Goal: Task Accomplishment & Management: Use online tool/utility

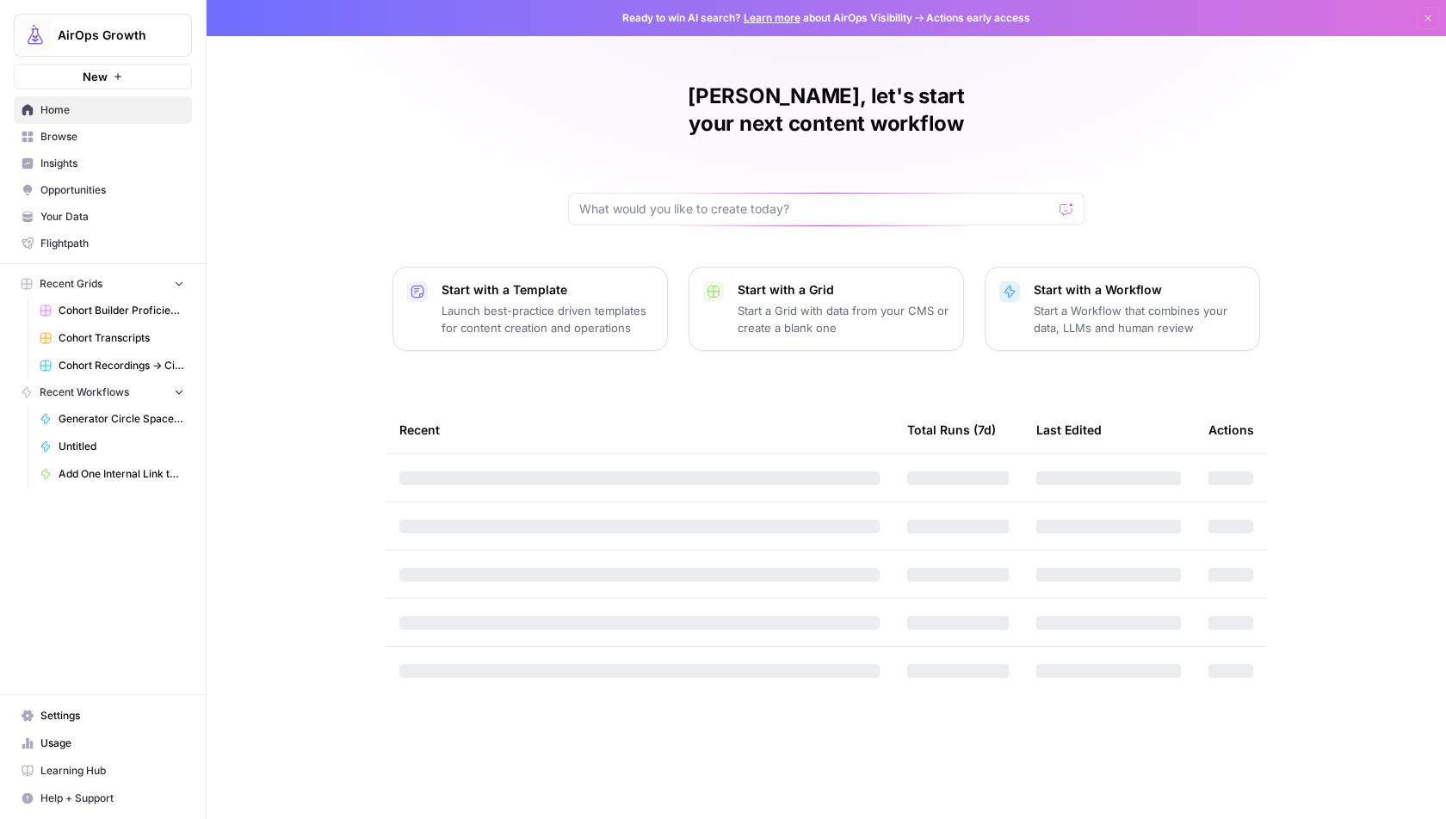
click at [77, 35] on span "AirOps Growth" at bounding box center [110, 35] width 104 height 17
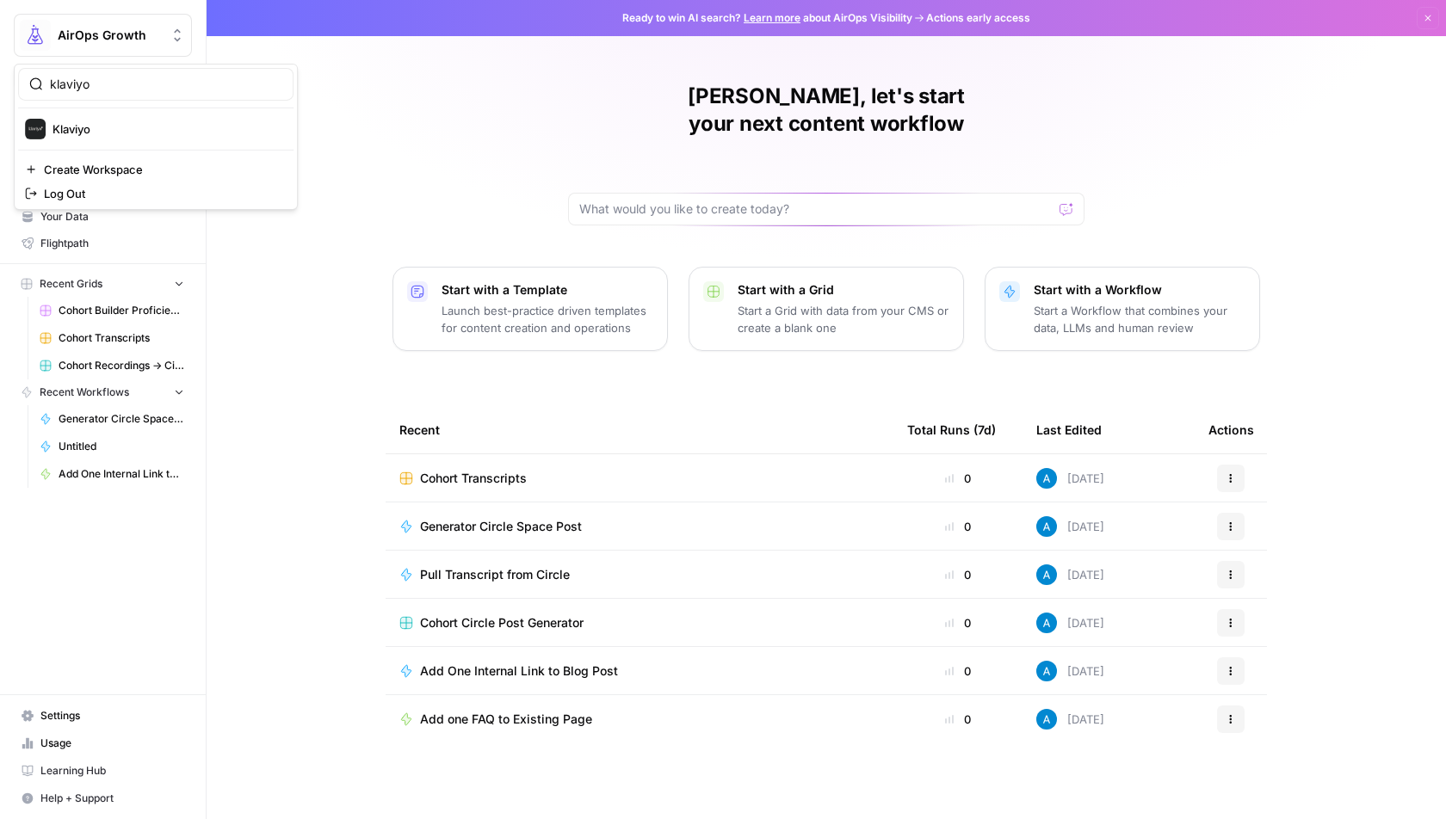
type input "klaviyo"
click at [70, 139] on button "Klaviyo" at bounding box center [155, 129] width 275 height 28
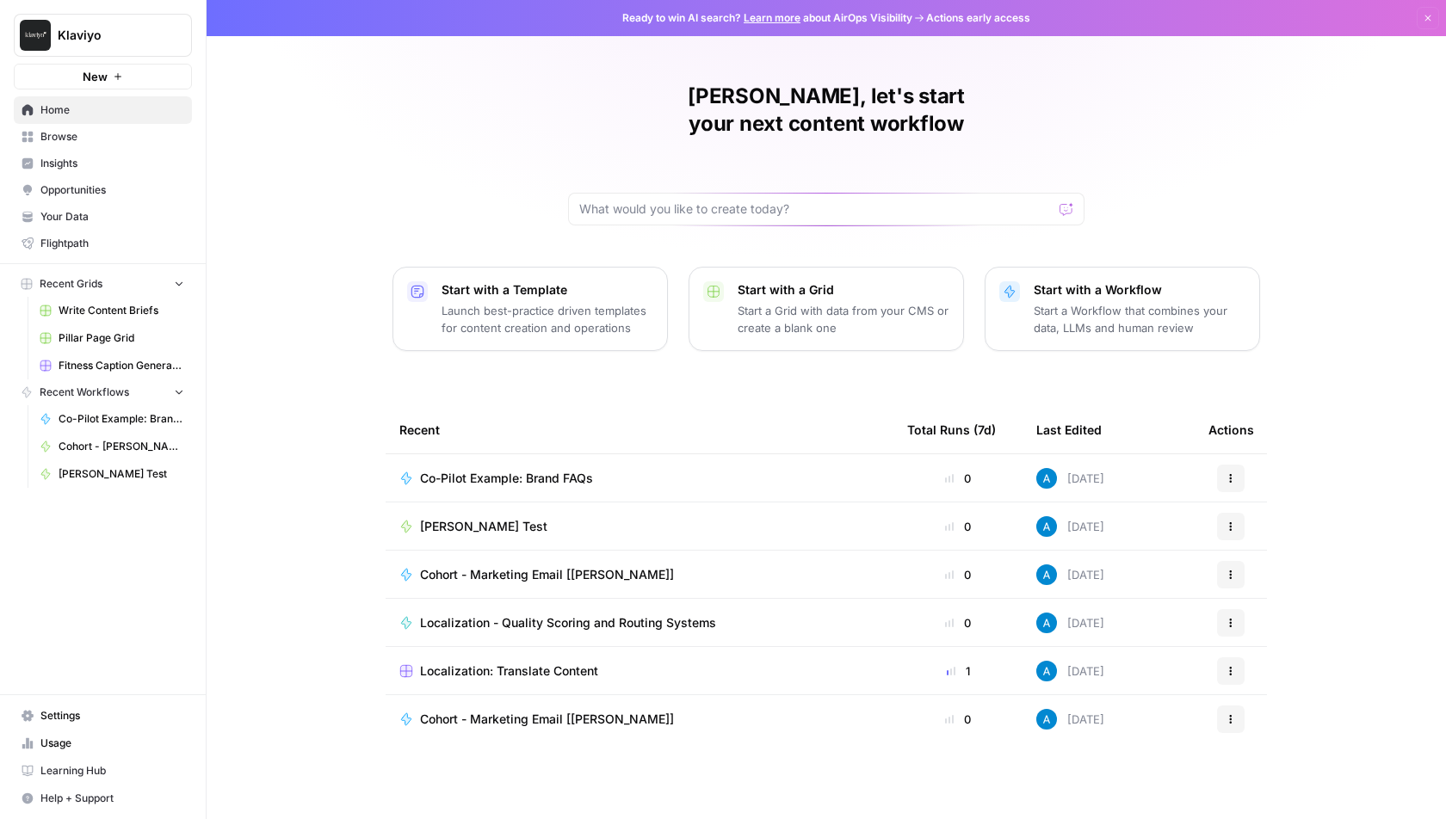
click at [94, 134] on span "Browse" at bounding box center [112, 136] width 144 height 15
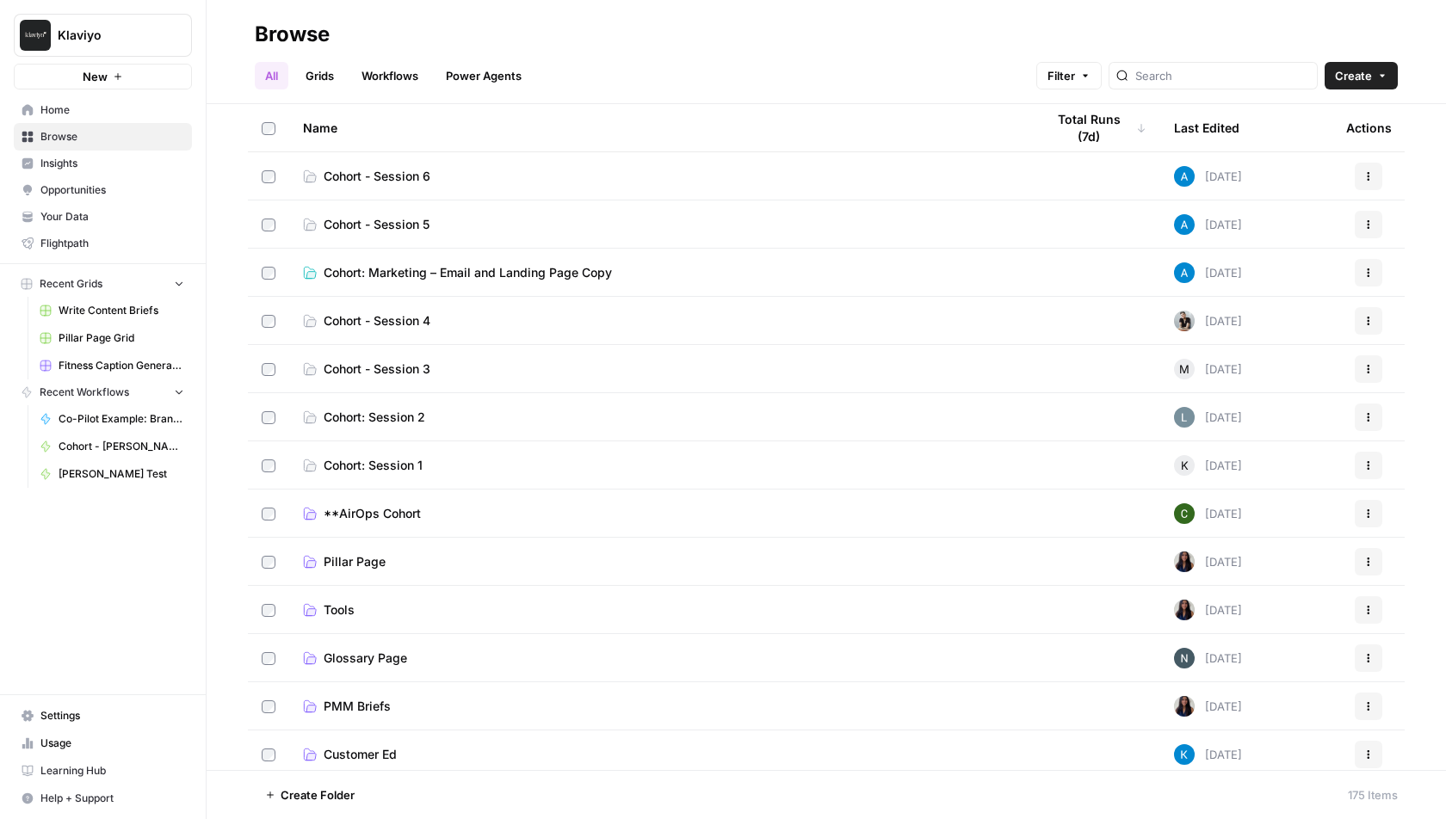
click at [1379, 82] on button "Create" at bounding box center [1361, 76] width 73 height 28
click at [1331, 108] on span "Folder" at bounding box center [1328, 116] width 96 height 17
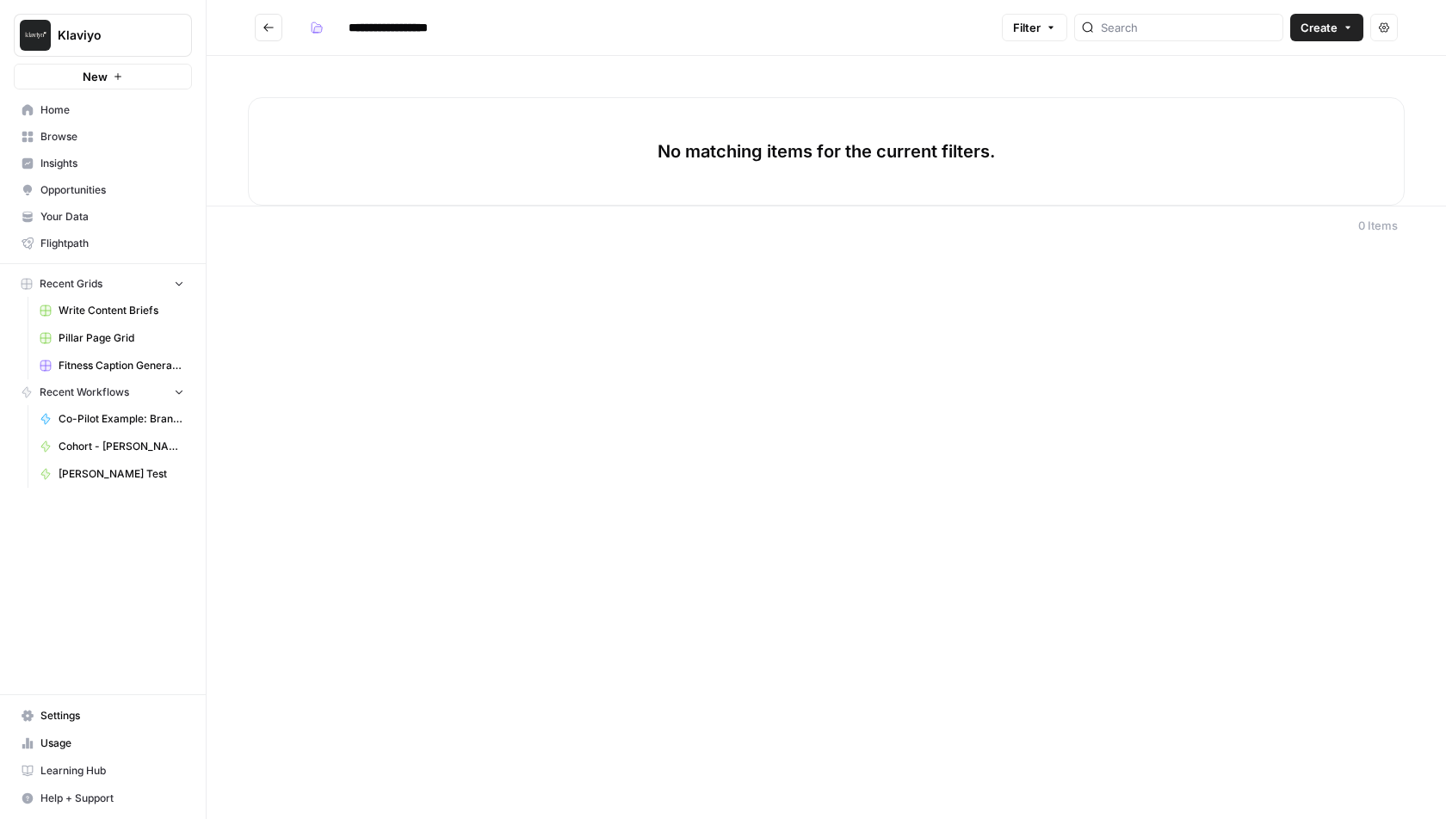
type input "**********"
click at [318, 29] on icon "button" at bounding box center [318, 30] width 9 height 6
click at [340, 87] on span "Grey" at bounding box center [399, 91] width 124 height 17
click at [270, 29] on icon "Go back" at bounding box center [268, 28] width 12 height 12
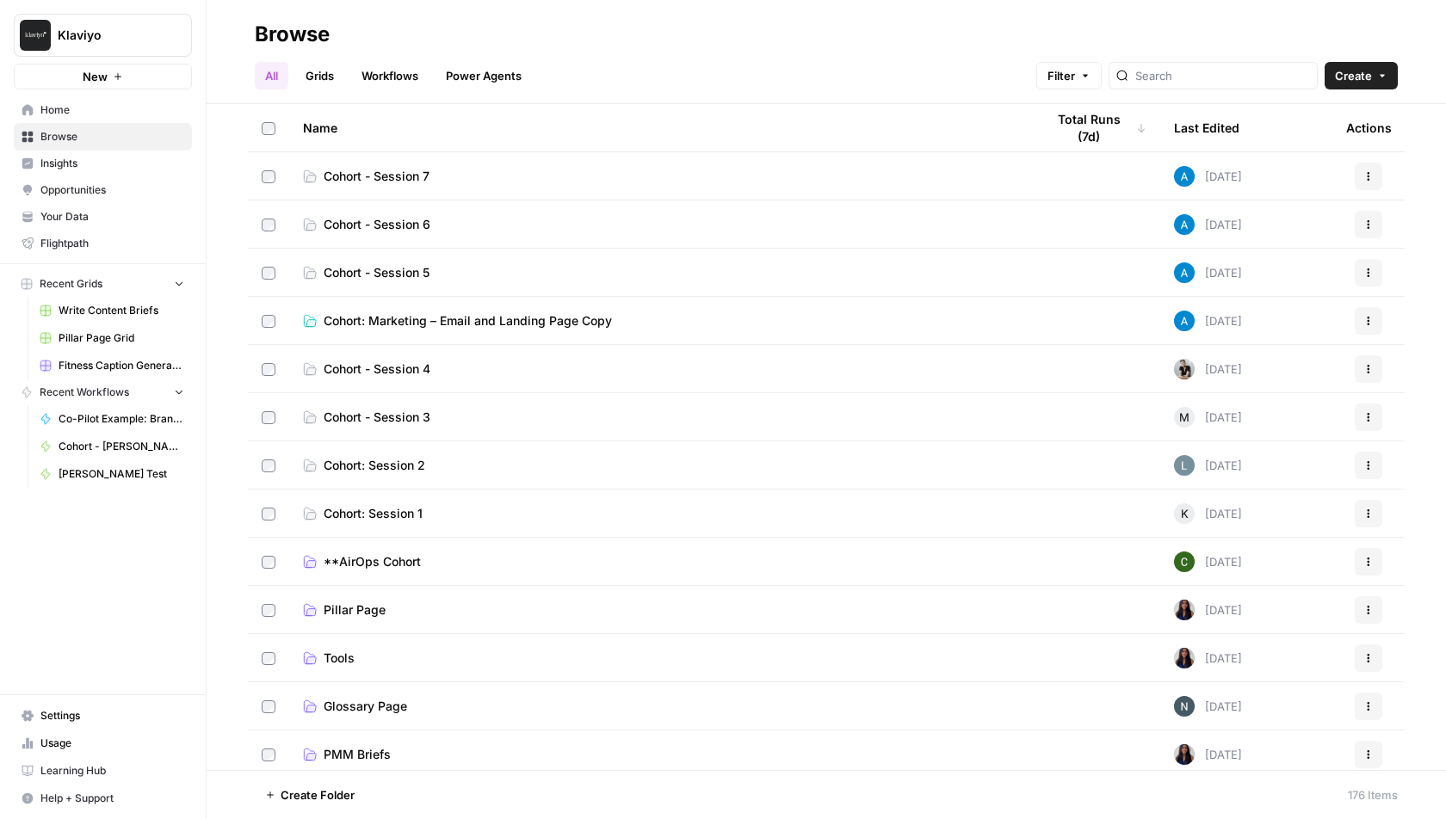
click at [372, 225] on span "Cohort - Session 6" at bounding box center [377, 224] width 107 height 17
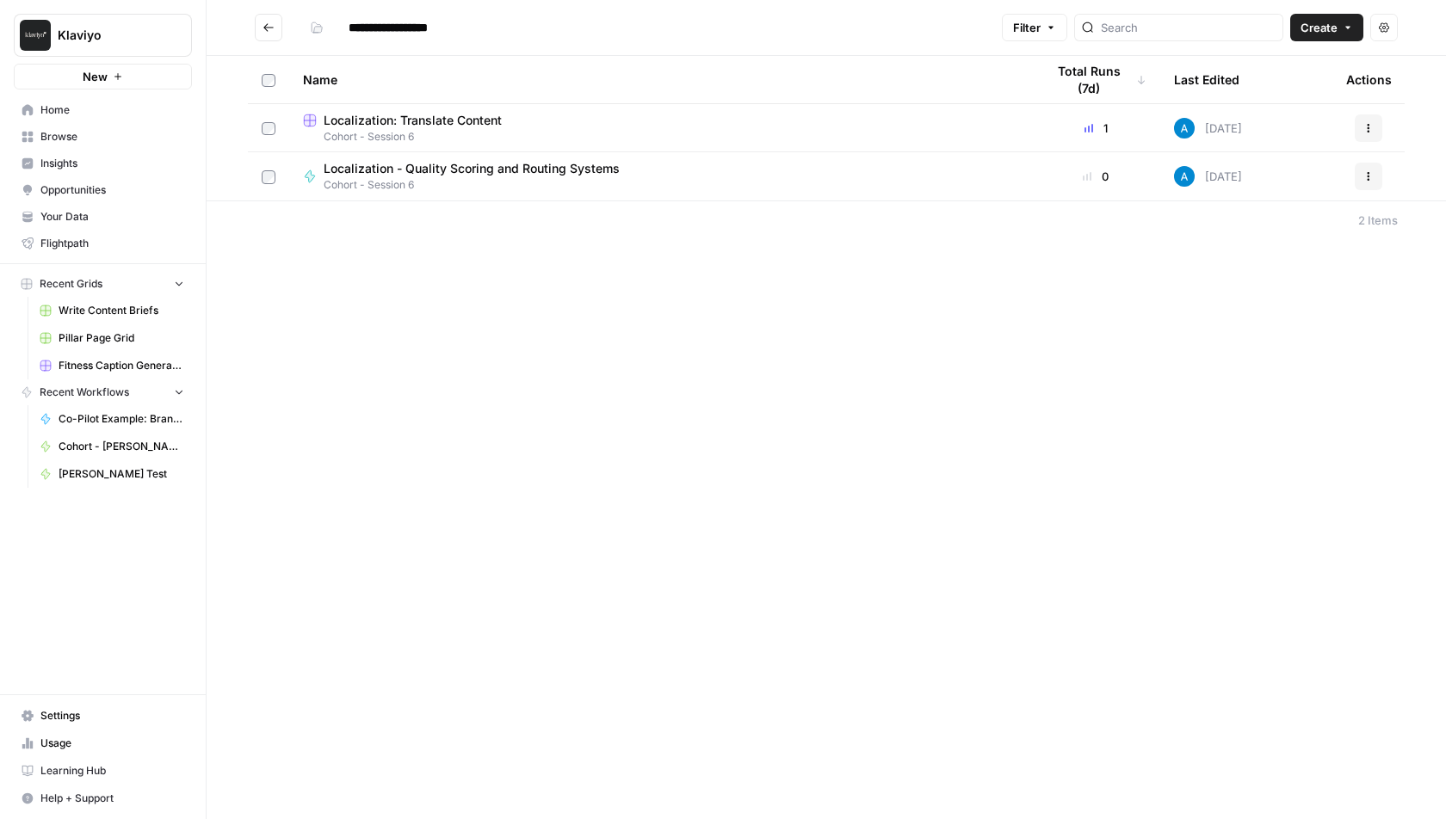
click at [455, 28] on input "**********" at bounding box center [403, 28] width 125 height 28
click at [456, 31] on input "**********" at bounding box center [403, 28] width 125 height 28
type input "**********"
click at [256, 17] on button "Go back" at bounding box center [269, 28] width 28 height 28
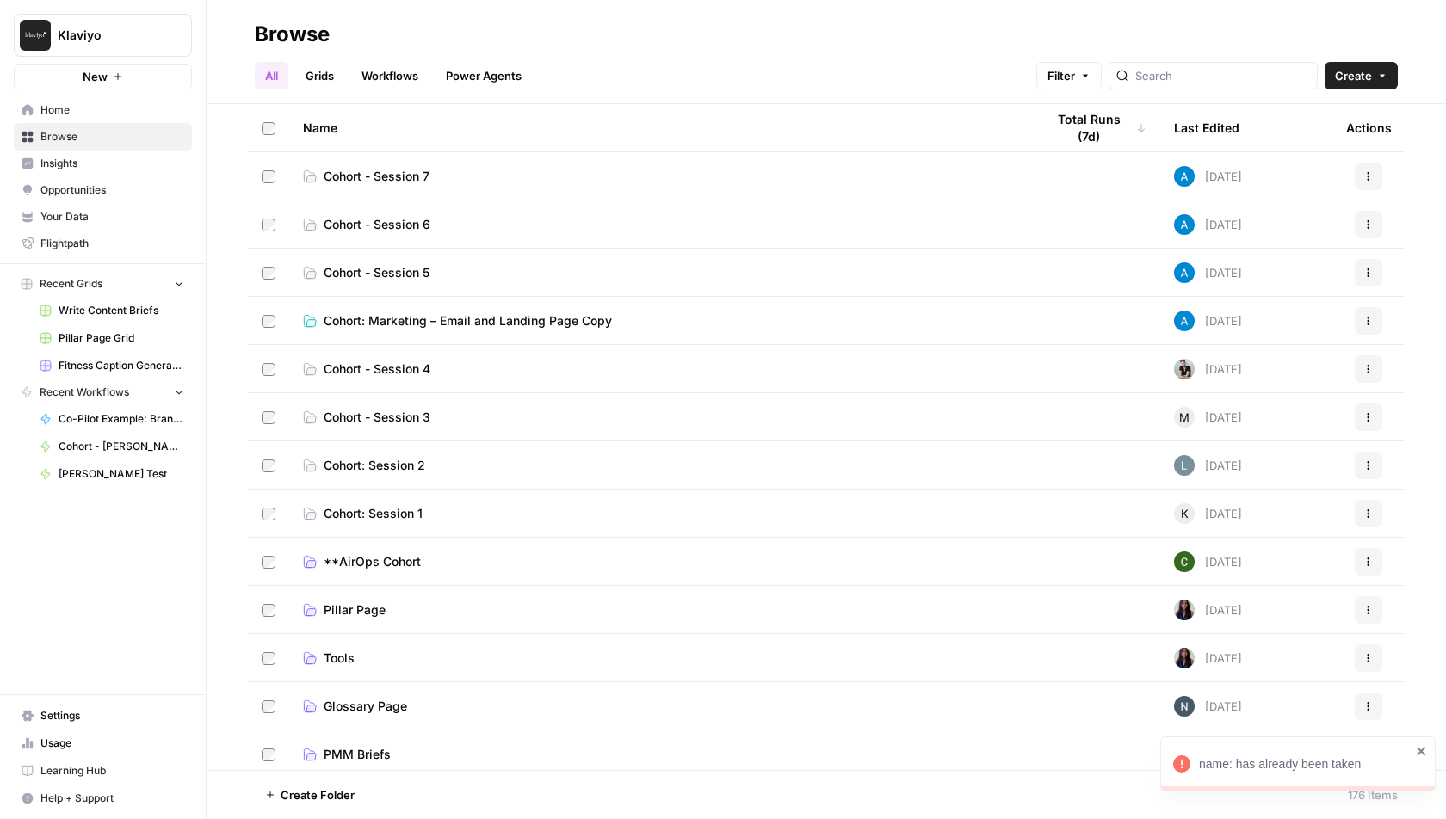
click at [408, 221] on span "Cohort - Session 6" at bounding box center [377, 224] width 107 height 17
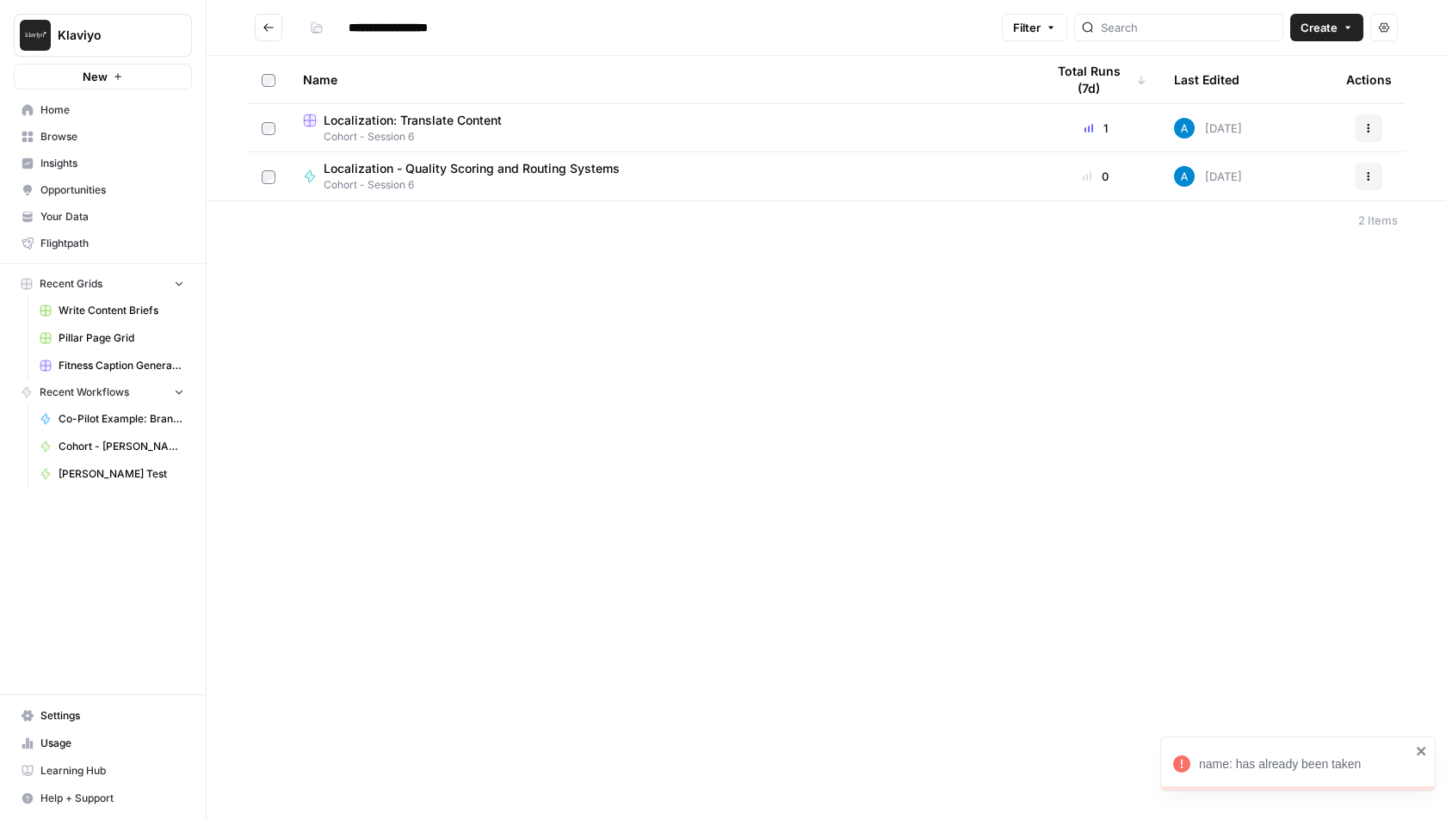
click at [456, 30] on input "**********" at bounding box center [403, 28] width 125 height 28
type input "**********"
click at [267, 20] on button "Go back" at bounding box center [269, 28] width 28 height 28
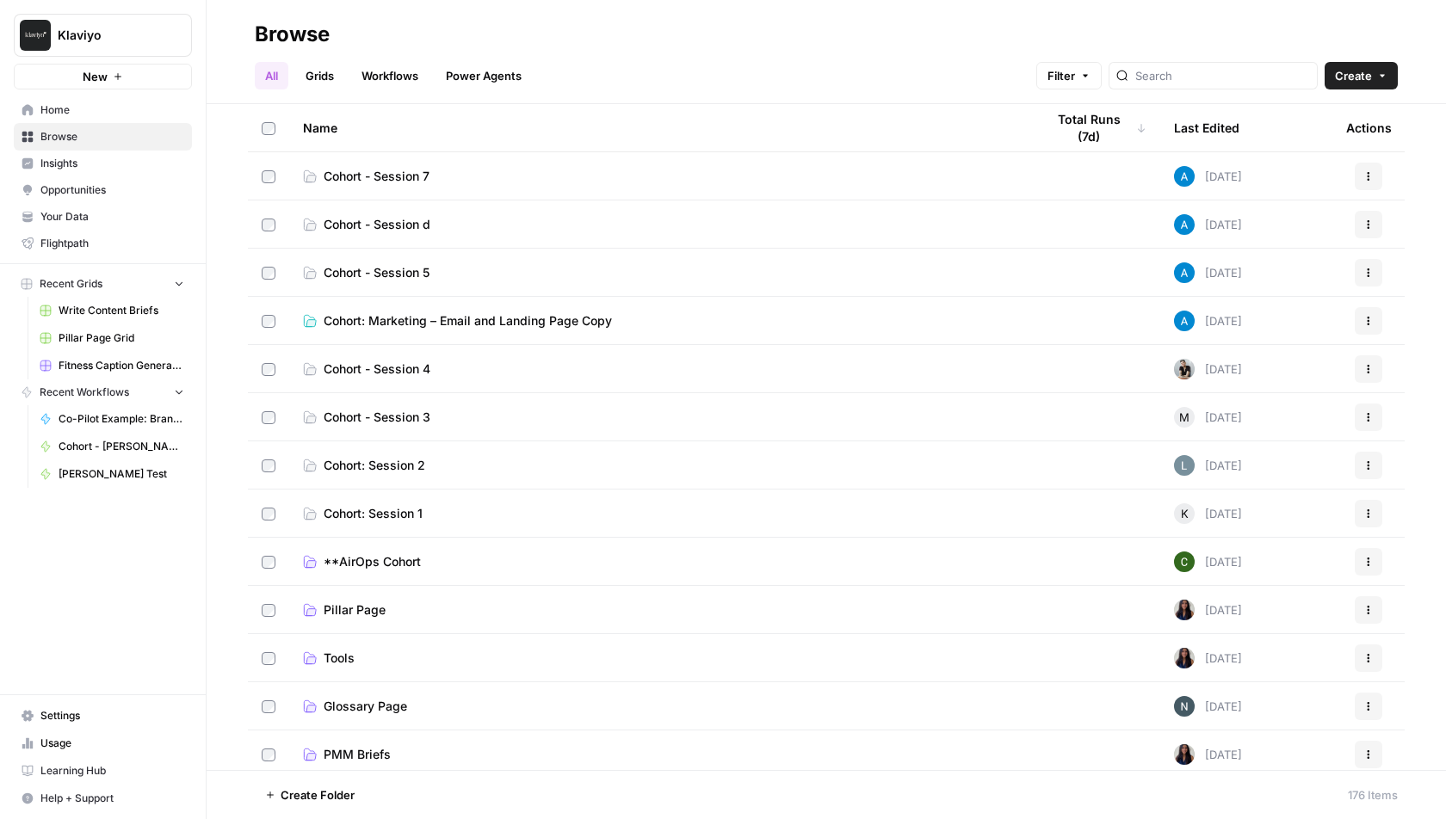
click at [404, 175] on span "Cohort - Session 7" at bounding box center [377, 176] width 106 height 17
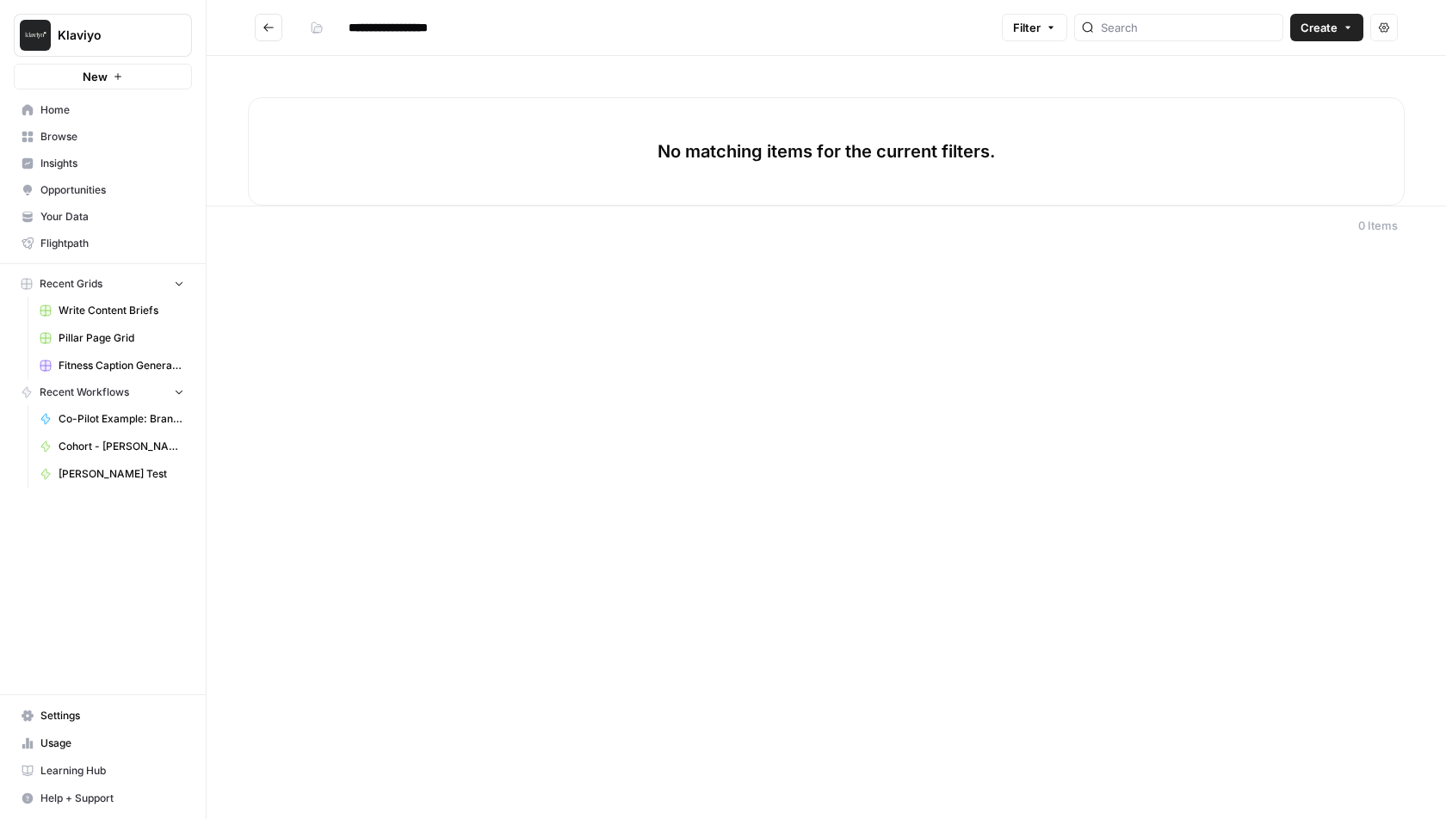
click at [455, 26] on input "**********" at bounding box center [403, 28] width 124 height 28
type input "**********"
click at [588, 290] on div "**********" at bounding box center [826, 409] width 1239 height 819
click at [1319, 22] on span "Create" at bounding box center [1318, 27] width 37 height 17
click at [1312, 93] on span "Workflow" at bounding box center [1294, 91] width 96 height 17
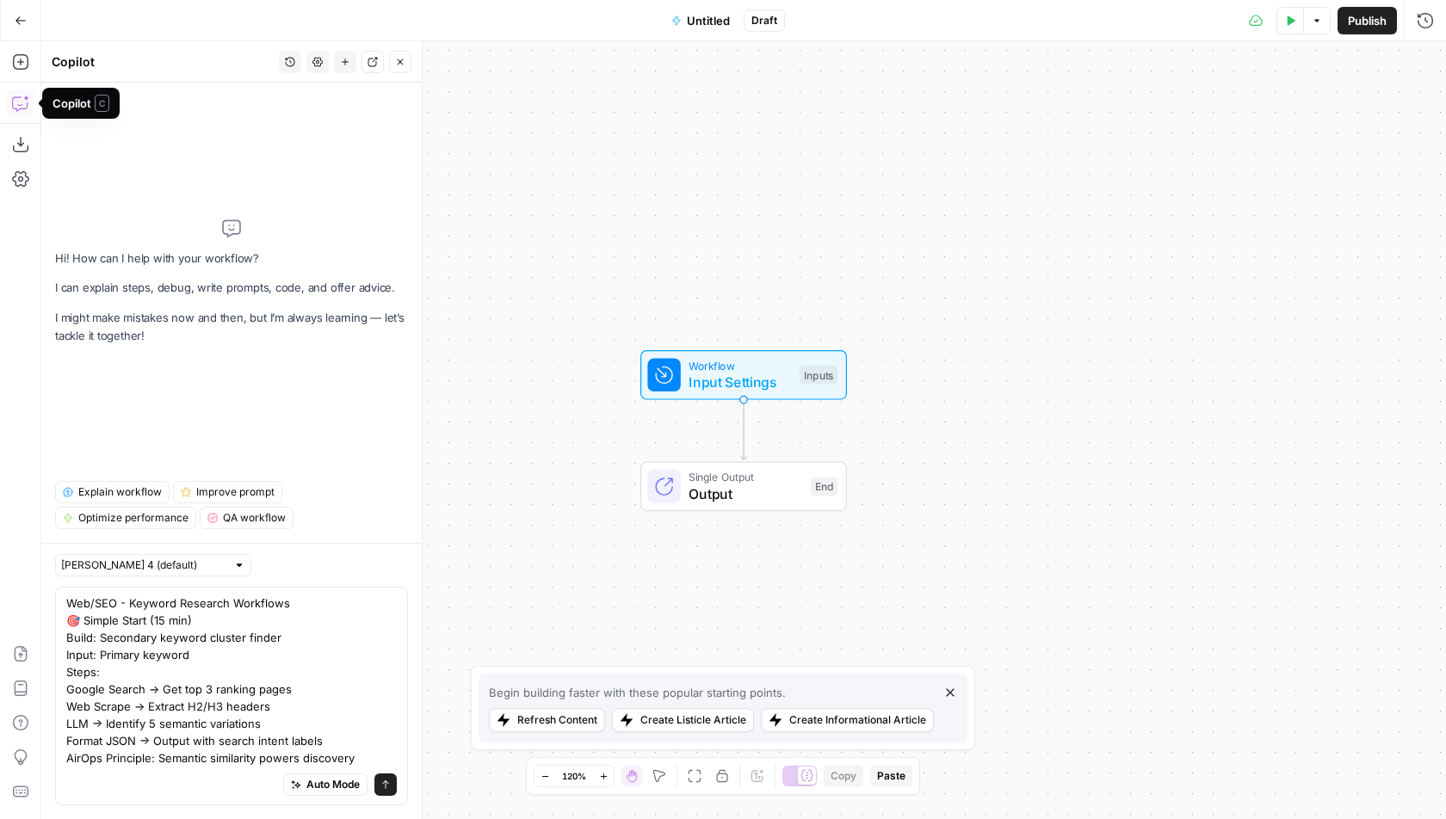
click at [70, 607] on textarea "Web/SEO - Keyword Research Workflows 🎯 Simple Start (15 min) Build: Secondary k…" at bounding box center [231, 681] width 330 height 172
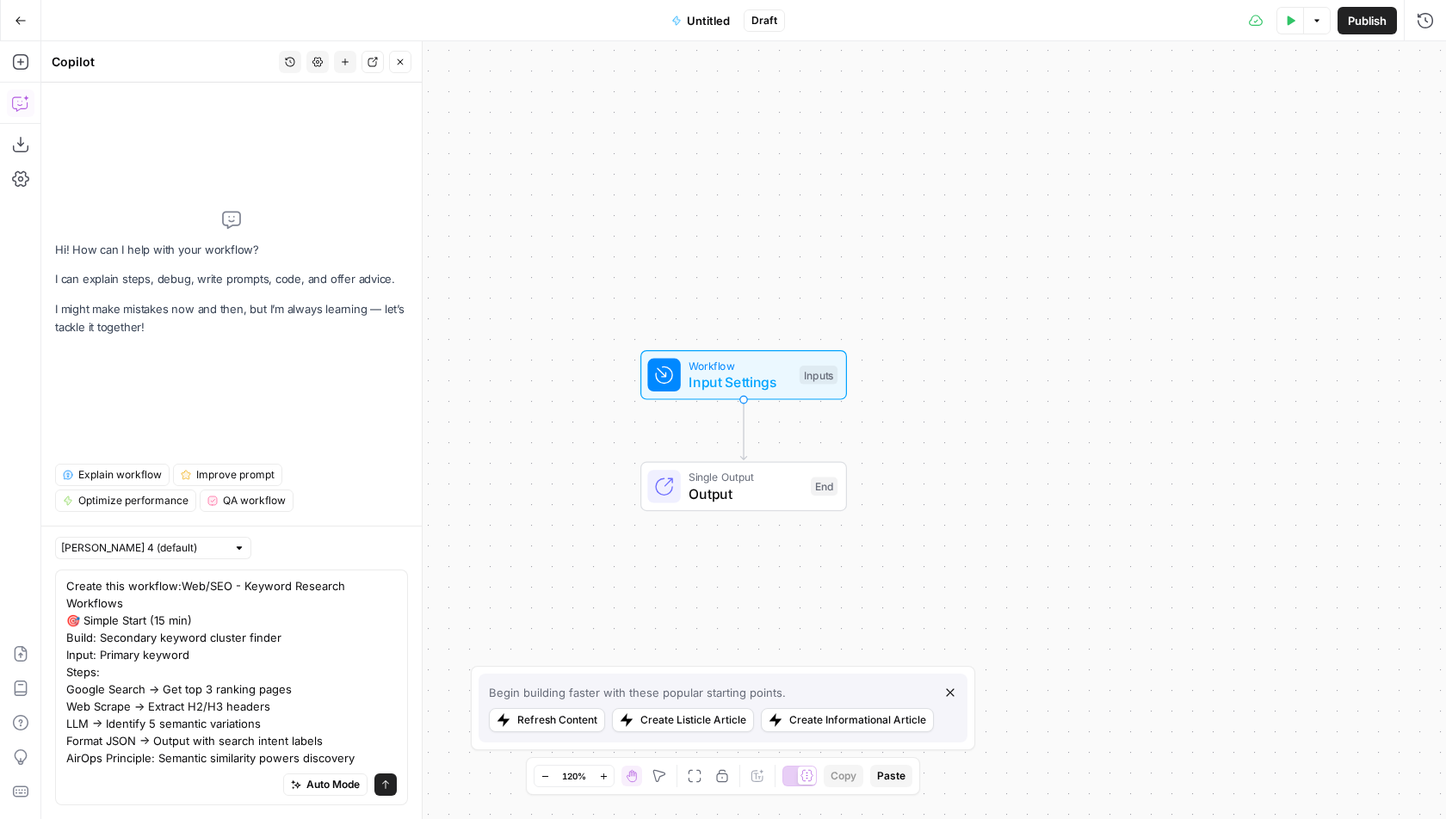
type textarea "Create this workflow: Web/SEO - Keyword Research Workflows 🎯 Simple Start (15 m…"
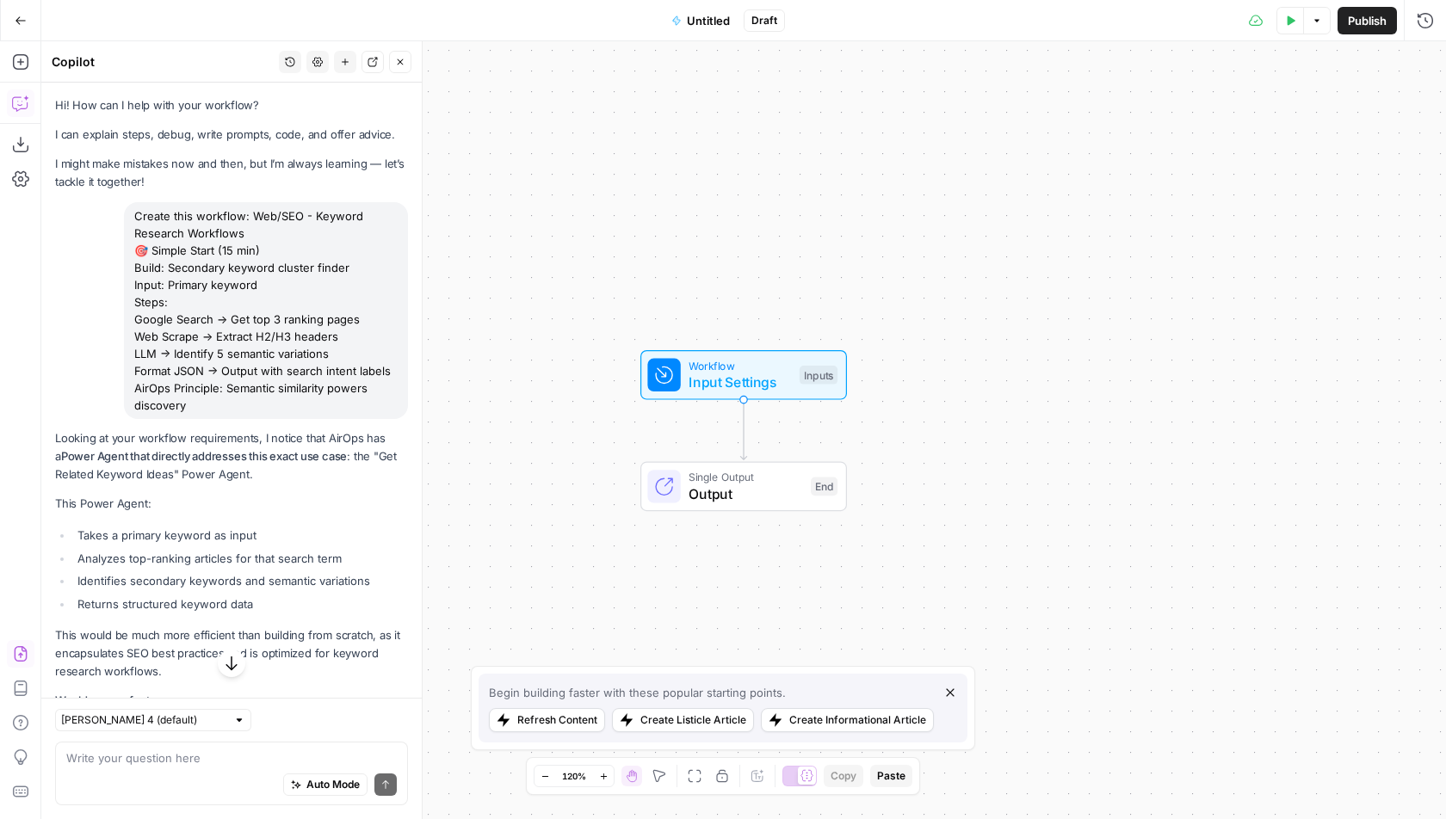
click at [18, 661] on icon "button" at bounding box center [20, 653] width 13 height 15
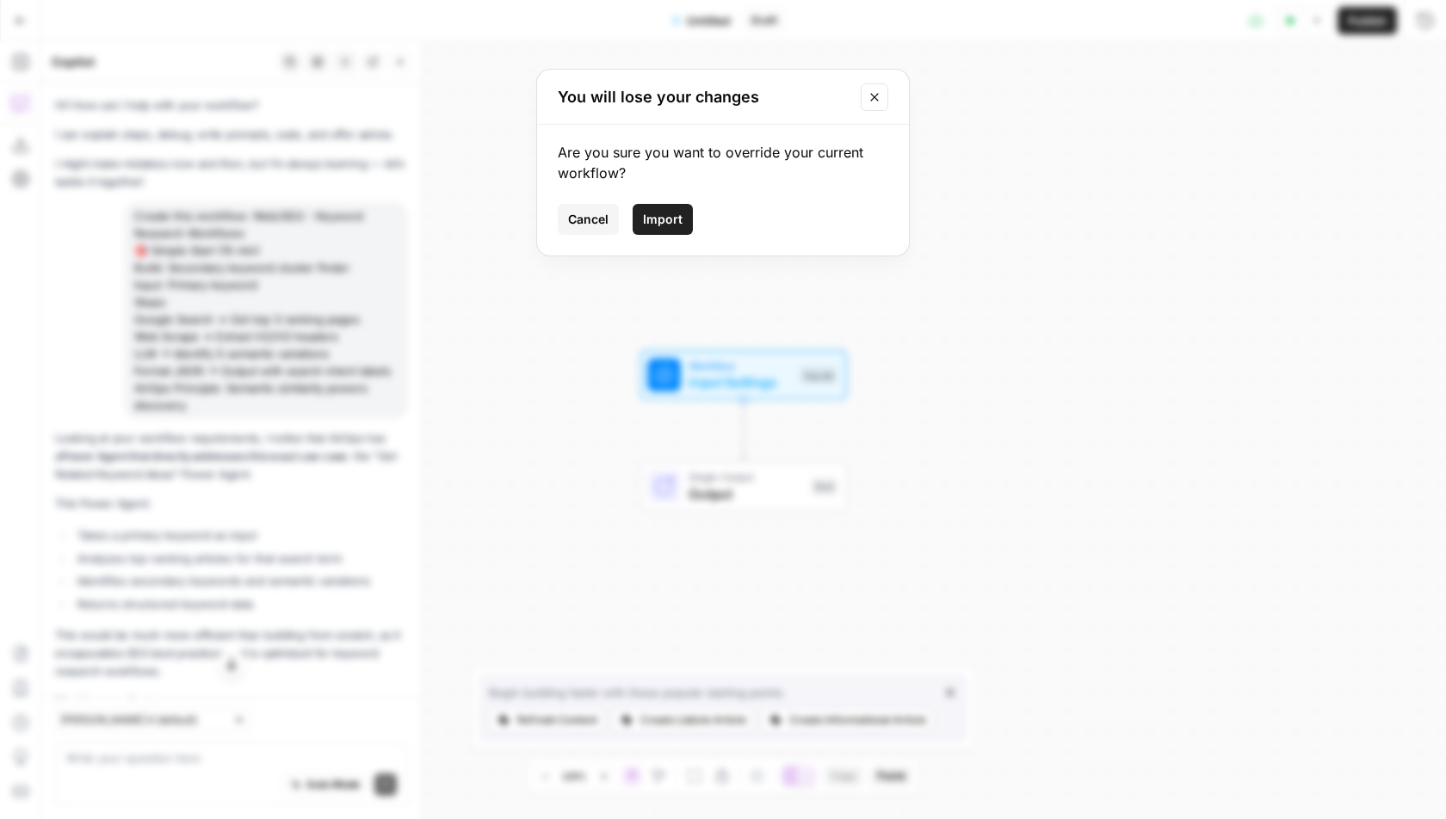
click at [656, 219] on span "Import" at bounding box center [663, 219] width 40 height 17
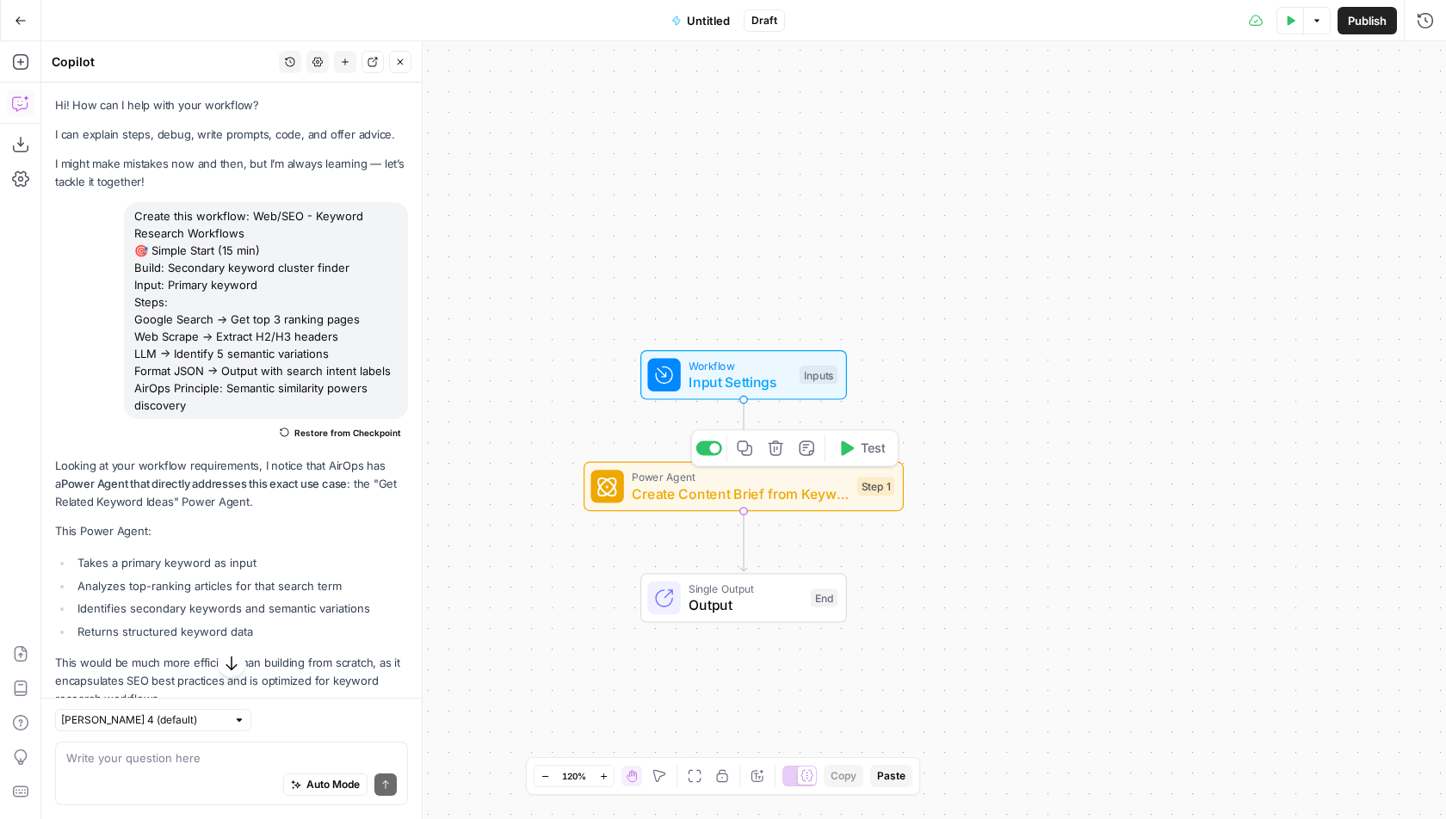
click at [684, 495] on span "Create Content Brief from Keyword" at bounding box center [740, 494] width 217 height 21
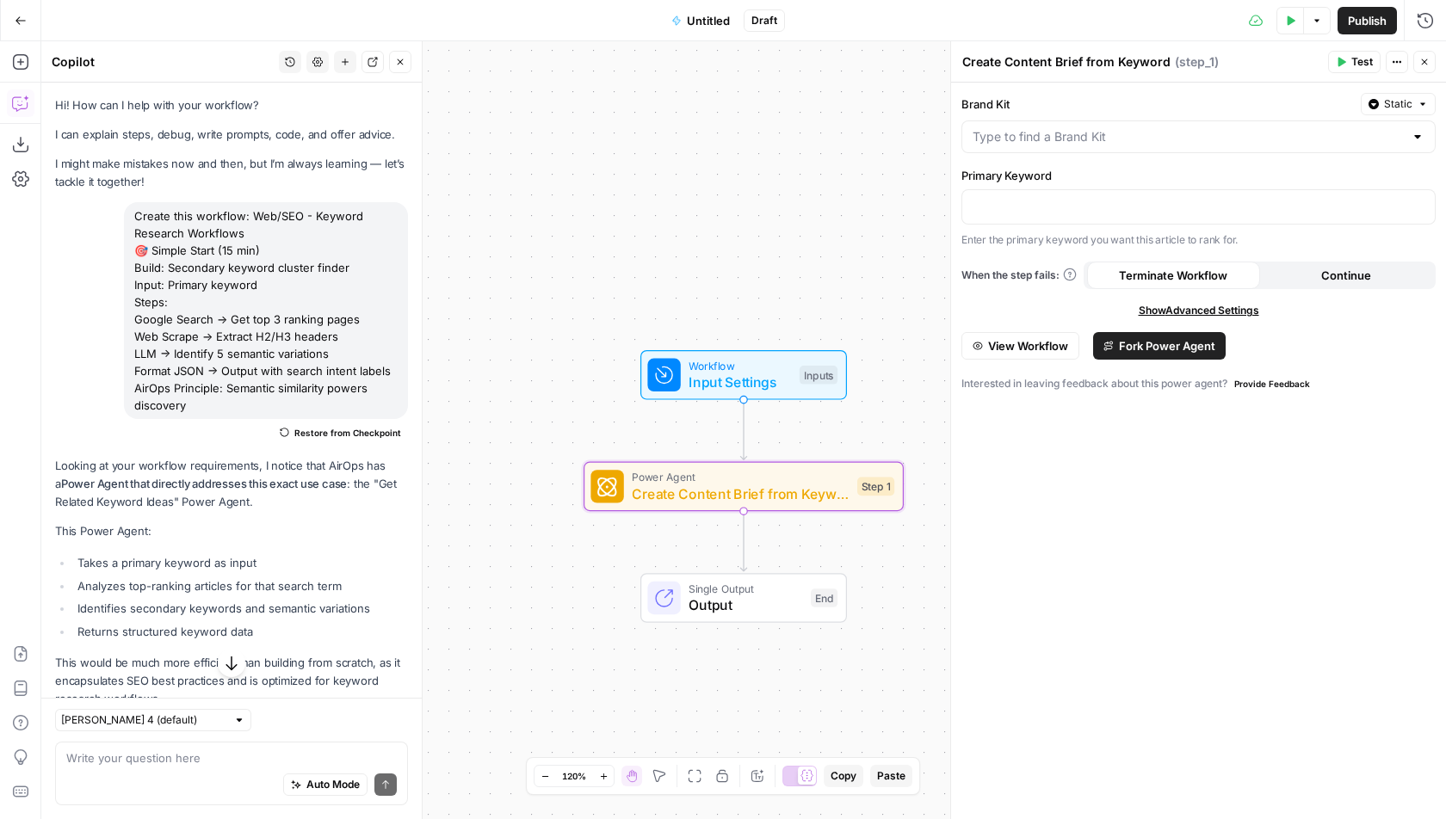
click at [1137, 351] on span "Fork Power Agent" at bounding box center [1167, 345] width 96 height 17
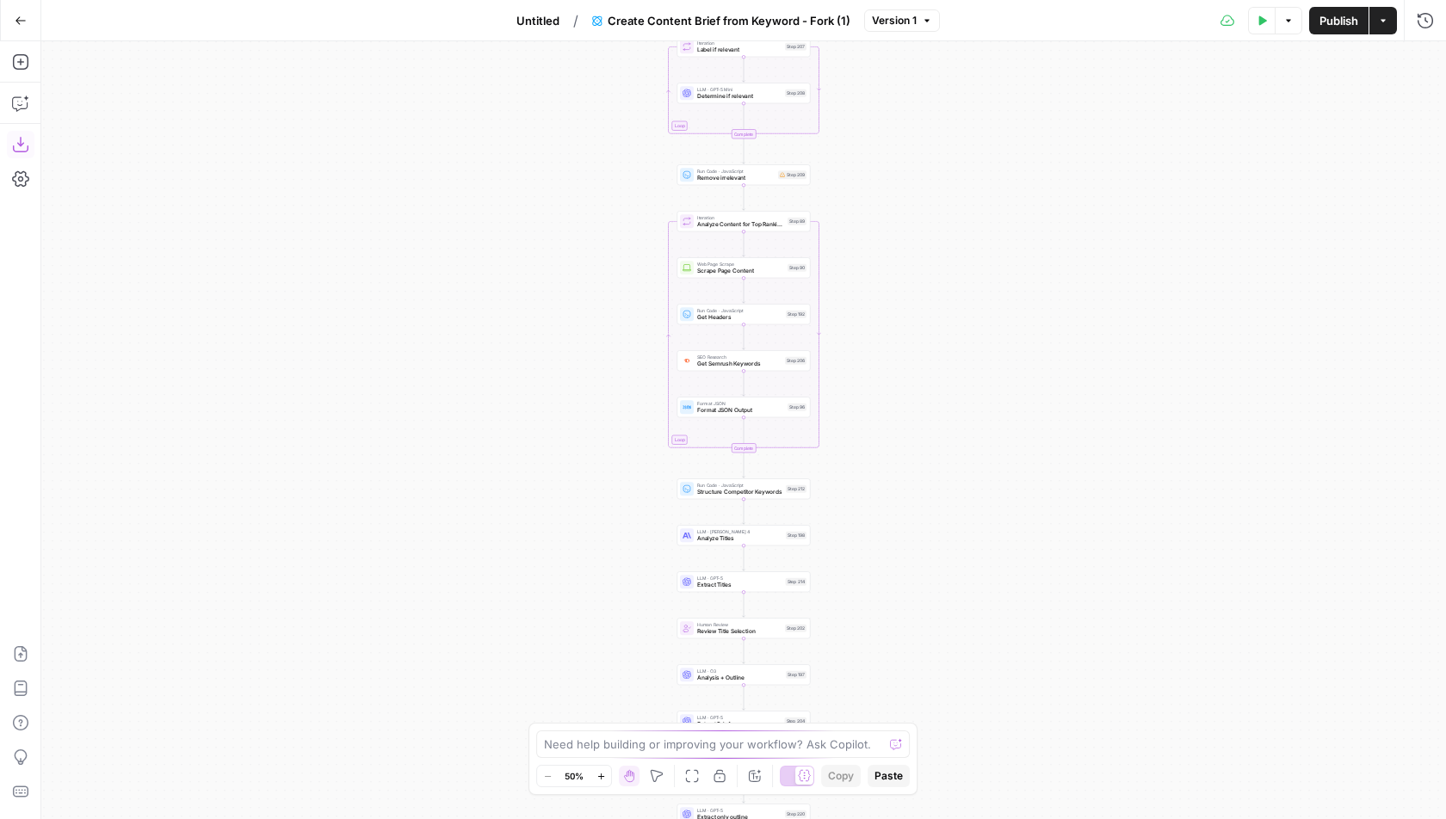
click at [12, 139] on icon "button" at bounding box center [20, 144] width 17 height 17
click at [536, 22] on span "Untitled" at bounding box center [537, 20] width 43 height 17
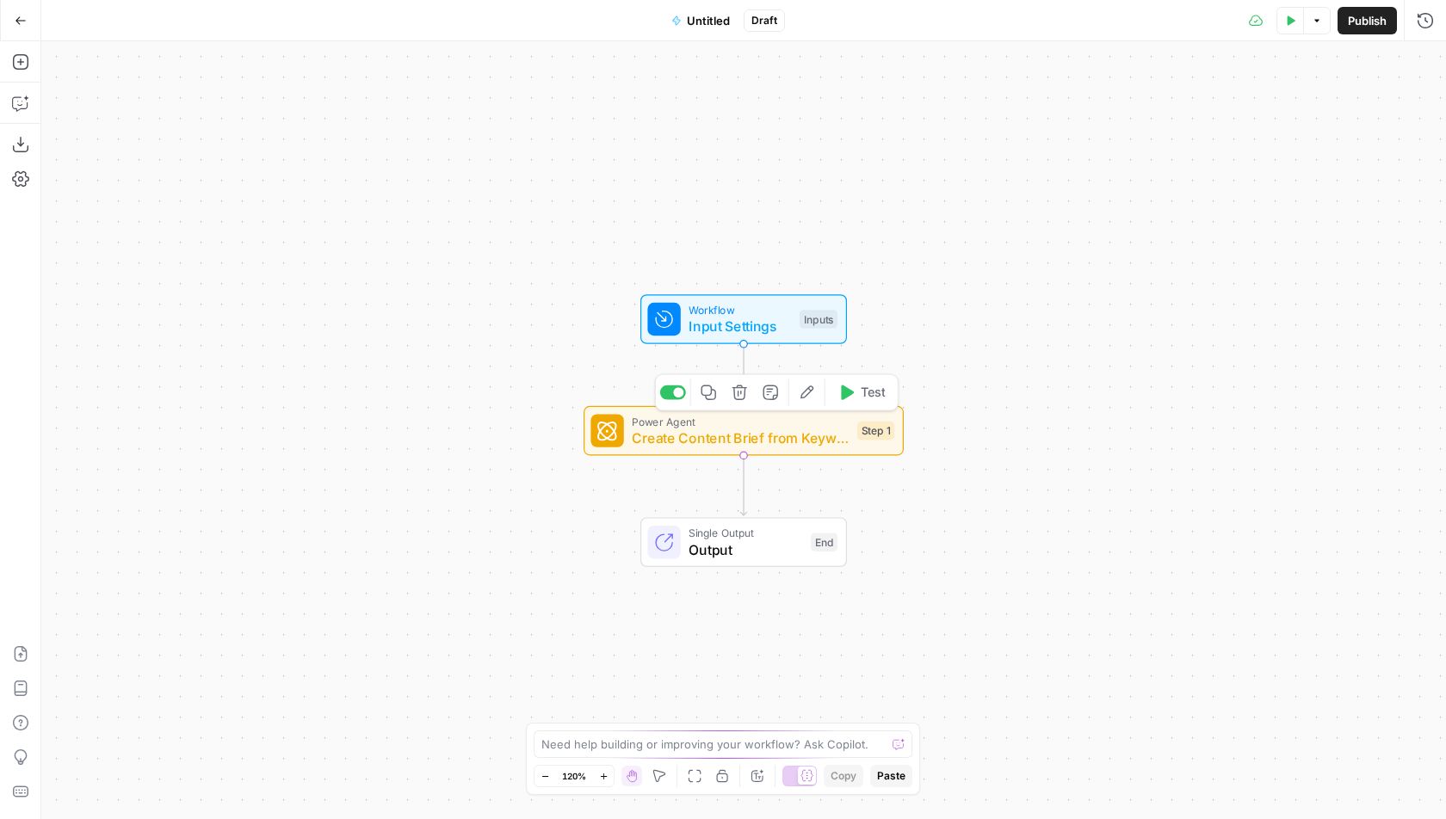
click at [742, 392] on icon "button" at bounding box center [739, 392] width 15 height 15
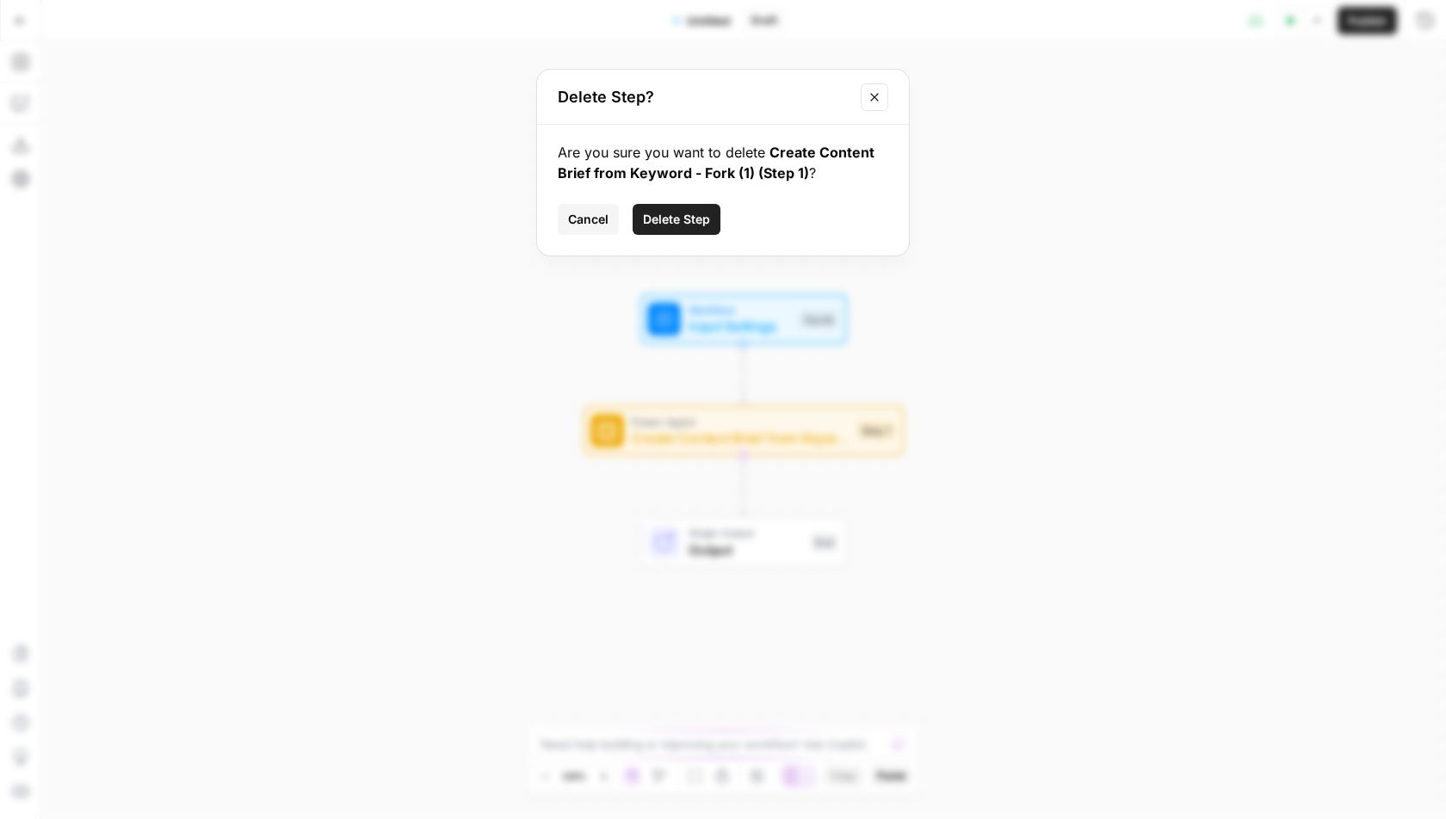
click at [687, 220] on span "Delete Step" at bounding box center [676, 219] width 67 height 17
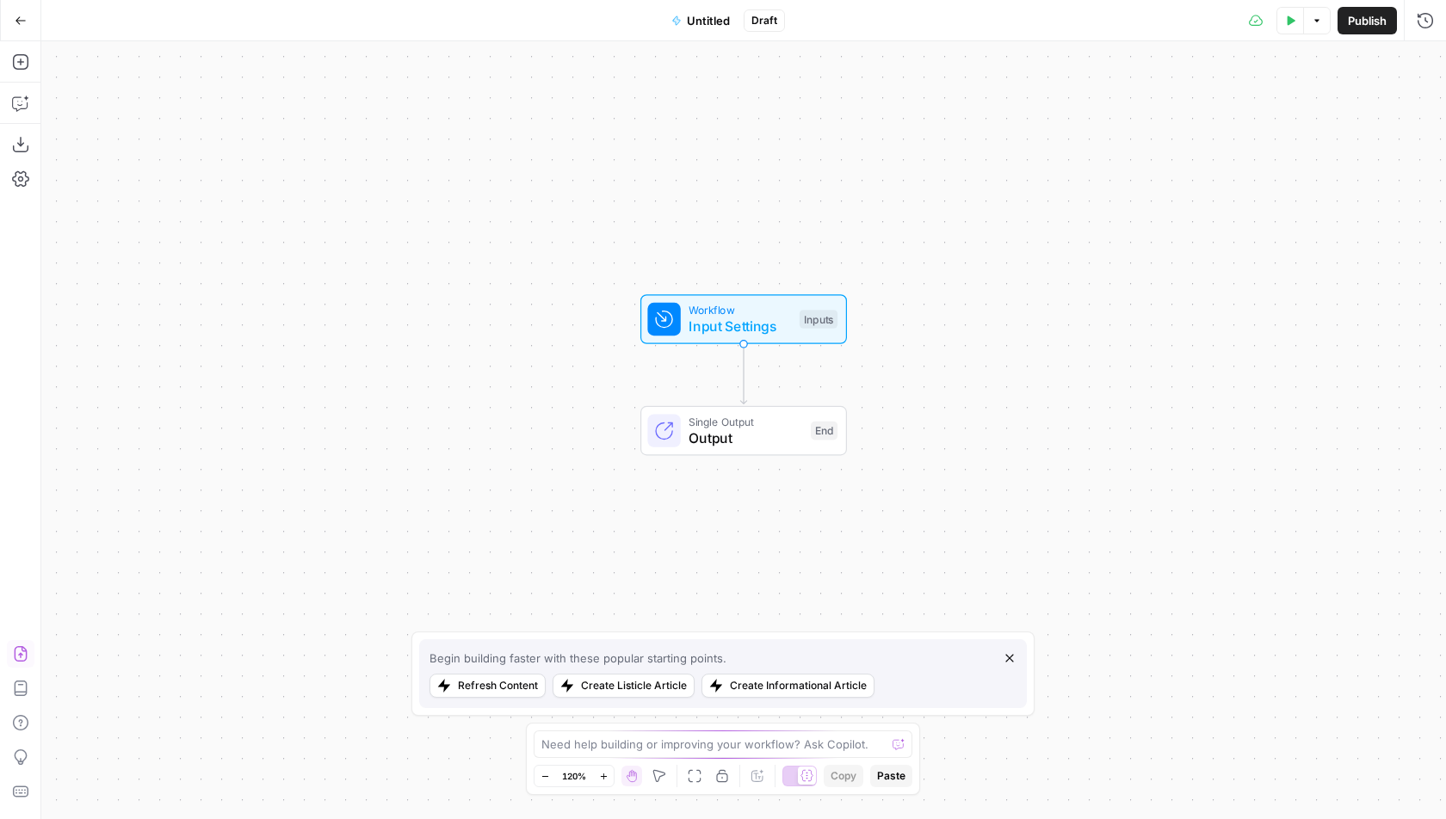
click at [18, 651] on icon "button" at bounding box center [20, 653] width 17 height 17
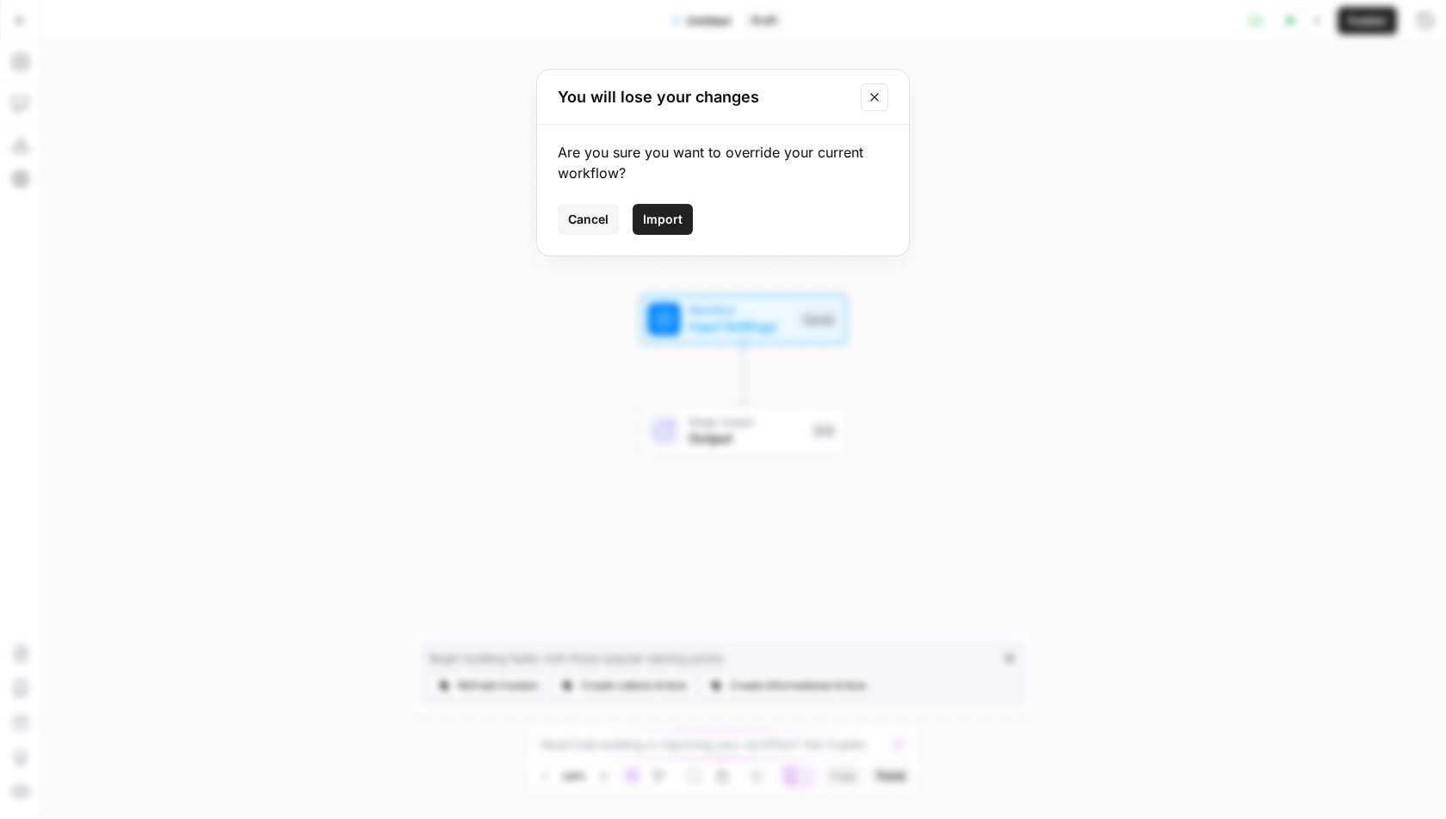
click at [674, 228] on button "Import" at bounding box center [663, 219] width 60 height 31
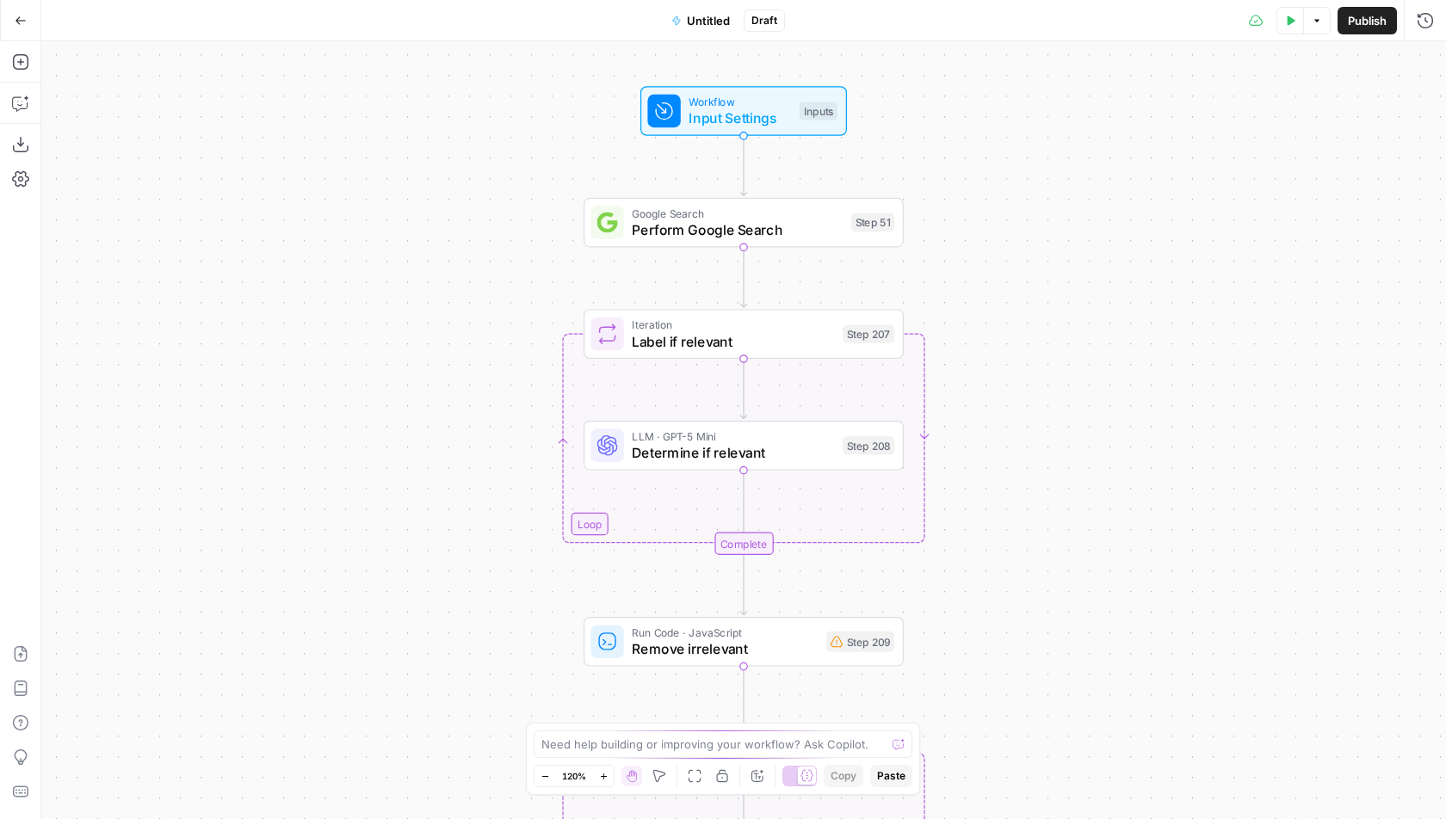
drag, startPoint x: 1021, startPoint y: 555, endPoint x: 1018, endPoint y: 291, distance: 264.2
click at [1018, 291] on div "Workflow Input Settings Inputs Google Search Perform Google Search Step 51 Loop…" at bounding box center [743, 430] width 1405 height 778
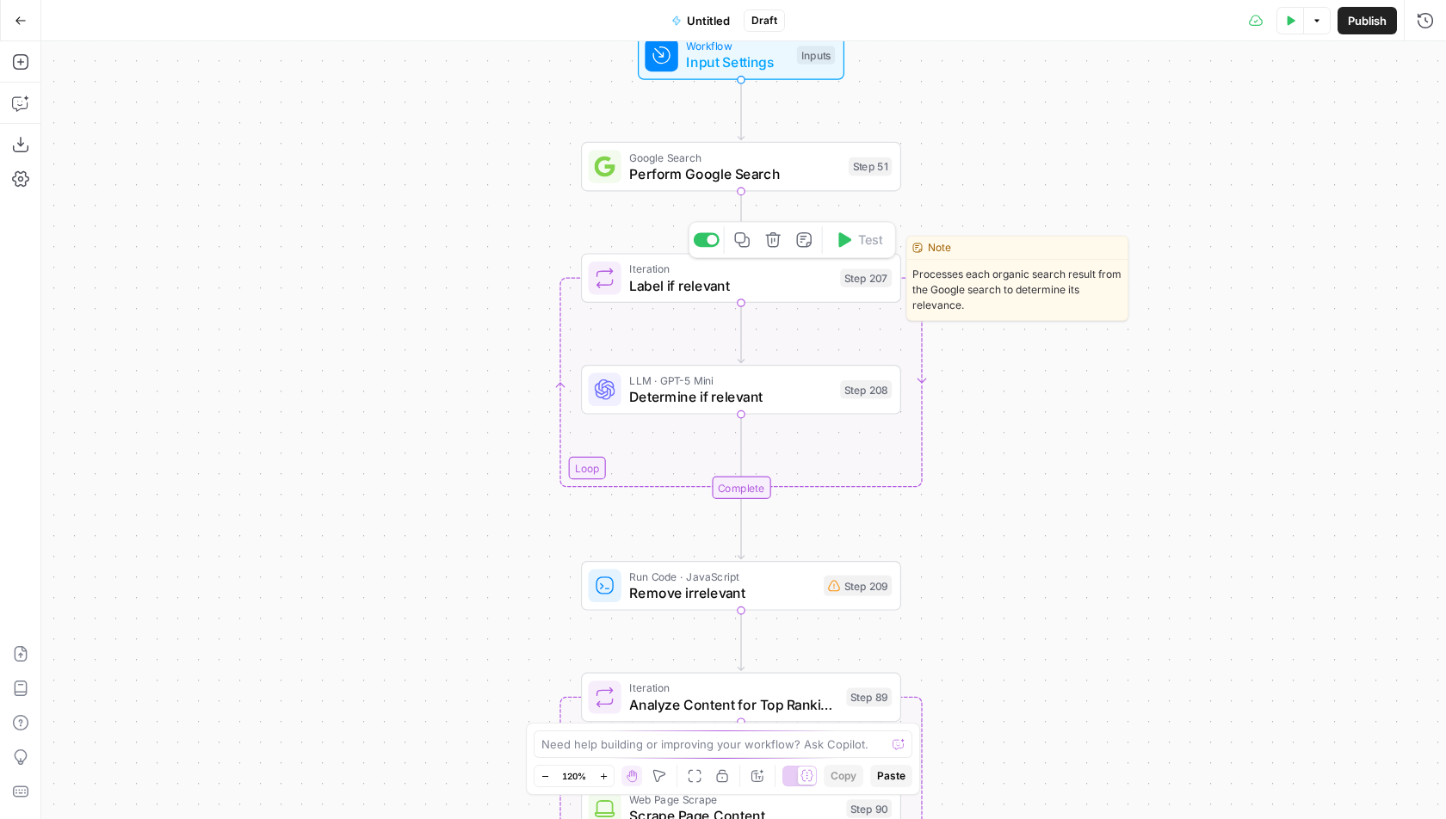
click at [709, 240] on div at bounding box center [712, 240] width 10 height 10
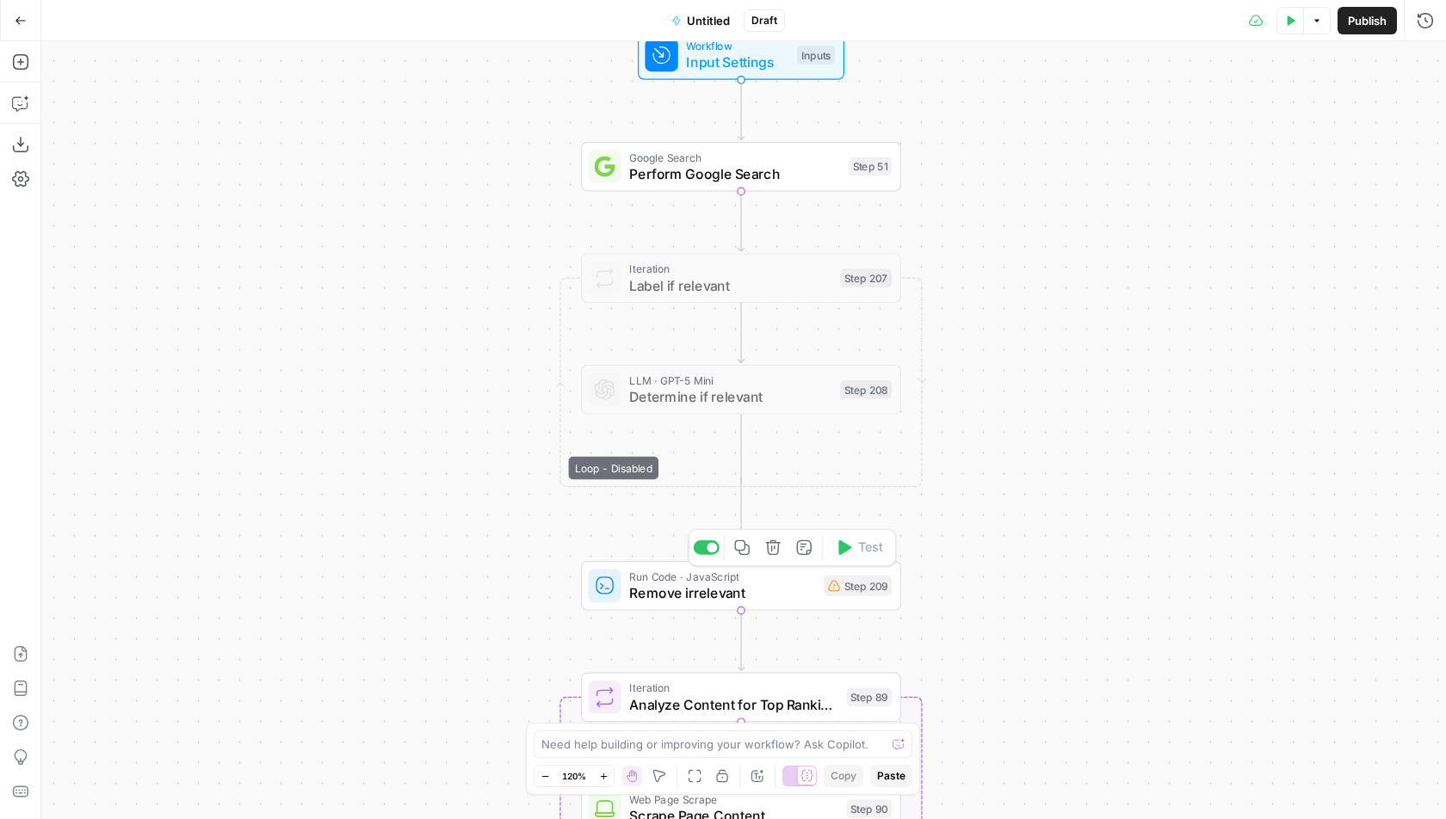
click at [704, 547] on div at bounding box center [707, 547] width 26 height 15
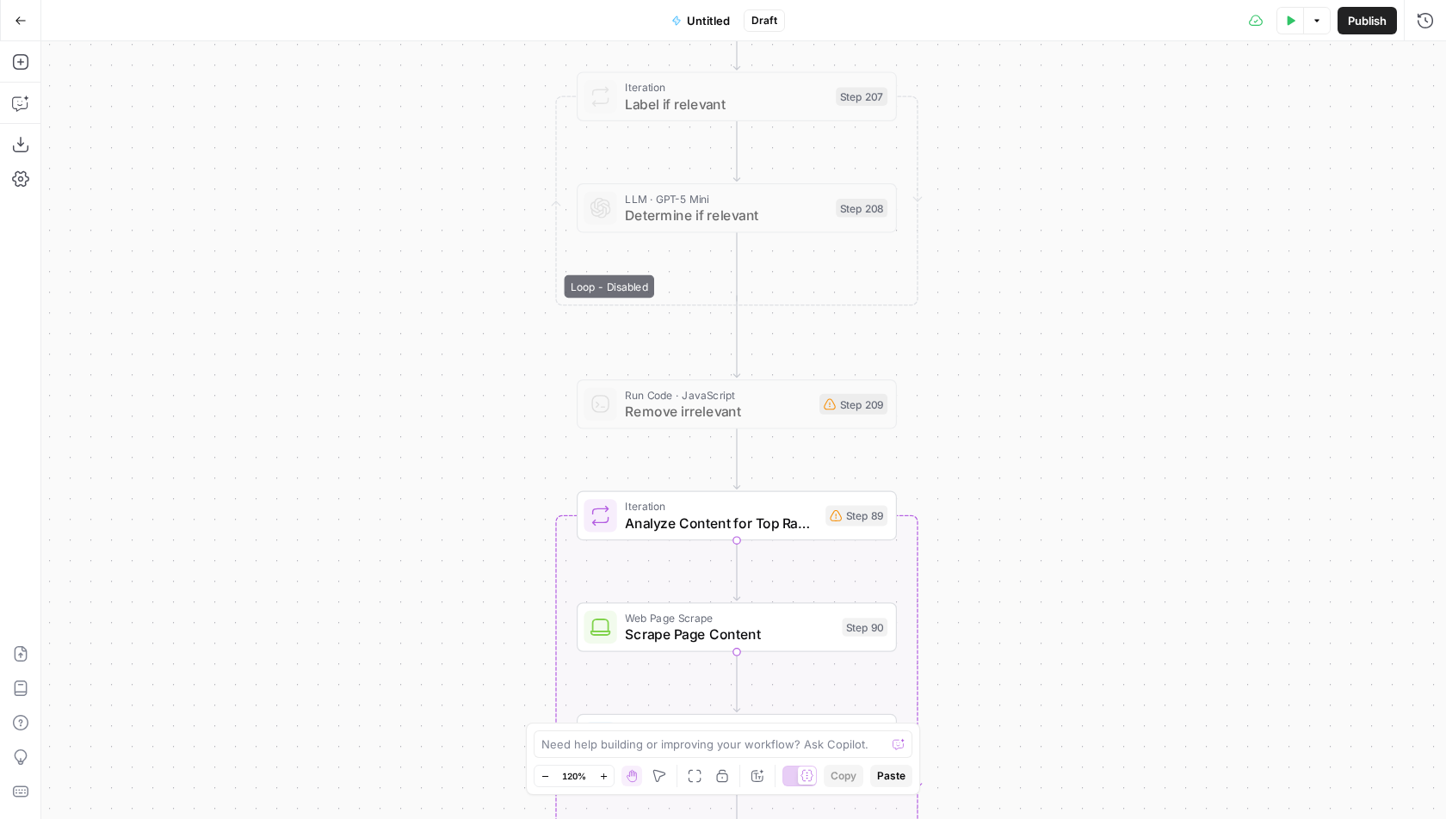
drag, startPoint x: 980, startPoint y: 586, endPoint x: 984, endPoint y: 287, distance: 298.7
click at [984, 287] on div "Workflow Input Settings Inputs Google Search Perform Google Search Step 51 Loop…" at bounding box center [743, 430] width 1405 height 778
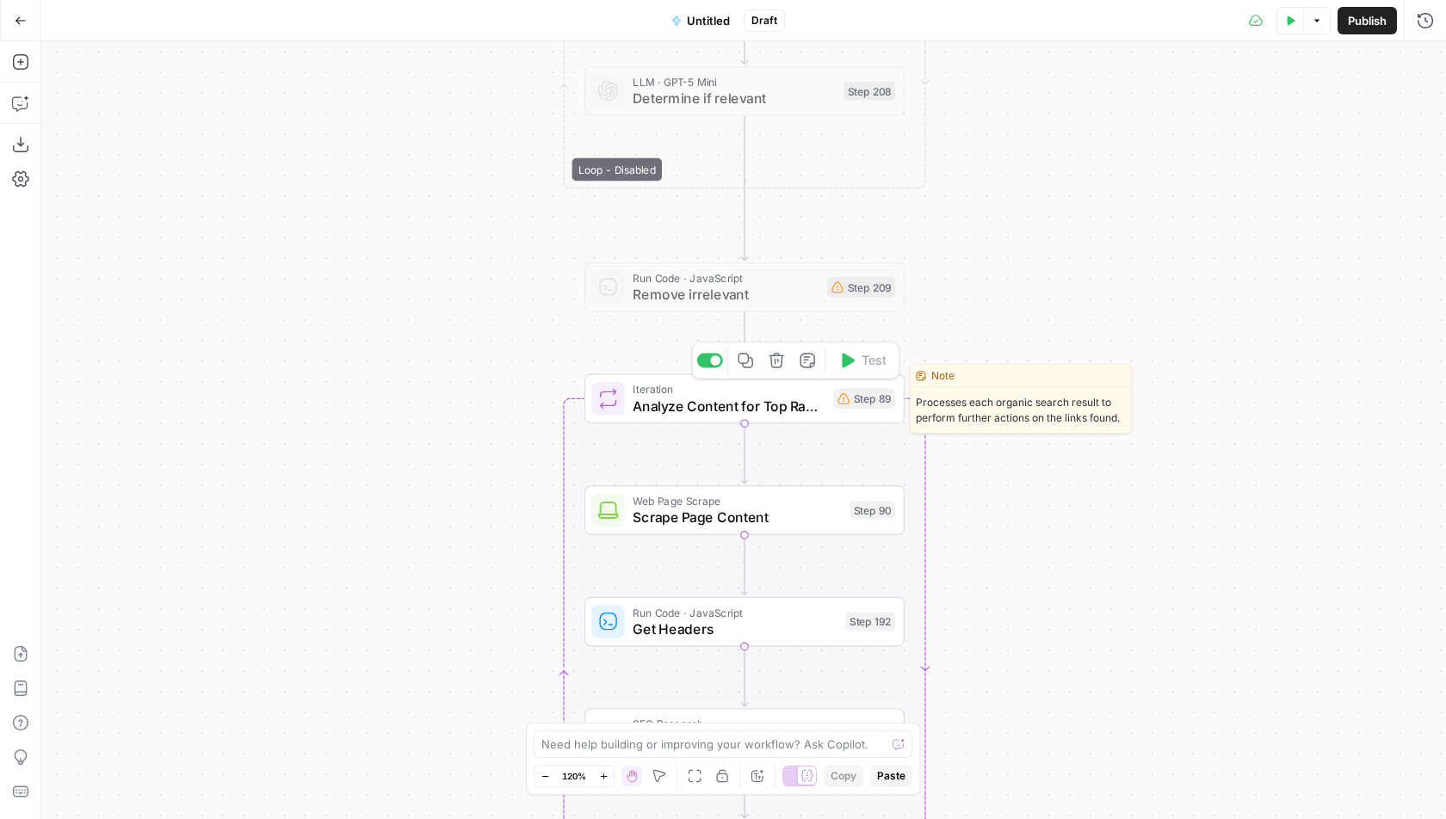
click at [818, 406] on span "Analyze Content for Top Ranking Pages" at bounding box center [729, 406] width 192 height 21
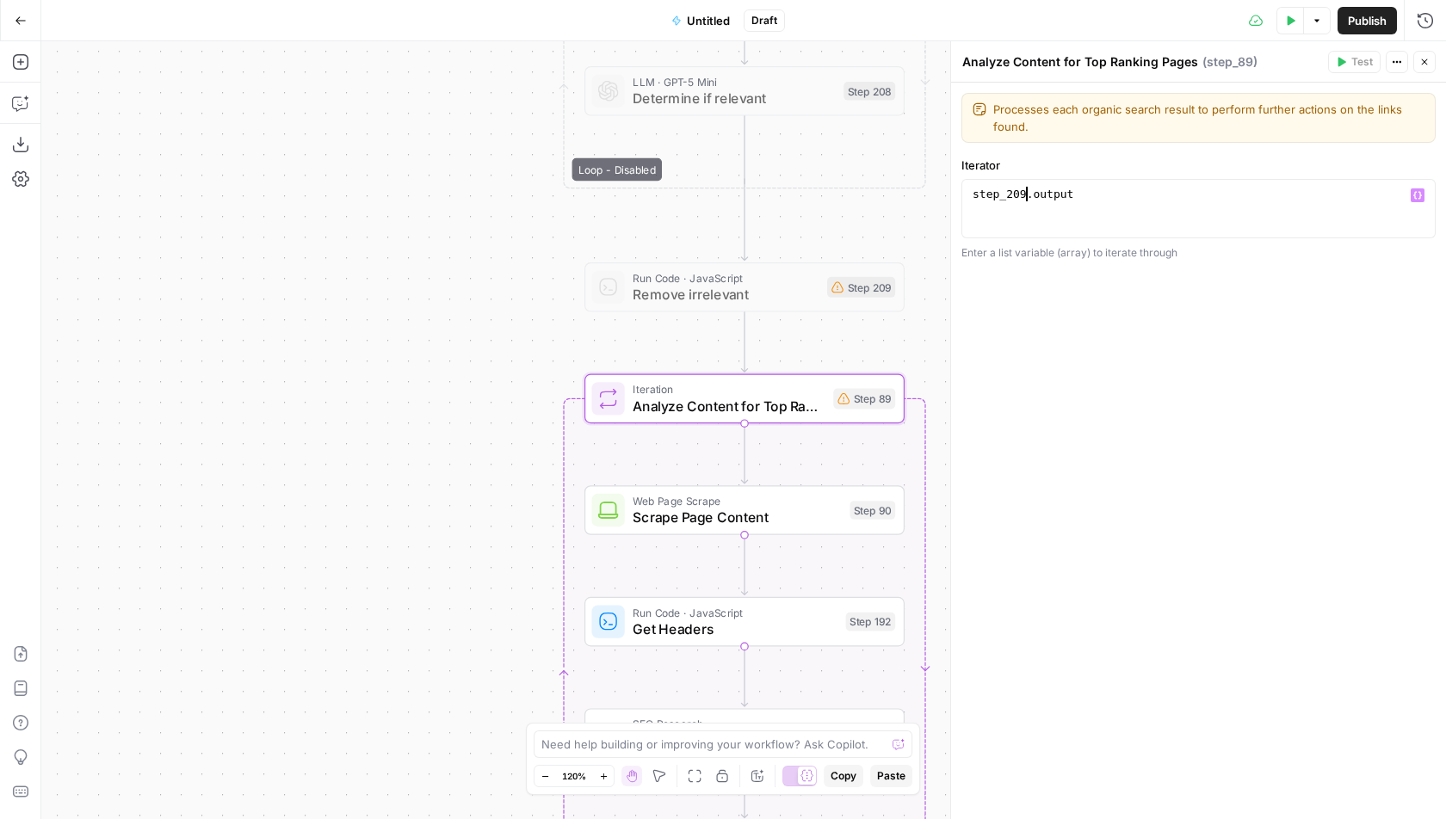
click at [1024, 197] on div "step_209 . output" at bounding box center [1199, 223] width 460 height 73
click at [1113, 196] on div "step_51 . output" at bounding box center [1199, 223] width 460 height 73
type textarea "**********"
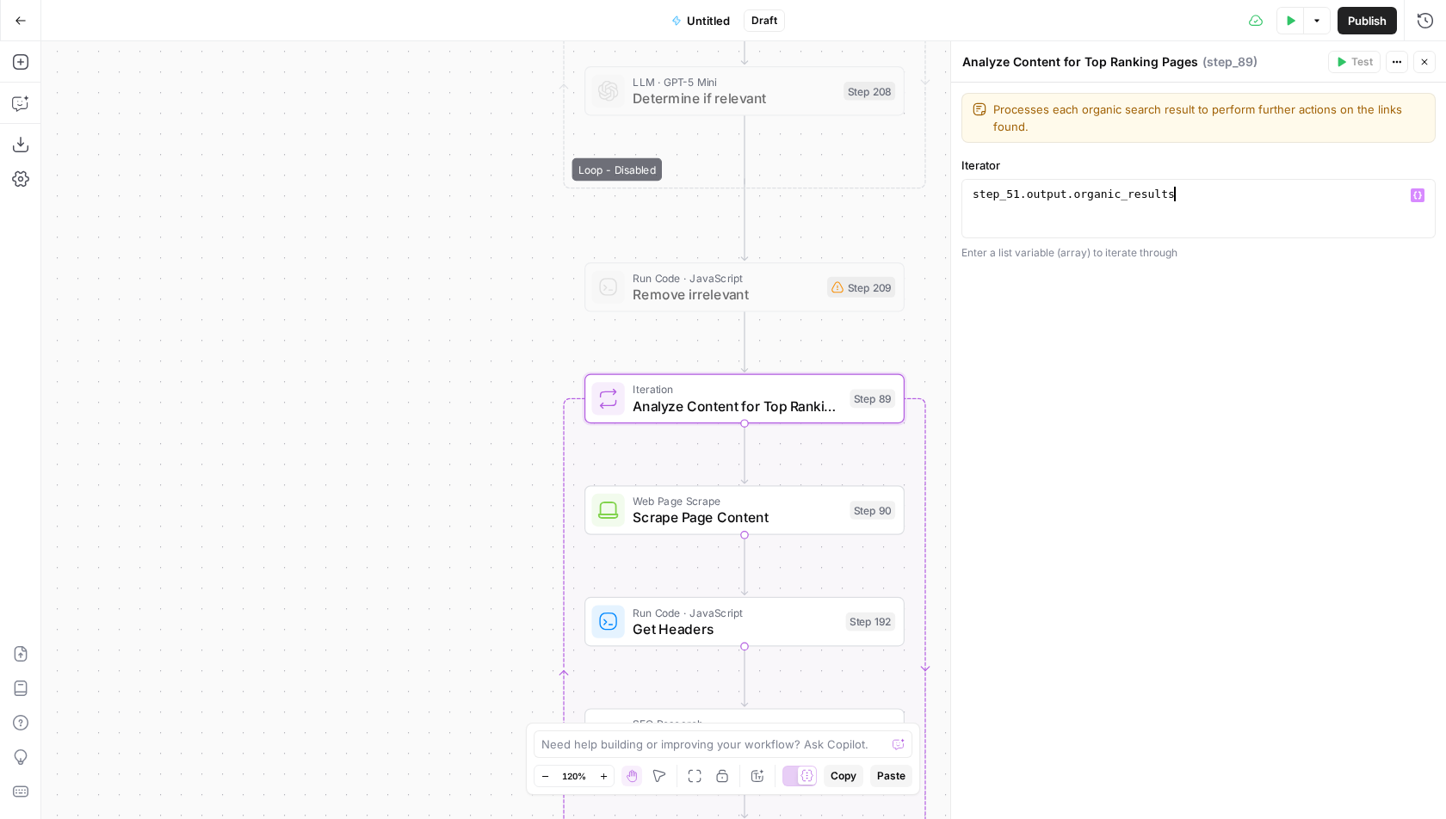
click at [1195, 354] on div "**********" at bounding box center [1198, 451] width 495 height 737
click at [1427, 65] on icon "button" at bounding box center [1424, 62] width 10 height 10
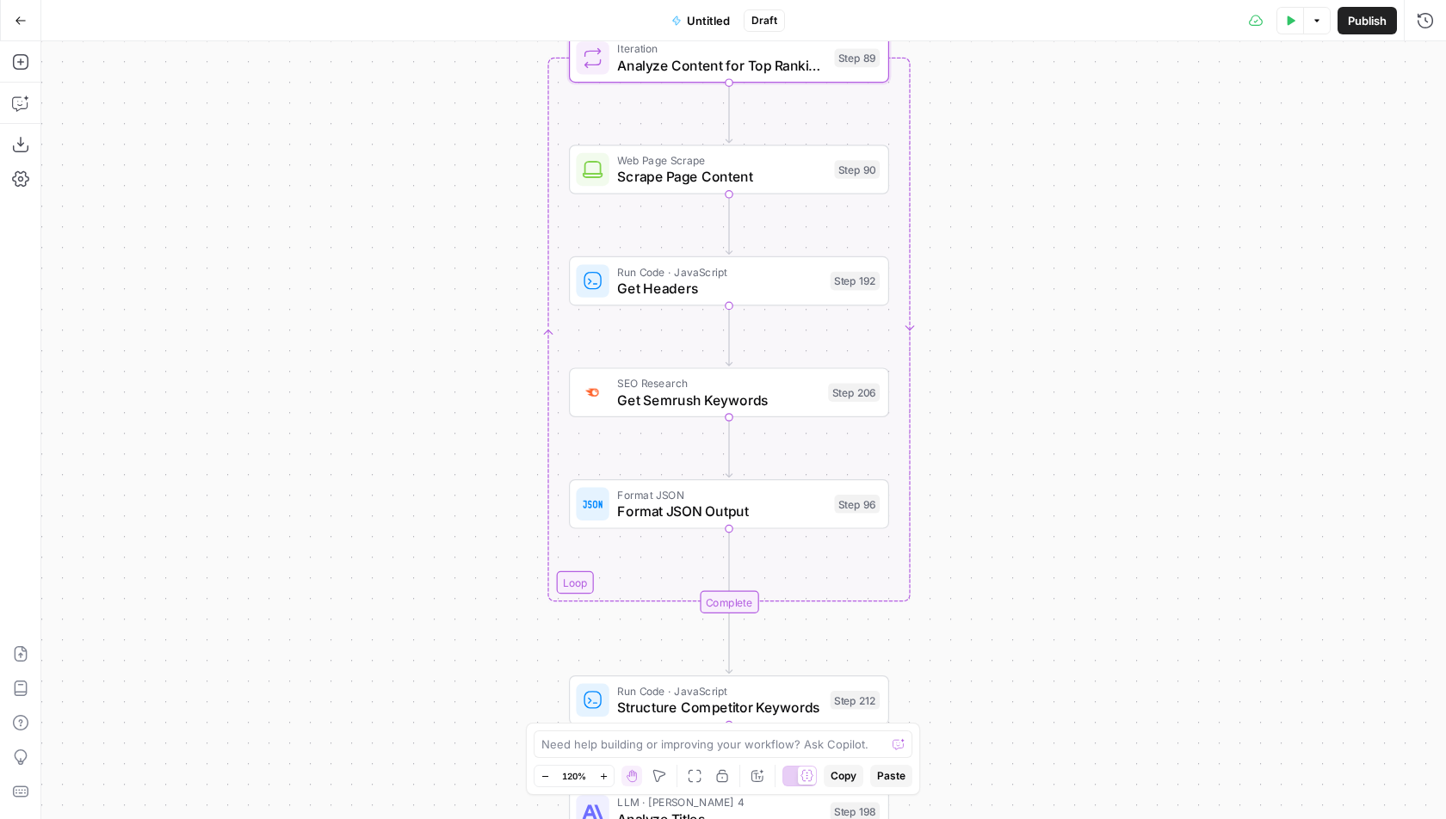
drag, startPoint x: 1011, startPoint y: 639, endPoint x: 1003, endPoint y: 269, distance: 370.2
click at [1002, 241] on div "Workflow Input Settings Inputs Google Search Perform Google Search Step 51 Loop…" at bounding box center [743, 430] width 1405 height 778
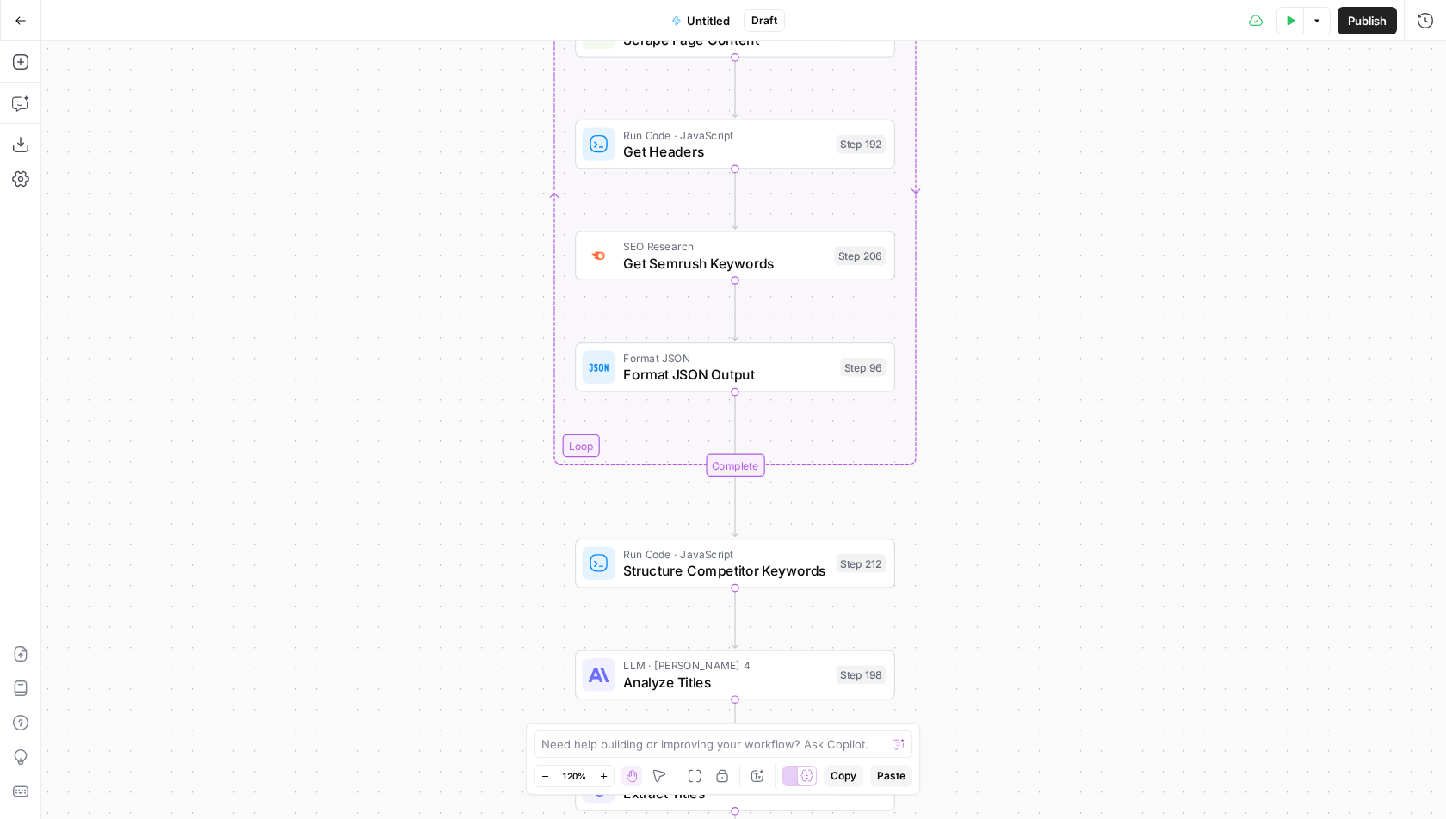
drag, startPoint x: 1016, startPoint y: 496, endPoint x: 1016, endPoint y: 417, distance: 79.2
click at [1016, 417] on div "Workflow Input Settings Inputs Google Search Perform Google Search Step 51 Loop…" at bounding box center [743, 430] width 1405 height 778
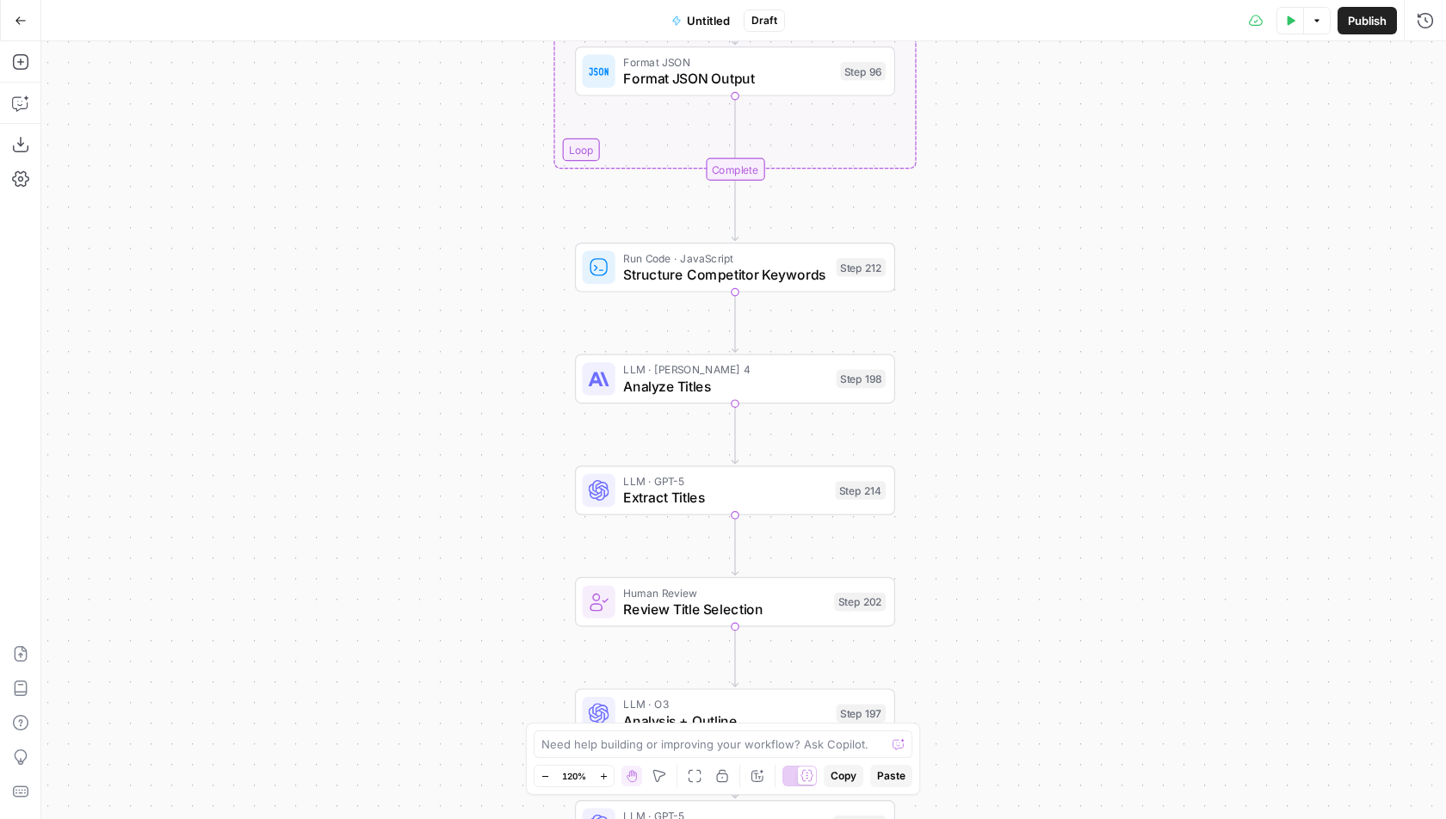
drag, startPoint x: 984, startPoint y: 467, endPoint x: 984, endPoint y: 143, distance: 324.5
click at [984, 143] on div "Workflow Input Settings Inputs Google Search Perform Google Search Step 51 Loop…" at bounding box center [743, 430] width 1405 height 778
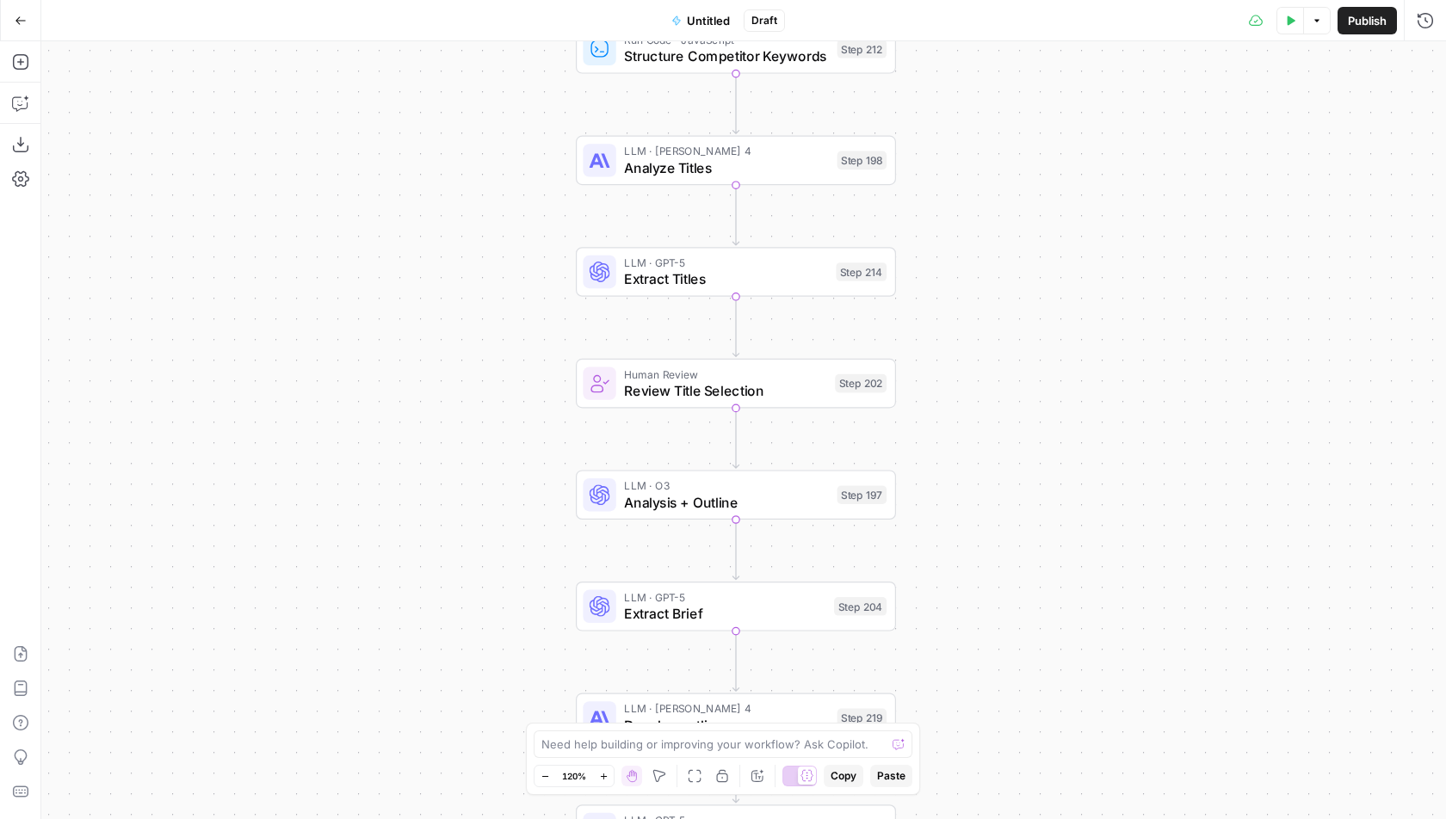
drag, startPoint x: 997, startPoint y: 464, endPoint x: 998, endPoint y: 250, distance: 214.3
click at [998, 250] on div "Workflow Input Settings Inputs Google Search Perform Google Search Step 51 Loop…" at bounding box center [743, 430] width 1405 height 778
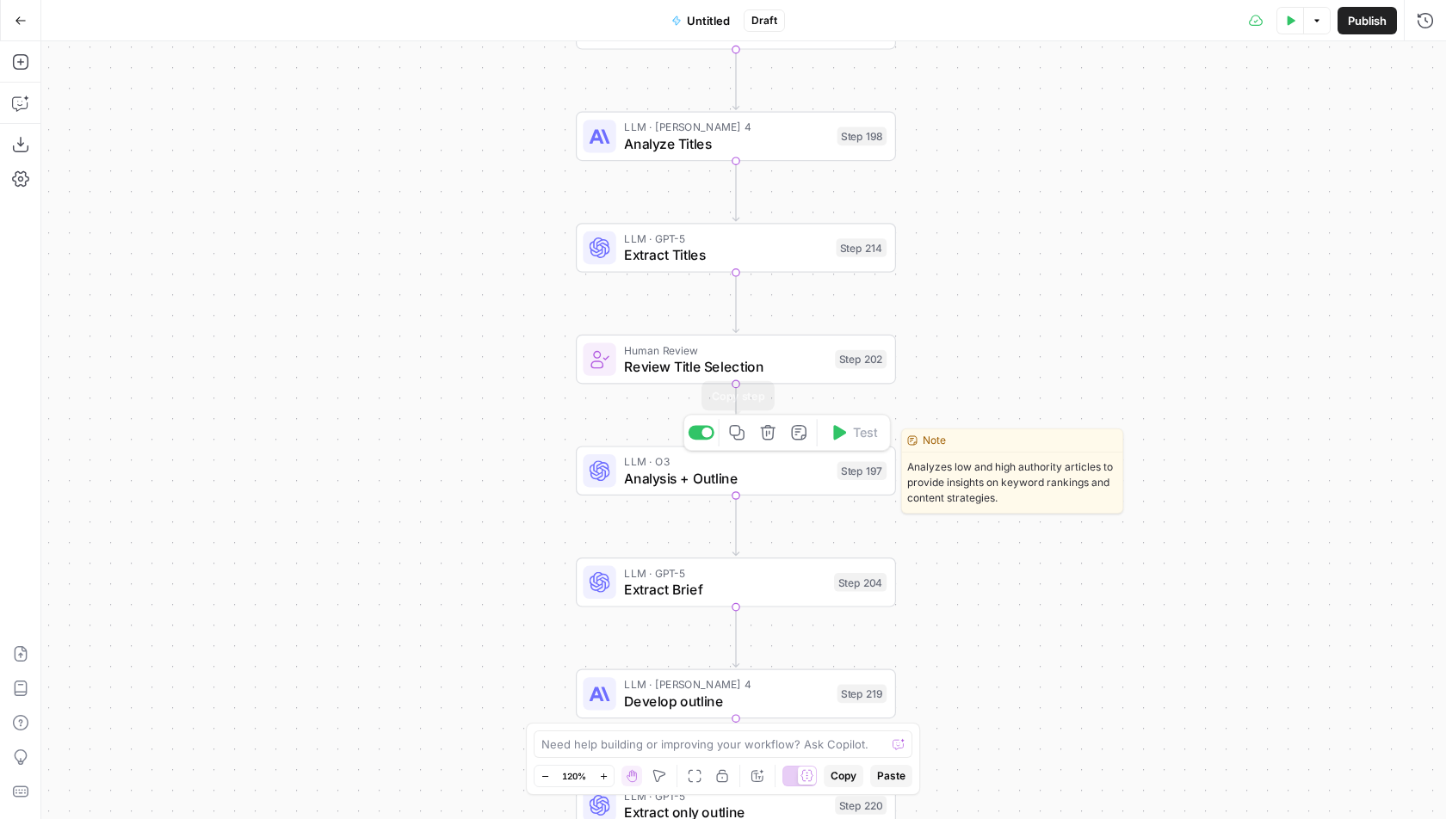
click at [707, 429] on div at bounding box center [706, 433] width 10 height 10
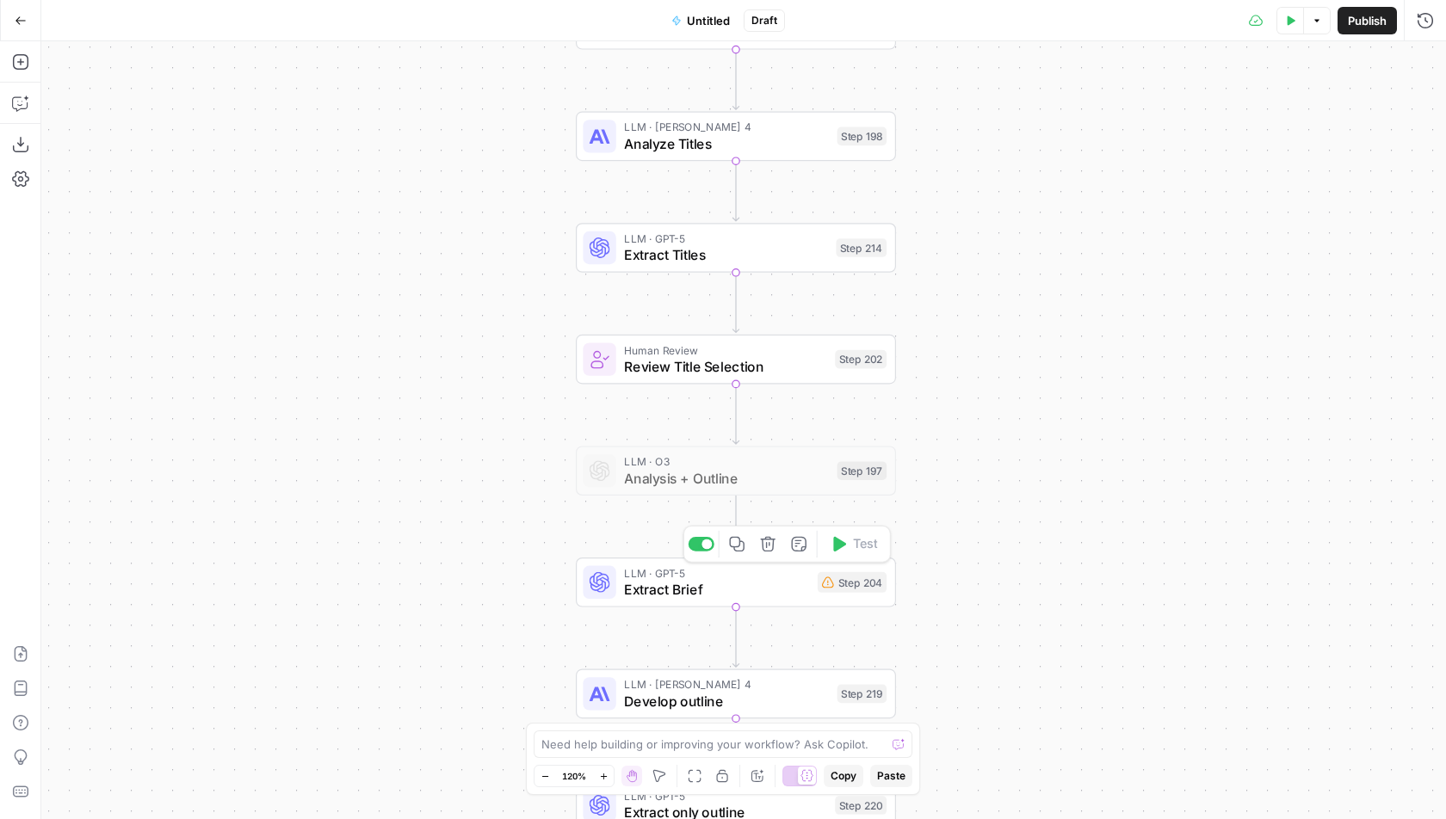
click at [702, 547] on div at bounding box center [702, 544] width 26 height 15
drag, startPoint x: 929, startPoint y: 561, endPoint x: 929, endPoint y: 235, distance: 326.2
click at [929, 235] on div "Workflow Input Settings Inputs Google Search Perform Google Search Step 51 Loop…" at bounding box center [743, 430] width 1405 height 778
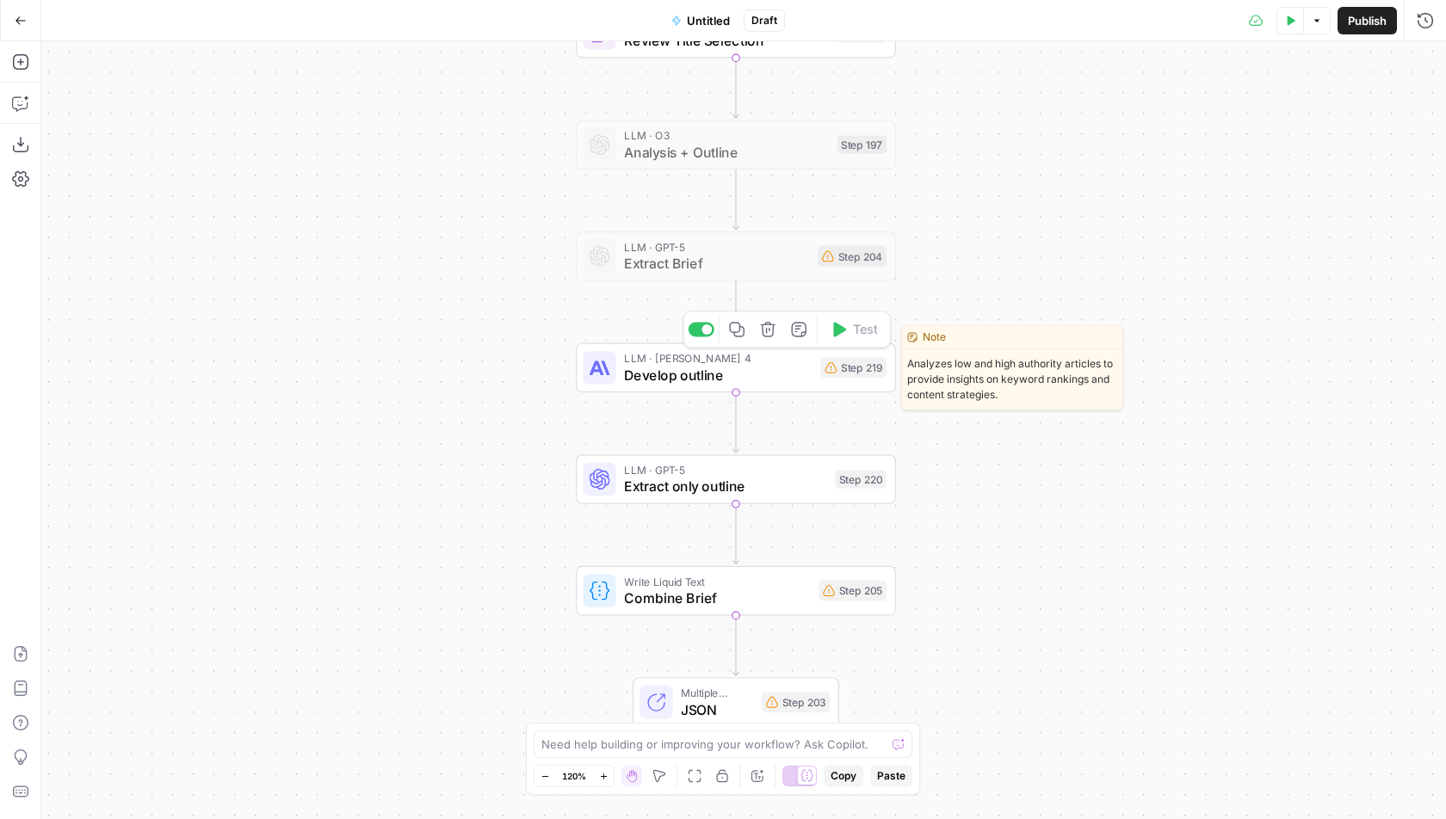
click at [706, 334] on div at bounding box center [702, 330] width 26 height 15
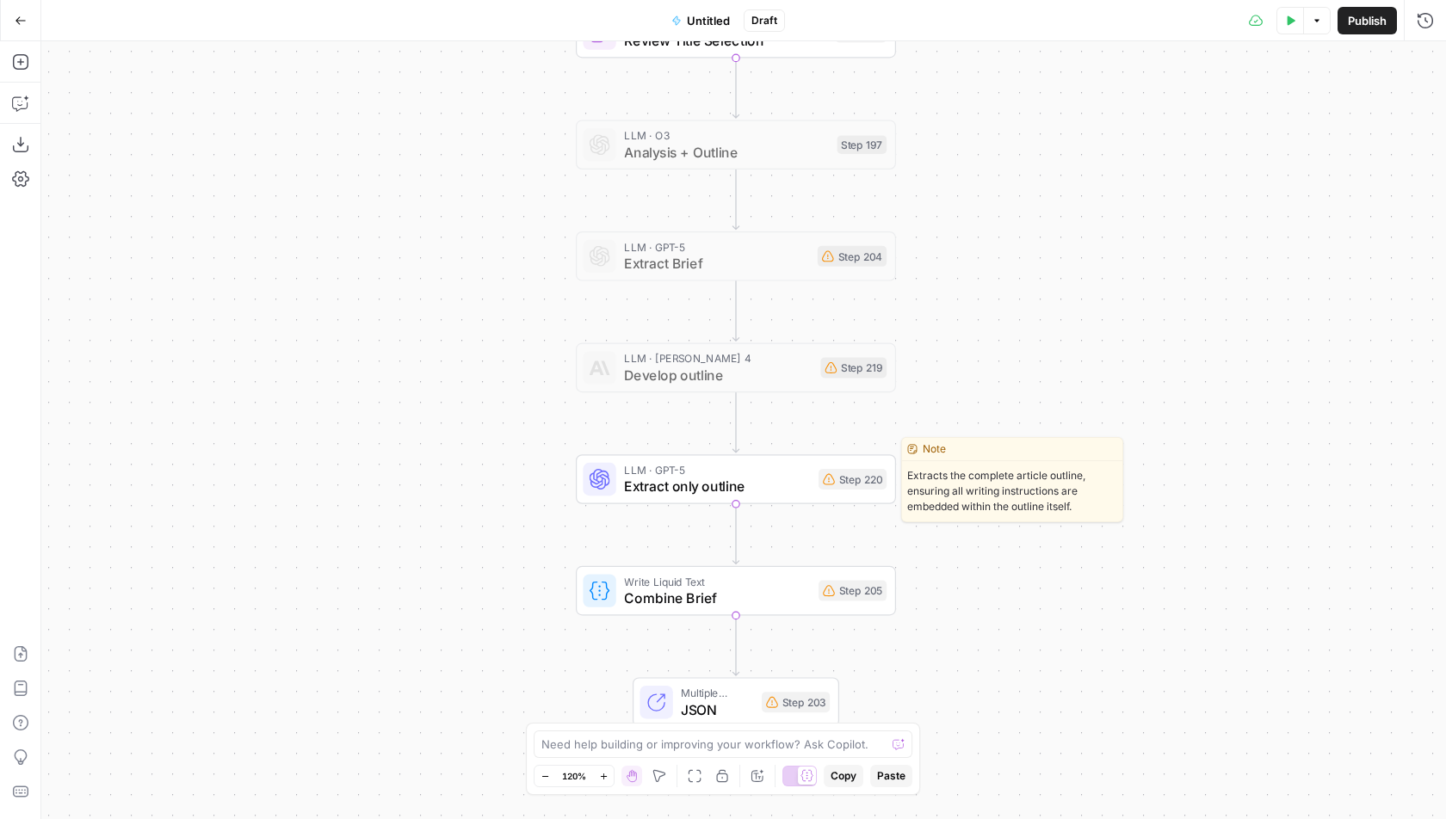
click at [701, 441] on div at bounding box center [702, 441] width 26 height 15
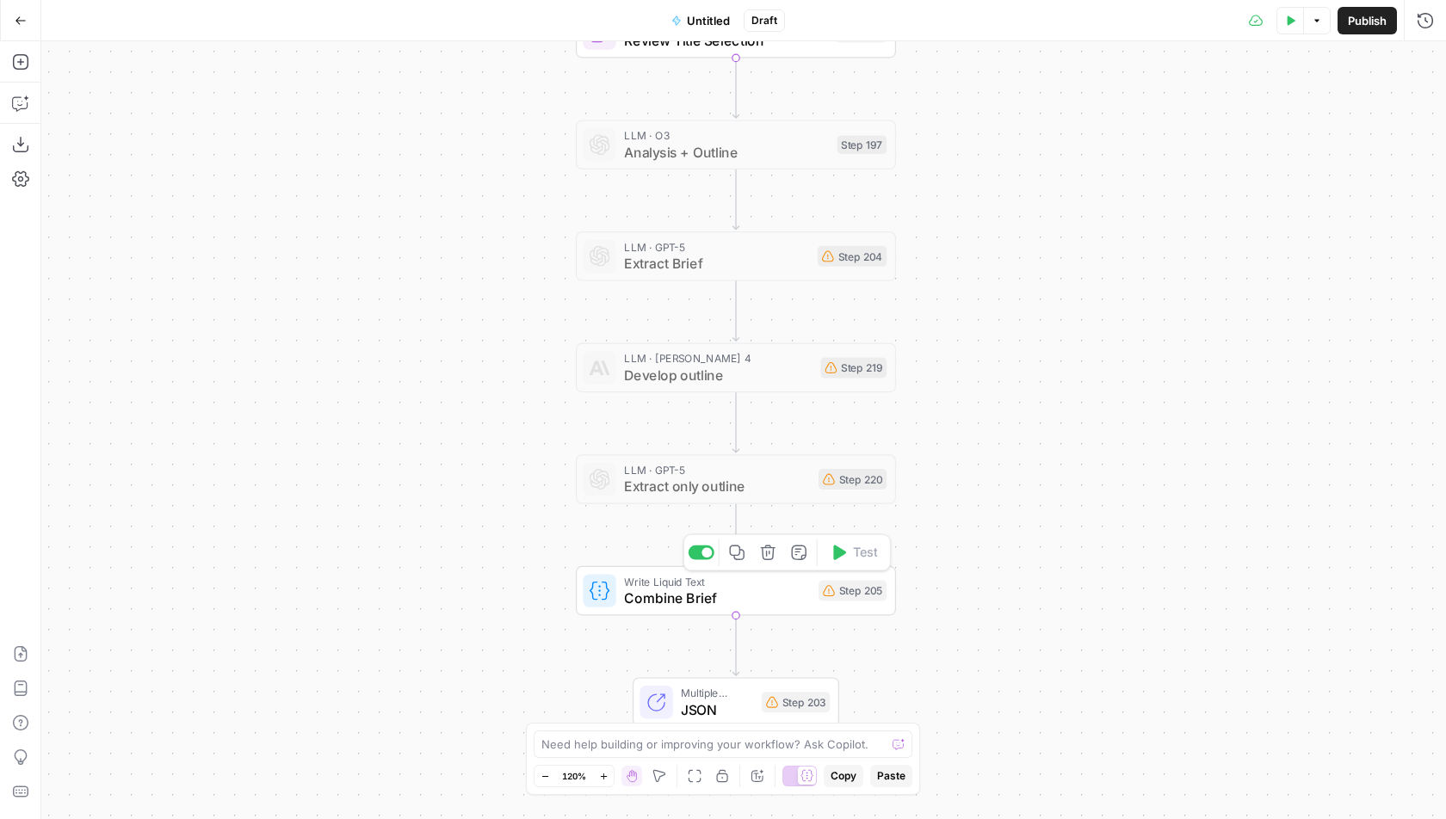
click at [699, 551] on div at bounding box center [702, 553] width 26 height 15
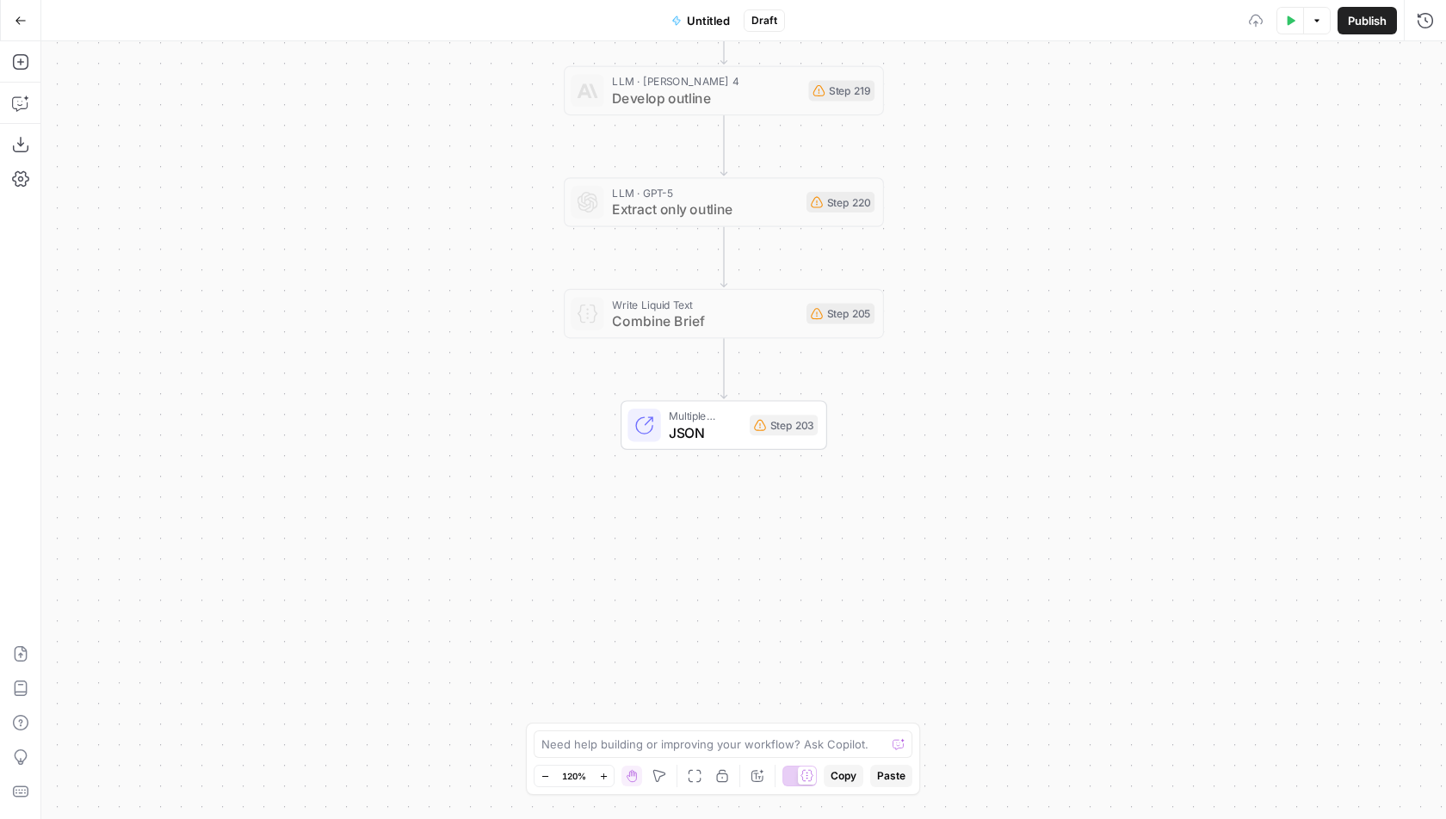
drag, startPoint x: 999, startPoint y: 571, endPoint x: 987, endPoint y: 294, distance: 276.5
click at [987, 294] on div "Workflow Input Settings Inputs Google Search Perform Google Search Step 51 Loop…" at bounding box center [743, 430] width 1405 height 778
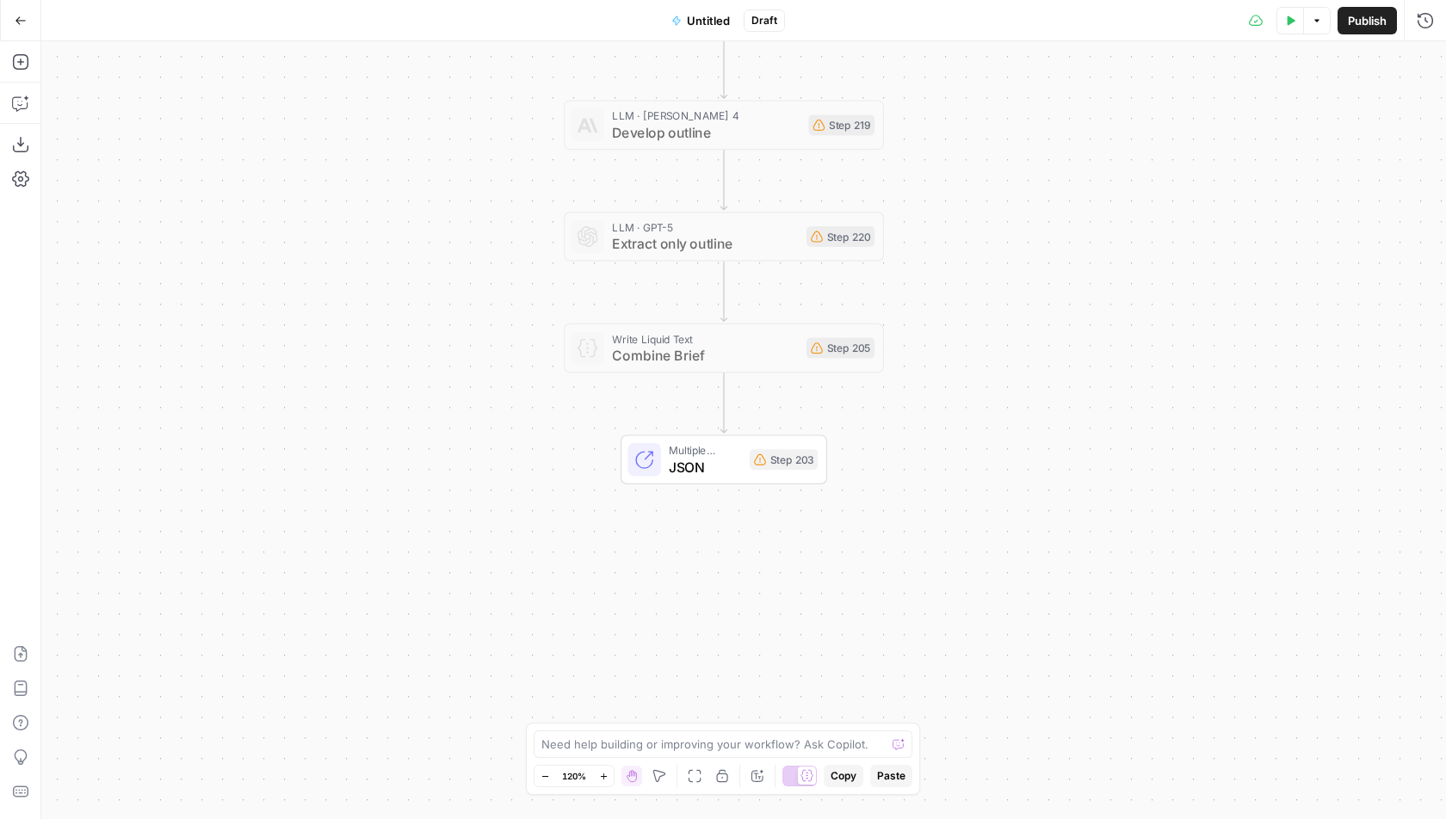
drag, startPoint x: 1058, startPoint y: 105, endPoint x: 1055, endPoint y: 781, distance: 676.5
click at [1055, 781] on div "Workflow Input Settings Inputs Google Search Perform Google Search Step 51 Loop…" at bounding box center [743, 430] width 1405 height 778
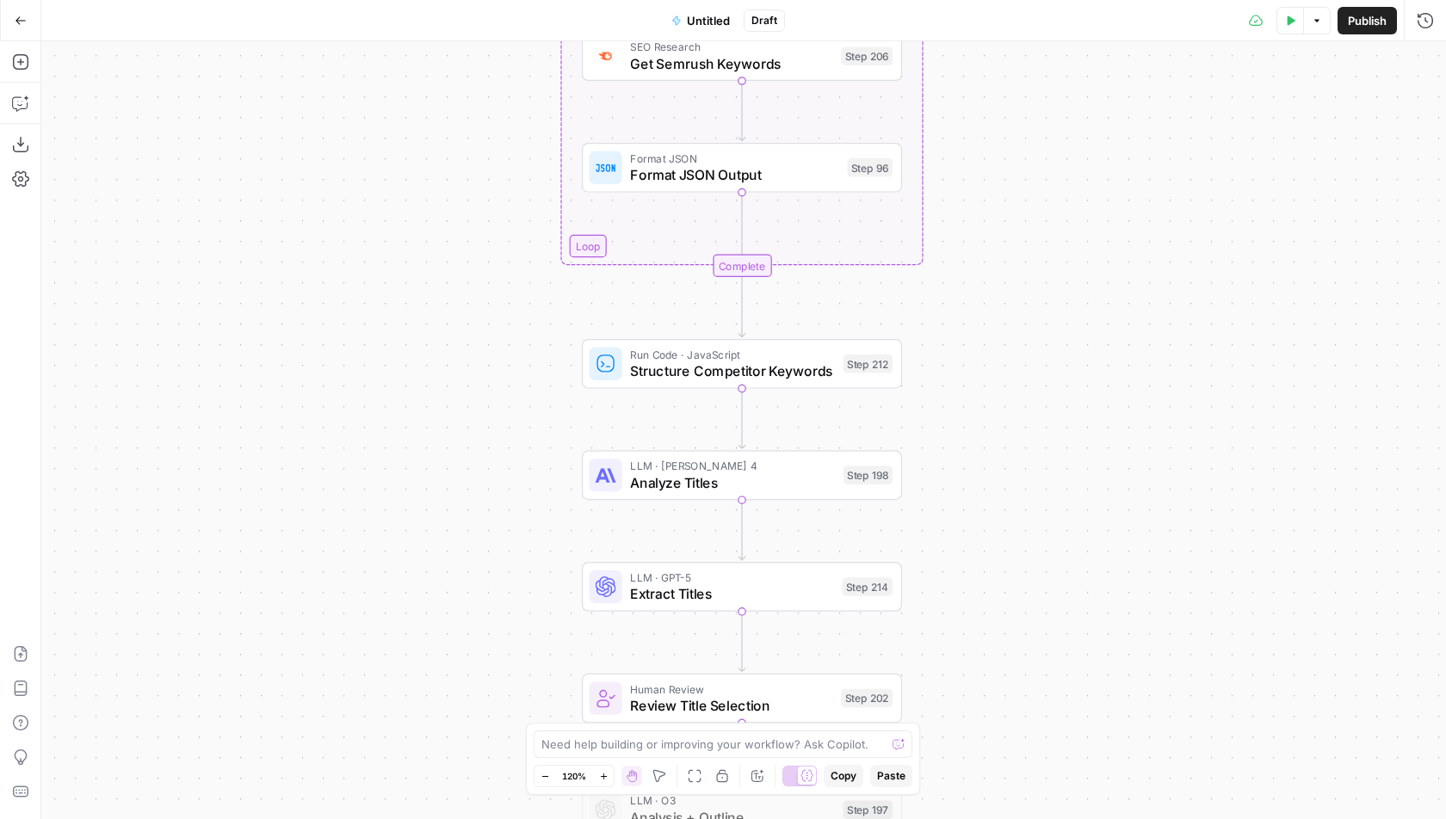
drag, startPoint x: 1028, startPoint y: 241, endPoint x: 1035, endPoint y: 469, distance: 228.2
click at [1049, 487] on div "Workflow Input Settings Inputs Google Search Perform Google Search Step 51 Loop…" at bounding box center [743, 430] width 1405 height 778
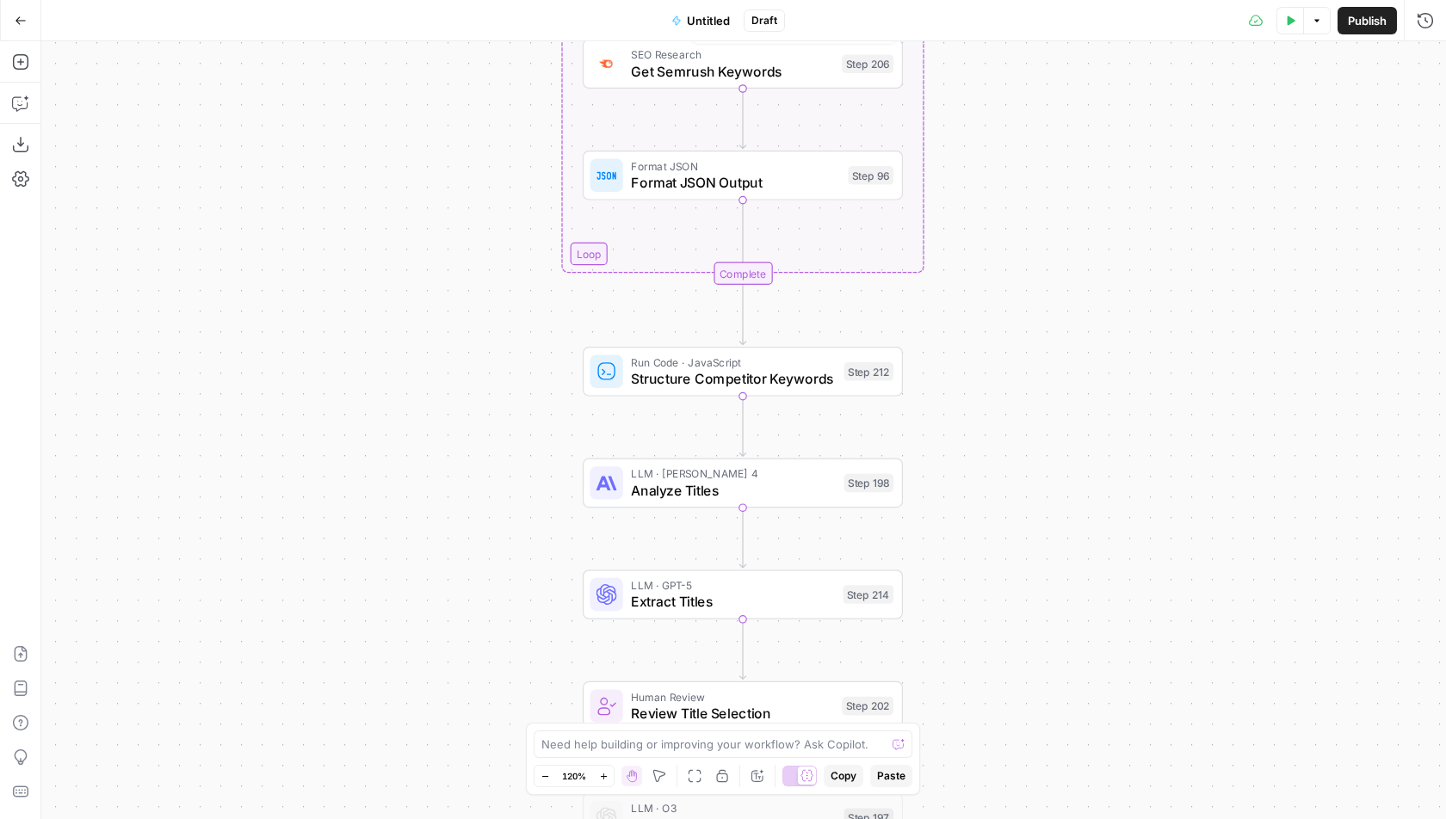
click at [704, 17] on span "Untitled" at bounding box center [708, 20] width 43 height 17
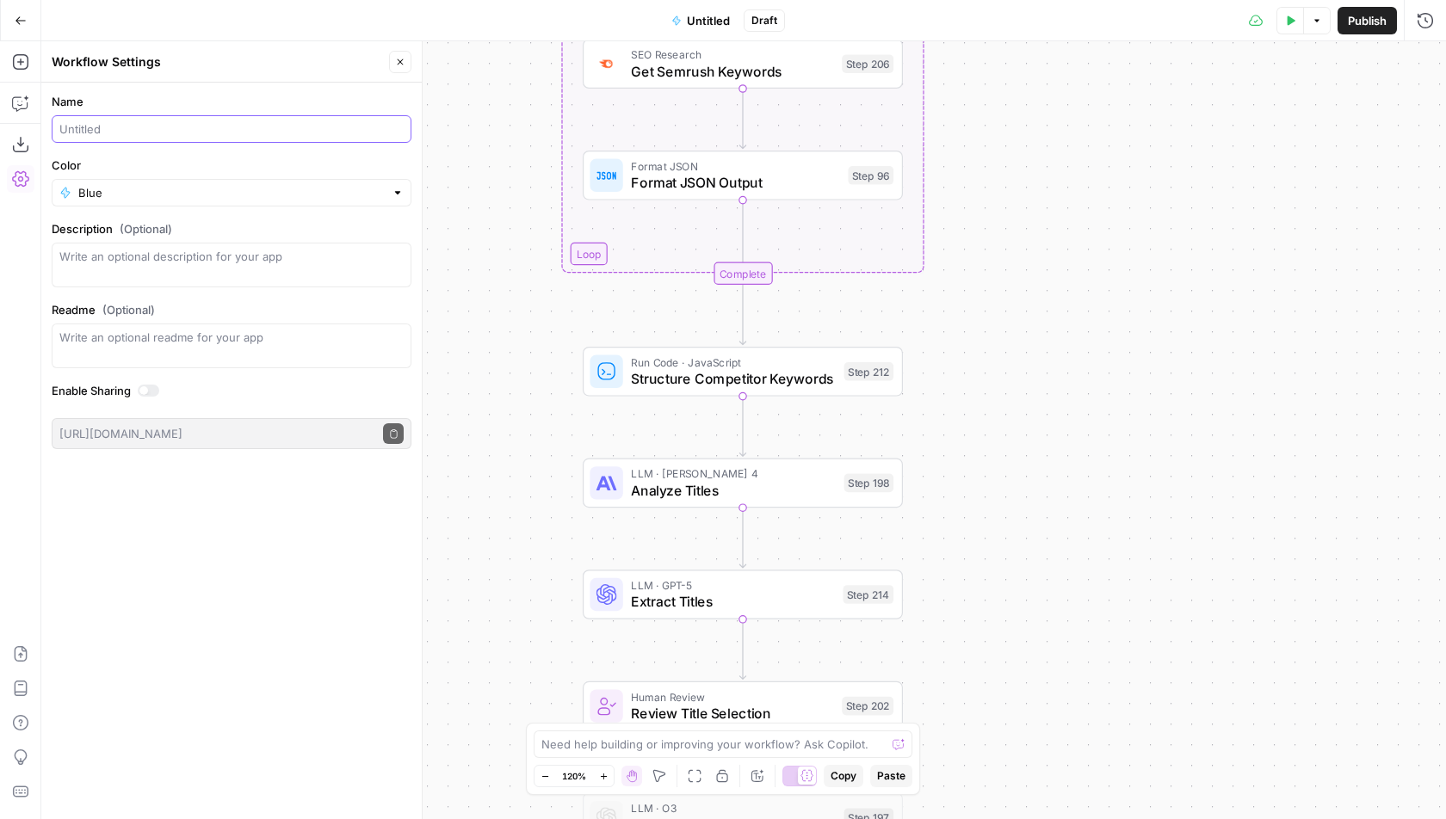
click at [210, 133] on input "Name" at bounding box center [231, 128] width 344 height 17
type input "Cohort Session 6 - SEO Exercise"
click at [256, 179] on div "Blue" at bounding box center [232, 193] width 360 height 28
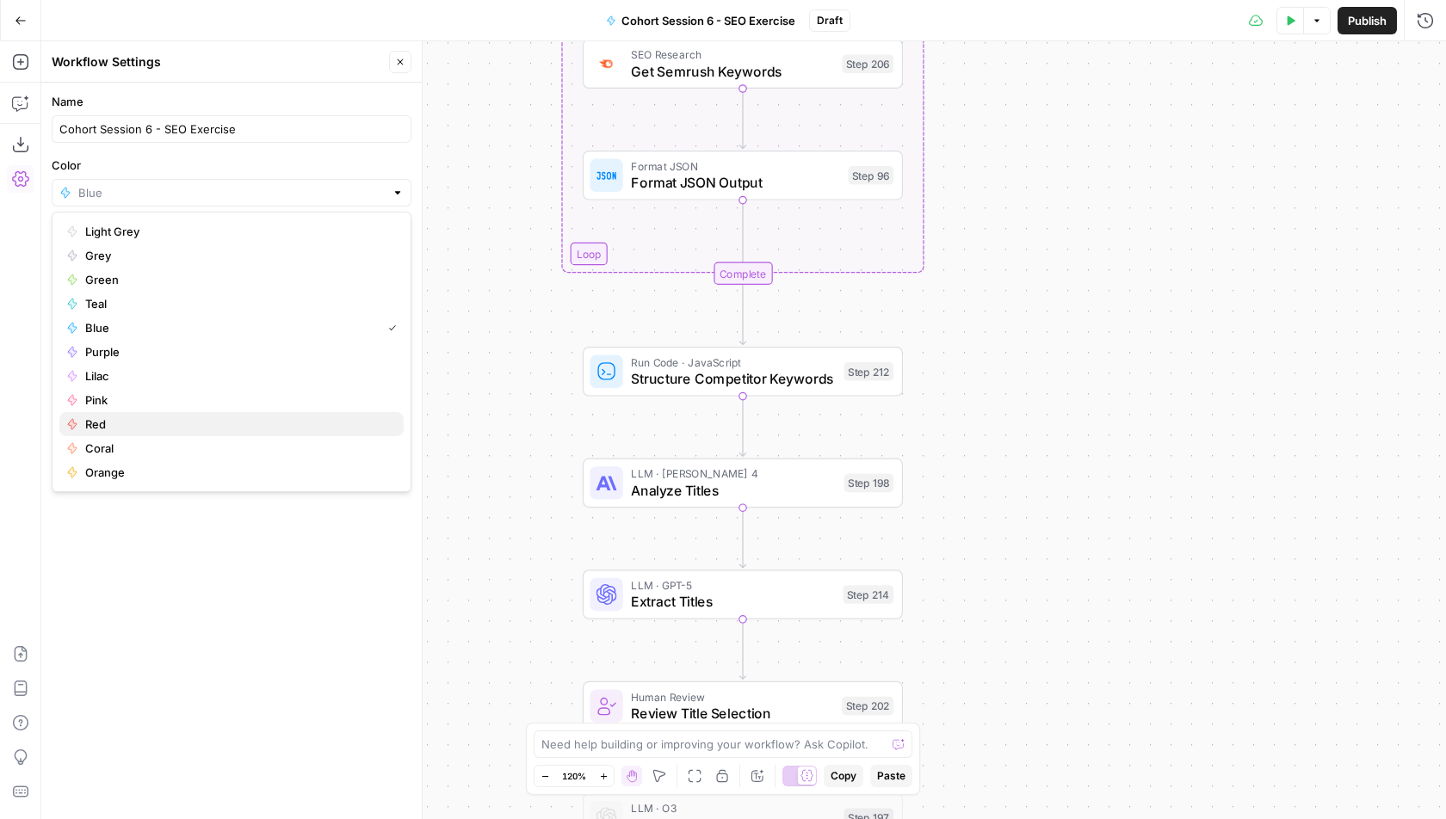
click at [193, 417] on span "Red" at bounding box center [237, 424] width 305 height 17
type input "Red"
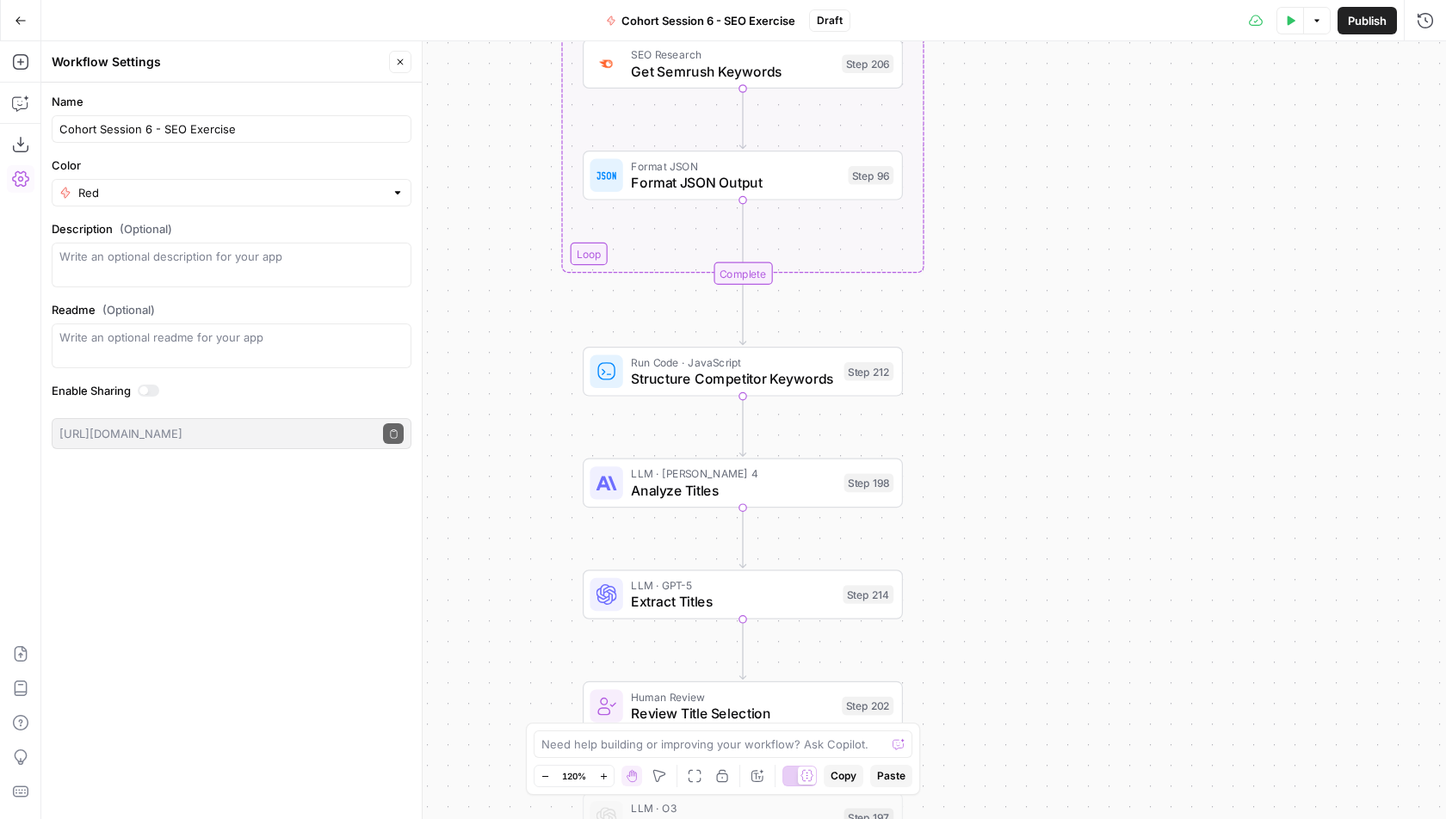
click at [248, 85] on form "Name Cohort Session 6 - SEO Exercise Color Red Description (Optional) Readme (O…" at bounding box center [231, 271] width 380 height 377
click at [399, 60] on icon "button" at bounding box center [401, 62] width 6 height 6
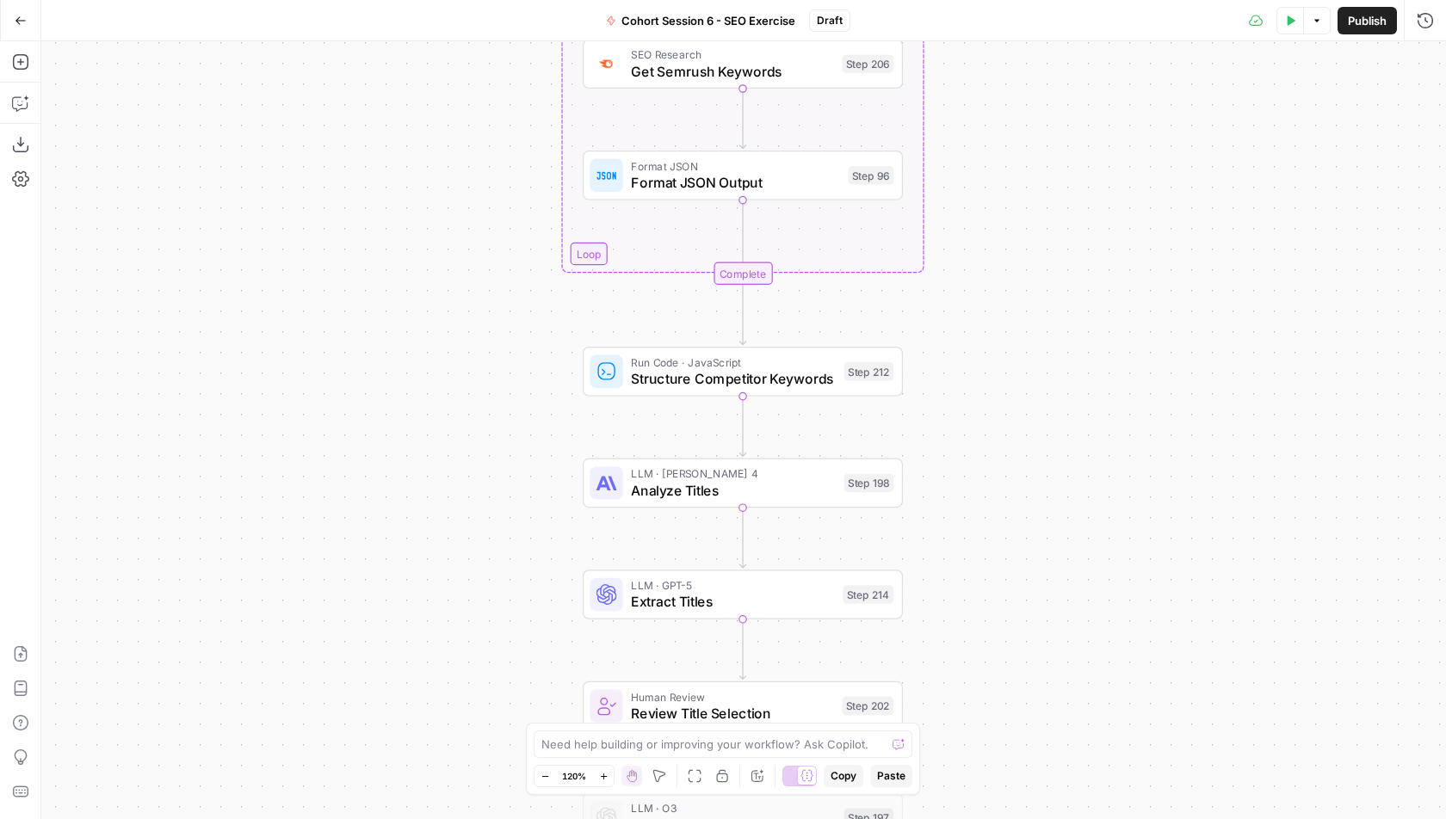
click at [1376, 15] on span "Publish" at bounding box center [1367, 20] width 39 height 17
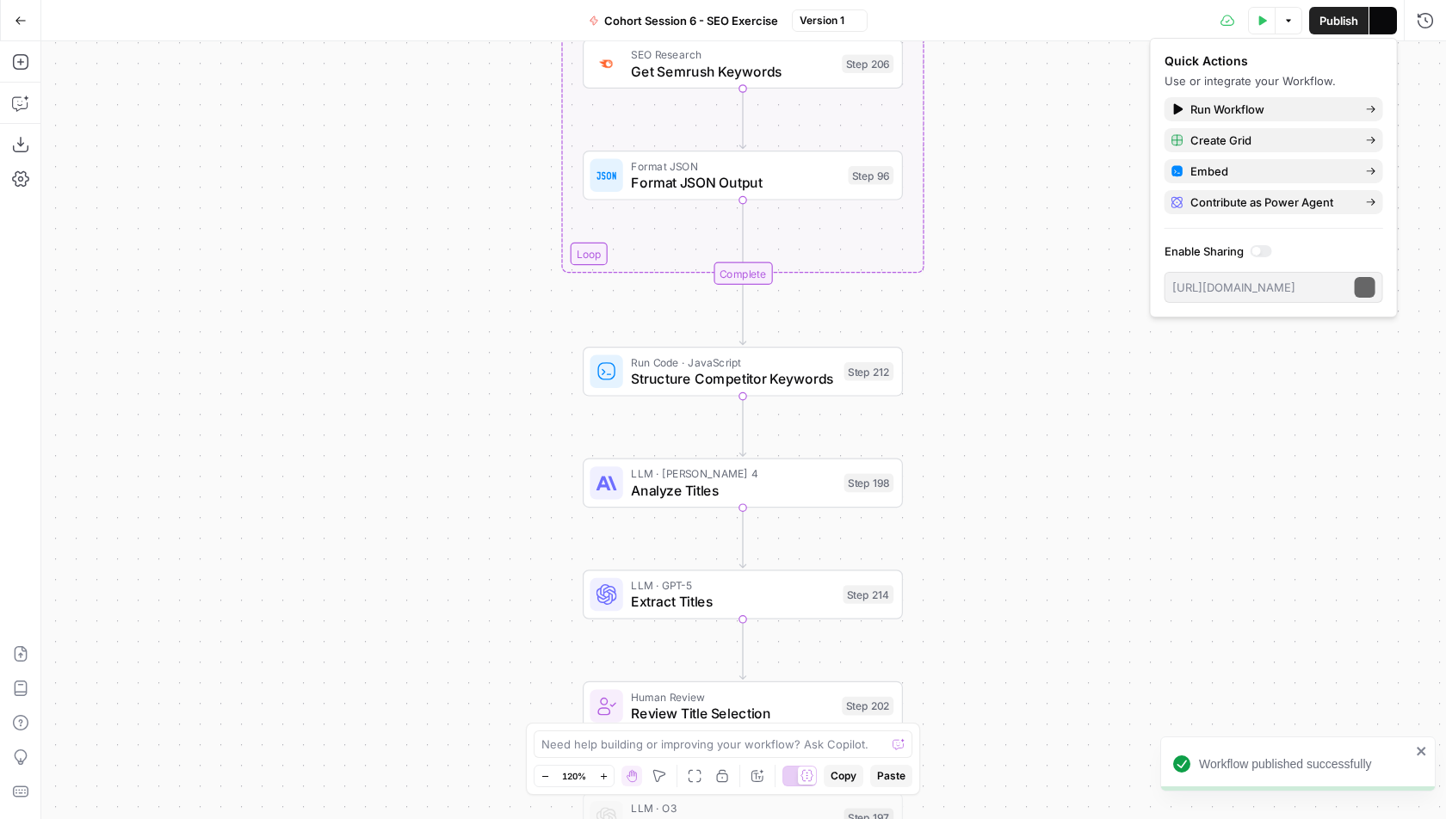
click at [1269, 21] on button "Test Data" at bounding box center [1262, 21] width 28 height 28
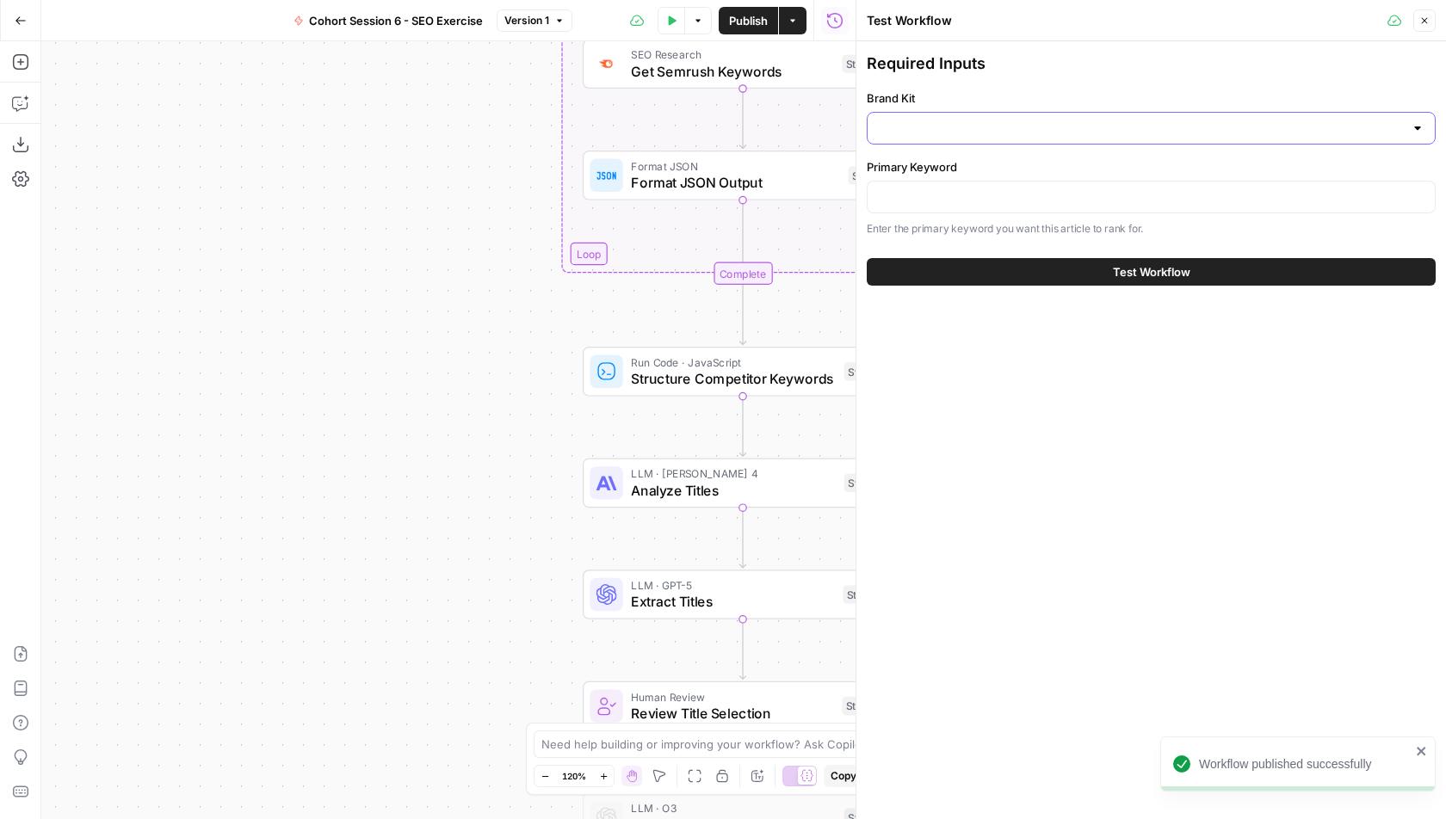
click at [965, 125] on input "Brand Kit" at bounding box center [1141, 128] width 526 height 17
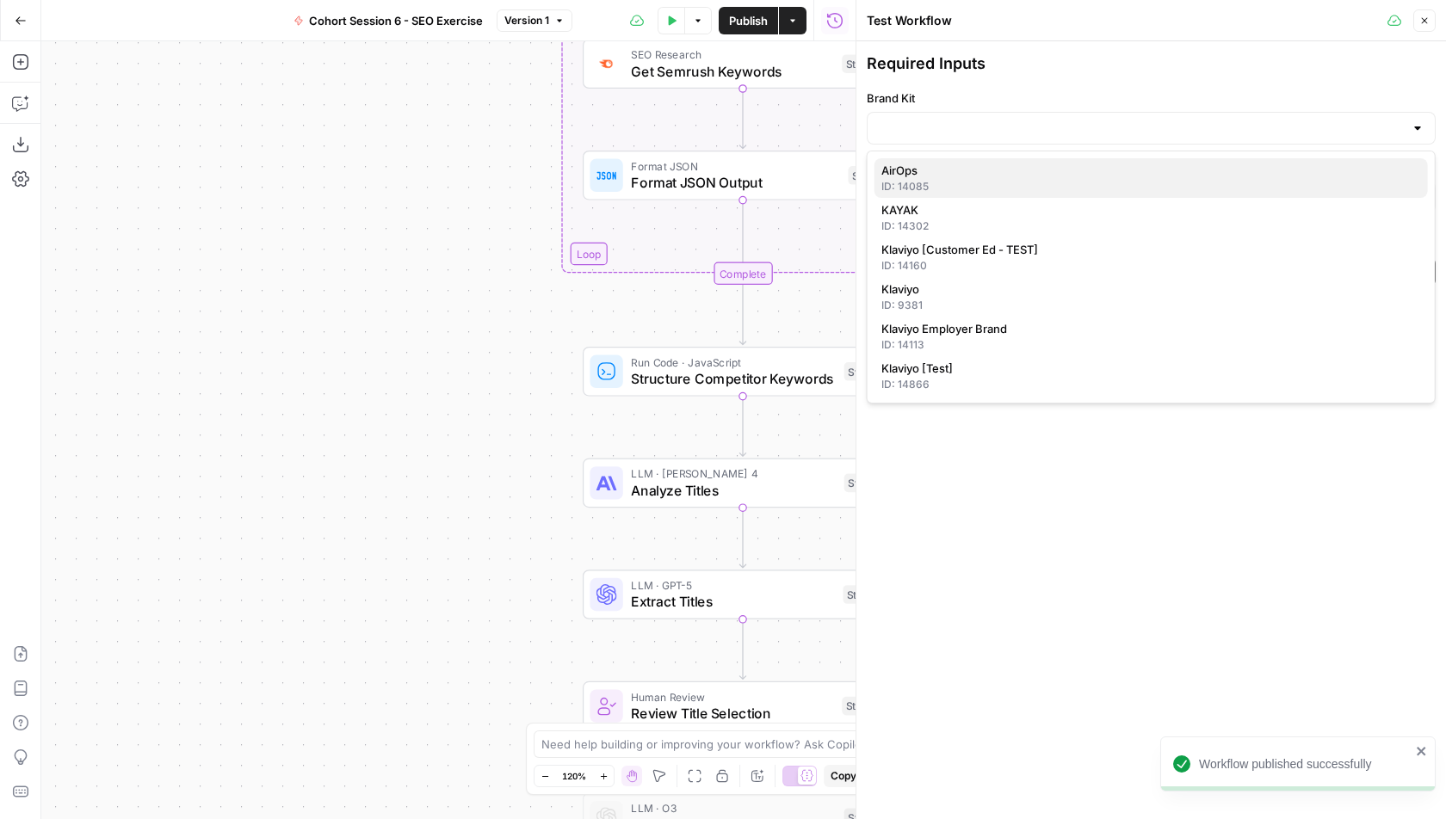
click at [948, 166] on span "AirOps" at bounding box center [1147, 170] width 533 height 17
type input "AirOps"
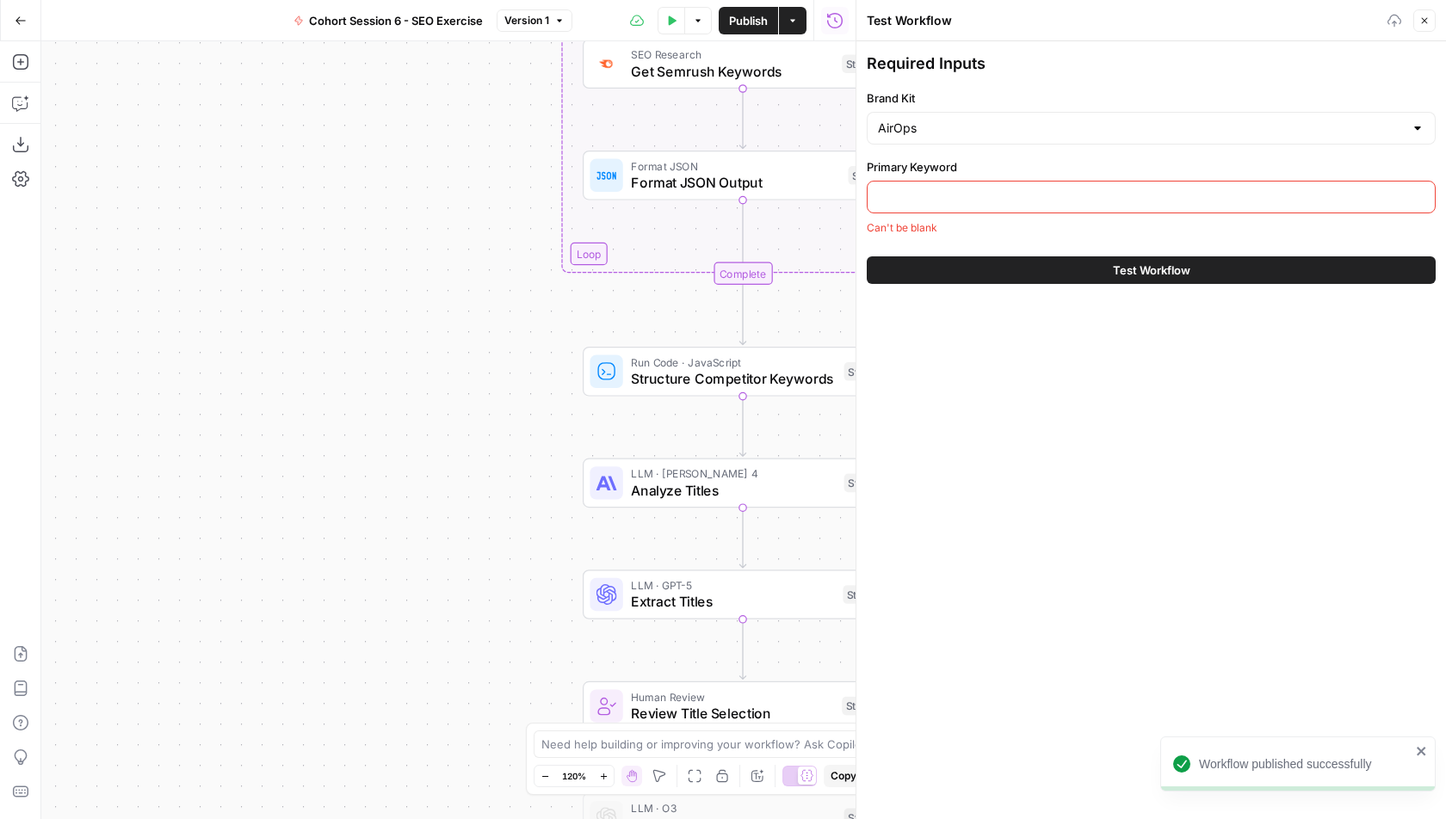
click at [947, 186] on div at bounding box center [1151, 197] width 569 height 33
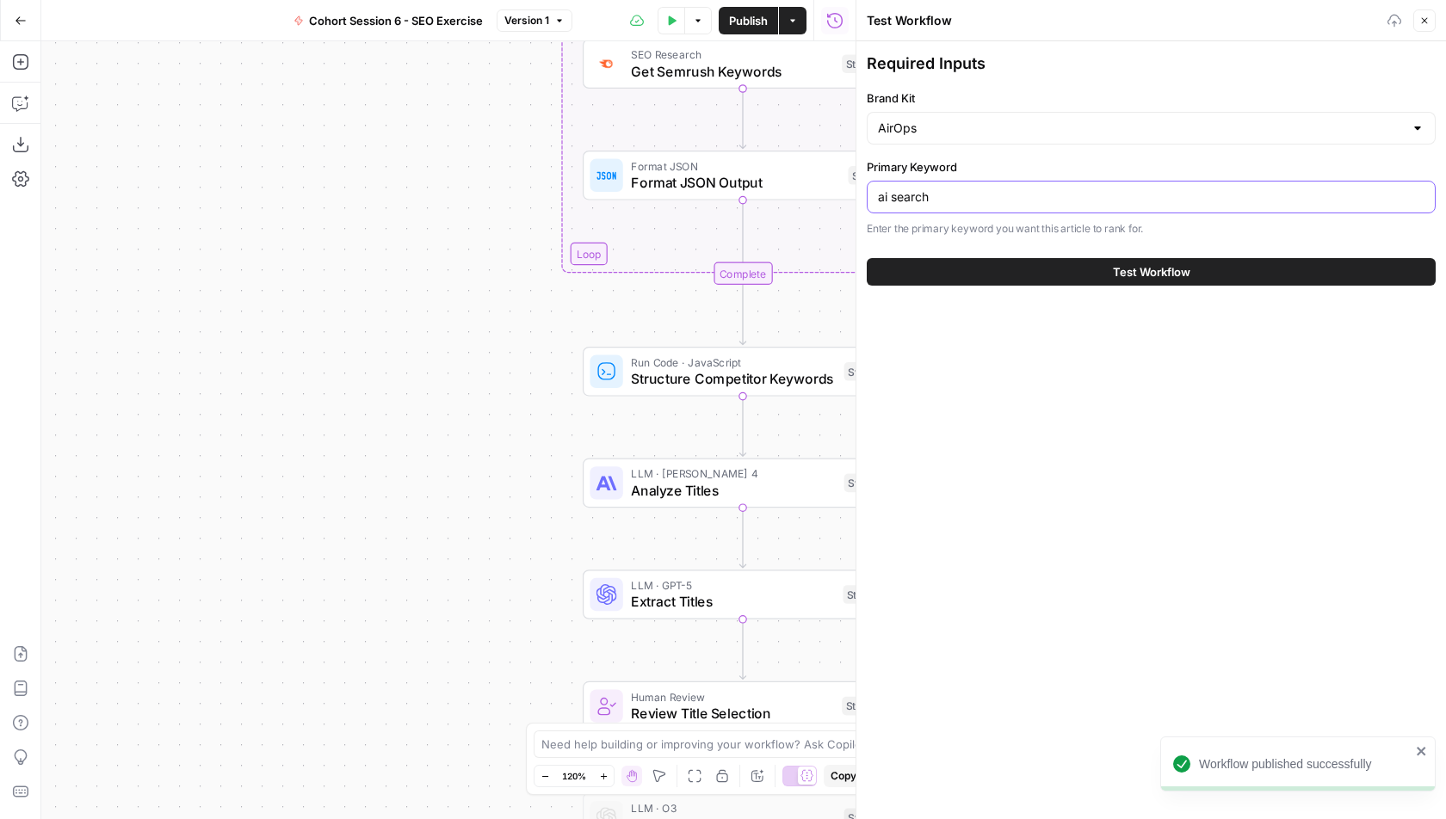
type input "ai search"
click at [1039, 270] on button "Test Workflow" at bounding box center [1151, 272] width 569 height 28
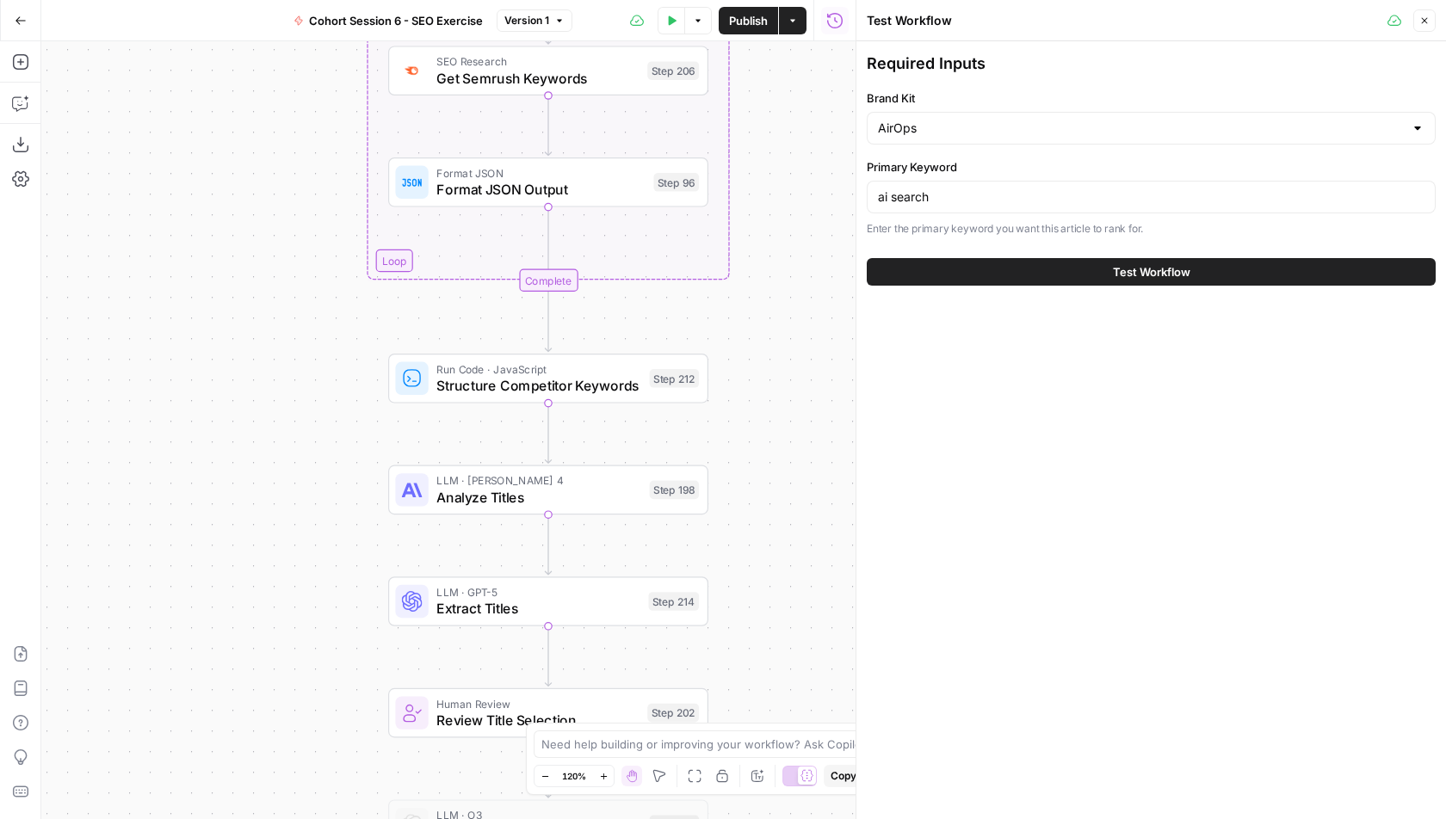
drag, startPoint x: 503, startPoint y: 319, endPoint x: 240, endPoint y: 328, distance: 263.5
click at [240, 328] on div "Workflow Input Settings Inputs Google Search Perform Google Search Step 51 Loop…" at bounding box center [448, 430] width 814 height 778
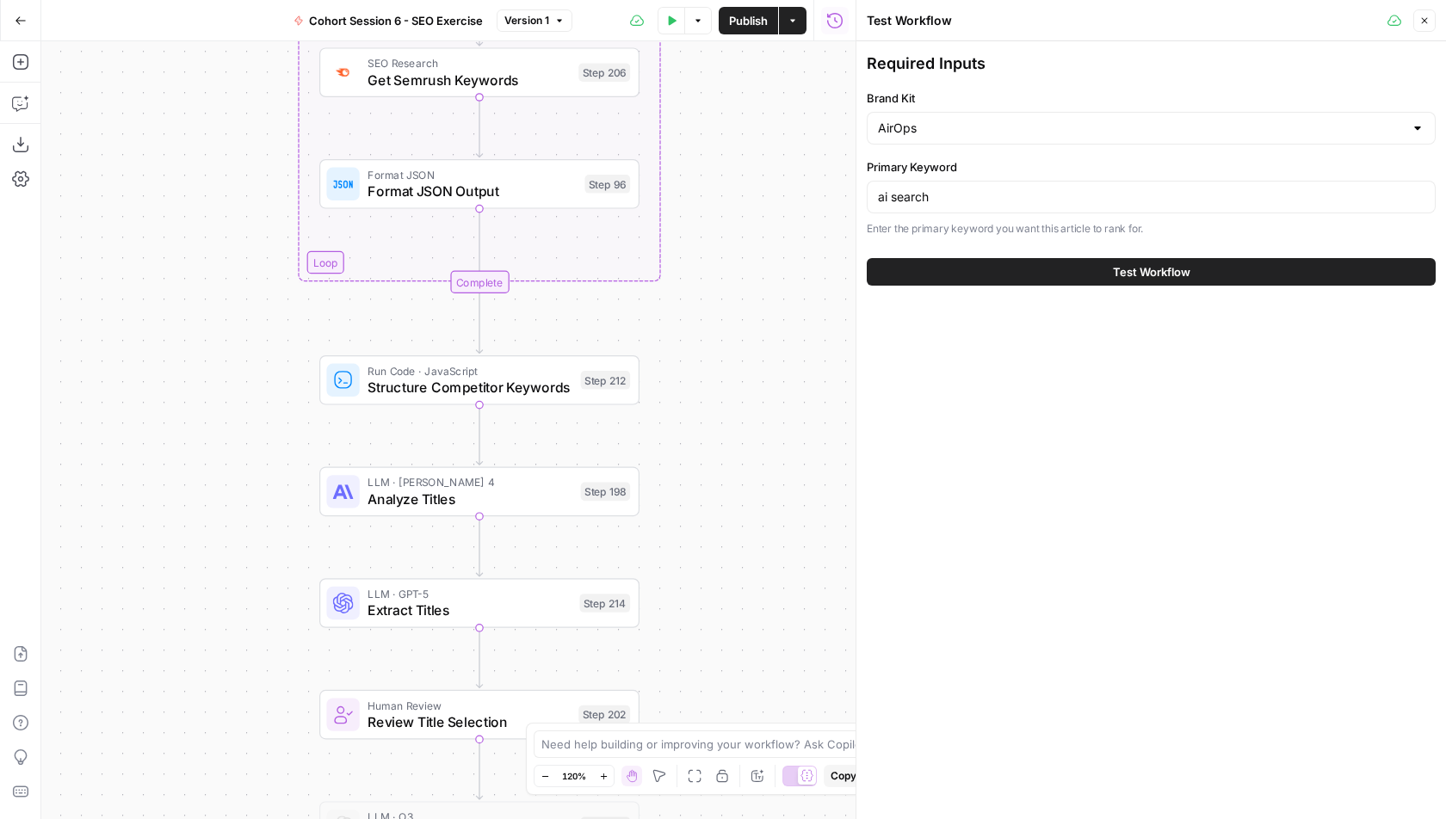
click at [1096, 270] on button "Test Workflow" at bounding box center [1151, 272] width 569 height 28
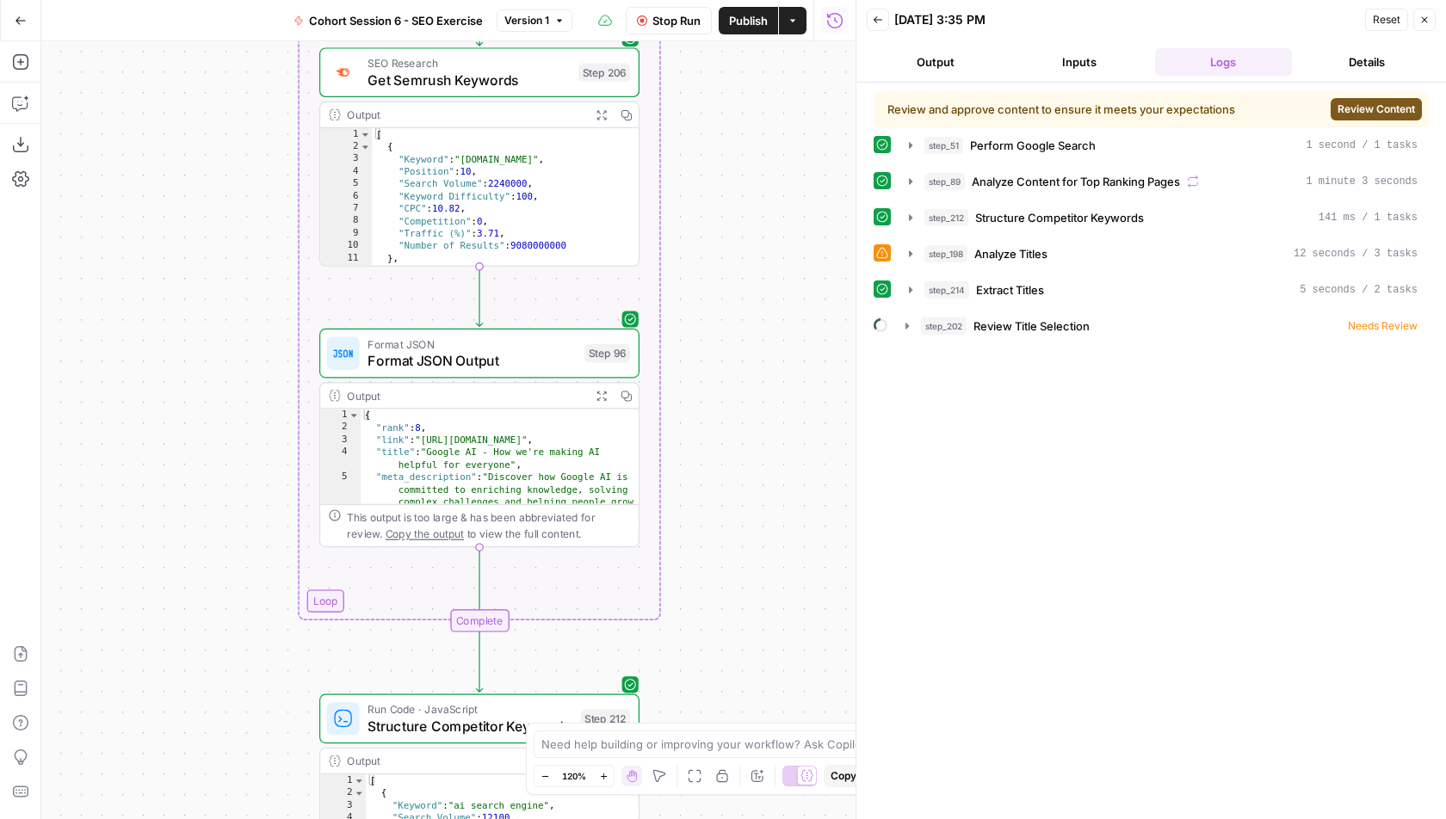
click at [1363, 103] on span "Review Content" at bounding box center [1375, 109] width 77 height 15
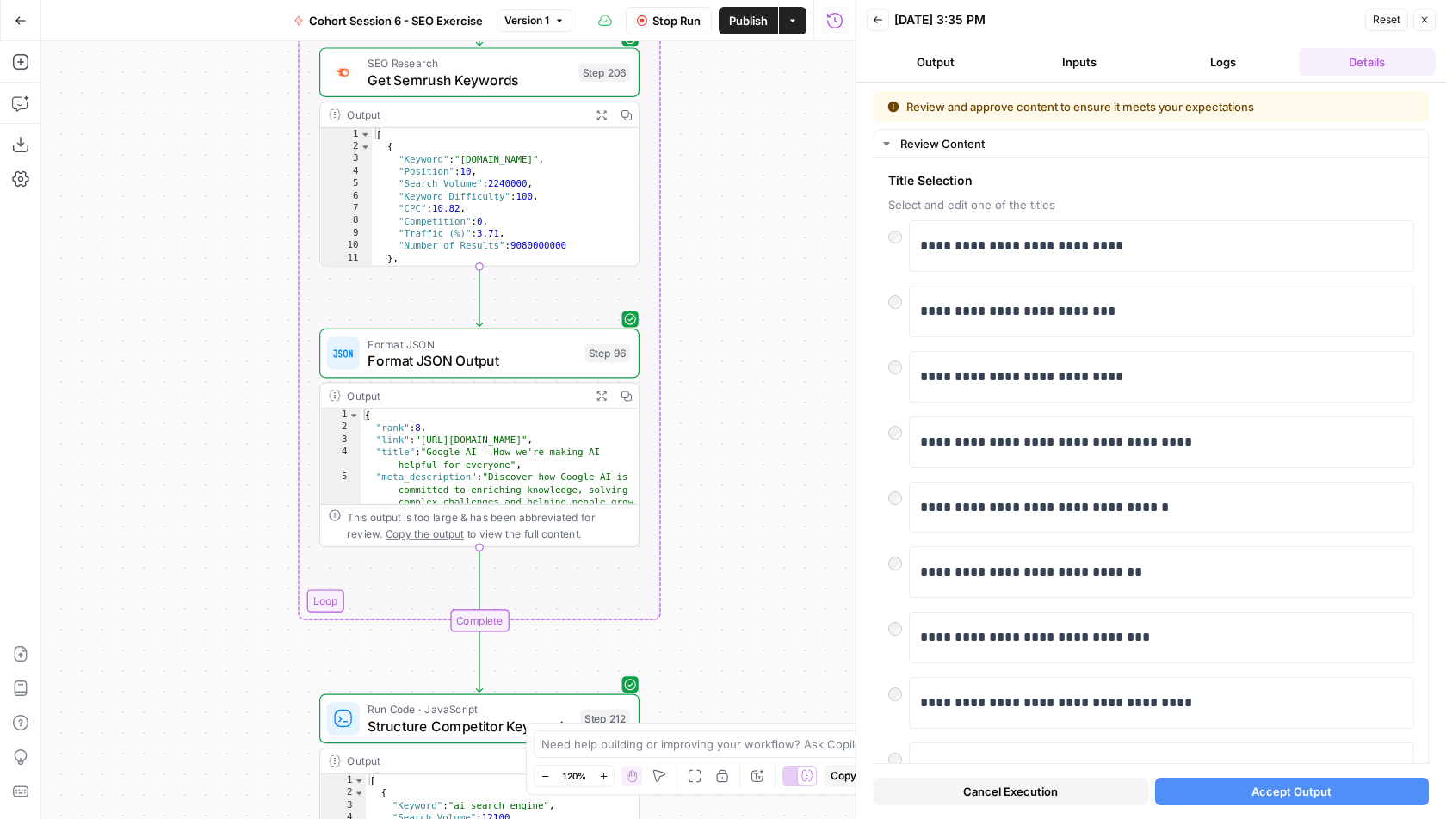
click at [1227, 792] on button "Accept Output" at bounding box center [1292, 792] width 275 height 28
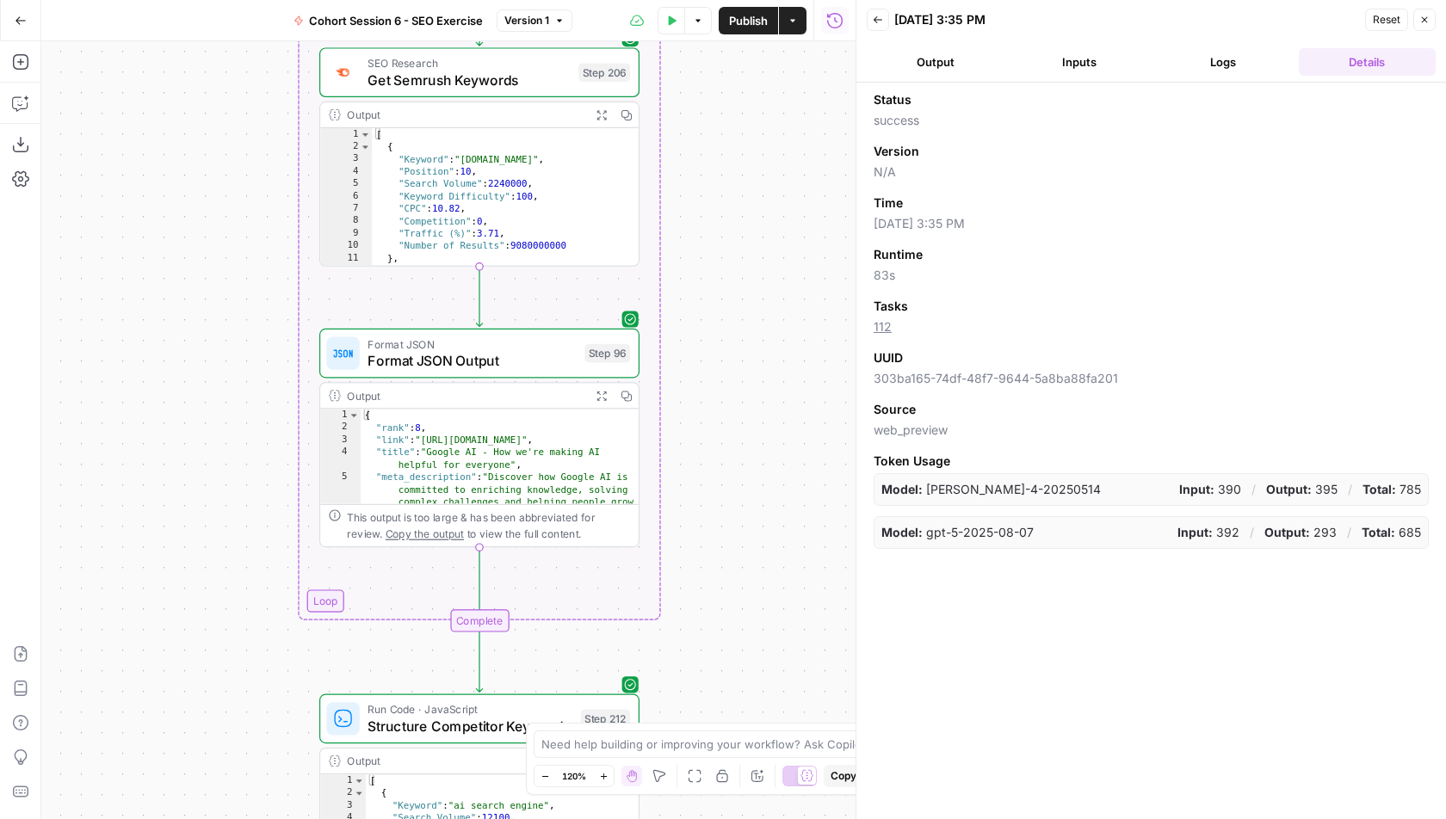
click at [980, 56] on button "Output" at bounding box center [935, 62] width 137 height 28
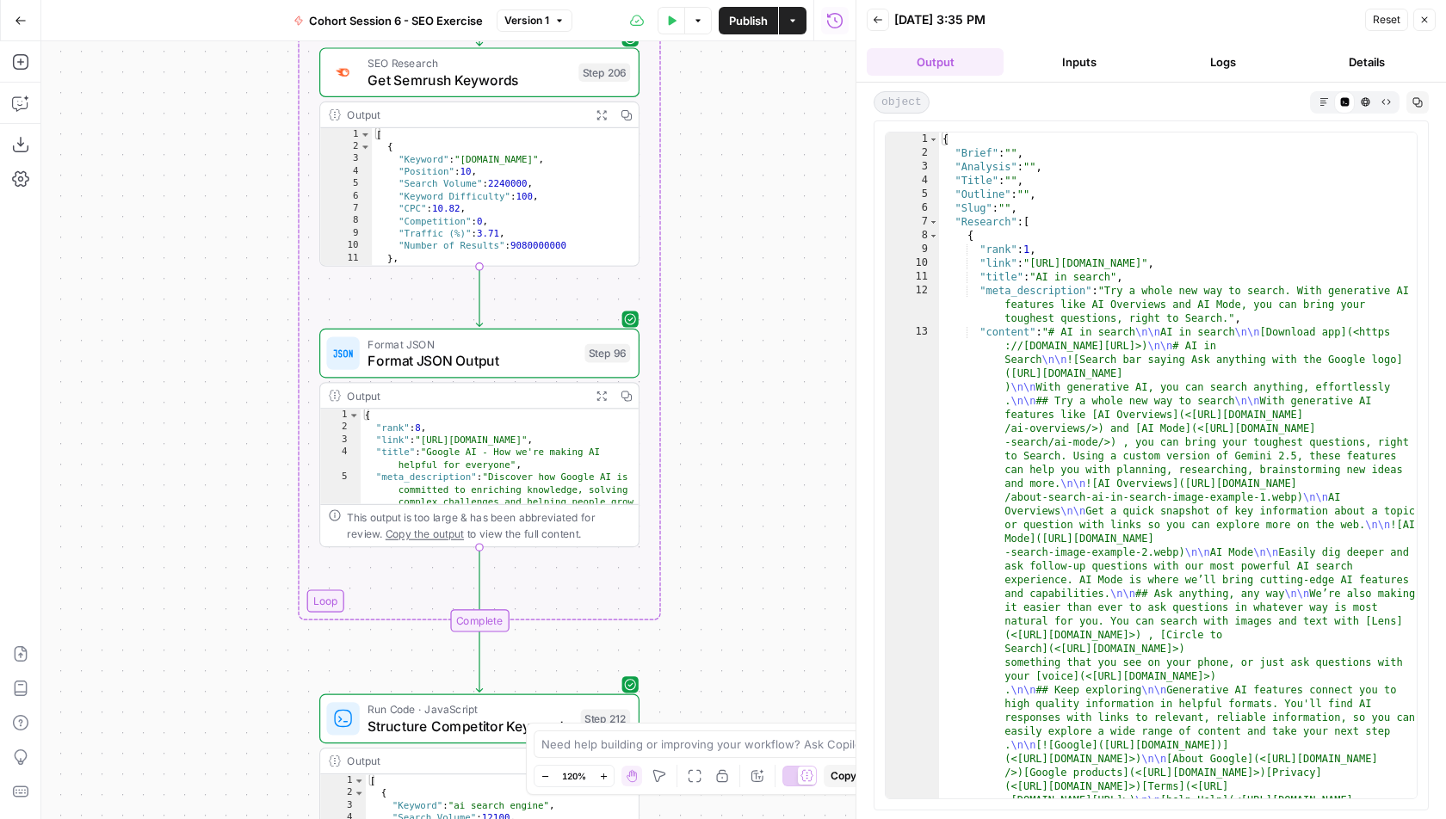
click at [1072, 60] on button "Inputs" at bounding box center [1078, 62] width 137 height 28
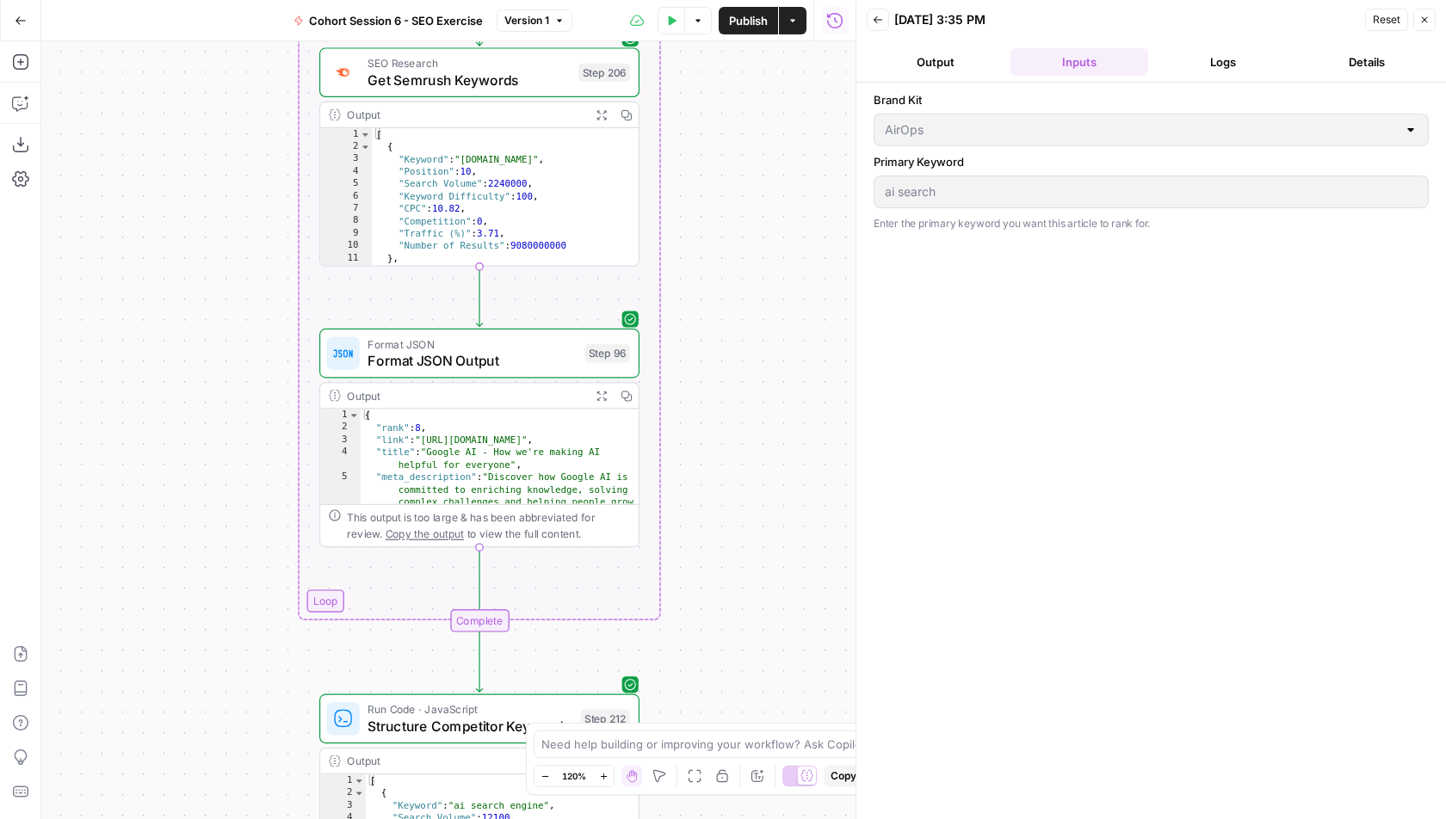
click at [1424, 21] on icon "button" at bounding box center [1424, 20] width 10 height 10
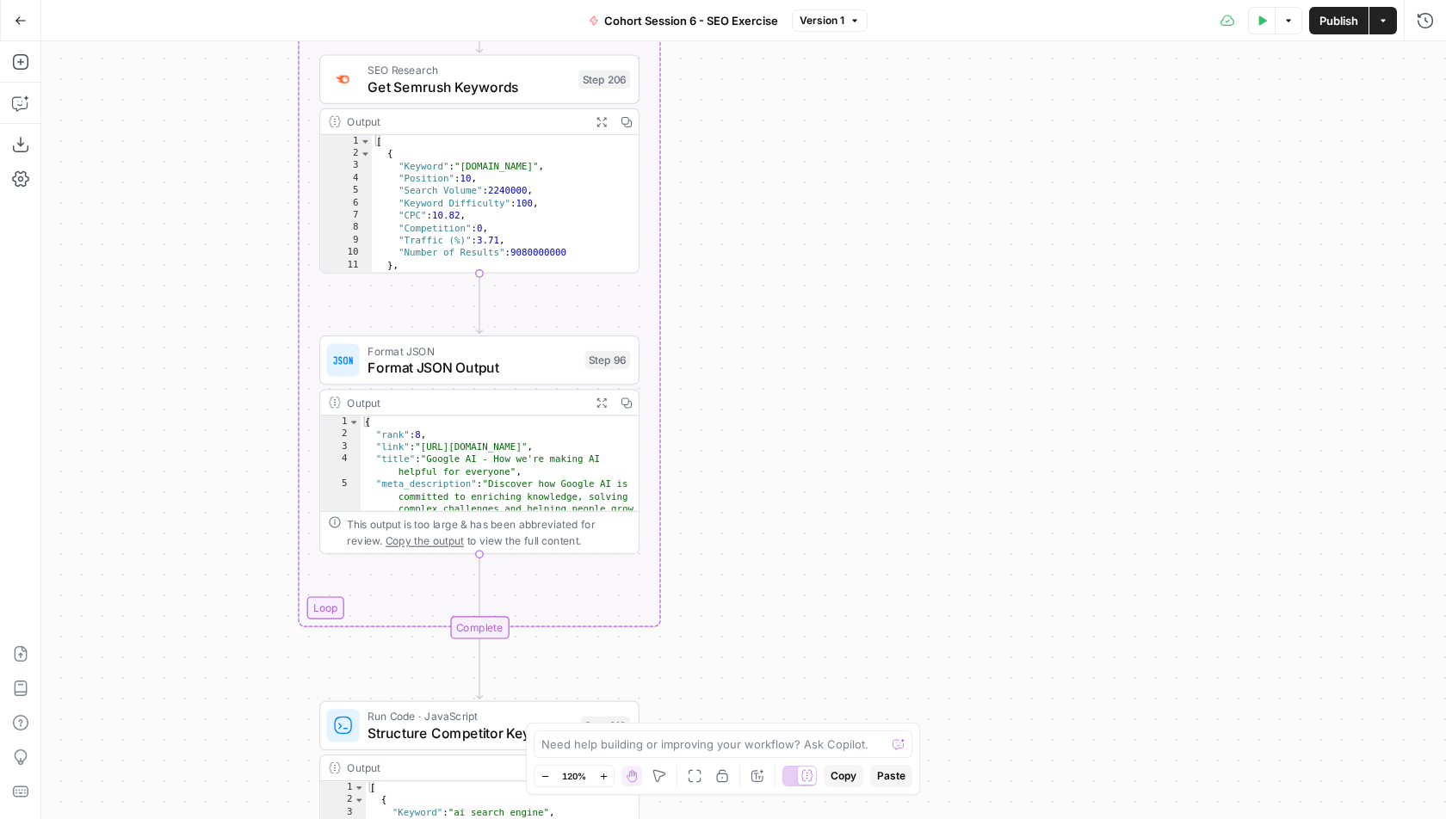
drag, startPoint x: 748, startPoint y: 241, endPoint x: 911, endPoint y: 568, distance: 365.3
click at [909, 565] on div "Workflow Input Settings Inputs Google Search Perform Google Search Step 51 Outp…" at bounding box center [743, 430] width 1405 height 778
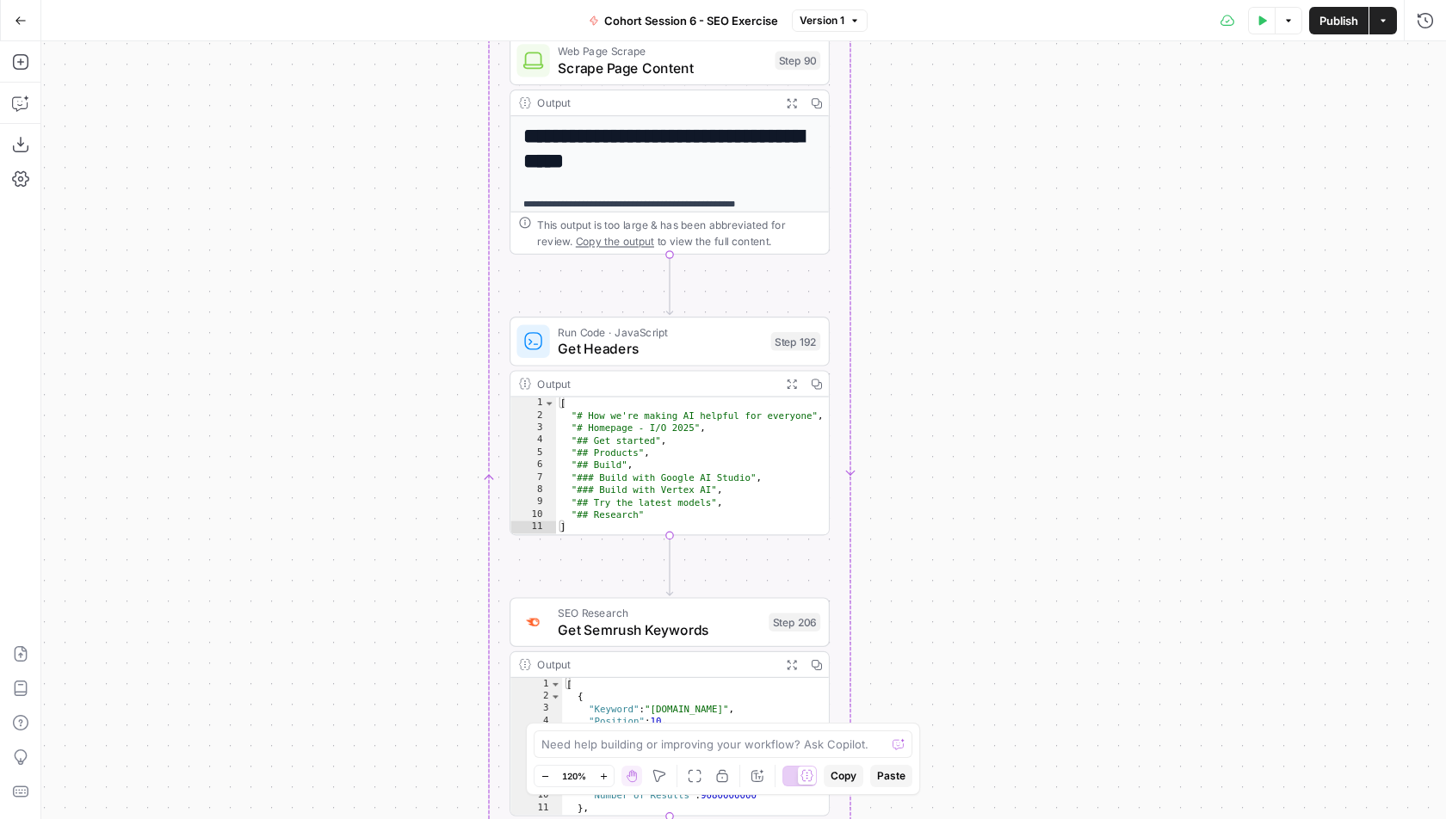
drag, startPoint x: 894, startPoint y: 190, endPoint x: 942, endPoint y: 509, distance: 322.1
click at [942, 508] on div "Workflow Input Settings Inputs Google Search Perform Google Search Step 51 Outp…" at bounding box center [743, 430] width 1405 height 778
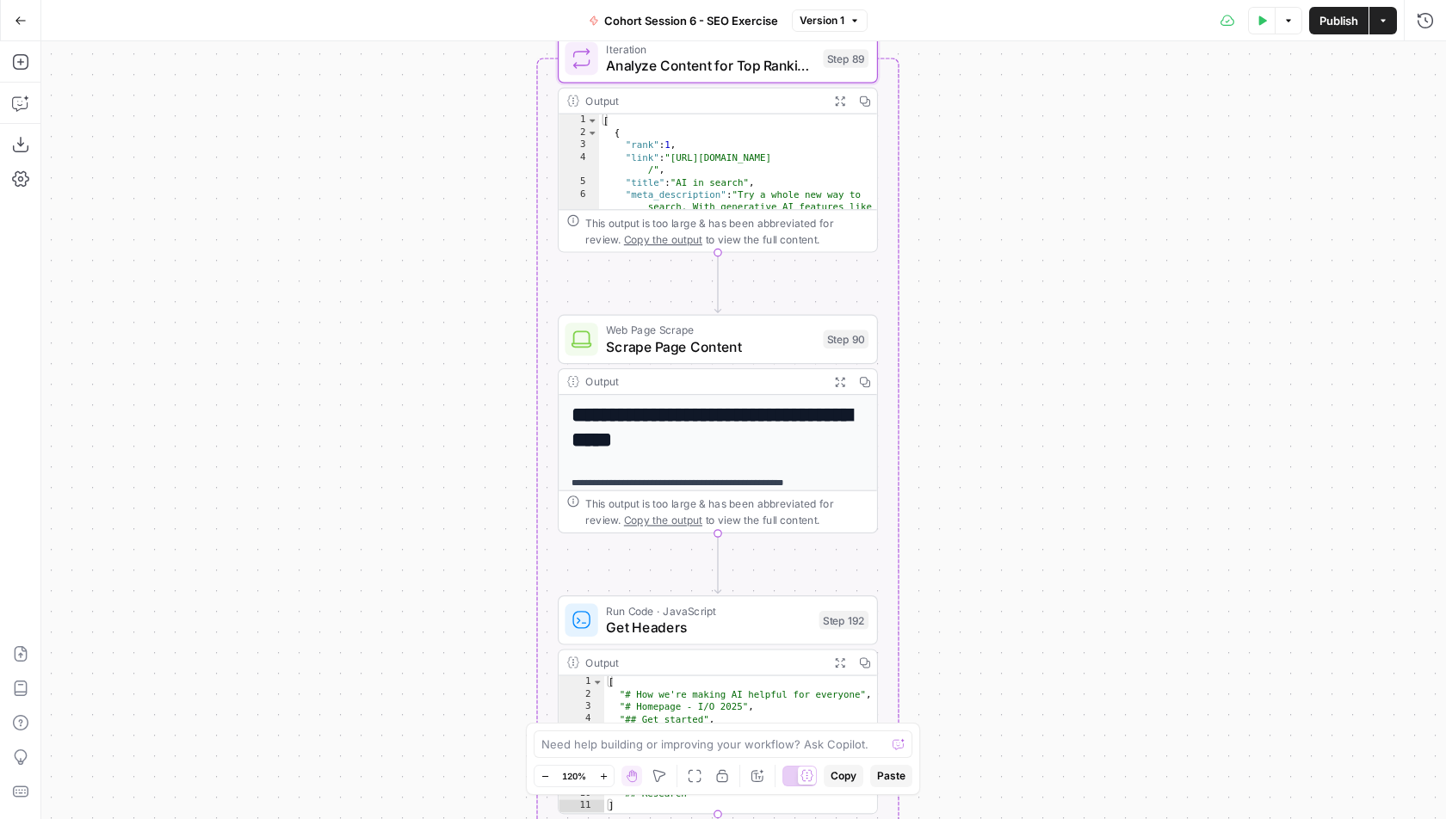
drag, startPoint x: 933, startPoint y: 243, endPoint x: 973, endPoint y: 448, distance: 209.6
click at [973, 448] on div "Workflow Input Settings Inputs Google Search Perform Google Search Step 51 Outp…" at bounding box center [743, 430] width 1405 height 778
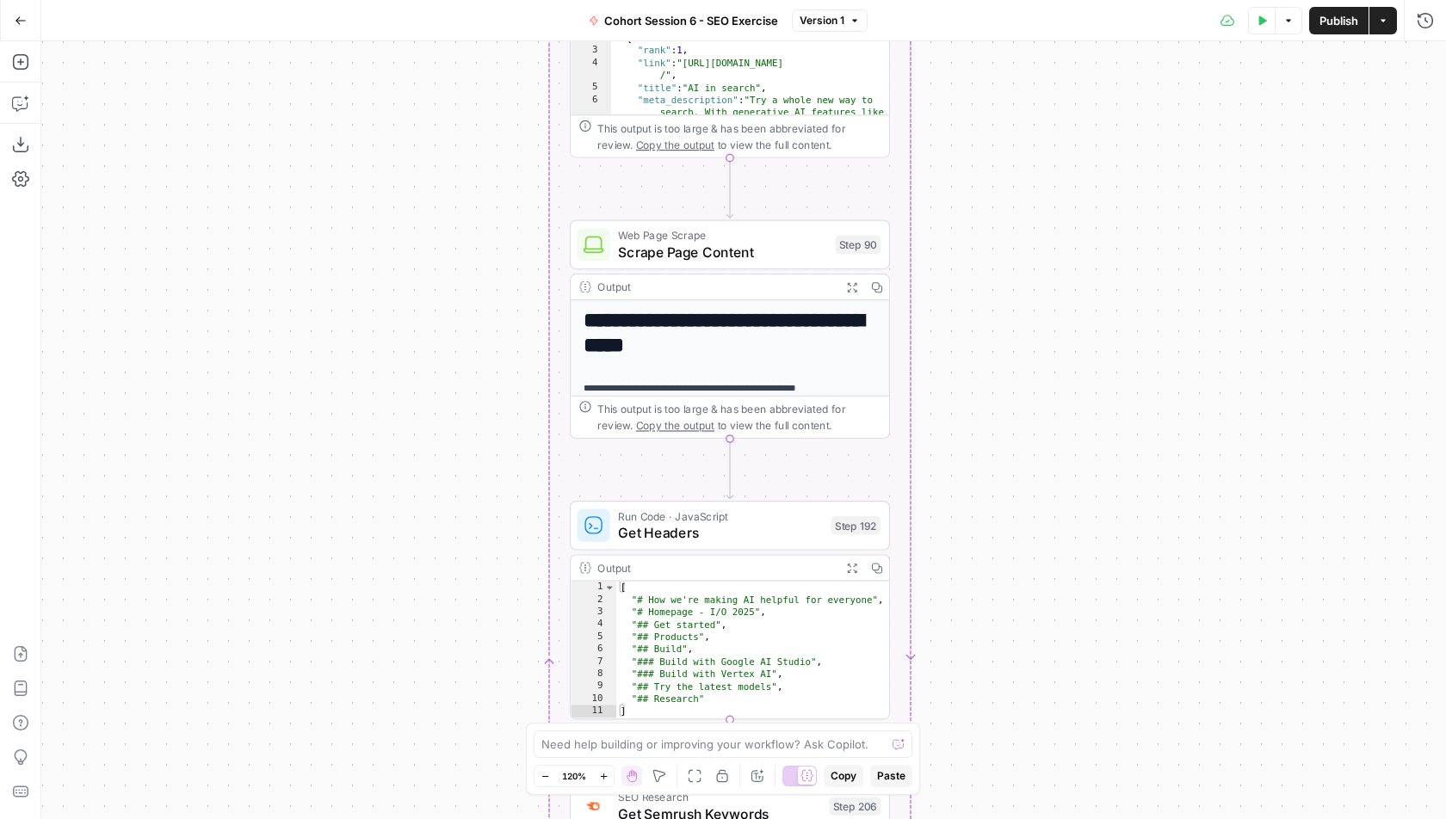
drag, startPoint x: 978, startPoint y: 474, endPoint x: 979, endPoint y: 101, distance: 373.5
click at [979, 84] on div "Workflow Input Settings Inputs Google Search Perform Google Search Step 51 Outp…" at bounding box center [743, 430] width 1405 height 778
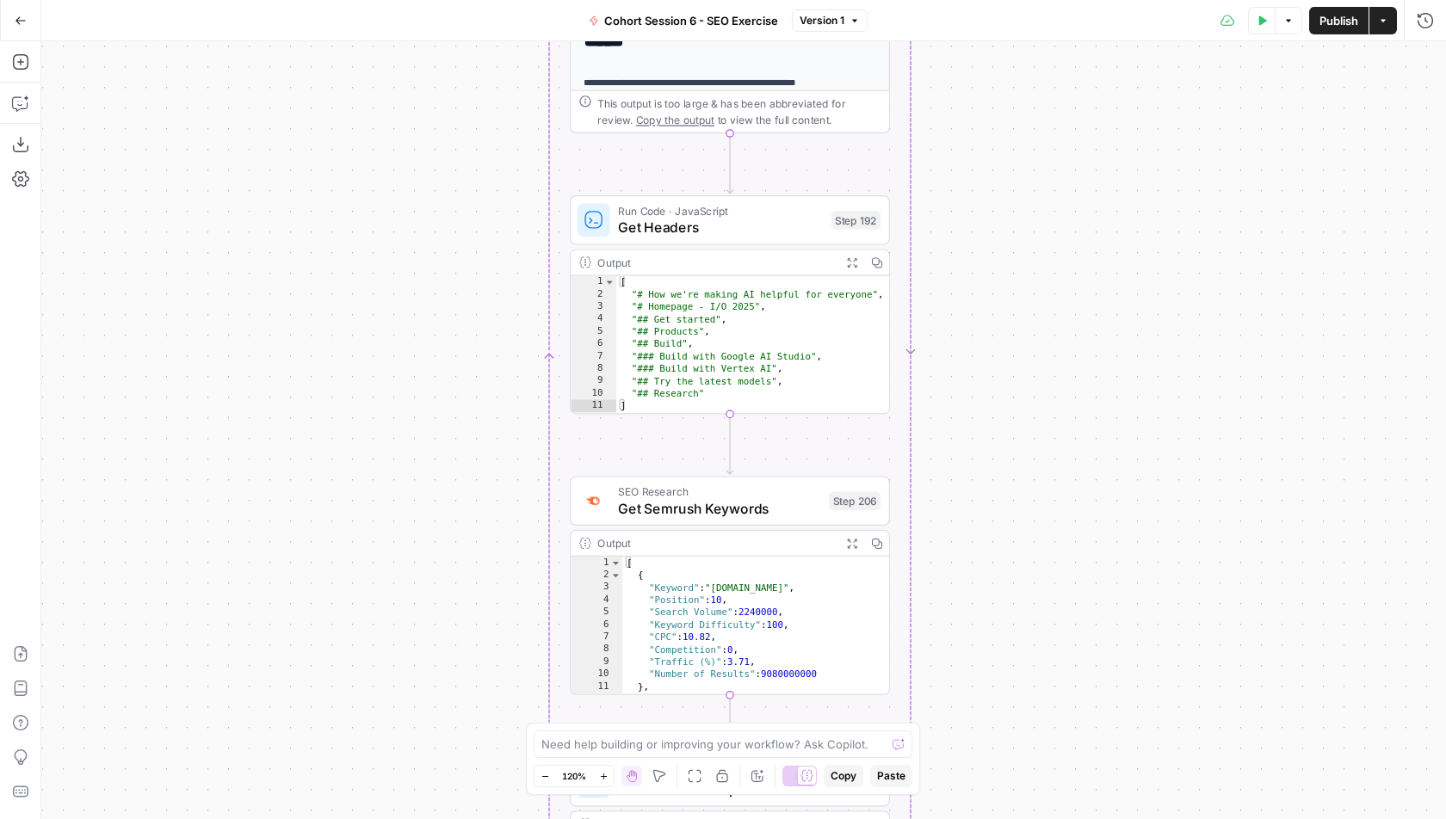
drag, startPoint x: 1043, startPoint y: 454, endPoint x: 1043, endPoint y: 0, distance: 454.4
click at [1043, 0] on div "Go Back Cohort Session 6 - SEO Exercise Version 1 Test Data Options Publish Act…" at bounding box center [723, 409] width 1446 height 819
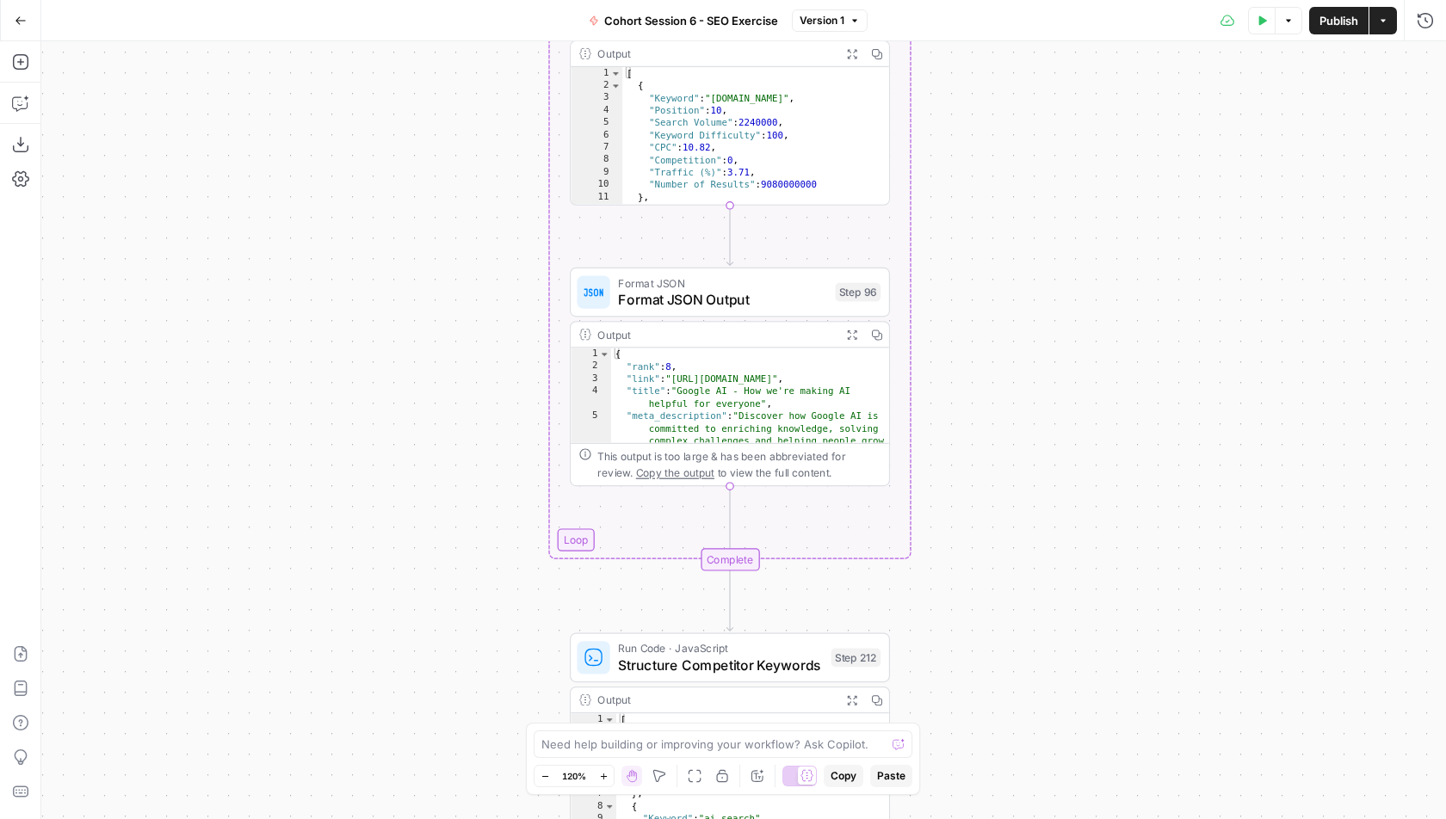
drag, startPoint x: 1033, startPoint y: 428, endPoint x: 1061, endPoint y: 85, distance: 343.7
click at [1061, 85] on div "Workflow Input Settings Inputs Google Search Perform Google Search Step 51 Outp…" at bounding box center [743, 430] width 1405 height 778
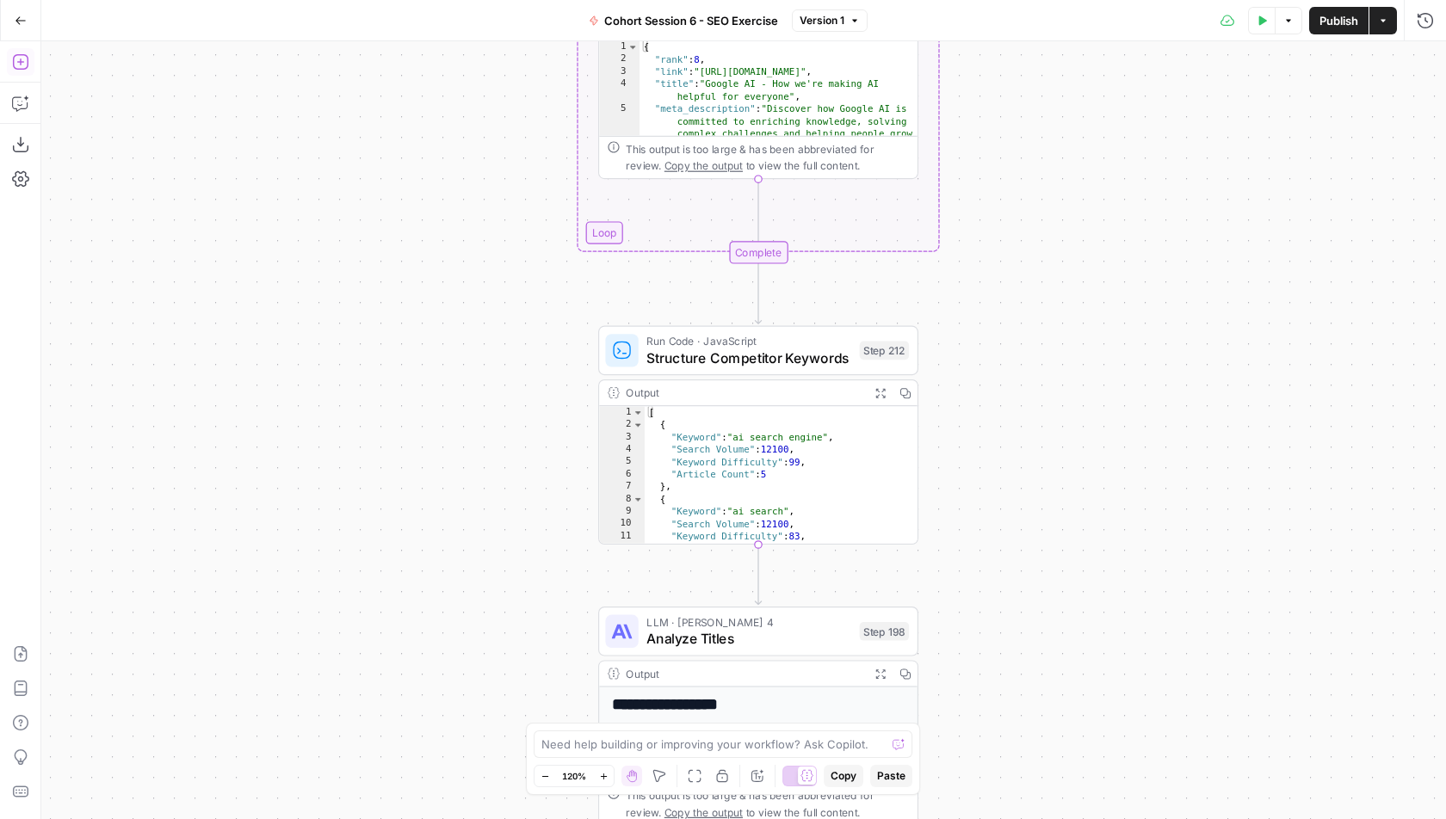
click at [17, 65] on icon "button" at bounding box center [20, 61] width 17 height 17
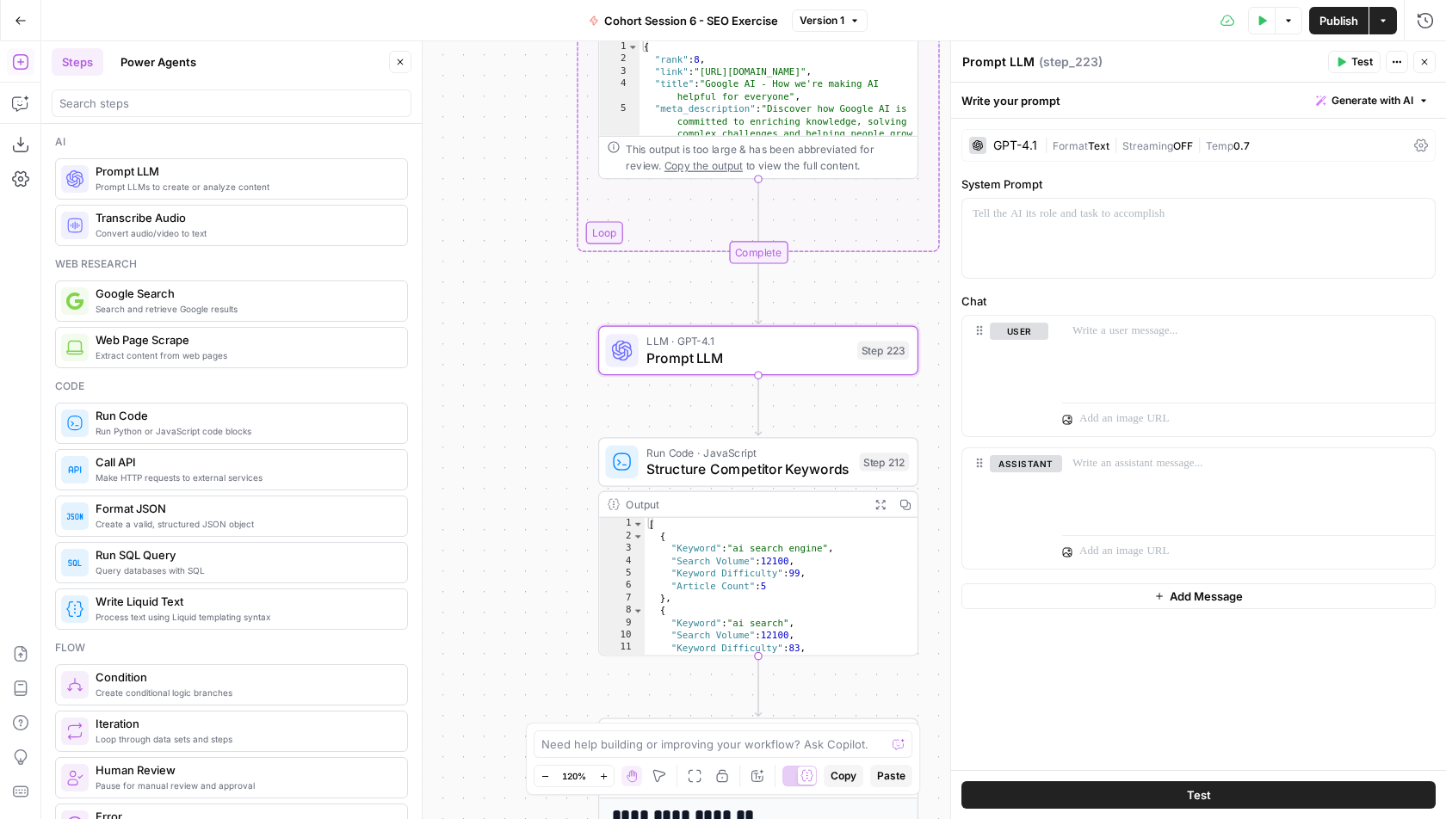
click at [393, 57] on button "Close" at bounding box center [400, 62] width 22 height 22
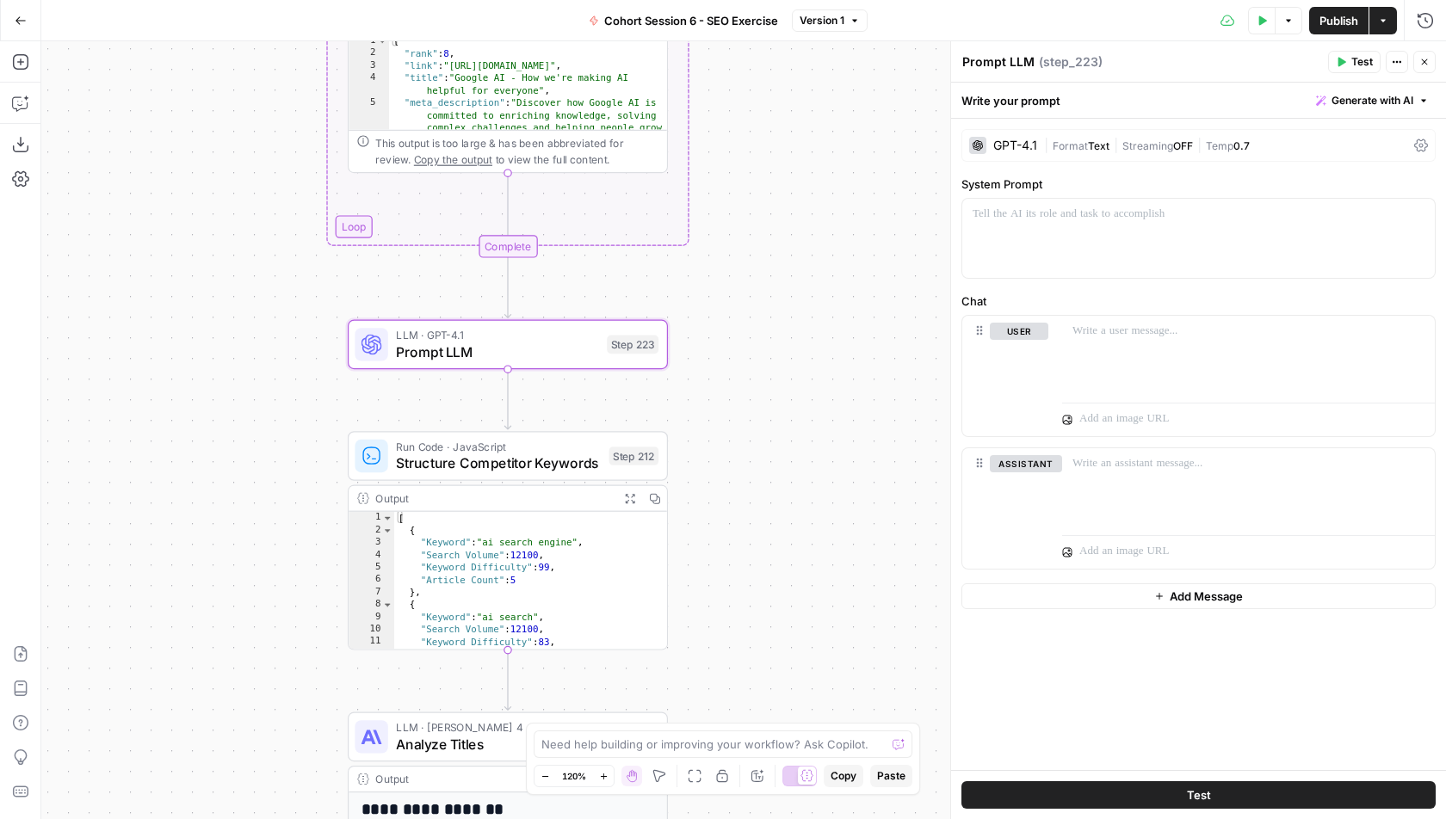
drag, startPoint x: 479, startPoint y: 535, endPoint x: 227, endPoint y: 528, distance: 252.3
click at [227, 528] on div "Workflow Input Settings Inputs Google Search Perform Google Search Step 51 Outp…" at bounding box center [743, 430] width 1405 height 778
click at [1382, 102] on span "Generate with AI" at bounding box center [1372, 100] width 82 height 15
click at [1349, 151] on div "Use AI to build your prompt" at bounding box center [1353, 154] width 133 height 15
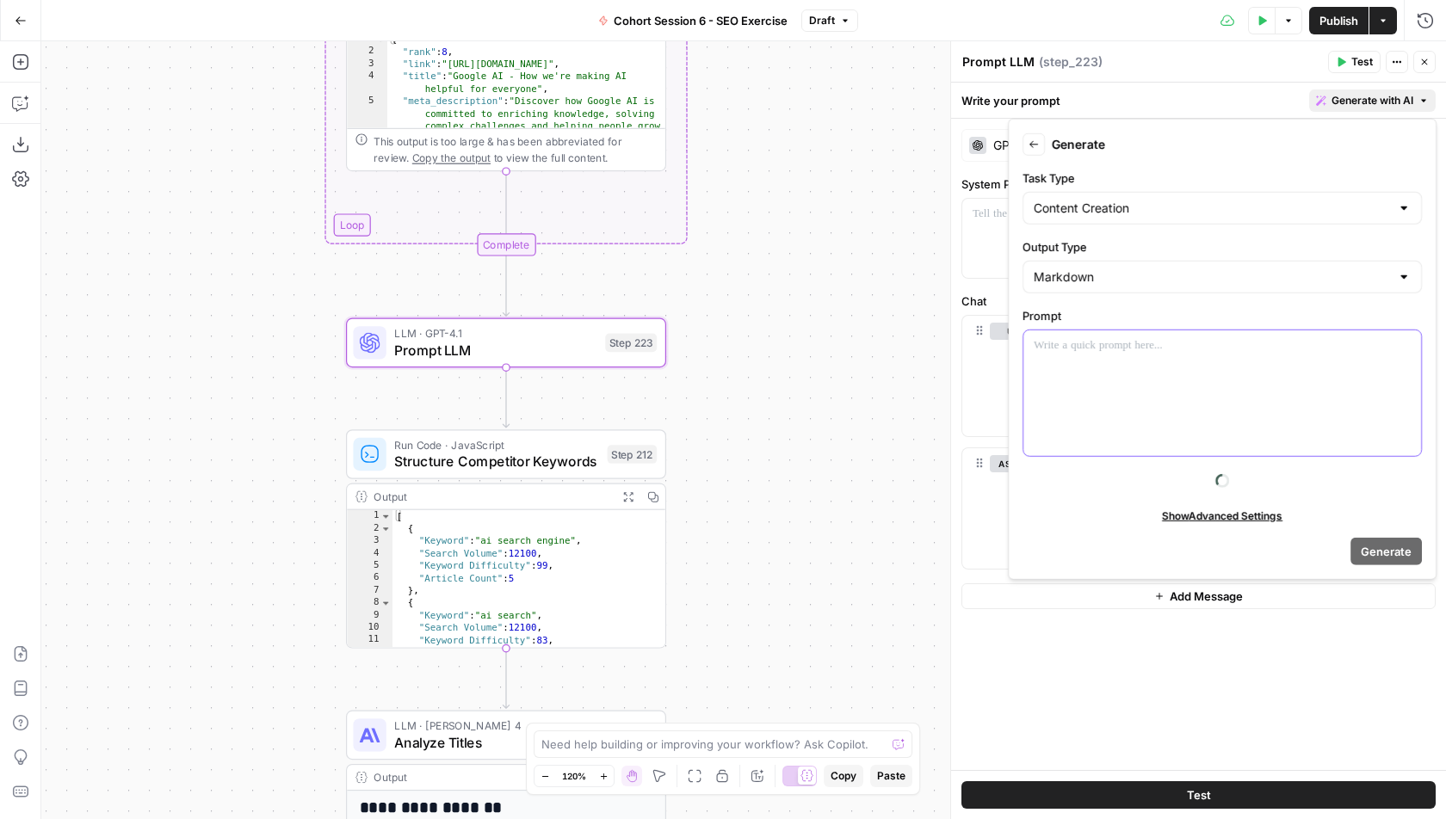
click at [1141, 378] on div at bounding box center [1222, 393] width 398 height 126
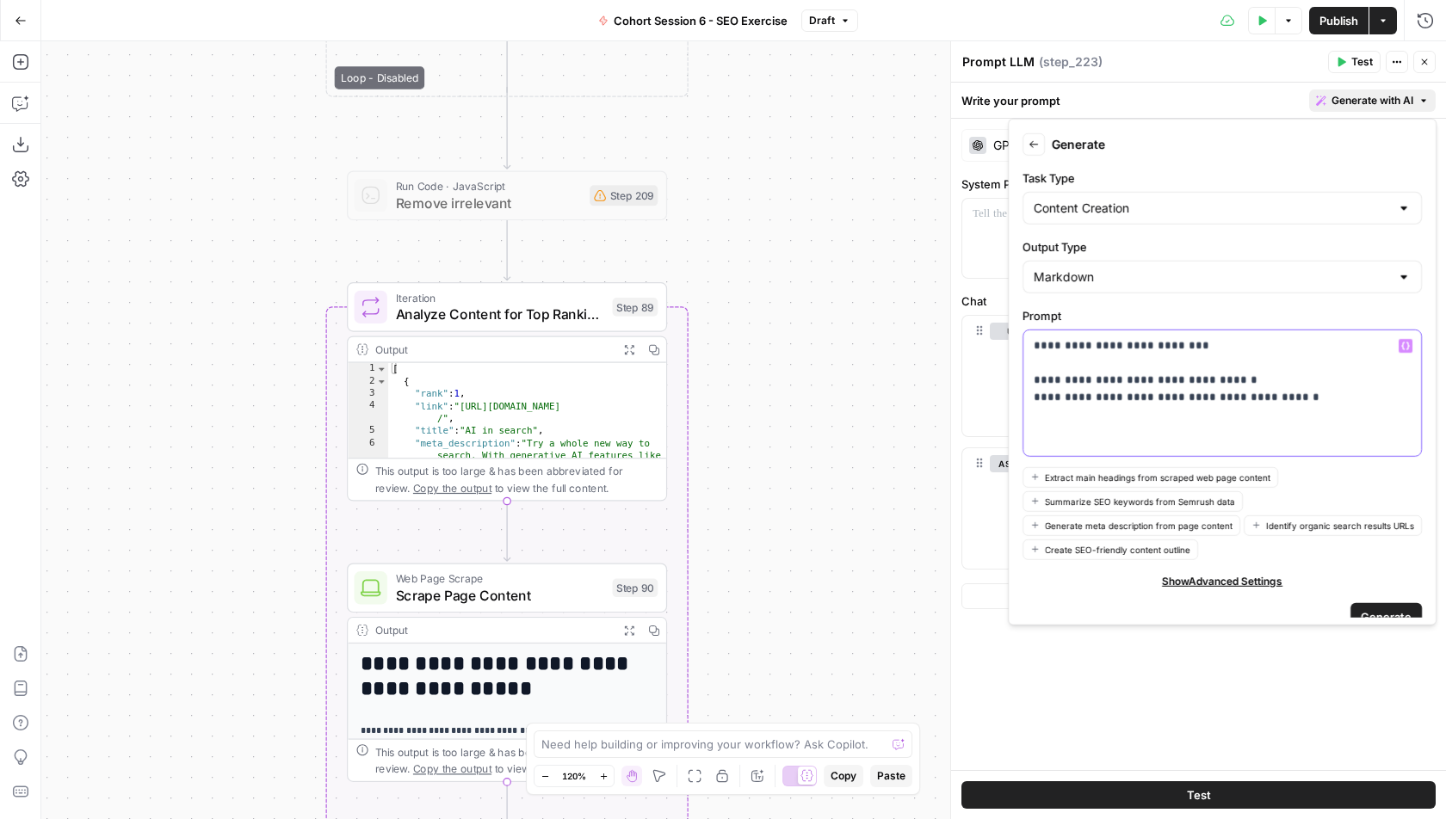
drag, startPoint x: 1121, startPoint y: 397, endPoint x: 1026, endPoint y: 397, distance: 95.5
click at [1025, 397] on div "**********" at bounding box center [1222, 393] width 398 height 126
click at [1177, 401] on p "**********" at bounding box center [1223, 380] width 378 height 86
click at [1379, 608] on span "Generate" at bounding box center [1386, 616] width 51 height 17
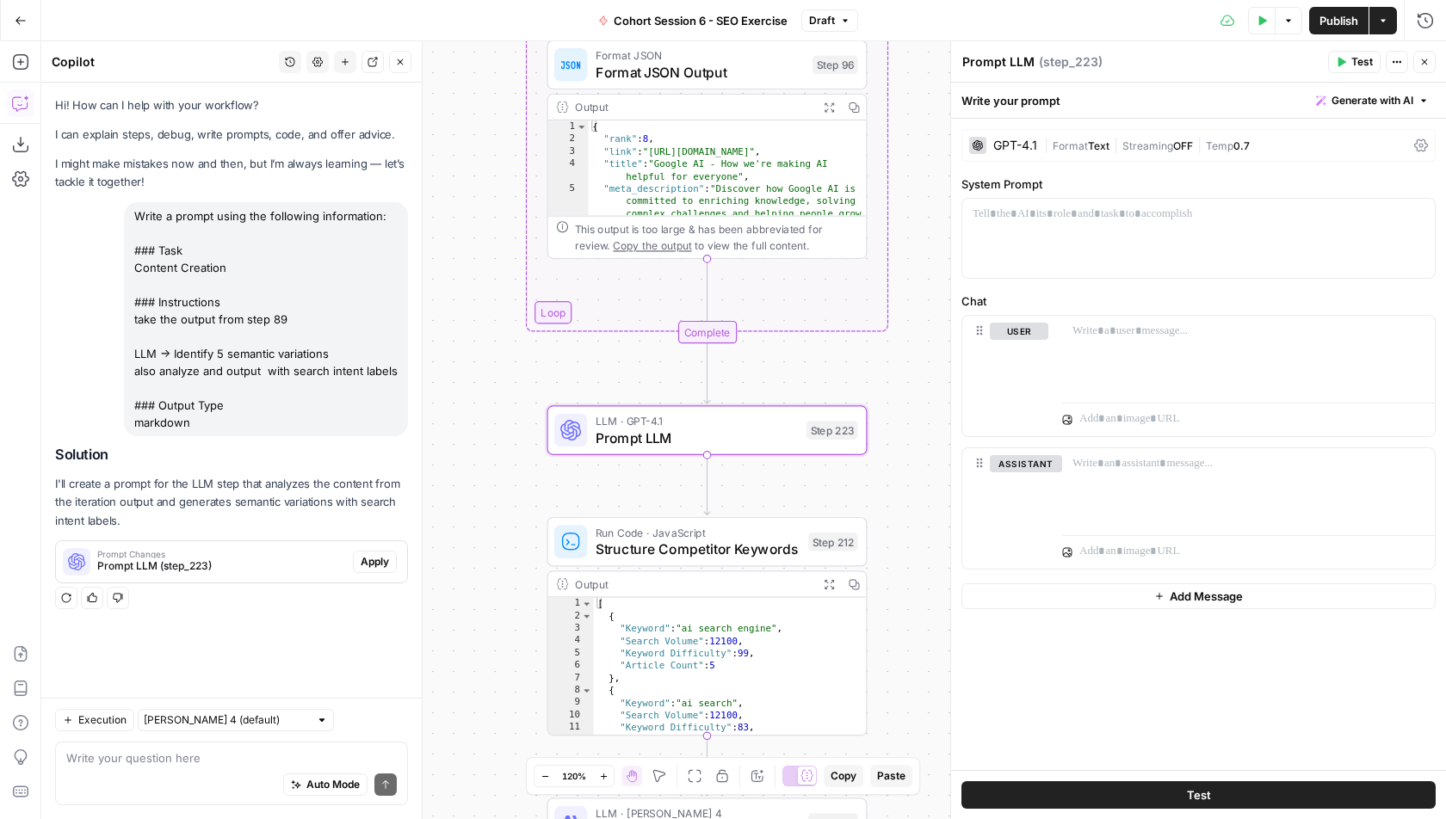
click at [381, 565] on span "Apply" at bounding box center [375, 561] width 28 height 15
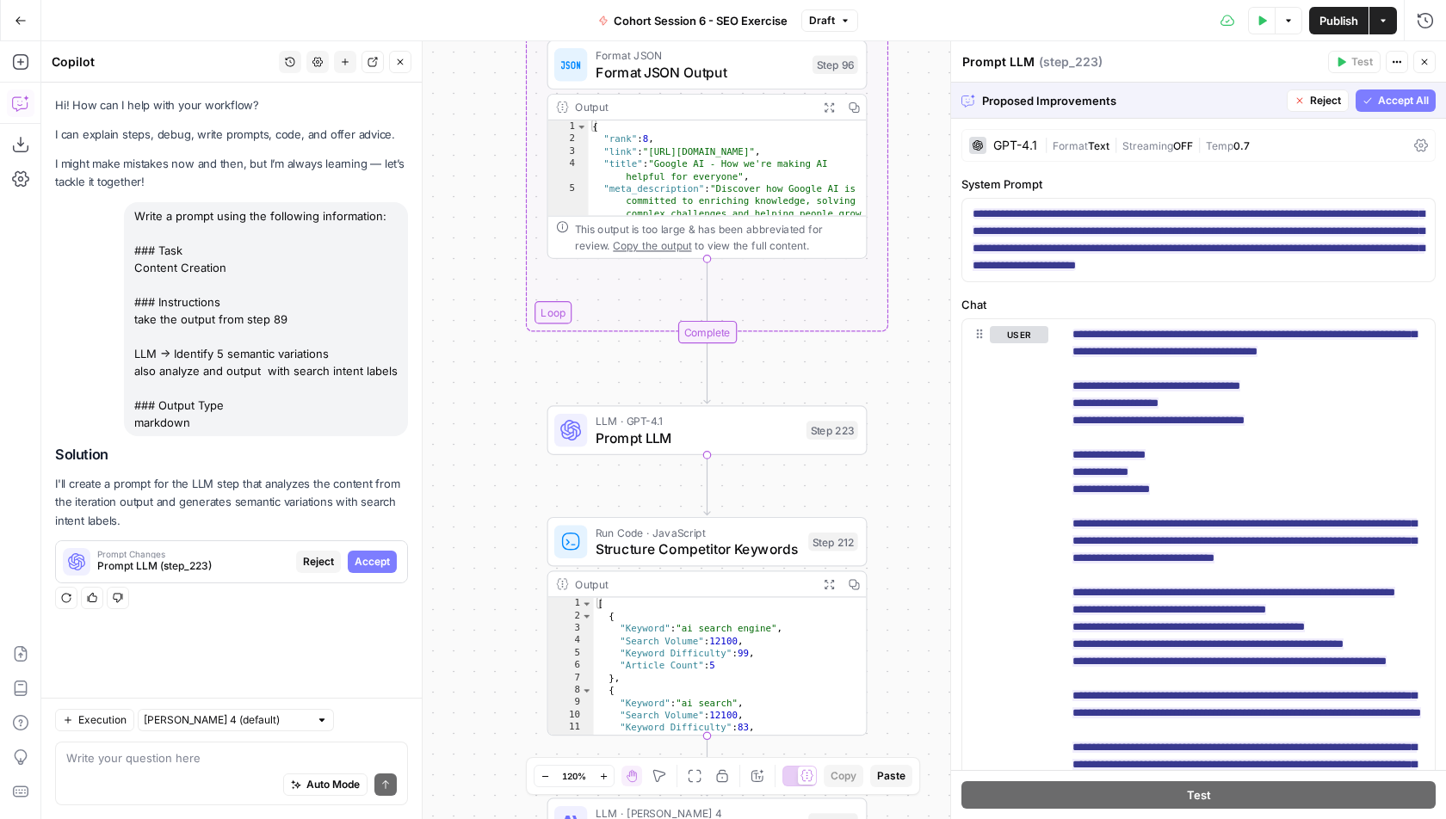
click at [1400, 96] on span "Accept All" at bounding box center [1403, 100] width 51 height 15
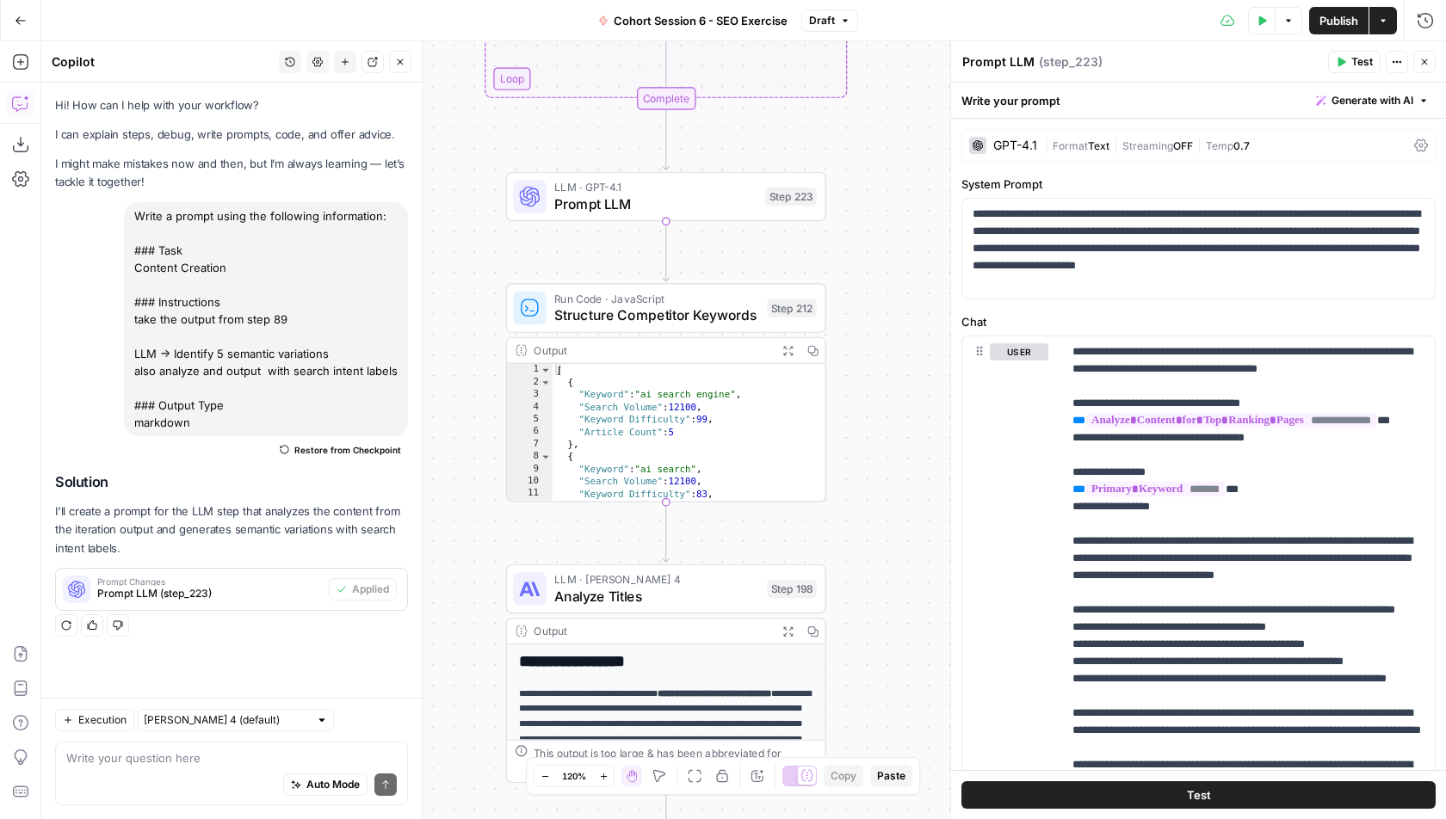
click at [1346, 56] on button "Test" at bounding box center [1354, 62] width 52 height 22
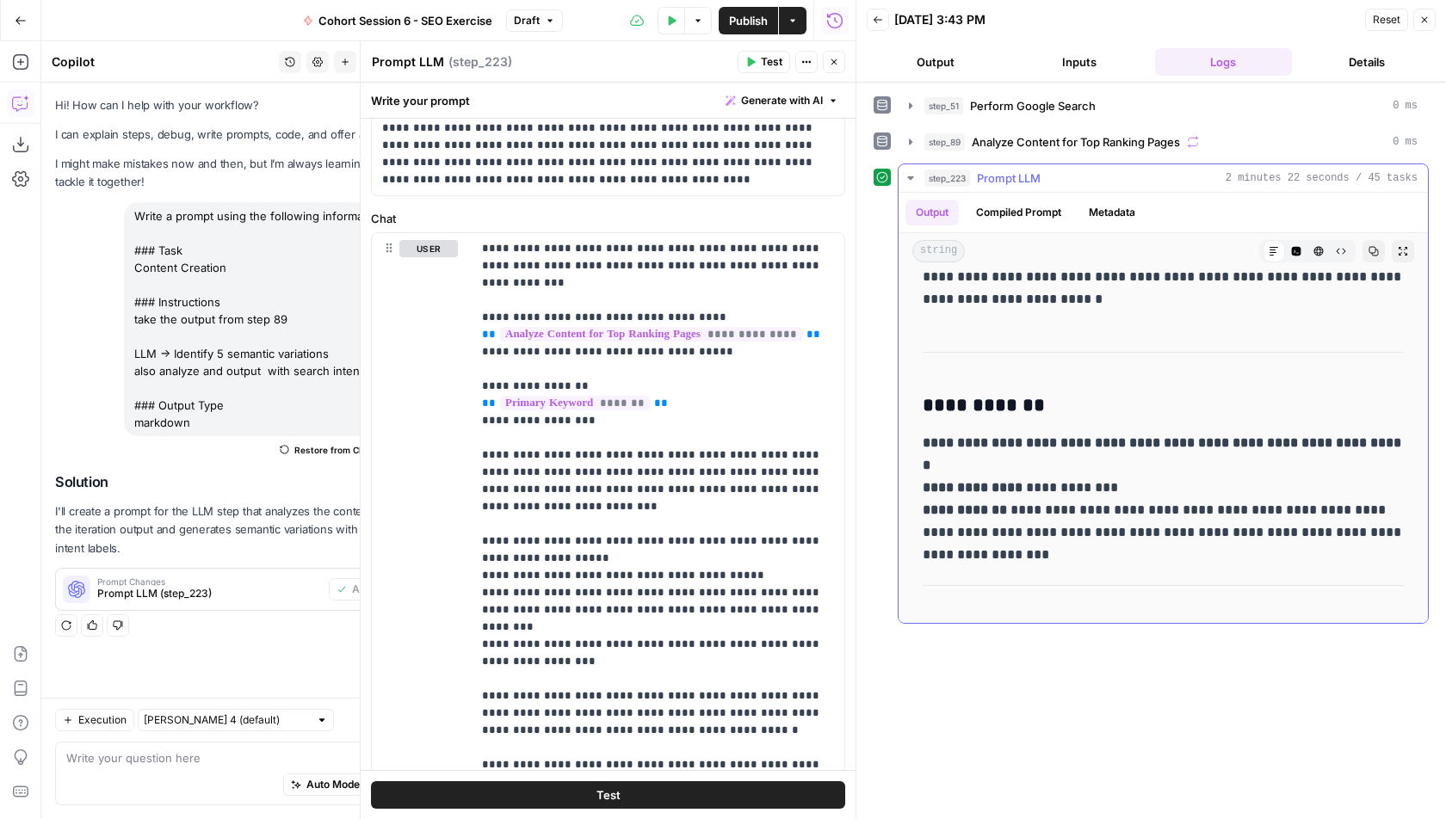
scroll to position [3014, 0]
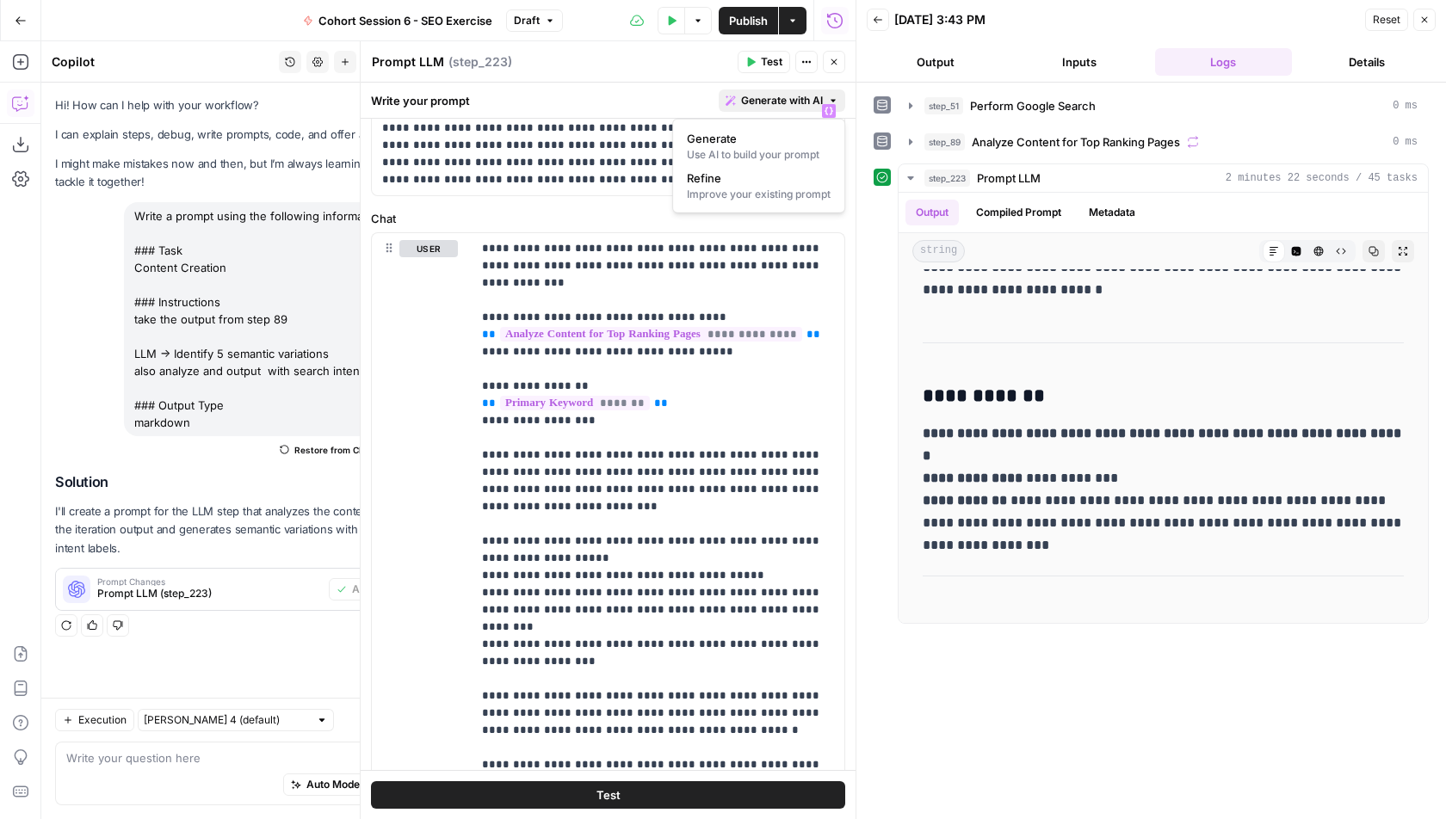
click at [785, 103] on span "Generate with AI" at bounding box center [782, 100] width 82 height 15
click at [751, 187] on div "Improve your existing prompt" at bounding box center [759, 194] width 144 height 15
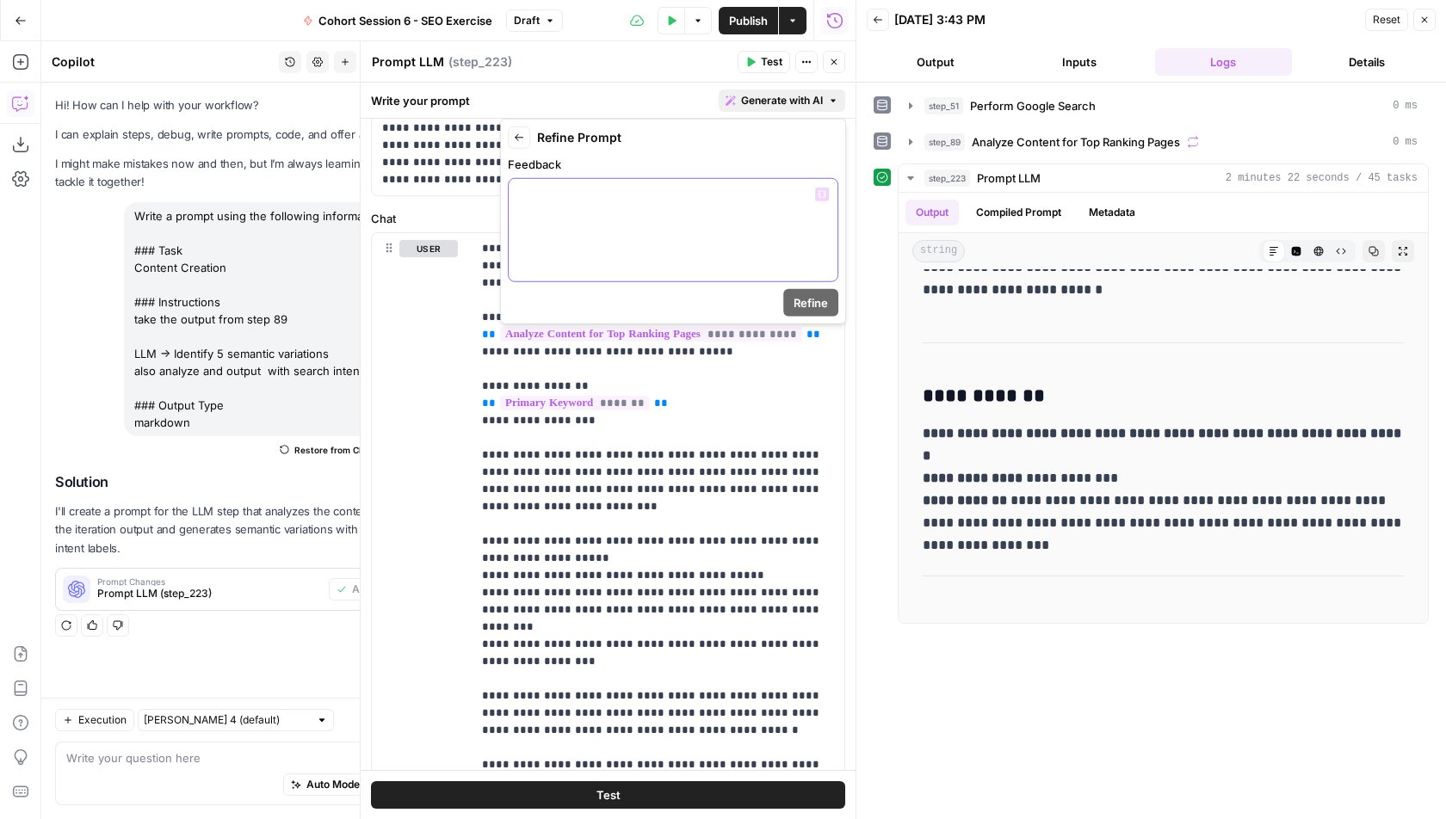
click at [685, 232] on div at bounding box center [673, 230] width 329 height 102
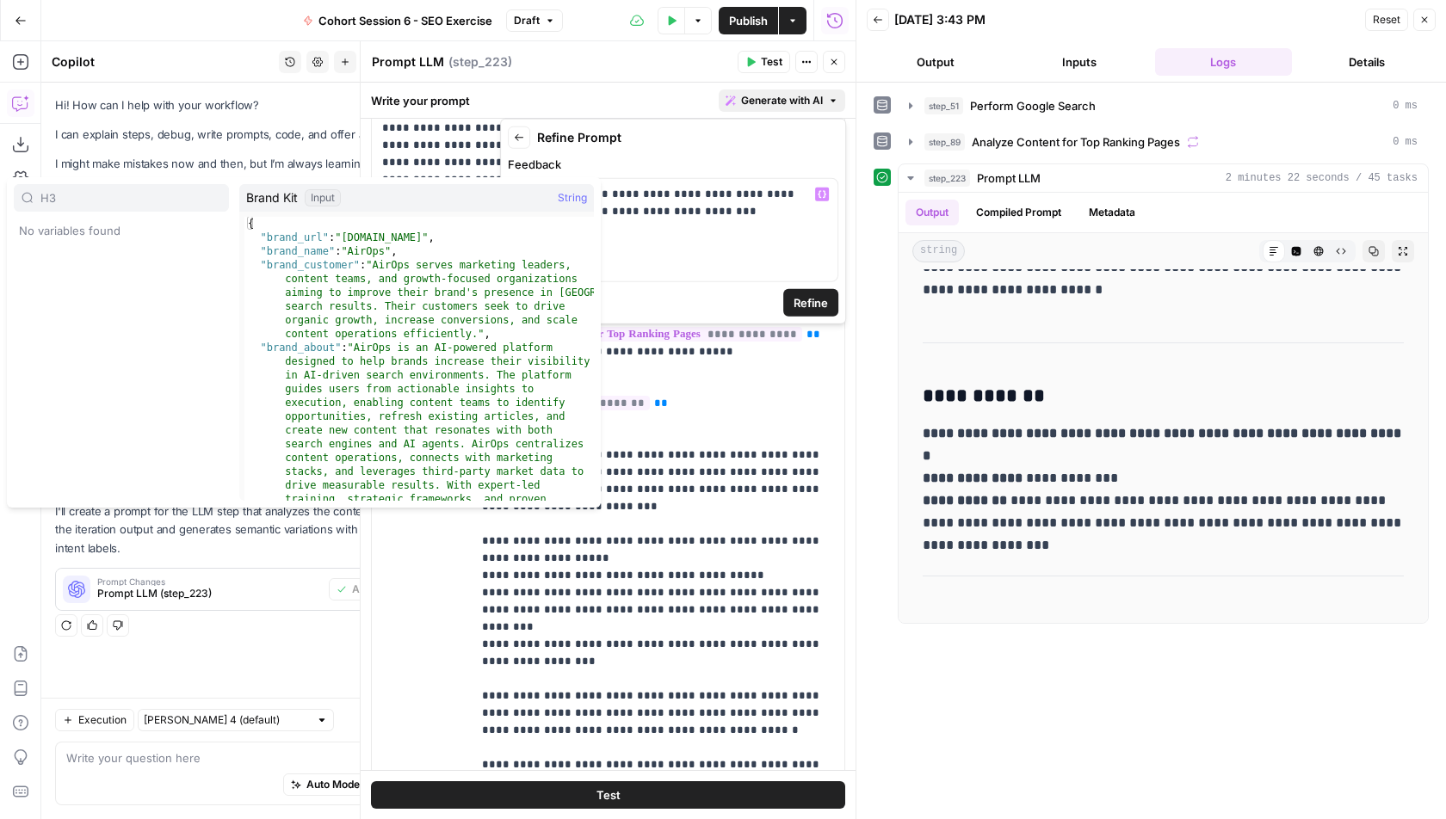
type input "H3"
click at [728, 207] on p "**********" at bounding box center [673, 203] width 309 height 34
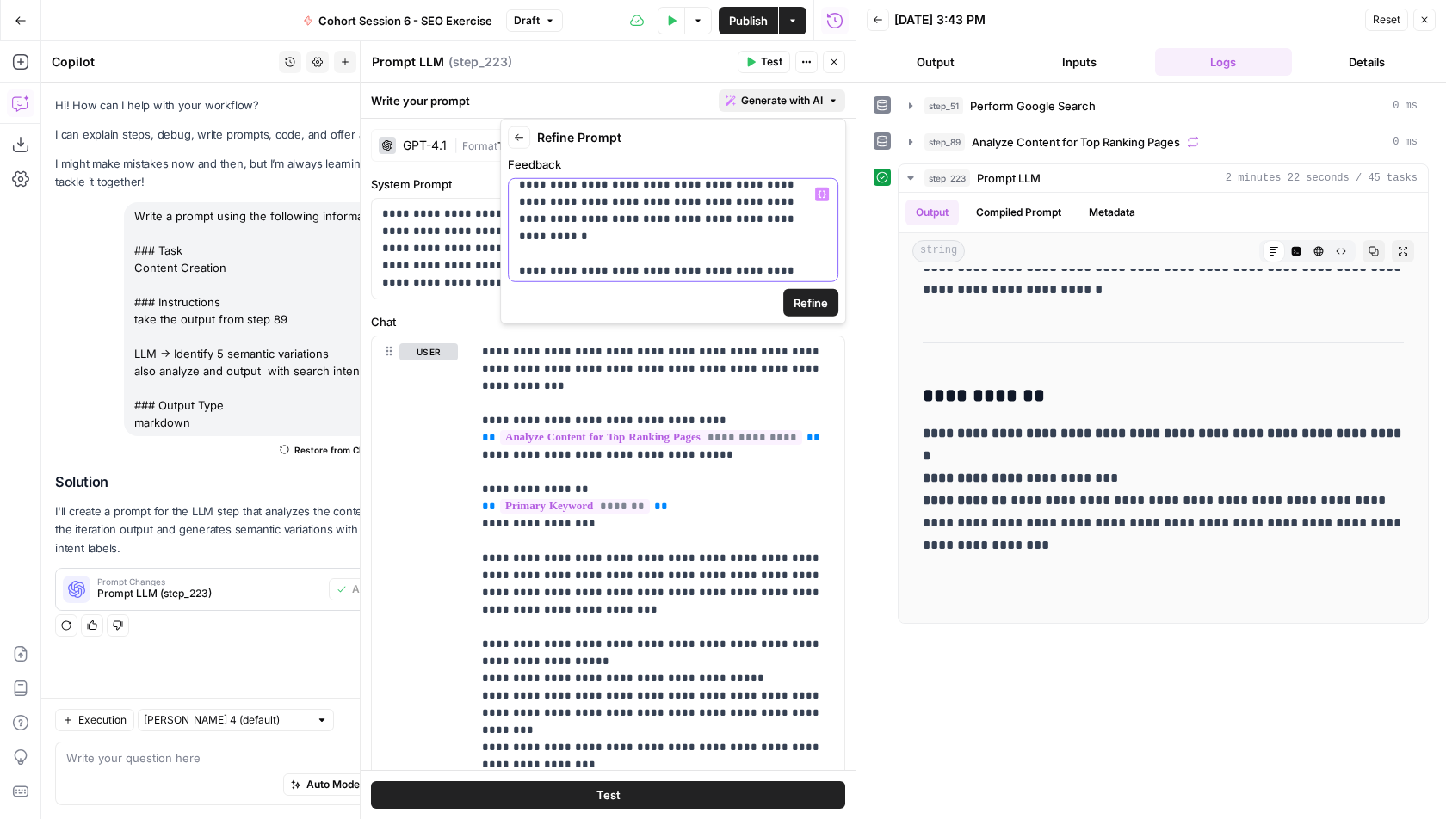
scroll to position [0, 0]
click at [585, 226] on p "**********" at bounding box center [673, 237] width 309 height 103
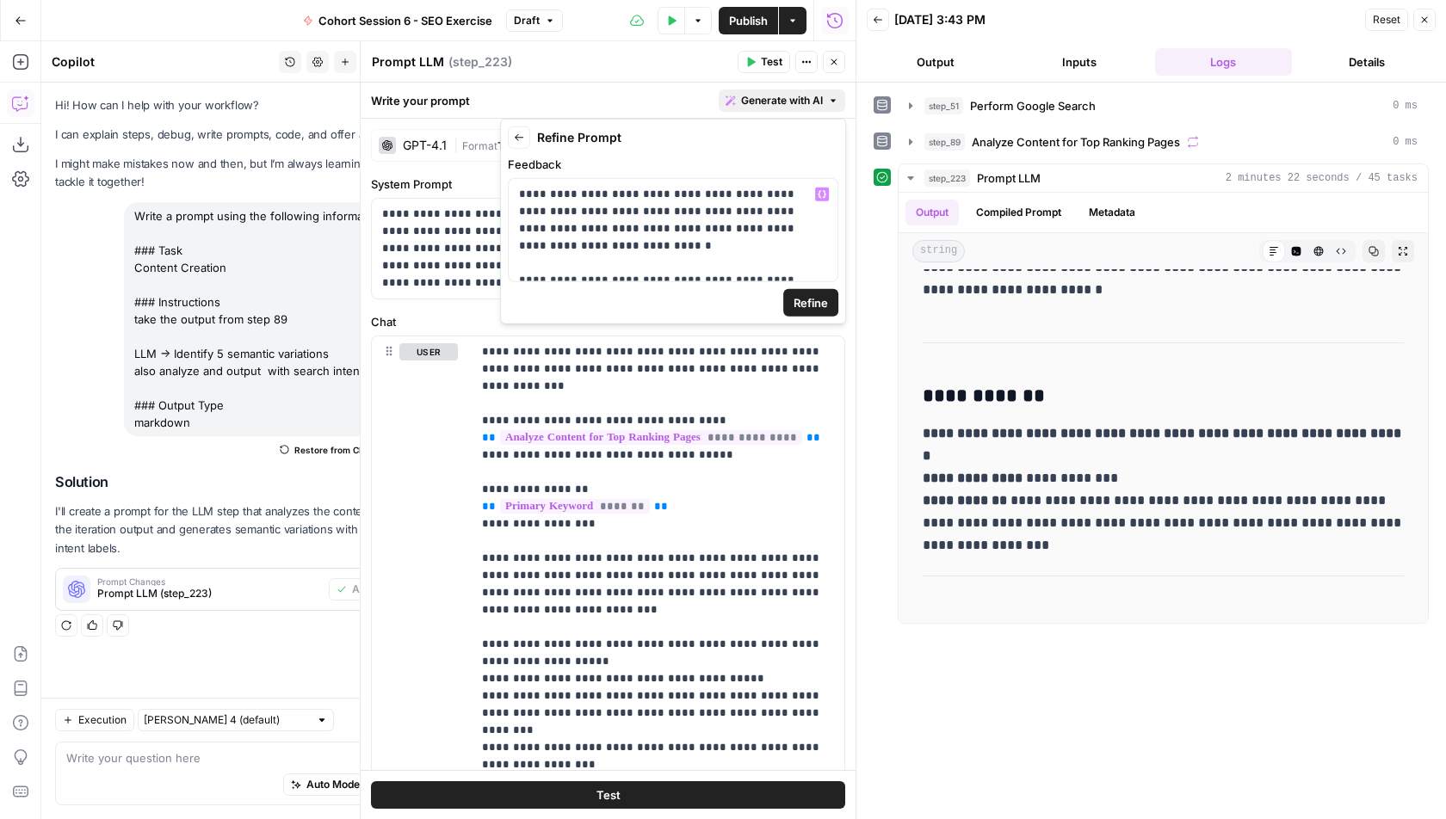
click at [804, 302] on span "Refine" at bounding box center [811, 302] width 34 height 17
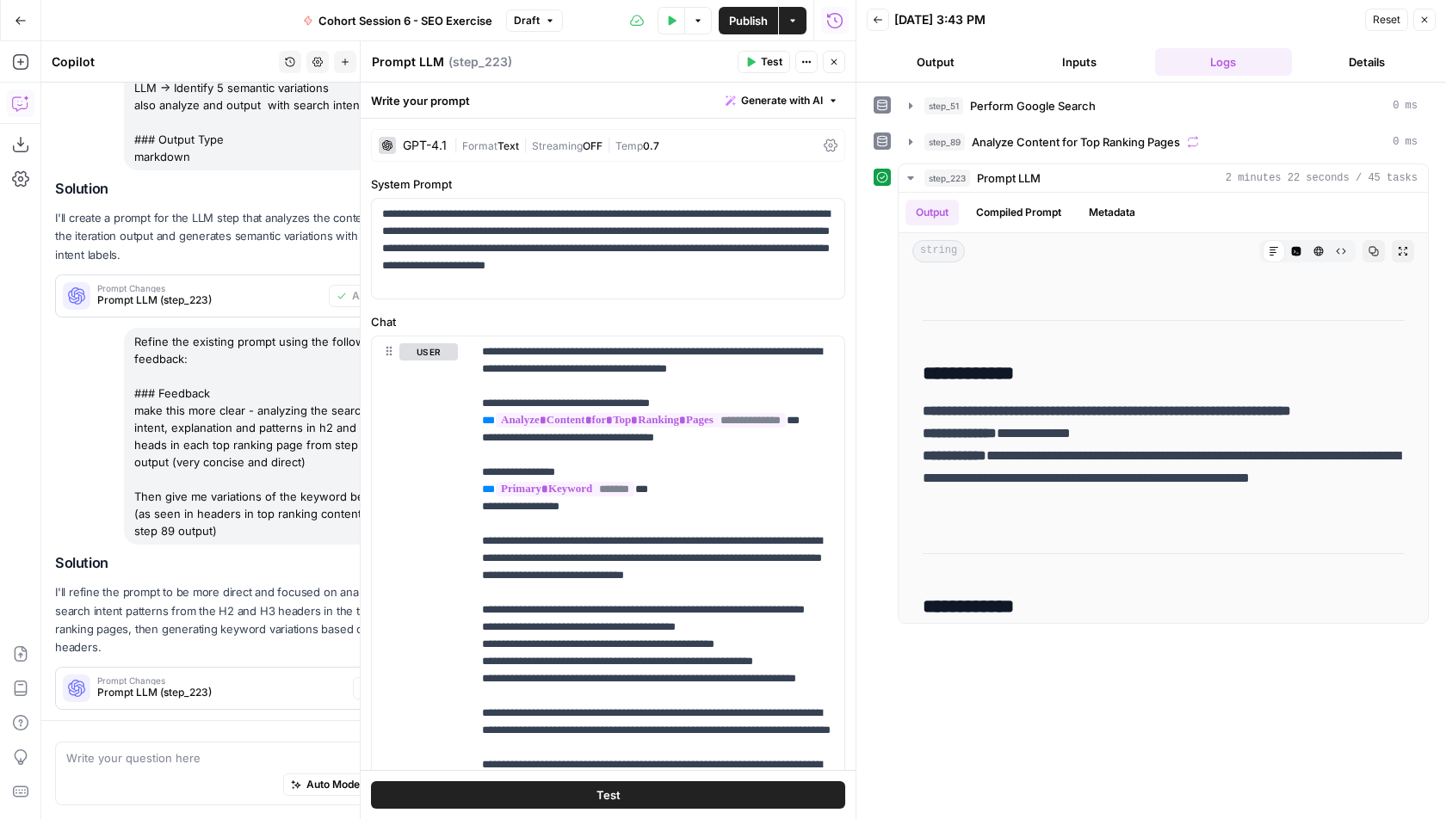
scroll to position [343, 0]
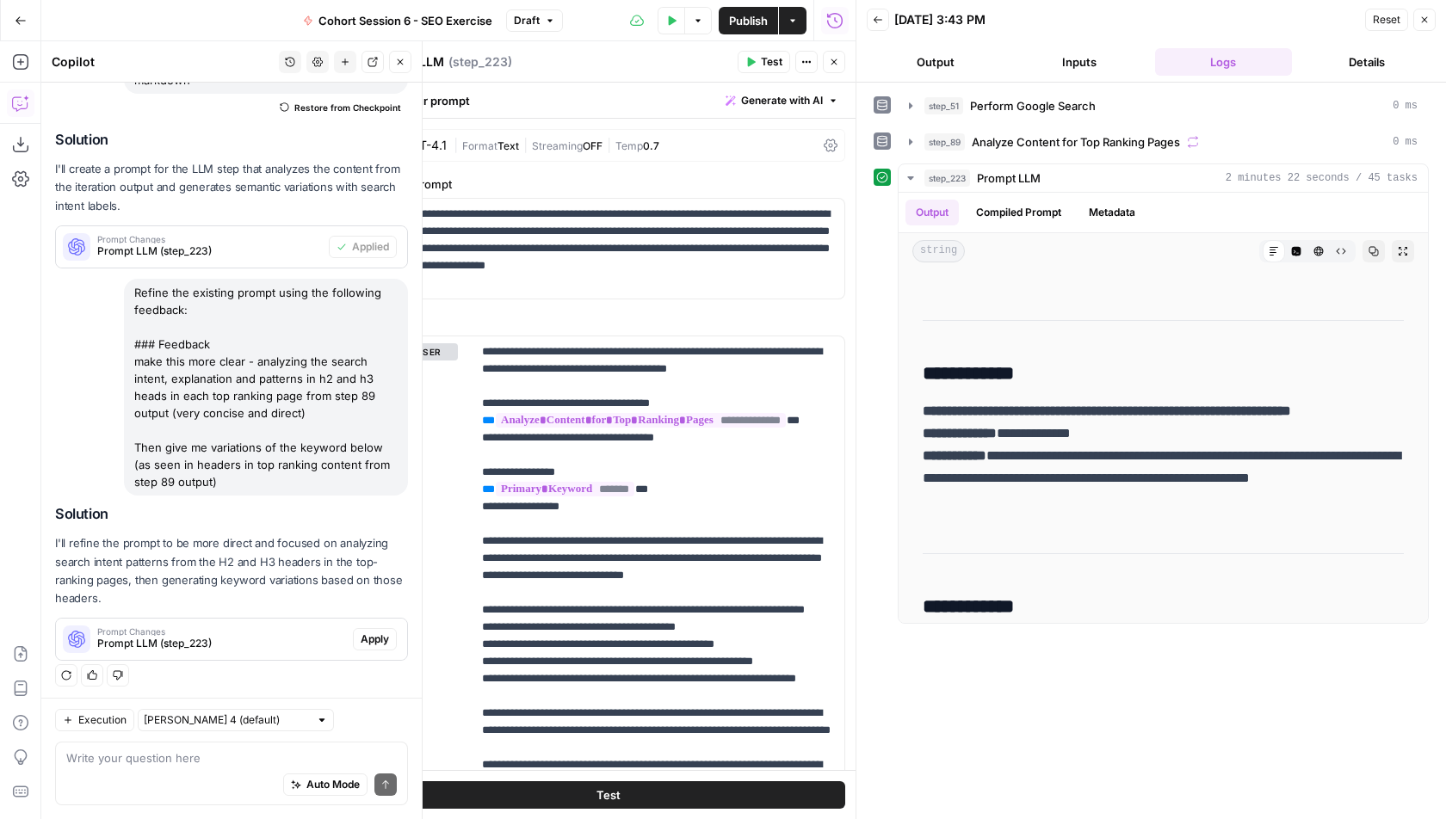
click at [381, 638] on span "Apply" at bounding box center [375, 639] width 28 height 15
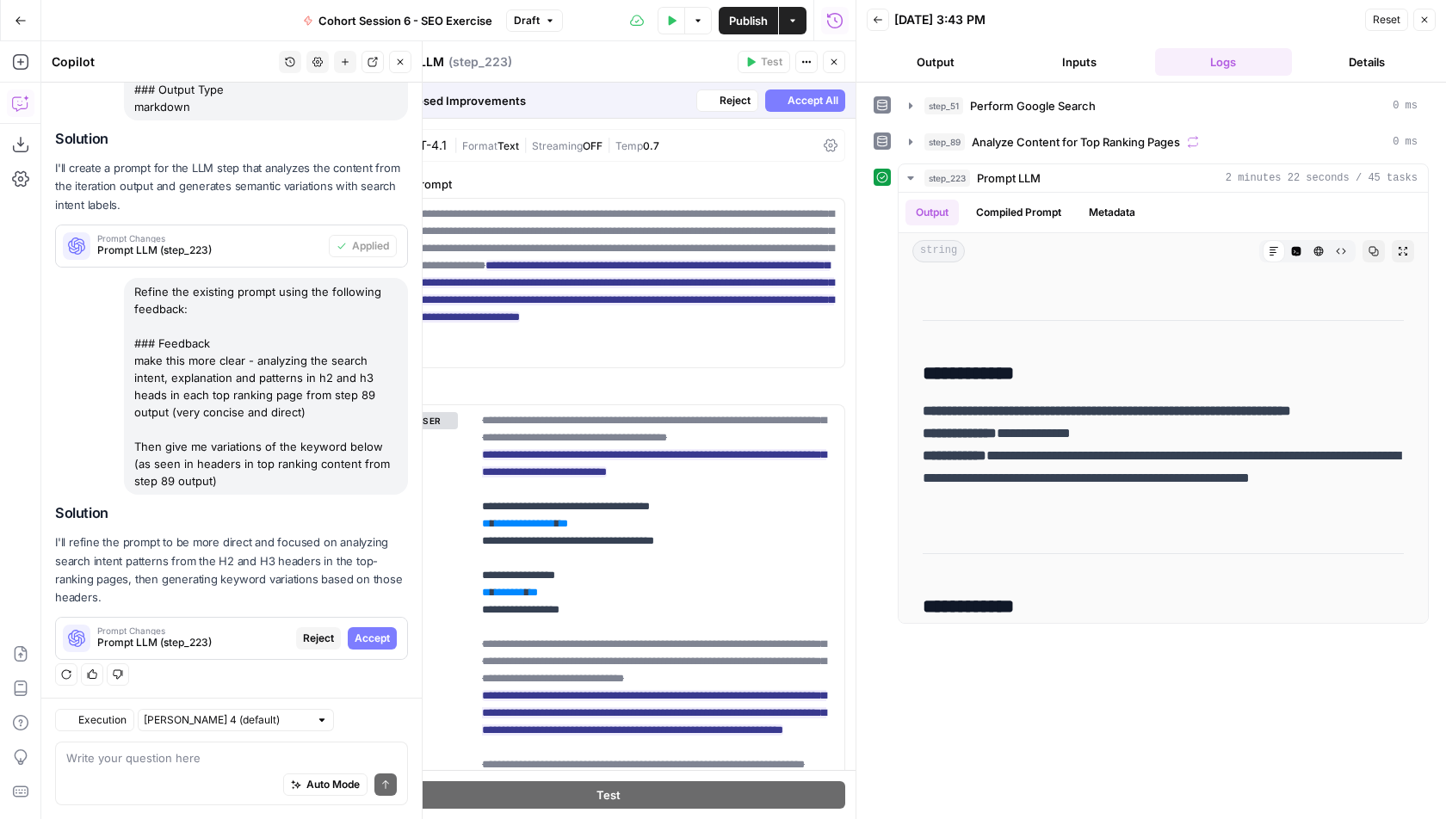
scroll to position [315, 0]
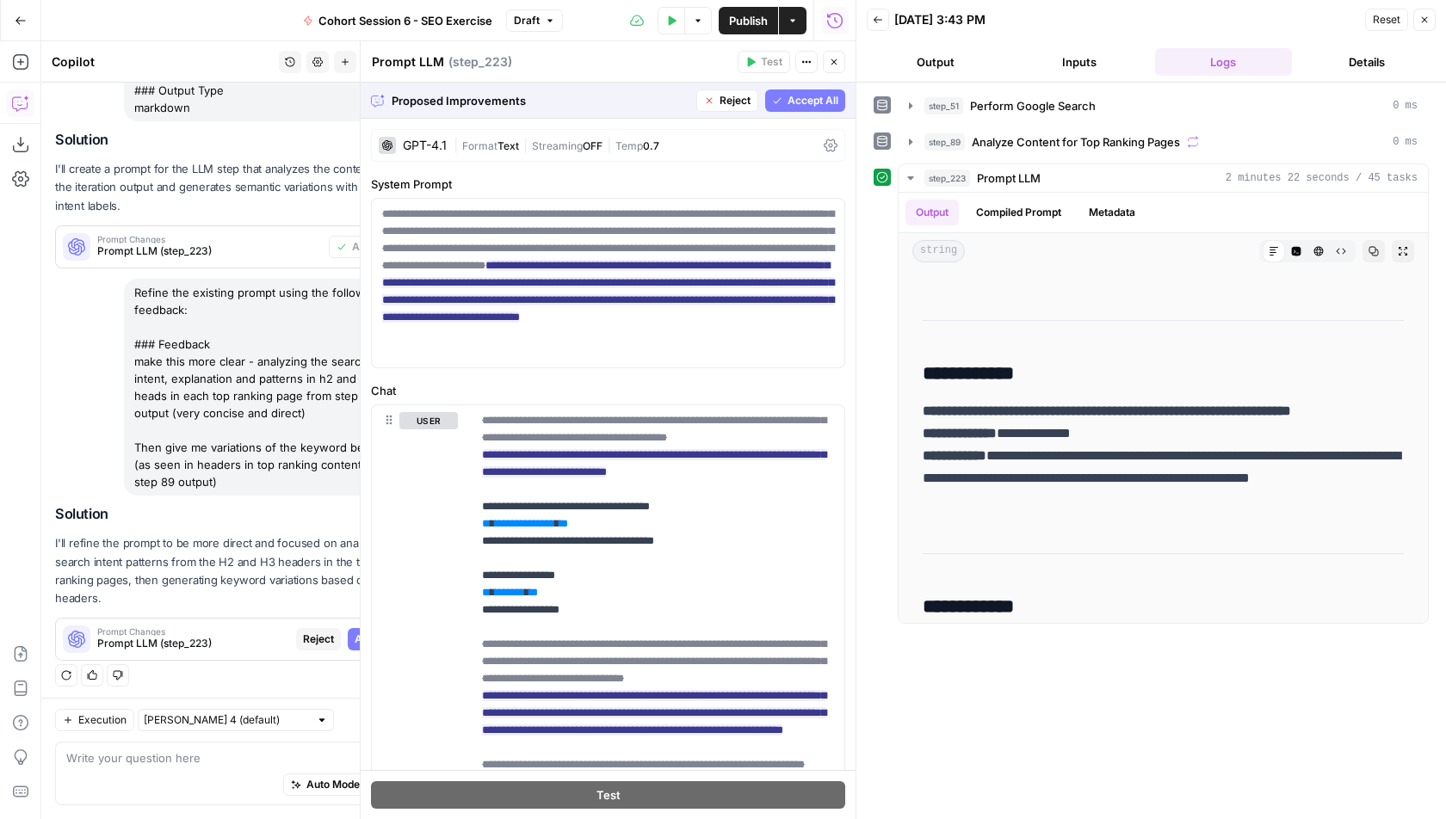
click at [792, 109] on button "Accept All" at bounding box center [805, 101] width 80 height 22
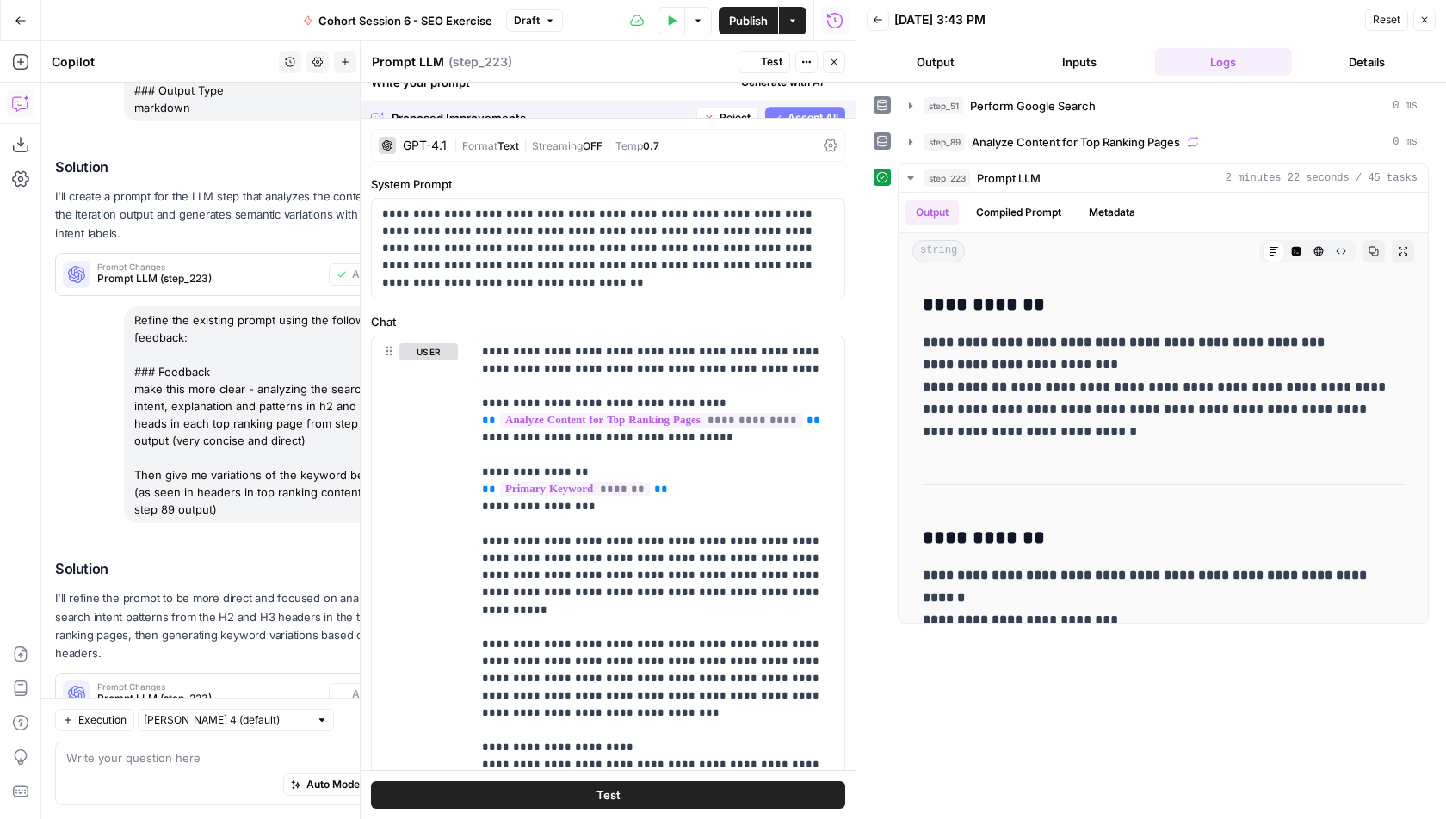
scroll to position [0, 0]
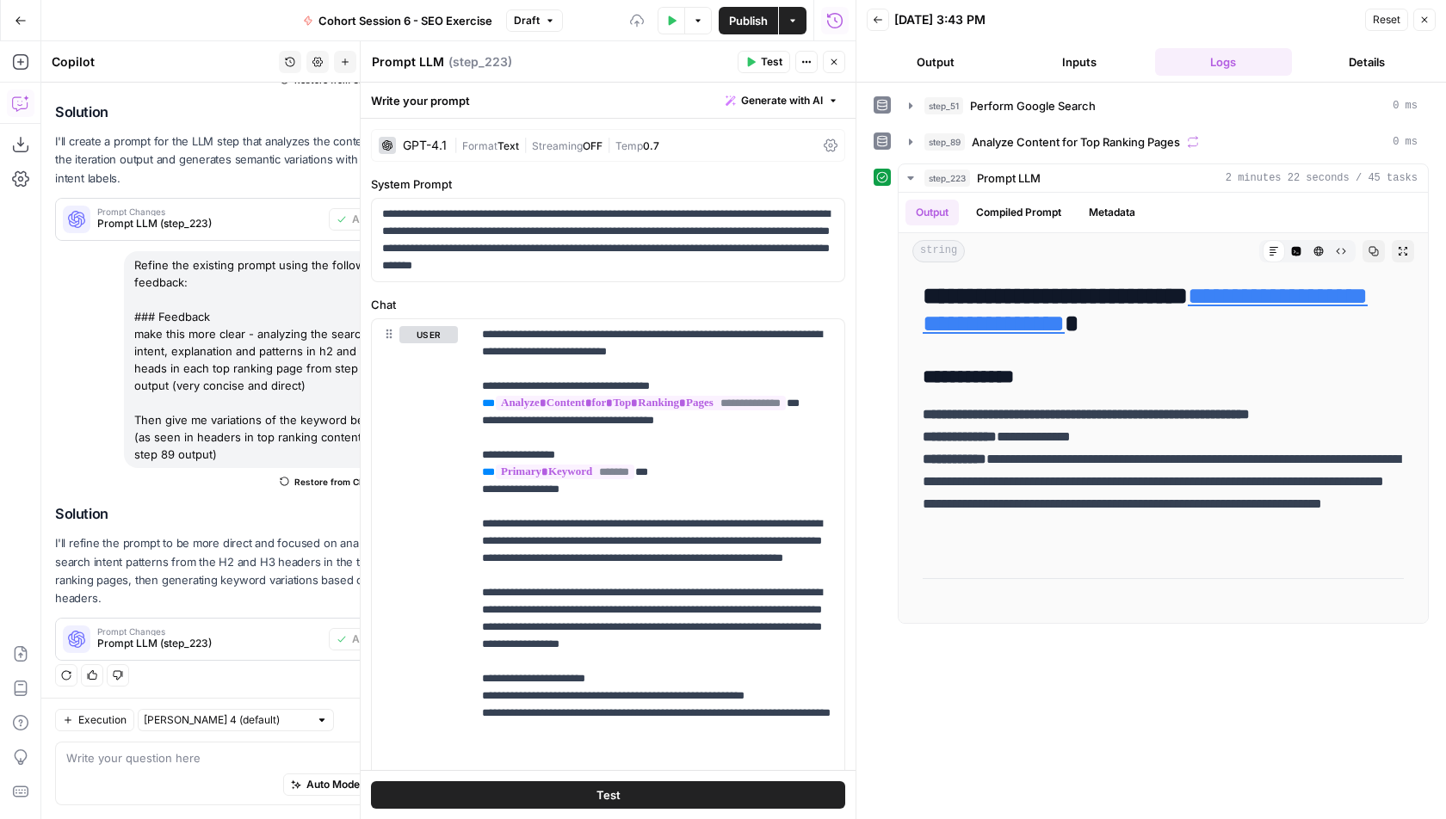
click at [764, 68] on span "Test" at bounding box center [772, 61] width 22 height 15
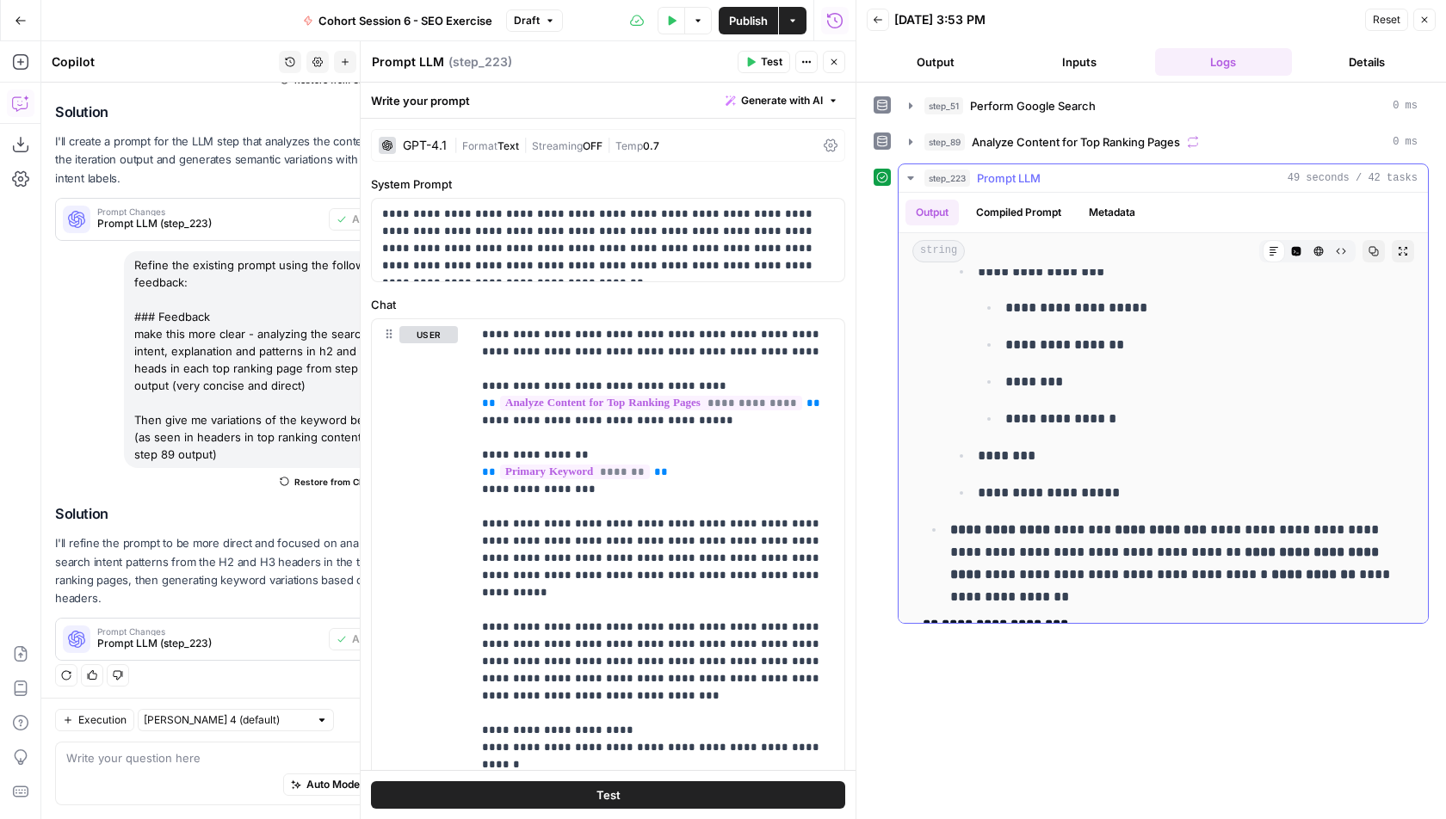
scroll to position [771, 0]
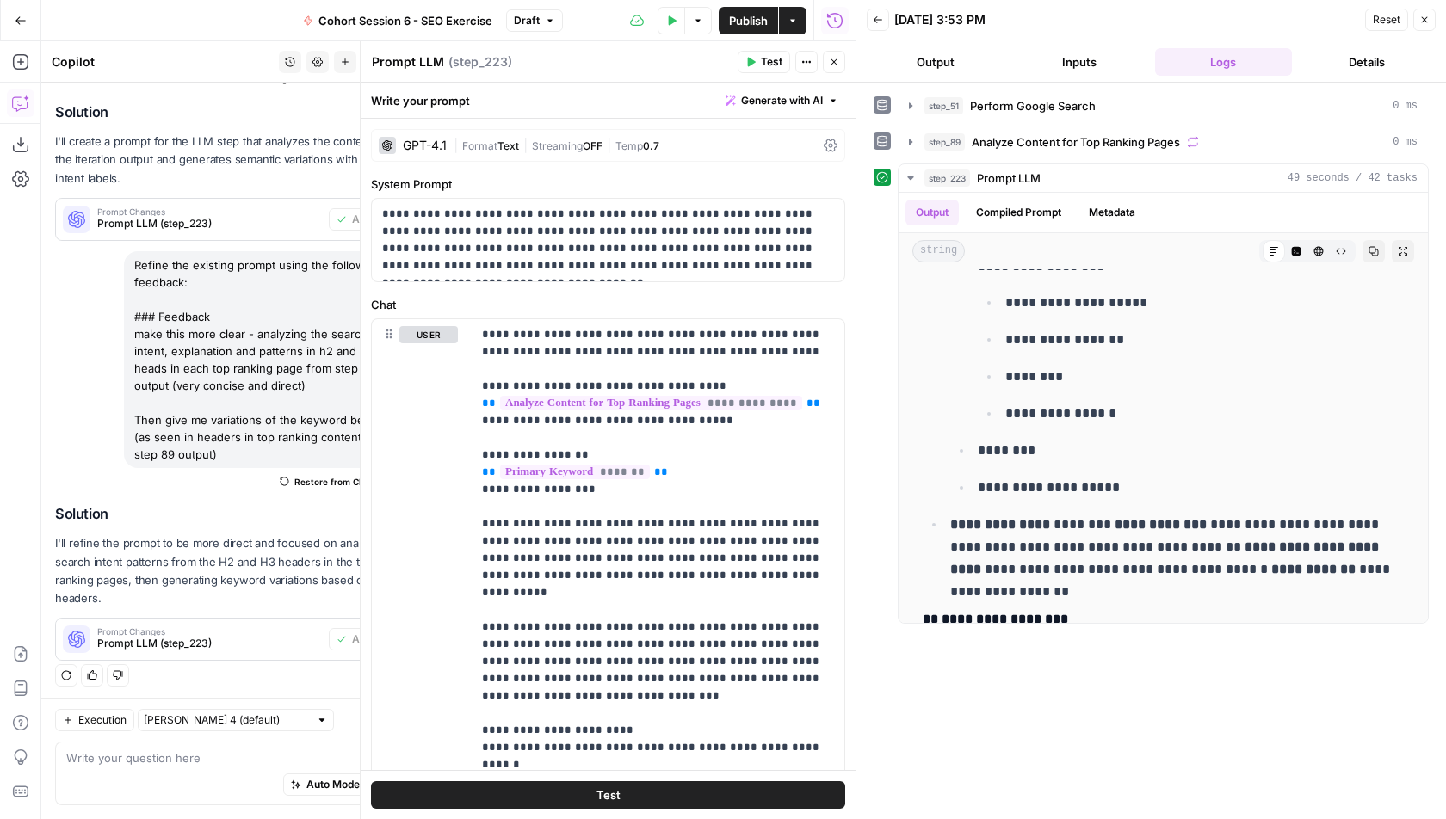
click at [832, 64] on icon "button" at bounding box center [834, 62] width 10 height 10
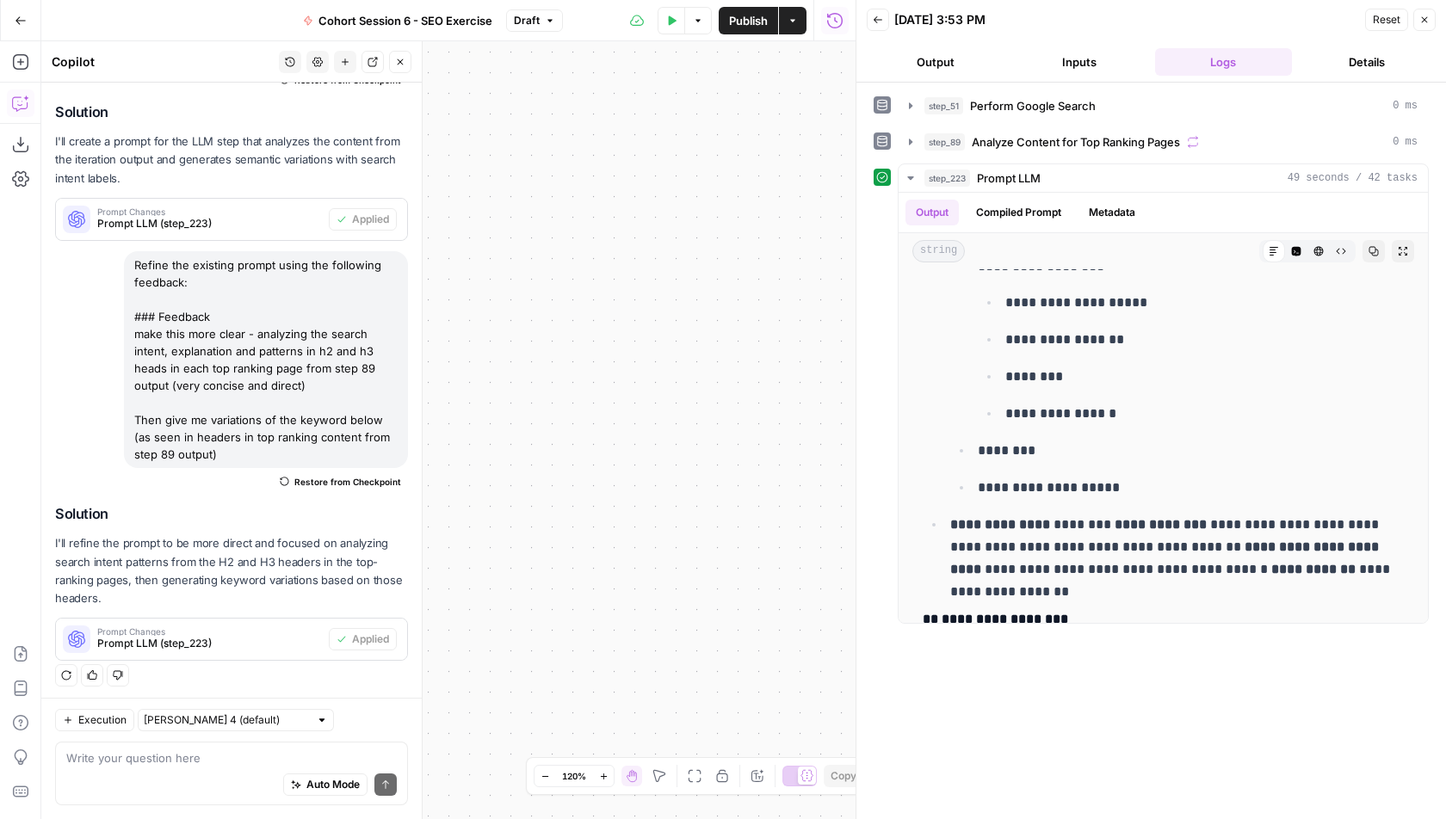
click at [743, 22] on span "Publish" at bounding box center [748, 20] width 39 height 17
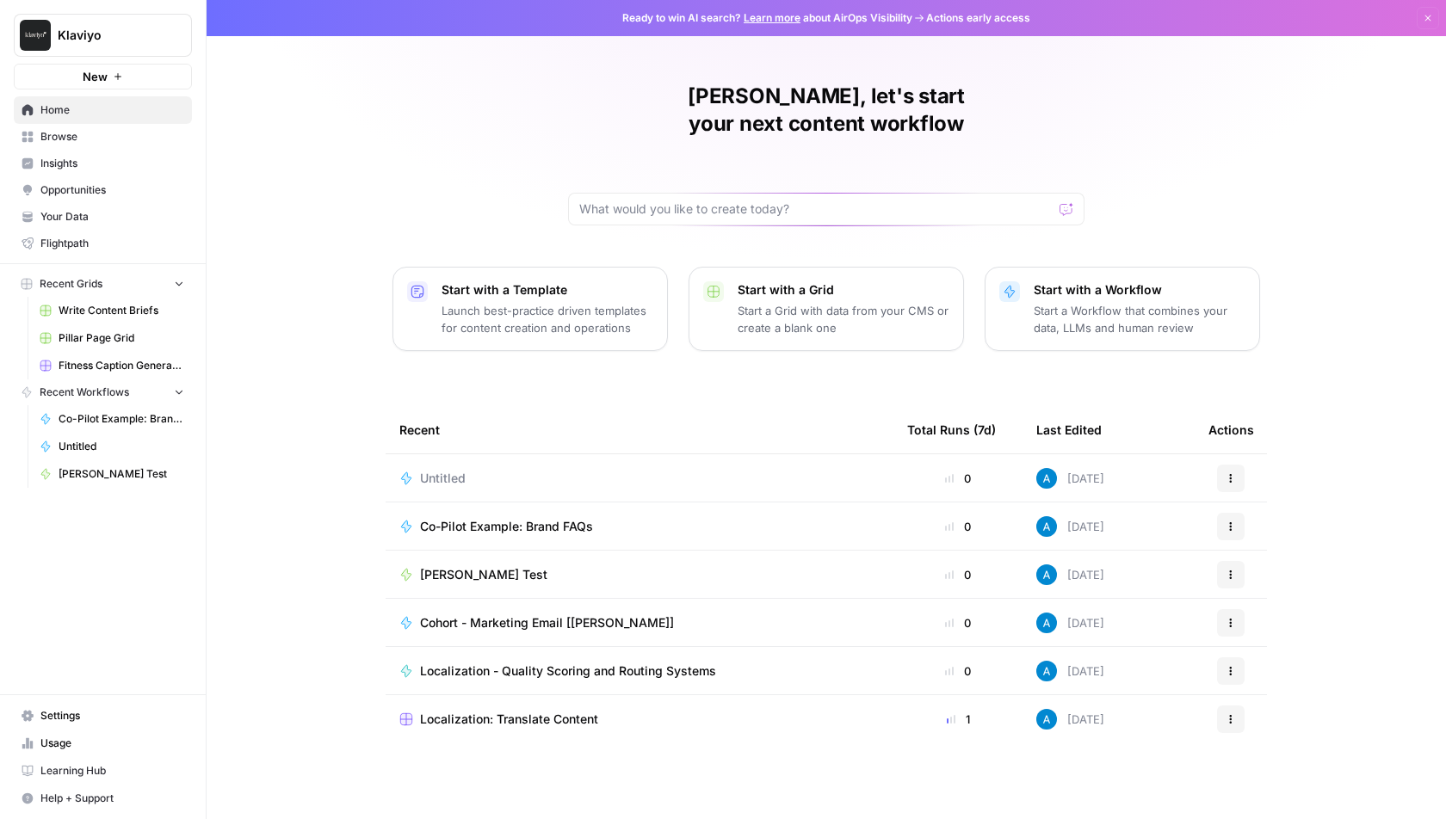
click at [120, 131] on span "Browse" at bounding box center [112, 136] width 144 height 15
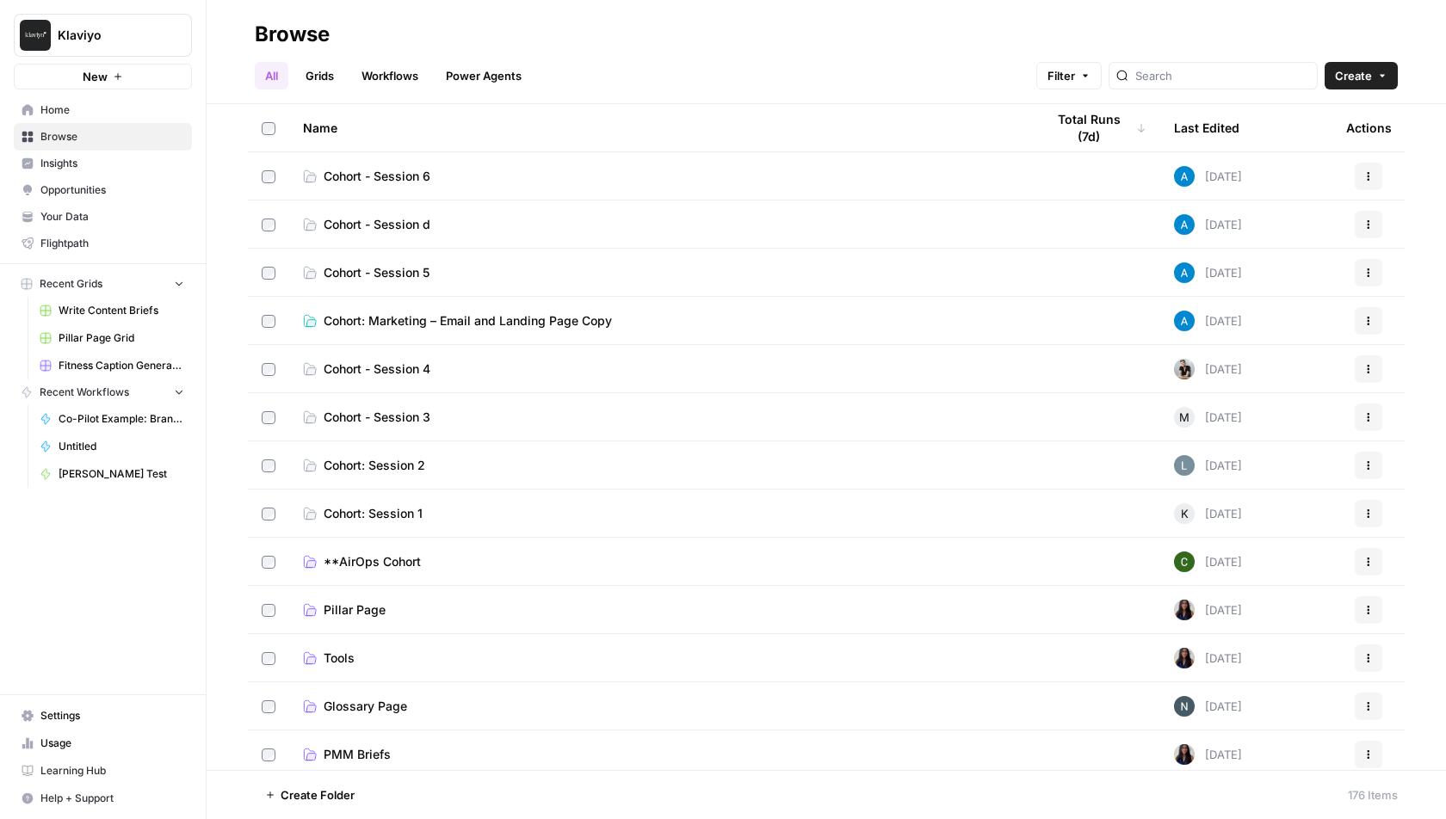
click at [417, 220] on span "Cohort - Session d" at bounding box center [377, 224] width 107 height 17
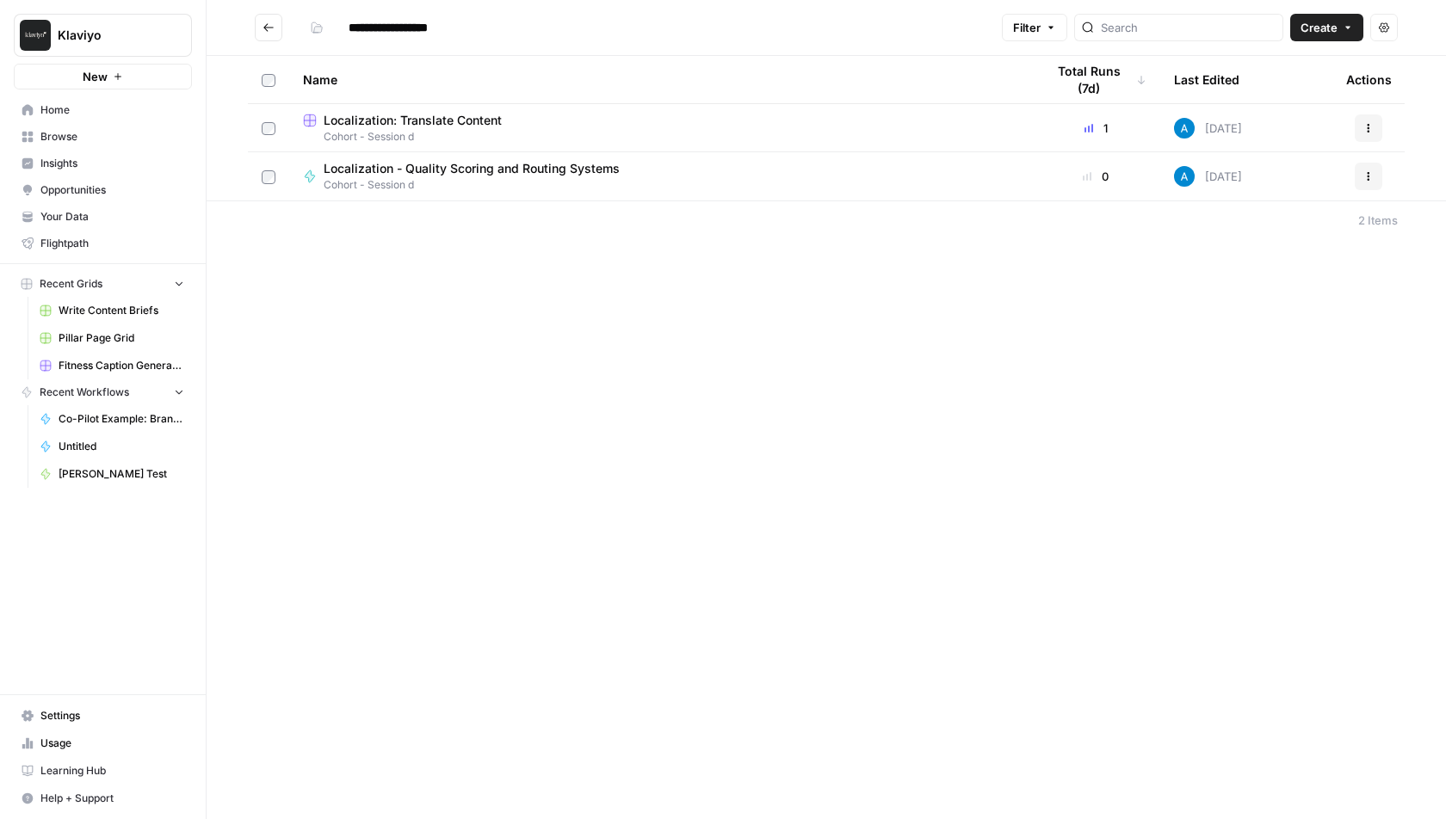
click at [454, 26] on input "**********" at bounding box center [403, 28] width 125 height 28
type input "**********"
click at [268, 36] on button "Go back" at bounding box center [269, 28] width 28 height 28
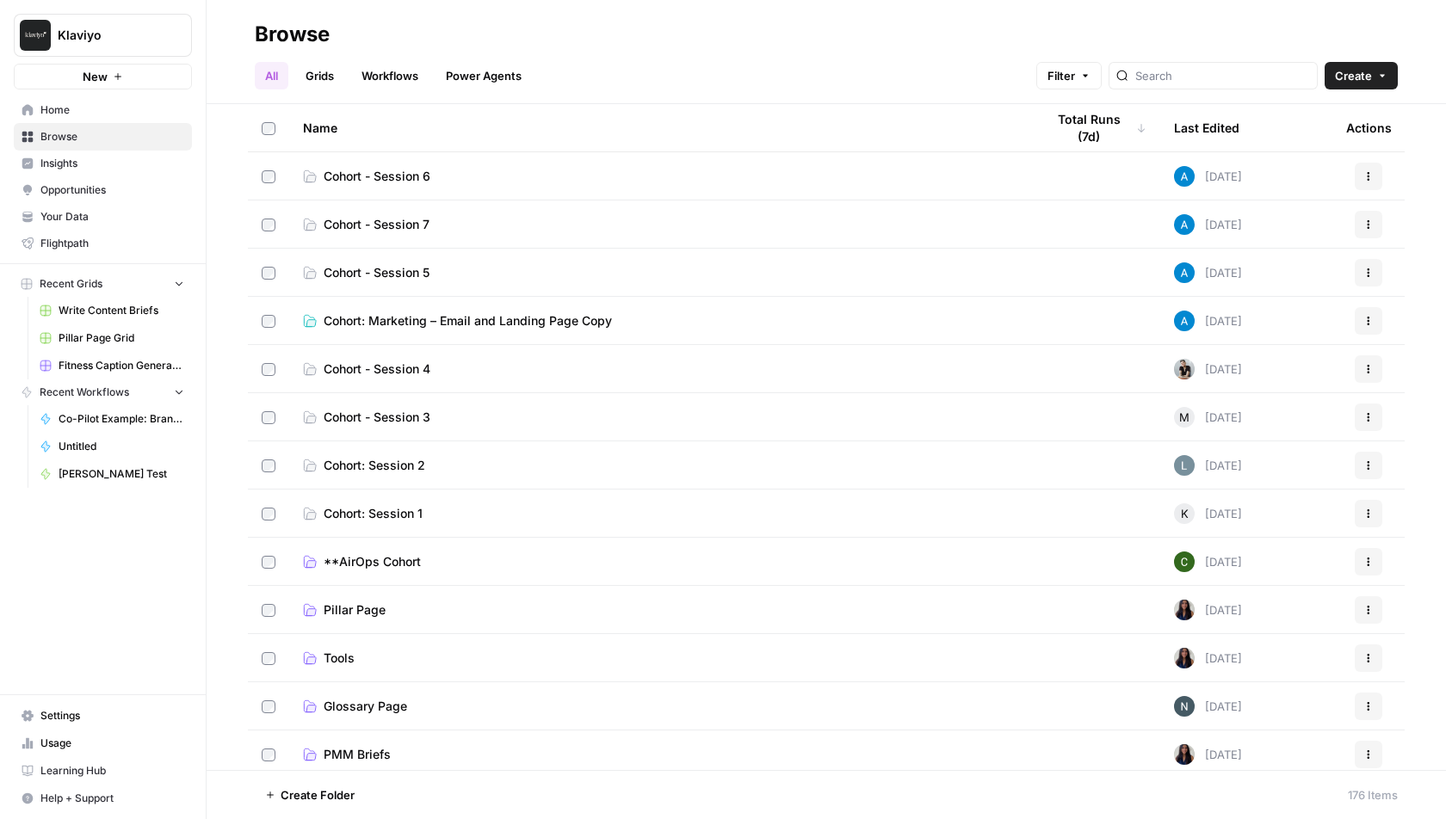
click at [133, 12] on div "Klaviyo New" at bounding box center [103, 45] width 206 height 90
click at [128, 22] on button "Klaviyo" at bounding box center [103, 35] width 178 height 43
type input "growth"
click at [92, 122] on span "AirOps Growth" at bounding box center [165, 128] width 227 height 17
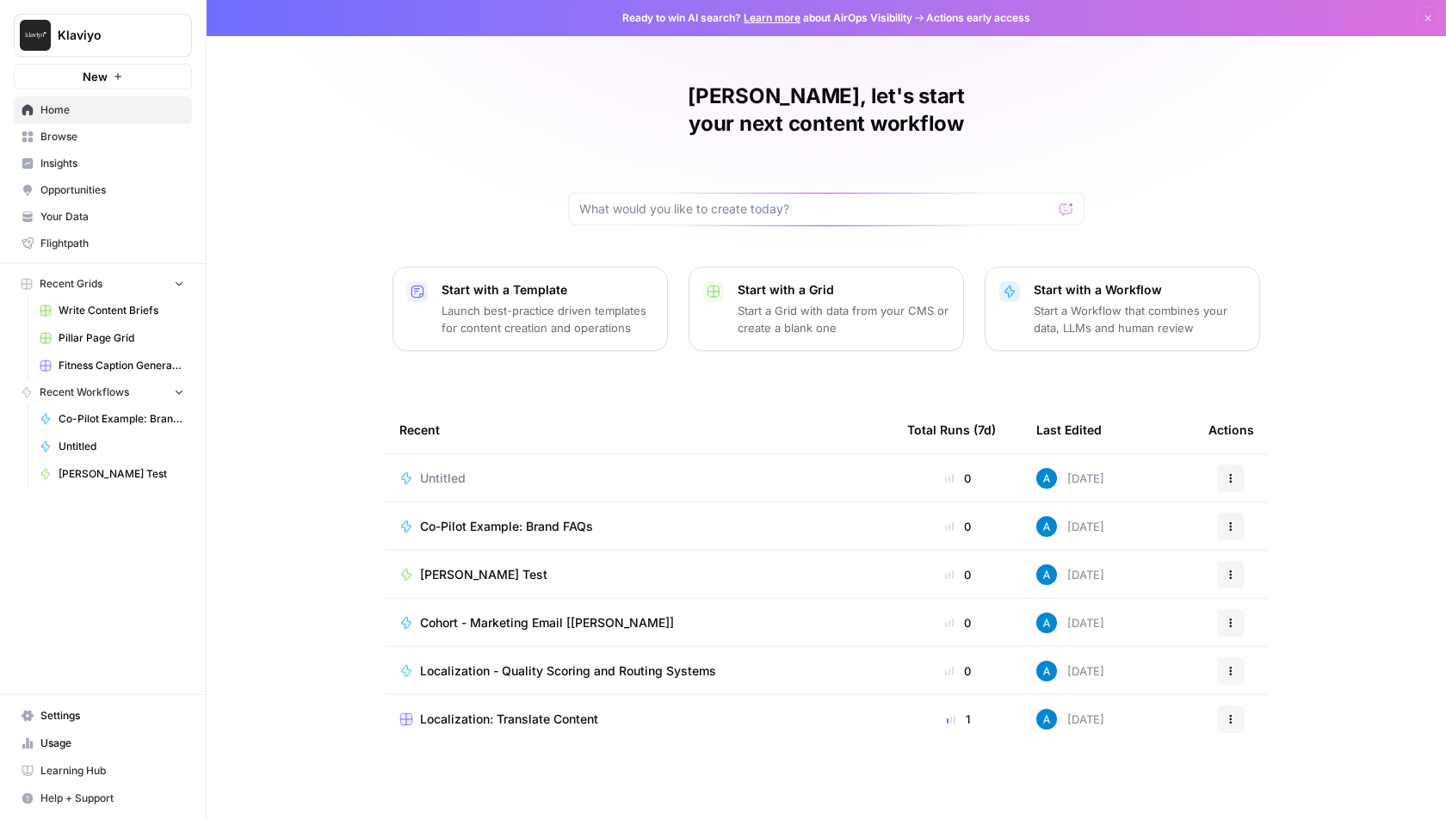
click at [129, 37] on span "Klaviyo" at bounding box center [110, 35] width 104 height 17
type input "growth"
click at [106, 120] on span "AirOps Growth" at bounding box center [165, 128] width 227 height 17
click at [496, 615] on span "Cohort Circle Post Generator" at bounding box center [502, 623] width 164 height 17
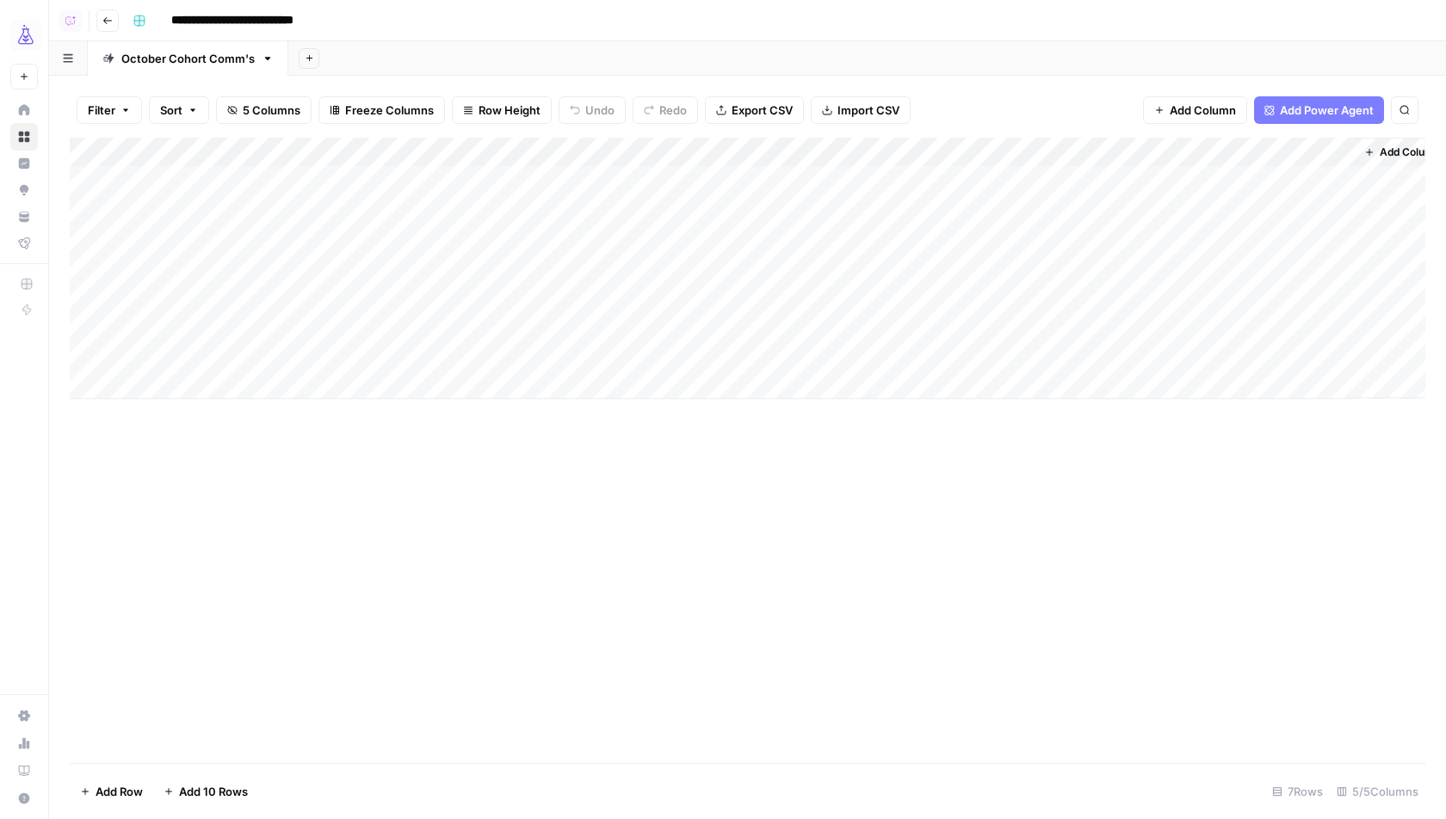
click at [660, 563] on div "Add Column" at bounding box center [748, 451] width 1356 height 626
click at [714, 635] on div "Add Column" at bounding box center [748, 451] width 1356 height 626
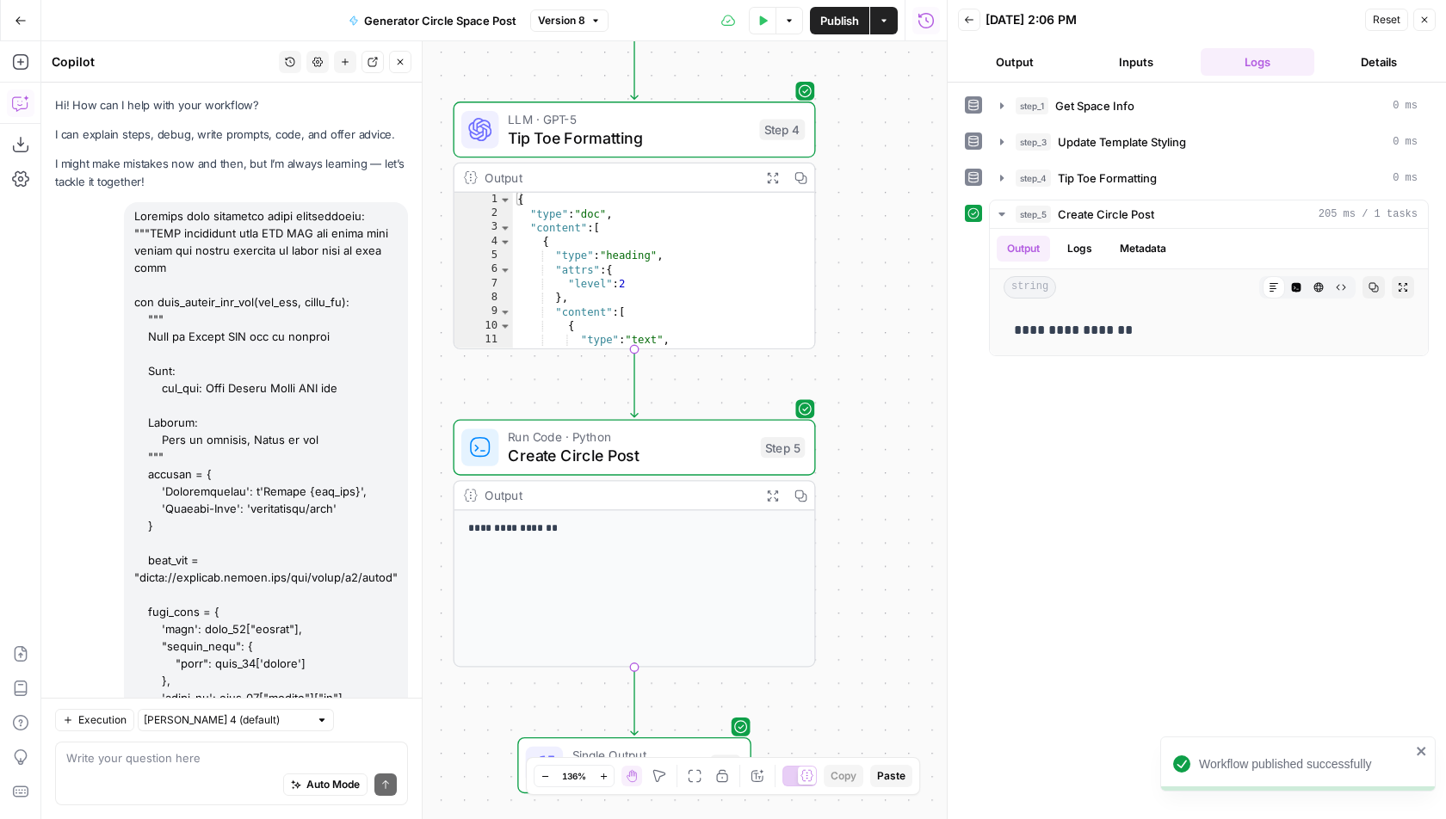
scroll to position [842, 0]
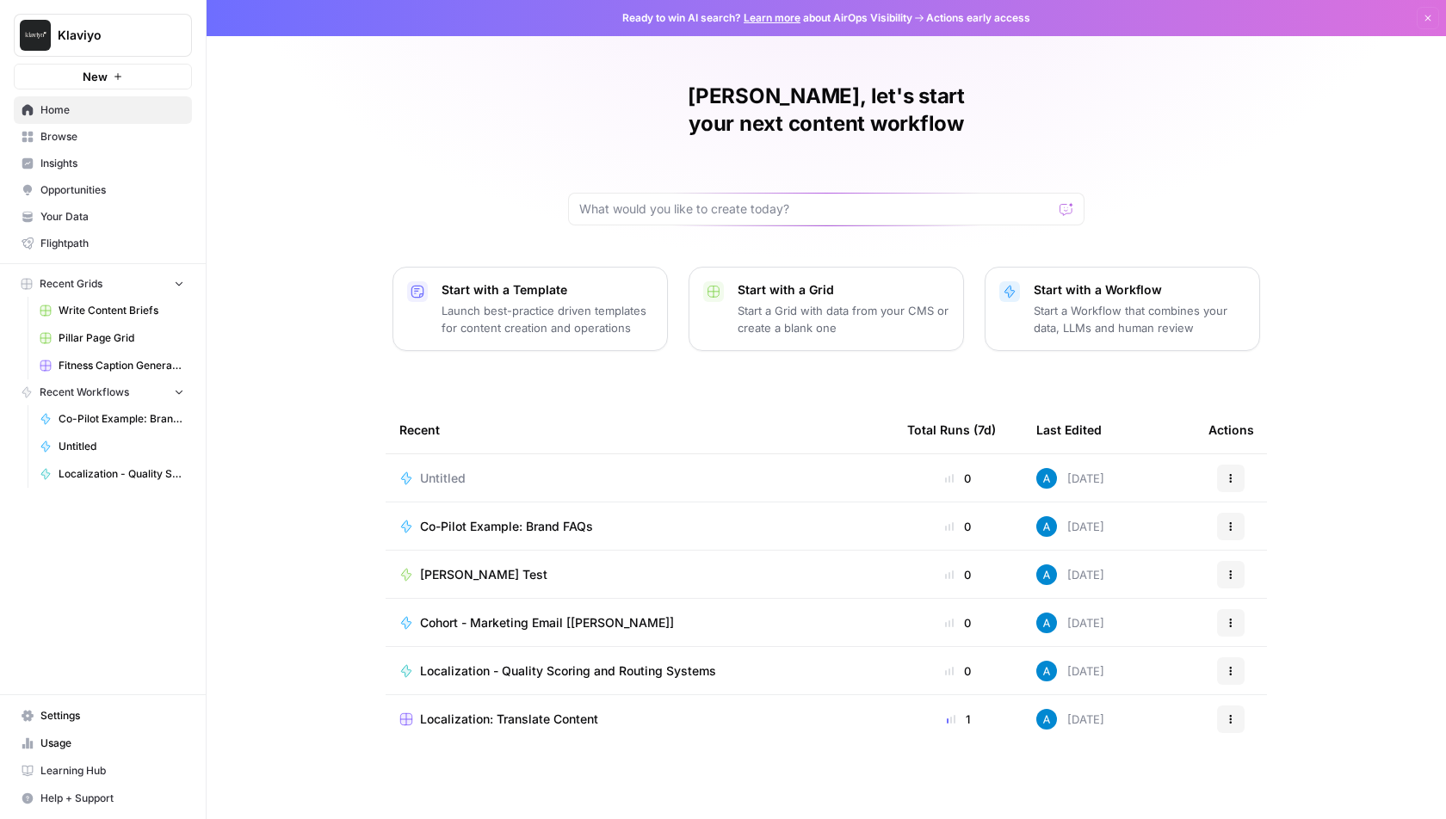
click at [136, 142] on span "Browse" at bounding box center [112, 136] width 144 height 15
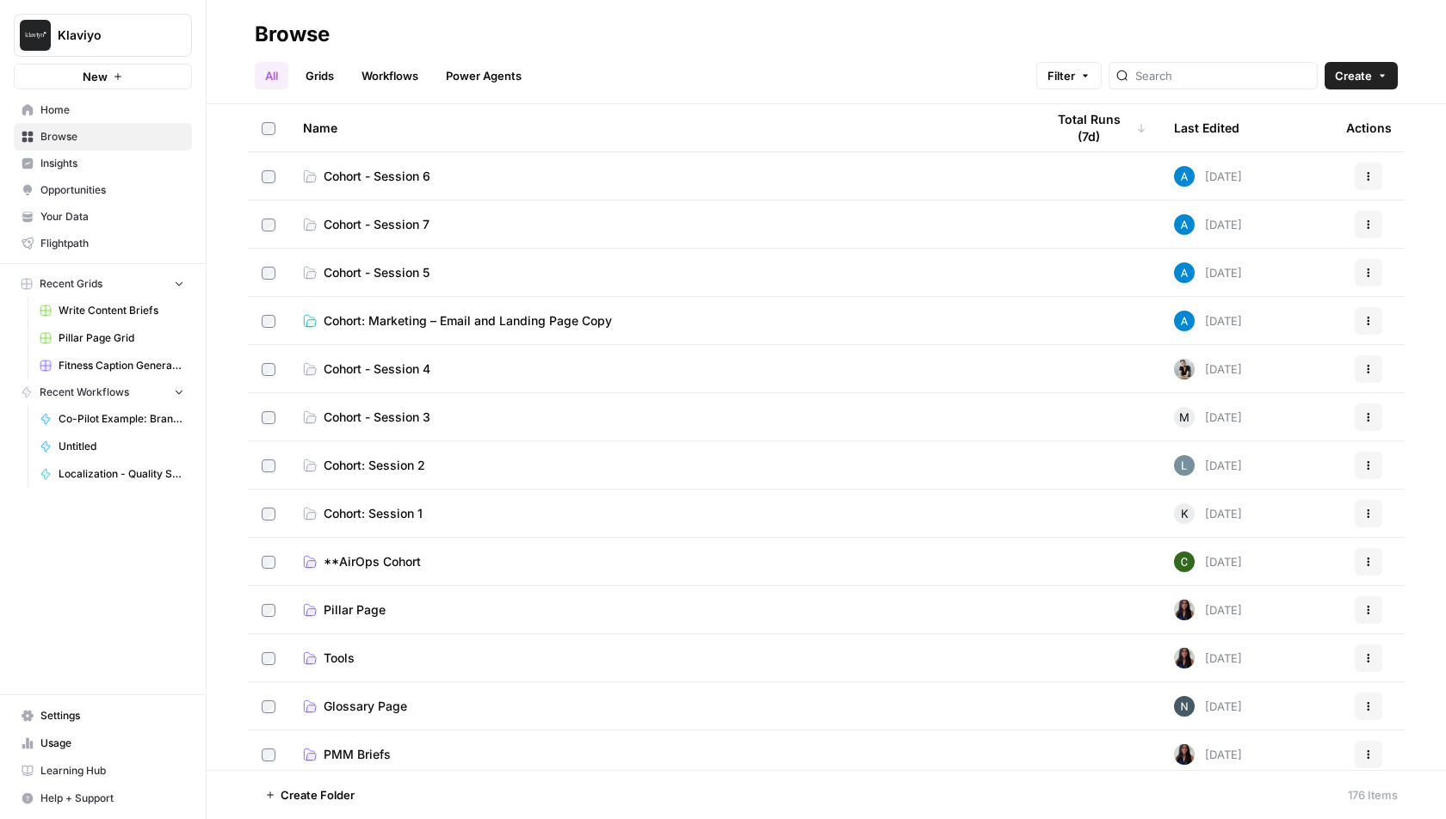
click at [407, 179] on span "Cohort - Session 6" at bounding box center [377, 176] width 107 height 17
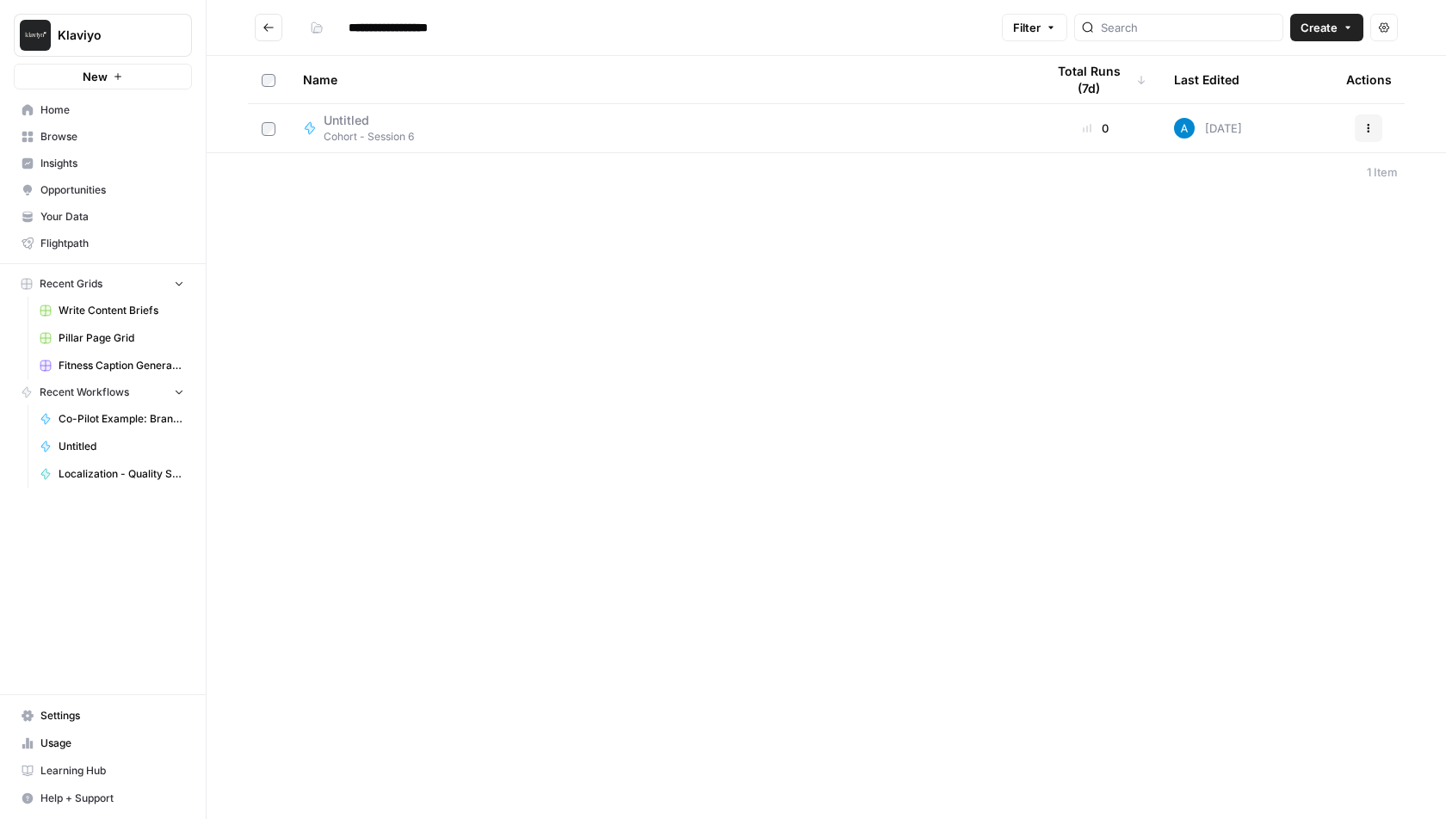
click at [337, 124] on span "Untitled" at bounding box center [362, 120] width 77 height 17
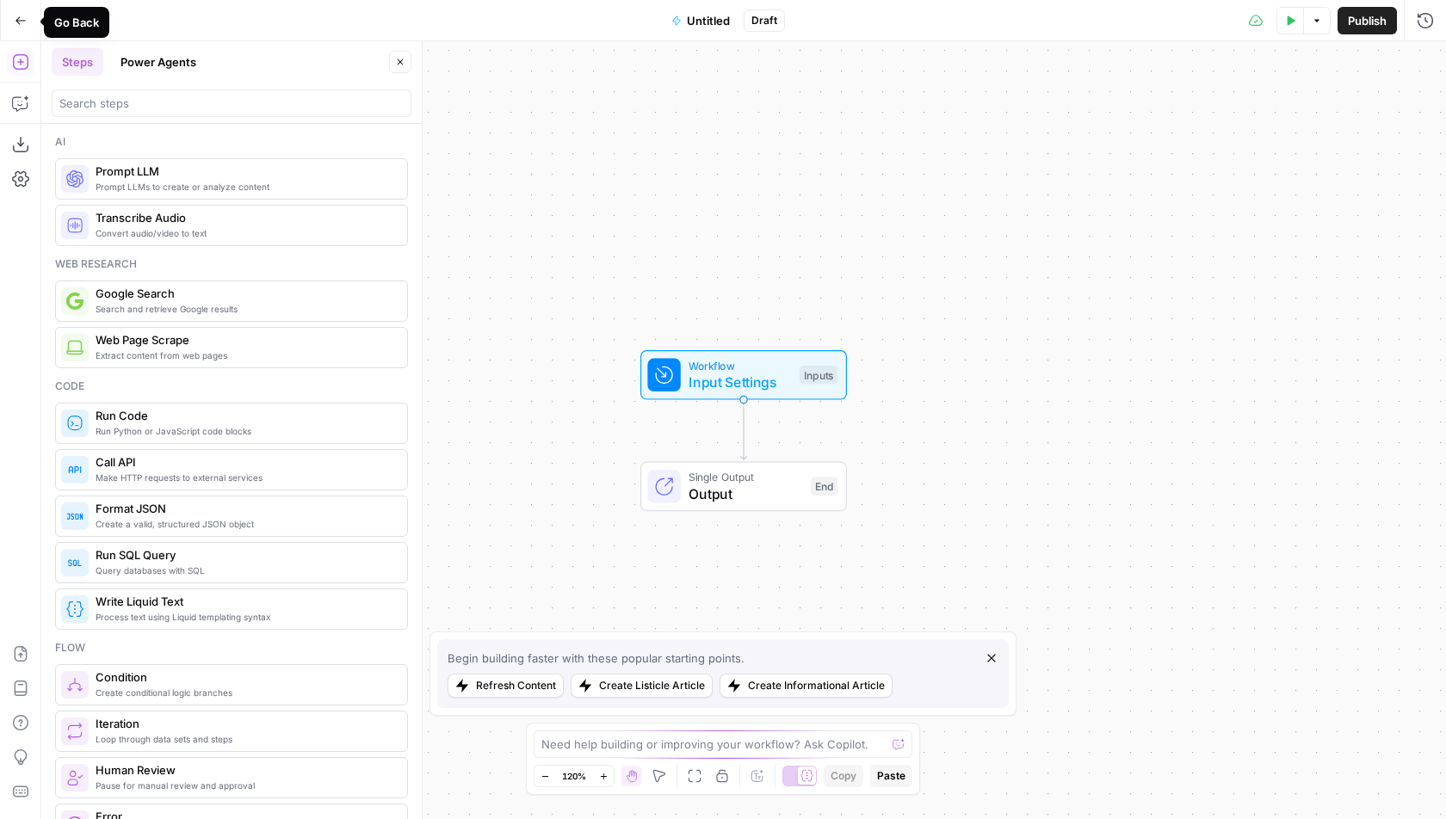
click at [147, 59] on button "Power Agents" at bounding box center [158, 62] width 96 height 28
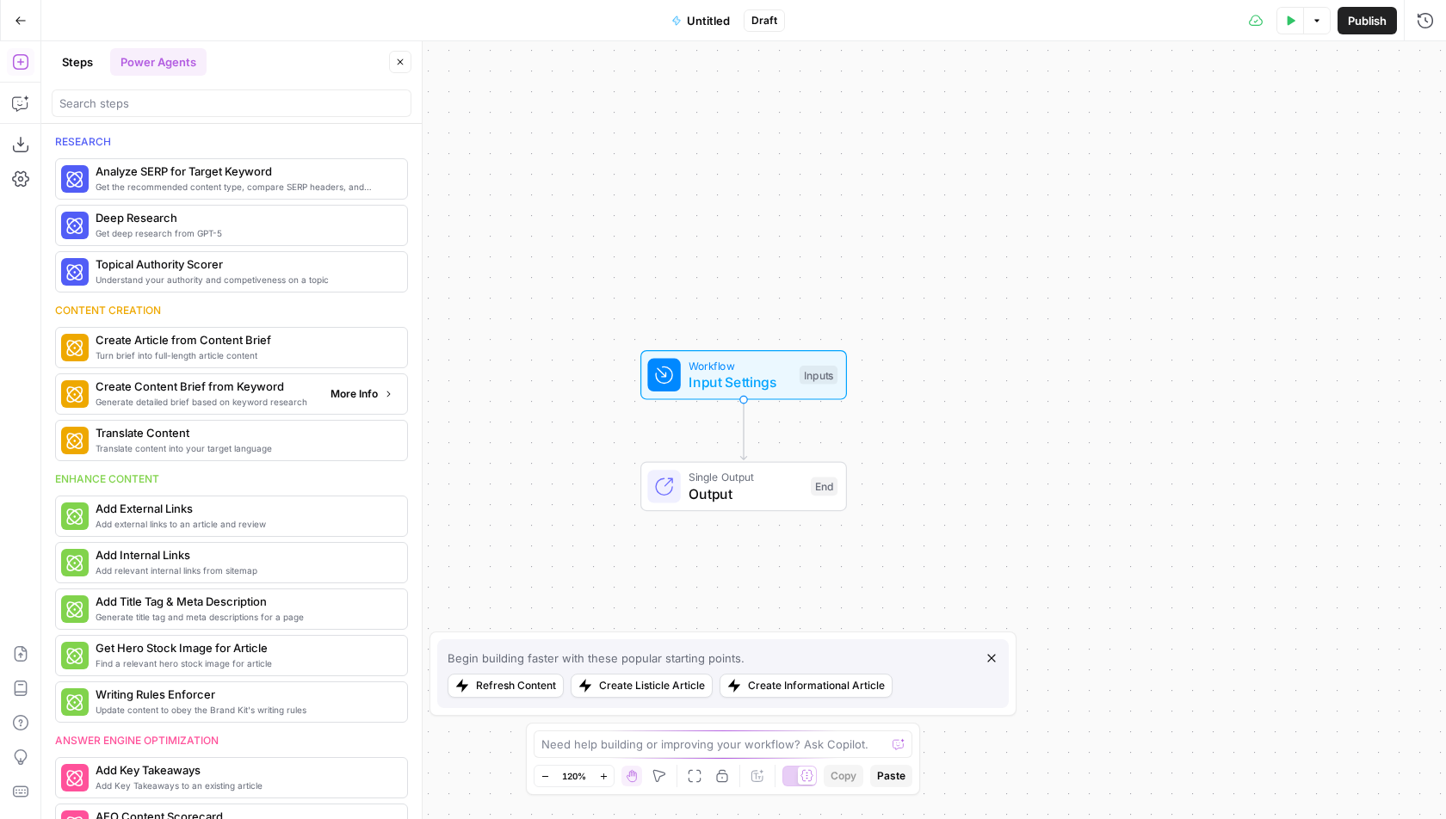
click at [232, 395] on span "Generate detailed brief based on keyword research" at bounding box center [206, 402] width 221 height 14
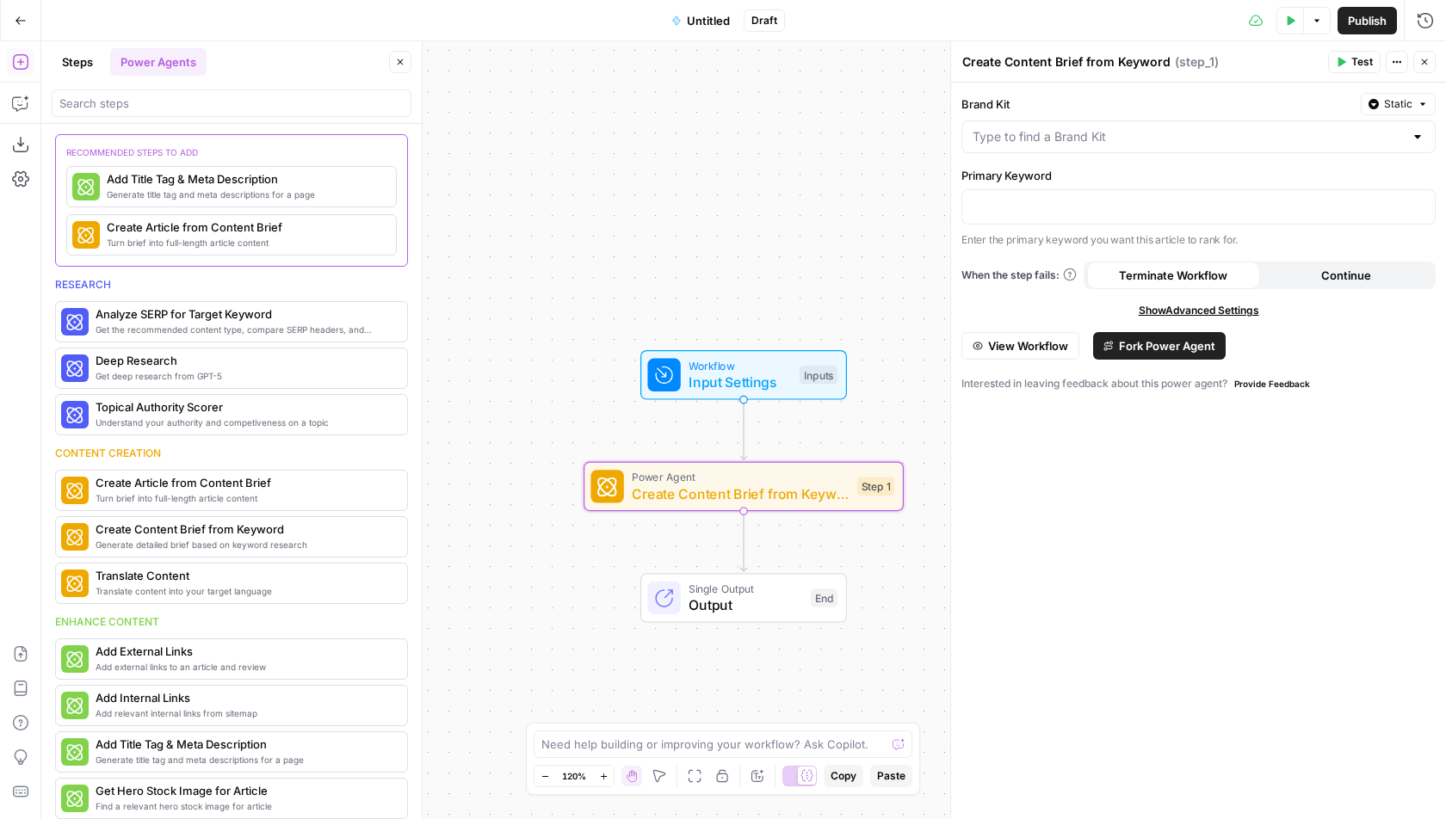
click at [978, 348] on icon "button" at bounding box center [978, 346] width 10 height 10
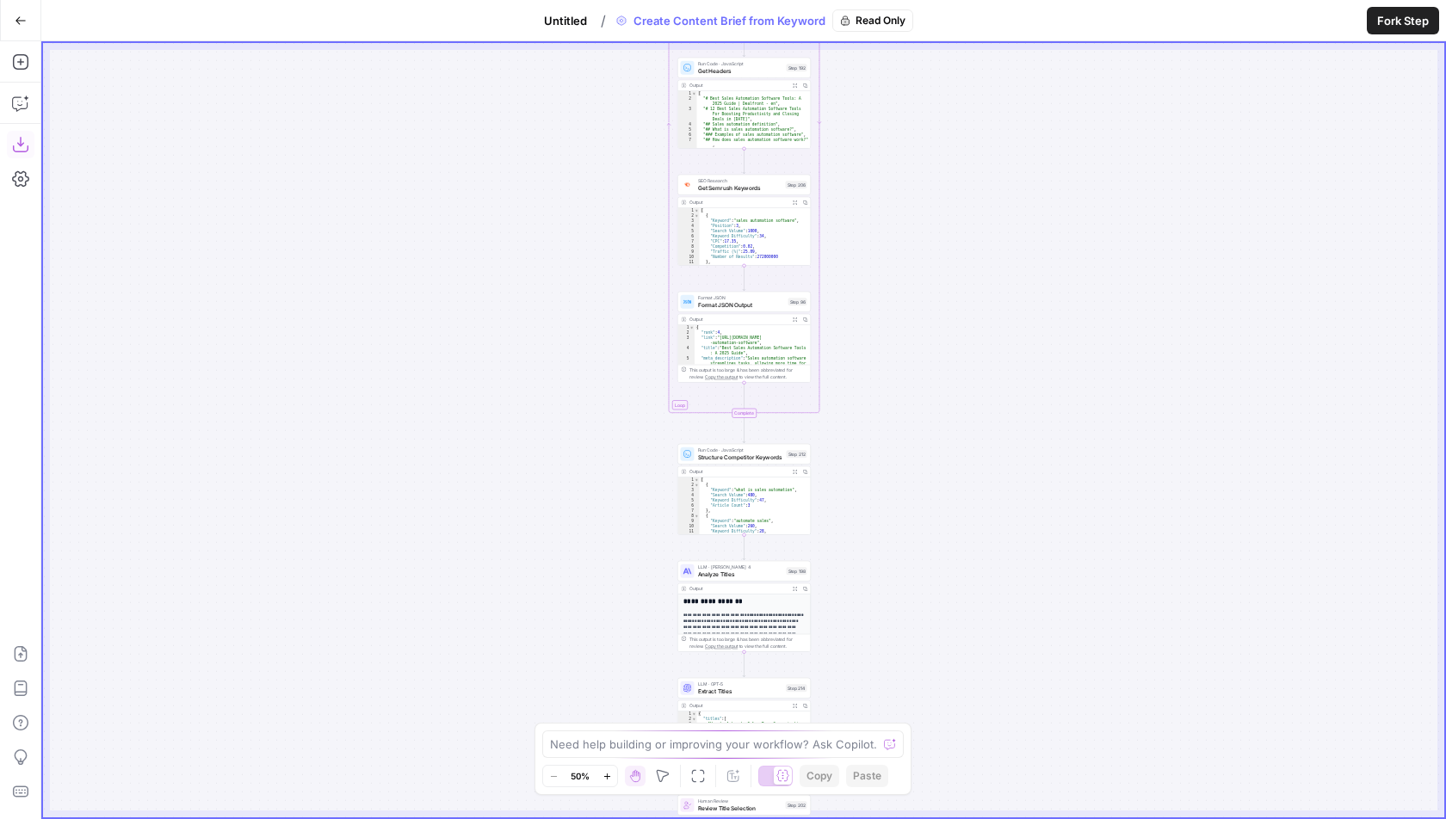
click at [31, 148] on button "Download as JSON" at bounding box center [21, 145] width 28 height 28
click at [28, 23] on button "Go Back" at bounding box center [20, 20] width 31 height 31
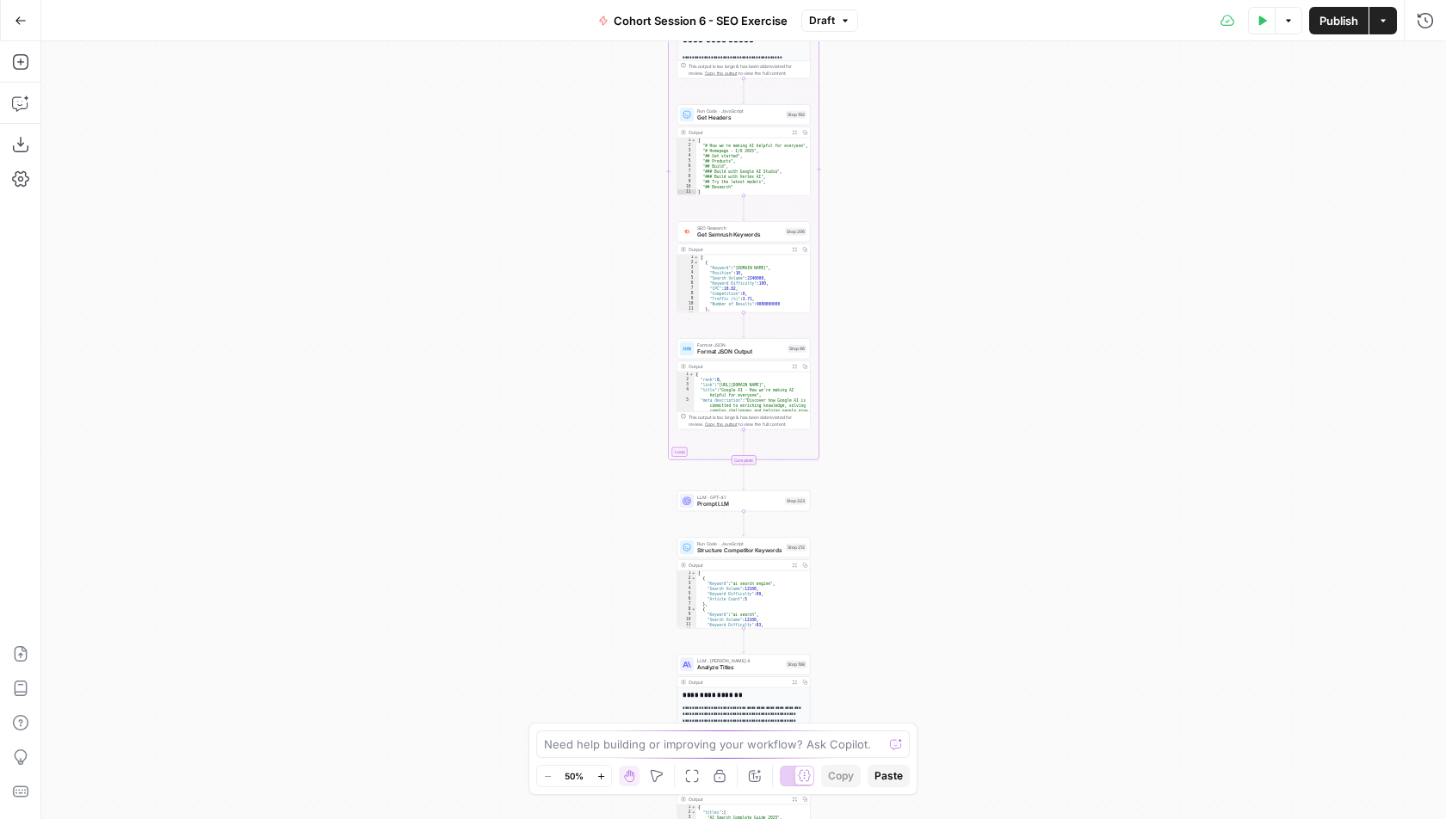
click at [23, 27] on button "Go Back" at bounding box center [20, 20] width 31 height 31
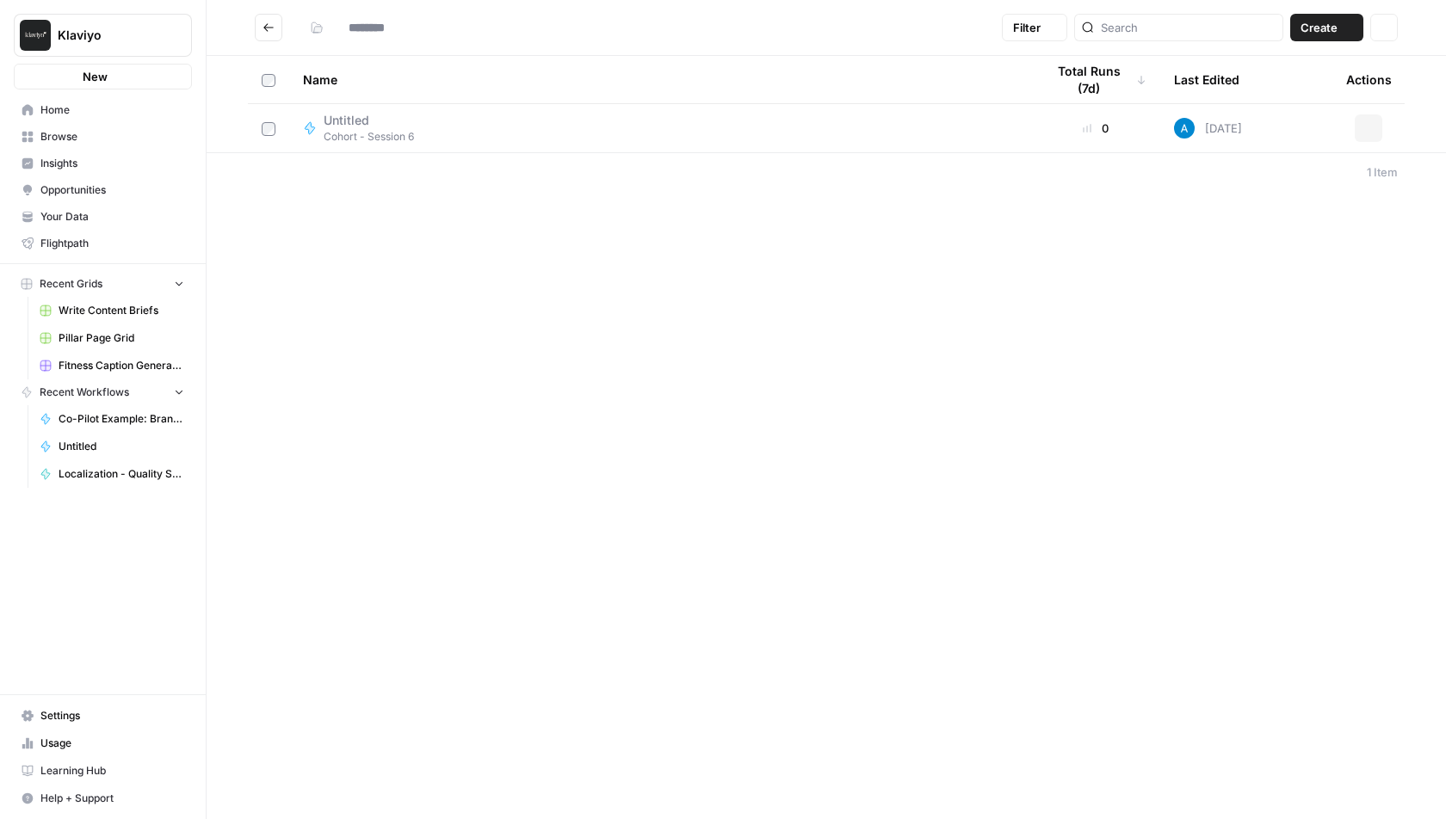
type input "**********"
click at [269, 26] on icon "Go back" at bounding box center [268, 28] width 12 height 12
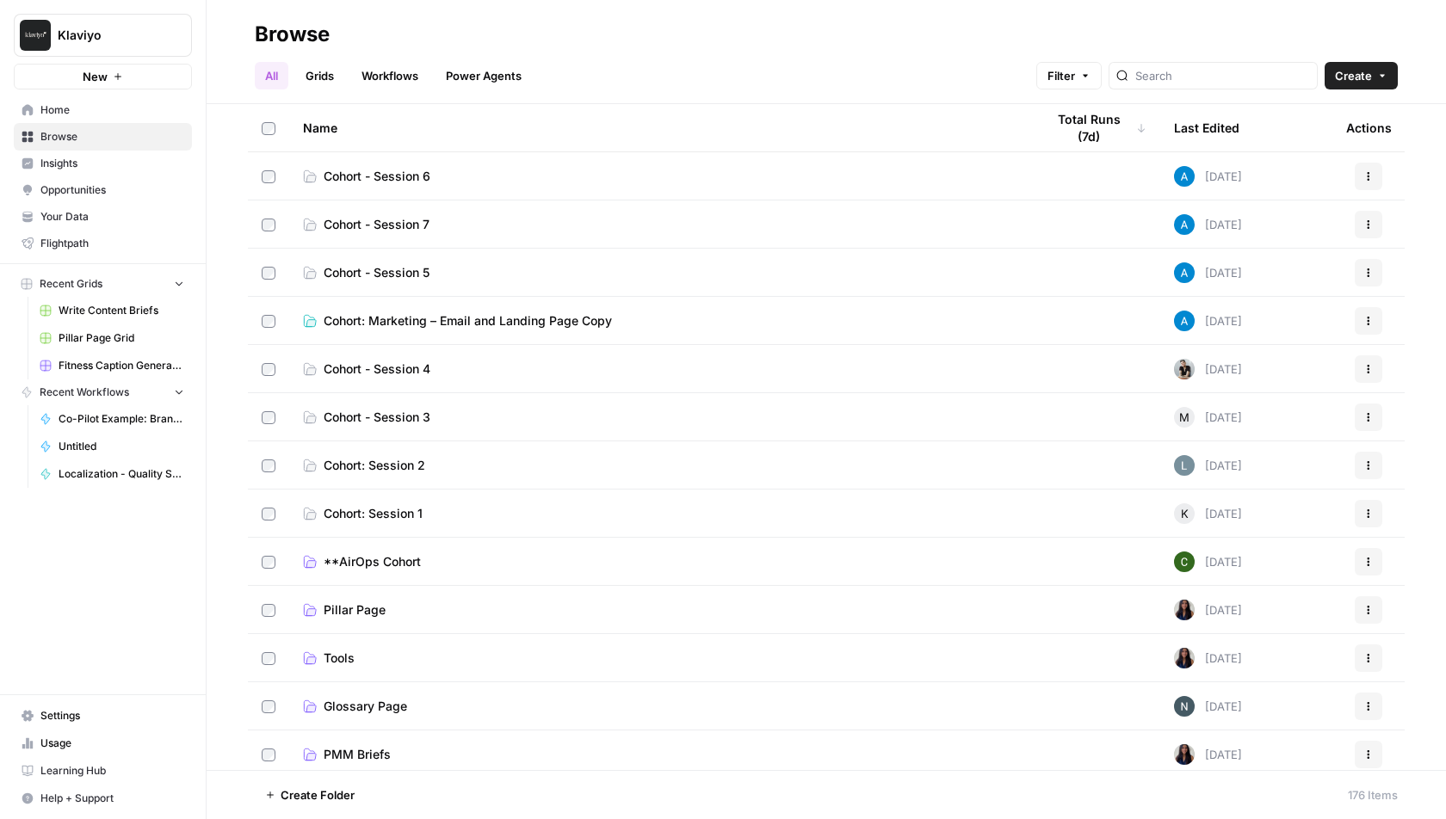
click at [414, 270] on span "Cohort - Session 5" at bounding box center [377, 272] width 106 height 17
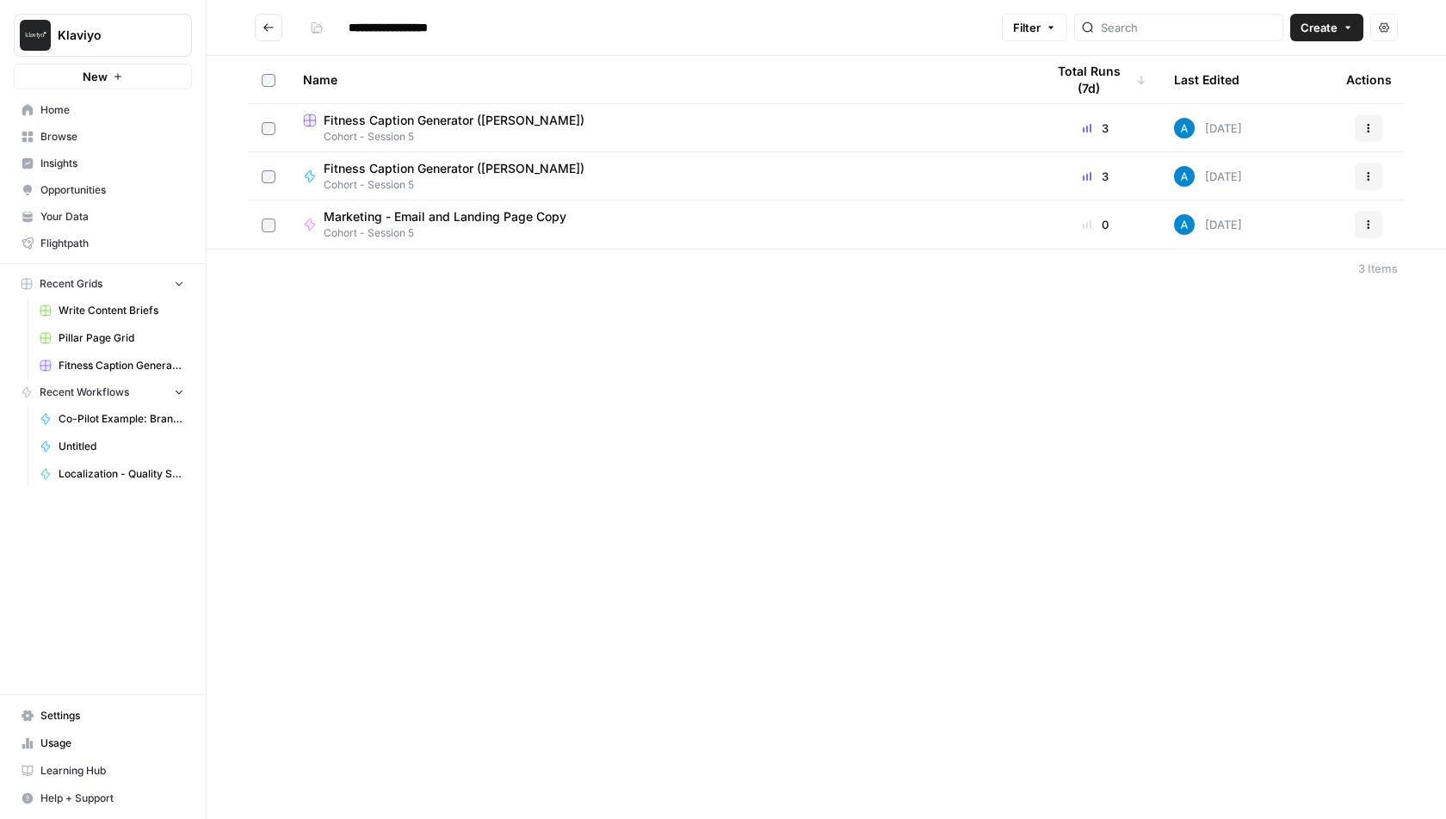
click at [462, 329] on div "**********" at bounding box center [826, 409] width 1239 height 819
click at [272, 35] on button "Go back" at bounding box center [269, 28] width 28 height 28
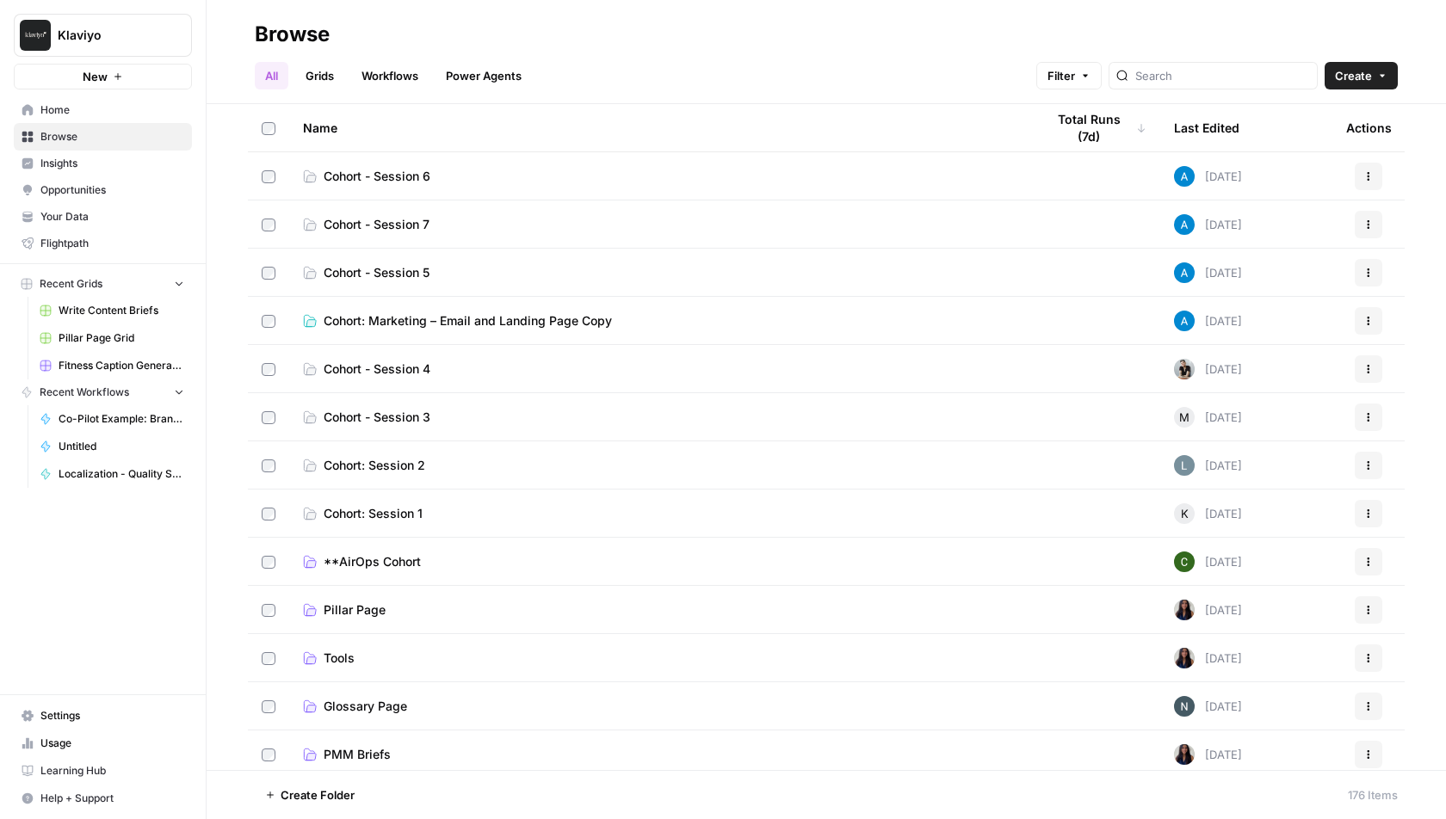
click at [442, 319] on span "Cohort: Marketing – Email and Landing Page Copy" at bounding box center [468, 320] width 288 height 17
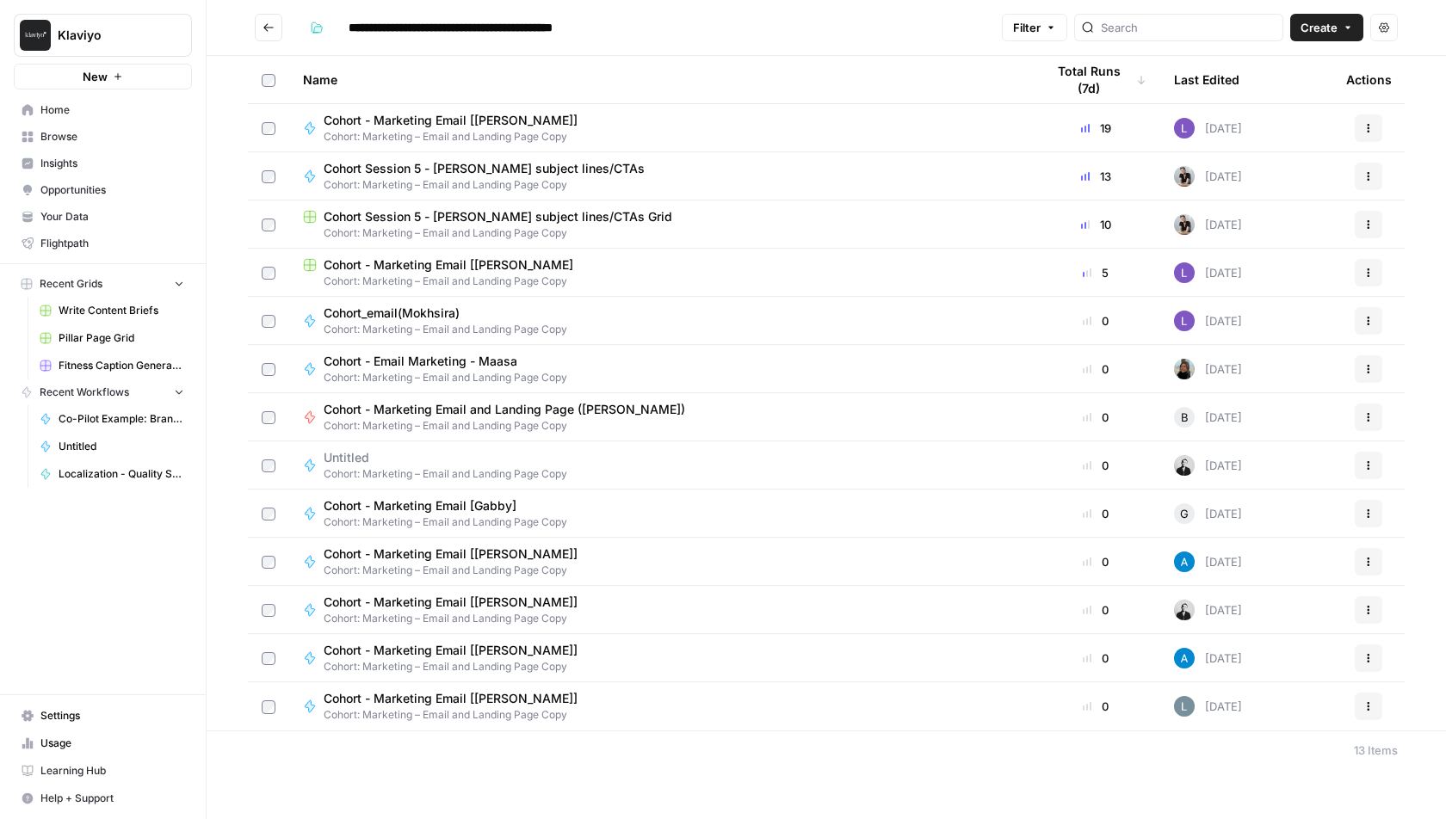
click at [477, 559] on span "Cohort - Marketing Email [[PERSON_NAME]]" at bounding box center [451, 554] width 254 height 17
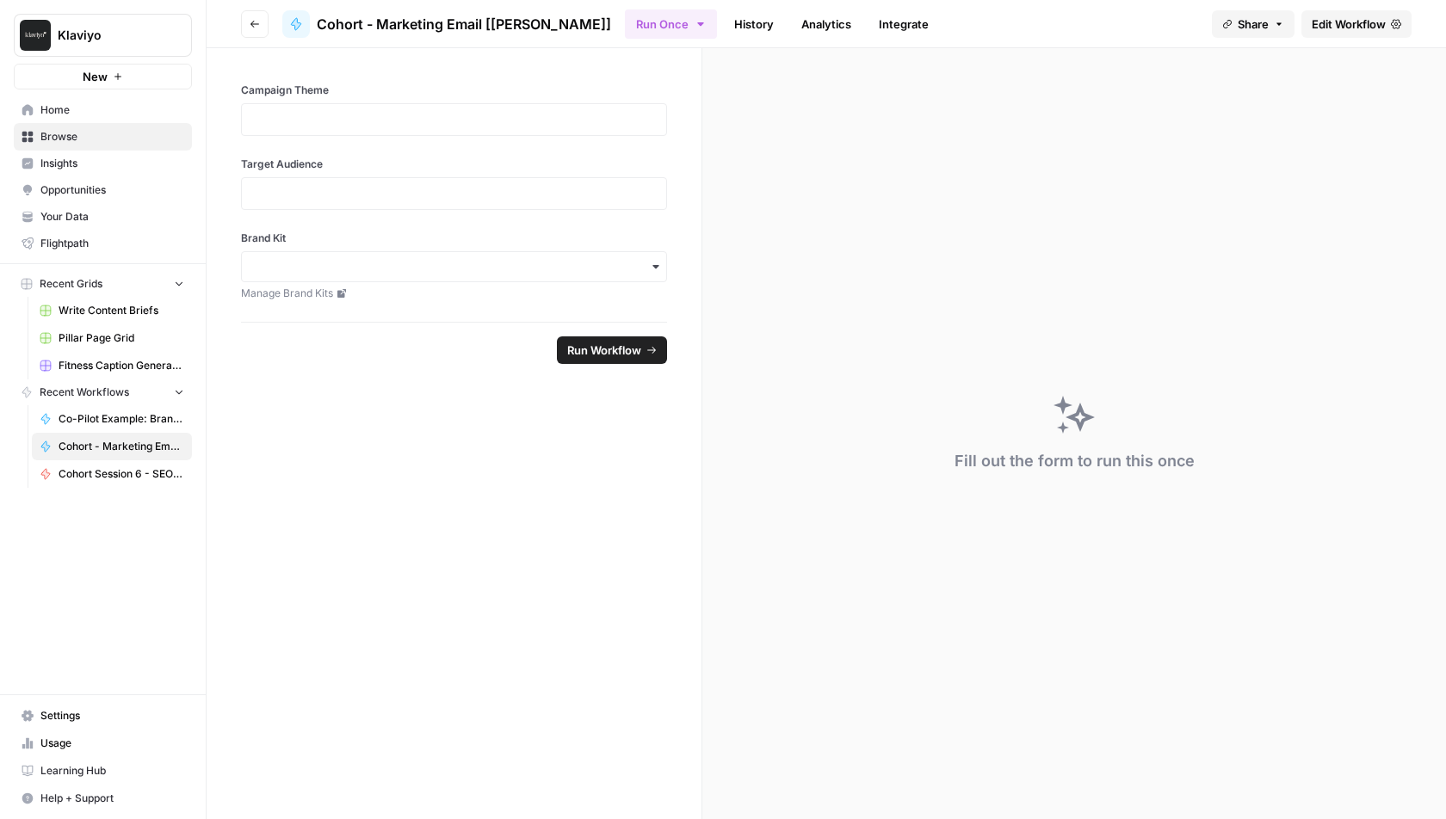
click at [1364, 14] on link "Edit Workflow" at bounding box center [1356, 24] width 110 height 28
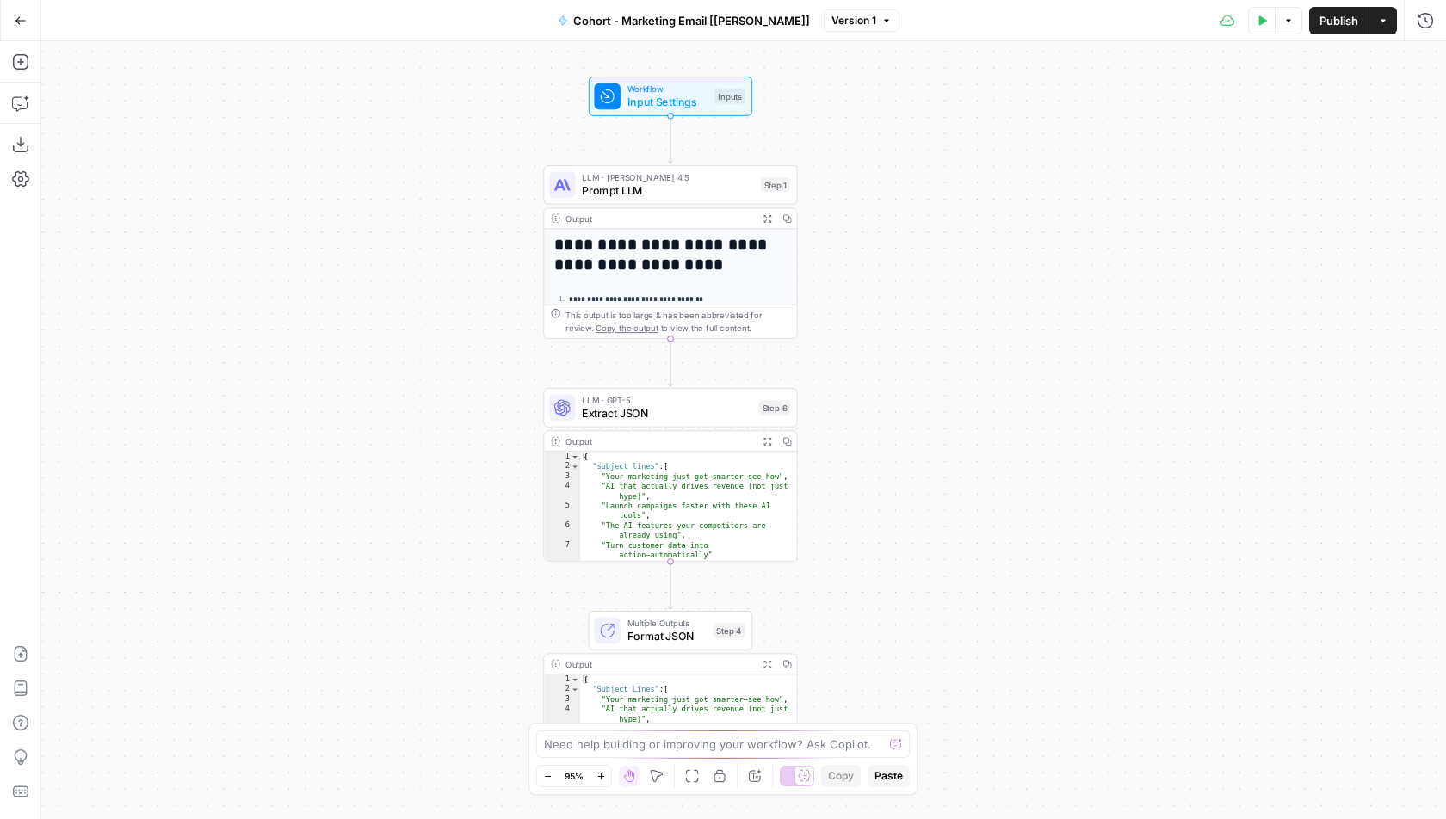
drag, startPoint x: 935, startPoint y: 231, endPoint x: 794, endPoint y: 231, distance: 141.1
click at [791, 231] on div "**********" at bounding box center [743, 430] width 1405 height 778
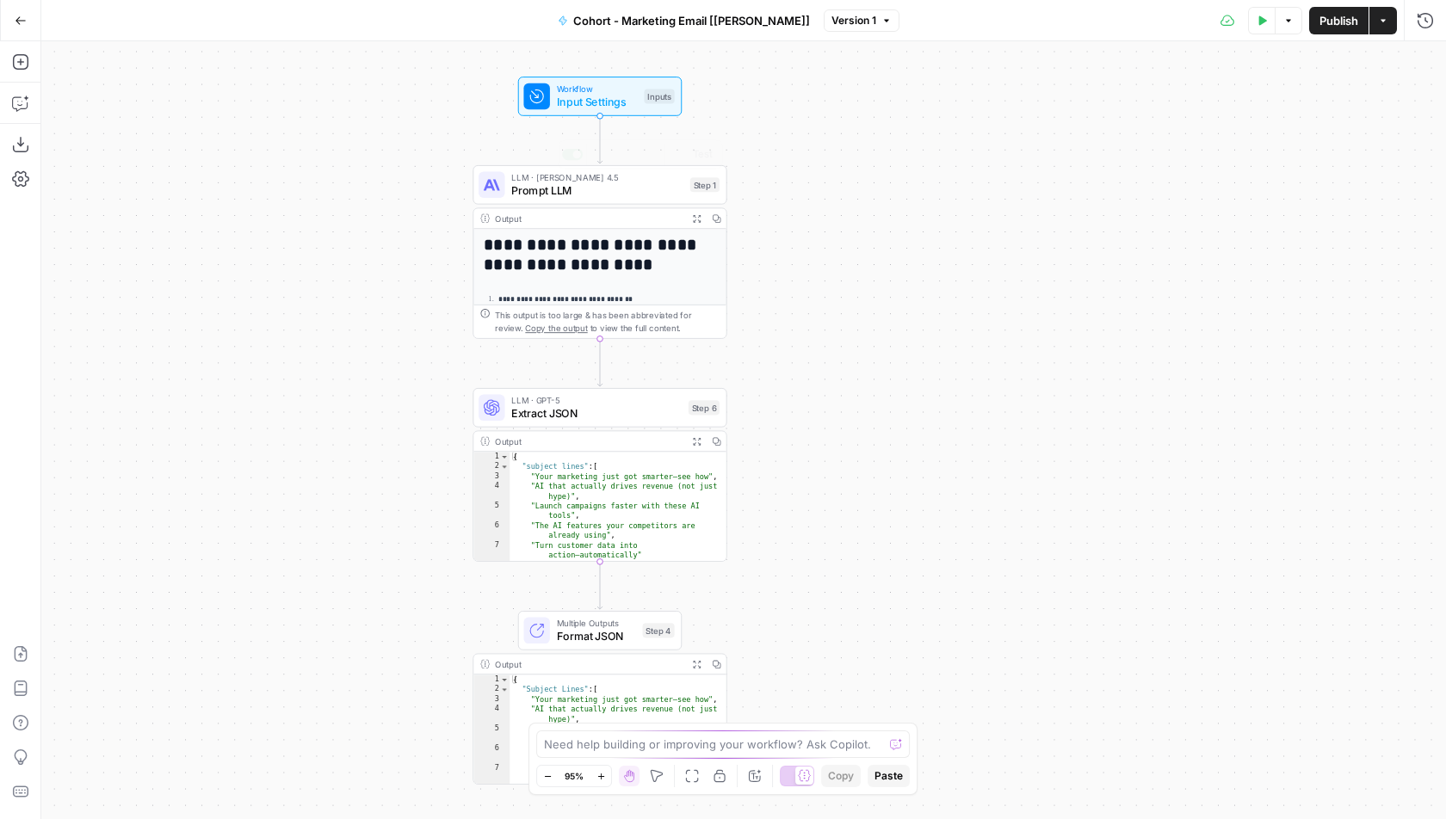
click at [629, 109] on div "Workflow Input Settings Inputs Test Step" at bounding box center [600, 97] width 164 height 40
click at [608, 192] on span "Prompt LLM" at bounding box center [597, 190] width 172 height 16
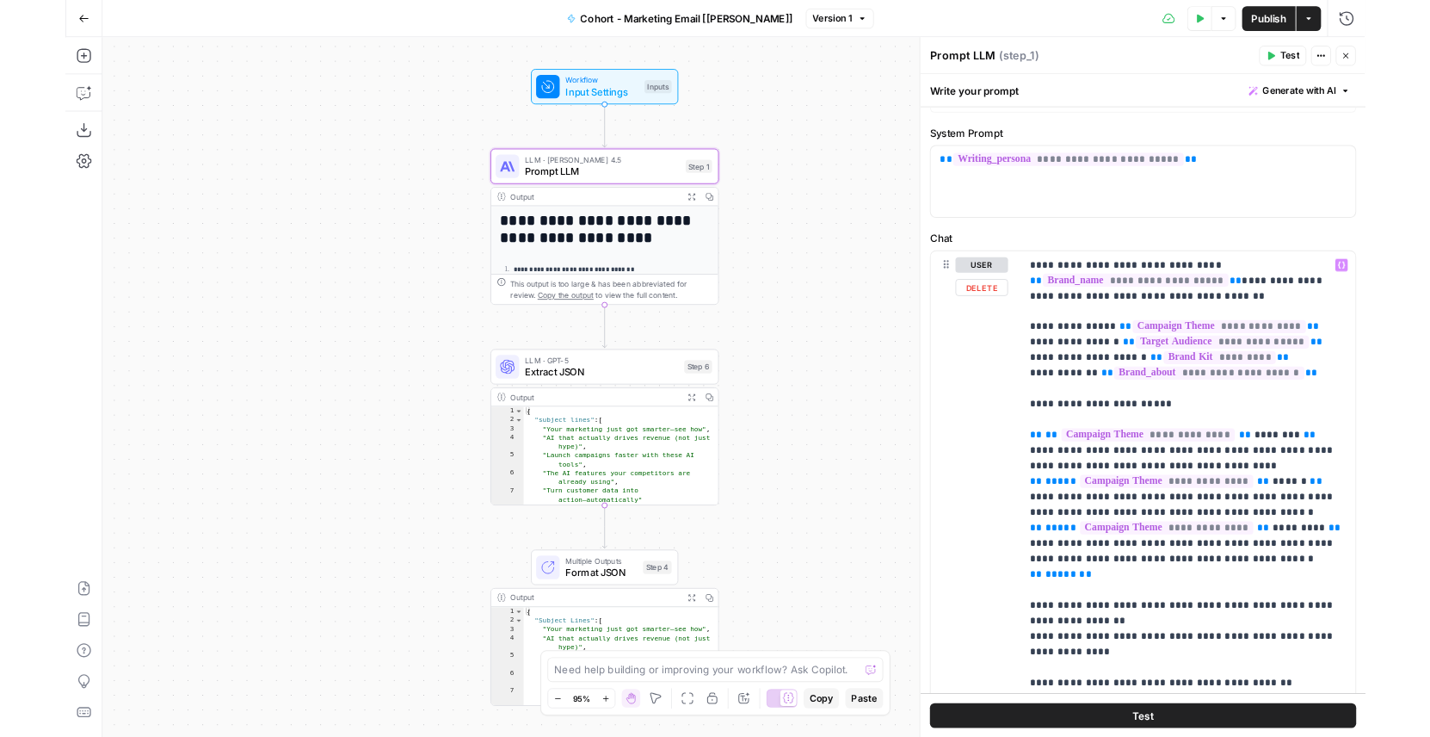
scroll to position [39, 0]
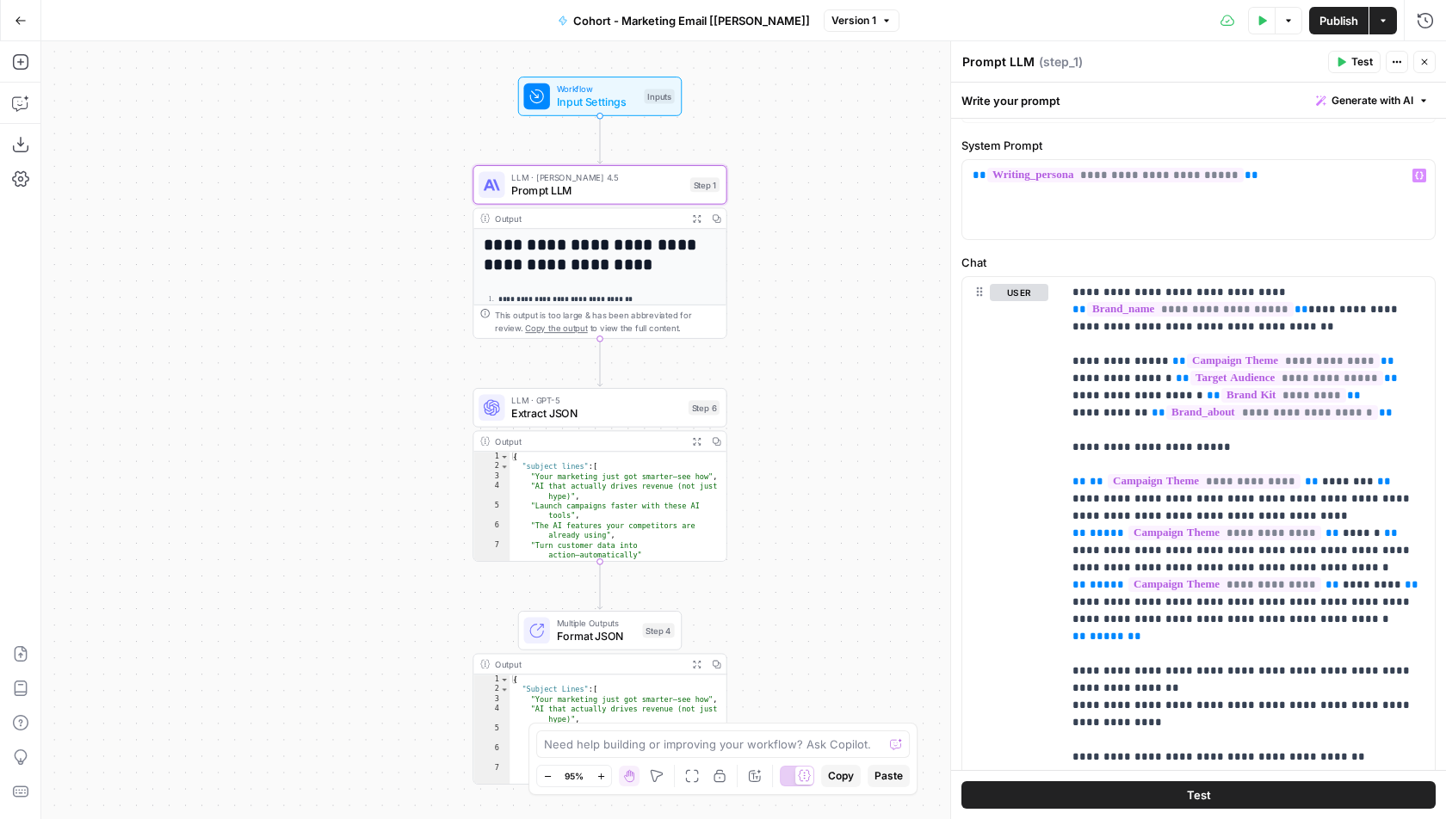
click at [1427, 57] on icon "button" at bounding box center [1424, 62] width 10 height 10
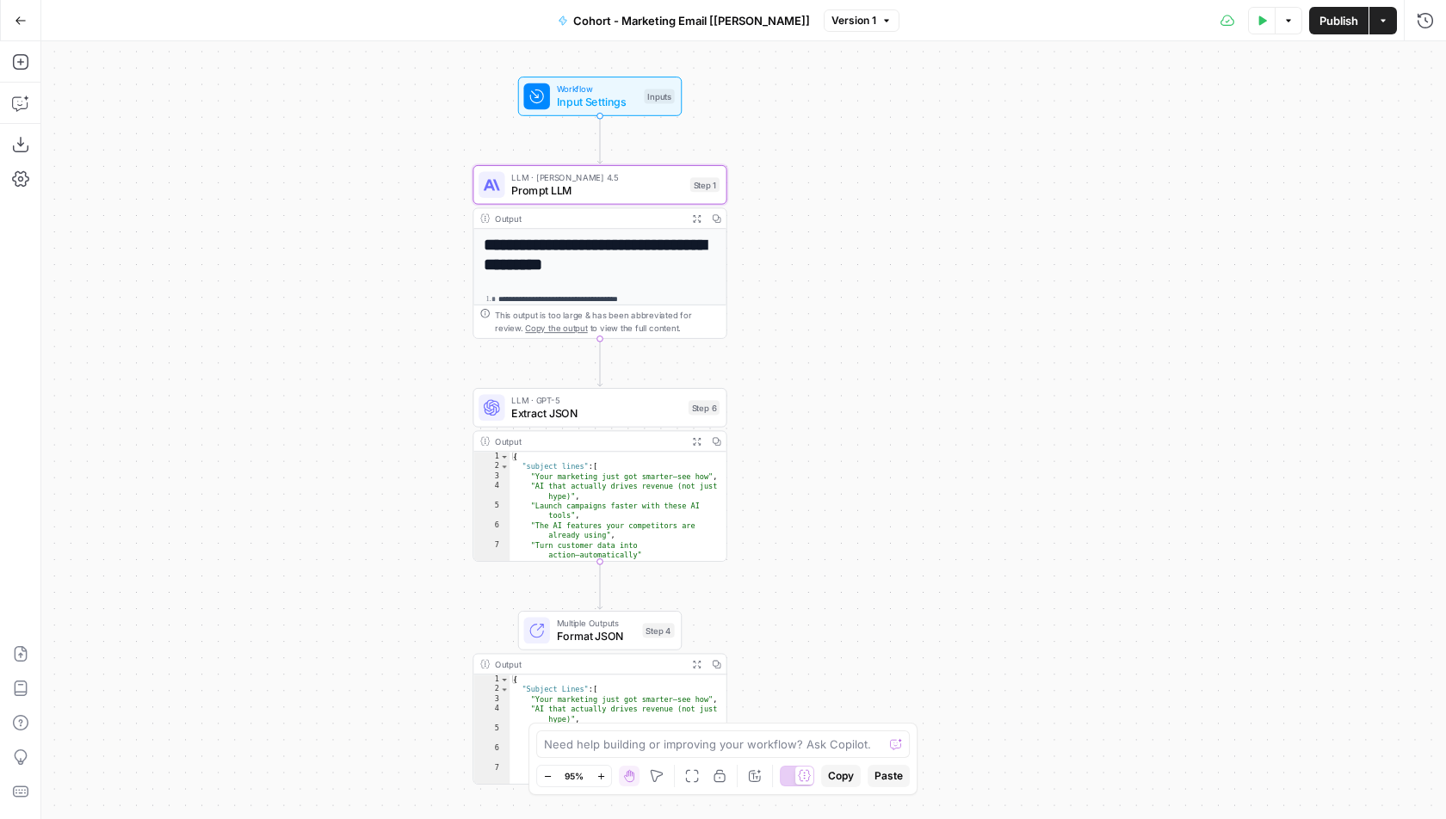
click at [1263, 21] on icon "button" at bounding box center [1263, 19] width 8 height 9
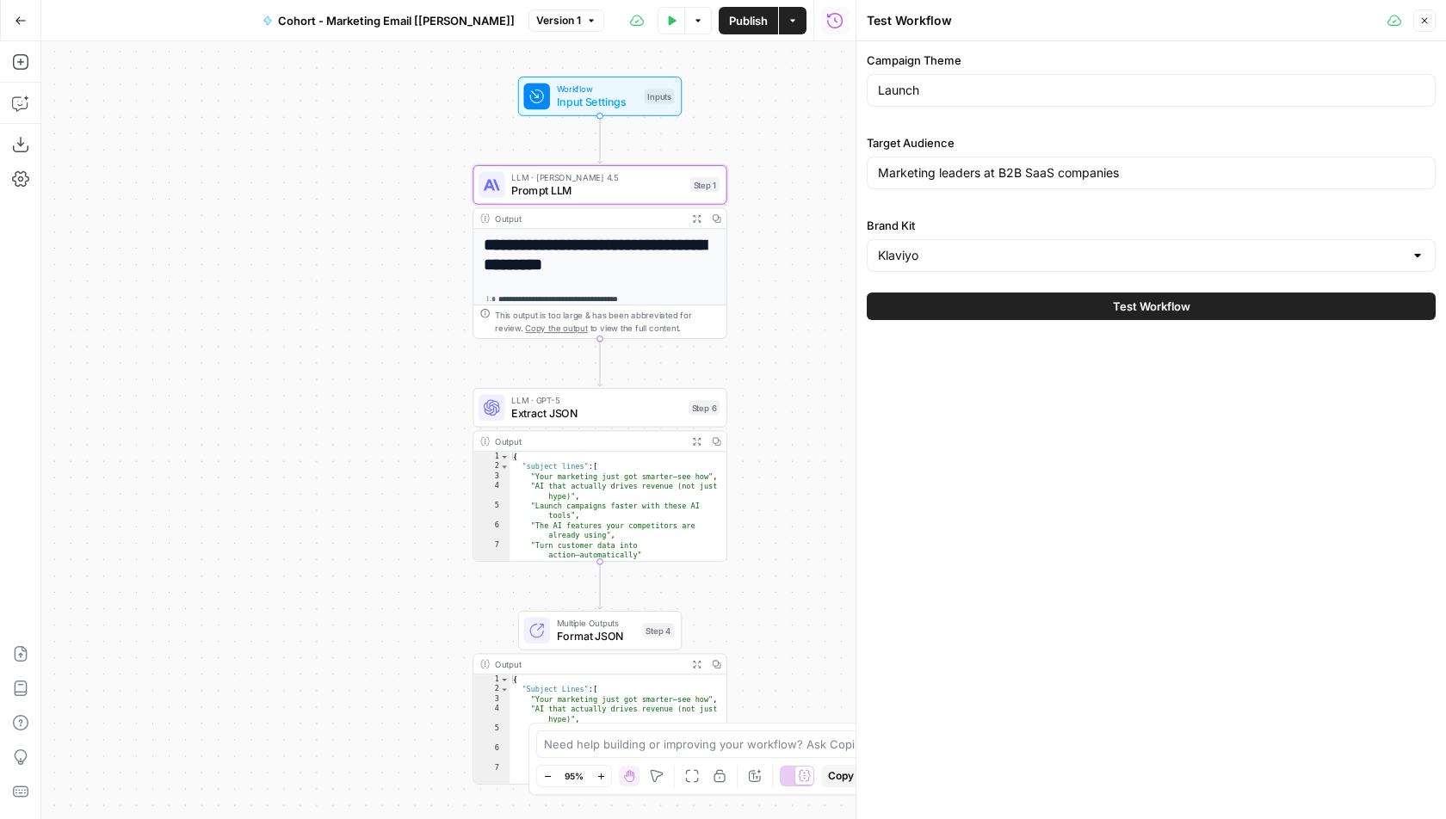
click at [1037, 307] on button "Test Workflow" at bounding box center [1151, 307] width 569 height 28
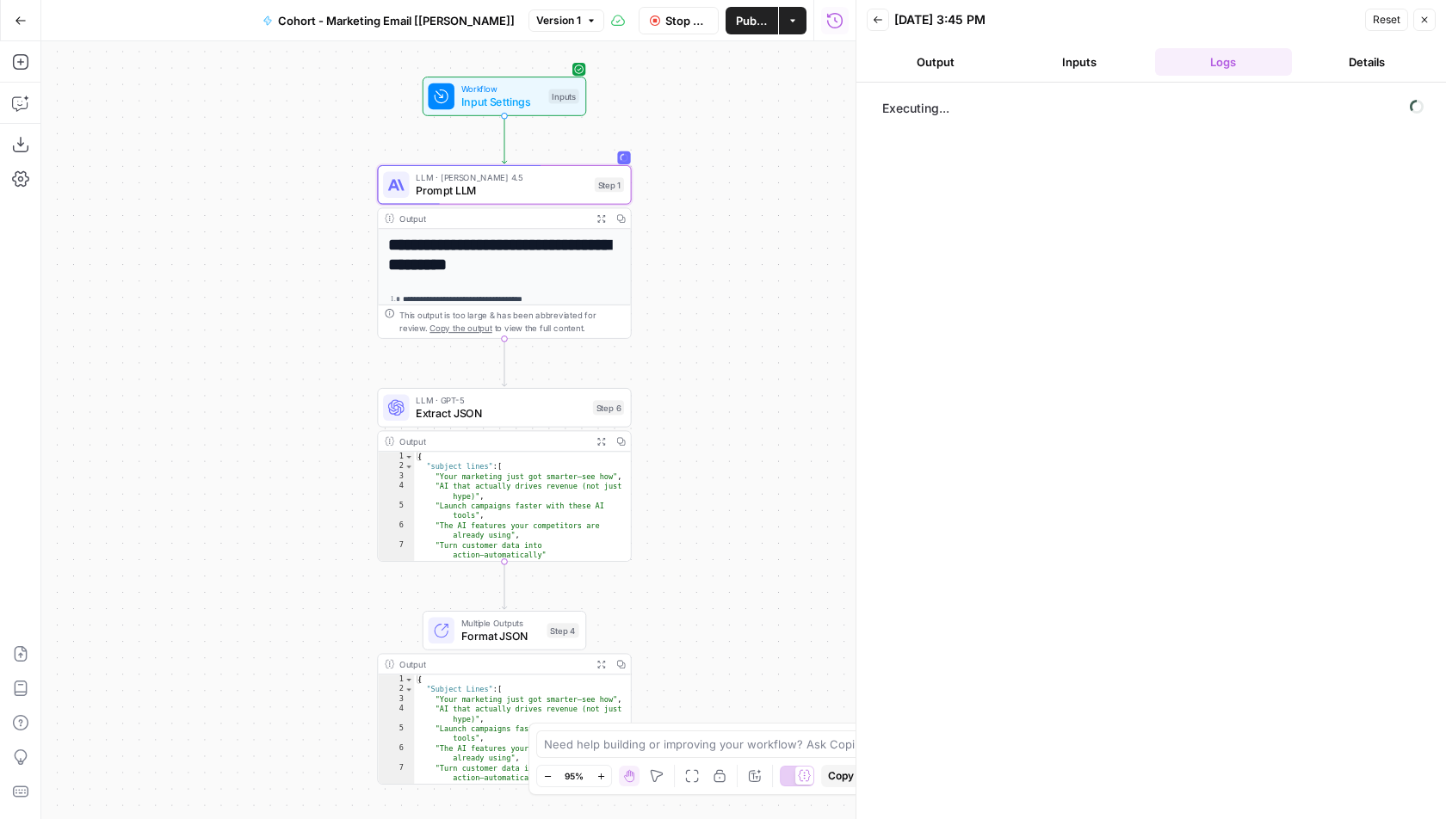
drag, startPoint x: 383, startPoint y: 180, endPoint x: 250, endPoint y: 179, distance: 132.5
click at [250, 179] on div "**********" at bounding box center [448, 430] width 814 height 778
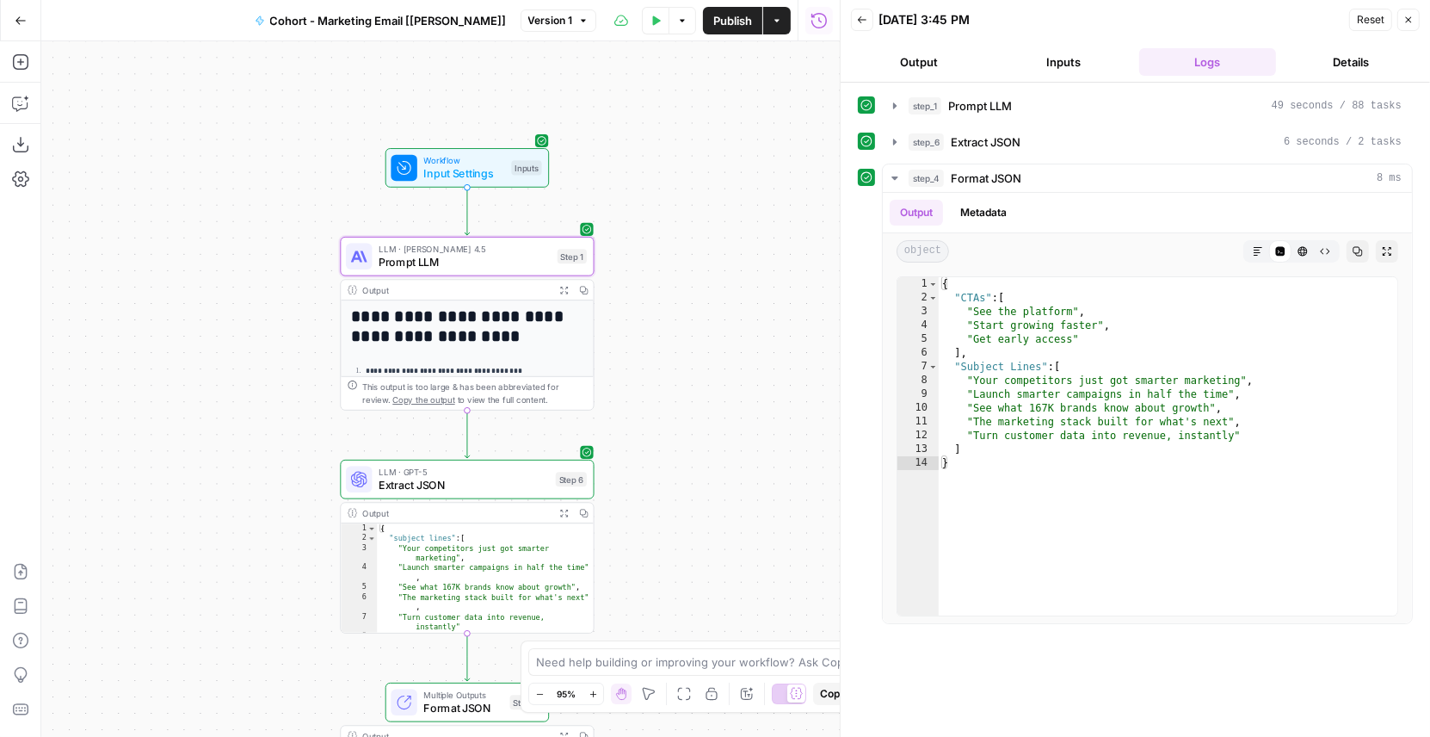
drag, startPoint x: 693, startPoint y: 165, endPoint x: 694, endPoint y: 299, distance: 133.4
click at [693, 298] on div "**********" at bounding box center [440, 388] width 799 height 695
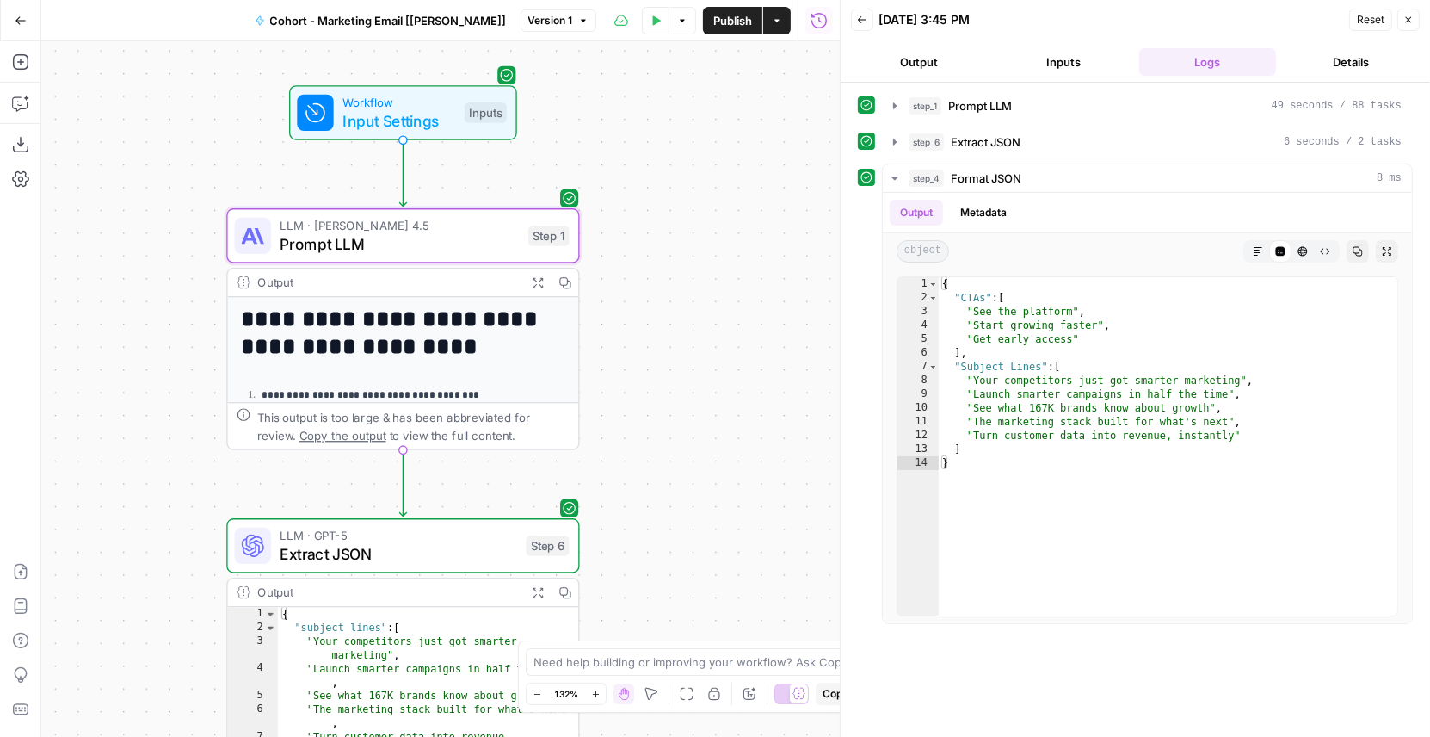
drag, startPoint x: 552, startPoint y: 213, endPoint x: 561, endPoint y: 121, distance: 91.7
click at [561, 121] on div "Workflow Input Settings Inputs" at bounding box center [402, 112] width 353 height 55
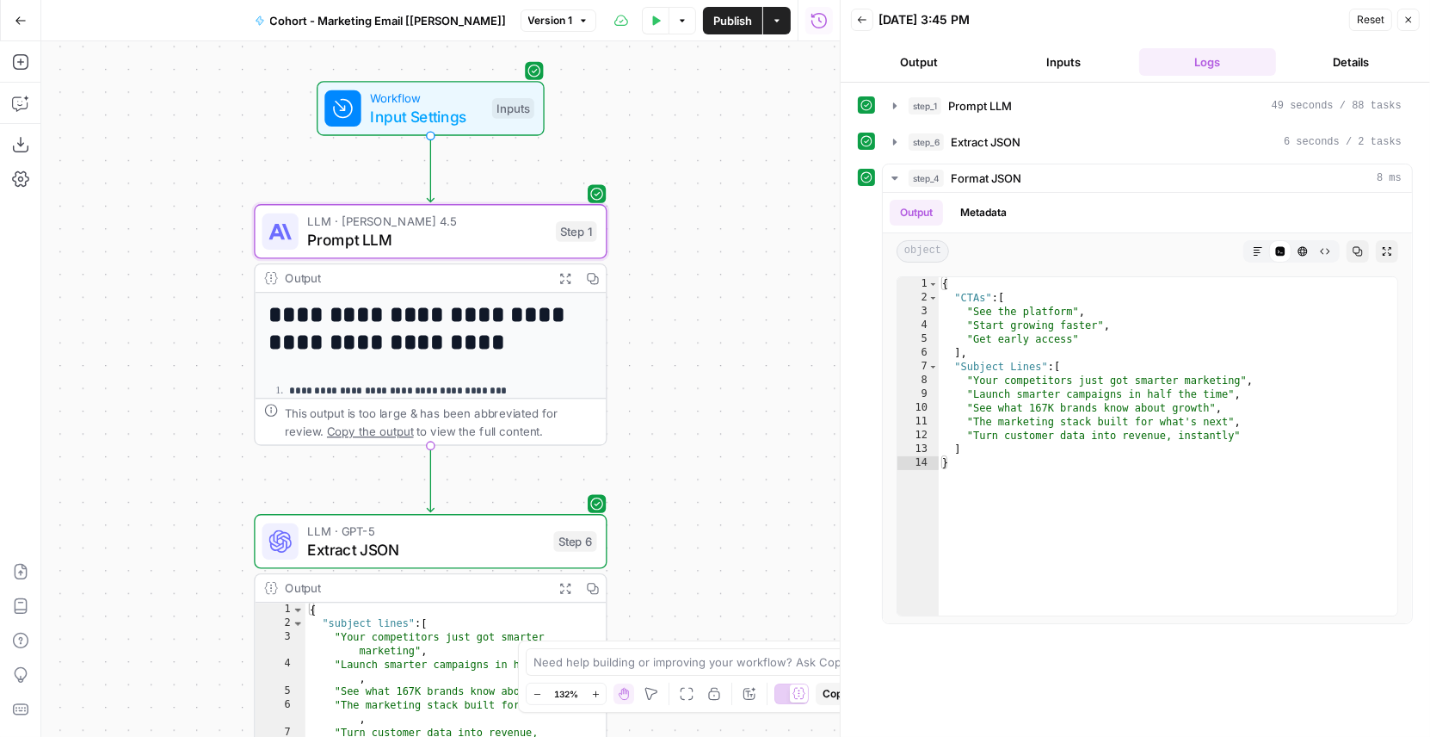
drag, startPoint x: 556, startPoint y: 122, endPoint x: 607, endPoint y: 122, distance: 50.8
click at [607, 122] on div "Workflow Input Settings Inputs" at bounding box center [430, 108] width 353 height 55
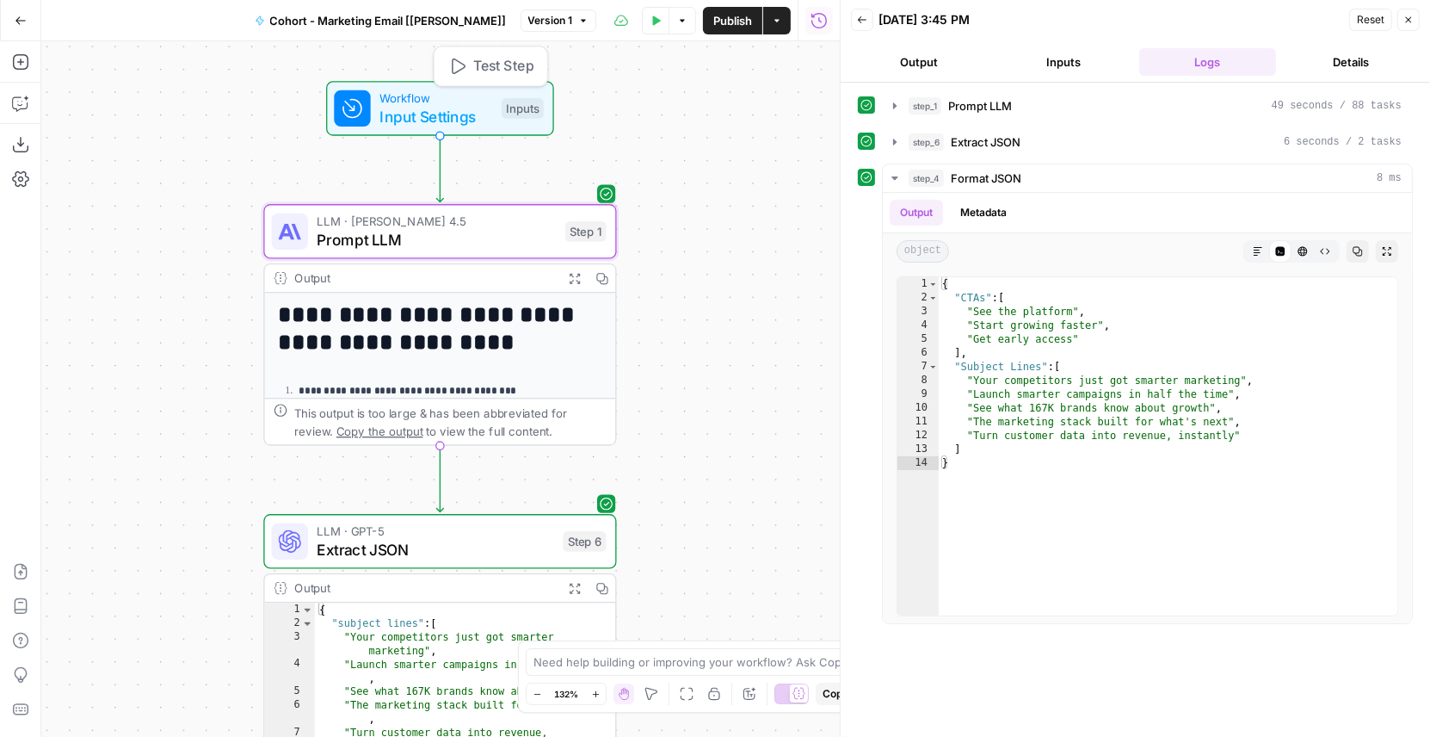
click at [467, 102] on span "Workflow" at bounding box center [436, 98] width 113 height 18
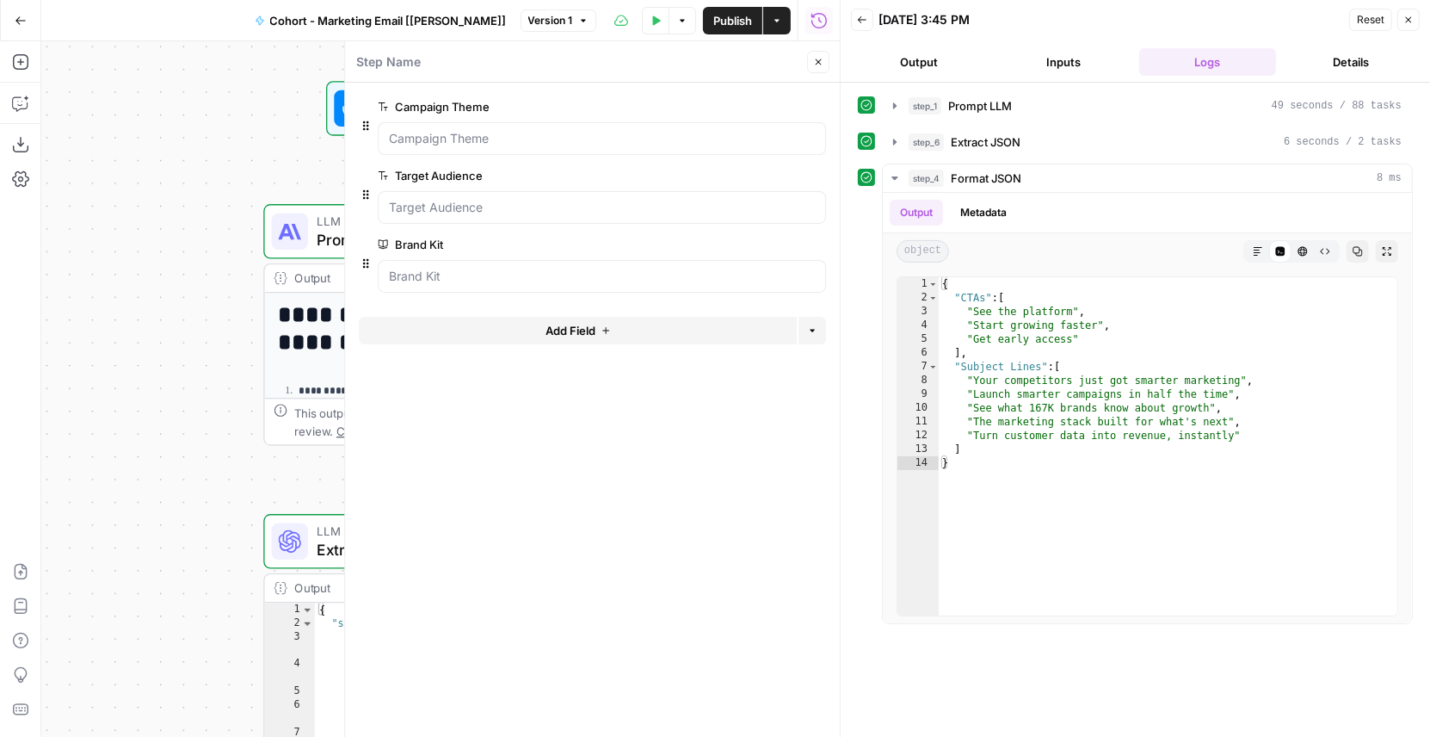
click at [823, 65] on icon "button" at bounding box center [818, 62] width 10 height 10
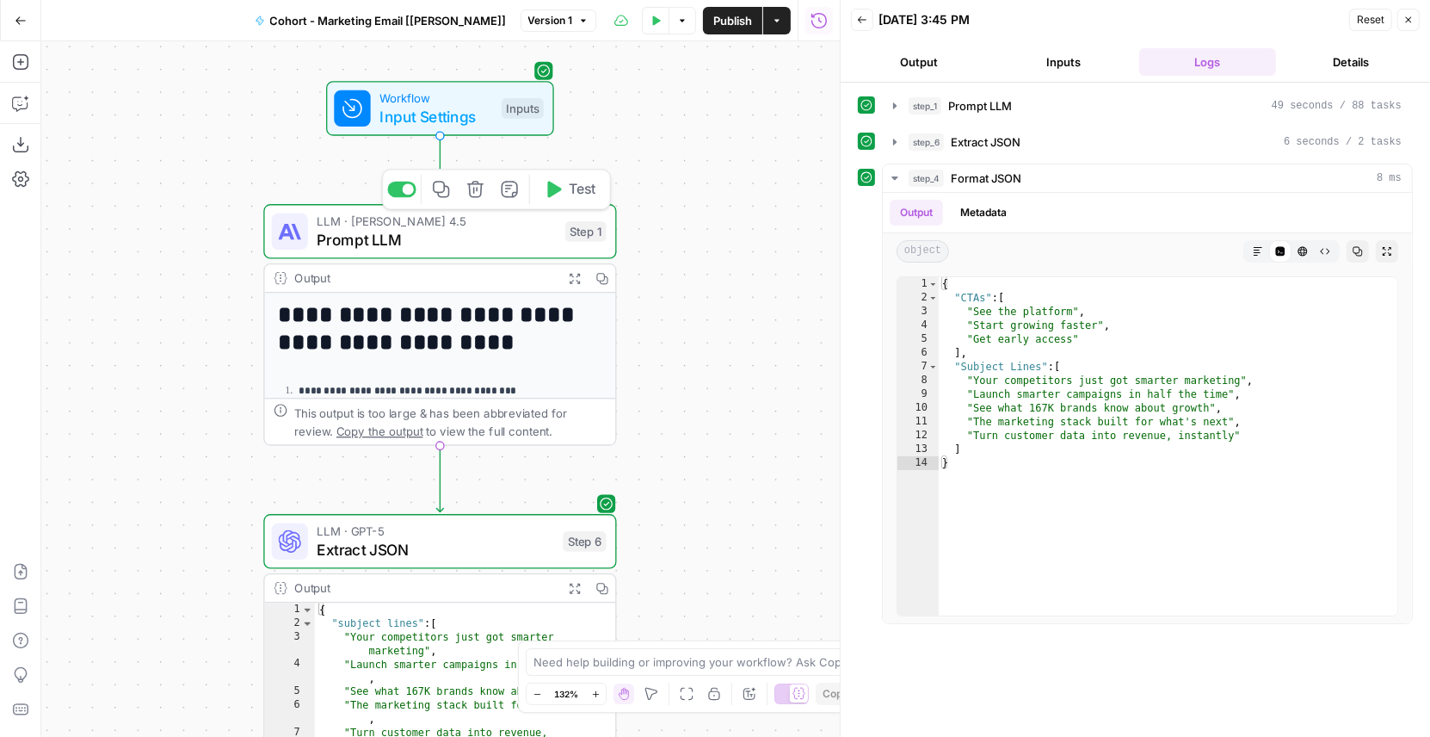
click at [367, 235] on span "Prompt LLM" at bounding box center [436, 239] width 239 height 22
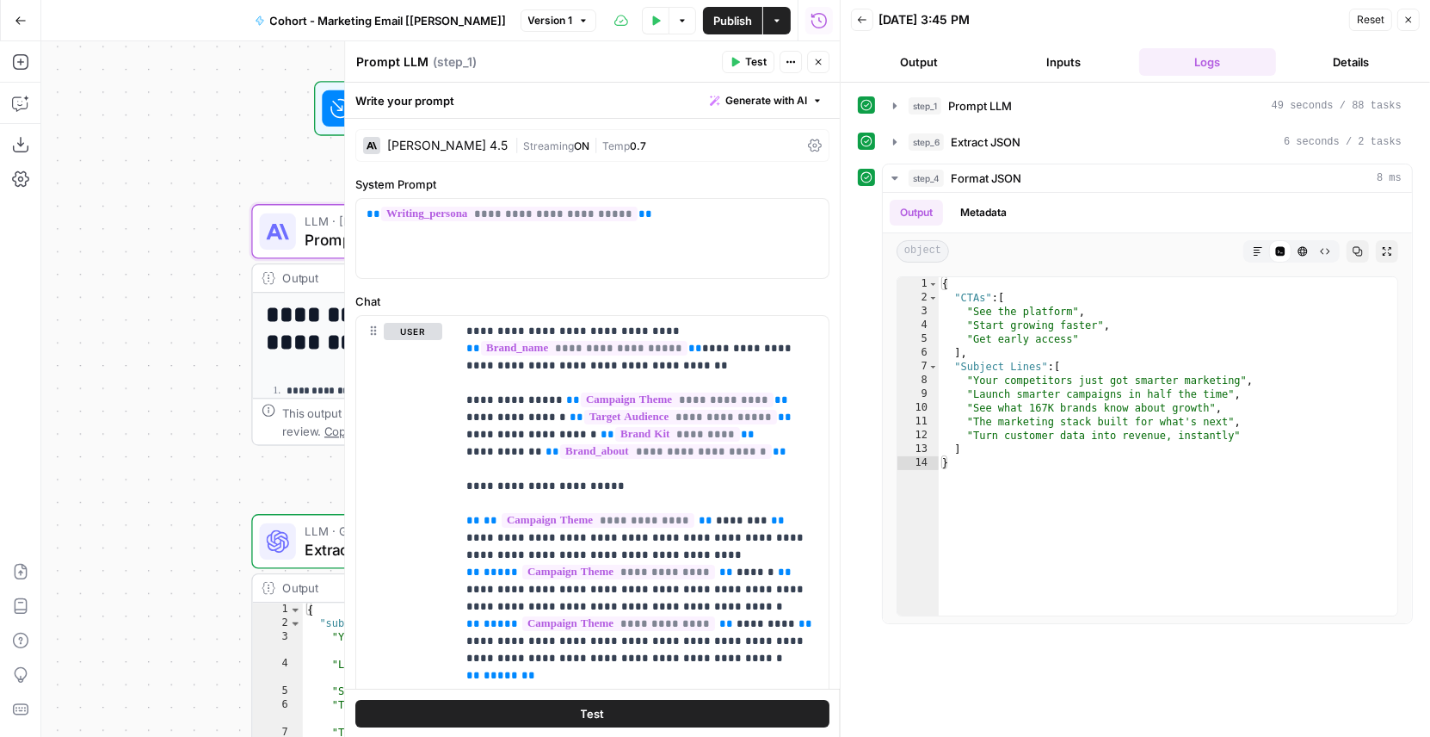
drag, startPoint x: 264, startPoint y: 154, endPoint x: 162, endPoint y: 151, distance: 102.5
click at [164, 152] on div "**********" at bounding box center [440, 388] width 799 height 695
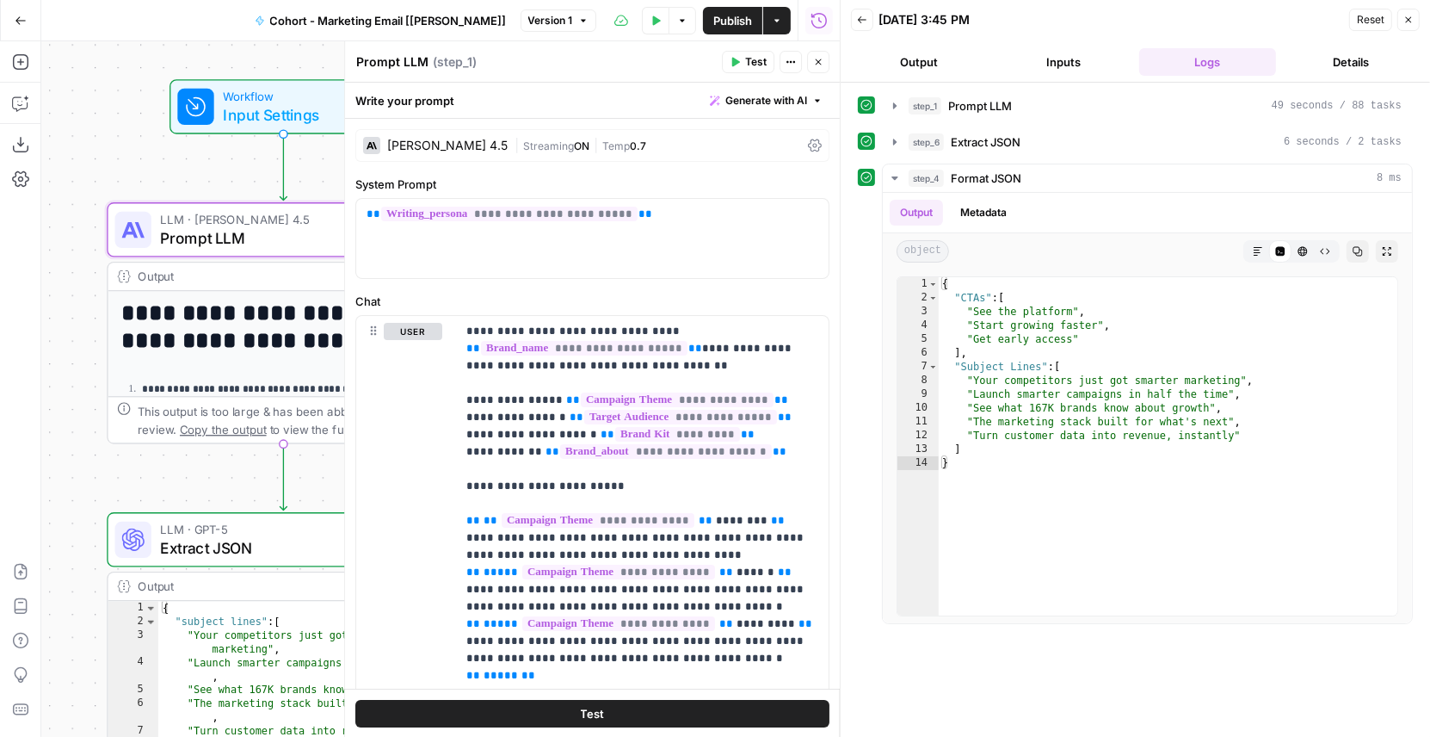
drag, startPoint x: 209, startPoint y: 163, endPoint x: 152, endPoint y: 161, distance: 56.8
click at [152, 162] on div "**********" at bounding box center [440, 388] width 799 height 695
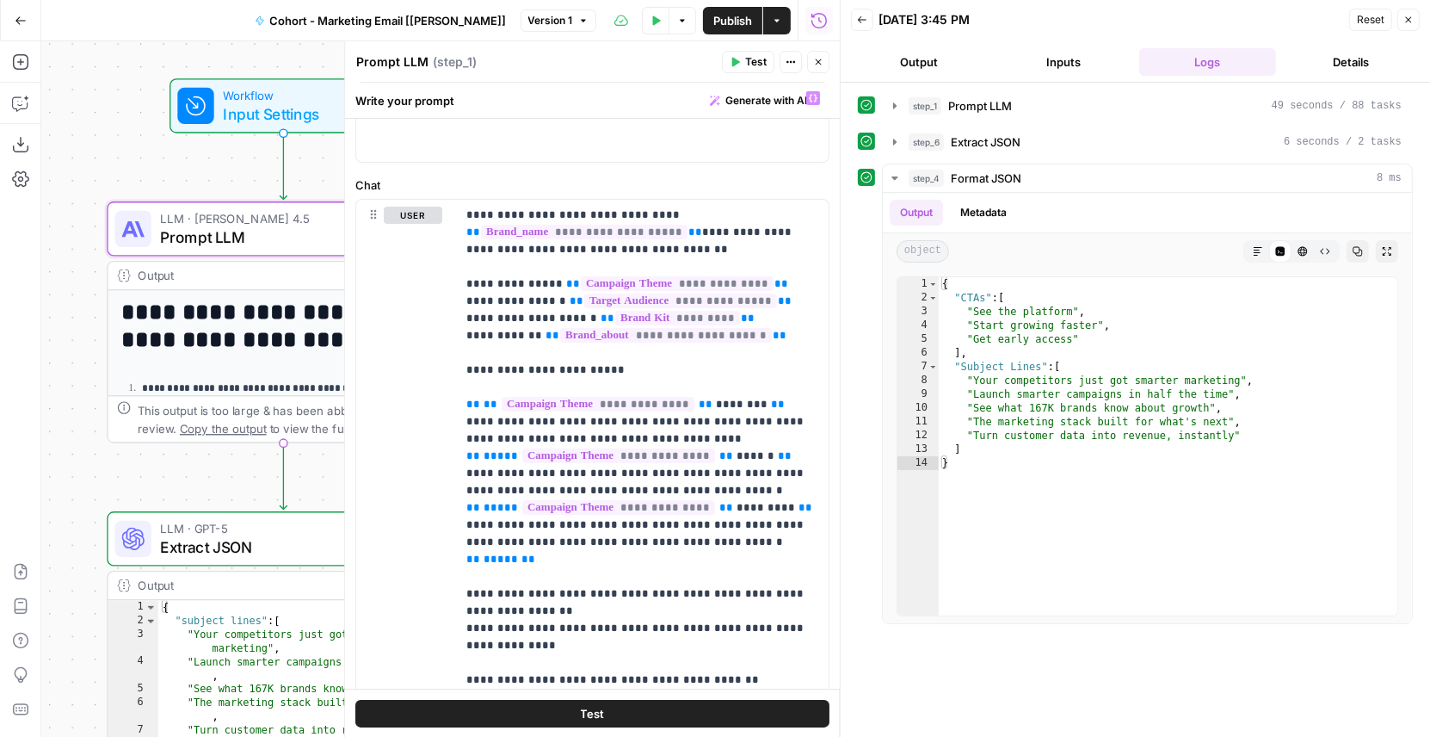
scroll to position [125, 0]
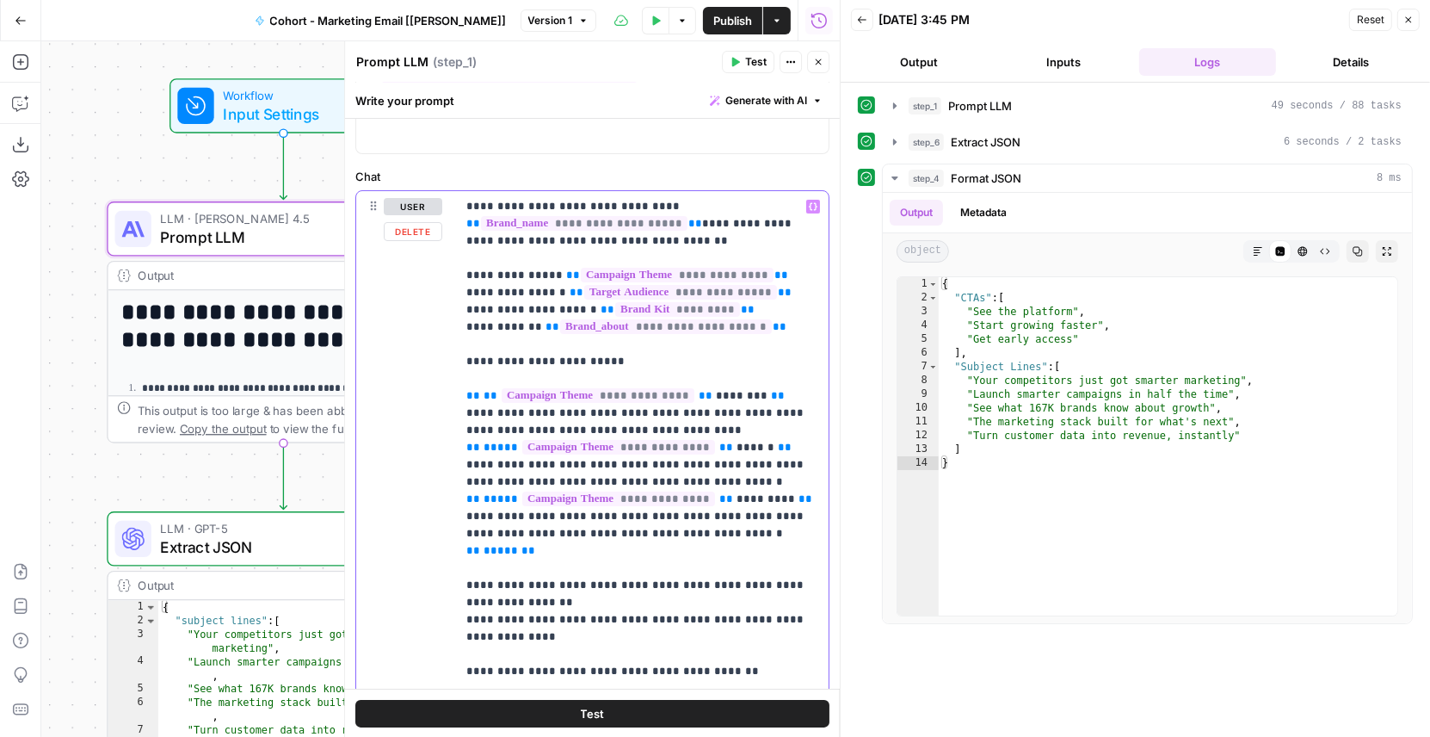
drag, startPoint x: 662, startPoint y: 201, endPoint x: 466, endPoint y: 200, distance: 195.4
click at [466, 200] on p "**********" at bounding box center [642, 439] width 353 height 482
click at [603, 198] on p "**********" at bounding box center [642, 439] width 353 height 482
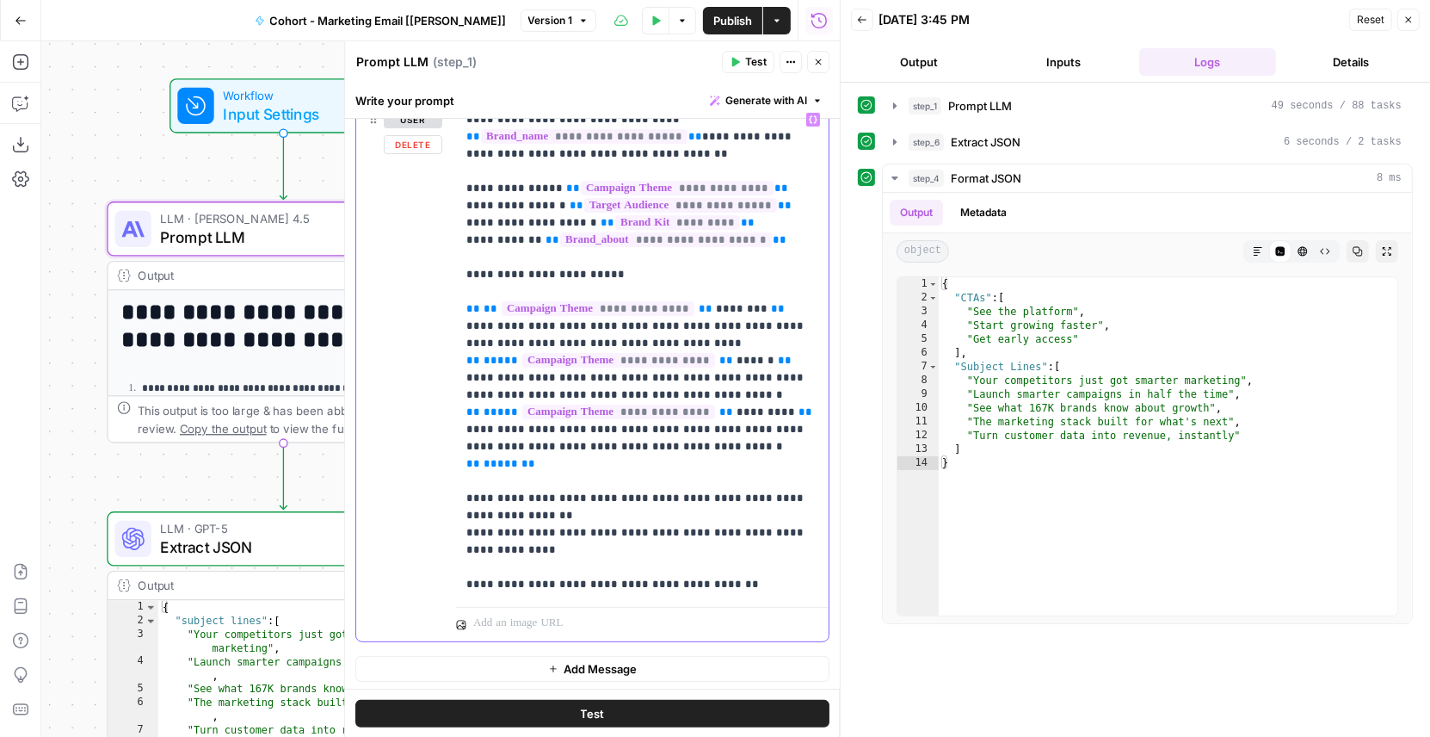
click at [750, 588] on p "**********" at bounding box center [642, 352] width 353 height 482
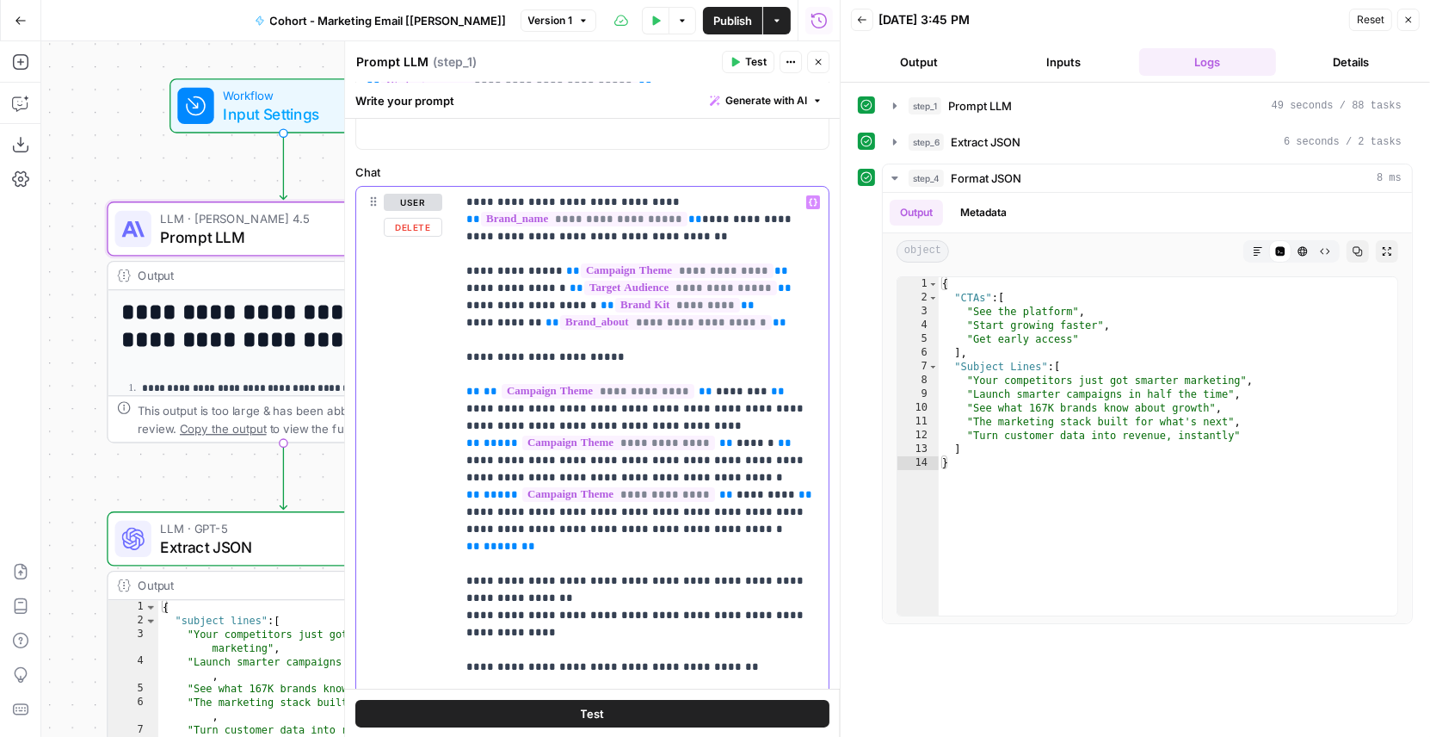
scroll to position [131, 0]
click at [799, 391] on p "**********" at bounding box center [642, 433] width 353 height 482
drag, startPoint x: 482, startPoint y: 389, endPoint x: 458, endPoint y: 389, distance: 24.1
click at [458, 389] on div "**********" at bounding box center [642, 433] width 373 height 496
click at [466, 388] on span "**" at bounding box center [473, 389] width 14 height 11
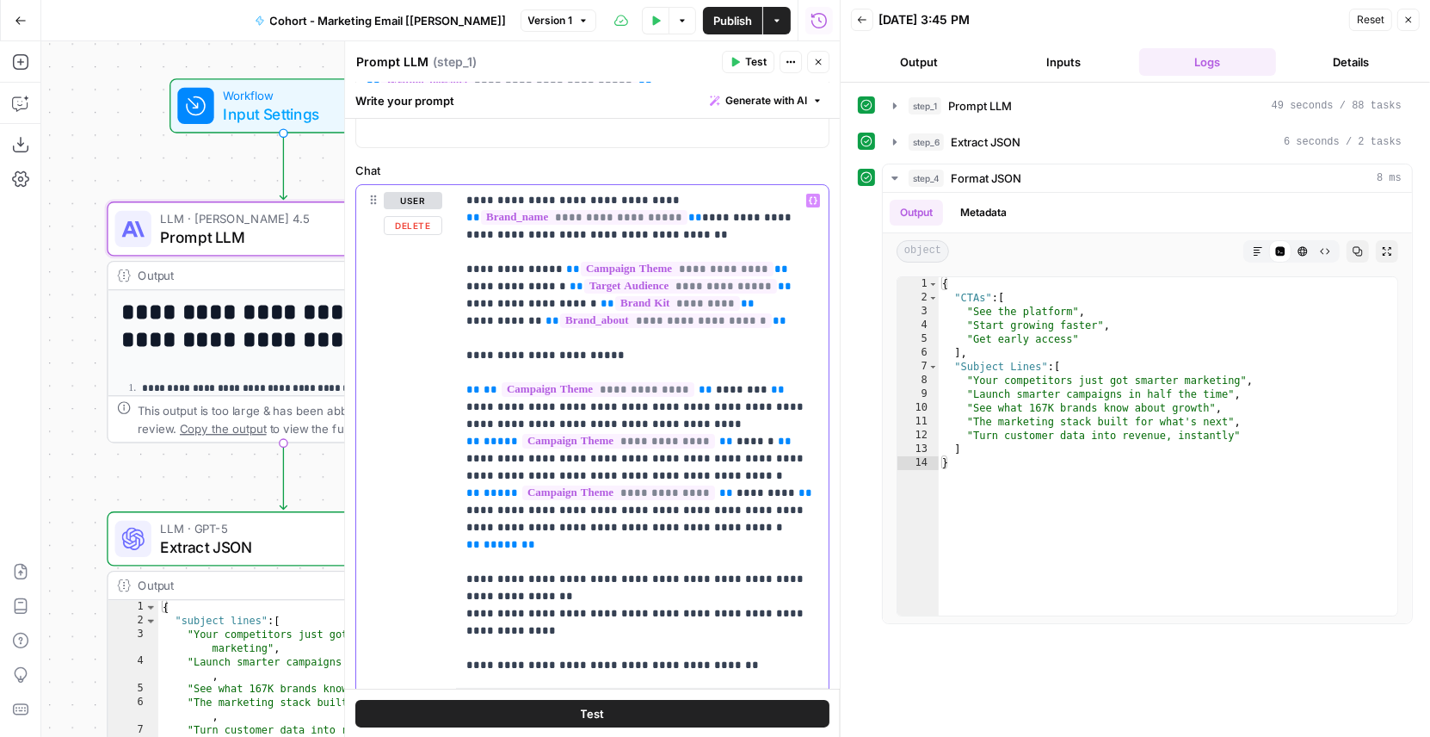
click at [493, 371] on p "**********" at bounding box center [642, 433] width 353 height 482
click at [713, 415] on p "**********" at bounding box center [642, 433] width 353 height 482
drag, startPoint x: 713, startPoint y: 414, endPoint x: 454, endPoint y: 405, distance: 258.3
click at [456, 405] on div "**********" at bounding box center [642, 433] width 373 height 496
click at [750, 435] on span "******" at bounding box center [756, 440] width 38 height 11
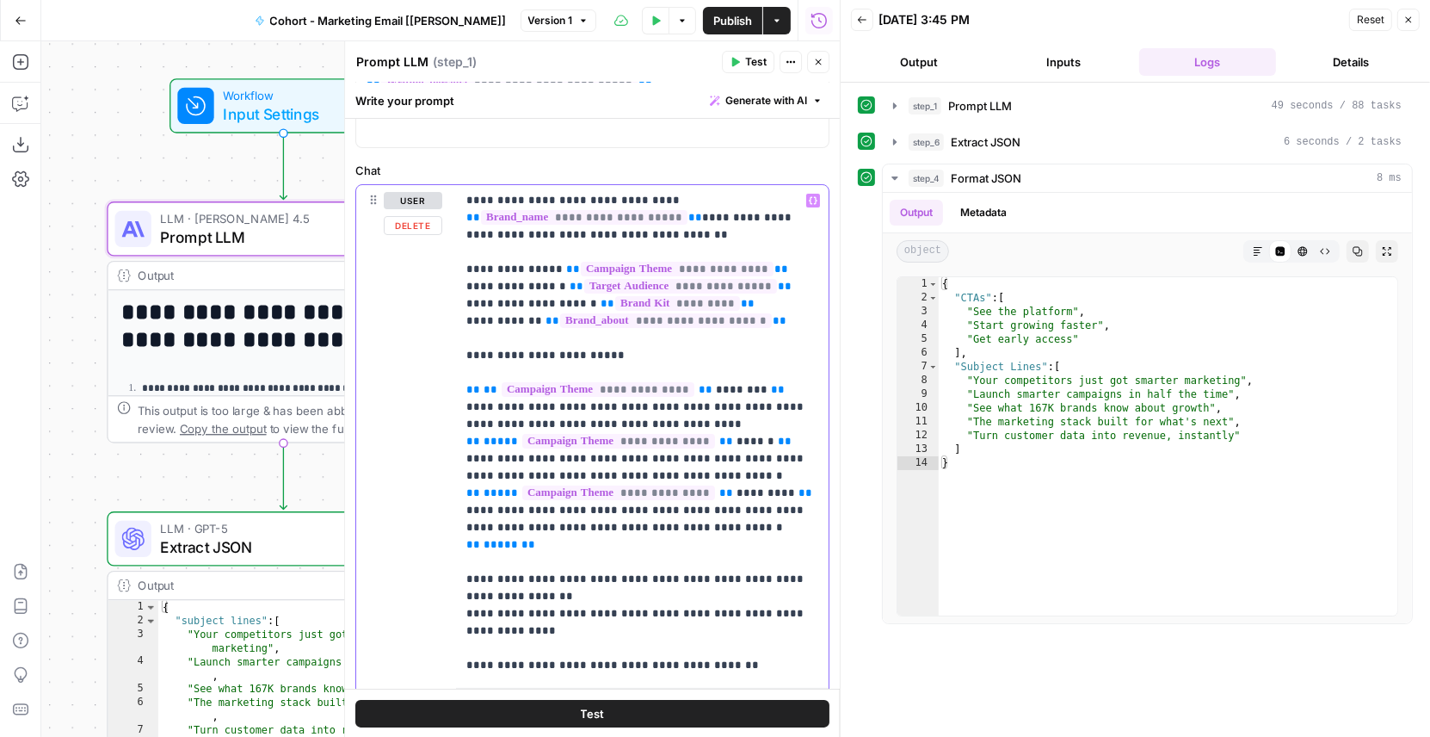
click at [750, 435] on span "******" at bounding box center [756, 440] width 38 height 11
click at [757, 487] on span "*********" at bounding box center [766, 492] width 59 height 11
click at [756, 102] on span "Generate with AI" at bounding box center [767, 100] width 82 height 15
click at [624, 162] on label "Chat" at bounding box center [592, 170] width 474 height 17
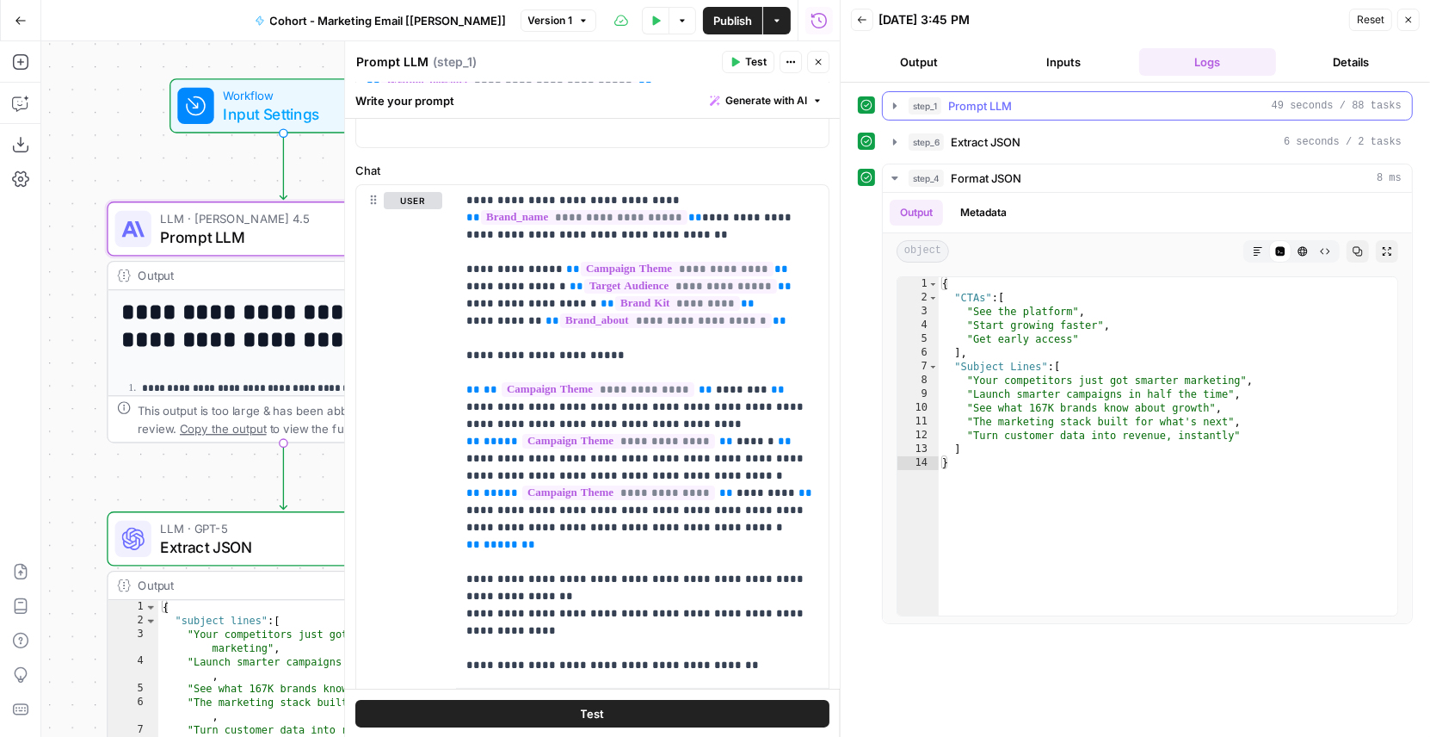
click at [891, 101] on icon "button" at bounding box center [895, 106] width 14 height 14
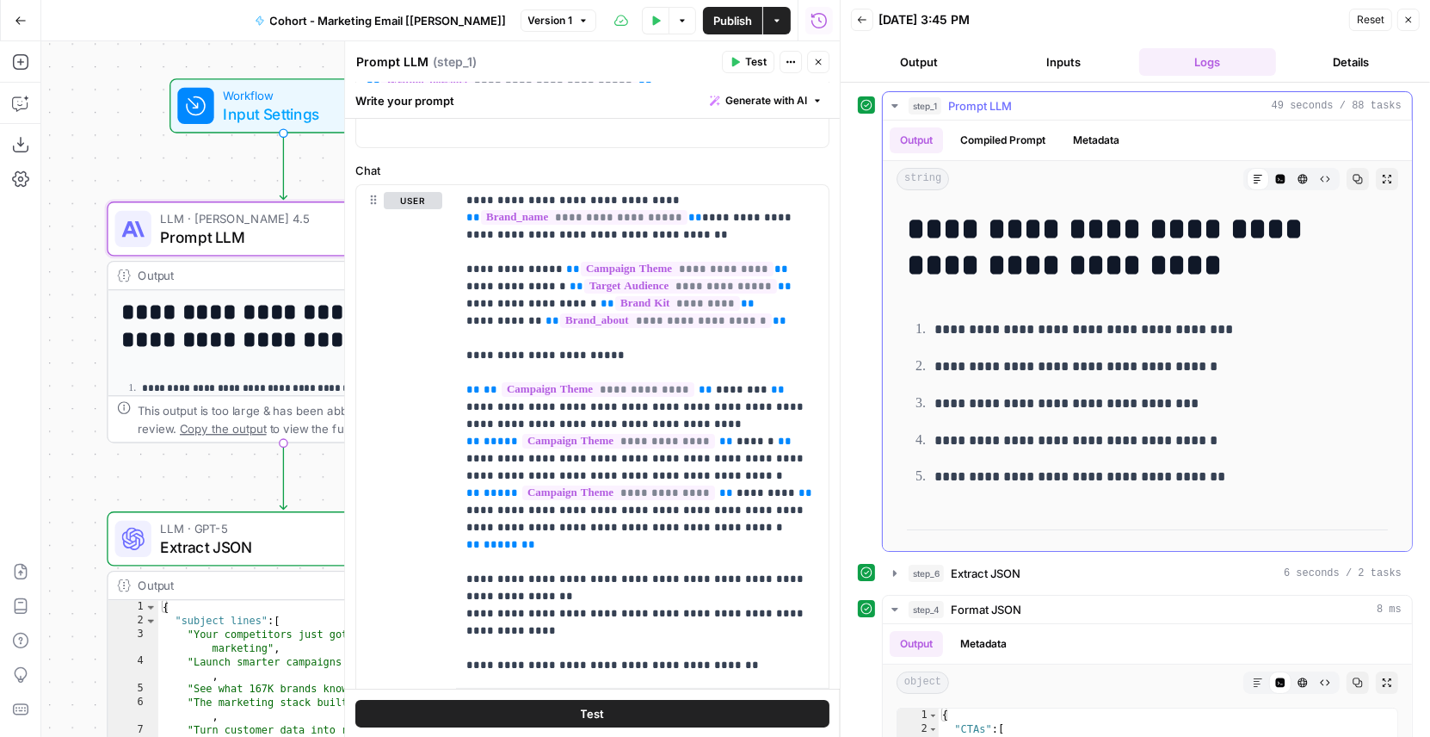
click at [1015, 137] on button "Compiled Prompt" at bounding box center [1003, 140] width 106 height 26
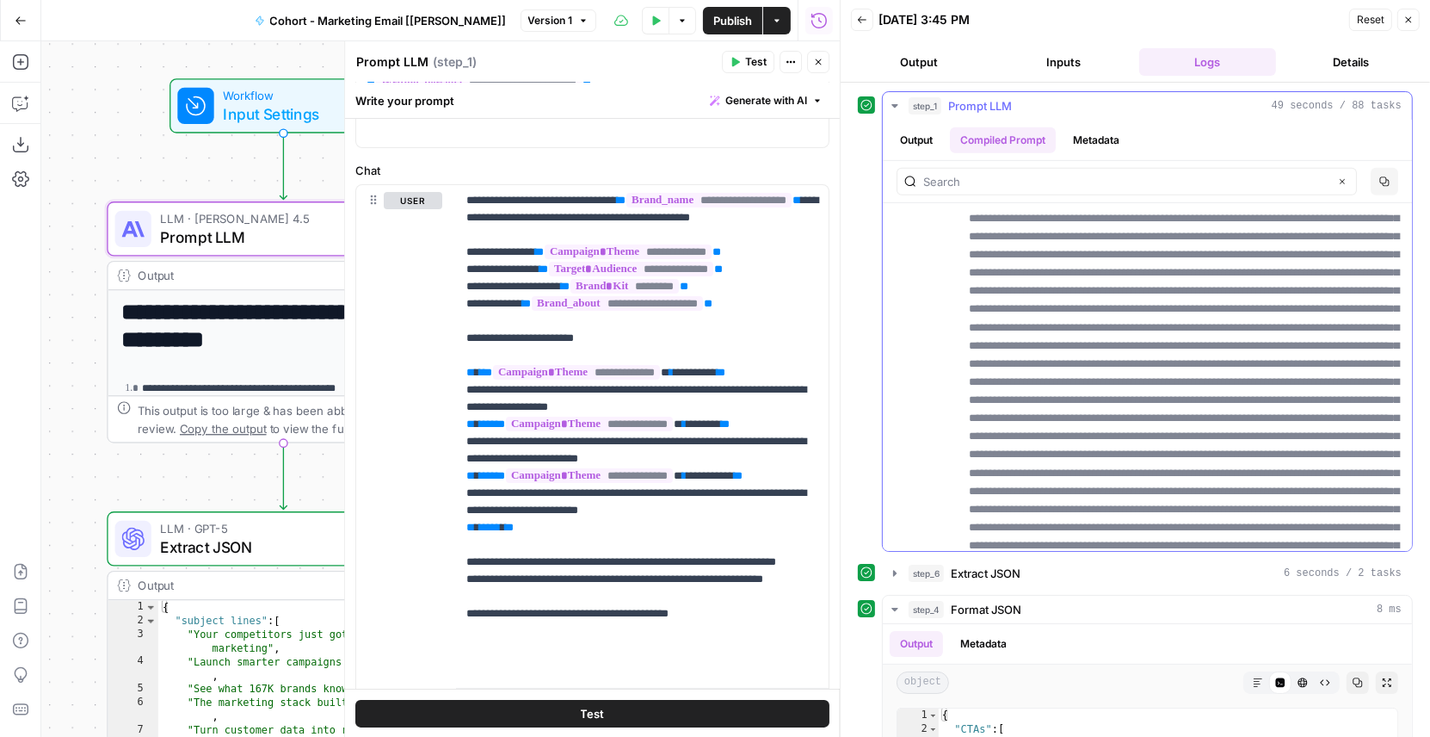
scroll to position [902, 0]
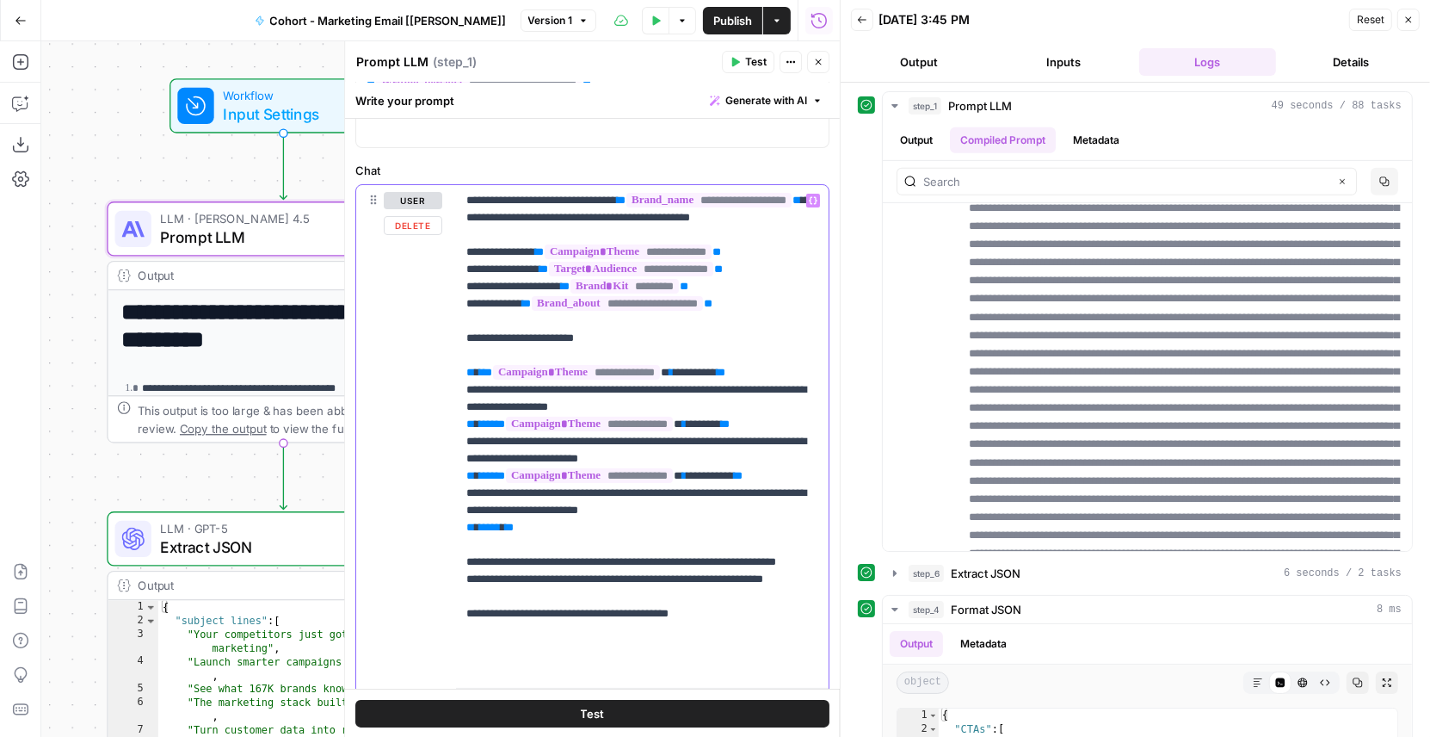
drag, startPoint x: 601, startPoint y: 351, endPoint x: 437, endPoint y: 350, distance: 163.5
click at [437, 350] on div "**********" at bounding box center [592, 453] width 472 height 537
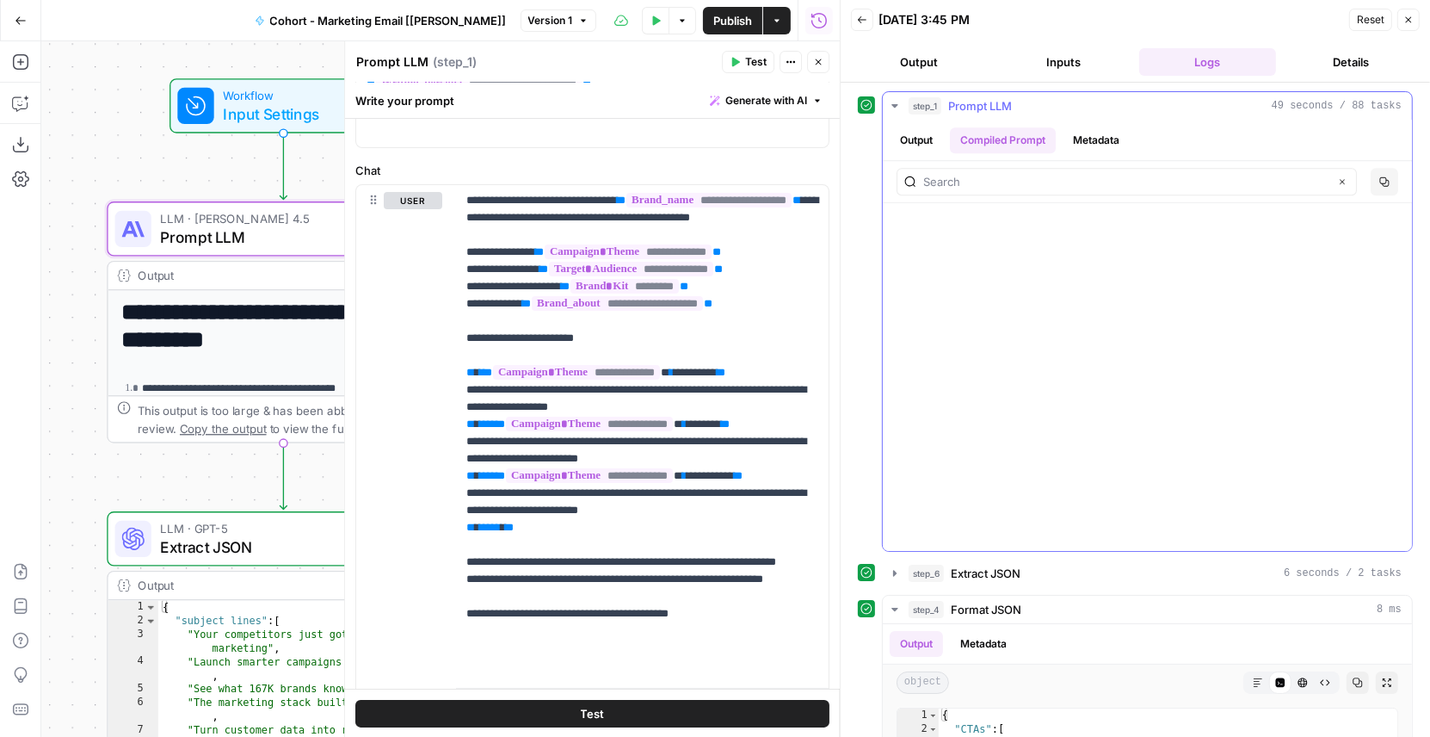
scroll to position [82240, 0]
drag, startPoint x: 1109, startPoint y: 423, endPoint x: 963, endPoint y: 407, distance: 146.3
drag, startPoint x: 691, startPoint y: 420, endPoint x: 468, endPoint y: 405, distance: 223.4
click at [468, 405] on p "**********" at bounding box center [642, 433] width 353 height 482
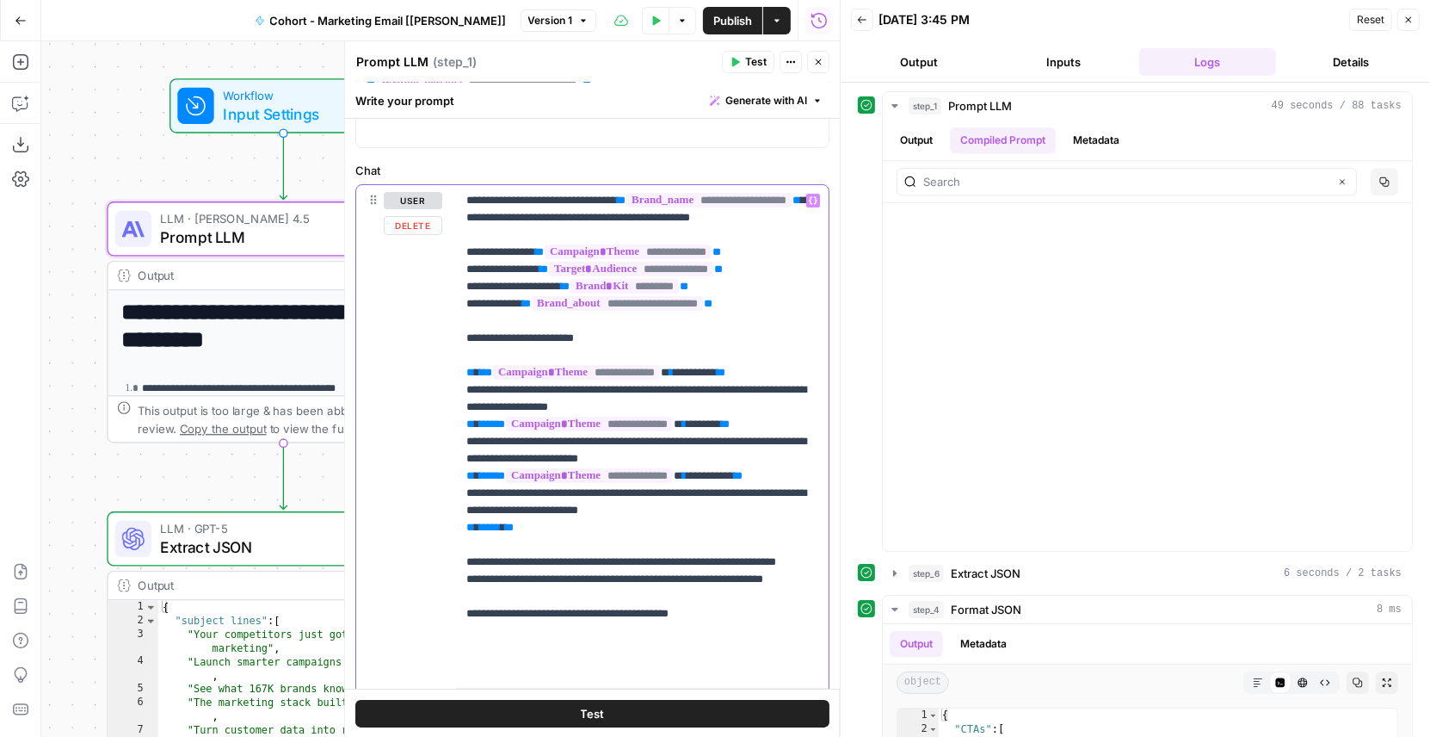
drag, startPoint x: 725, startPoint y: 470, endPoint x: 464, endPoint y: 461, distance: 260.9
click at [464, 461] on div "**********" at bounding box center [642, 433] width 373 height 496
drag, startPoint x: 720, startPoint y: 519, endPoint x: 458, endPoint y: 508, distance: 261.9
click at [458, 508] on div "**********" at bounding box center [642, 433] width 373 height 496
click at [735, 409] on p "**********" at bounding box center [642, 433] width 353 height 482
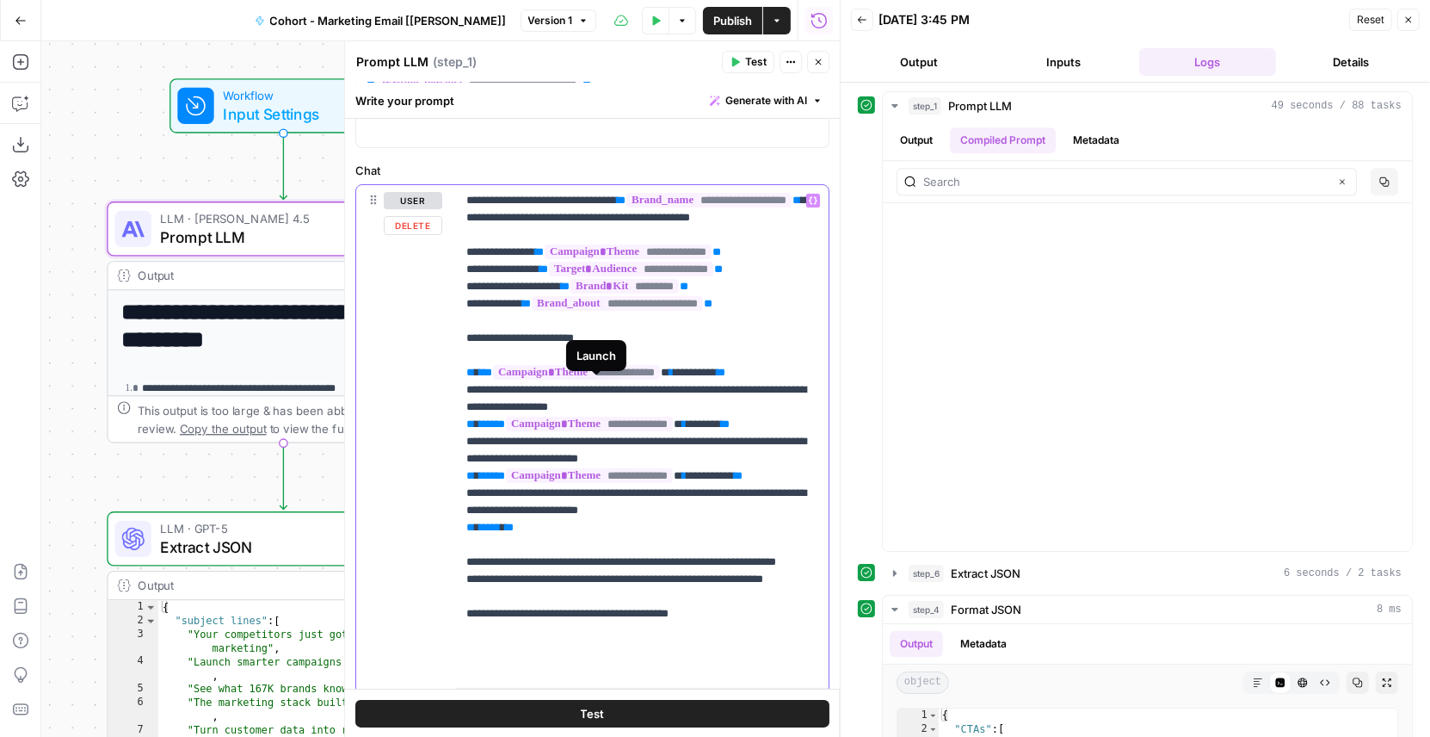
drag, startPoint x: 769, startPoint y: 388, endPoint x: 509, endPoint y: 386, distance: 260.8
click at [509, 386] on p "**********" at bounding box center [642, 433] width 353 height 482
drag, startPoint x: 712, startPoint y: 417, endPoint x: 459, endPoint y: 403, distance: 253.5
click at [459, 403] on div "**********" at bounding box center [642, 433] width 373 height 496
click at [1083, 62] on button "Inputs" at bounding box center [1063, 62] width 137 height 28
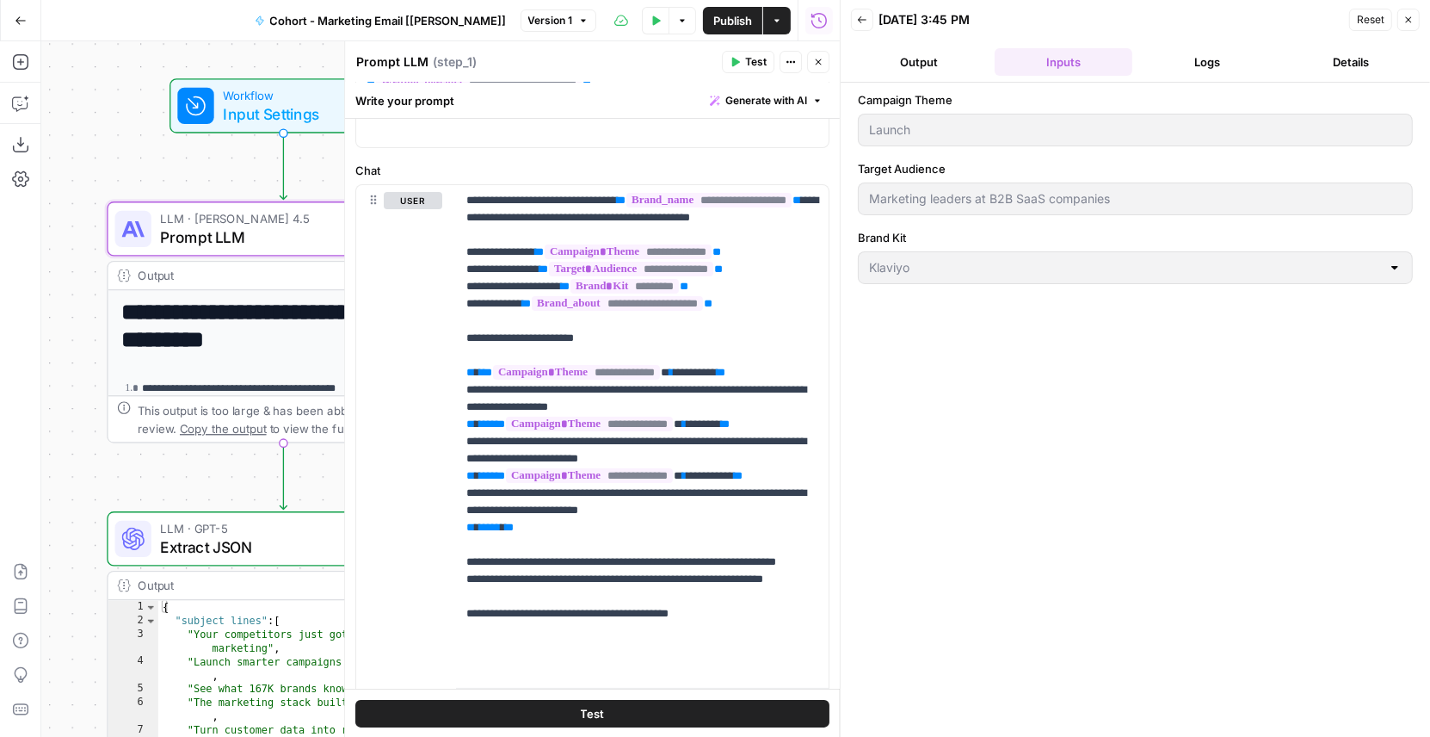
click at [865, 128] on div "Launch" at bounding box center [1135, 130] width 555 height 33
click at [1205, 61] on button "Logs" at bounding box center [1208, 62] width 137 height 28
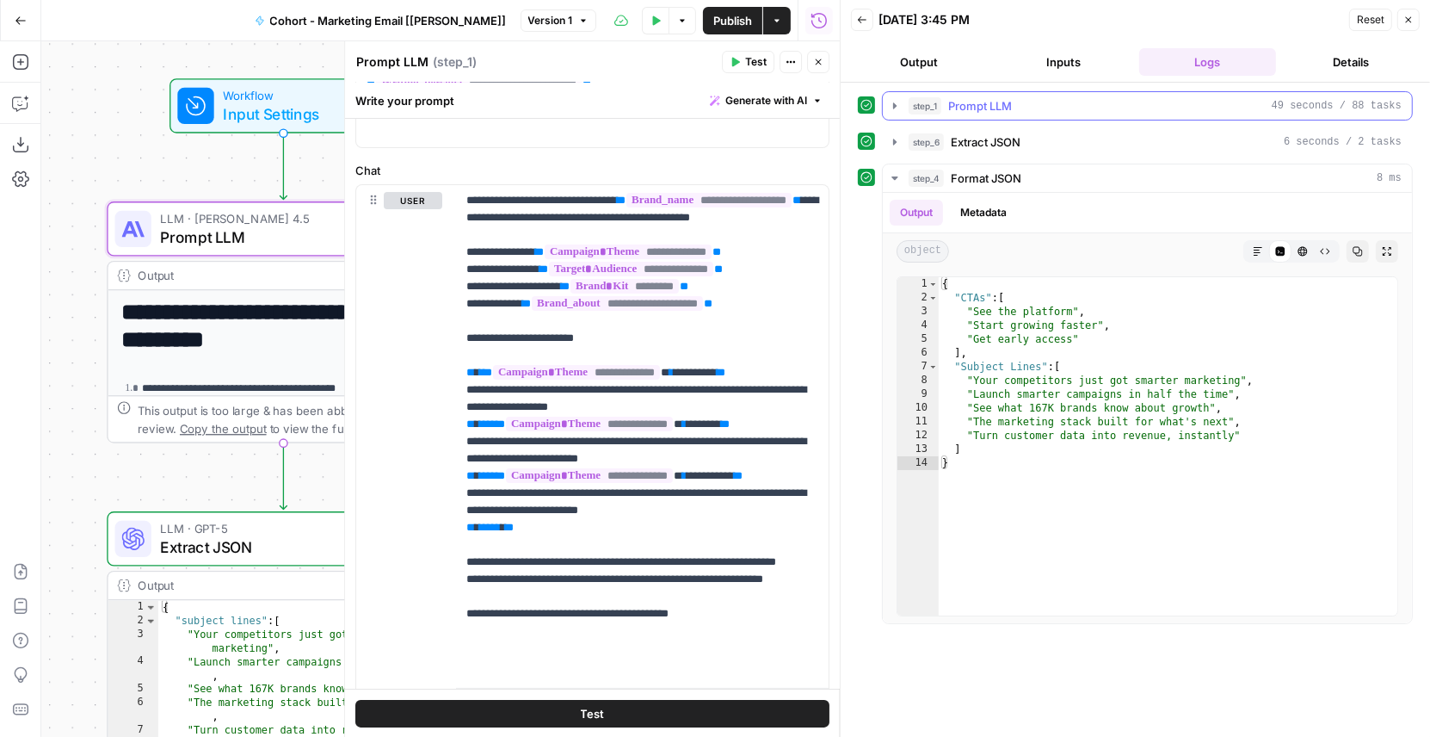
click at [954, 105] on span "Prompt LLM" at bounding box center [980, 105] width 64 height 17
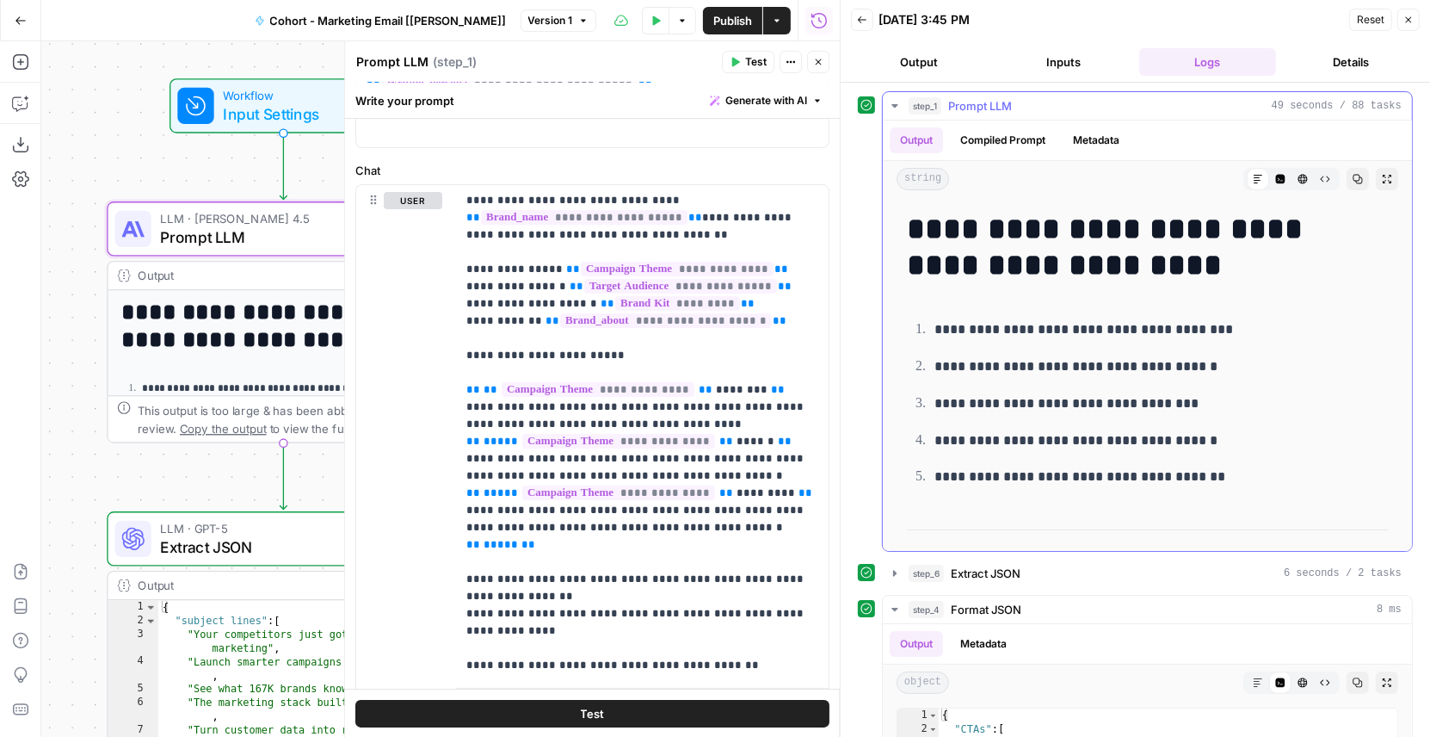
click at [1027, 140] on button "Compiled Prompt" at bounding box center [1003, 140] width 106 height 26
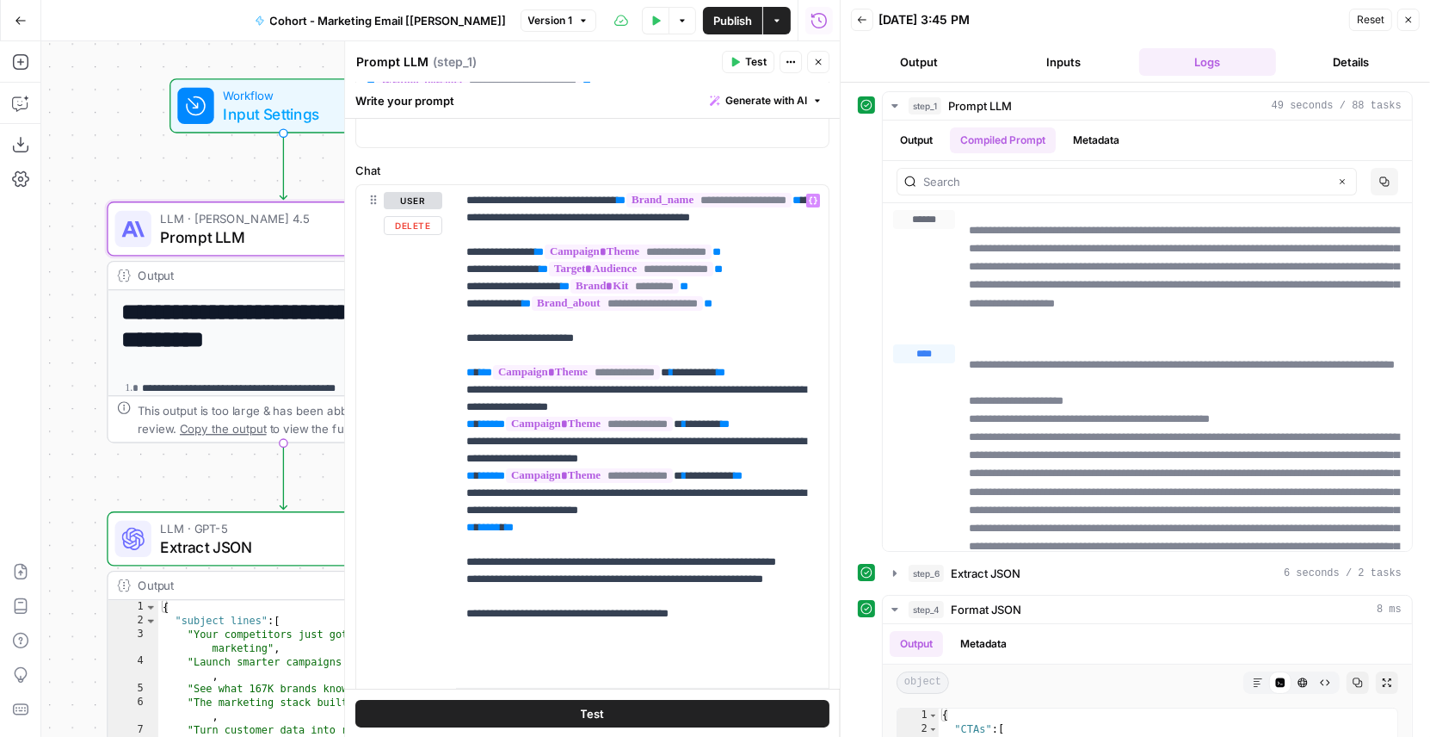
scroll to position [212, 0]
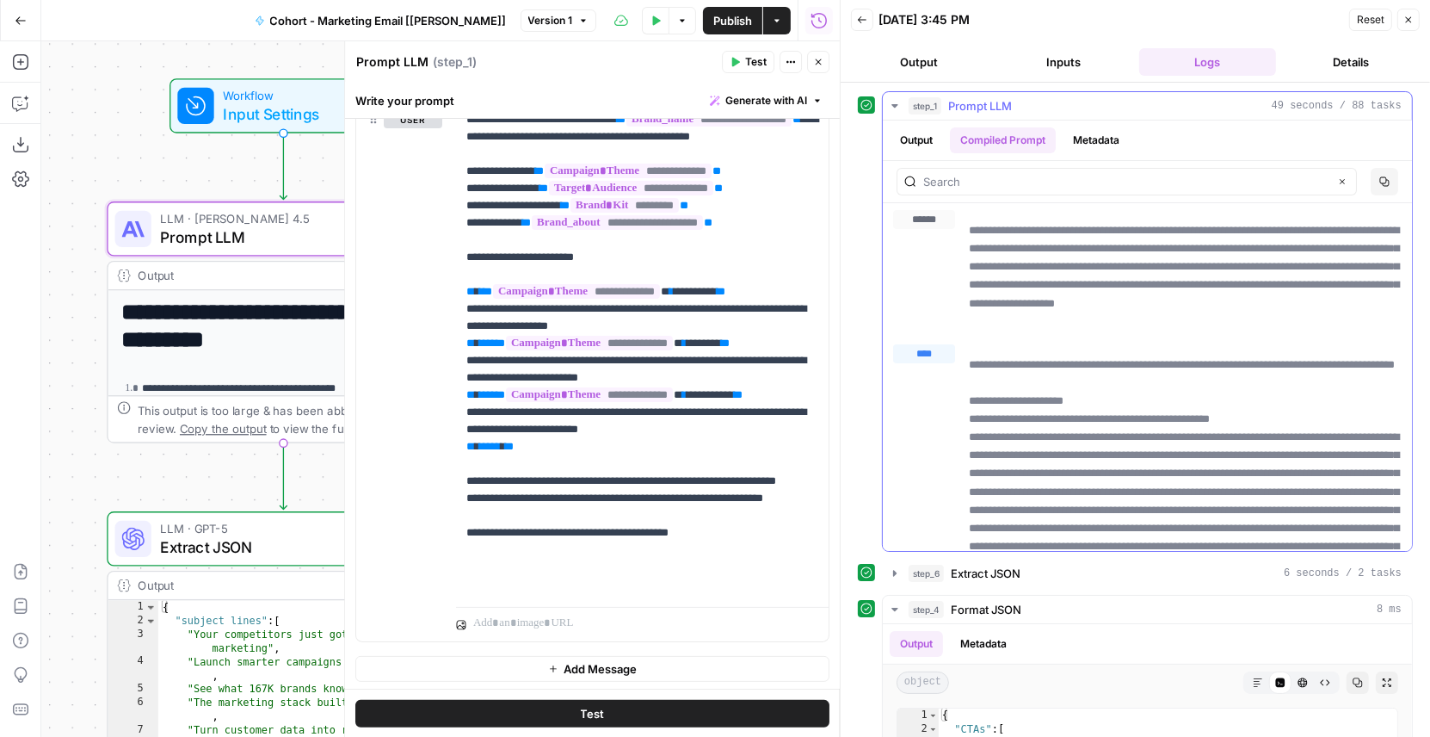
click at [916, 134] on button "Output" at bounding box center [916, 140] width 53 height 26
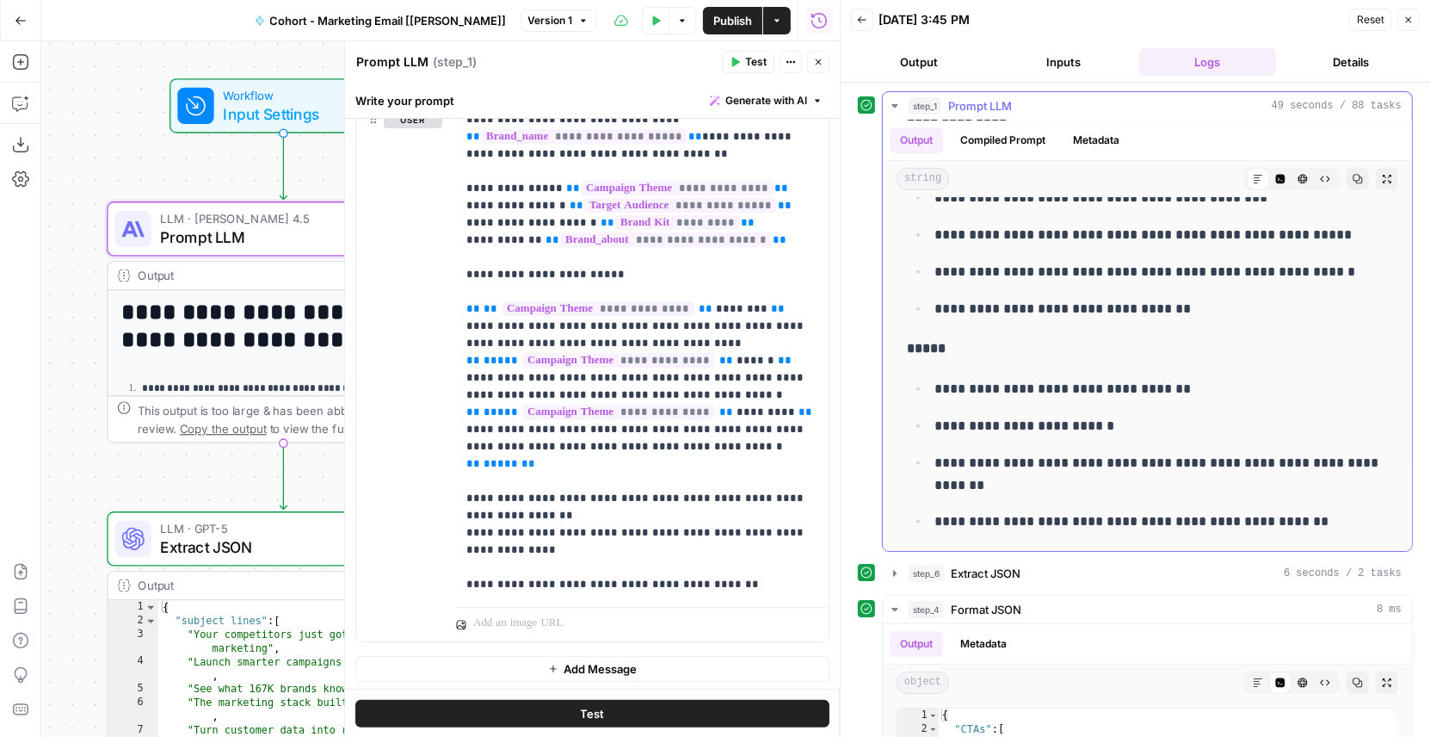
scroll to position [843, 0]
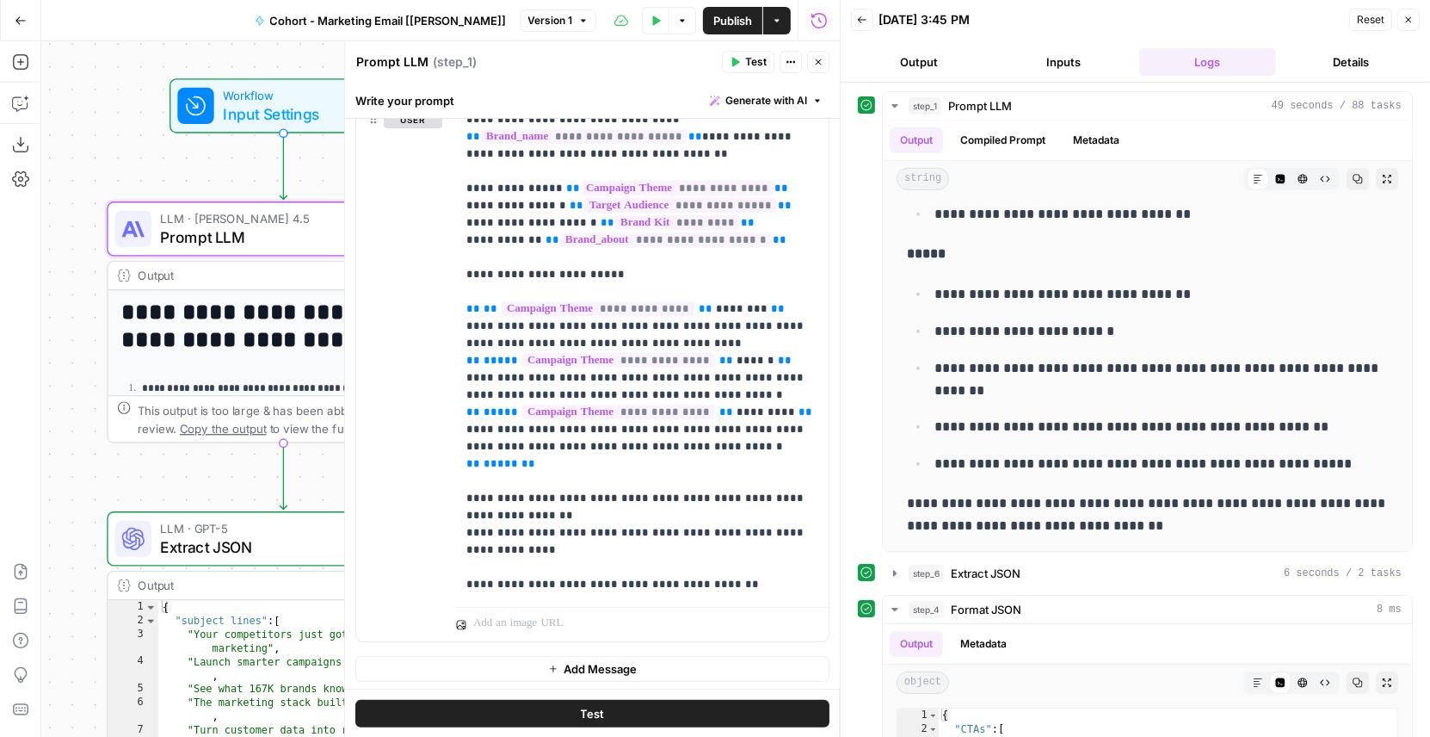
click at [814, 61] on icon "button" at bounding box center [818, 62] width 10 height 10
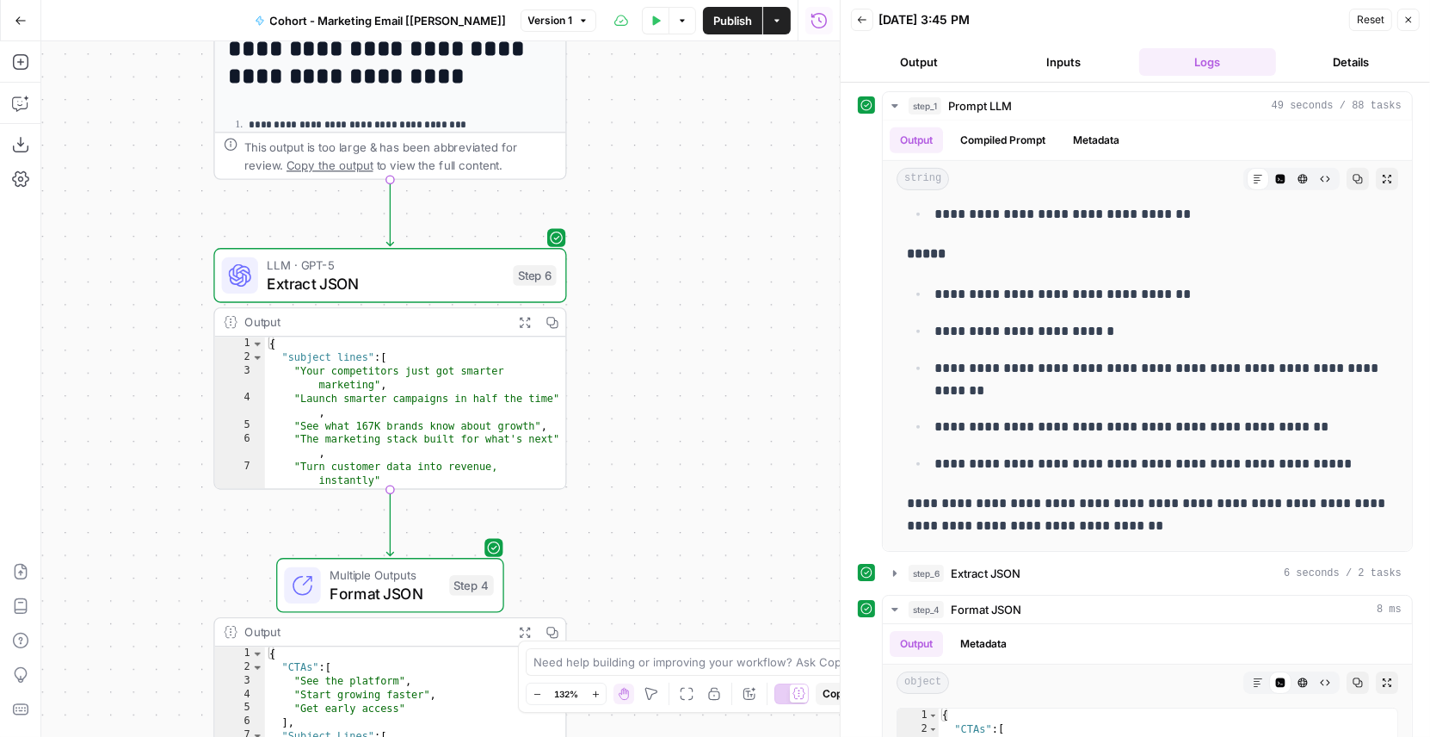
drag, startPoint x: 584, startPoint y: 301, endPoint x: 692, endPoint y: 92, distance: 235.2
click at [692, 92] on div "**********" at bounding box center [440, 388] width 799 height 695
click at [445, 299] on div "LLM · GPT-5 Extract JSON Step 6 Copy step Delete step Add Note Test" at bounding box center [389, 275] width 353 height 55
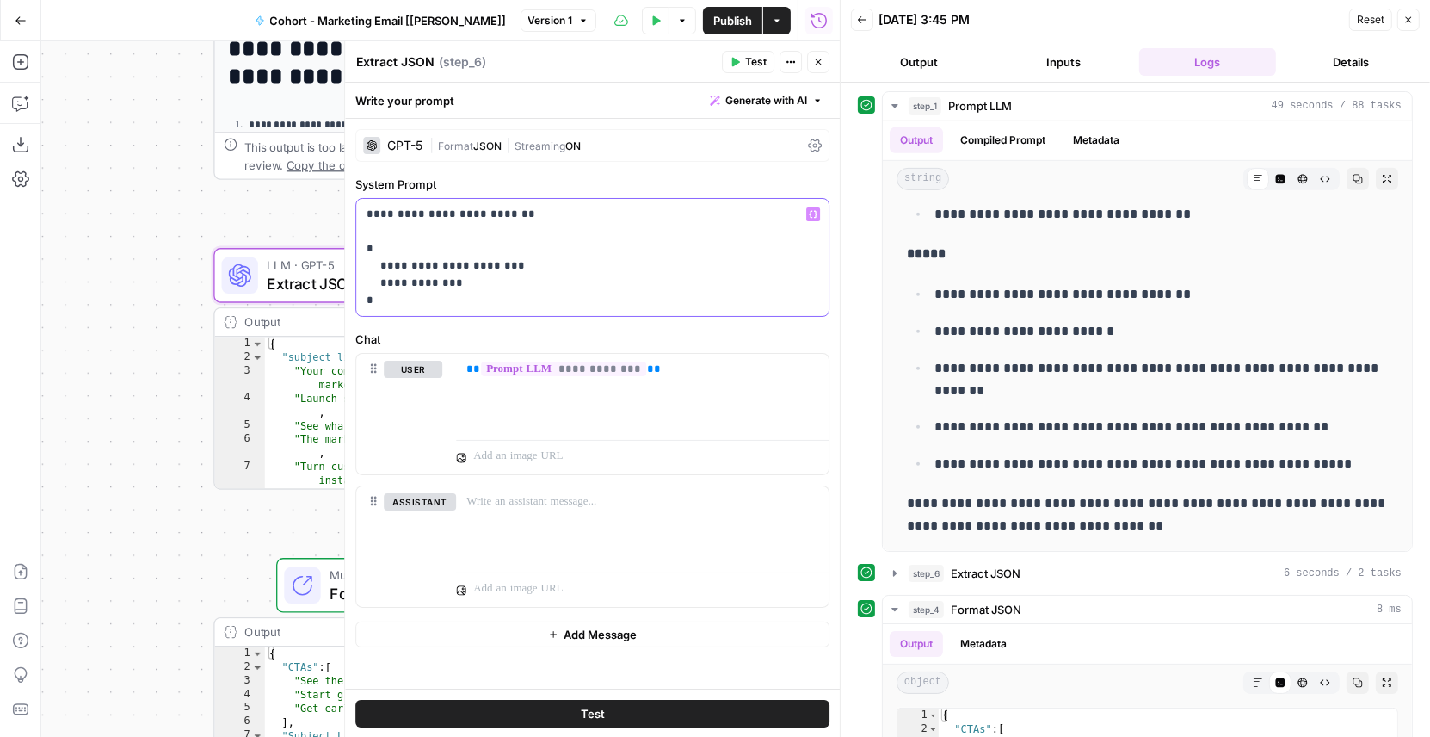
click at [418, 264] on p "**********" at bounding box center [593, 257] width 453 height 103
click at [403, 282] on p "**********" at bounding box center [593, 257] width 453 height 103
click at [815, 65] on icon "button" at bounding box center [818, 62] width 10 height 10
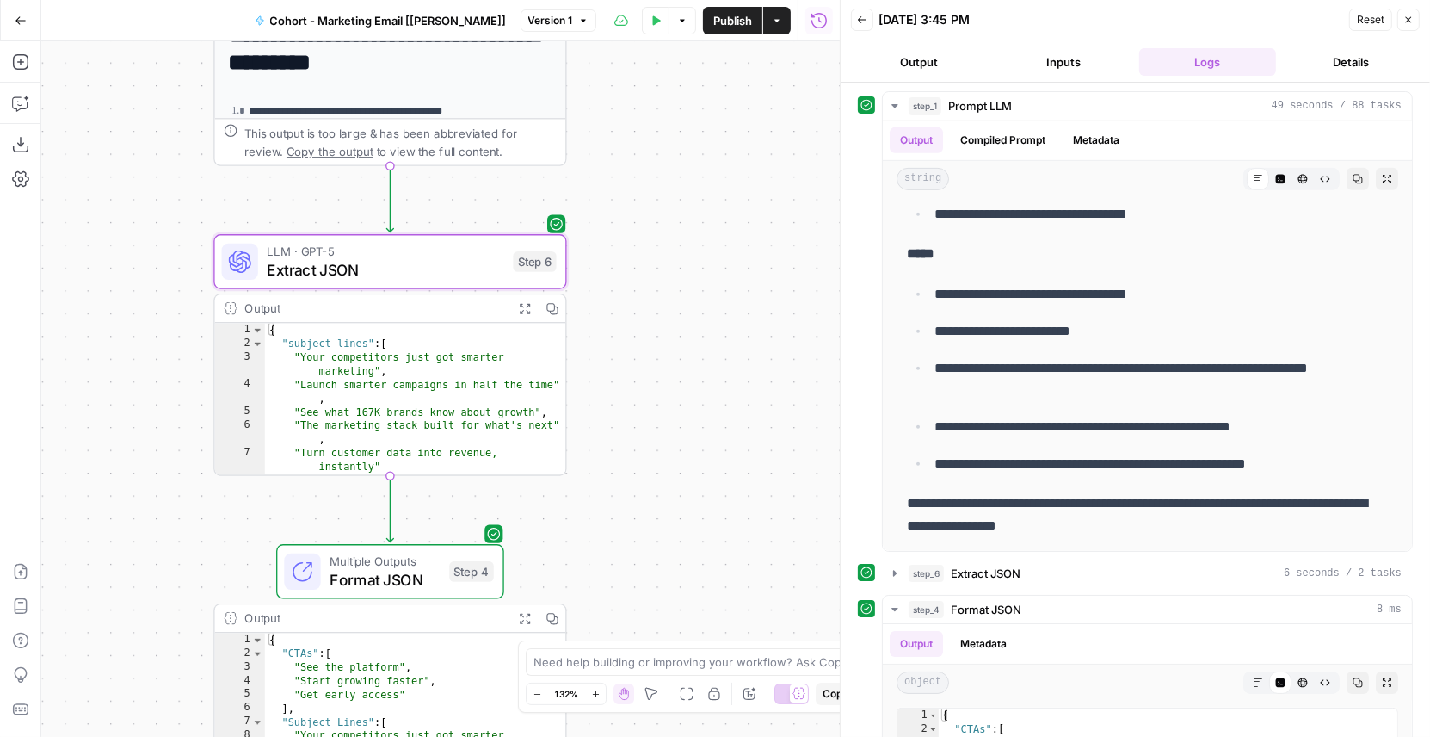
drag, startPoint x: 627, startPoint y: 531, endPoint x: 627, endPoint y: 345, distance: 185.9
click at [627, 344] on div "**********" at bounding box center [440, 388] width 799 height 695
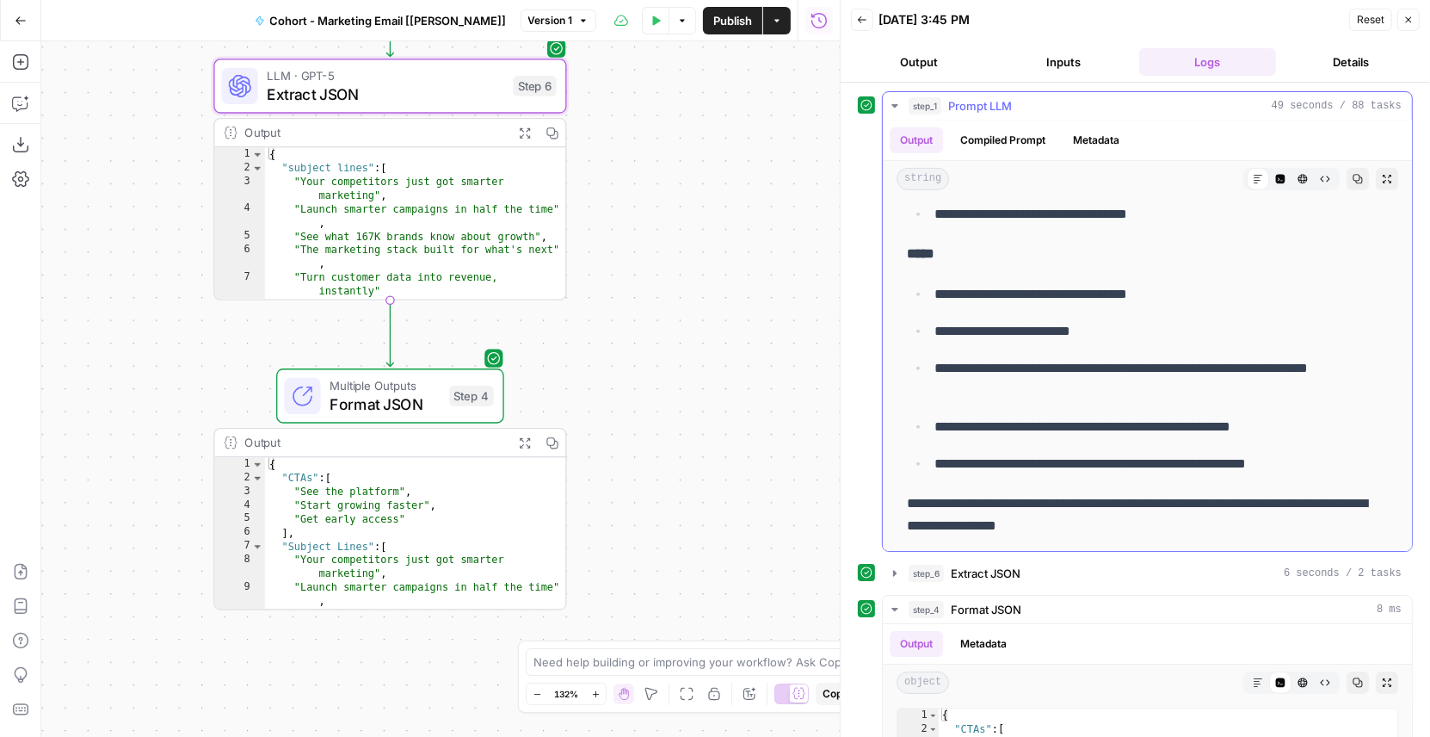
click at [894, 105] on icon "button" at bounding box center [895, 105] width 6 height 3
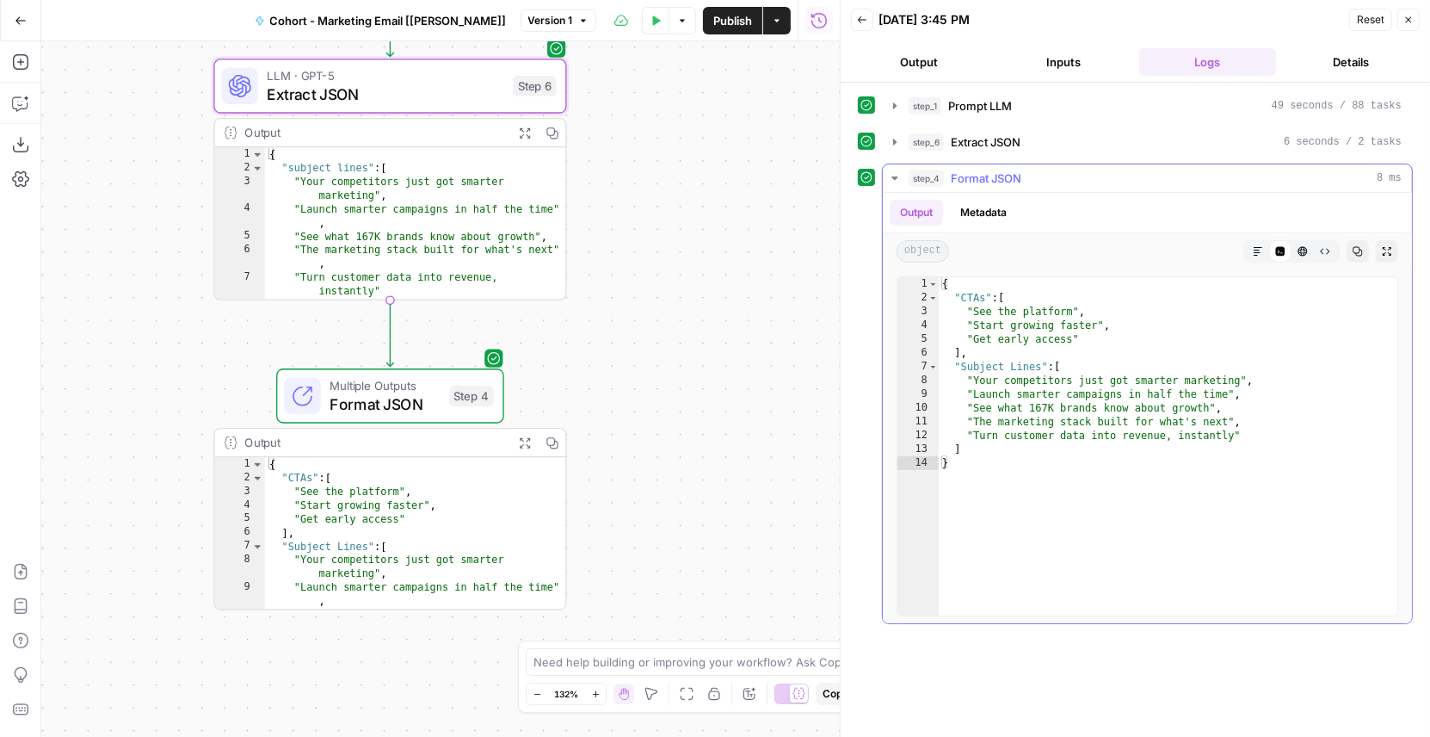
type textarea "*********"
click at [975, 293] on div "{ "CTAs" : [ "See the platform" , "Start growing faster" , "Get early access" ]…" at bounding box center [1169, 460] width 460 height 367
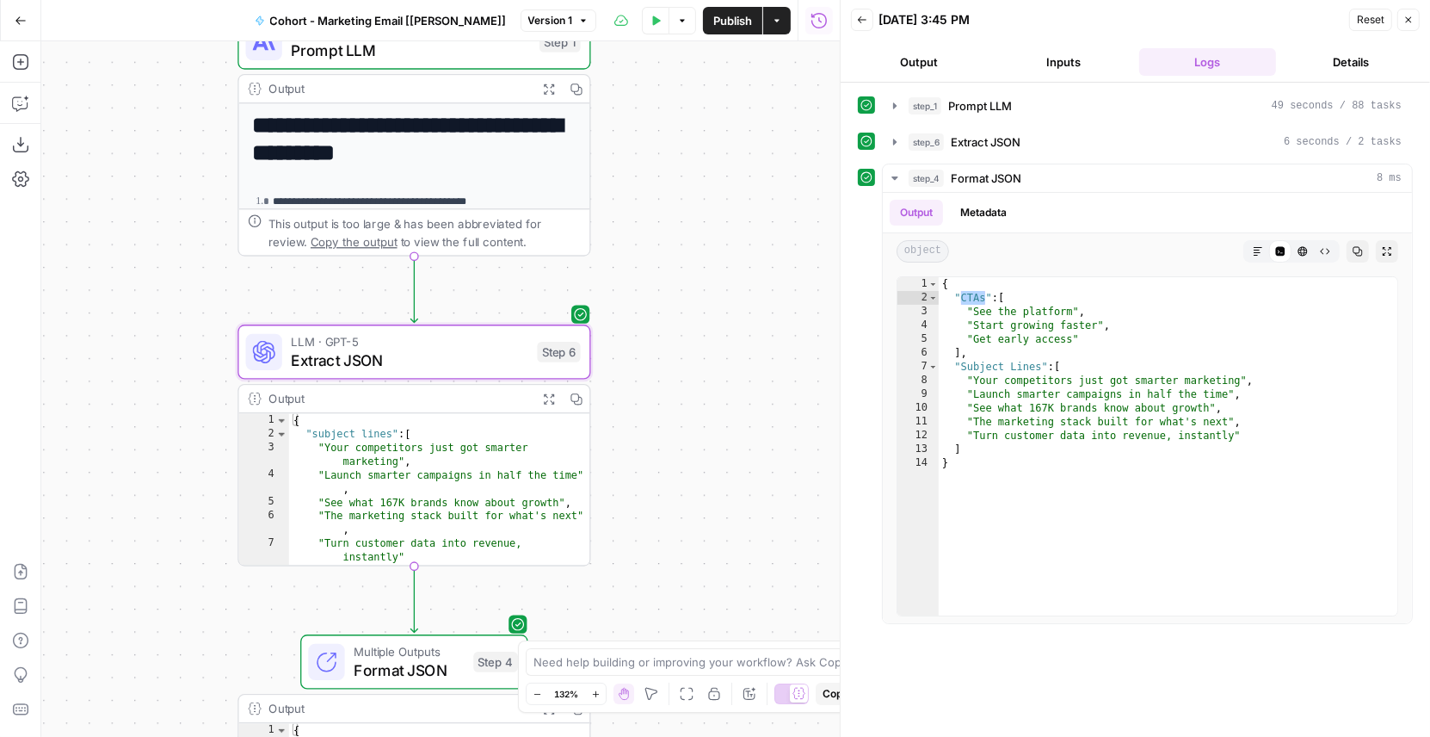
drag, startPoint x: 668, startPoint y: 187, endPoint x: 690, endPoint y: 441, distance: 254.9
click at [690, 441] on div "**********" at bounding box center [440, 388] width 799 height 695
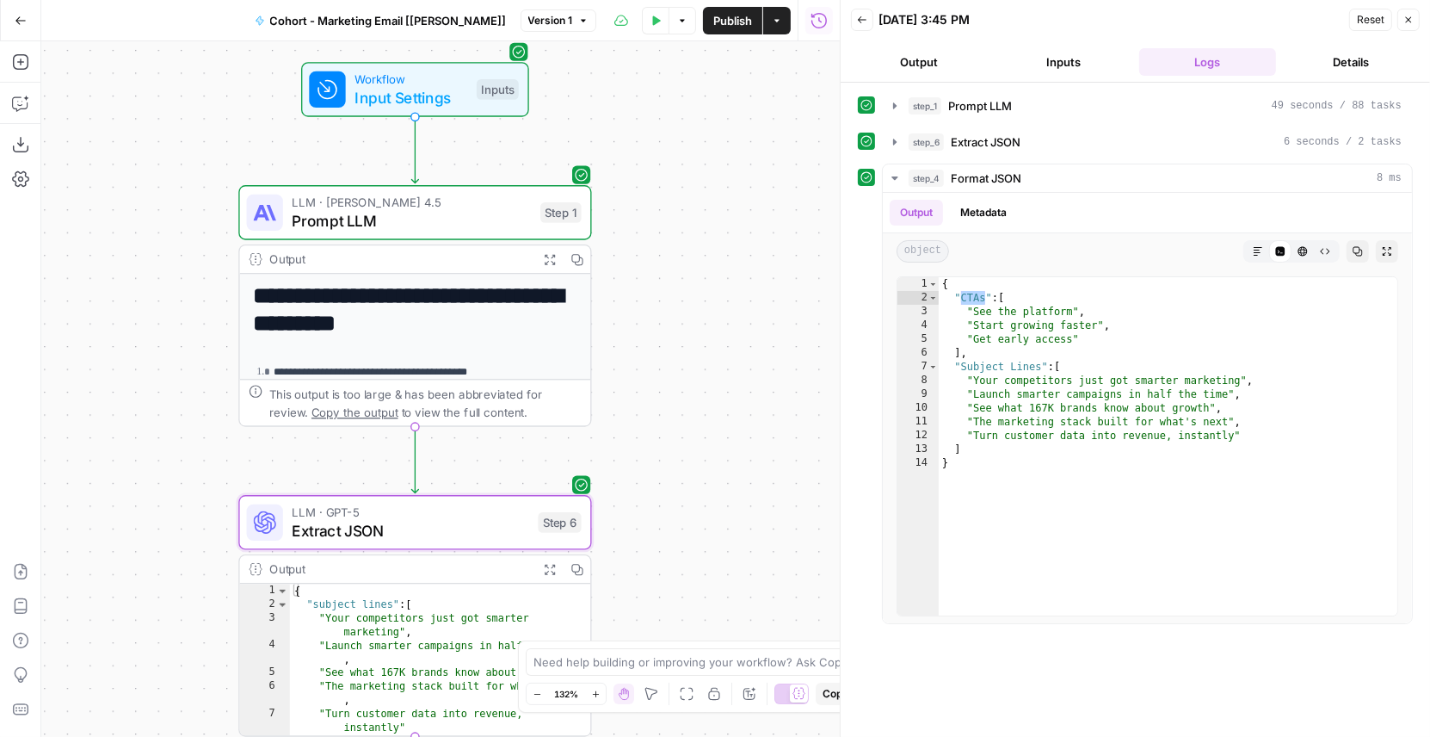
drag, startPoint x: 658, startPoint y: 210, endPoint x: 661, endPoint y: 402, distance: 191.9
click at [661, 402] on div "**********" at bounding box center [440, 388] width 799 height 695
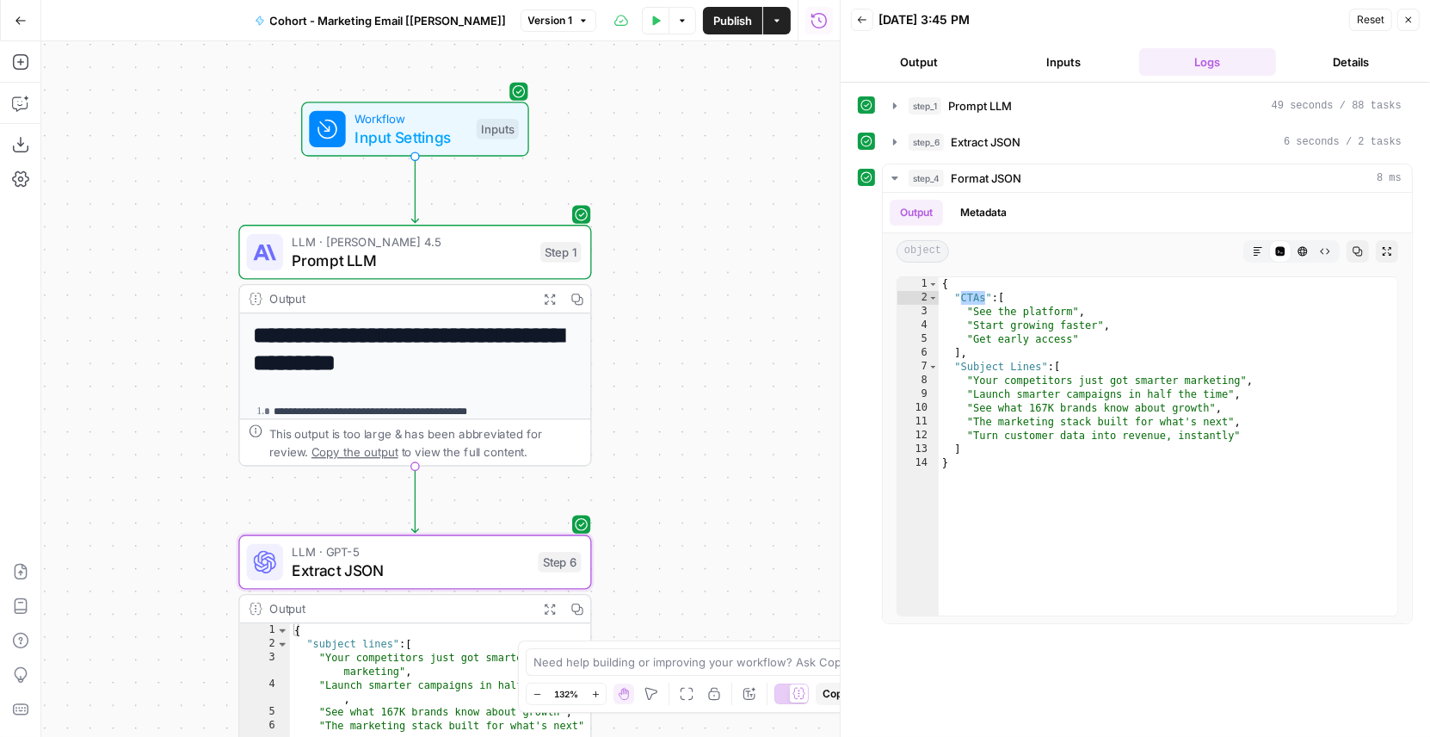
drag, startPoint x: 659, startPoint y: 232, endPoint x: 658, endPoint y: 300, distance: 68.0
click at [659, 300] on div "**********" at bounding box center [440, 388] width 799 height 695
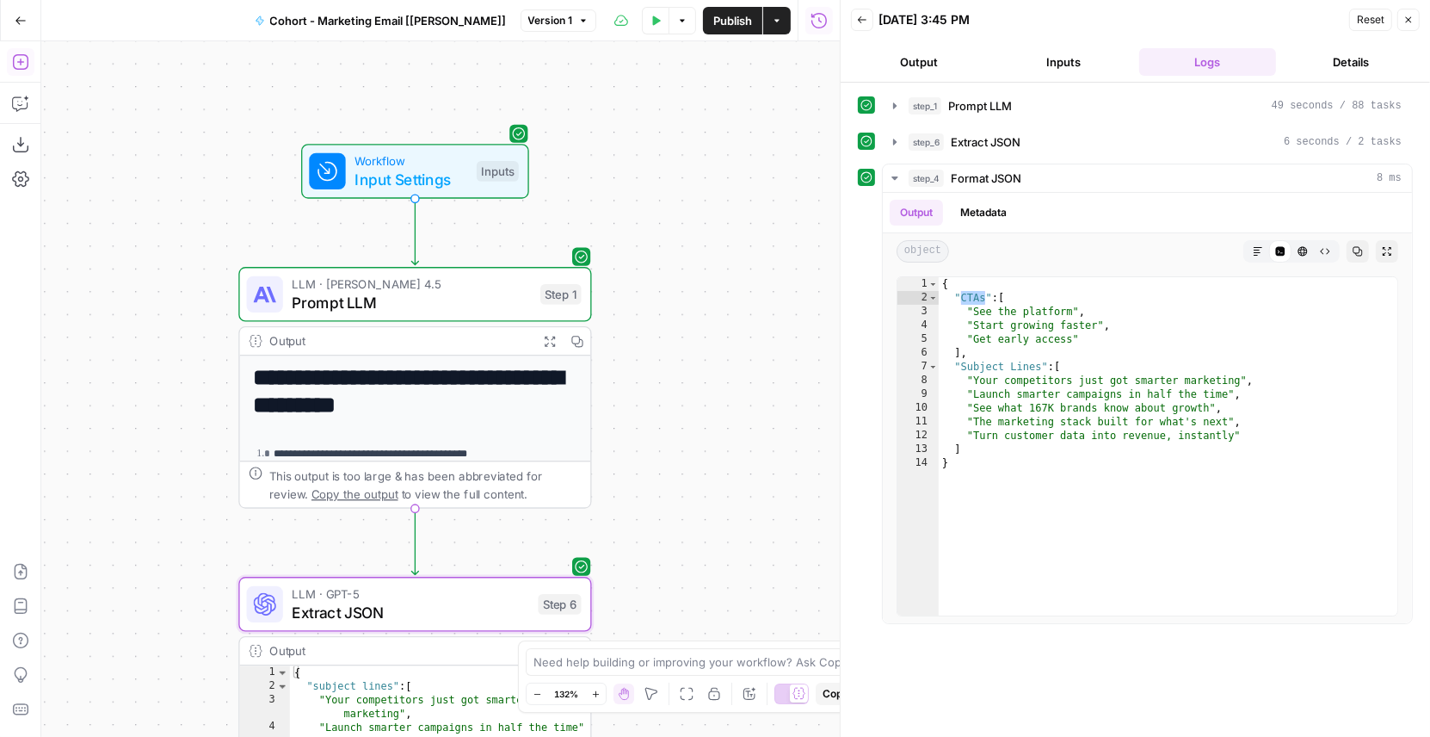
click at [21, 61] on icon "button" at bounding box center [19, 61] width 15 height 15
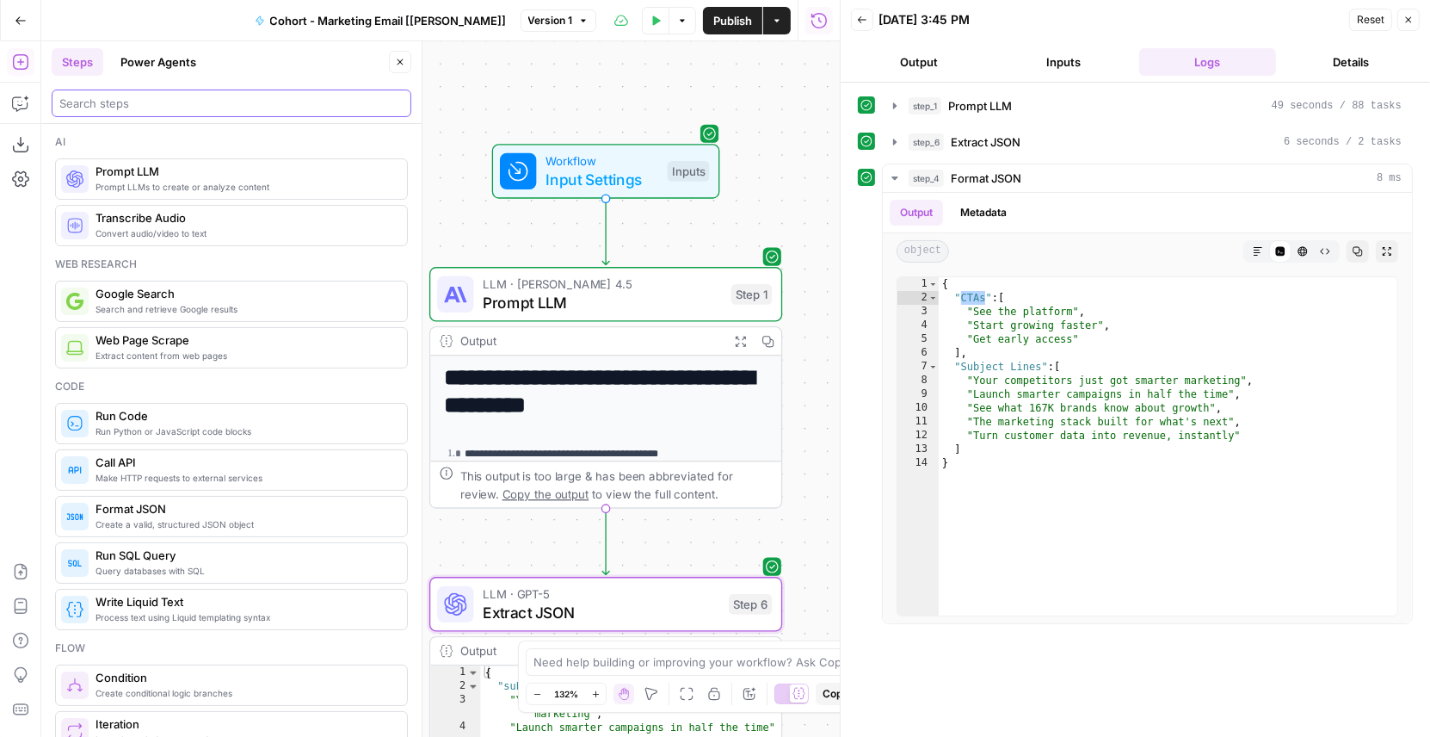
click at [151, 99] on input "search" at bounding box center [231, 103] width 344 height 17
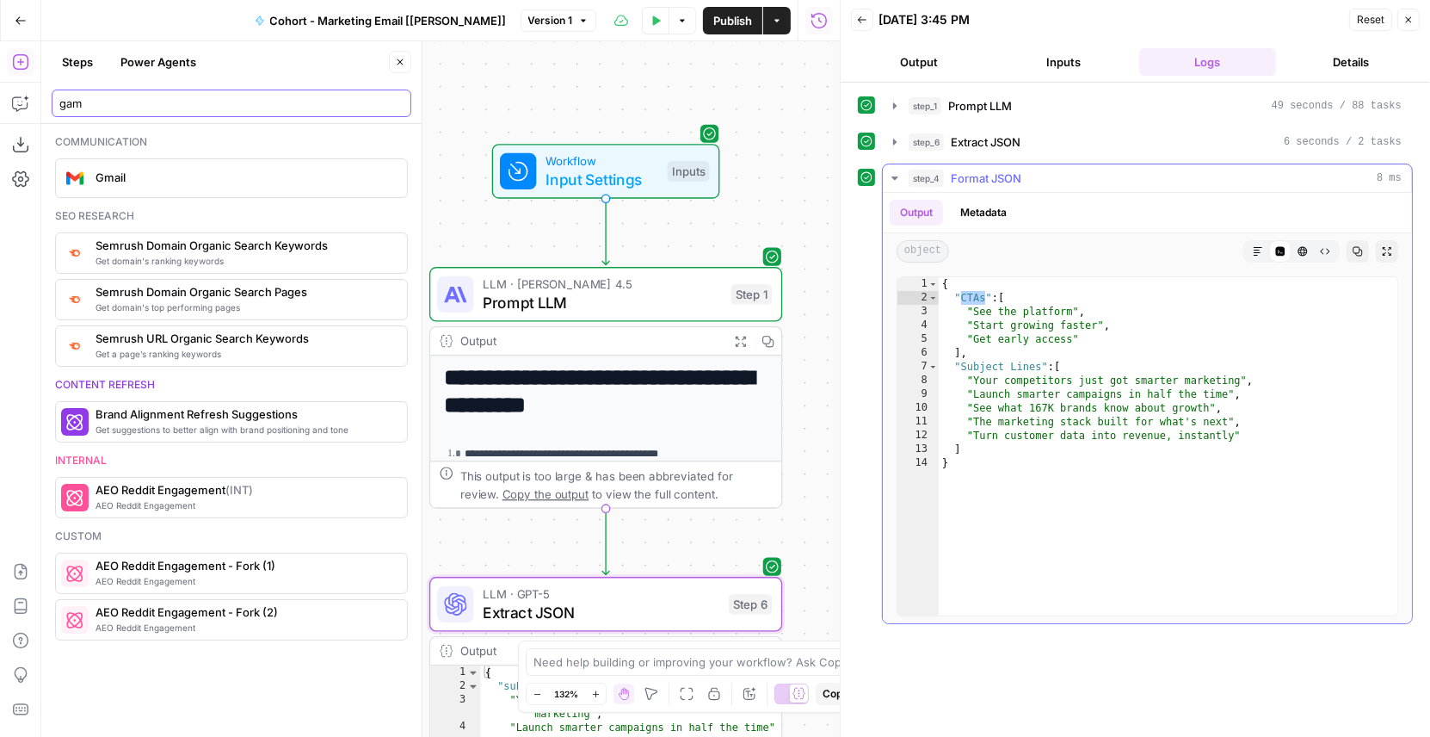
type input "gam"
type textarea "**********"
click at [1073, 412] on div "{ "CTAs" : [ "See the platform" , "Start growing faster" , "Get early access" ]…" at bounding box center [1169, 460] width 460 height 367
click at [404, 62] on icon "button" at bounding box center [400, 62] width 10 height 10
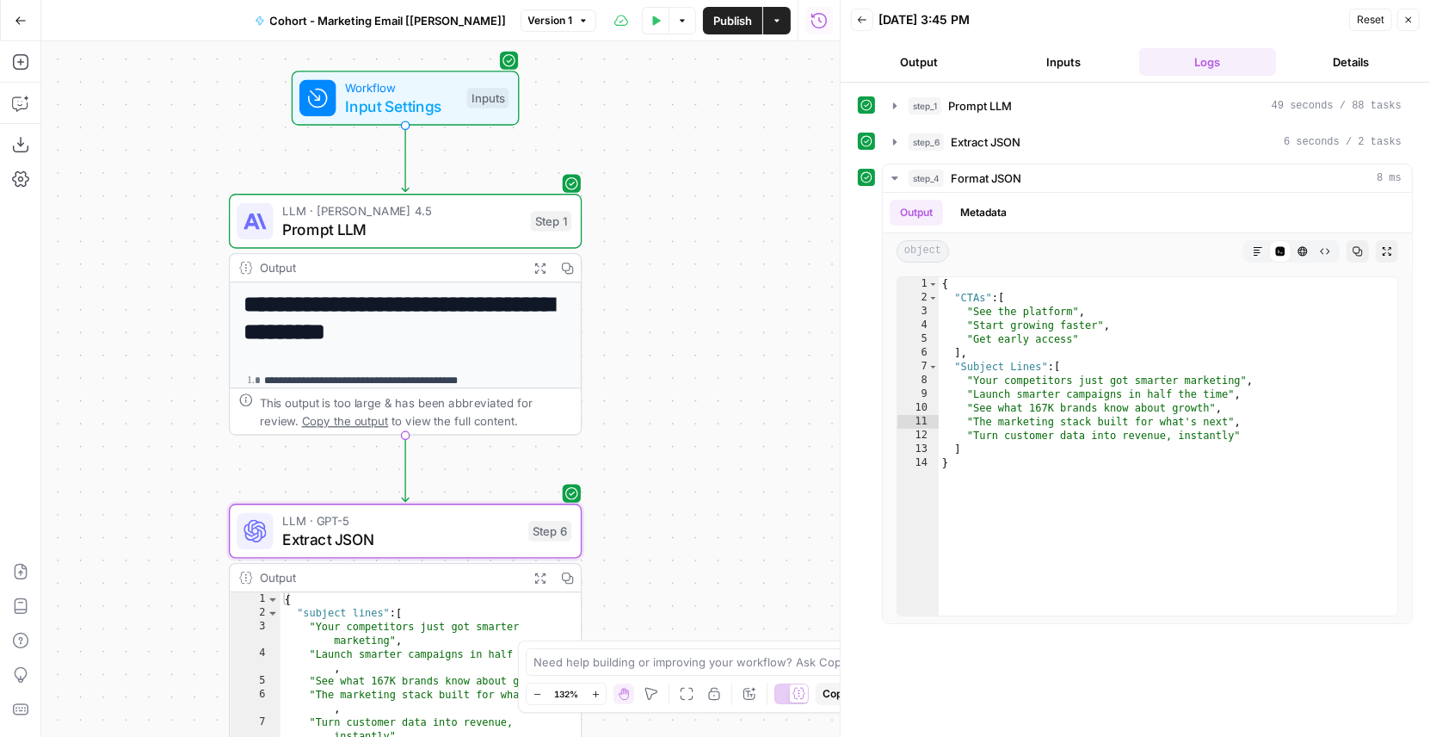
drag, startPoint x: 410, startPoint y: 174, endPoint x: 209, endPoint y: 101, distance: 213.5
click at [209, 101] on div "**********" at bounding box center [440, 388] width 799 height 695
click at [23, 18] on icon "button" at bounding box center [21, 21] width 12 height 12
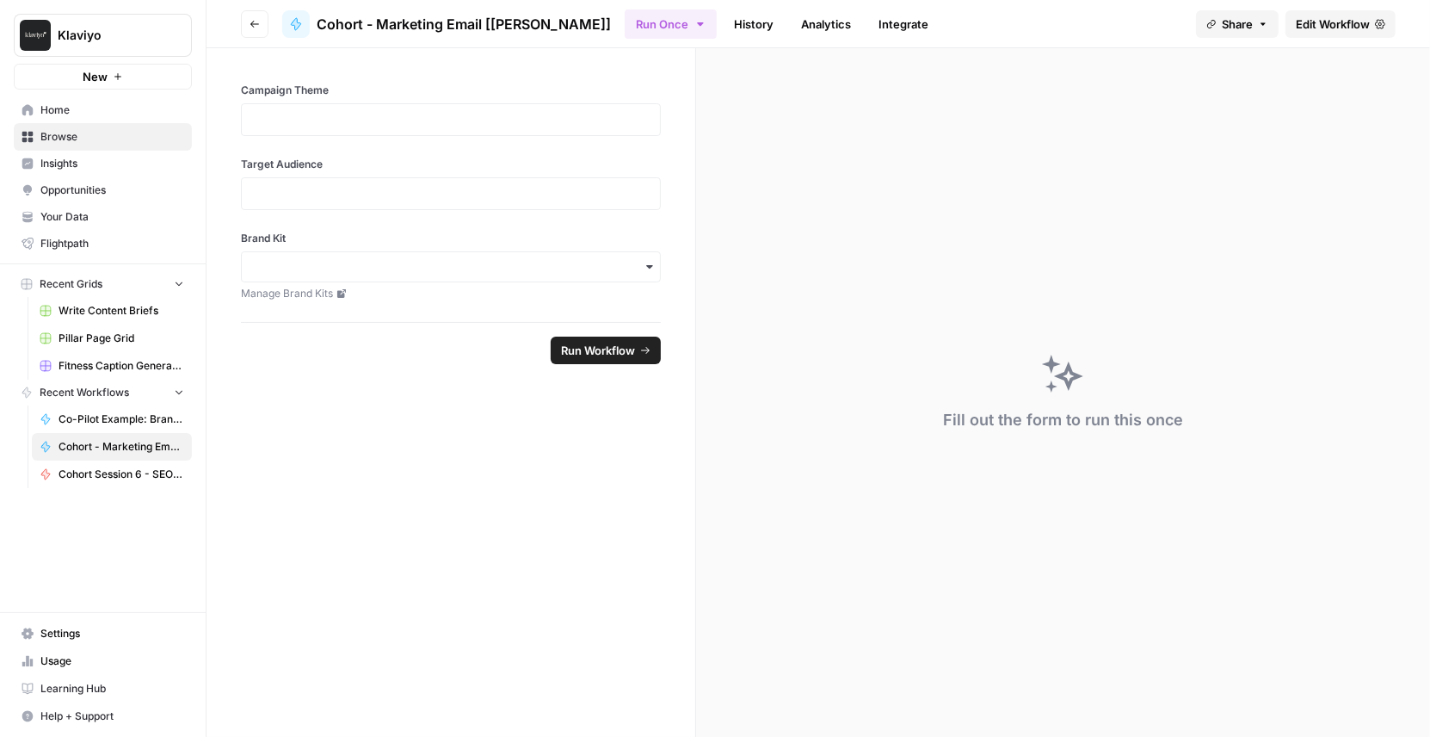
click at [250, 22] on icon "button" at bounding box center [255, 24] width 10 height 10
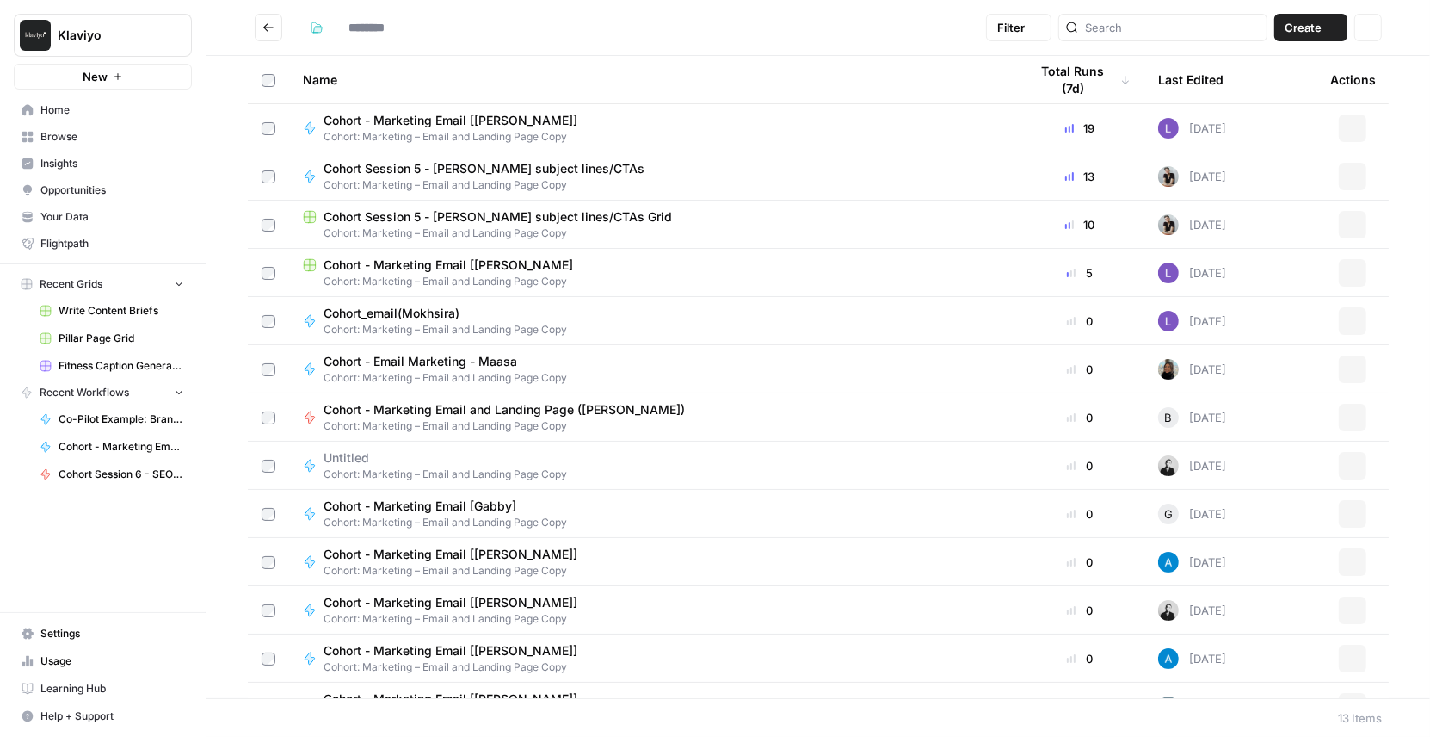
type input "**********"
click at [271, 28] on icon "Go back" at bounding box center [268, 28] width 12 height 12
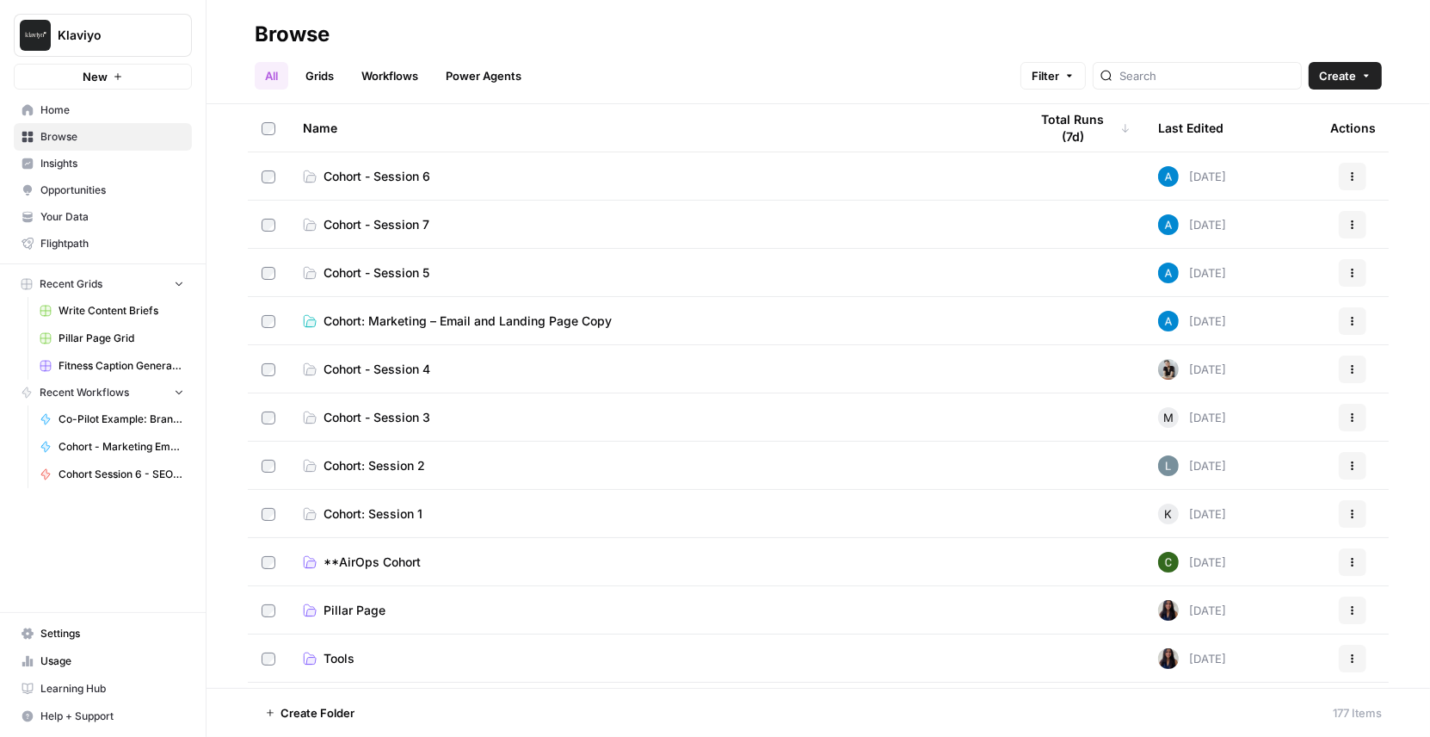
click at [404, 176] on span "Cohort - Session 6" at bounding box center [377, 176] width 107 height 17
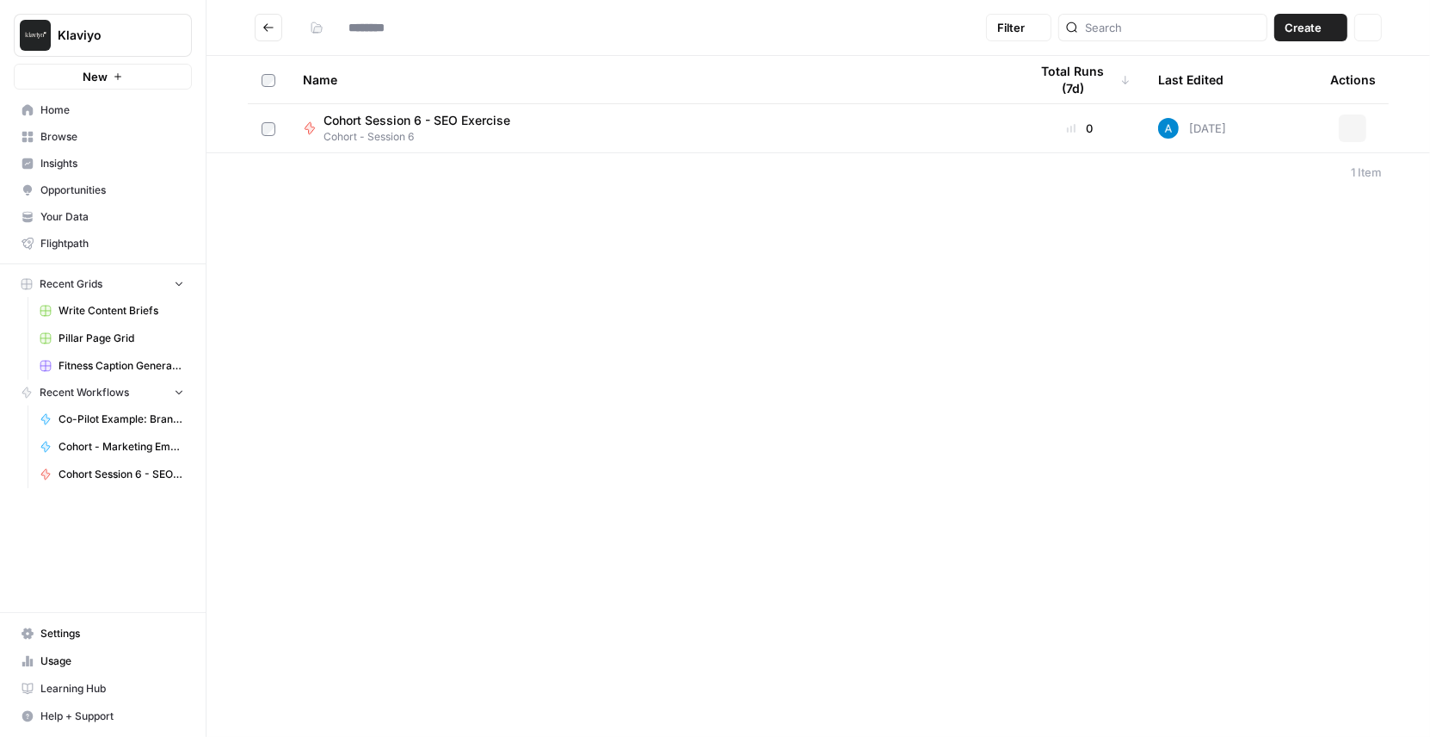
type input "**********"
click at [683, 305] on div "**********" at bounding box center [819, 368] width 1224 height 737
click at [387, 298] on div "**********" at bounding box center [819, 368] width 1224 height 737
click at [1314, 34] on span "Create" at bounding box center [1303, 27] width 37 height 17
click at [1288, 92] on span "Workflow" at bounding box center [1279, 91] width 96 height 17
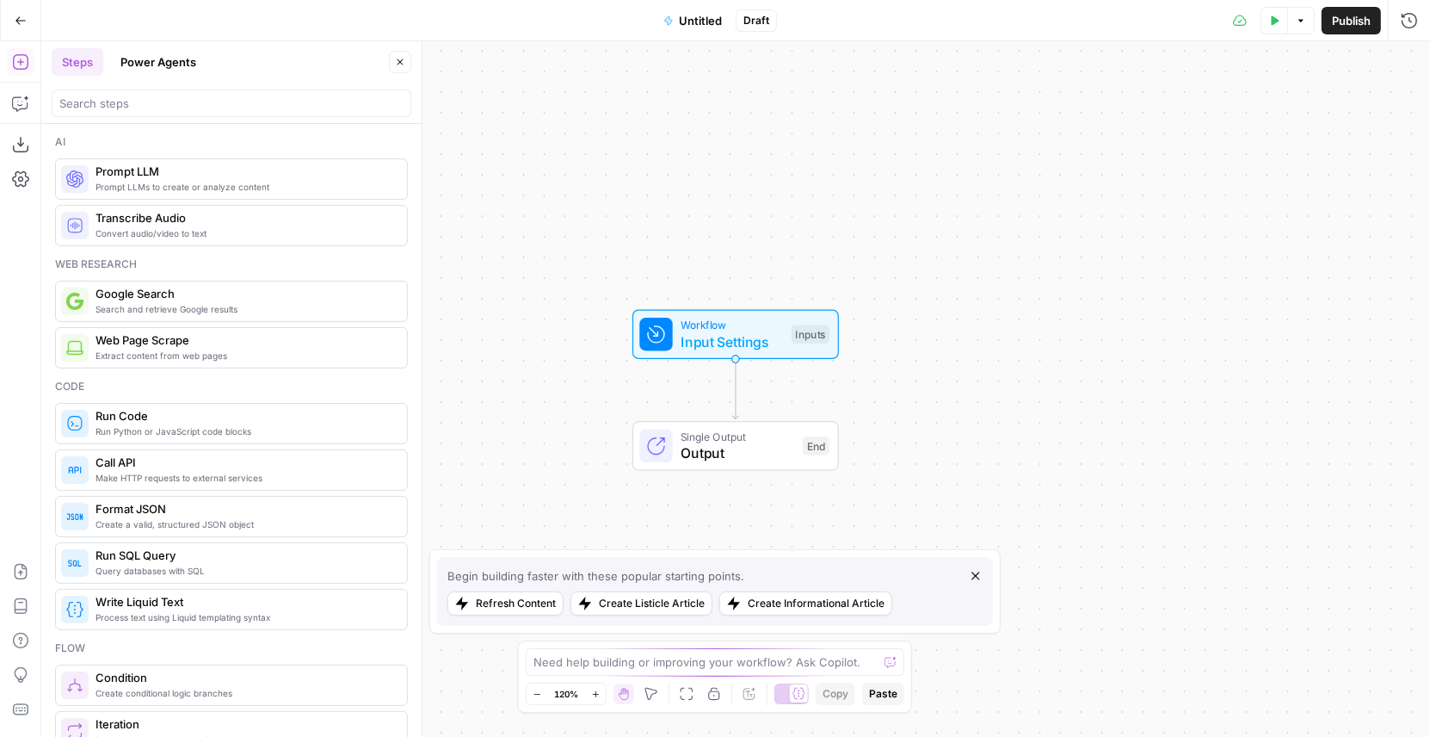
click at [709, 19] on span "Untitled" at bounding box center [700, 20] width 43 height 17
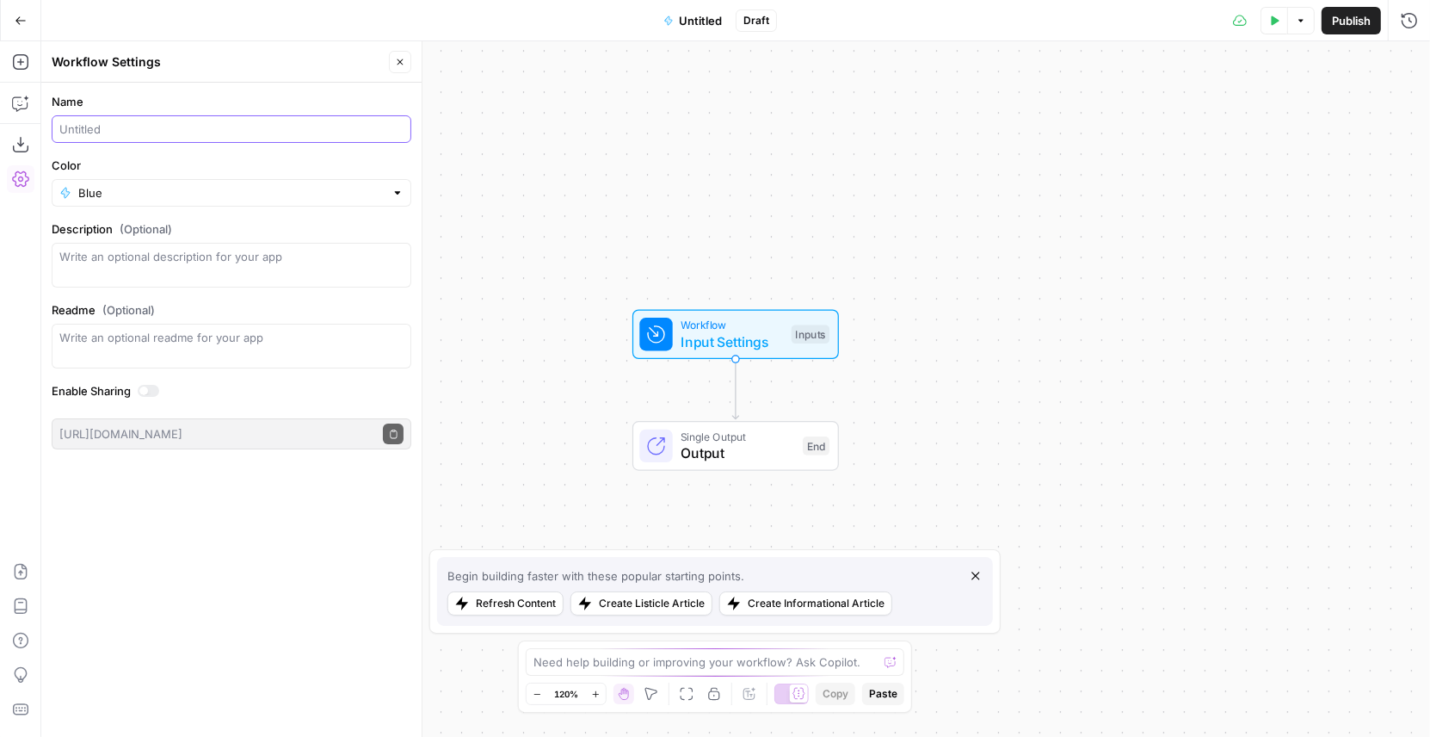
click at [170, 131] on input "Name" at bounding box center [231, 128] width 344 height 17
type input "Cohort - SEO Keyword Research ([PERSON_NAME])"
click at [144, 199] on input "Color" at bounding box center [231, 192] width 306 height 17
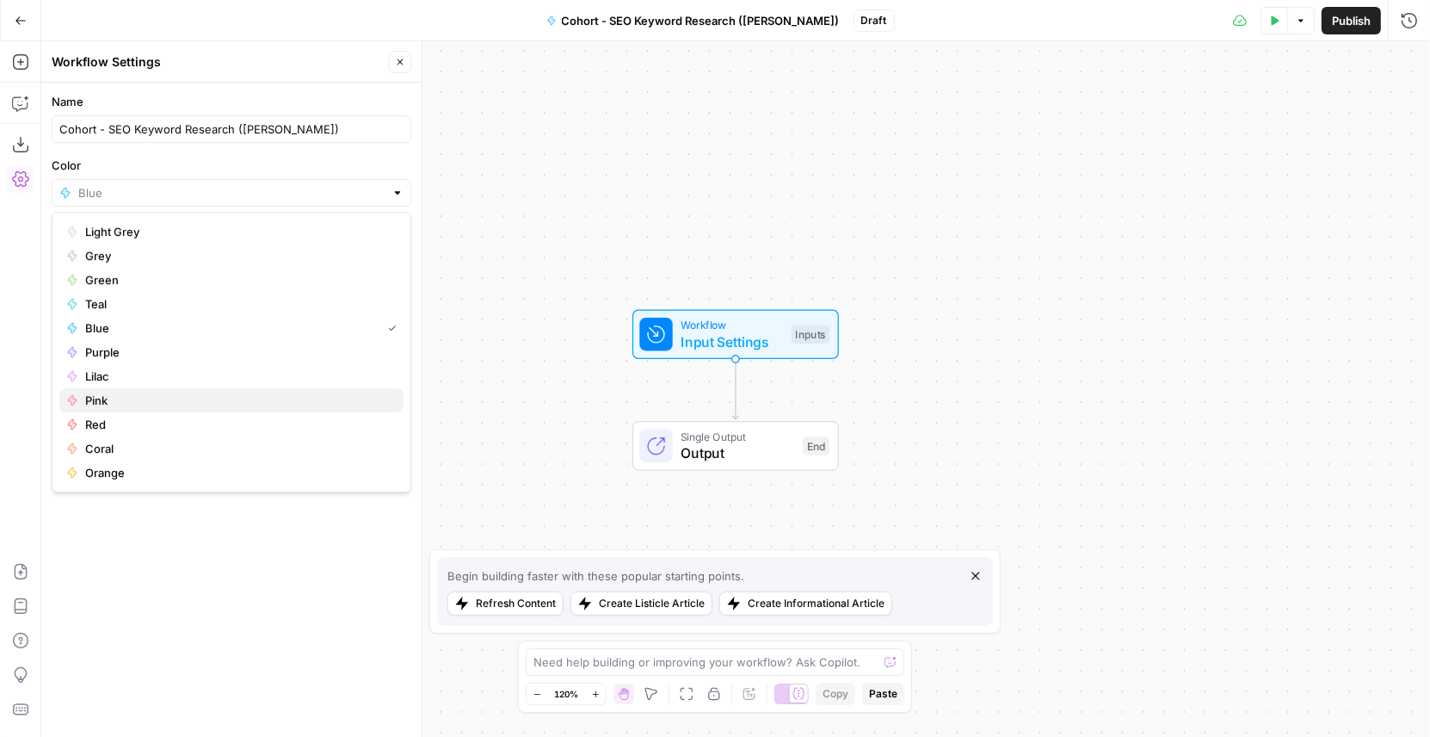
click at [136, 398] on span "Pink" at bounding box center [237, 400] width 305 height 17
type input "Pink"
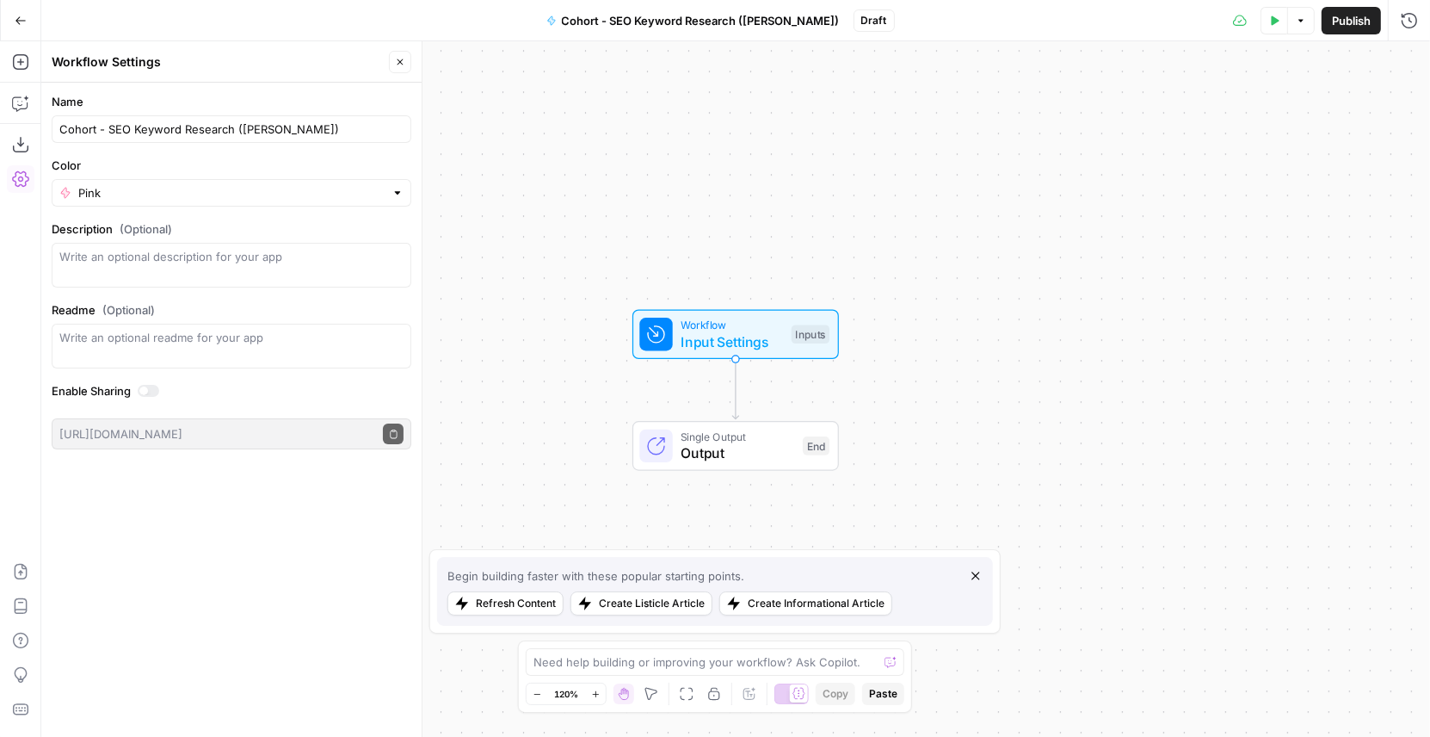
click at [240, 666] on div "Name Cohort - SEO Keyword Research (Andrea) Color Pink Description (Optional) R…" at bounding box center [231, 410] width 380 height 655
click at [399, 63] on icon "button" at bounding box center [401, 62] width 6 height 6
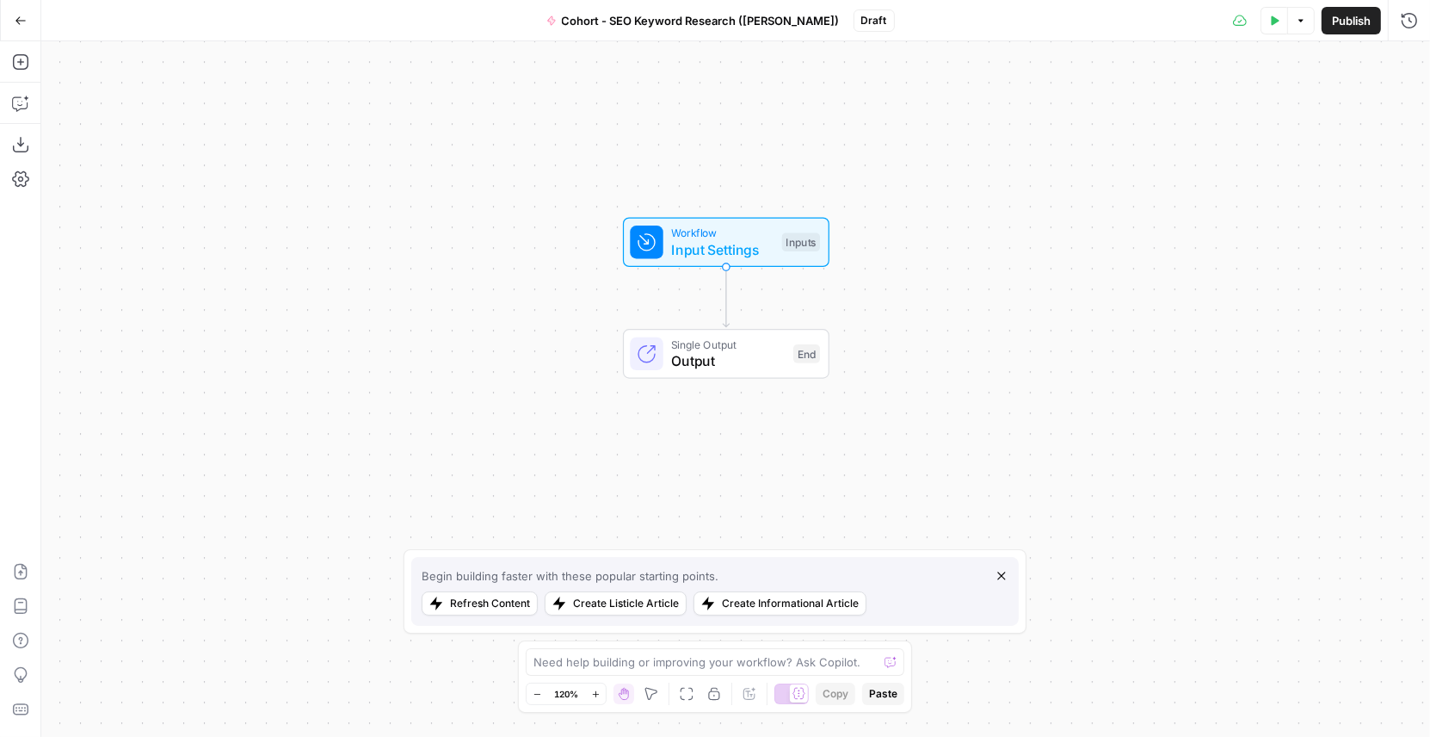
drag, startPoint x: 742, startPoint y: 203, endPoint x: 732, endPoint y: 108, distance: 95.2
click at [732, 108] on div "Workflow Input Settings Inputs Single Output Output End" at bounding box center [735, 388] width 1389 height 695
click at [1358, 25] on span "Publish" at bounding box center [1351, 20] width 39 height 17
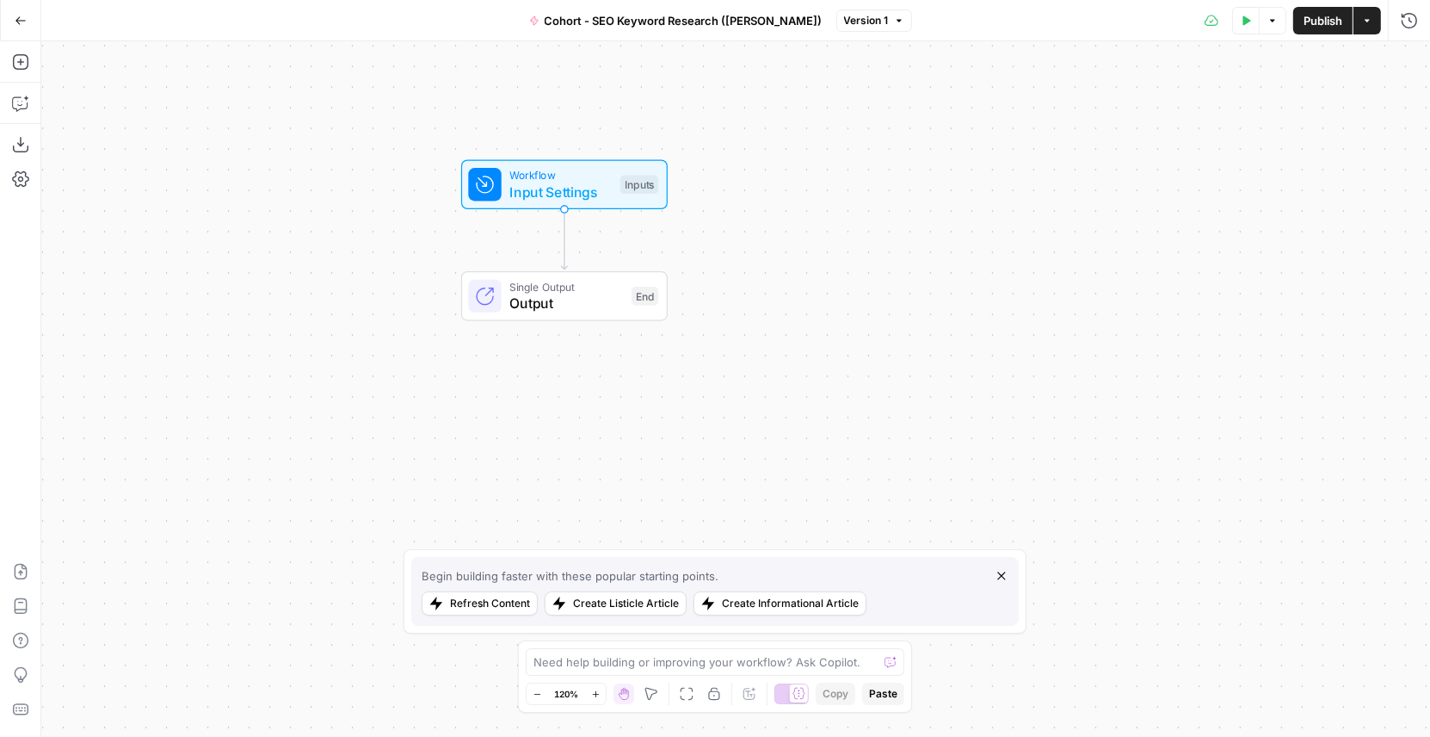
drag, startPoint x: 994, startPoint y: 280, endPoint x: 831, endPoint y: 225, distance: 172.3
click at [831, 225] on div "Workflow Input Settings Inputs Single Output Output End" at bounding box center [735, 388] width 1389 height 695
click at [518, 180] on span "Workflow" at bounding box center [558, 176] width 102 height 16
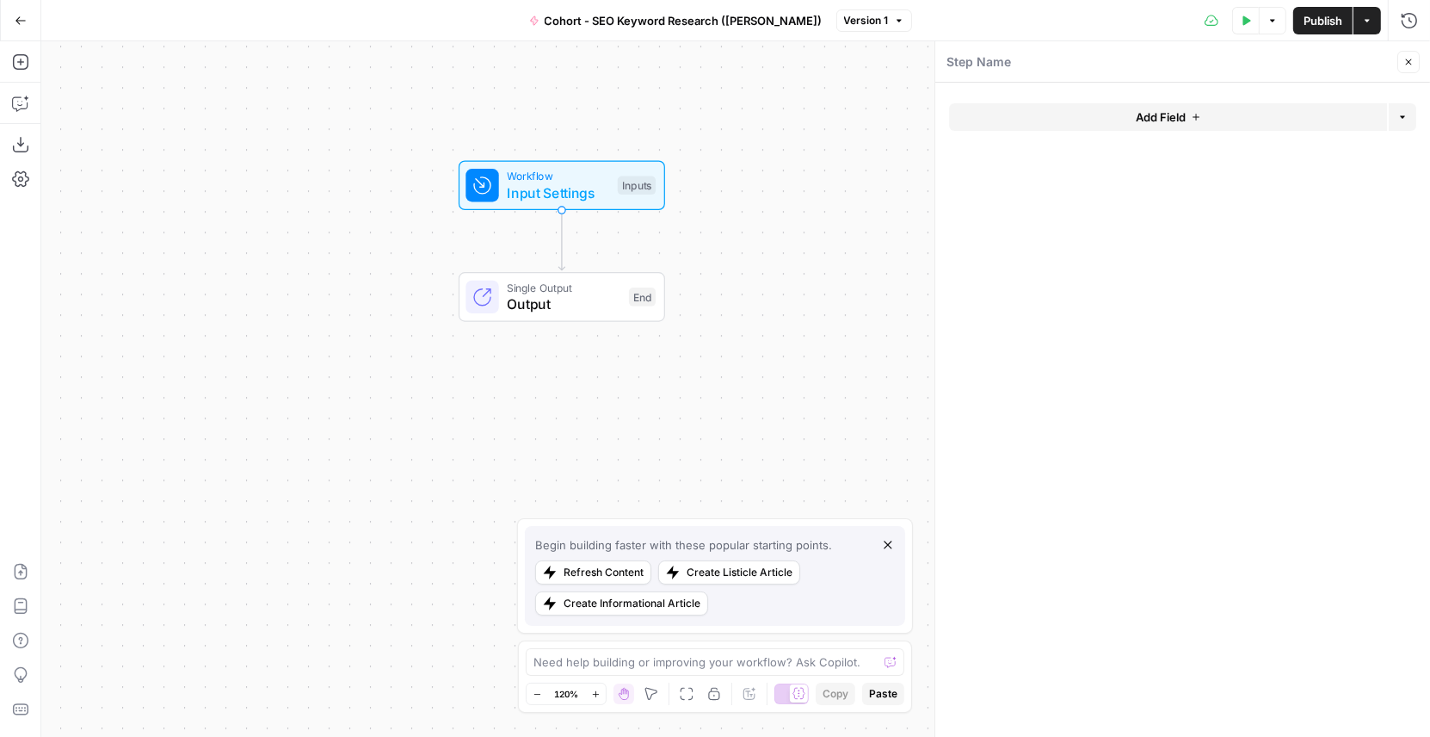
click at [1108, 111] on button "Add Field" at bounding box center [1168, 117] width 438 height 28
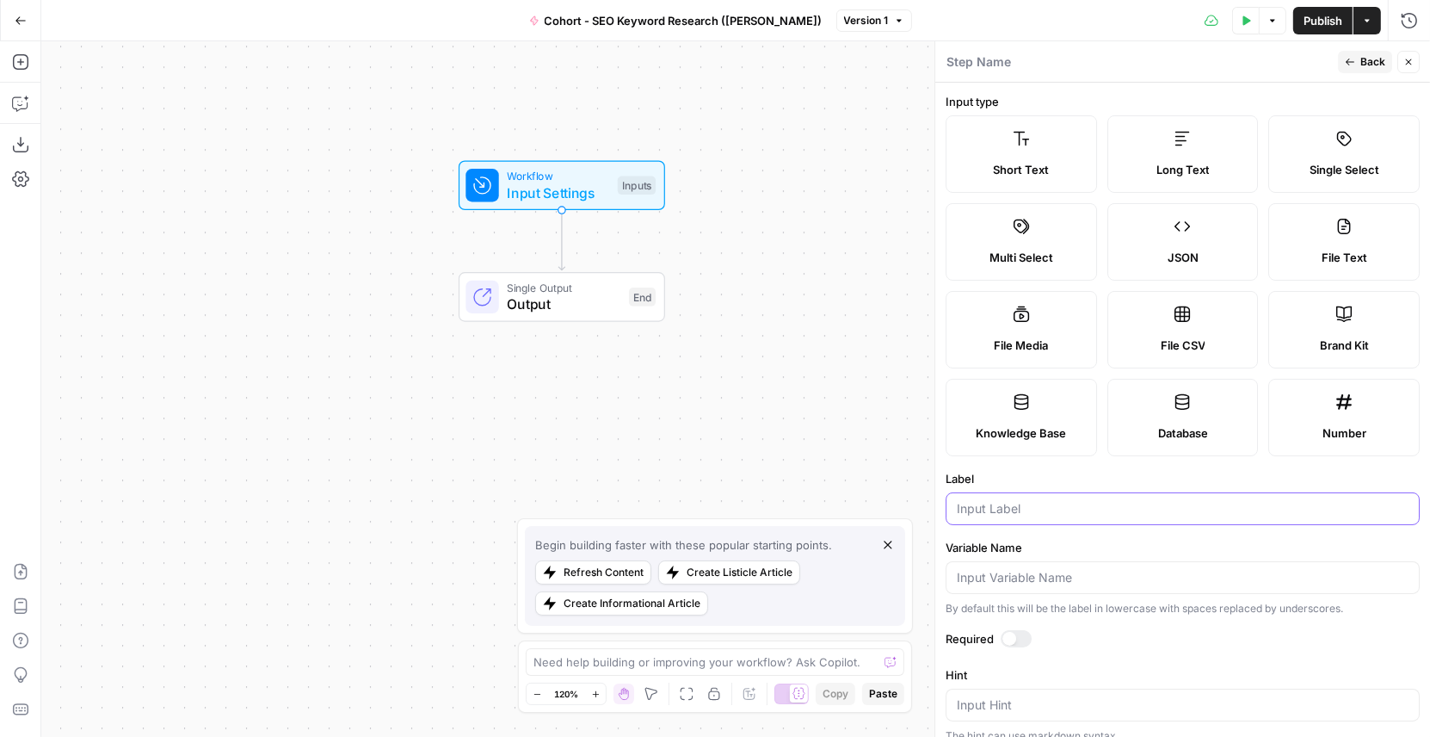
click at [1010, 510] on input "Label" at bounding box center [1183, 508] width 452 height 17
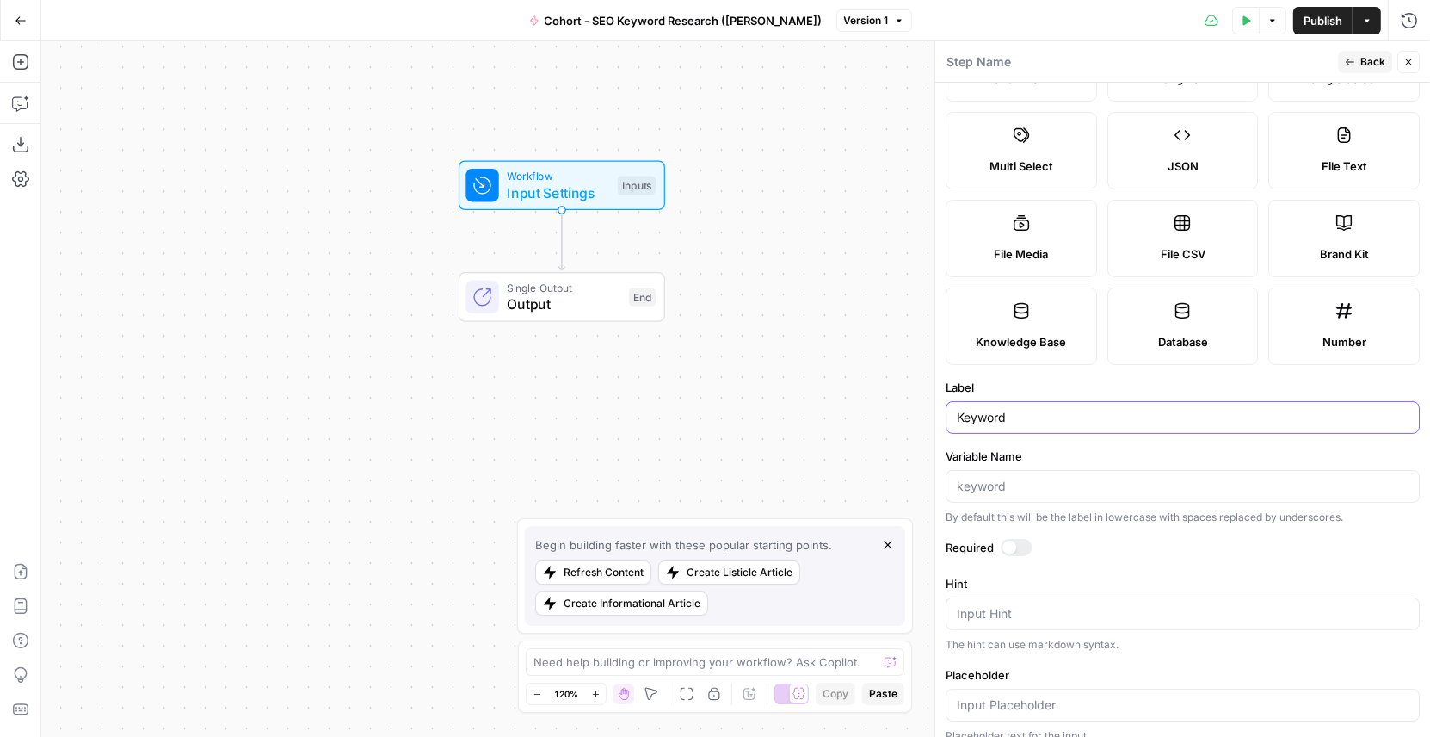
scroll to position [93, 0]
type input "Keyword"
click at [1011, 540] on div at bounding box center [1010, 546] width 14 height 14
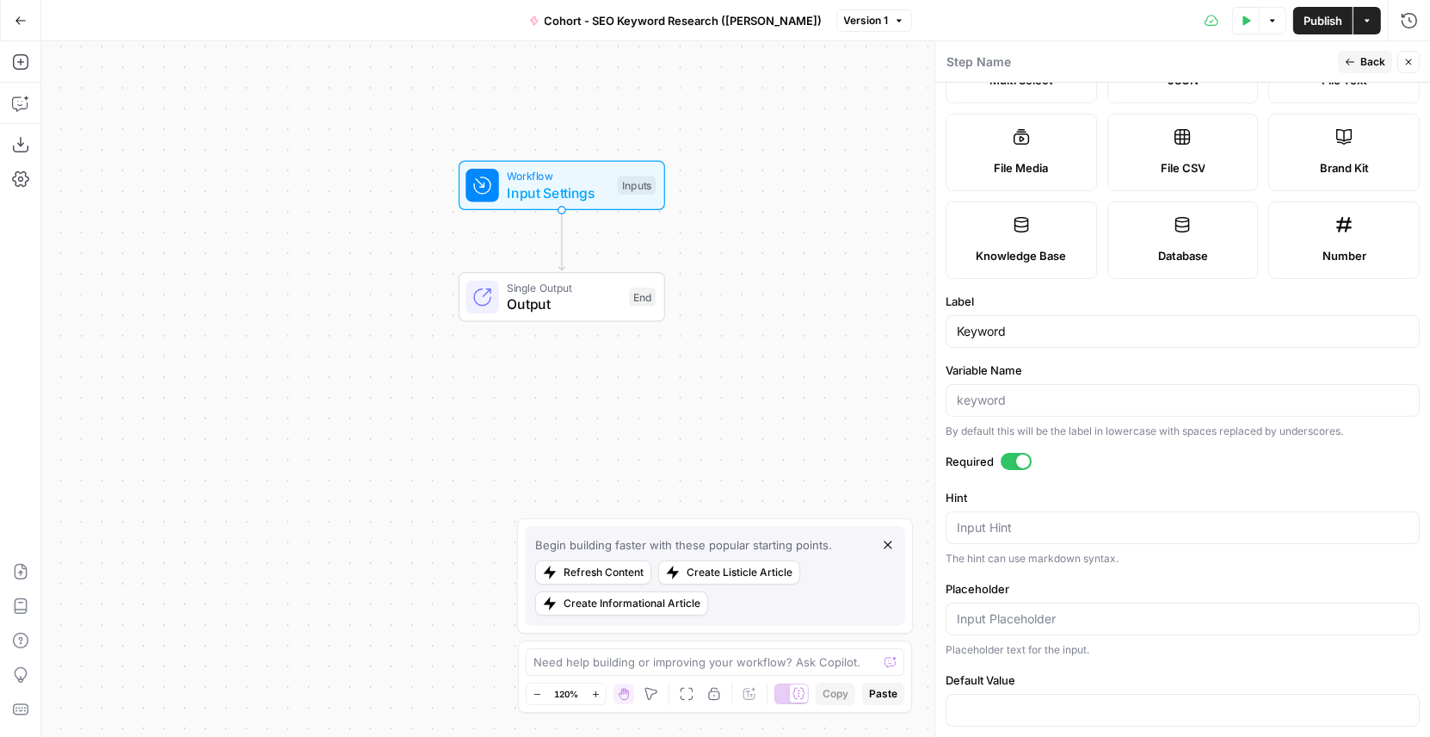
scroll to position [194, 0]
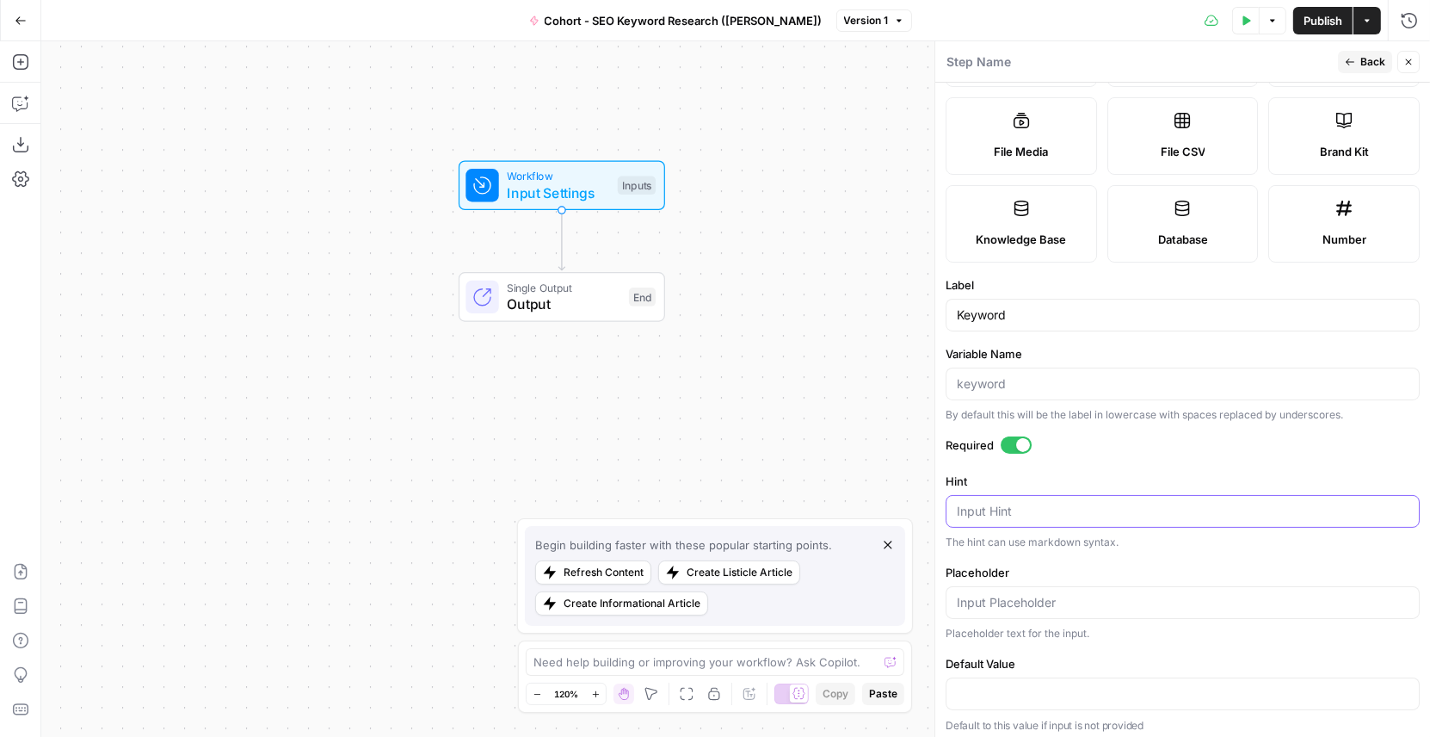
click at [1021, 503] on textarea "Hint" at bounding box center [1183, 511] width 452 height 17
click at [1004, 594] on input "Placeholder" at bounding box center [1183, 602] width 452 height 17
click at [978, 688] on input "Default Value" at bounding box center [1183, 693] width 452 height 17
click at [1022, 644] on form "Input type Short Text Long Text Single Select Multi Select JSON File Text File …" at bounding box center [1183, 410] width 495 height 655
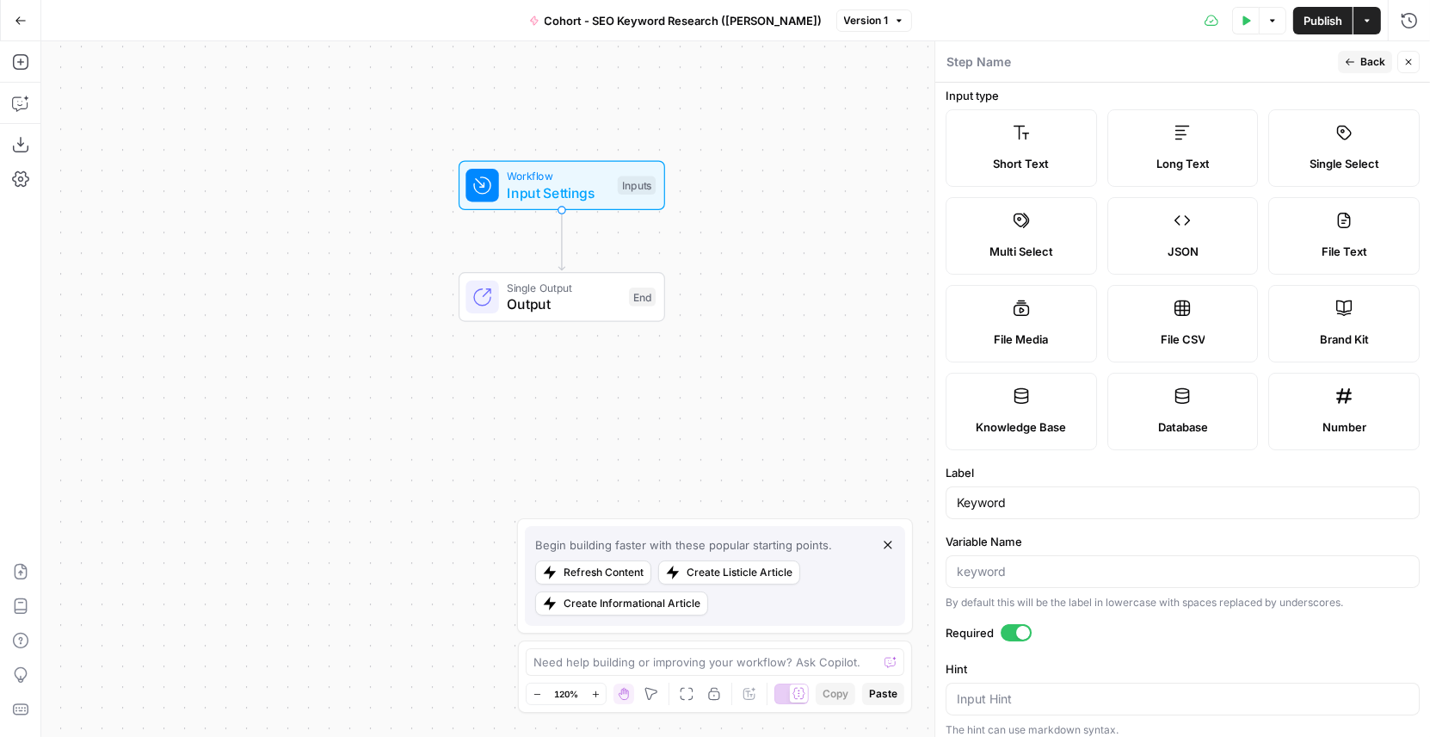
scroll to position [0, 0]
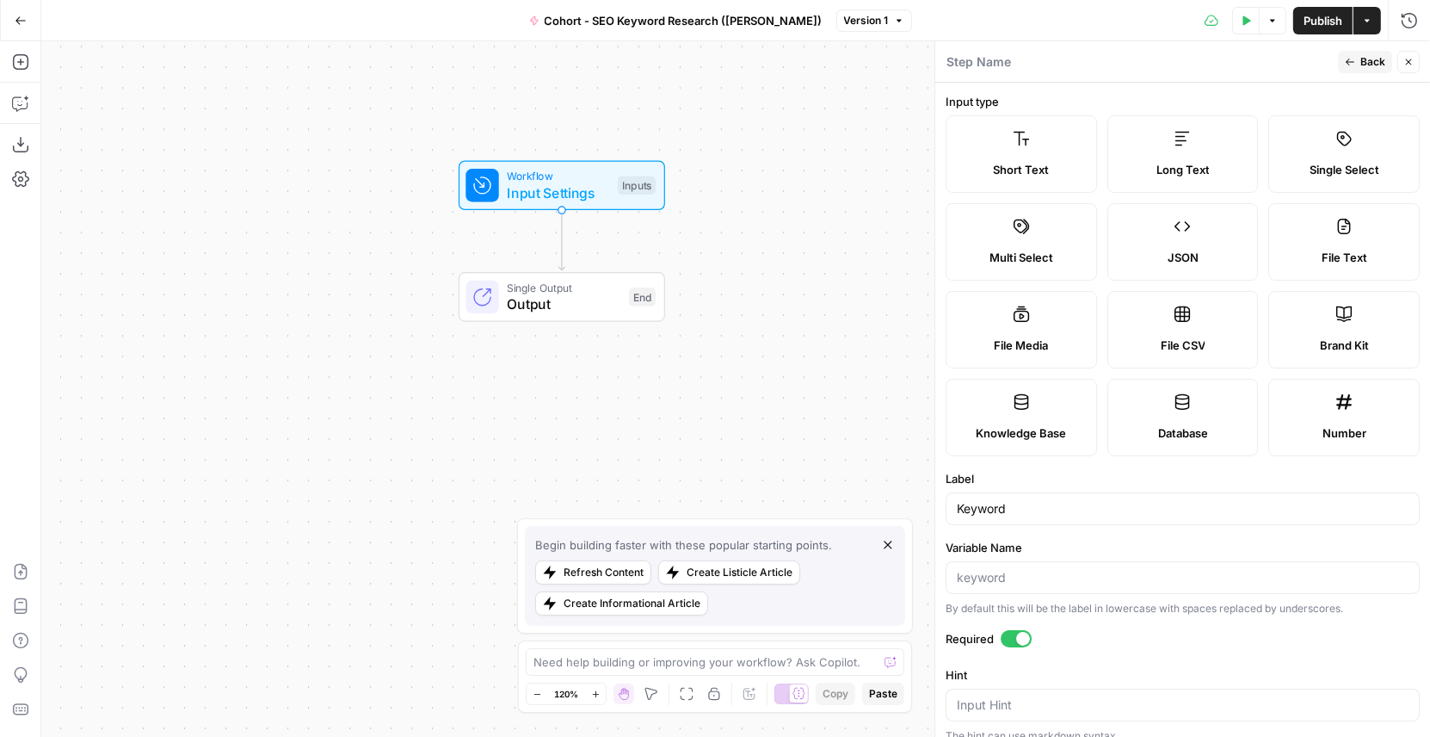
click at [1367, 63] on span "Back" at bounding box center [1373, 61] width 25 height 15
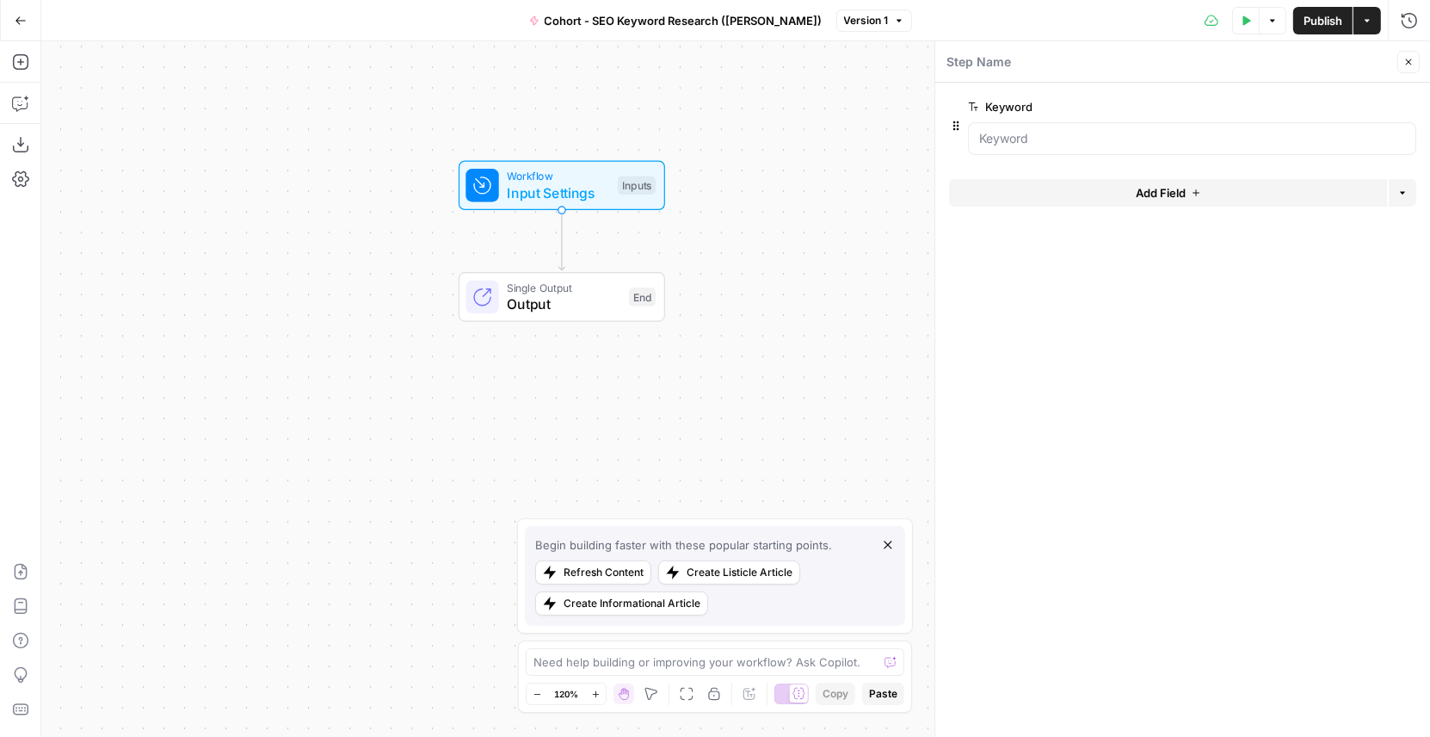
click at [1132, 192] on button "Add Field" at bounding box center [1168, 193] width 438 height 28
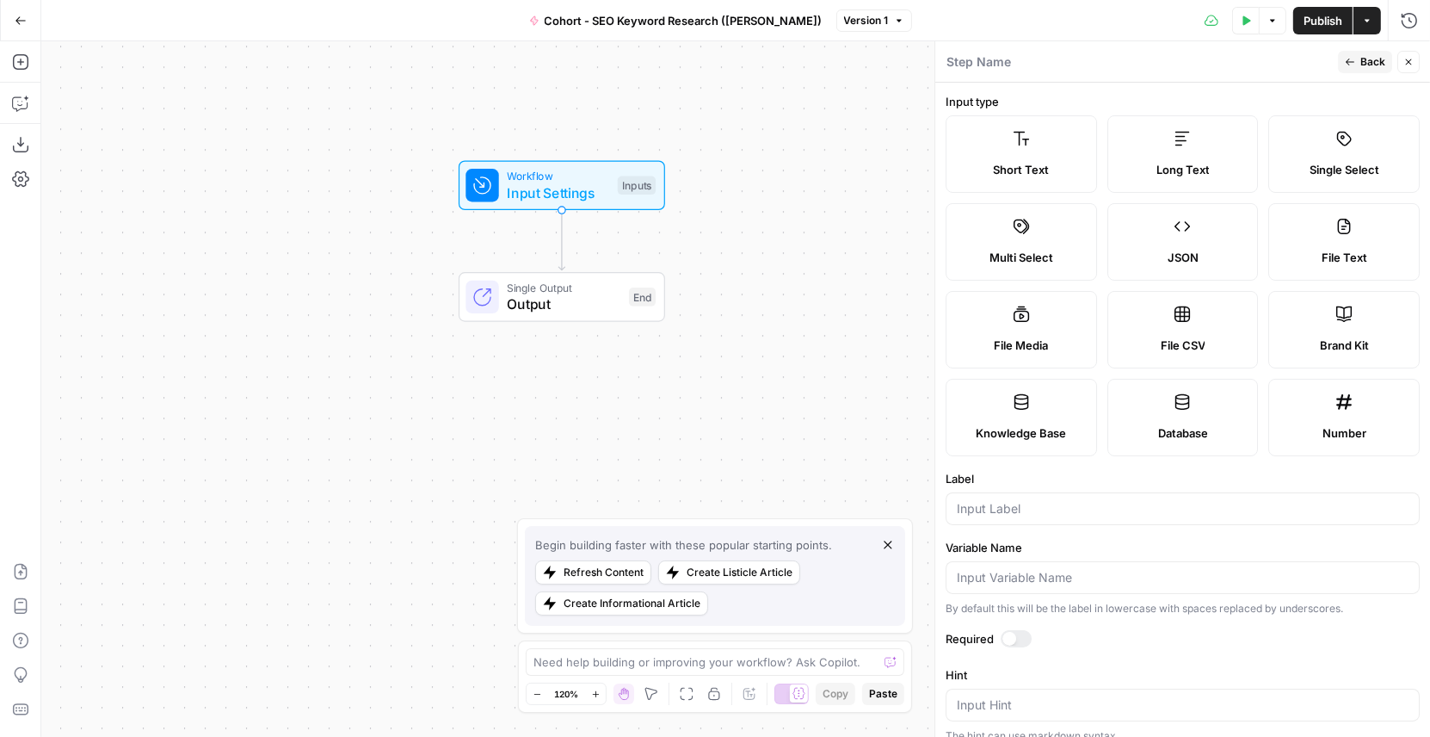
click at [1331, 349] on span "Brand Kit" at bounding box center [1344, 345] width 49 height 17
type input "Brand Kit"
type input "brand_kit"
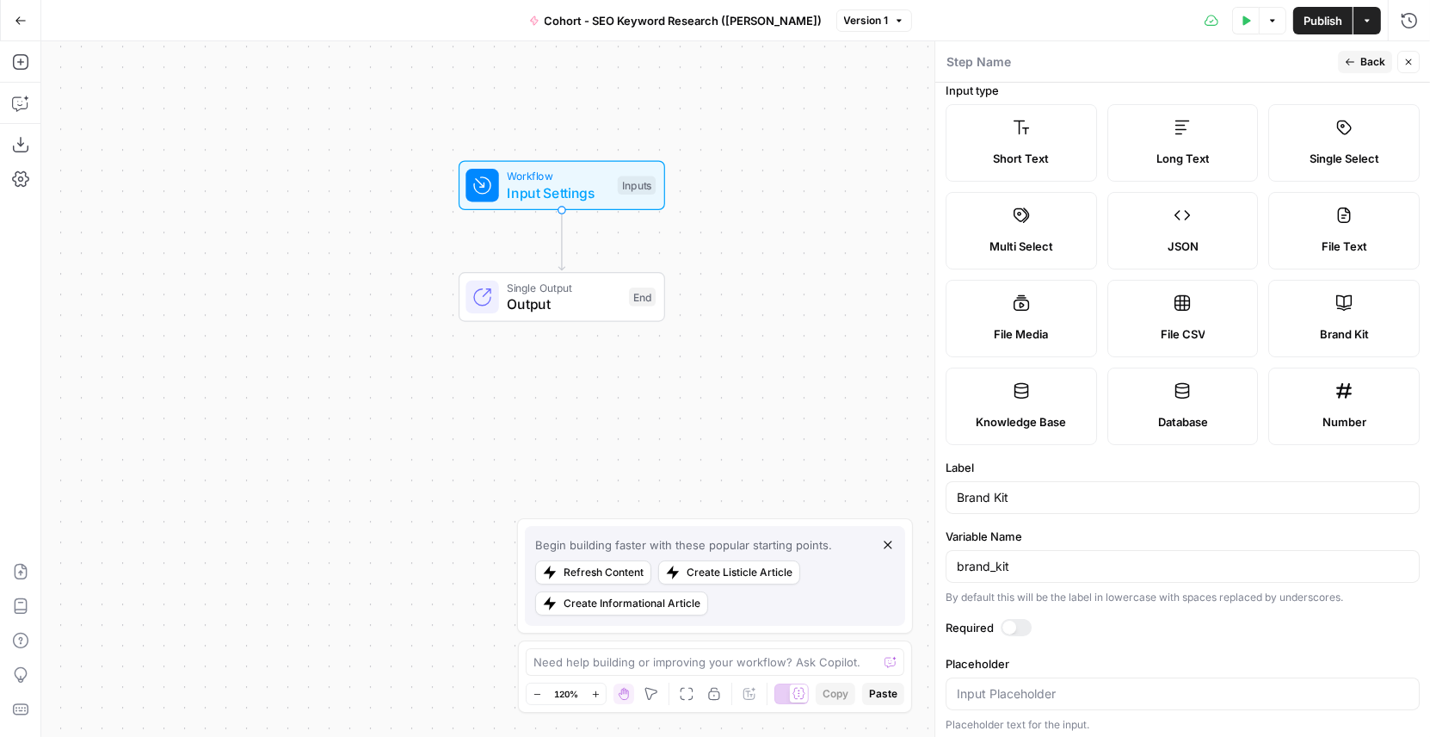
click at [1009, 622] on div at bounding box center [1010, 628] width 14 height 14
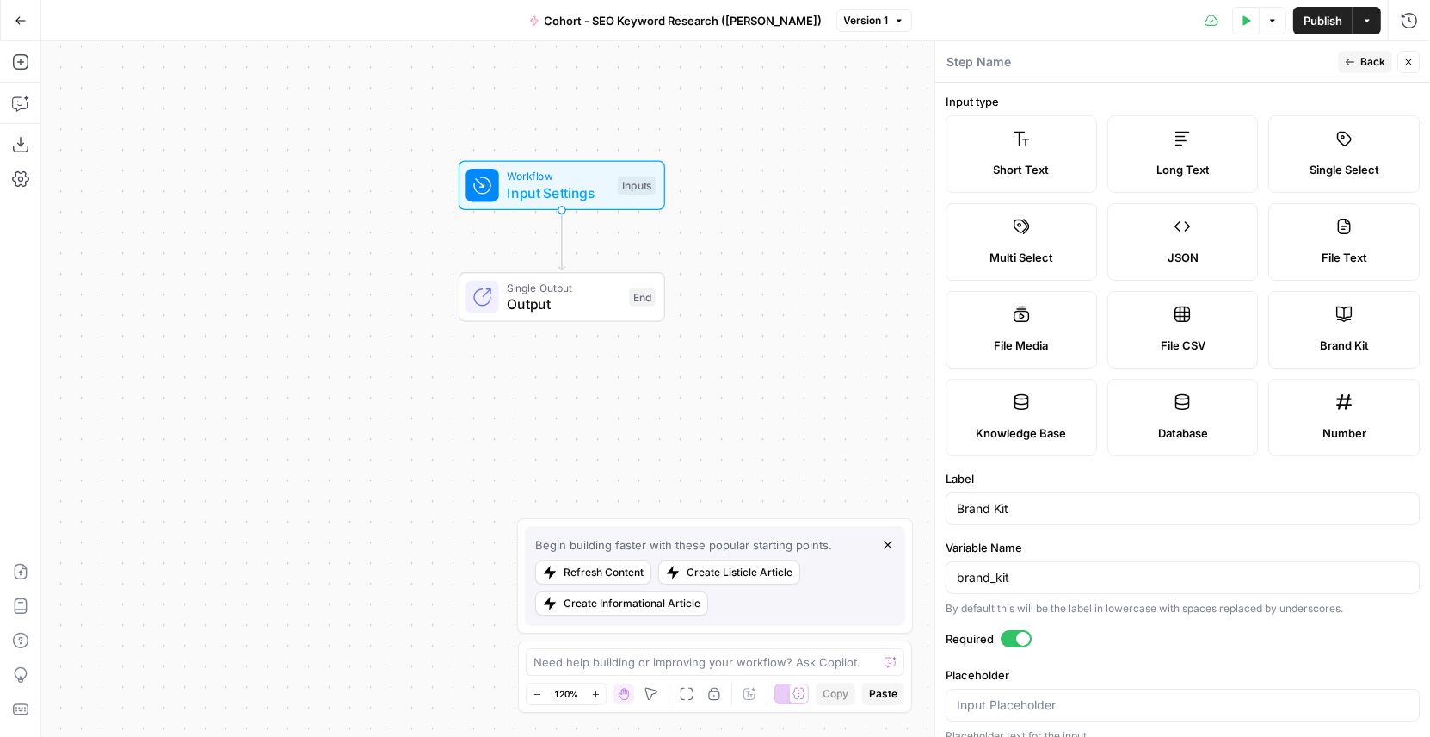
click at [1374, 68] on span "Back" at bounding box center [1373, 61] width 25 height 15
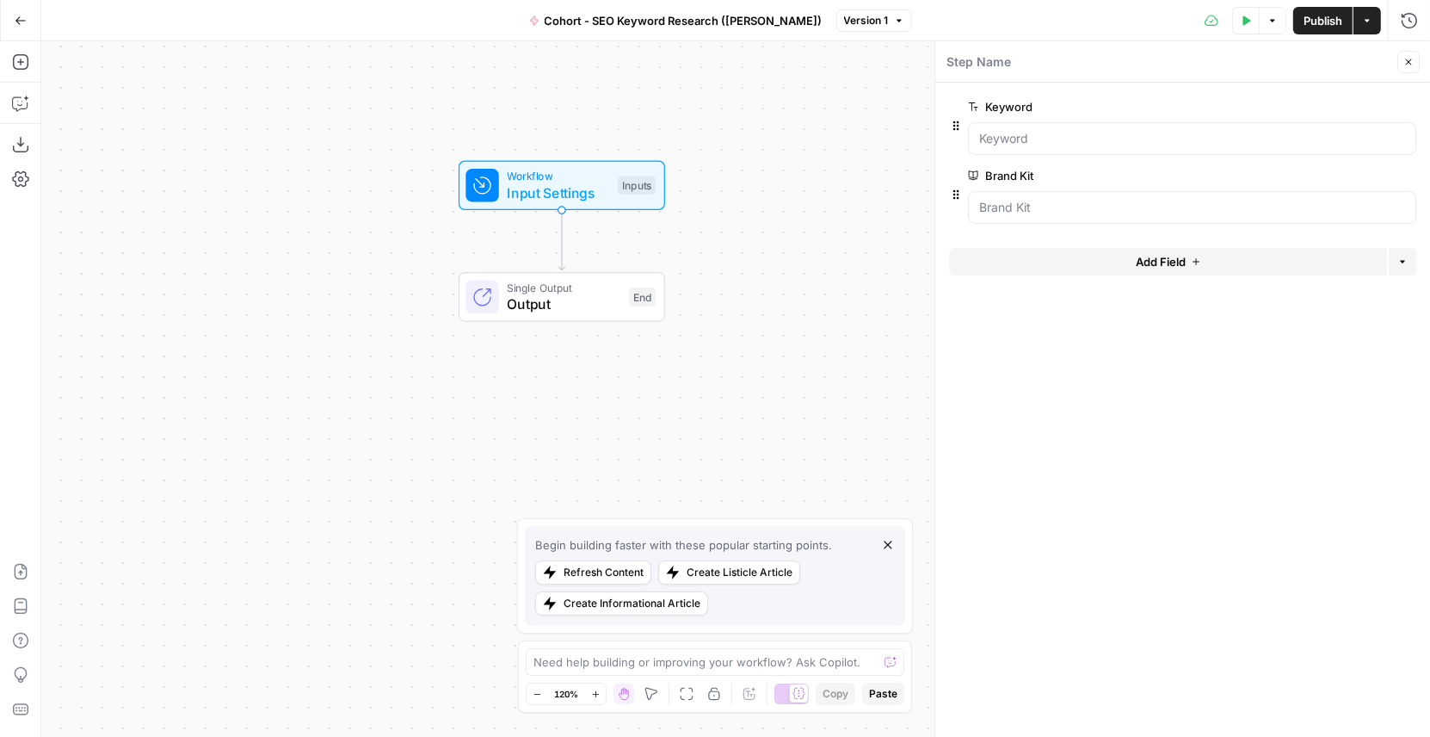
click at [1409, 62] on icon "button" at bounding box center [1409, 62] width 6 height 6
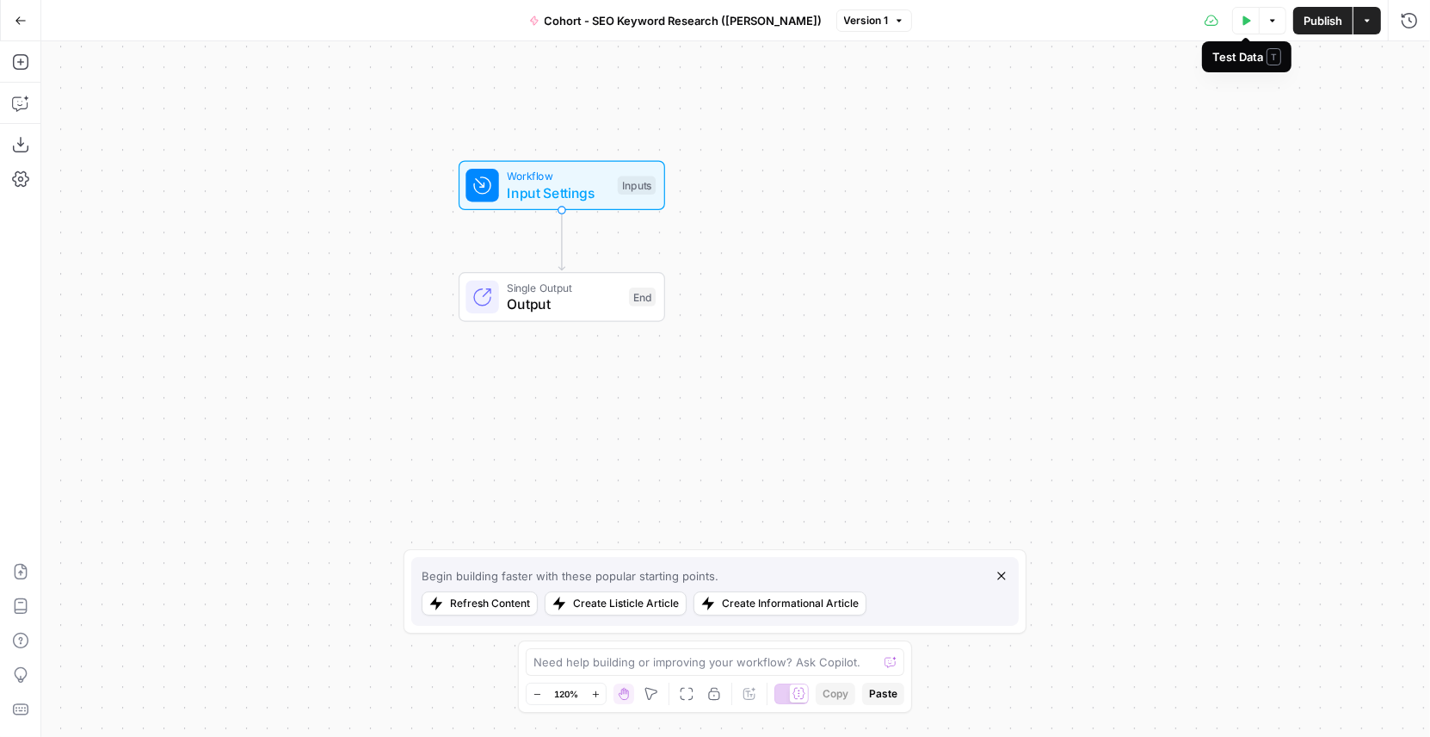
click at [1246, 28] on button "Test Data" at bounding box center [1246, 21] width 28 height 28
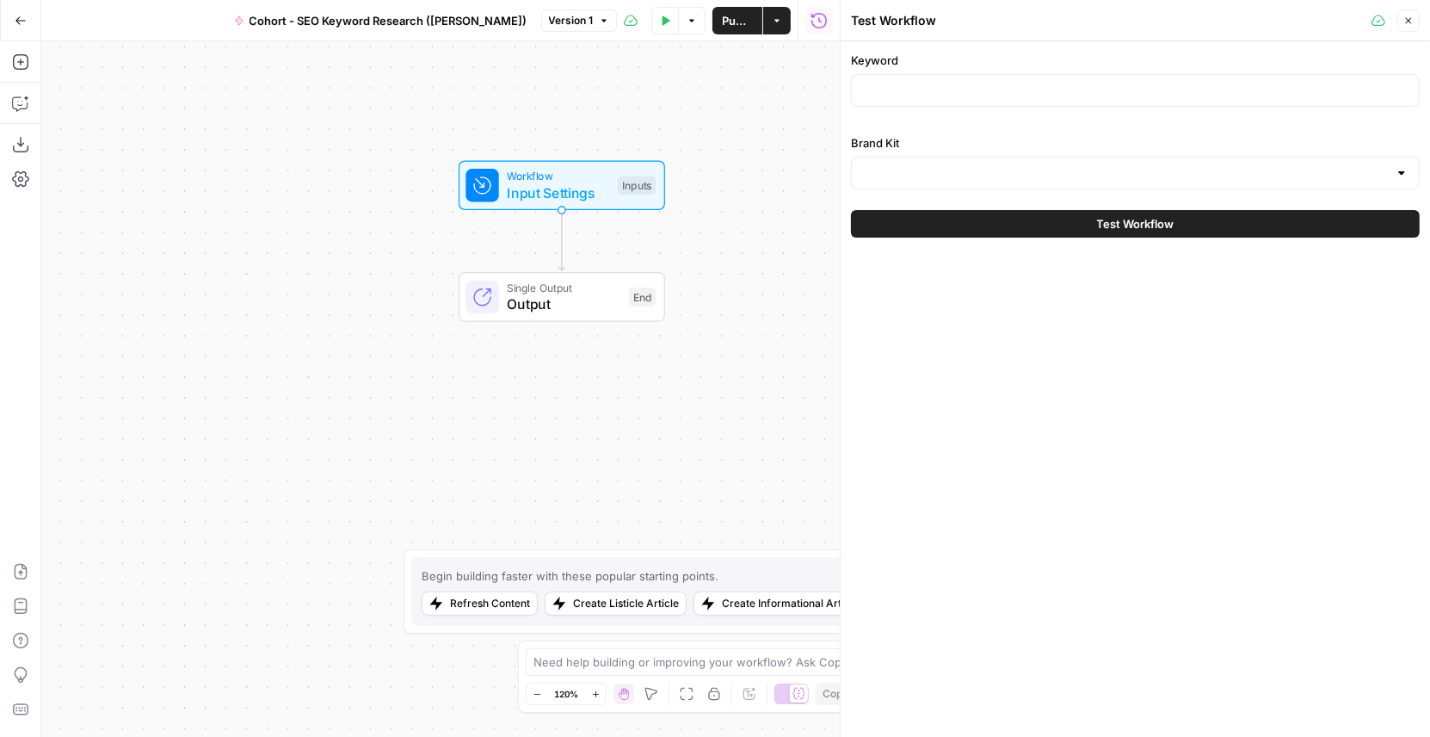
click at [1402, 23] on button "Close" at bounding box center [1409, 20] width 22 height 22
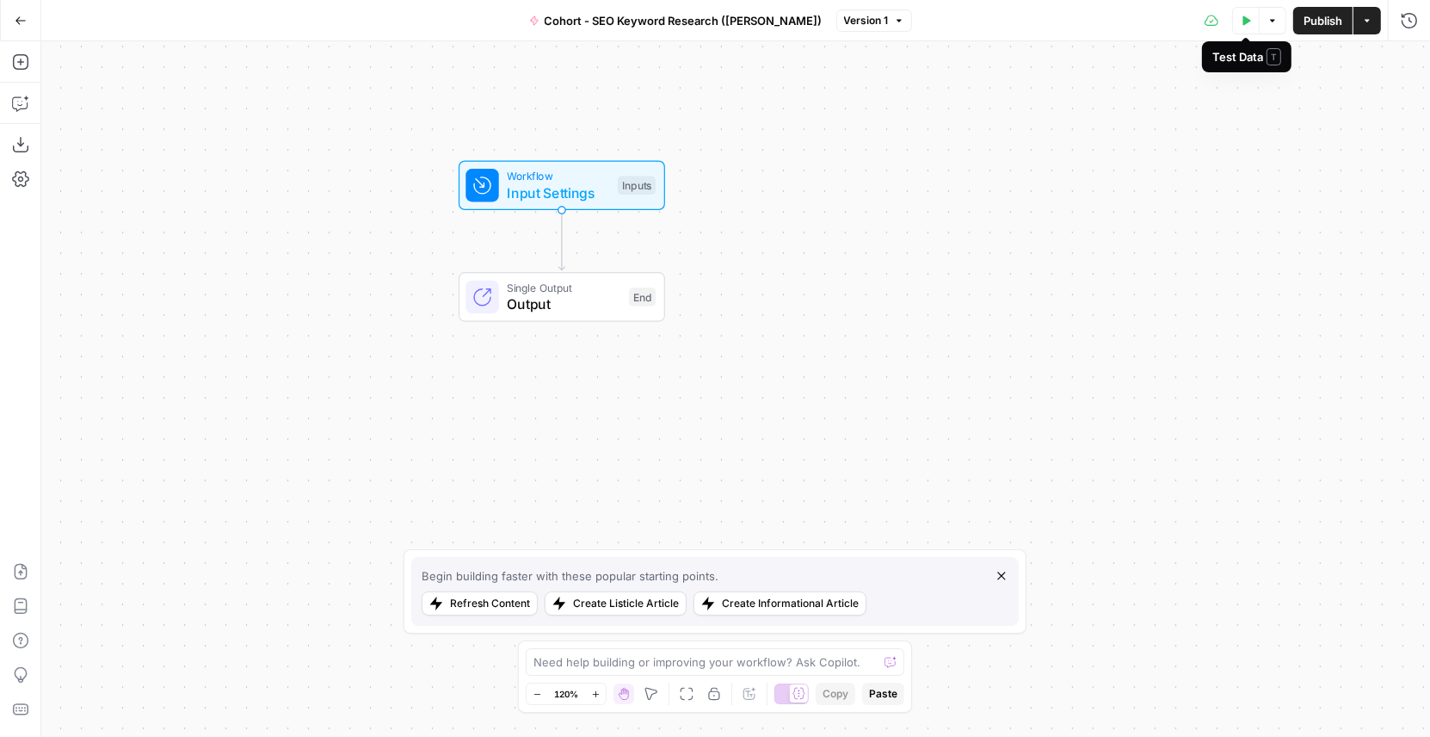
click at [1241, 24] on icon "button" at bounding box center [1246, 20] width 10 height 10
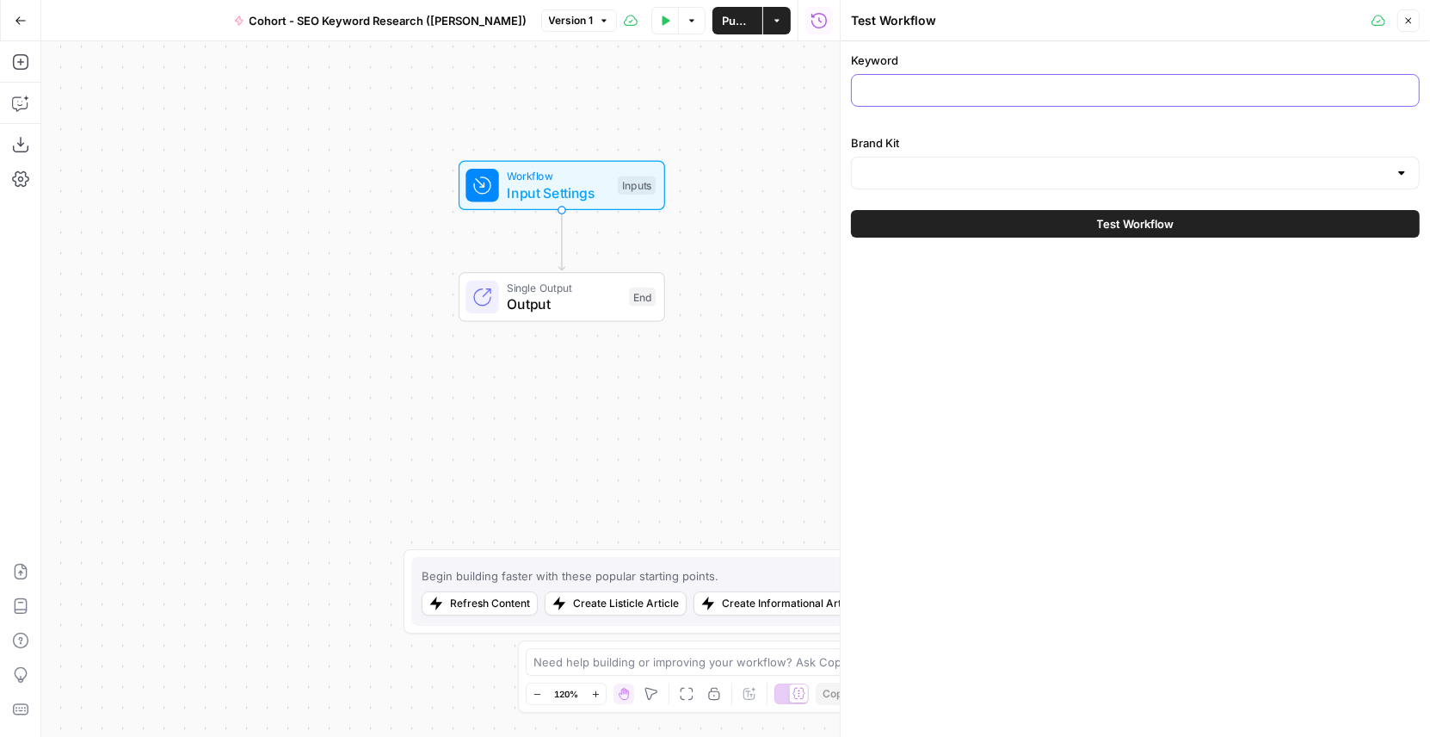
click at [935, 93] on input "Keyword" at bounding box center [1135, 90] width 547 height 17
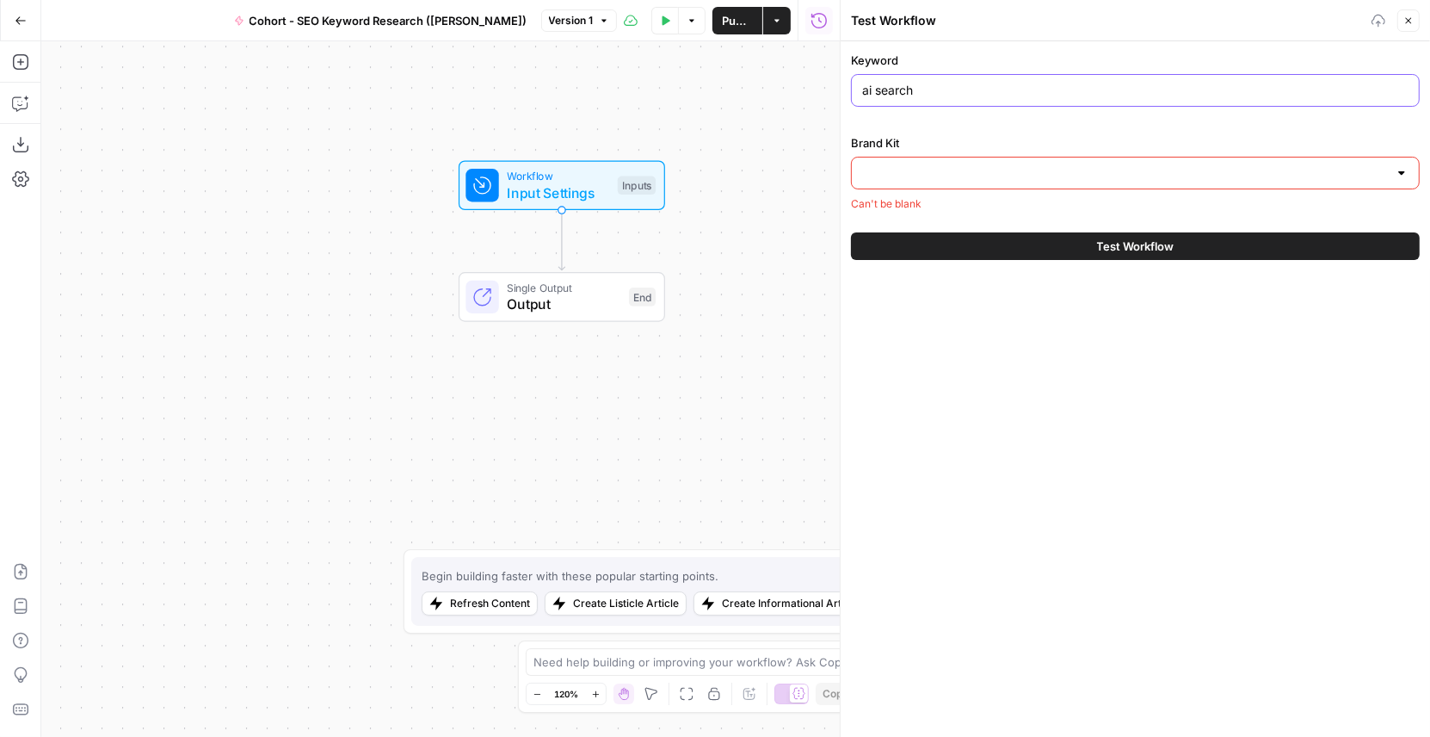
type input "ai search"
click at [960, 127] on div "Keyword ai search Brand Kit Can't be blank" at bounding box center [1135, 132] width 569 height 160
click at [941, 164] on input "Brand Kit" at bounding box center [1125, 172] width 526 height 17
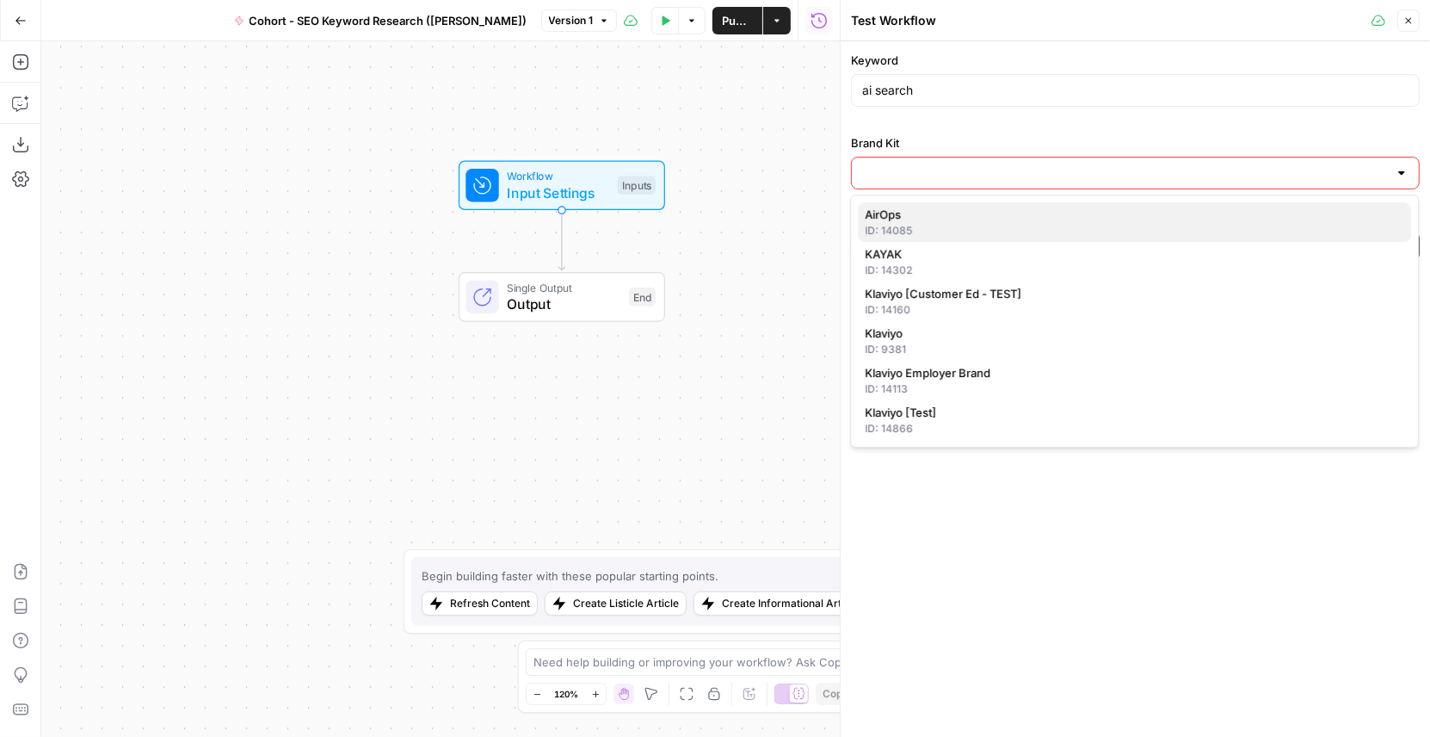
click at [904, 225] on div "ID: 14085" at bounding box center [1135, 230] width 540 height 15
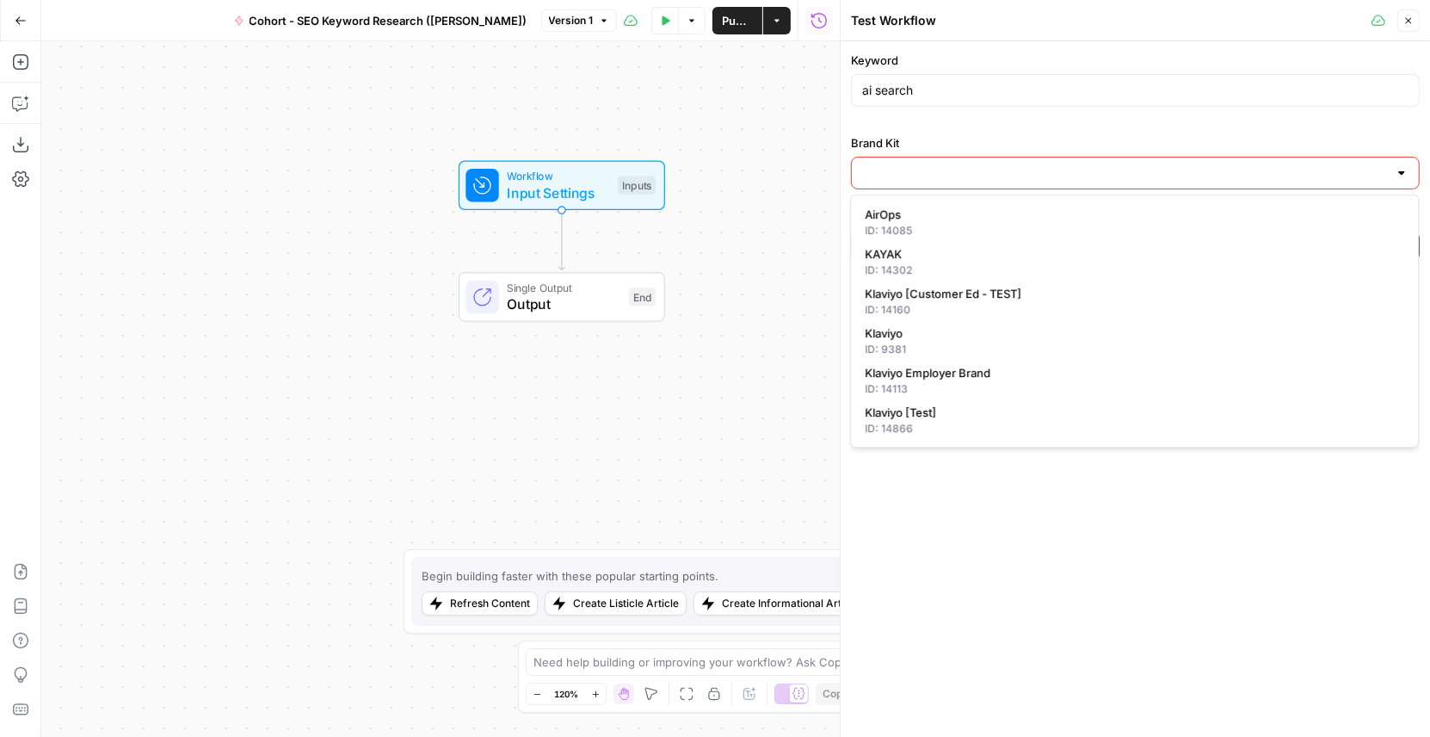
type input "AirOps"
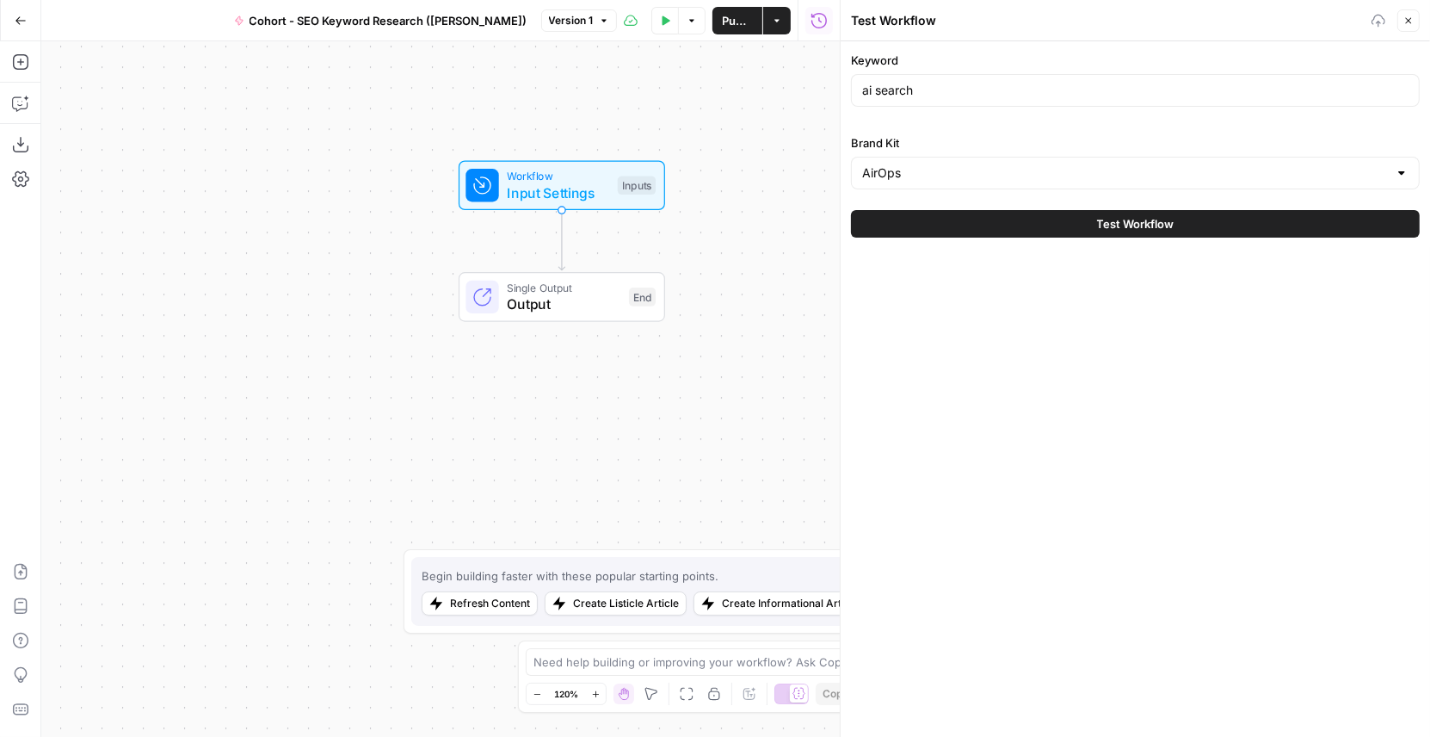
click at [981, 126] on div "Keyword ai search Brand Kit AirOps" at bounding box center [1135, 121] width 569 height 138
click at [1415, 22] on button "Close" at bounding box center [1409, 20] width 22 height 22
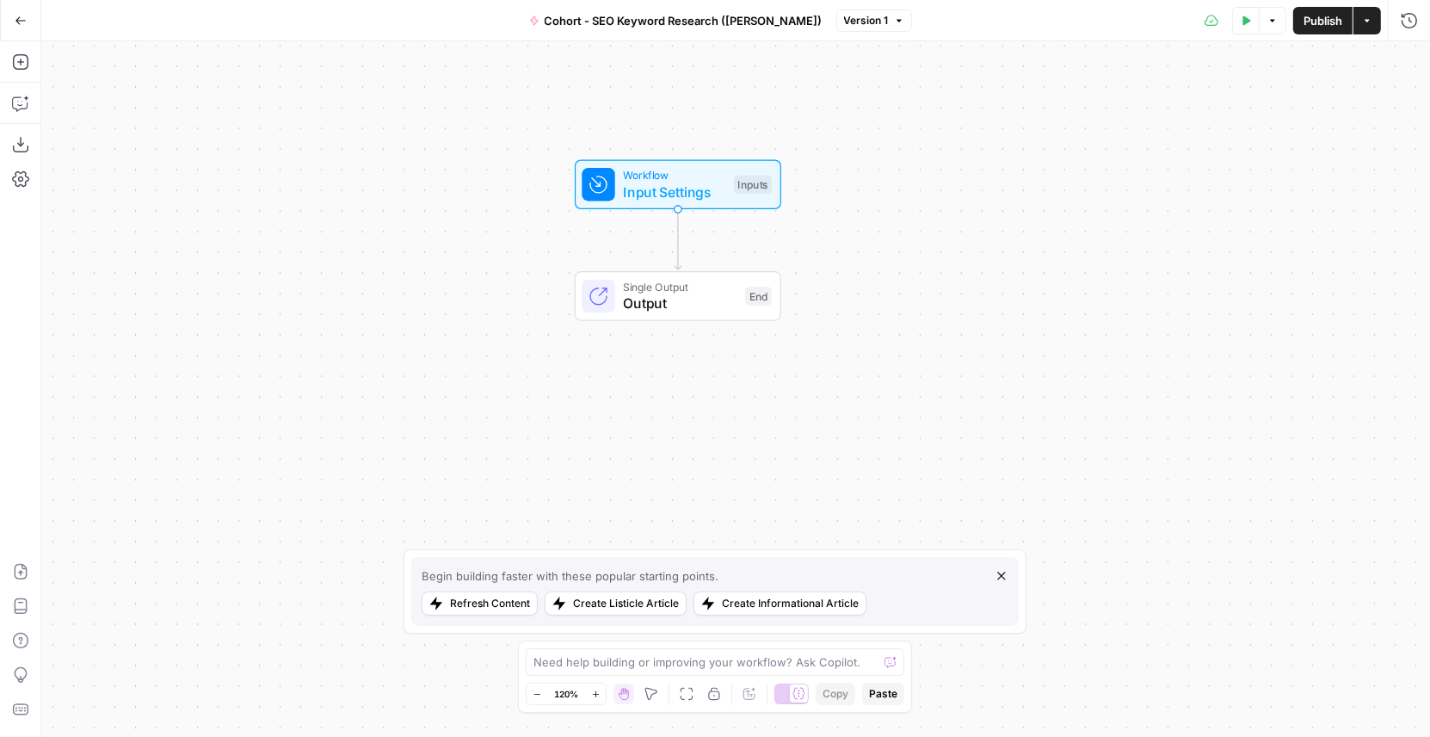
drag, startPoint x: 703, startPoint y: 121, endPoint x: 818, endPoint y: 120, distance: 114.5
click at [818, 120] on div "Workflow Input Settings Inputs Single Output Output End" at bounding box center [735, 388] width 1389 height 695
click at [20, 59] on icon "button" at bounding box center [19, 61] width 15 height 15
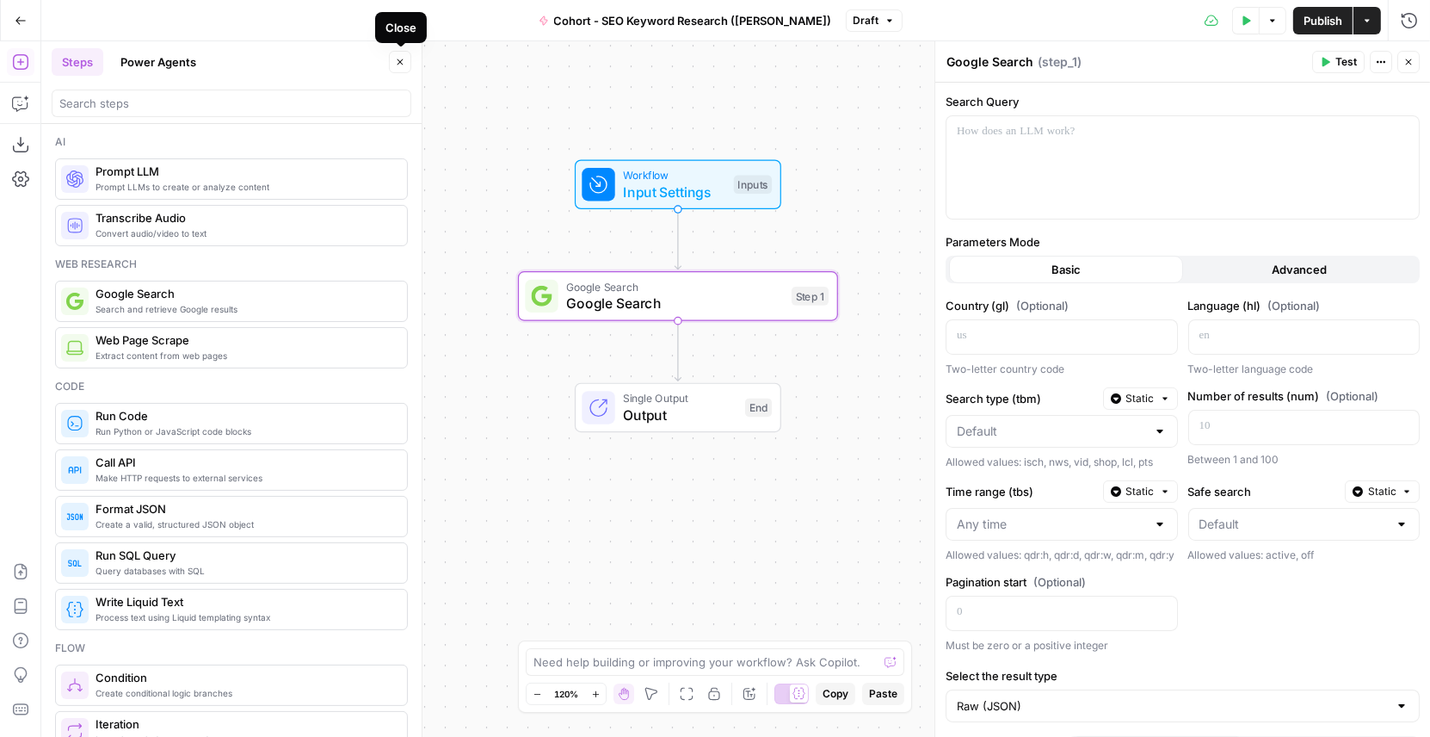
click at [404, 60] on icon "button" at bounding box center [400, 62] width 10 height 10
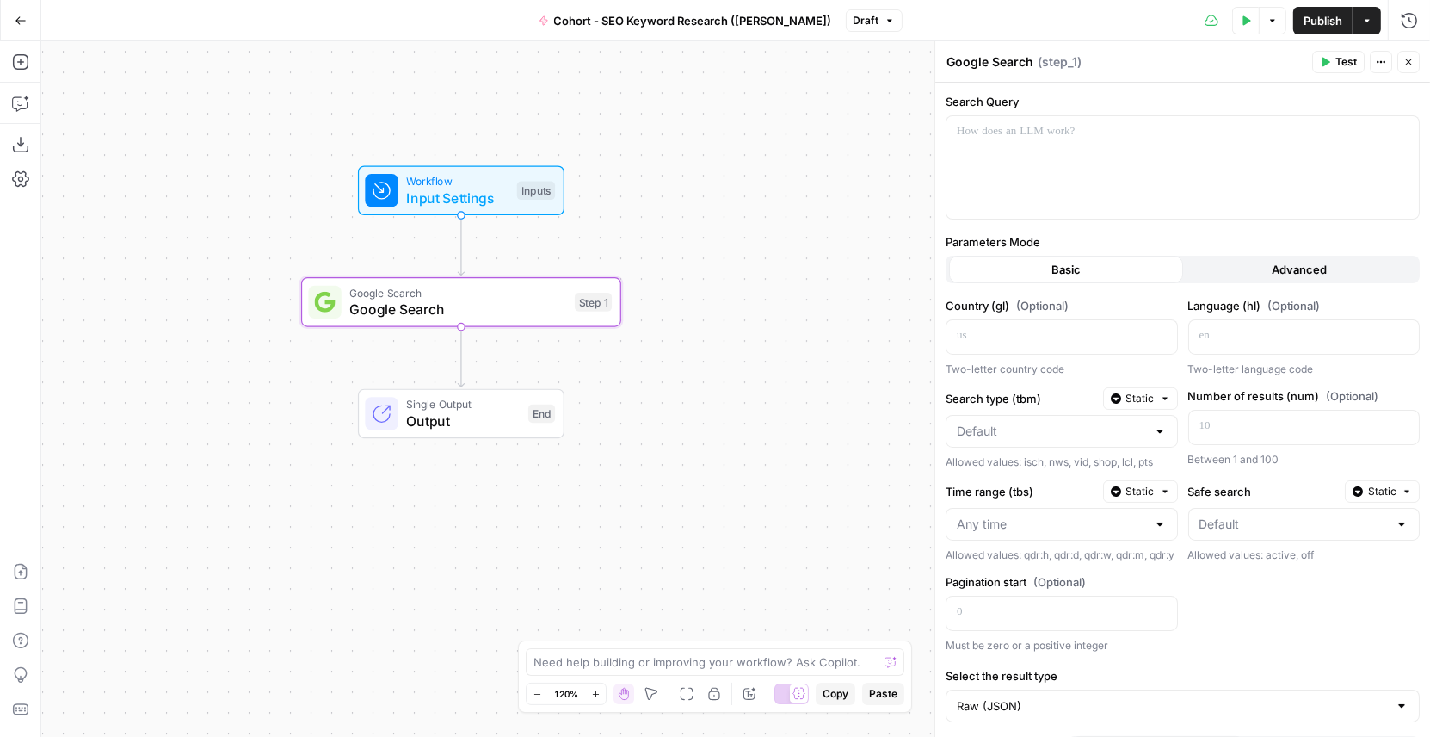
drag, startPoint x: 714, startPoint y: 69, endPoint x: 491, endPoint y: 74, distance: 223.0
click at [491, 74] on div "Workflow Input Settings Inputs Google Search Google Search Step 1 Single Output…" at bounding box center [735, 388] width 1389 height 695
click at [1108, 269] on div "Basic" at bounding box center [1066, 270] width 234 height 28
click at [1219, 265] on button "Advanced" at bounding box center [1300, 270] width 234 height 28
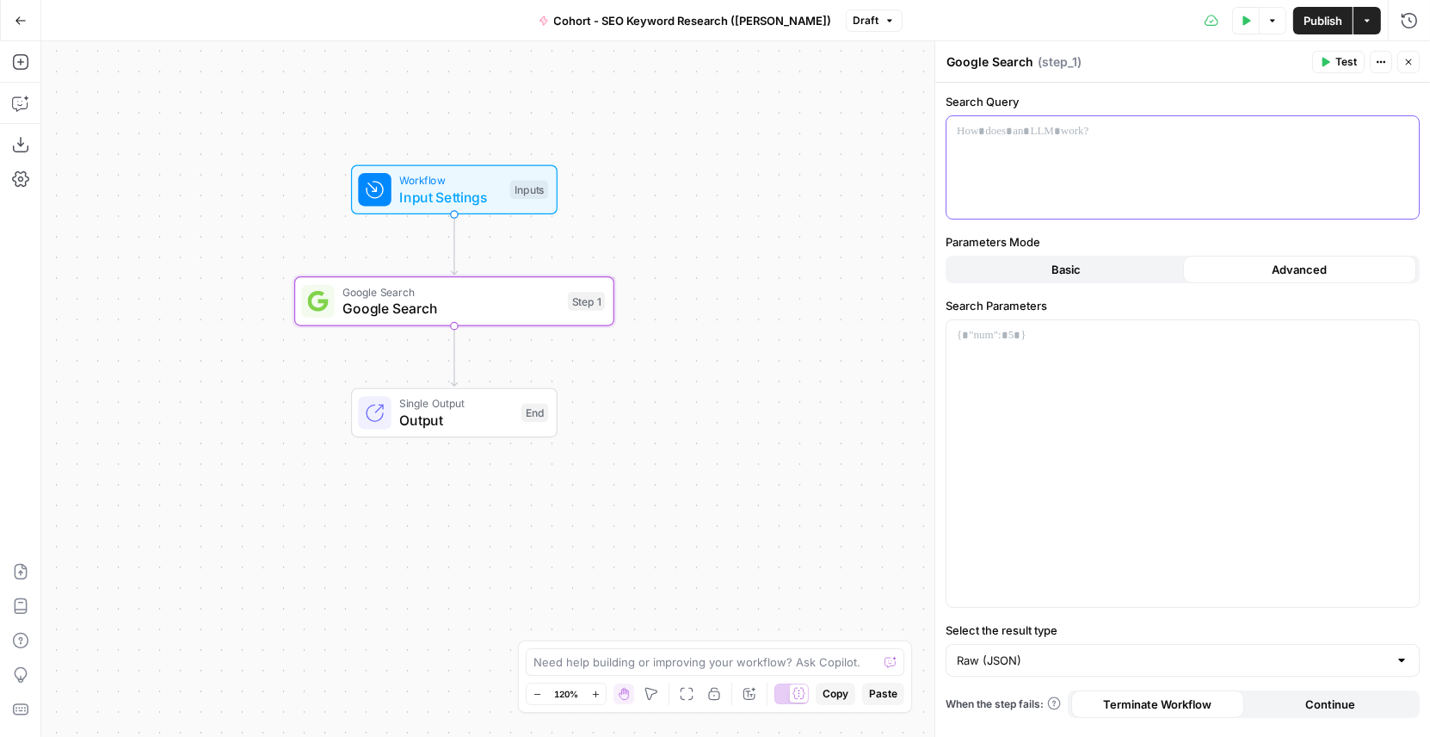
click at [1010, 160] on div at bounding box center [1183, 167] width 472 height 102
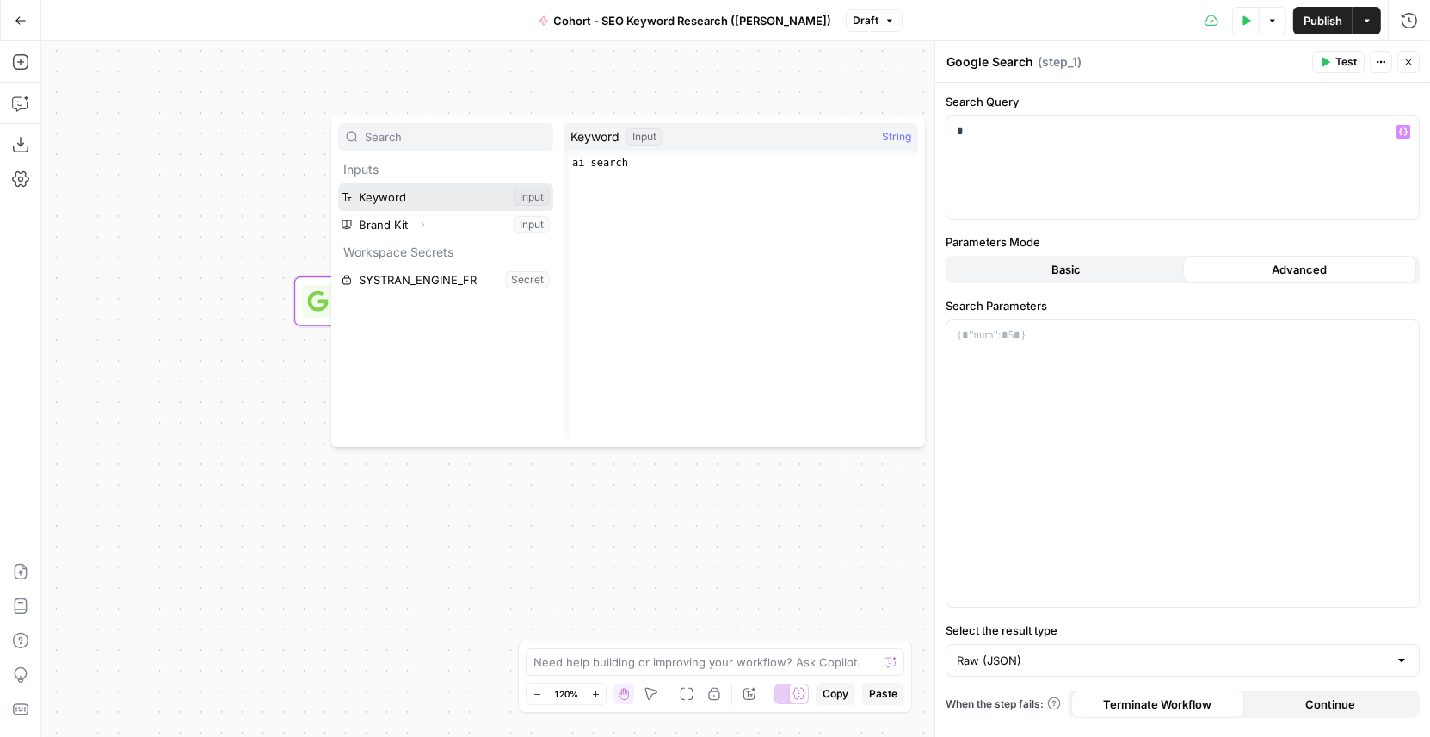
click at [448, 194] on button "Select variable Keyword" at bounding box center [445, 197] width 215 height 28
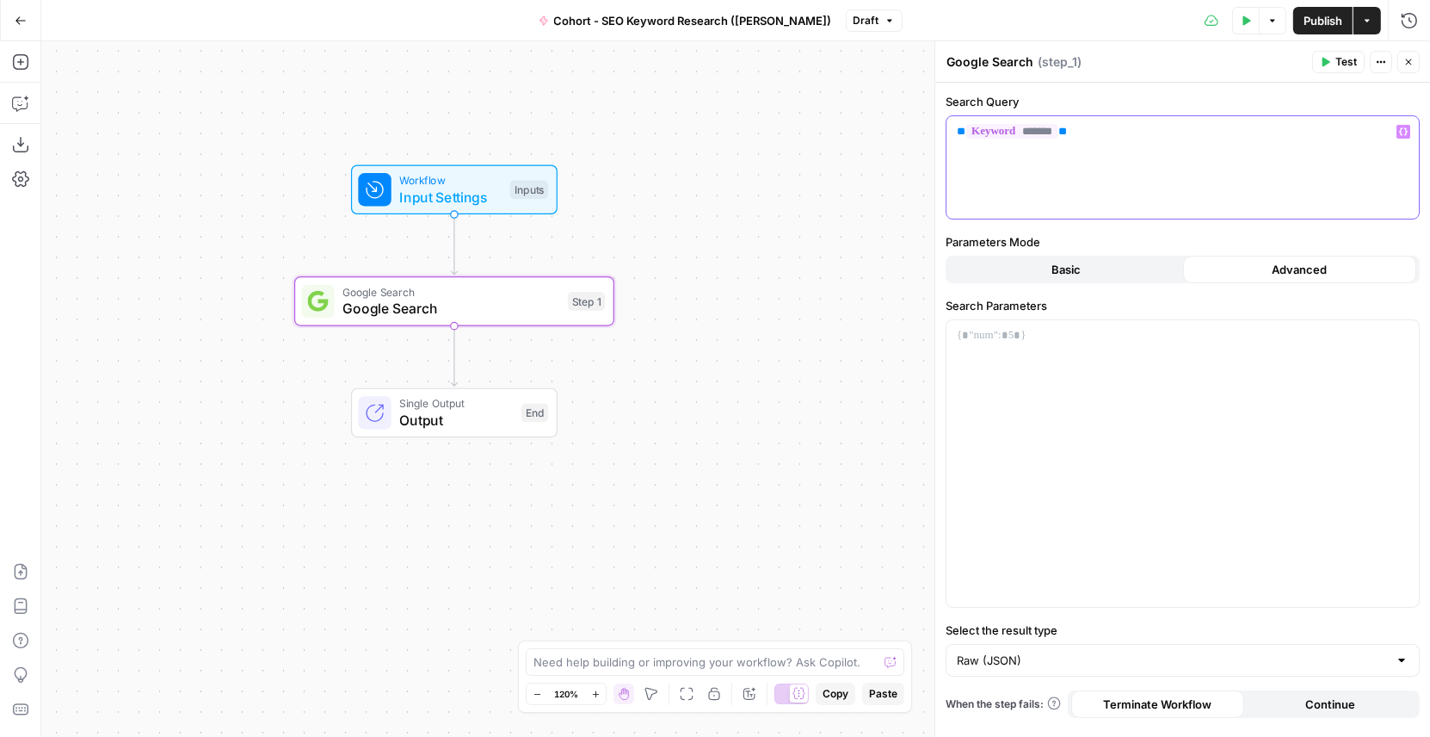
drag, startPoint x: 1112, startPoint y: 135, endPoint x: 953, endPoint y: 132, distance: 159.3
click at [953, 132] on div "** ******* **" at bounding box center [1183, 167] width 472 height 102
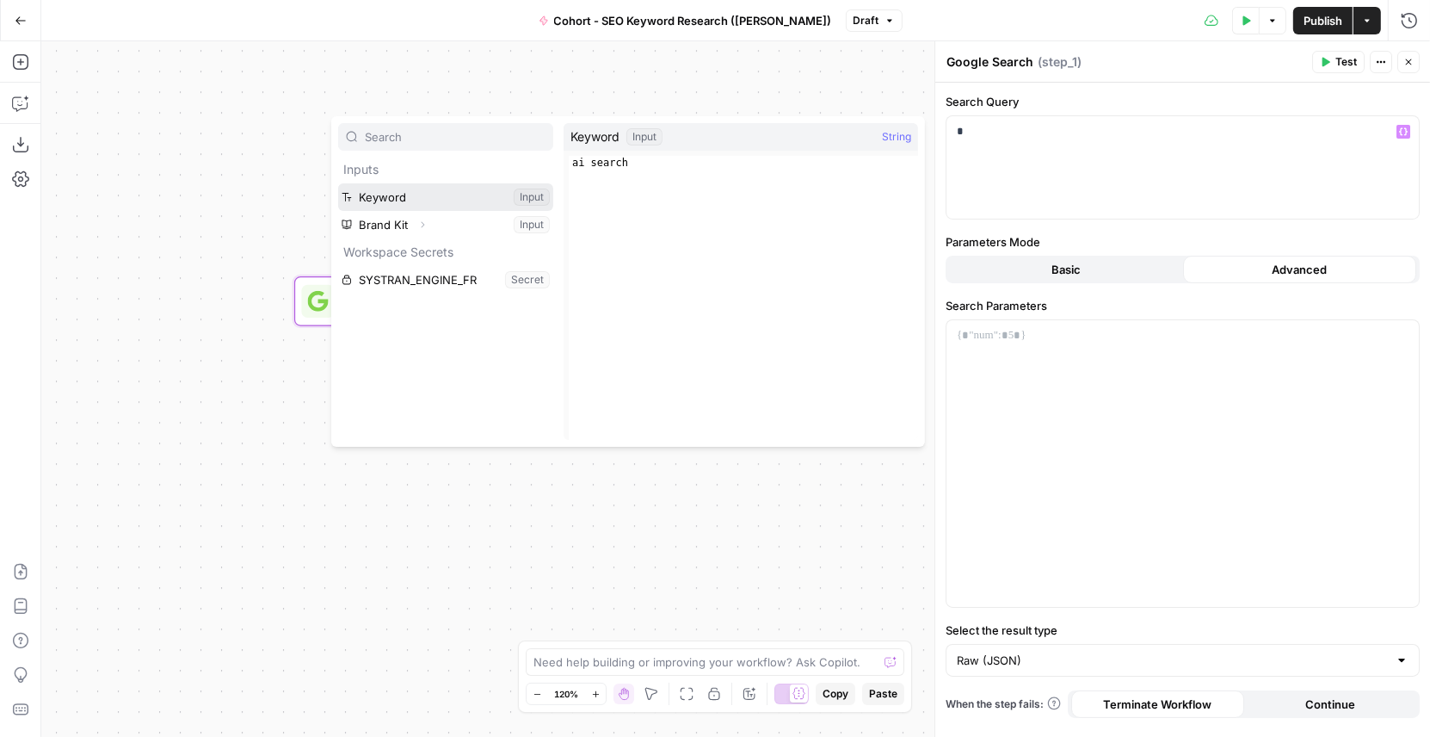
click at [411, 195] on button "Select variable Keyword" at bounding box center [445, 197] width 215 height 28
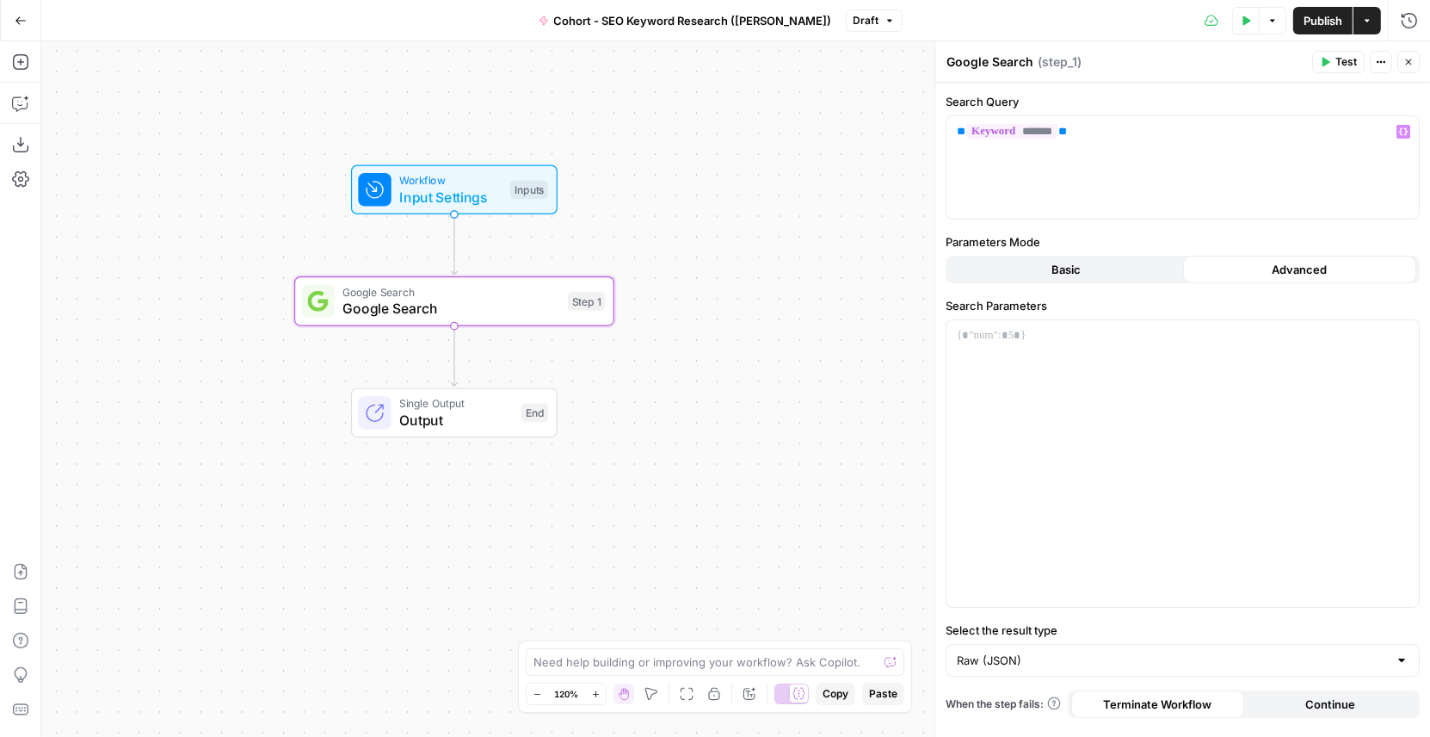
drag, startPoint x: 1055, startPoint y: 311, endPoint x: 947, endPoint y: 310, distance: 108.4
click at [947, 310] on label "Search Parameters" at bounding box center [1183, 305] width 474 height 17
click at [1041, 342] on p at bounding box center [1183, 335] width 452 height 17
click at [1255, 272] on div "Advanced" at bounding box center [1300, 270] width 234 height 28
click at [1043, 333] on p "*" at bounding box center [1183, 335] width 453 height 17
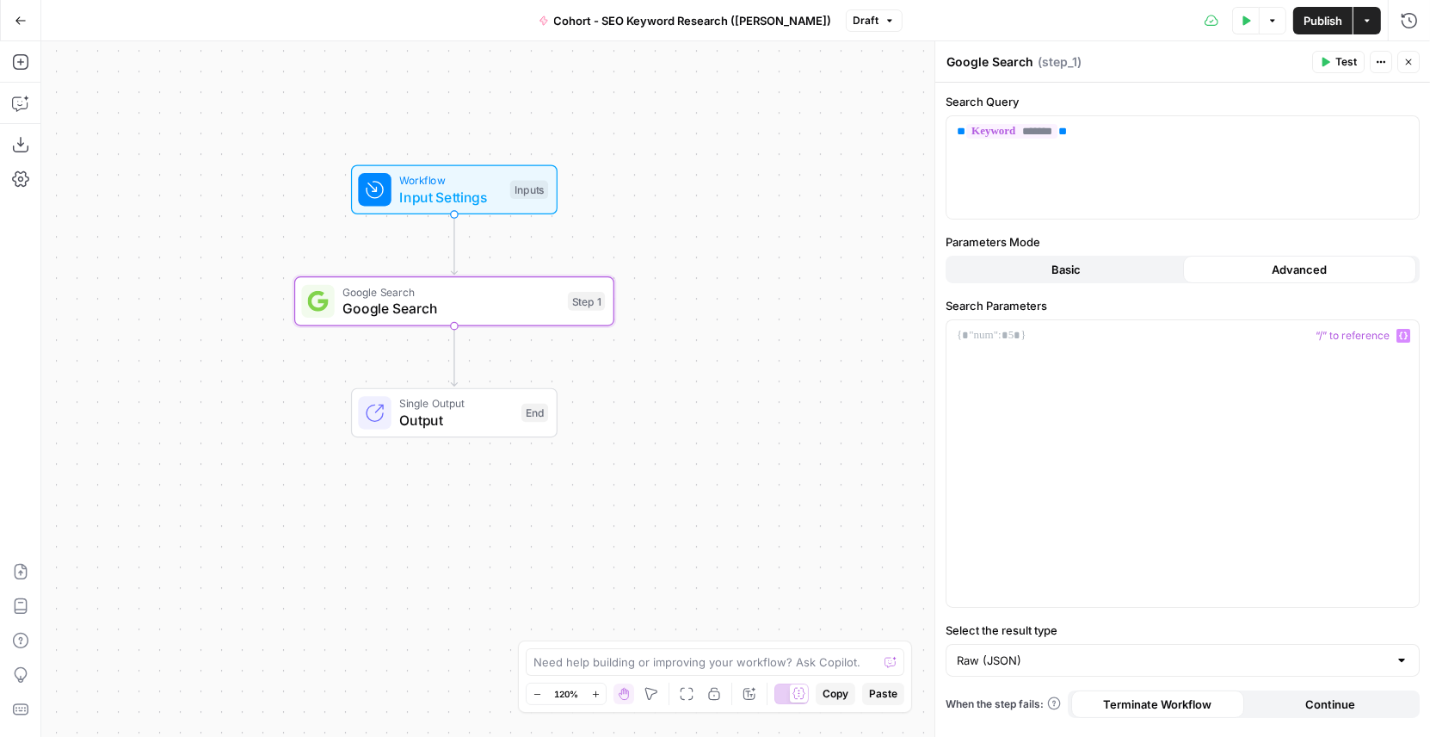
click at [1023, 259] on button "Basic" at bounding box center [1066, 270] width 234 height 28
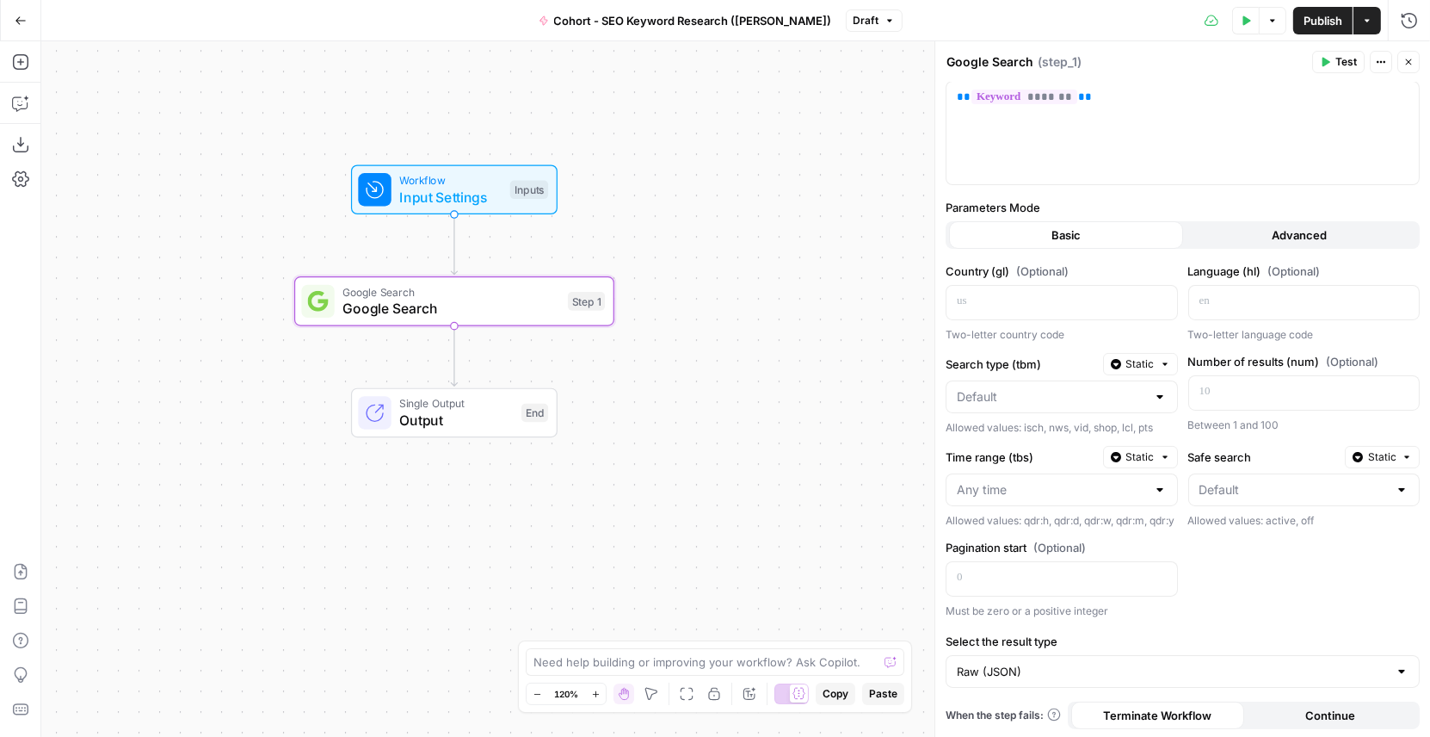
scroll to position [45, 0]
click at [1231, 219] on button "Advanced" at bounding box center [1300, 233] width 234 height 28
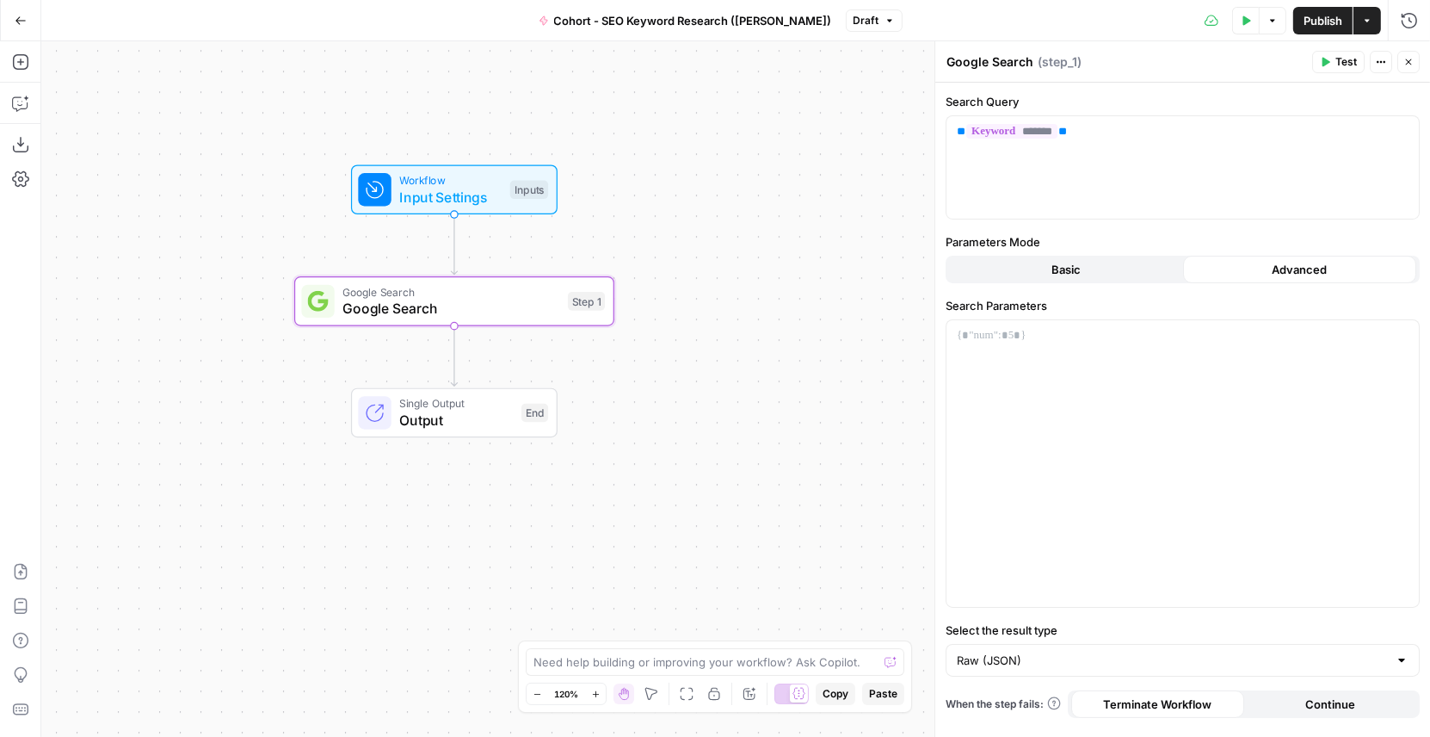
click at [1118, 275] on button "Basic" at bounding box center [1066, 270] width 234 height 28
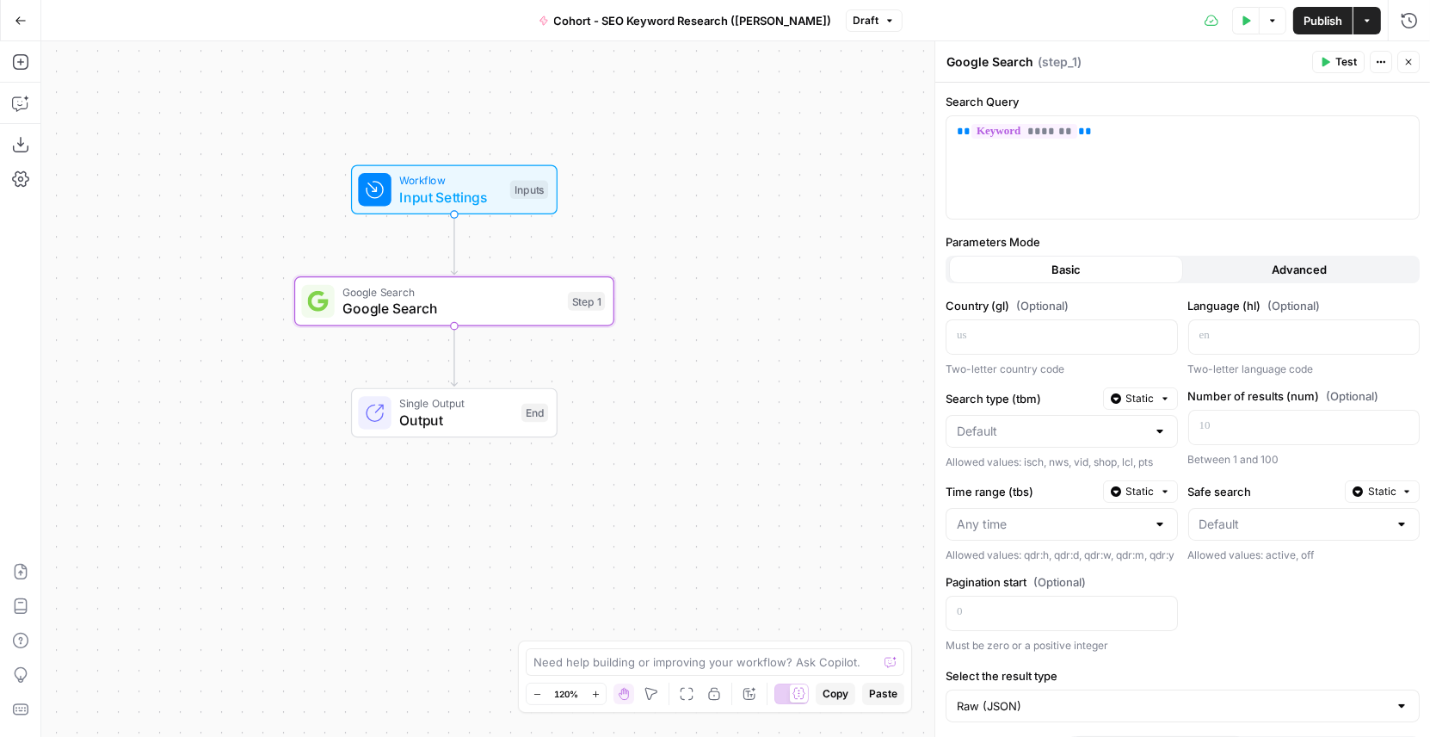
click at [1238, 269] on button "Advanced" at bounding box center [1300, 270] width 234 height 28
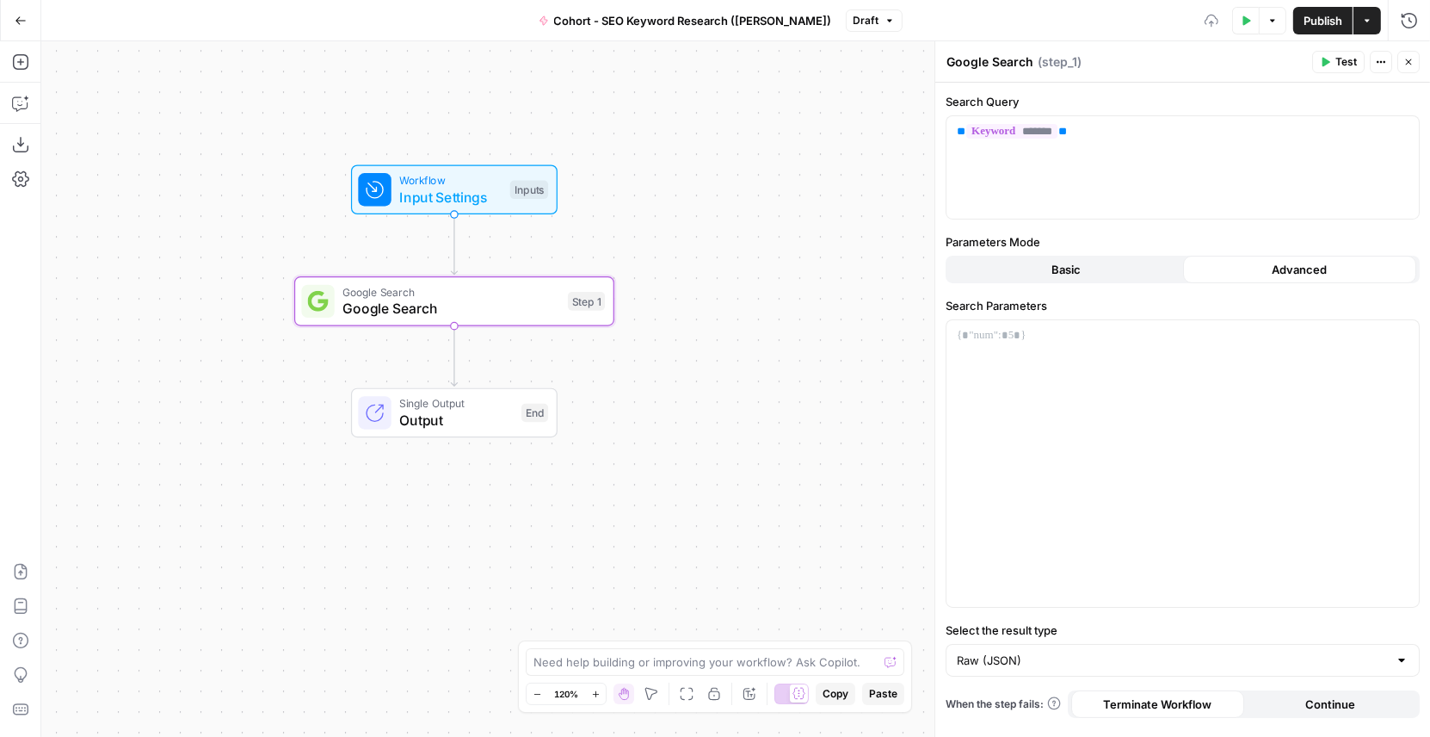
click at [1097, 274] on button "Basic" at bounding box center [1066, 270] width 234 height 28
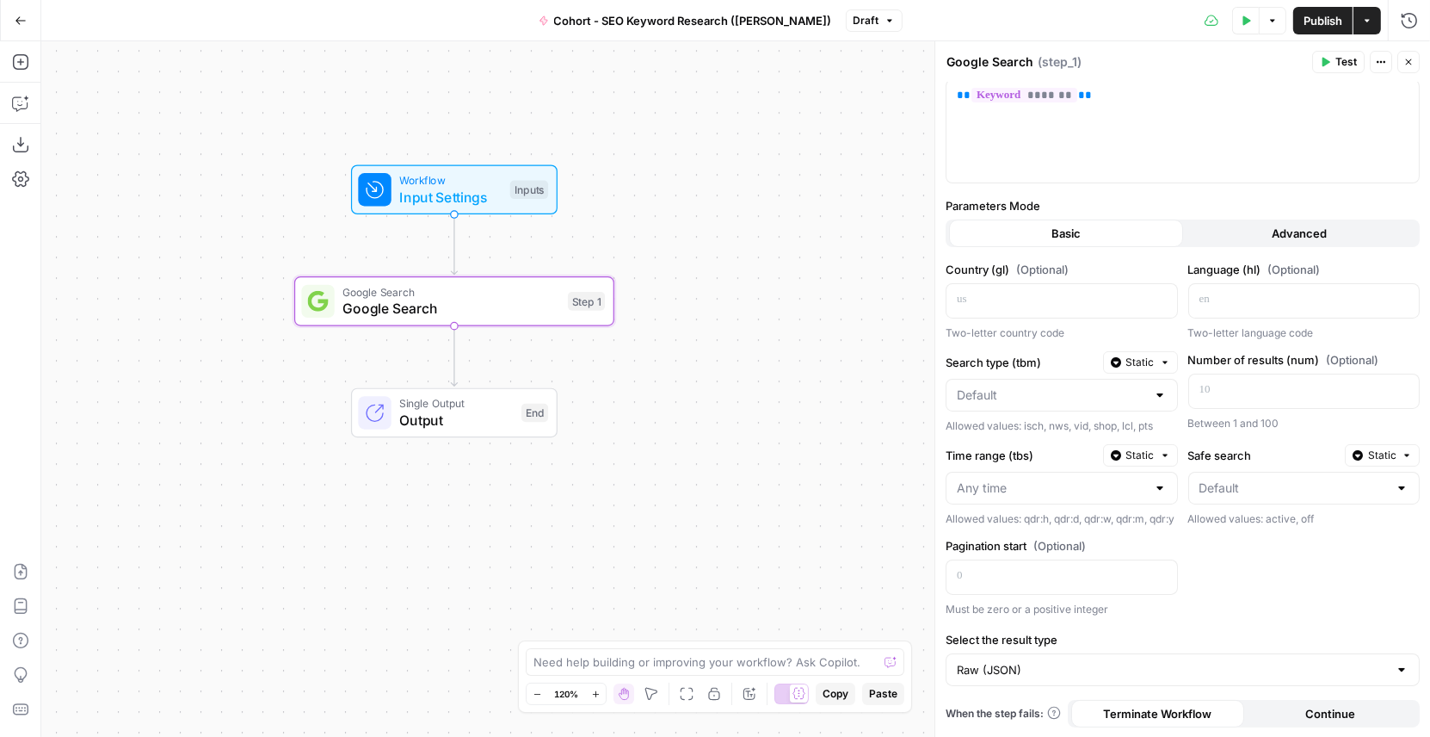
scroll to position [45, 0]
click at [1159, 197] on label "Parameters Mode" at bounding box center [1183, 205] width 474 height 17
click at [1228, 381] on p at bounding box center [1291, 389] width 182 height 17
click at [1241, 422] on div "Country (gl) (Optional) Two-letter country code Language (hl) (Optional) Two-le…" at bounding box center [1183, 439] width 474 height 356
click at [990, 291] on p at bounding box center [1048, 299] width 182 height 17
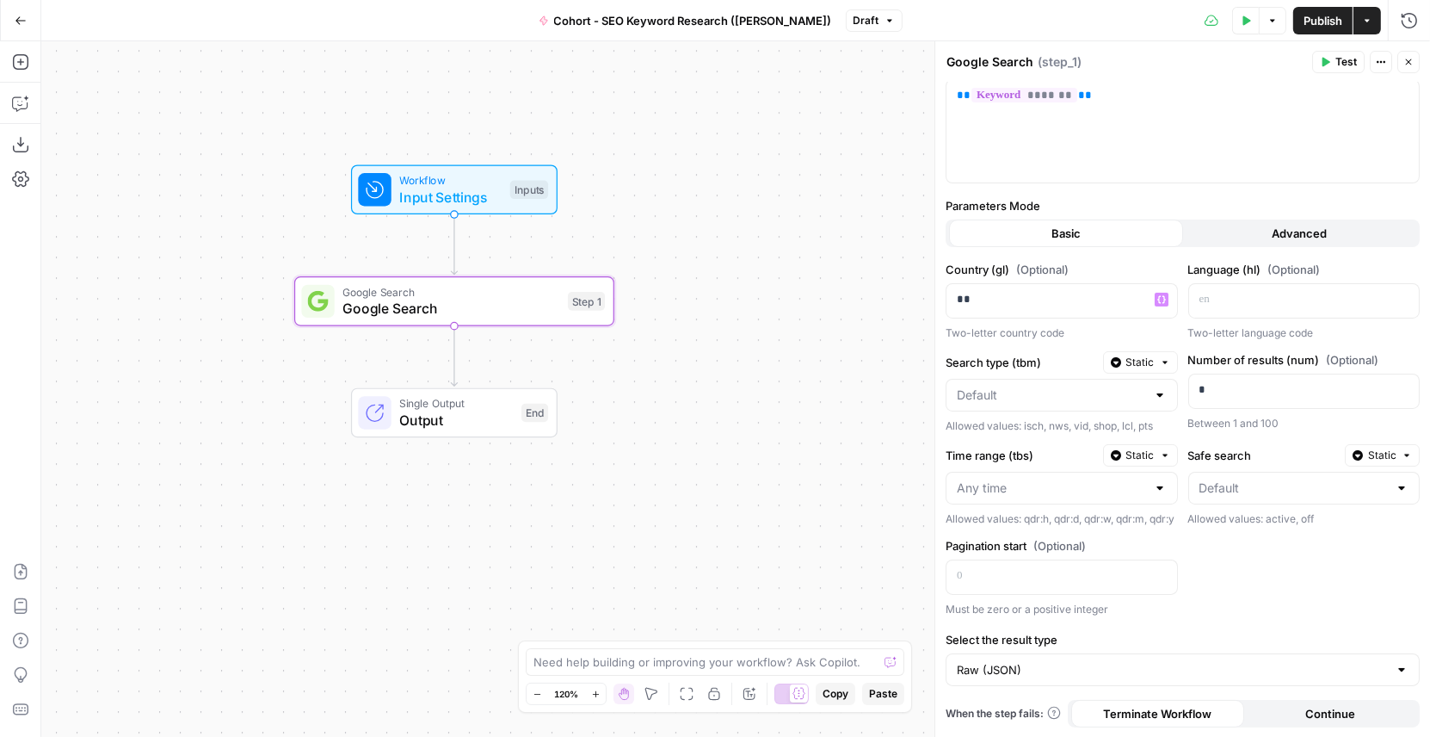
click at [1089, 332] on div "Country (gl) (Optional) ** Variables Menu Two-letter country code Language (hl)…" at bounding box center [1183, 439] width 474 height 356
click at [1288, 291] on p at bounding box center [1291, 299] width 182 height 17
click at [1254, 613] on div "Country (gl) (Optional) ** Two-letter country code Language (hl) (Optional) ** …" at bounding box center [1183, 439] width 474 height 356
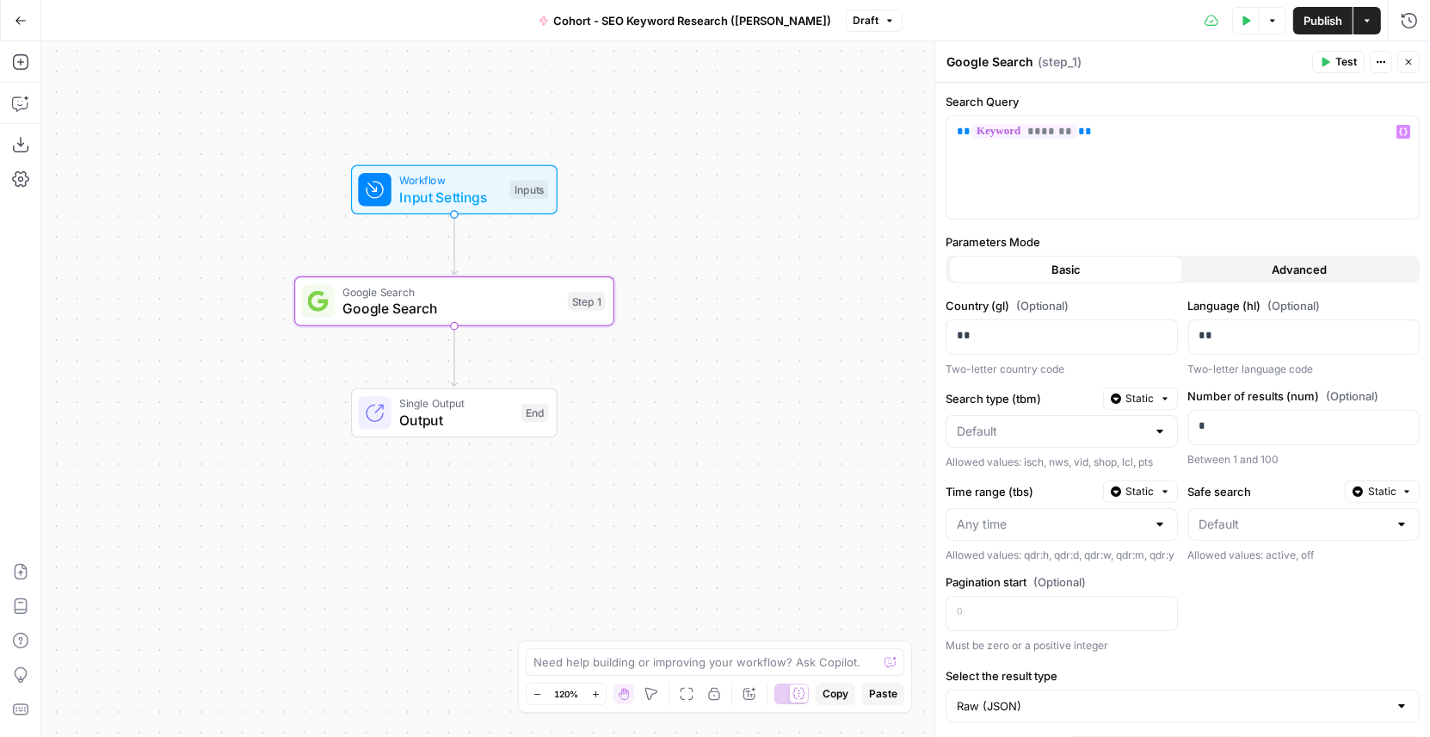
click at [1339, 65] on span "Test" at bounding box center [1347, 61] width 22 height 15
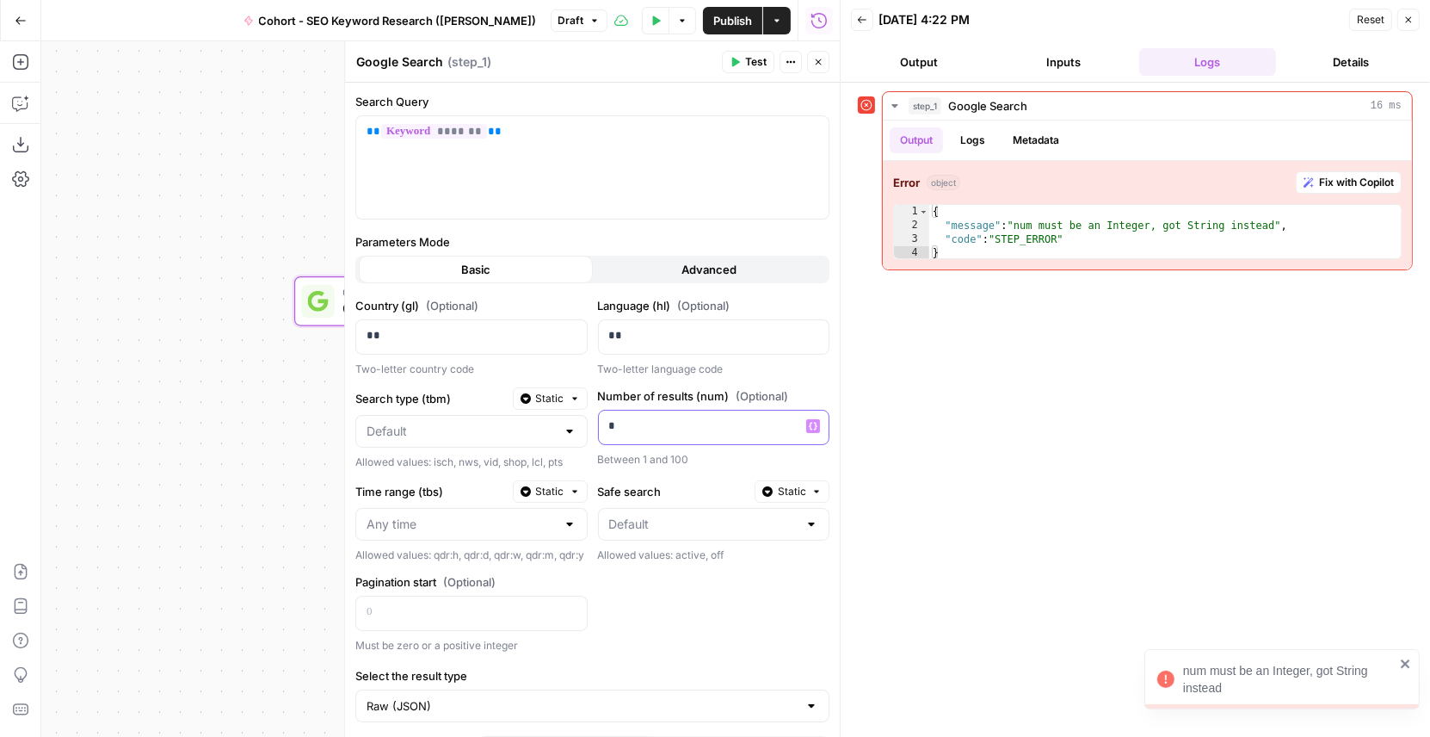
click at [630, 428] on p "*" at bounding box center [700, 425] width 183 height 17
click at [1101, 418] on div "step_1 Google Search 16 ms Output Logs Metadata Error object Fix with Copilot 1…" at bounding box center [1135, 409] width 555 height 637
click at [664, 425] on p "*" at bounding box center [714, 425] width 211 height 17
click at [973, 443] on div "step_1 Google Search 16 ms Output Logs Metadata Error object Fix with Copilot 1…" at bounding box center [1135, 409] width 555 height 637
click at [691, 424] on p at bounding box center [714, 425] width 211 height 17
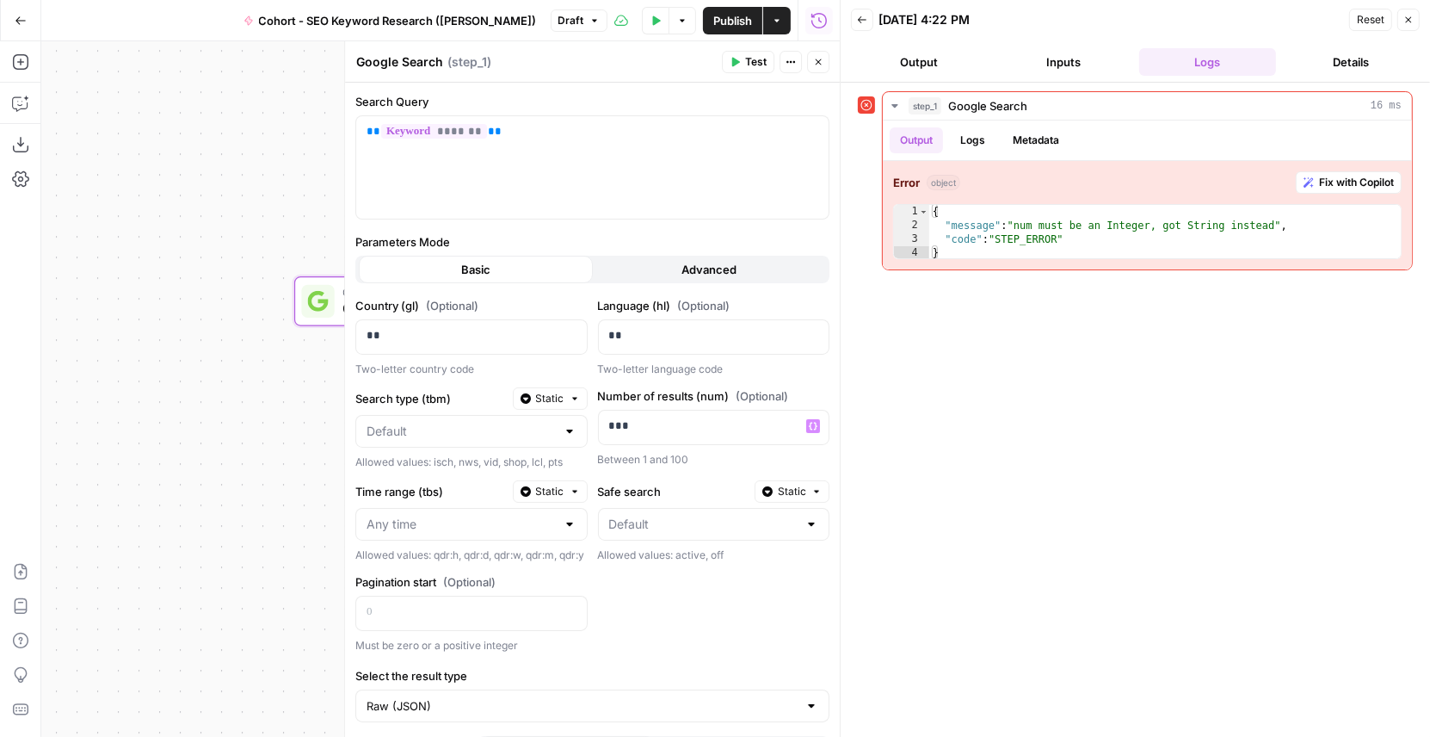
click at [750, 59] on span "Test" at bounding box center [756, 61] width 22 height 15
click at [650, 420] on p "***" at bounding box center [714, 425] width 211 height 17
click at [679, 462] on div "Between 1 and 100" at bounding box center [714, 459] width 232 height 15
click at [749, 68] on span "Test" at bounding box center [756, 61] width 22 height 15
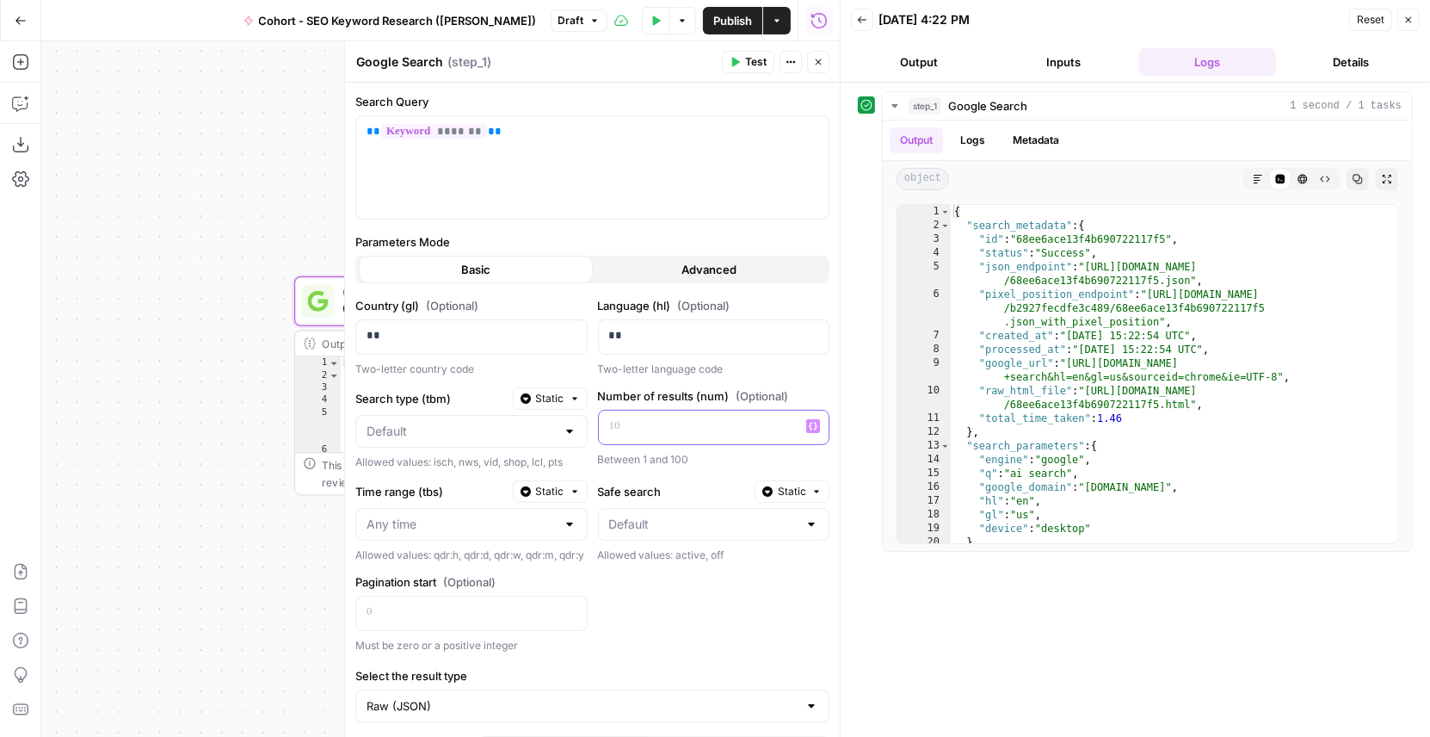
click at [658, 434] on div at bounding box center [700, 428] width 203 height 34
click at [654, 467] on div "Country (gl) (Optional) ** Two-letter country code Language (hl) (Optional) ** …" at bounding box center [592, 475] width 474 height 356
click at [601, 88] on div "Search Query ** ******* ** Parameters Mode Basic Advanced Country (gl) (Optiona…" at bounding box center [592, 428] width 495 height 691
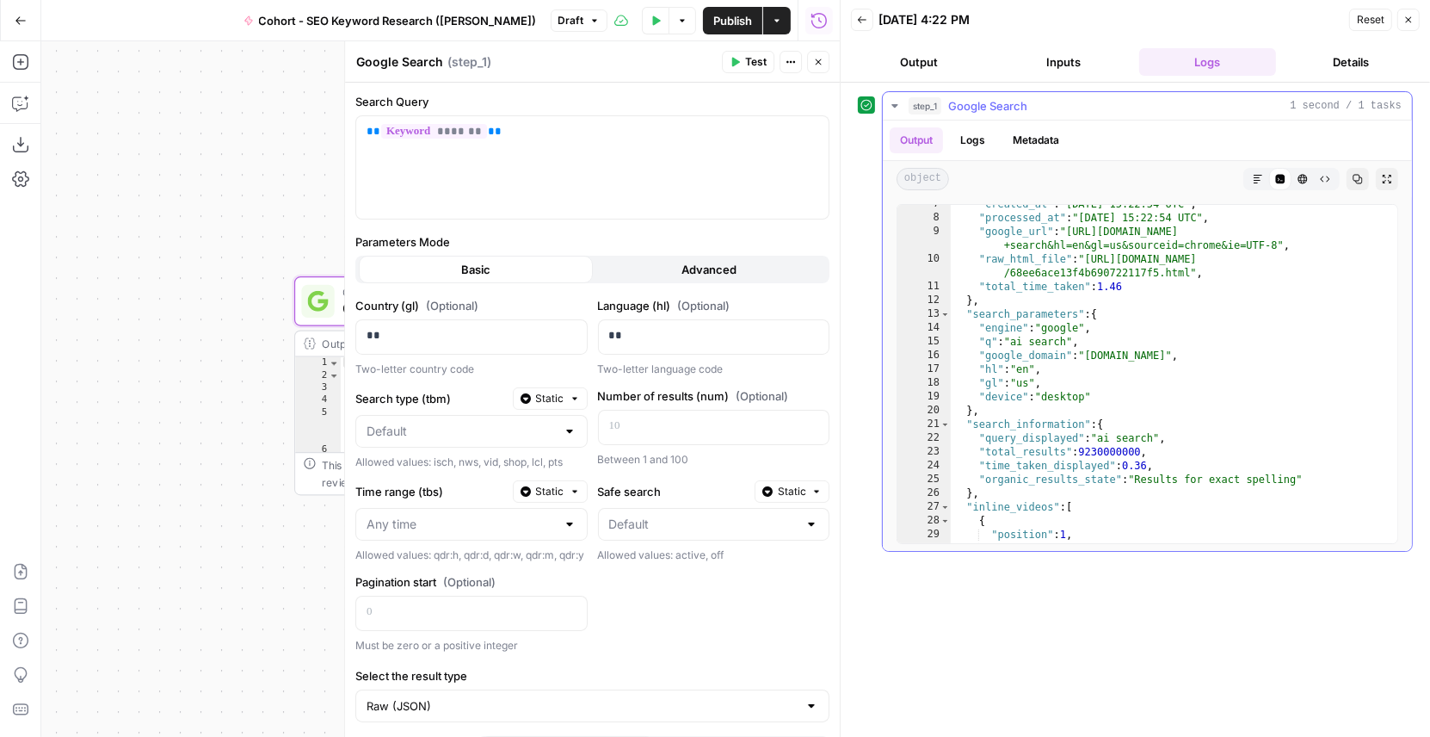
scroll to position [133, 0]
click at [1032, 312] on div ""created_at" : "2025-10-14 15:22:54 UTC" , "processed_at" : "2025-10-14 15:22:5…" at bounding box center [1175, 385] width 448 height 380
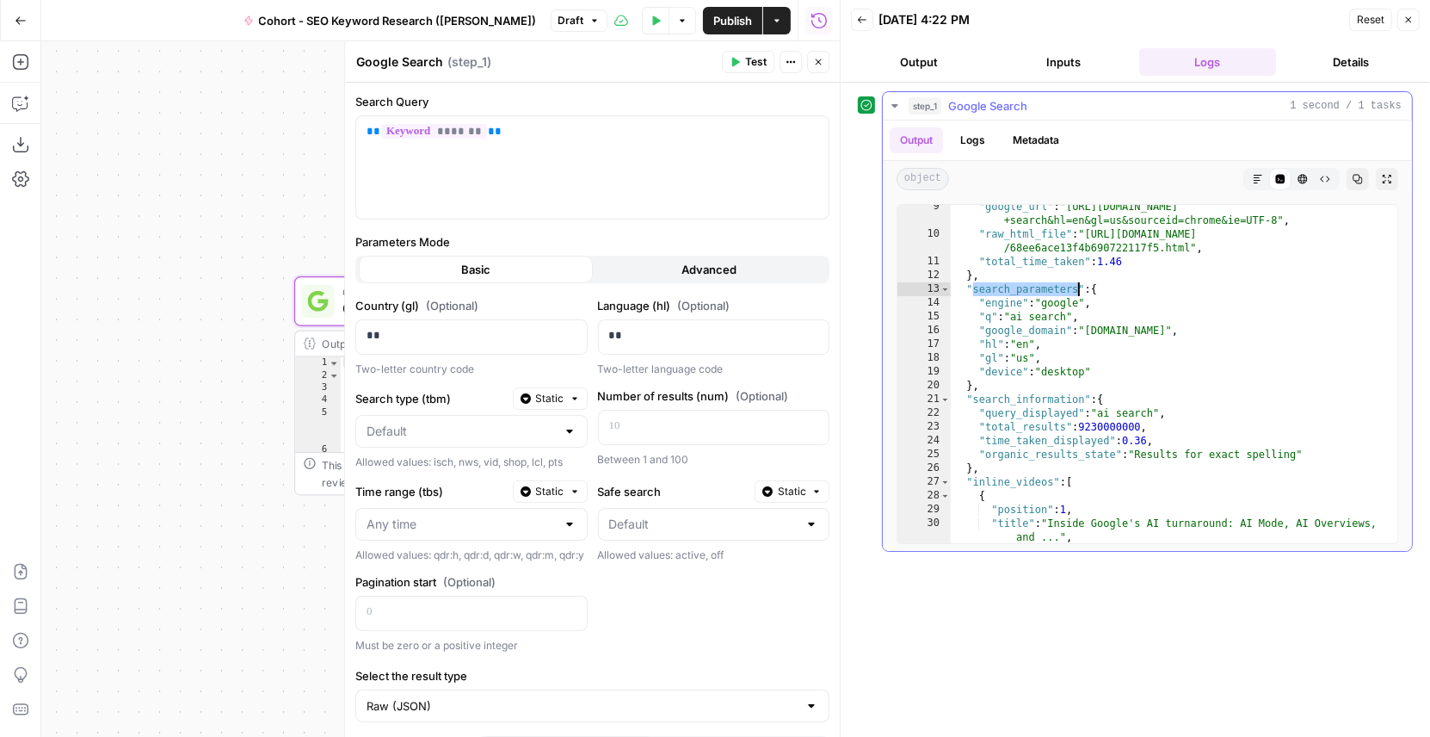
scroll to position [211, 0]
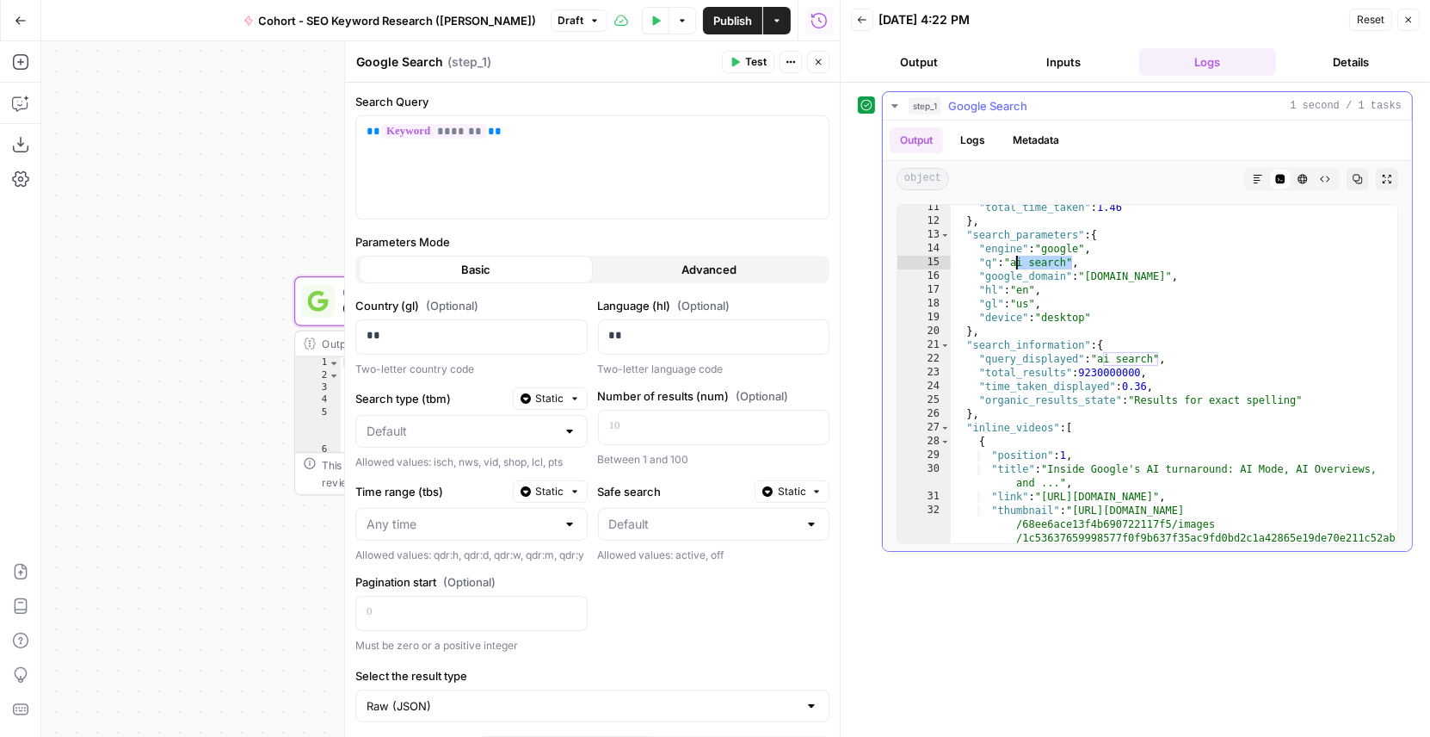
drag, startPoint x: 1071, startPoint y: 262, endPoint x: 1013, endPoint y: 262, distance: 57.7
click at [1013, 262] on div ""total_time_taken" : 1.46 } , "search_parameters" : { "engine" : "google" , "q"…" at bounding box center [1175, 405] width 448 height 408
click at [1027, 288] on div ""total_time_taken" : 1.46 } , "search_parameters" : { "engine" : "google" , "q"…" at bounding box center [1175, 405] width 448 height 408
click at [1028, 306] on div ""total_time_taken" : 1.46 } , "search_parameters" : { "engine" : "google" , "q"…" at bounding box center [1175, 405] width 448 height 408
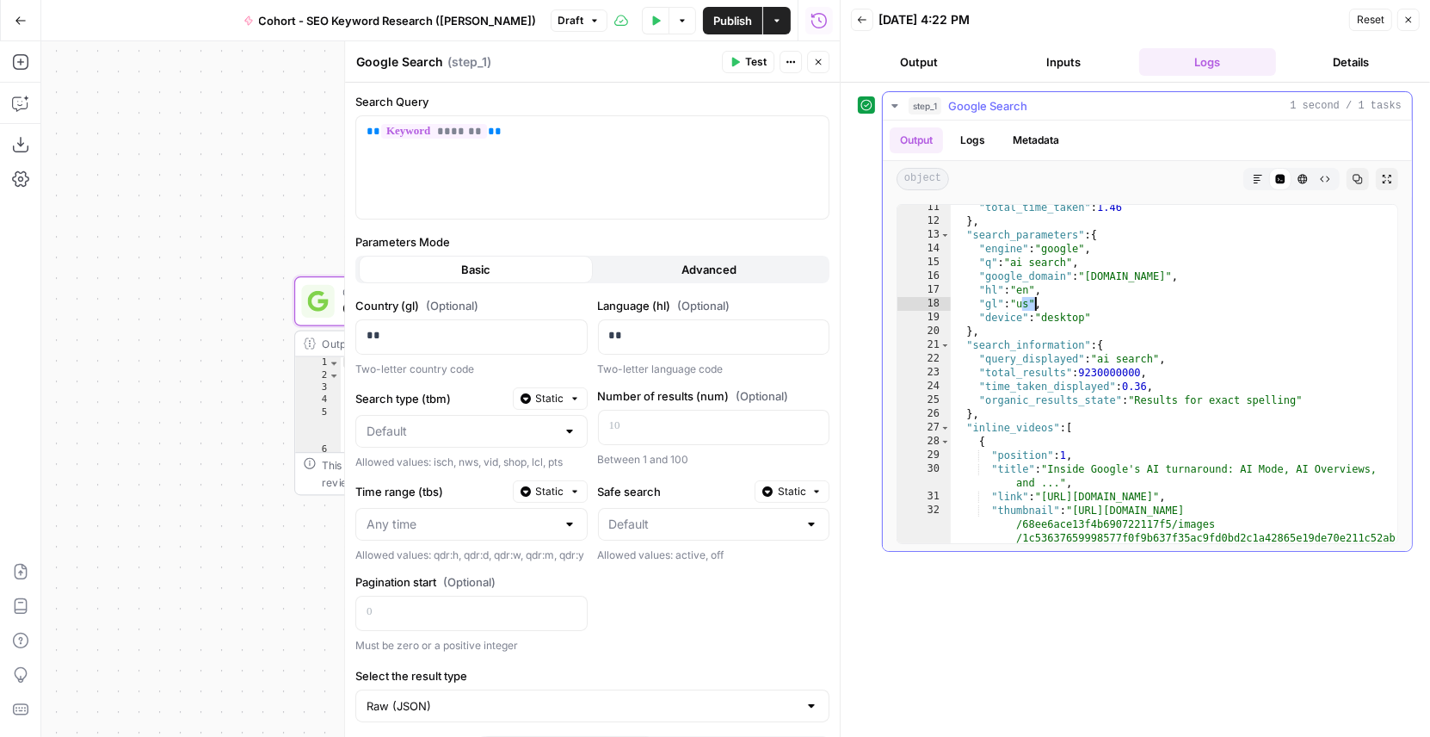
click at [1028, 306] on div ""total_time_taken" : 1.46 } , "search_parameters" : { "engine" : "google" , "q"…" at bounding box center [1175, 405] width 448 height 408
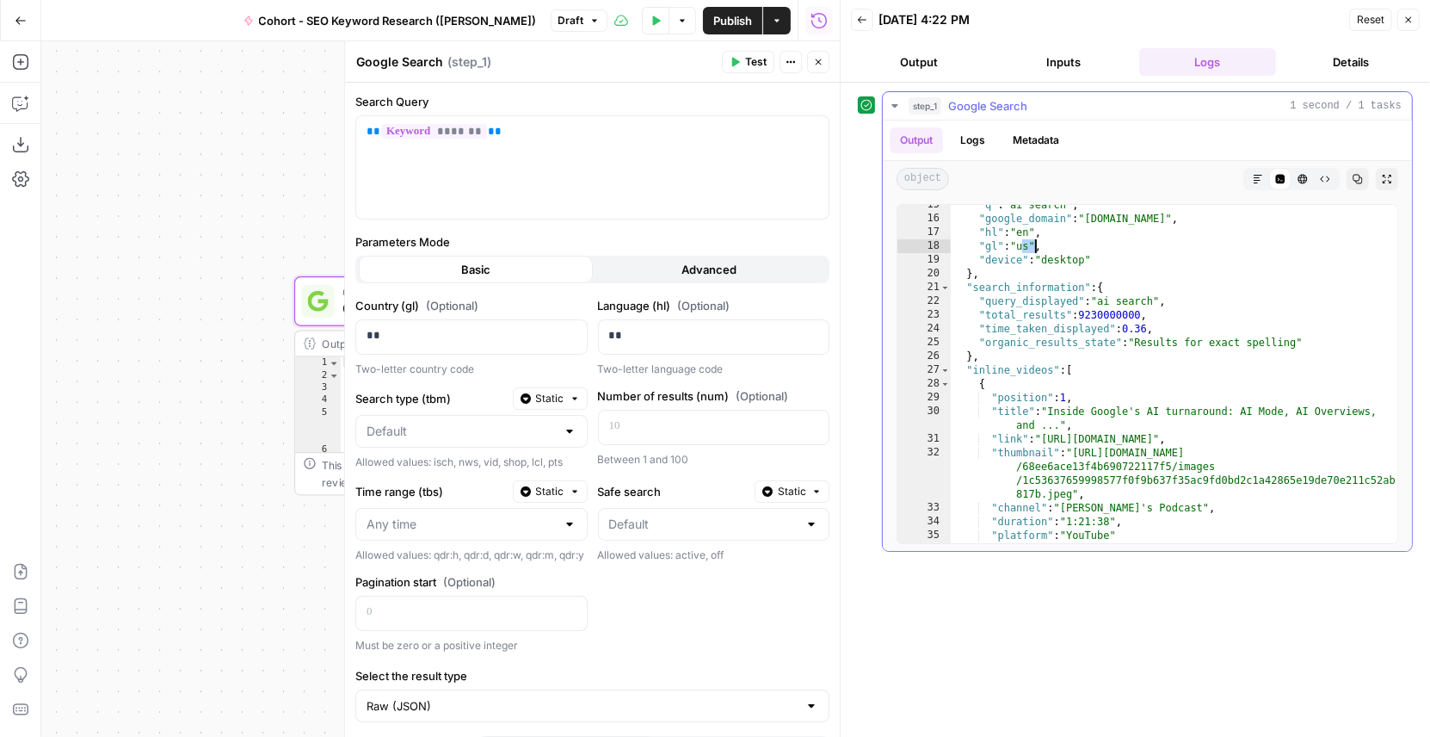
scroll to position [270, 0]
click at [1102, 367] on div ""q" : "ai search" , "google_domain" : "google.com" , "hl" : "en" , "gl" : "us" …" at bounding box center [1175, 378] width 448 height 367
type textarea "**********"
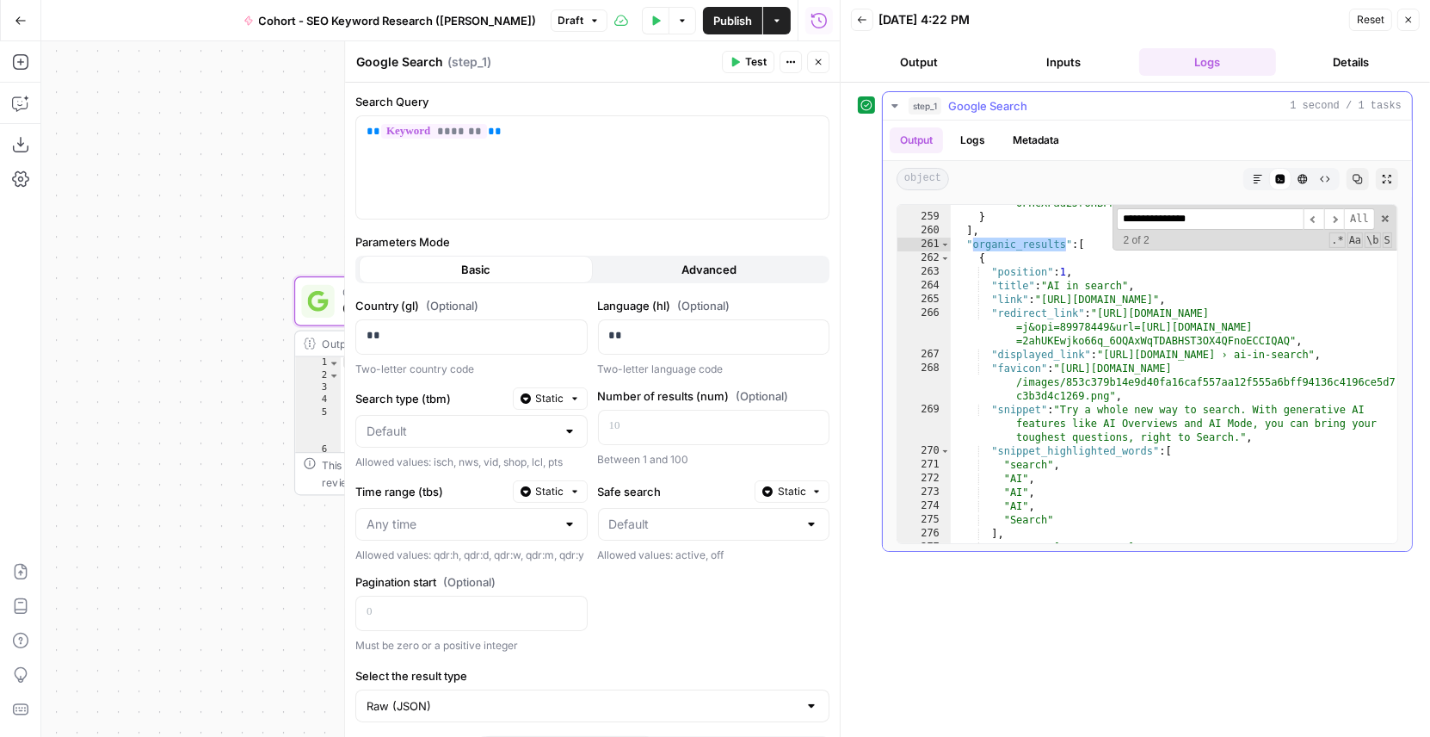
scroll to position [6466, 0]
type input "**********"
click at [1026, 272] on div ""serpapi_link" : "https://serpapi.com/search.json?device =desktop&engine=google…" at bounding box center [1175, 262] width 448 height 601
click at [1022, 287] on div ""serpapi_link" : "https://serpapi.com/search.json?device =desktop&engine=google…" at bounding box center [1175, 262] width 448 height 601
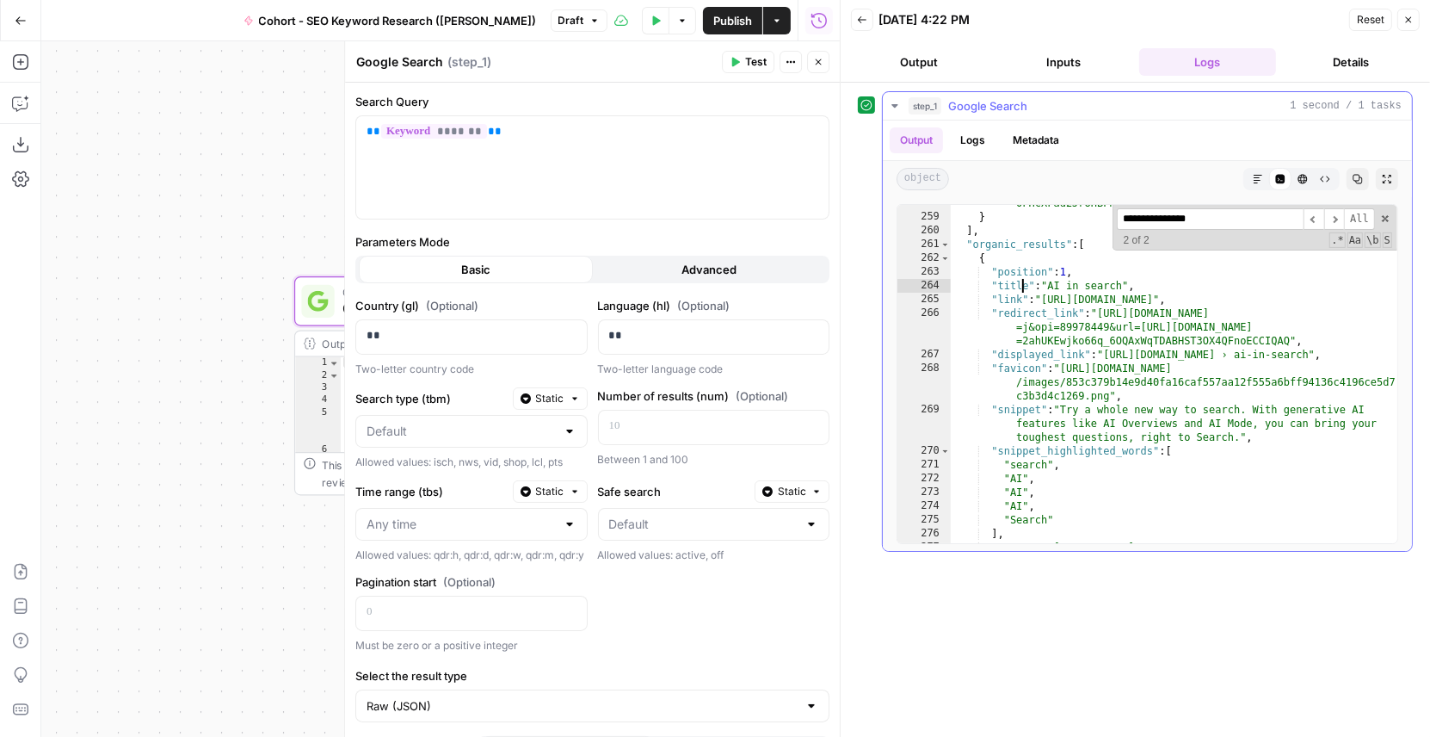
click at [1022, 287] on div ""serpapi_link" : "https://serpapi.com/search.json?device =desktop&engine=google…" at bounding box center [1175, 262] width 448 height 601
click at [1011, 298] on div ""serpapi_link" : "https://serpapi.com/search.json?device =desktop&engine=google…" at bounding box center [1175, 262] width 448 height 601
click at [1022, 316] on div ""serpapi_link" : "https://serpapi.com/search.json?device =desktop&engine=google…" at bounding box center [1175, 262] width 448 height 601
click at [1027, 315] on div ""serpapi_link" : "https://serpapi.com/search.json?device =desktop&engine=google…" at bounding box center [1175, 262] width 448 height 601
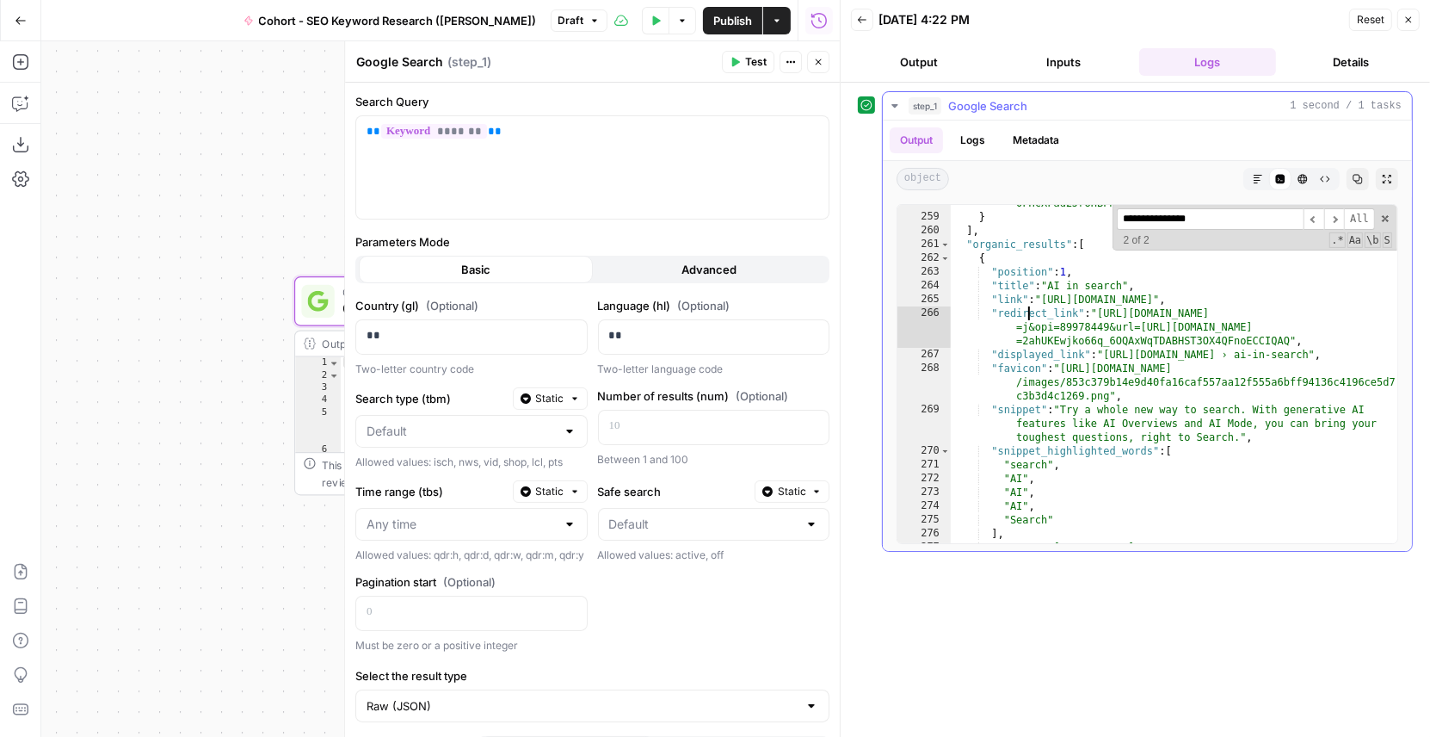
click at [1027, 315] on div ""serpapi_link" : "https://serpapi.com/search.json?device =desktop&engine=google…" at bounding box center [1175, 262] width 448 height 601
click at [1017, 268] on div ""serpapi_link" : "https://serpapi.com/search.json?device =desktop&engine=google…" at bounding box center [1175, 262] width 448 height 601
click at [1017, 281] on div ""serpapi_link" : "https://serpapi.com/search.json?device =desktop&engine=google…" at bounding box center [1175, 262] width 448 height 601
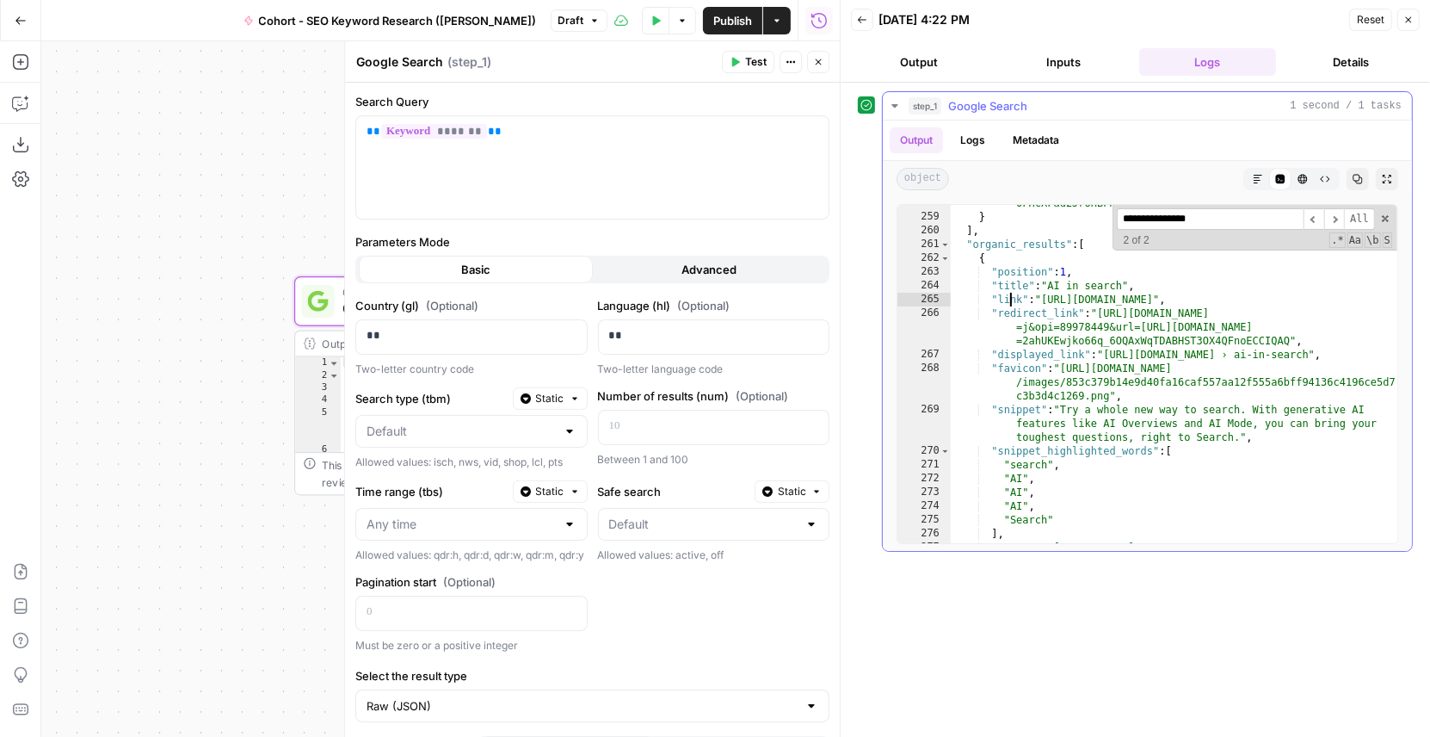
click at [1011, 302] on div ""serpapi_link" : "https://serpapi.com/search.json?device =desktop&engine=google…" at bounding box center [1175, 262] width 448 height 601
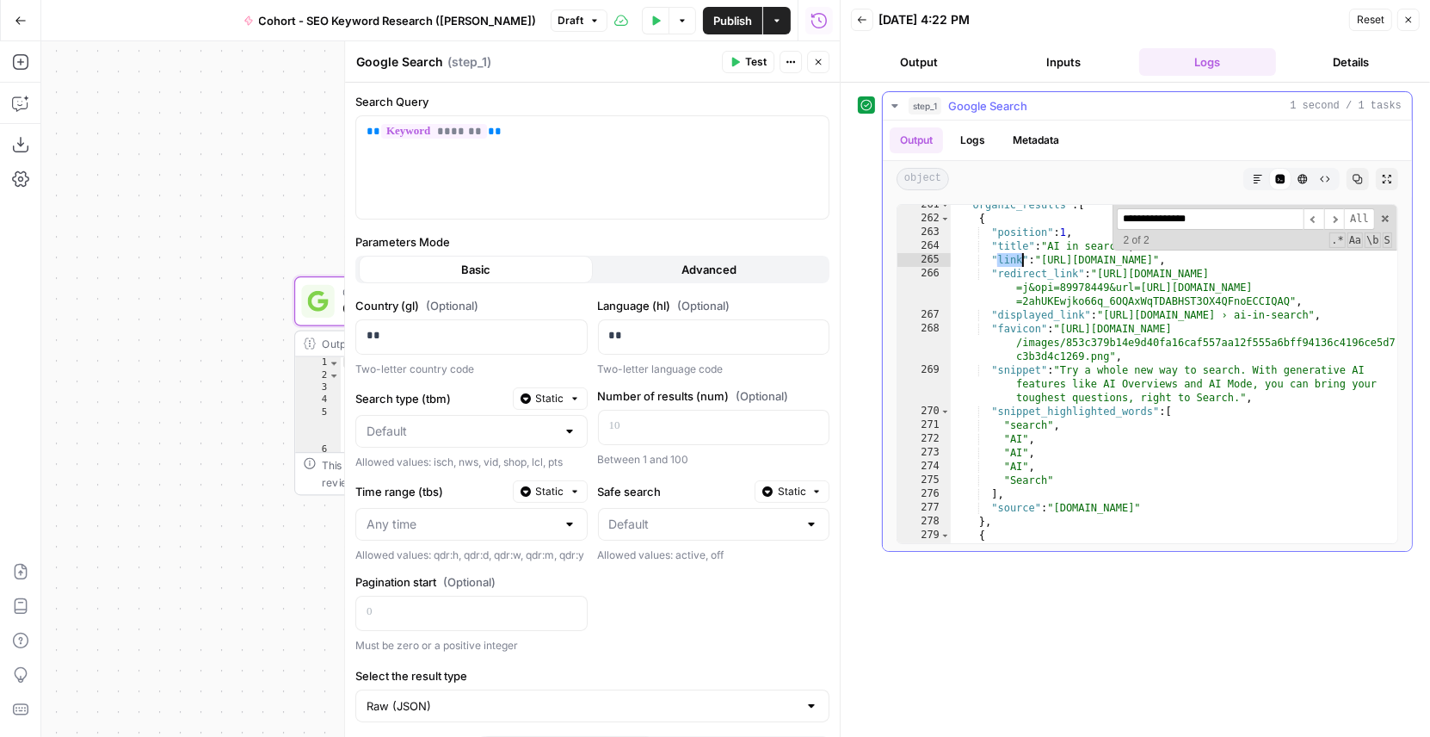
scroll to position [6540, 0]
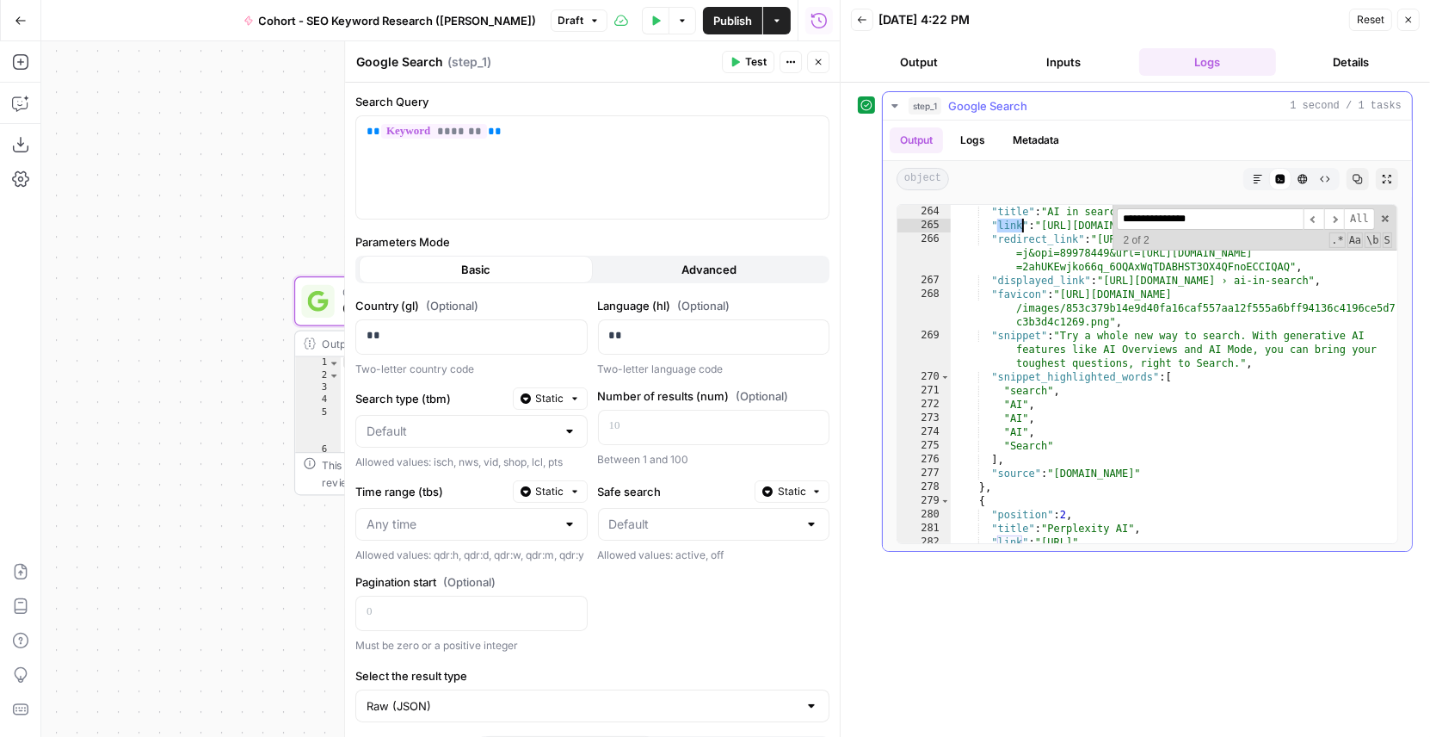
click at [1020, 334] on div ""position" : 1 , "title" : "AI in search" , "link" : "https://search.google/ai-…" at bounding box center [1175, 374] width 448 height 367
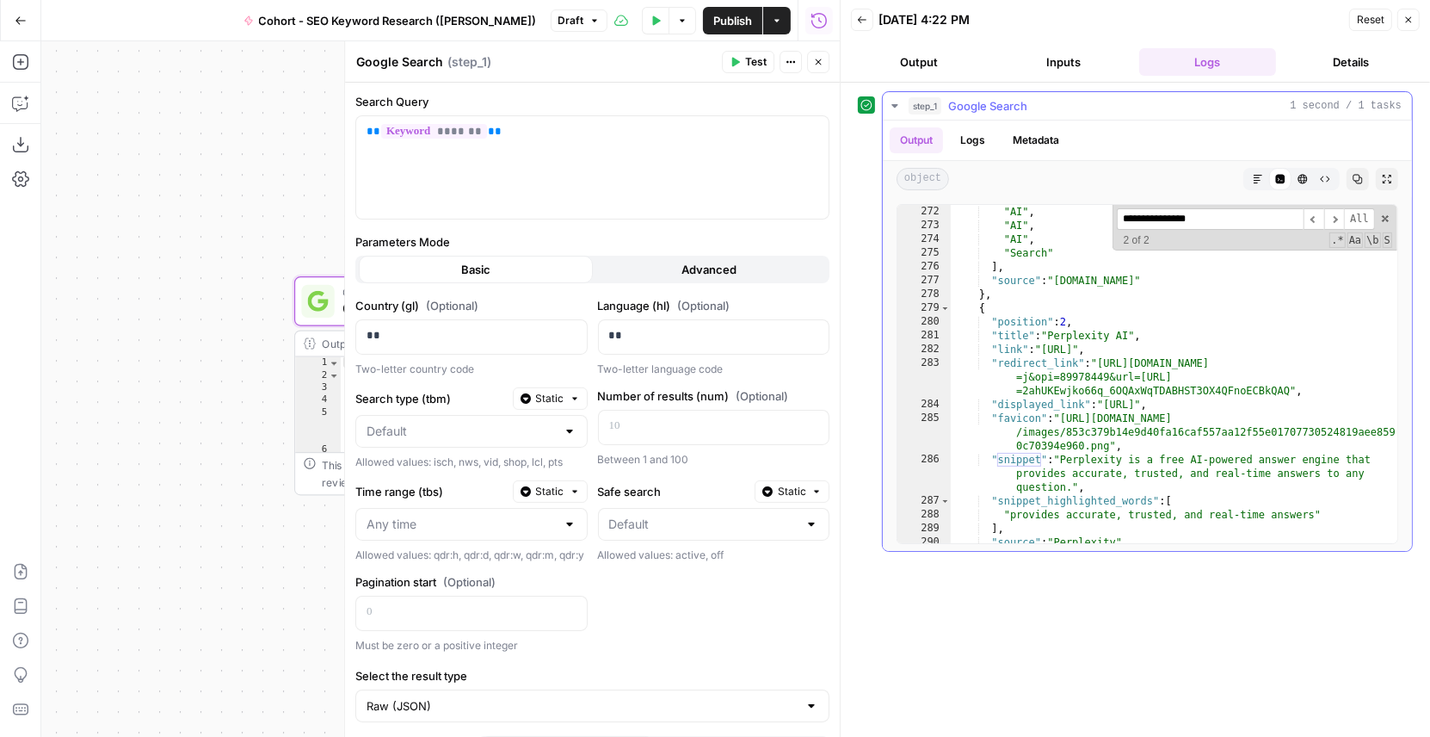
scroll to position [6735, 0]
click at [991, 308] on div ""AI" , "AI" , "AI" , "Search" ] , "source" : "search.google" } , { "position" :…" at bounding box center [1175, 386] width 448 height 367
type textarea "*"
click at [943, 303] on span "Toggle code folding, rows 279 through 291" at bounding box center [945, 307] width 9 height 14
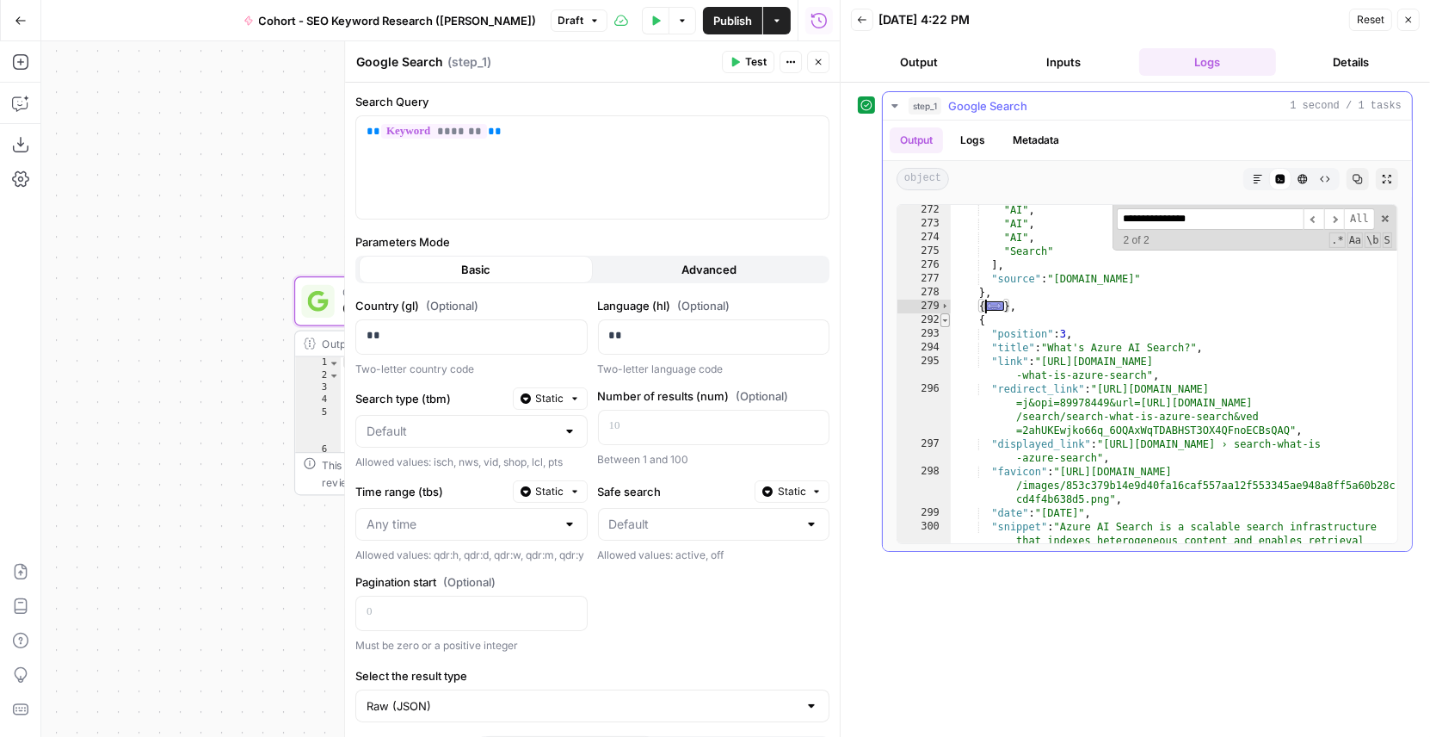
click at [944, 316] on span "Toggle code folding, rows 292 through 305" at bounding box center [945, 320] width 9 height 14
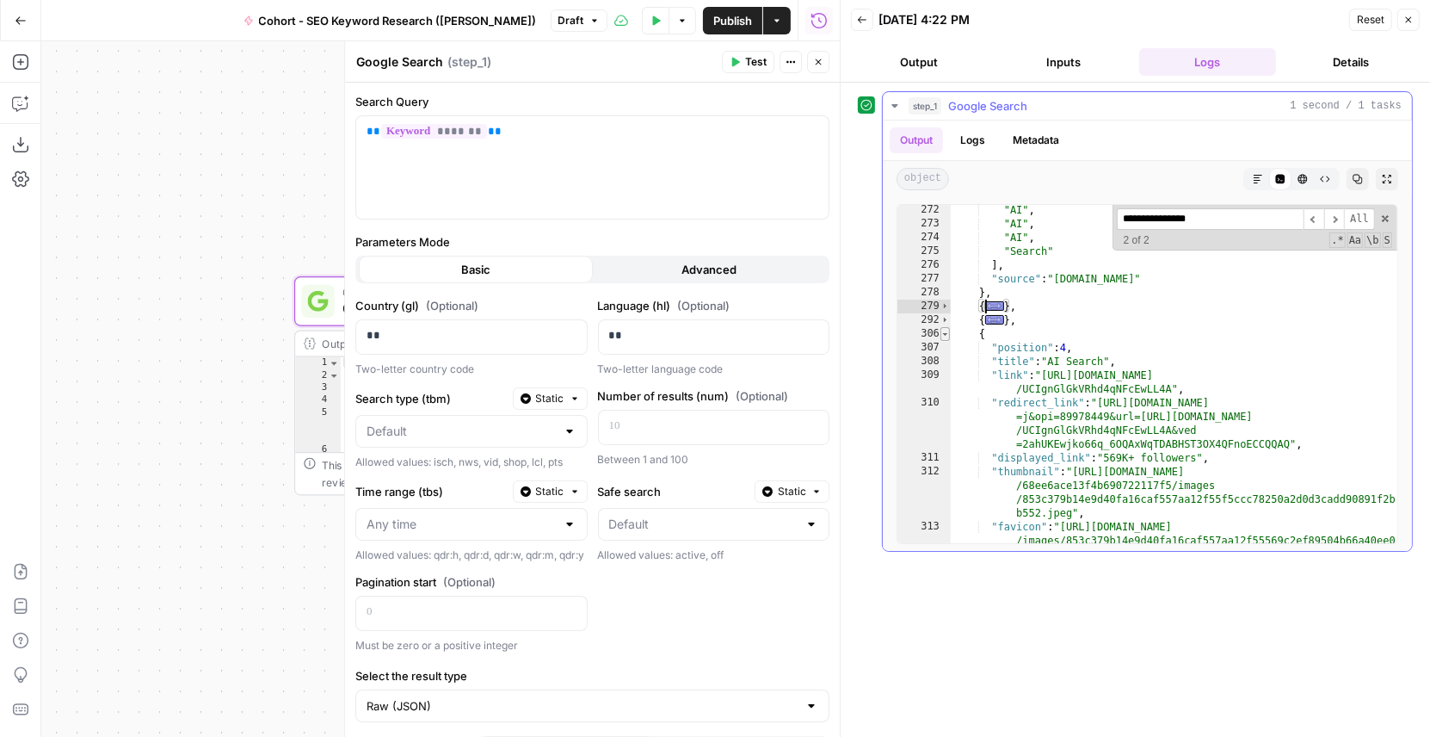
click at [944, 330] on span "Toggle code folding, rows 306 through 319" at bounding box center [945, 334] width 9 height 14
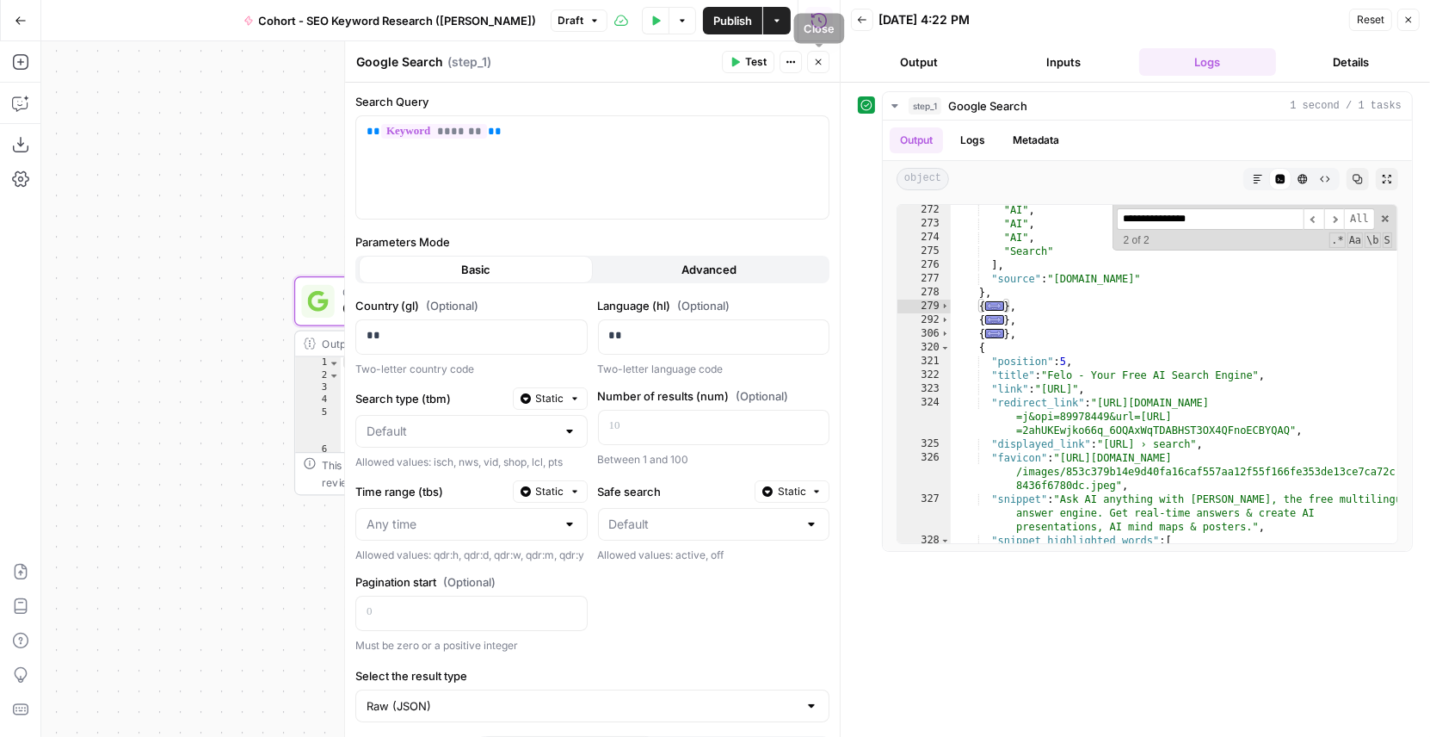
click at [818, 65] on icon "button" at bounding box center [818, 62] width 10 height 10
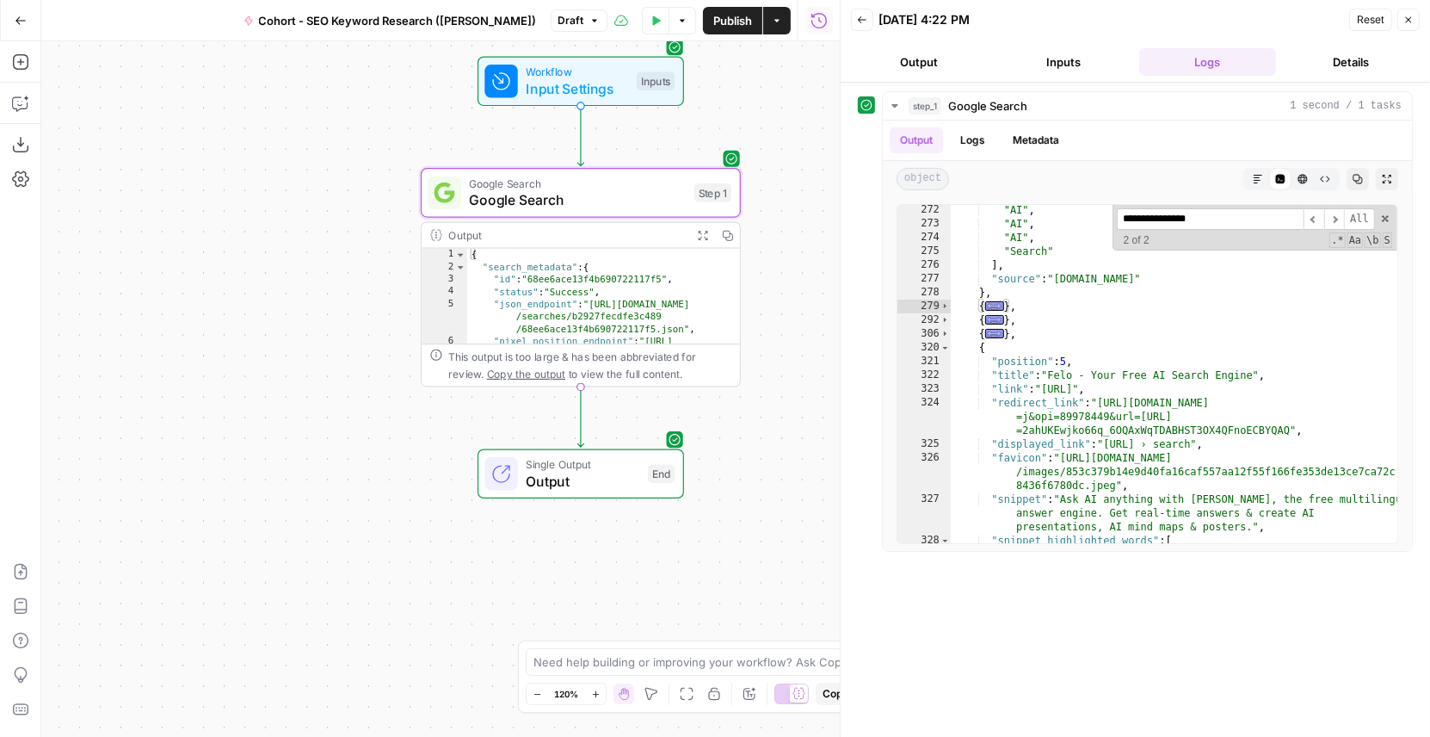
drag, startPoint x: 714, startPoint y: 457, endPoint x: 839, endPoint y: 349, distance: 164.8
click at [839, 349] on body "Klaviyo New Home Browse Insights Opportunities Your Data Flightpath Recent Grid…" at bounding box center [715, 368] width 1430 height 737
click at [1405, 18] on icon "button" at bounding box center [1409, 20] width 10 height 10
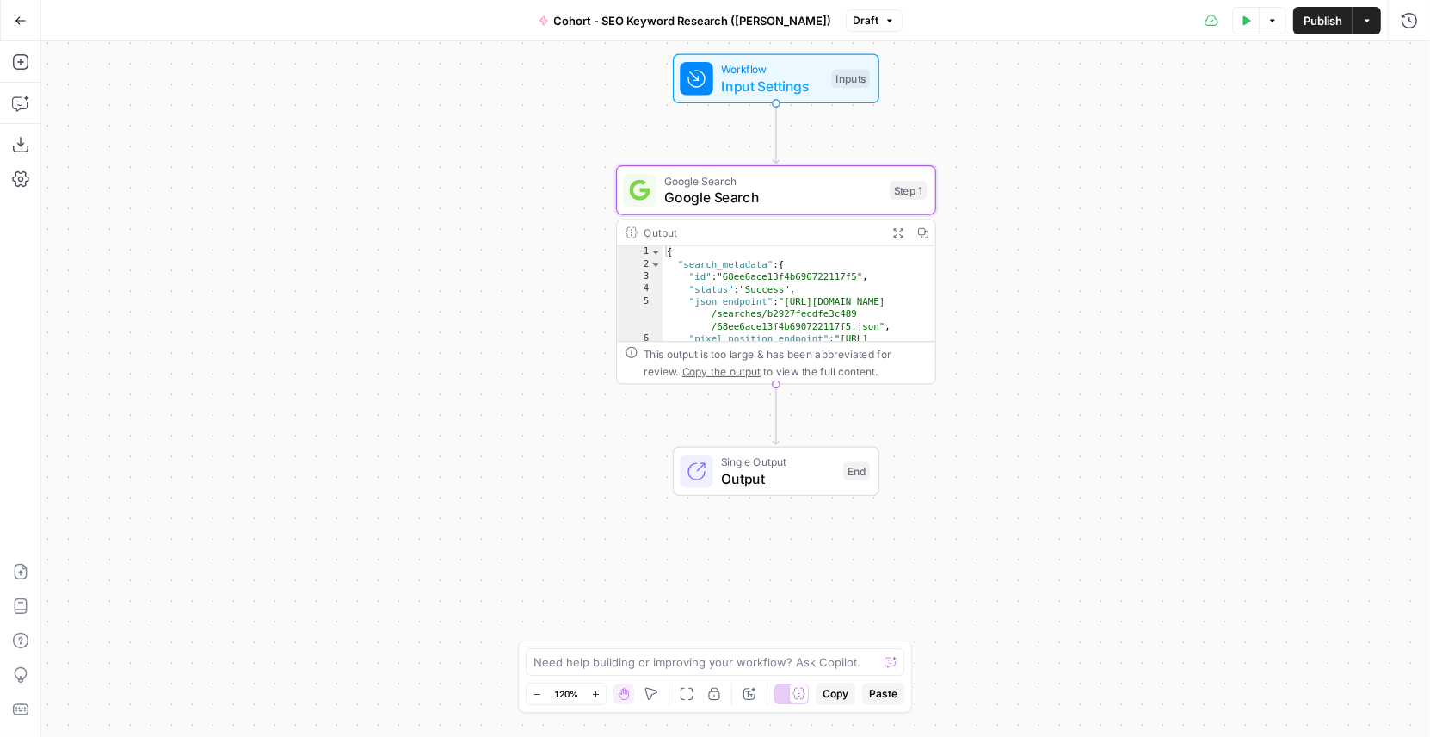
drag, startPoint x: 913, startPoint y: 202, endPoint x: 1085, endPoint y: 183, distance: 173.2
click at [1084, 183] on div "Workflow Input Settings Inputs Google Search Google Search Step 1 Output Expand…" at bounding box center [735, 388] width 1389 height 695
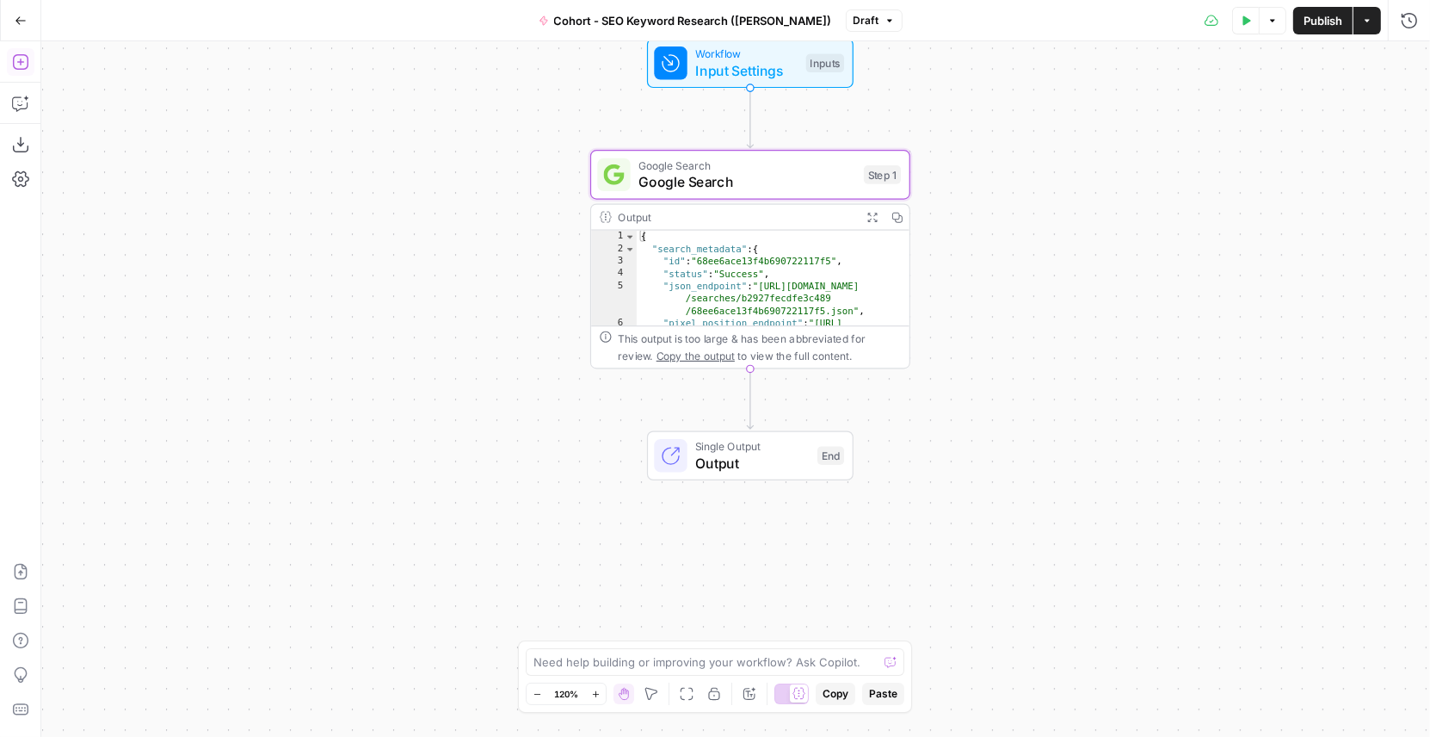
click at [20, 64] on icon "button" at bounding box center [19, 61] width 15 height 15
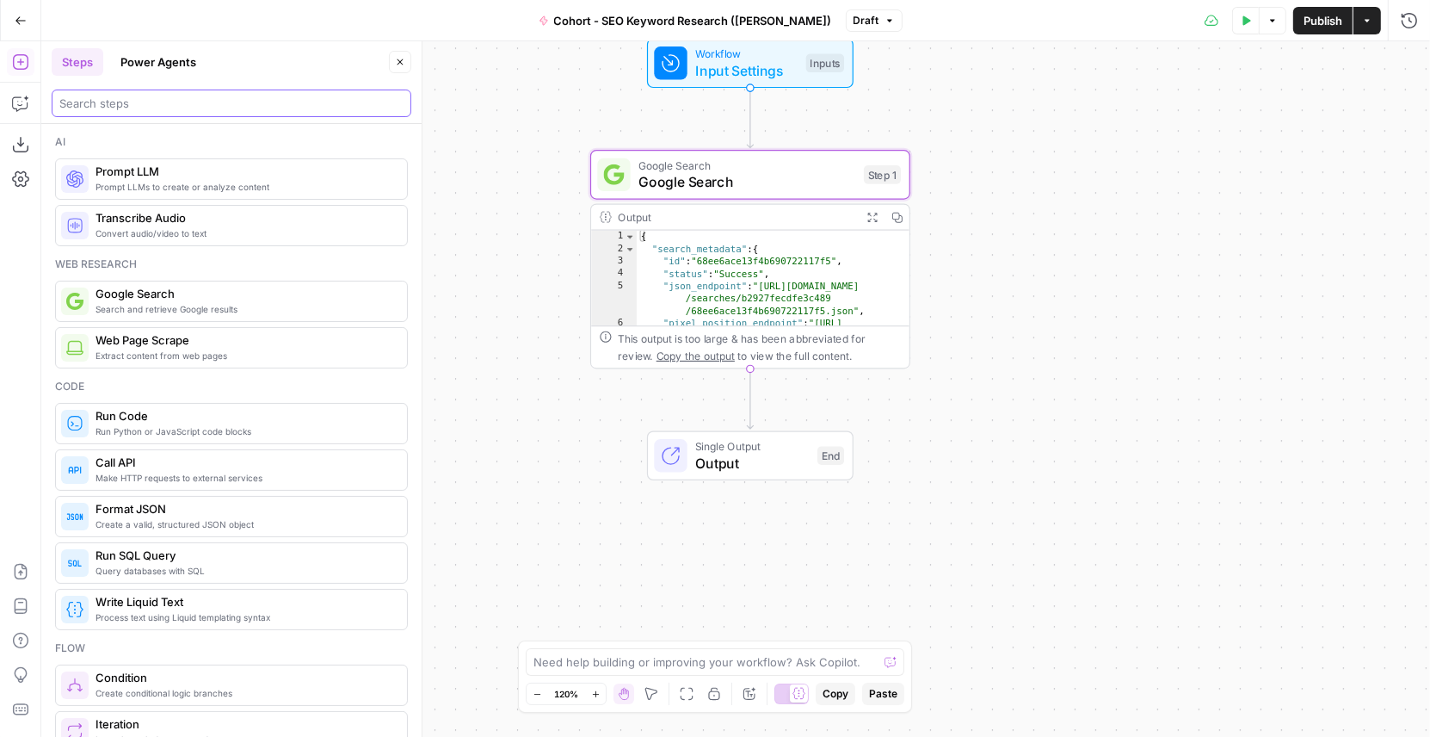
click at [116, 102] on input "search" at bounding box center [231, 103] width 344 height 17
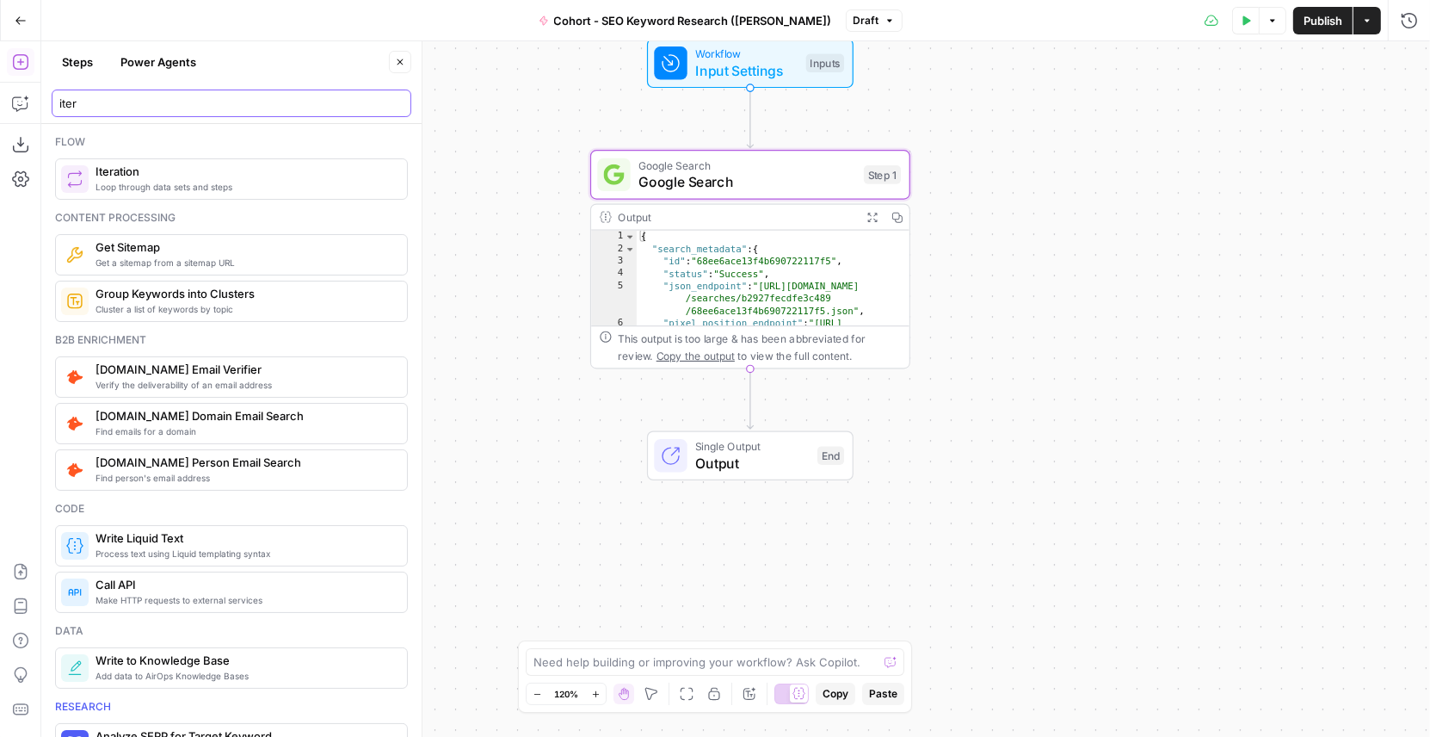
type input "iter"
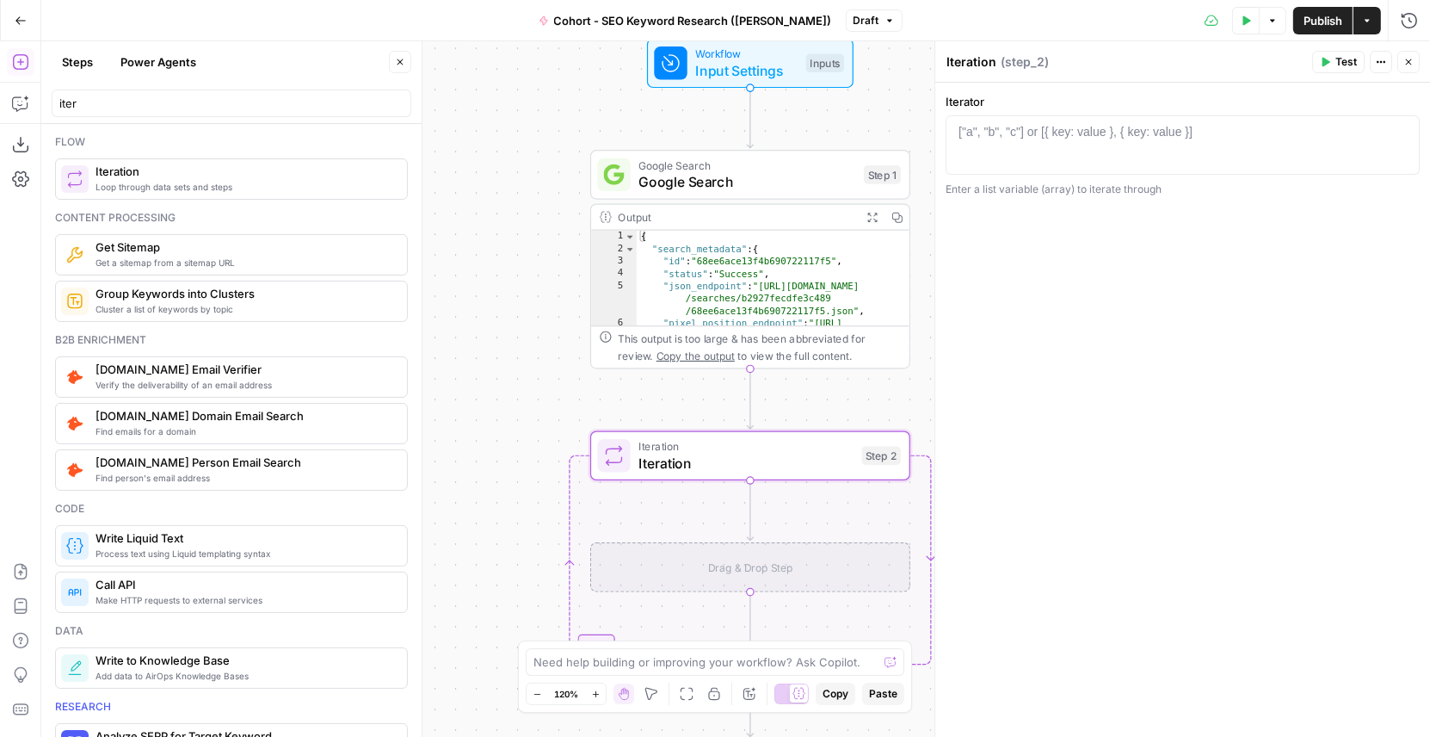
click at [399, 65] on icon "button" at bounding box center [400, 62] width 10 height 10
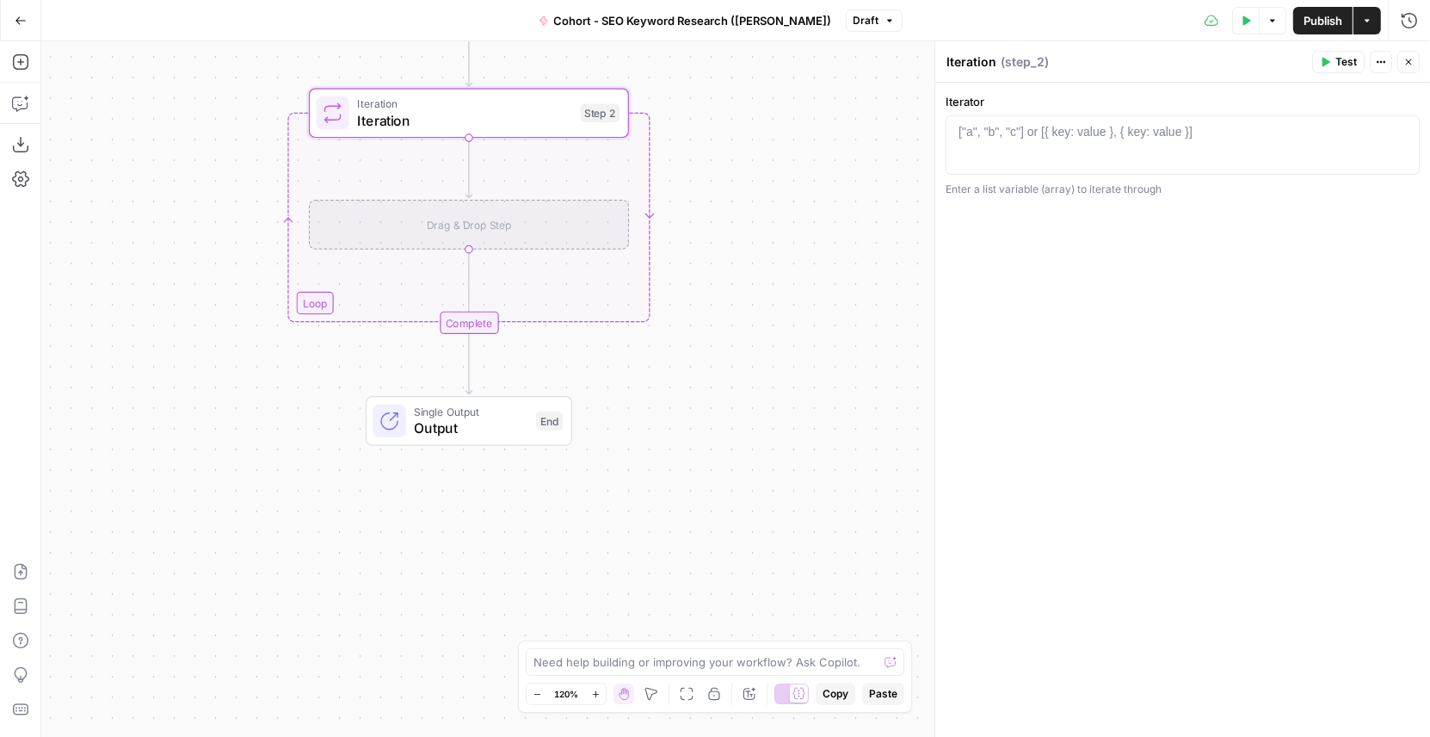
drag, startPoint x: 491, startPoint y: 391, endPoint x: 211, endPoint y: 59, distance: 434.2
click at [211, 59] on div "Workflow Input Settings Inputs Google Search Google Search Step 1 Output Expand…" at bounding box center [735, 388] width 1389 height 695
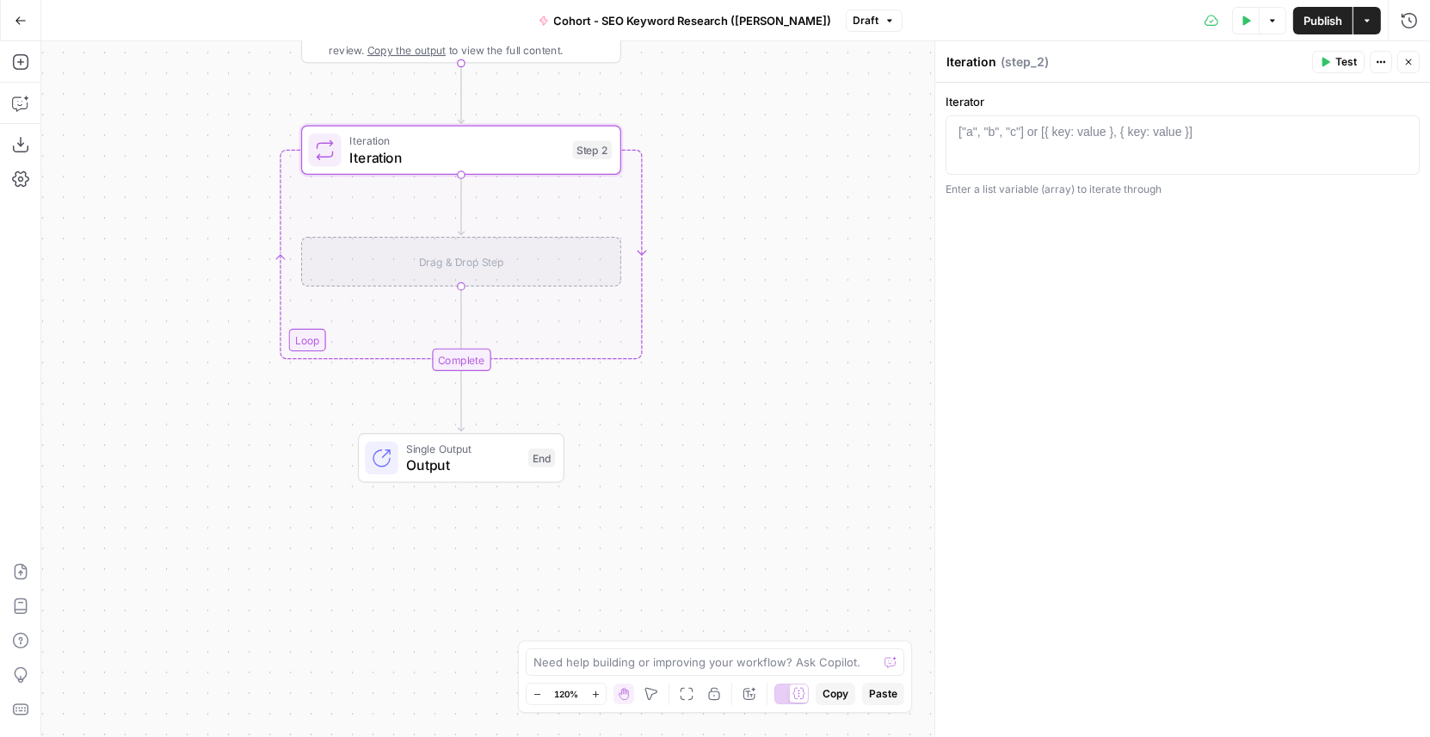
drag, startPoint x: 756, startPoint y: 120, endPoint x: 763, endPoint y: 142, distance: 23.4
click at [763, 143] on div "Workflow Input Settings Inputs Google Search Google Search Step 1 Output Expand…" at bounding box center [735, 388] width 1389 height 695
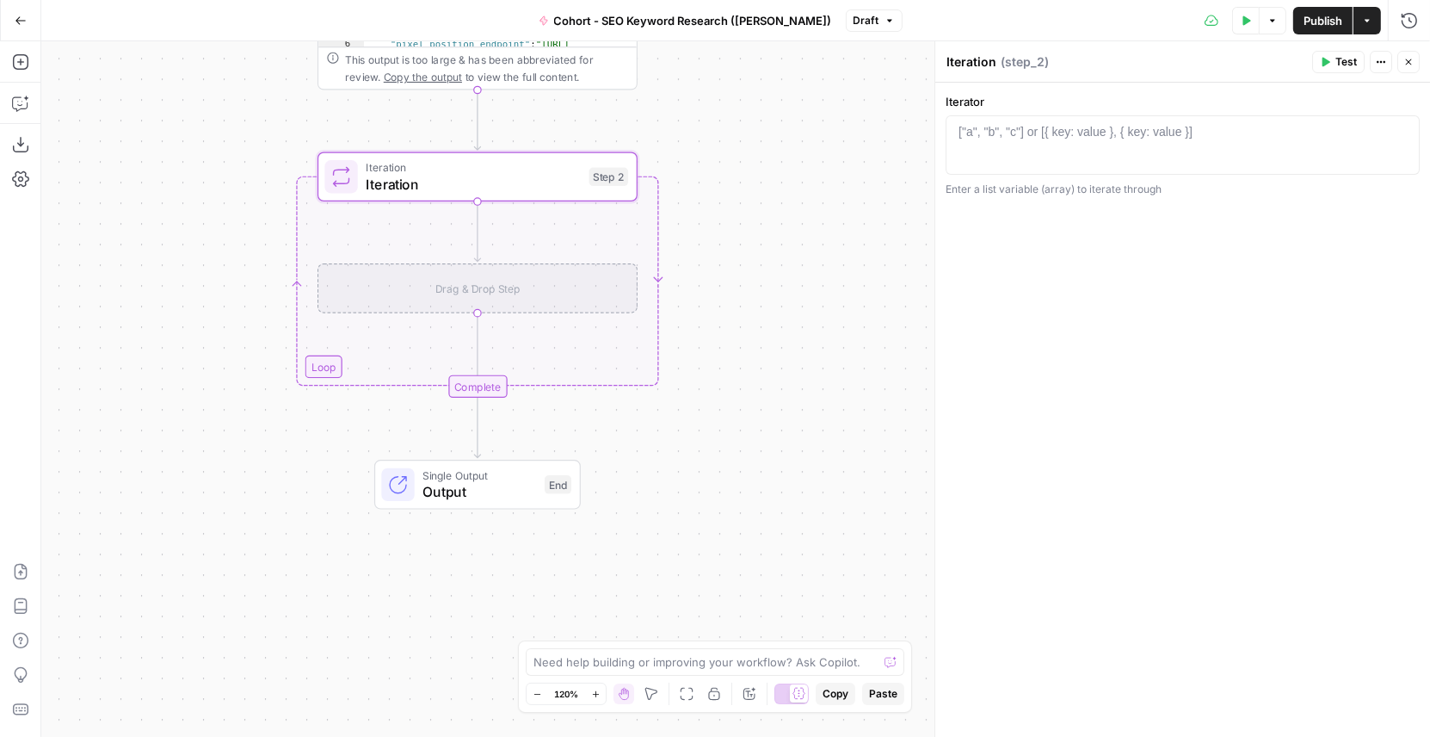
drag, startPoint x: 744, startPoint y: 114, endPoint x: 744, endPoint y: 189, distance: 74.9
click at [744, 189] on div "Workflow Input Settings Inputs Google Search Google Search Step 1 Output Expand…" at bounding box center [735, 388] width 1389 height 695
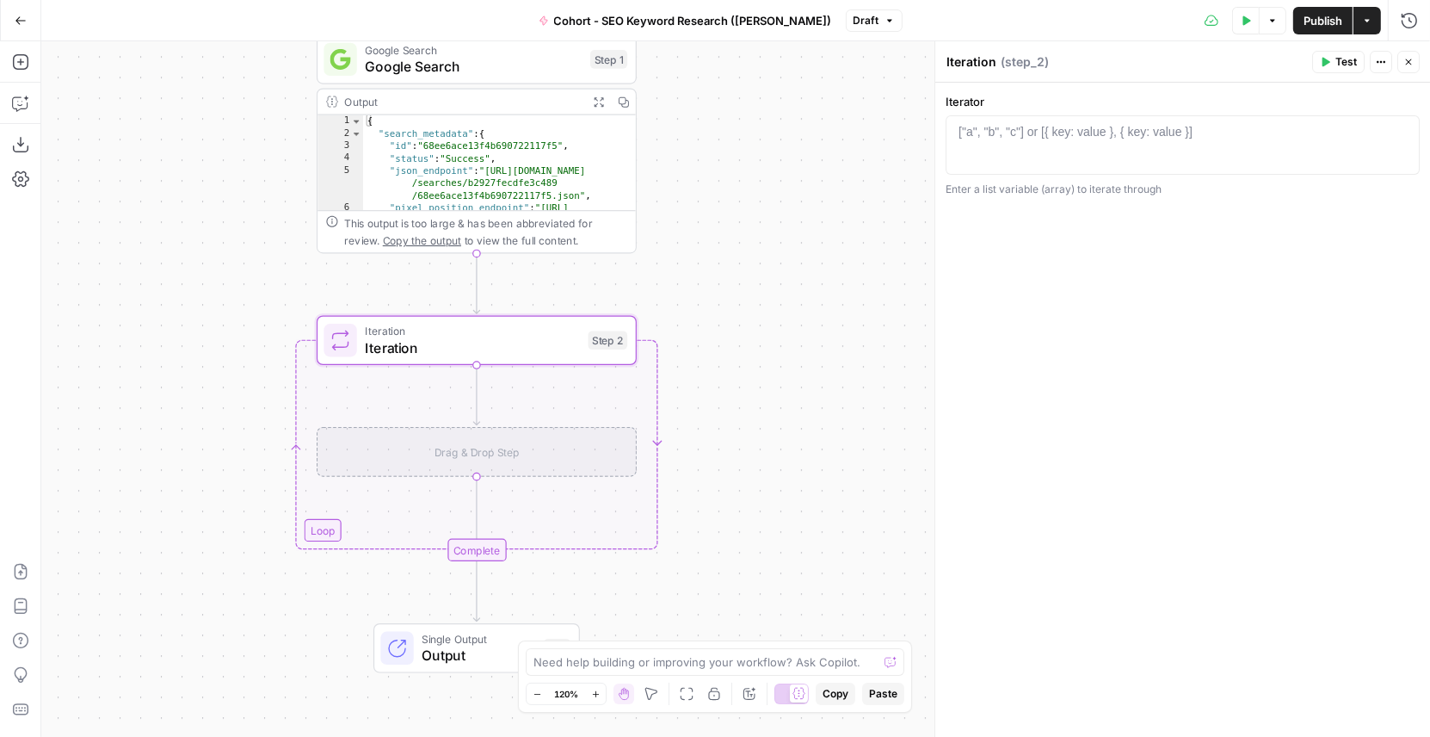
drag, startPoint x: 744, startPoint y: 189, endPoint x: 744, endPoint y: 317, distance: 127.4
click at [744, 317] on div "Workflow Input Settings Inputs Google Search Google Search Step 1 Output Expand…" at bounding box center [735, 388] width 1389 height 695
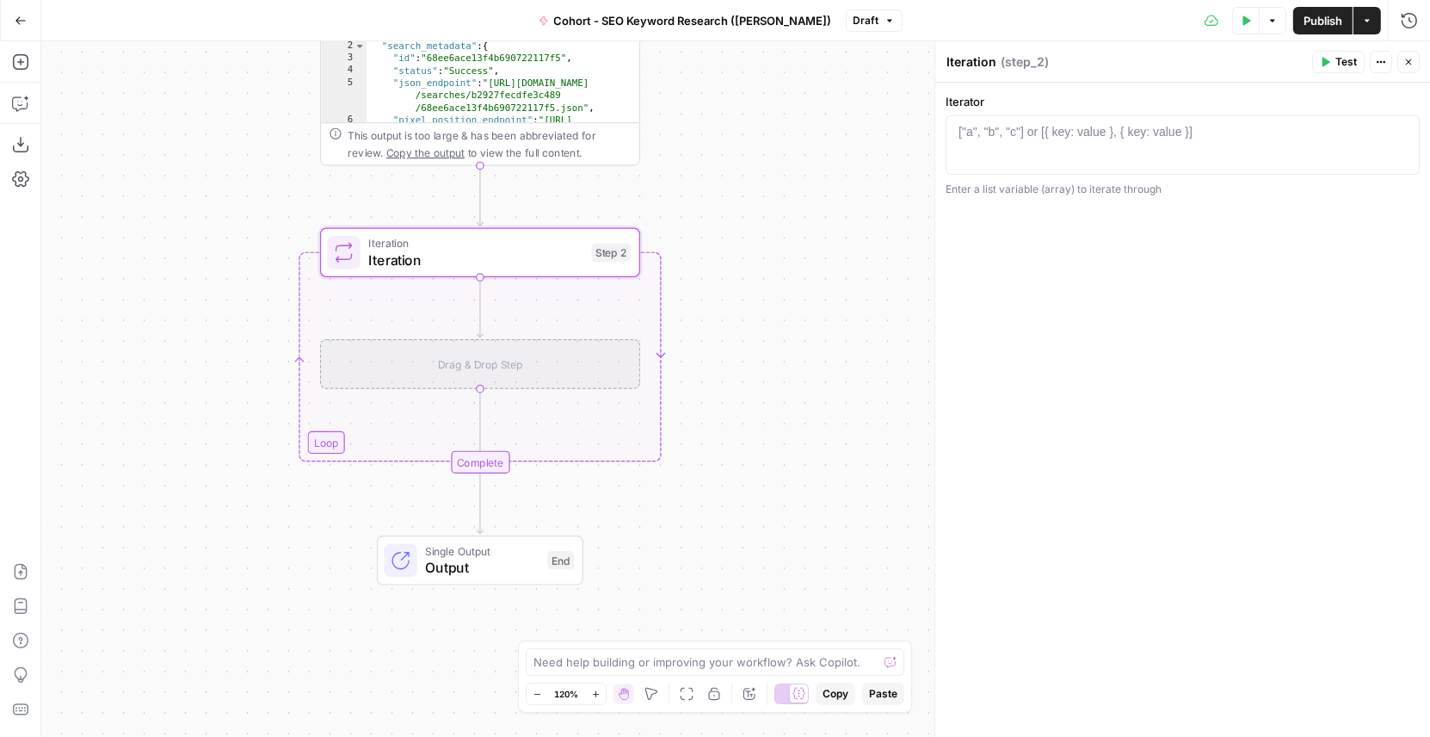
drag, startPoint x: 736, startPoint y: 312, endPoint x: 742, endPoint y: 191, distance: 121.5
click at [742, 191] on div "Workflow Input Settings Inputs Google Search Google Search Step 1 Output Expand…" at bounding box center [735, 388] width 1389 height 695
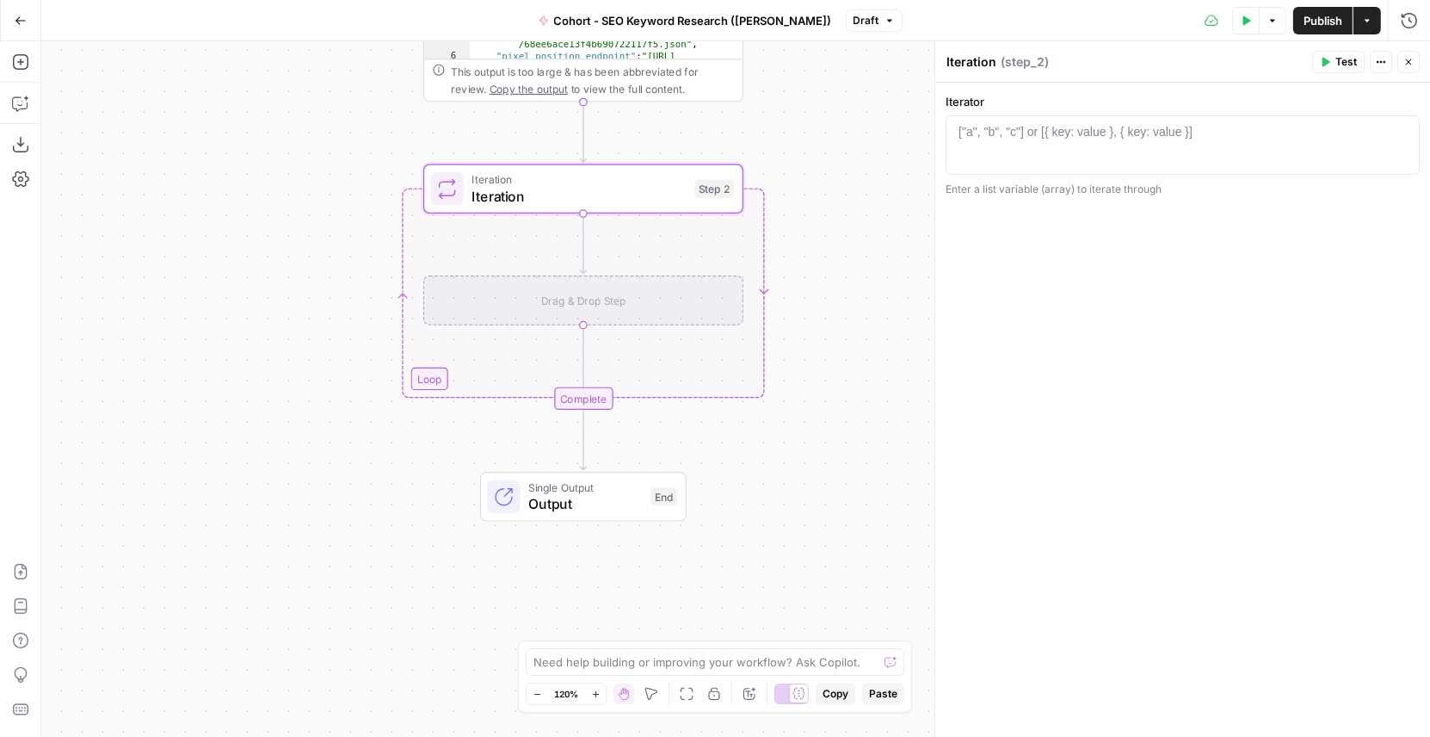
drag, startPoint x: 675, startPoint y: 156, endPoint x: 783, endPoint y: 108, distance: 118.3
click at [783, 108] on div "Workflow Input Settings Inputs Google Search Google Search Step 1 Output Expand…" at bounding box center [735, 388] width 1389 height 695
click at [10, 60] on button "Add Steps" at bounding box center [21, 62] width 28 height 28
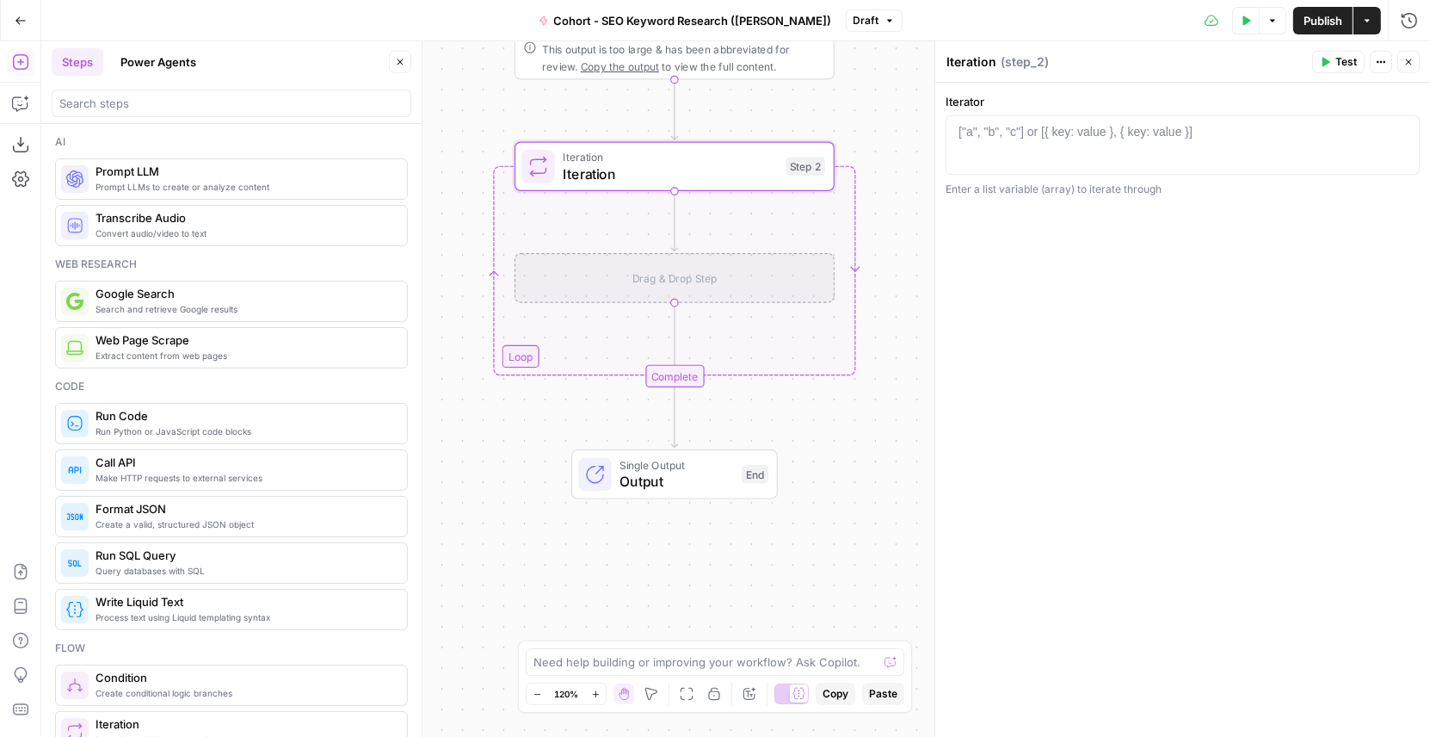
drag, startPoint x: 804, startPoint y: 300, endPoint x: 880, endPoint y: 265, distance: 83.6
click at [880, 265] on div "Workflow Input Settings Inputs Google Search Google Search Step 1 Output Expand…" at bounding box center [735, 388] width 1389 height 695
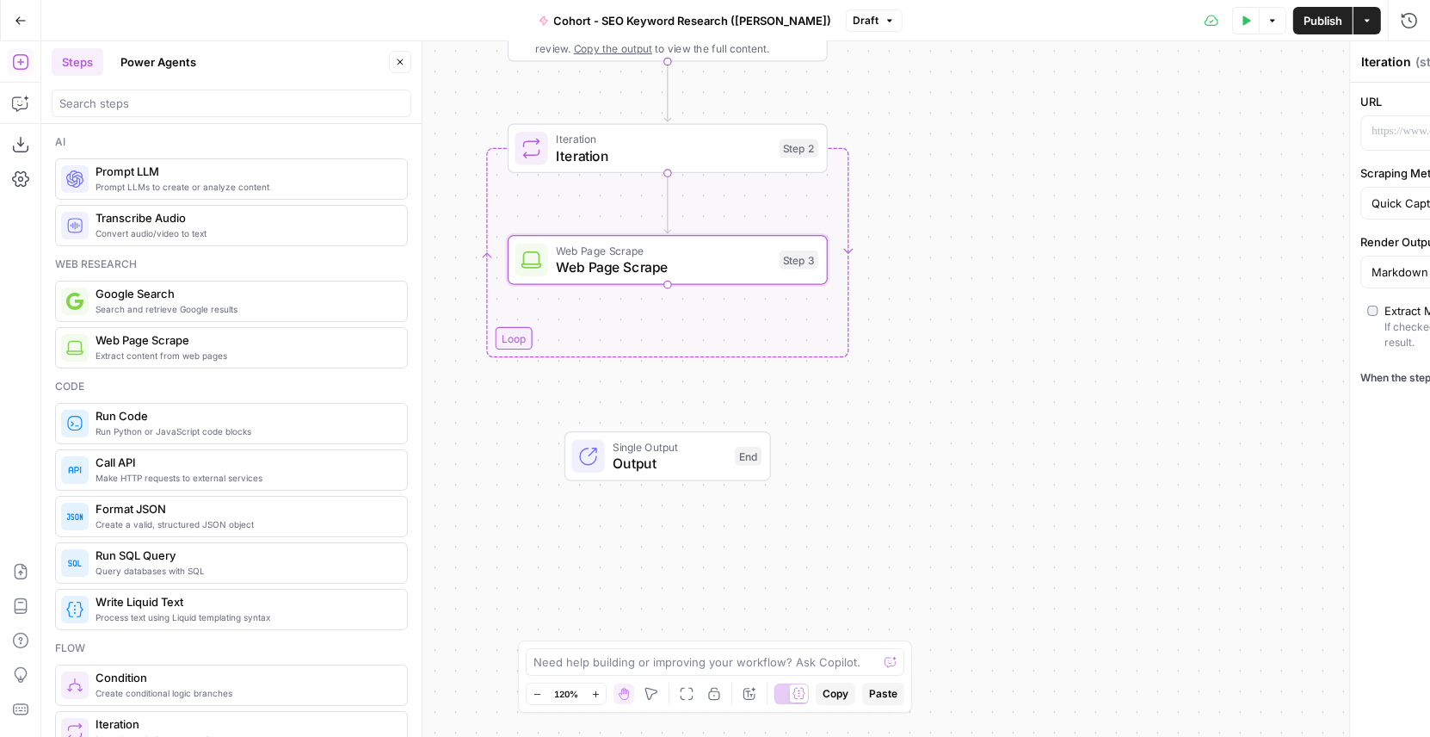
type textarea "Web Page Scrape"
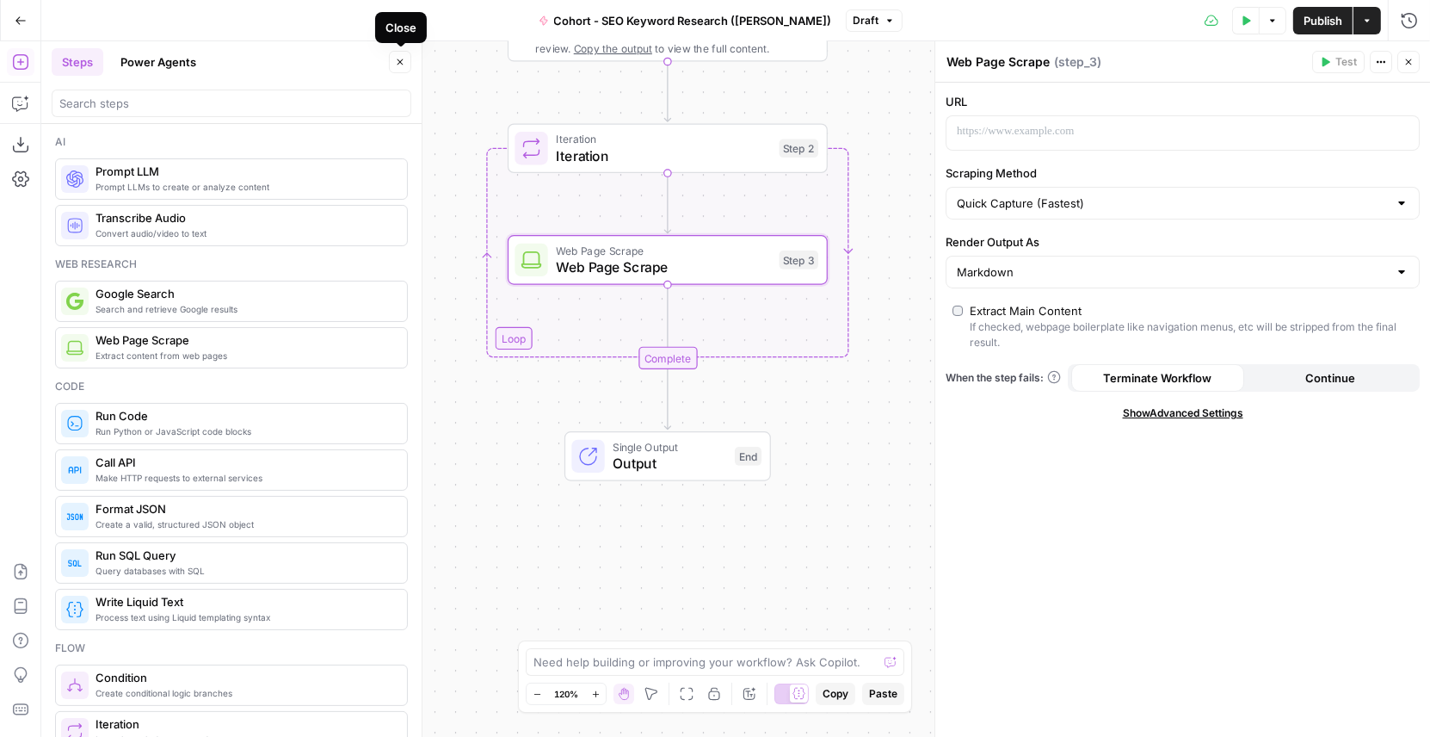
click at [402, 62] on icon "button" at bounding box center [400, 62] width 10 height 10
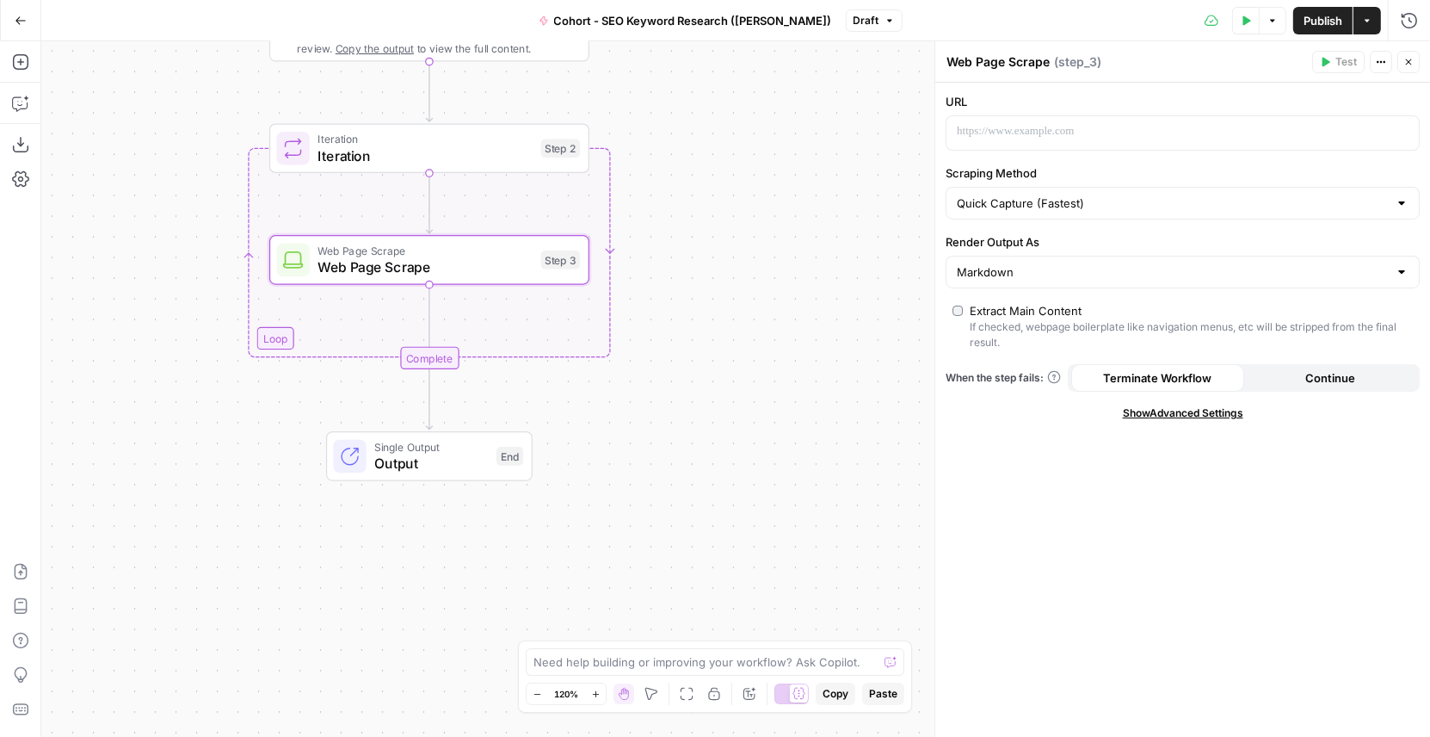
drag, startPoint x: 447, startPoint y: 259, endPoint x: 208, endPoint y: 259, distance: 238.4
click at [208, 259] on div "Workflow Input Settings Inputs Google Search Google Search Step 1 Output Expand…" at bounding box center [735, 388] width 1389 height 695
click at [1411, 65] on icon "button" at bounding box center [1409, 62] width 10 height 10
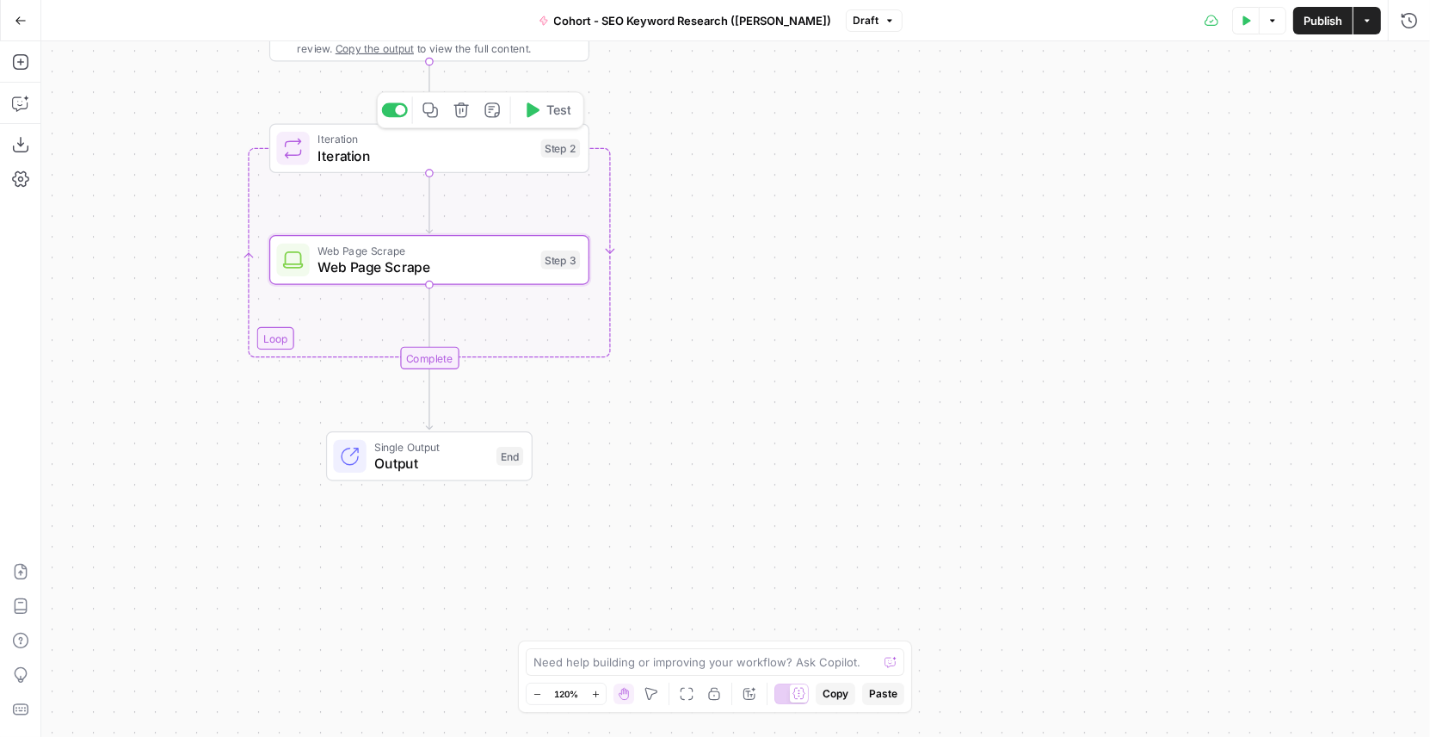
click at [521, 157] on span "Iteration" at bounding box center [425, 155] width 215 height 21
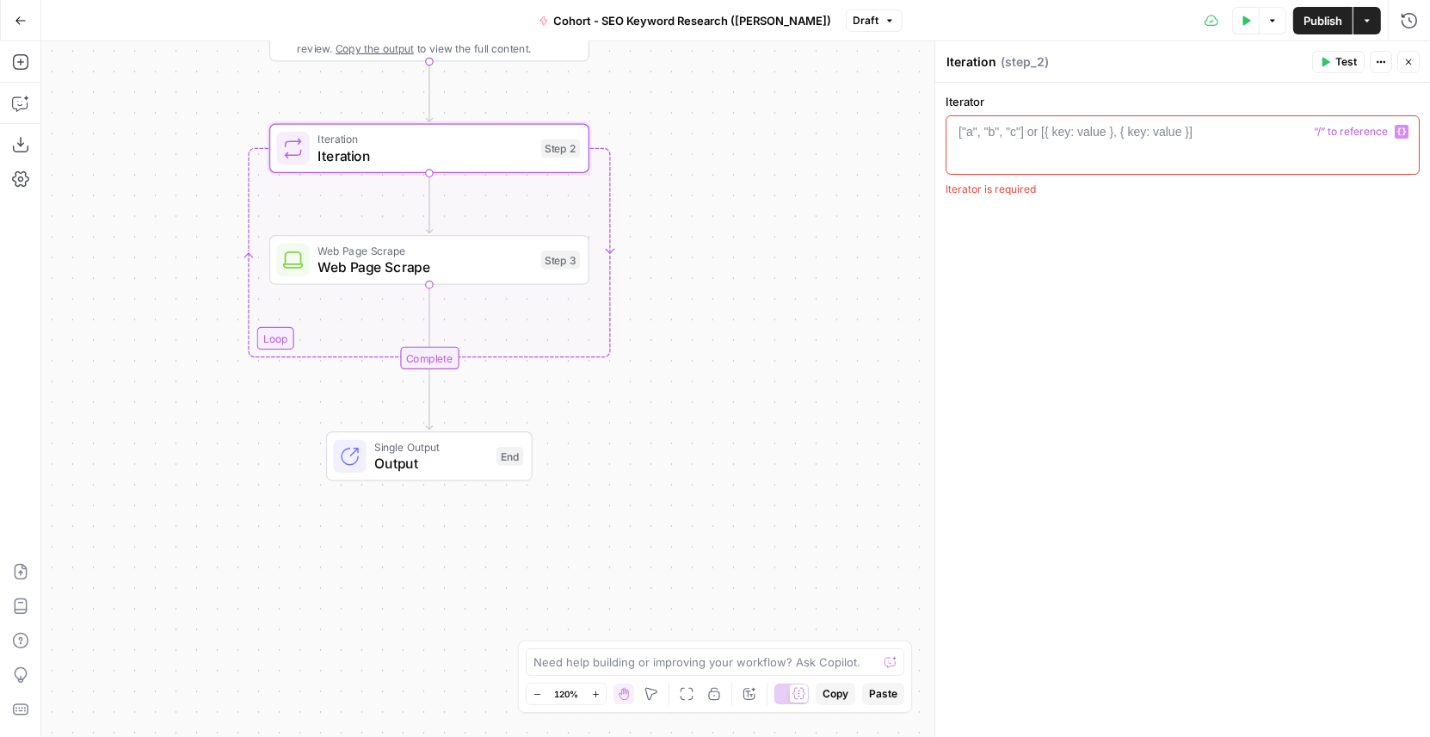
click at [1028, 138] on div "["a", "b", "c"] or [{ key: value }, { key: value }]" at bounding box center [1076, 131] width 234 height 17
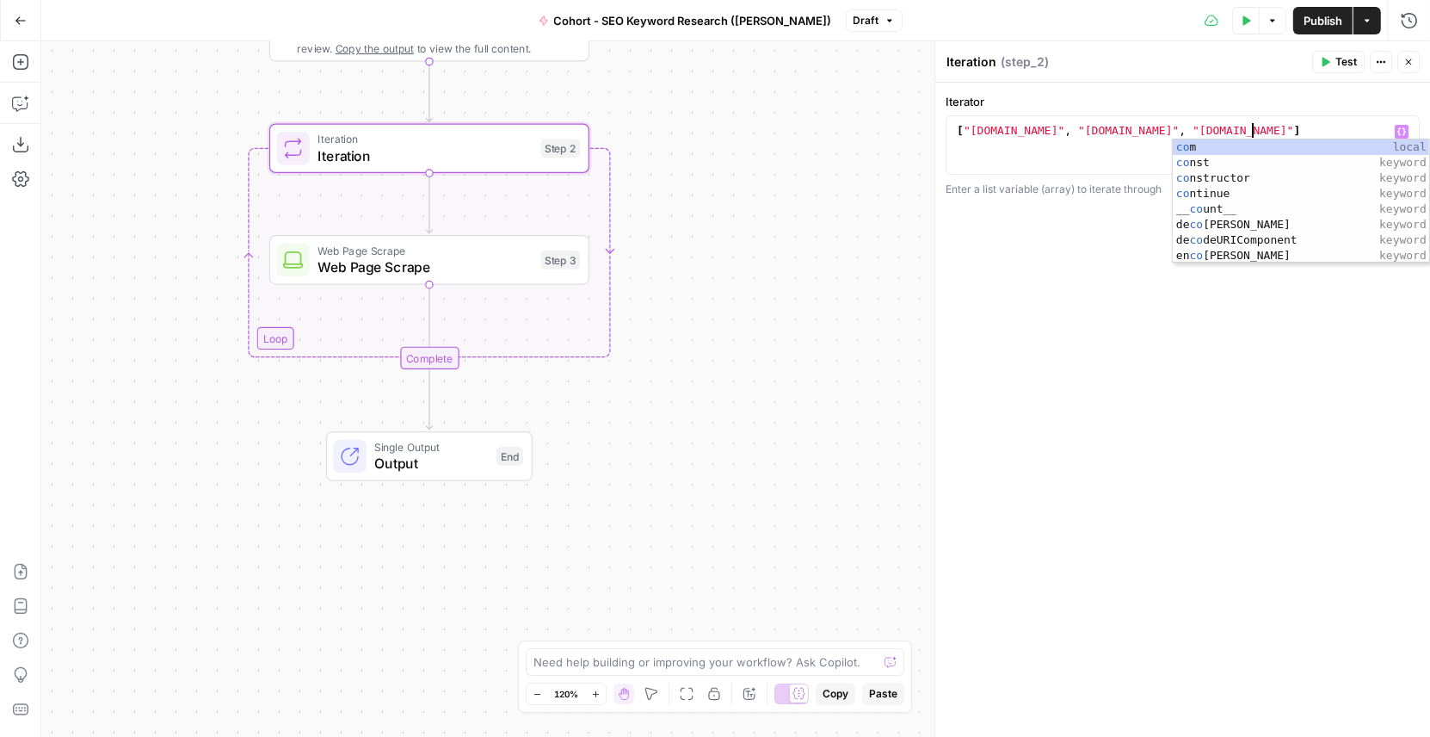
scroll to position [0, 22]
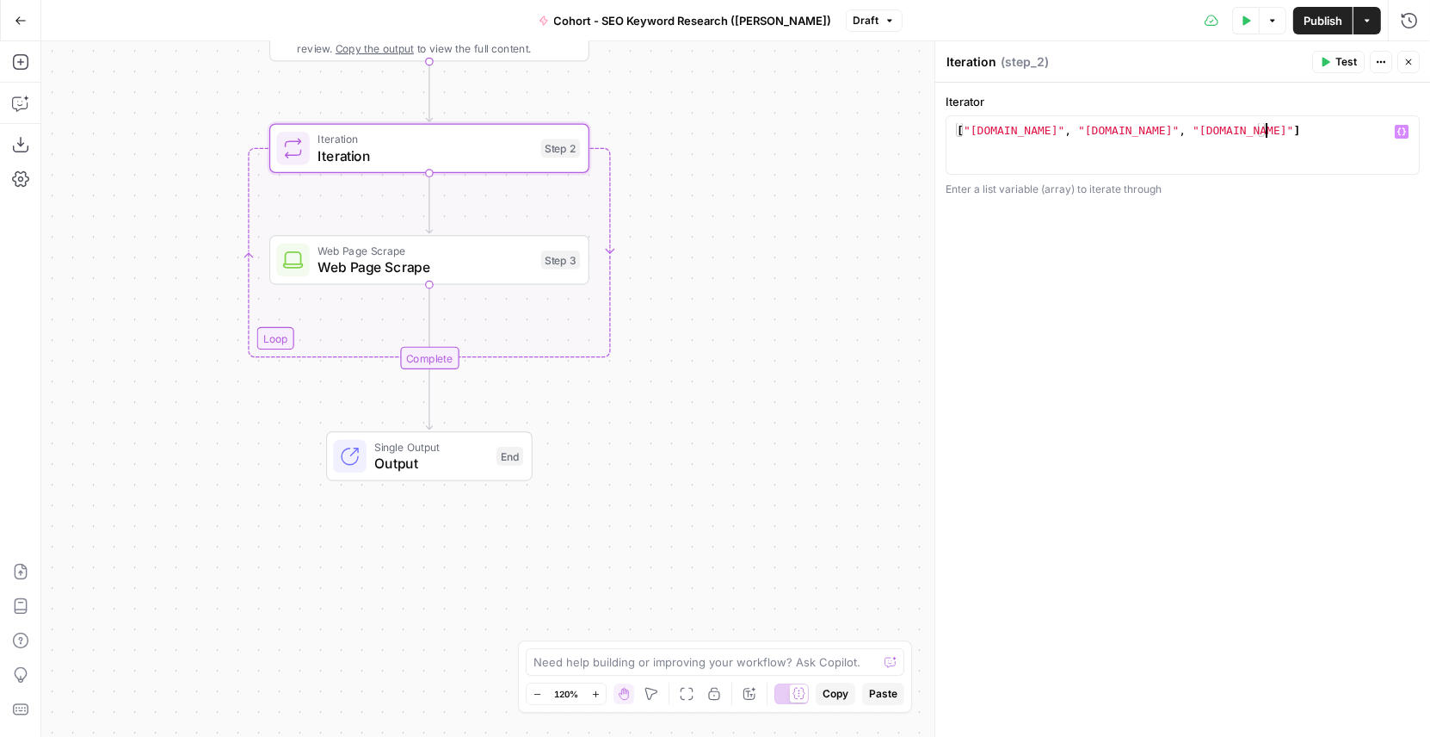
type textarea "**********"
click at [1047, 318] on div "**********" at bounding box center [1183, 410] width 495 height 655
drag, startPoint x: 1040, startPoint y: 131, endPoint x: 969, endPoint y: 133, distance: 70.6
click at [969, 133] on div "[ "google.com" , "perplexity.com" , "openai.com" ]" at bounding box center [1184, 159] width 460 height 73
click at [424, 268] on span "Web Page Scrape" at bounding box center [425, 266] width 215 height 21
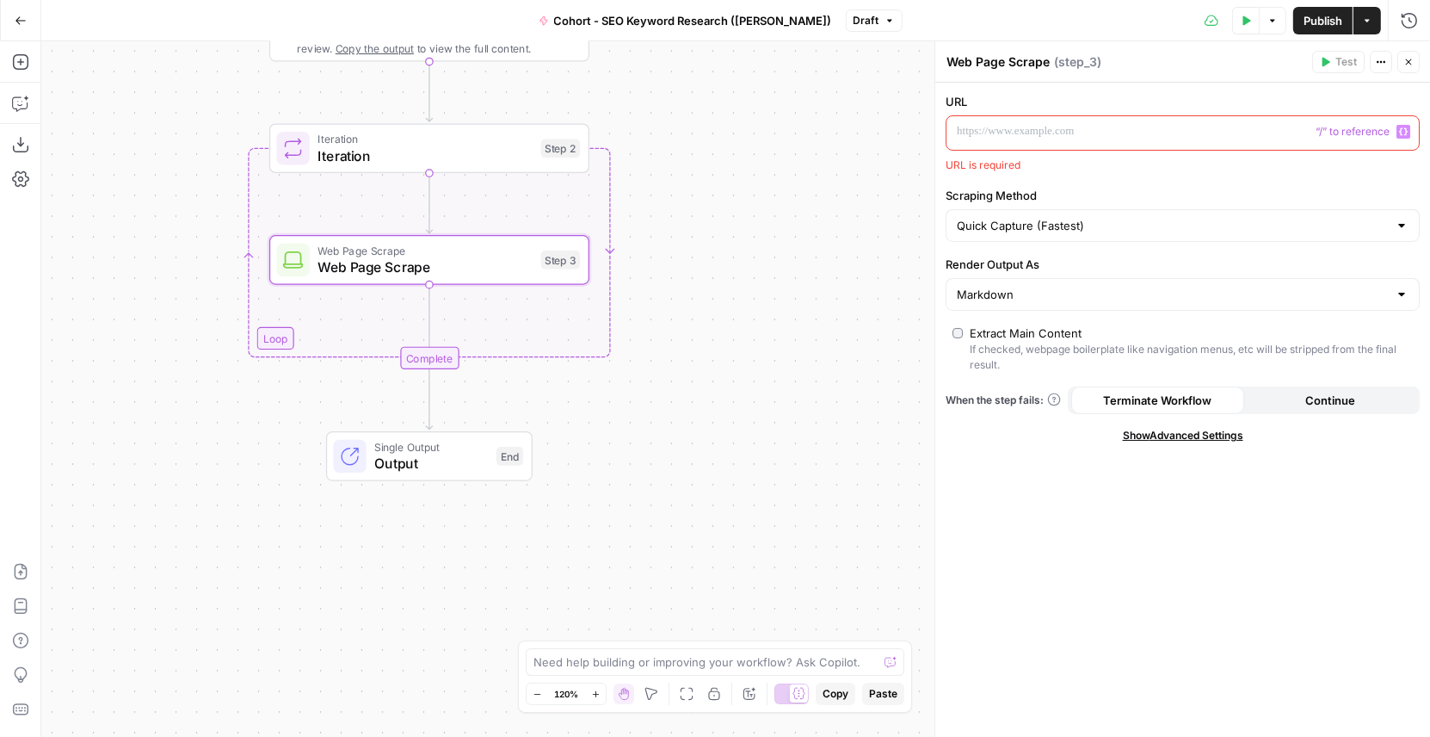
click at [1035, 129] on p at bounding box center [1169, 131] width 424 height 17
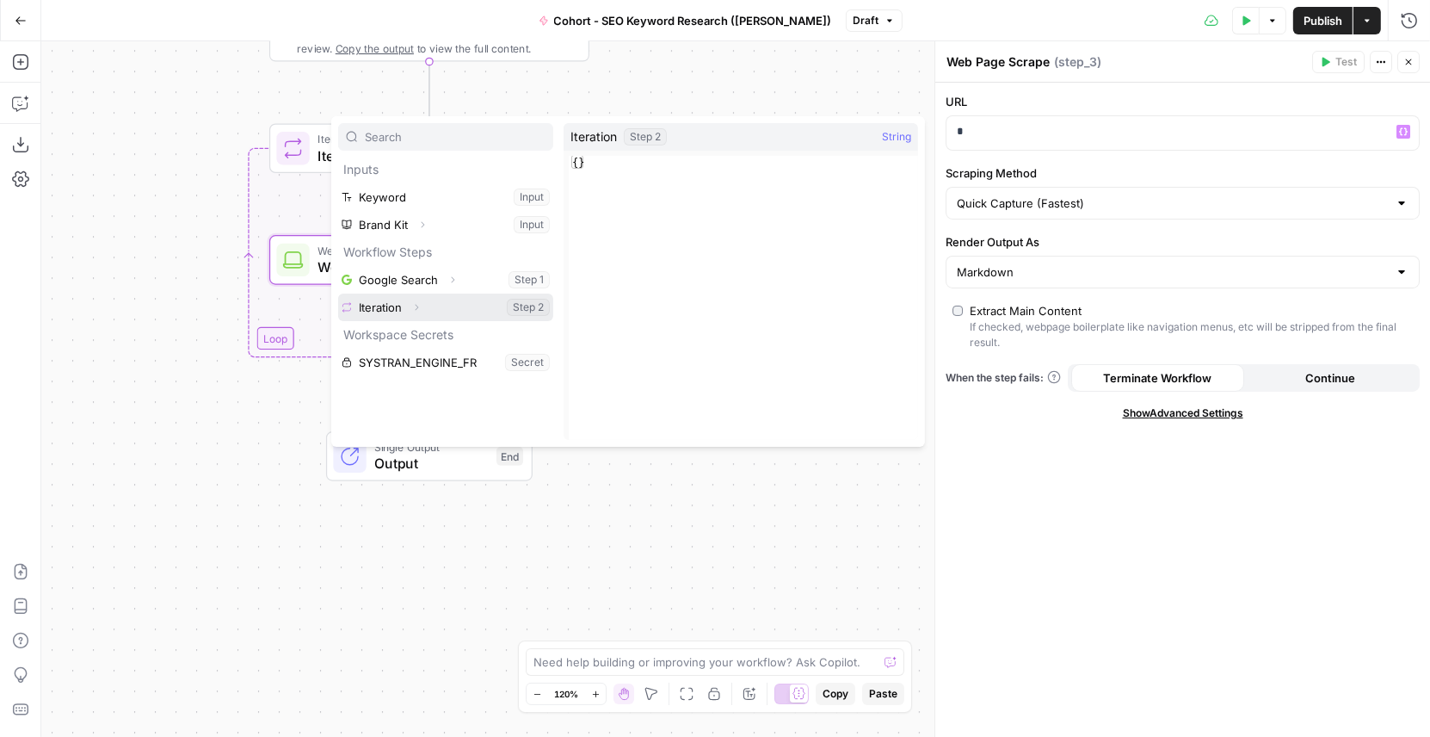
click at [417, 302] on icon "button" at bounding box center [416, 307] width 10 height 10
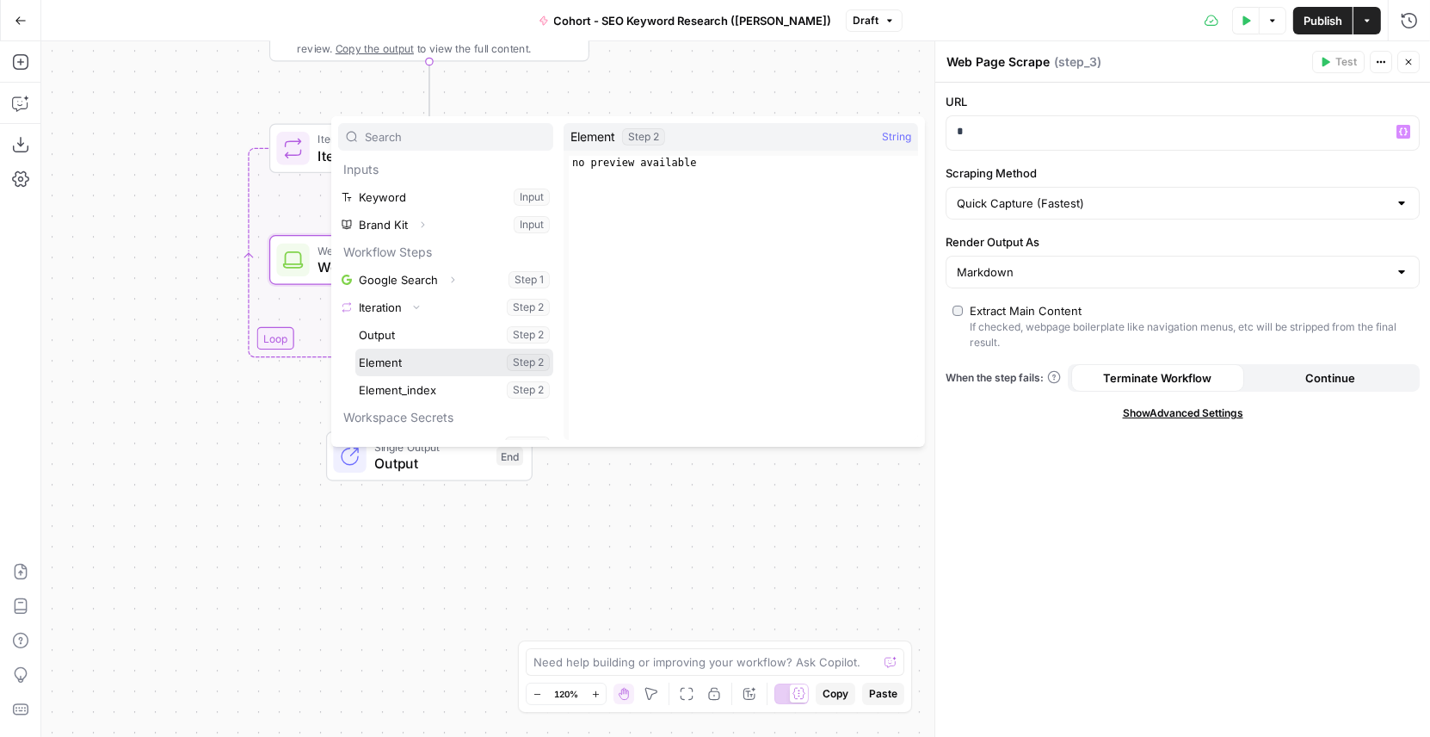
click at [406, 357] on button "Select variable Element" at bounding box center [454, 363] width 198 height 28
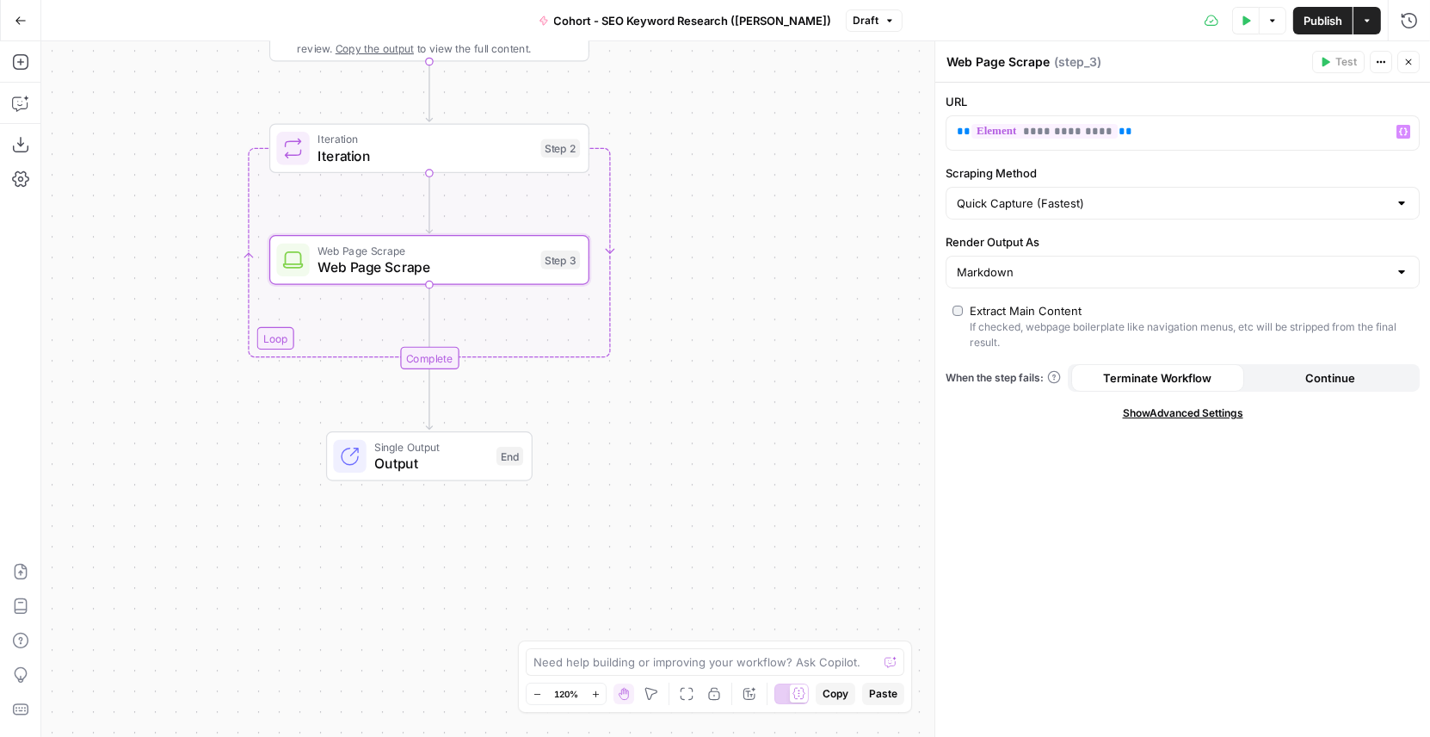
click at [355, 157] on span "Iteration" at bounding box center [425, 155] width 215 height 21
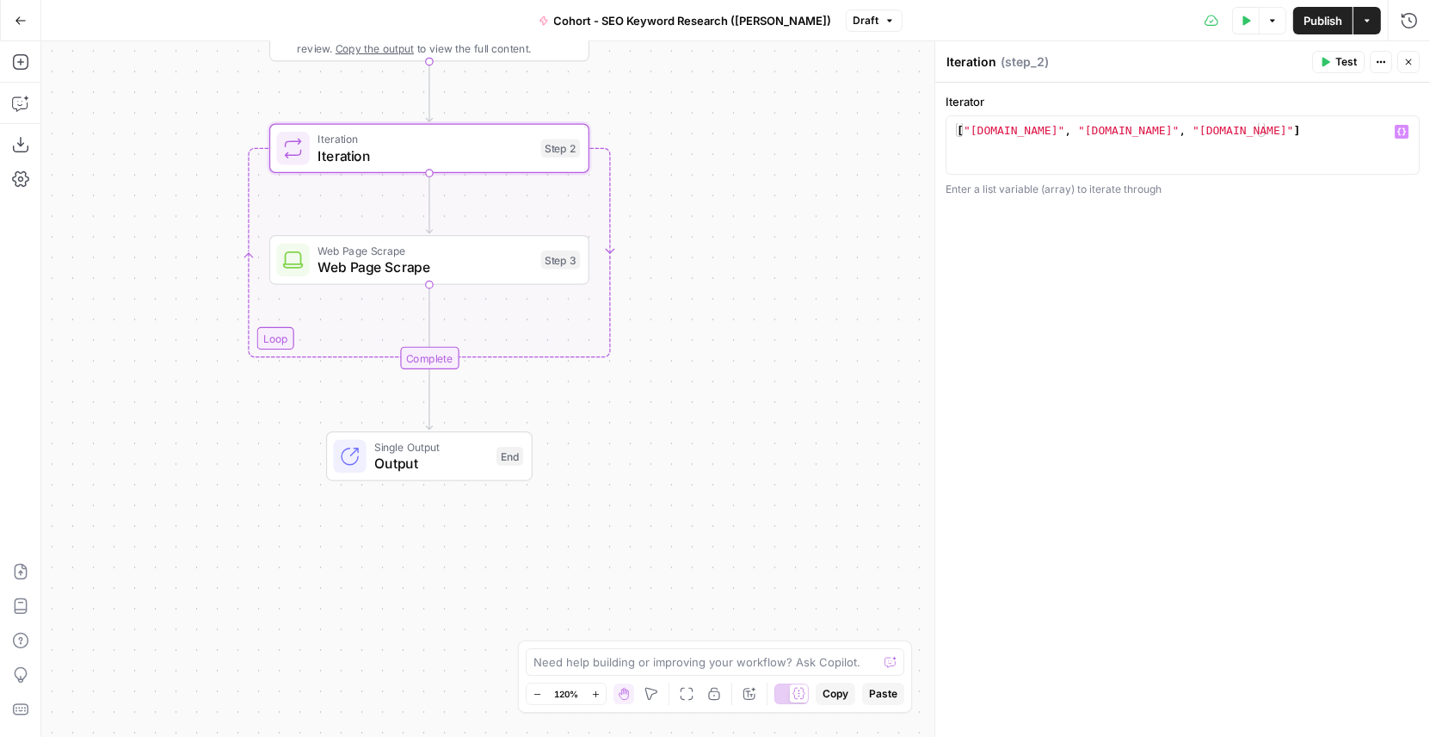
type textarea "**********"
drag, startPoint x: 1160, startPoint y: 134, endPoint x: 1063, endPoint y: 132, distance: 97.3
click at [1063, 132] on div "[ "google.com" , "perplexity.com" , "openai.com" ]" at bounding box center [1184, 159] width 460 height 73
click at [417, 269] on span "Web Page Scrape" at bounding box center [425, 266] width 215 height 21
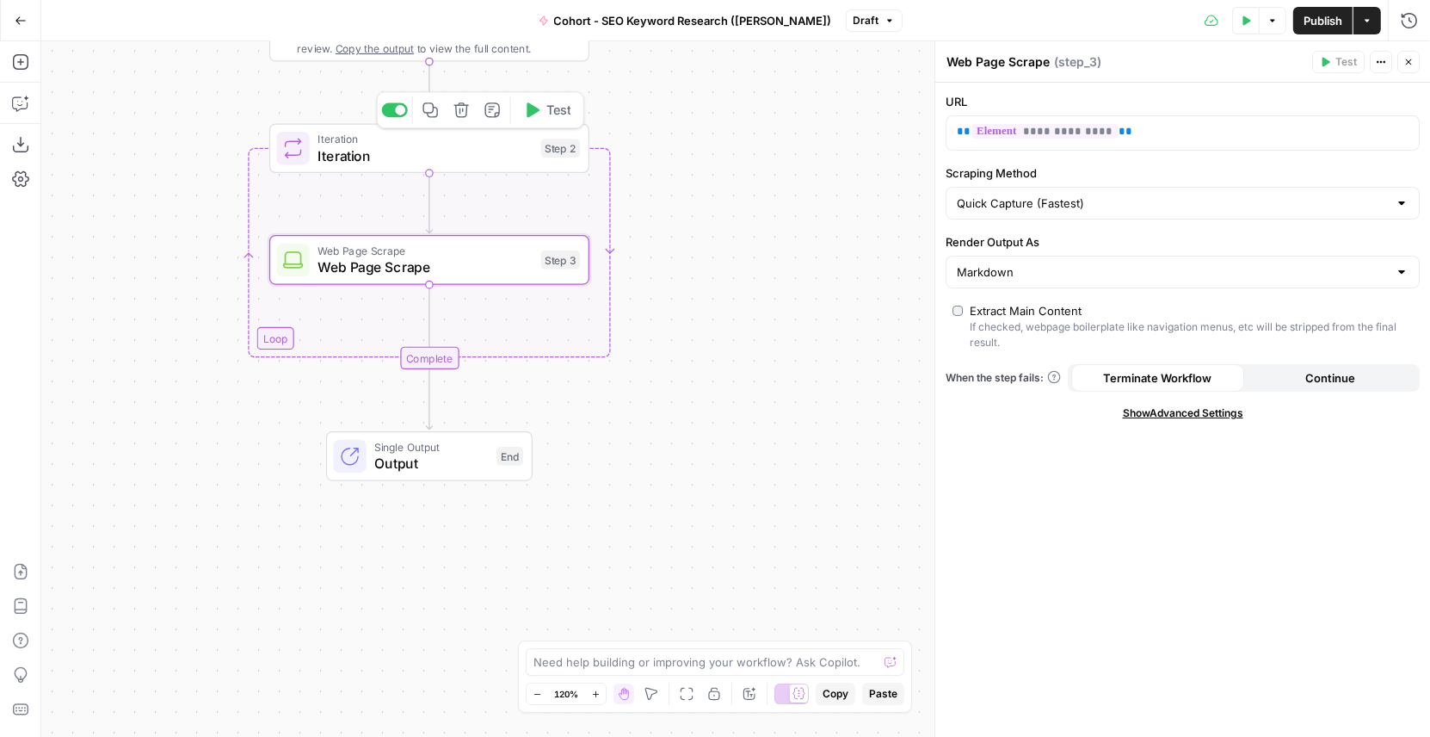
click at [457, 151] on span "Iteration" at bounding box center [425, 155] width 215 height 21
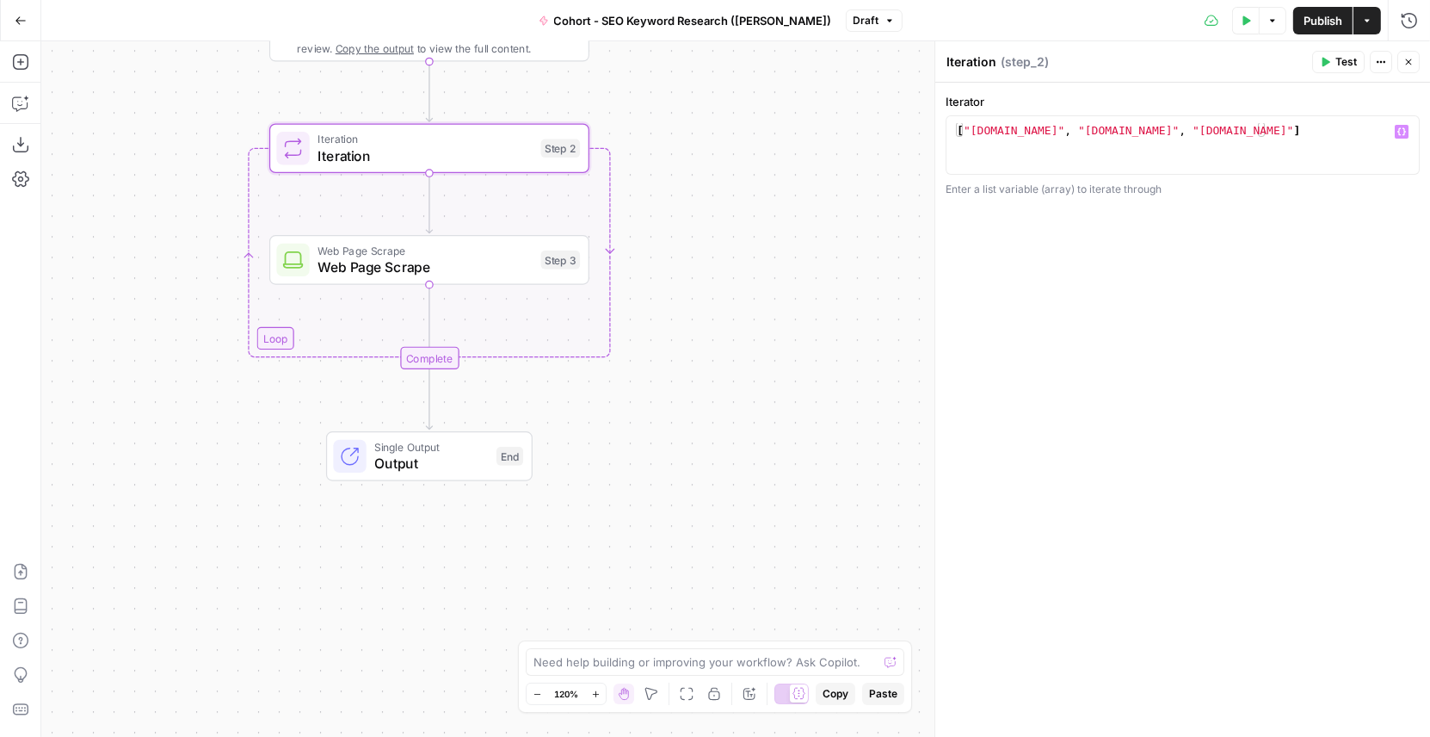
type textarea "**********"
drag, startPoint x: 1253, startPoint y: 134, endPoint x: 1187, endPoint y: 134, distance: 66.3
click at [1187, 134] on div "[ "google.com" , "perplexity.com" , "openai.com" ]" at bounding box center [1184, 159] width 460 height 73
click at [469, 276] on div "Web Page Scrape Web Page Scrape Step 3 Copy step Delete step Add Note Test" at bounding box center [429, 260] width 320 height 50
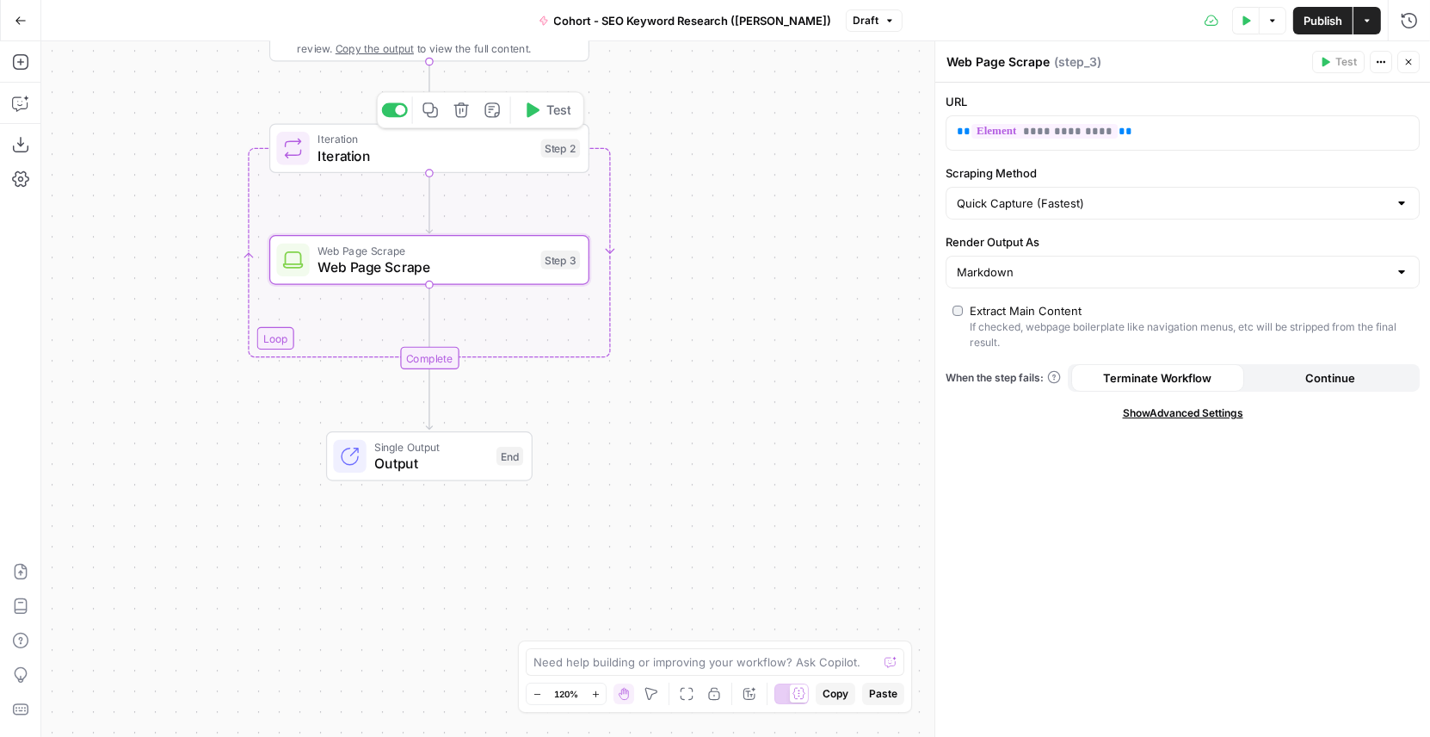
click at [441, 153] on span "Iteration" at bounding box center [425, 155] width 215 height 21
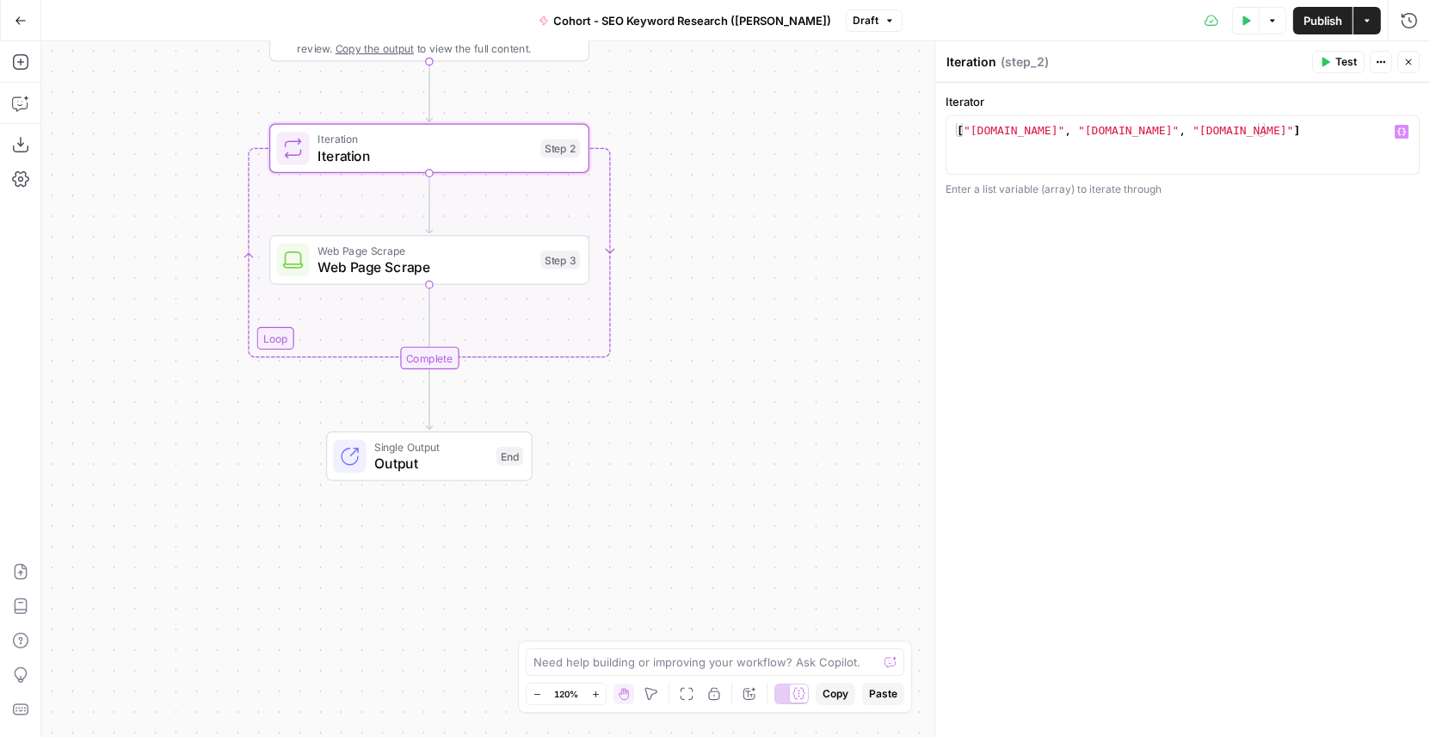
type textarea "**********"
click at [1010, 131] on div "[ "google.com" , "perplexity.com" , "openai.com" ]" at bounding box center [1184, 159] width 460 height 73
click at [1027, 131] on div "[ "google.com" , "perplexity.com" , "openai.com" ]" at bounding box center [1184, 159] width 460 height 73
click at [1094, 303] on div "**********" at bounding box center [1183, 410] width 495 height 655
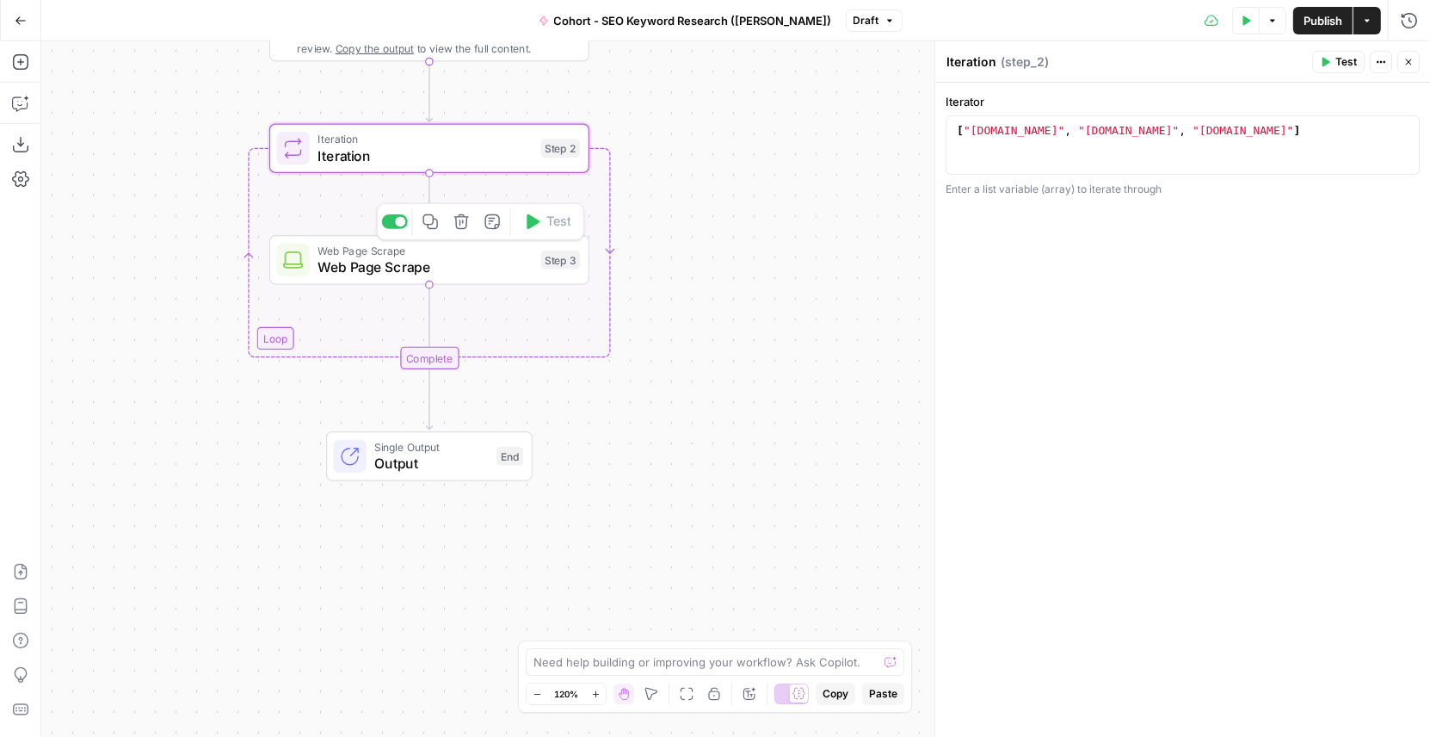
click at [539, 264] on div "Web Page Scrape Web Page Scrape Step 3 Copy step Delete step Add Note Test" at bounding box center [428, 260] width 304 height 35
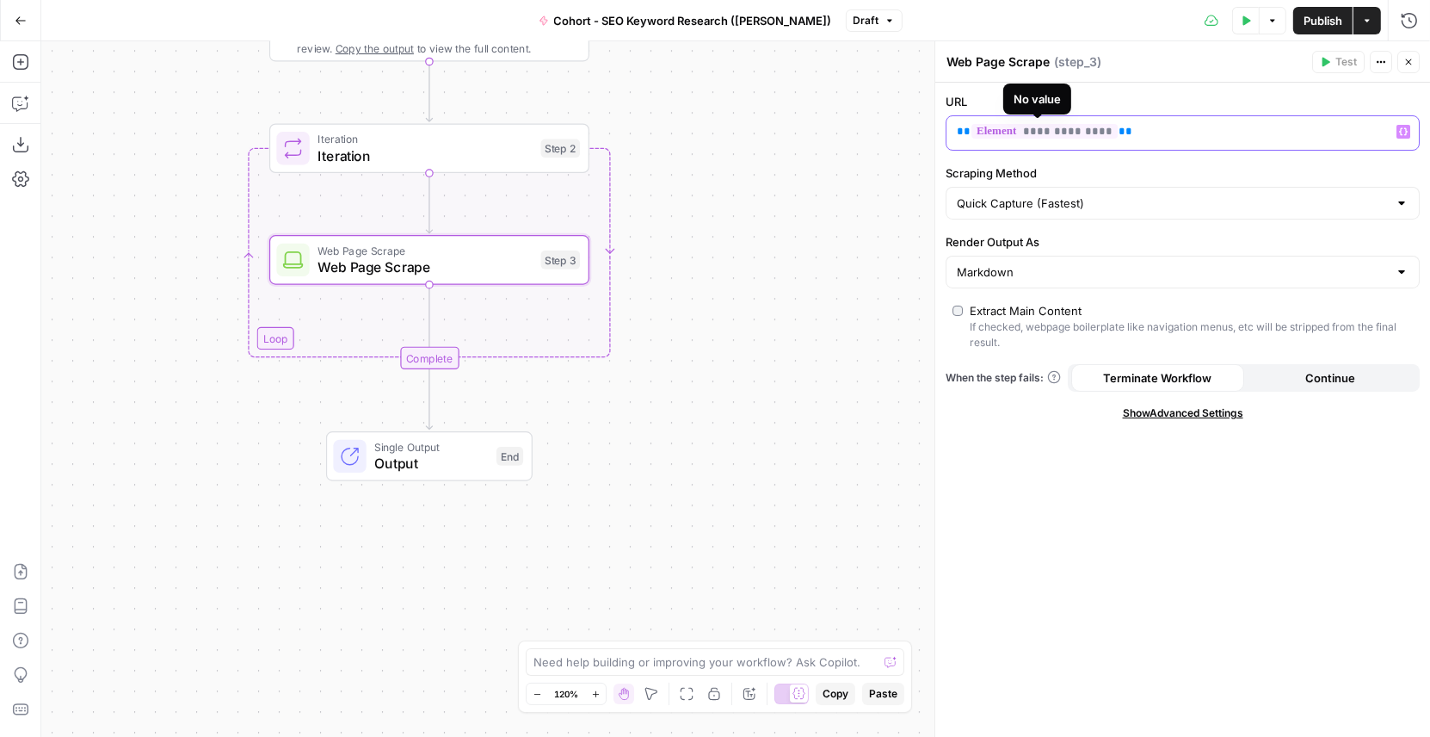
drag, startPoint x: 1143, startPoint y: 132, endPoint x: 954, endPoint y: 127, distance: 188.5
click at [954, 127] on div "**********" at bounding box center [1169, 133] width 445 height 34
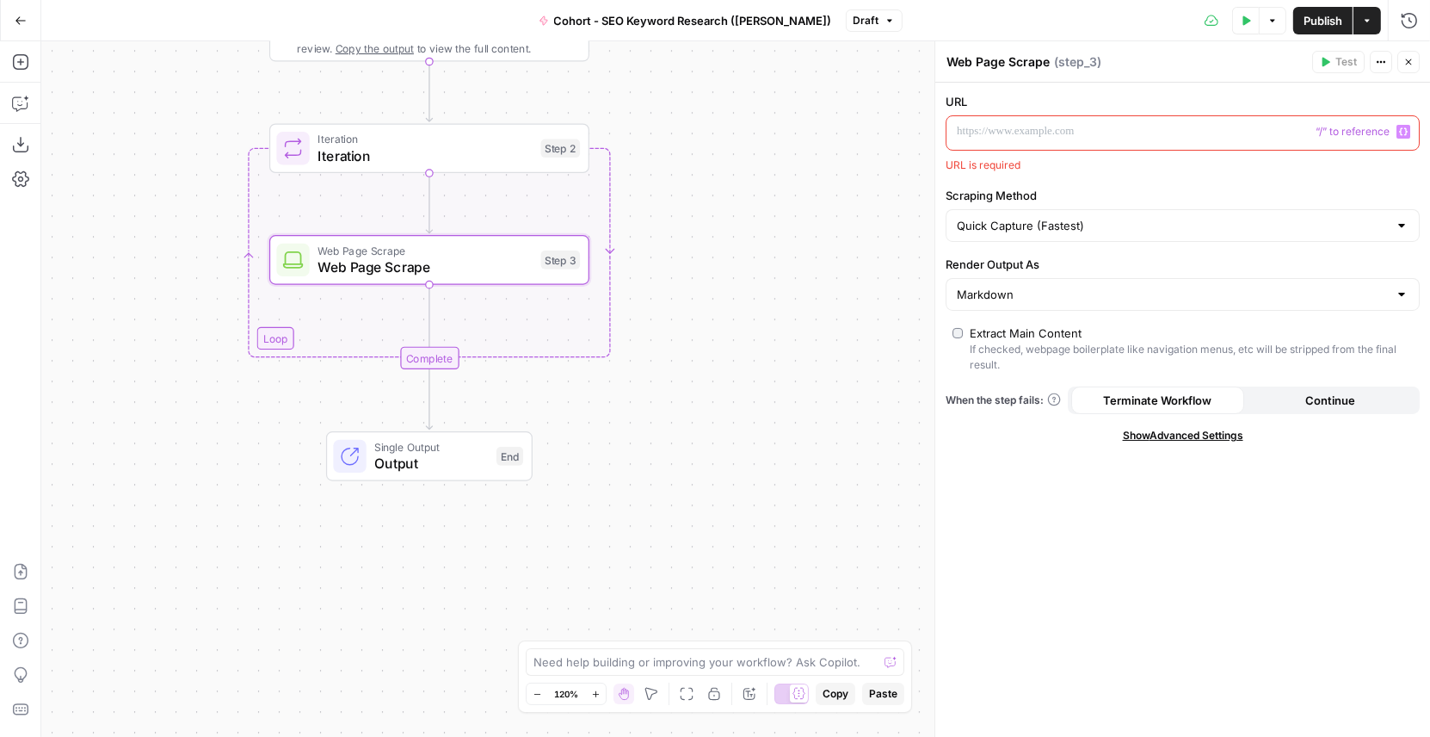
click at [1092, 93] on label "URL" at bounding box center [1183, 101] width 474 height 17
click at [983, 134] on p at bounding box center [1169, 131] width 424 height 17
click at [521, 164] on span "Iteration" at bounding box center [425, 155] width 215 height 21
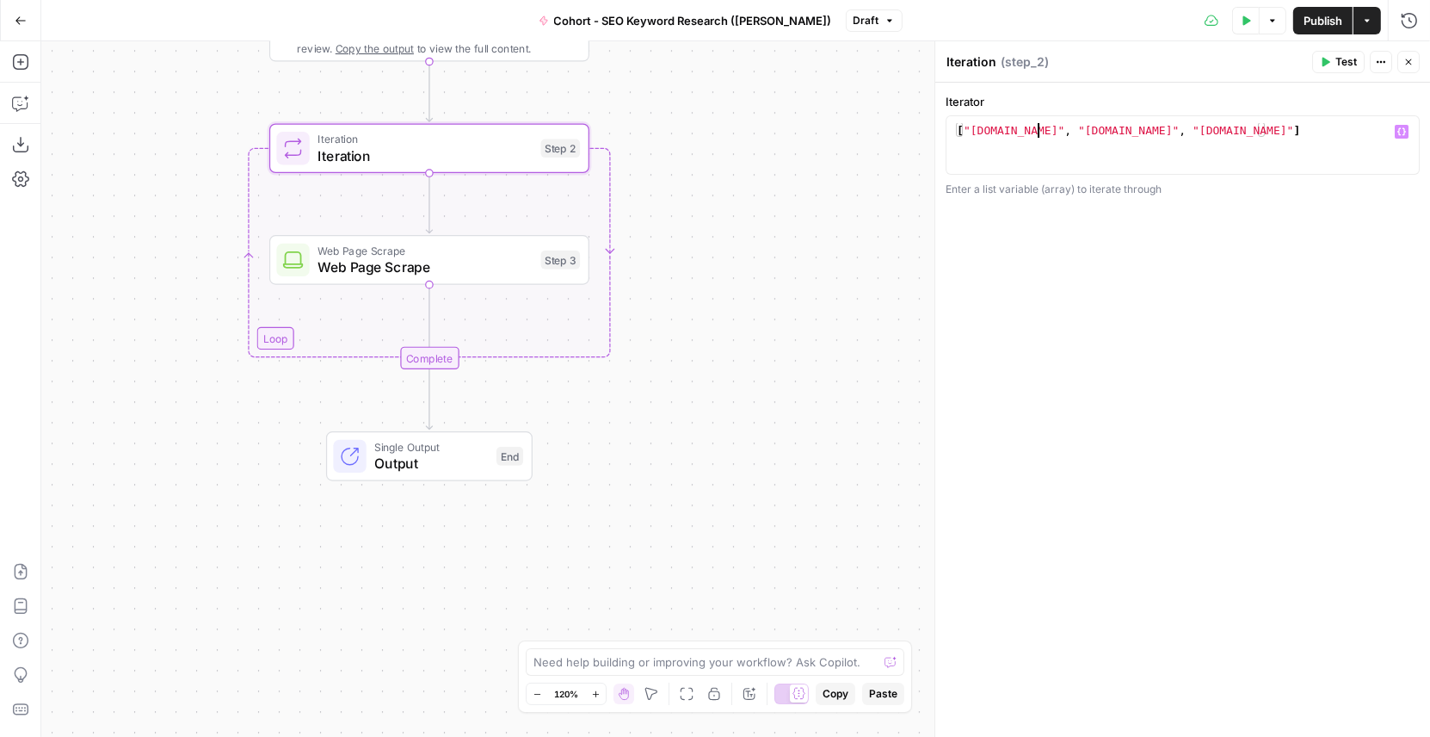
type textarea "**********"
drag, startPoint x: 1037, startPoint y: 132, endPoint x: 972, endPoint y: 132, distance: 65.4
click at [972, 132] on div "[ "google.com" , "perplexity.com" , "openai.com" ]" at bounding box center [1184, 159] width 460 height 73
drag, startPoint x: 1158, startPoint y: 137, endPoint x: 1061, endPoint y: 133, distance: 97.3
click at [1061, 133] on div "[ "google.com" , "perplexity.com" , "openai.com" ]" at bounding box center [1184, 159] width 460 height 73
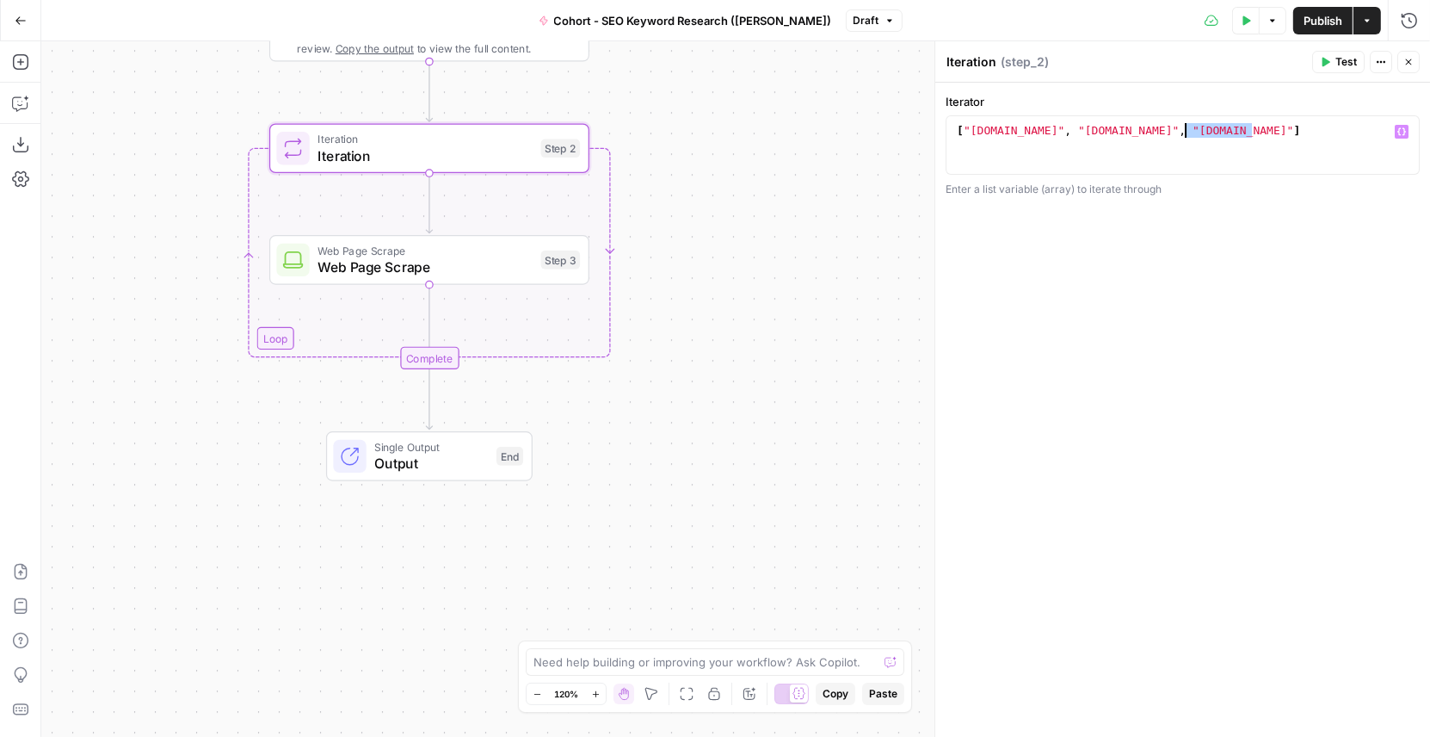
drag, startPoint x: 1254, startPoint y: 135, endPoint x: 1185, endPoint y: 133, distance: 68.9
click at [1185, 133] on div "[ "google.com" , "perplexity.com" , "openai.com" ]" at bounding box center [1184, 159] width 460 height 73
click at [511, 274] on span "Web Page Scrape" at bounding box center [425, 266] width 215 height 21
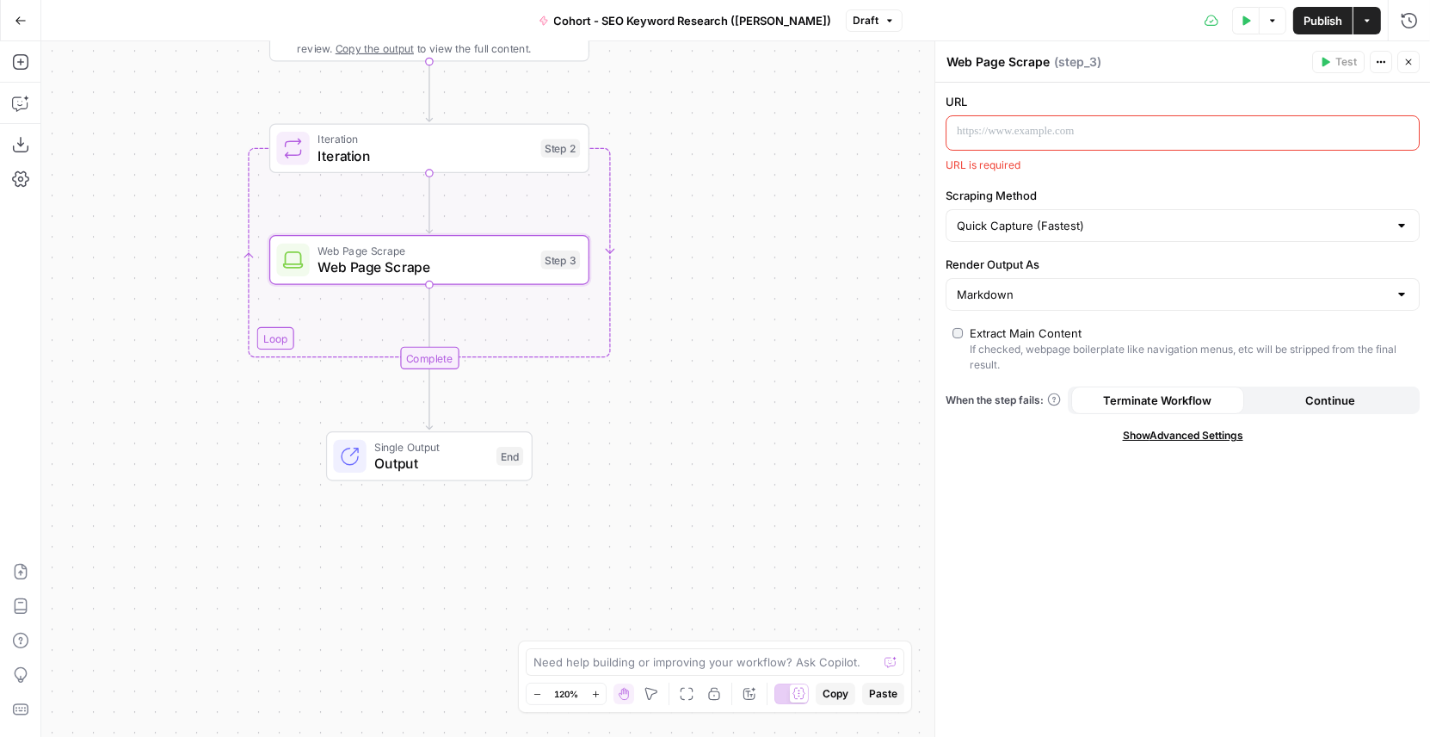
click at [1074, 127] on p at bounding box center [1169, 131] width 424 height 17
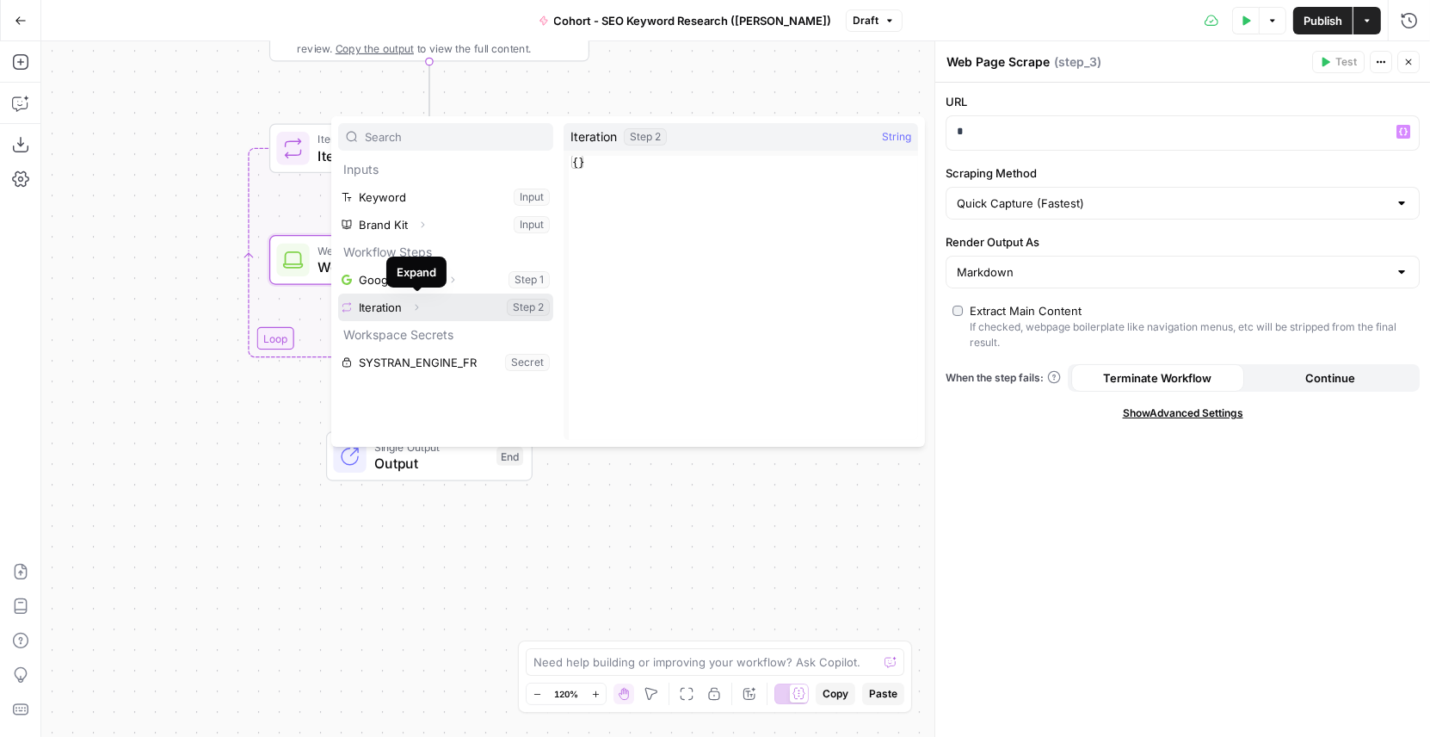
click at [412, 307] on icon "button" at bounding box center [416, 307] width 10 height 10
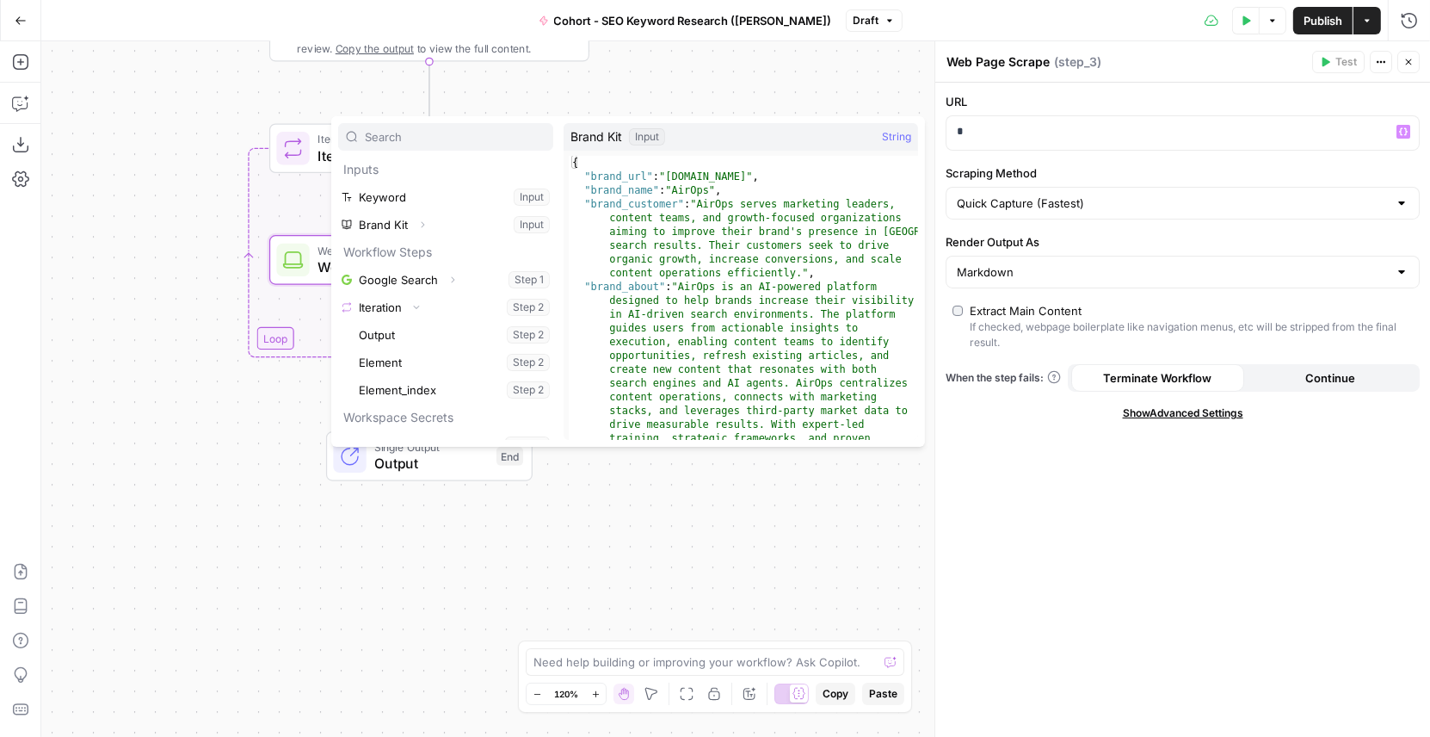
click at [676, 63] on div "Workflow Input Settings Inputs Google Search Google Search Step 1 Output Expand…" at bounding box center [735, 388] width 1389 height 695
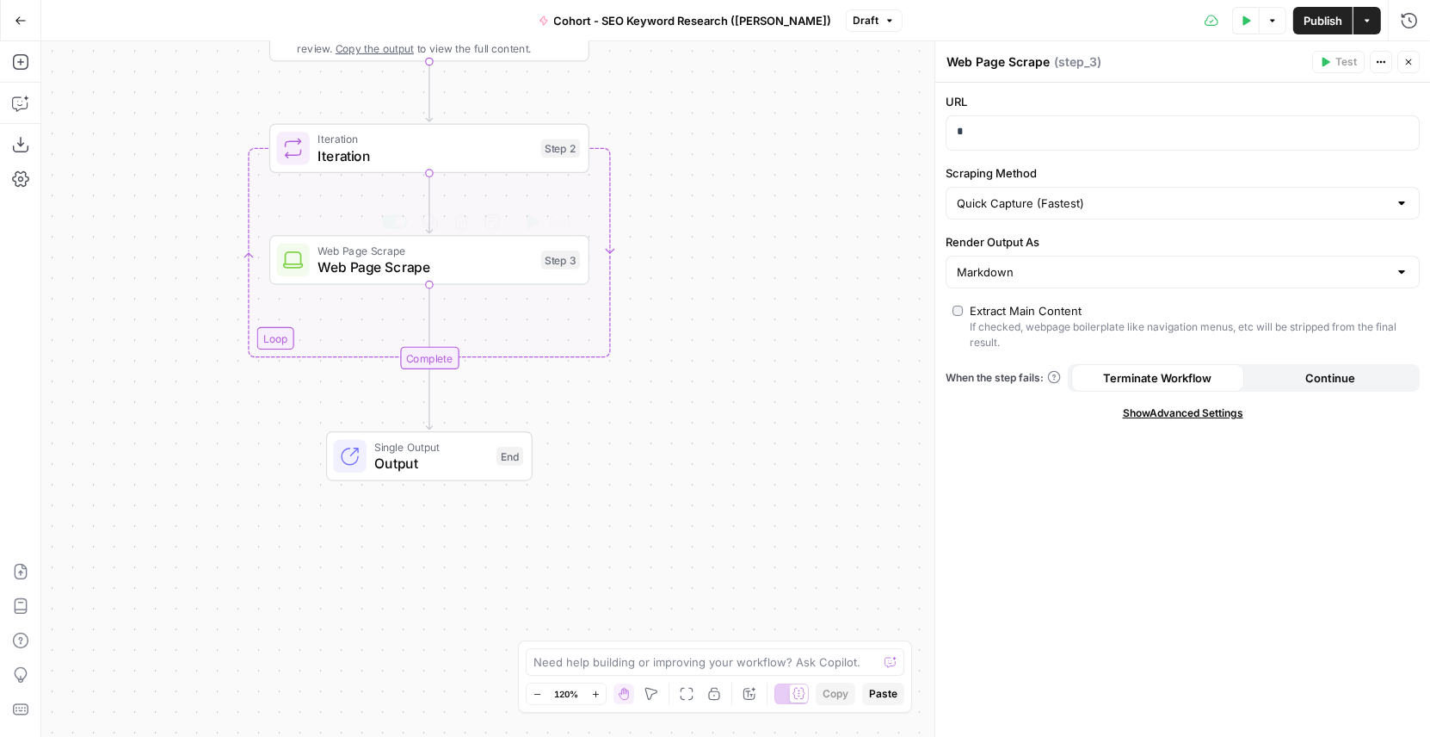
click at [536, 273] on div "Web Page Scrape Web Page Scrape Step 3 Copy step Delete step Add Note Test" at bounding box center [428, 260] width 304 height 35
click at [992, 135] on p "*" at bounding box center [1169, 131] width 425 height 17
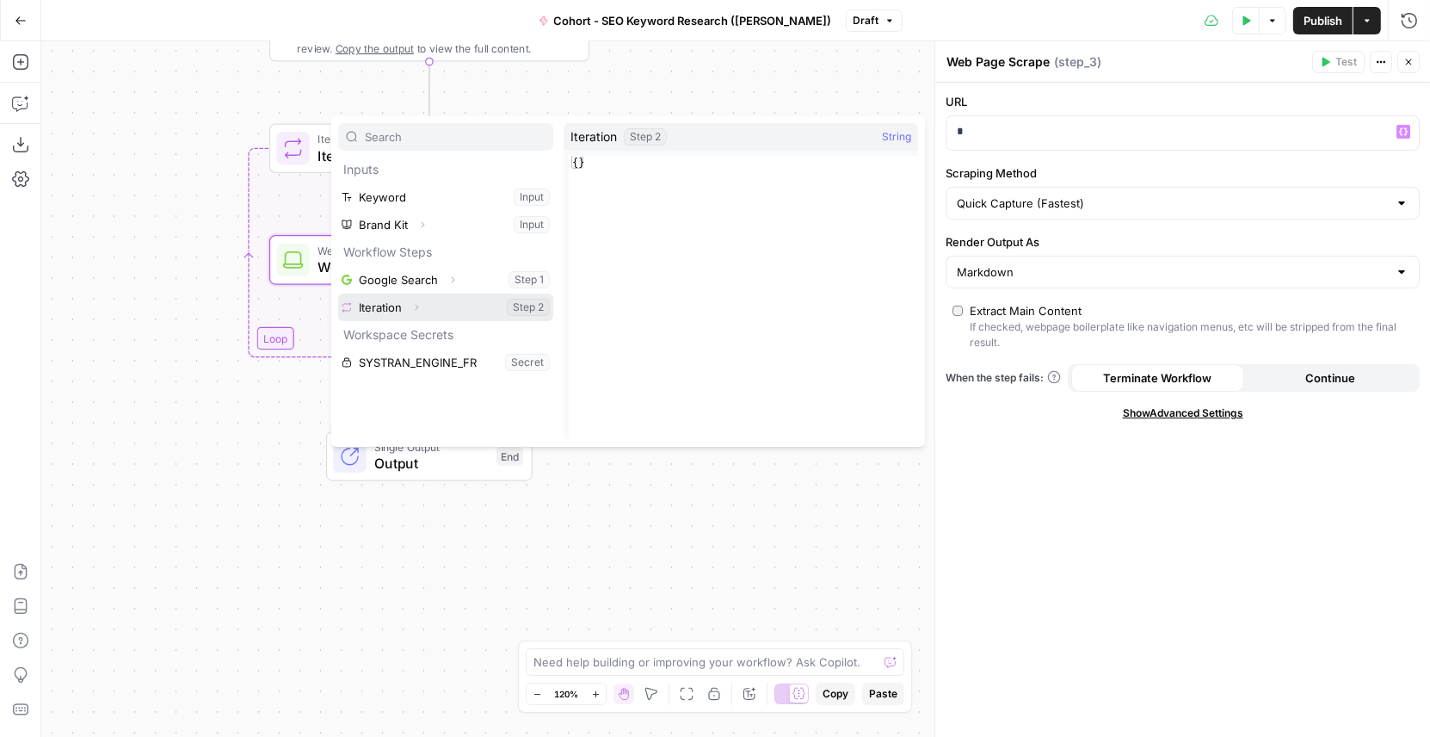
click at [422, 308] on icon "button" at bounding box center [416, 307] width 10 height 10
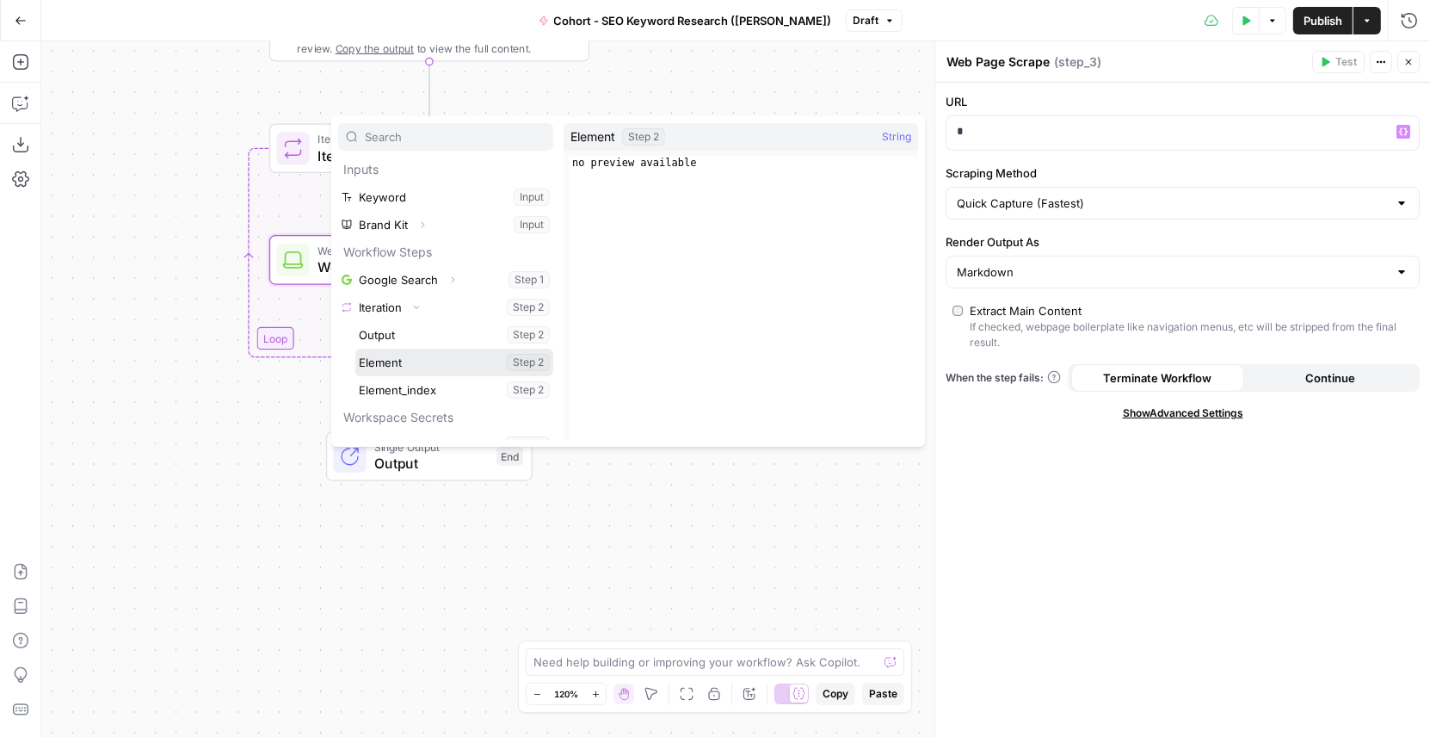
click at [413, 357] on button "Select variable Element" at bounding box center [454, 363] width 198 height 28
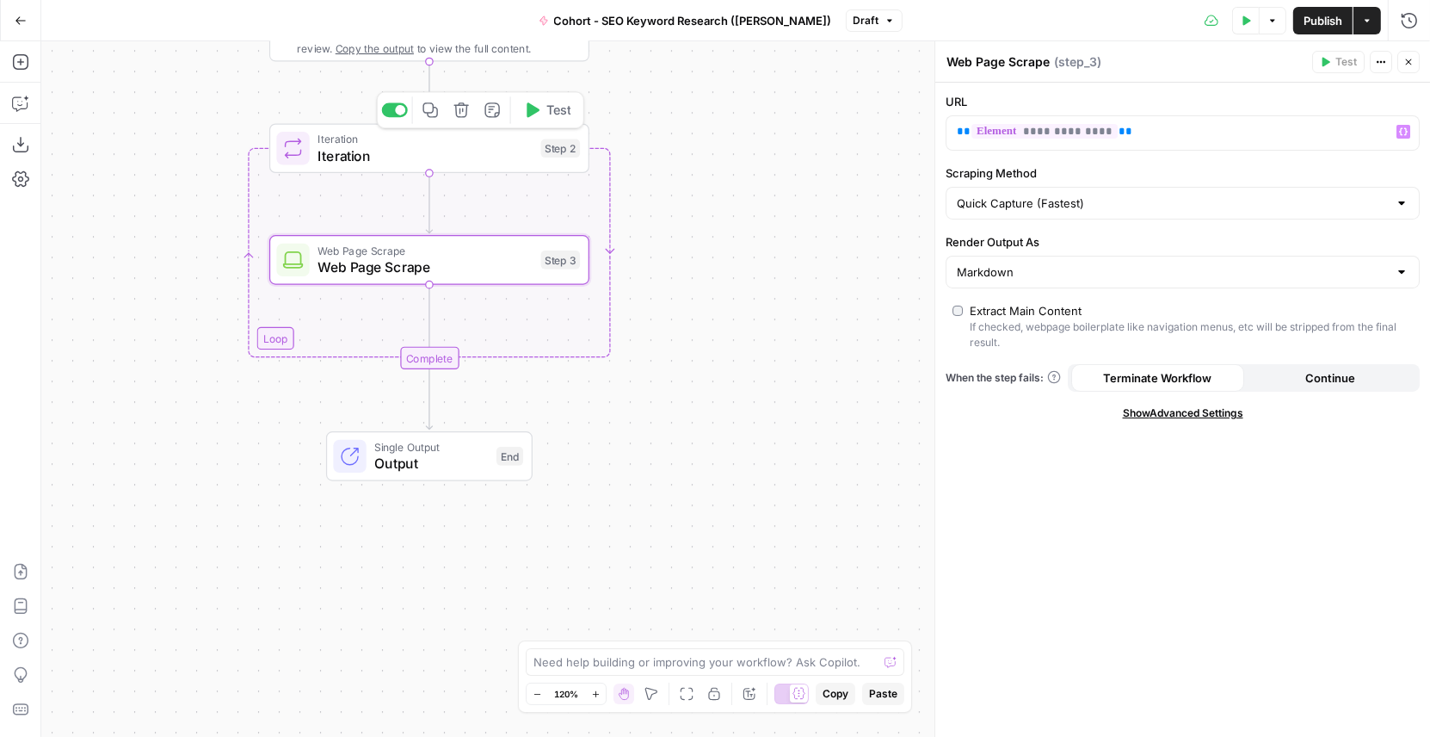
click at [545, 113] on button "Test" at bounding box center [548, 109] width 64 height 27
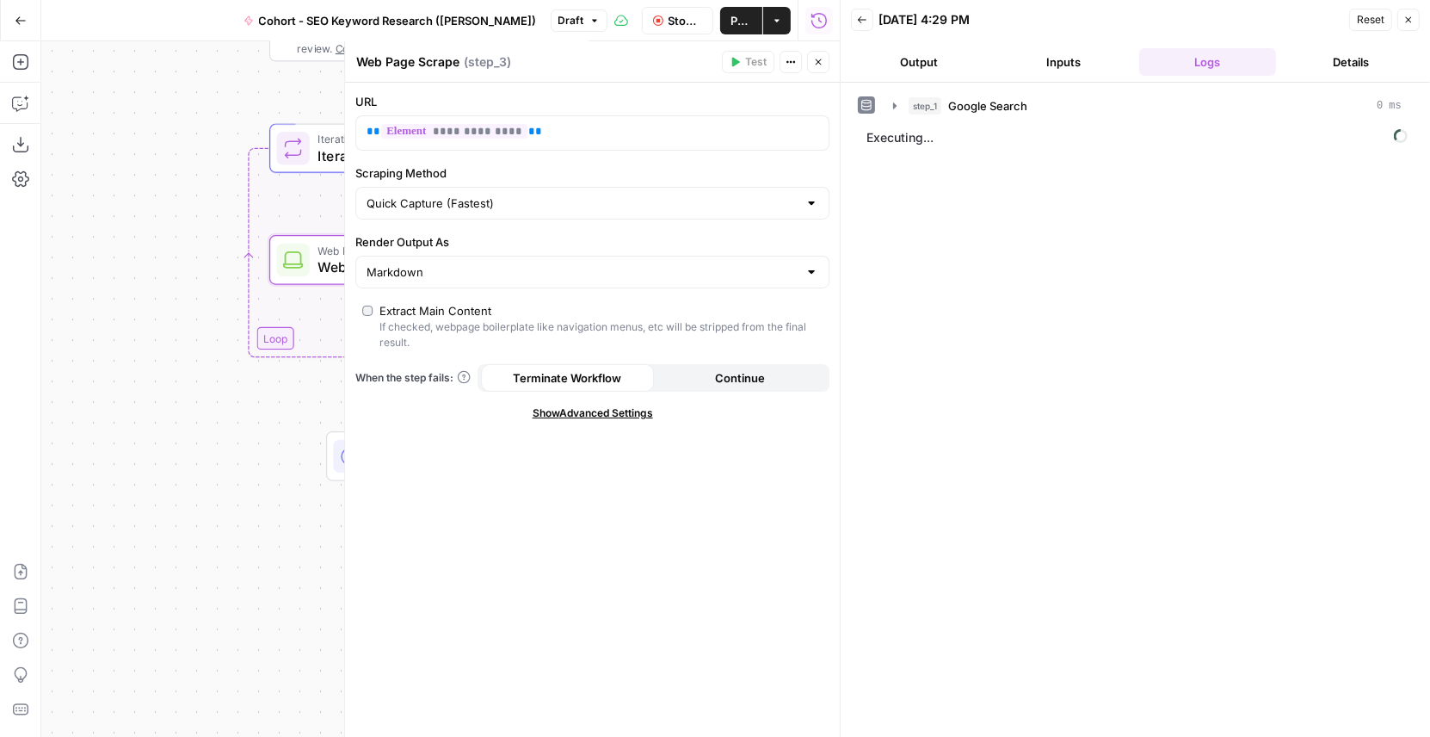
click at [819, 67] on icon "button" at bounding box center [818, 62] width 10 height 10
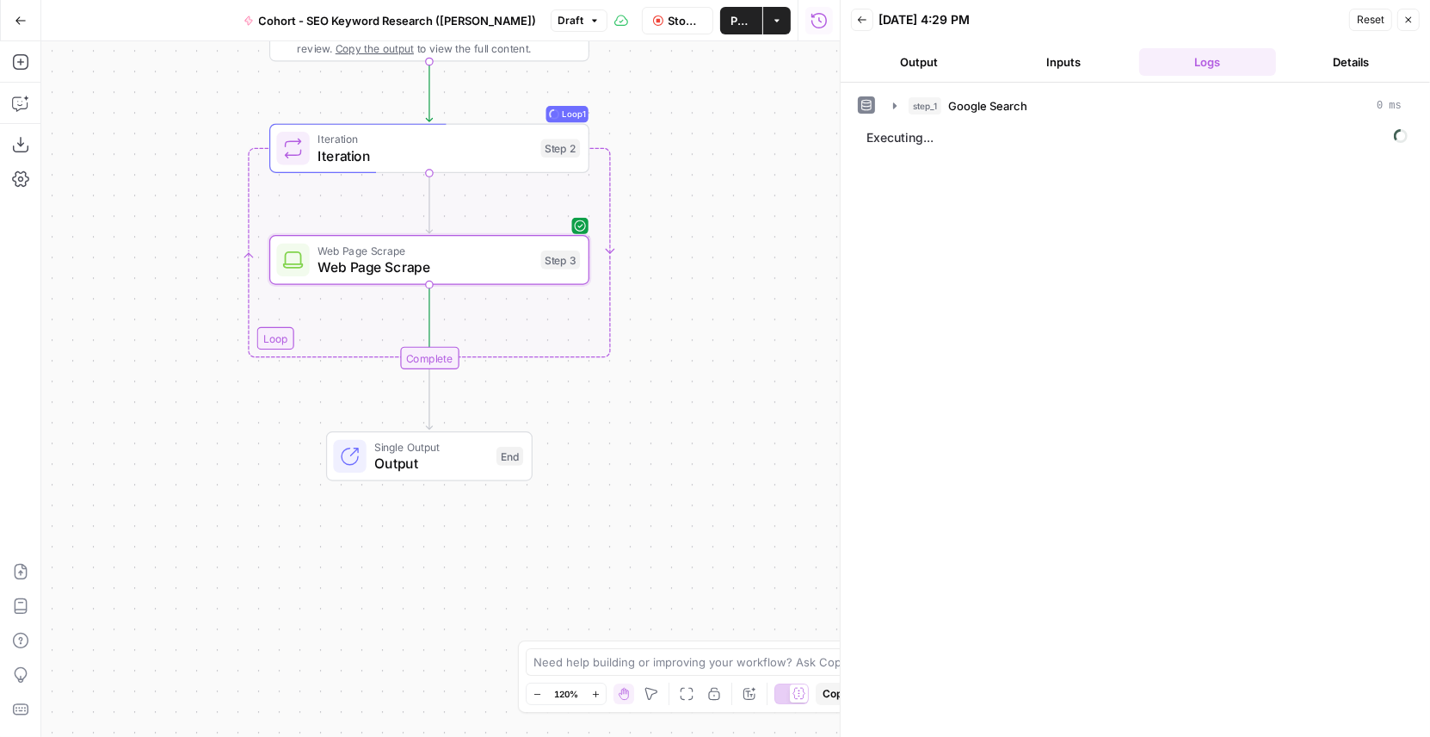
click at [497, 161] on span "Iteration" at bounding box center [425, 155] width 215 height 21
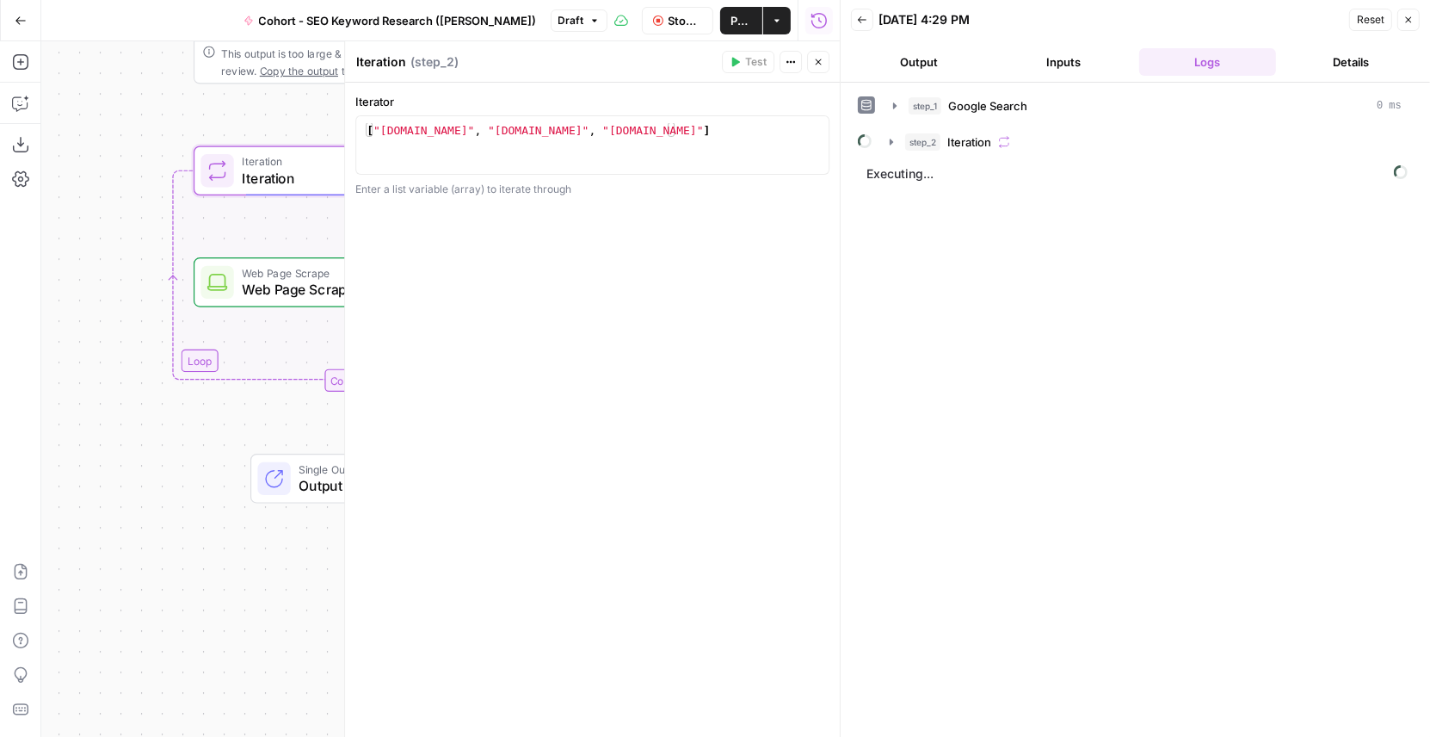
drag, startPoint x: 205, startPoint y: 281, endPoint x: 14, endPoint y: 318, distance: 194.5
click at [14, 318] on div "Add Steps Copilot Download as JSON Settings Import JSON AirOps Academy Help Giv…" at bounding box center [420, 388] width 840 height 695
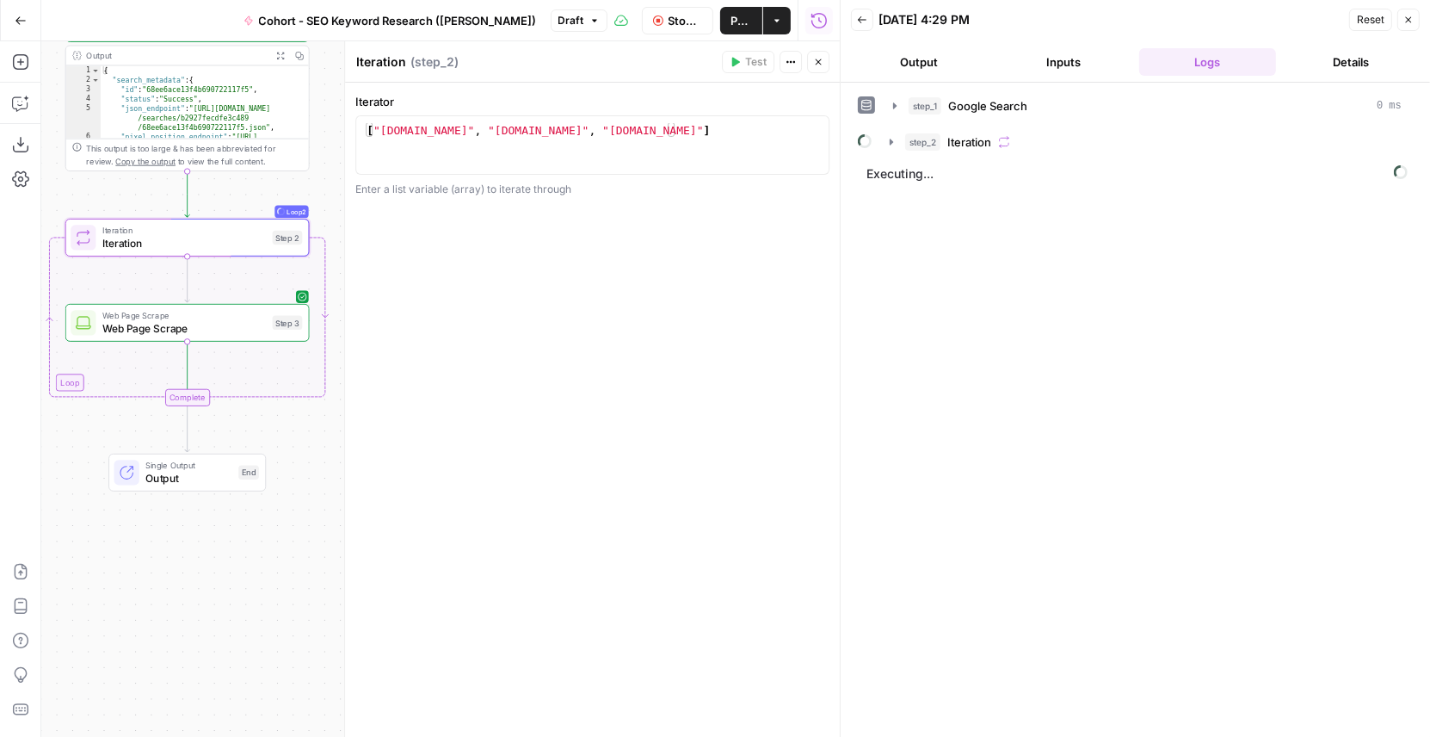
drag, startPoint x: 314, startPoint y: 275, endPoint x: 357, endPoint y: 202, distance: 84.9
click at [357, 202] on body "Klaviyo New Home Browse Insights Opportunities Your Data Flightpath Recent Grid…" at bounding box center [715, 368] width 1430 height 737
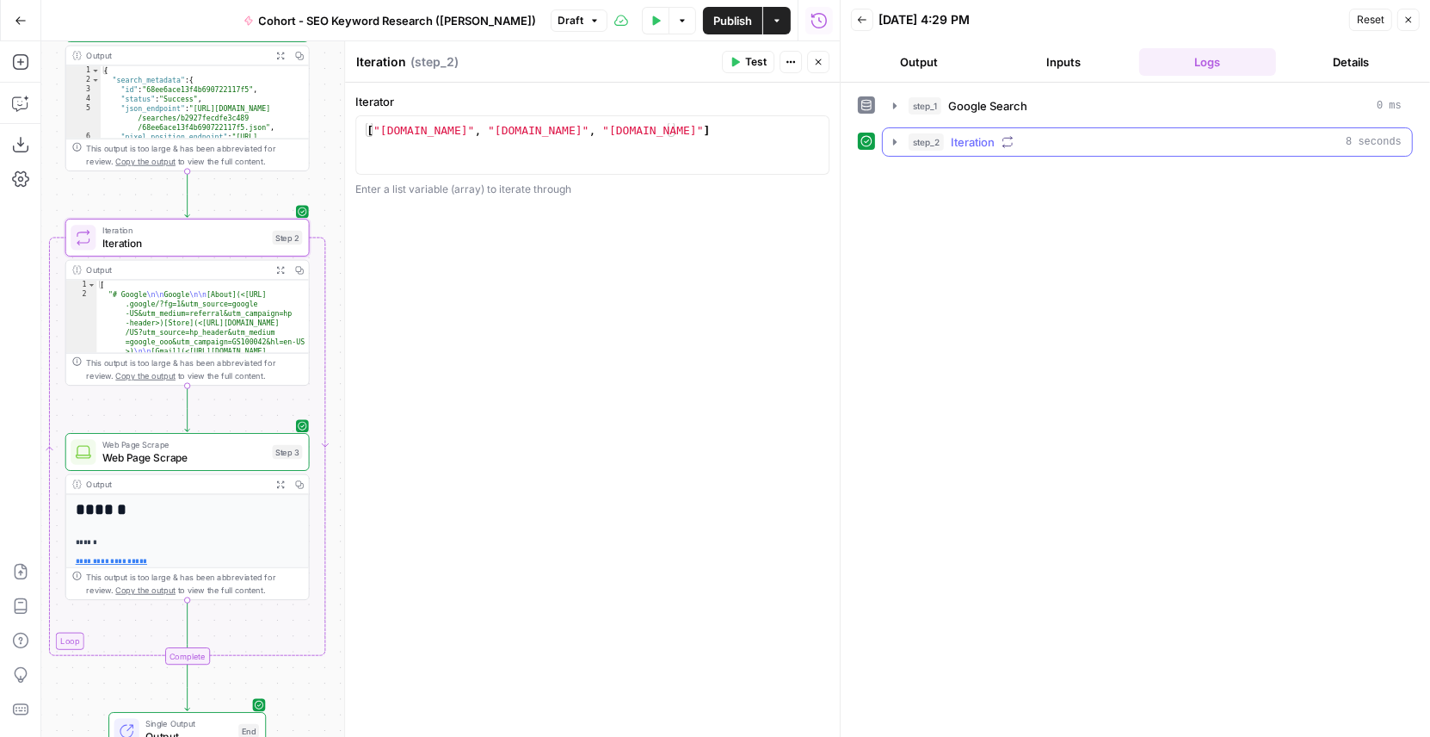
click at [895, 139] on icon "button" at bounding box center [894, 142] width 3 height 6
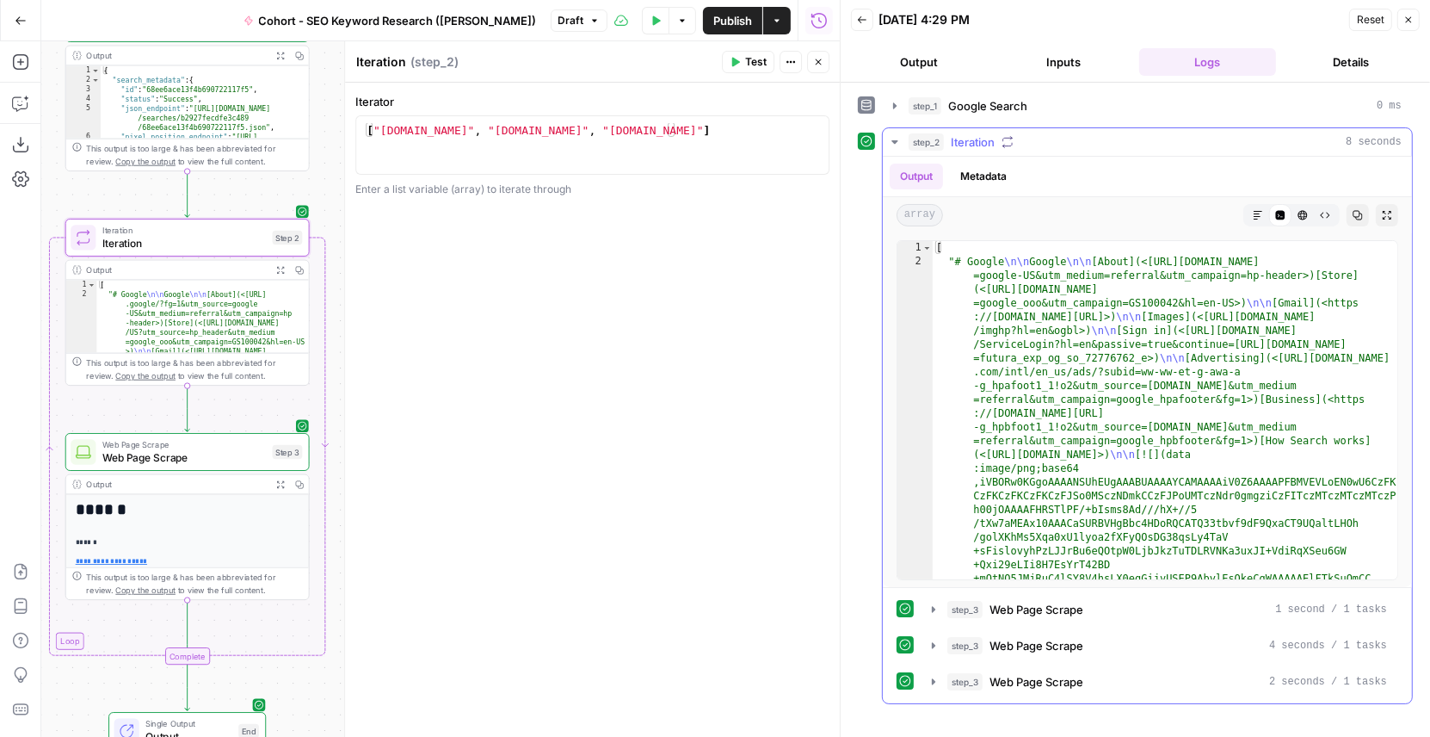
click at [892, 140] on icon "button" at bounding box center [895, 141] width 6 height 3
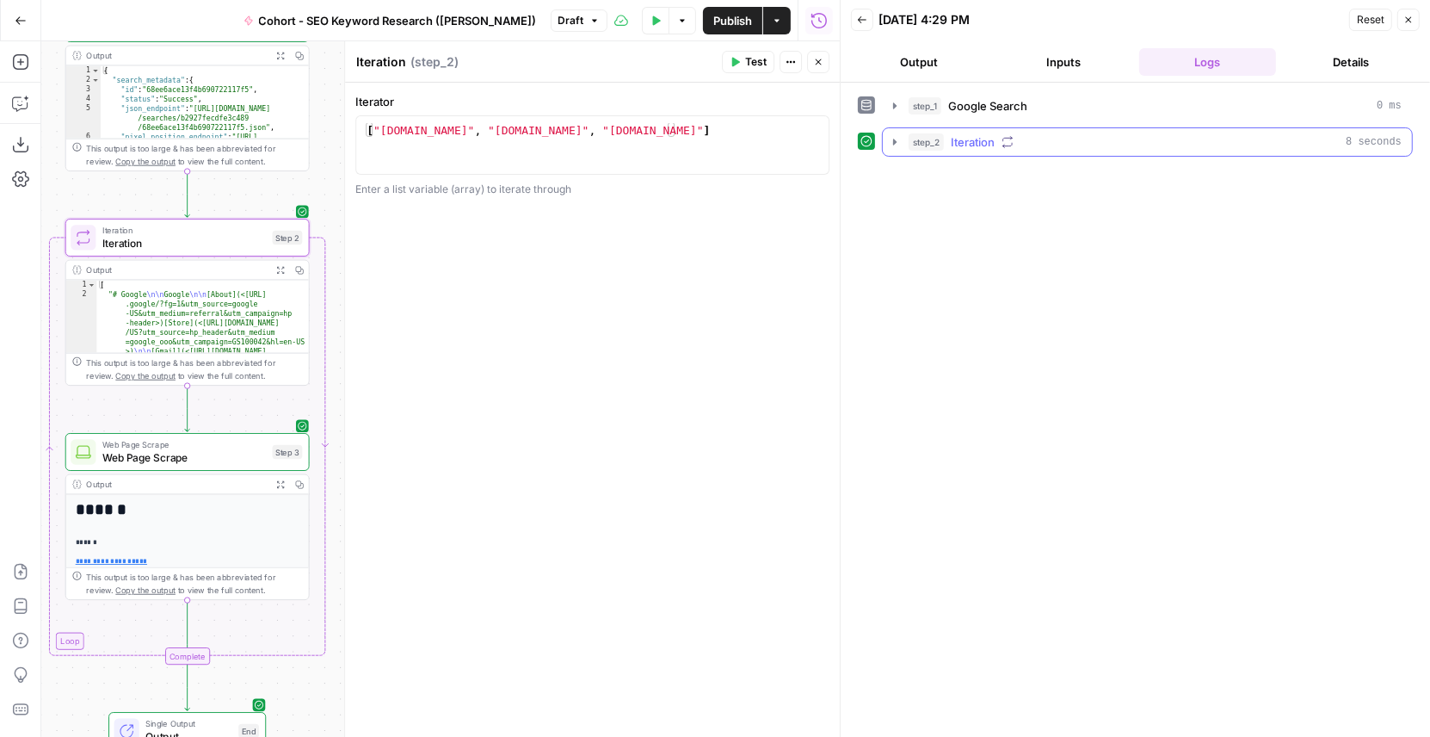
click at [893, 139] on icon "button" at bounding box center [895, 142] width 4 height 7
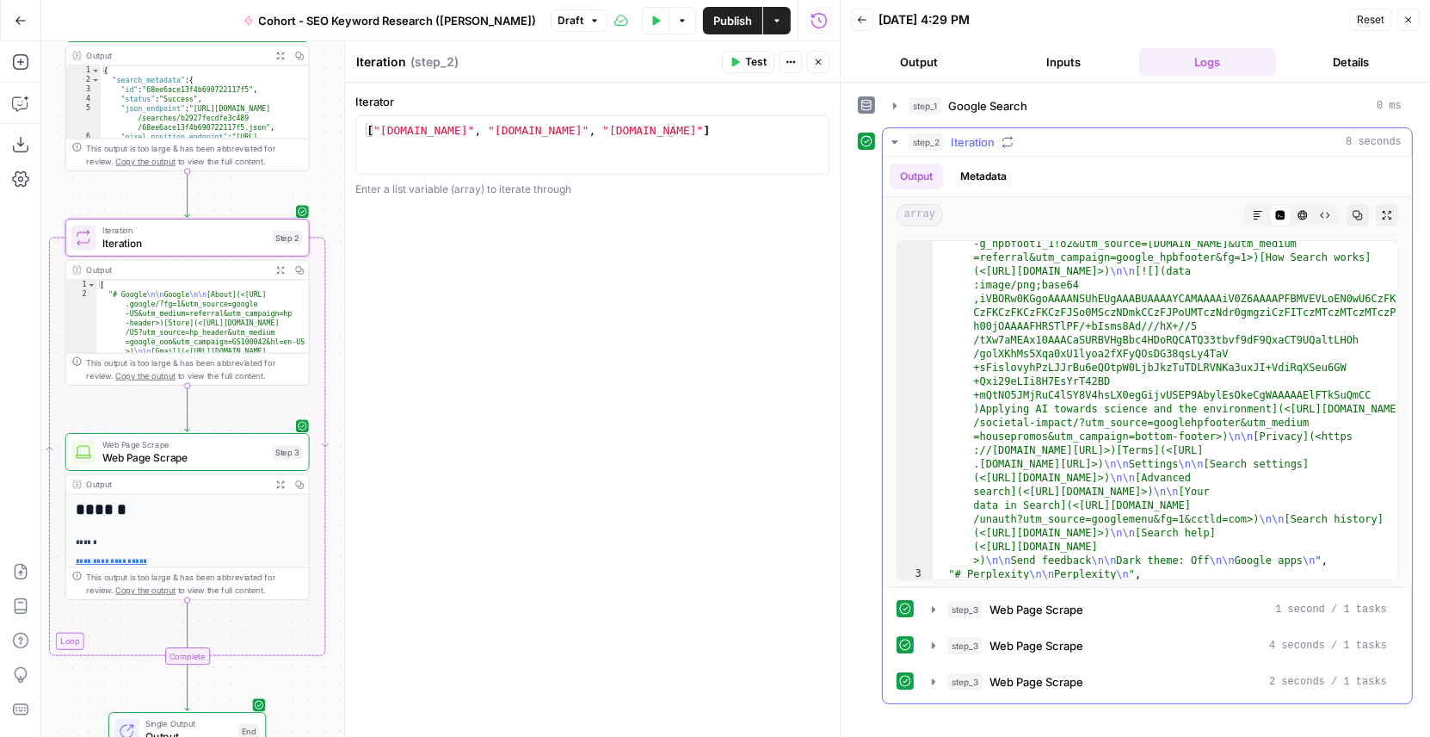
scroll to position [186, 0]
type textarea "**********"
click at [425, 128] on div "[ "google.com" , "perplexity.com" , "openai.com" ]" at bounding box center [593, 159] width 460 height 73
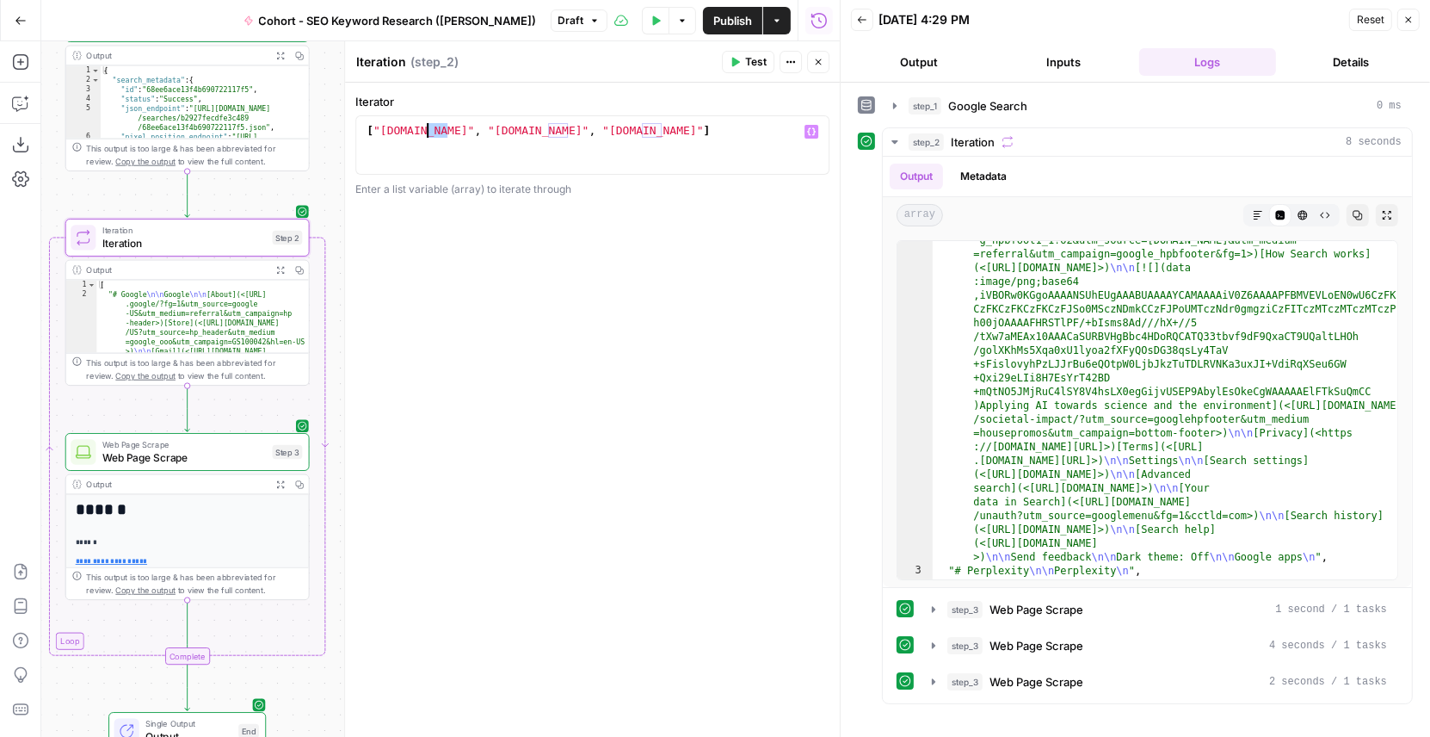
click at [445, 128] on div "[ "google.com" , "perplexity.com" , "openai.com" ]" at bounding box center [593, 159] width 460 height 73
drag, startPoint x: 447, startPoint y: 128, endPoint x: 377, endPoint y: 130, distance: 69.7
click at [377, 130] on div "[ "google.com" , "perplexity.com" , "openai.com" ]" at bounding box center [593, 159] width 460 height 73
click at [639, 123] on div "[ "google.com" , "perplexity.com" , "openai.com" ]" at bounding box center [593, 159] width 460 height 73
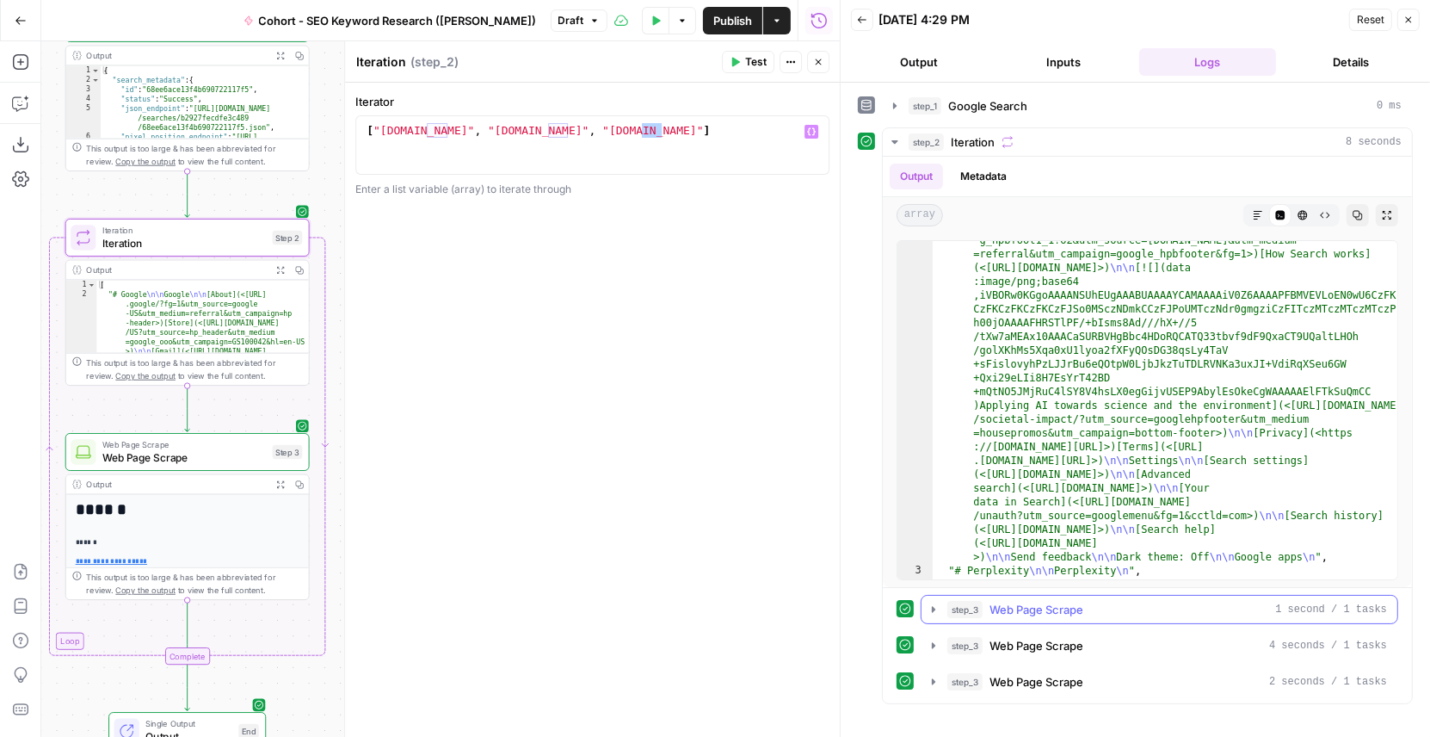
click at [935, 605] on icon "button" at bounding box center [934, 609] width 14 height 14
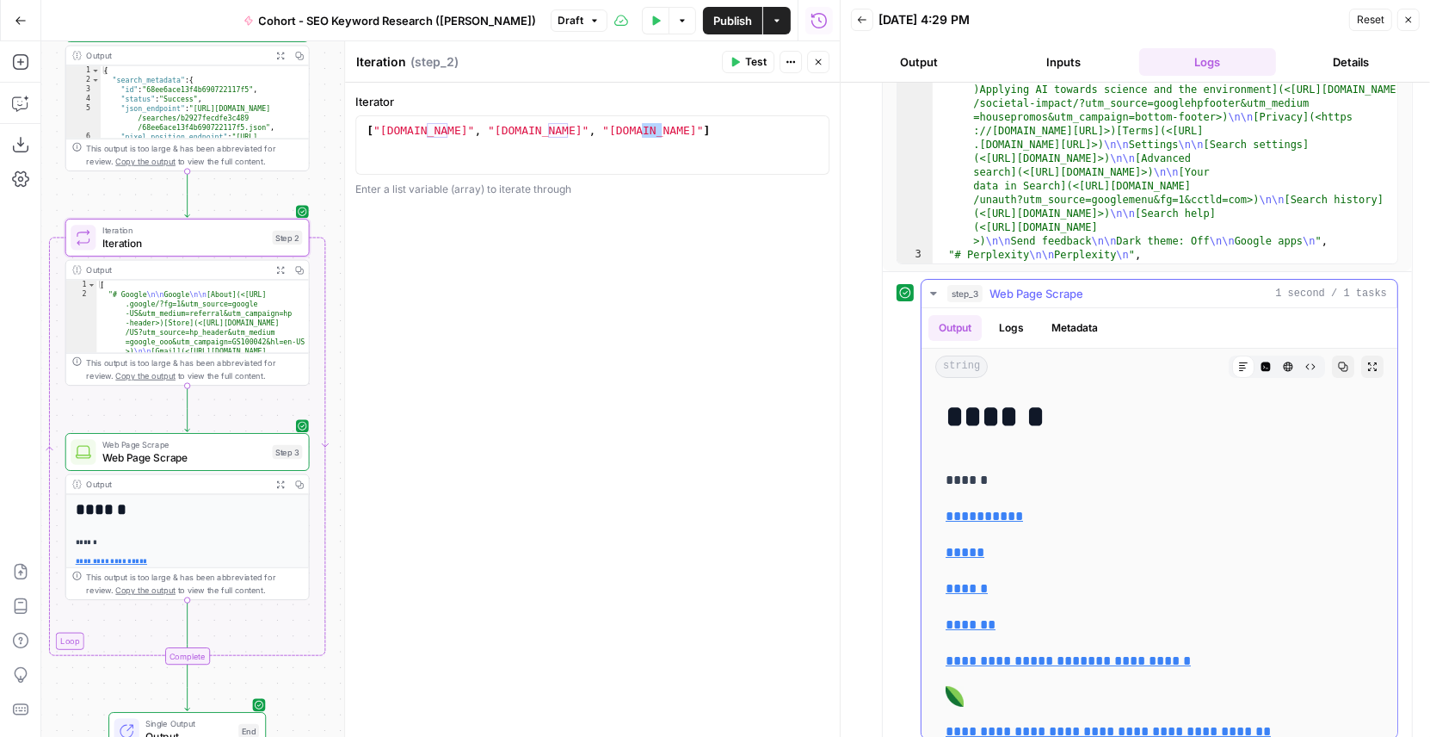
scroll to position [400, 0]
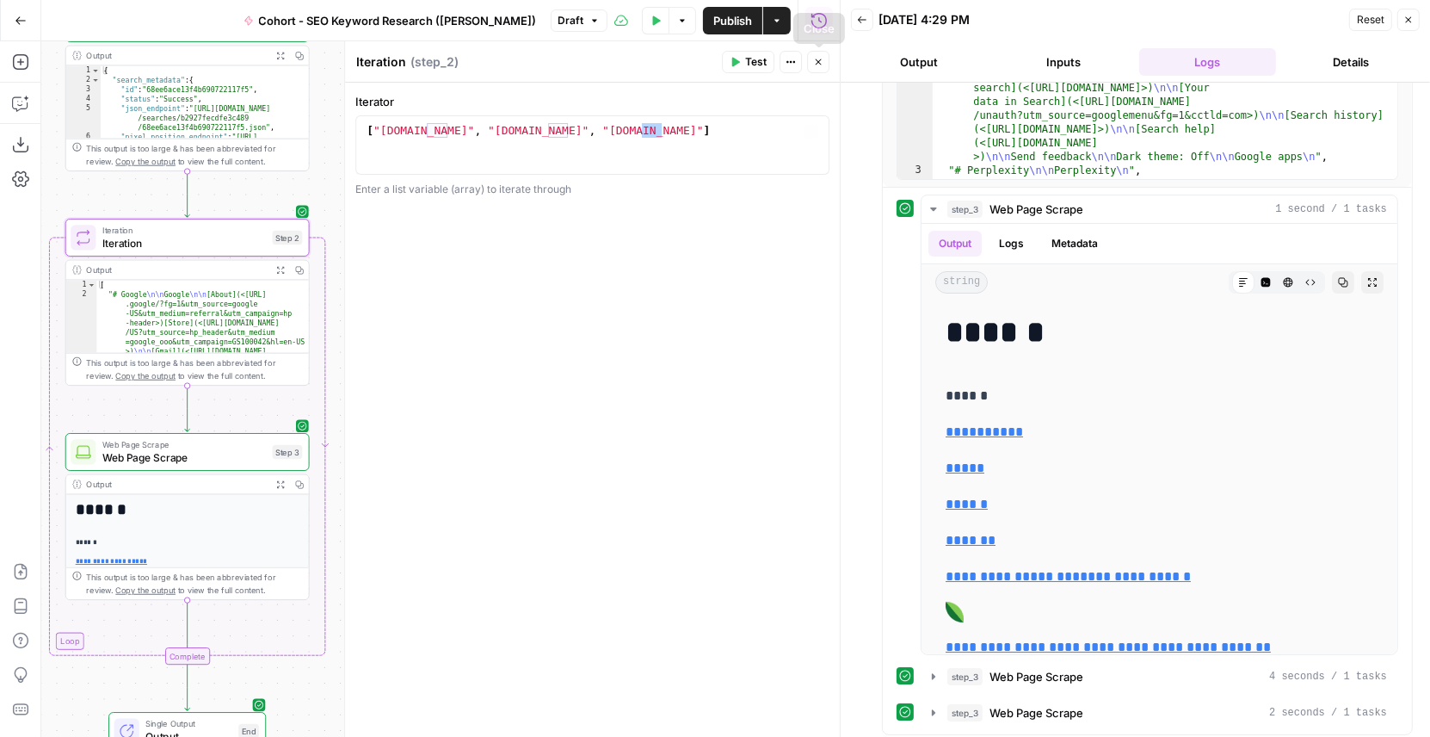
click at [805, 403] on div "**********" at bounding box center [592, 410] width 495 height 655
click at [935, 202] on icon "button" at bounding box center [934, 209] width 14 height 14
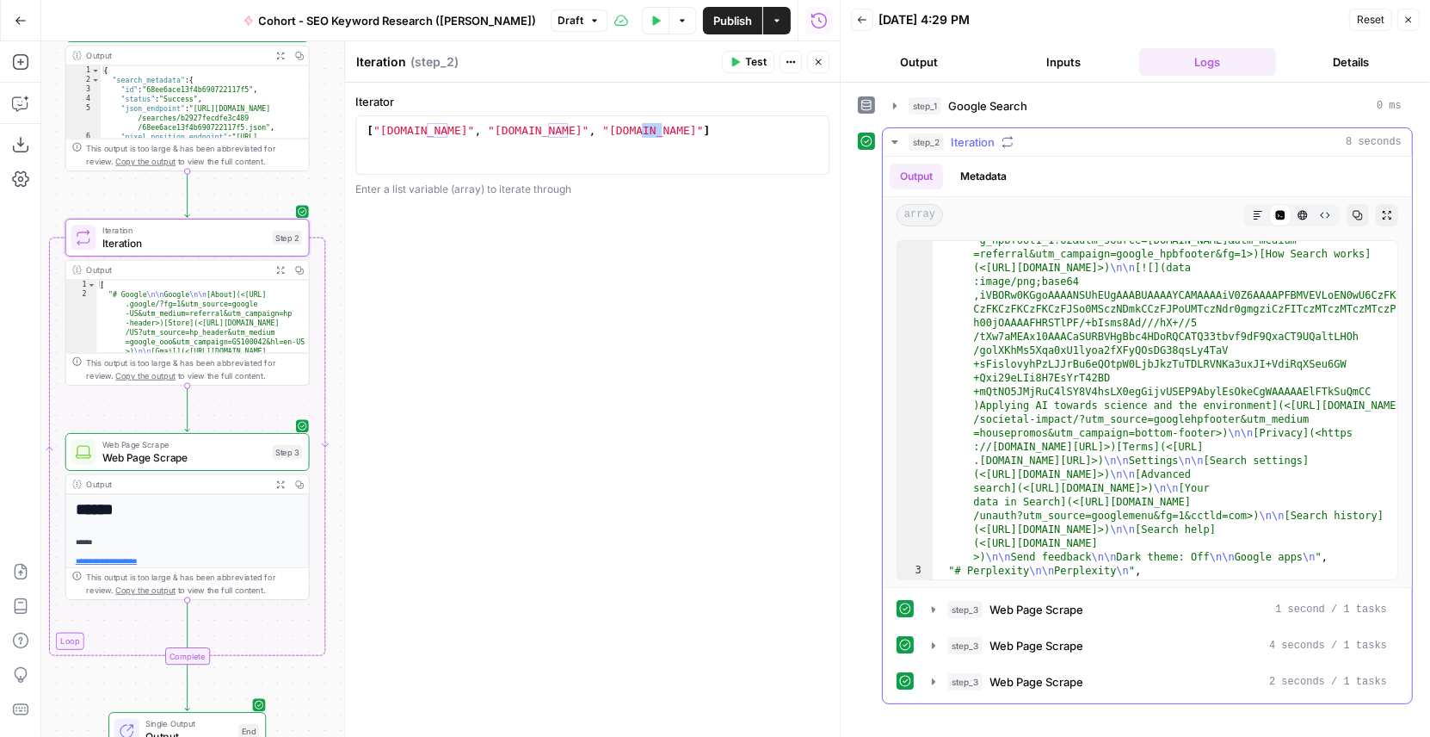
scroll to position [0, 0]
click at [215, 460] on span "Web Page Scrape" at bounding box center [184, 456] width 164 height 15
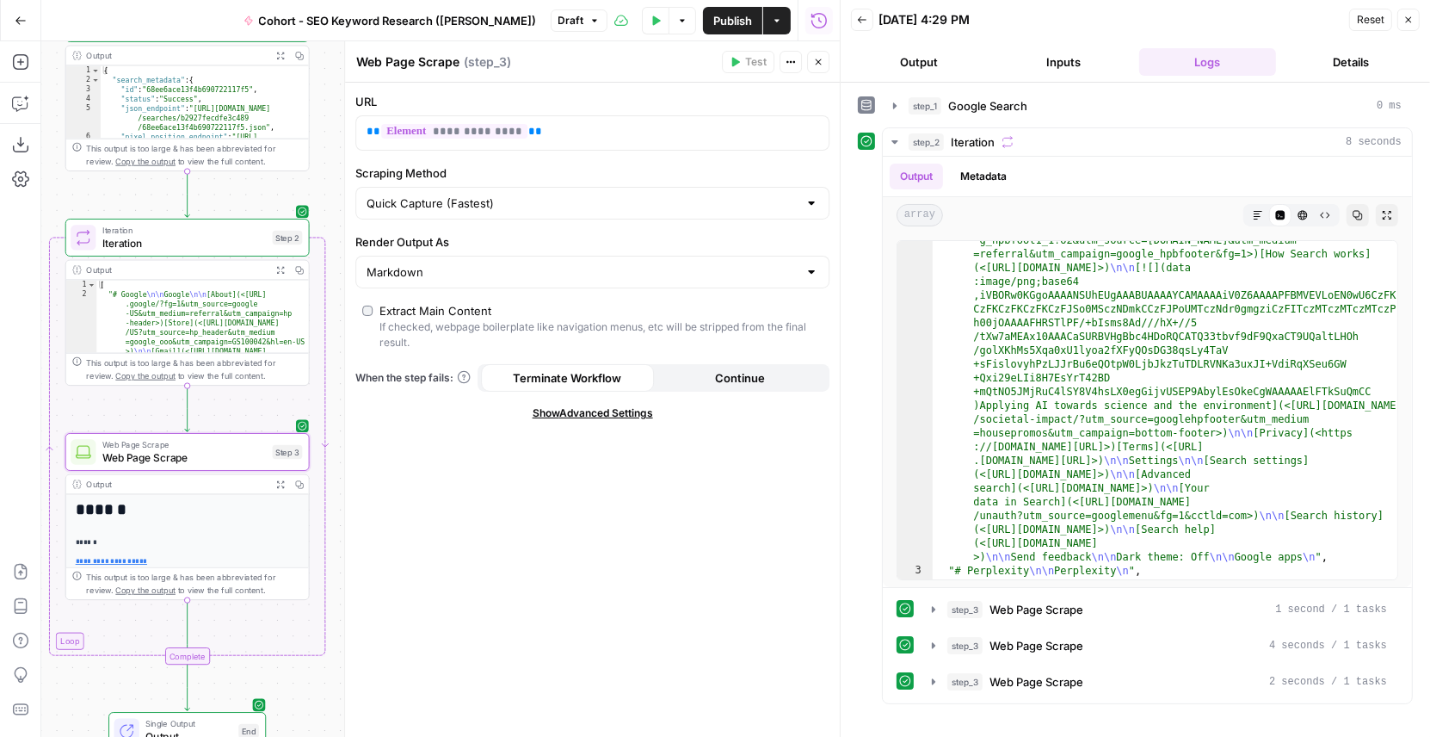
click at [213, 238] on span "Iteration" at bounding box center [184, 242] width 164 height 15
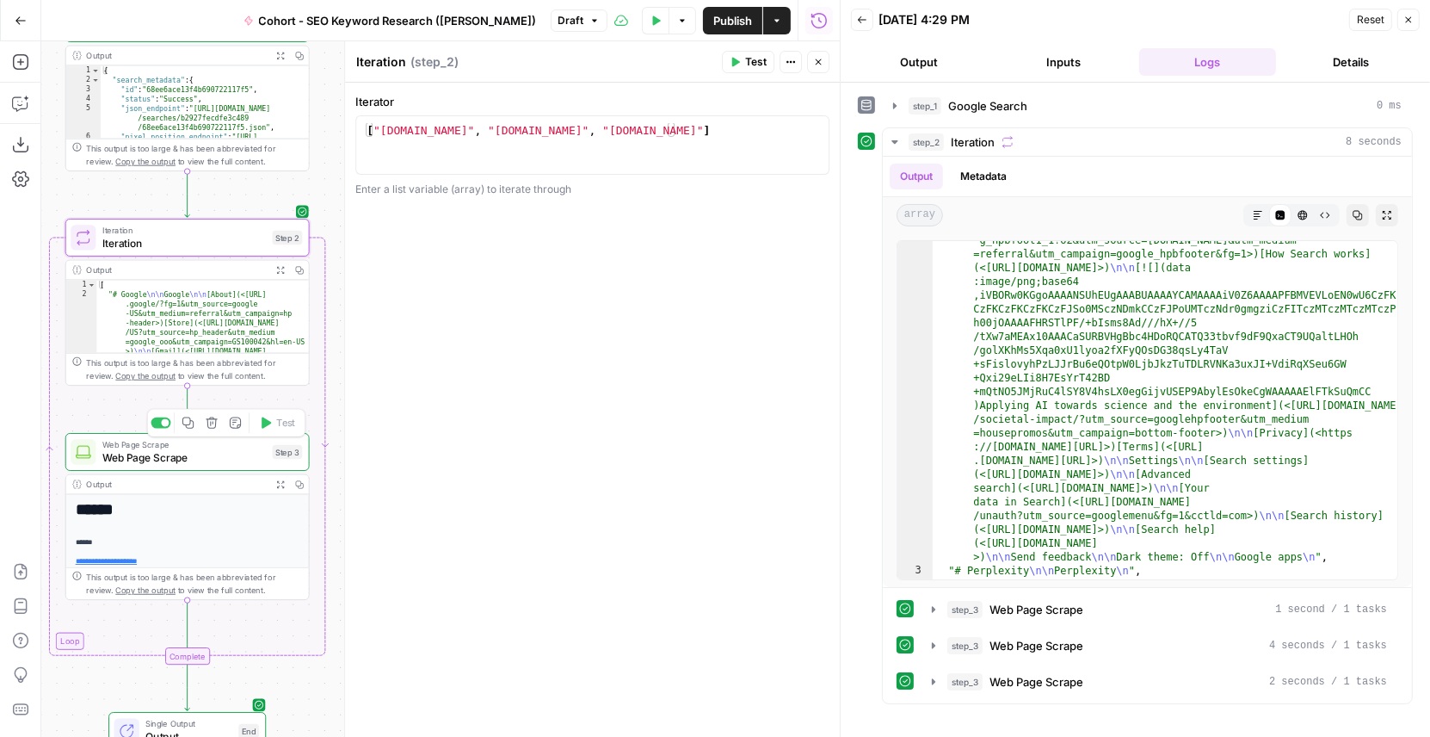
click at [137, 463] on span "Web Page Scrape" at bounding box center [184, 456] width 164 height 15
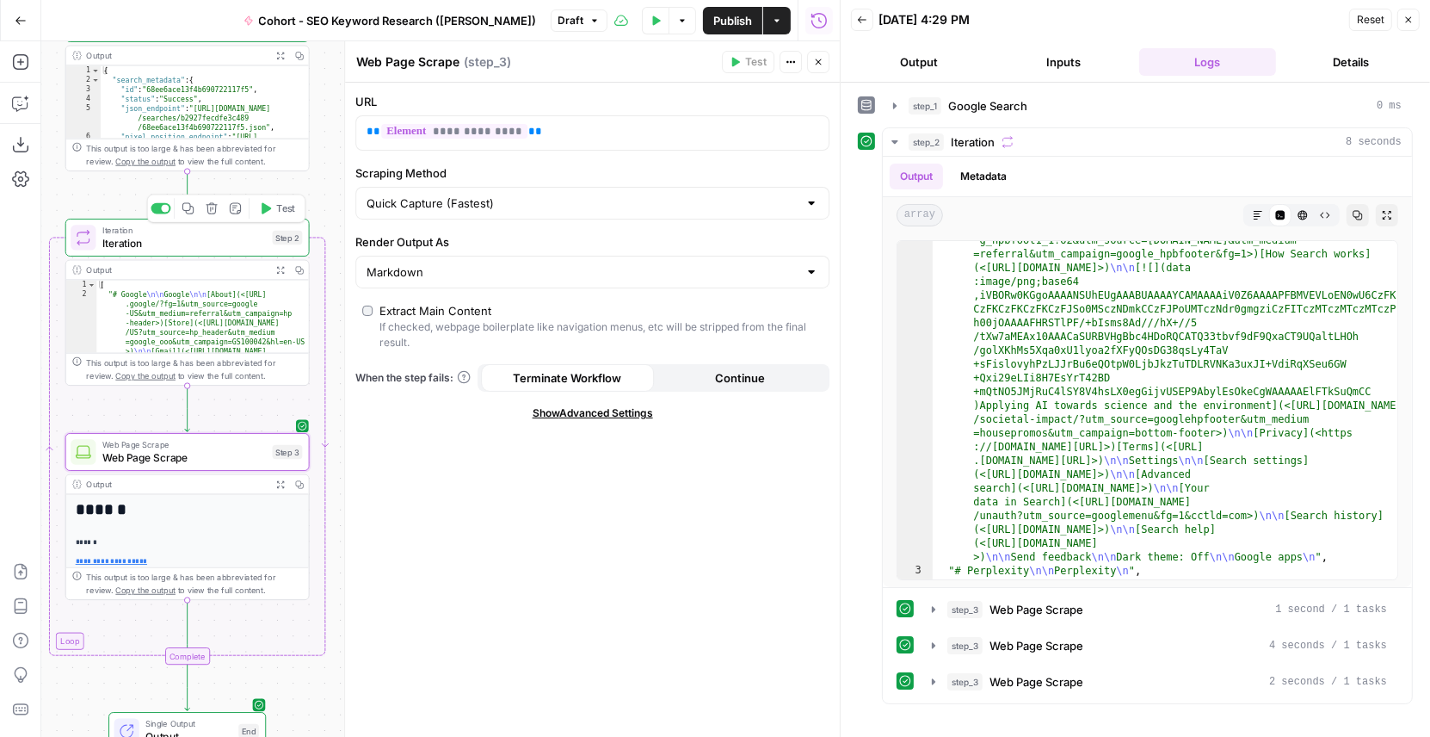
click at [242, 239] on span "Iteration" at bounding box center [184, 242] width 164 height 15
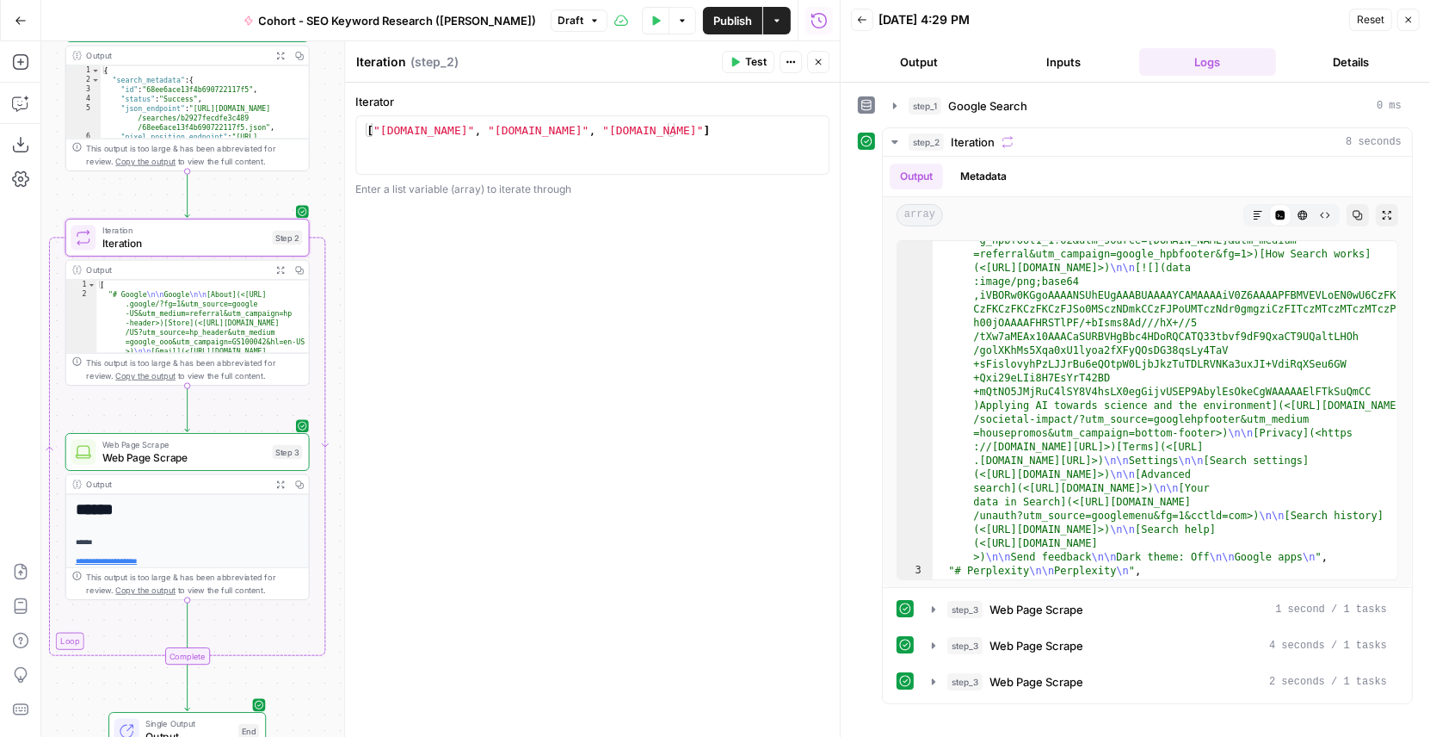
click at [218, 457] on span "Web Page Scrape" at bounding box center [184, 456] width 164 height 15
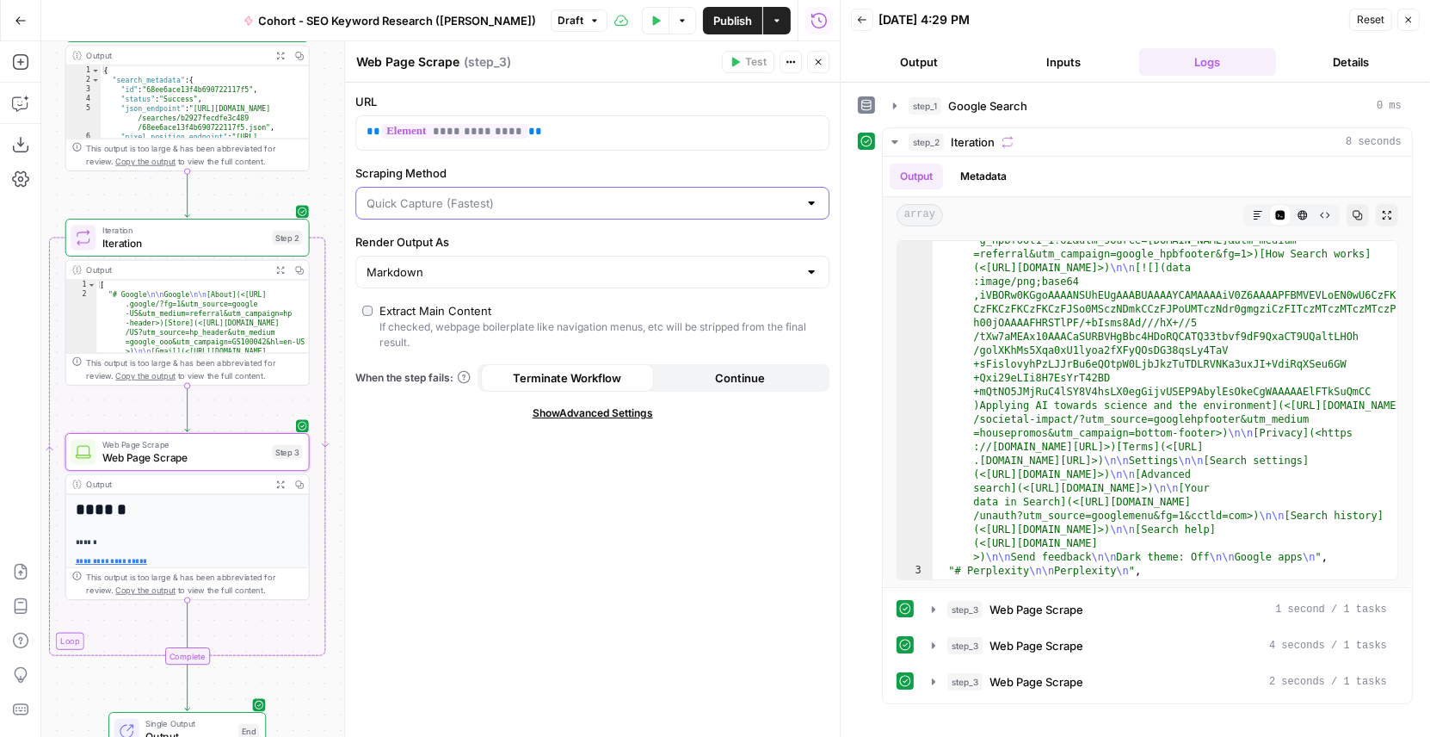
click at [493, 201] on input "Scraping Method" at bounding box center [582, 203] width 431 height 17
click at [451, 293] on span "Custom" at bounding box center [589, 292] width 438 height 17
type input "Custom"
click at [444, 201] on input "Scraping Method" at bounding box center [582, 203] width 431 height 17
click at [427, 293] on span "Custom" at bounding box center [581, 292] width 423 height 17
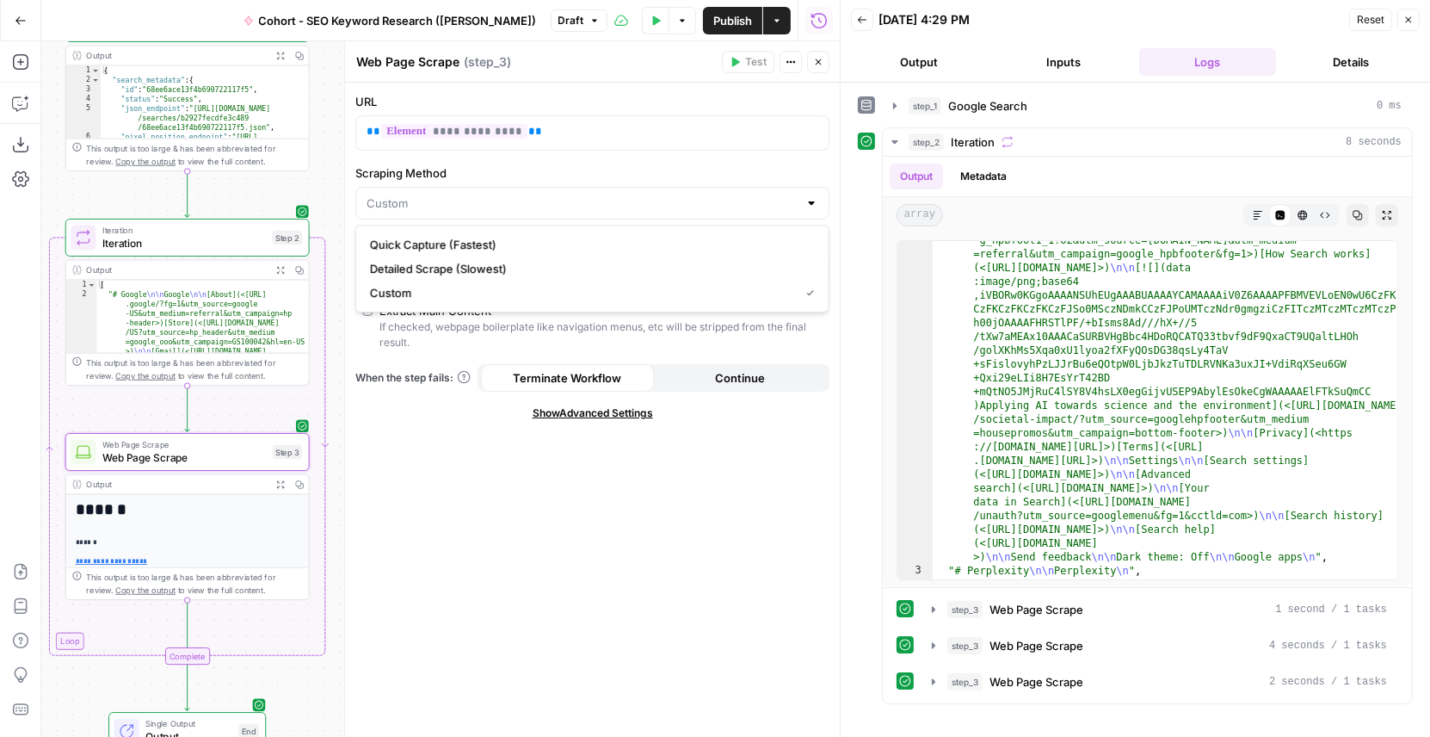
type input "Custom"
click at [509, 553] on div "**********" at bounding box center [592, 410] width 495 height 655
click at [826, 61] on button "Close" at bounding box center [818, 62] width 22 height 22
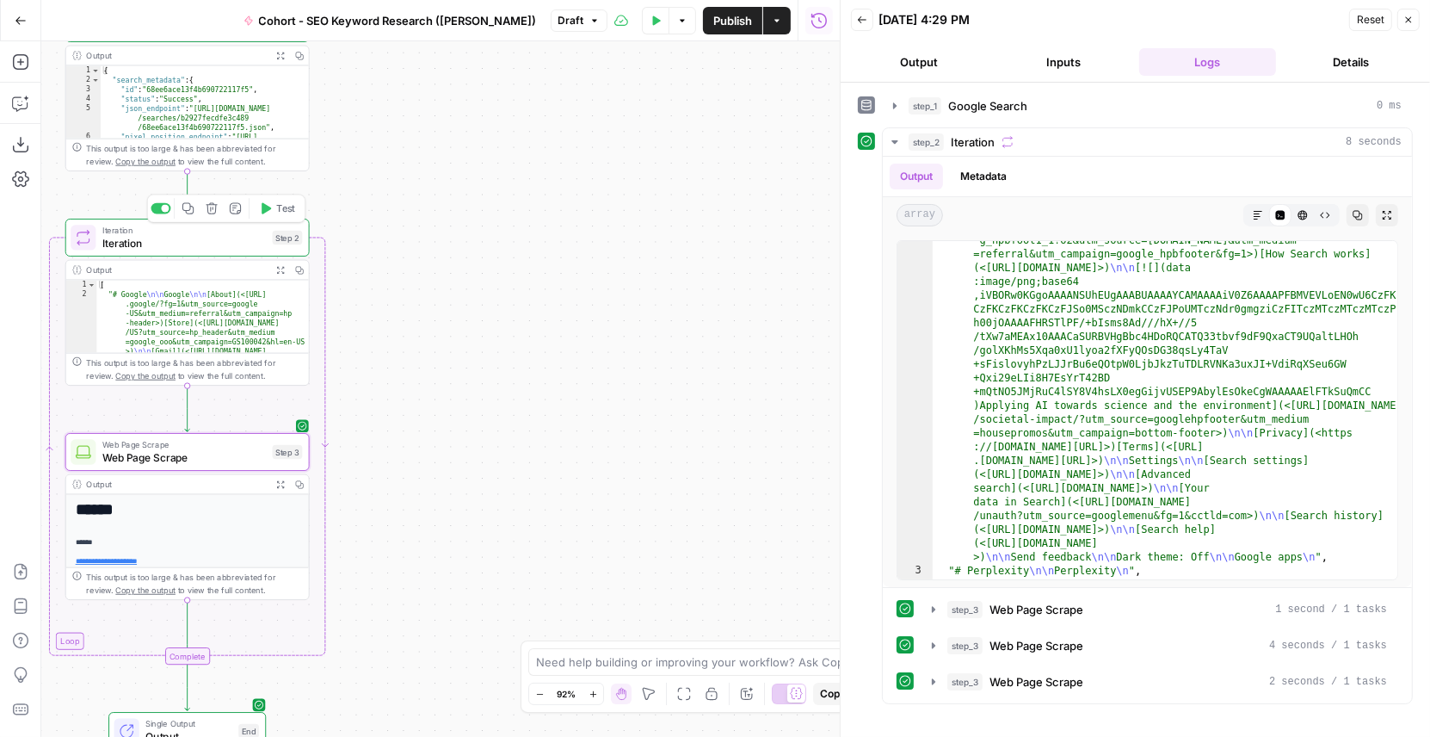
click at [257, 238] on span "Iteration" at bounding box center [184, 242] width 164 height 15
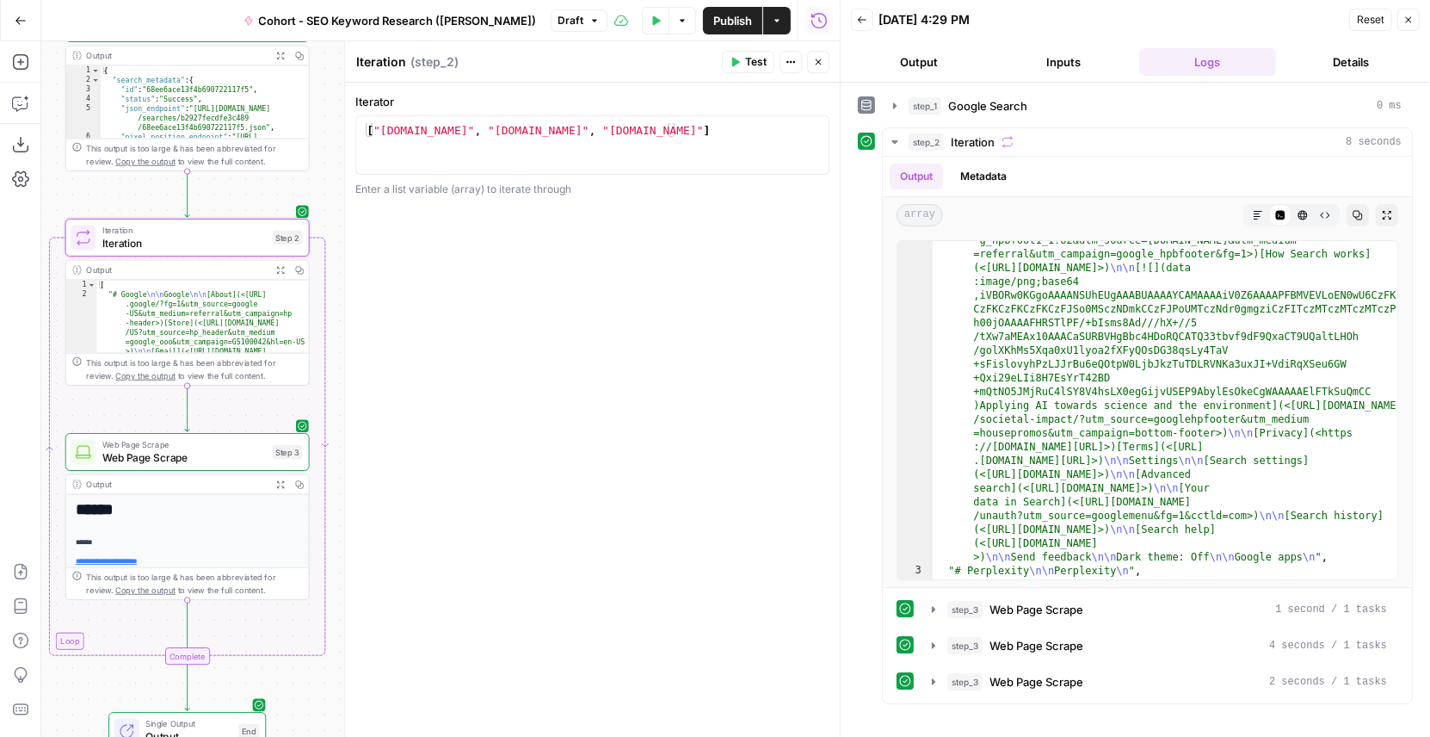
click at [654, 273] on div "Iterator 1 [ "google.com" , "perplexity.com" , "openai.com" ] XXXXXXXXXXXXXXXXX…" at bounding box center [592, 410] width 495 height 655
type textarea "**********"
click at [679, 133] on div "[ "google.com" , "perplexity.com" , "openai.com" ]" at bounding box center [593, 159] width 460 height 73
click at [206, 241] on span "Iteration" at bounding box center [184, 242] width 164 height 15
click at [182, 457] on span "Web Page Scrape" at bounding box center [184, 456] width 164 height 15
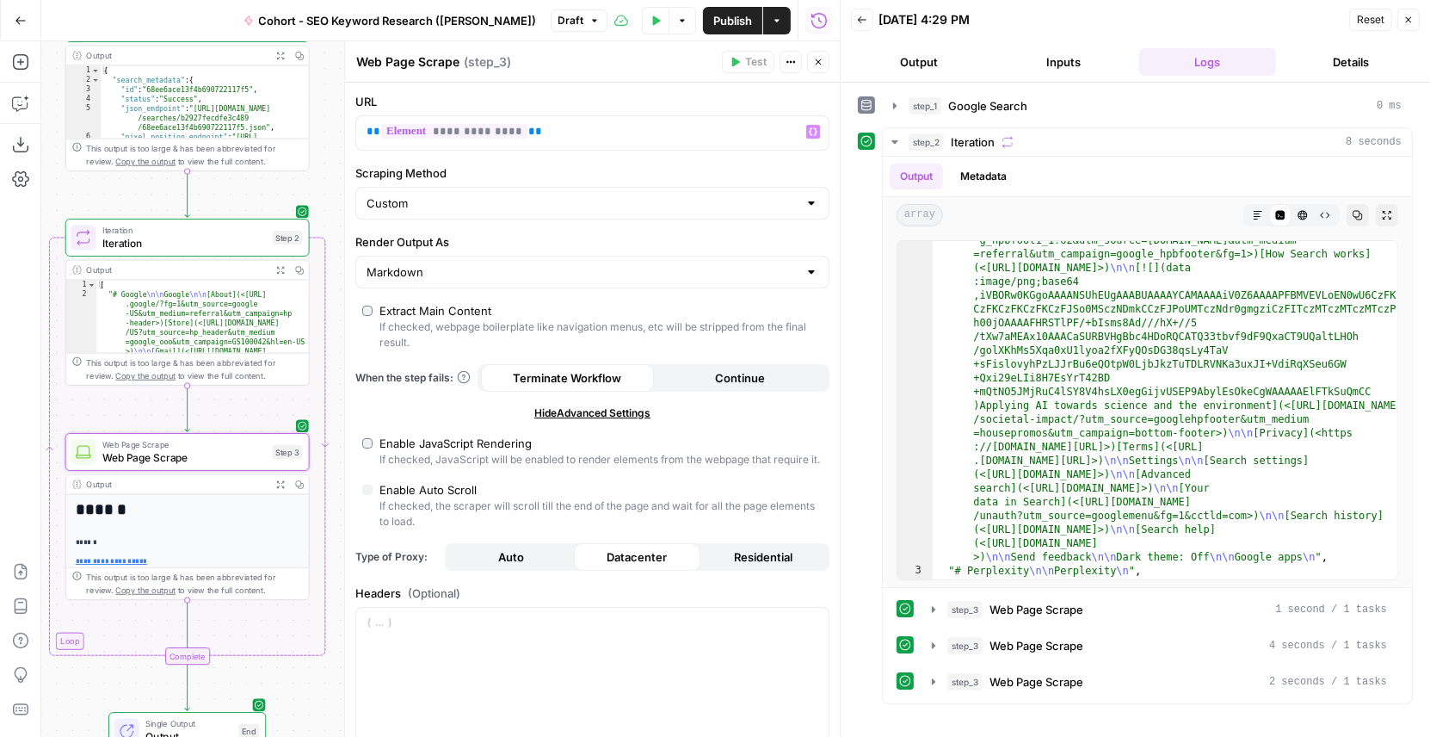
click at [613, 171] on label "Scraping Method" at bounding box center [592, 172] width 474 height 17
click at [613, 195] on input "Custom" at bounding box center [582, 203] width 431 height 17
click at [571, 101] on label "URL" at bounding box center [592, 101] width 474 height 17
click at [224, 242] on span "Iteration" at bounding box center [184, 242] width 164 height 15
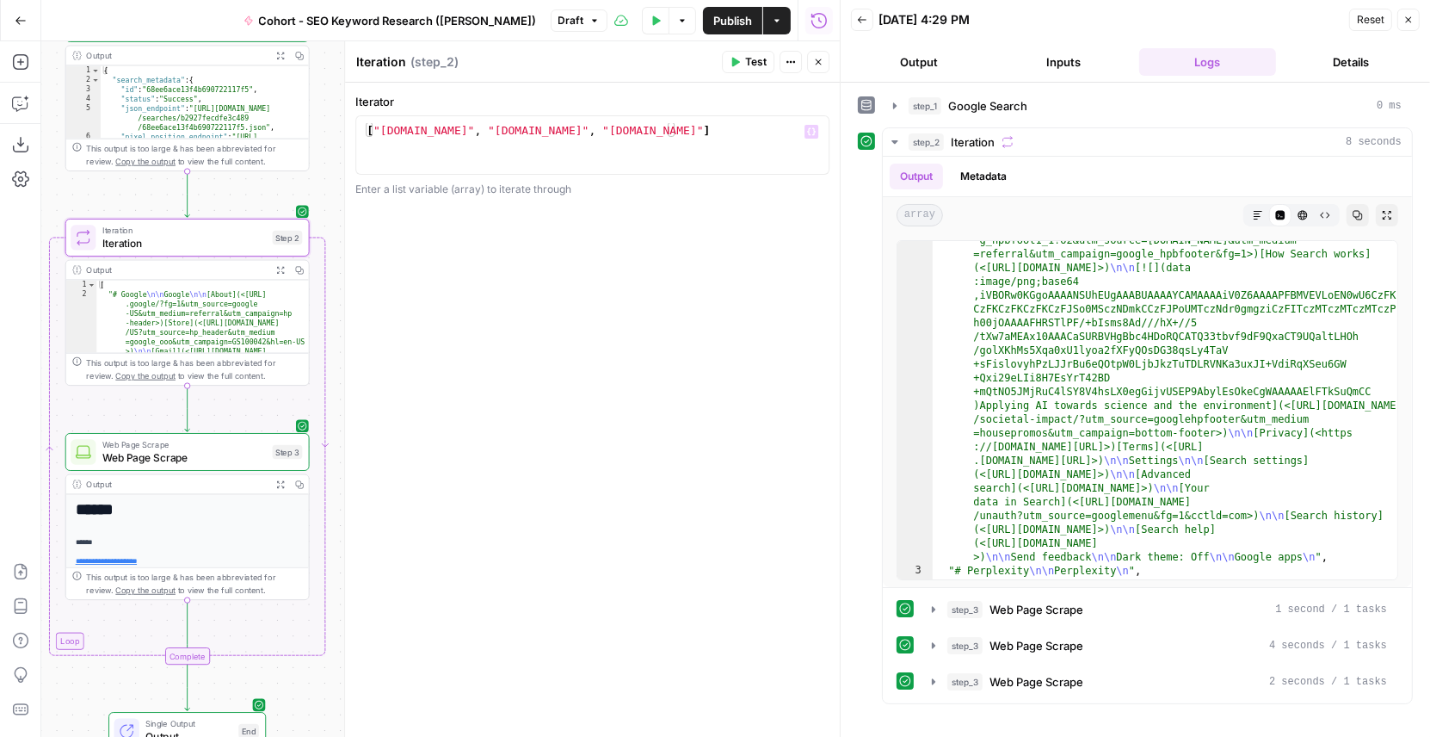
click at [503, 126] on div "[ "google.com" , "perplexity.com" , "openai.com" ]" at bounding box center [593, 159] width 460 height 73
type textarea "**********"
click at [707, 305] on div "**********" at bounding box center [592, 410] width 495 height 655
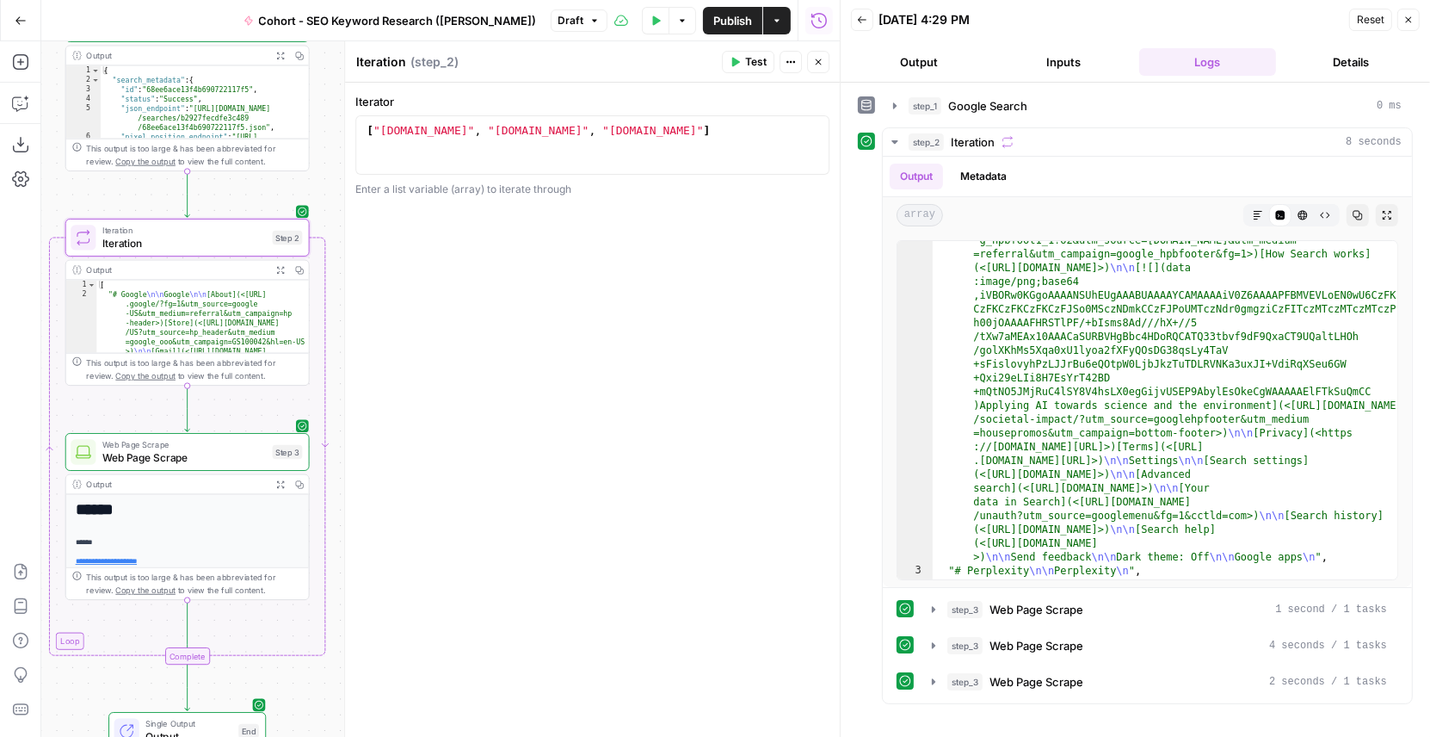
click at [644, 269] on div "**********" at bounding box center [592, 410] width 495 height 655
click at [822, 59] on icon "button" at bounding box center [818, 62] width 10 height 10
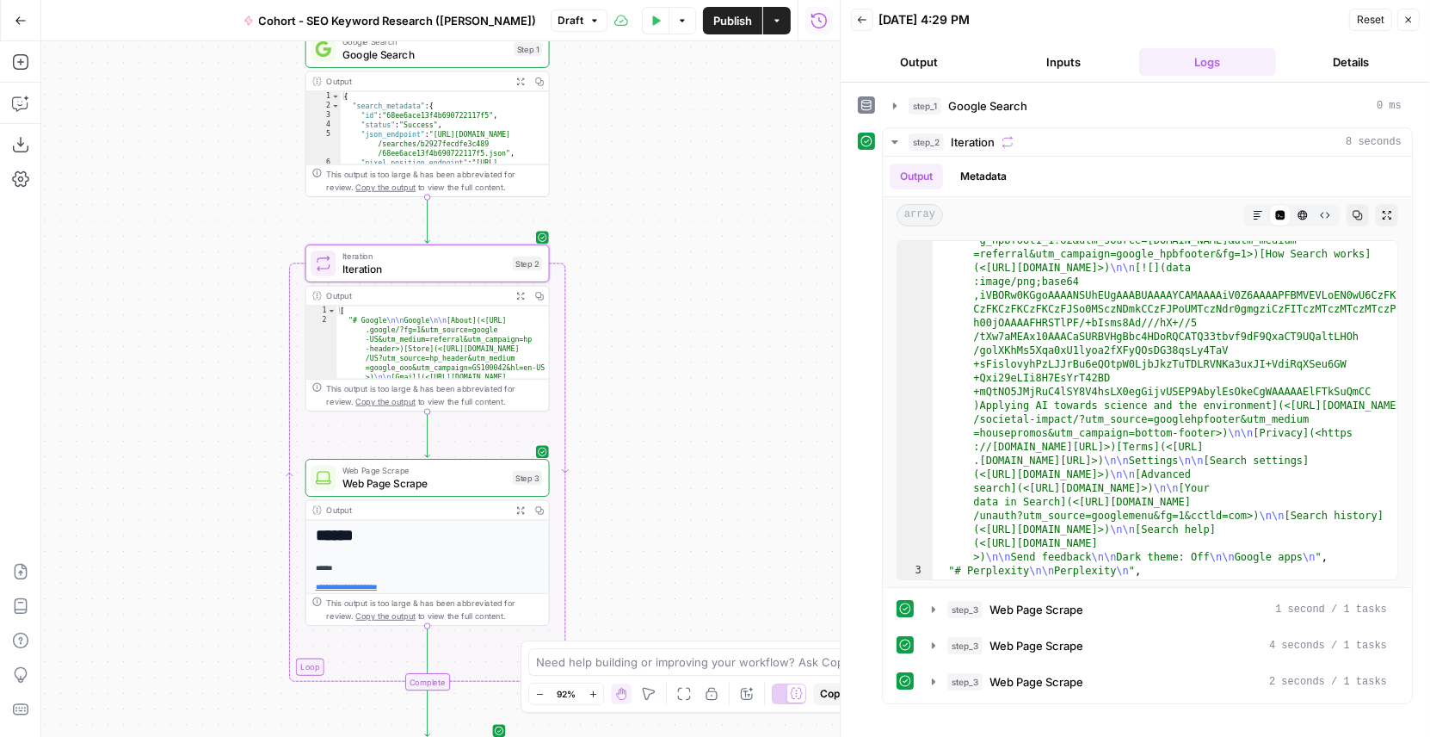
drag, startPoint x: 458, startPoint y: 297, endPoint x: 609, endPoint y: 323, distance: 153.7
click at [609, 323] on div "Workflow Input Settings Inputs Google Search Google Search Step 1 Output Expand…" at bounding box center [440, 388] width 799 height 695
click at [469, 265] on span "Iteration" at bounding box center [425, 268] width 164 height 15
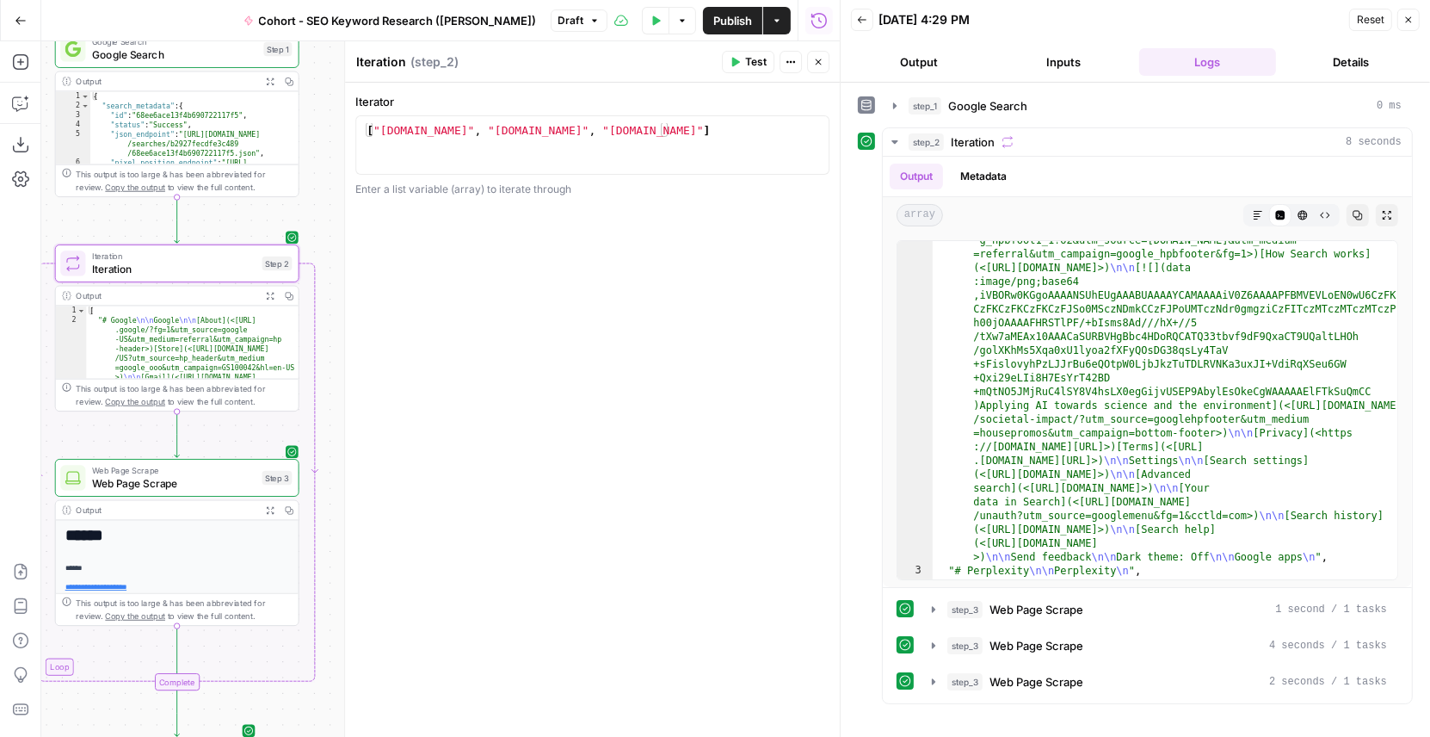
drag, startPoint x: 244, startPoint y: 322, endPoint x: -8, endPoint y: 323, distance: 252.2
click at [0, 323] on html "Klaviyo New Home Browse Insights Opportunities Your Data Flightpath Recent Grid…" at bounding box center [715, 368] width 1430 height 737
type textarea "**********"
click at [421, 129] on div "[ "google.com" , "microsoft.com" , "openai.com" ]" at bounding box center [593, 159] width 460 height 73
drag, startPoint x: 448, startPoint y: 131, endPoint x: 377, endPoint y: 131, distance: 71.4
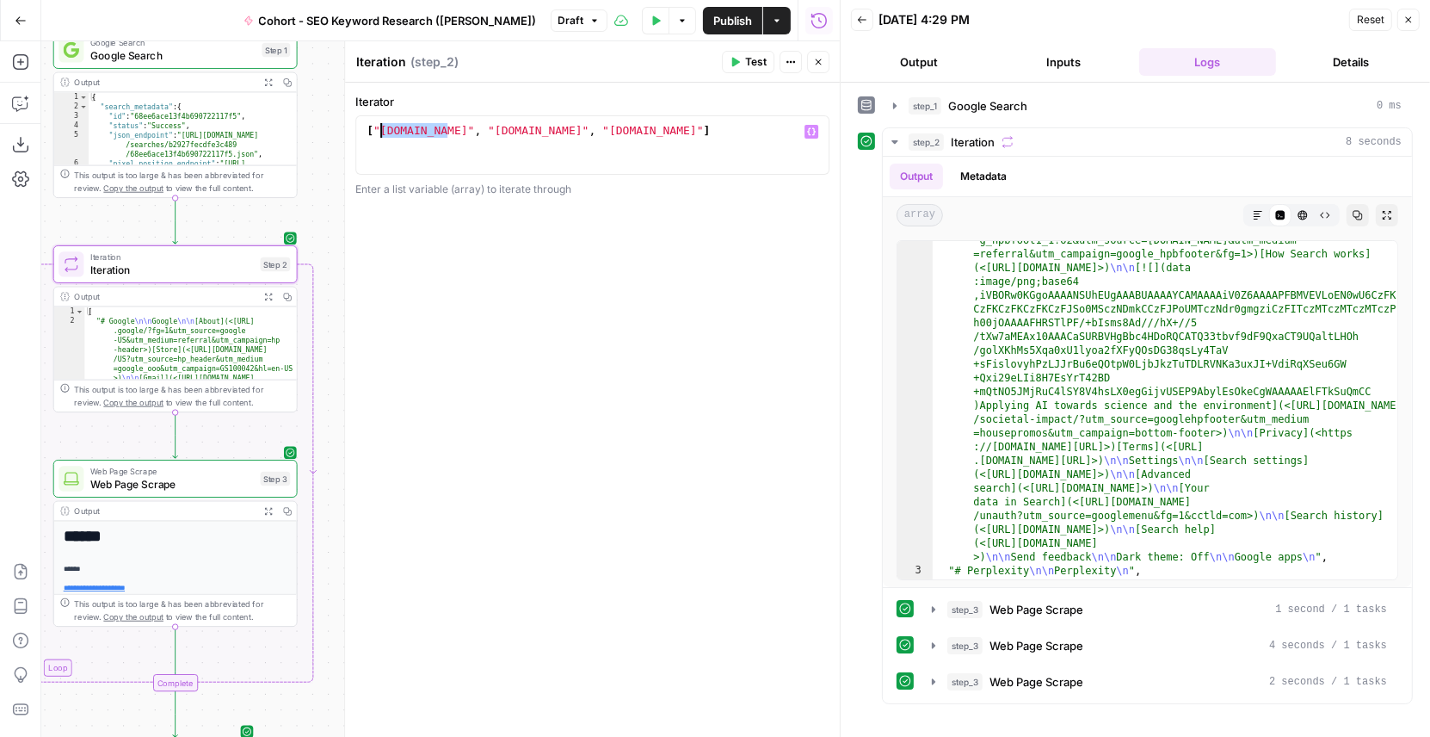
click at [377, 131] on div "[ "google.com" , "microsoft.com" , "openai.com" ]" at bounding box center [593, 159] width 460 height 73
drag, startPoint x: 564, startPoint y: 128, endPoint x: 466, endPoint y: 129, distance: 97.3
click at [466, 129] on div "[ "google.com" , "microsoft.com" , "openai.com" ]" at bounding box center [593, 159] width 460 height 73
drag, startPoint x: 656, startPoint y: 135, endPoint x: 584, endPoint y: 133, distance: 71.5
click at [584, 133] on div "[ "google.com" , "microsoft.com" , "openai.com" ]" at bounding box center [593, 159] width 460 height 73
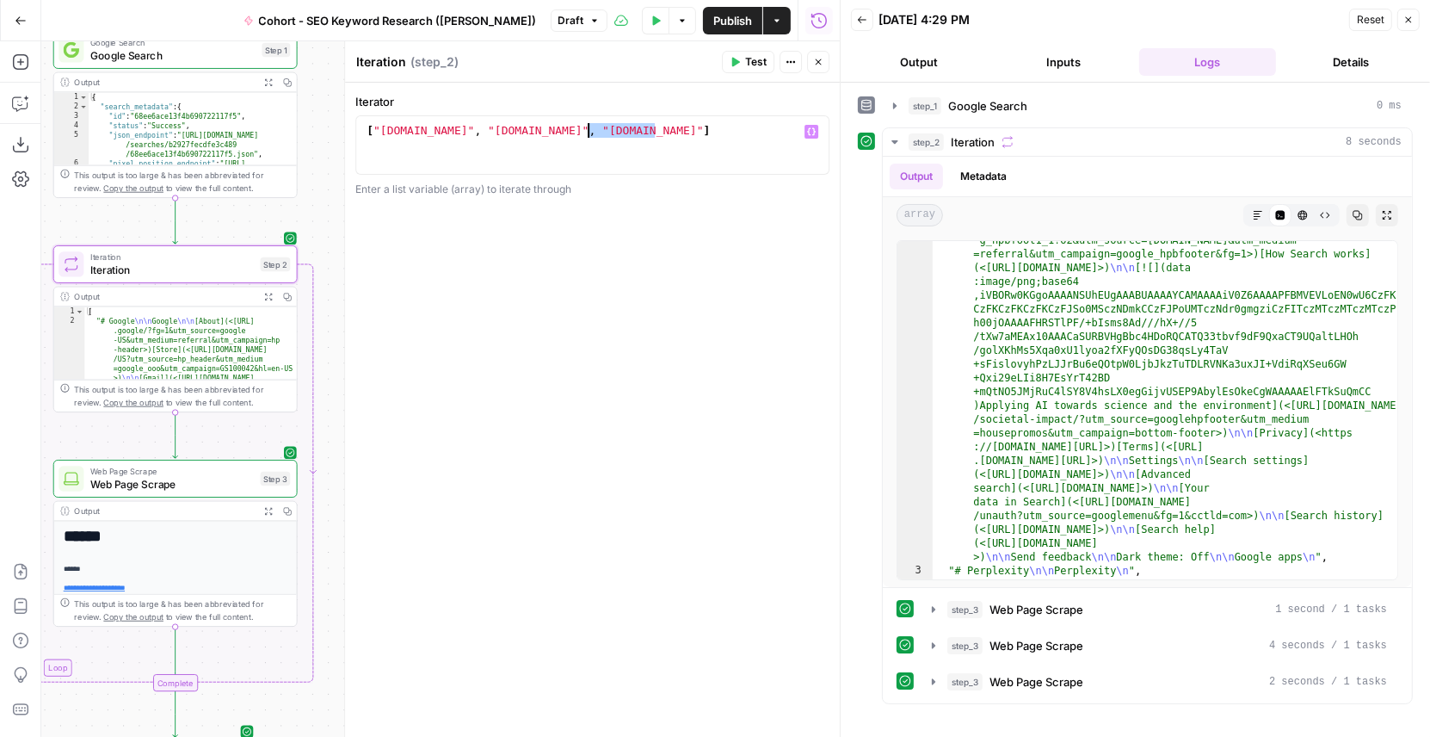
click at [624, 120] on div "**********" at bounding box center [592, 144] width 474 height 59
click at [630, 132] on div "[ "google.com" , "microsoft.com" , "openai.com" ]" at bounding box center [593, 159] width 460 height 73
drag, startPoint x: 692, startPoint y: 133, endPoint x: 349, endPoint y: 137, distance: 343.4
click at [349, 137] on div "**********" at bounding box center [592, 389] width 496 height 696
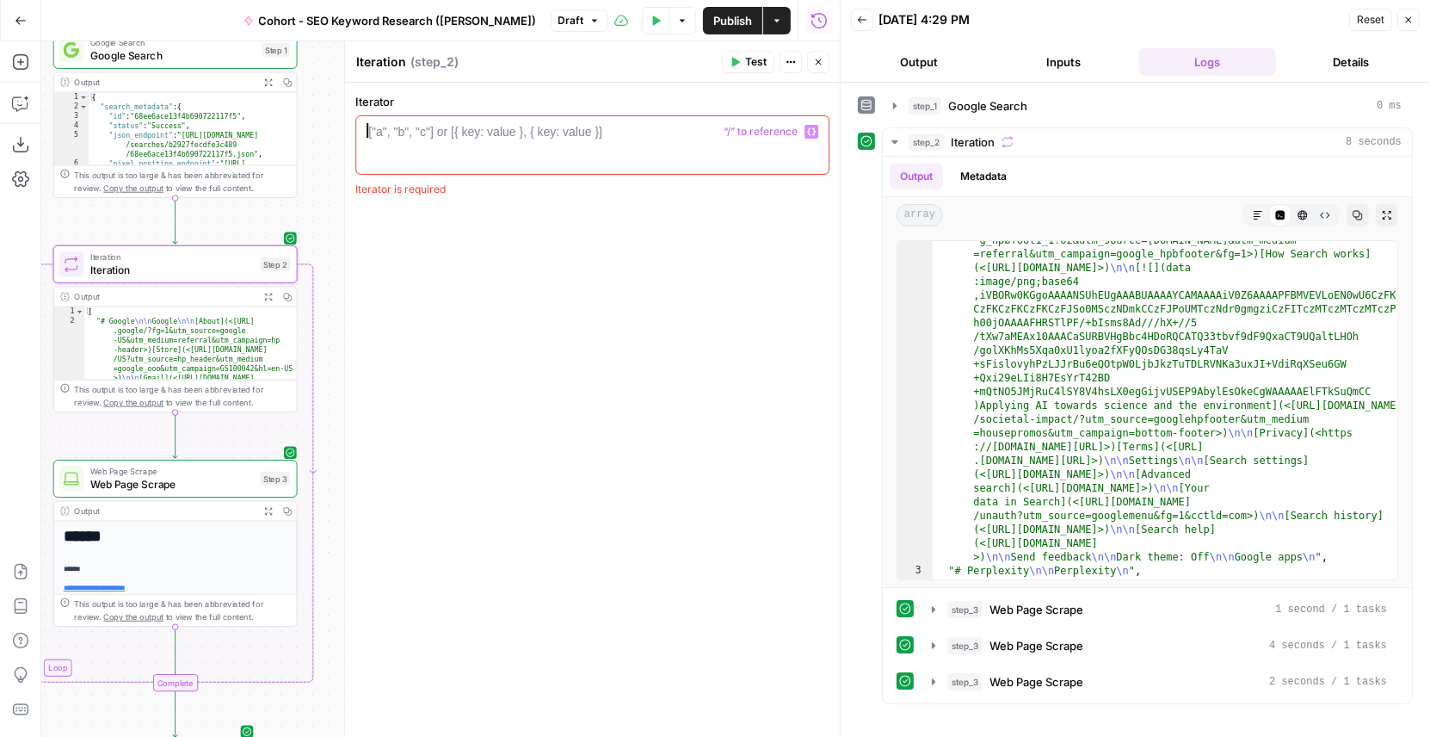
click at [499, 135] on div "["a", "b", "c"] or [{ key: value }, { key: value }]" at bounding box center [485, 131] width 234 height 17
type textarea "*"
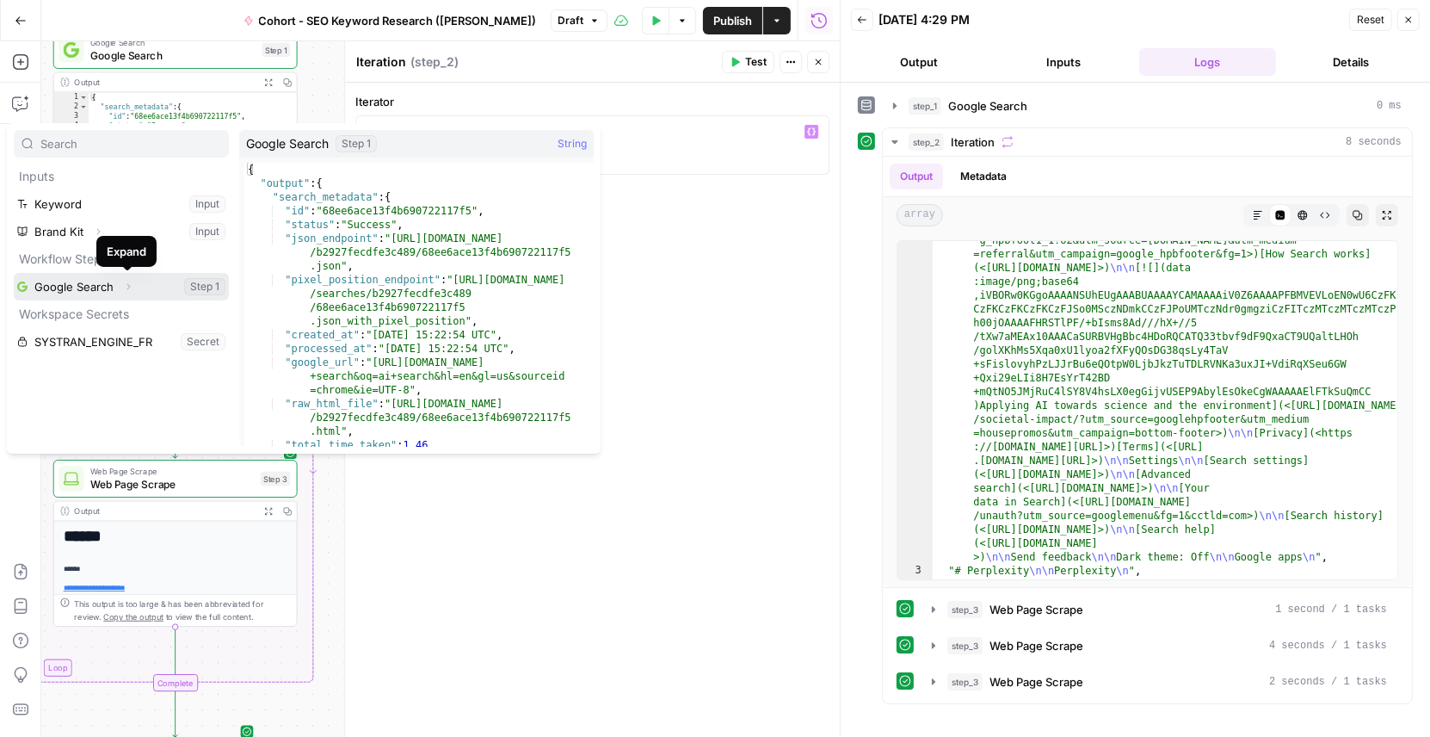
click at [128, 287] on icon "button" at bounding box center [128, 286] width 10 height 10
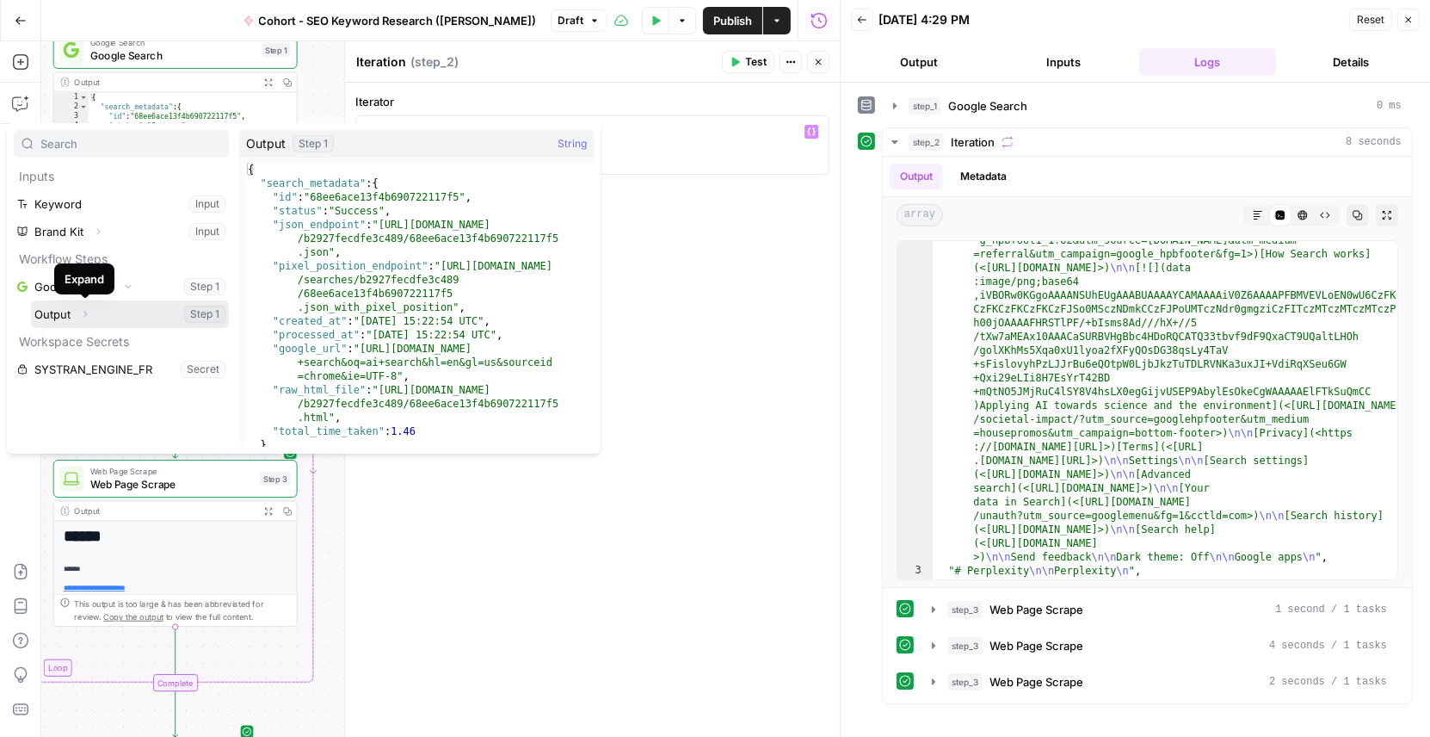
click at [86, 312] on icon "button" at bounding box center [85, 314] width 3 height 6
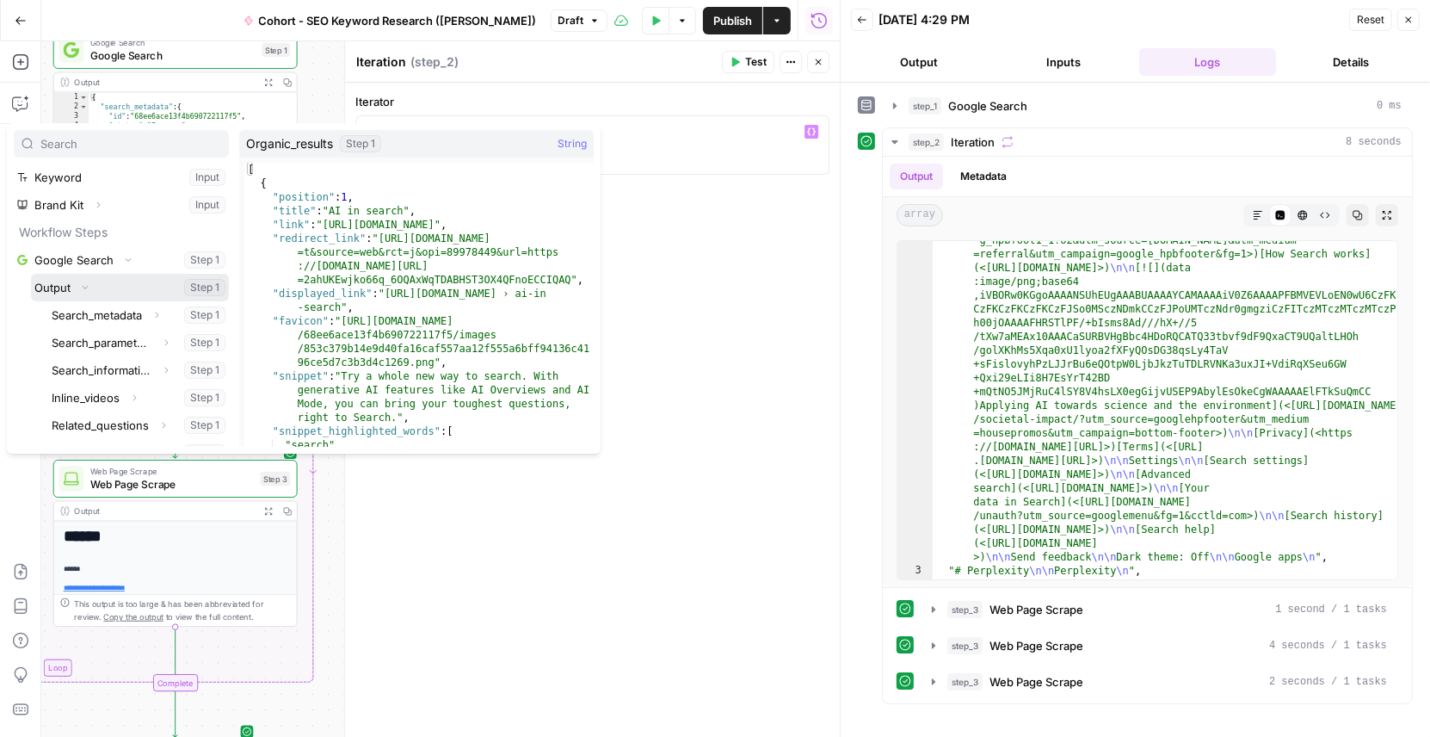
scroll to position [0, 0]
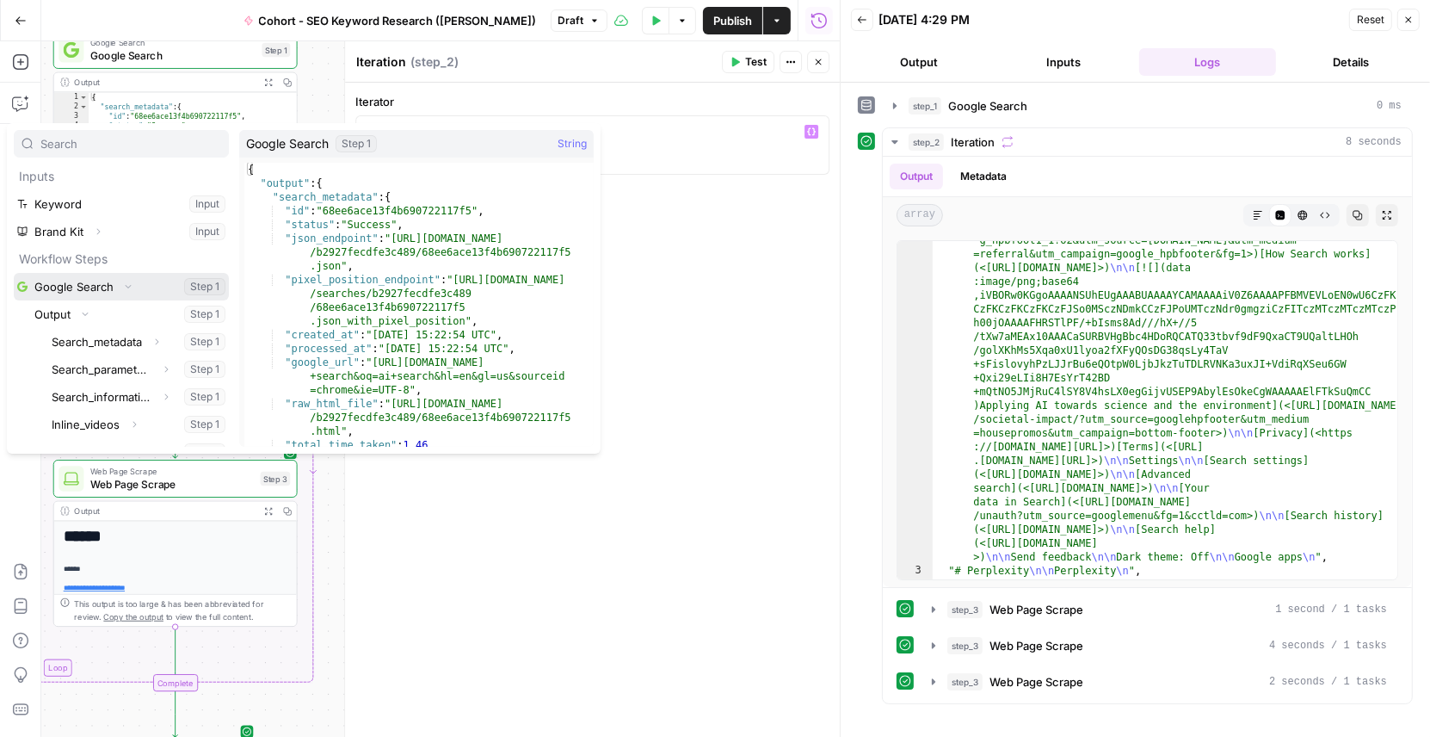
click at [130, 290] on span "button" at bounding box center [128, 286] width 10 height 10
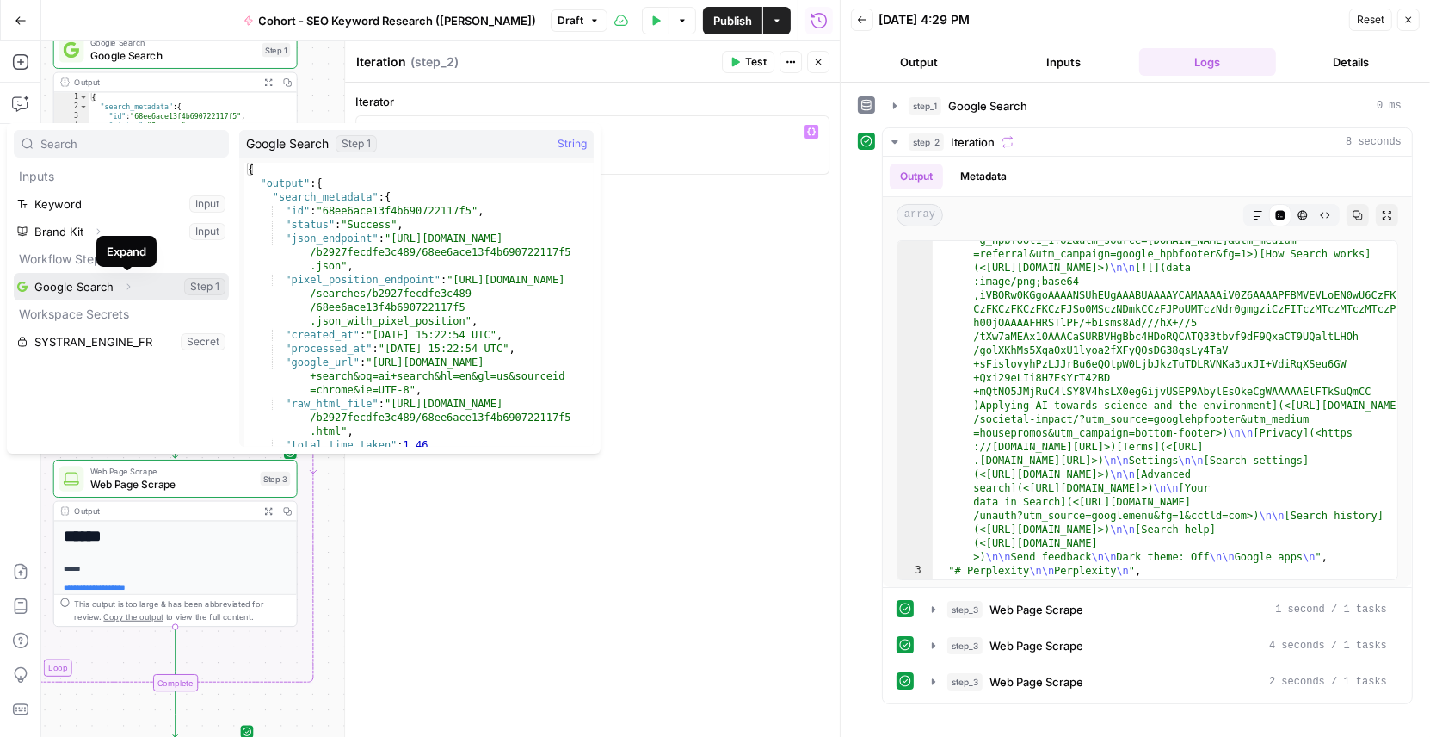
click at [127, 285] on icon "button" at bounding box center [128, 286] width 10 height 10
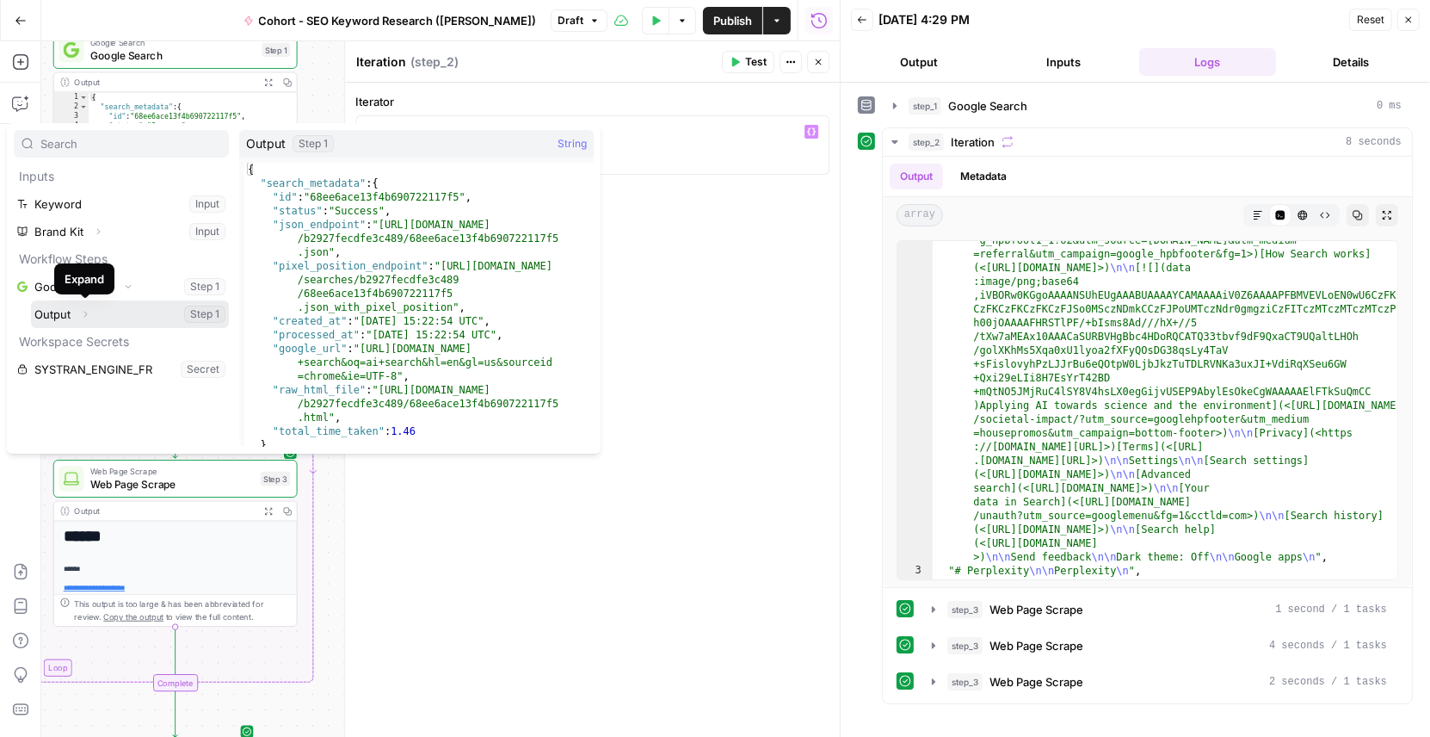
click at [85, 317] on icon "button" at bounding box center [85, 314] width 10 height 10
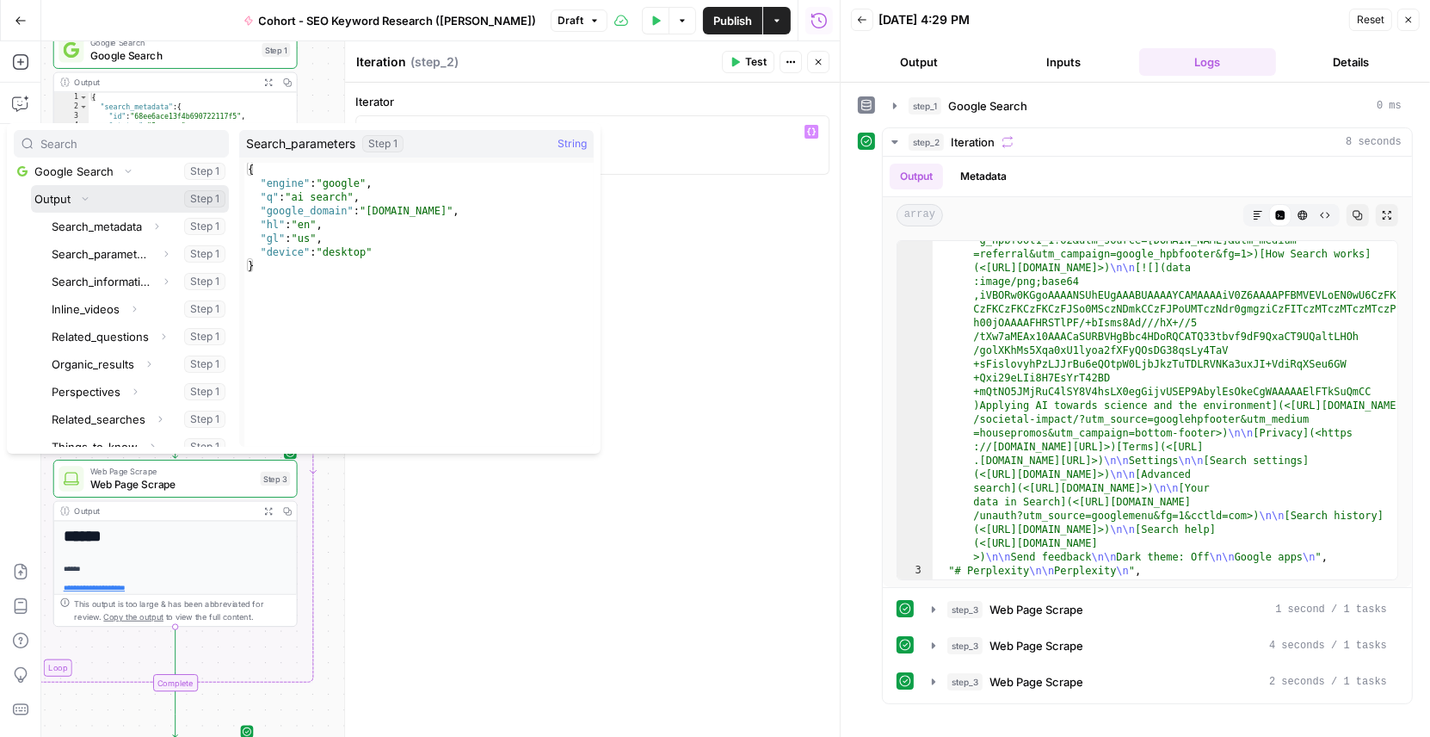
scroll to position [76, 0]
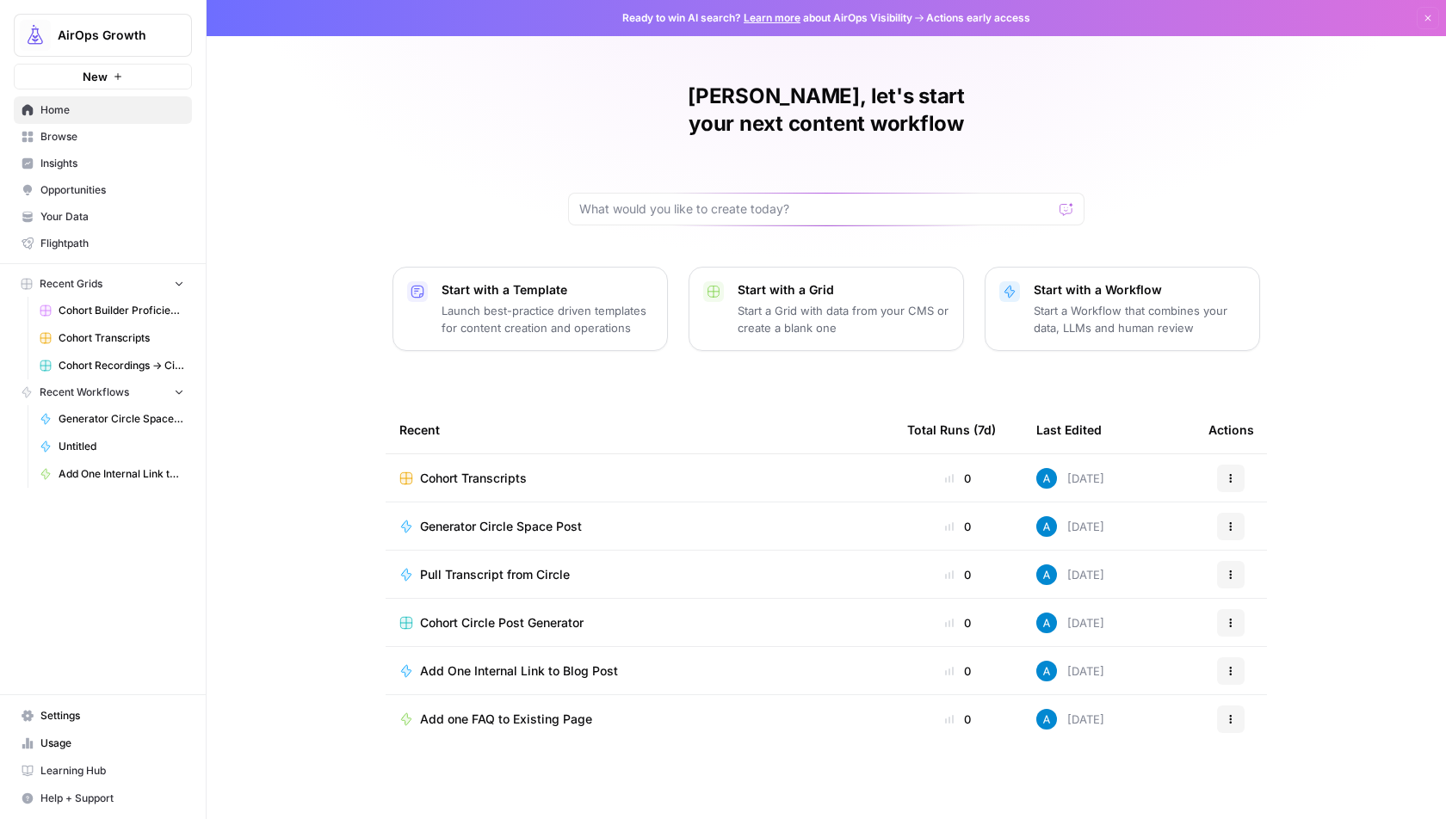
click at [120, 33] on span "AirOps Growth" at bounding box center [110, 35] width 104 height 17
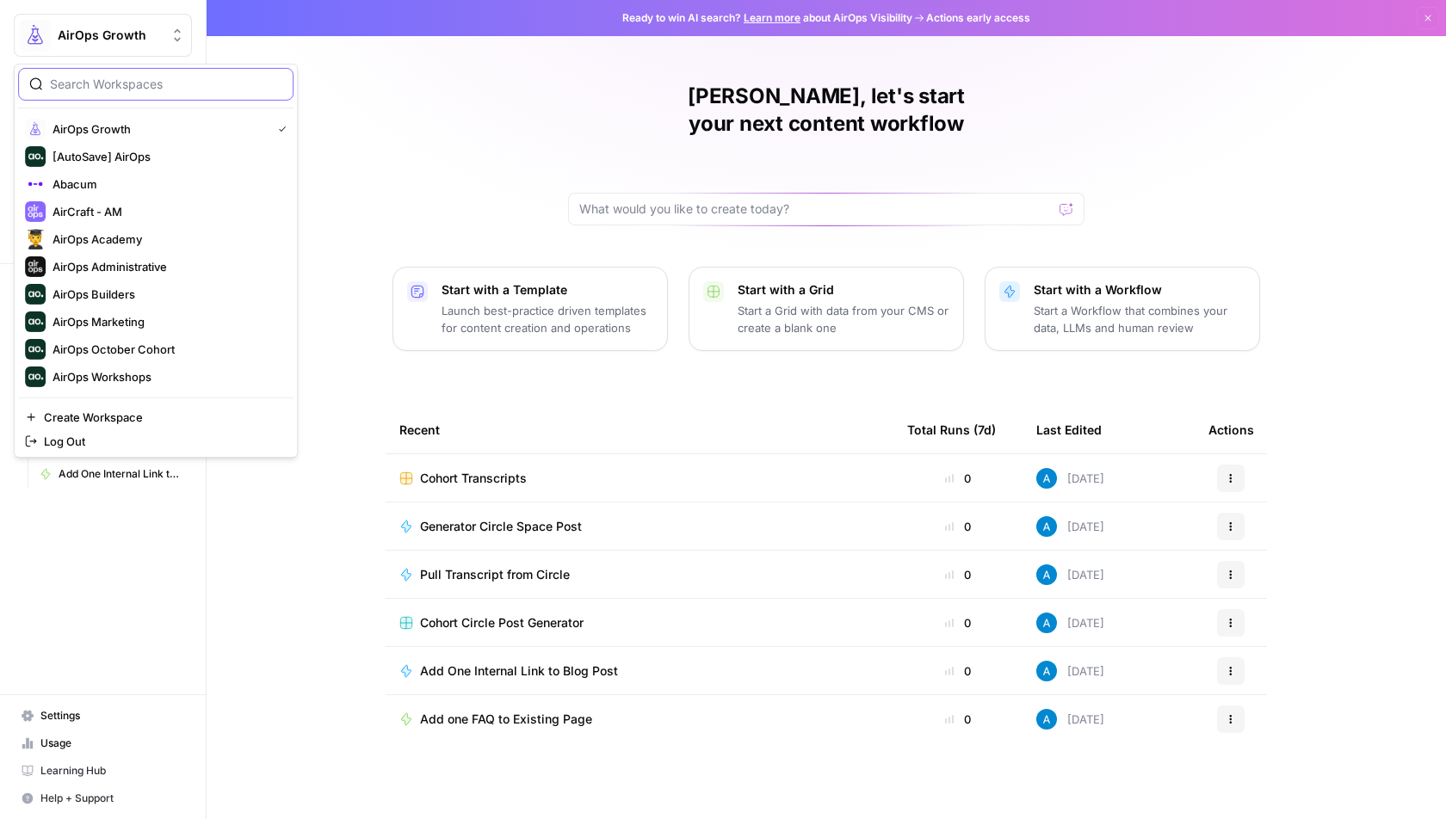
click at [157, 90] on input "search" at bounding box center [166, 84] width 232 height 17
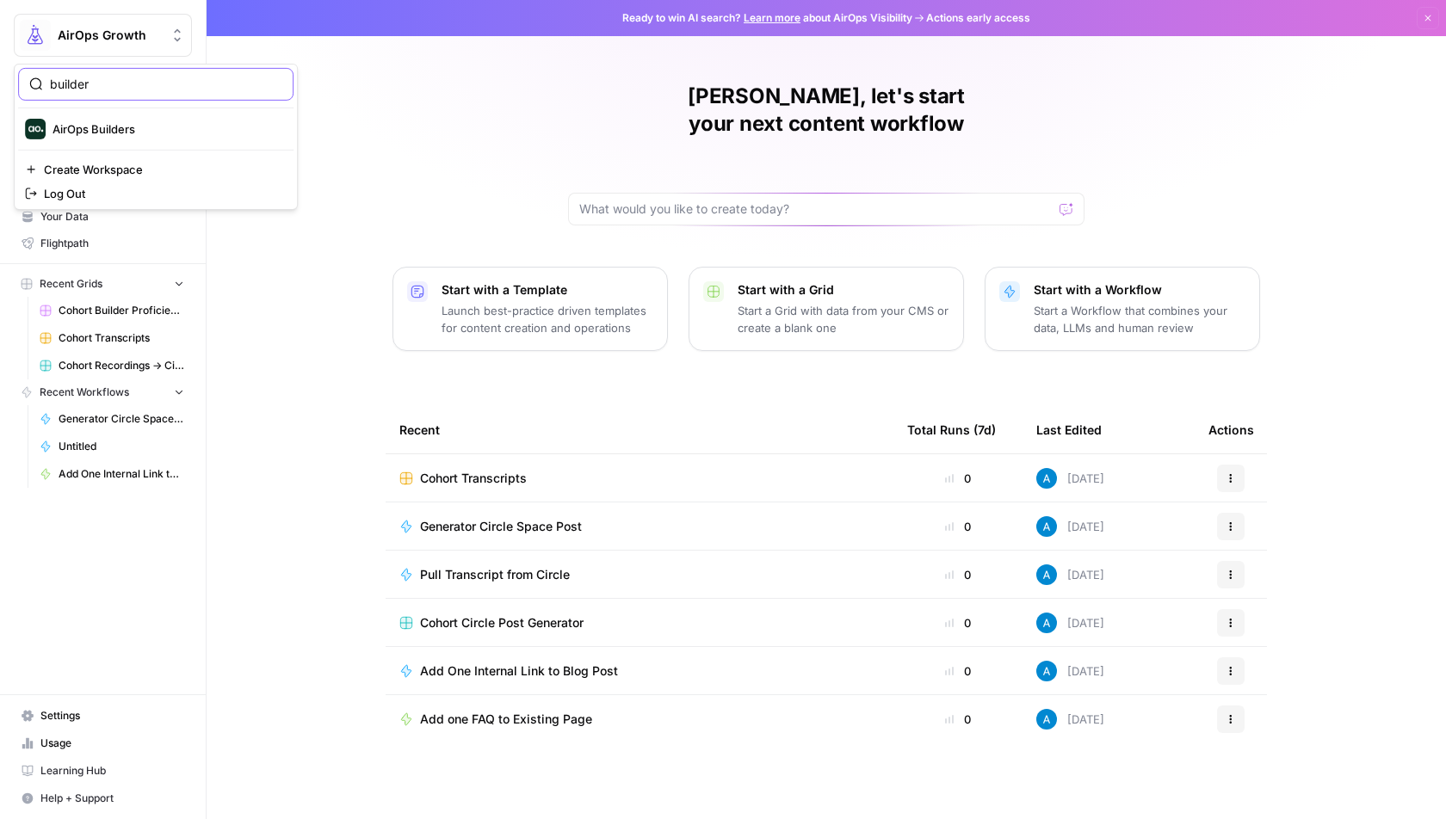
type input "builder"
click at [160, 134] on span "AirOps Builders" at bounding box center [165, 128] width 227 height 17
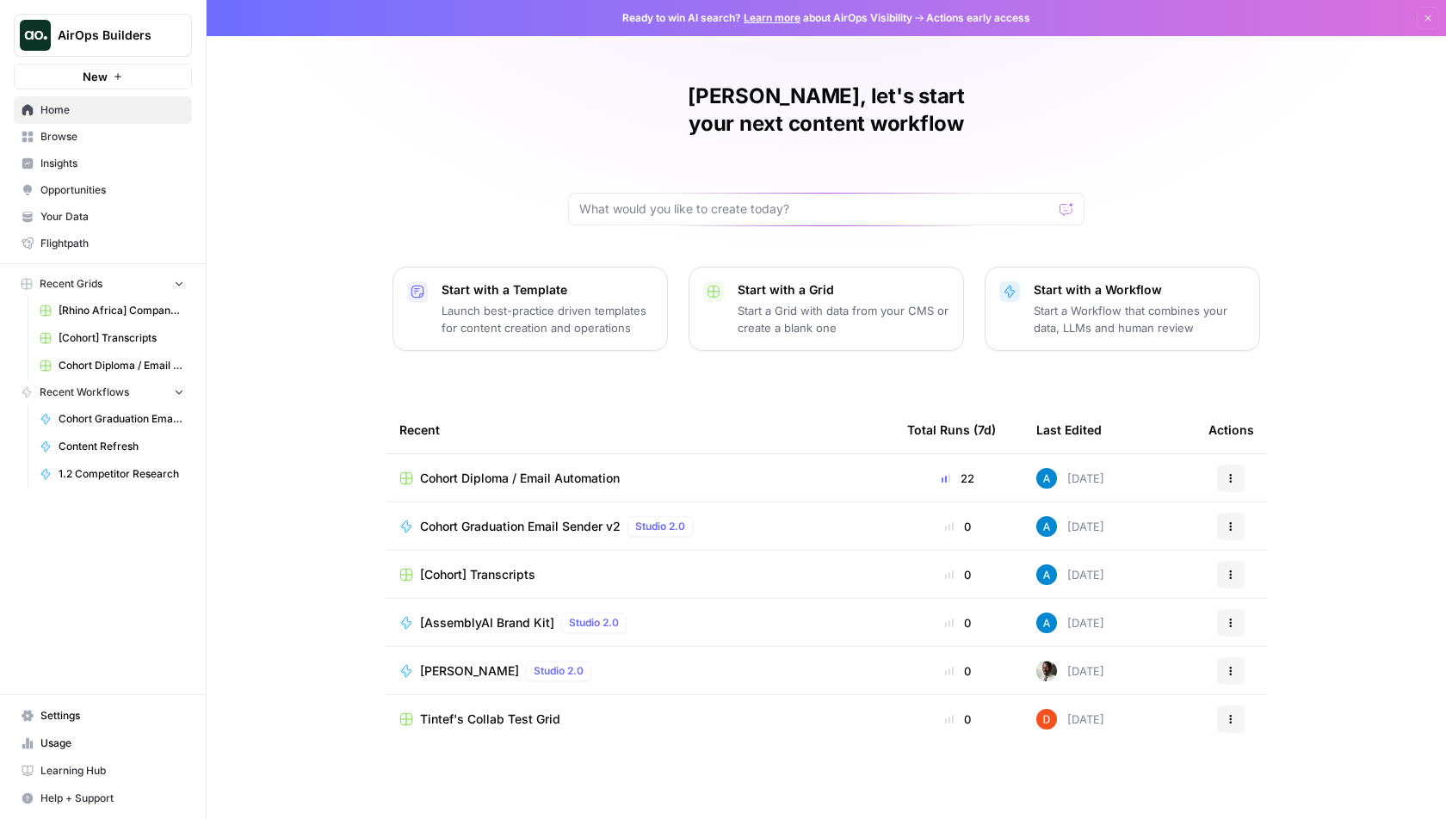
click at [529, 470] on span "Cohort Diploma / Email Automation" at bounding box center [520, 478] width 200 height 17
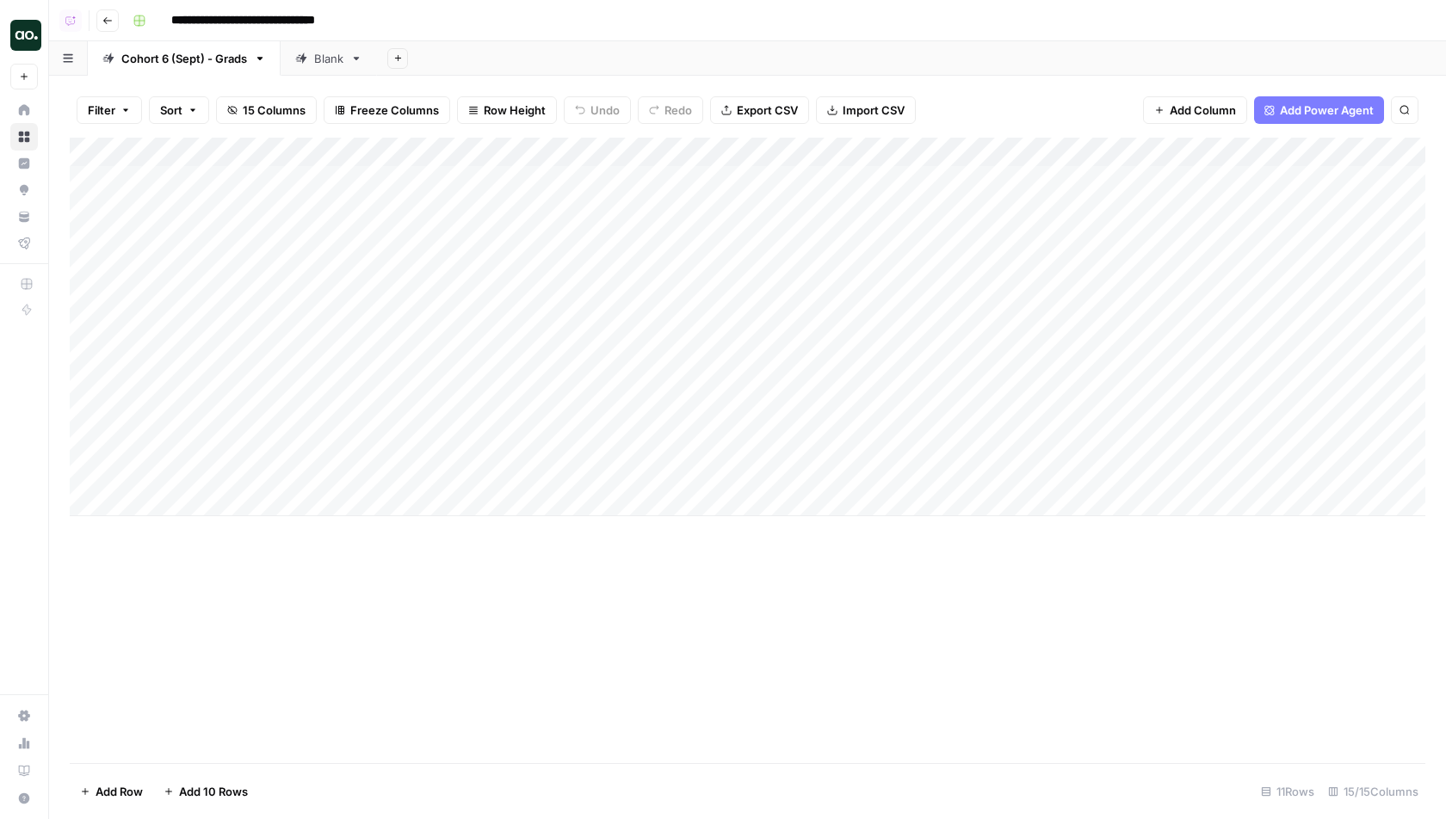
click at [242, 510] on div "Add Column" at bounding box center [748, 327] width 1356 height 379
type textarea "*****"
click at [527, 496] on div "Add Column" at bounding box center [748, 342] width 1356 height 408
type textarea "**********"
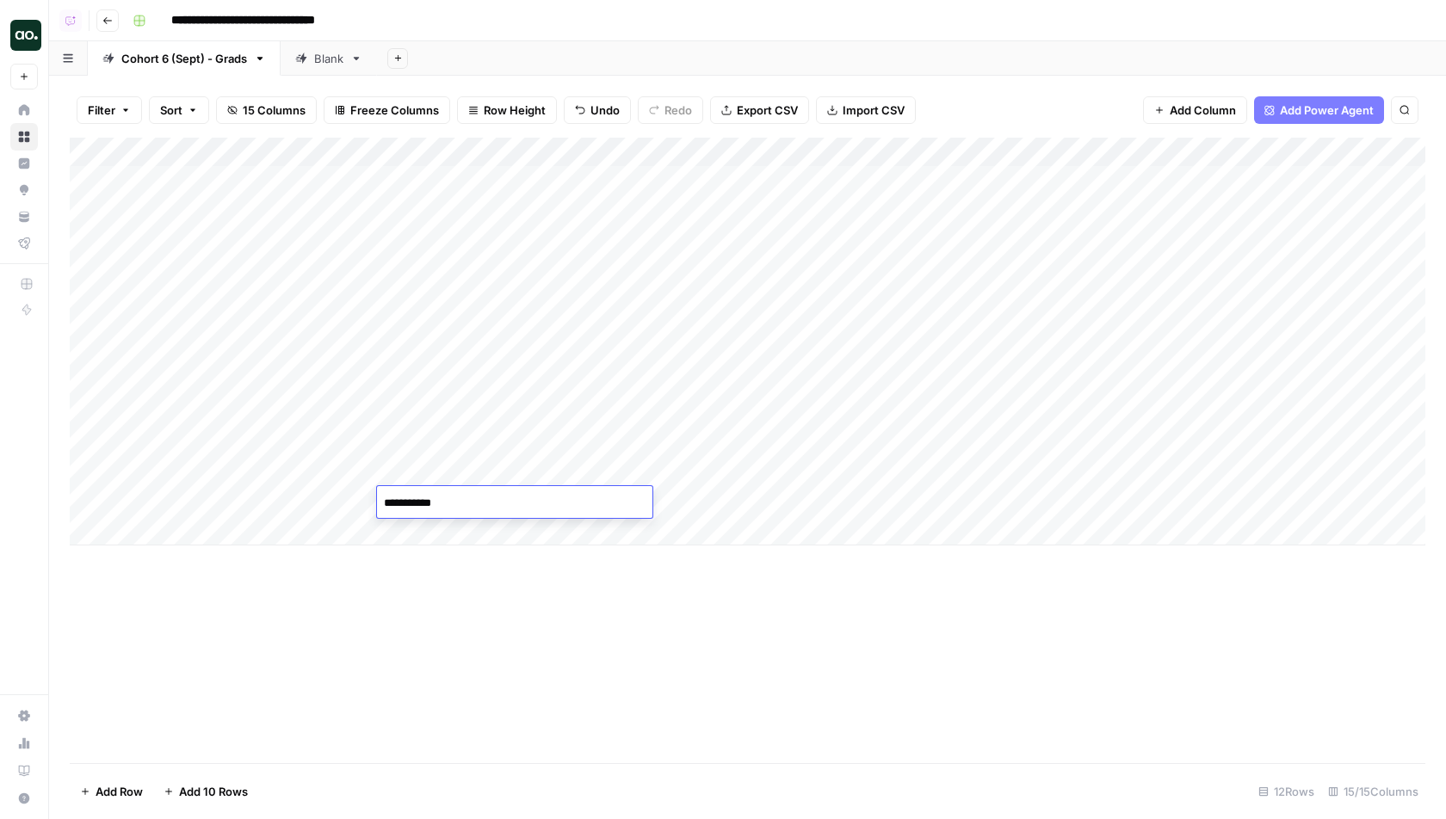
click at [701, 506] on div "Add Column" at bounding box center [748, 342] width 1356 height 408
type textarea "**********"
click at [1054, 500] on div "Add Column" at bounding box center [748, 342] width 1356 height 408
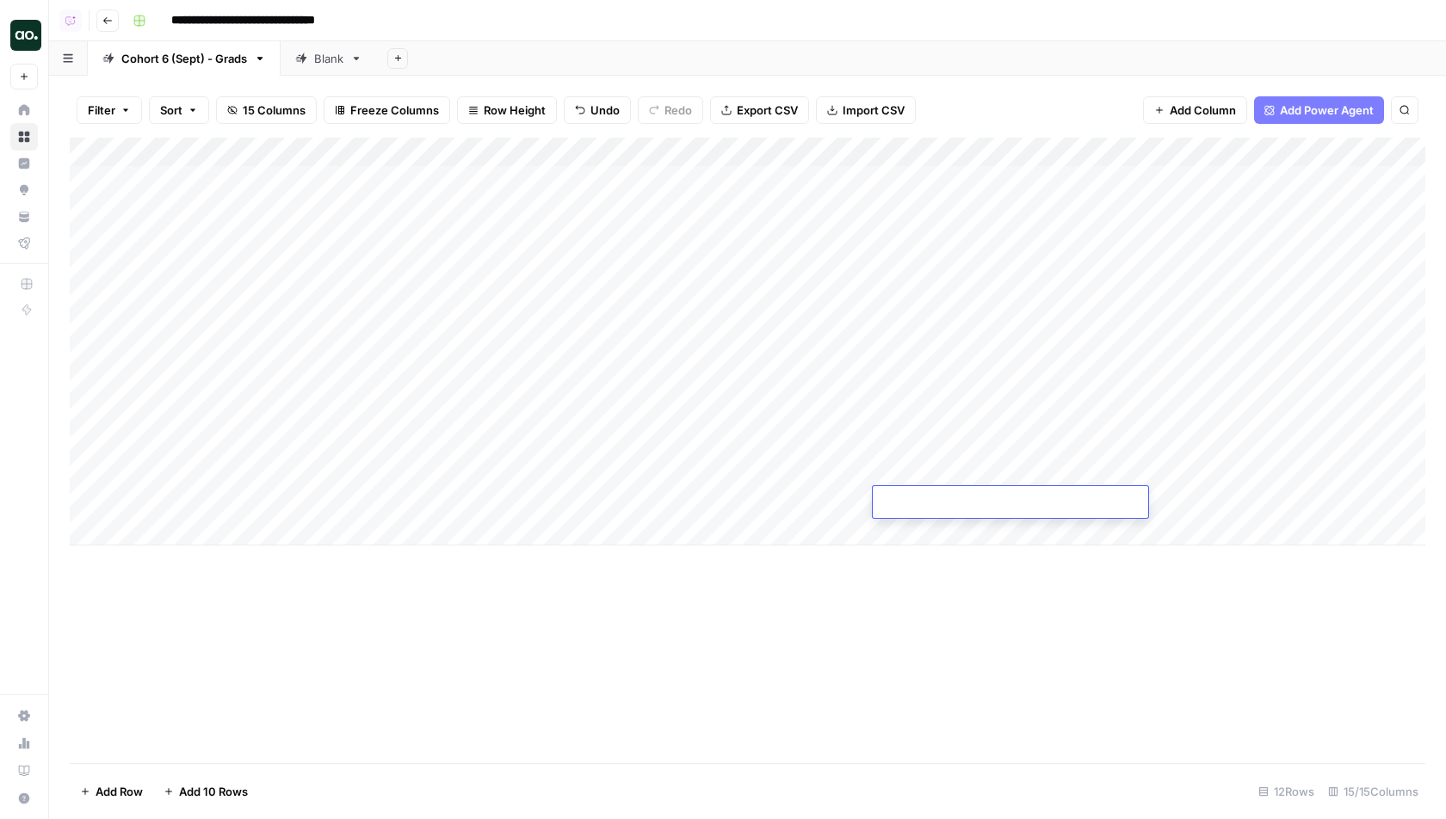
type textarea "**********"
click at [1006, 679] on div "Add Column" at bounding box center [748, 451] width 1356 height 626
click at [876, 498] on div "Add Column" at bounding box center [748, 342] width 1356 height 408
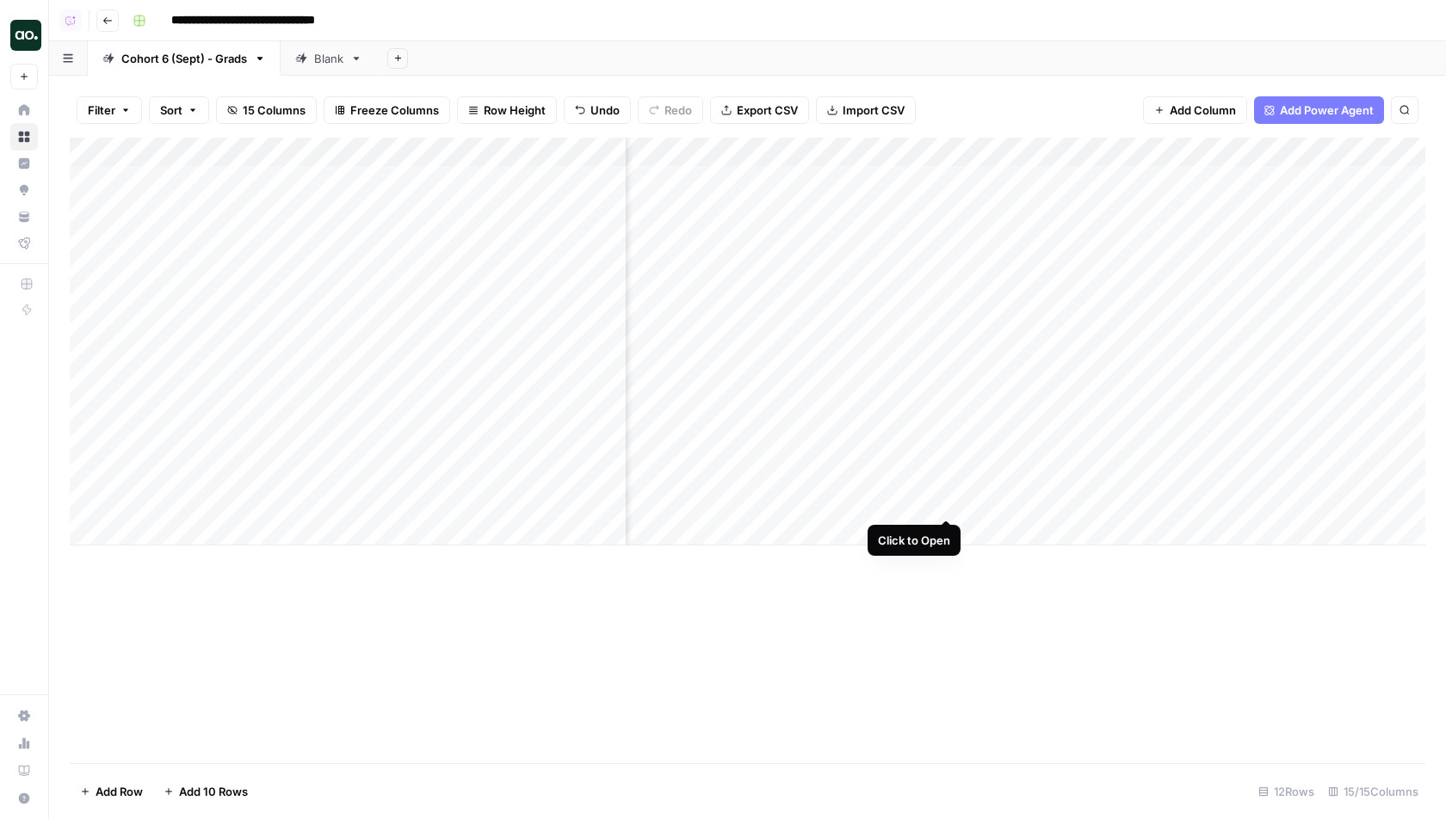
click at [944, 498] on div "Add Column" at bounding box center [748, 342] width 1356 height 408
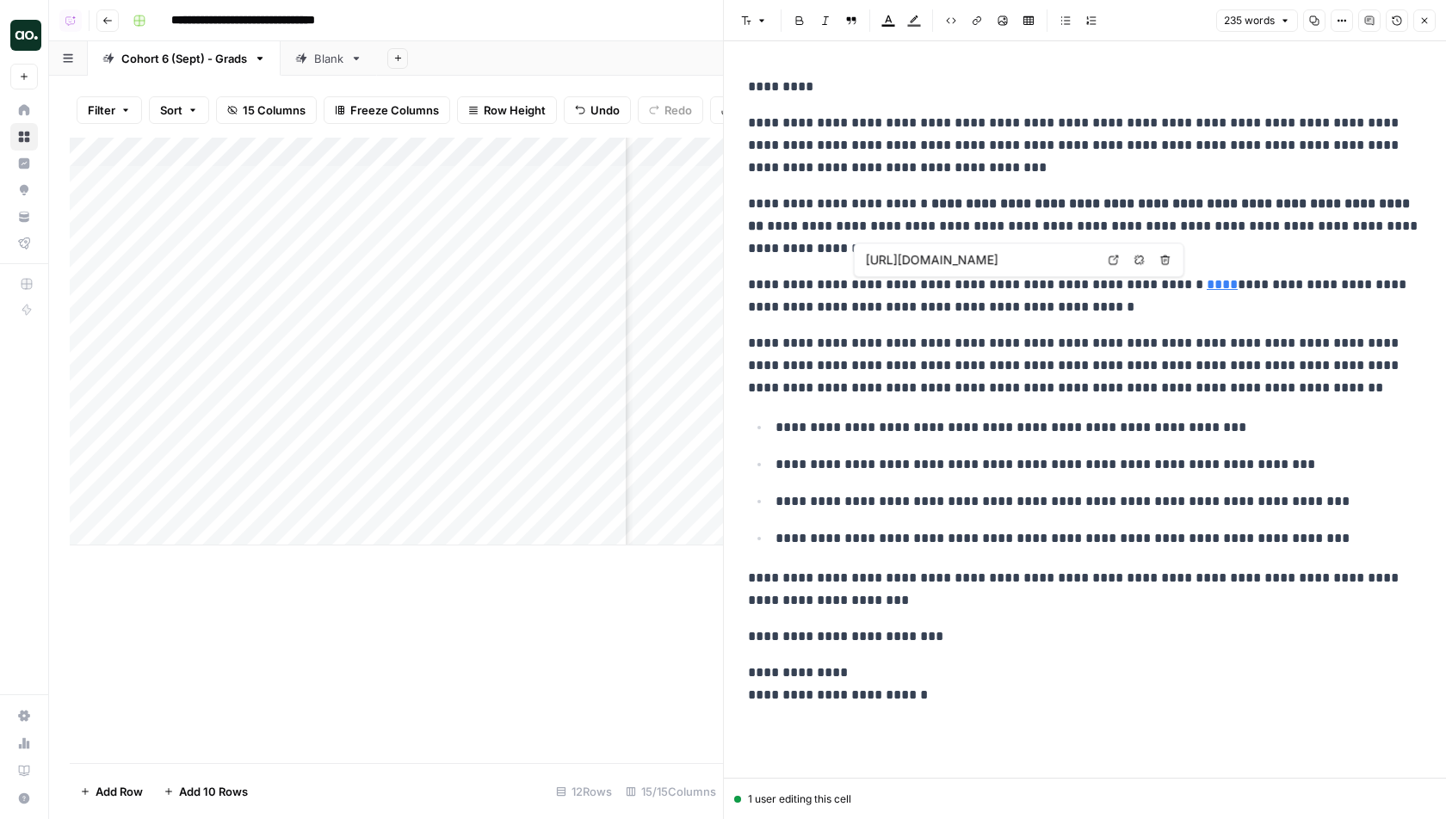
click at [1207, 286] on link "****" at bounding box center [1222, 284] width 31 height 13
click at [1207, 289] on link "****" at bounding box center [1222, 284] width 31 height 13
click at [1115, 261] on icon at bounding box center [1114, 260] width 10 height 10
click at [1425, 13] on button "Close" at bounding box center [1424, 20] width 22 height 22
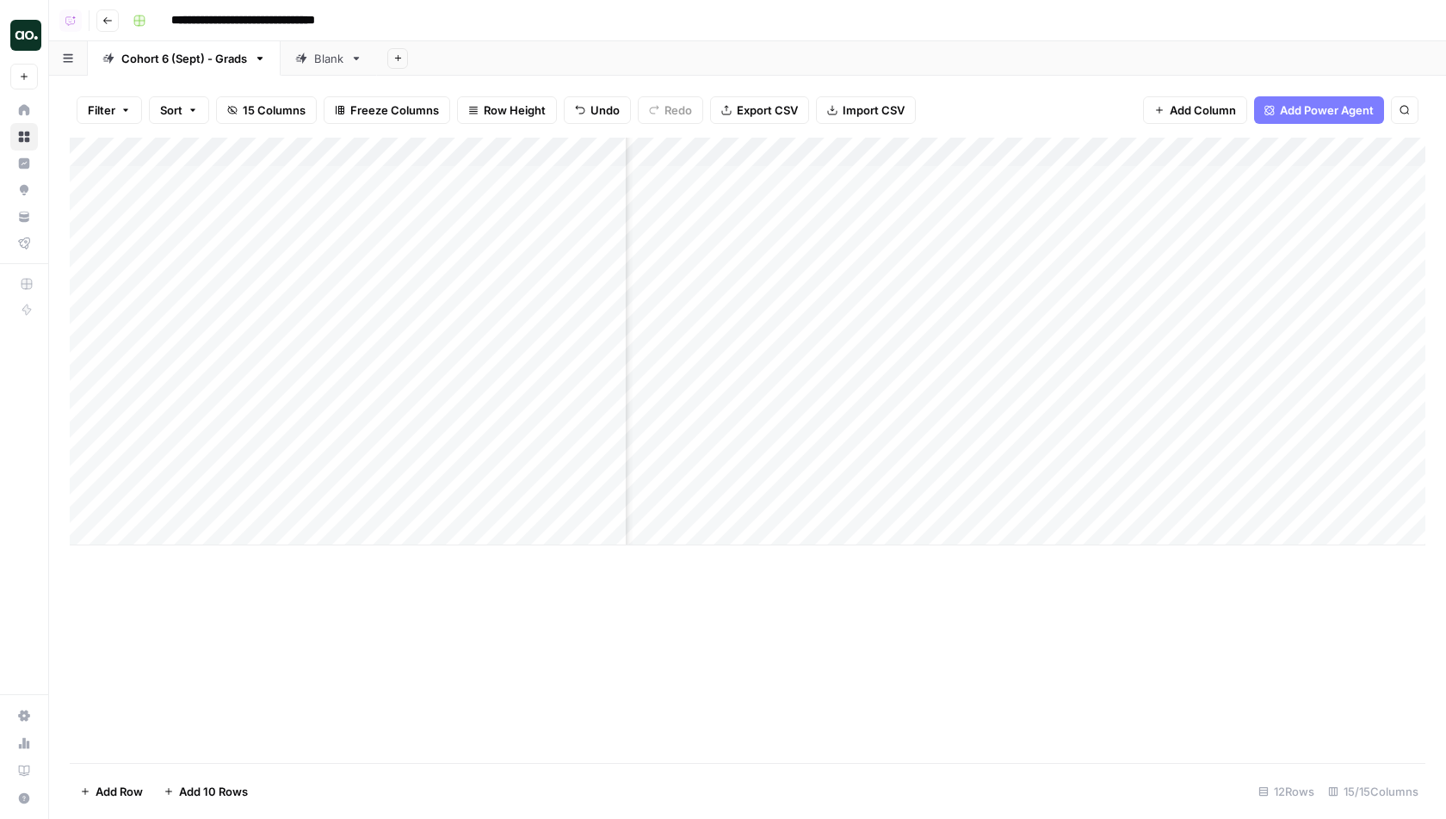
scroll to position [0, 1153]
click at [1091, 501] on div "Add Column" at bounding box center [748, 342] width 1356 height 408
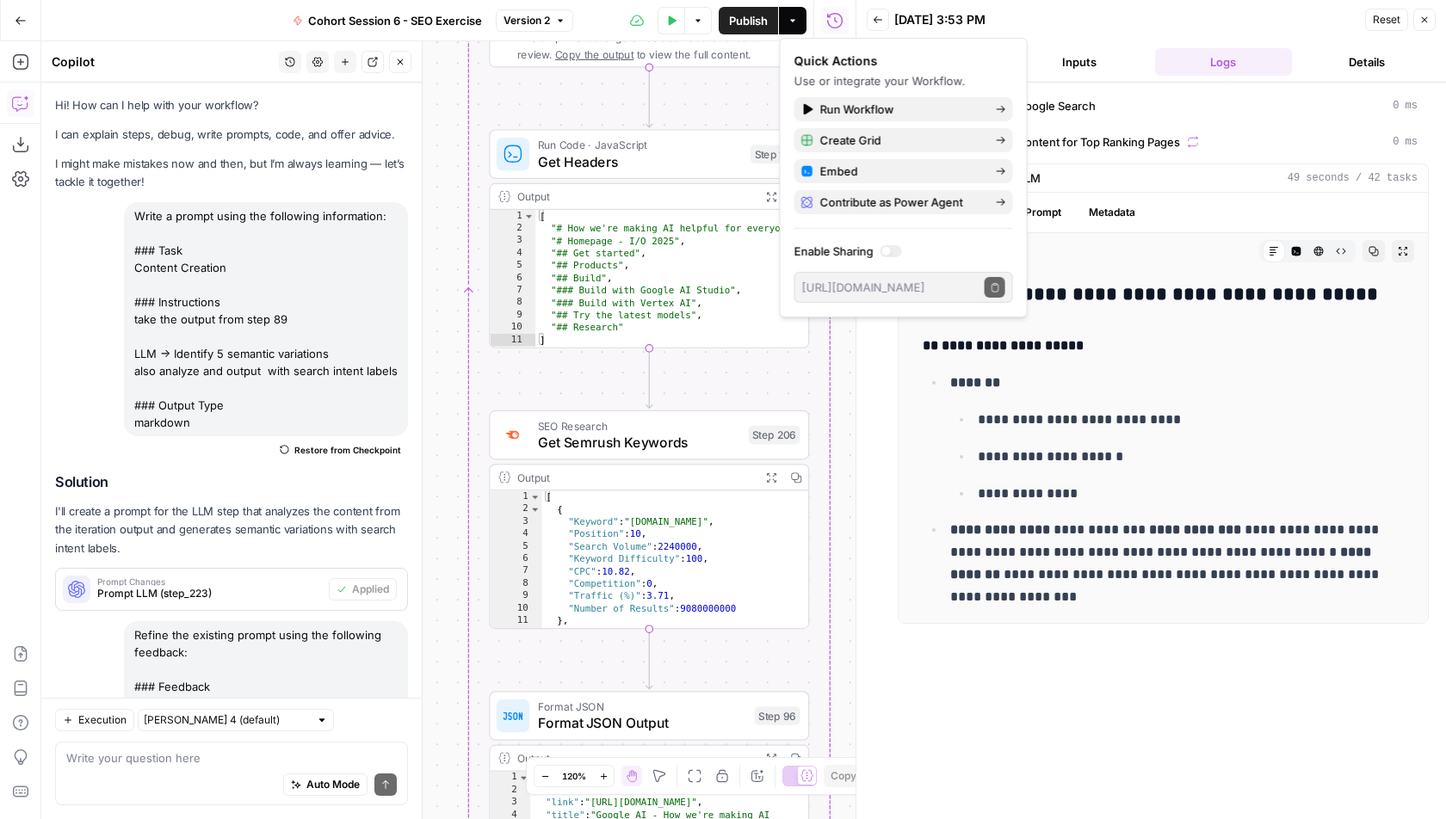
scroll to position [771, 0]
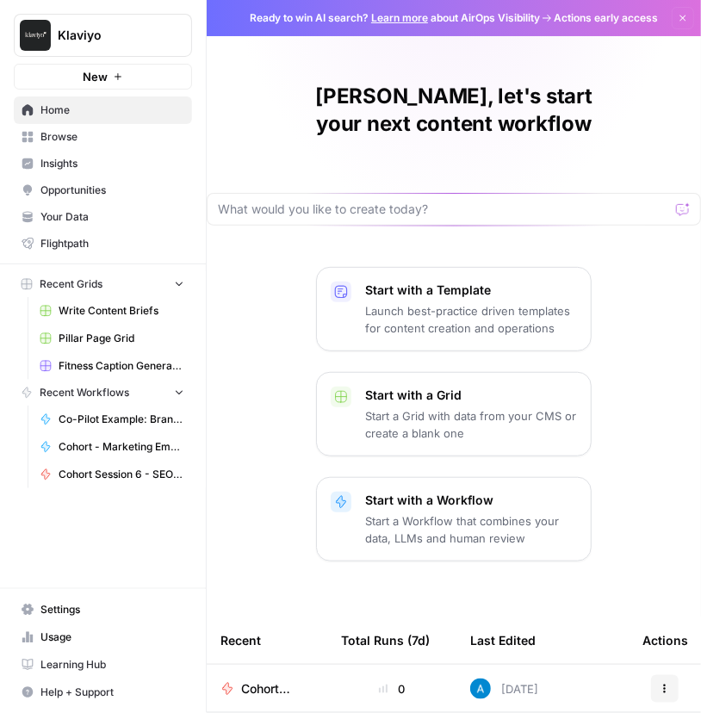
click at [91, 142] on span "Browse" at bounding box center [112, 136] width 144 height 15
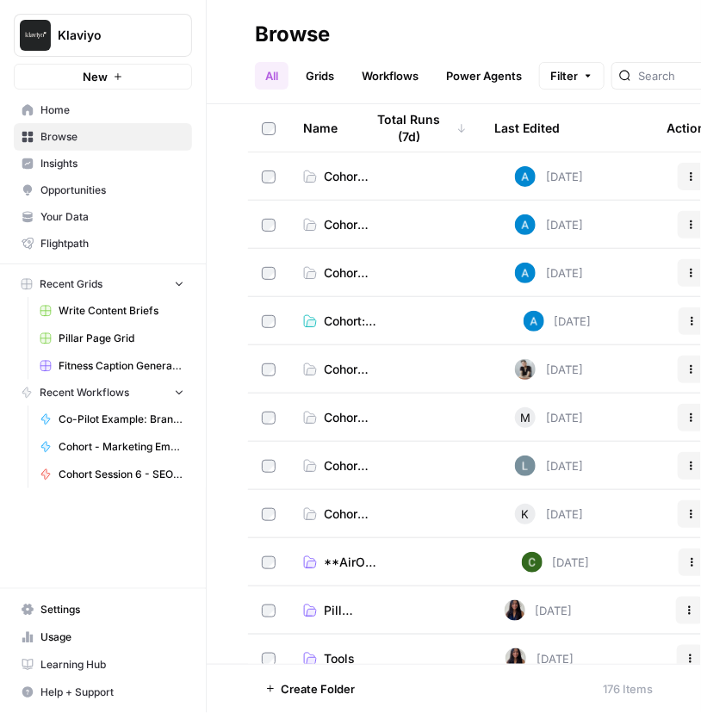
click at [342, 181] on span "Cohort - Session 6" at bounding box center [347, 176] width 46 height 17
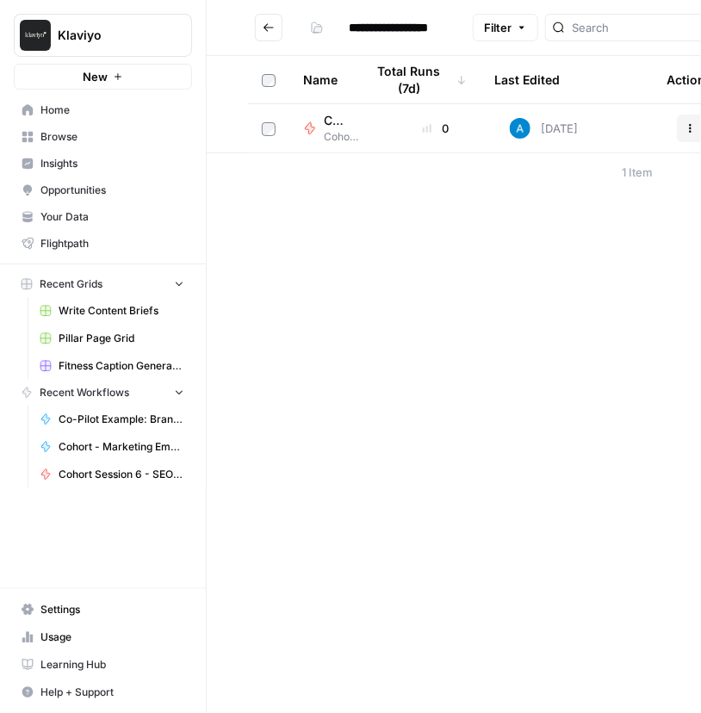
click at [337, 126] on span "Cohort Session 6 - SEO Exercise" at bounding box center [336, 120] width 24 height 17
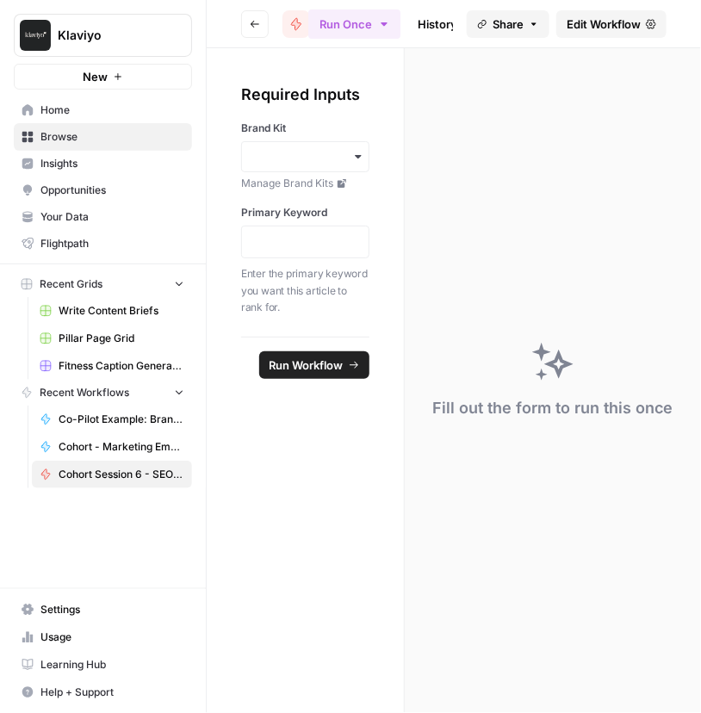
click at [615, 25] on span "Edit Workflow" at bounding box center [603, 23] width 74 height 17
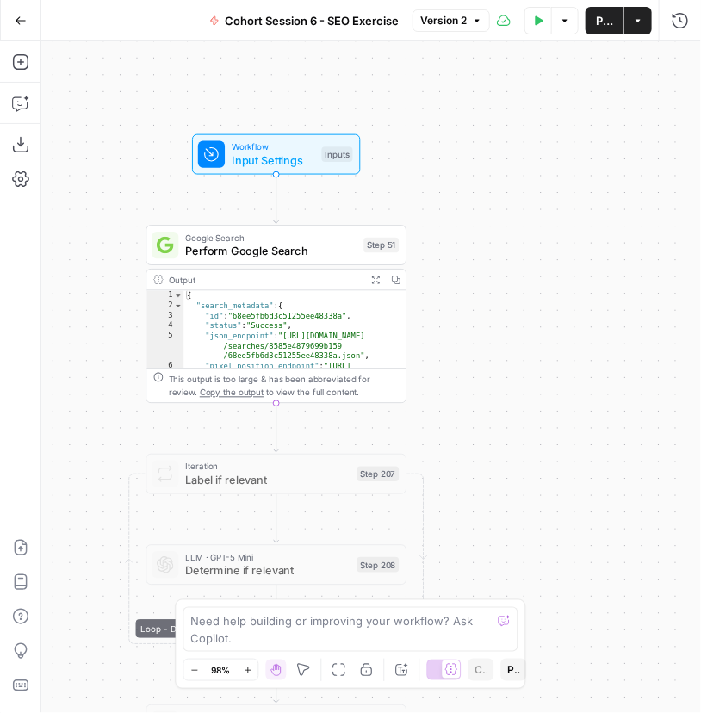
drag, startPoint x: 364, startPoint y: 369, endPoint x: 433, endPoint y: 172, distance: 208.8
click at [434, 170] on div "Workflow Input Settings Inputs Google Search Perform Google Search Step 51 Outp…" at bounding box center [370, 376] width 659 height 671
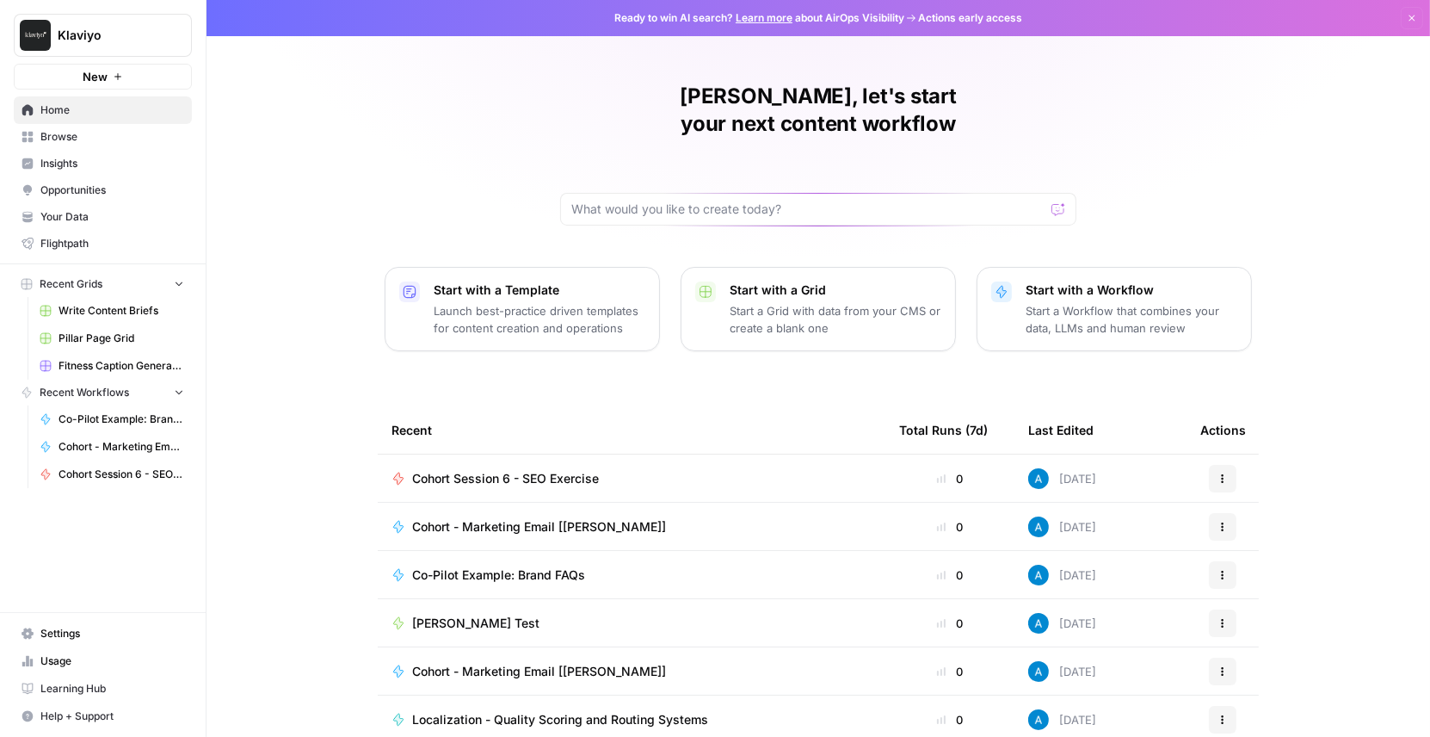
click at [159, 139] on span "Browse" at bounding box center [112, 136] width 144 height 15
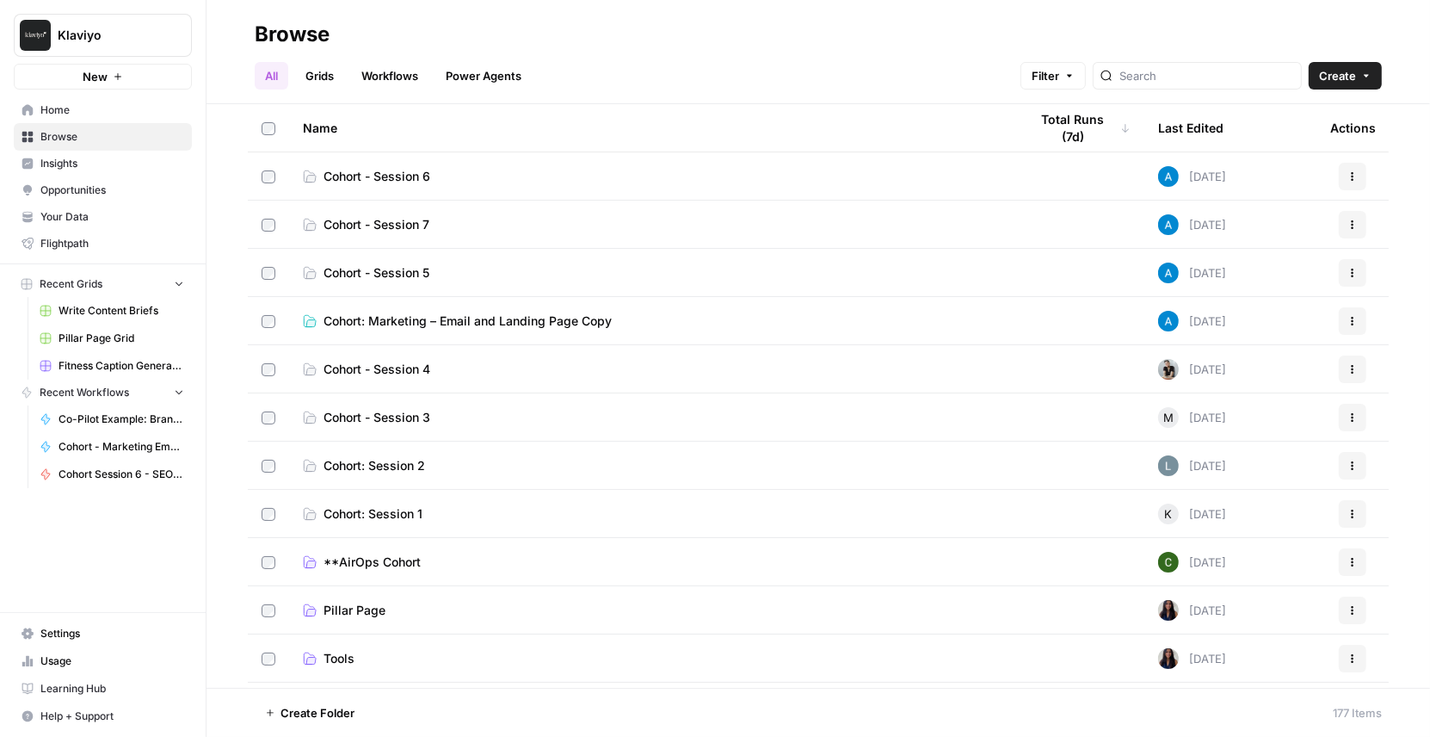
click at [821, 79] on div "All Grids Workflows Power Agents Filter Create" at bounding box center [818, 68] width 1127 height 41
click at [590, 21] on div "Browse" at bounding box center [818, 35] width 1127 height 28
click at [409, 271] on span "Cohort - Session 5" at bounding box center [377, 272] width 106 height 17
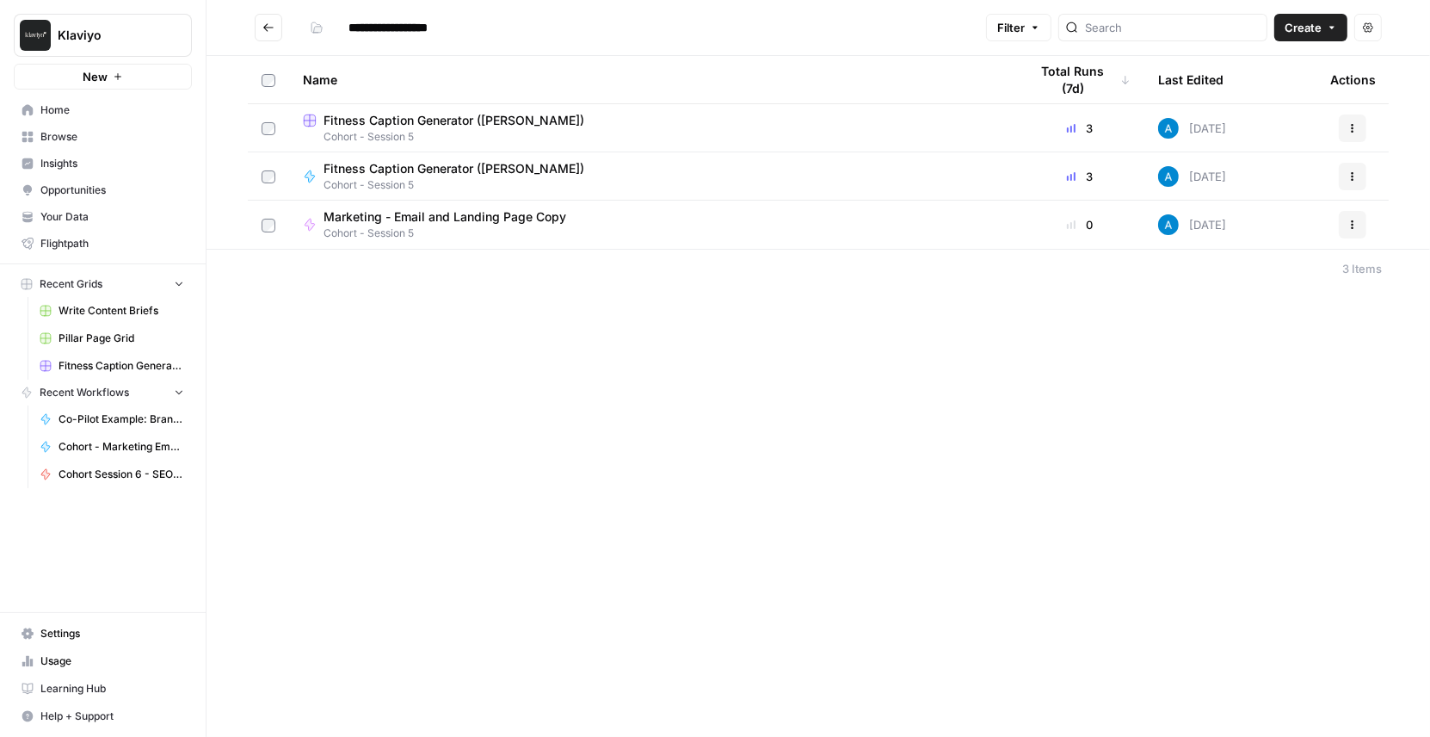
click at [270, 32] on icon "Go back" at bounding box center [268, 28] width 12 height 12
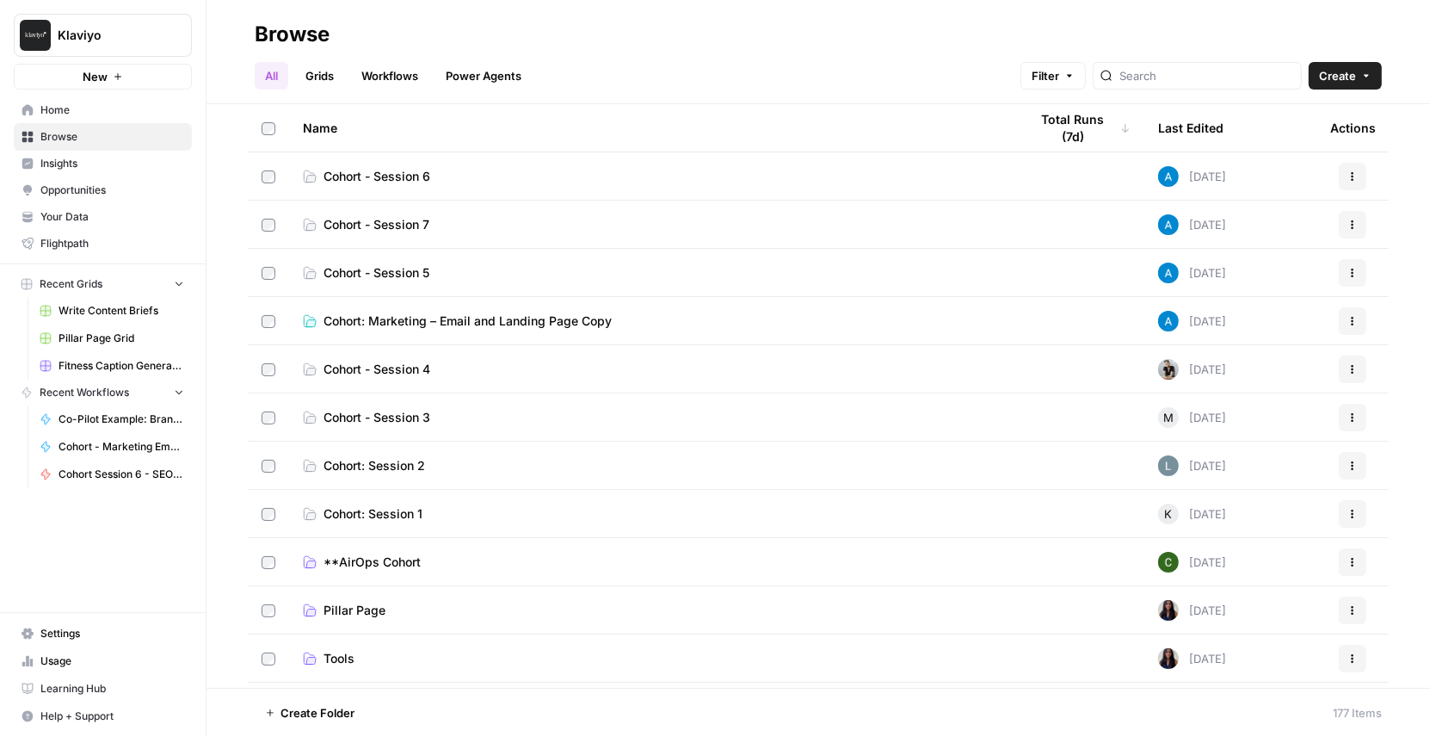
click at [547, 320] on span "Cohort: Marketing – Email and Landing Page Copy" at bounding box center [468, 320] width 288 height 17
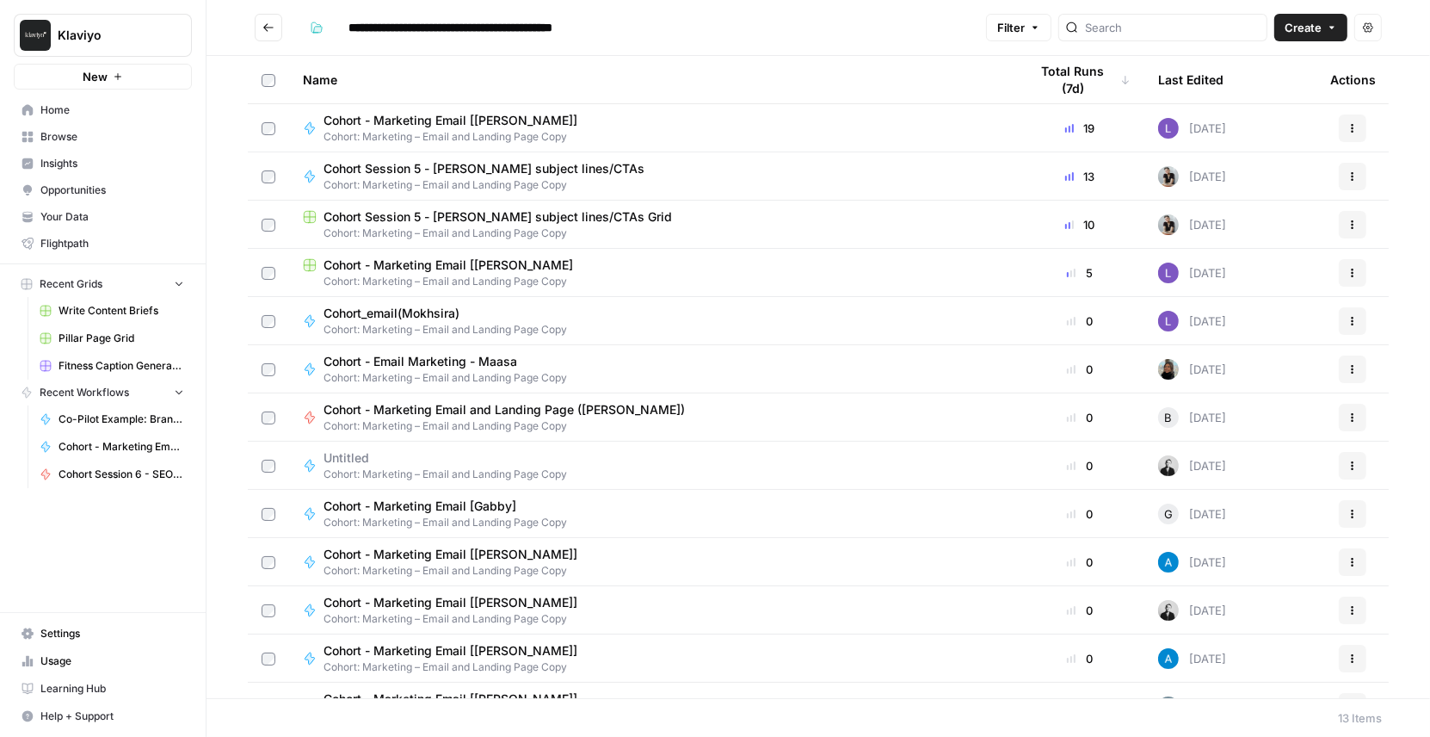
scroll to position [31, 0]
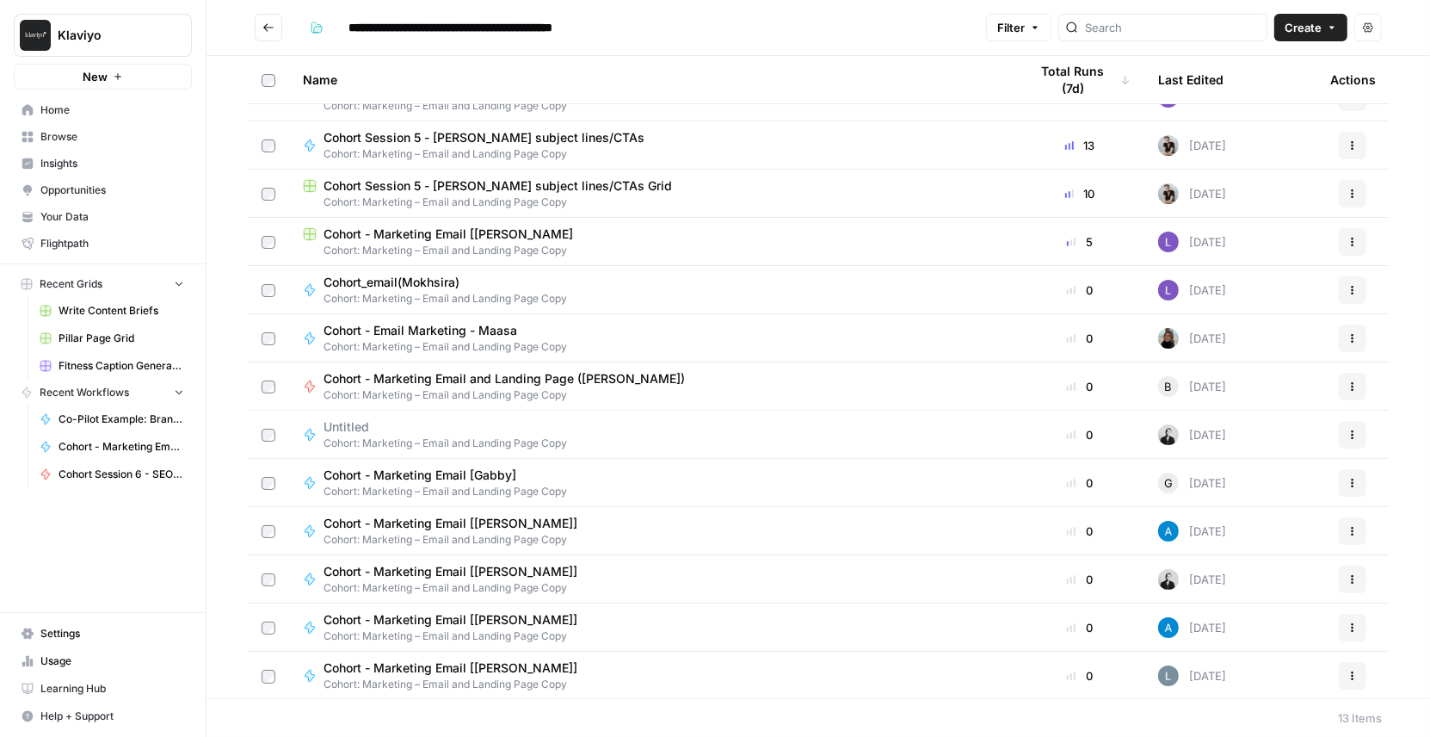
click at [85, 211] on span "Your Data" at bounding box center [112, 216] width 144 height 15
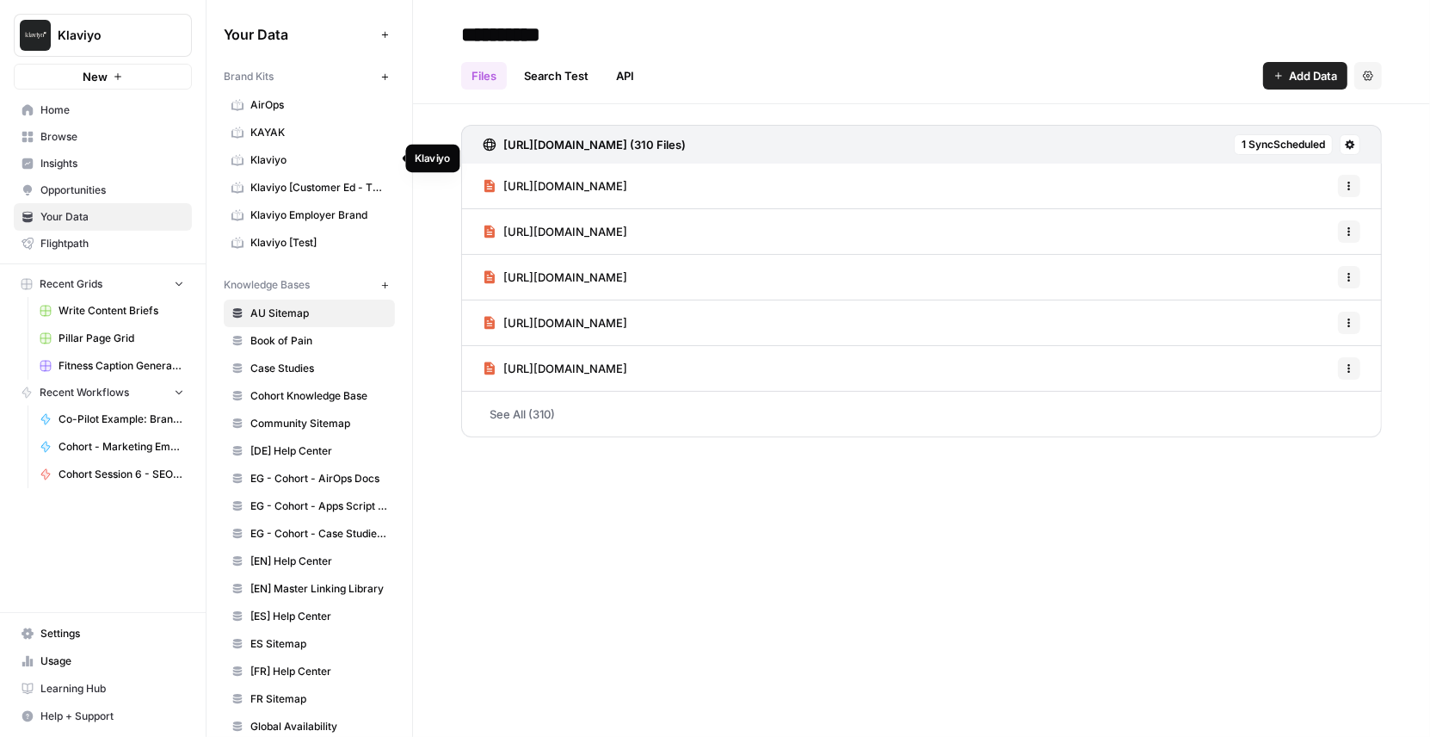
click at [300, 165] on span "Klaviyo" at bounding box center [318, 159] width 137 height 15
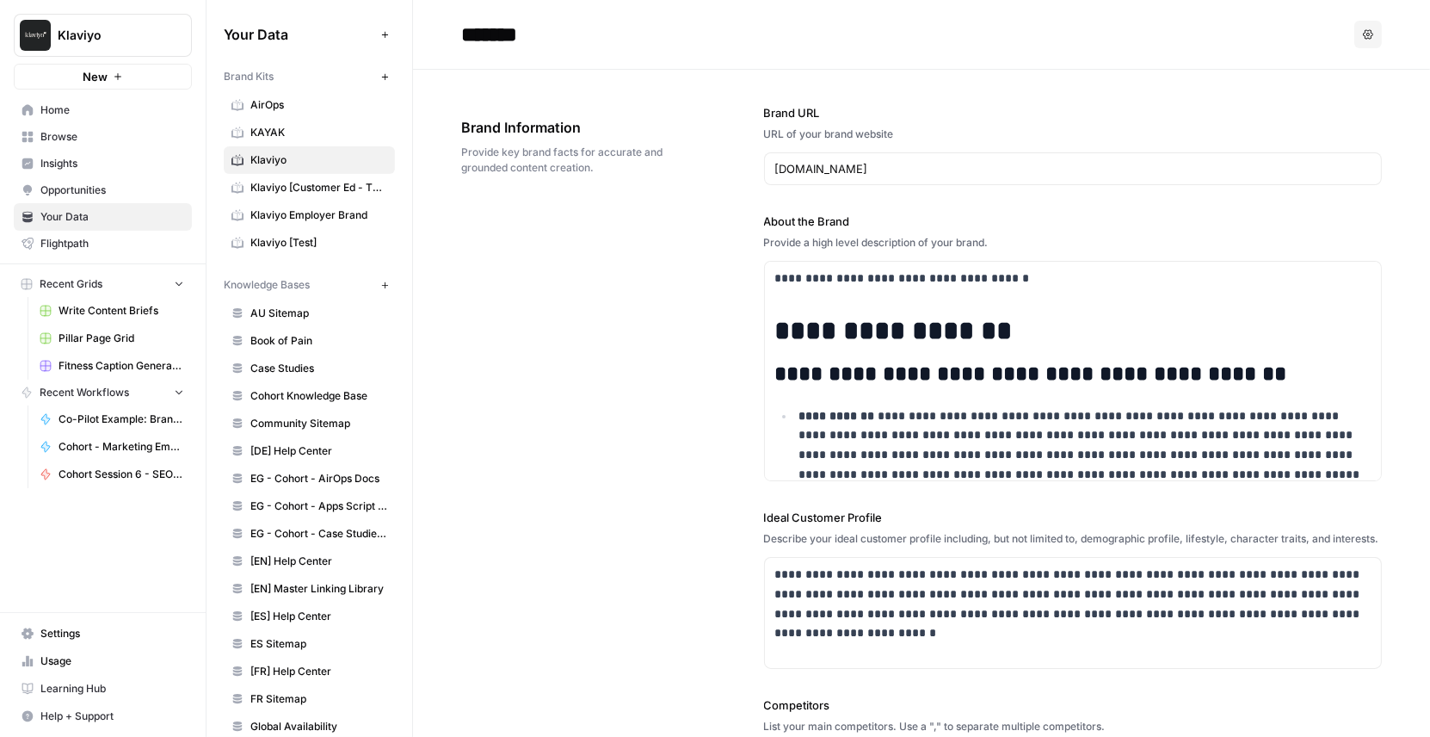
click at [493, 305] on div "**********" at bounding box center [921, 629] width 921 height 1118
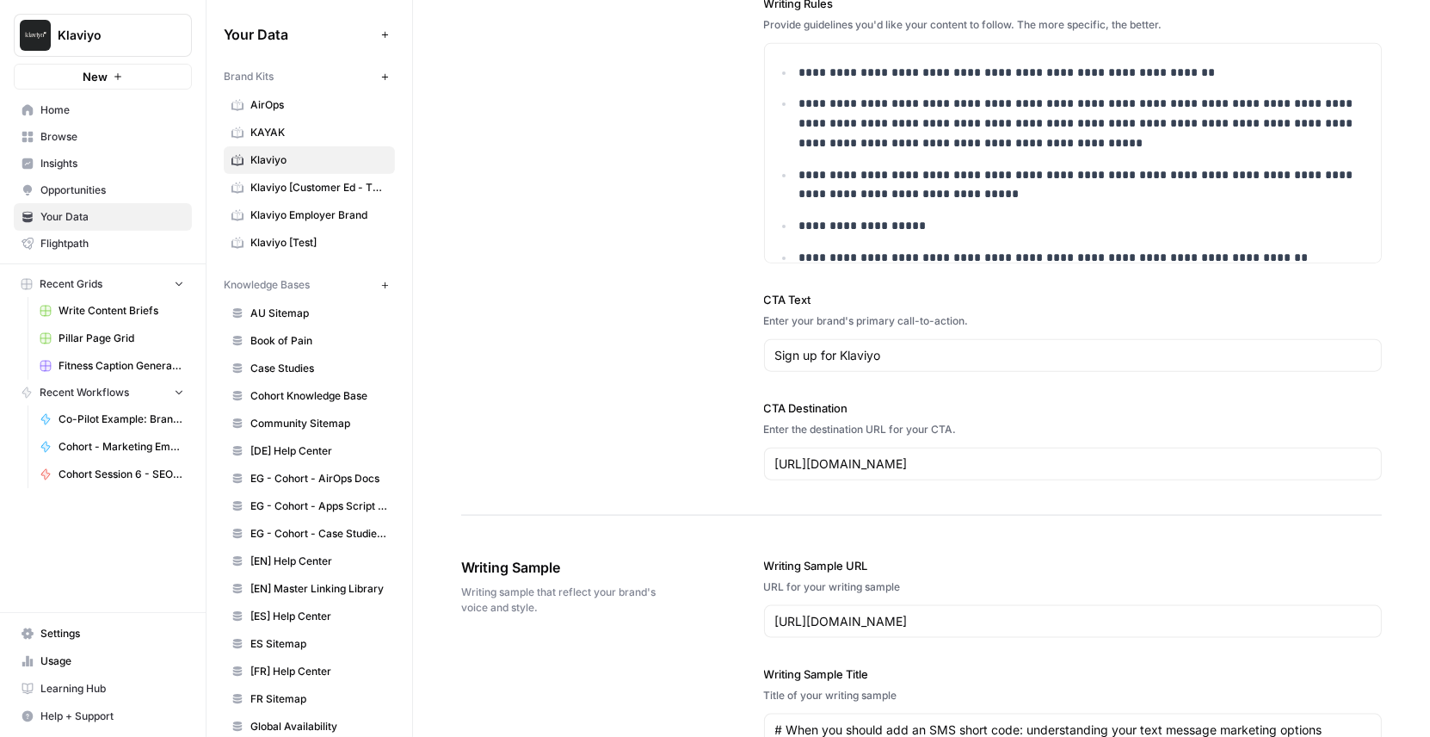
scroll to position [1829, 0]
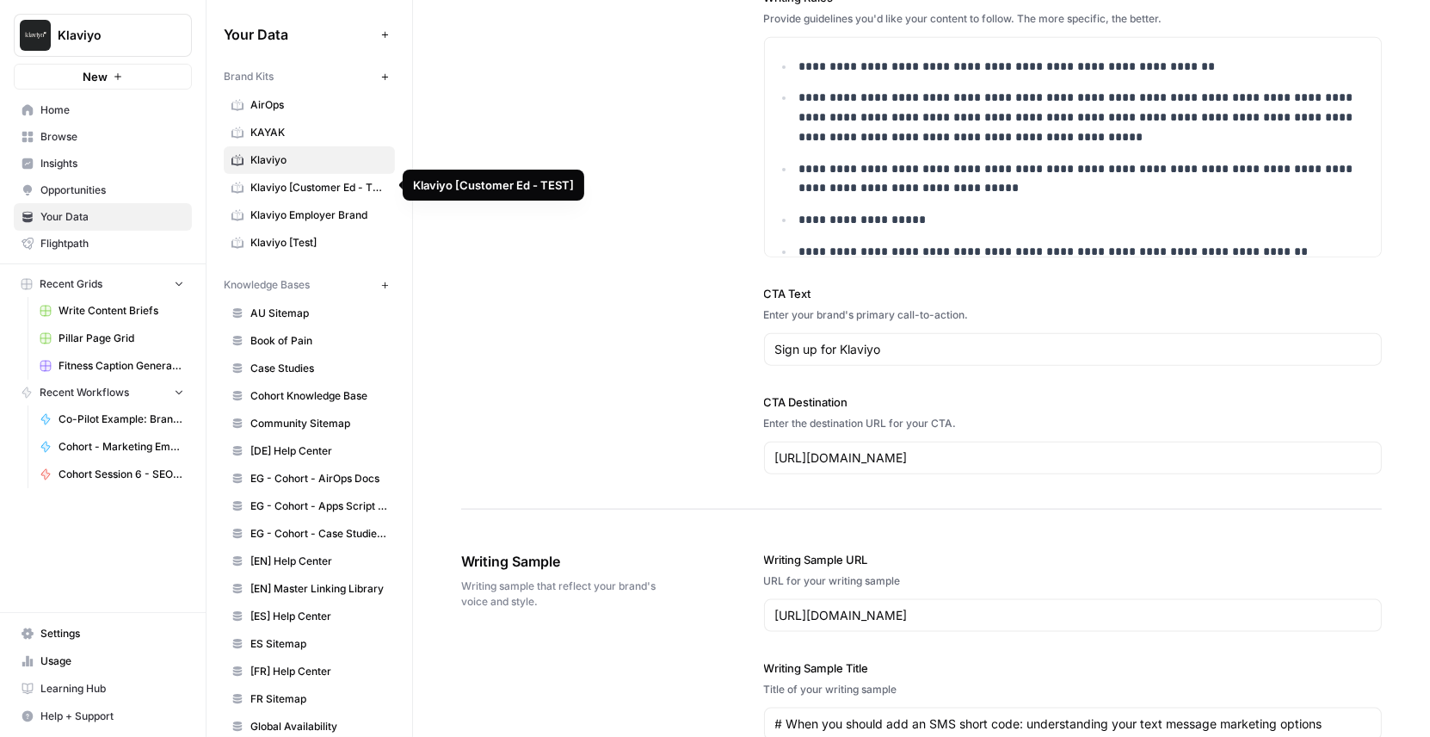
click at [304, 180] on span "Klaviyo [Customer Ed - TEST]" at bounding box center [318, 187] width 137 height 15
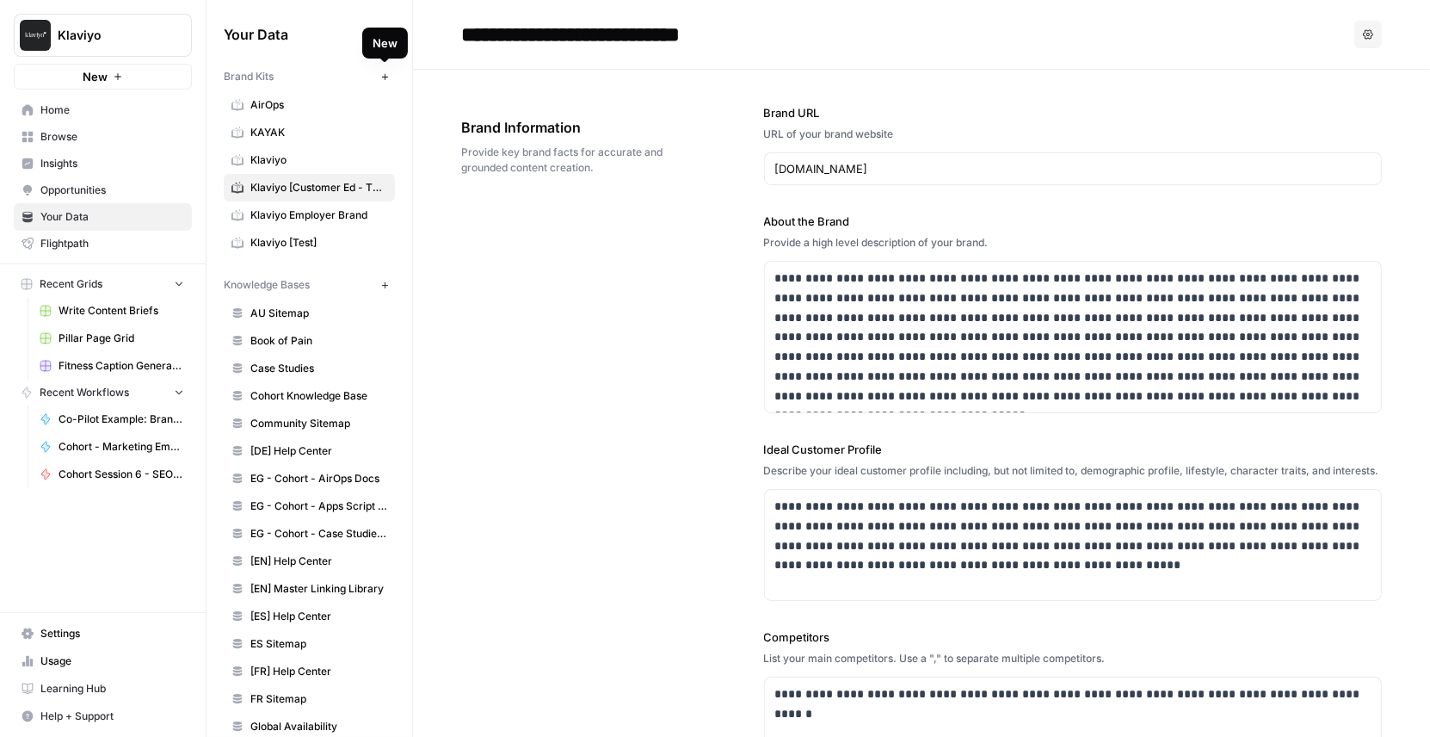
click at [382, 70] on button "New" at bounding box center [384, 76] width 21 height 21
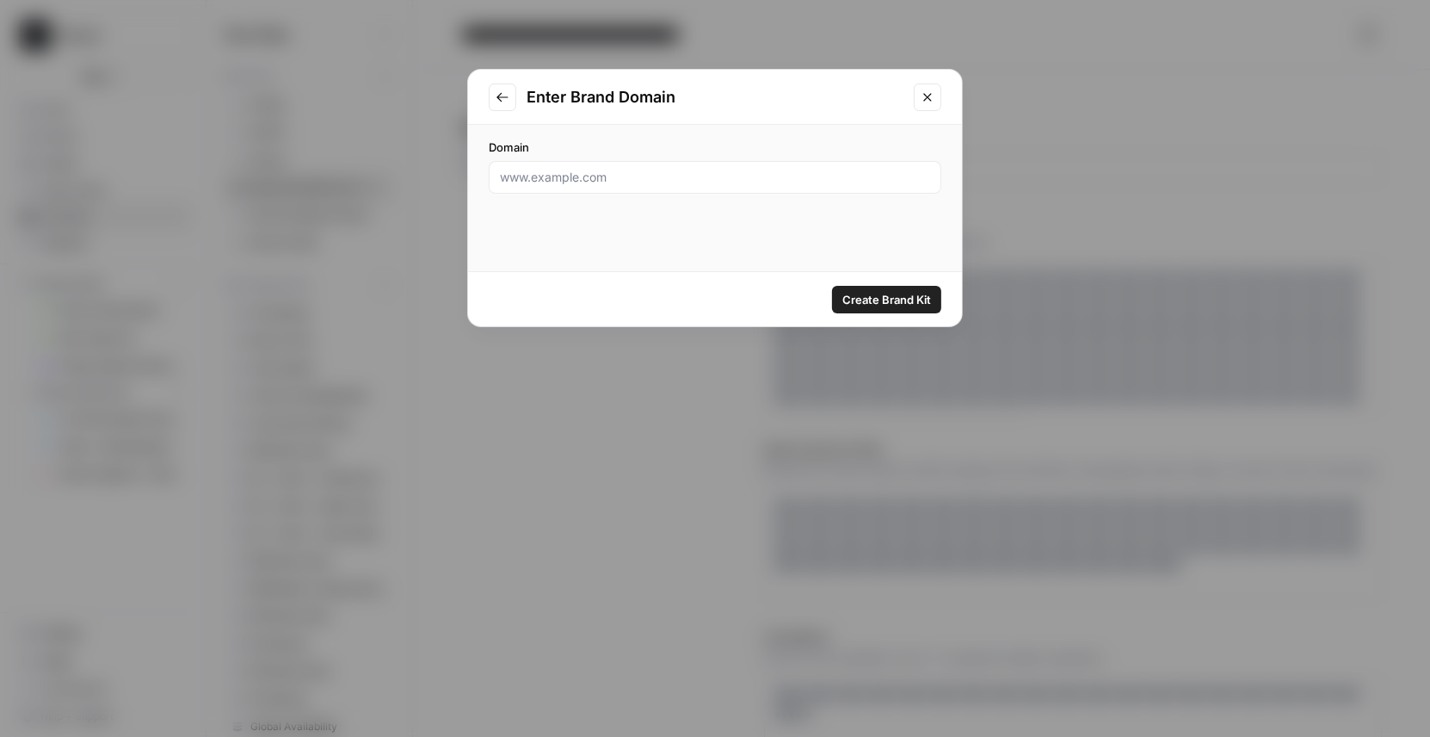
click at [923, 92] on icon "Close modal" at bounding box center [928, 97] width 14 height 14
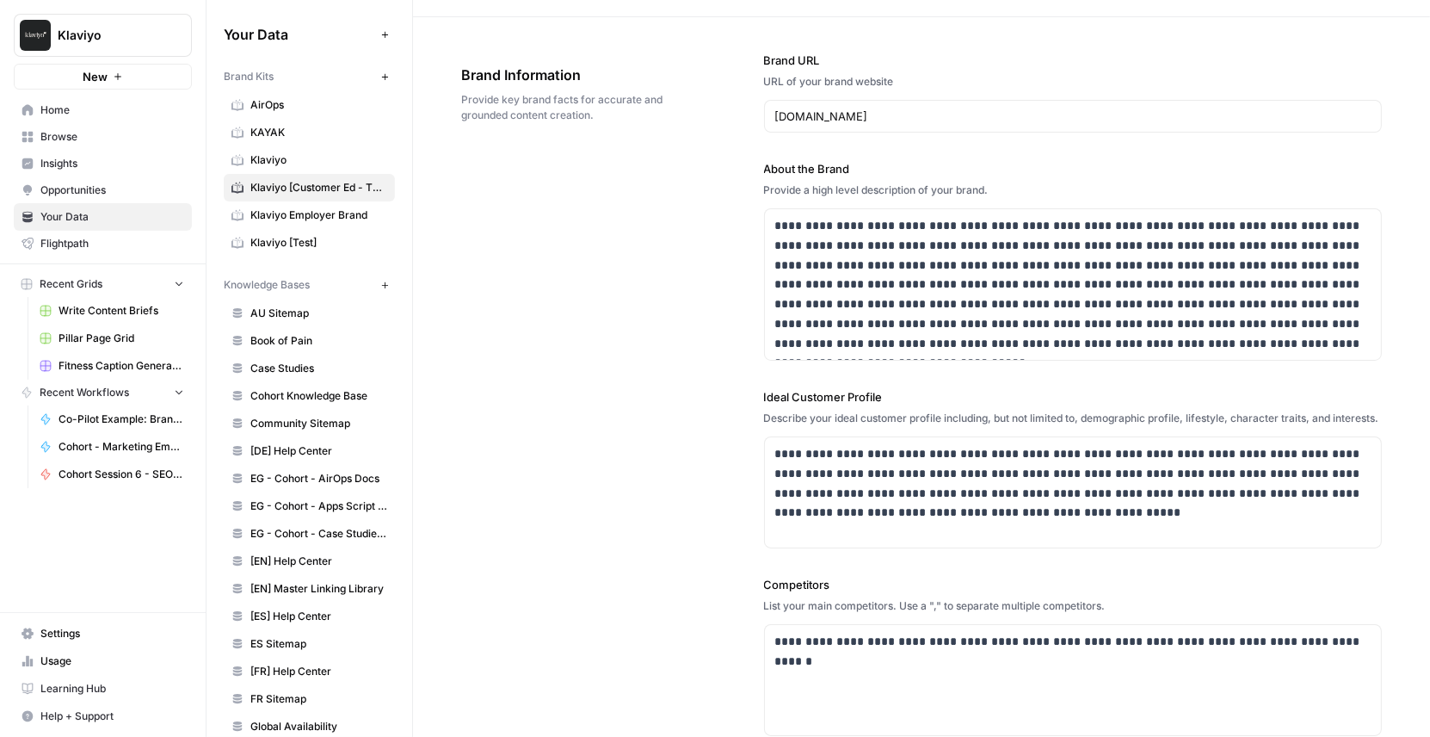
scroll to position [65, 0]
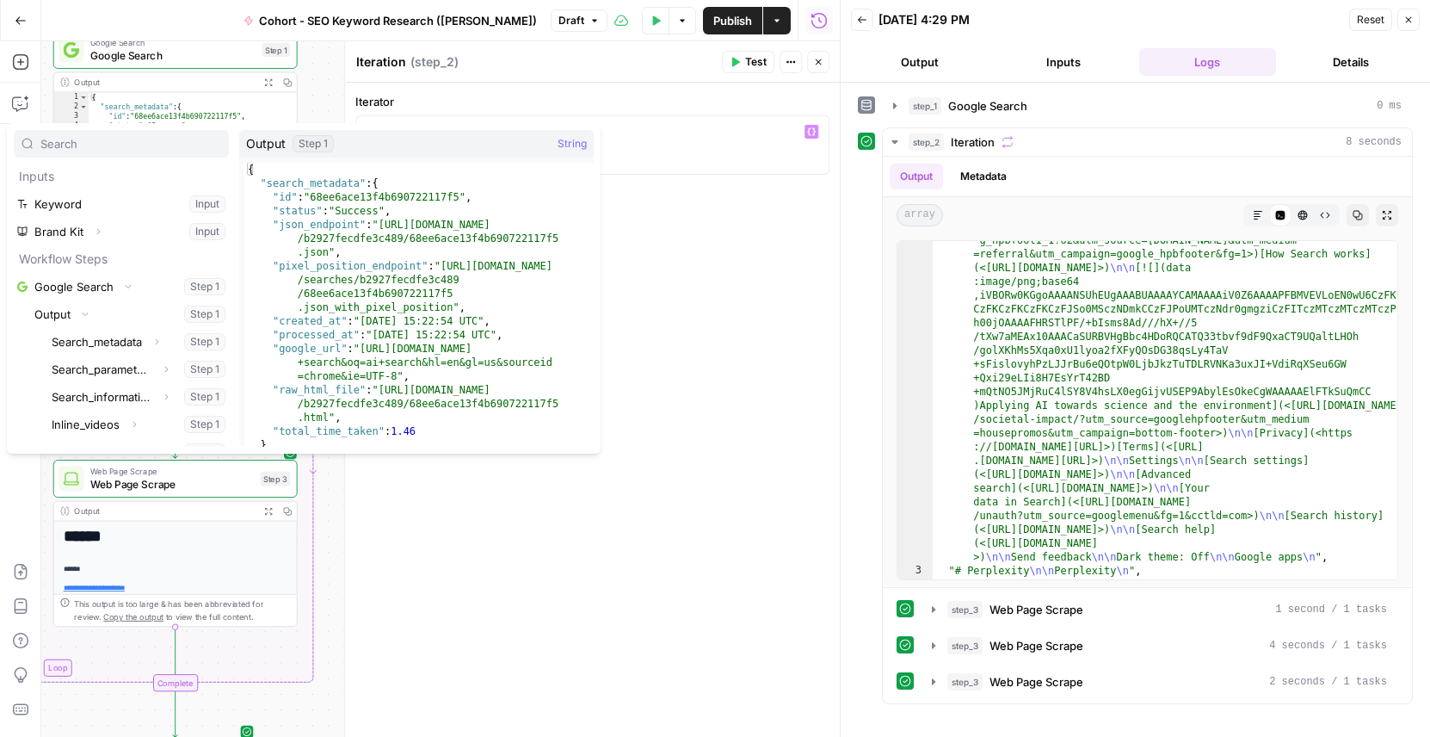
click at [83, 308] on icon "button" at bounding box center [85, 313] width 10 height 10
click at [694, 207] on div "Iterator * 1 / XXXXXXXXXXXXXXXXXXXXXXXXXXXXXXXXXXXXXXXXXXXXXXXXXXXXXXXXXXXXXXXX…" at bounding box center [592, 410] width 495 height 655
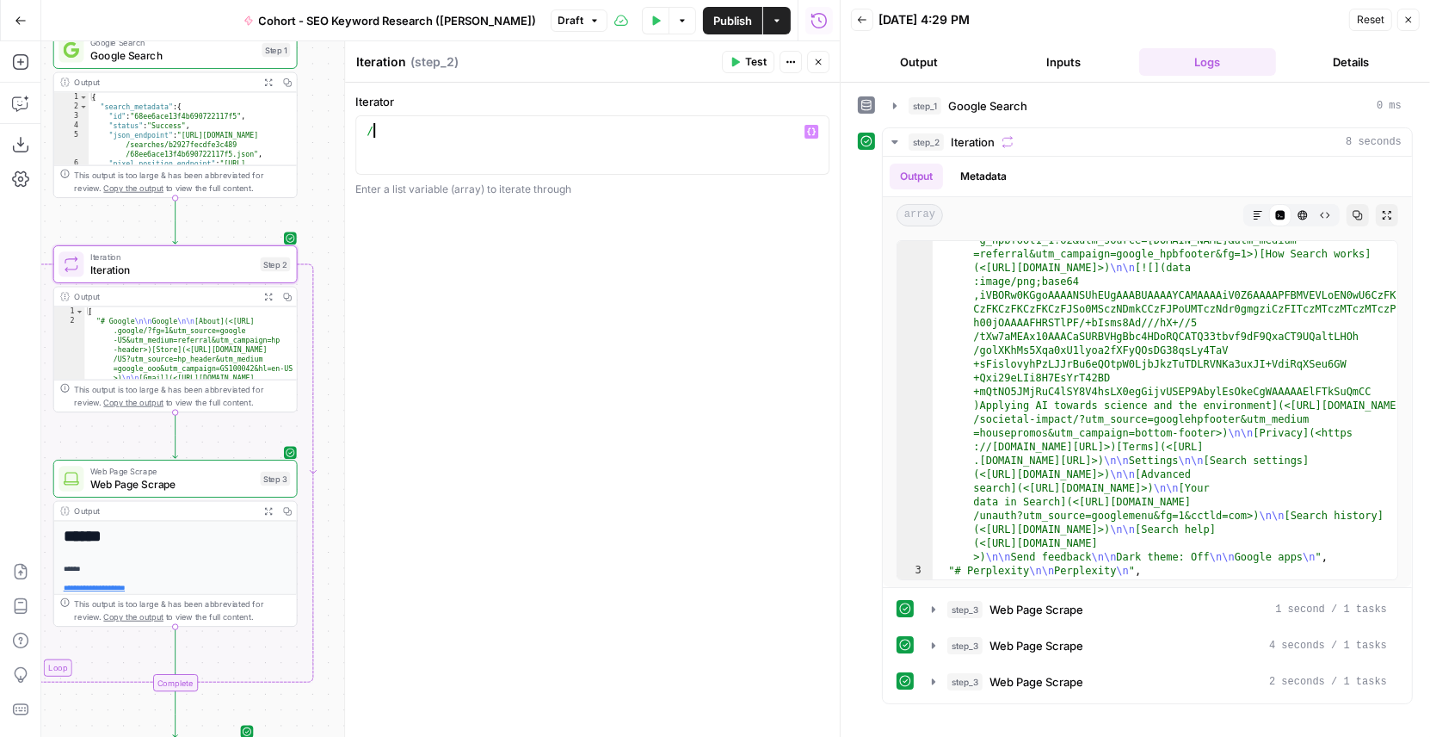
click at [420, 138] on div "/" at bounding box center [593, 159] width 460 height 73
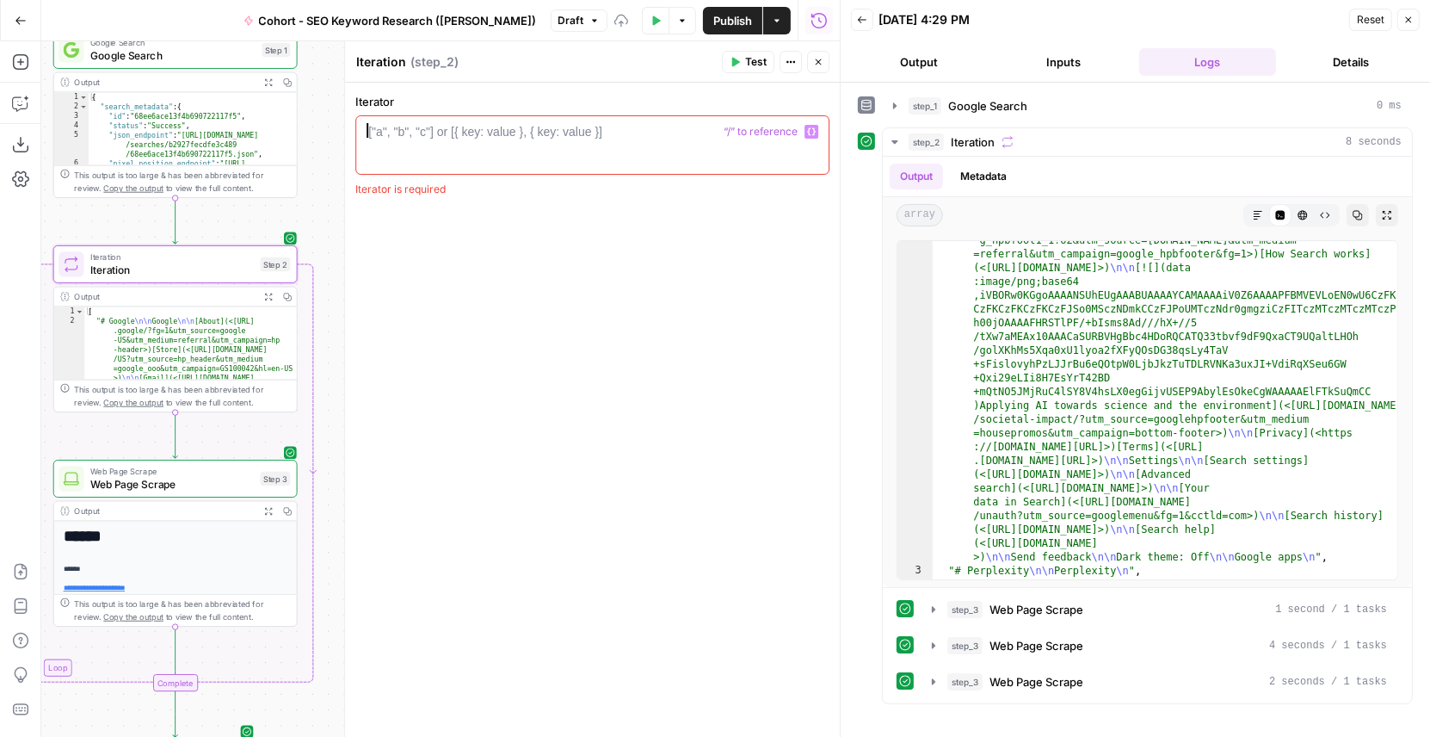
click at [814, 65] on icon "button" at bounding box center [818, 62] width 10 height 10
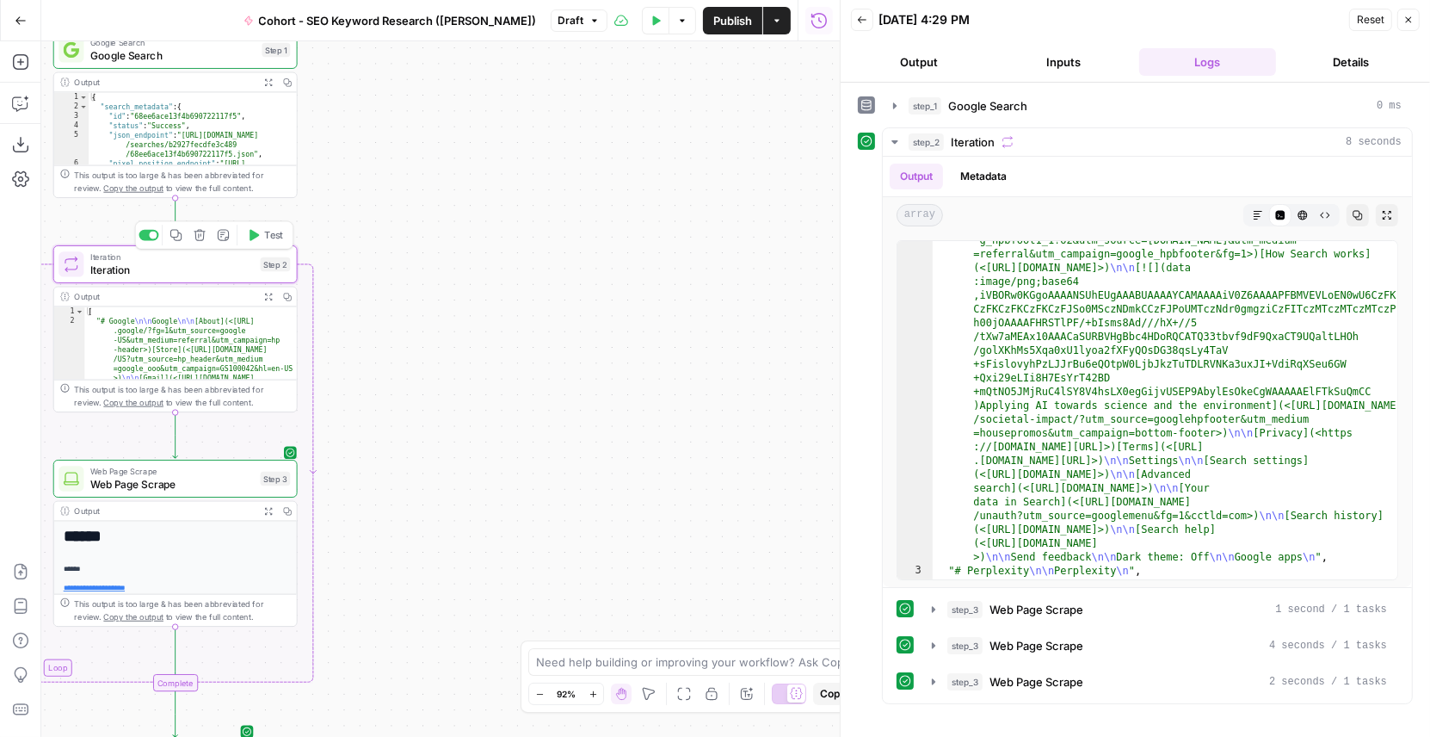
click at [120, 275] on span "Iteration" at bounding box center [172, 269] width 164 height 15
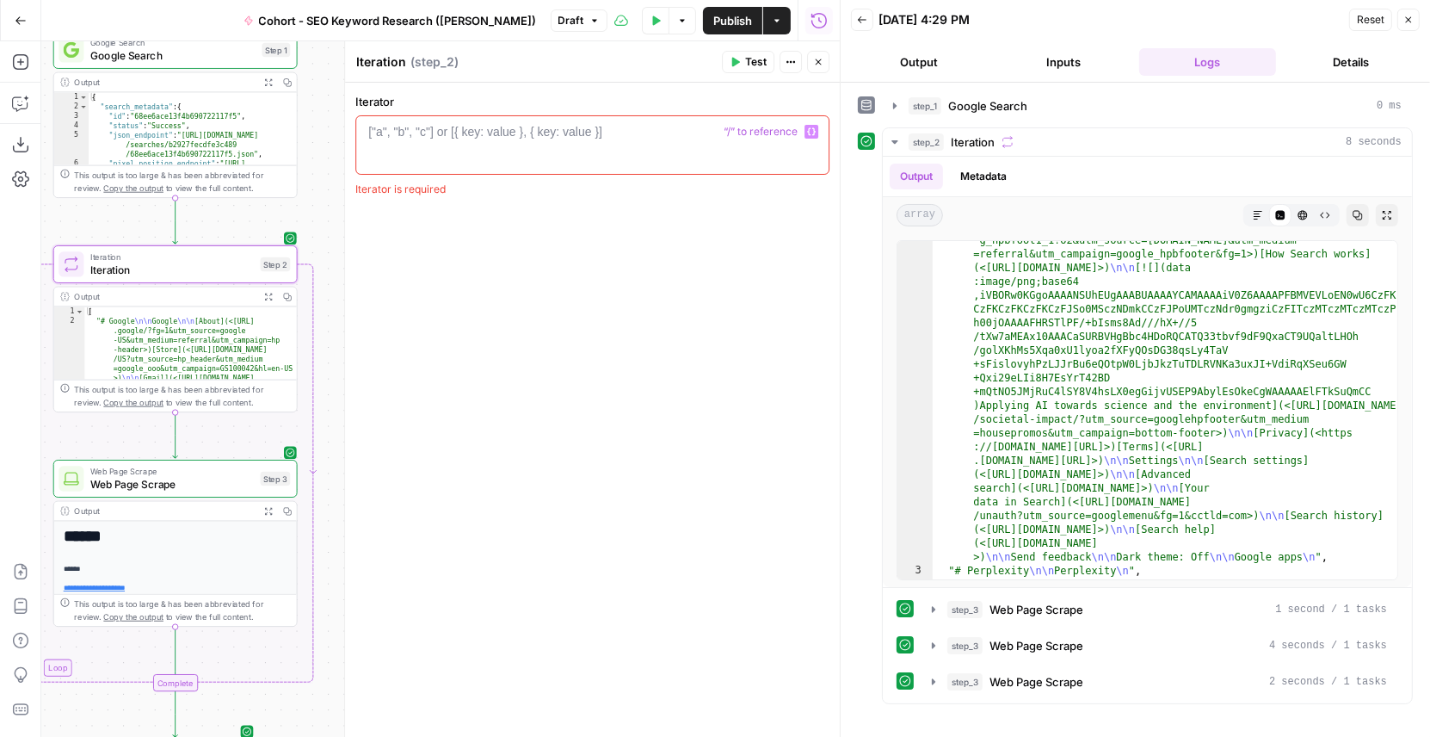
click at [458, 146] on div at bounding box center [593, 159] width 460 height 73
type textarea "*"
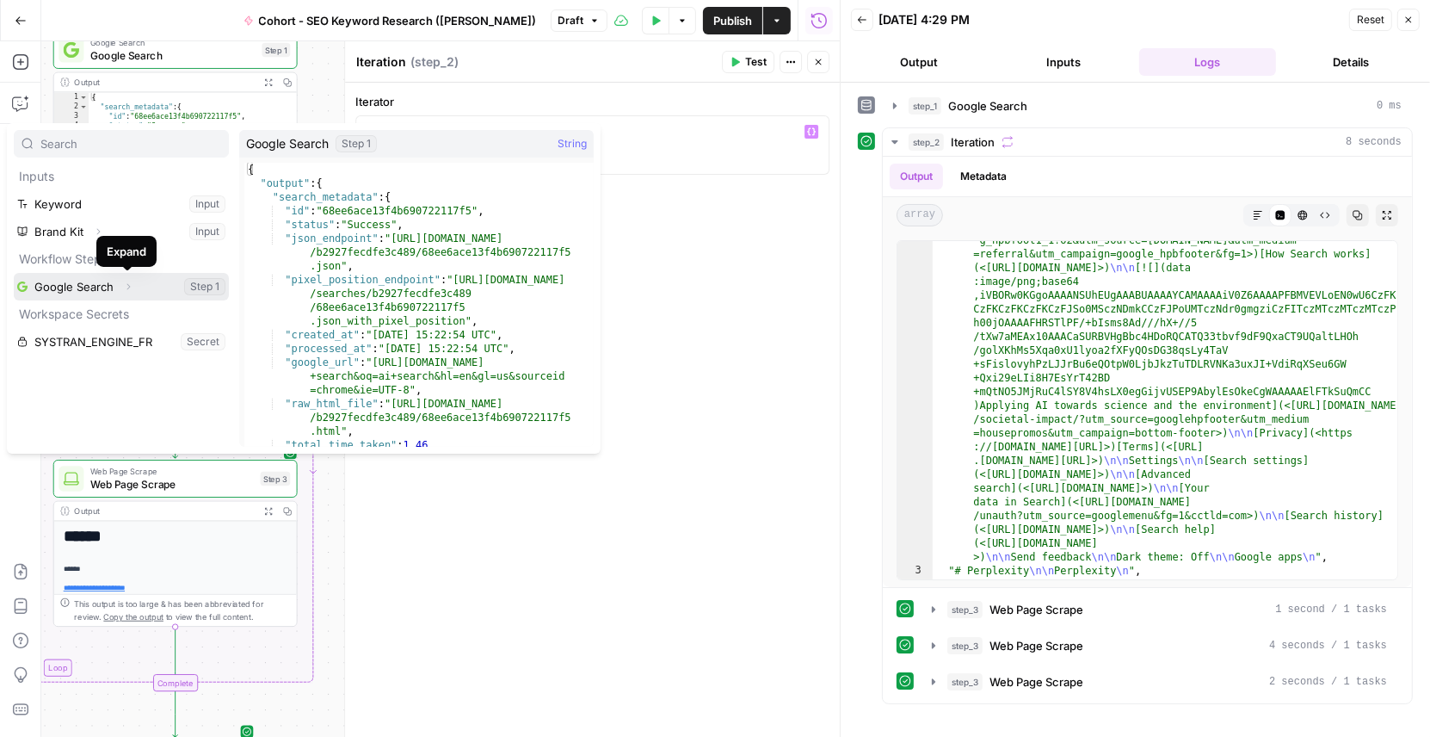
click at [130, 287] on icon "button" at bounding box center [128, 286] width 10 height 10
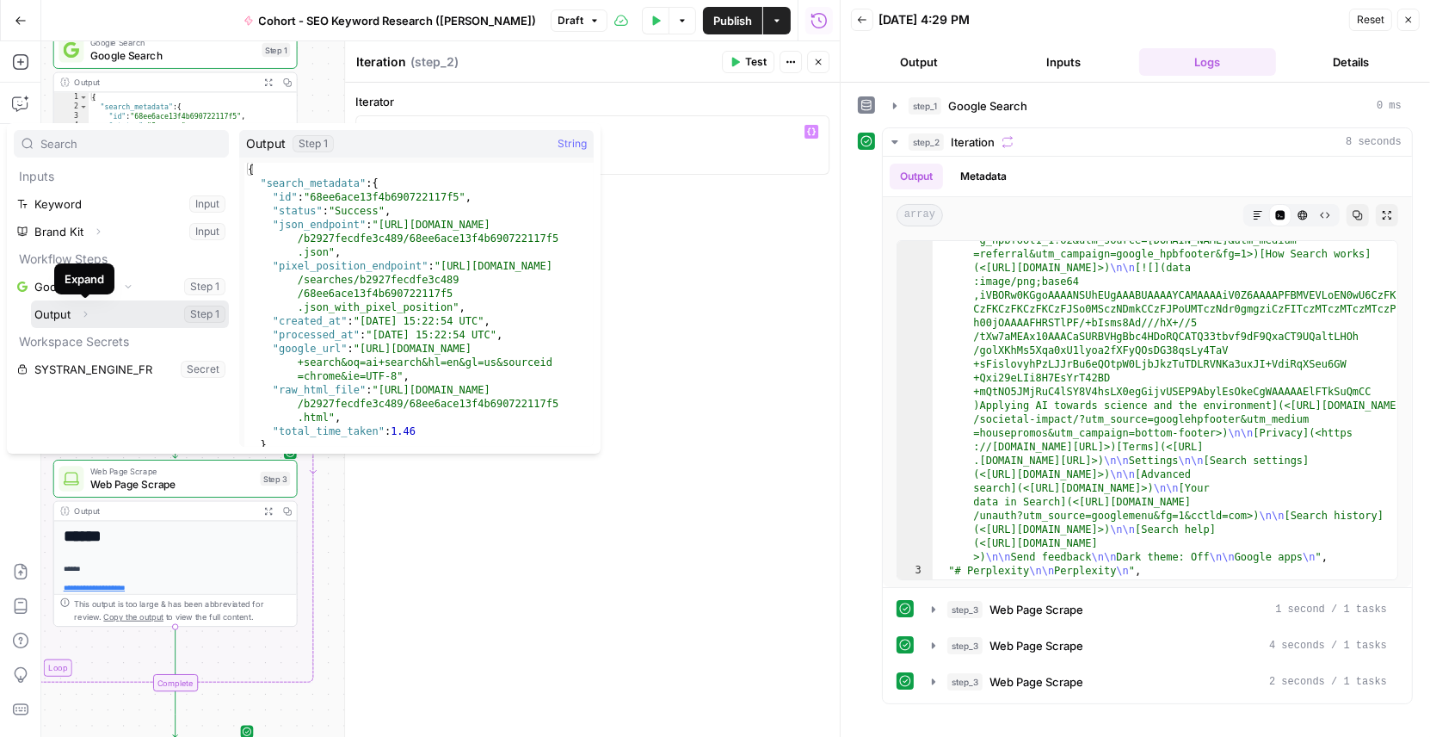
click at [85, 313] on icon "button" at bounding box center [85, 314] width 3 height 6
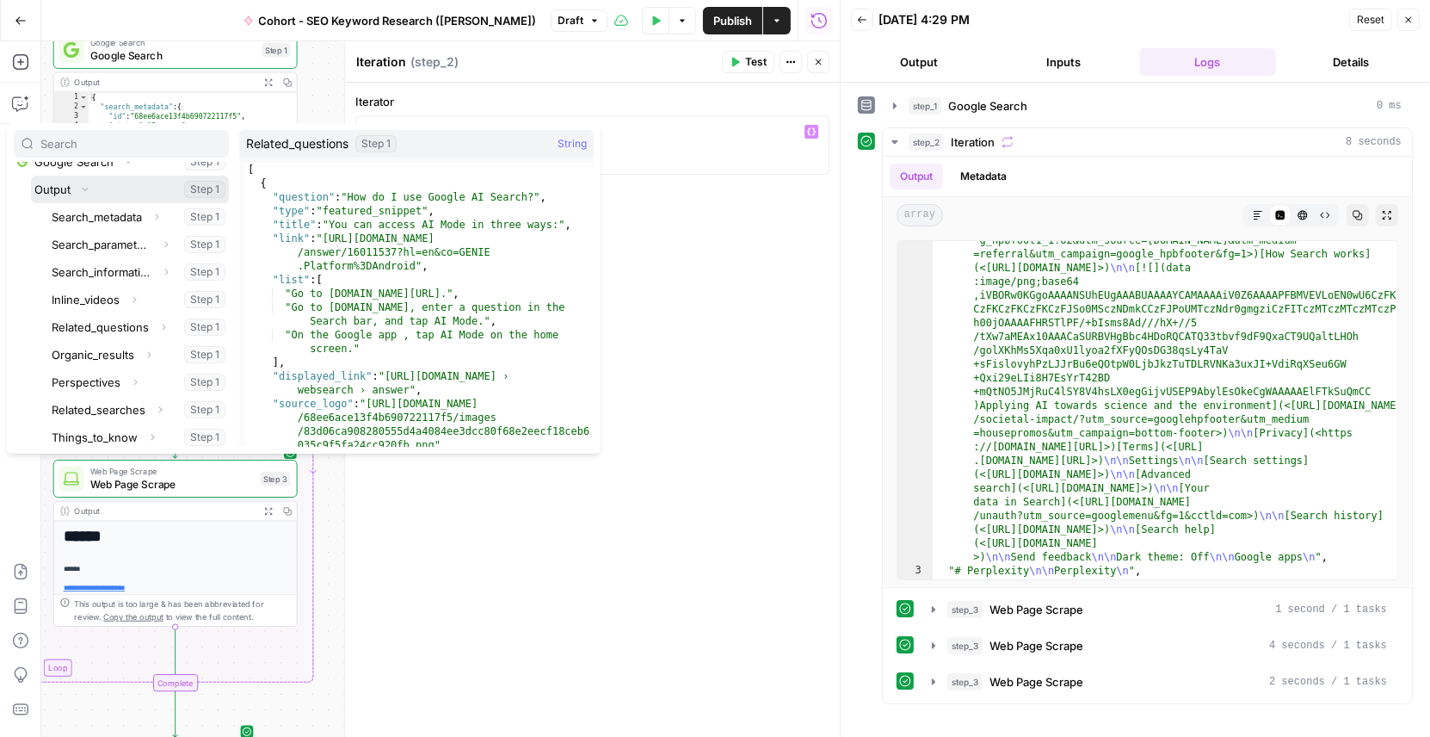
scroll to position [167, 0]
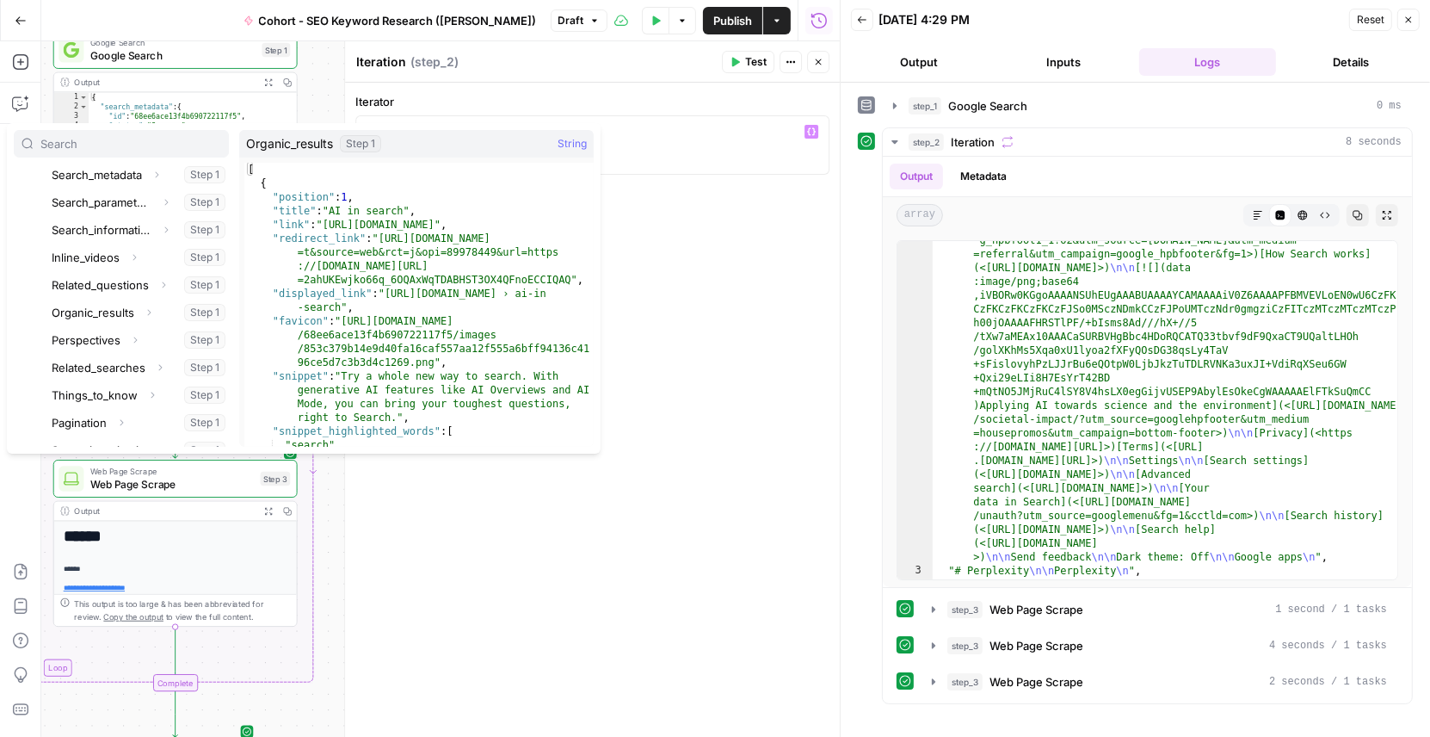
click at [691, 146] on div "/" at bounding box center [593, 159] width 460 height 73
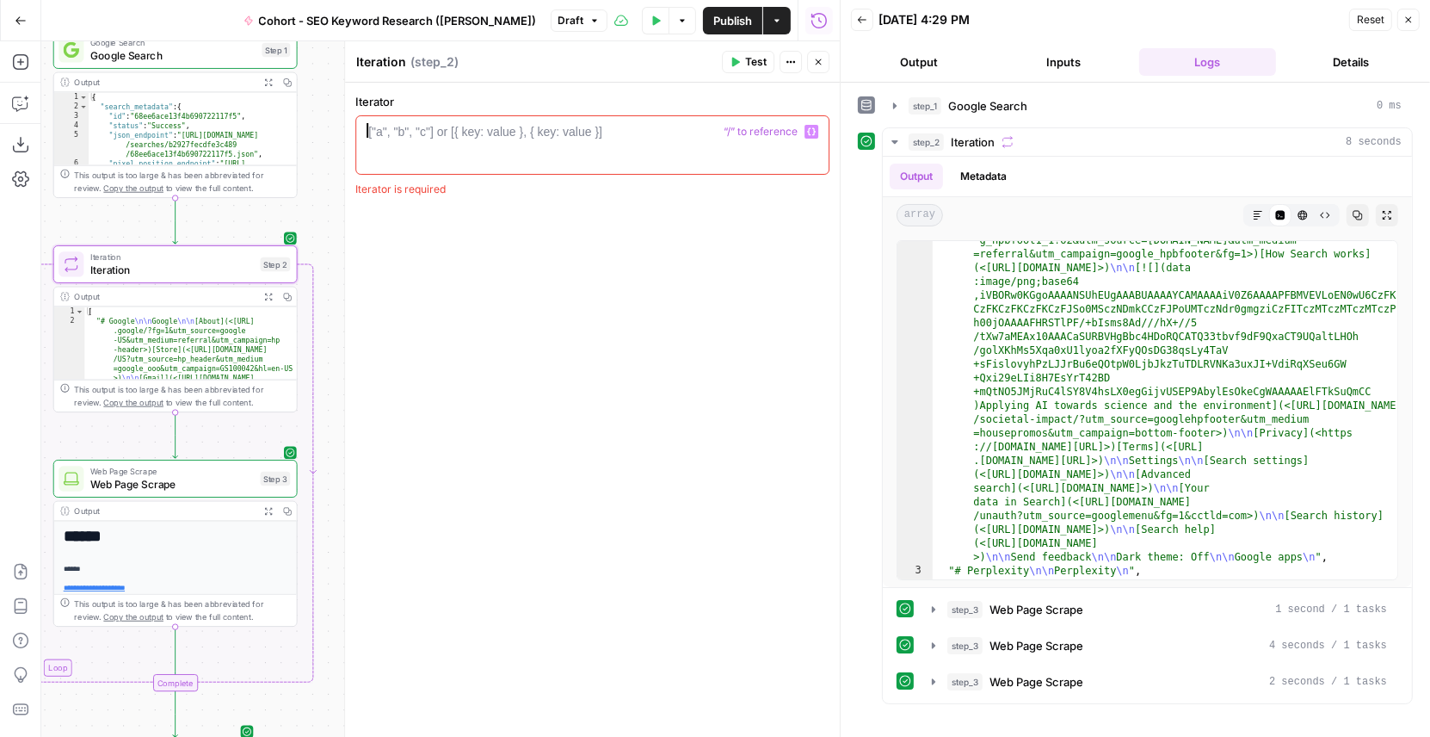
paste textarea "**********"
type textarea "**********"
drag, startPoint x: 496, startPoint y: 133, endPoint x: 479, endPoint y: 133, distance: 16.4
click at [479, 133] on div "[ "google.com" , ... ]" at bounding box center [593, 159] width 460 height 73
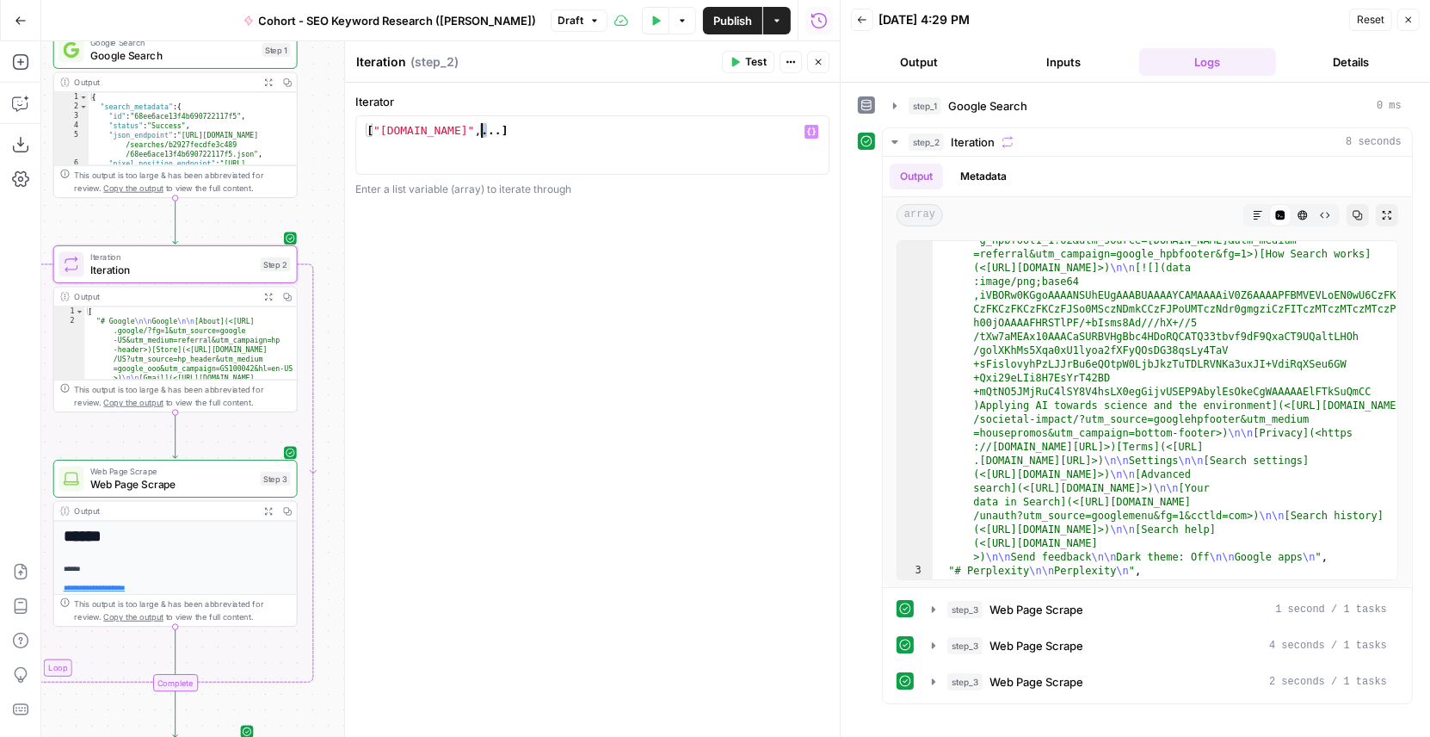
type textarea "**********"
click at [483, 126] on div "[ "google.com" , ... ]" at bounding box center [593, 159] width 460 height 73
click at [374, 133] on div "[ "google.com" , ... ]" at bounding box center [593, 159] width 460 height 73
drag, startPoint x: 450, startPoint y: 129, endPoint x: 368, endPoint y: 133, distance: 81.9
click at [368, 133] on div "[ "google.com" , ... ]" at bounding box center [593, 159] width 460 height 73
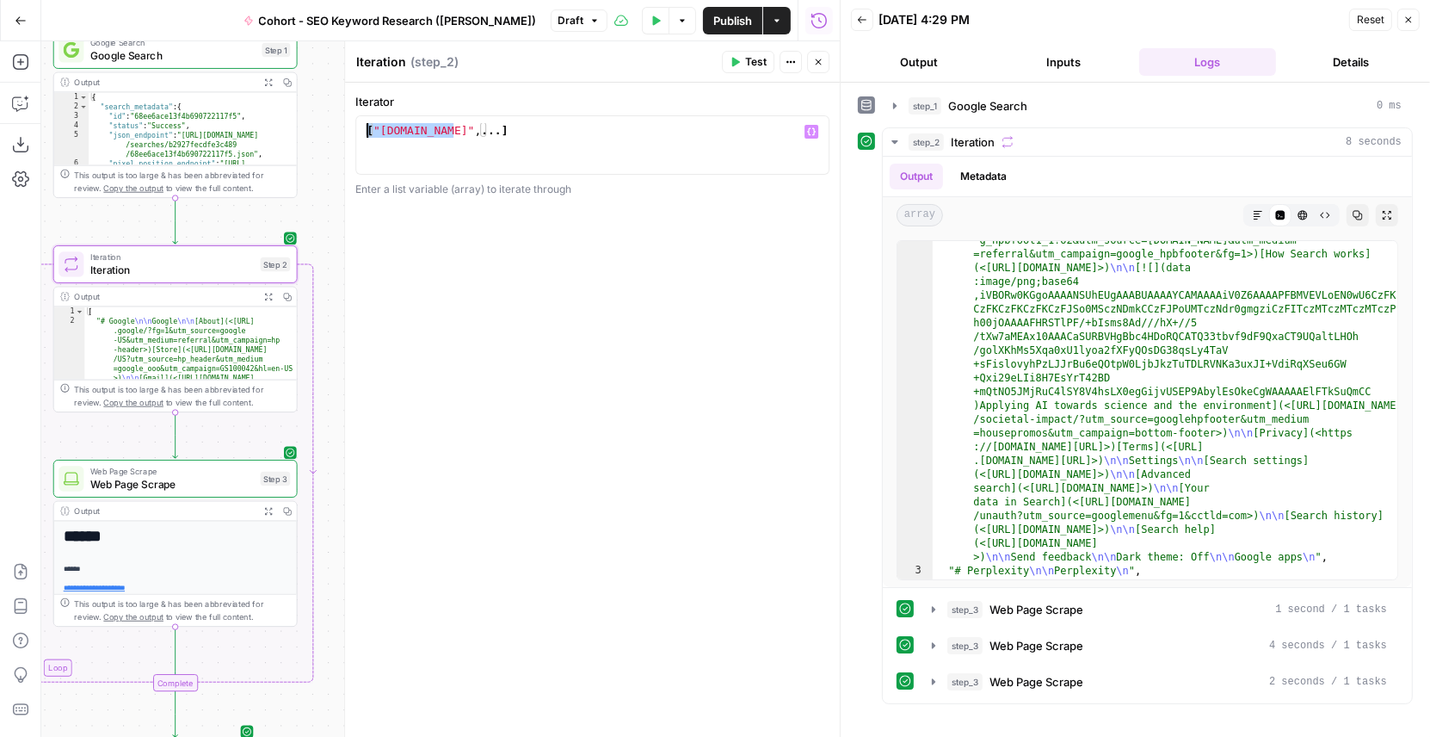
click at [407, 140] on div "[ "google.com" , ... ]" at bounding box center [593, 159] width 460 height 73
drag, startPoint x: 547, startPoint y: 128, endPoint x: 362, endPoint y: 130, distance: 184.2
click at [363, 130] on div "[ "google.com" , ... ]" at bounding box center [593, 159] width 460 height 73
type textarea "*"
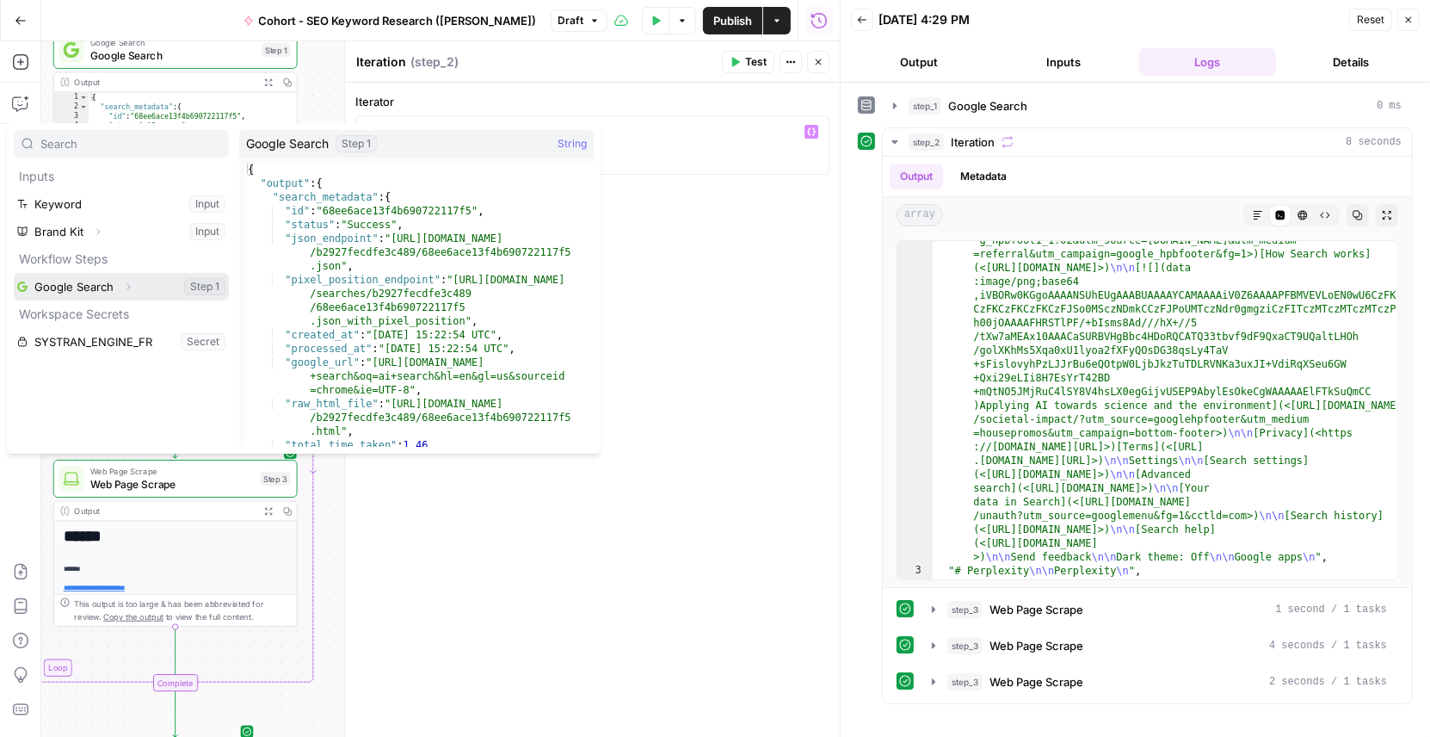
click at [127, 283] on icon "button" at bounding box center [128, 286] width 3 height 6
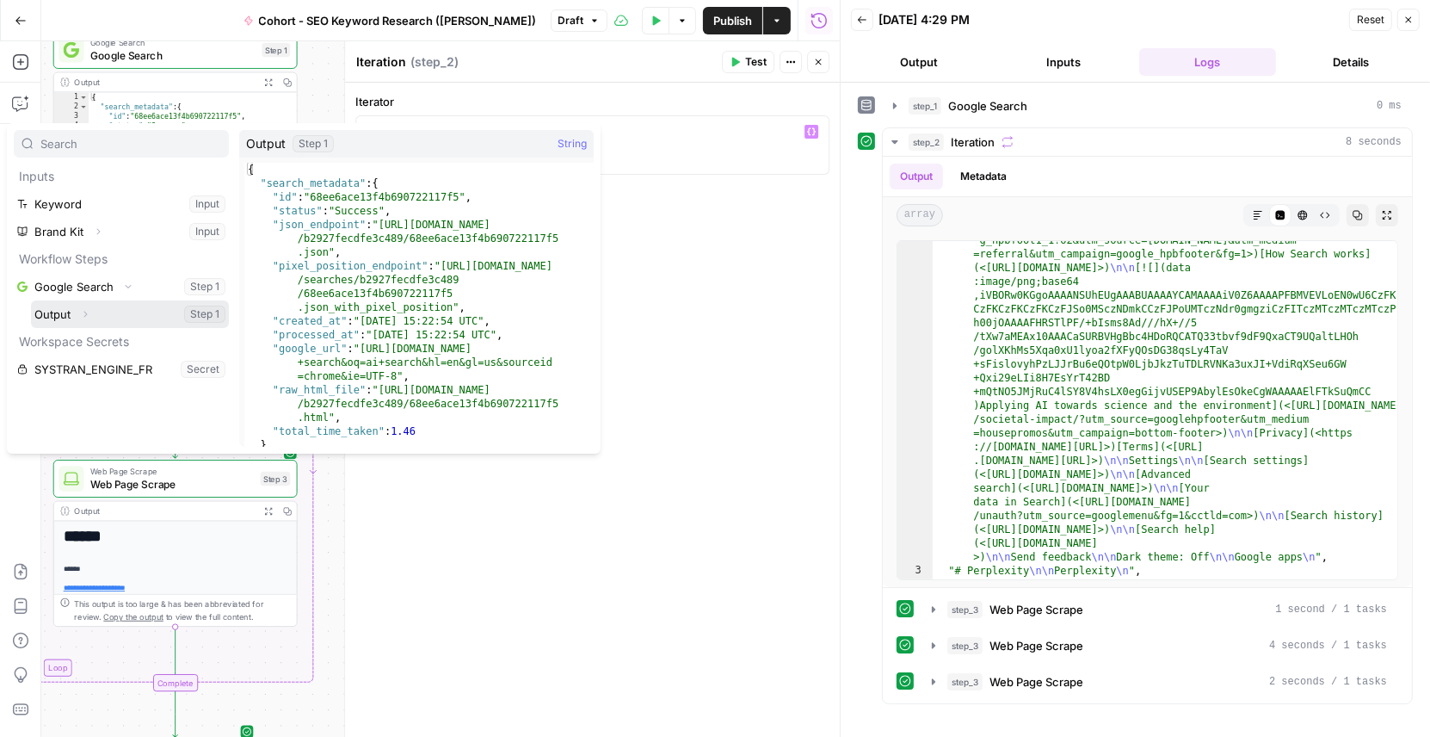
click at [89, 309] on icon "button" at bounding box center [85, 314] width 10 height 10
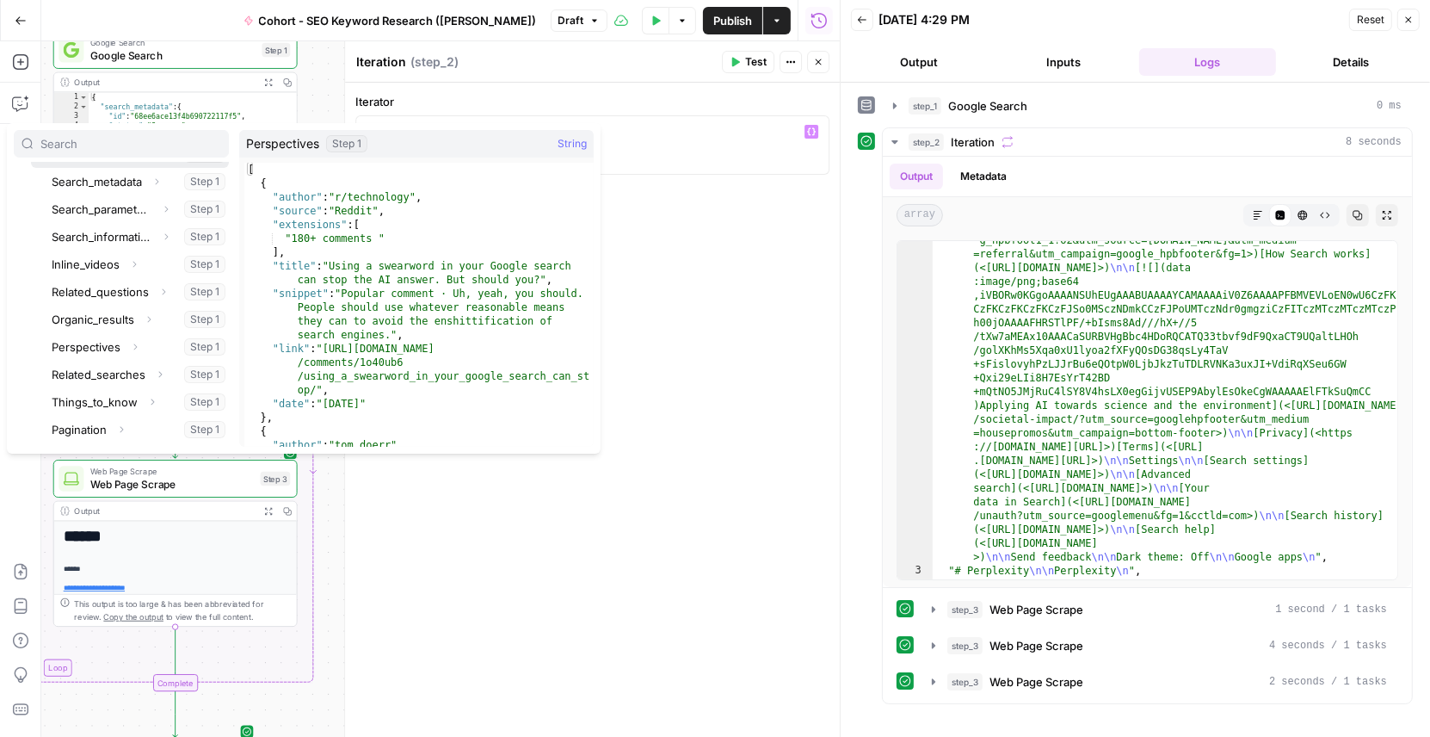
scroll to position [169, 0]
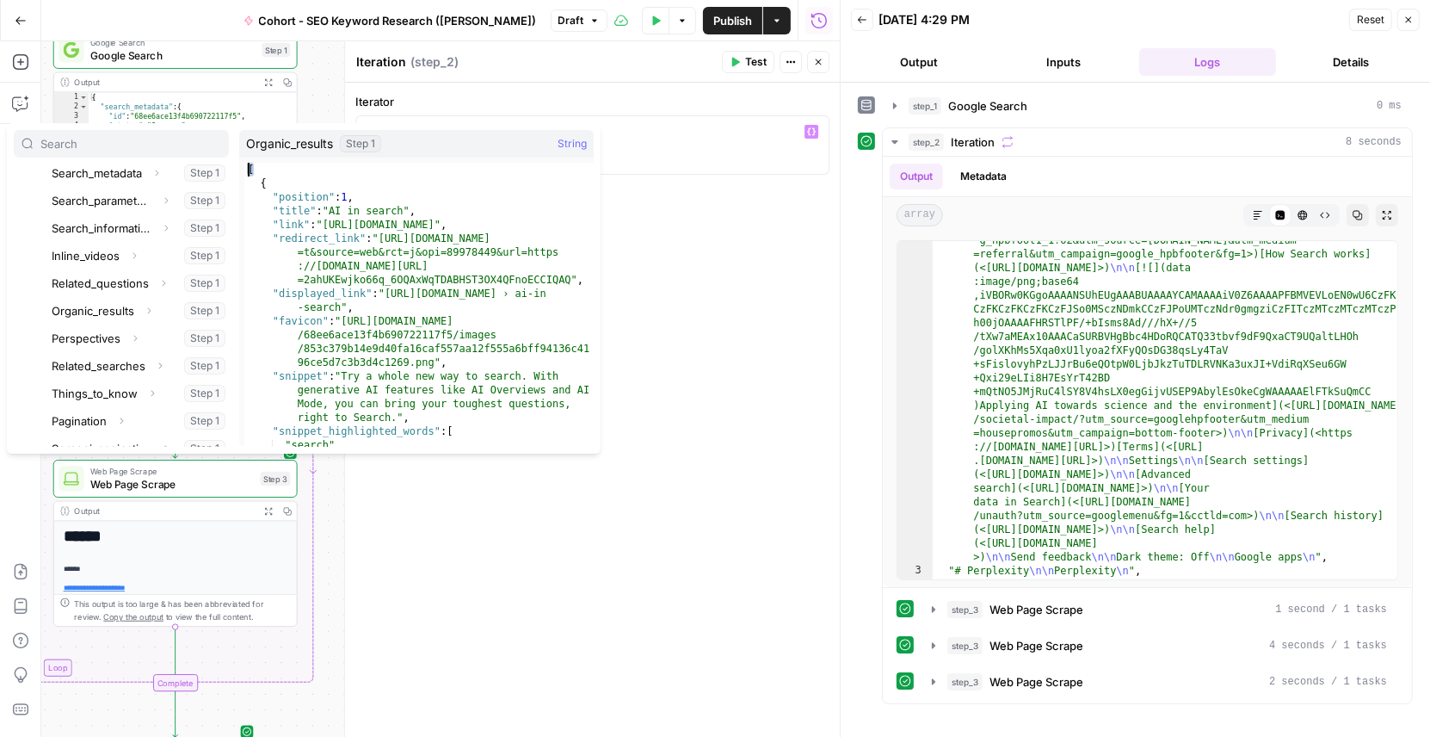
drag, startPoint x: 268, startPoint y: 164, endPoint x: 247, endPoint y: 165, distance: 20.7
click at [247, 165] on div "[ { "position" : 1 , "title" : "AI in search" , "link" : "https://search.google…" at bounding box center [418, 319] width 349 height 312
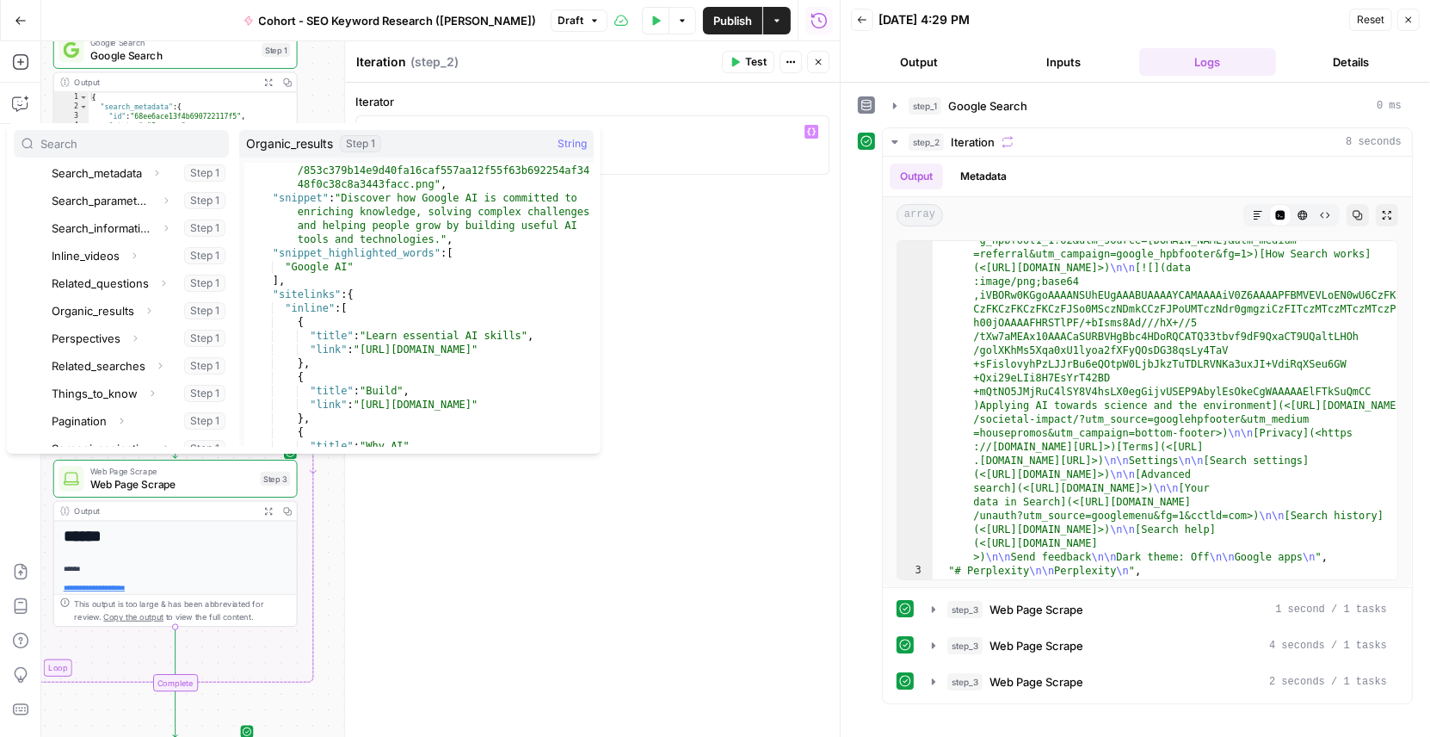
scroll to position [2924, 0]
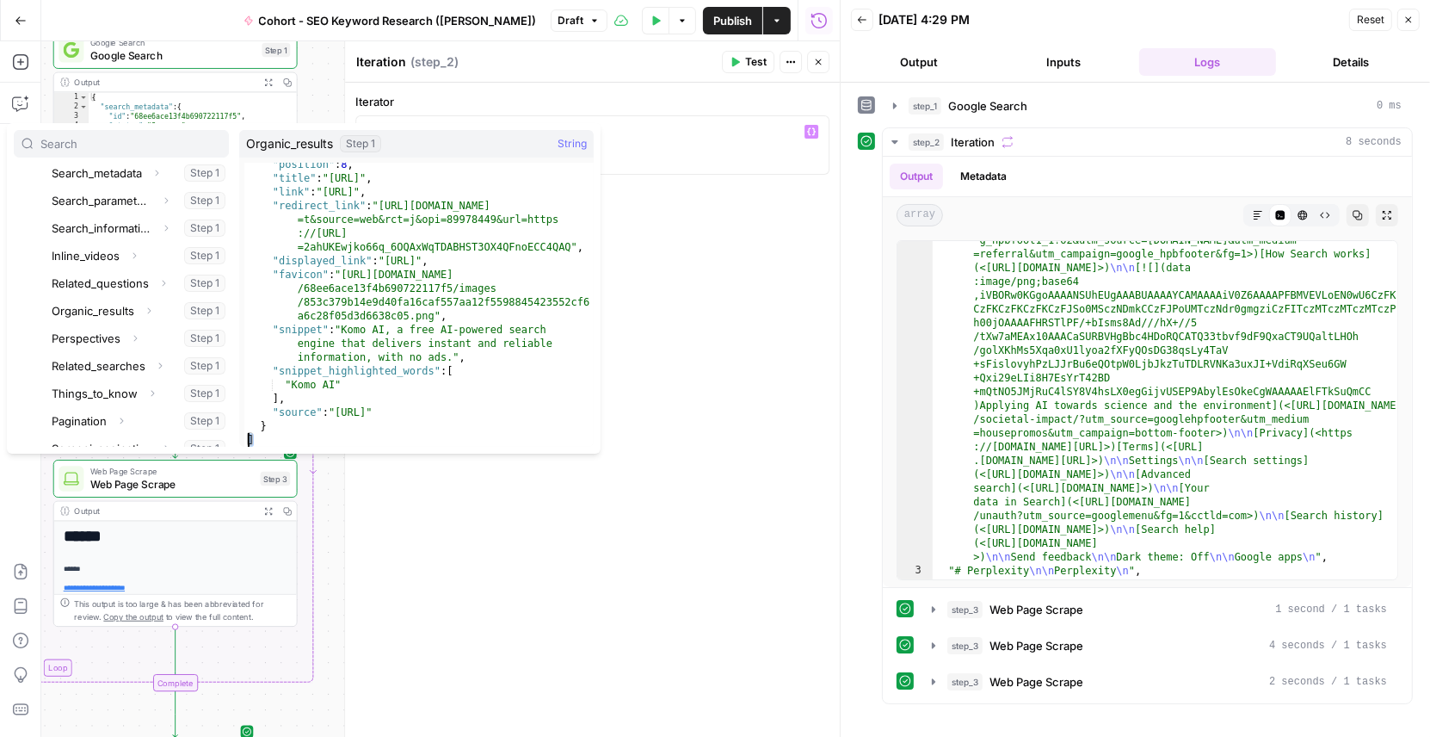
drag, startPoint x: 259, startPoint y: 440, endPoint x: 244, endPoint y: 439, distance: 14.7
click at [244, 439] on div ""position" : 8 , "title" : "Komo.ai" , "link" : "https://komo.ai/" , "redirect_…" at bounding box center [418, 313] width 349 height 312
type textarea "*"
drag, startPoint x: 262, startPoint y: 439, endPoint x: 248, endPoint y: 439, distance: 14.6
click at [248, 439] on div ""position" : 8 , "title" : "Komo.ai" , "link" : "https://komo.ai/" , "redirect_…" at bounding box center [418, 313] width 349 height 312
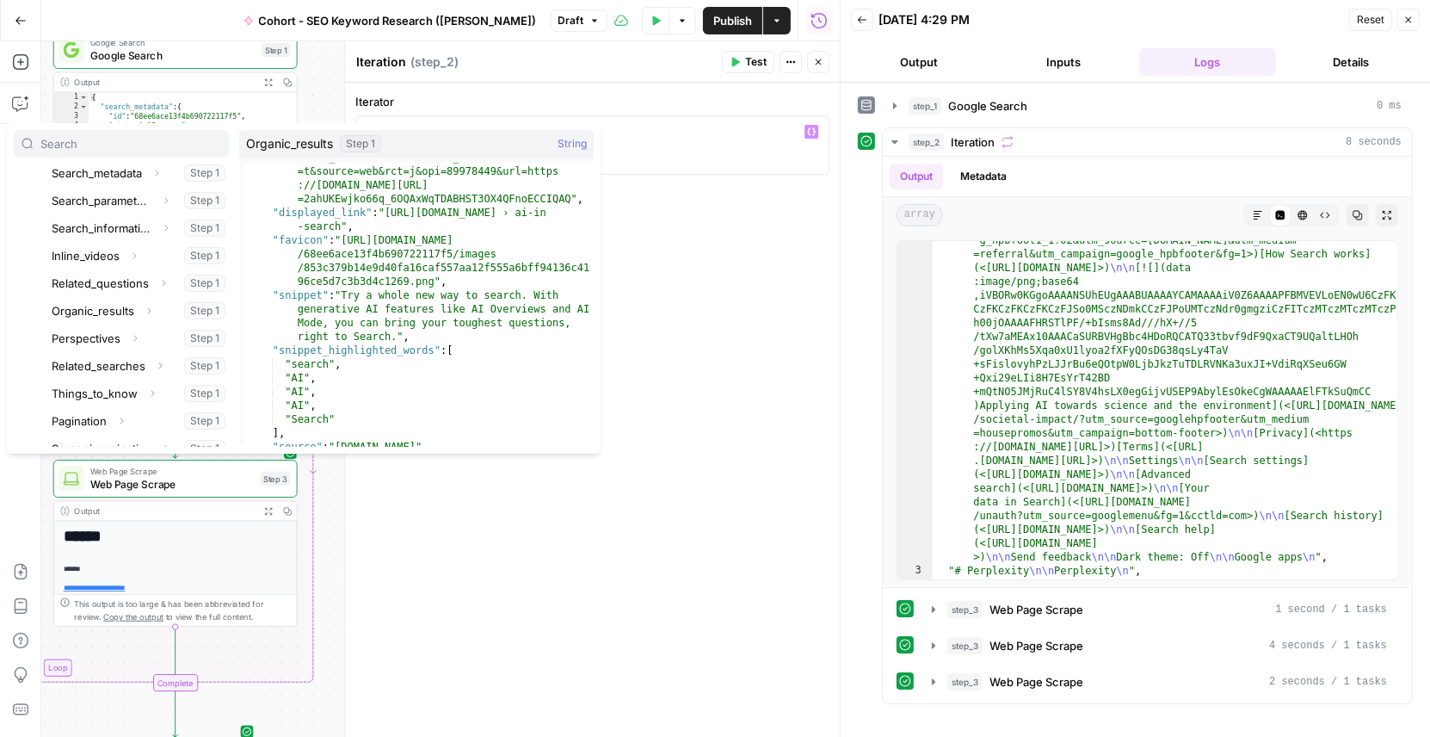
scroll to position [0, 0]
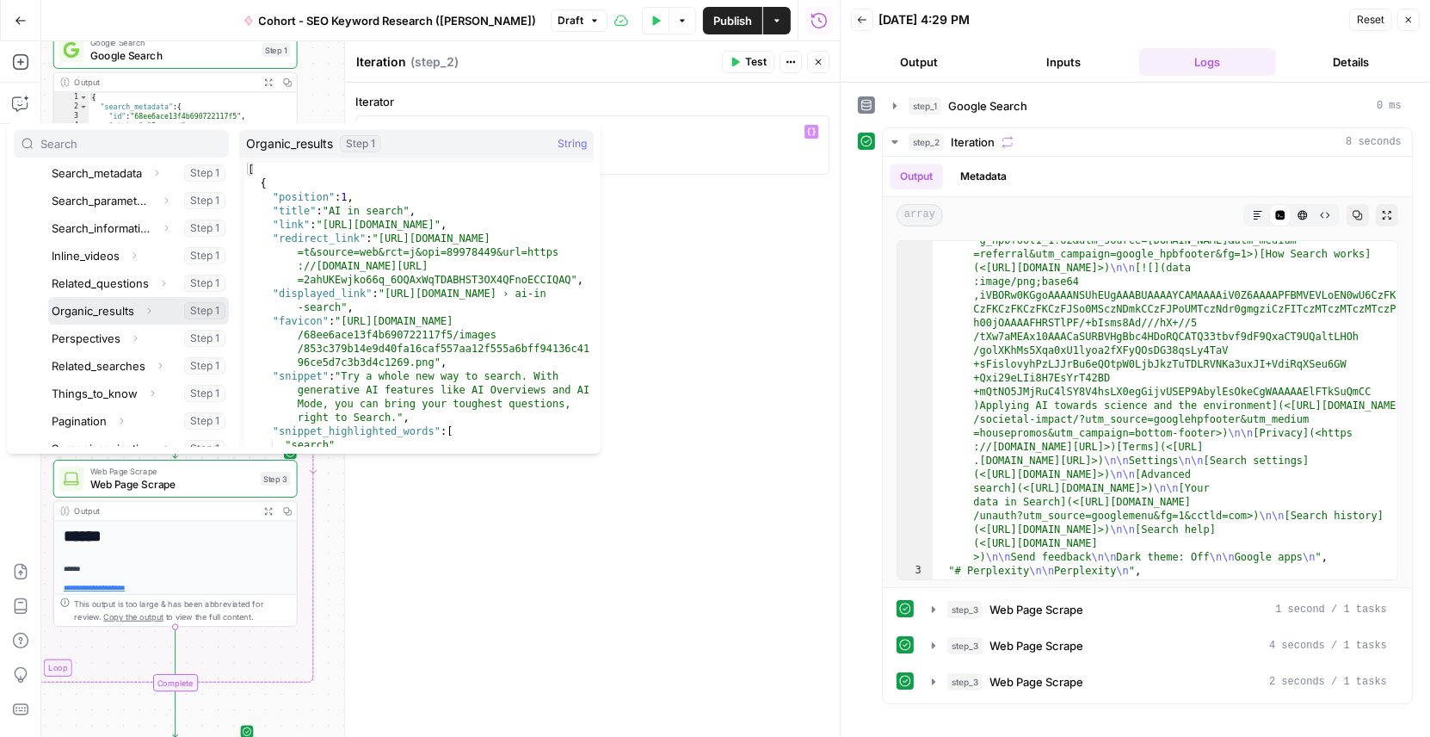
click at [96, 304] on button "Select variable Organic_results" at bounding box center [138, 311] width 181 height 28
type textarea "**********"
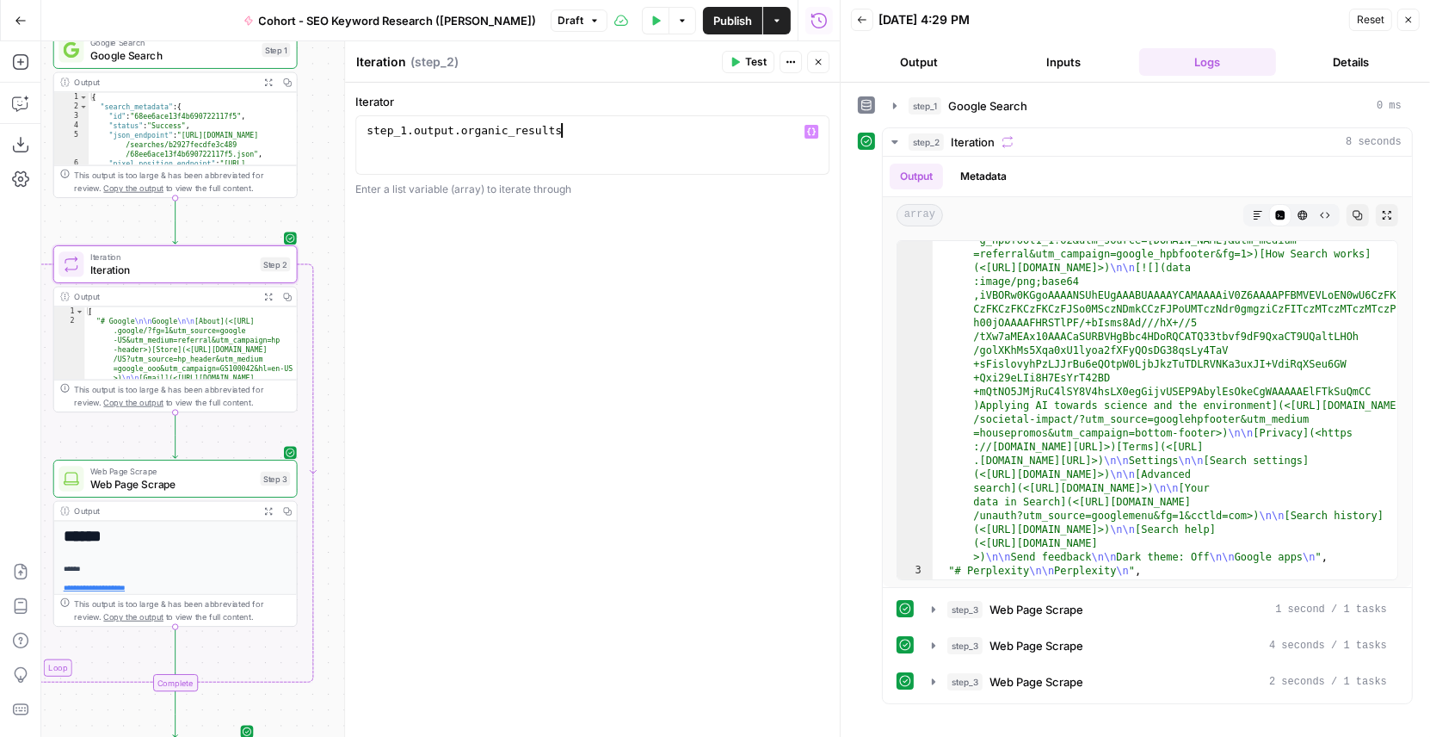
click at [628, 277] on div "**********" at bounding box center [592, 410] width 495 height 655
click at [579, 256] on div "**********" at bounding box center [592, 410] width 495 height 655
click at [896, 135] on icon "button" at bounding box center [895, 142] width 14 height 14
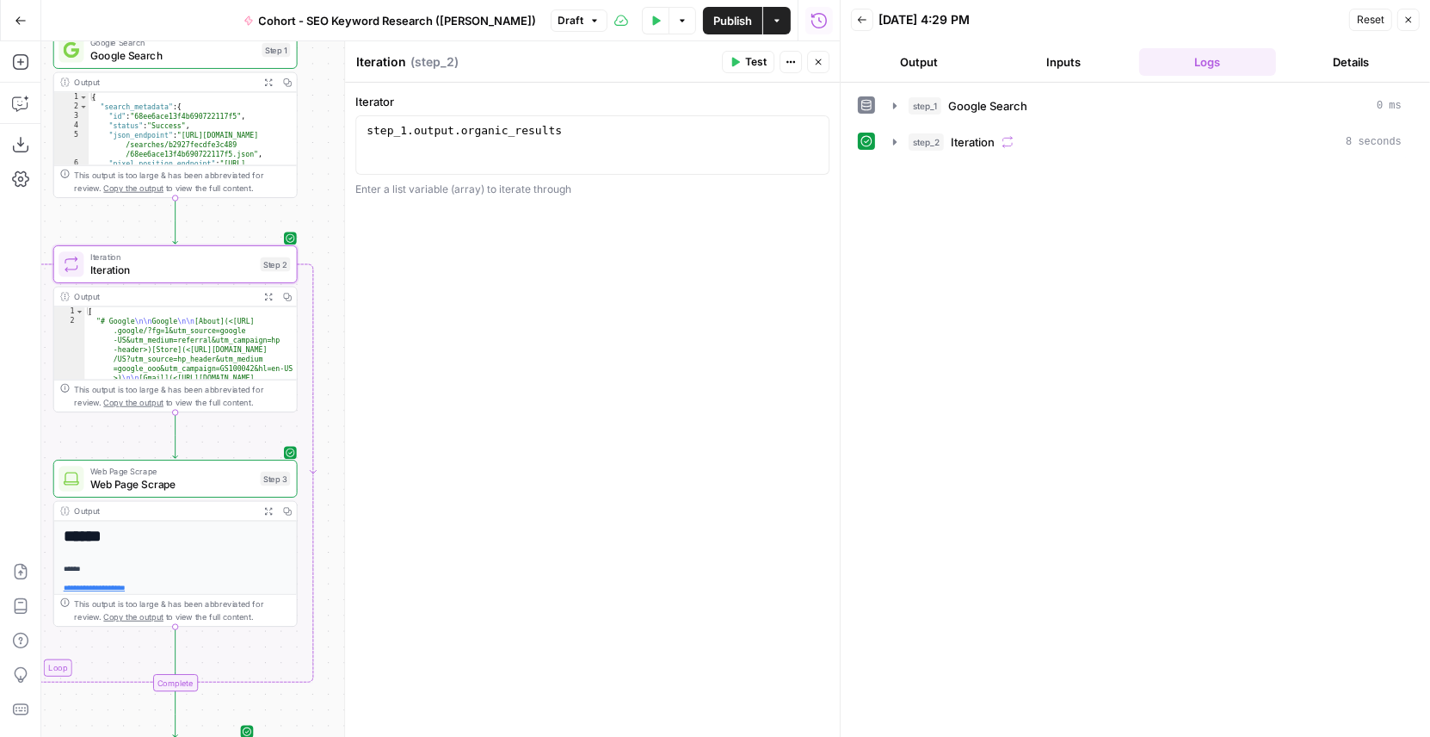
click at [1412, 15] on icon "button" at bounding box center [1409, 20] width 10 height 10
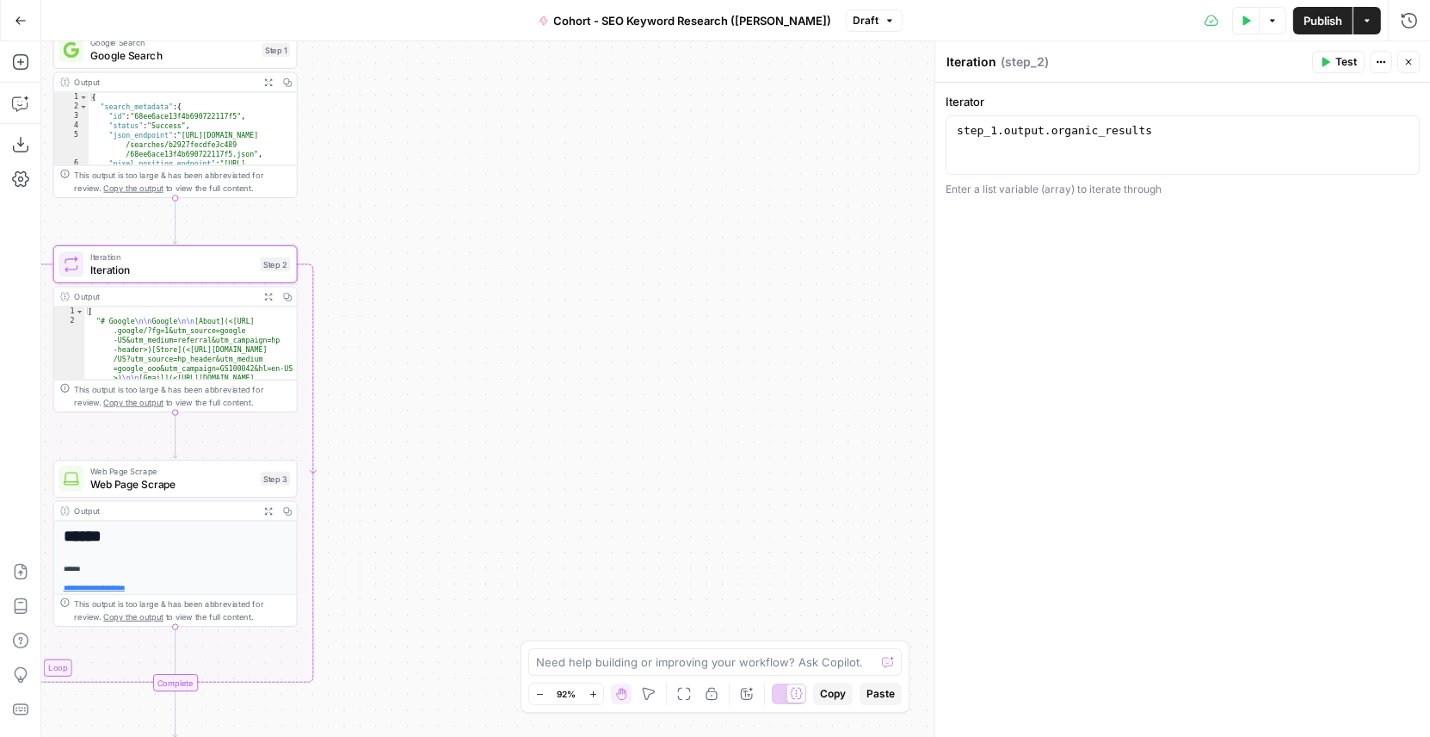
click at [1417, 56] on button "Close" at bounding box center [1409, 62] width 22 height 22
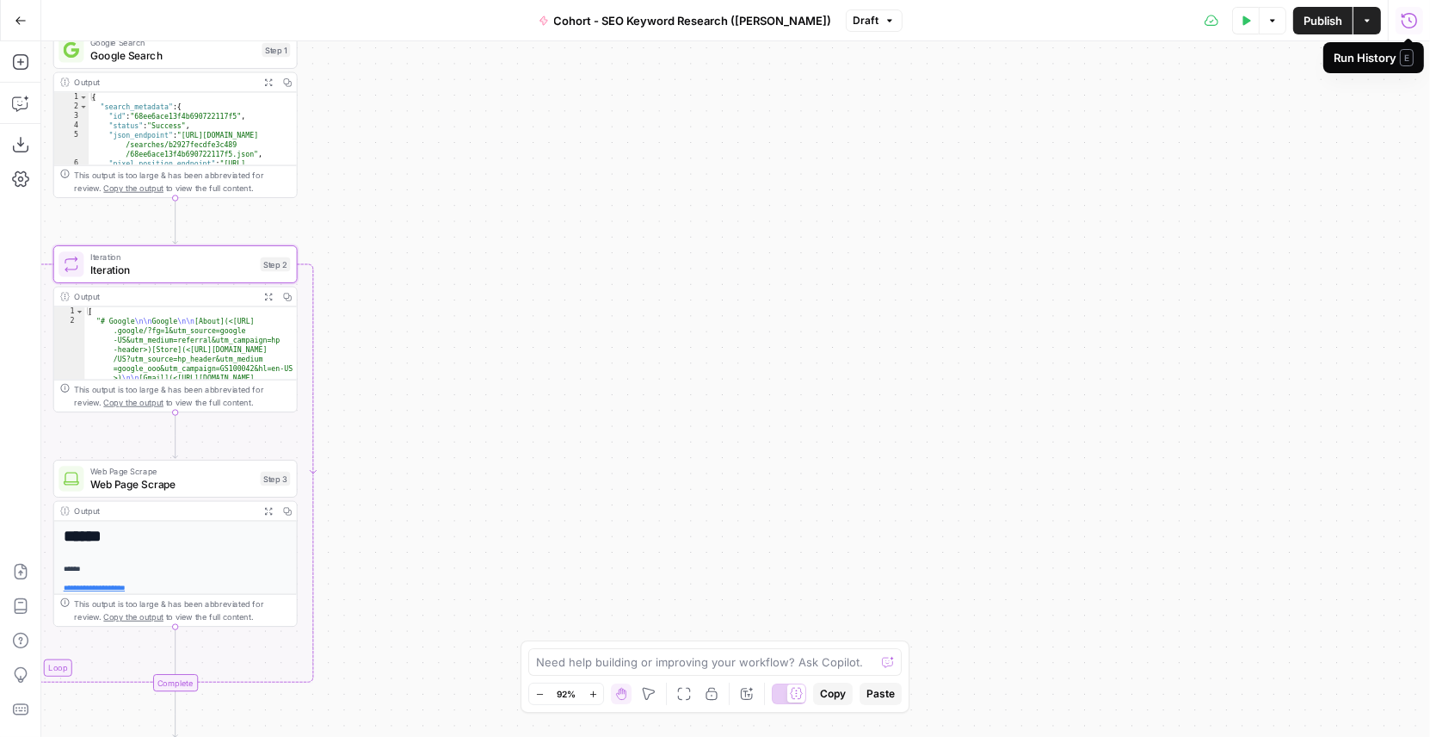
click at [1406, 17] on icon "button" at bounding box center [1409, 20] width 17 height 17
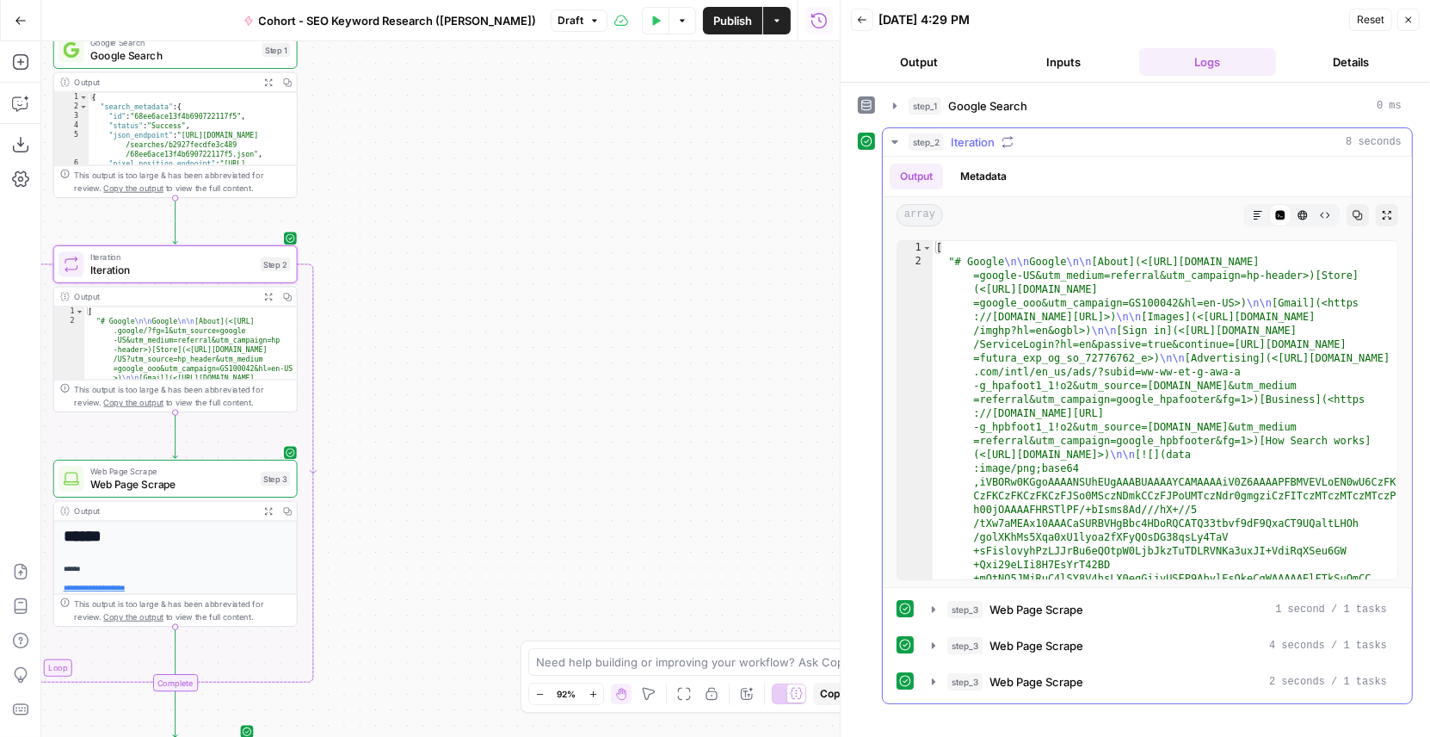
click at [895, 143] on icon "button" at bounding box center [895, 142] width 14 height 14
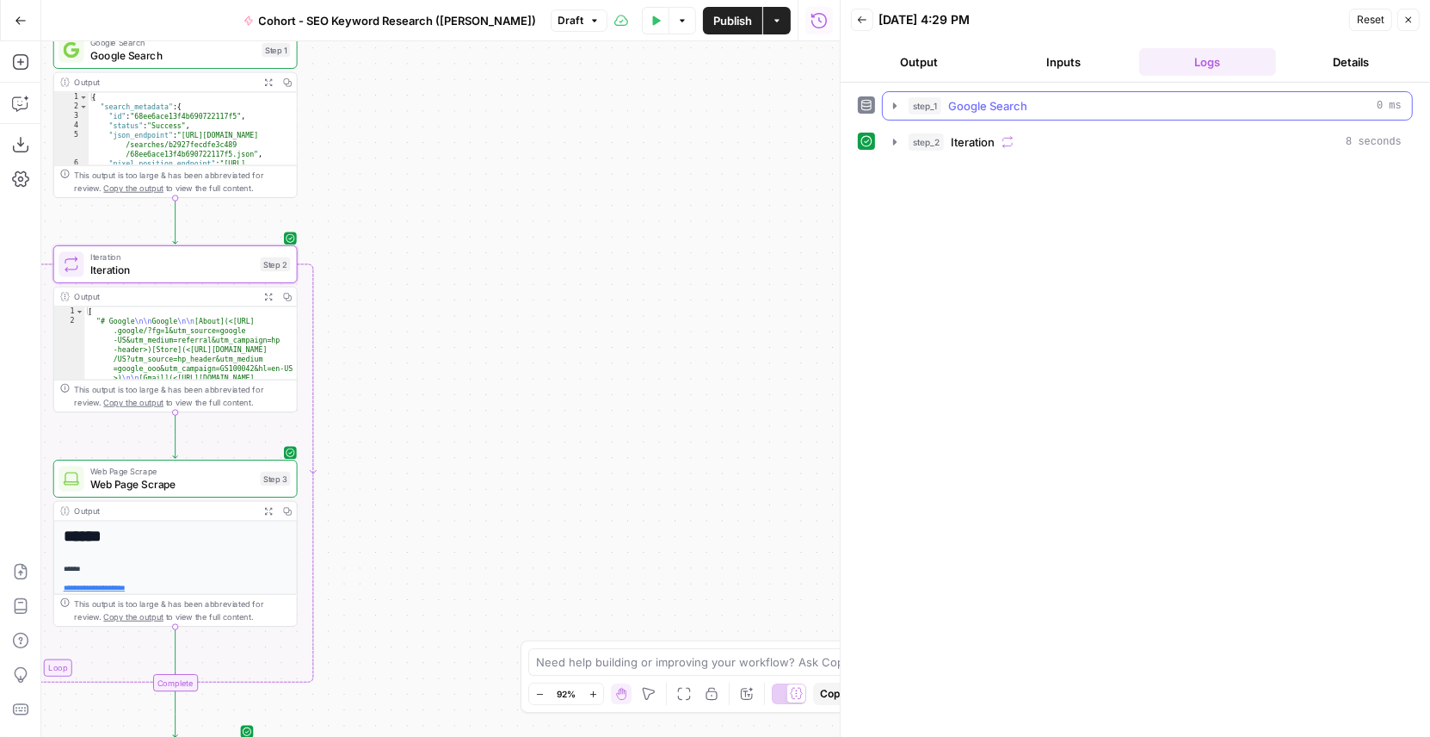
click at [891, 107] on icon "button" at bounding box center [895, 106] width 14 height 14
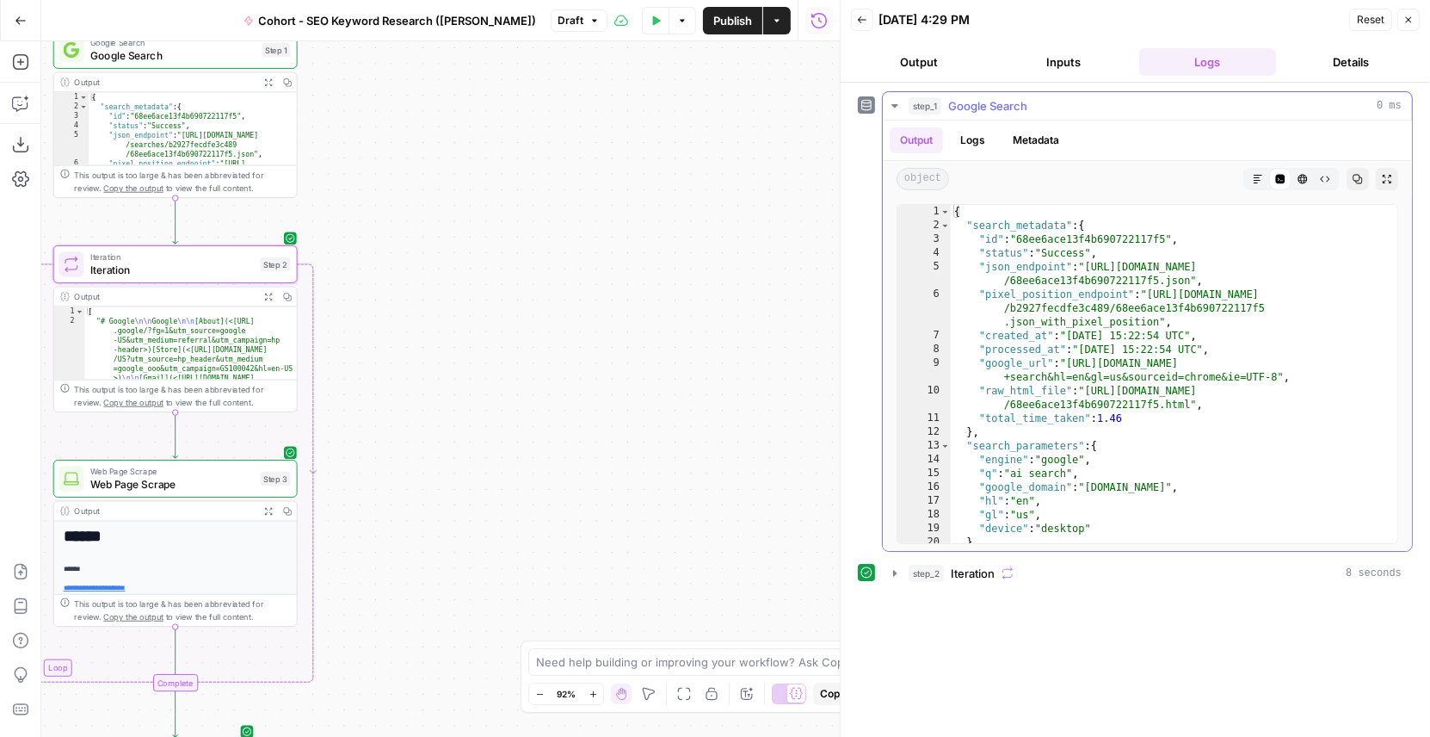
type textarea "**********"
click at [1009, 378] on div "{ "search_metadata" : { "id" : "68ee6ace13f4b690722117f5" , "status" : "Success…" at bounding box center [1175, 388] width 448 height 367
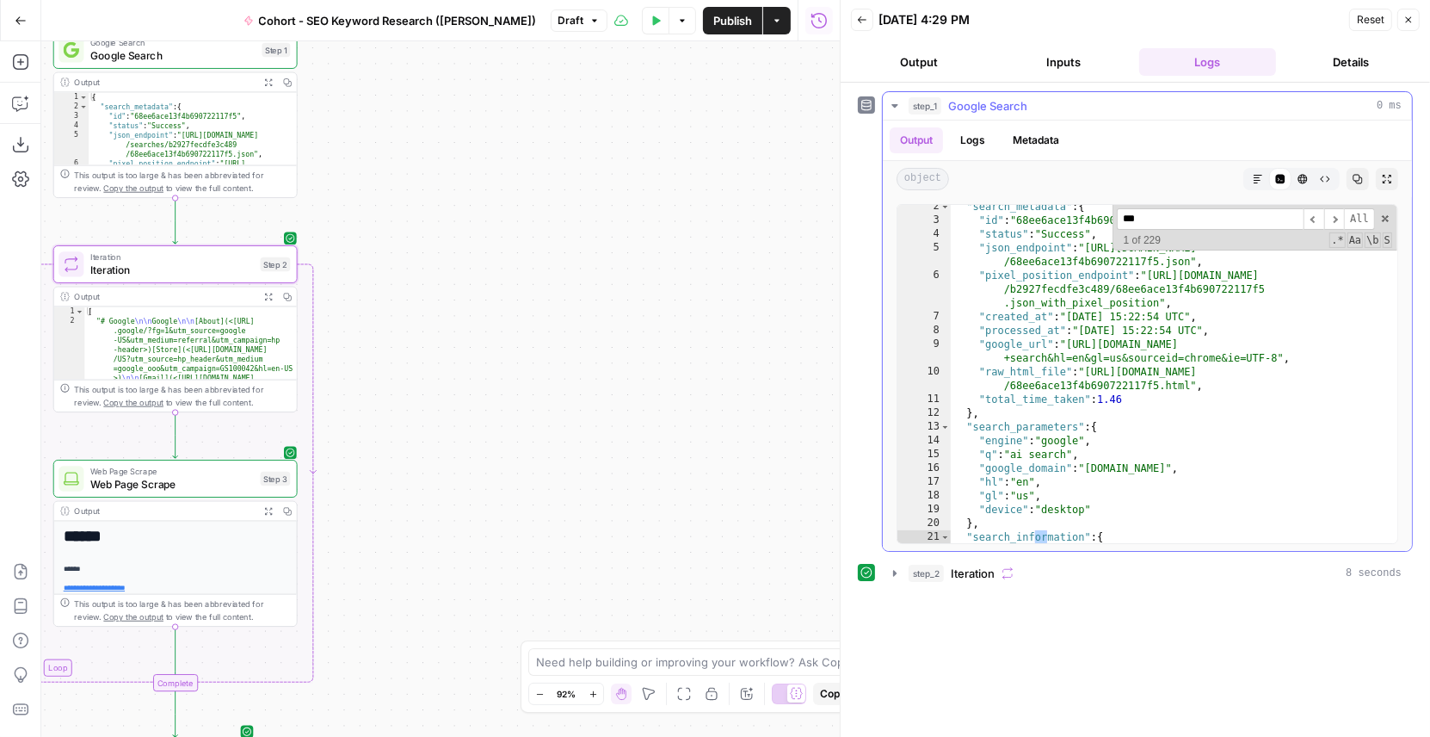
scroll to position [243, 0]
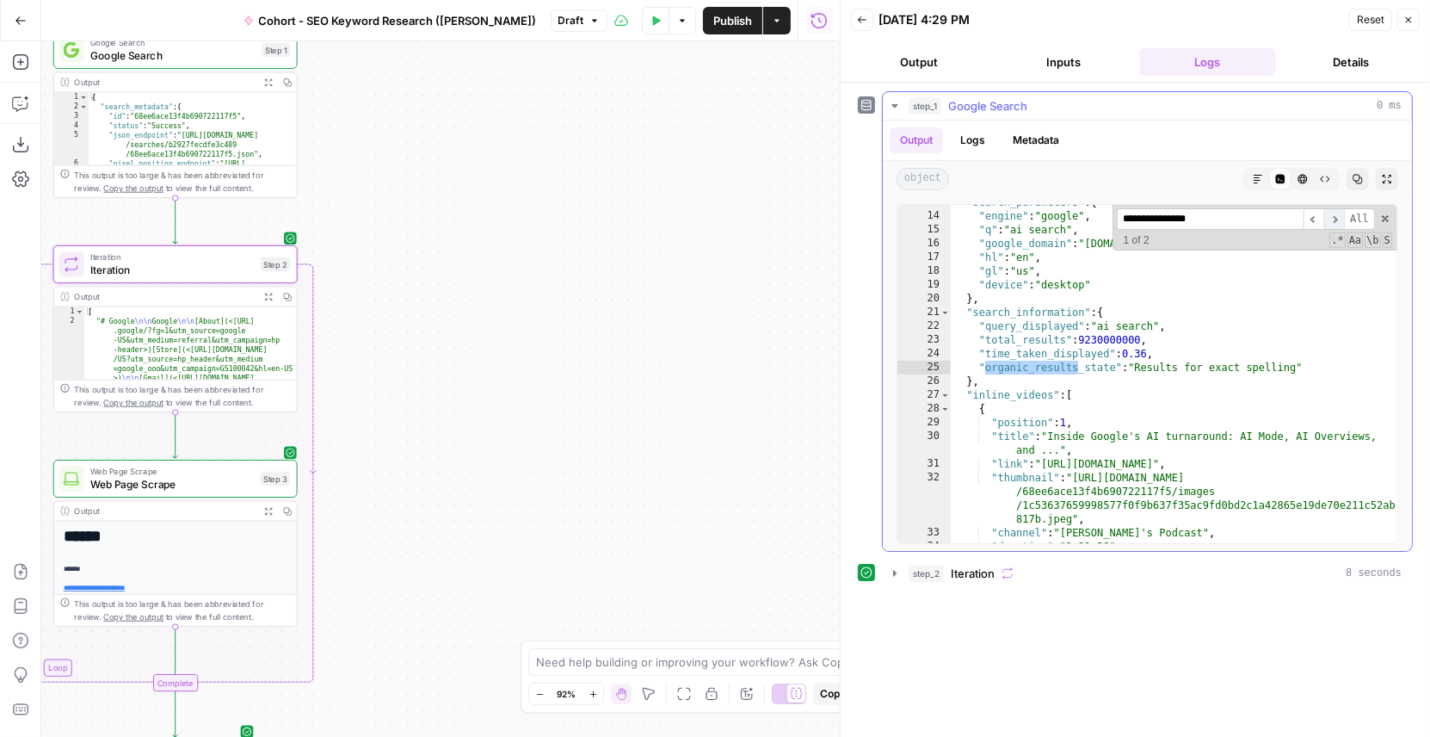
type input "**********"
click at [1333, 216] on span "​" at bounding box center [1335, 219] width 21 height 22
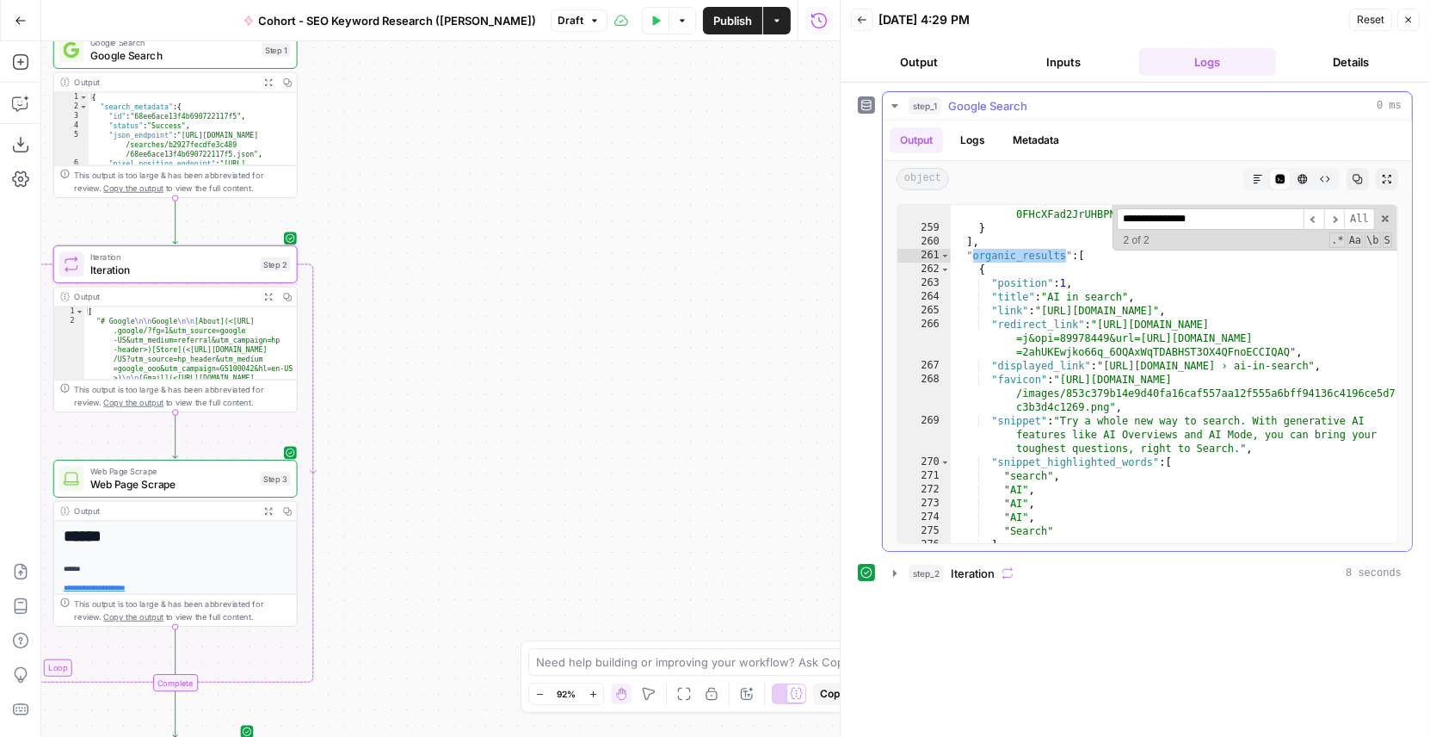
scroll to position [6462, 0]
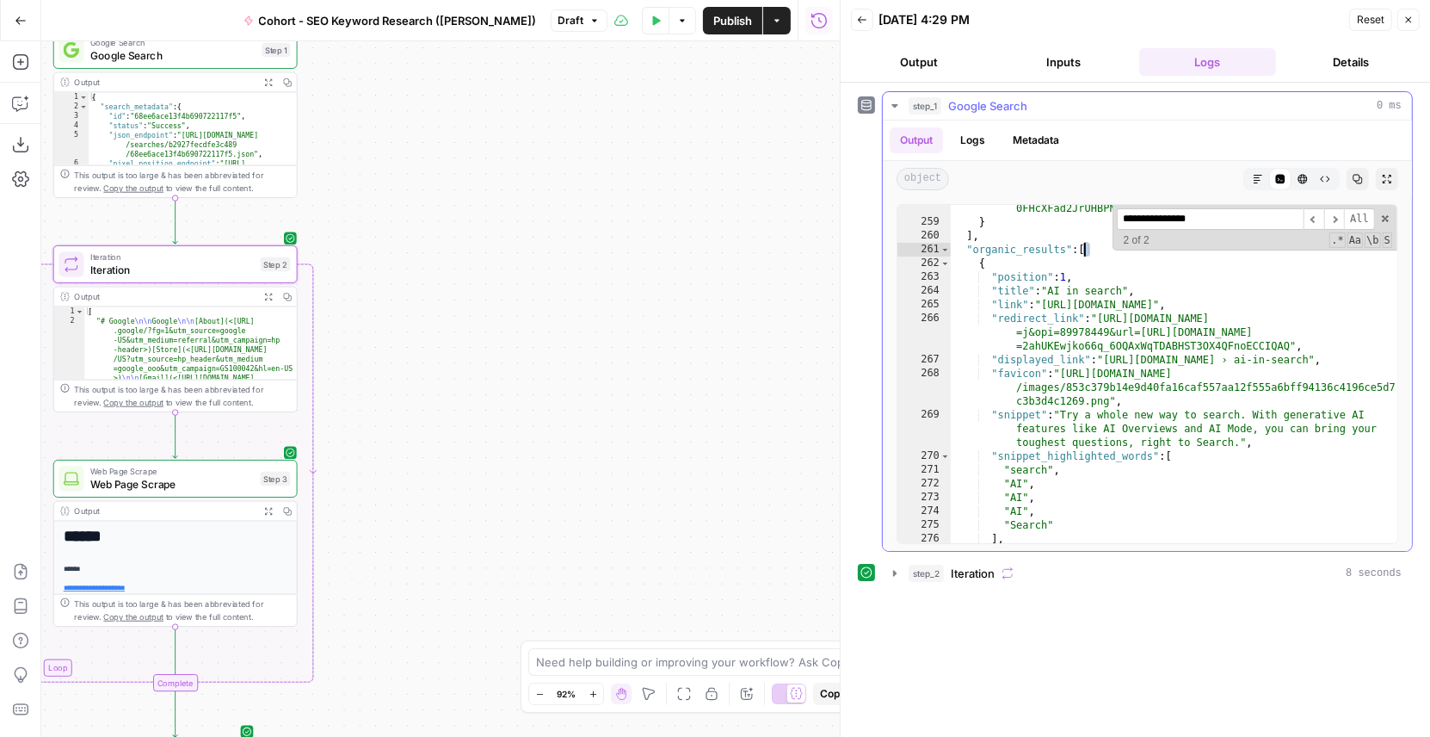
click at [1083, 250] on div ""serpapi_link" : "https://serpapi.com/search.json?device =desktop&engine=google…" at bounding box center [1175, 267] width 448 height 601
click at [998, 355] on div ""serpapi_link" : "https://serpapi.com/search.json?device =desktop&engine=google…" at bounding box center [1175, 267] width 448 height 601
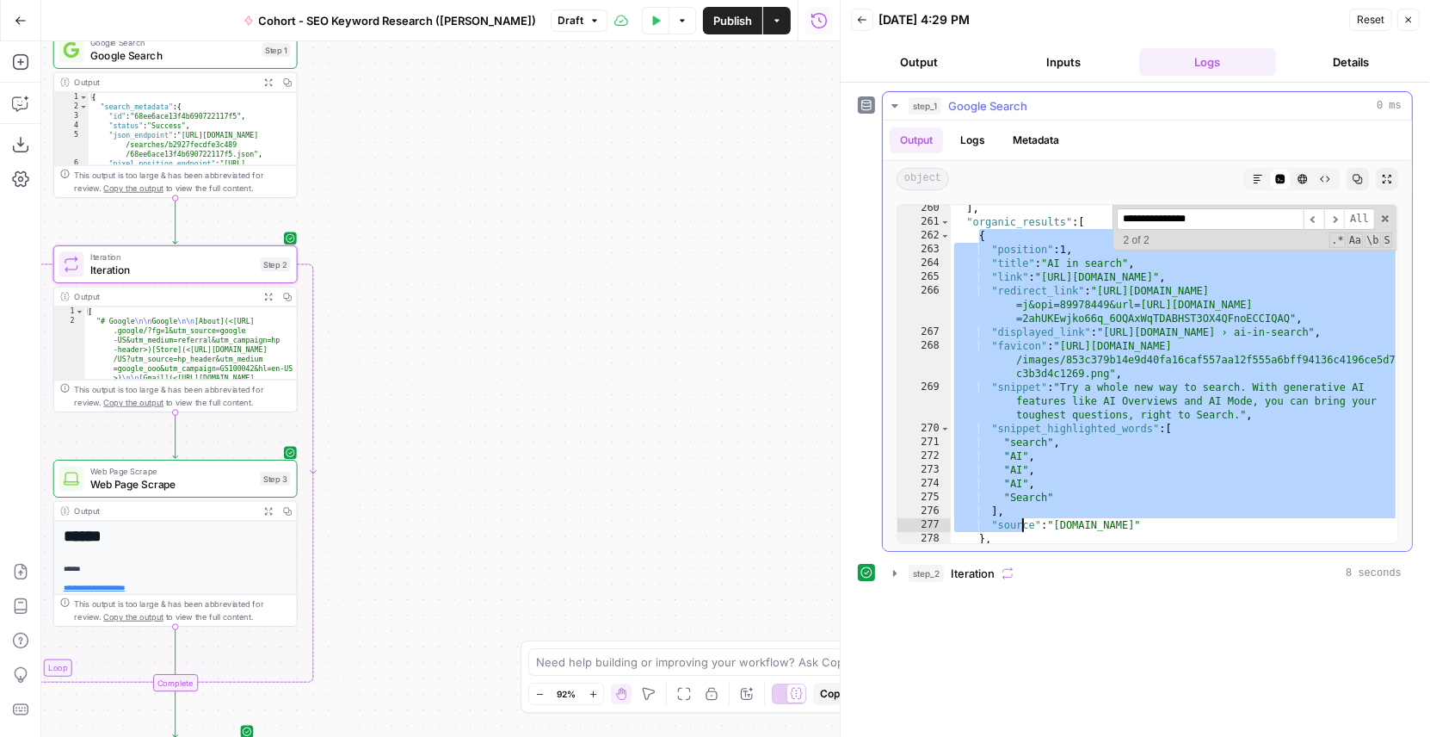
scroll to position [6491, 0]
drag, startPoint x: 979, startPoint y: 233, endPoint x: 1007, endPoint y: 532, distance: 300.0
click at [1007, 532] on div "] , "organic_results" : [ { "position" : 1 , "title" : "AI in search" , "link" …" at bounding box center [1175, 383] width 448 height 367
click at [1070, 354] on div "] , "organic_results" : [ { "position" : 1 , "title" : "AI in search" , "link" …" at bounding box center [1175, 383] width 448 height 367
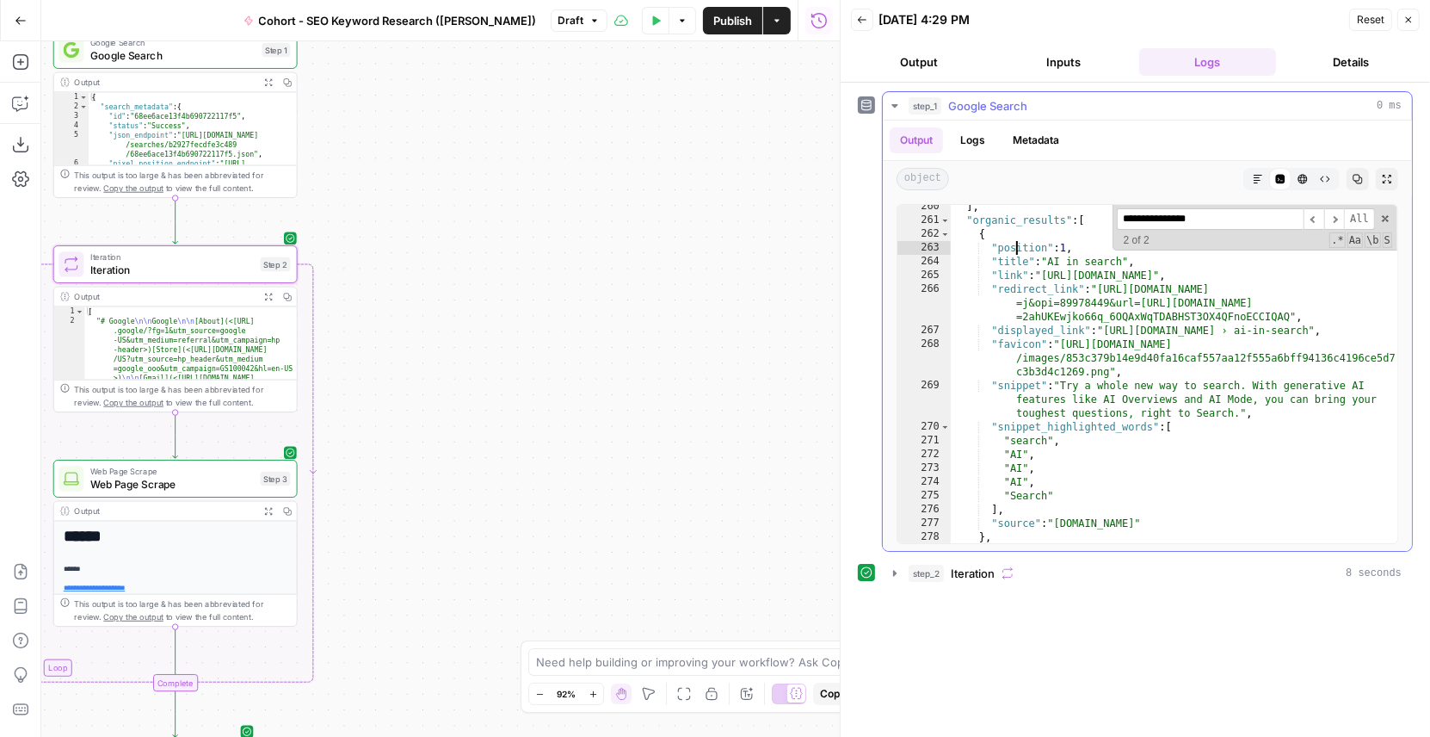
click at [1018, 245] on div "] , "organic_results" : [ { "position" : 1 , "title" : "AI in search" , "link" …" at bounding box center [1175, 383] width 448 height 367
click at [1010, 259] on div "] , "organic_results" : [ { "position" : 1 , "title" : "AI in search" , "link" …" at bounding box center [1175, 383] width 448 height 367
click at [1002, 274] on div "] , "organic_results" : [ { "position" : 1 , "title" : "AI in search" , "link" …" at bounding box center [1175, 383] width 448 height 367
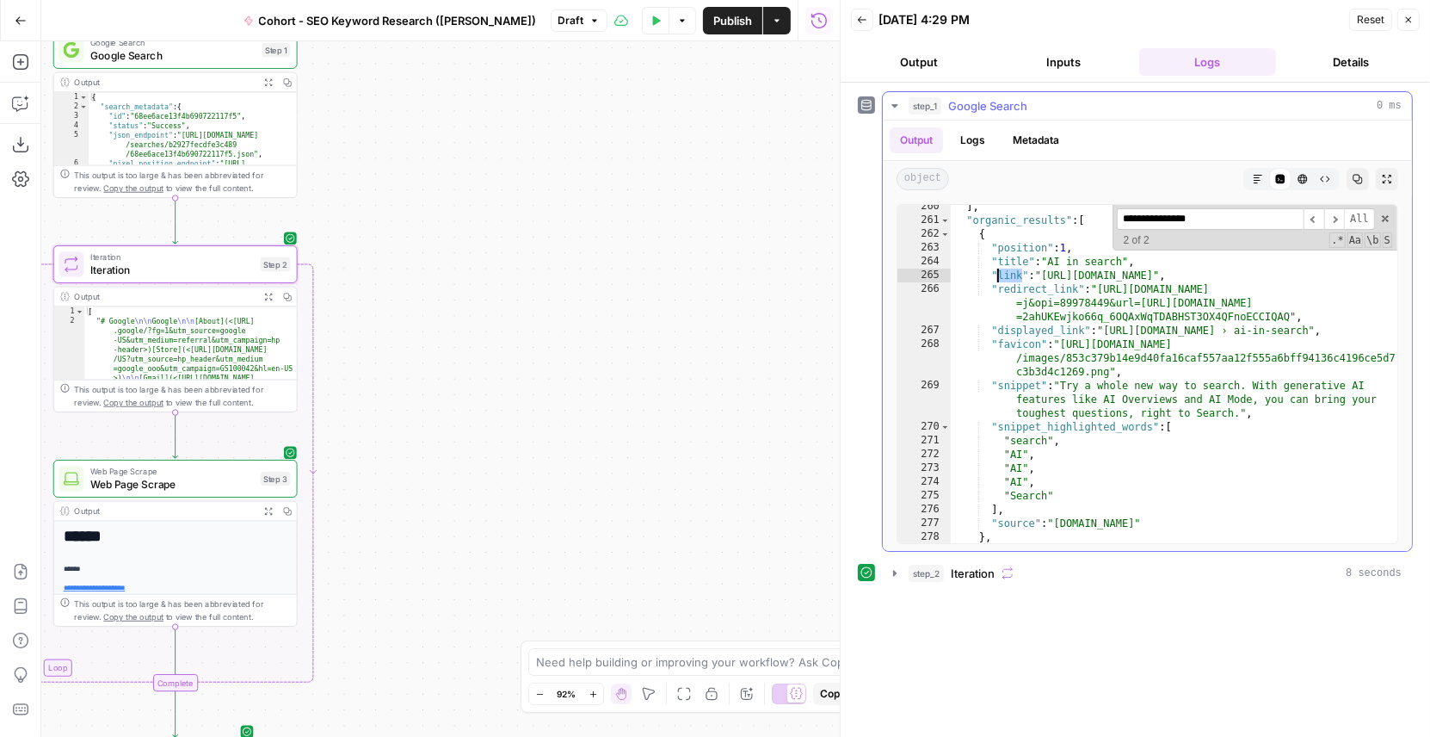
click at [1002, 274] on div "] , "organic_results" : [ { "position" : 1 , "title" : "AI in search" , "link" …" at bounding box center [1175, 383] width 448 height 367
click at [1030, 292] on div "] , "organic_results" : [ { "position" : 1 , "title" : "AI in search" , "link" …" at bounding box center [1175, 383] width 448 height 367
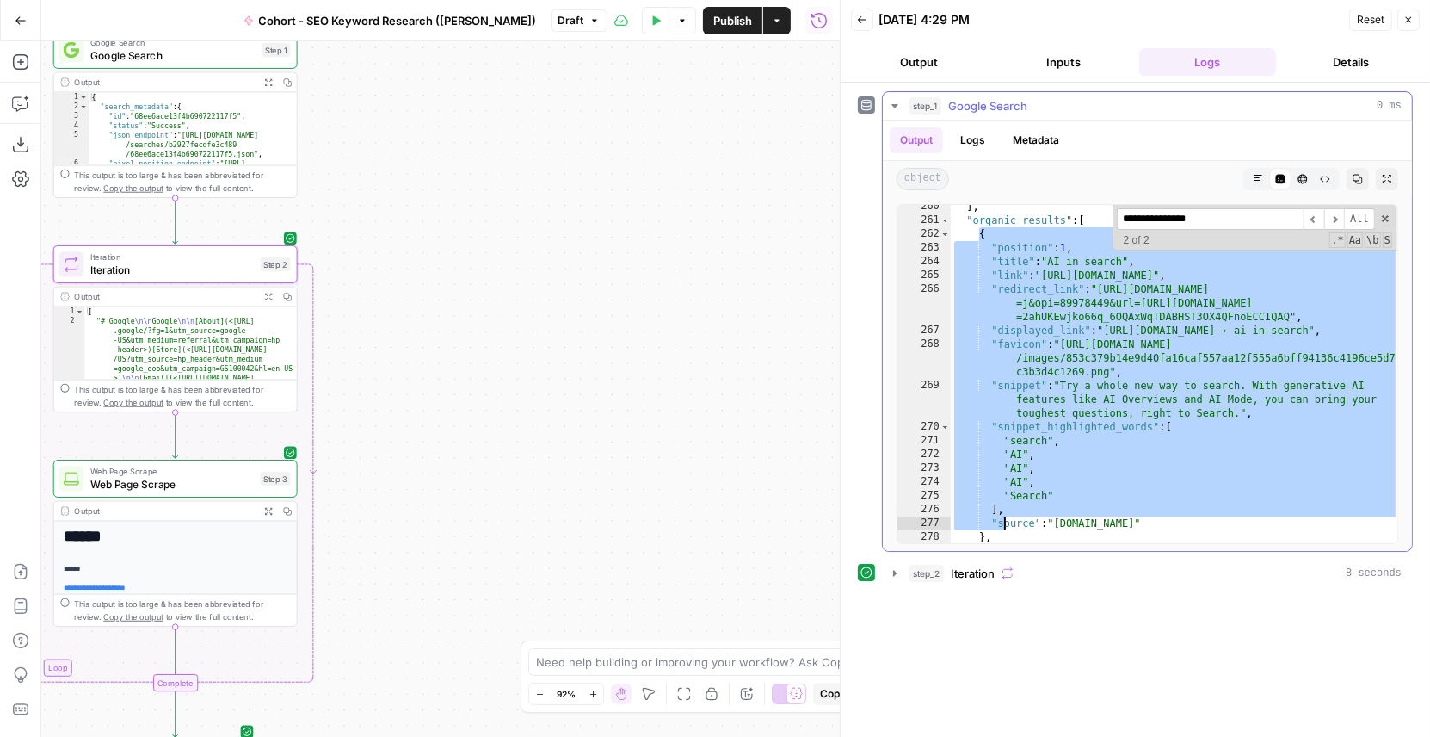
drag, startPoint x: 980, startPoint y: 228, endPoint x: 1005, endPoint y: 528, distance: 301.4
click at [1005, 528] on div "] , "organic_results" : [ { "position" : 1 , "title" : "AI in search" , "link" …" at bounding box center [1175, 383] width 448 height 367
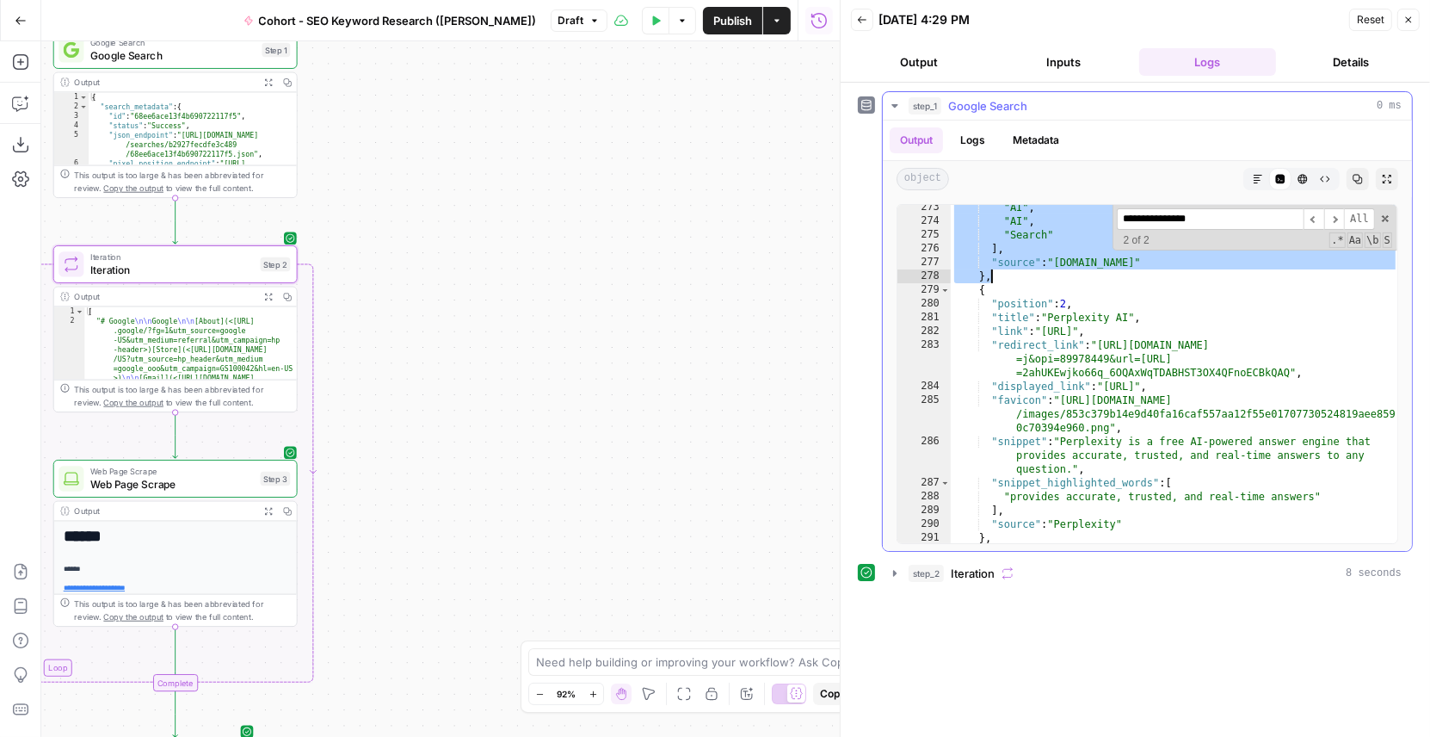
scroll to position [6777, 0]
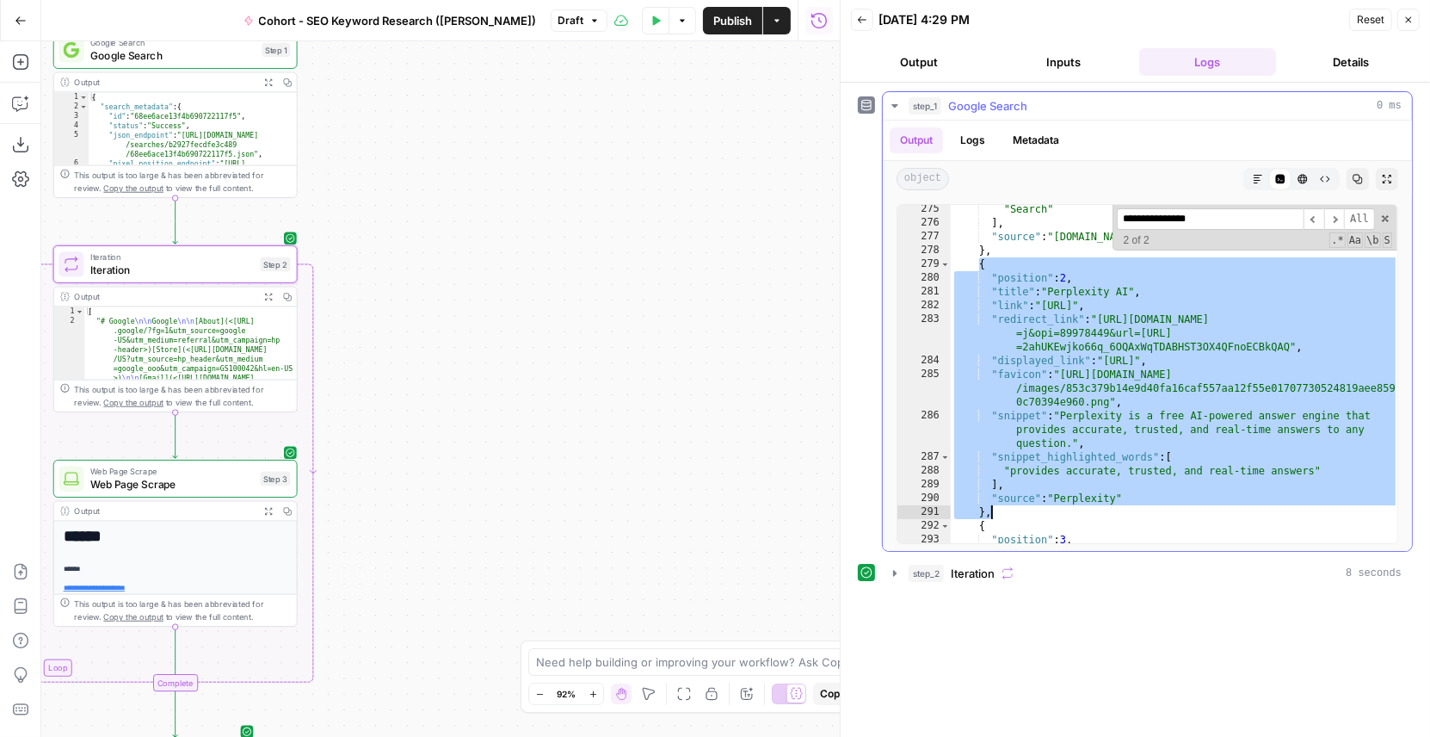
drag, startPoint x: 976, startPoint y: 262, endPoint x: 1021, endPoint y: 513, distance: 254.4
click at [1021, 513] on div ""Search" ] , "source" : "search.google" } , { "position" : 2 , "title" : "Perpl…" at bounding box center [1175, 385] width 448 height 367
click at [153, 482] on span "Web Page Scrape" at bounding box center [172, 483] width 164 height 15
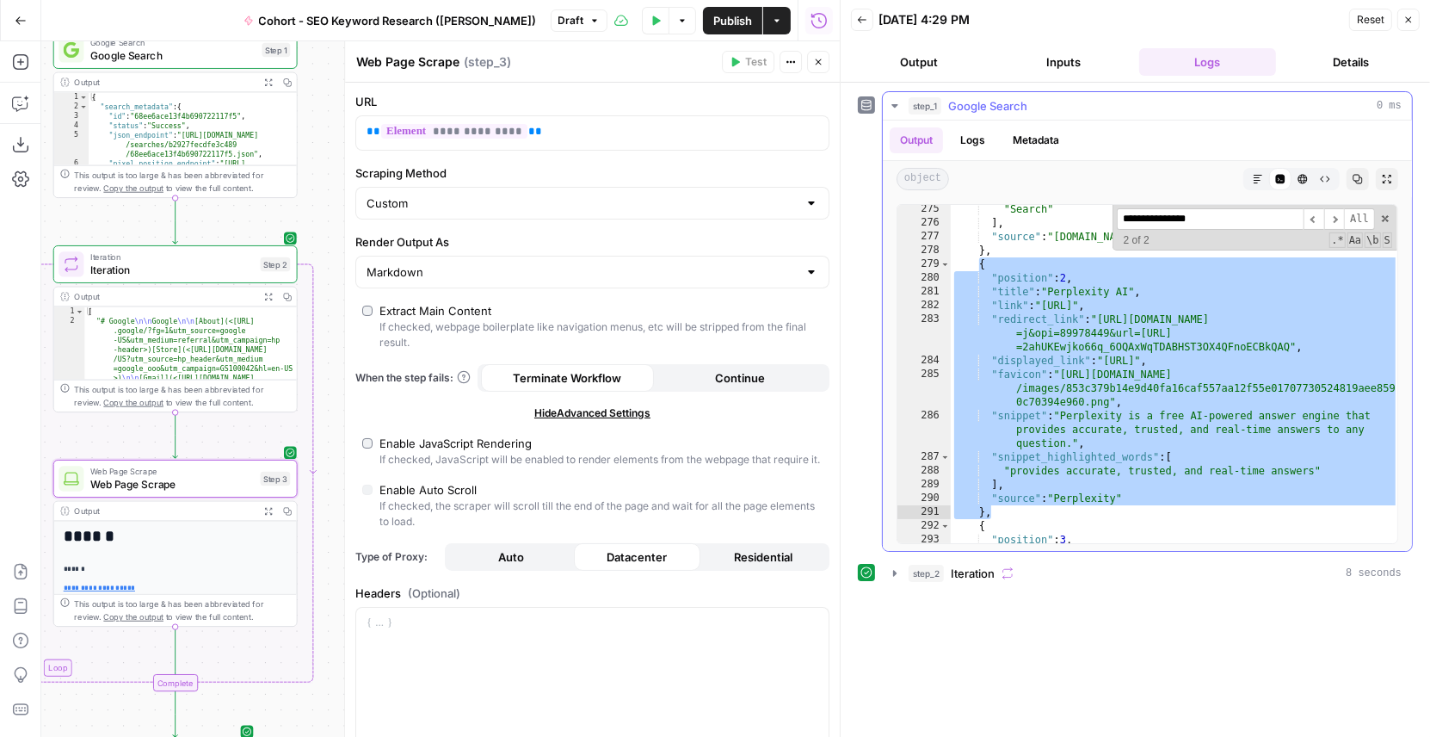
click at [1014, 301] on div ""Search" ] , "source" : "search.google" } , { "position" : 2 , "title" : "Perpl…" at bounding box center [1175, 385] width 448 height 367
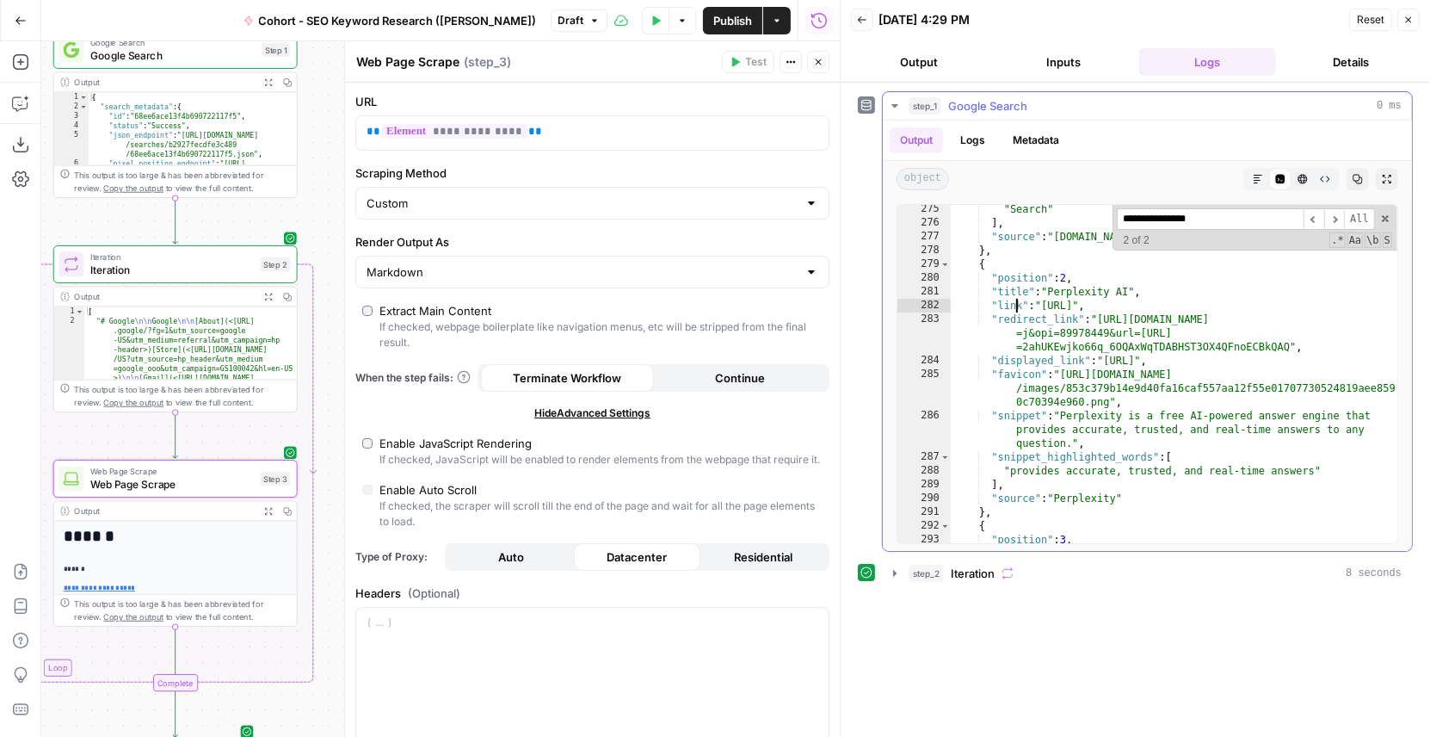
click at [1014, 301] on div ""Search" ] , "source" : "search.google" } , { "position" : 2 , "title" : "Perpl…" at bounding box center [1175, 385] width 448 height 367
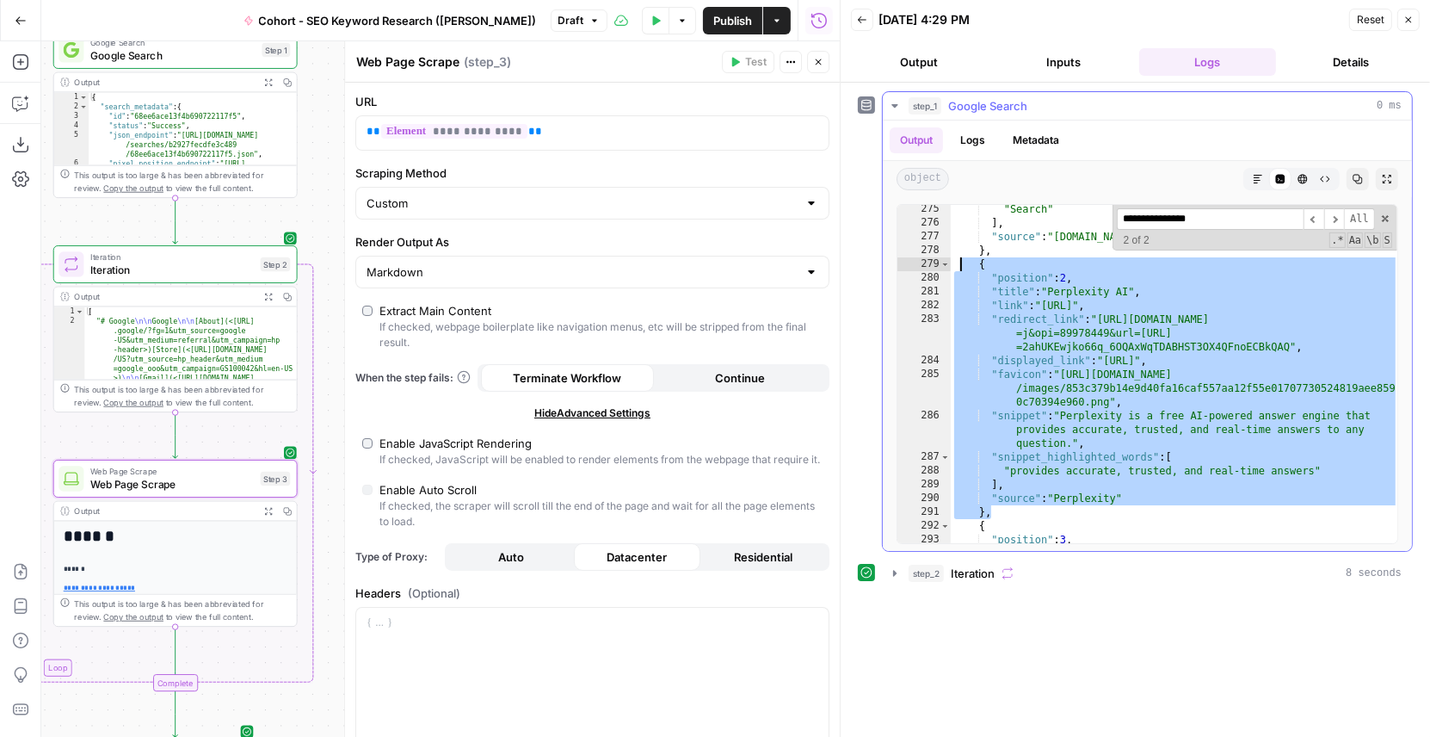
drag, startPoint x: 1004, startPoint y: 512, endPoint x: 959, endPoint y: 262, distance: 253.6
click at [959, 262] on div ""Search" ] , "source" : "search.google" } , { "position" : 2 , "title" : "Perpl…" at bounding box center [1175, 385] width 448 height 367
type textarea "**********"
click at [546, 131] on p "**********" at bounding box center [579, 131] width 424 height 17
click at [536, 131] on p "**********" at bounding box center [579, 131] width 424 height 17
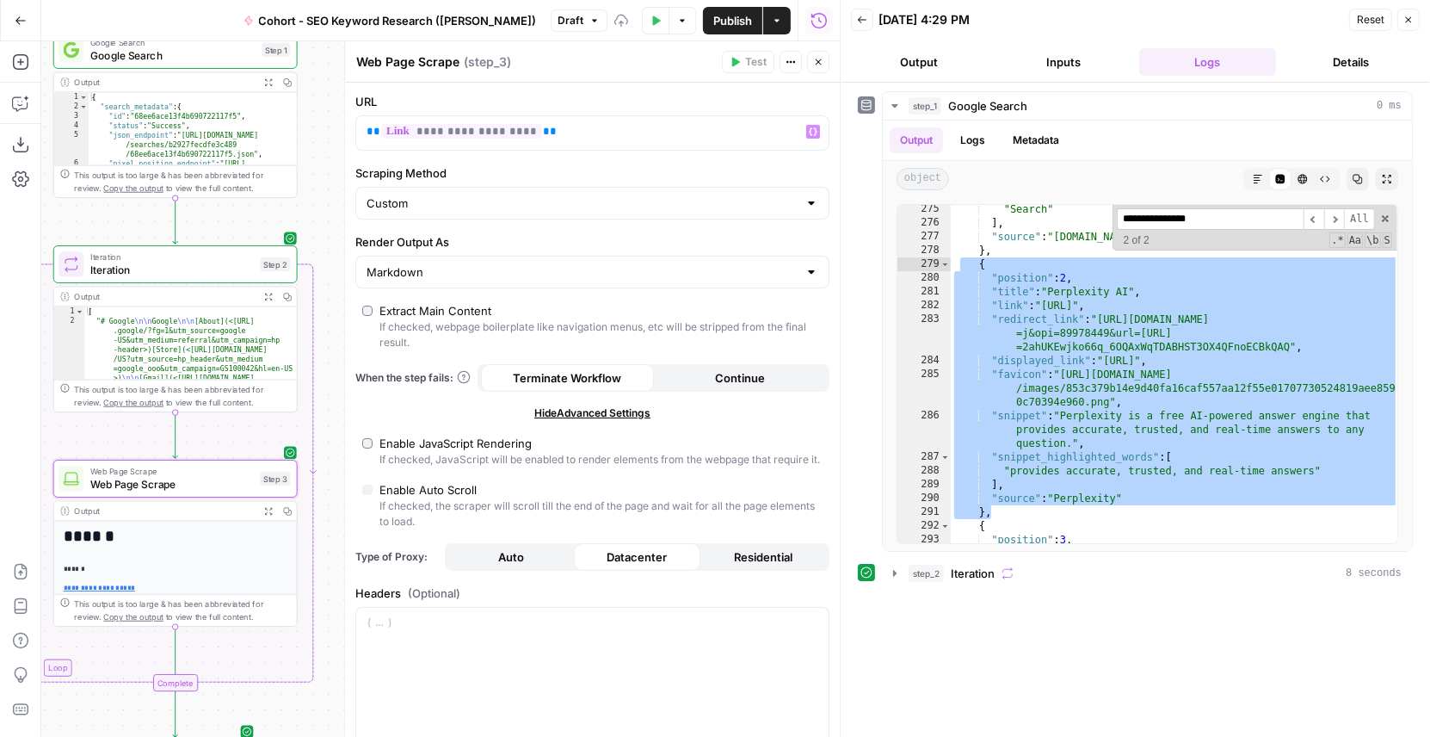
click at [588, 160] on div "**********" at bounding box center [592, 581] width 495 height 997
click at [1010, 306] on div ""Search" ] , "source" : "search.google" } , { "position" : 2 , "title" : "Perpl…" at bounding box center [1175, 385] width 448 height 367
type textarea "**********"
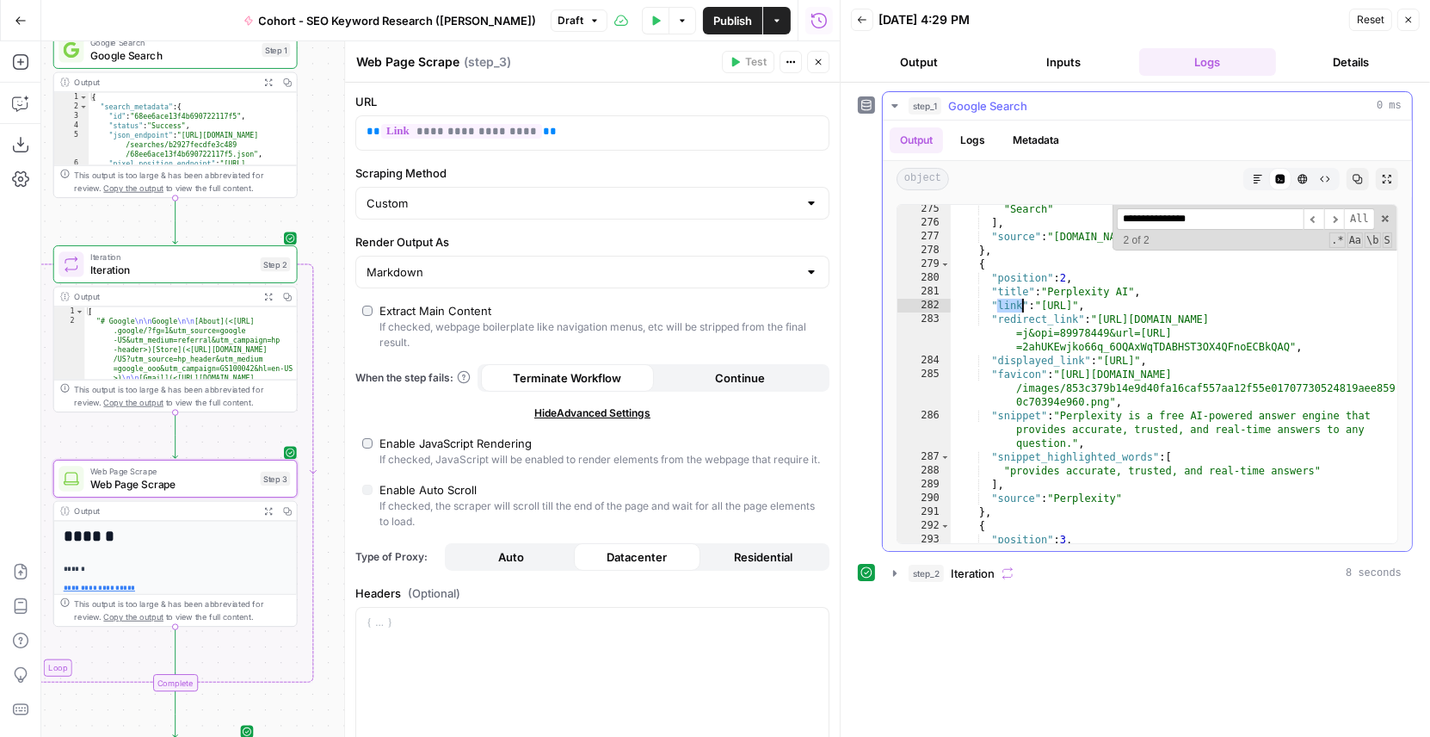
click at [1010, 306] on div ""Search" ] , "source" : "search.google" } , { "position" : 2 , "title" : "Perpl…" at bounding box center [1175, 385] width 448 height 367
drag, startPoint x: 1222, startPoint y: 305, endPoint x: 987, endPoint y: 304, distance: 235.0
click at [987, 304] on div ""Search" ] , "source" : "search.google" } , { "position" : 2 , "title" : "Perpl…" at bounding box center [1175, 385] width 448 height 367
click at [824, 65] on button "Close" at bounding box center [818, 62] width 22 height 22
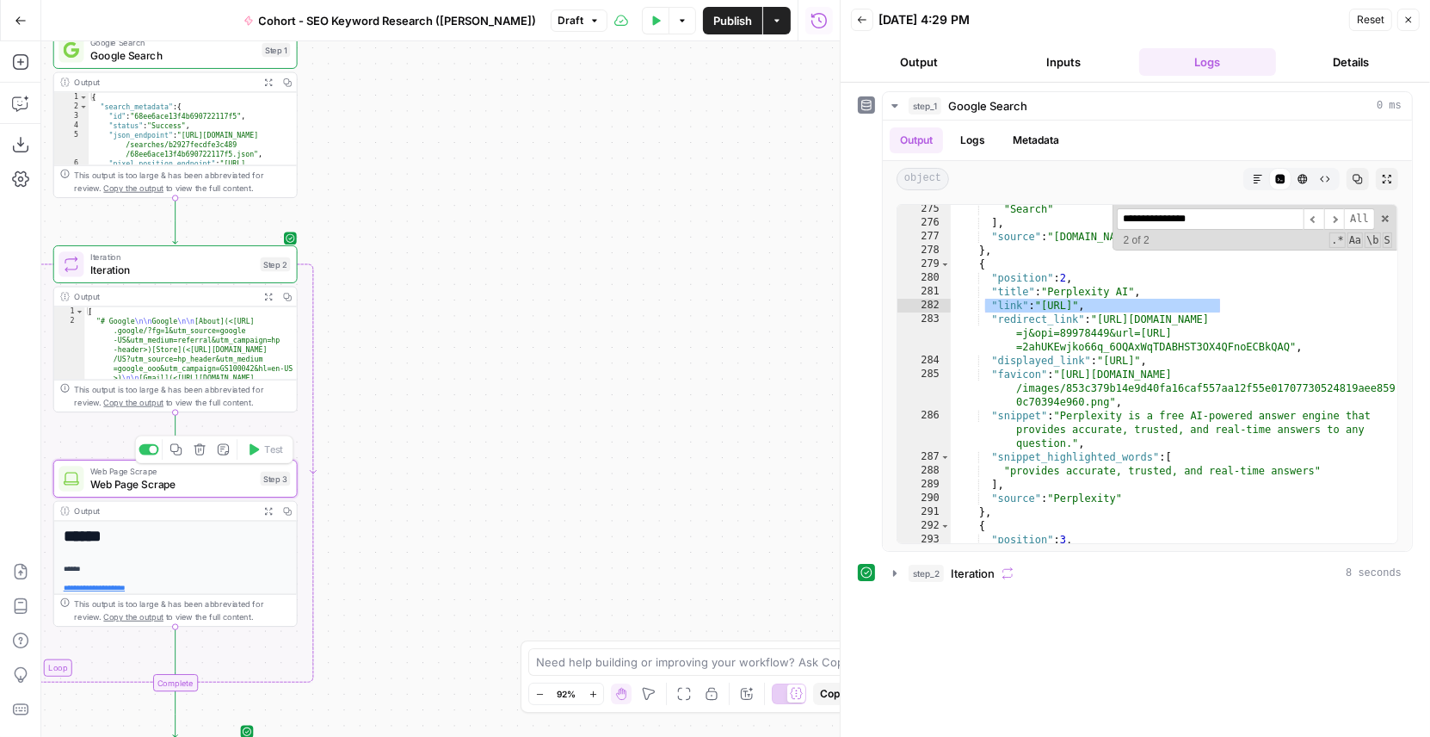
click at [159, 485] on span "Web Page Scrape" at bounding box center [172, 483] width 164 height 15
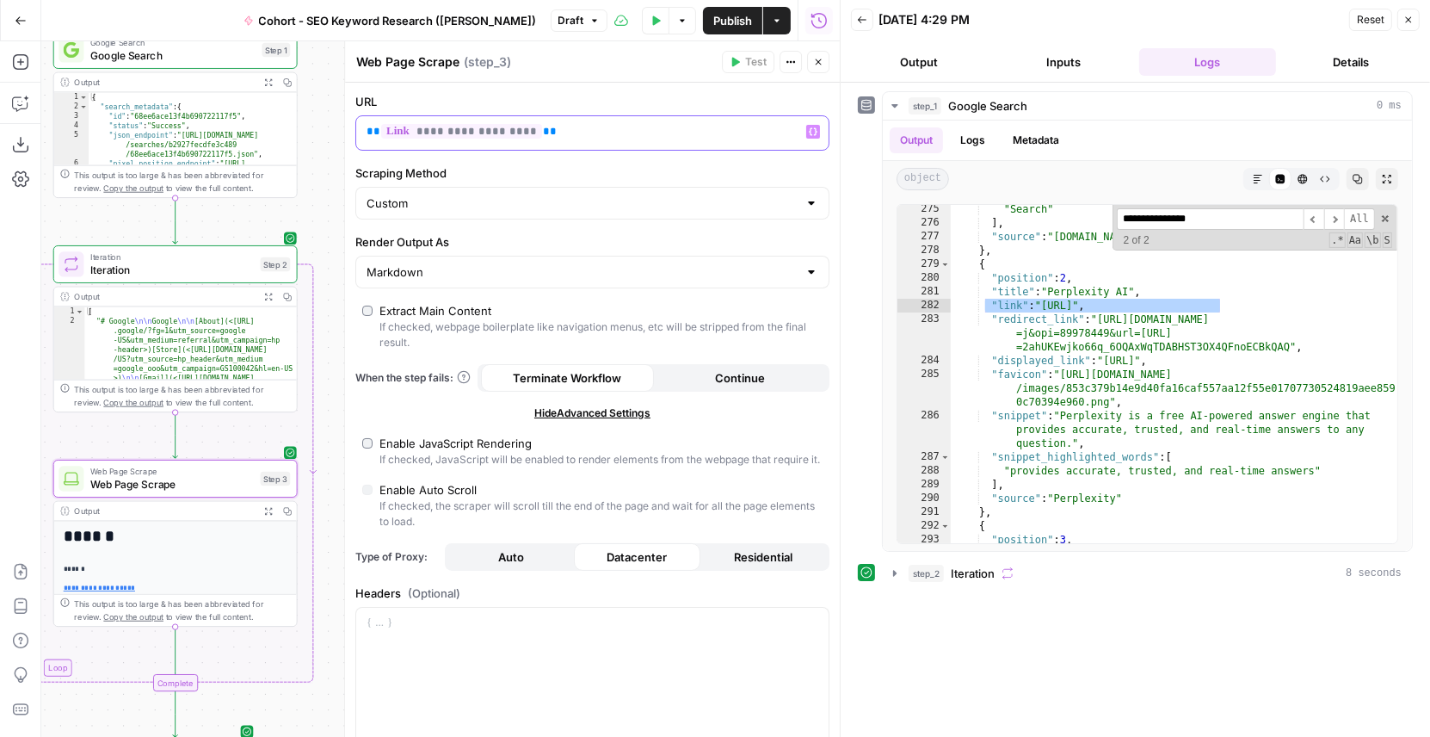
click at [540, 131] on p "**********" at bounding box center [579, 131] width 424 height 17
click at [816, 130] on icon "button" at bounding box center [813, 132] width 9 height 8
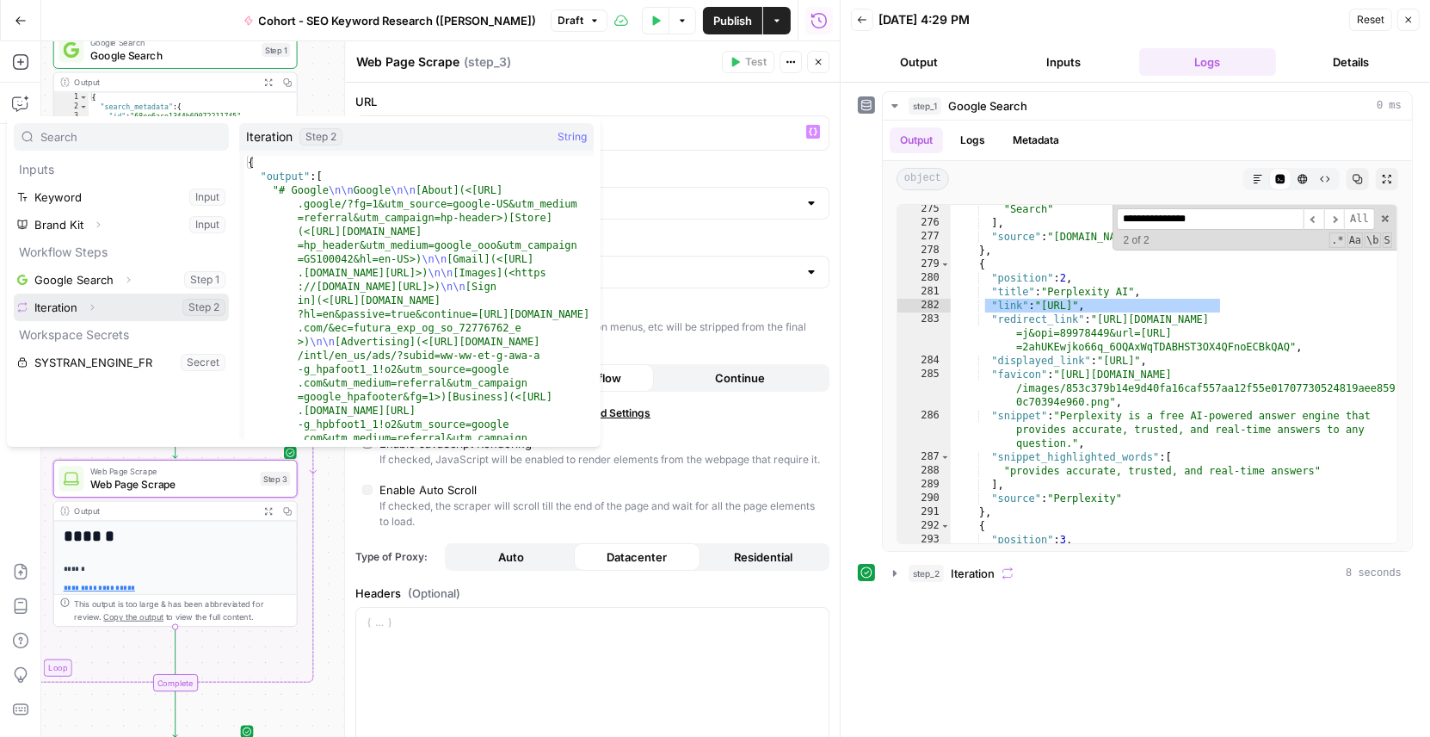
click at [93, 308] on icon "button" at bounding box center [92, 307] width 10 height 10
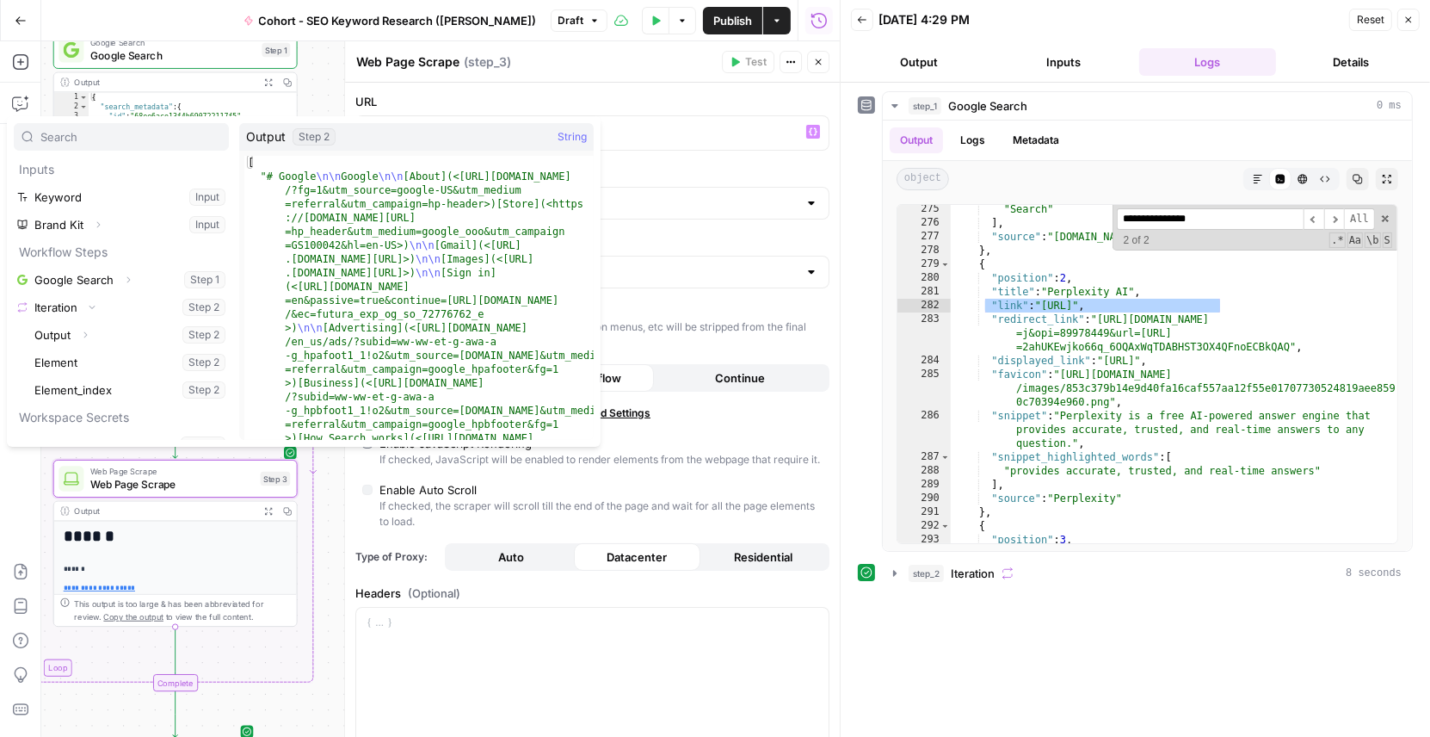
click at [719, 238] on label "Render Output As" at bounding box center [592, 241] width 474 height 17
click at [719, 263] on input "Markdown" at bounding box center [582, 271] width 431 height 17
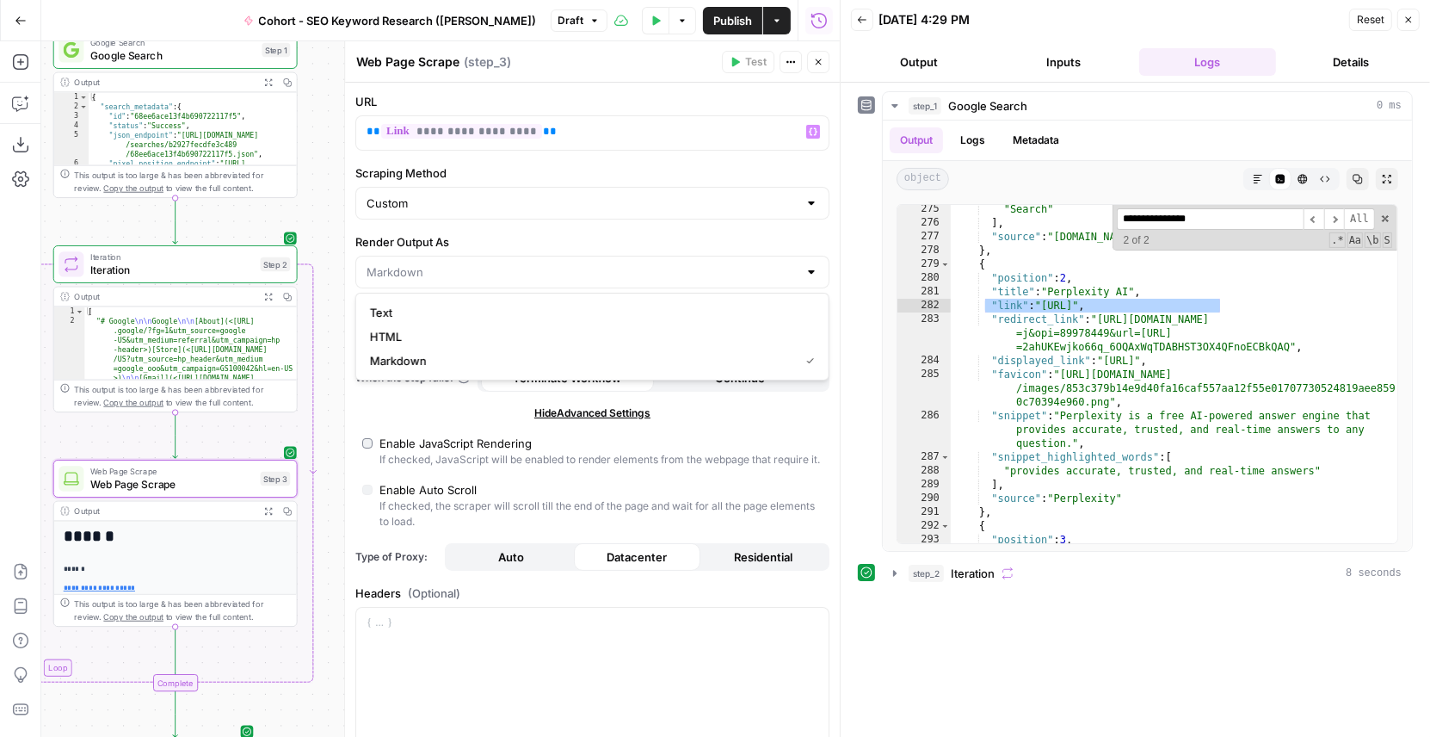
click at [508, 166] on label "Scraping Method" at bounding box center [592, 172] width 474 height 17
click at [508, 195] on input "Custom" at bounding box center [582, 203] width 431 height 17
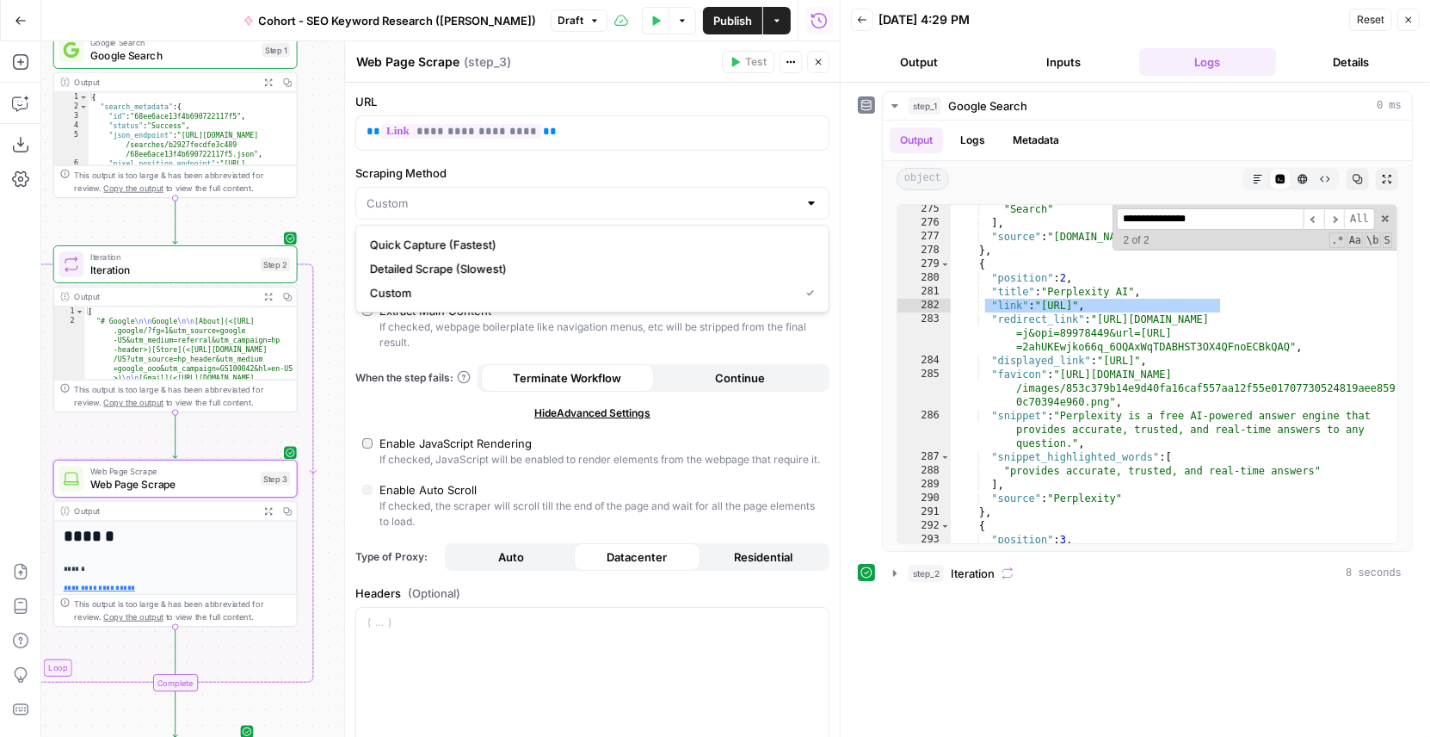
click at [558, 65] on div "Web Page Scrape Web Page Scrape ( step_3 )" at bounding box center [535, 61] width 361 height 19
click at [820, 68] on button "Close" at bounding box center [818, 62] width 22 height 22
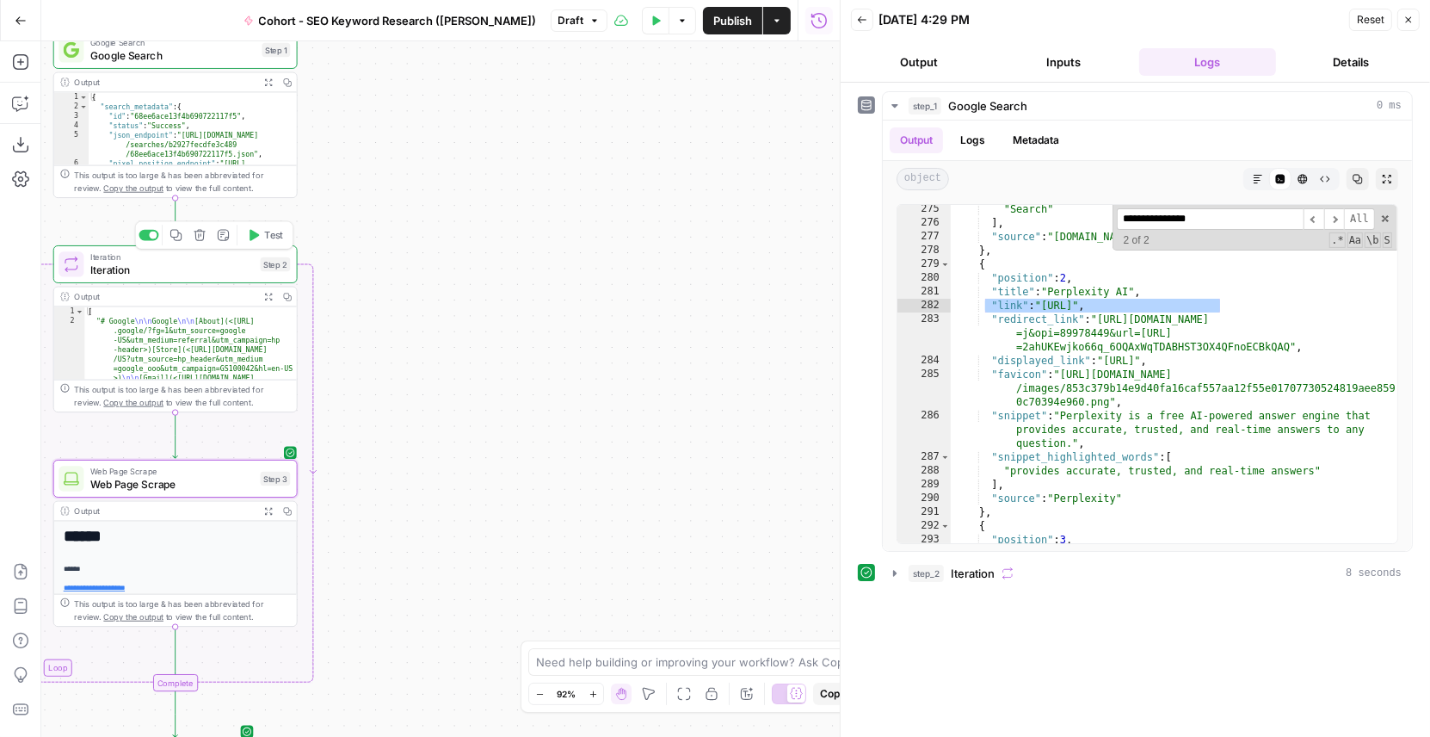
click at [259, 234] on button "Test" at bounding box center [265, 235] width 49 height 21
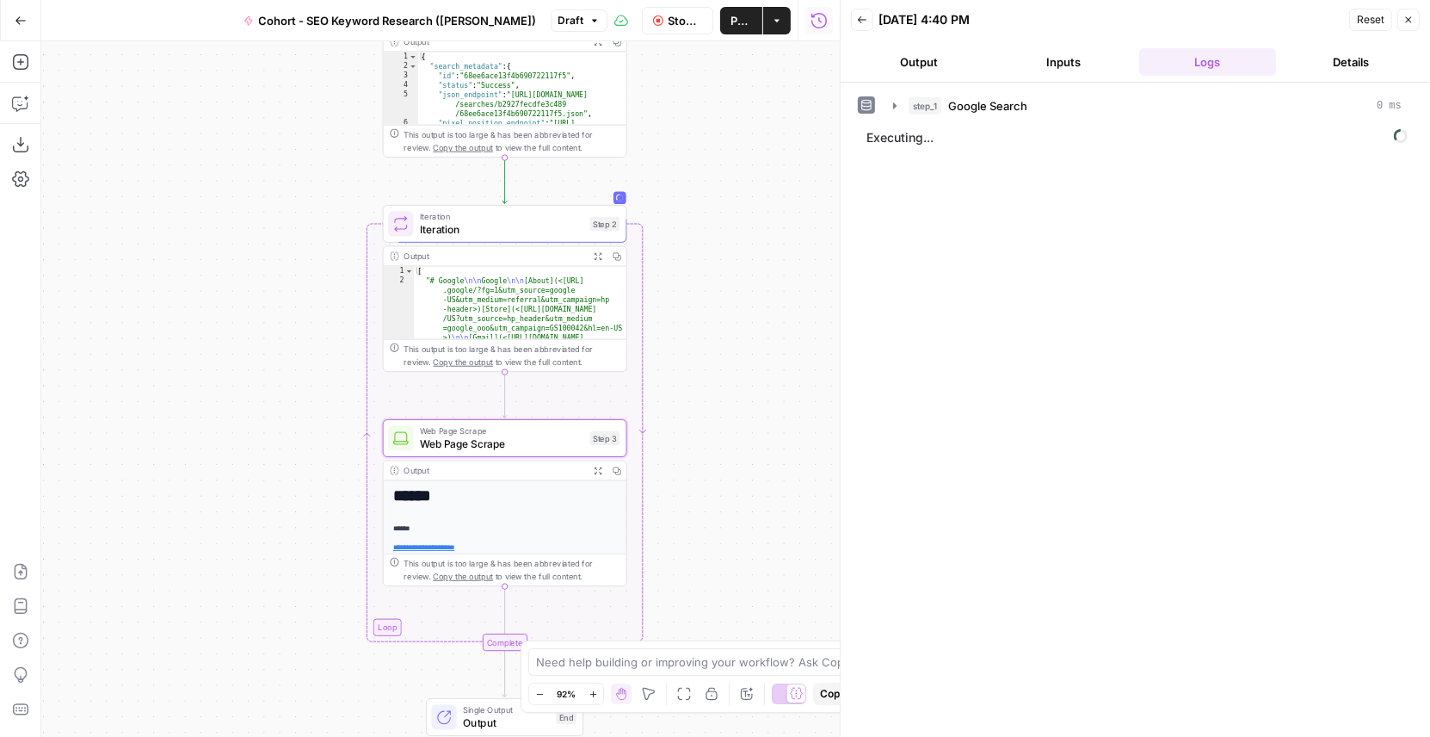
drag, startPoint x: 349, startPoint y: 292, endPoint x: 678, endPoint y: 250, distance: 331.4
click at [679, 250] on div "Workflow Input Settings Inputs Google Search Google Search Step 1 Output Expand…" at bounding box center [440, 388] width 799 height 695
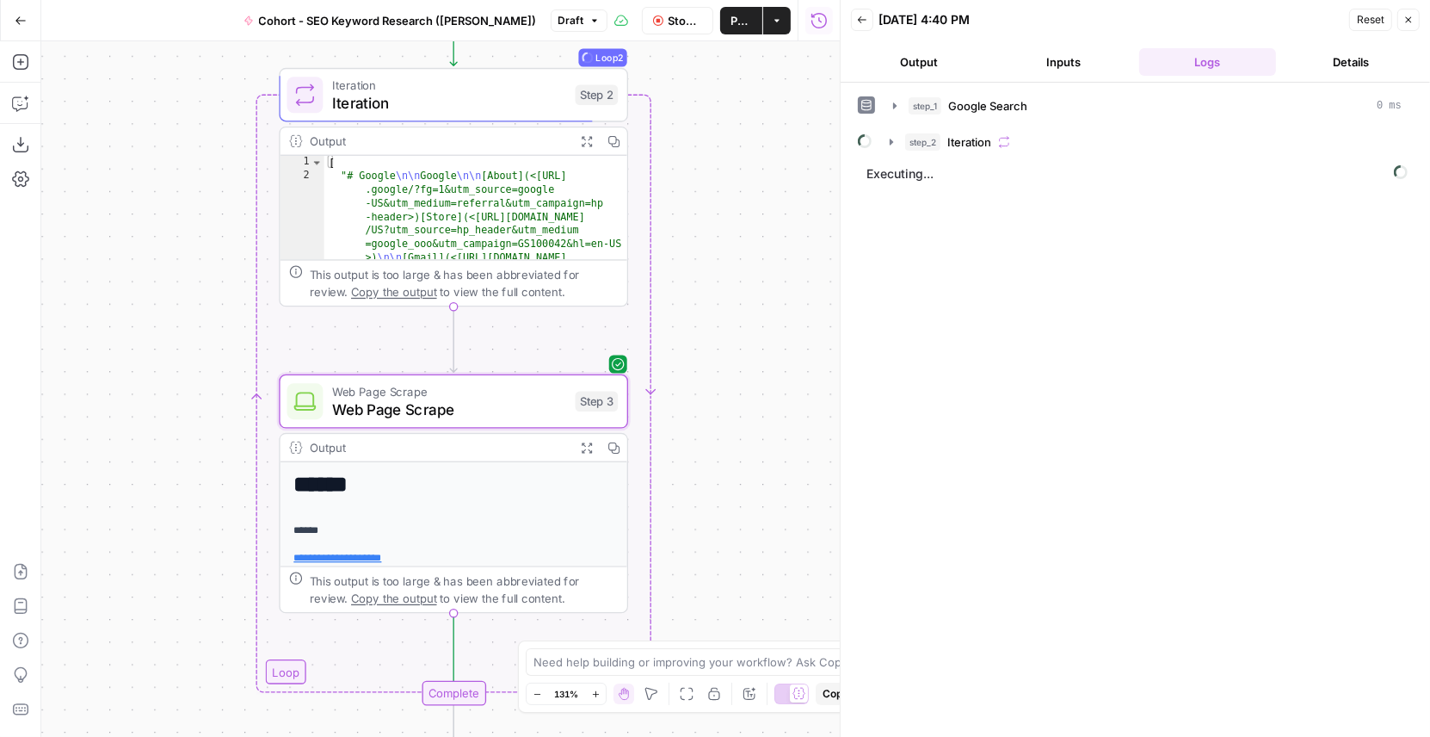
drag, startPoint x: 728, startPoint y: 343, endPoint x: 751, endPoint y: 227, distance: 118.5
click at [751, 227] on div "Workflow Input Settings Inputs Google Search Google Search Step 1 Output Expand…" at bounding box center [440, 388] width 799 height 695
click at [894, 100] on icon "button" at bounding box center [895, 106] width 14 height 14
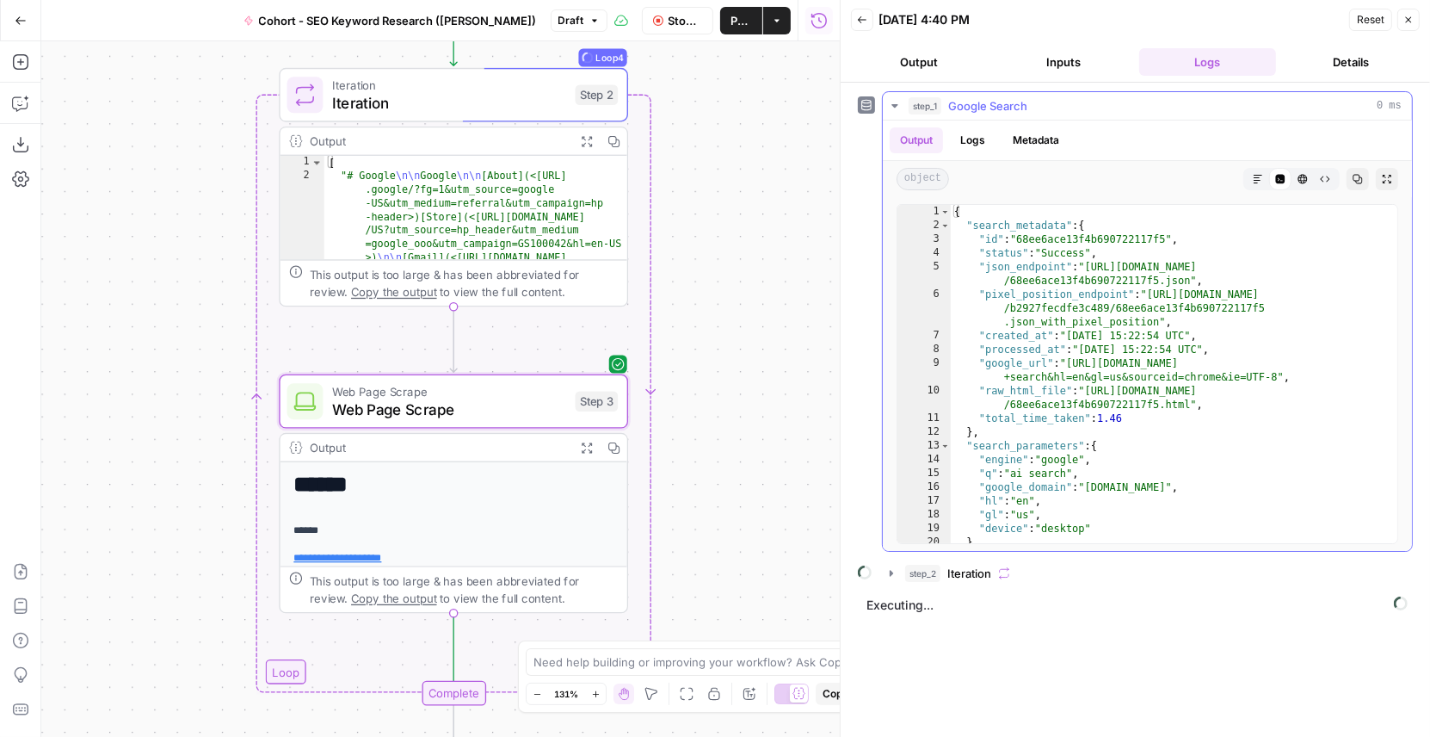
type textarea "**********"
click at [1112, 353] on div "{ "search_metadata" : { "id" : "68ee6ace13f4b690722117f5" , "status" : "Success…" at bounding box center [1175, 388] width 448 height 367
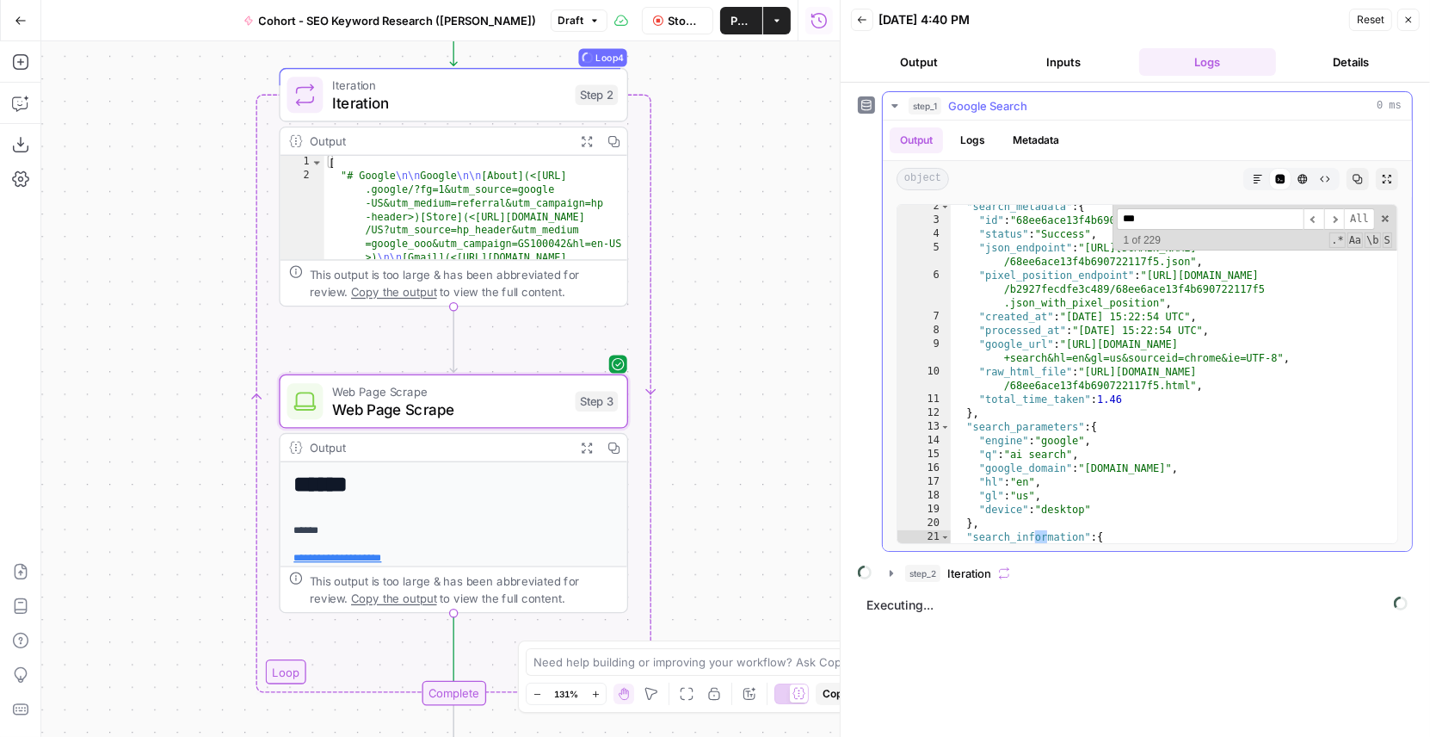
scroll to position [243, 0]
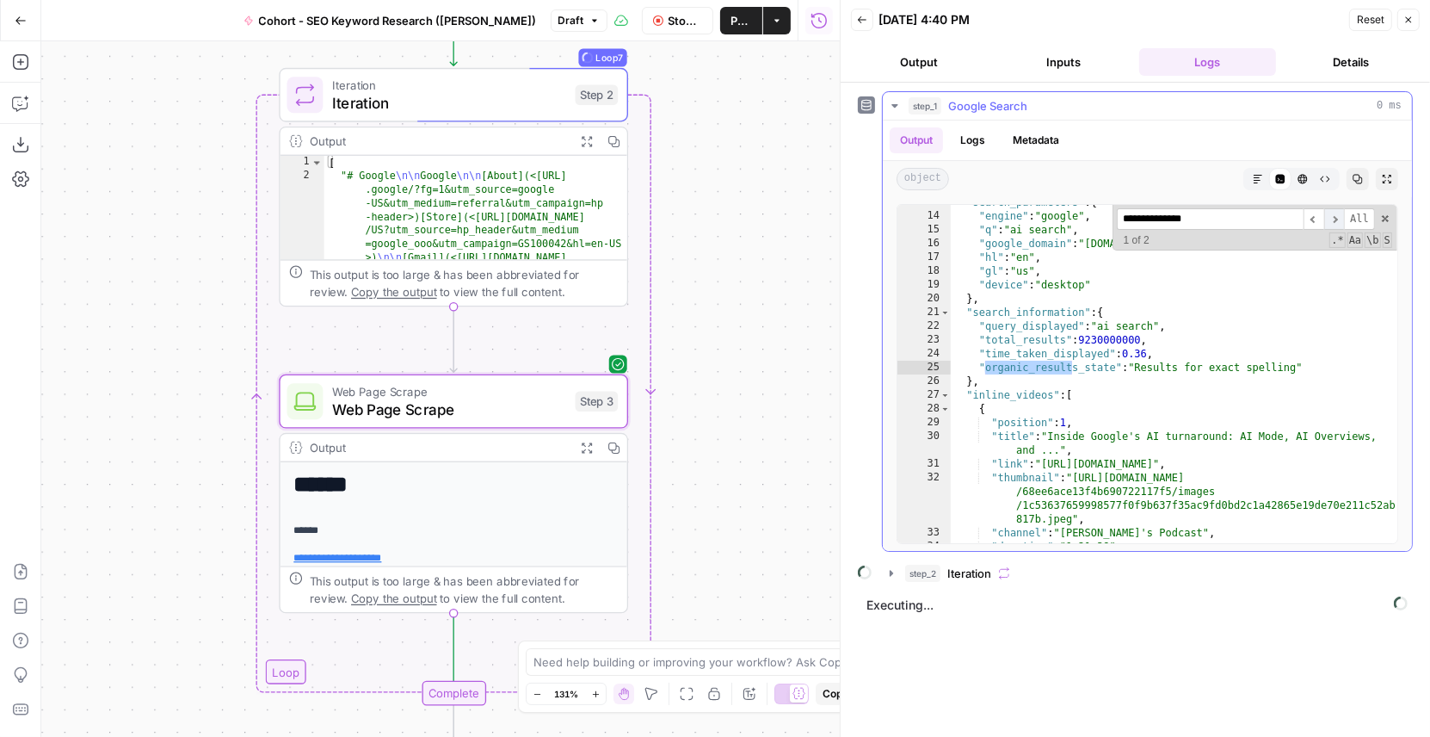
type input "**********"
click at [1338, 216] on span "​" at bounding box center [1335, 219] width 21 height 22
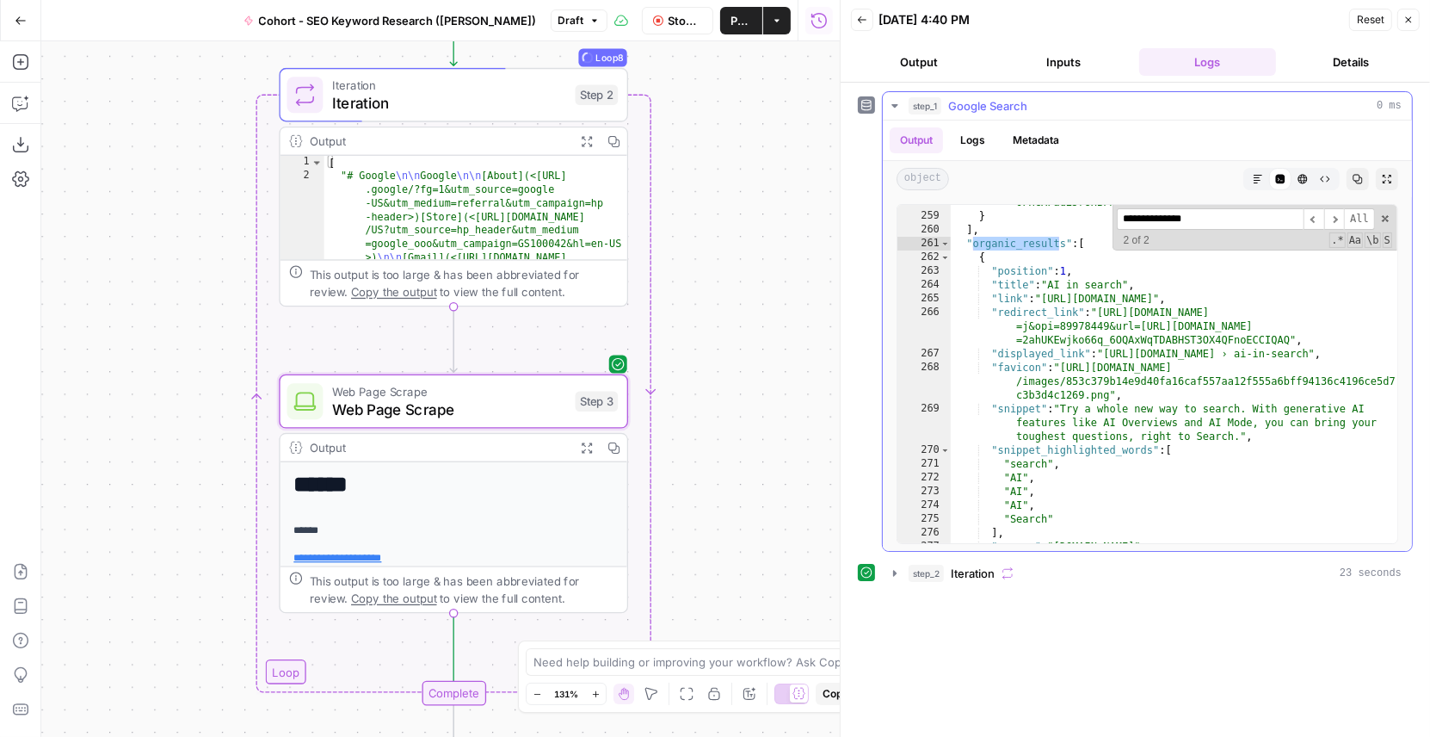
scroll to position [6501, 0]
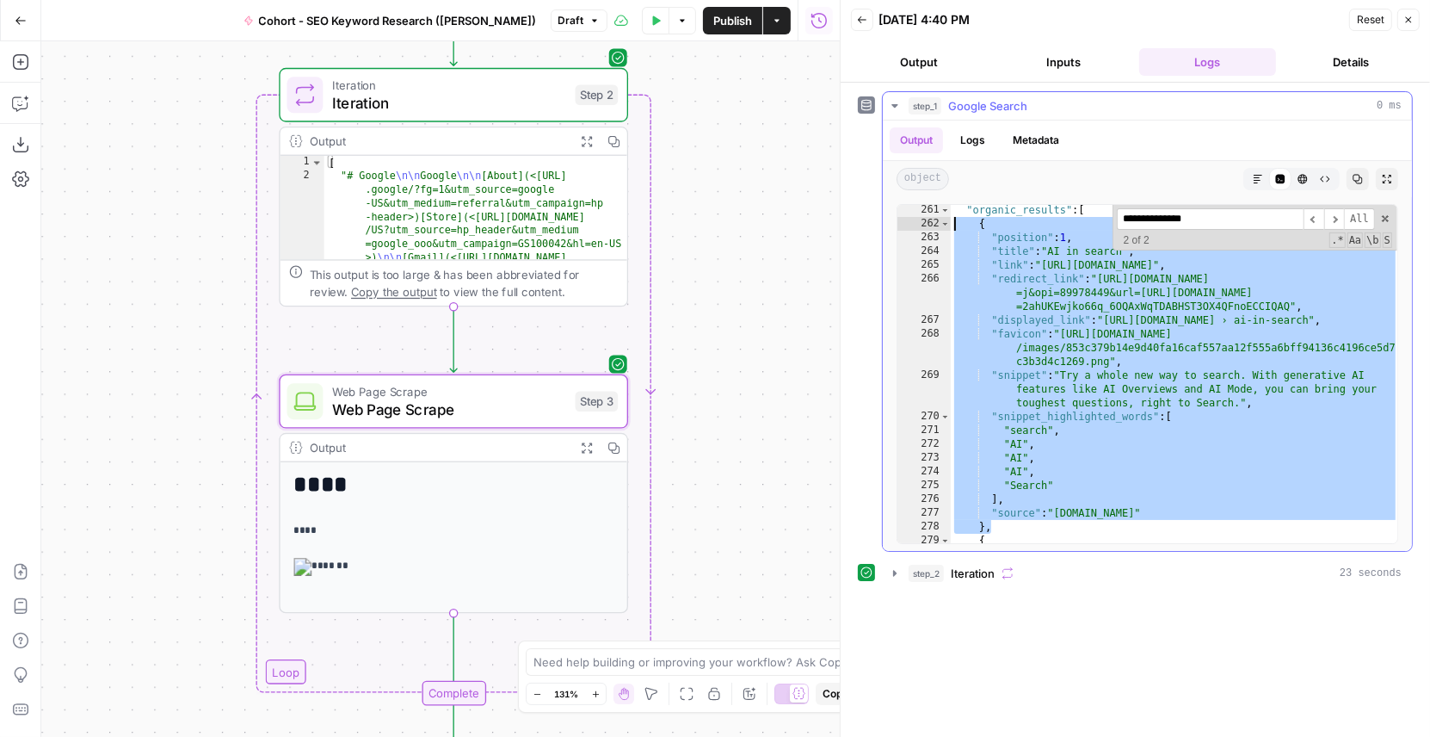
drag, startPoint x: 996, startPoint y: 524, endPoint x: 949, endPoint y: 216, distance: 311.6
click at [951, 216] on div ""organic_results" : [ { "position" : 1 , "title" : "AI in search" , "link" : "h…" at bounding box center [1175, 386] width 448 height 367
click at [1016, 263] on div ""organic_results" : [ { "position" : 1 , "title" : "AI in search" , "link" : "h…" at bounding box center [1175, 386] width 448 height 367
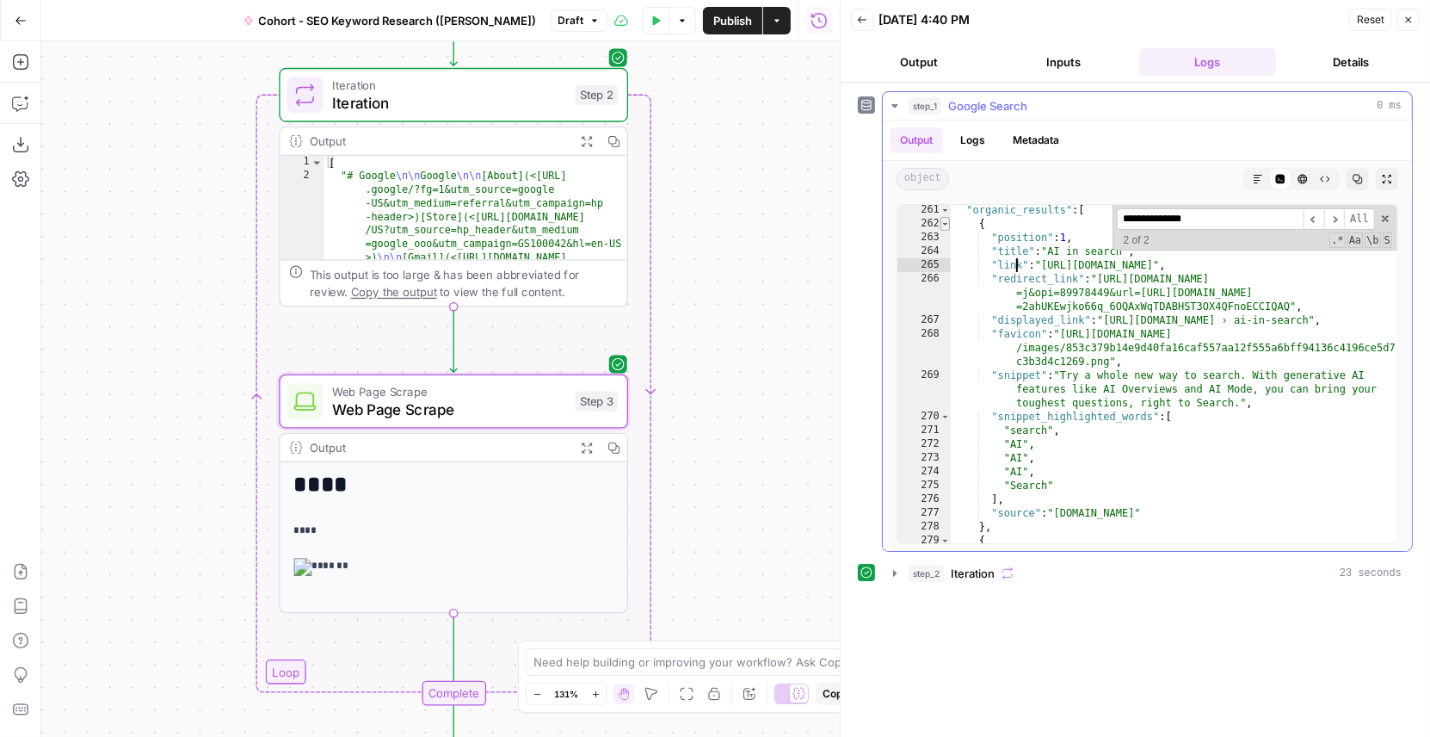
click at [945, 218] on span "Toggle code folding, rows 262 through 278" at bounding box center [945, 224] width 9 height 14
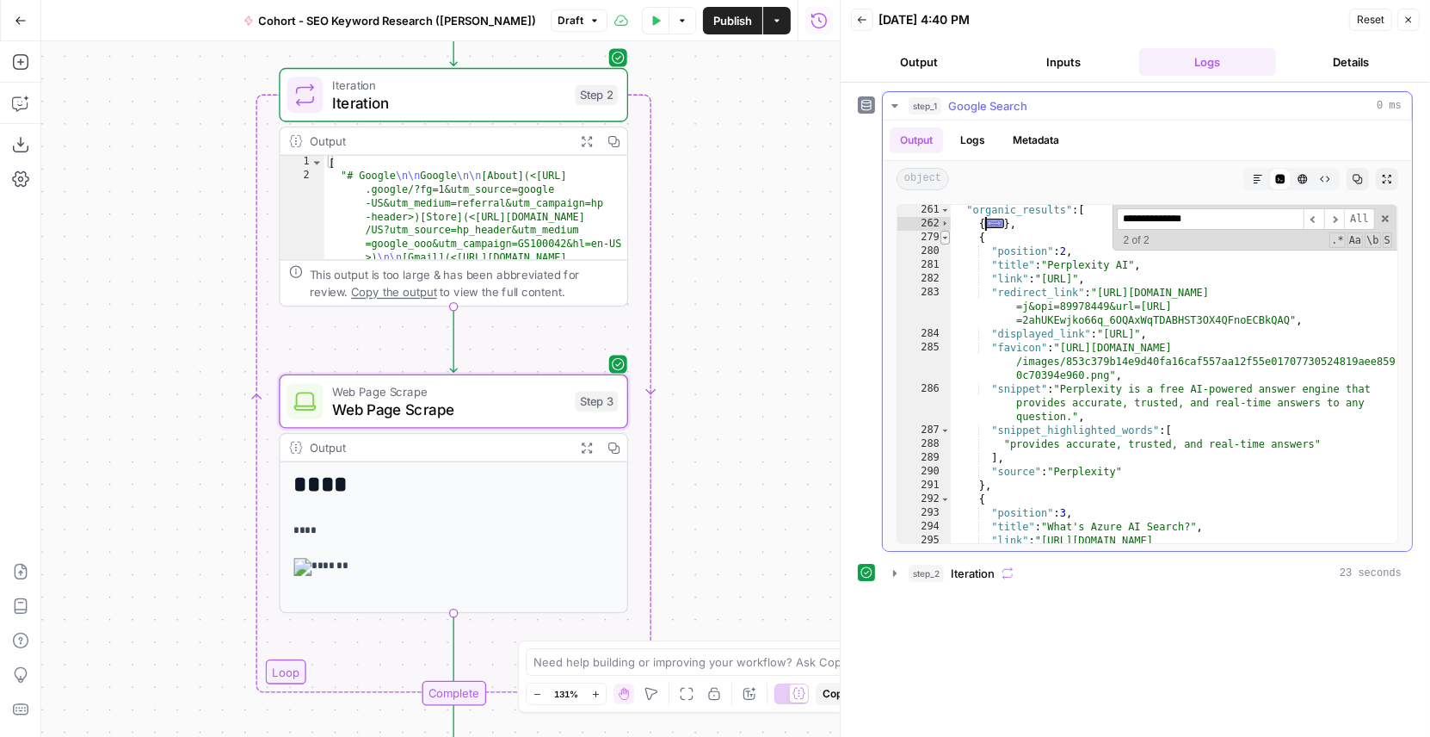
click at [943, 232] on span "Toggle code folding, rows 279 through 291" at bounding box center [945, 238] width 9 height 14
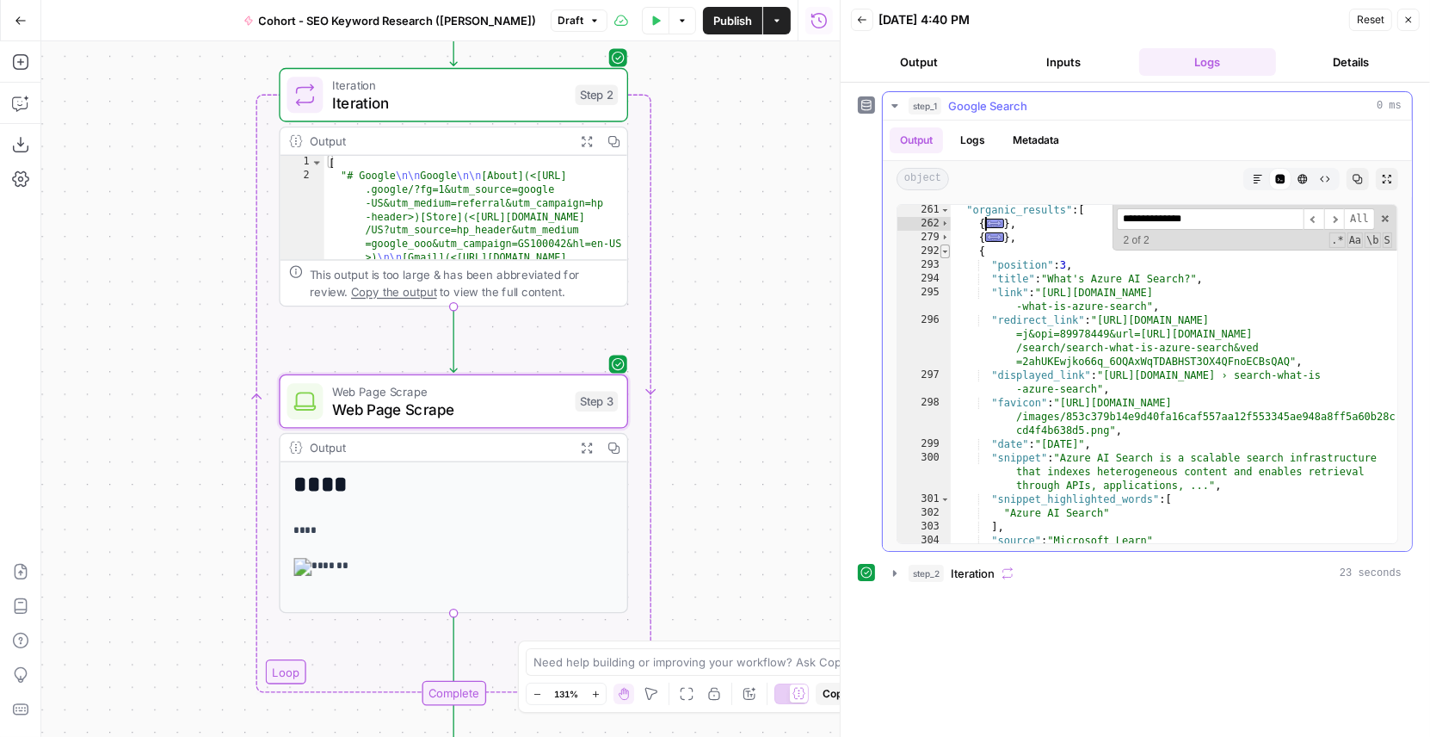
click at [944, 248] on span "Toggle code folding, rows 292 through 305" at bounding box center [945, 251] width 9 height 14
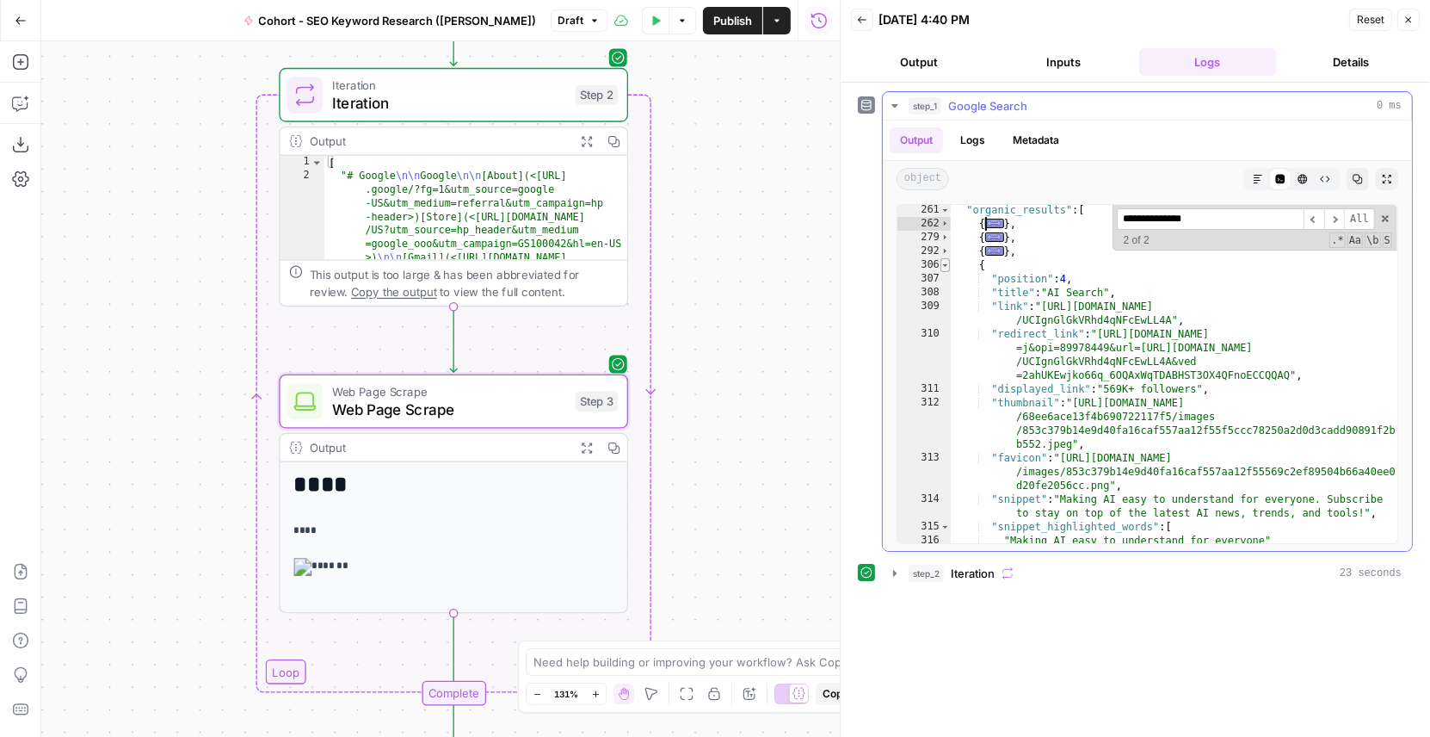
click at [943, 262] on span "Toggle code folding, rows 306 through 319" at bounding box center [945, 265] width 9 height 14
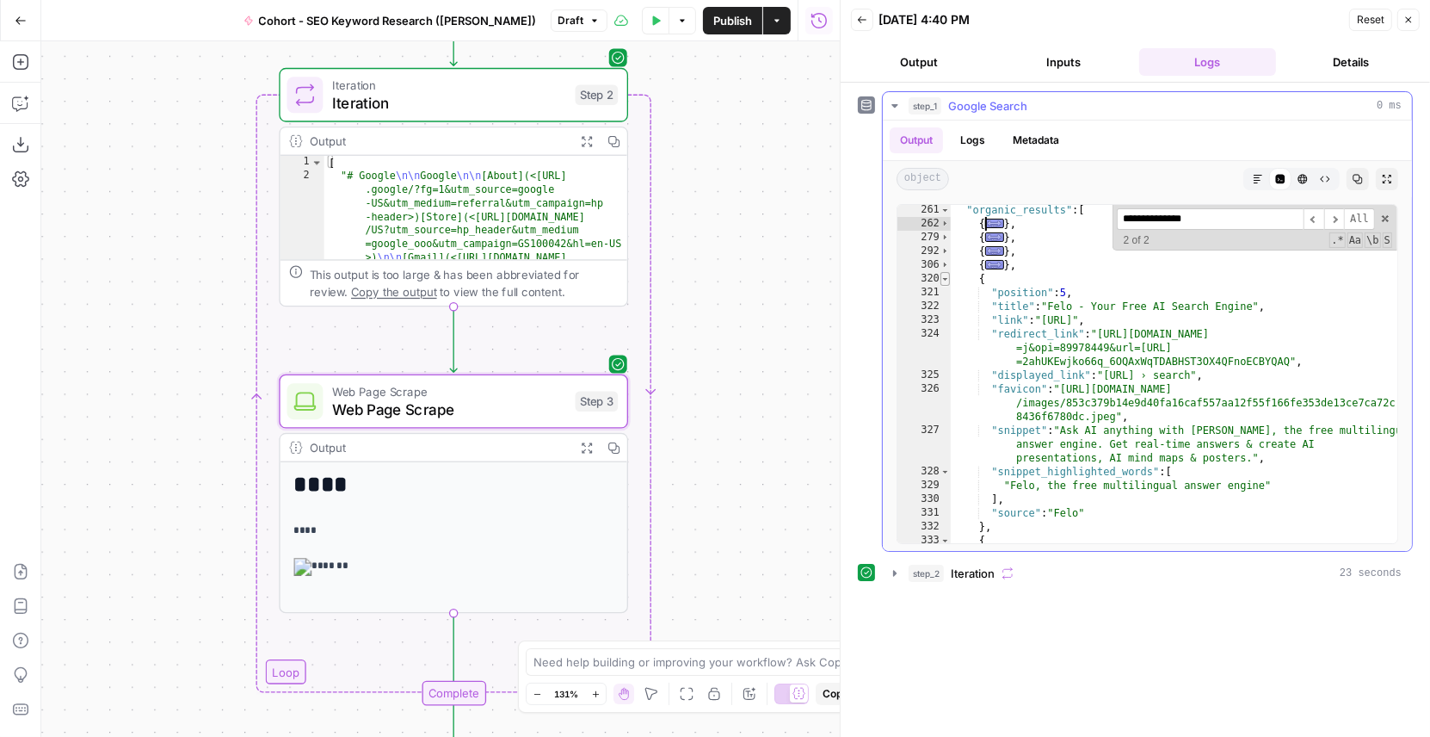
click at [942, 273] on span "Toggle code folding, rows 320 through 332" at bounding box center [945, 279] width 9 height 14
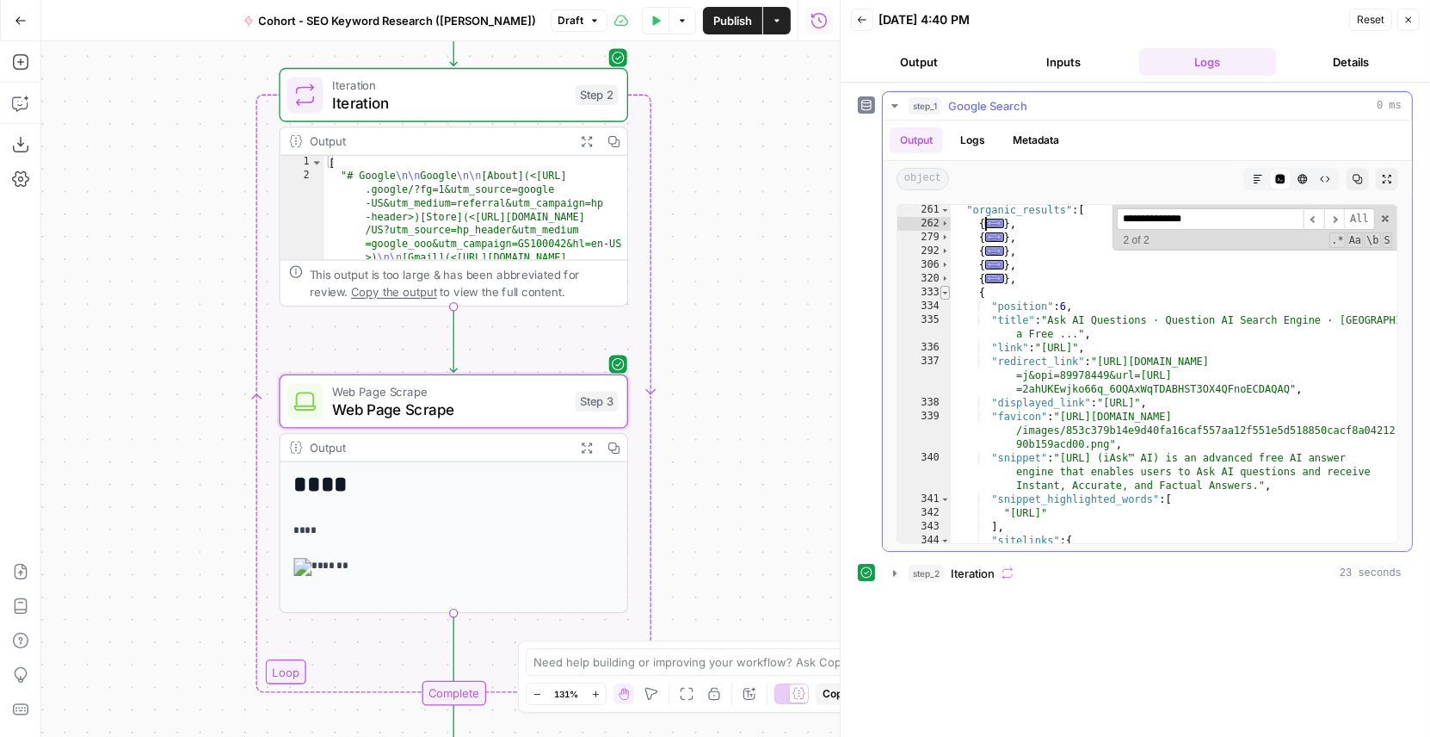
click at [944, 289] on span "Toggle code folding, rows 333 through 365" at bounding box center [945, 293] width 9 height 14
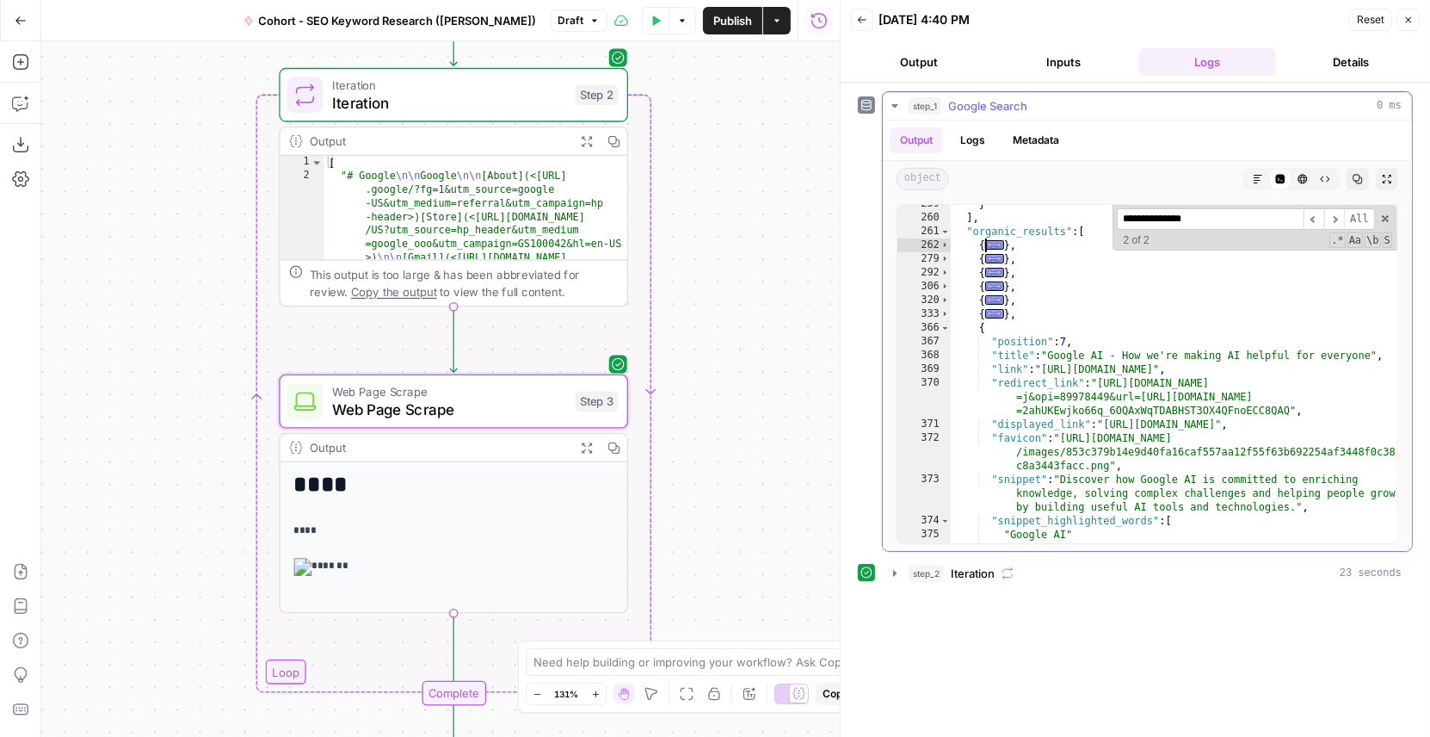
scroll to position [6470, 0]
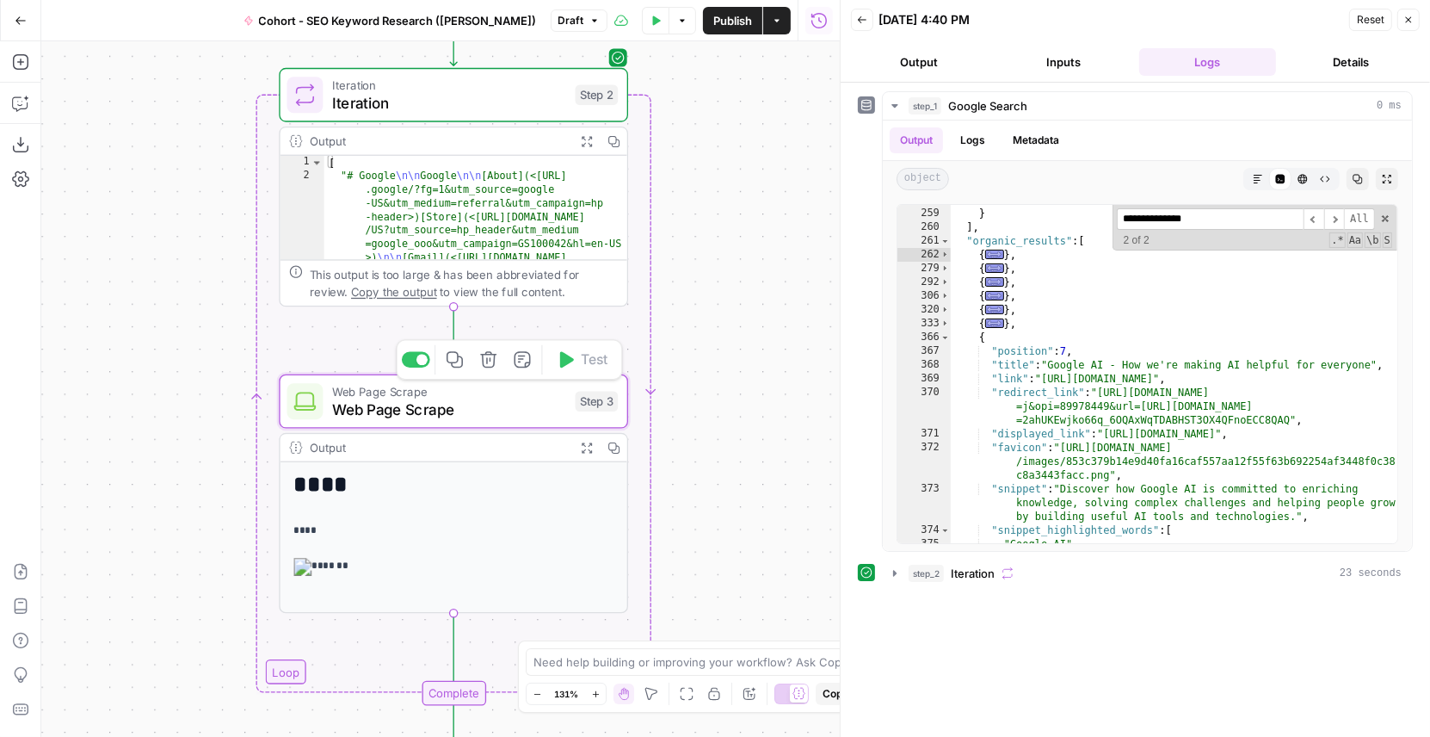
click at [484, 414] on span "Web Page Scrape" at bounding box center [449, 409] width 234 height 22
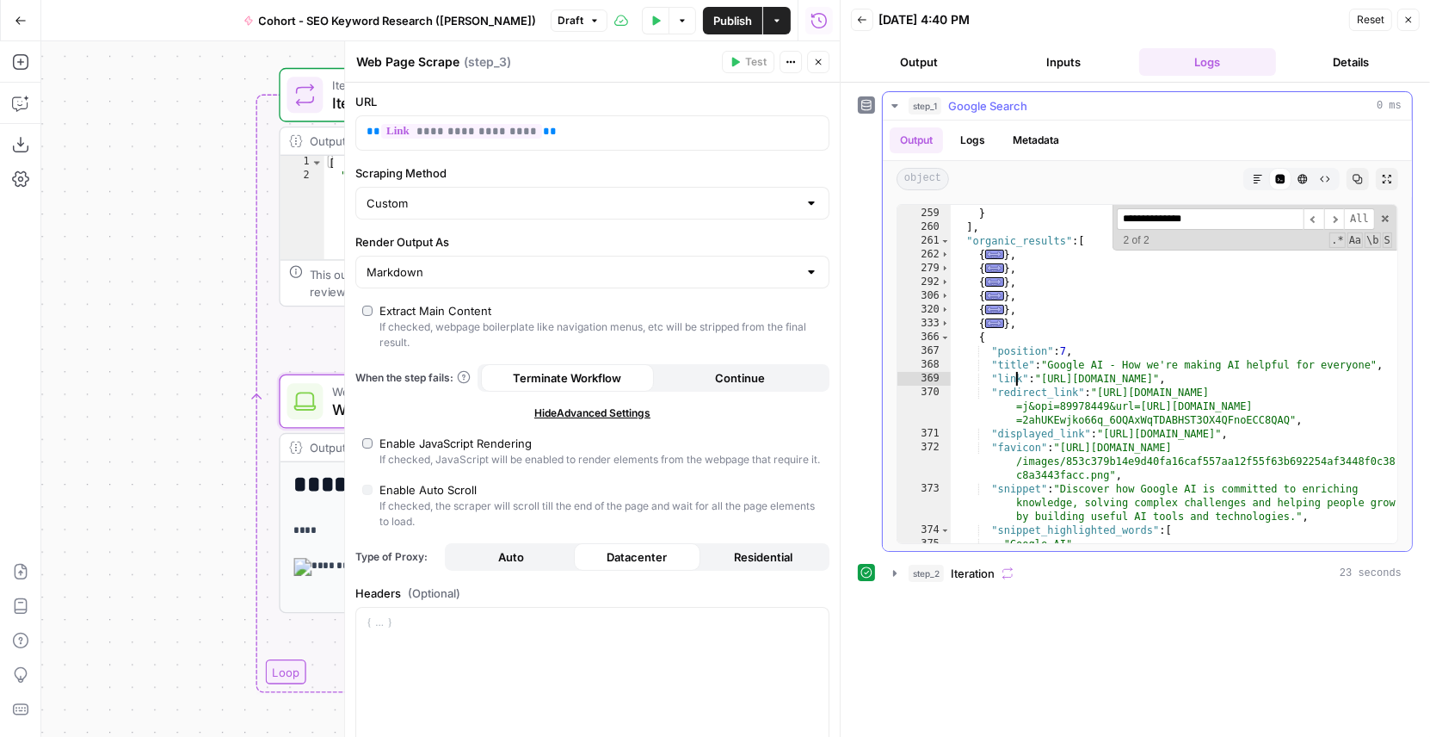
type textarea "**********"
click at [1013, 379] on div ""serpapi_link" : "https://serpapi.com/search.json?device =desktop&engine=google…" at bounding box center [1175, 259] width 448 height 601
click at [822, 61] on icon "button" at bounding box center [818, 62] width 10 height 10
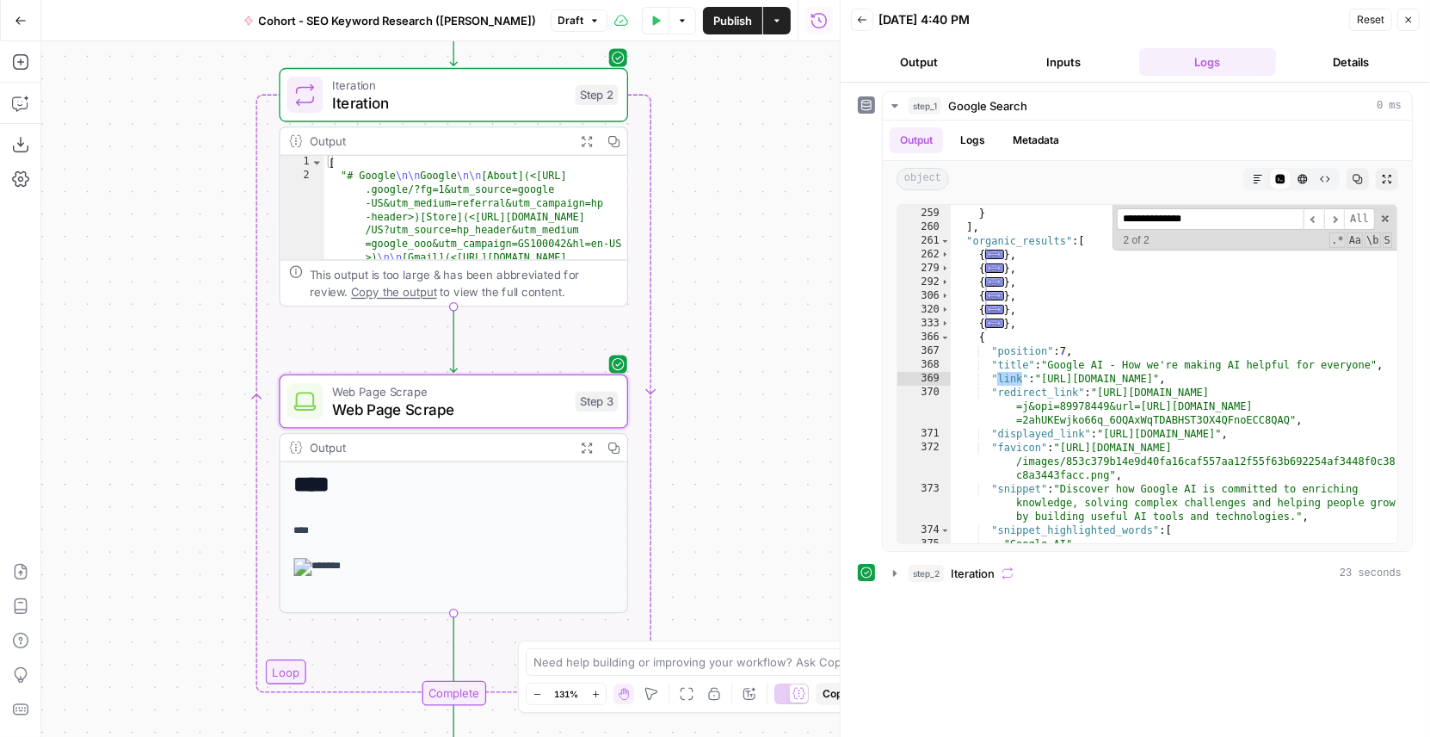
click at [1057, 61] on button "Inputs" at bounding box center [1063, 62] width 137 height 28
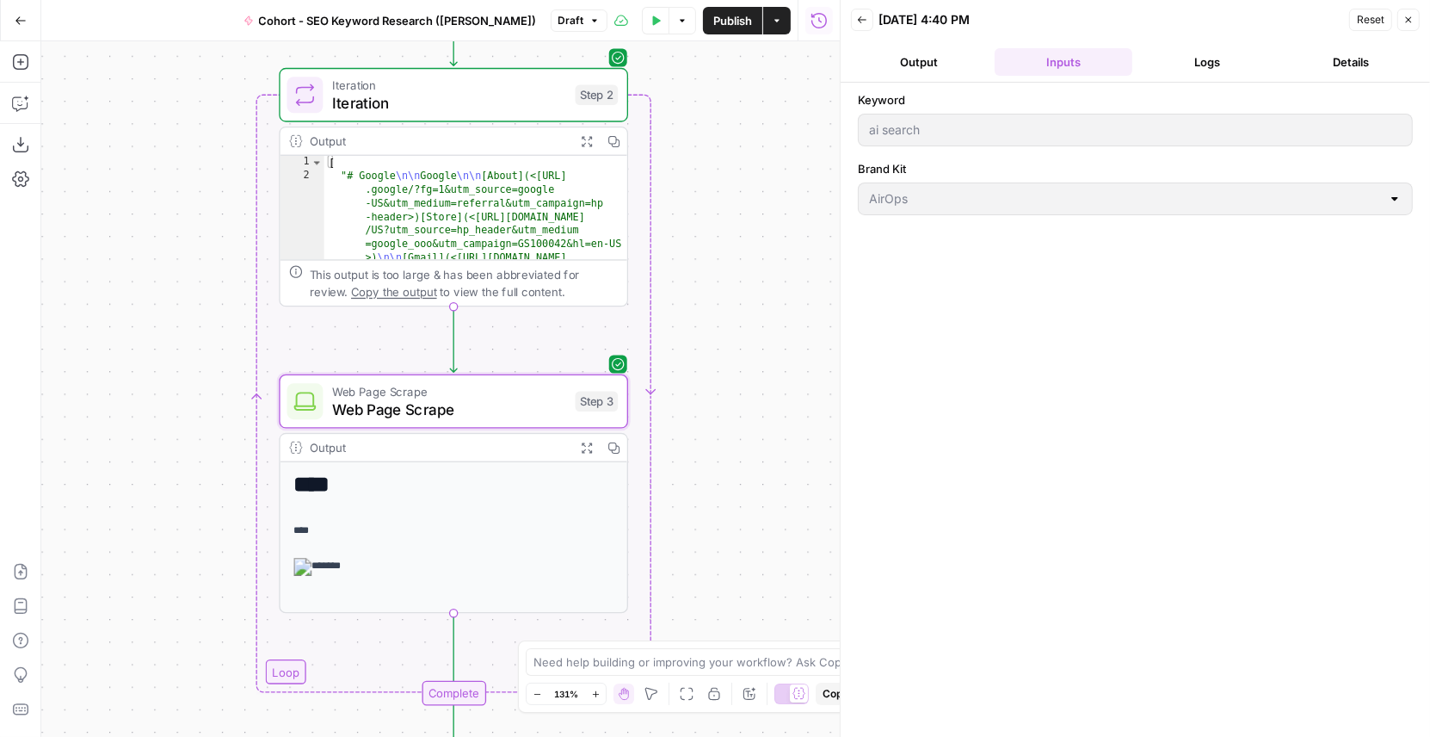
click at [1186, 58] on button "Logs" at bounding box center [1208, 62] width 137 height 28
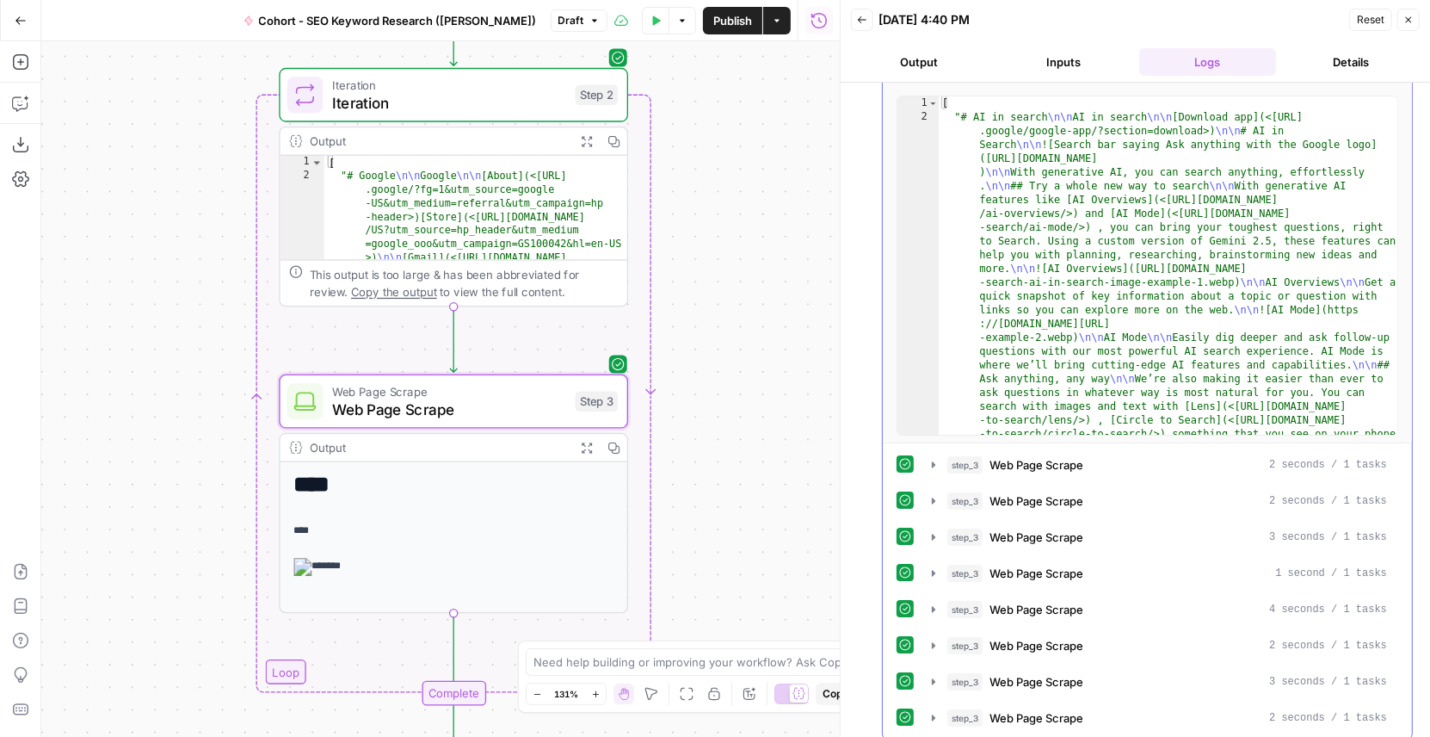
scroll to position [146, 0]
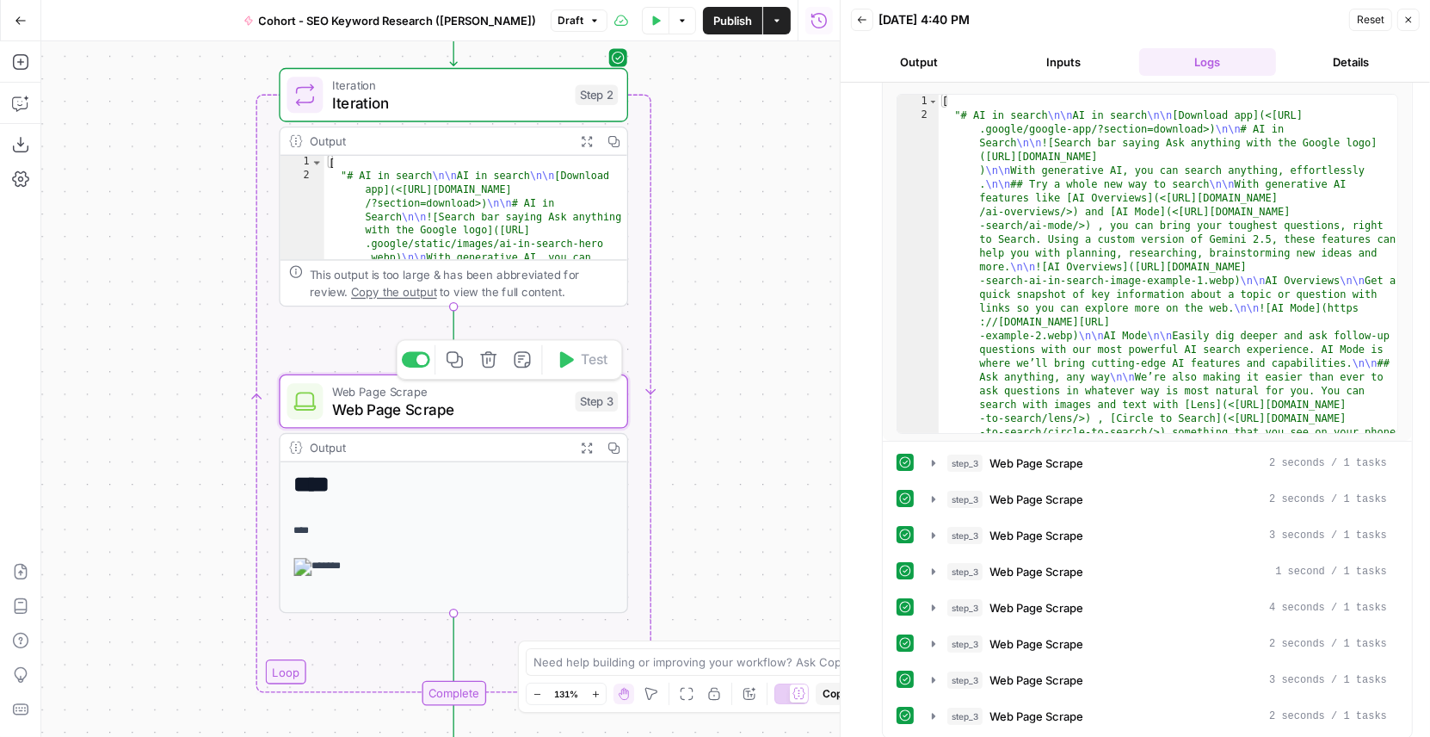
click at [448, 405] on span "Web Page Scrape" at bounding box center [449, 409] width 234 height 22
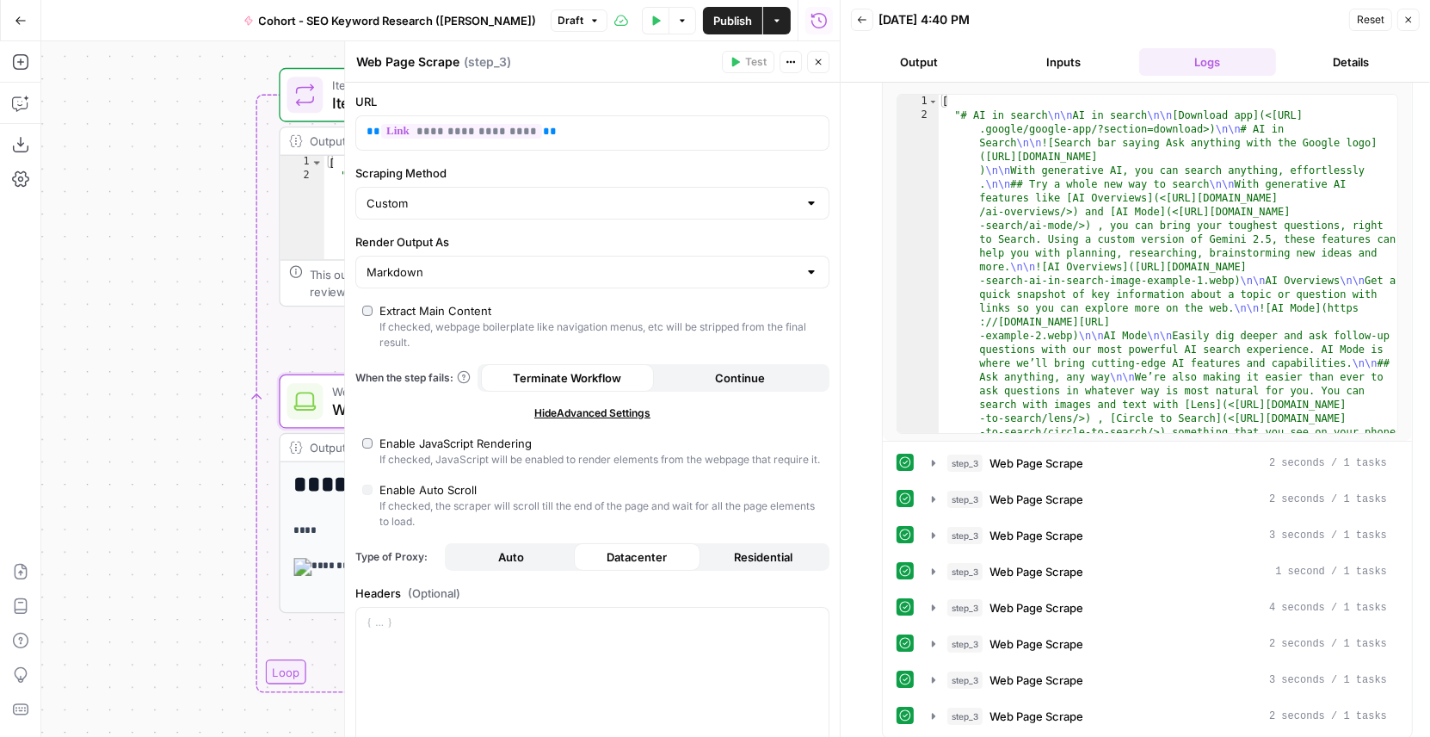
click at [693, 374] on button "Continue" at bounding box center [740, 378] width 173 height 28
click at [819, 59] on icon "button" at bounding box center [818, 62] width 10 height 10
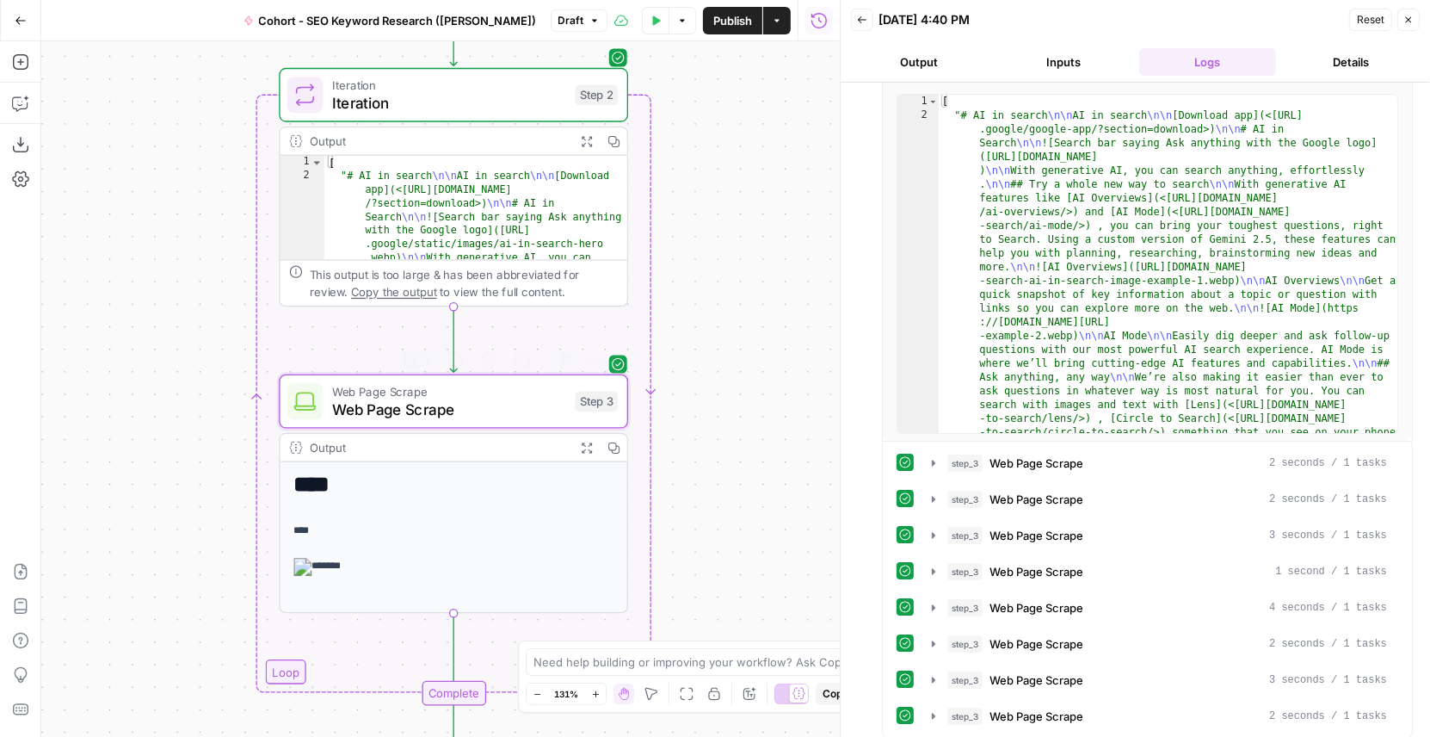
click at [417, 405] on span "Web Page Scrape" at bounding box center [449, 409] width 234 height 22
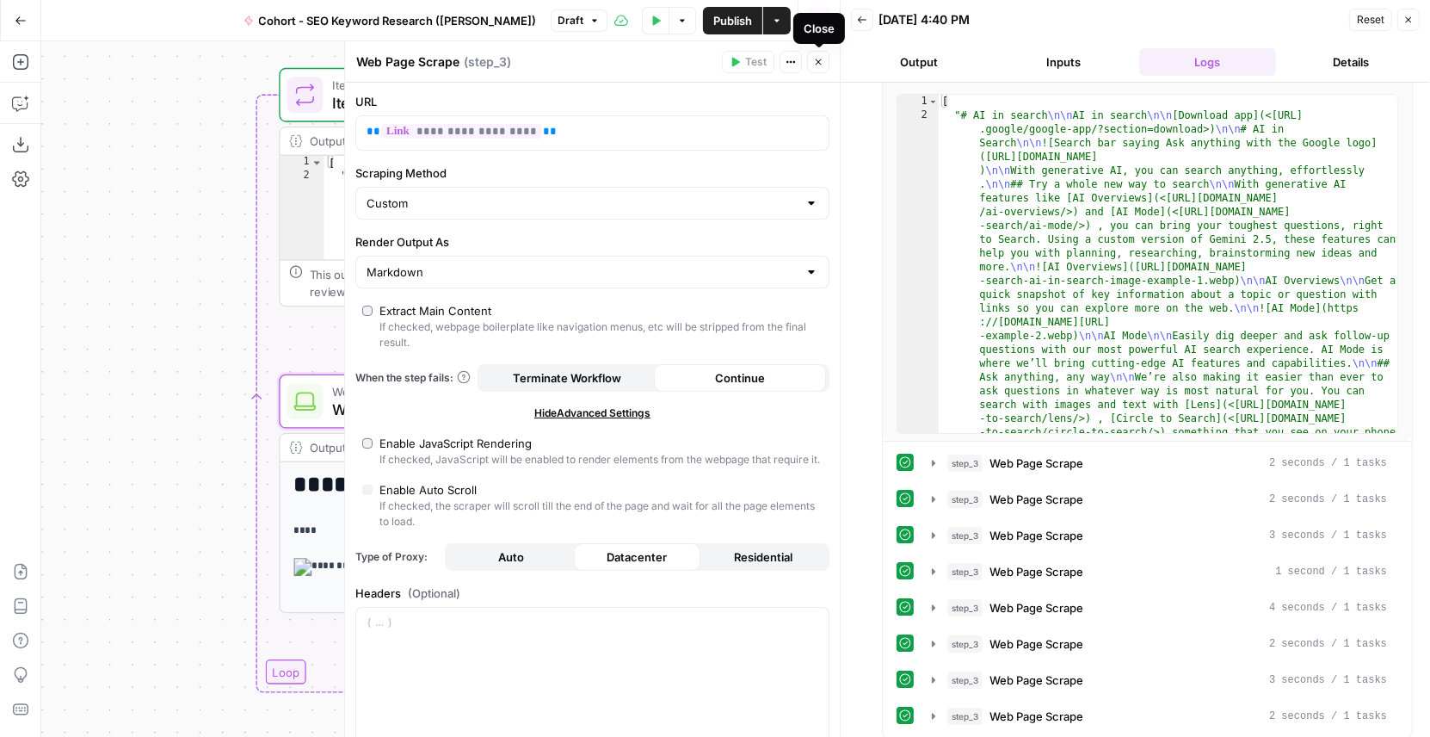
click at [819, 65] on icon "button" at bounding box center [818, 62] width 10 height 10
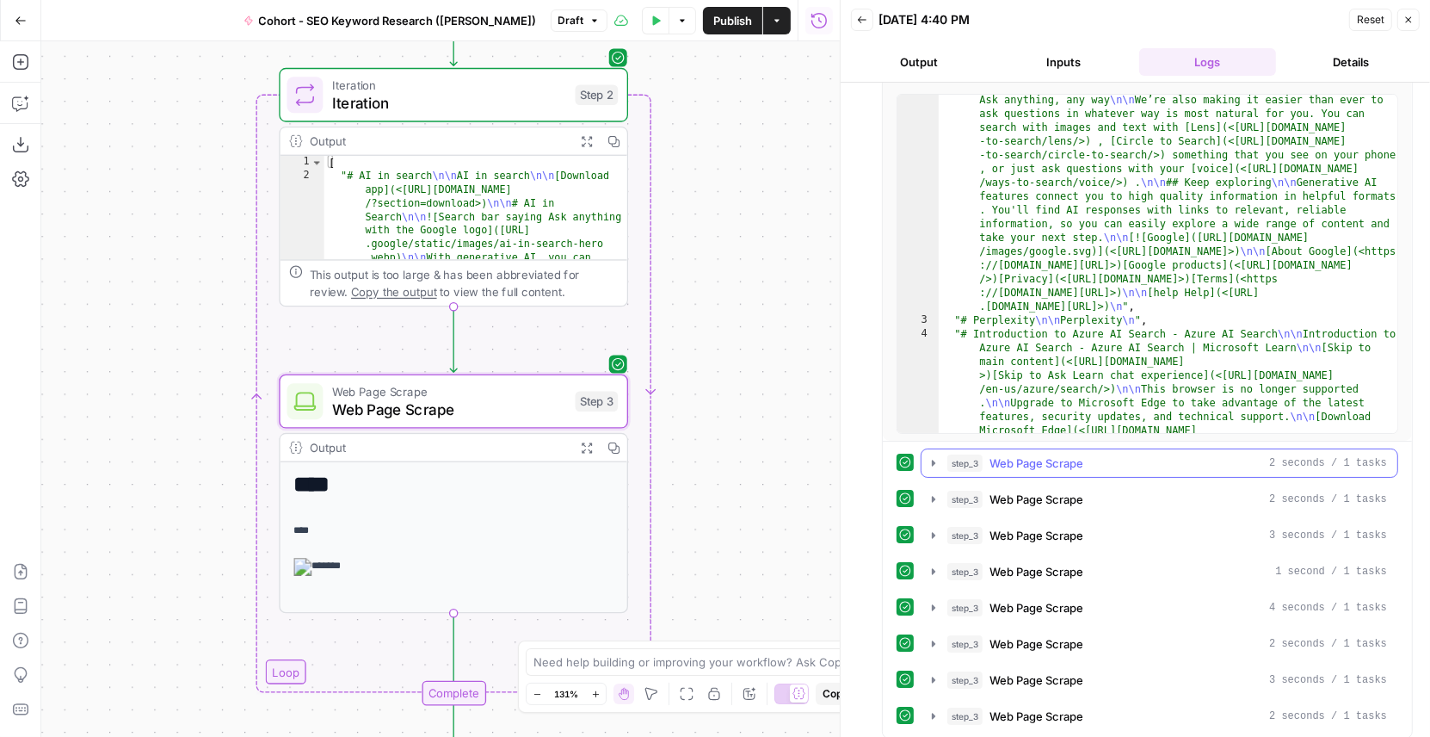
click at [928, 460] on icon "button" at bounding box center [934, 463] width 14 height 14
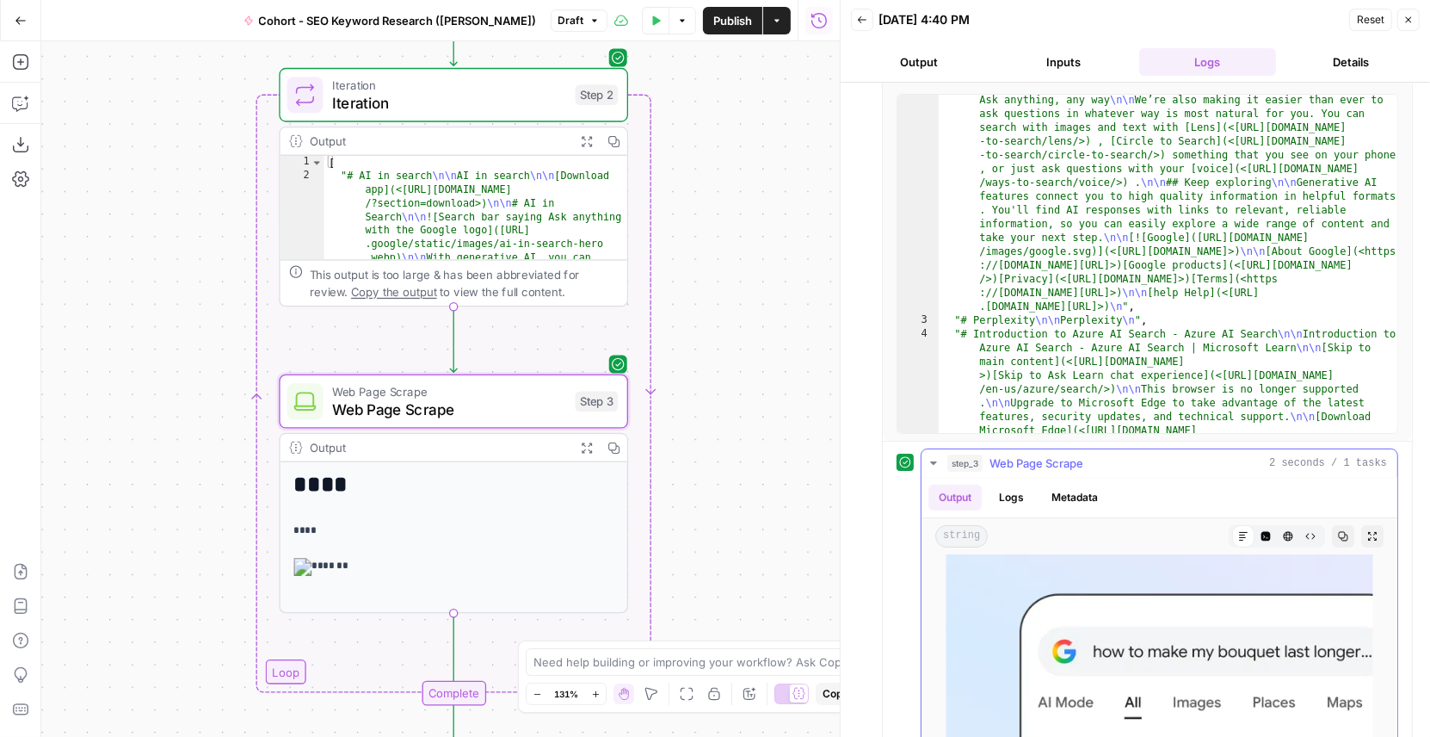
scroll to position [809, 0]
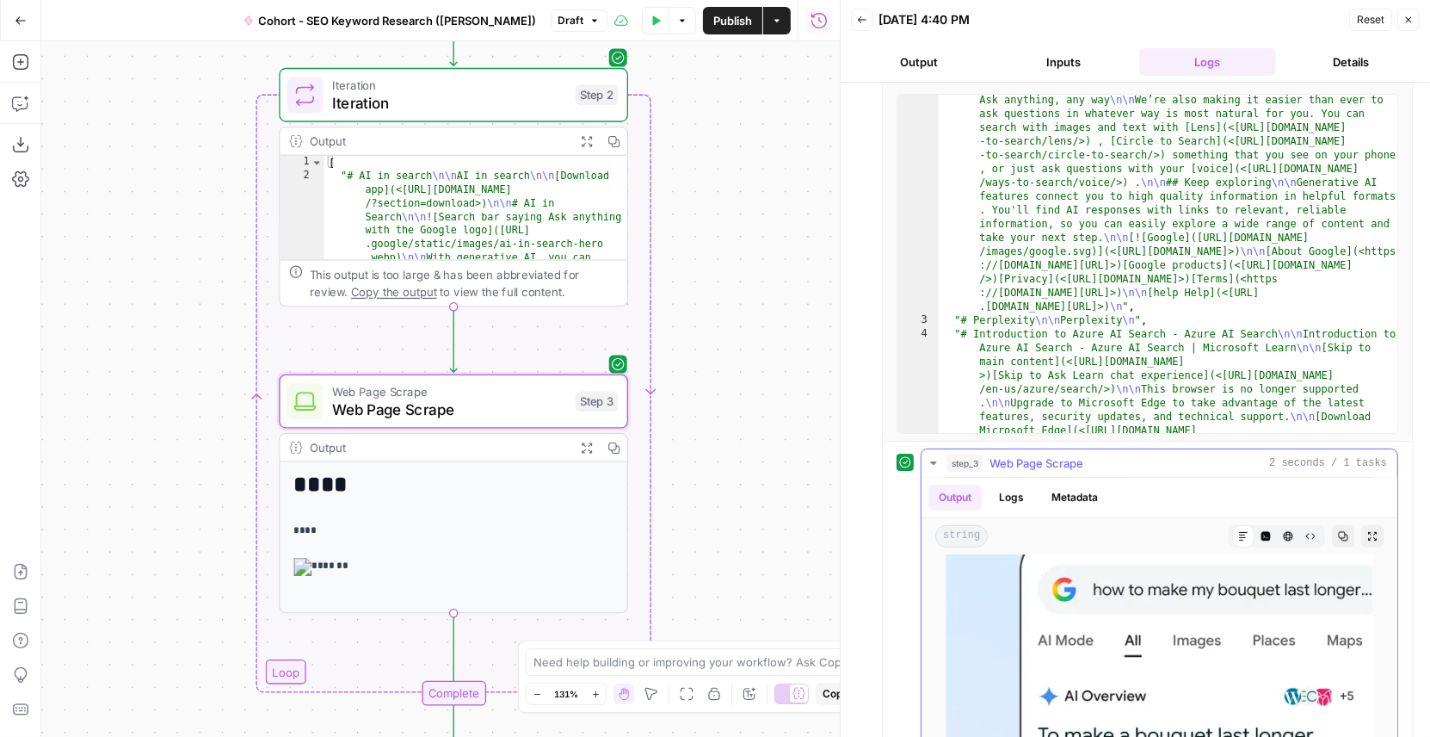
click at [930, 457] on icon "button" at bounding box center [934, 463] width 14 height 14
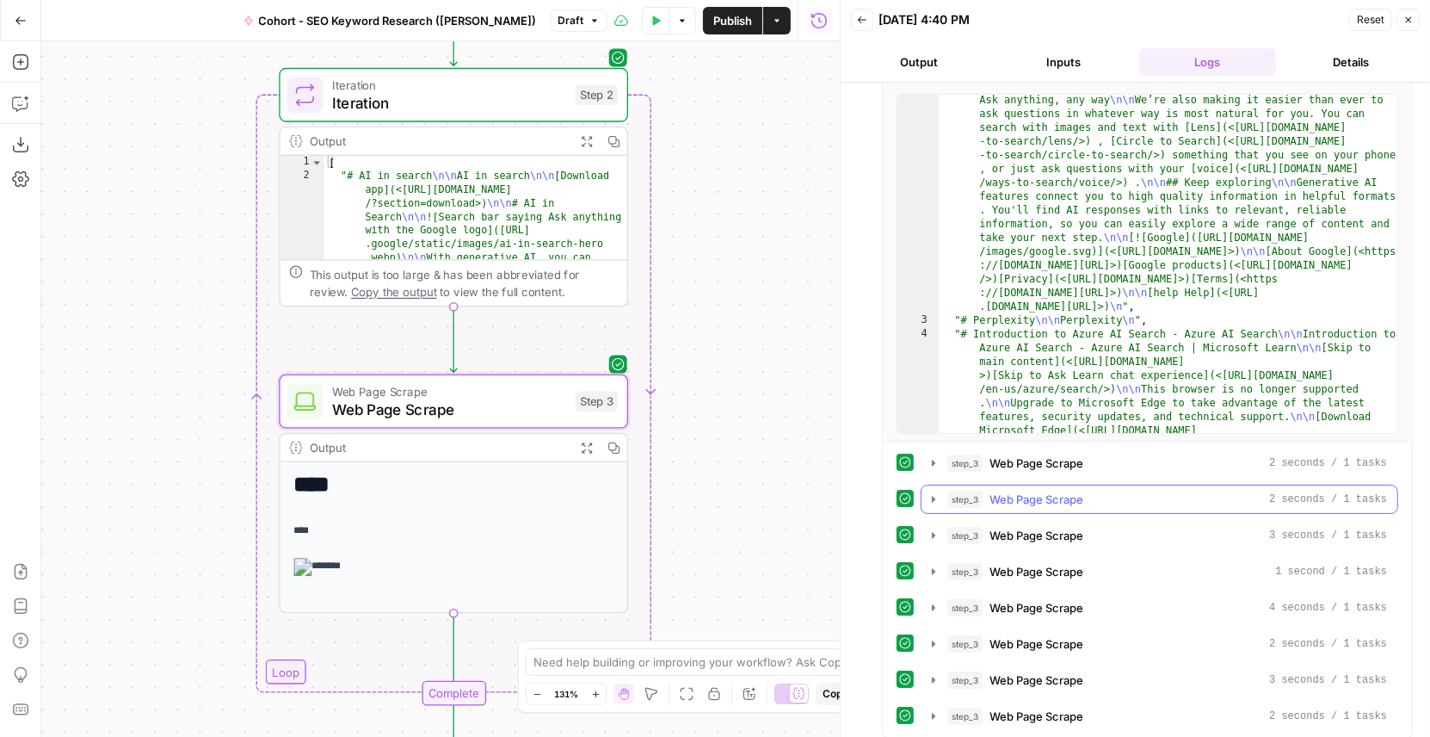
click at [936, 493] on icon "button" at bounding box center [934, 499] width 14 height 14
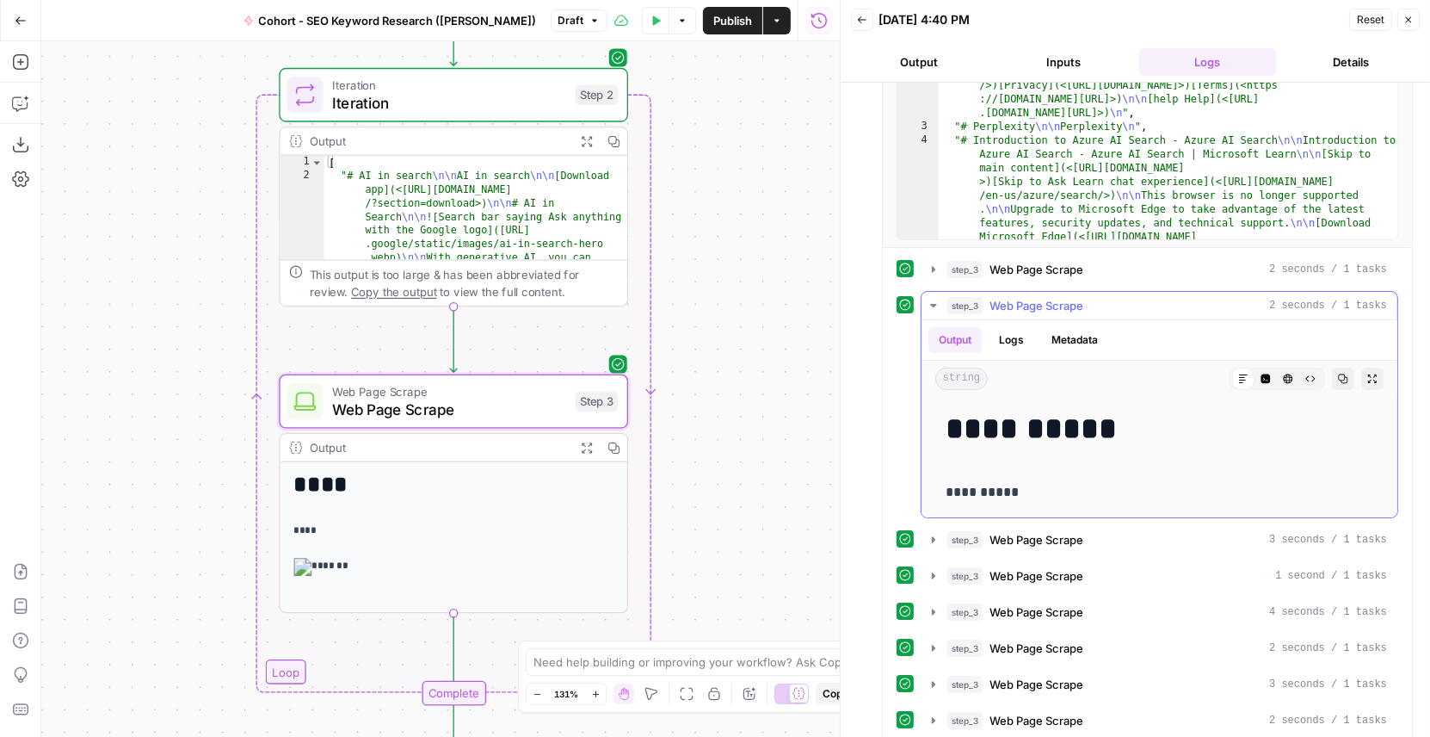
scroll to position [343, 0]
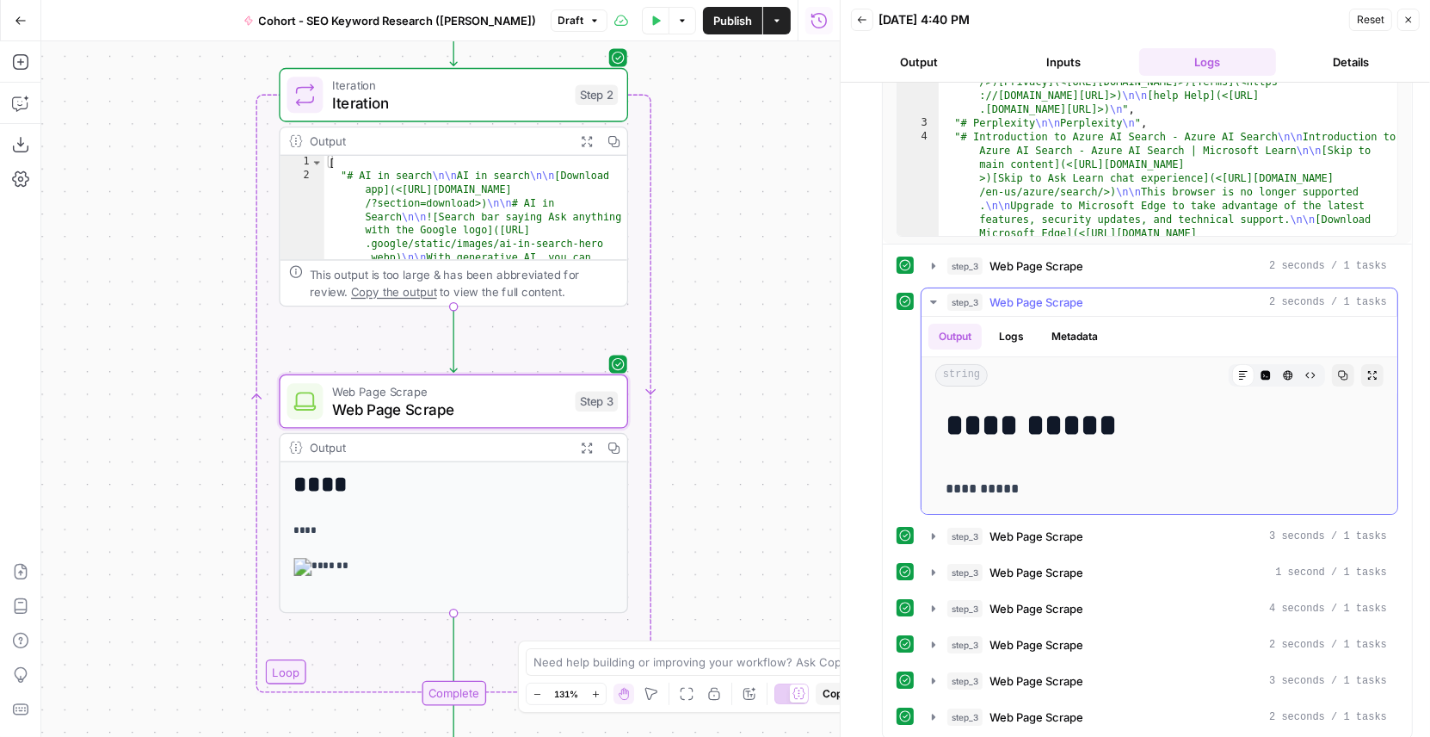
click at [932, 300] on icon "button" at bounding box center [934, 302] width 14 height 14
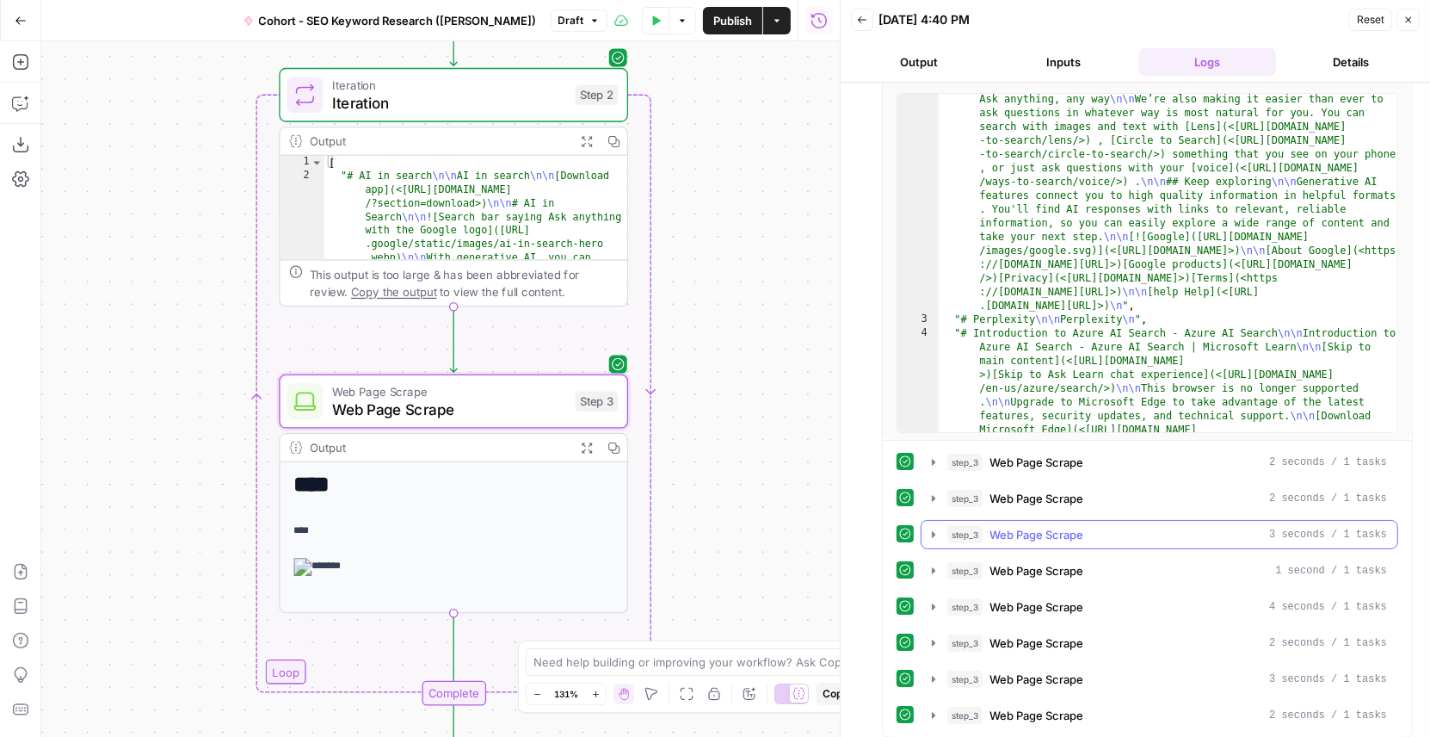
click at [932, 531] on icon "button" at bounding box center [933, 534] width 3 height 6
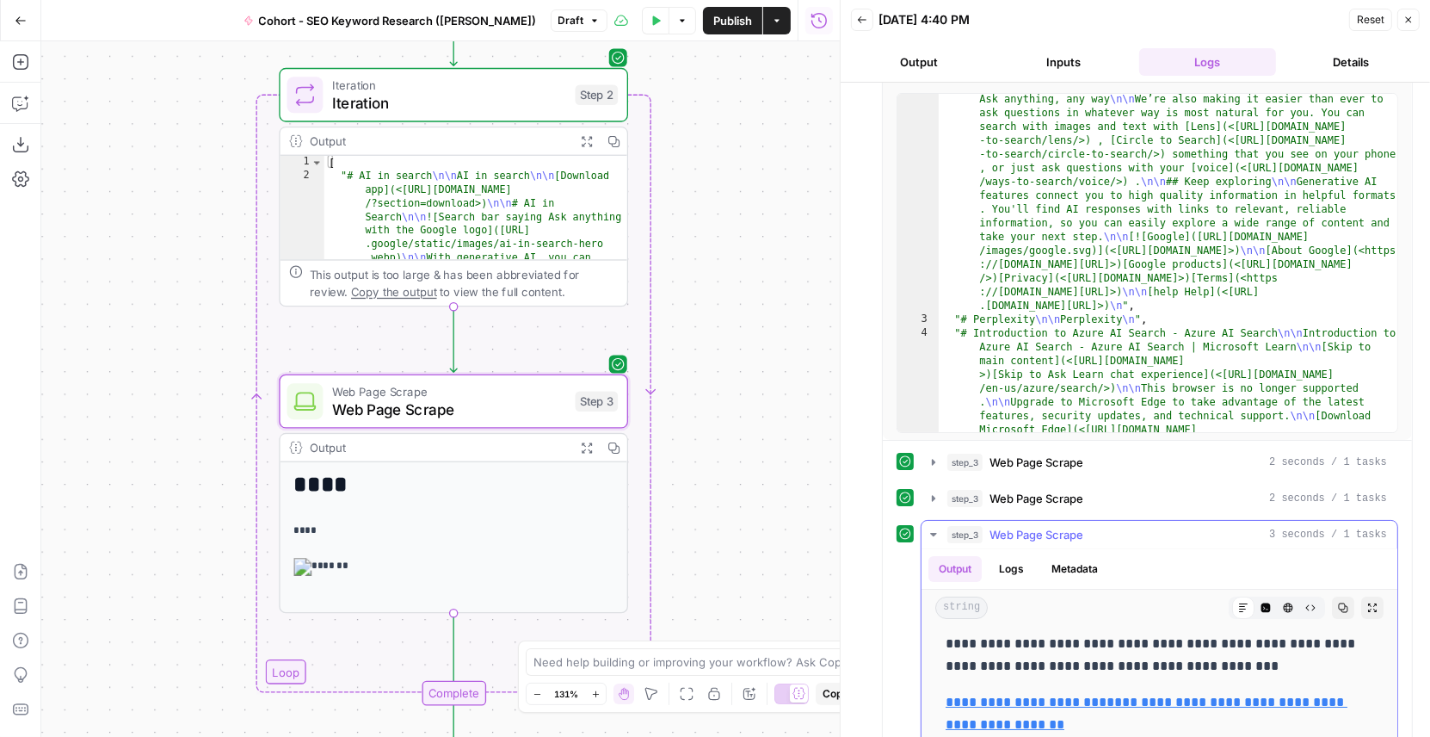
scroll to position [250, 0]
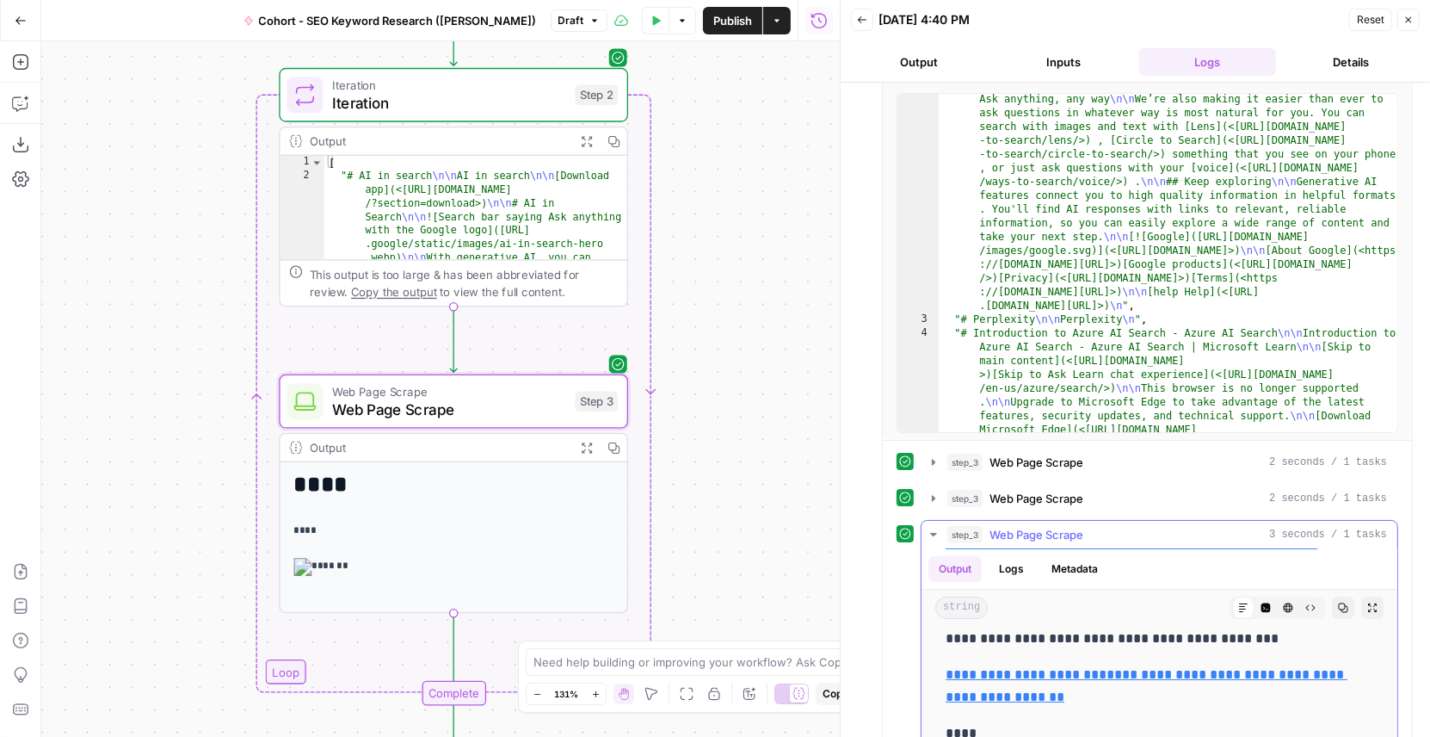
click at [930, 528] on icon "button" at bounding box center [934, 535] width 14 height 14
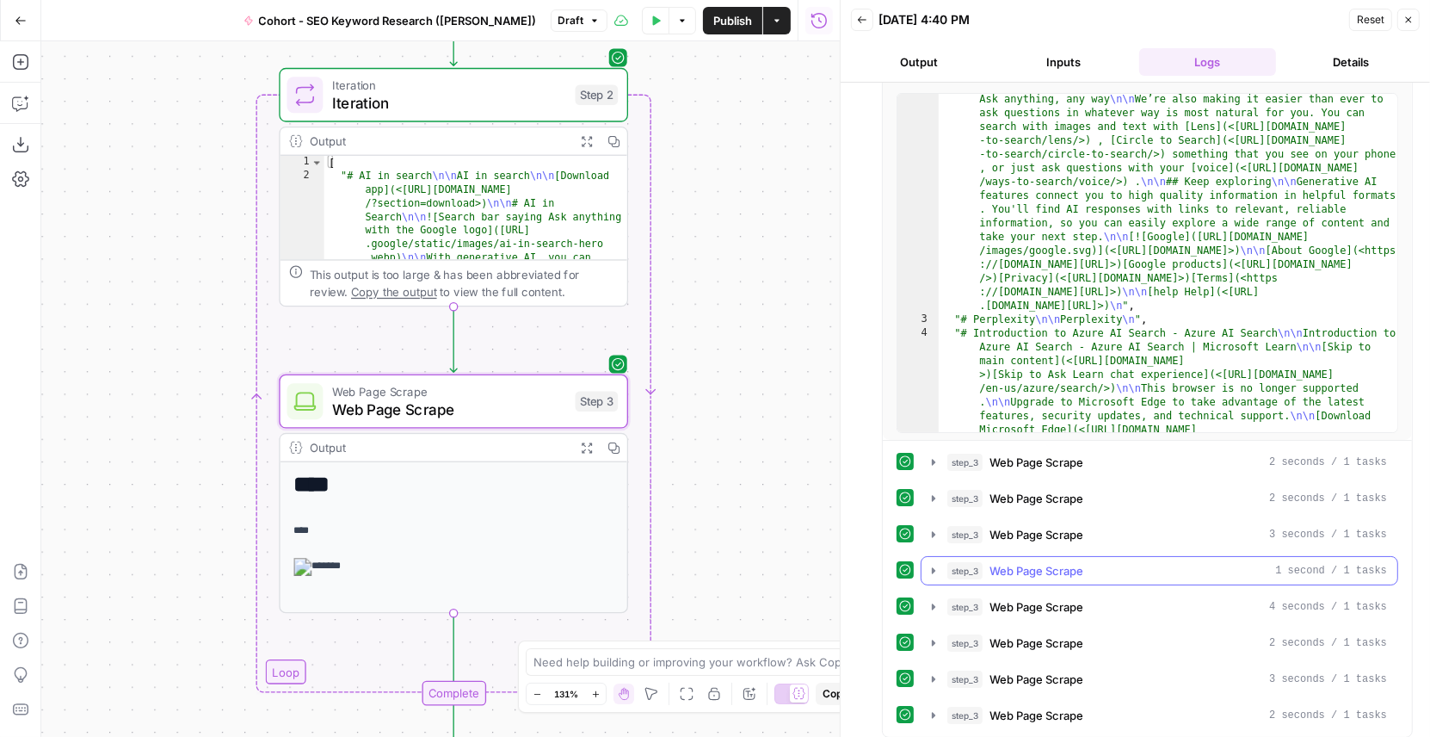
click at [929, 564] on icon "button" at bounding box center [934, 571] width 14 height 14
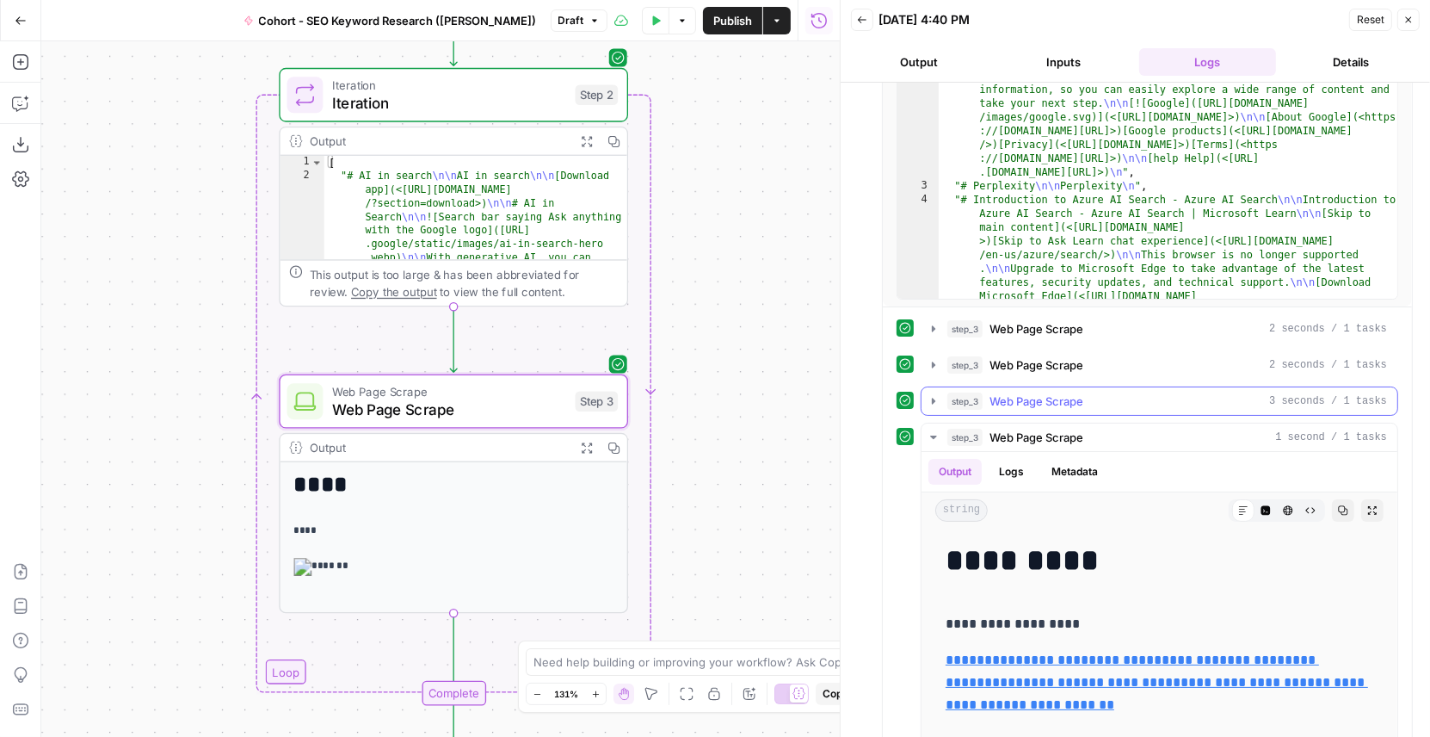
scroll to position [453, 0]
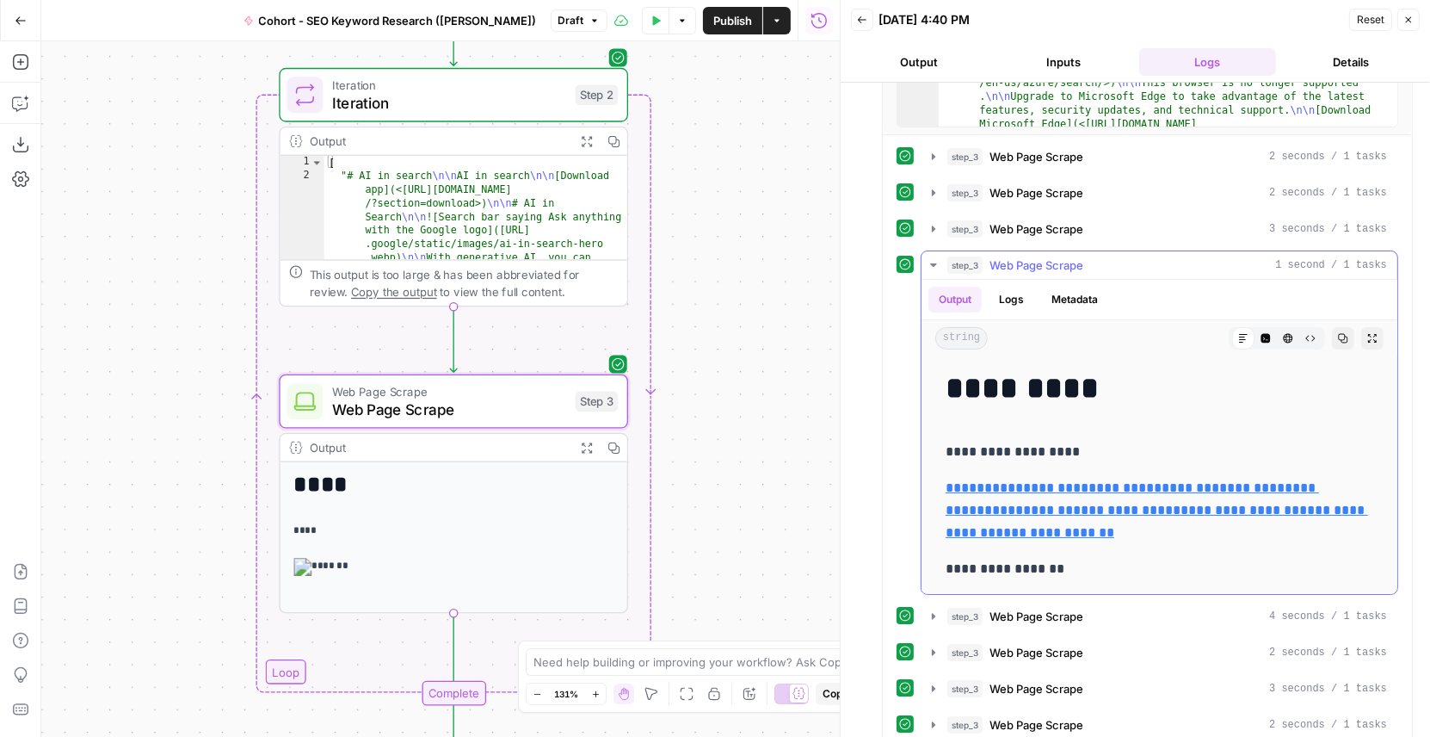
click at [1015, 290] on button "Logs" at bounding box center [1012, 300] width 46 height 26
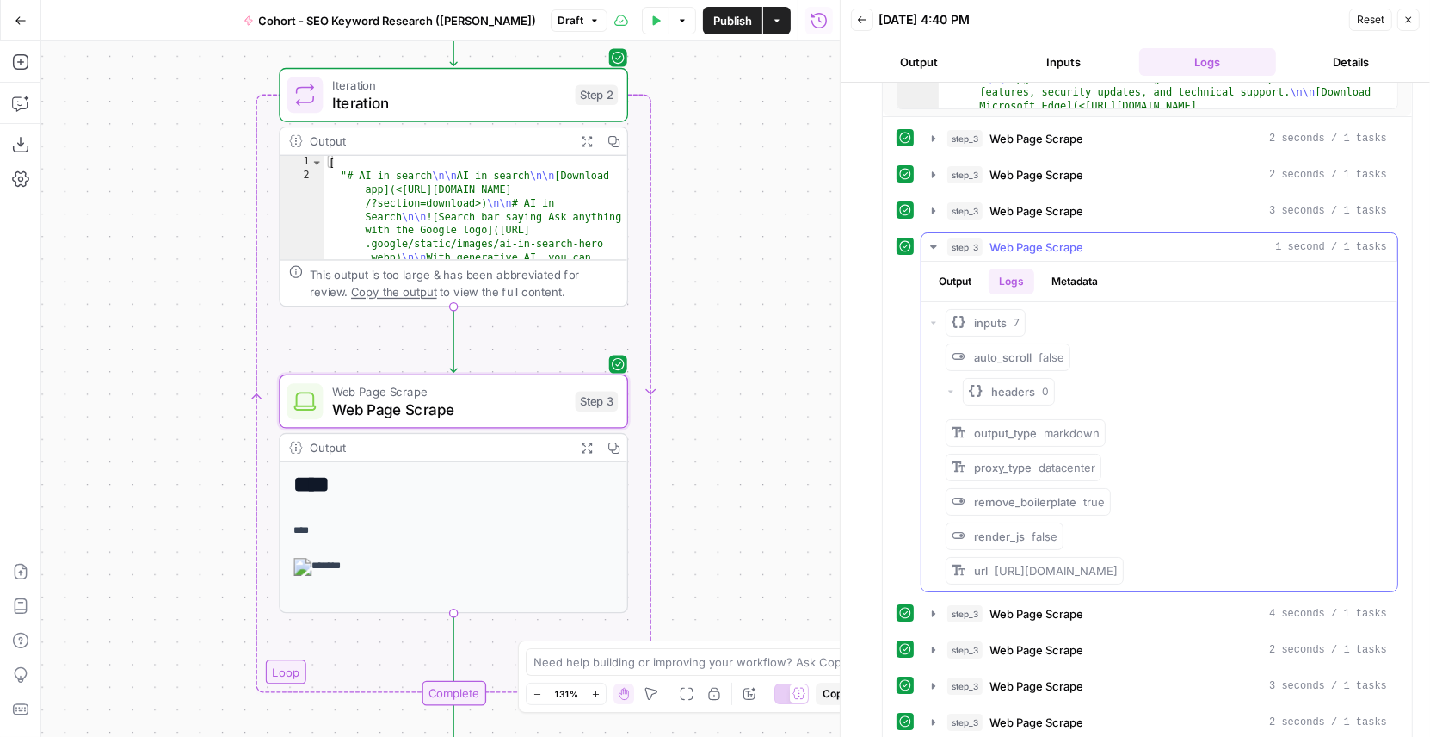
scroll to position [476, 0]
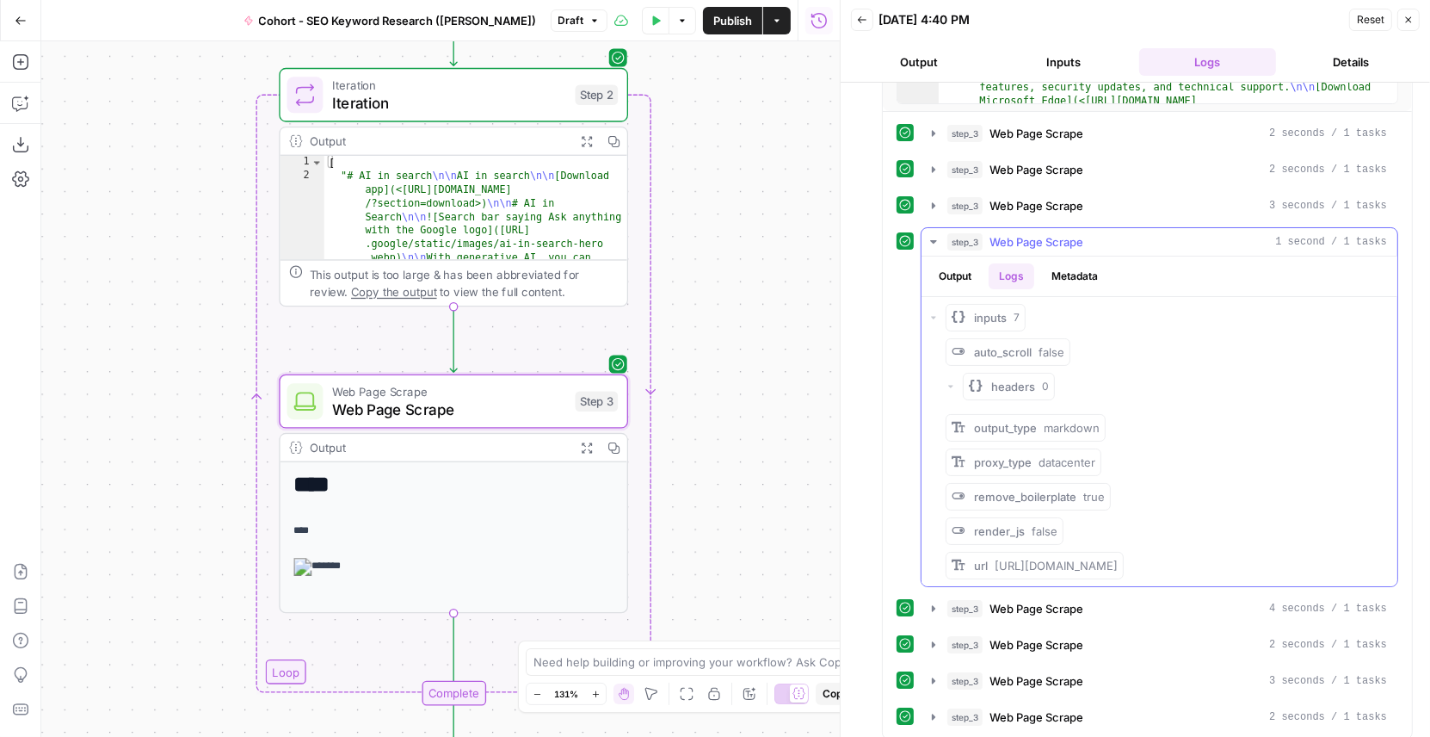
click at [955, 263] on button "Output" at bounding box center [955, 276] width 53 height 26
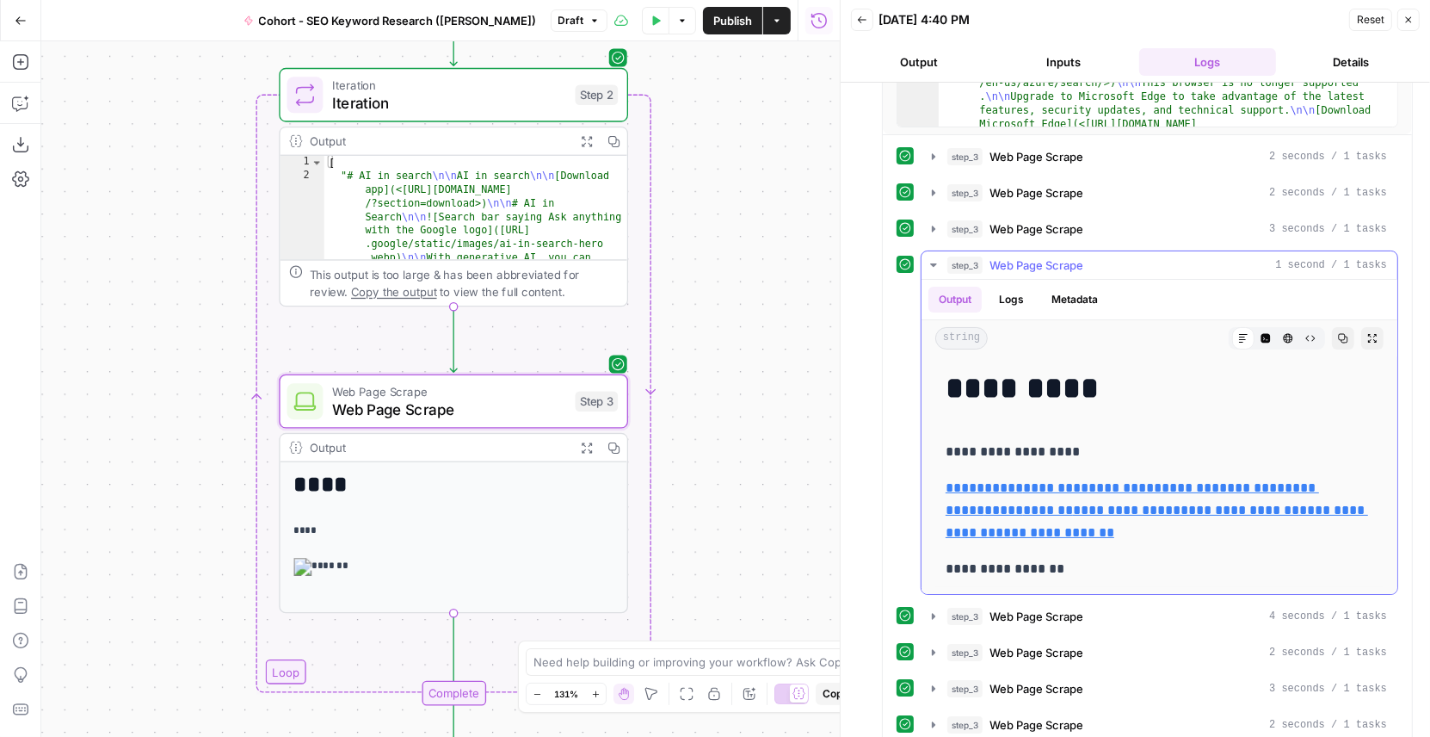
scroll to position [460, 0]
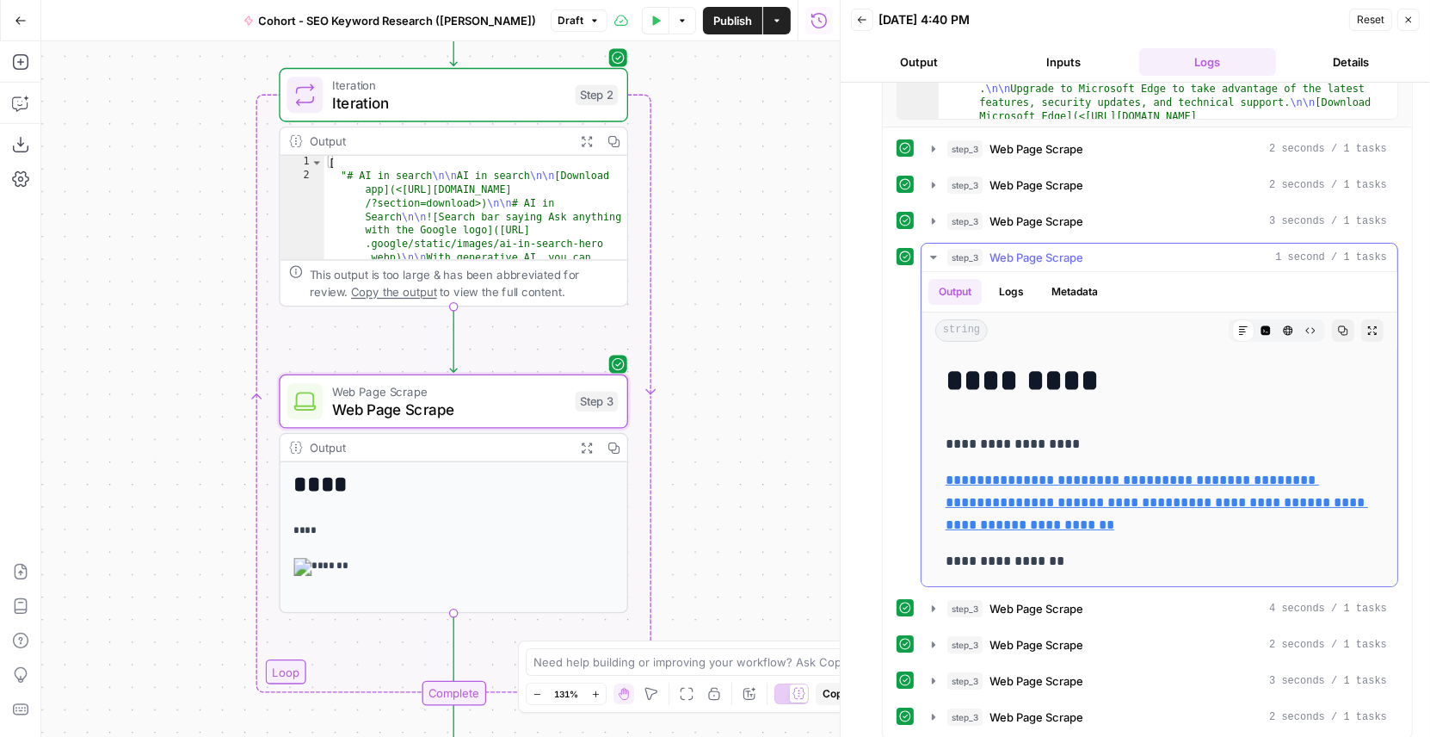
click at [930, 254] on icon "button" at bounding box center [934, 257] width 14 height 14
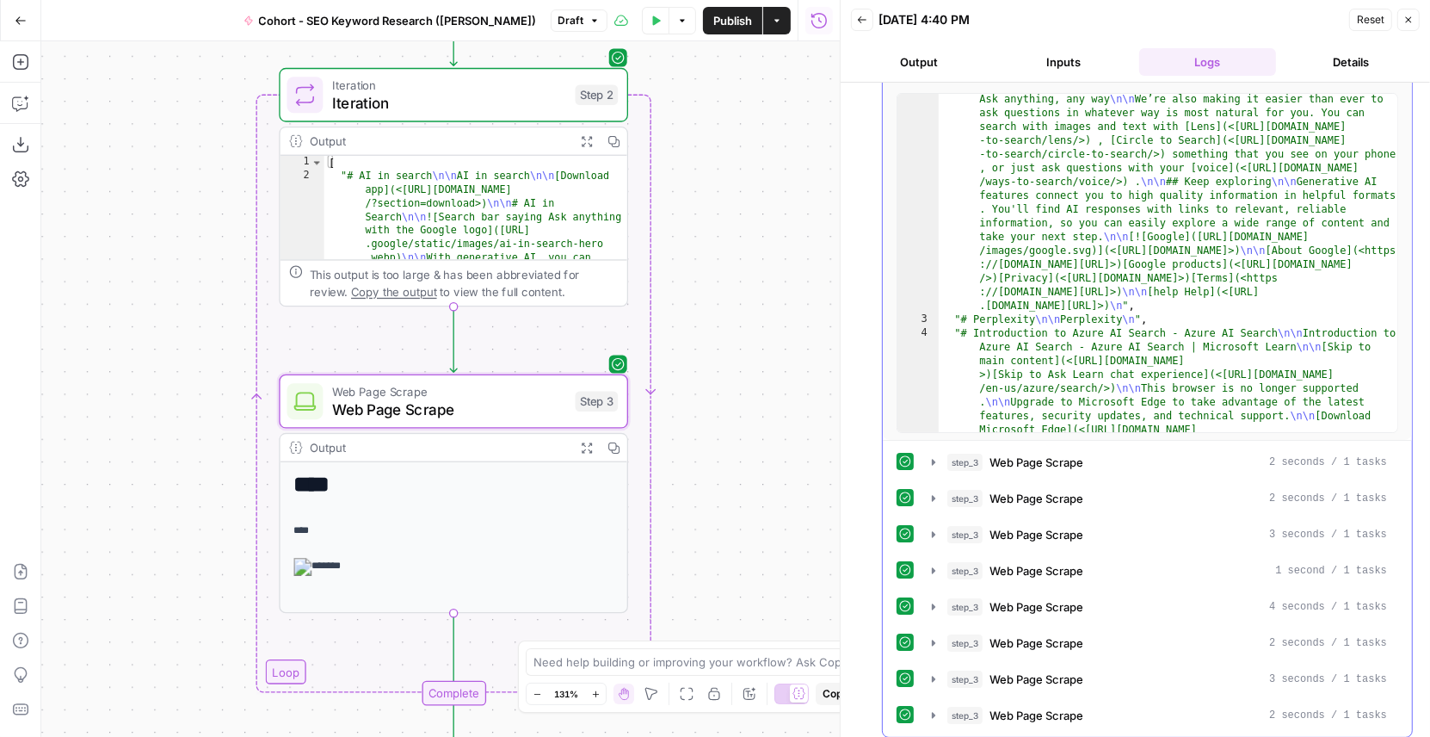
click at [932, 548] on div "step_3 Web Page Scrape 2 seconds / 1 tasks step_3 Web Page Scrape 2 seconds / 1…" at bounding box center [1148, 589] width 502 height 282
click at [932, 557] on button "step_3 Web Page Scrape 1 second / 1 tasks" at bounding box center [1160, 571] width 476 height 28
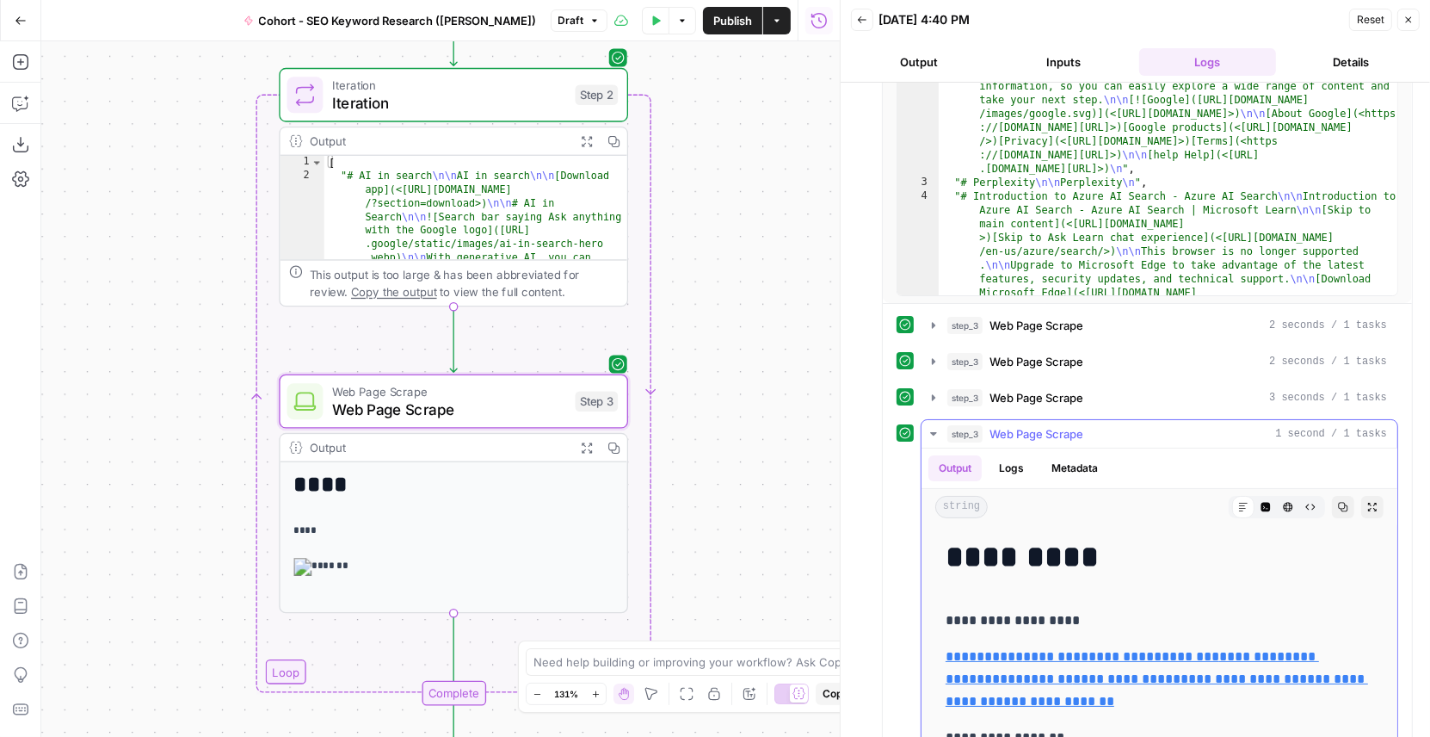
scroll to position [460, 0]
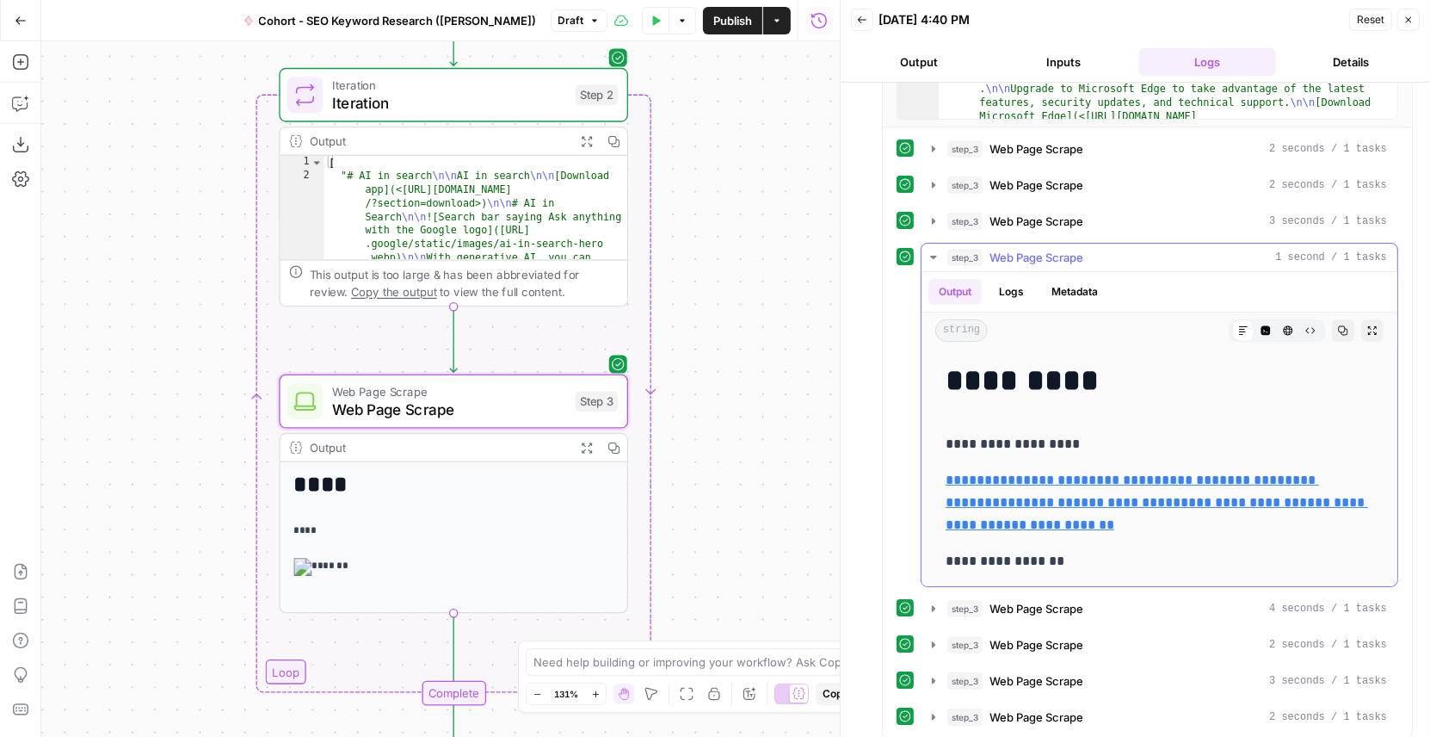
click at [934, 253] on icon "button" at bounding box center [934, 257] width 14 height 14
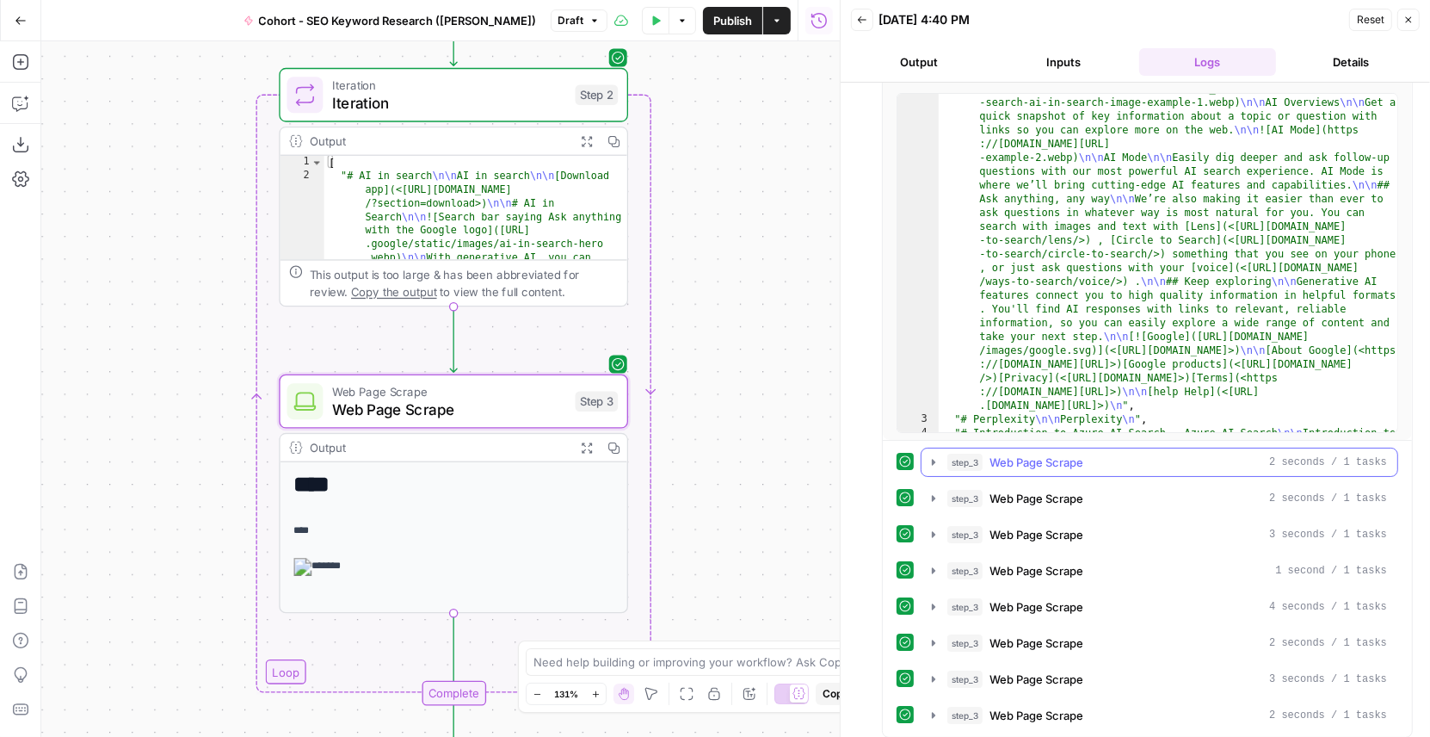
scroll to position [114, 0]
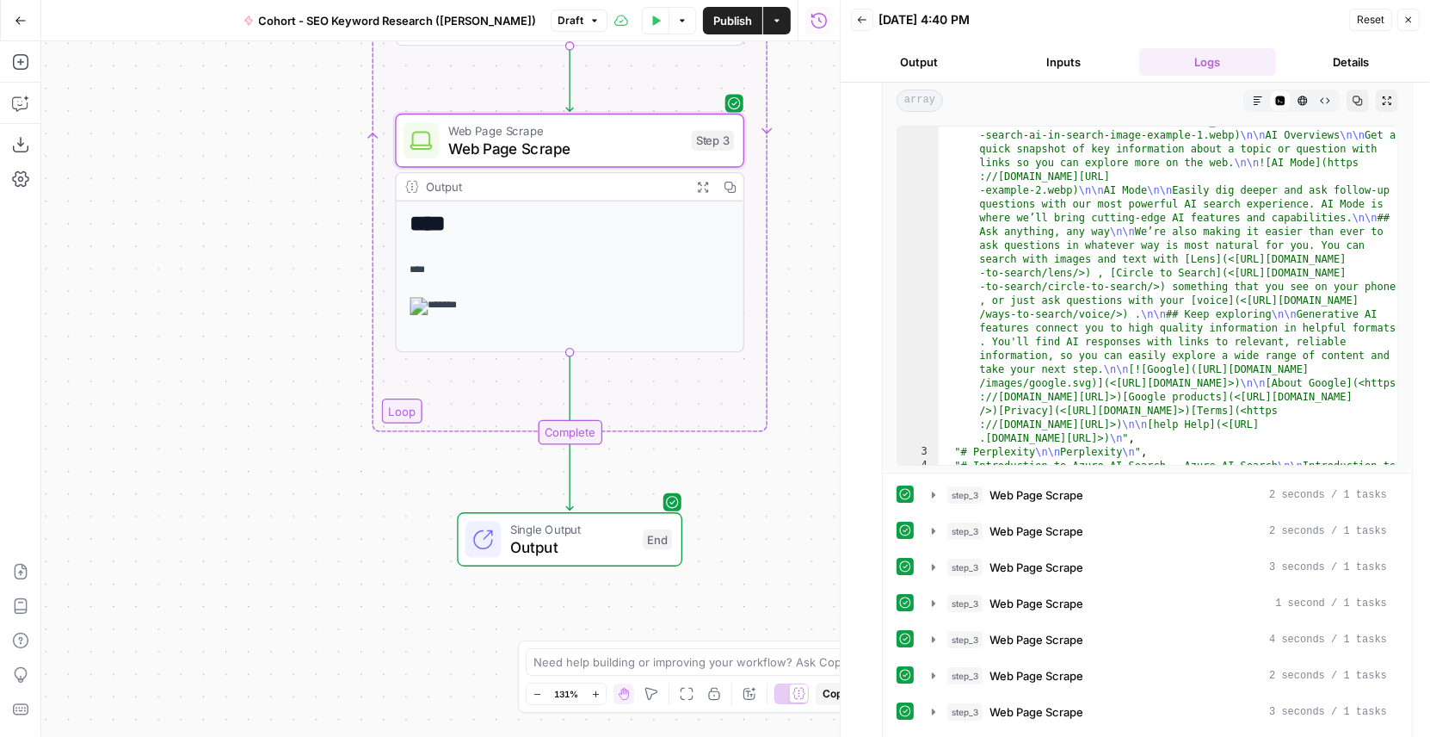
drag, startPoint x: 723, startPoint y: 350, endPoint x: 841, endPoint y: 83, distance: 291.7
click at [841, 82] on body "Klaviyo New Home Browse Insights Opportunities Your Data Flightpath Recent Grid…" at bounding box center [715, 368] width 1430 height 737
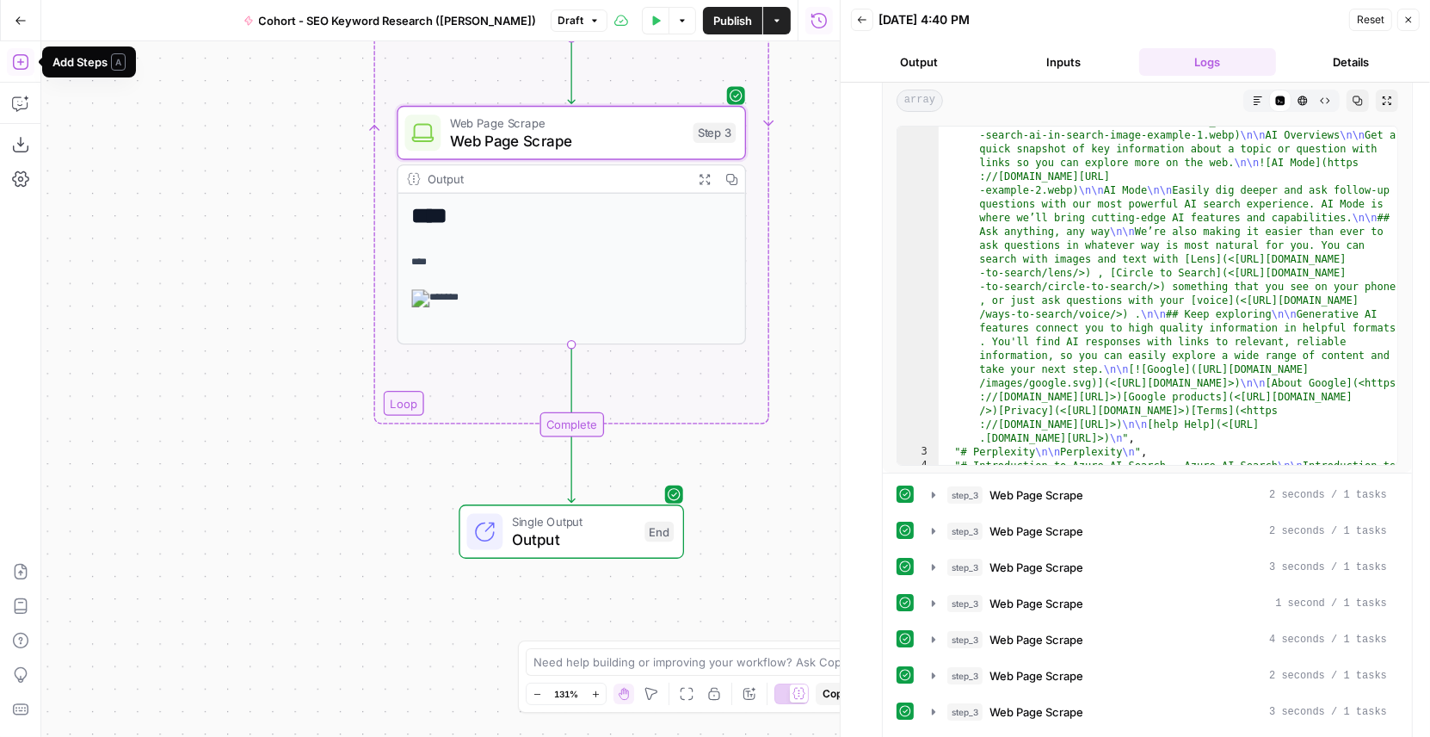
click at [19, 64] on icon "button" at bounding box center [20, 61] width 17 height 17
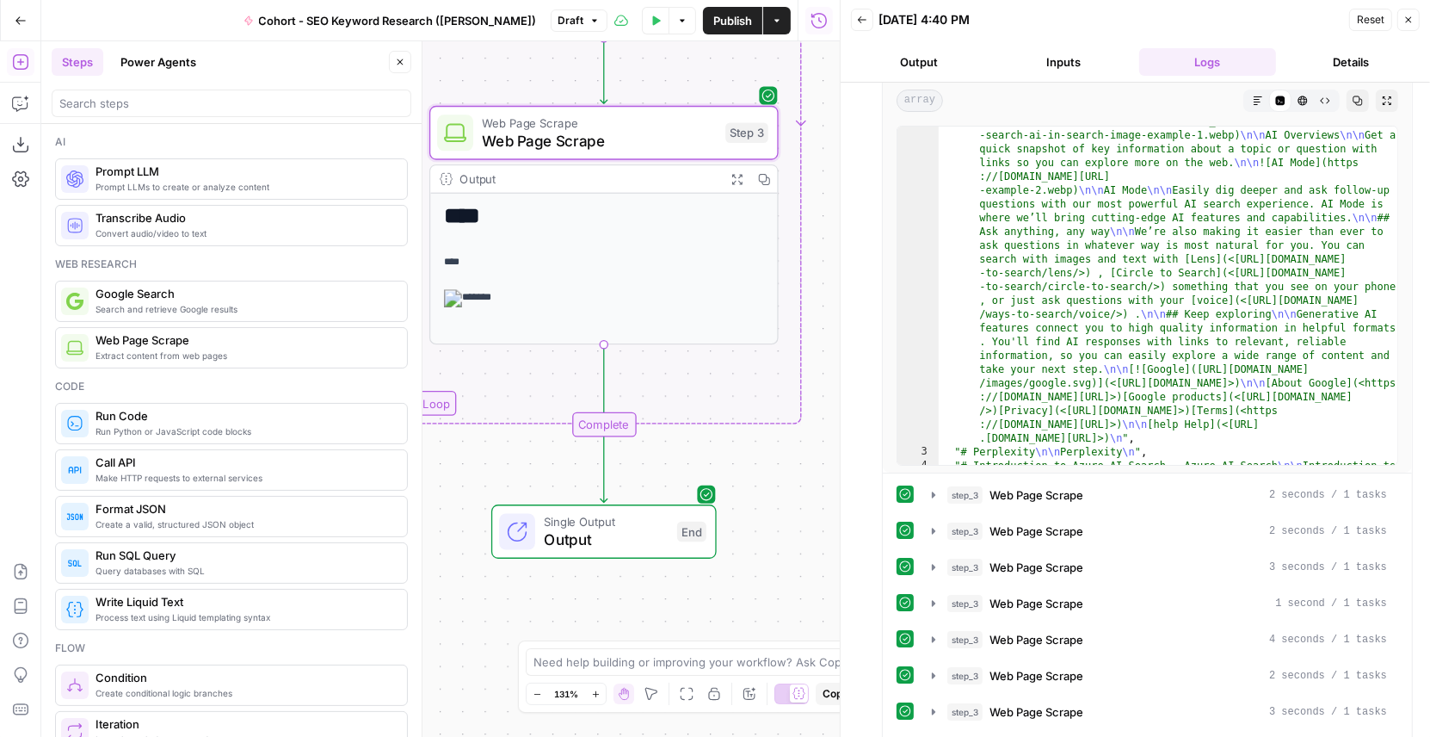
click at [1413, 16] on icon "button" at bounding box center [1409, 20] width 10 height 10
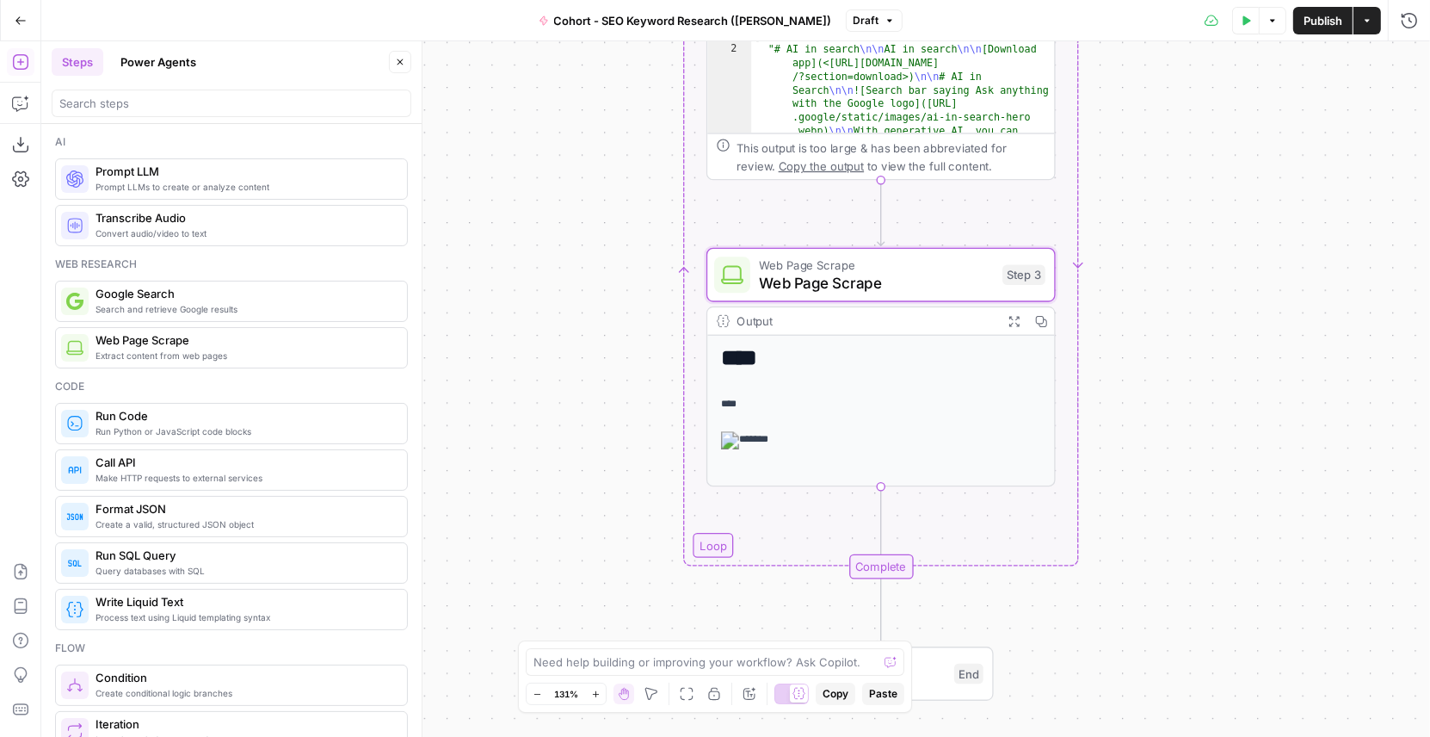
drag, startPoint x: 954, startPoint y: 151, endPoint x: 1142, endPoint y: 331, distance: 260.5
click at [1142, 331] on div "Workflow Input Settings Inputs Google Search Google Search Step 1 Output Expand…" at bounding box center [735, 388] width 1389 height 695
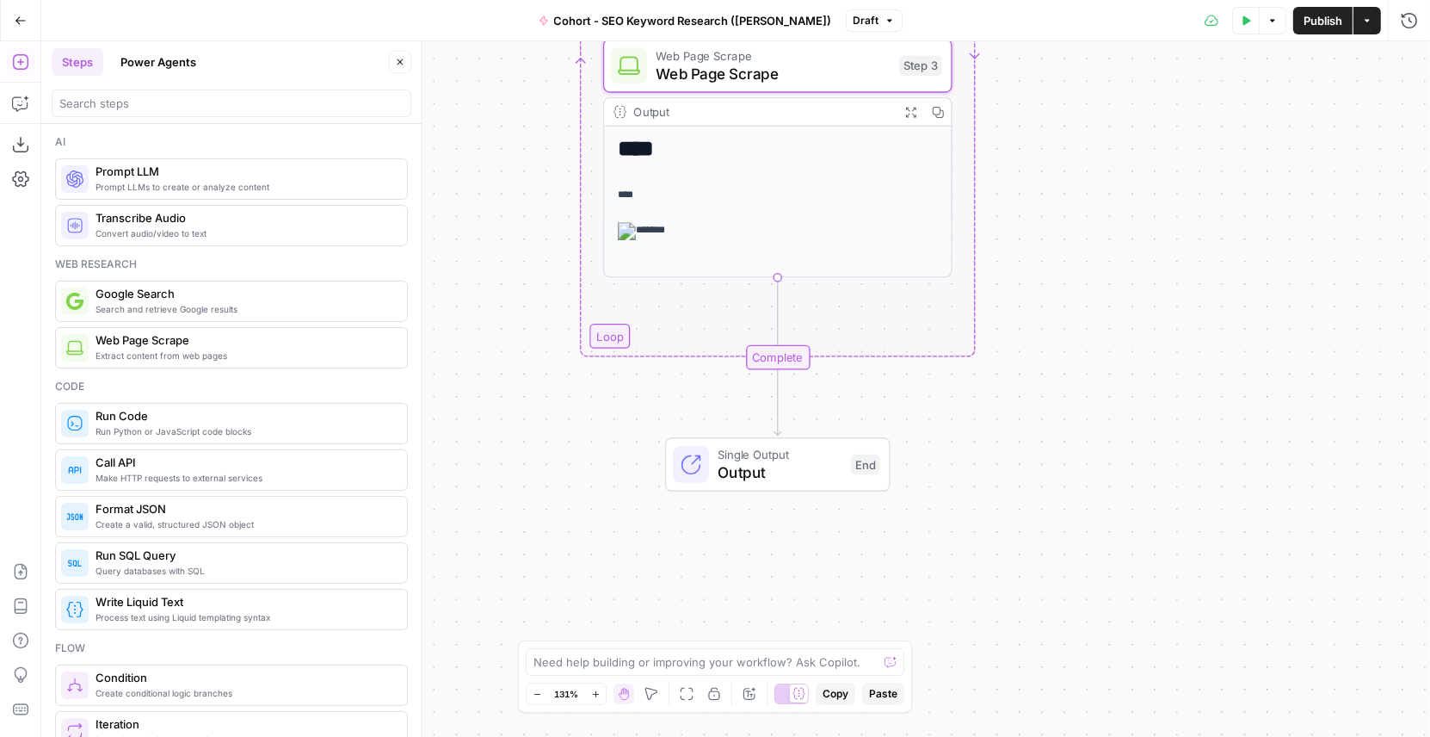
drag, startPoint x: 1106, startPoint y: 367, endPoint x: 1092, endPoint y: 120, distance: 247.4
click at [1092, 120] on div "Workflow Input Settings Inputs Google Search Google Search Step 1 Output Expand…" at bounding box center [735, 388] width 1389 height 695
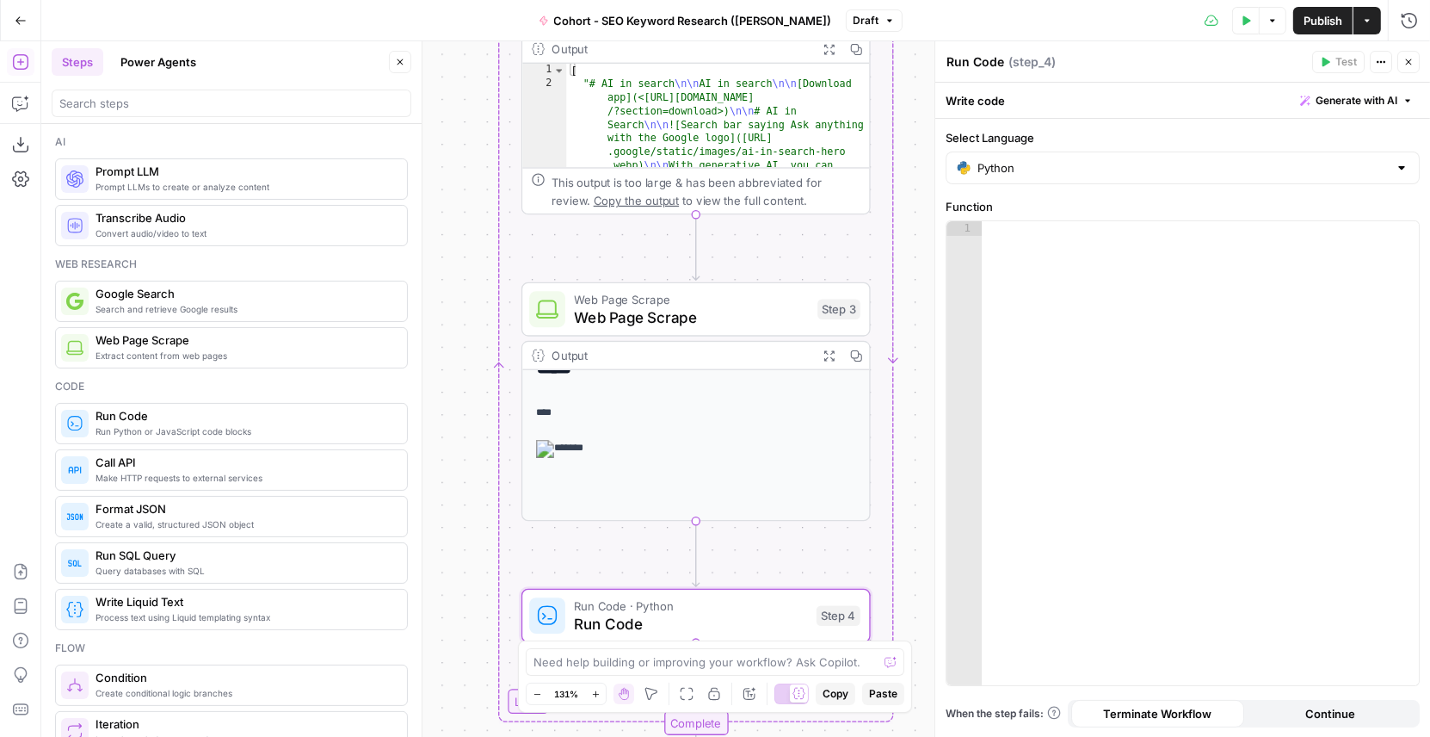
drag, startPoint x: 555, startPoint y: 289, endPoint x: 459, endPoint y: 521, distance: 250.8
click at [459, 521] on div "Workflow Input Settings Inputs Google Search Google Search Step 1 Output Expand…" at bounding box center [735, 388] width 1389 height 695
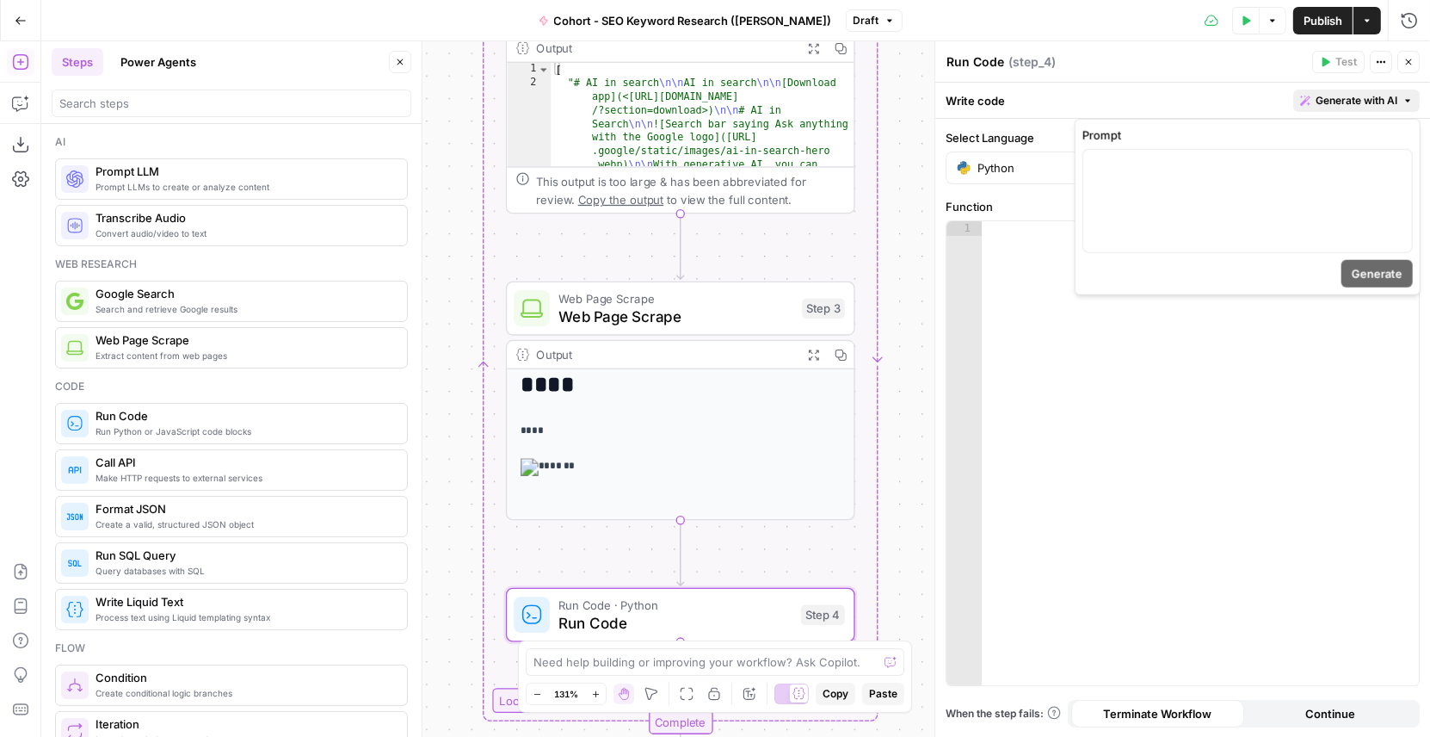
click at [1343, 108] on span "Generate with AI" at bounding box center [1357, 100] width 82 height 15
click at [1211, 173] on div at bounding box center [1248, 201] width 329 height 102
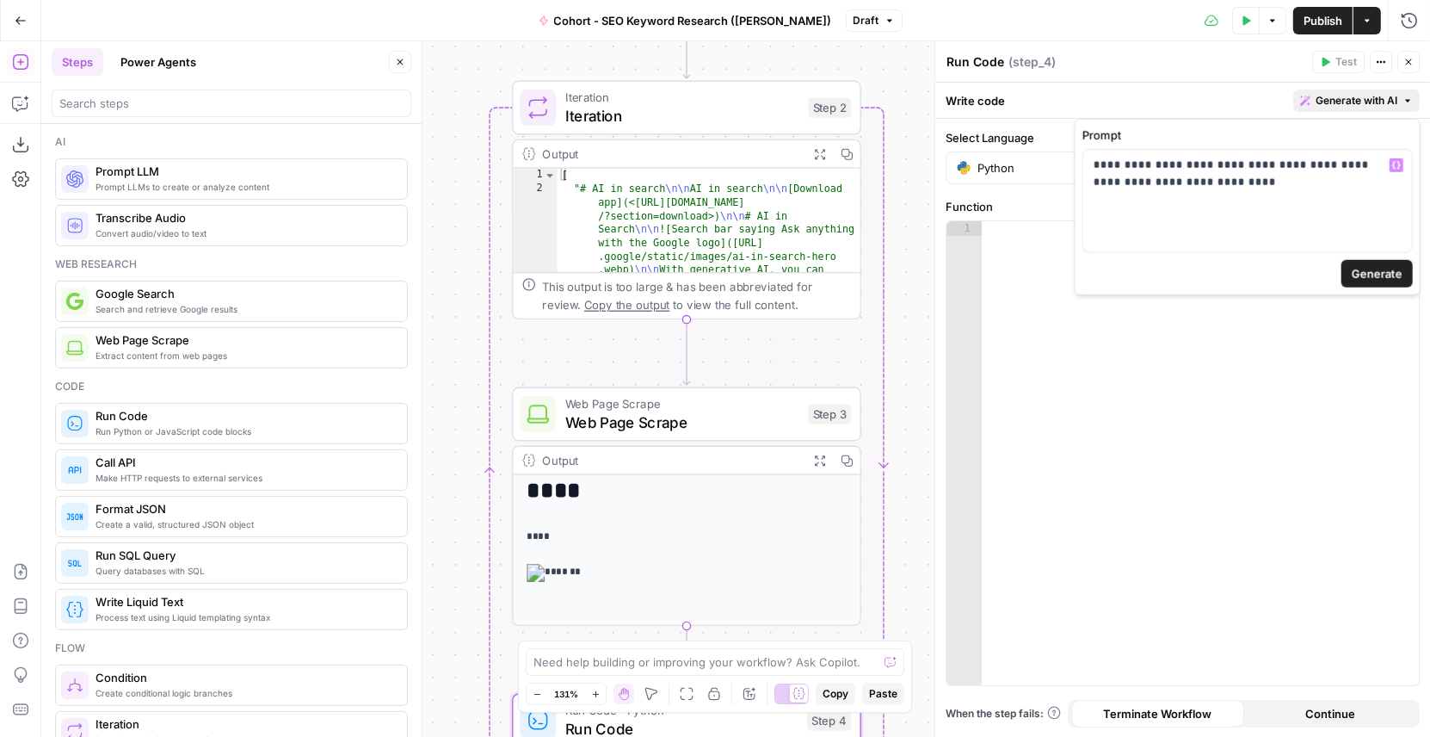
click at [1373, 276] on span "Generate" at bounding box center [1377, 273] width 51 height 17
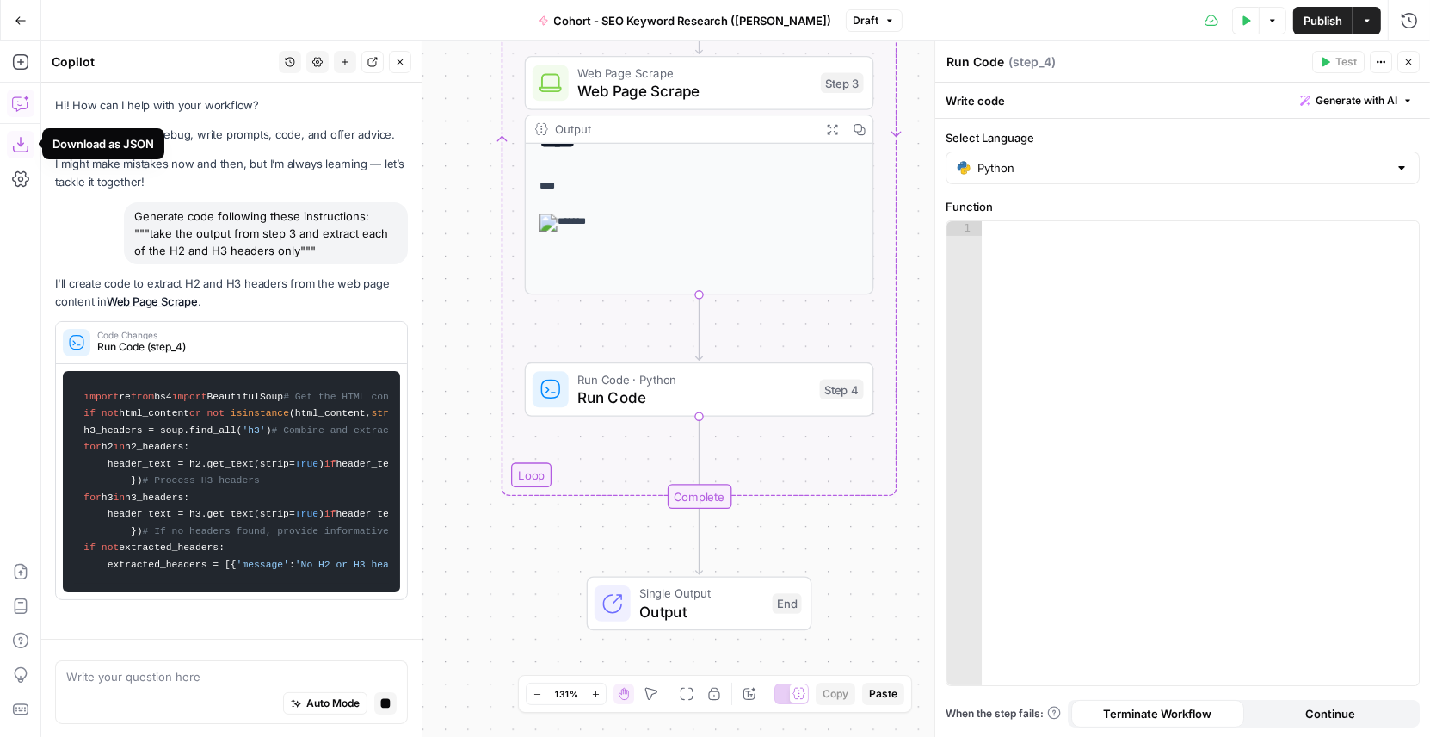
scroll to position [0, 0]
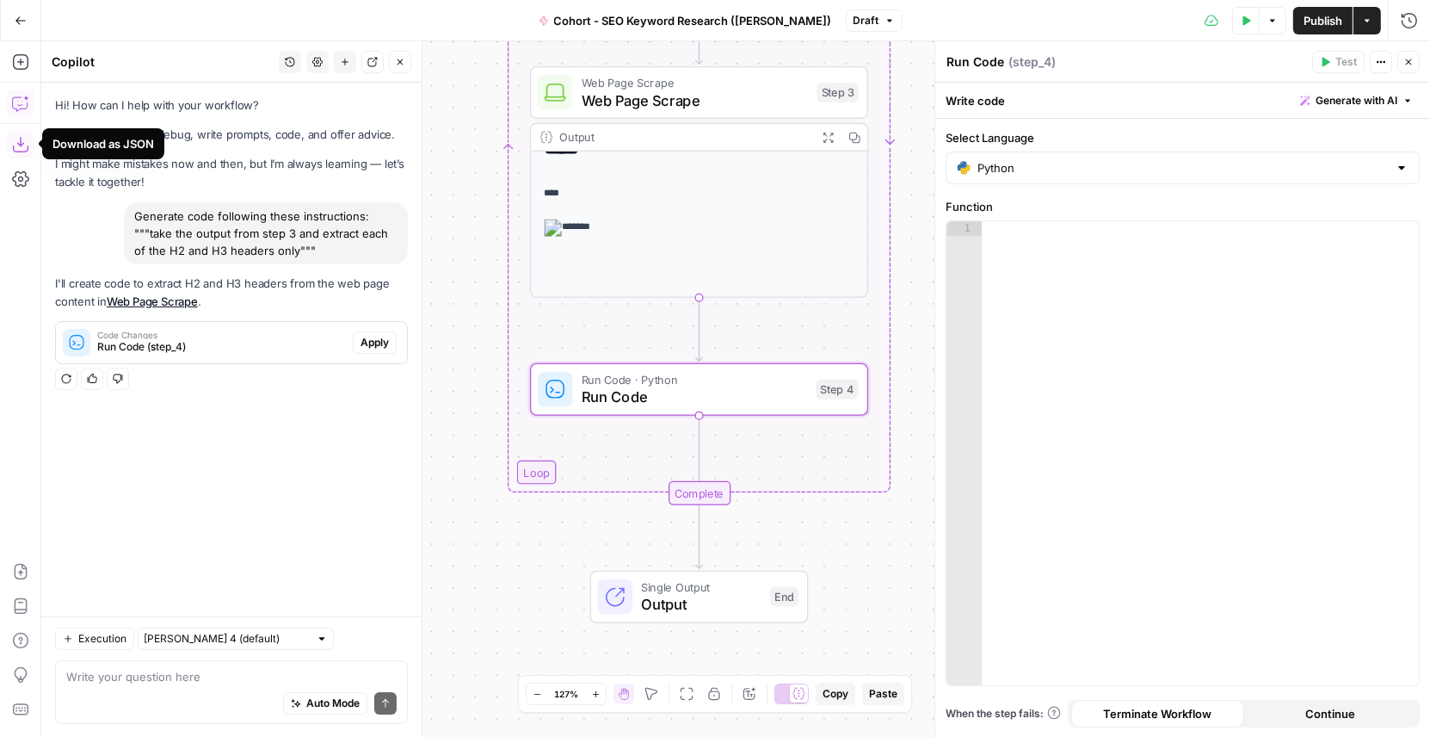
click at [376, 342] on span "Apply" at bounding box center [375, 342] width 28 height 15
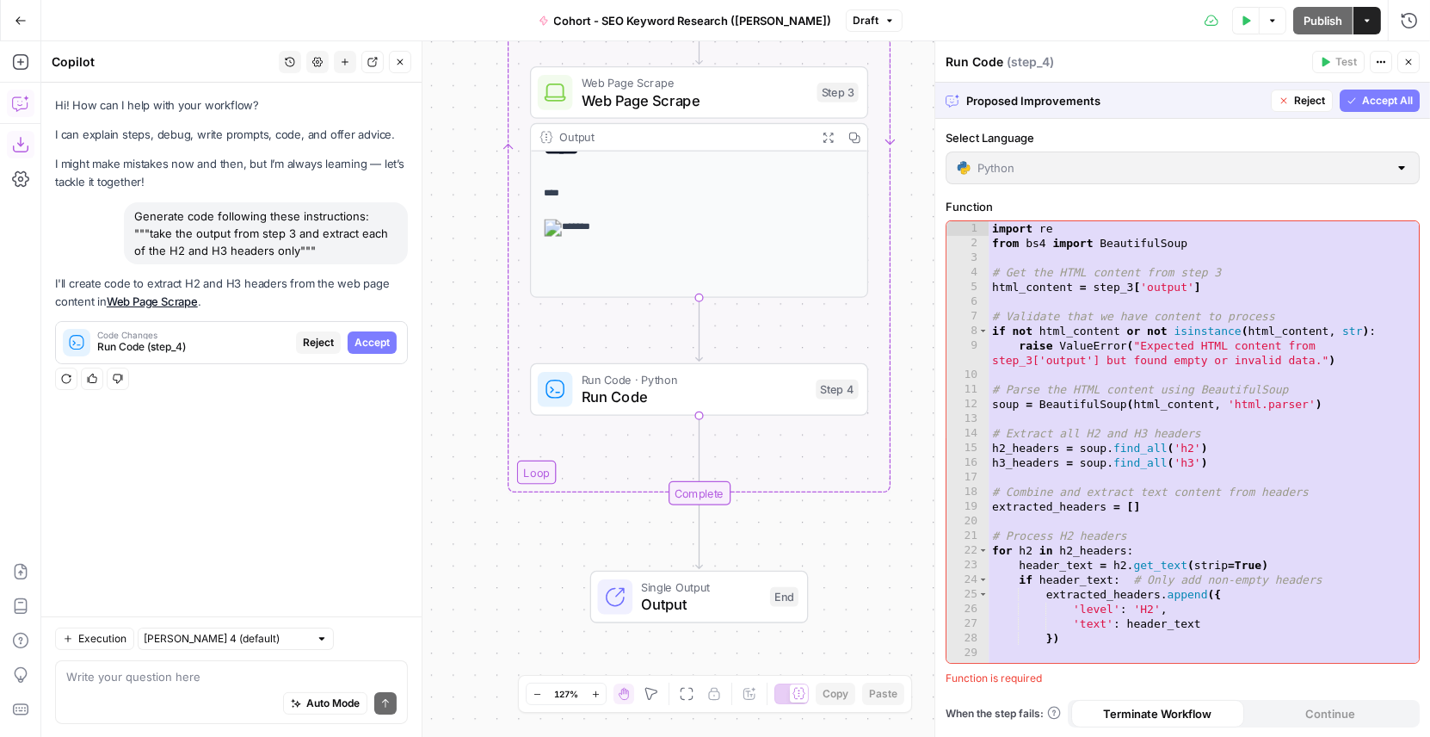
click at [1393, 99] on span "Accept All" at bounding box center [1387, 100] width 51 height 15
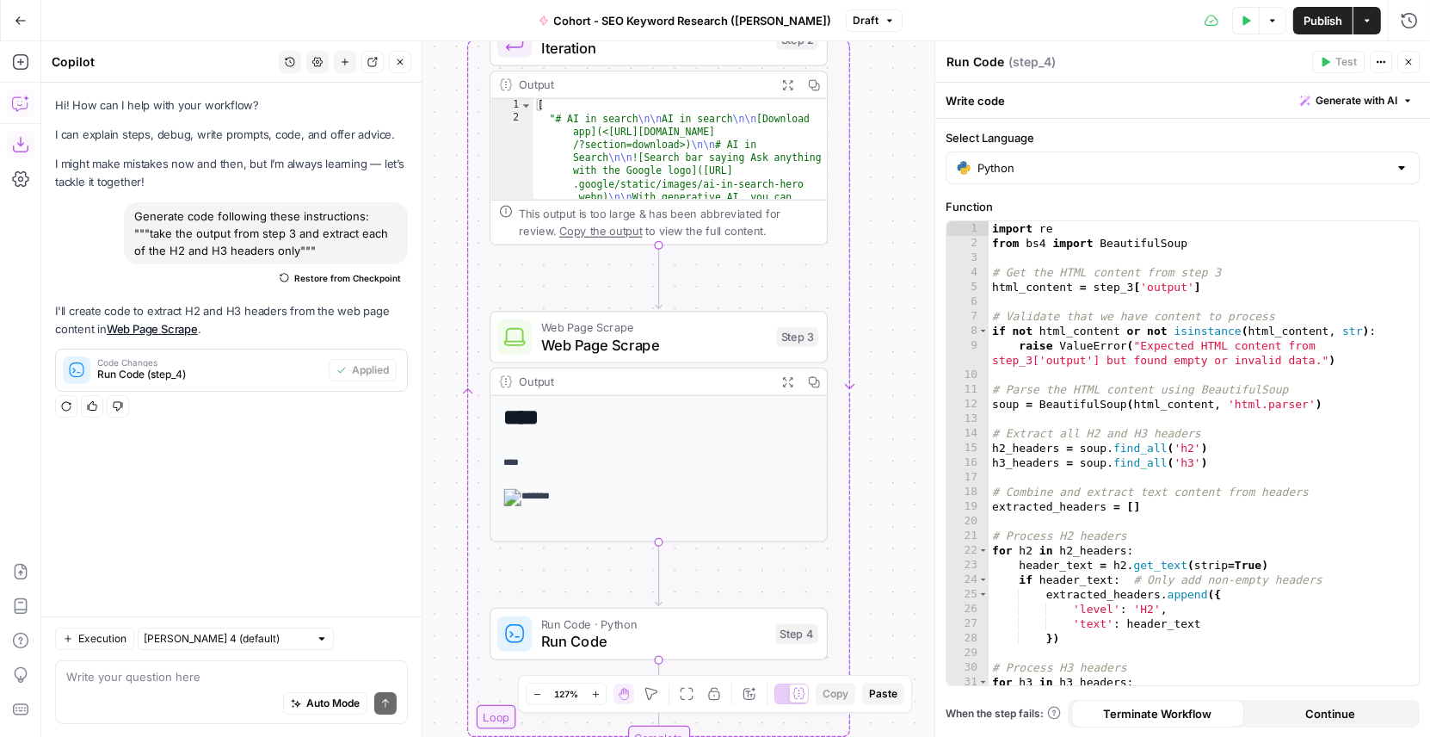
drag, startPoint x: 918, startPoint y: 151, endPoint x: 878, endPoint y: 394, distance: 246.9
click at [878, 394] on div "Workflow Input Settings Inputs Google Search Google Search Step 1 Output Expand…" at bounding box center [735, 388] width 1389 height 695
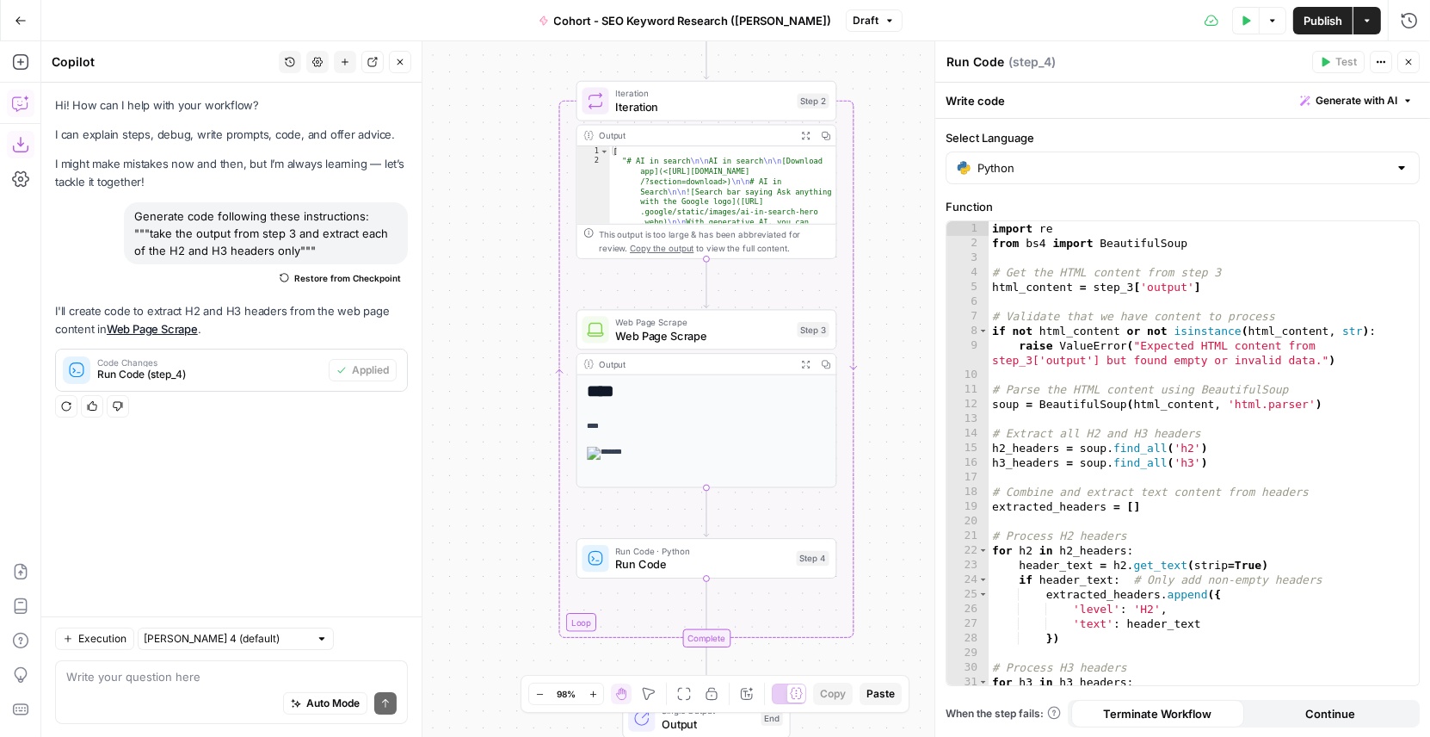
drag, startPoint x: 898, startPoint y: 395, endPoint x: 895, endPoint y: 375, distance: 20.0
click at [895, 375] on div "Workflow Input Settings Inputs Google Search Google Search Step 1 Output Expand…" at bounding box center [735, 388] width 1389 height 695
click at [801, 75] on span "Test" at bounding box center [811, 69] width 20 height 15
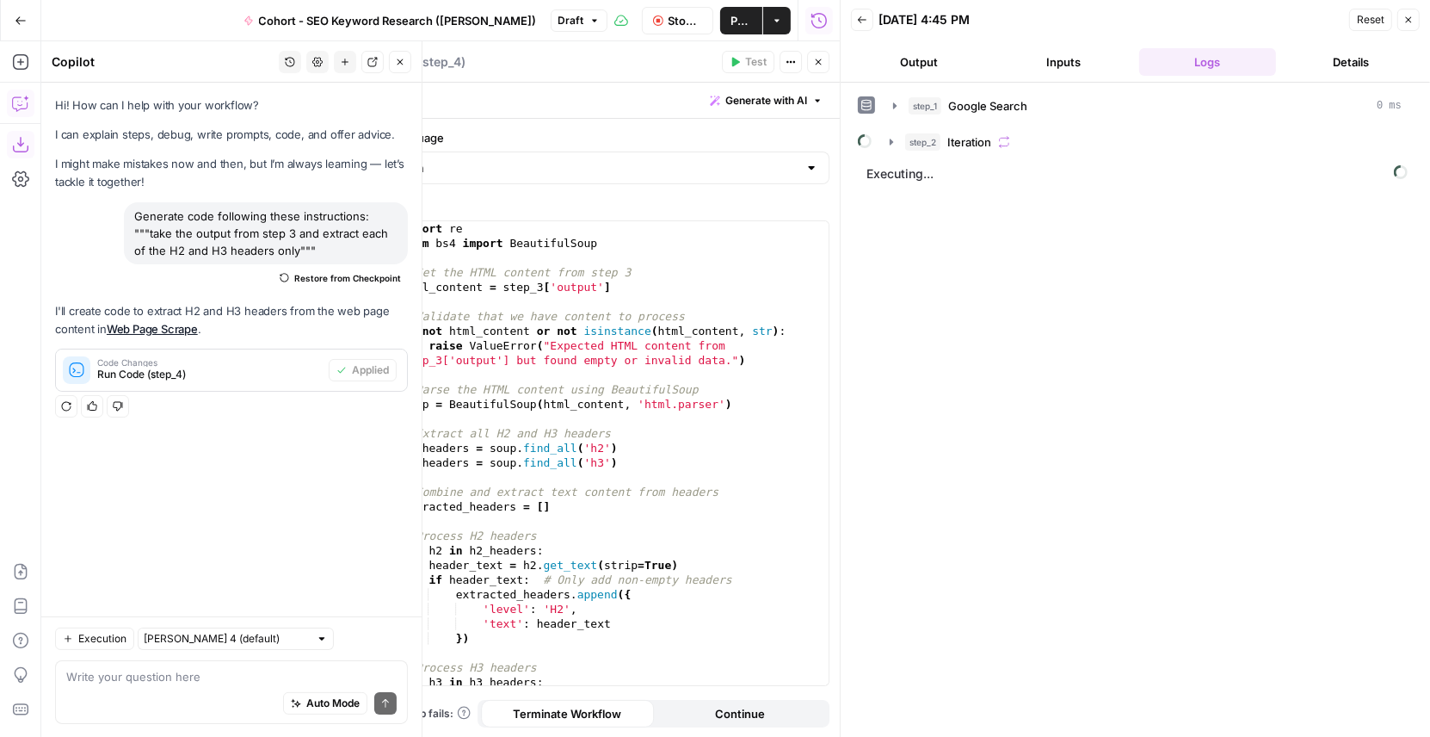
click at [398, 60] on icon "button" at bounding box center [400, 62] width 10 height 10
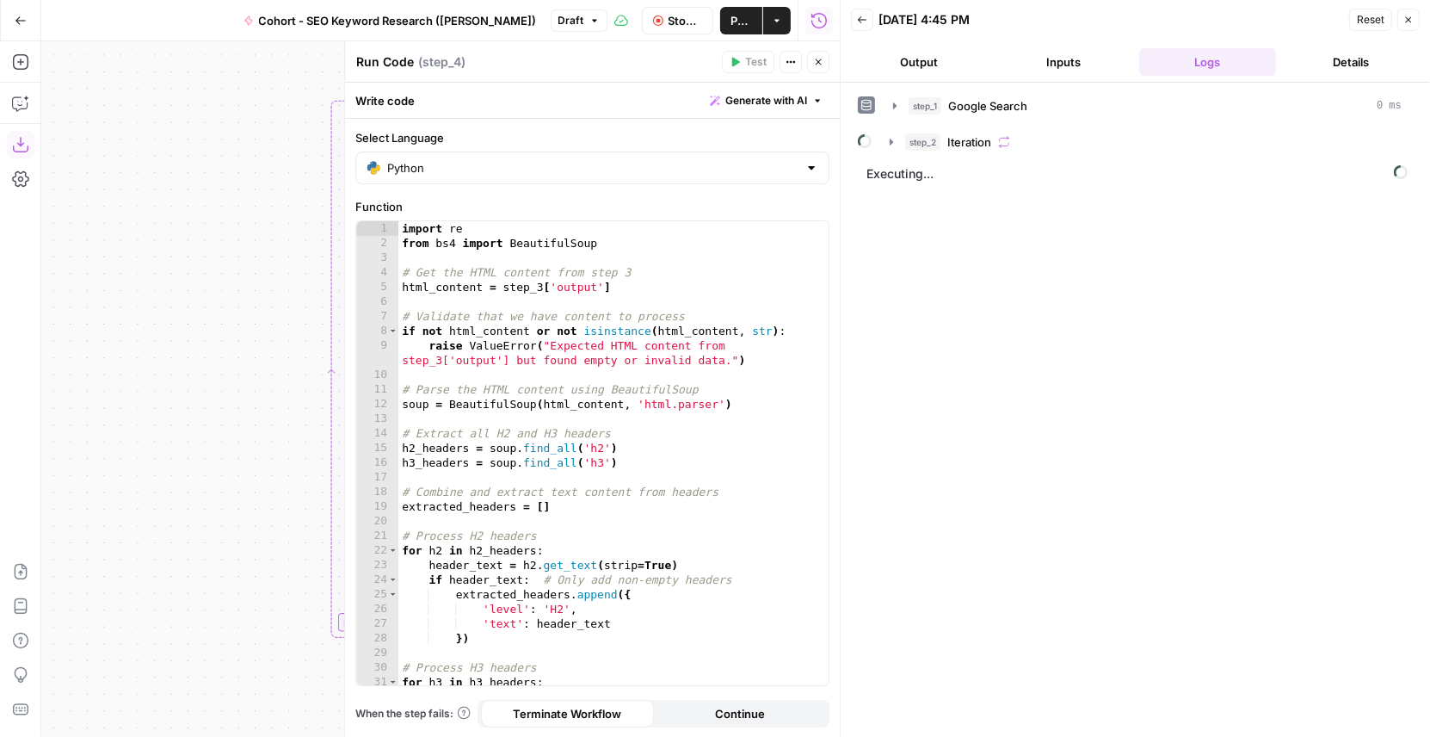
drag, startPoint x: 282, startPoint y: 343, endPoint x: 46, endPoint y: 343, distance: 235.8
click at [46, 343] on div "Workflow Input Settings Inputs Google Search Google Search Step 1 Output Expand…" at bounding box center [440, 388] width 799 height 695
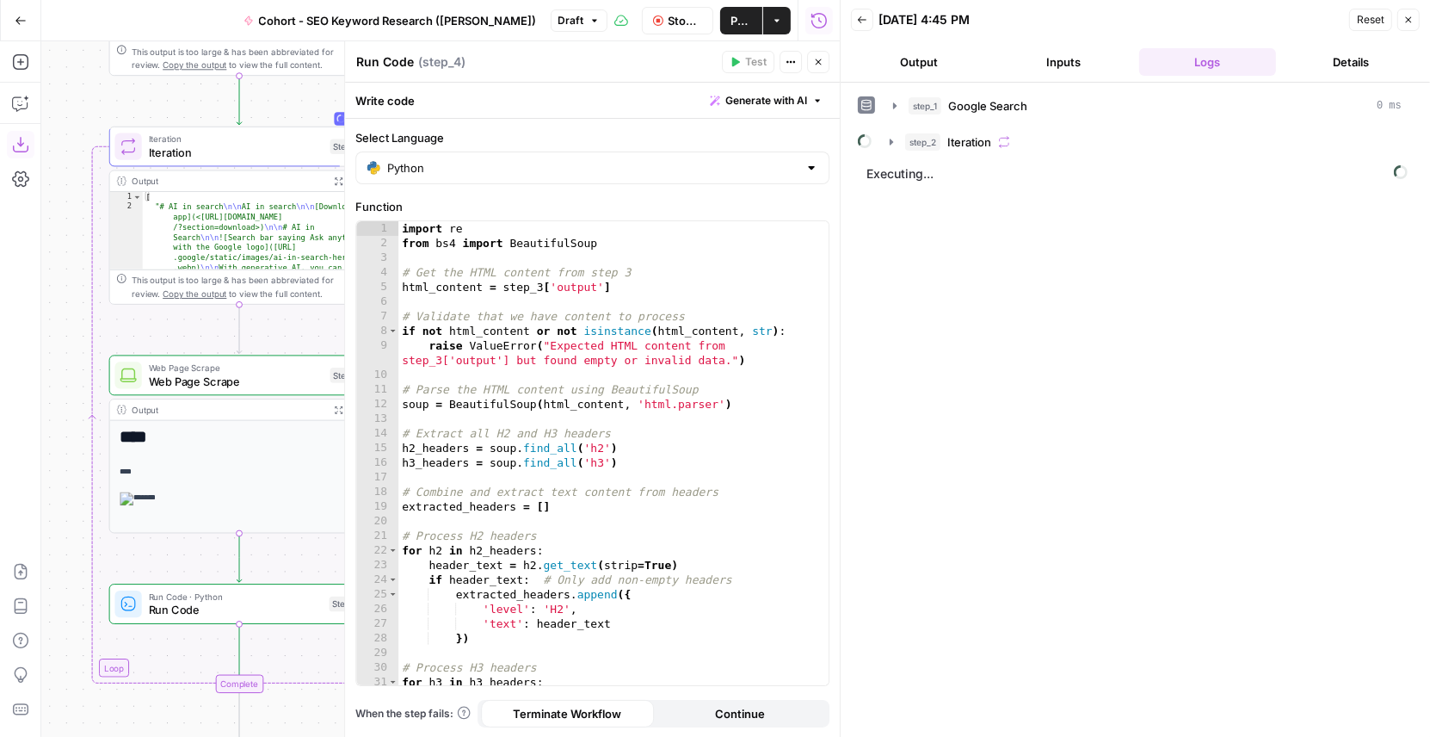
drag, startPoint x: 254, startPoint y: 369, endPoint x: 22, endPoint y: 415, distance: 236.8
click at [22, 415] on div "Add Steps Copilot Download as JSON Settings Import JSON AirOps Academy Help Giv…" at bounding box center [420, 388] width 840 height 695
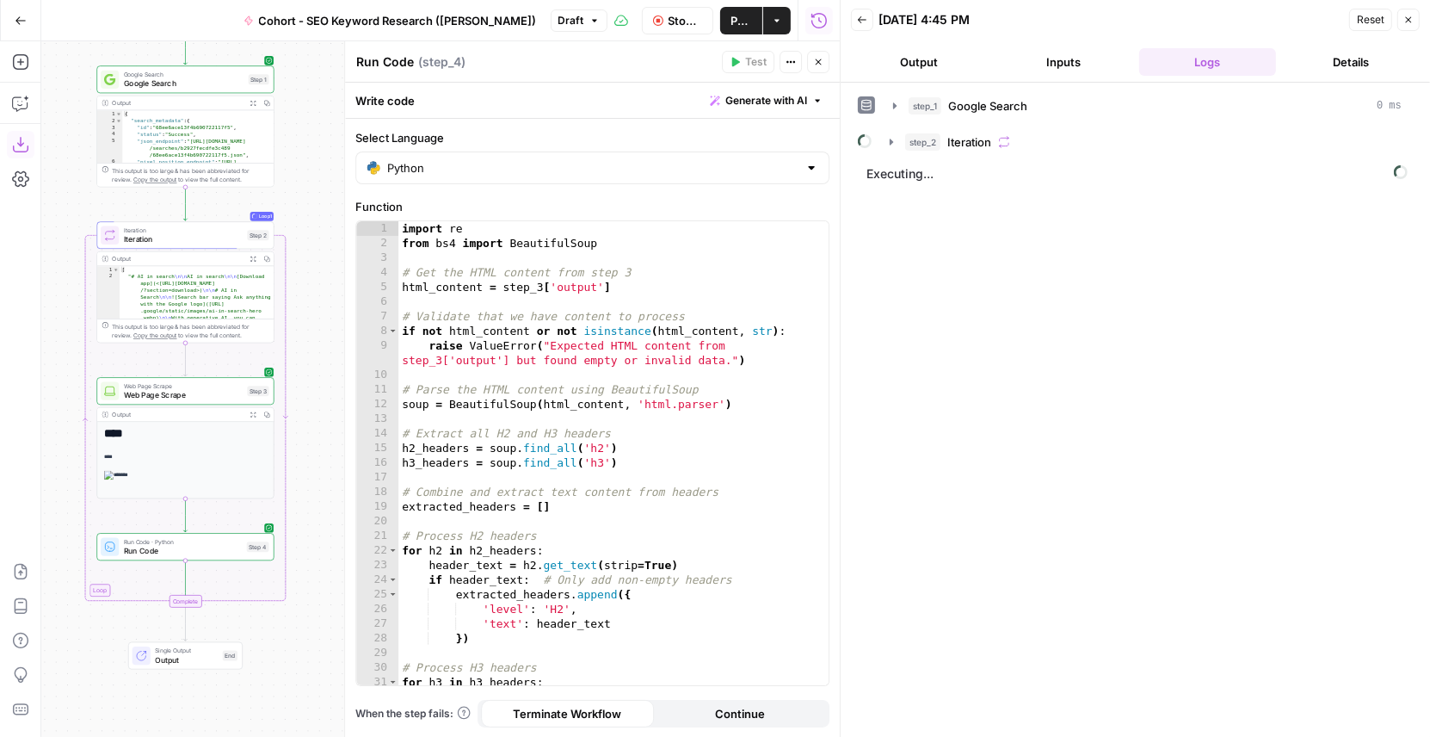
drag, startPoint x: 313, startPoint y: 331, endPoint x: 313, endPoint y: 343, distance: 12.0
click at [313, 343] on div "Workflow Input Settings Inputs Google Search Google Search Step 1 Output Expand…" at bounding box center [440, 388] width 799 height 695
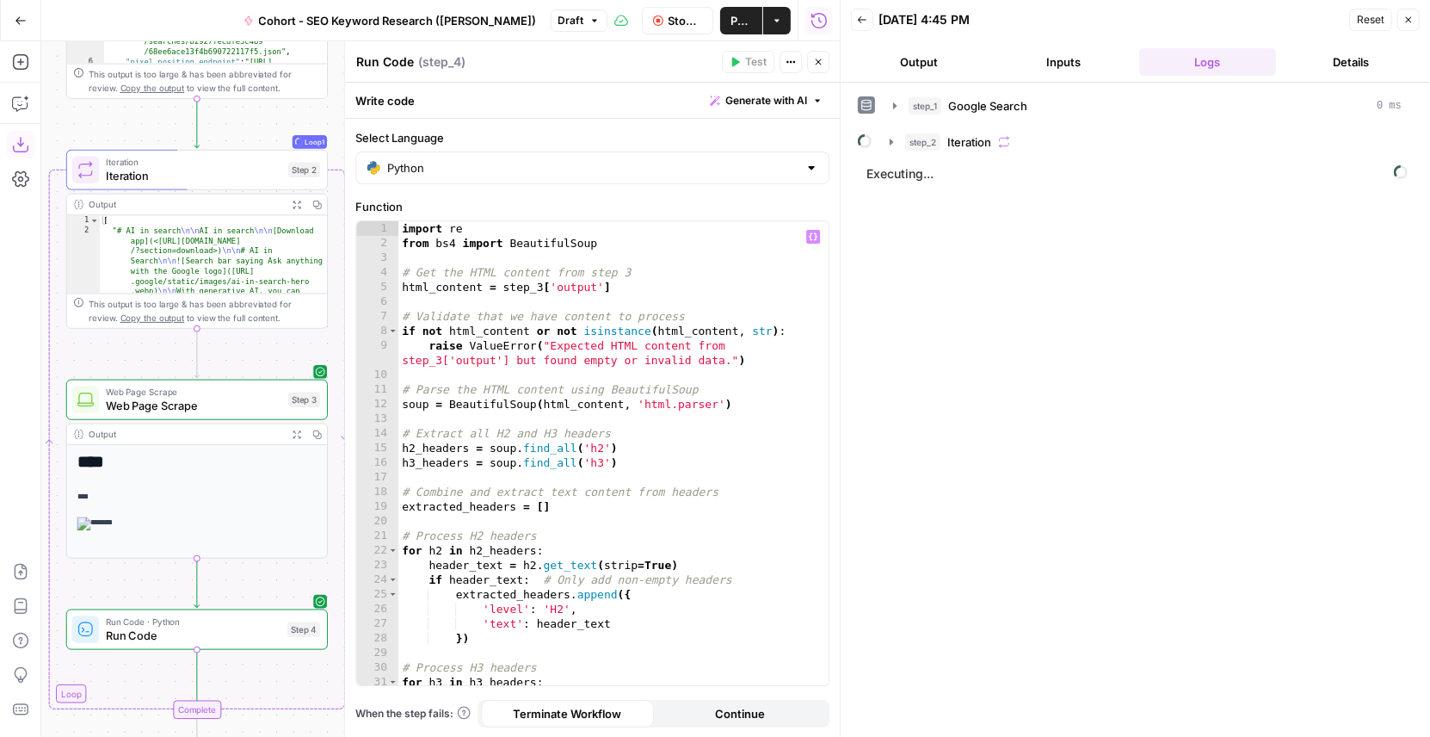
drag, startPoint x: 308, startPoint y: 324, endPoint x: 387, endPoint y: 294, distance: 84.7
click at [387, 294] on body "Klaviyo New Home Browse Insights Opportunities Your Data Flightpath Recent Grid…" at bounding box center [715, 368] width 1430 height 737
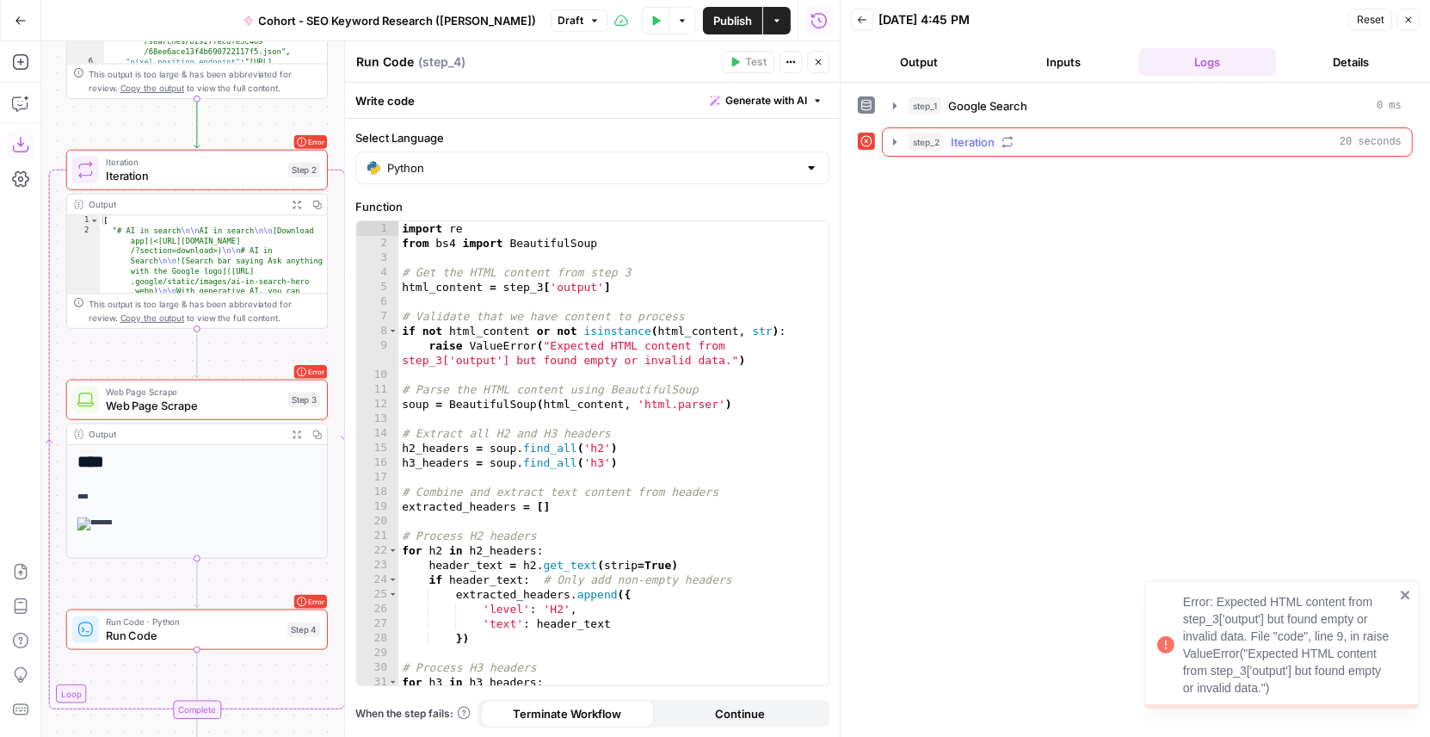
click at [897, 135] on icon "button" at bounding box center [895, 142] width 14 height 14
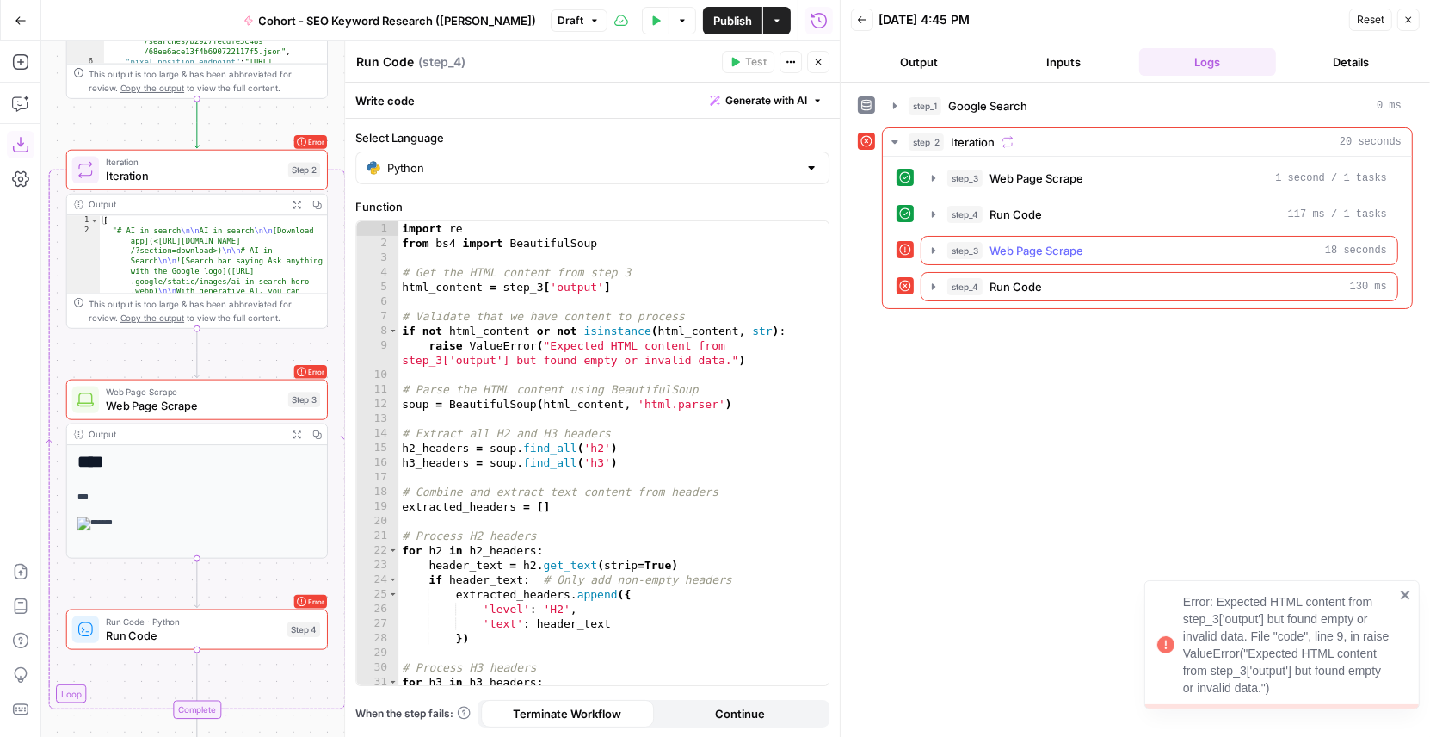
click at [924, 242] on button "step_3 Web Page Scrape 18 seconds" at bounding box center [1160, 251] width 476 height 28
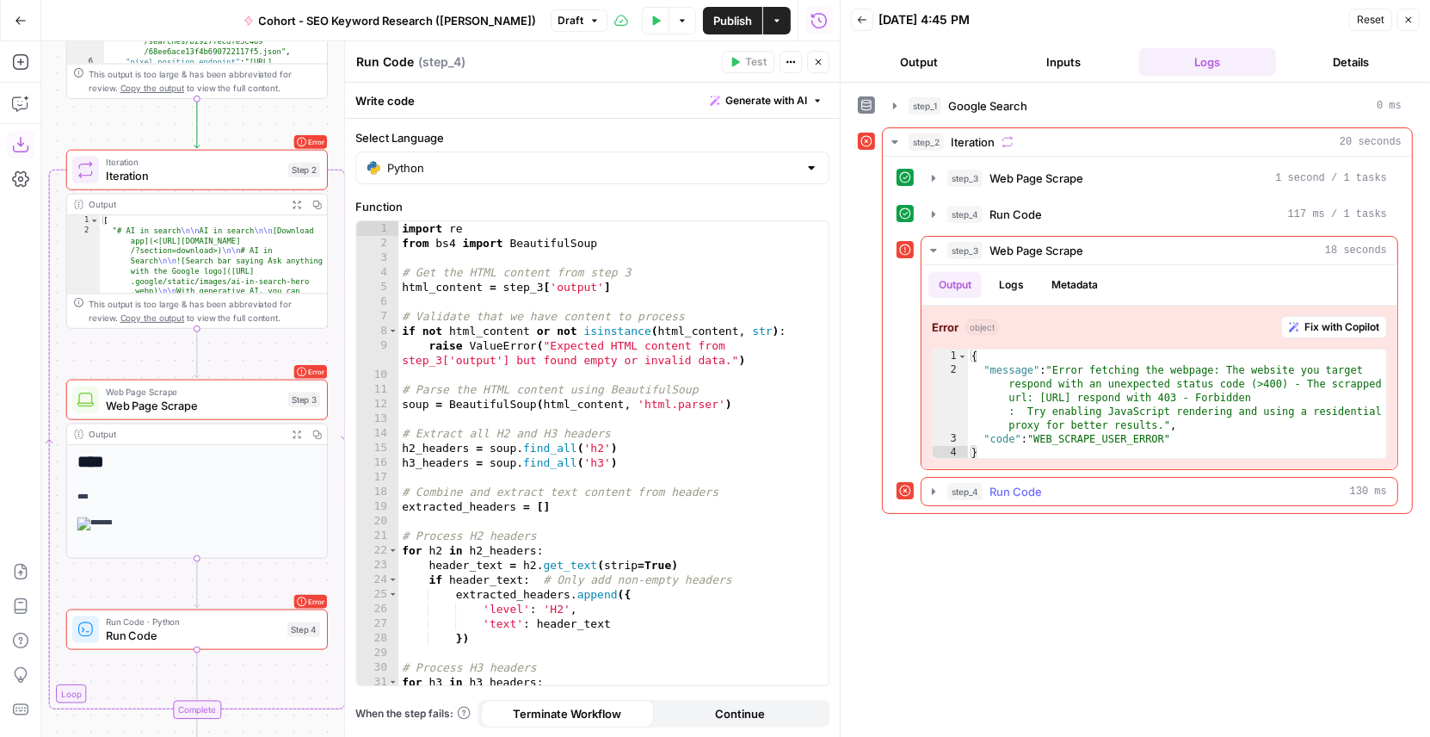
click at [936, 487] on icon "button" at bounding box center [934, 492] width 14 height 14
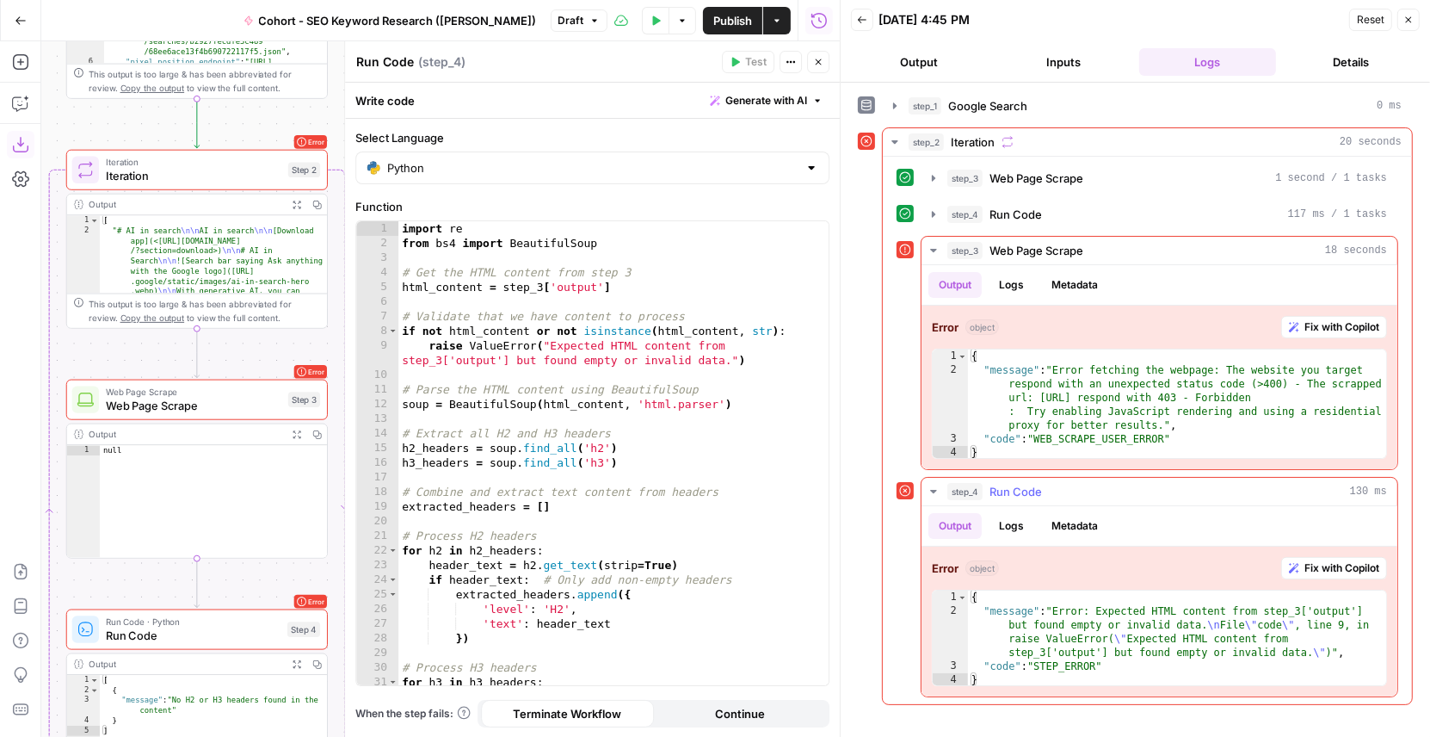
click at [1305, 560] on span "Fix with Copilot" at bounding box center [1342, 567] width 75 height 15
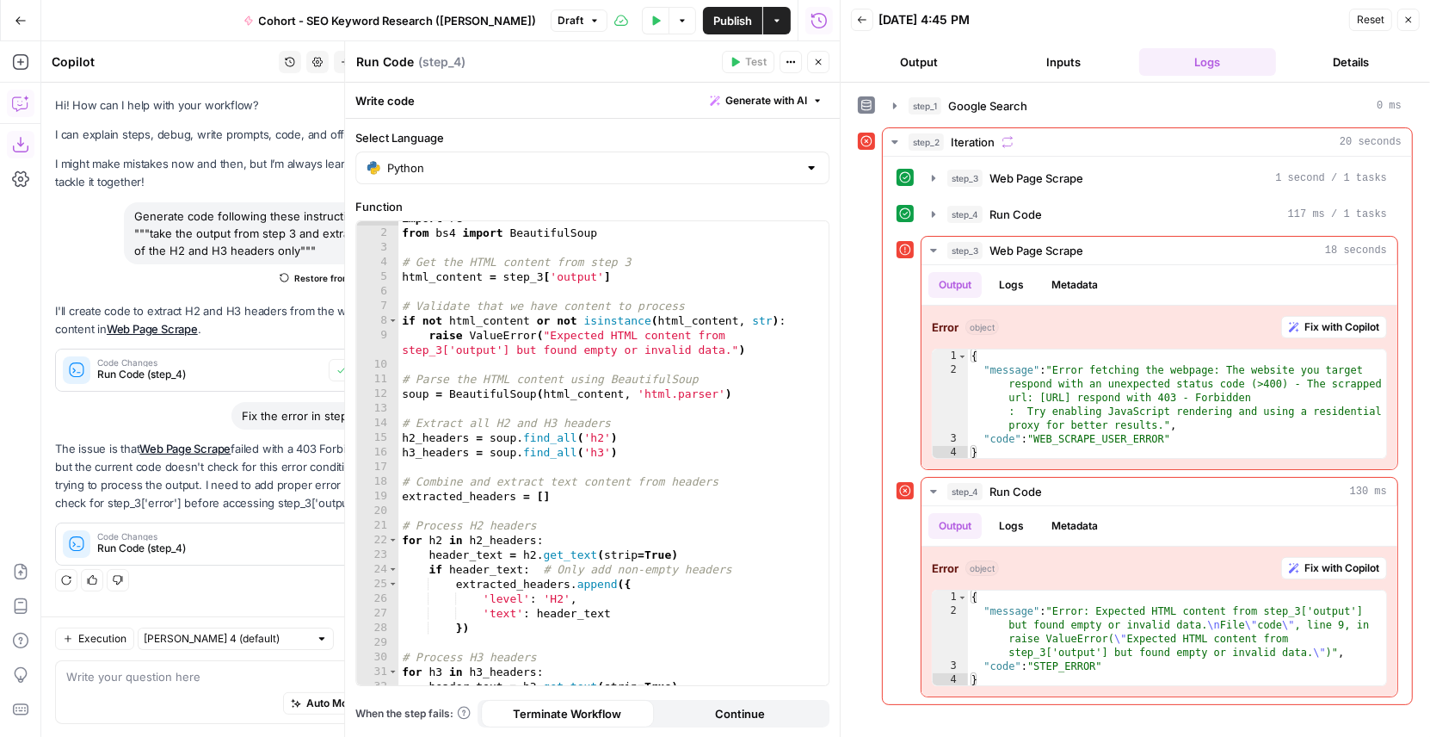
click at [1408, 20] on icon "button" at bounding box center [1409, 20] width 6 height 6
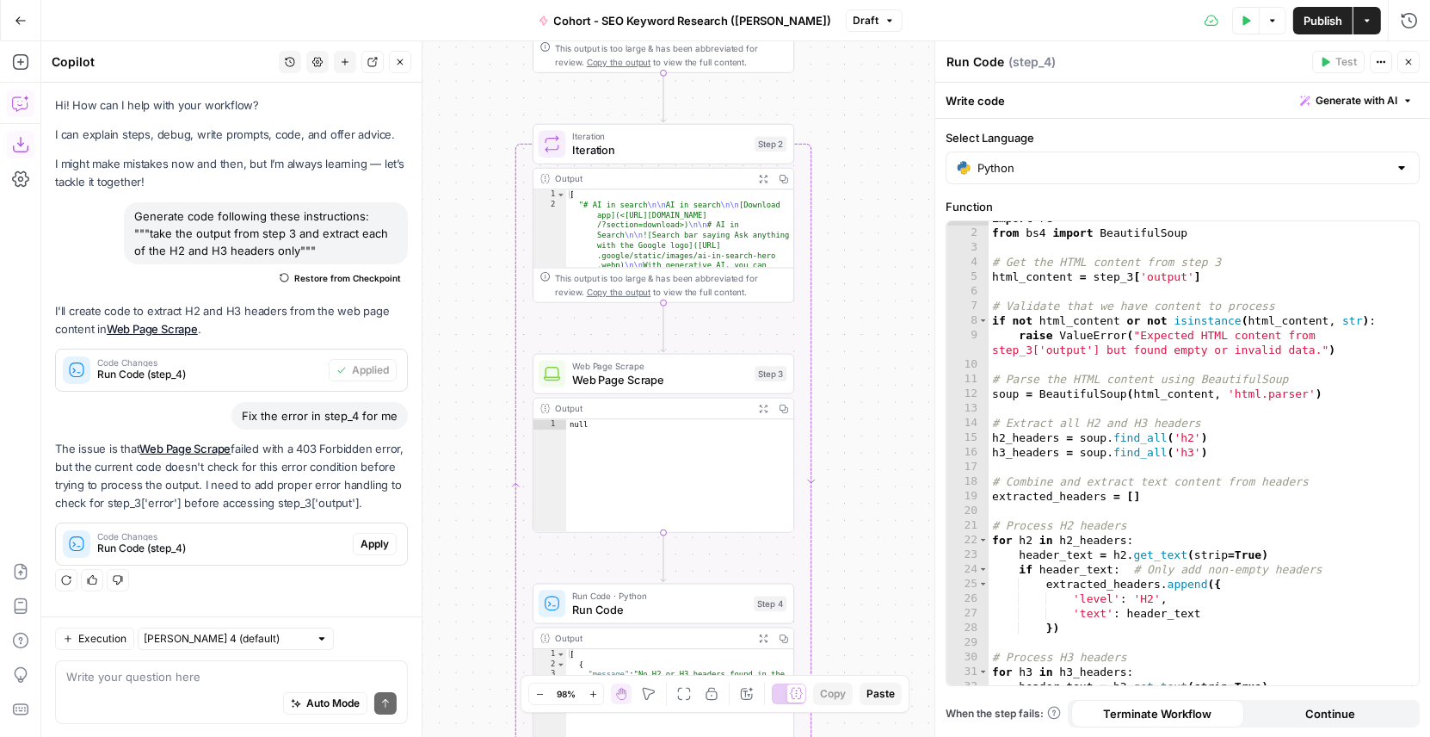
drag, startPoint x: 788, startPoint y: 399, endPoint x: 925, endPoint y: 367, distance: 140.7
click at [925, 367] on div "Workflow Input Settings Inputs Google Search Google Search Step 1 Output Expand…" at bounding box center [735, 388] width 1389 height 695
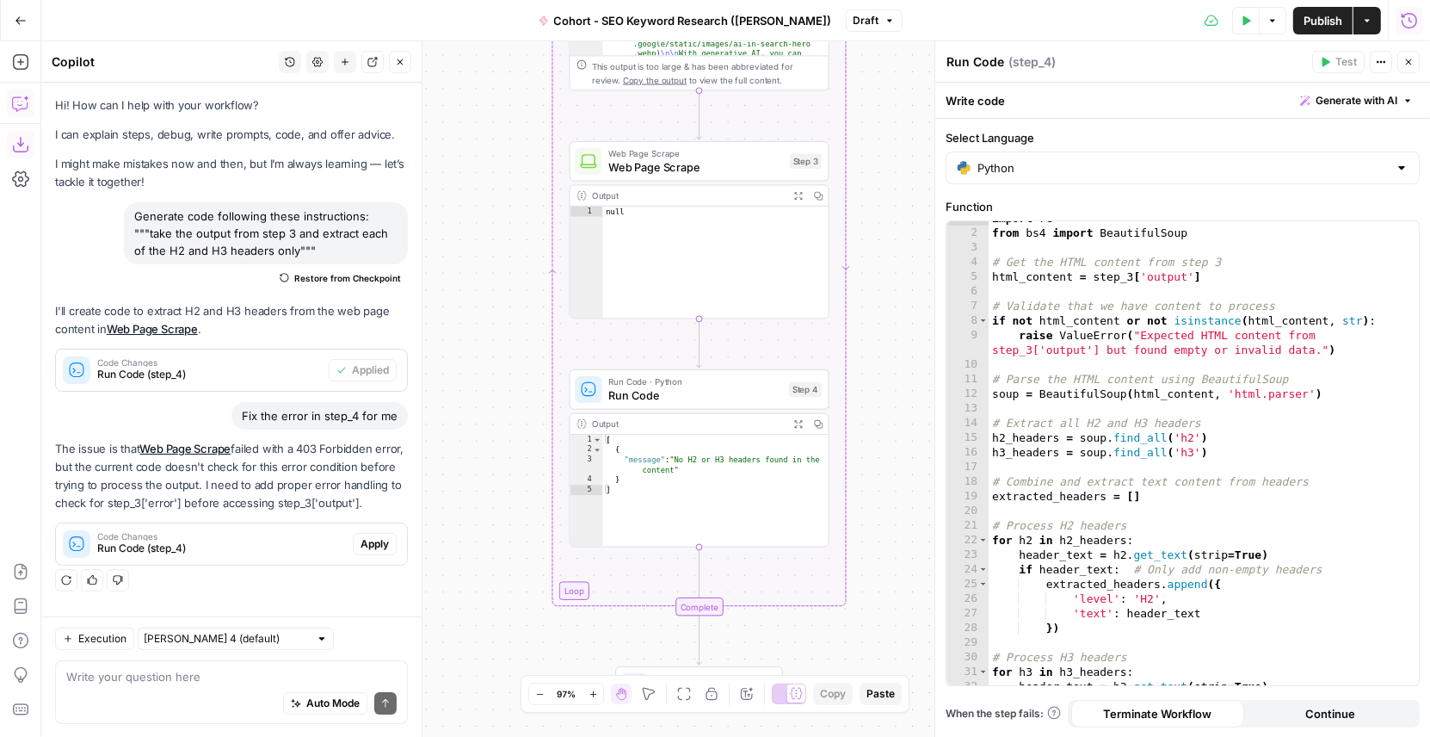
click at [1411, 21] on icon "button" at bounding box center [1409, 19] width 15 height 15
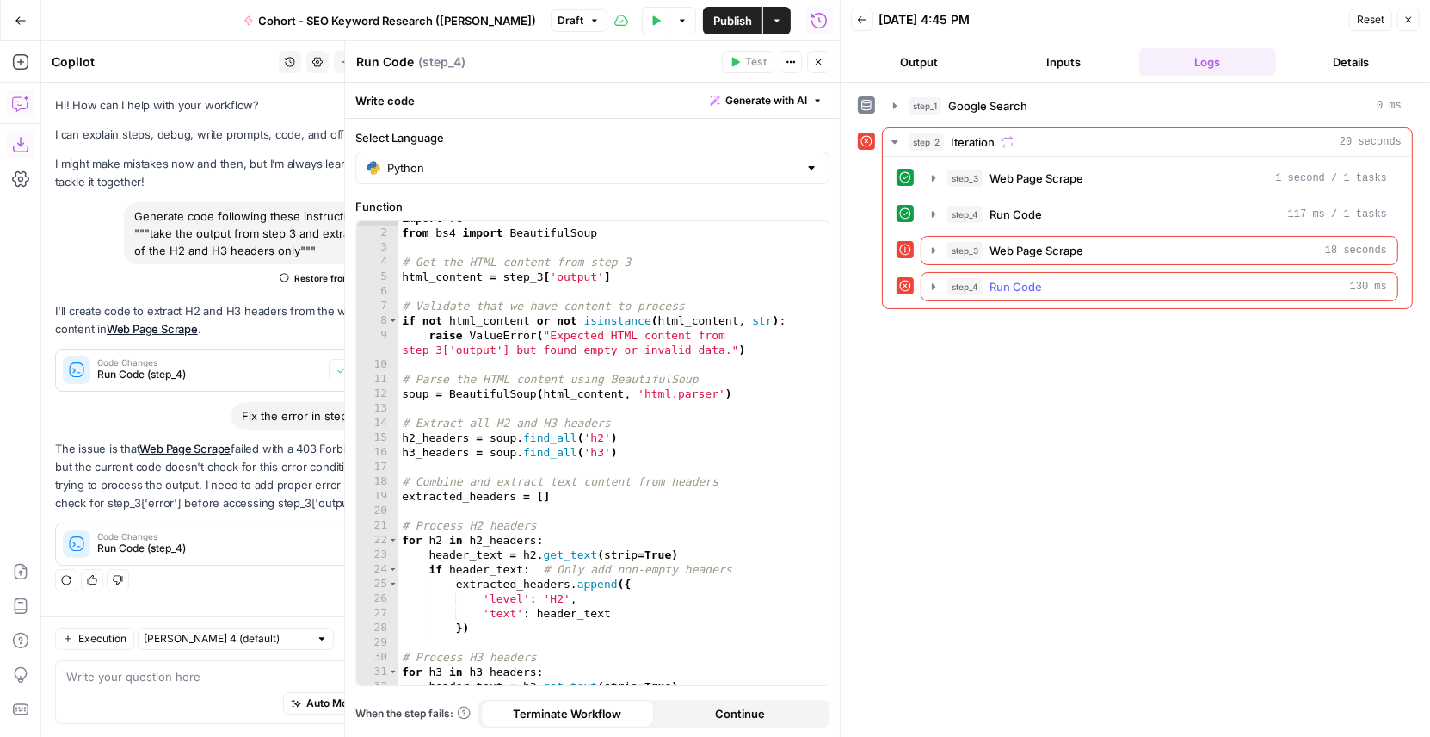
click at [948, 281] on span "step_4" at bounding box center [965, 286] width 35 height 17
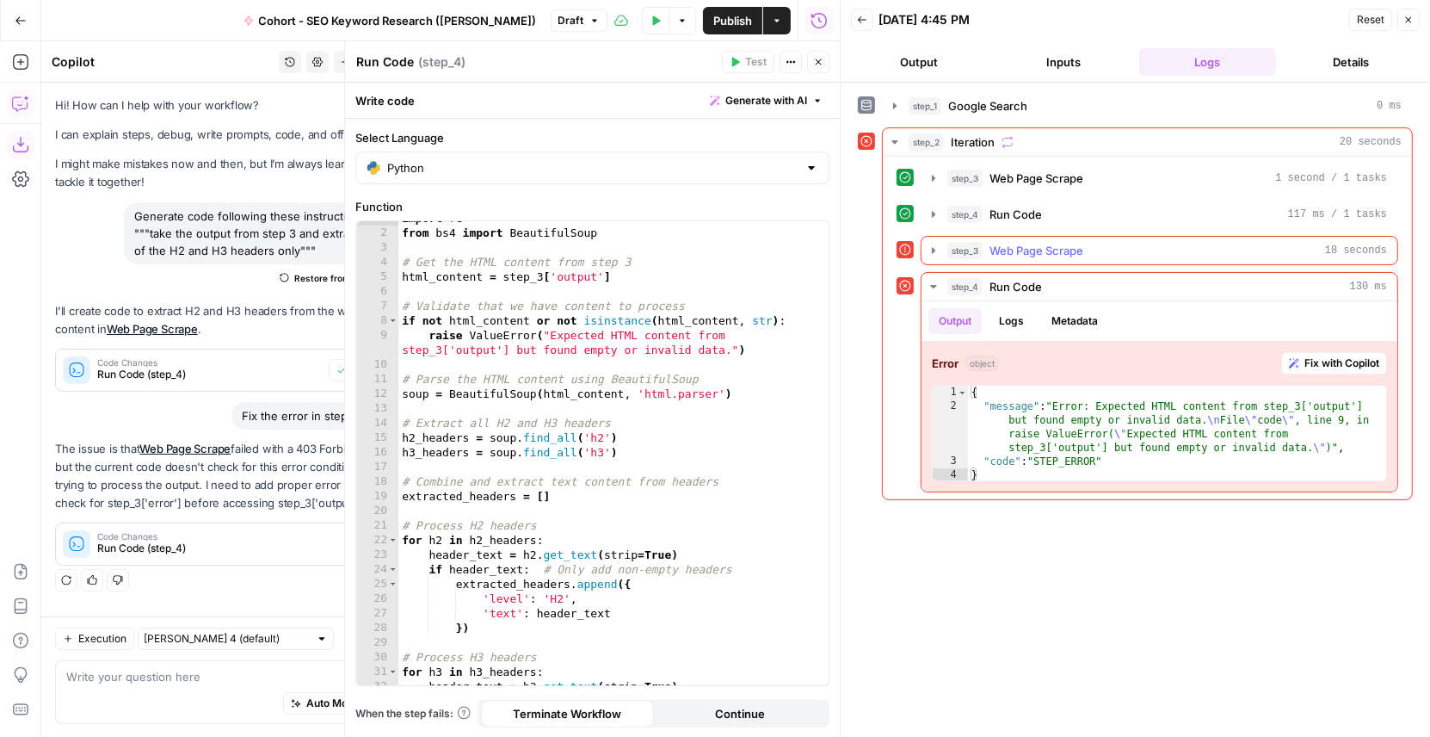
click at [933, 244] on icon "button" at bounding box center [934, 251] width 14 height 14
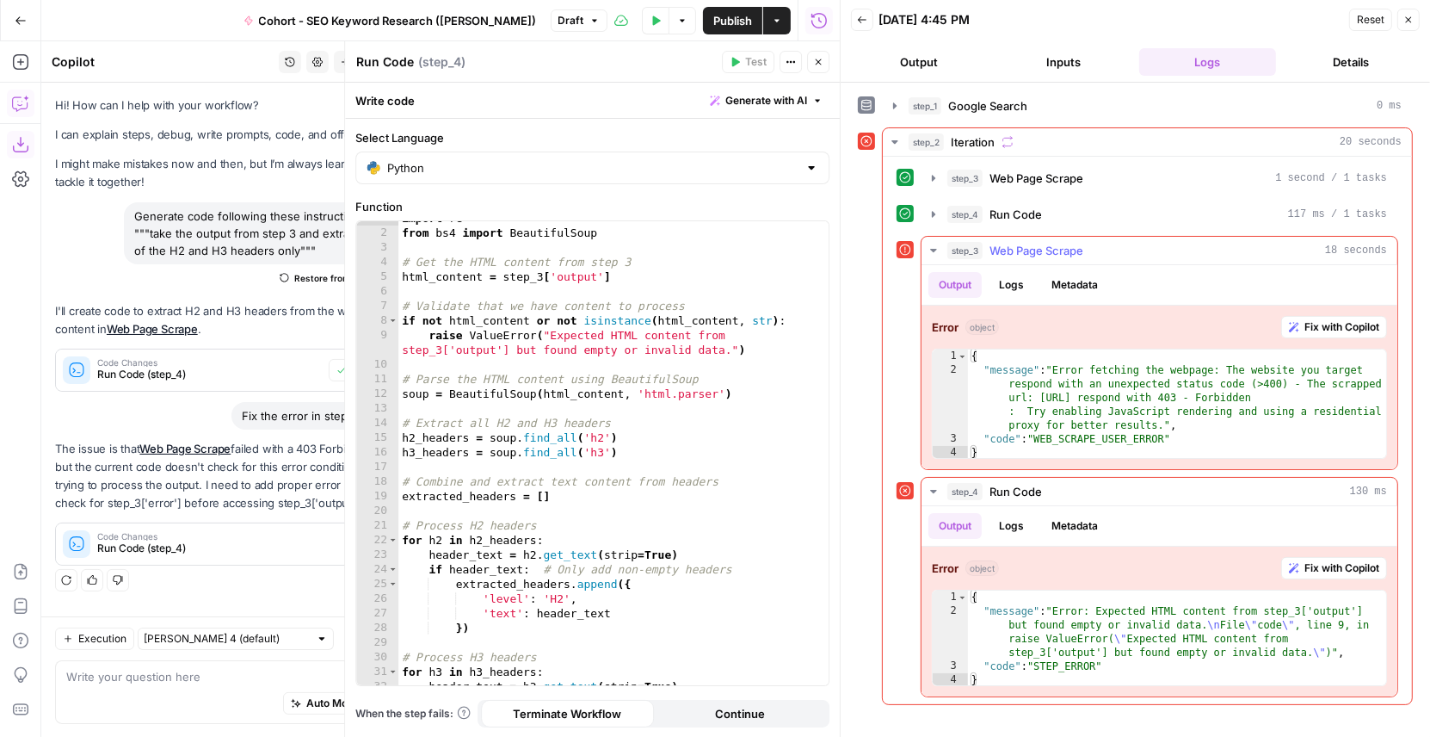
click at [933, 244] on icon "button" at bounding box center [934, 251] width 14 height 14
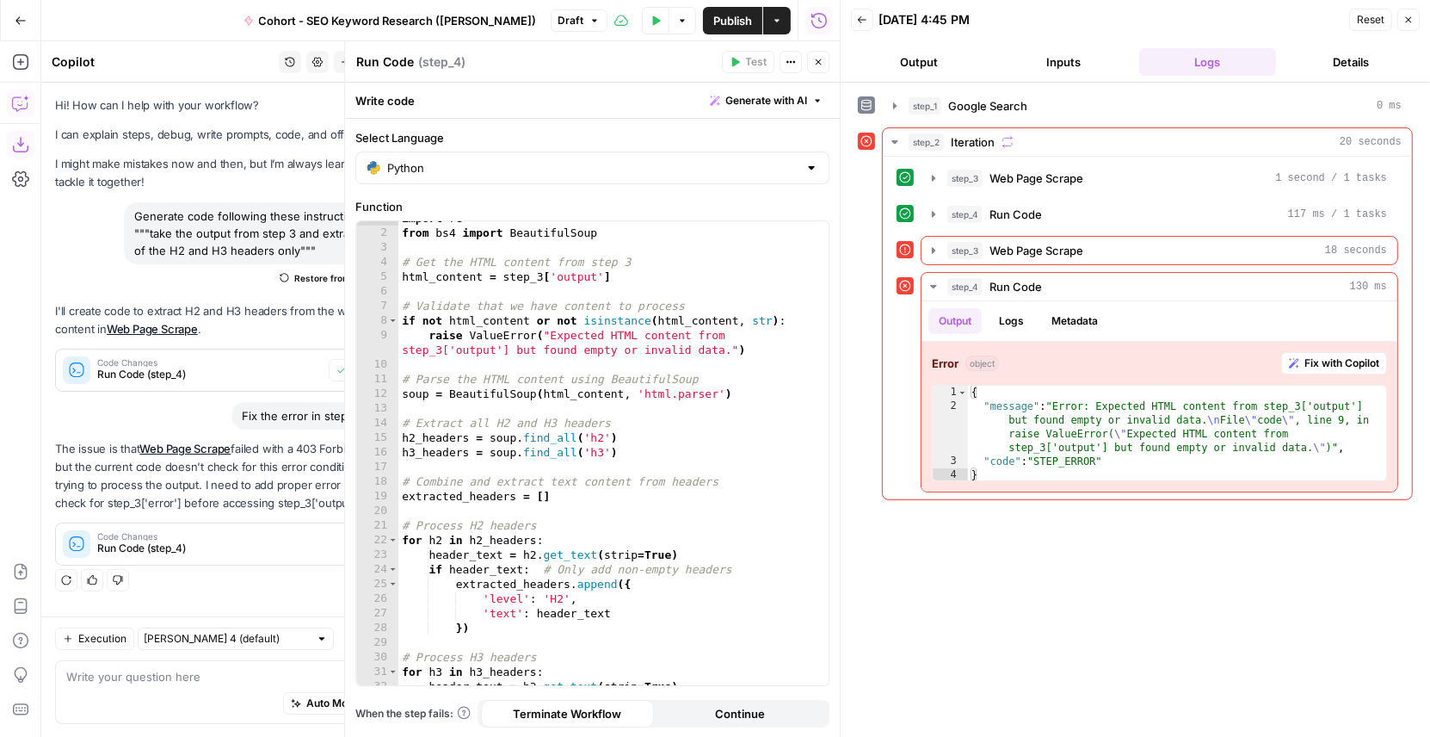
click at [818, 59] on icon "button" at bounding box center [818, 62] width 10 height 10
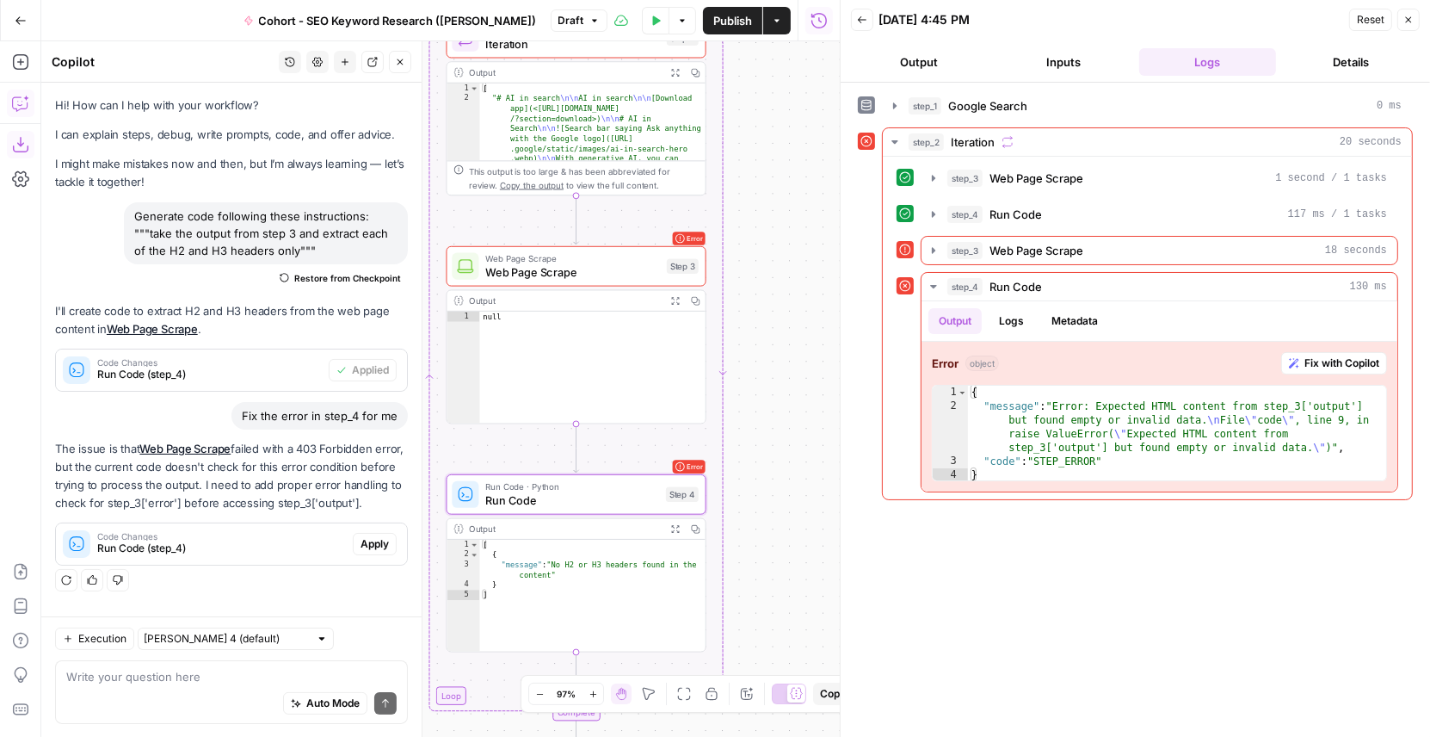
drag, startPoint x: 505, startPoint y: 281, endPoint x: 366, endPoint y: 389, distance: 176.1
click at [368, 389] on body "Klaviyo New Home Browse Insights Opportunities Your Data Flightpath Recent Grid…" at bounding box center [715, 368] width 1430 height 737
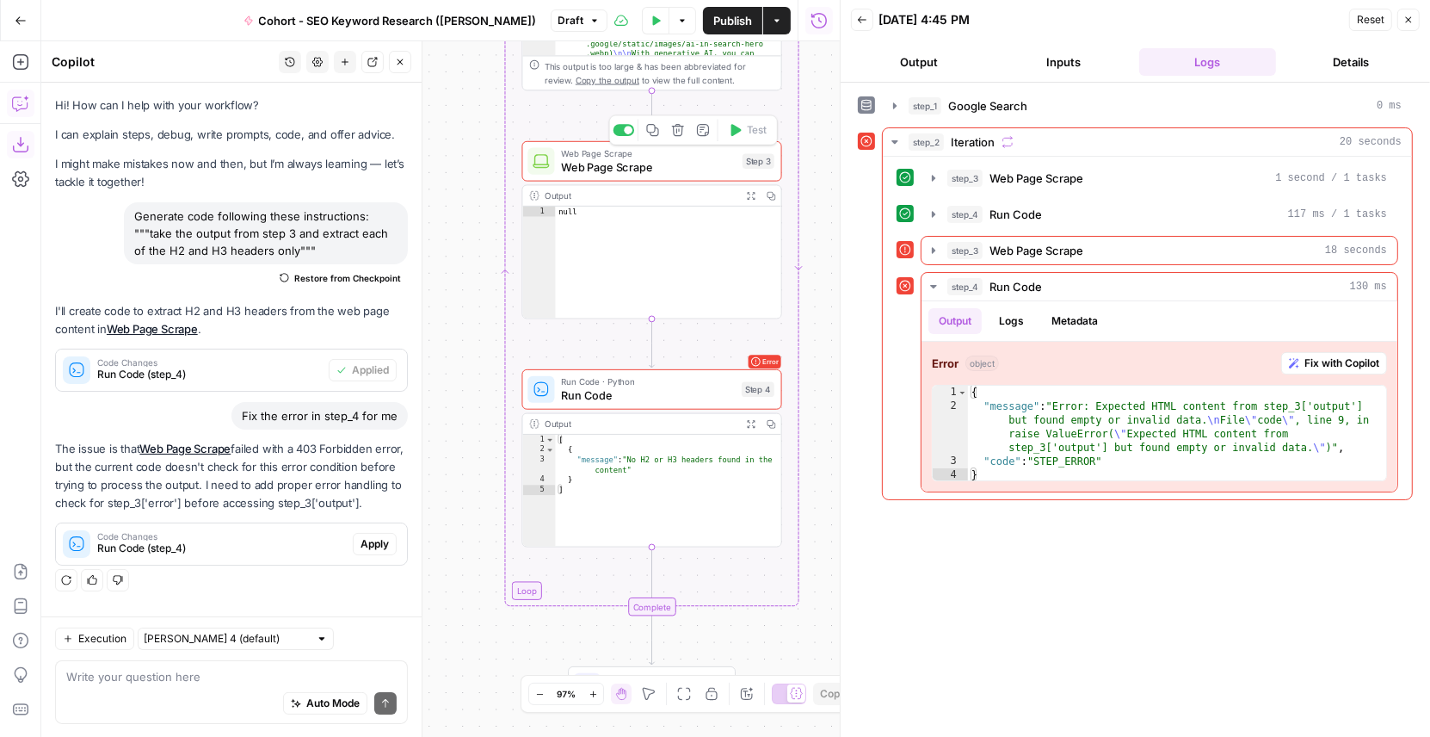
click at [623, 164] on span "Web Page Scrape" at bounding box center [648, 166] width 175 height 16
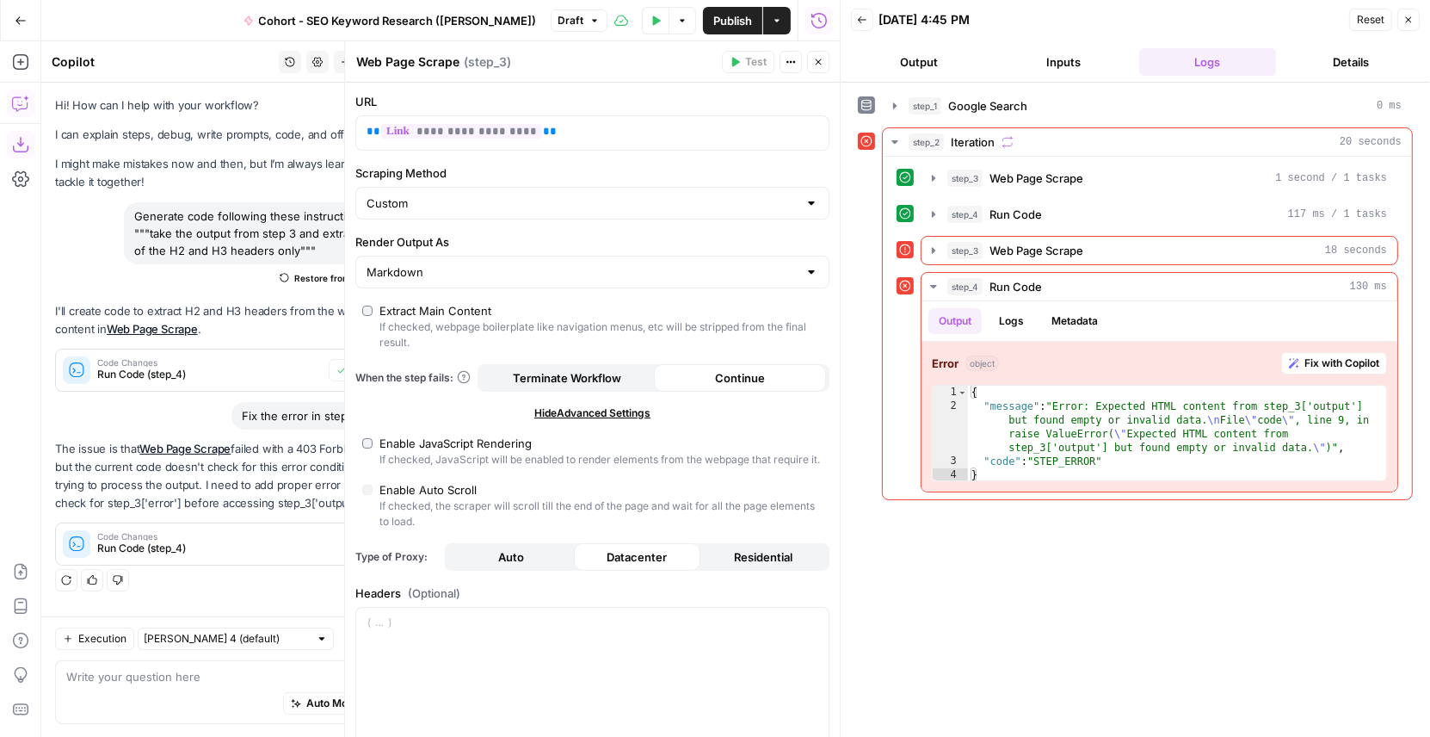
click at [822, 65] on icon "button" at bounding box center [818, 62] width 10 height 10
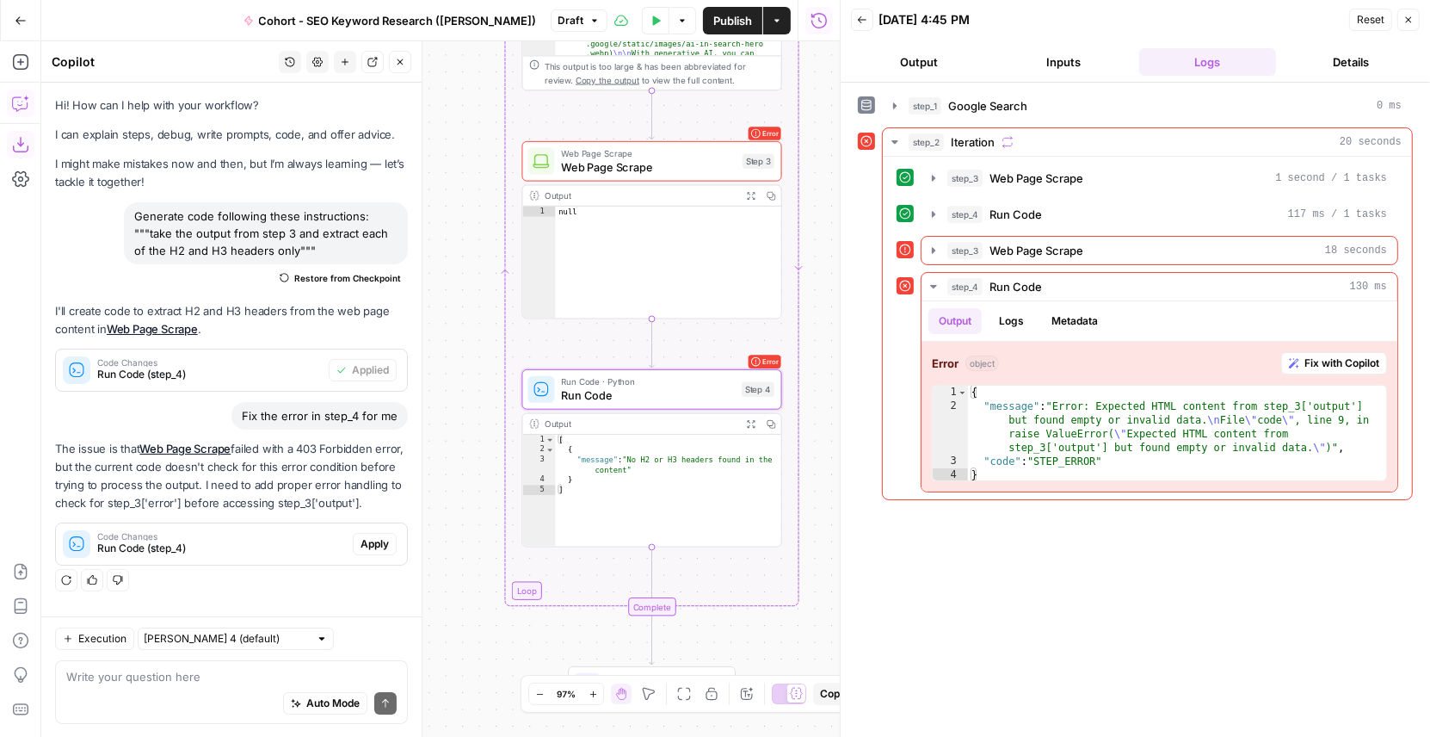
click at [376, 539] on span "Apply" at bounding box center [375, 543] width 28 height 15
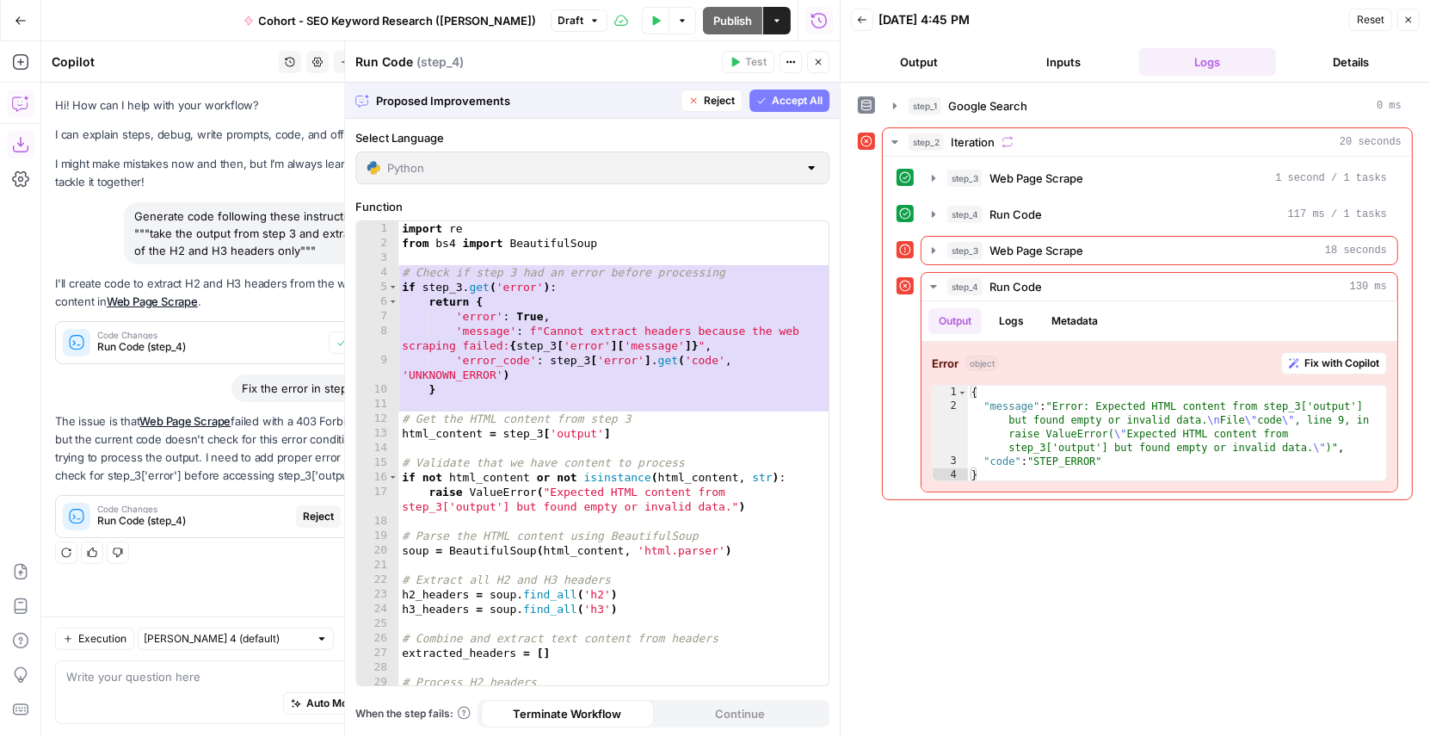
click at [789, 100] on span "Accept All" at bounding box center [797, 100] width 51 height 15
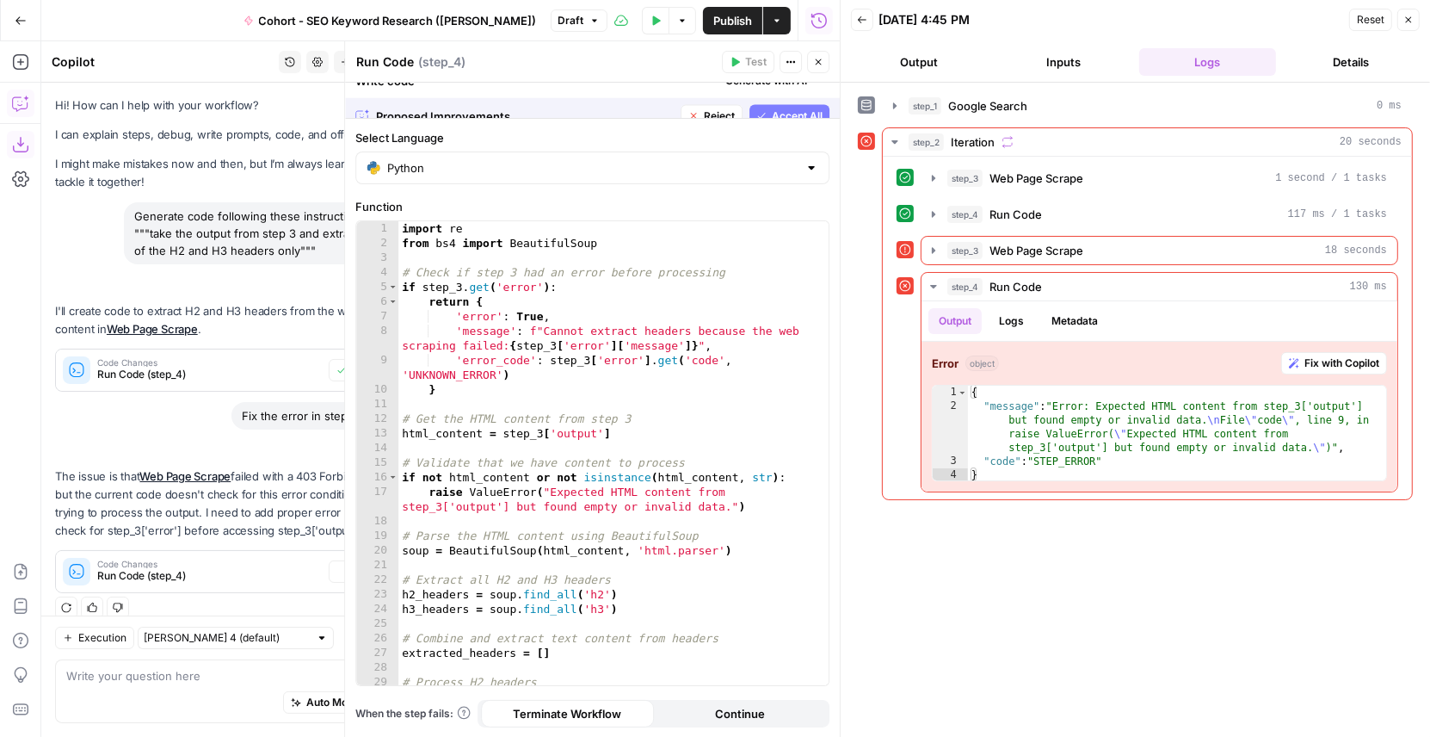
scroll to position [15, 0]
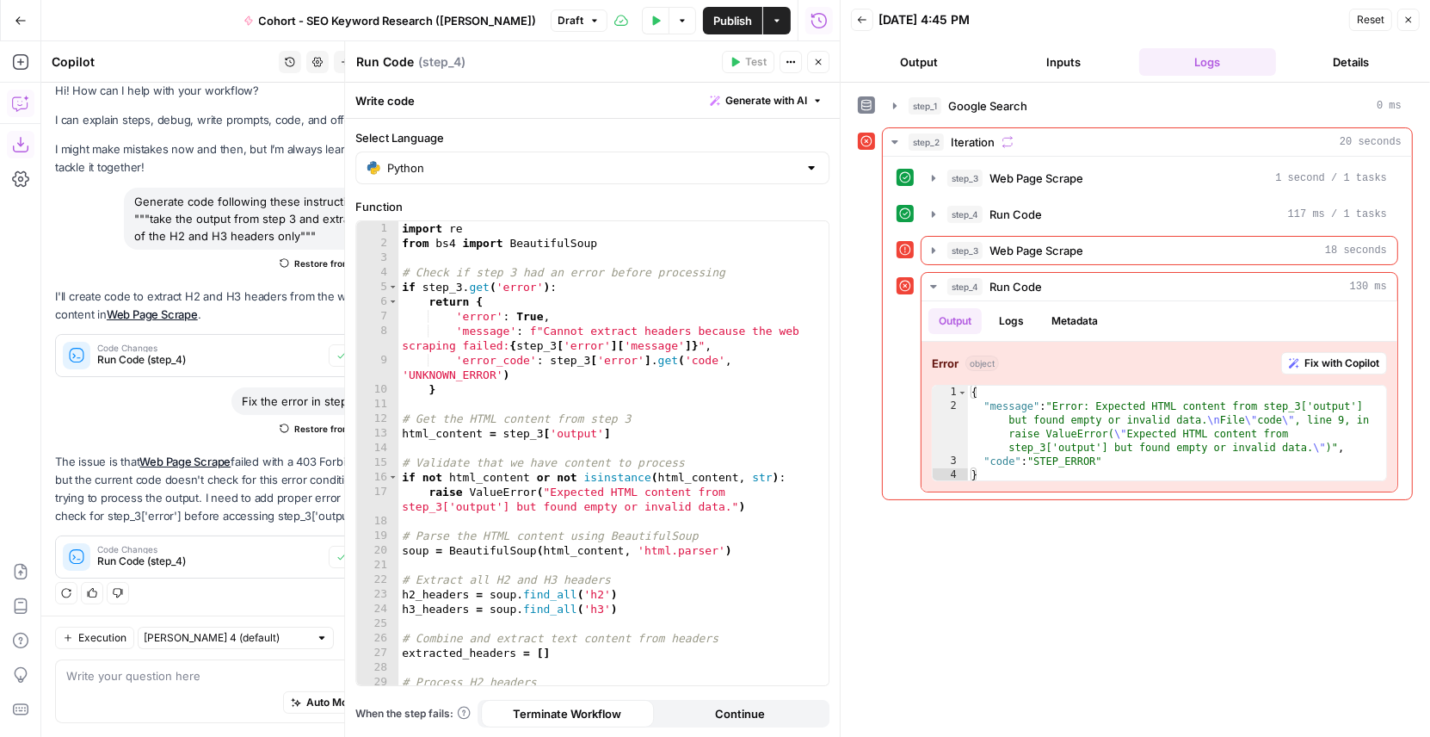
click at [820, 55] on button "Close" at bounding box center [818, 62] width 22 height 22
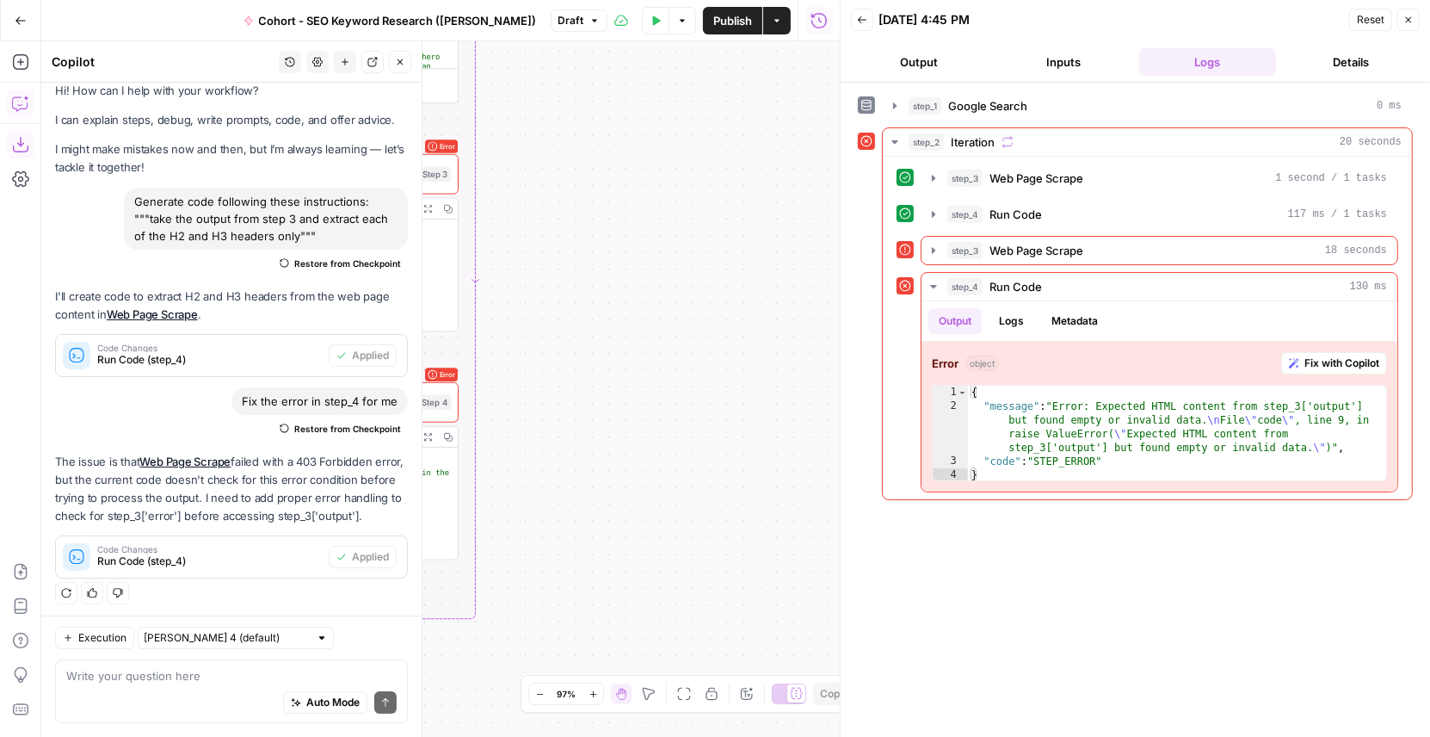
drag, startPoint x: 607, startPoint y: 198, endPoint x: 832, endPoint y: 213, distance: 226.0
click at [874, 210] on body "Klaviyo New Home Browse Insights Opportunities Your Data Flightpath Recent Grid…" at bounding box center [715, 368] width 1430 height 737
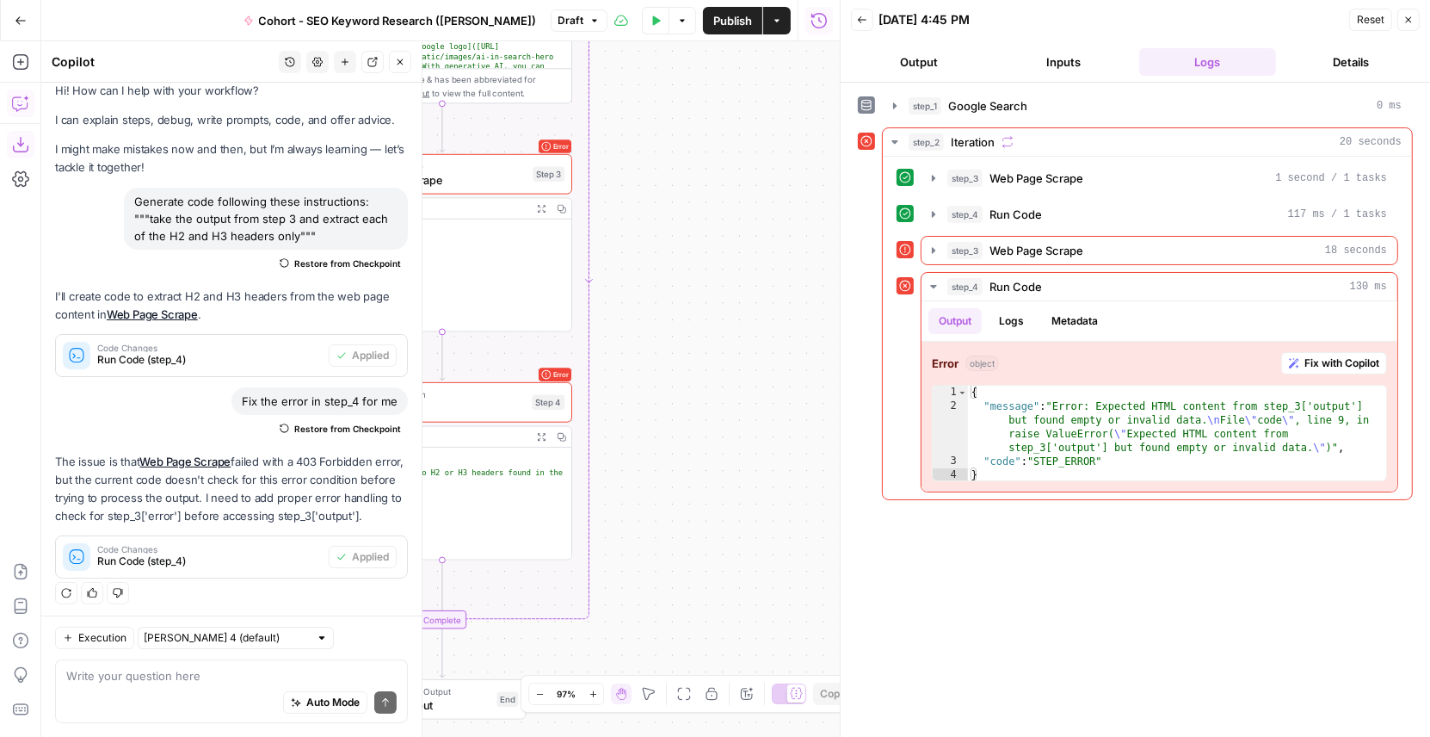
drag, startPoint x: 710, startPoint y: 244, endPoint x: 765, endPoint y: 250, distance: 55.4
click at [765, 250] on div "Workflow Input Settings Inputs Google Search Google Search Step 1 Output Expand…" at bounding box center [440, 388] width 799 height 695
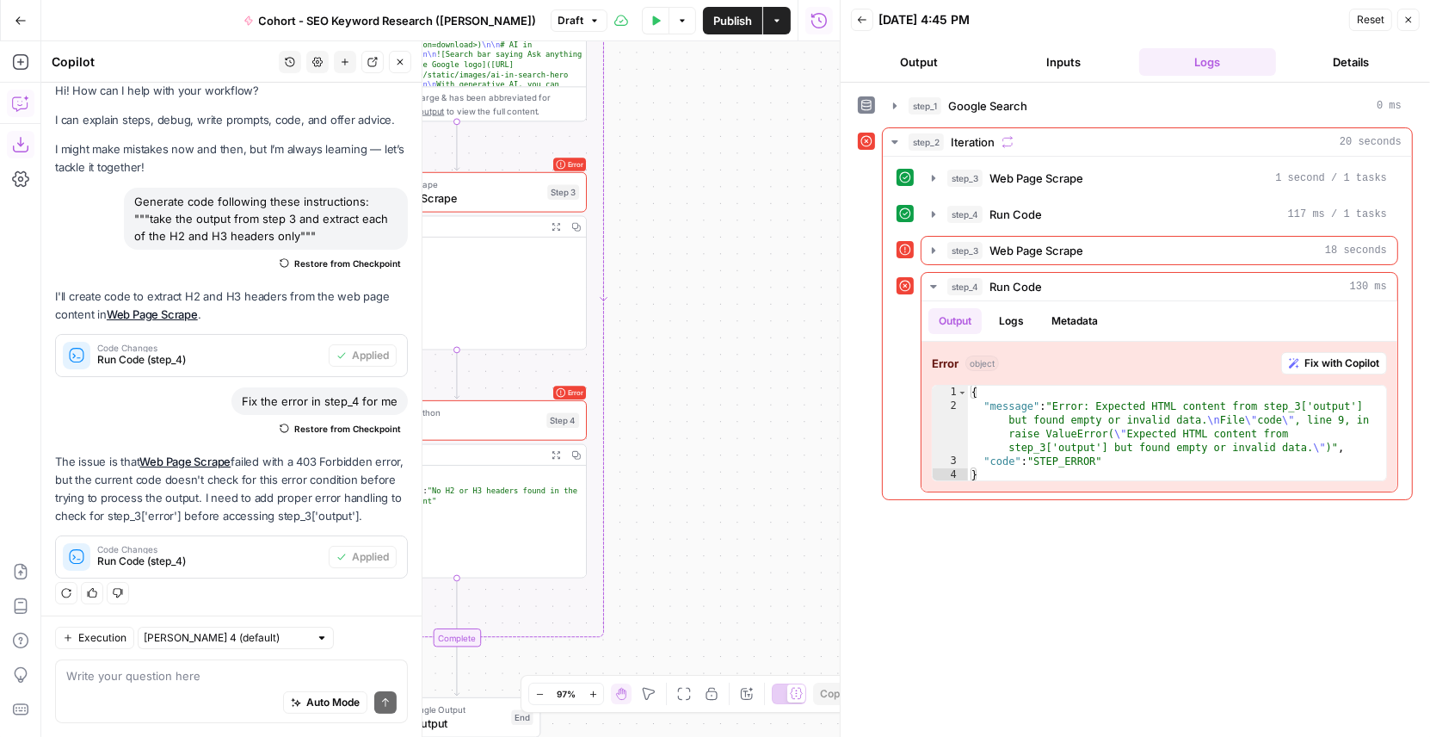
drag, startPoint x: 667, startPoint y: 160, endPoint x: 818, endPoint y: 503, distance: 374.5
click at [818, 503] on div "Workflow Input Settings Inputs Google Search Google Search Step 1 Output Expand…" at bounding box center [440, 388] width 799 height 695
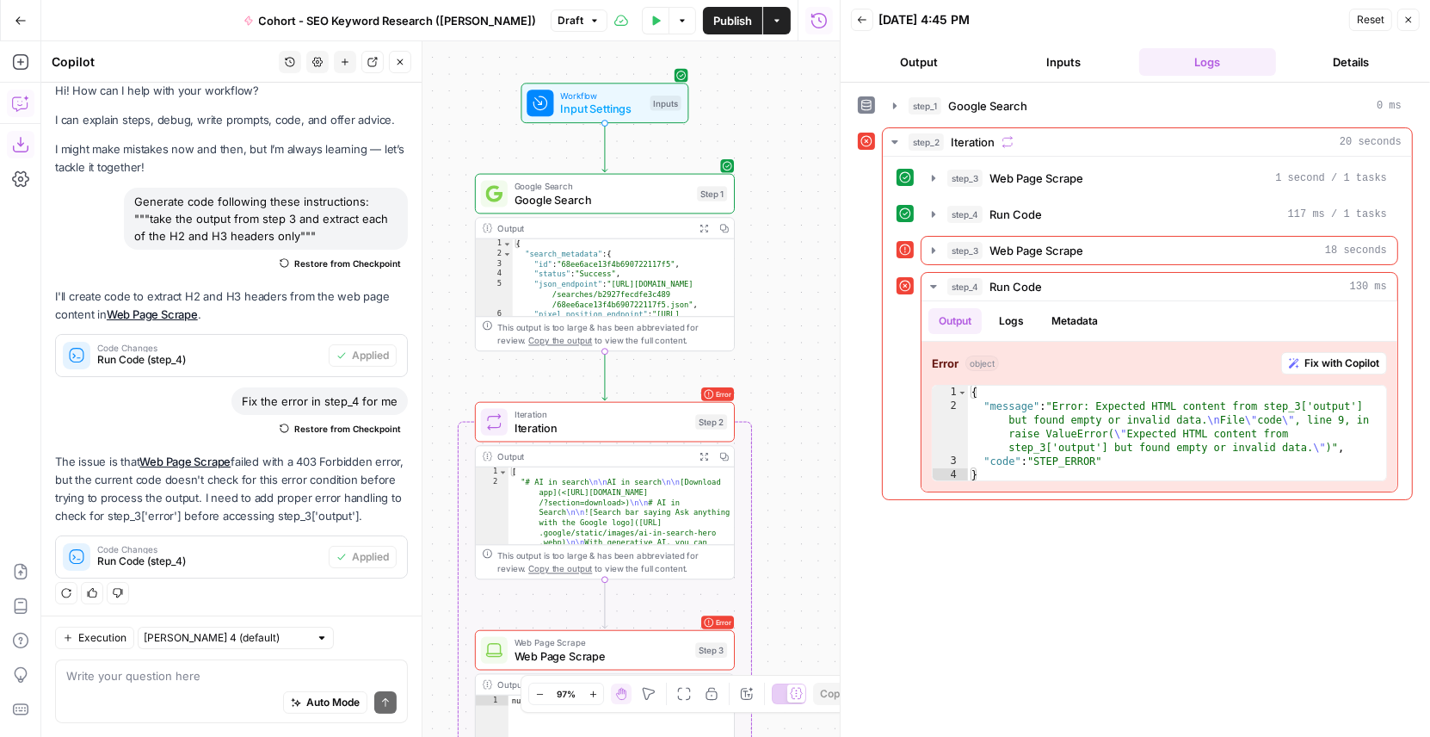
drag, startPoint x: 796, startPoint y: 125, endPoint x: 794, endPoint y: 252, distance: 127.4
click at [794, 252] on div "Workflow Input Settings Inputs Google Search Google Search Step 1 Output Expand…" at bounding box center [440, 388] width 799 height 695
click at [696, 389] on button "Test" at bounding box center [700, 391] width 52 height 22
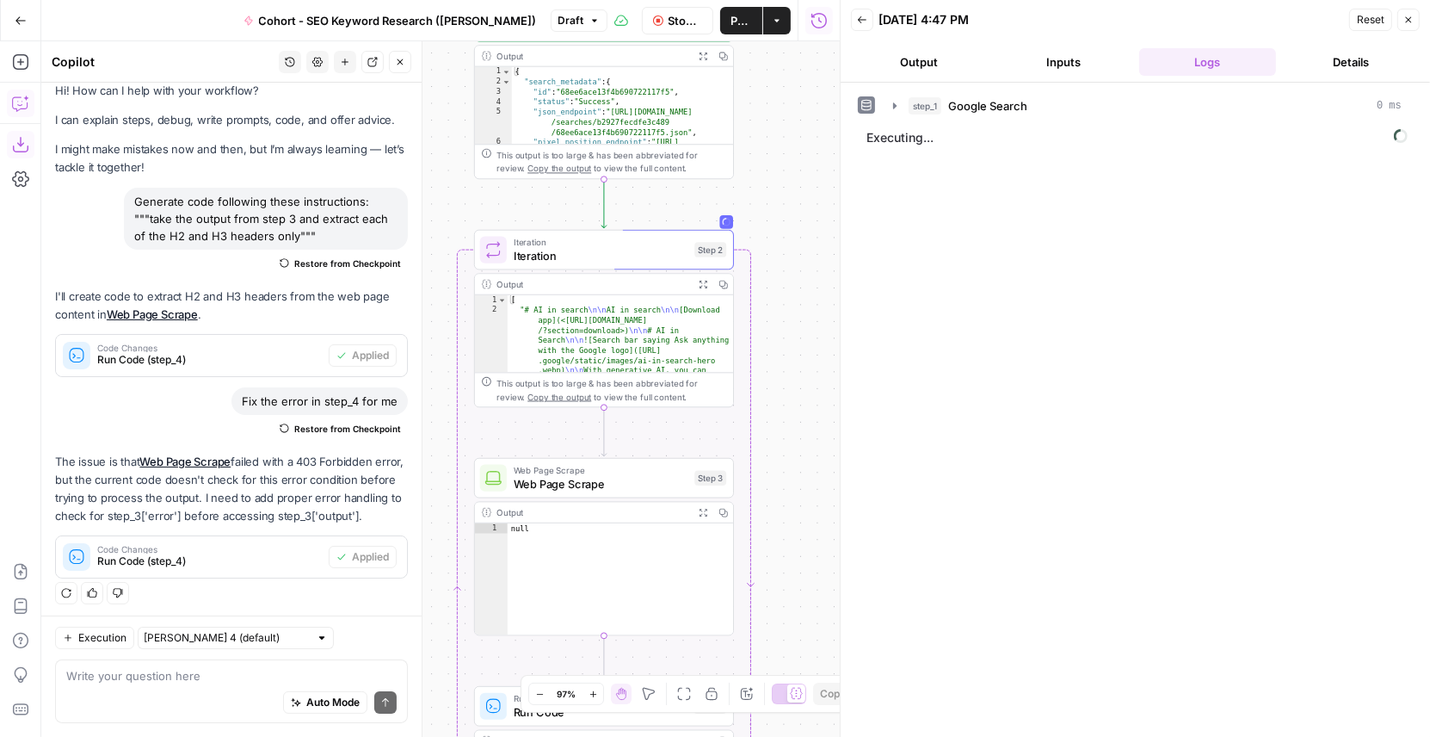
drag, startPoint x: 791, startPoint y: 476, endPoint x: 790, endPoint y: 138, distance: 338.2
click at [790, 138] on div "Workflow Input Settings Inputs Google Search Google Search Step 1 Output Expand…" at bounding box center [440, 388] width 799 height 695
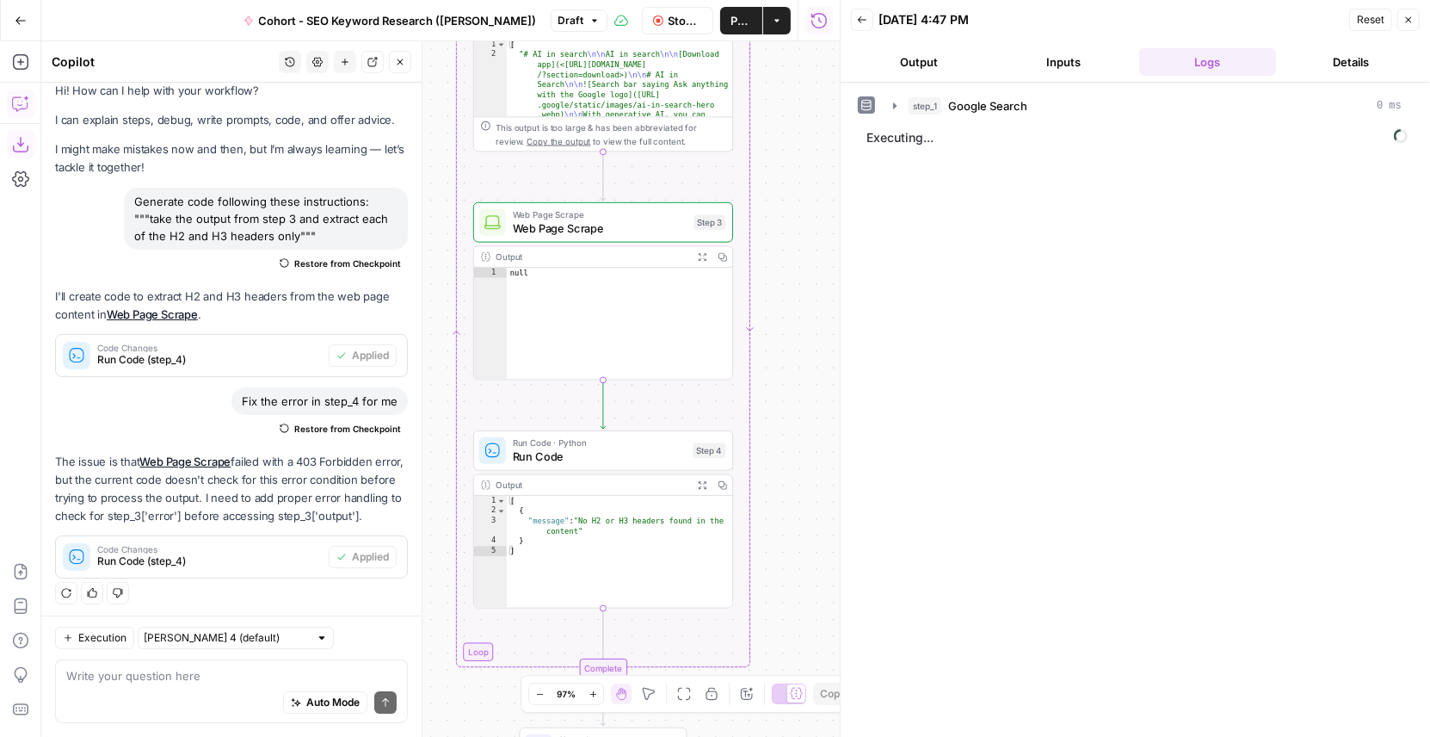
drag, startPoint x: 795, startPoint y: 331, endPoint x: 795, endPoint y: 236, distance: 95.5
click at [795, 235] on div "Workflow Input Settings Inputs Google Search Google Search Step 1 Output Expand…" at bounding box center [440, 388] width 799 height 695
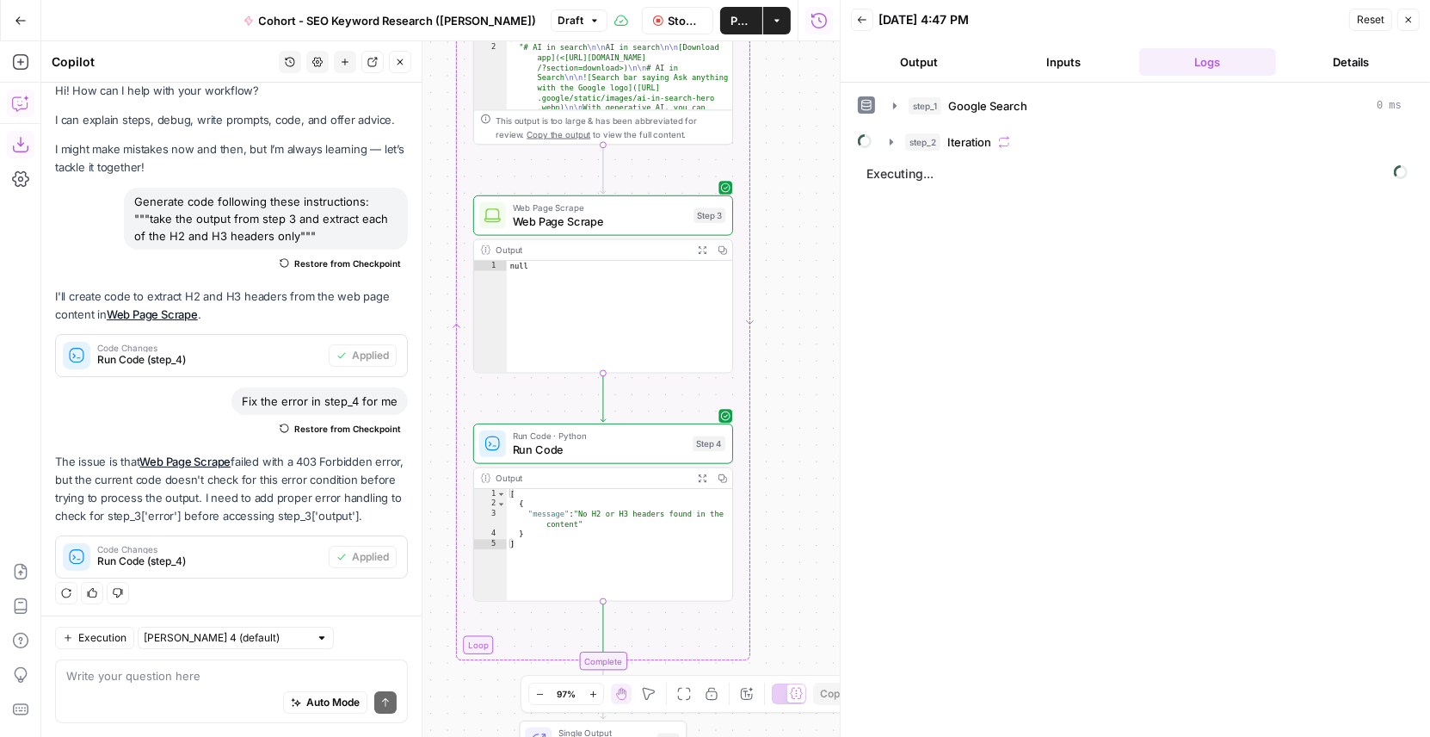
click at [406, 60] on button "Close" at bounding box center [400, 62] width 22 height 22
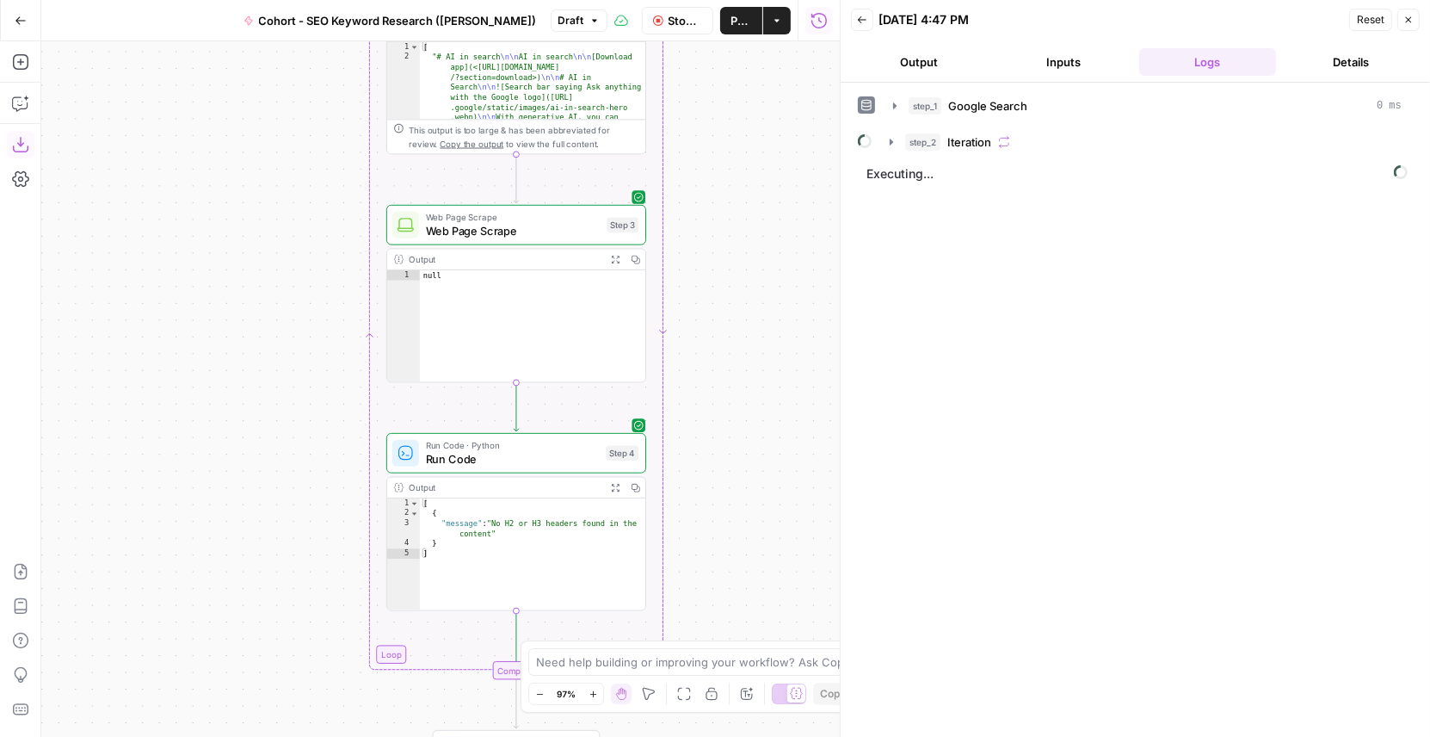
drag, startPoint x: 390, startPoint y: 316, endPoint x: 217, endPoint y: 328, distance: 173.4
click at [216, 328] on div "Workflow Input Settings Inputs Google Search Google Search Step 1 Output Expand…" at bounding box center [440, 388] width 799 height 695
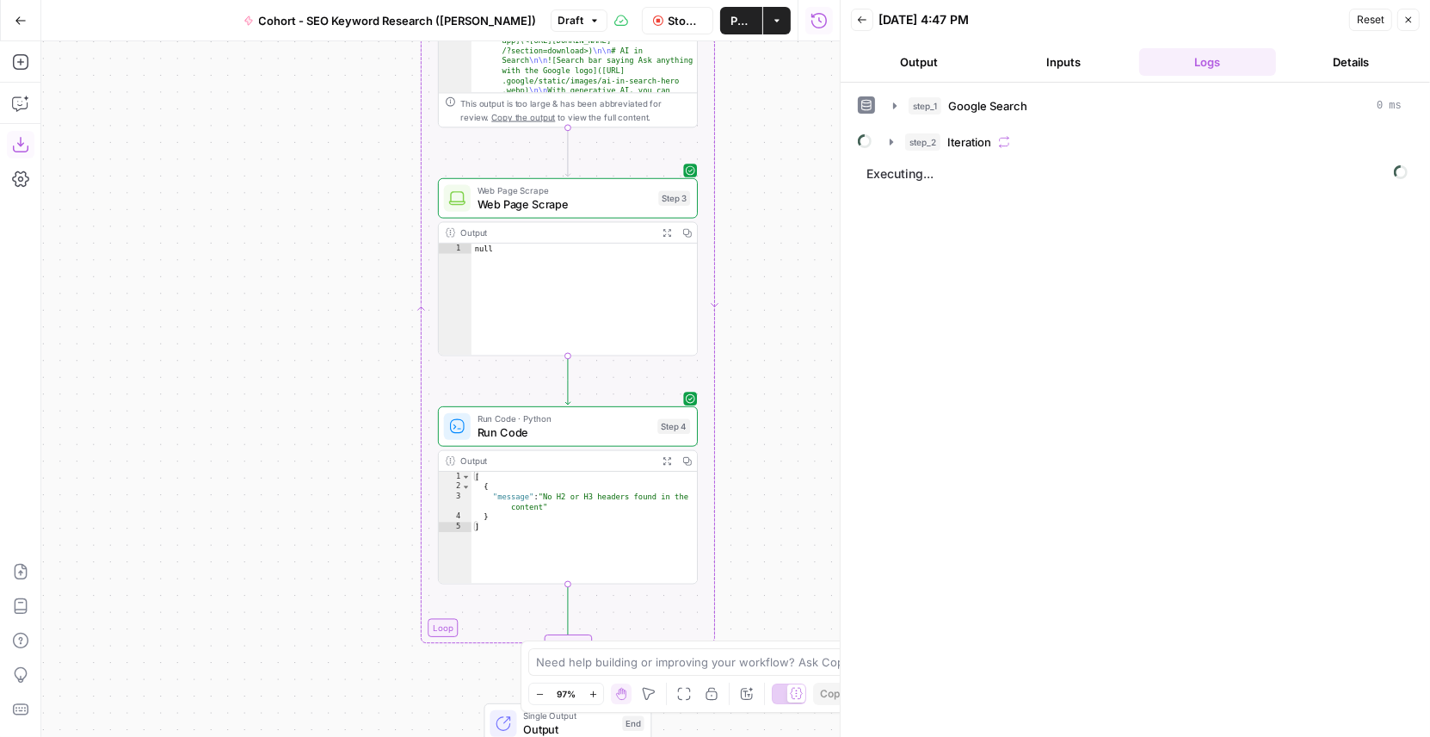
drag, startPoint x: 641, startPoint y: 359, endPoint x: 823, endPoint y: 318, distance: 186.2
click at [823, 318] on div "Workflow Input Settings Inputs Google Search Google Search Step 1 Output Expand…" at bounding box center [440, 388] width 799 height 695
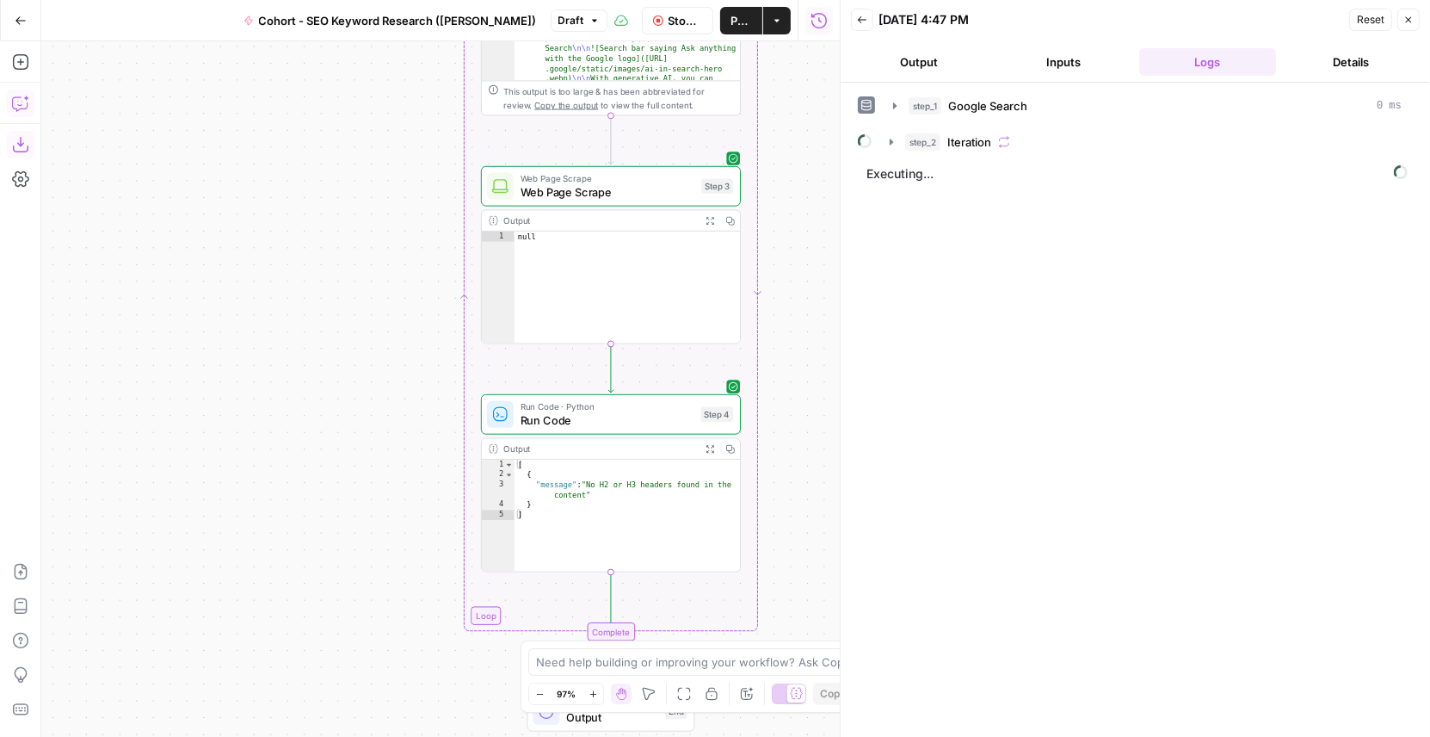
click at [22, 101] on icon "button" at bounding box center [20, 103] width 17 height 17
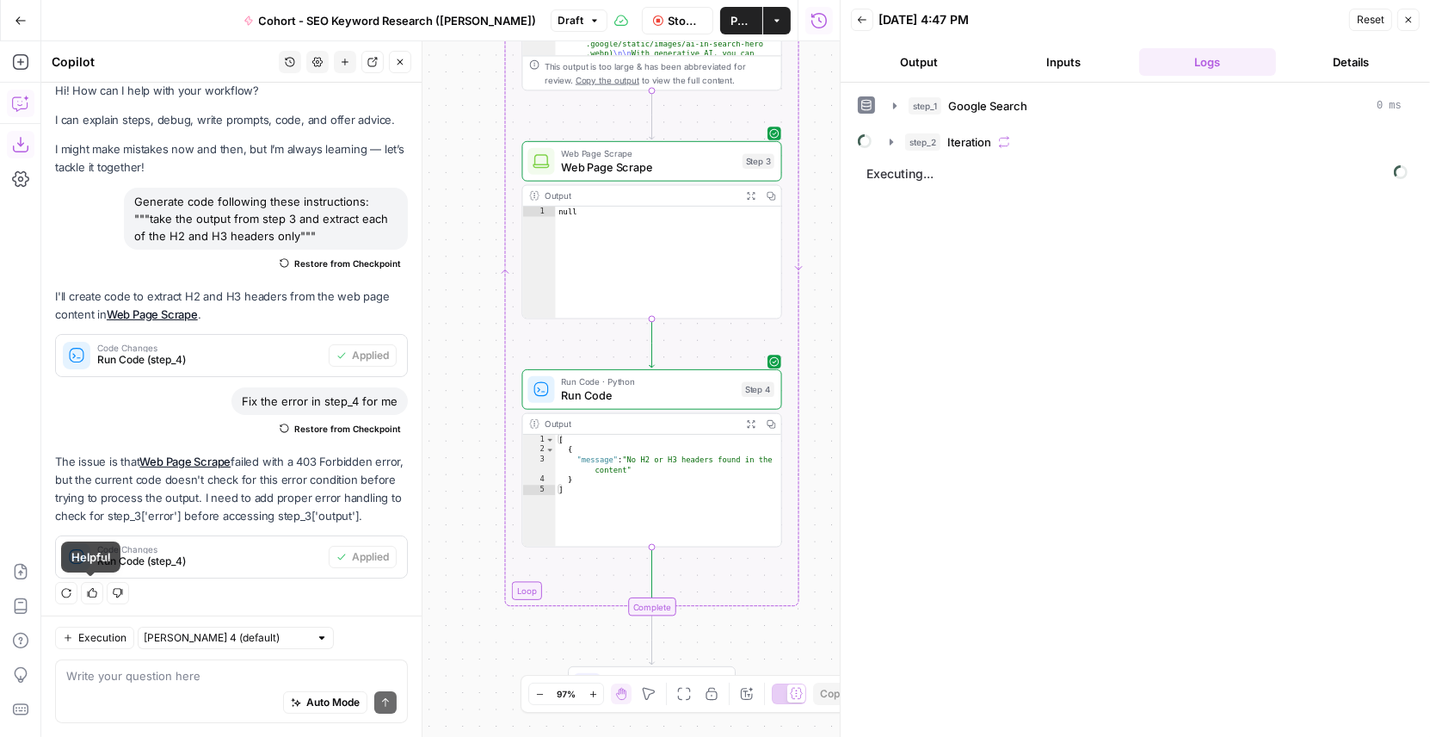
click at [221, 600] on div "Regenerate Helpful Not helpful" at bounding box center [231, 593] width 353 height 22
click at [690, 393] on span "Run Code" at bounding box center [648, 394] width 174 height 16
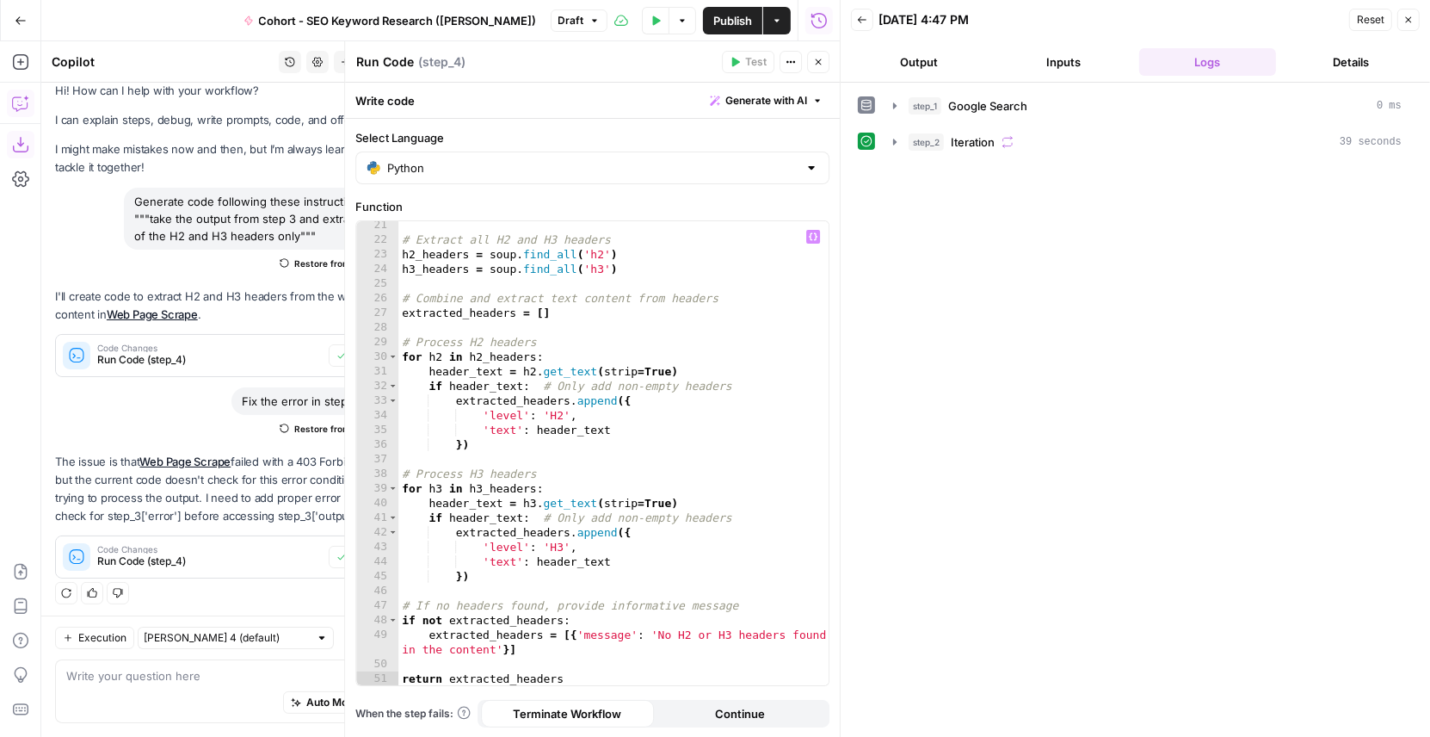
scroll to position [339, 0]
click at [396, 128] on div "Select Language Python Function 21 22 23 24 25 26 27 28 29 30 31 32 33 34 35 36…" at bounding box center [592, 428] width 495 height 619
click at [559, 452] on div "# Extract all H2 and H3 headers h2_headers = soup . find_all ( 'h2' ) h3_header…" at bounding box center [613, 466] width 431 height 494
click at [817, 59] on icon "button" at bounding box center [818, 62] width 10 height 10
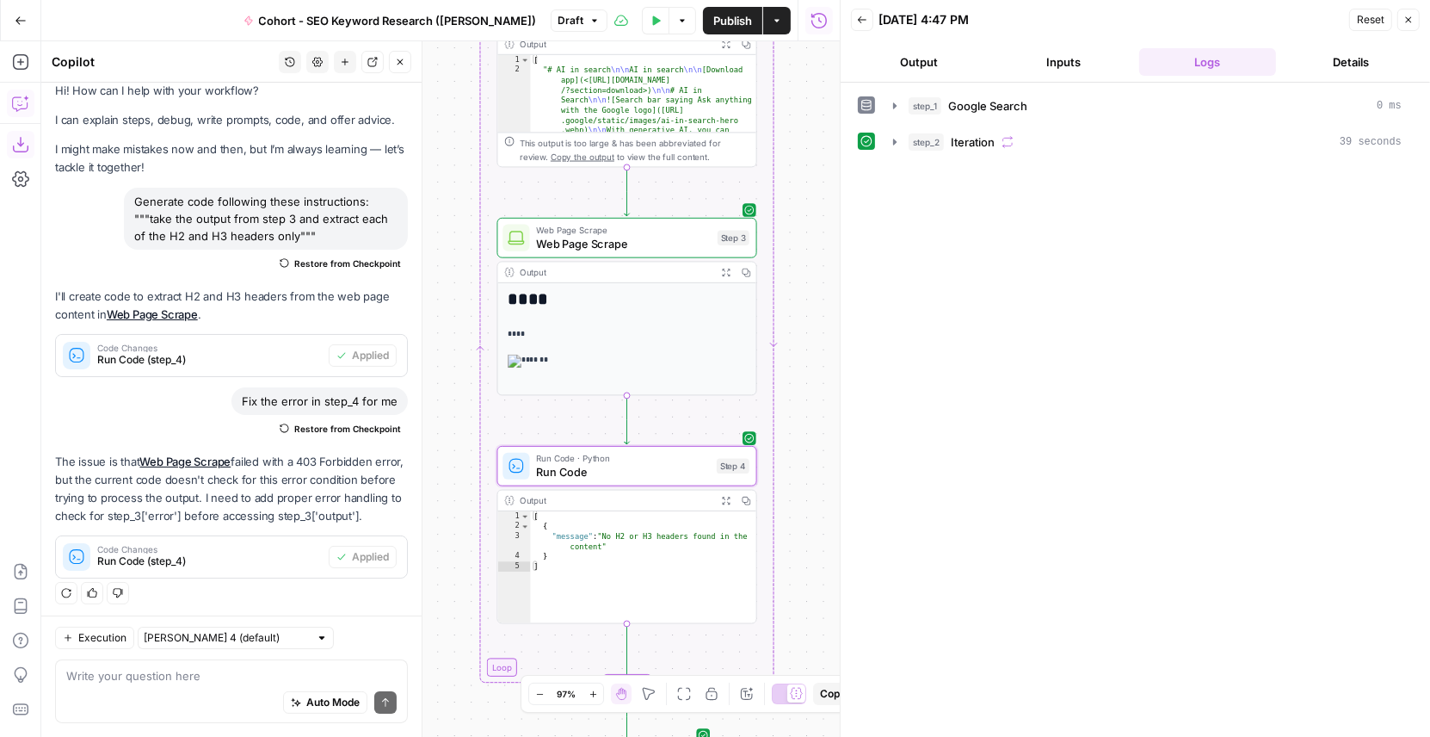
drag, startPoint x: 812, startPoint y: 238, endPoint x: 787, endPoint y: 312, distance: 79.2
click at [787, 313] on div "Workflow Input Settings Inputs Google Search Google Search Step 1 Output Expand…" at bounding box center [440, 388] width 799 height 695
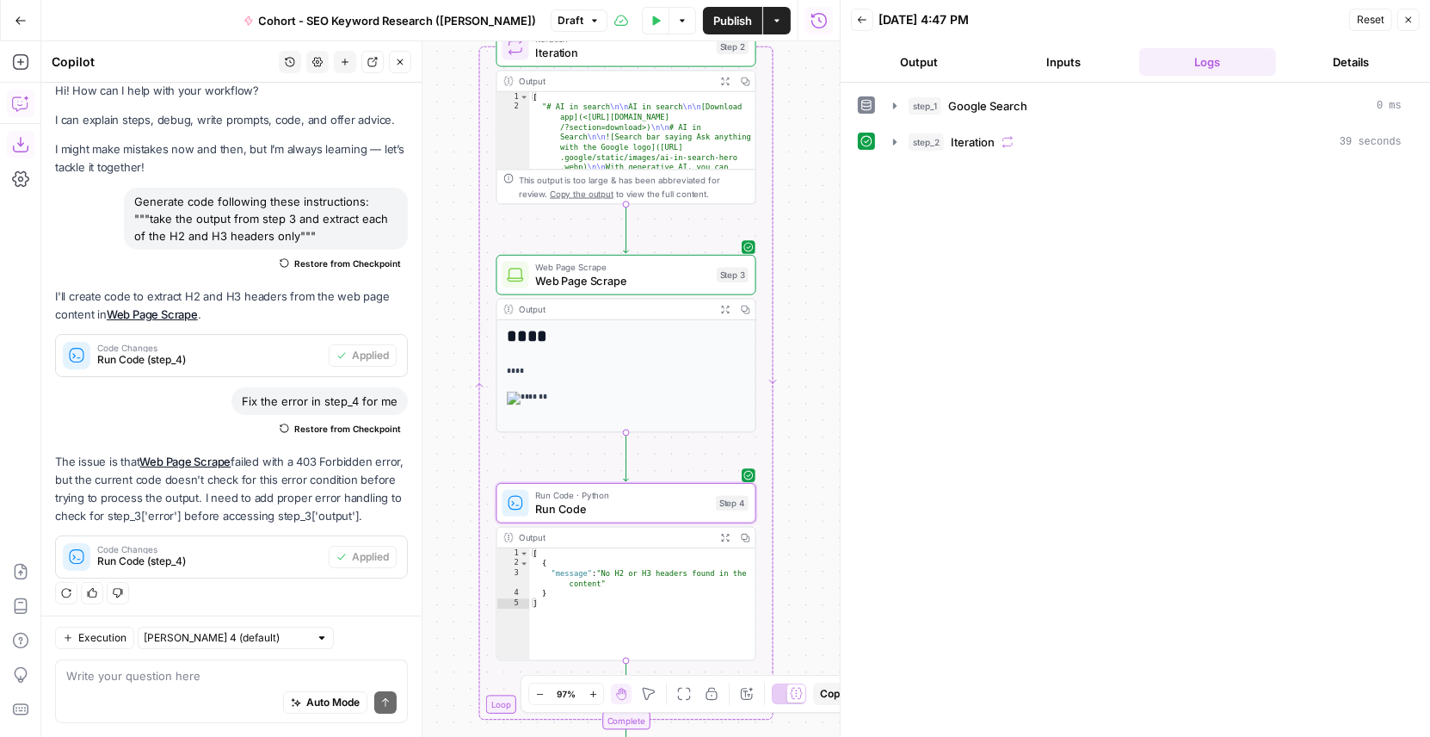
drag, startPoint x: 812, startPoint y: 135, endPoint x: 810, endPoint y: 179, distance: 44.0
click at [812, 182] on div "Workflow Input Settings Inputs Google Search Google Search Step 1 Output Expand…" at bounding box center [440, 388] width 799 height 695
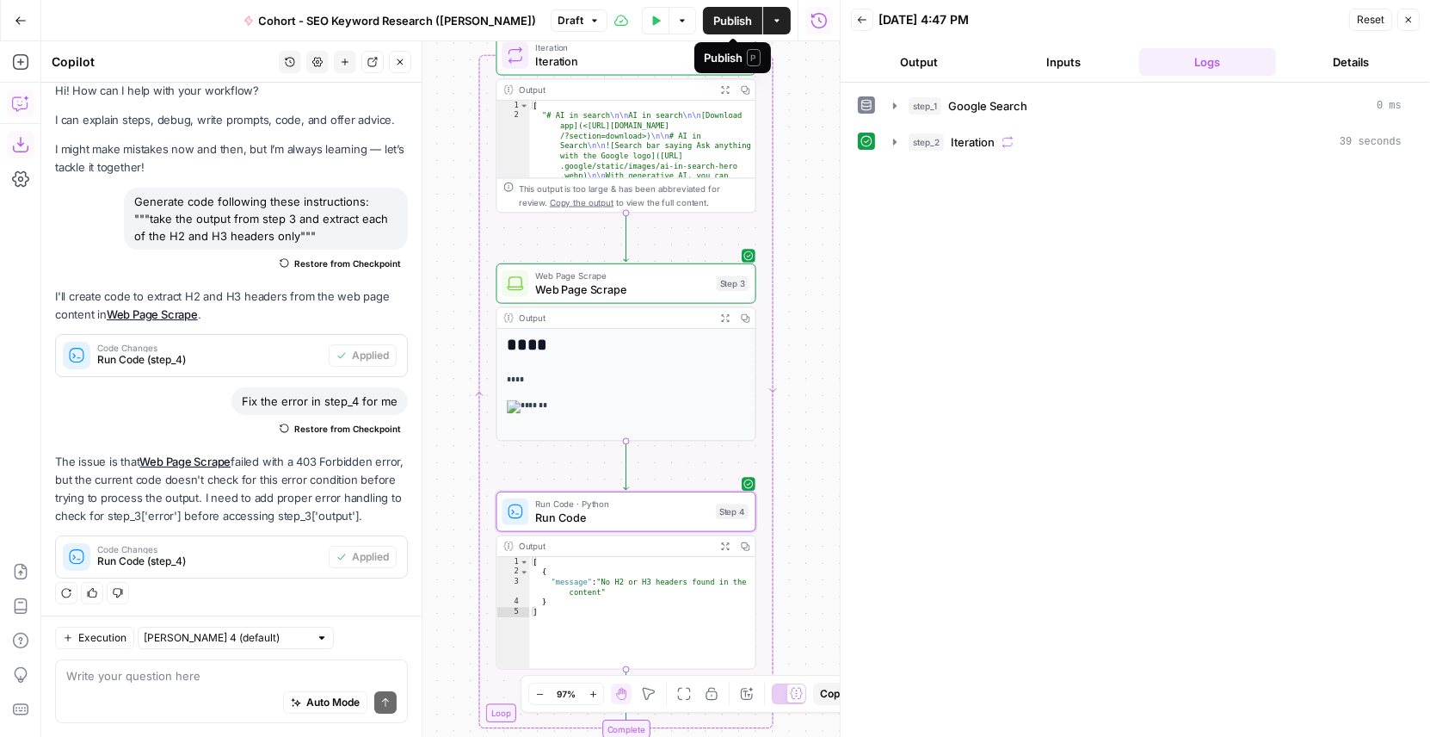
click at [735, 22] on span "Publish" at bounding box center [732, 20] width 39 height 17
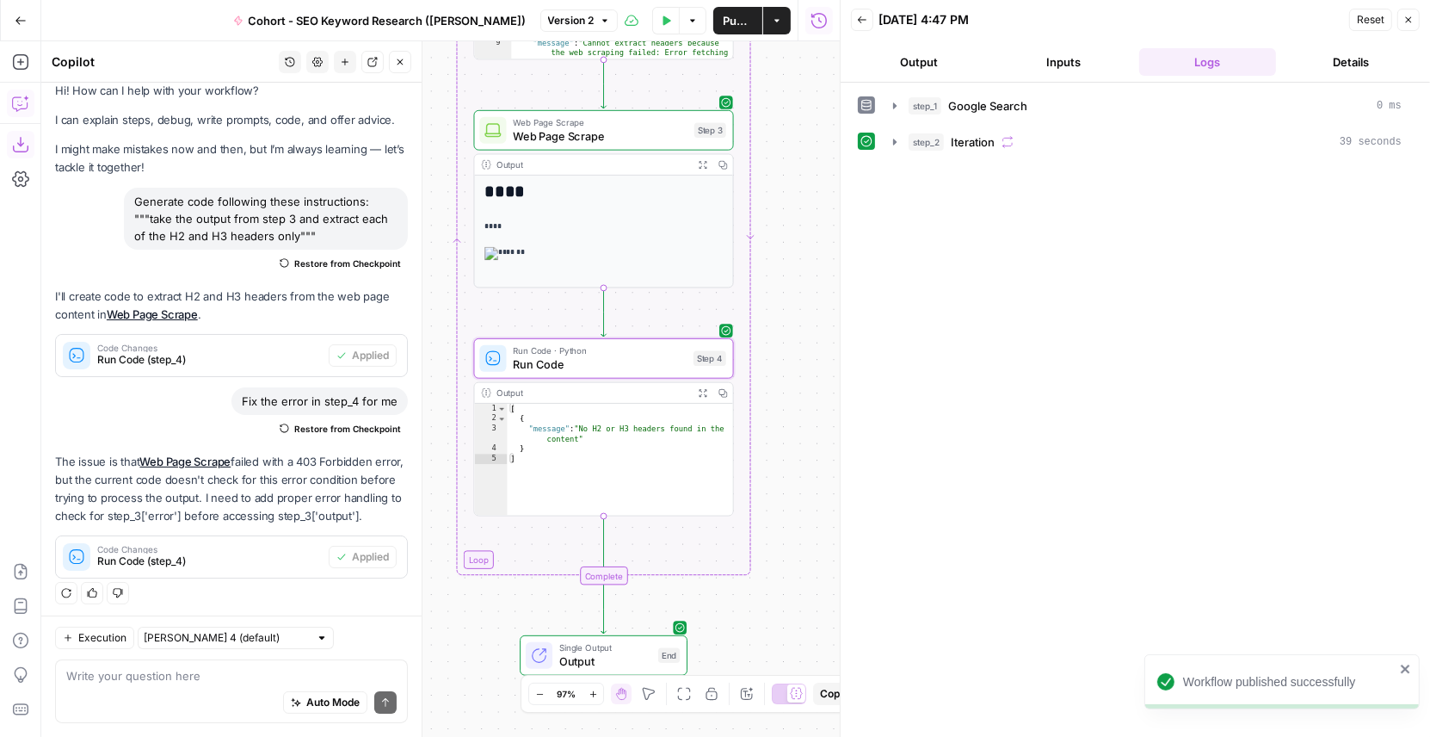
drag, startPoint x: 796, startPoint y: 417, endPoint x: 775, endPoint y: 261, distance: 158.1
click at [775, 261] on div "Workflow Input Settings Inputs Google Search Google Search Step 1 Output Expand…" at bounding box center [440, 388] width 799 height 695
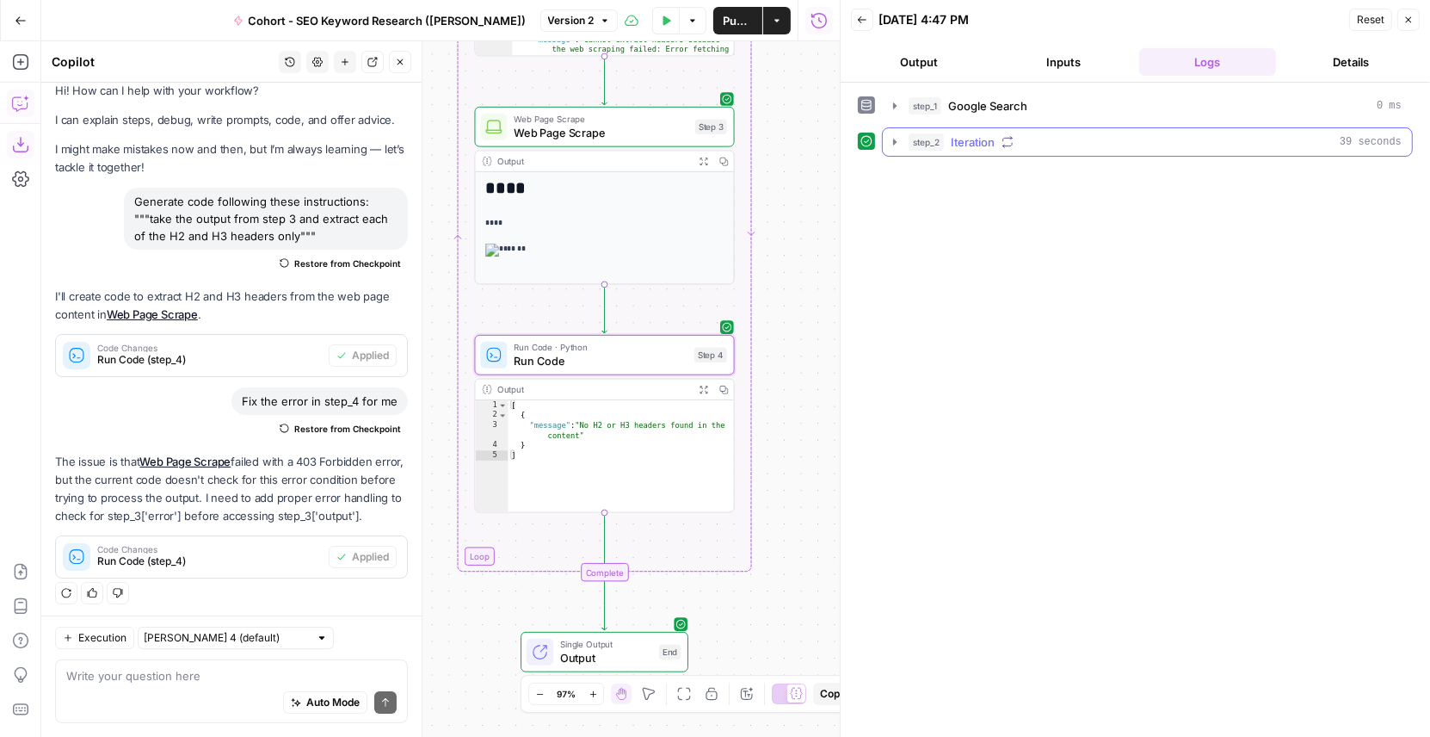
click at [895, 140] on icon "button" at bounding box center [894, 142] width 3 height 6
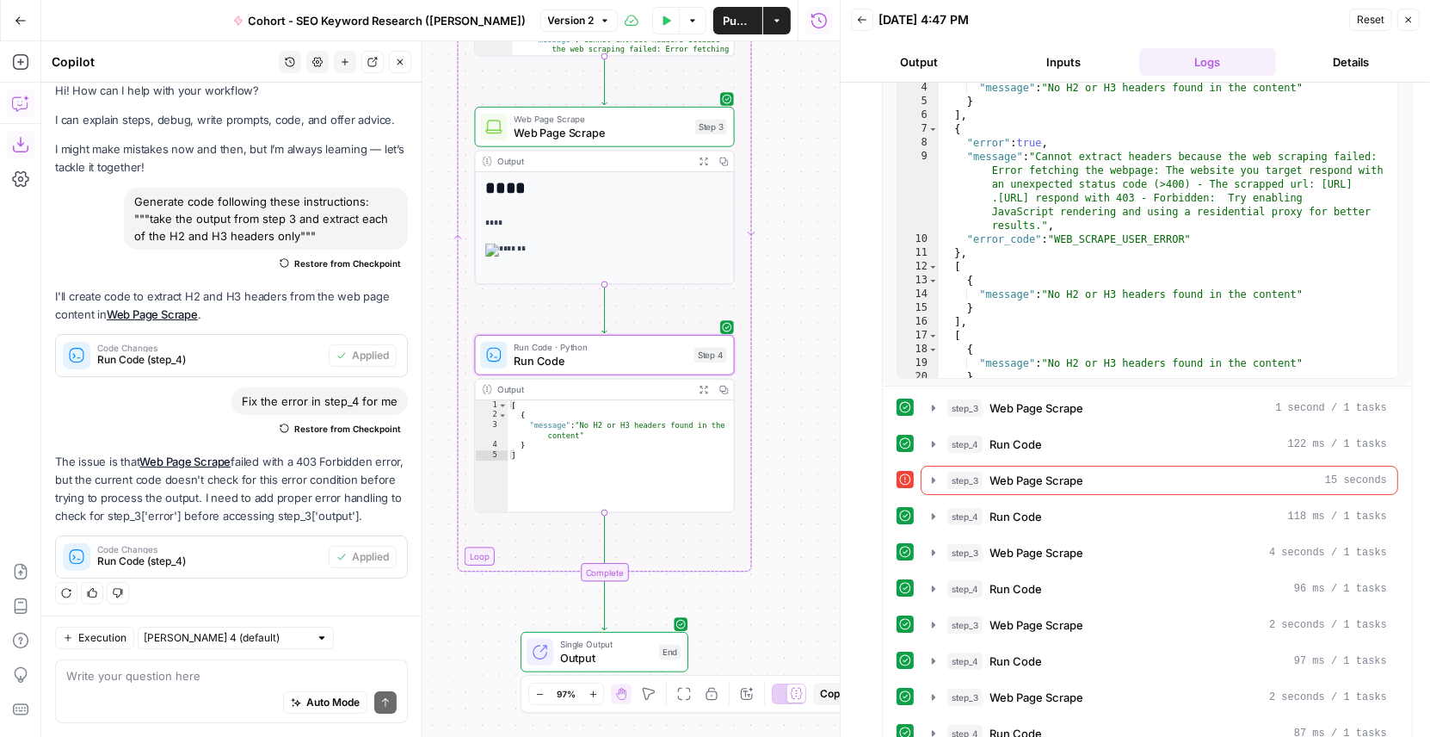
scroll to position [286, 0]
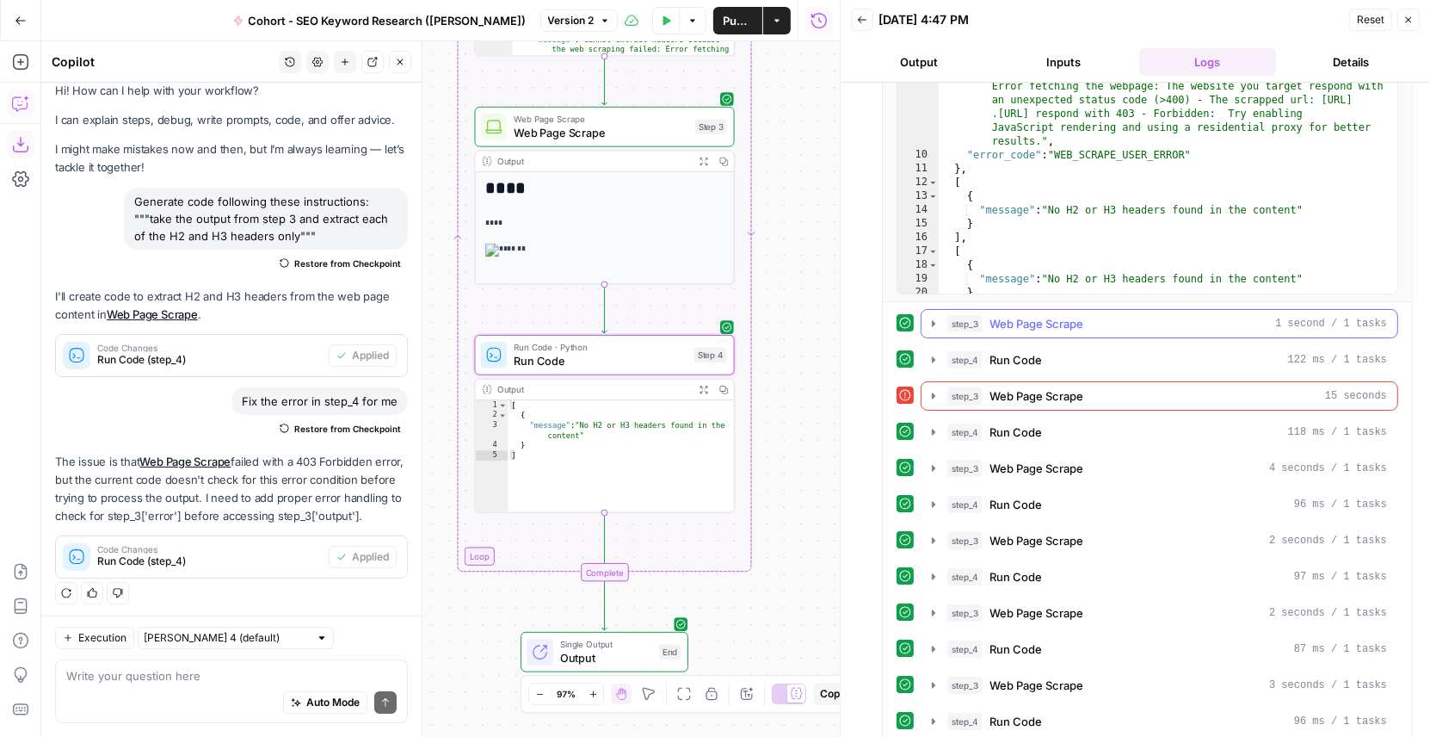
click at [942, 319] on button "step_3 Web Page Scrape 1 second / 1 tasks" at bounding box center [1160, 324] width 476 height 28
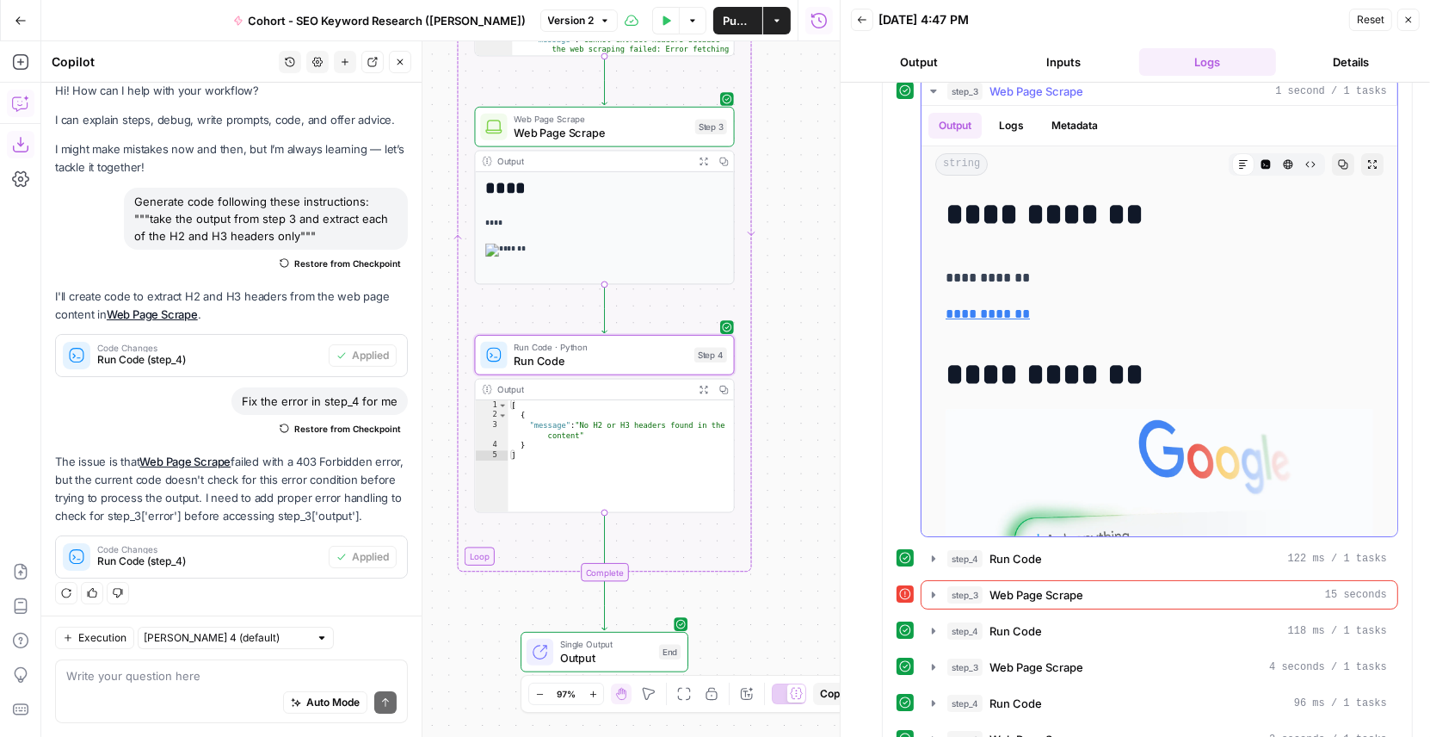
scroll to position [506, 0]
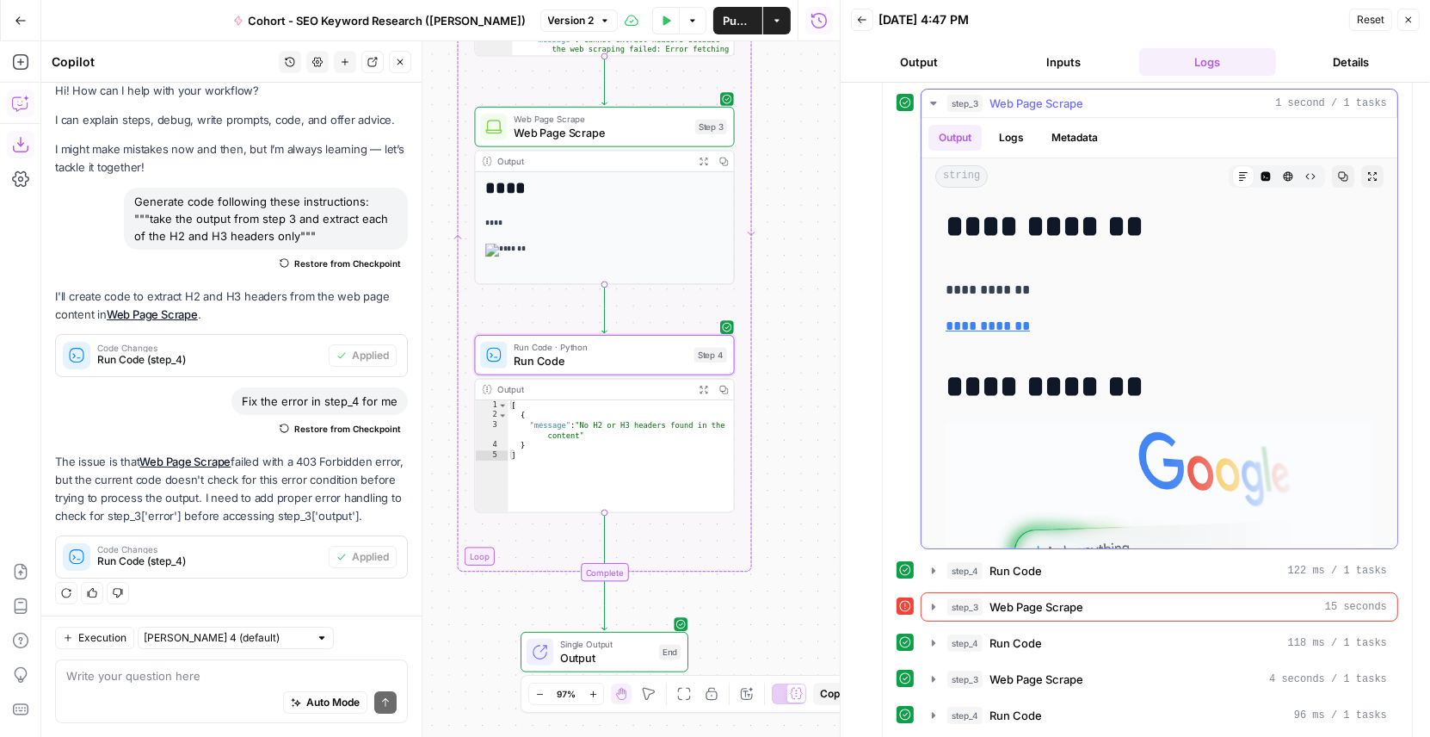
click at [936, 98] on icon "button" at bounding box center [934, 103] width 14 height 14
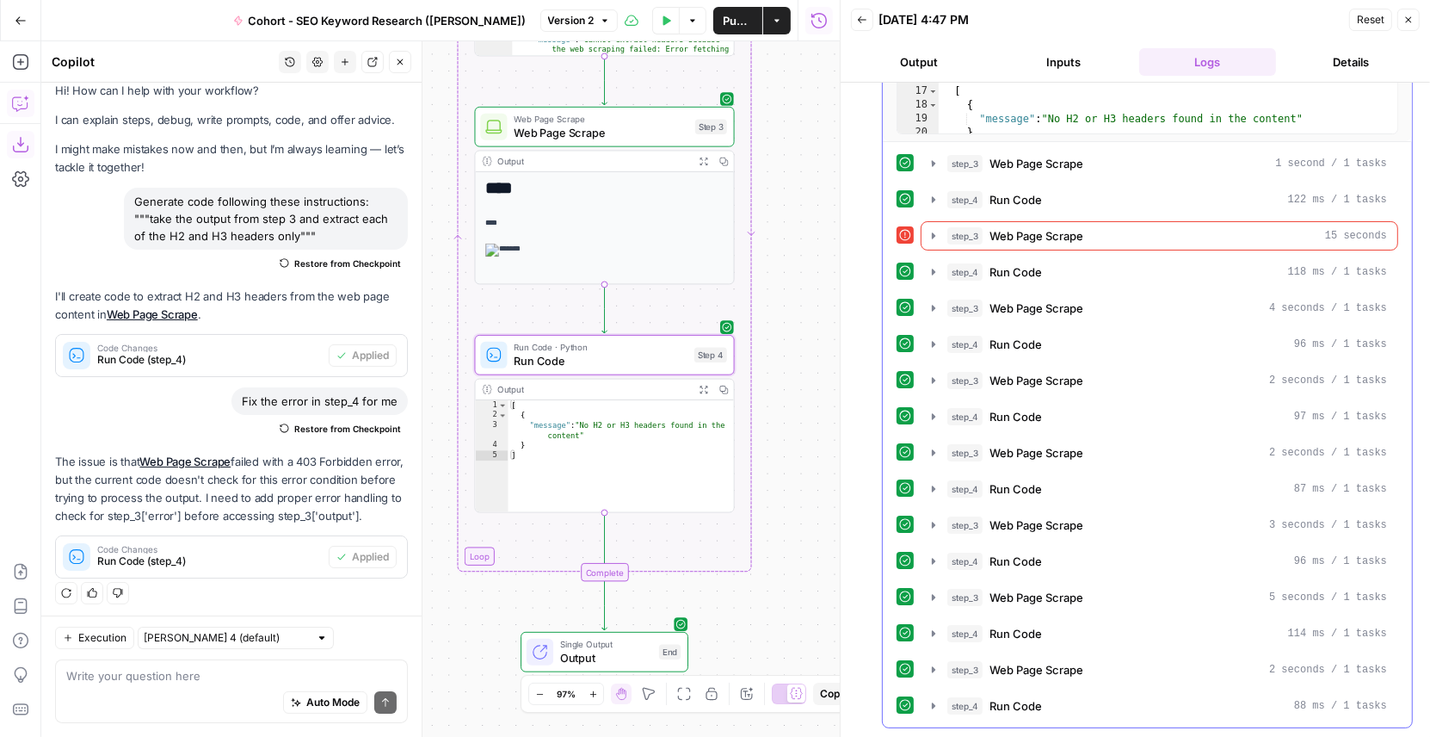
scroll to position [430, 0]
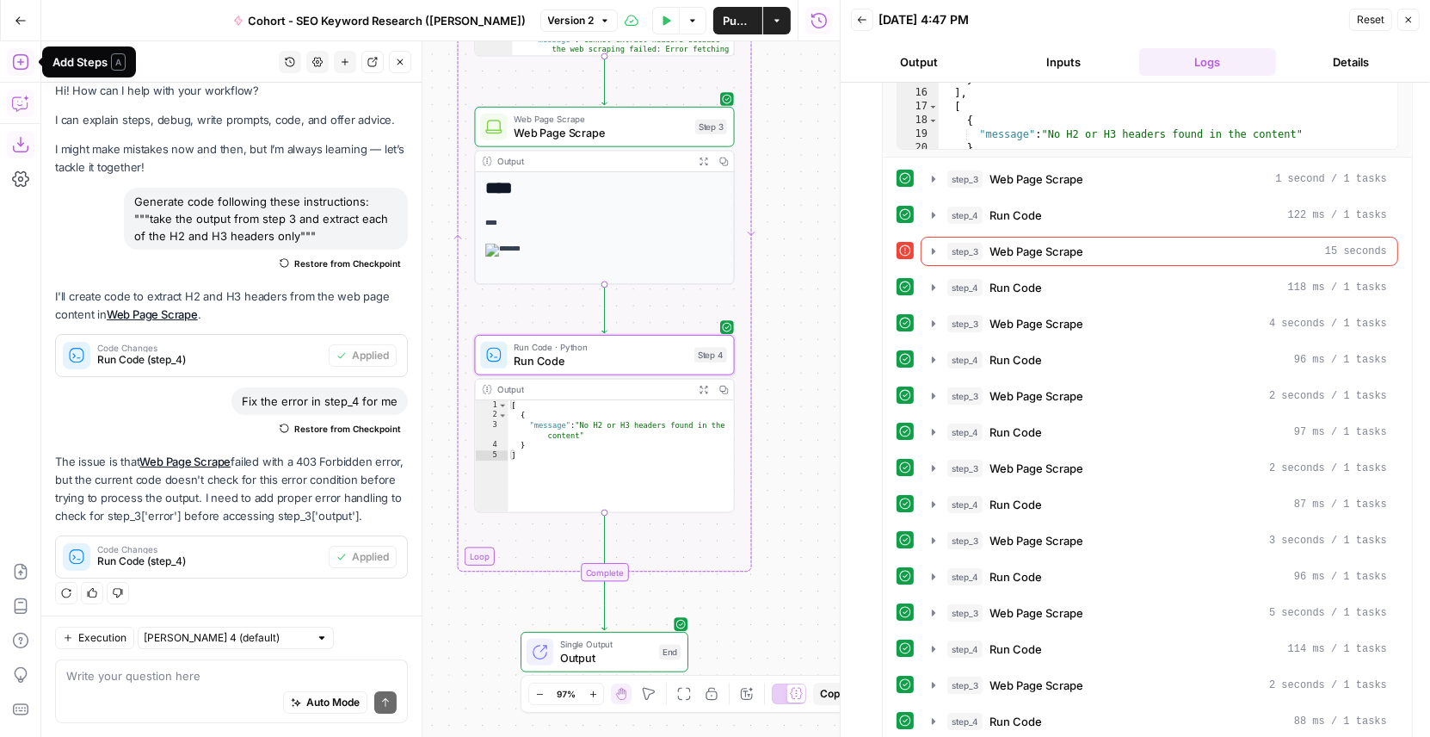
click at [18, 59] on icon "button" at bounding box center [20, 61] width 17 height 17
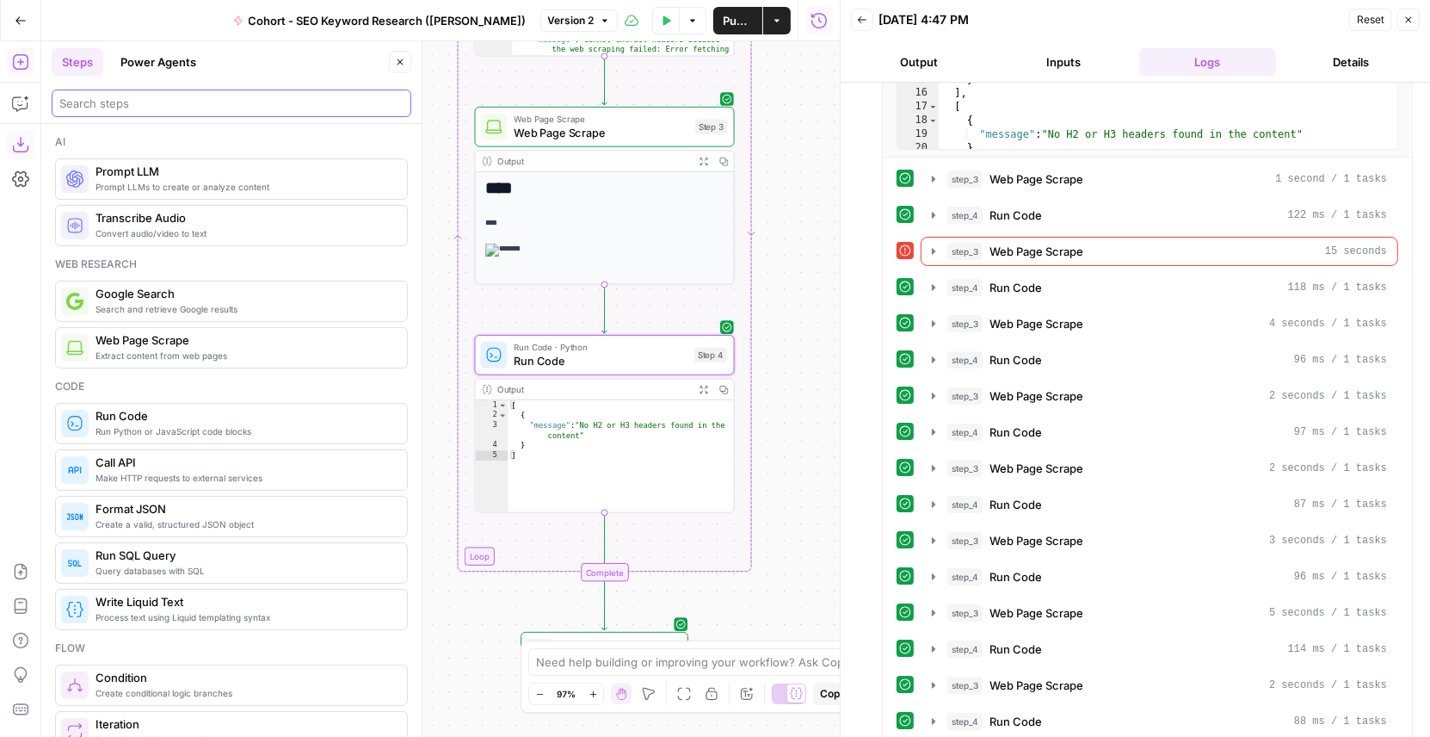
click at [142, 102] on input "search" at bounding box center [231, 103] width 344 height 17
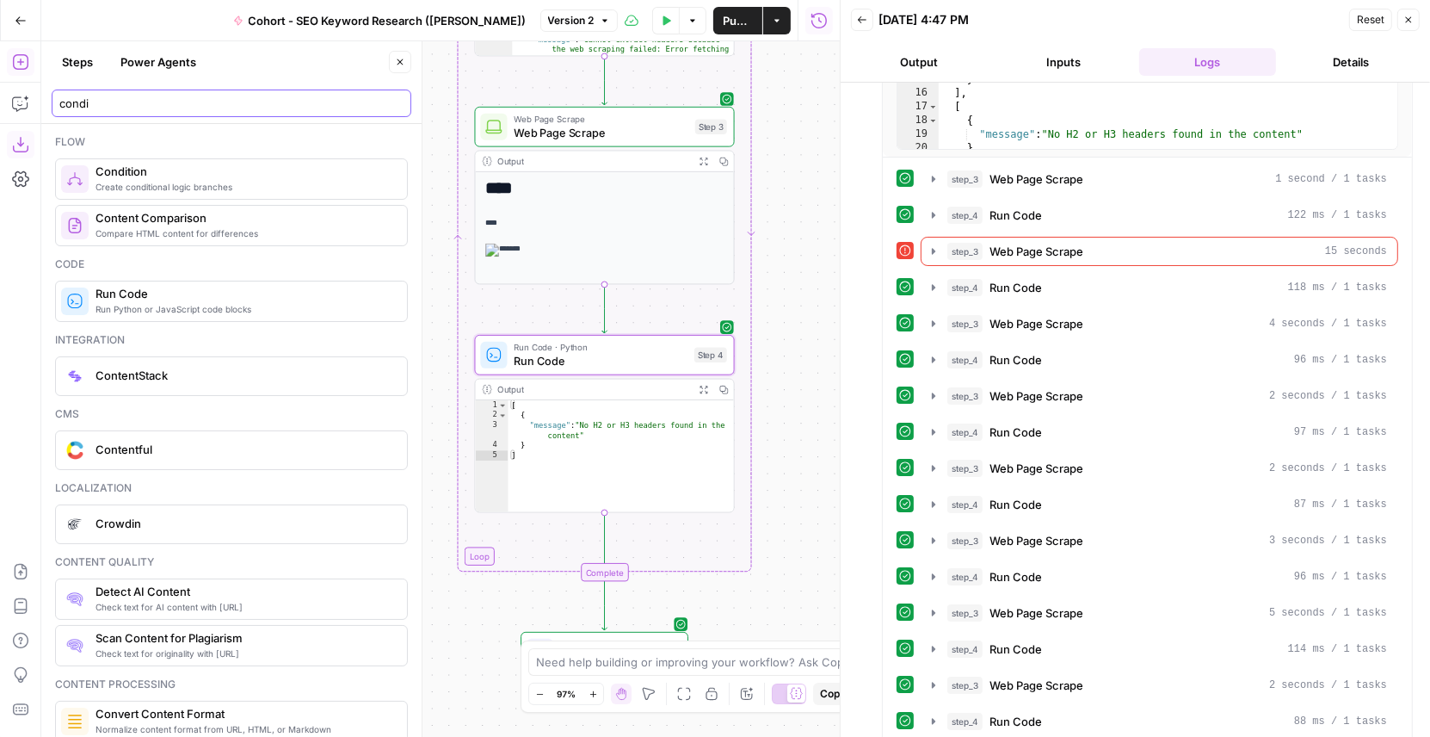
type input "condi"
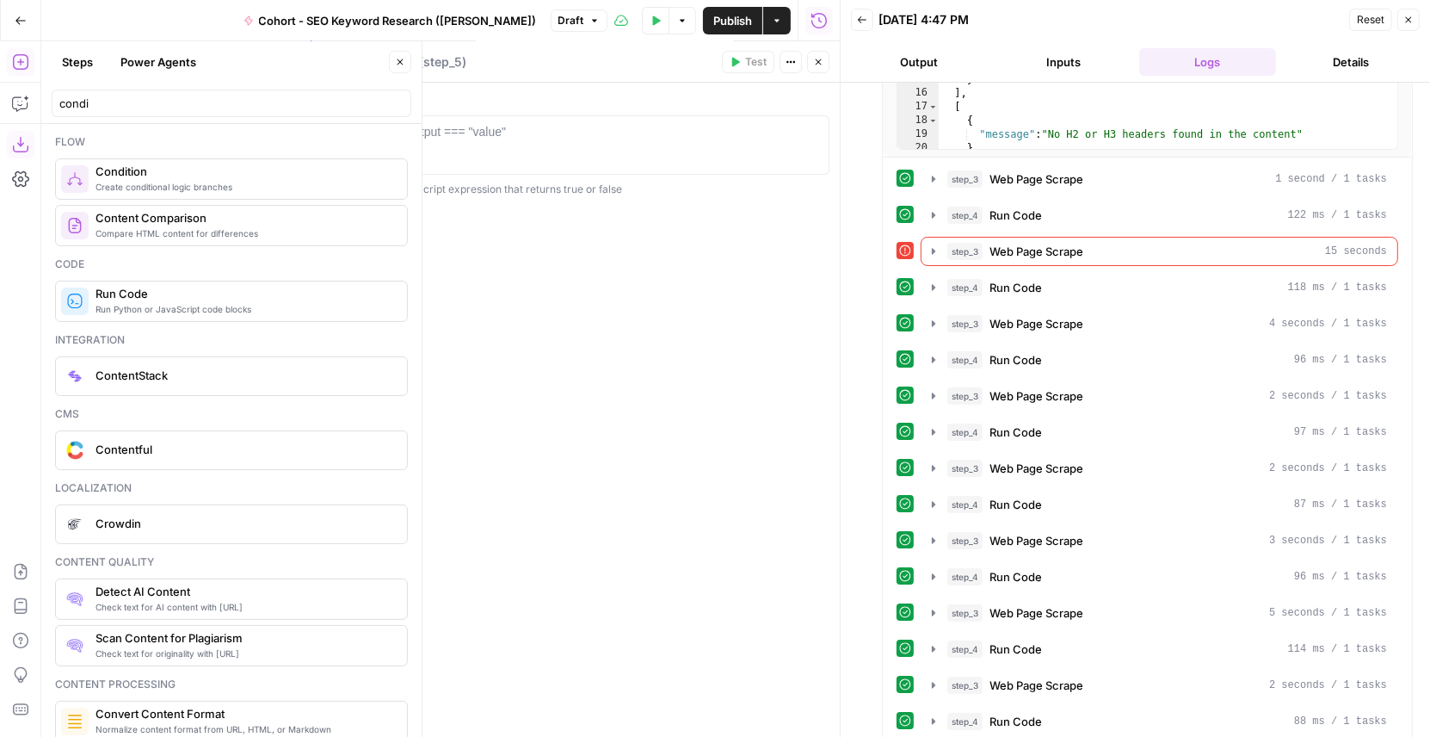
click at [397, 59] on icon "button" at bounding box center [400, 62] width 10 height 10
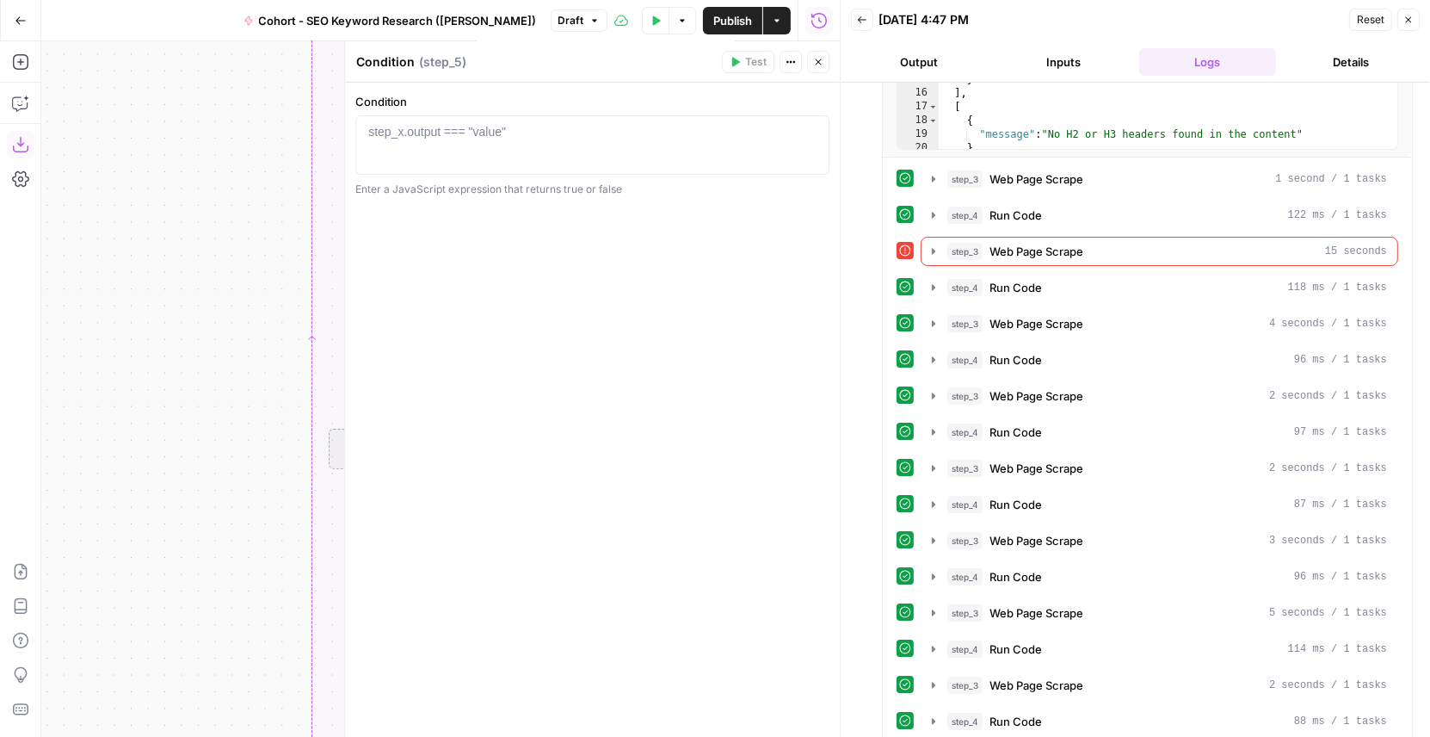
drag, startPoint x: 224, startPoint y: 348, endPoint x: -7, endPoint y: 385, distance: 233.6
click at [0, 385] on html "Klaviyo New Home Browse Insights Opportunities Your Data Flightpath Recent Grid…" at bounding box center [715, 368] width 1430 height 737
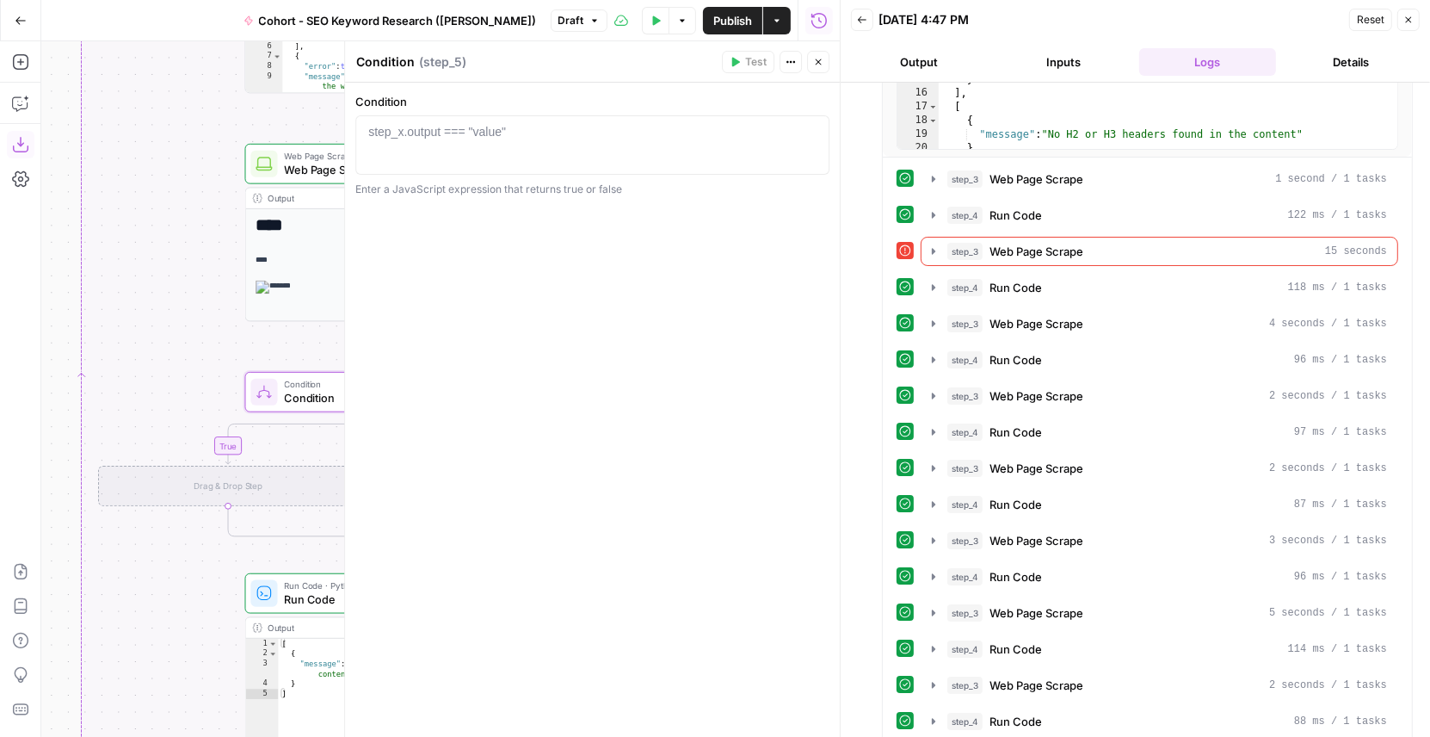
click at [1411, 22] on icon "button" at bounding box center [1409, 20] width 10 height 10
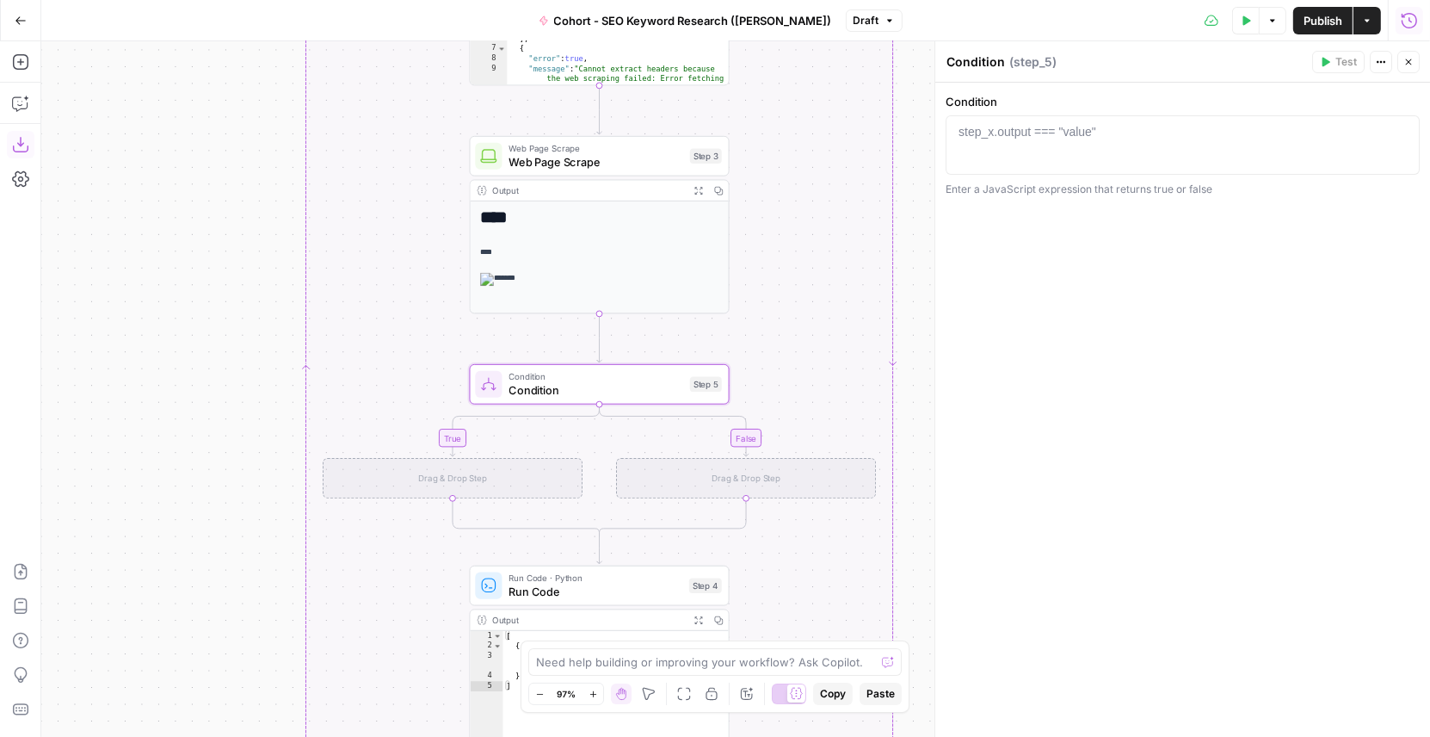
drag, startPoint x: 745, startPoint y: 360, endPoint x: 968, endPoint y: 351, distance: 223.1
click at [968, 351] on body "Klaviyo New Home Browse Insights Opportunities Your Data Flightpath Recent Grid…" at bounding box center [715, 368] width 1430 height 737
click at [16, 71] on button "Add Steps" at bounding box center [21, 62] width 28 height 28
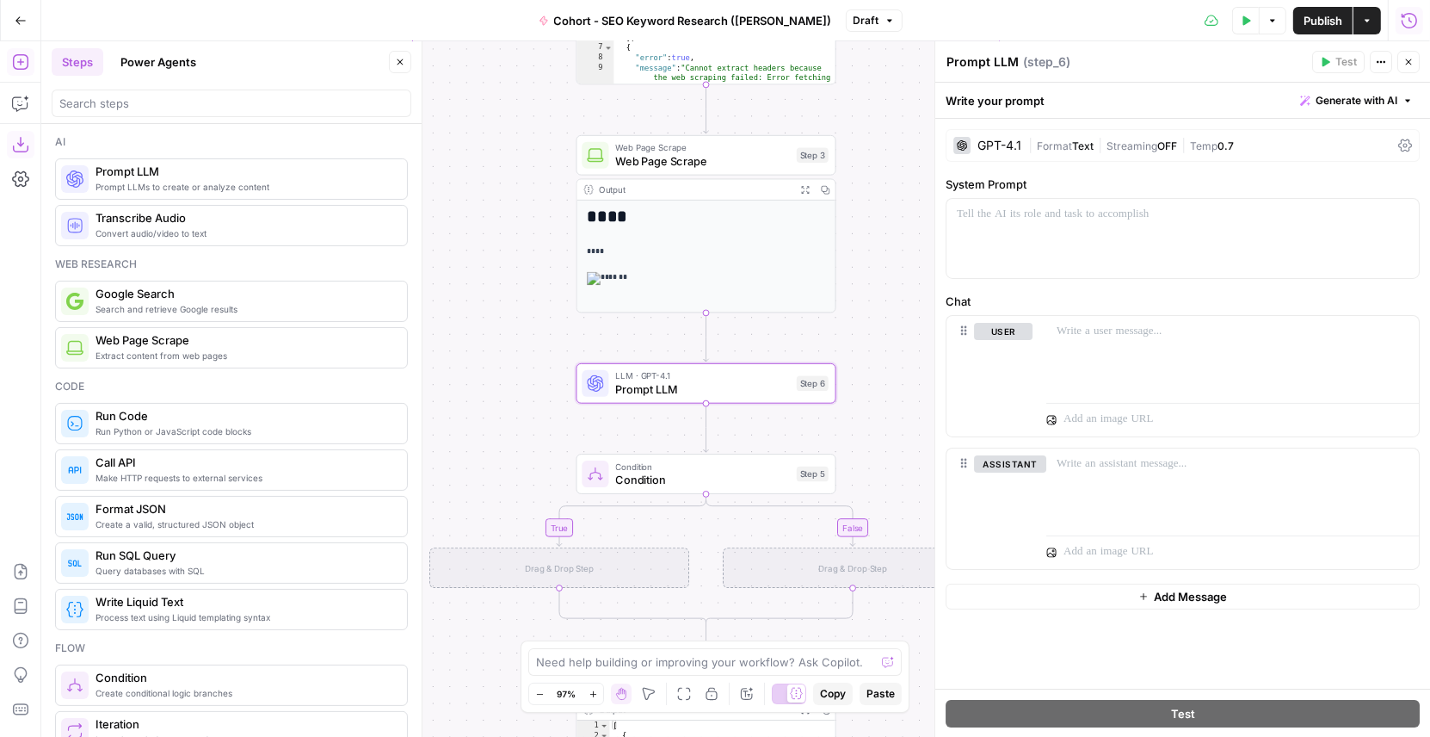
click at [399, 58] on icon "button" at bounding box center [400, 62] width 10 height 10
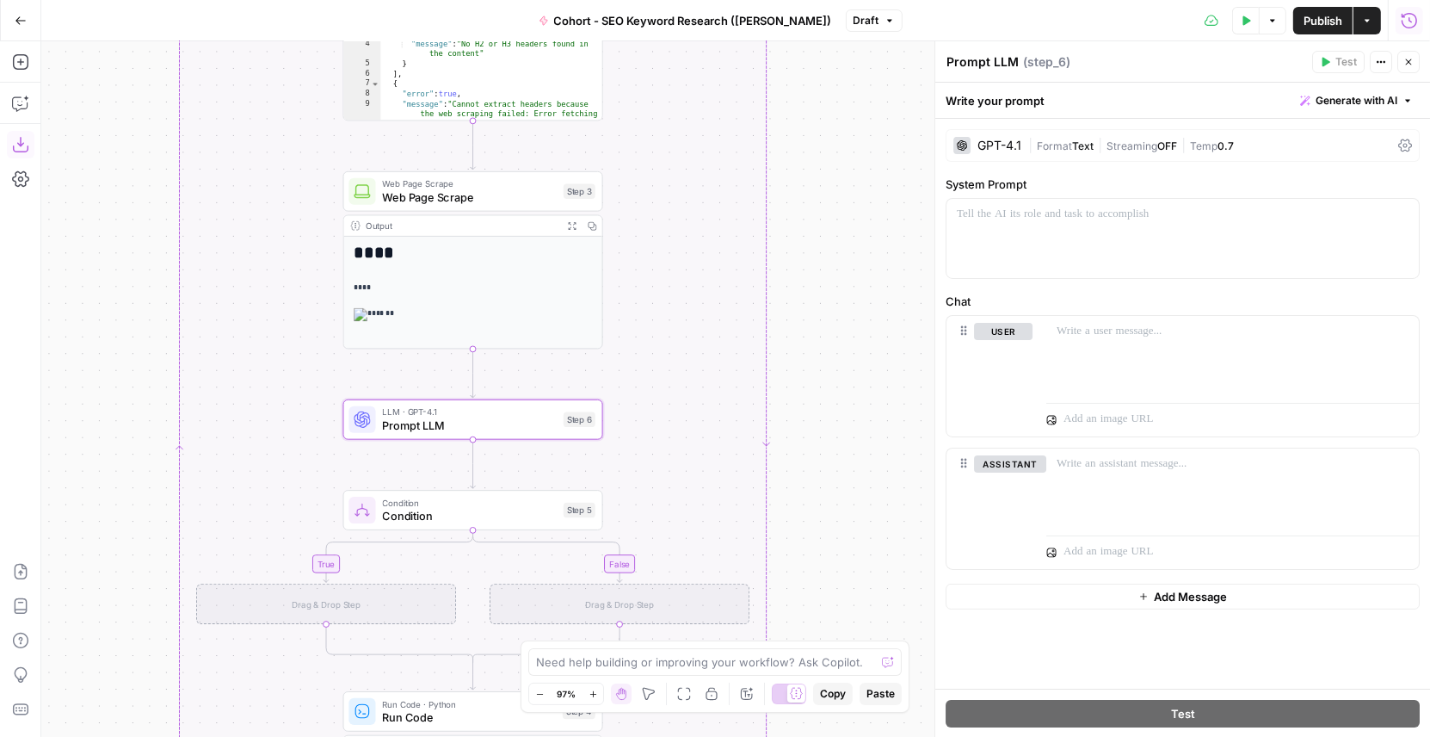
drag, startPoint x: 338, startPoint y: 477, endPoint x: 77, endPoint y: 515, distance: 264.4
click at [77, 515] on div "true false Workflow Input Settings Inputs Google Search Google Search Step 1 Ou…" at bounding box center [735, 388] width 1389 height 695
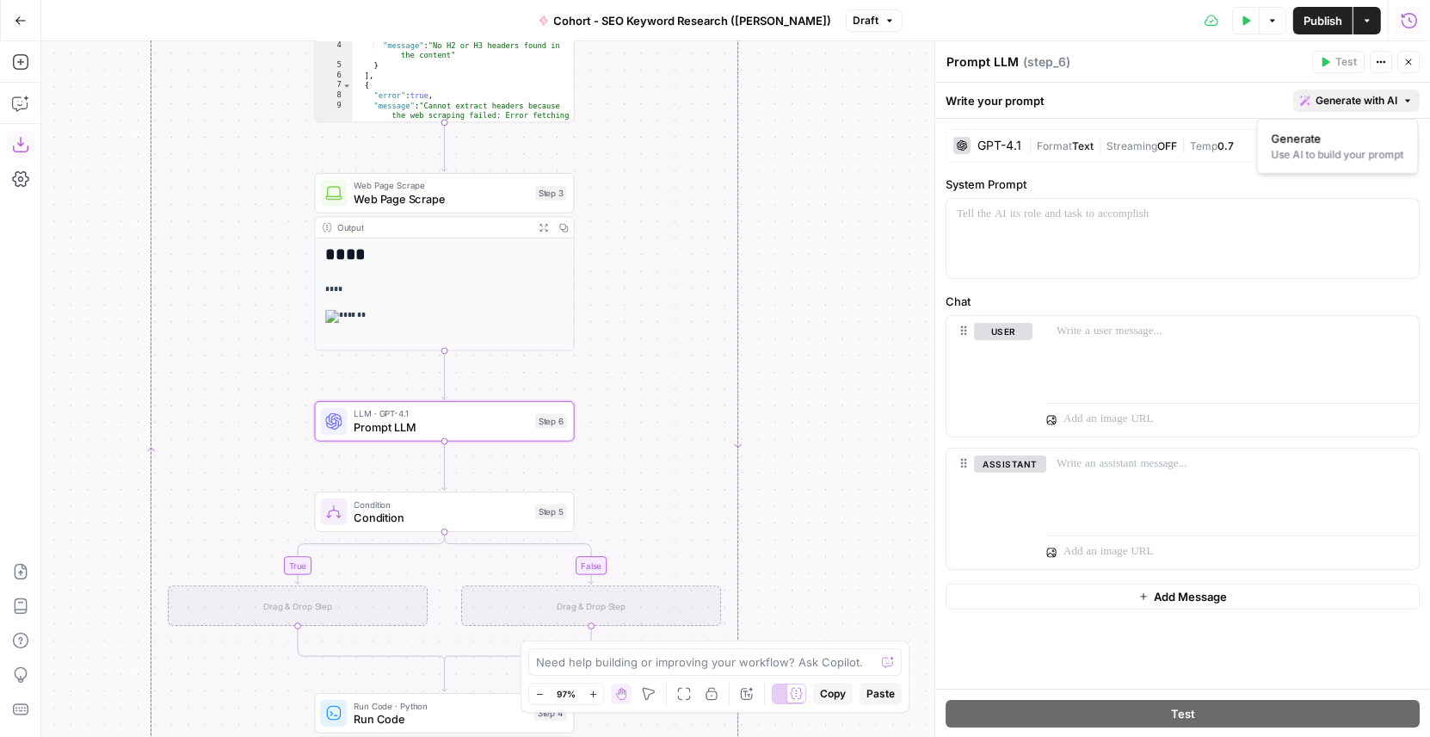
click at [1342, 90] on button "Generate with AI" at bounding box center [1357, 101] width 127 height 22
click at [1319, 147] on div "Use AI to build your prompt" at bounding box center [1338, 154] width 133 height 15
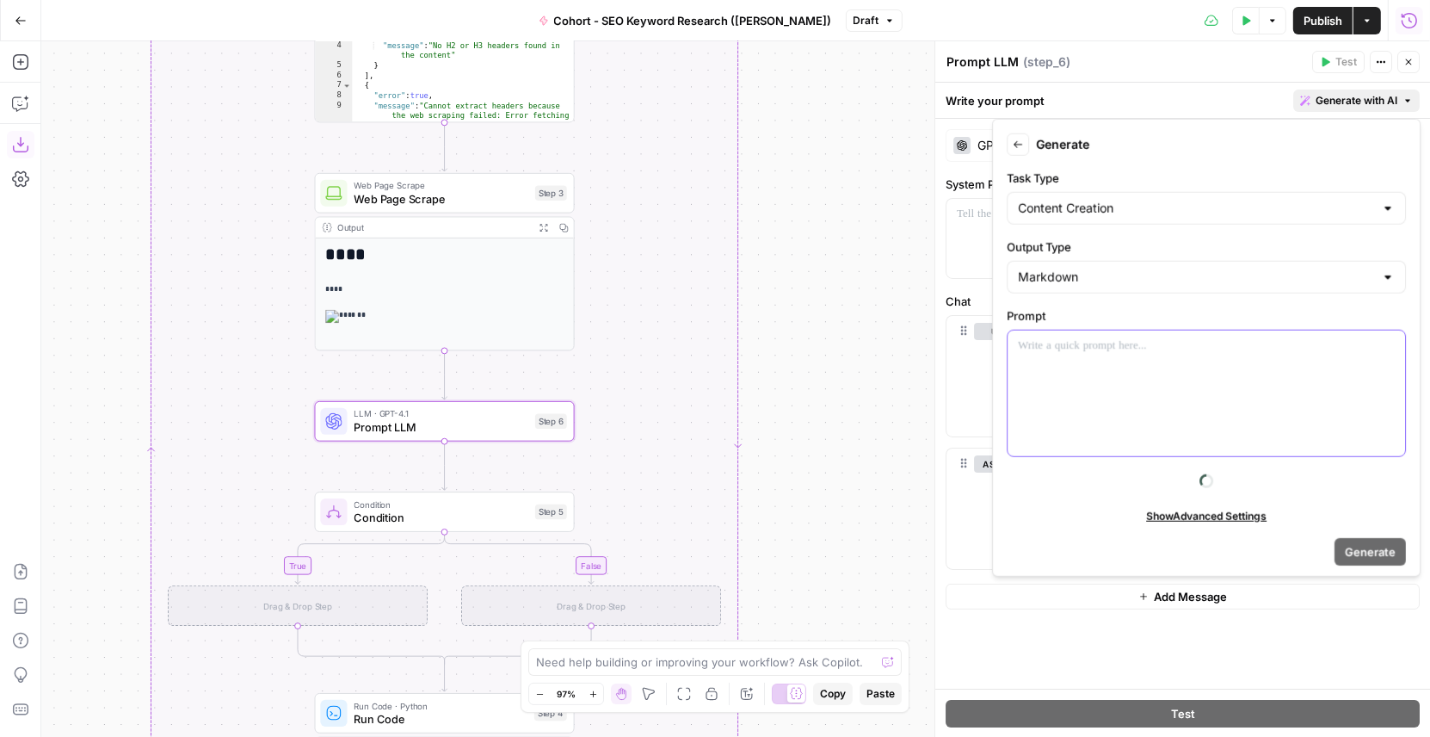
click at [1106, 371] on div at bounding box center [1207, 393] width 398 height 126
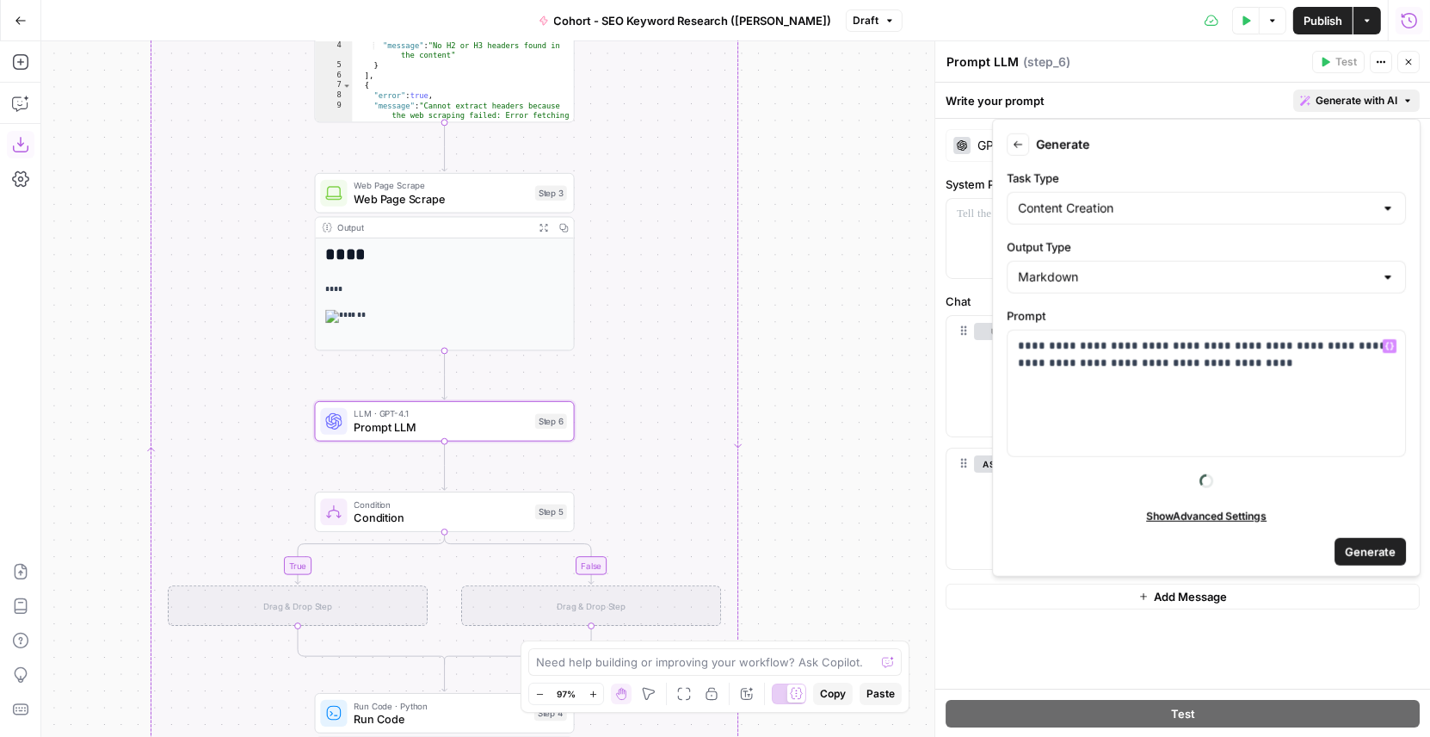
click at [1367, 540] on form "**********" at bounding box center [1206, 348] width 413 height 442
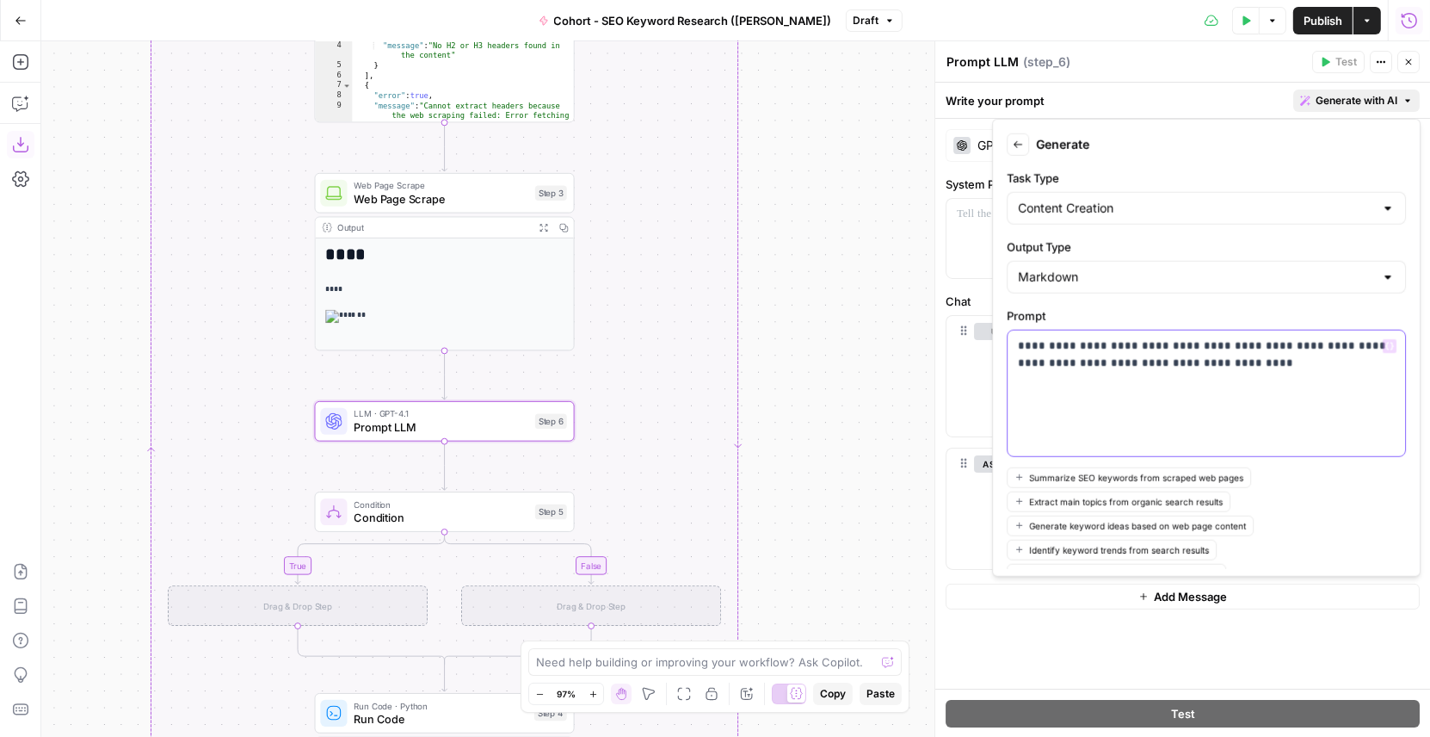
click at [1267, 380] on div "**********" at bounding box center [1207, 393] width 398 height 126
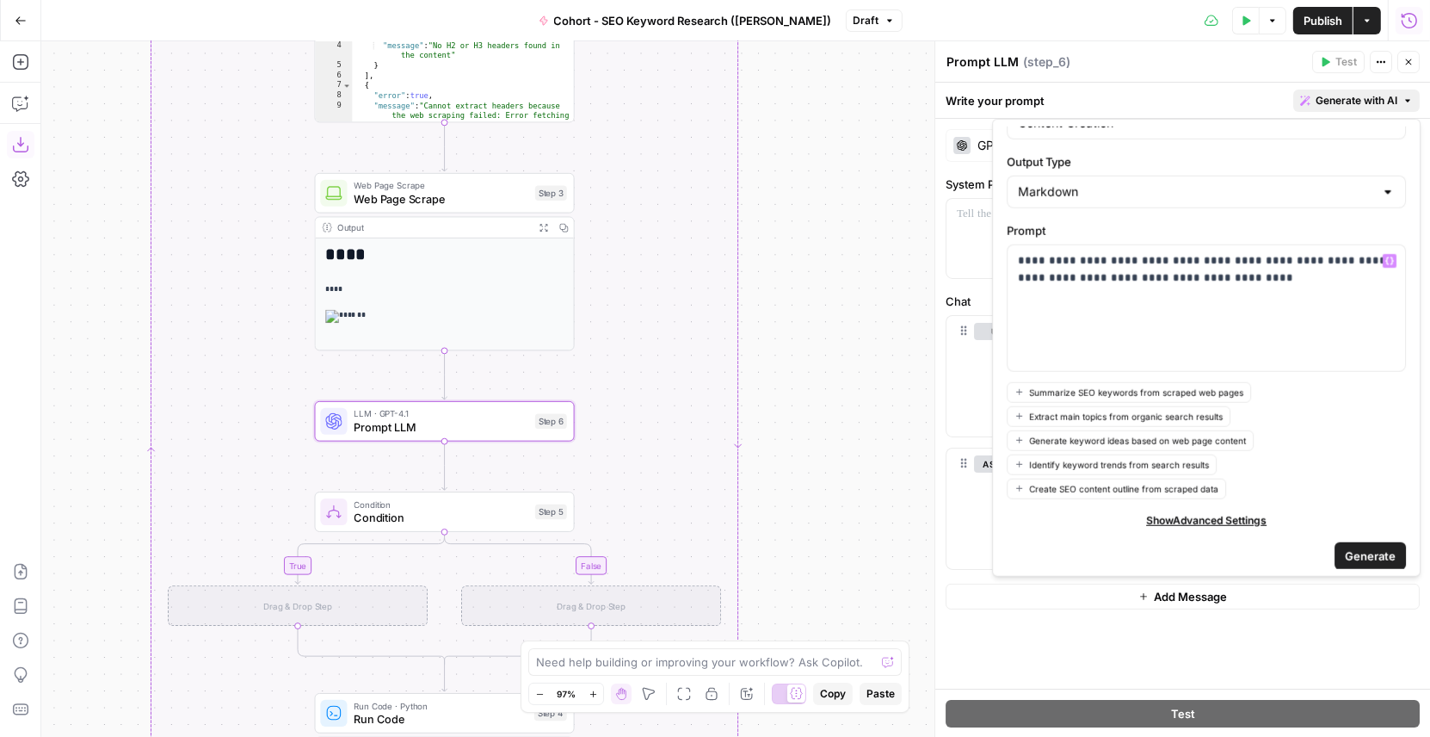
click at [1361, 553] on span "Generate" at bounding box center [1370, 555] width 51 height 17
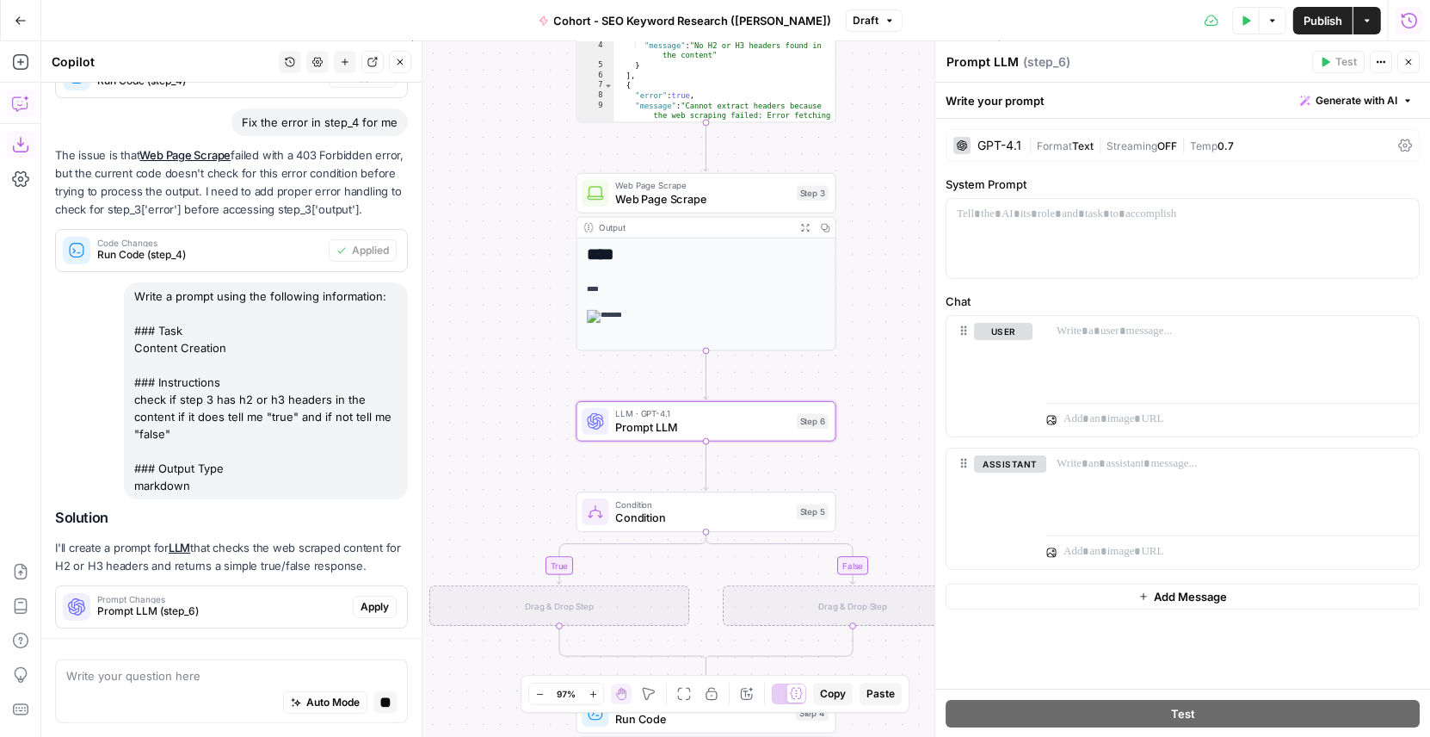
scroll to position [370, 0]
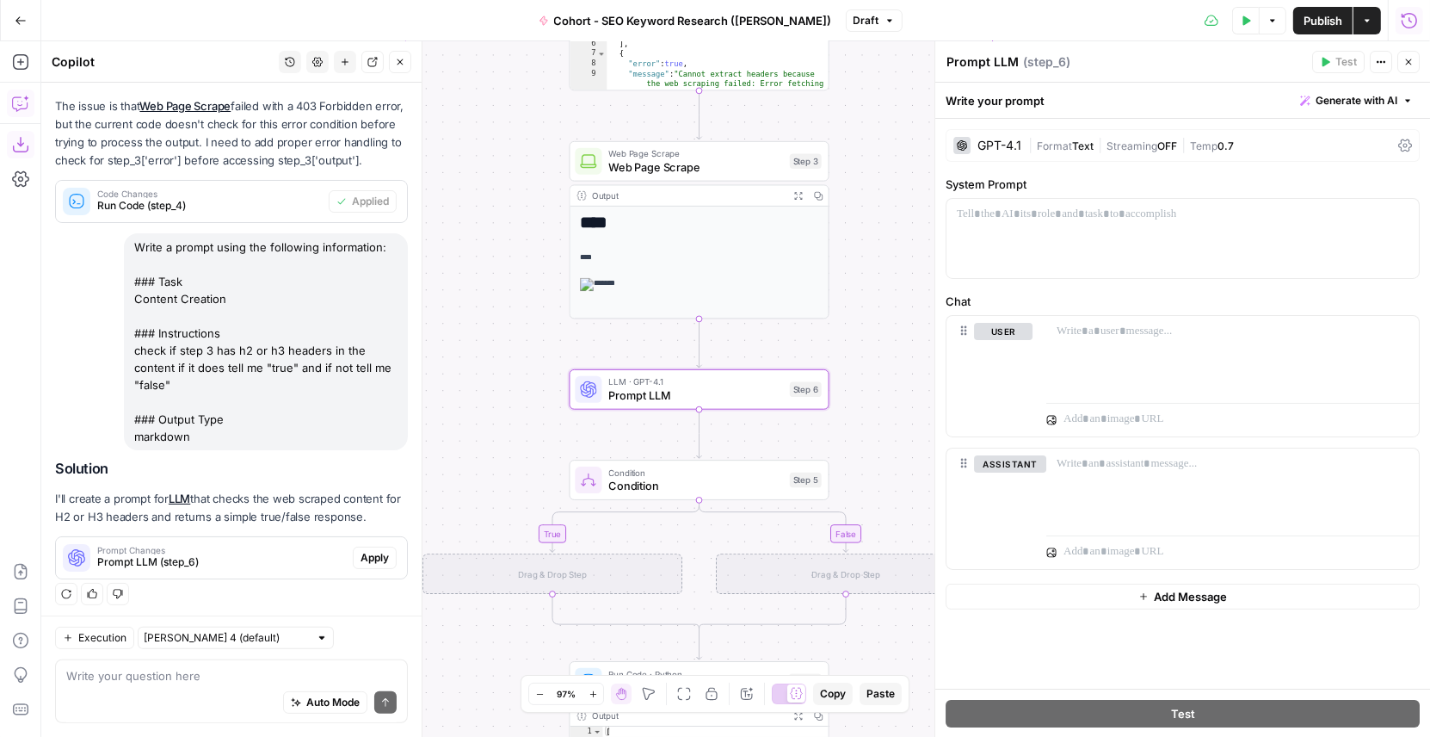
click at [382, 558] on span "Apply" at bounding box center [375, 557] width 28 height 15
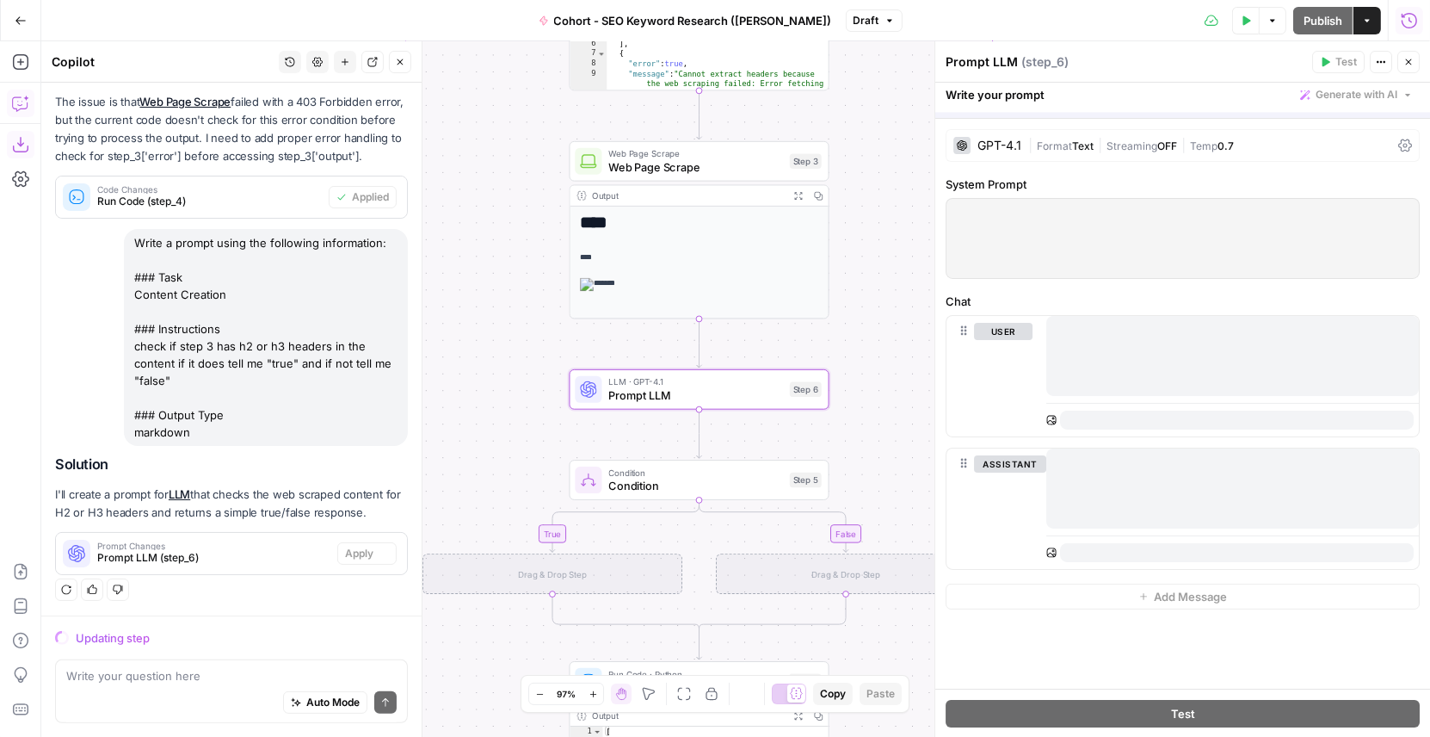
scroll to position [316, 0]
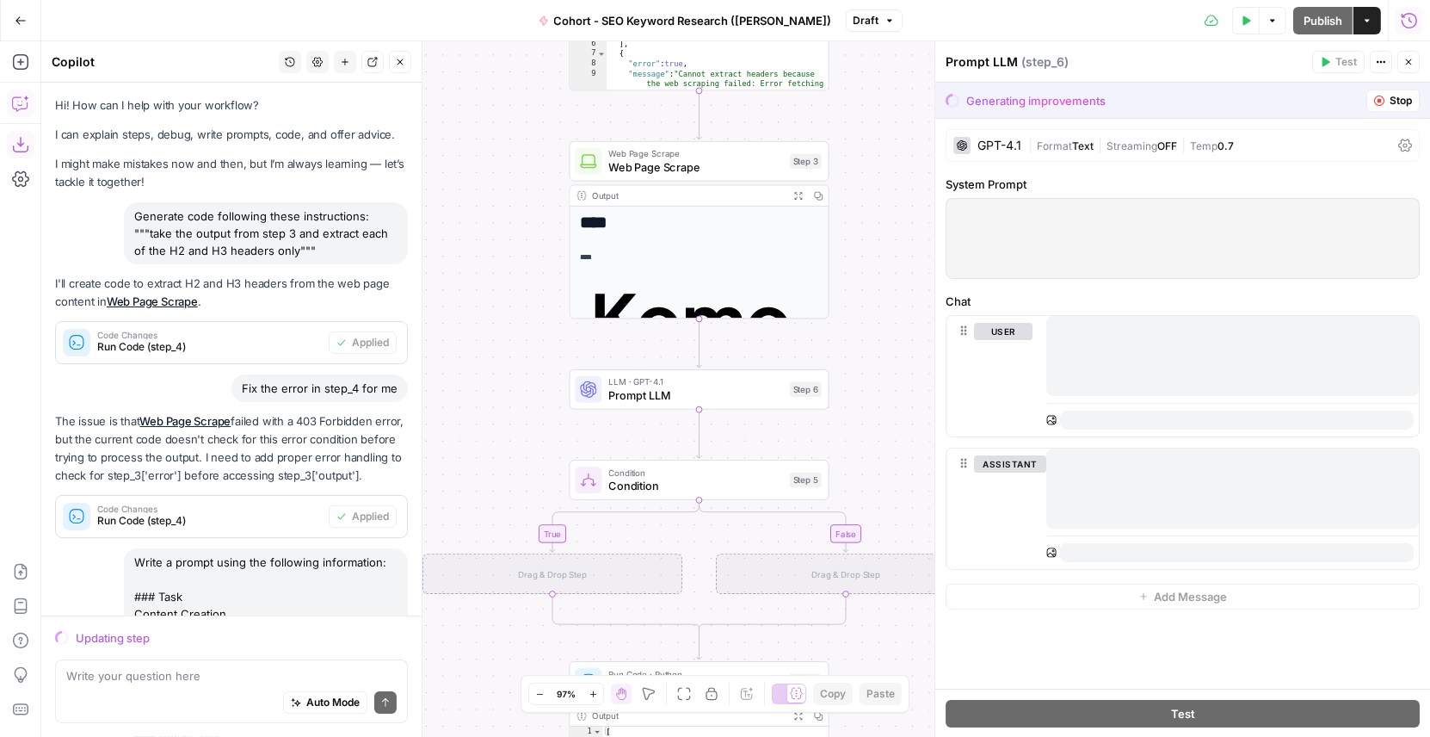
scroll to position [316, 0]
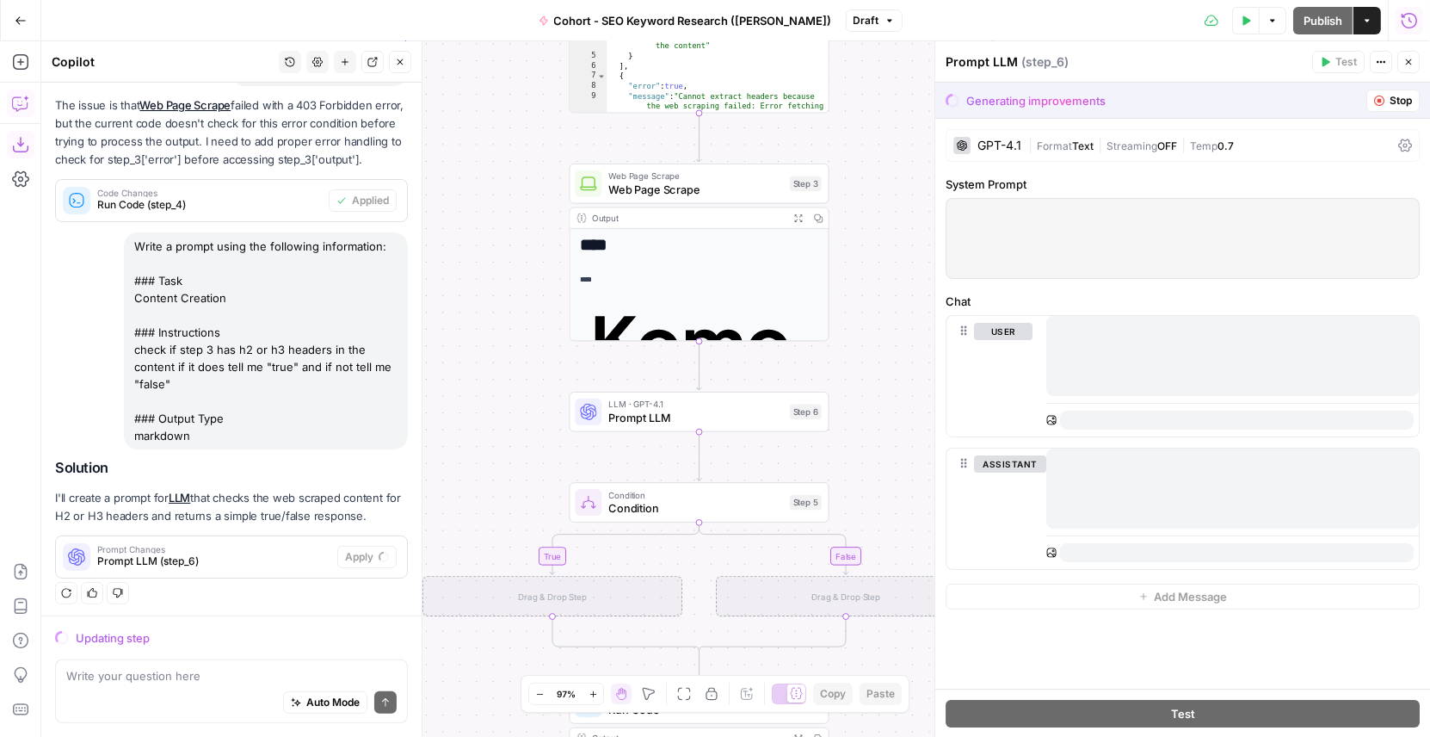
drag, startPoint x: 874, startPoint y: 164, endPoint x: 857, endPoint y: 375, distance: 212.4
click at [857, 375] on div "true false Workflow Input Settings Inputs Google Search Google Search Step 1 Ou…" at bounding box center [735, 388] width 1389 height 695
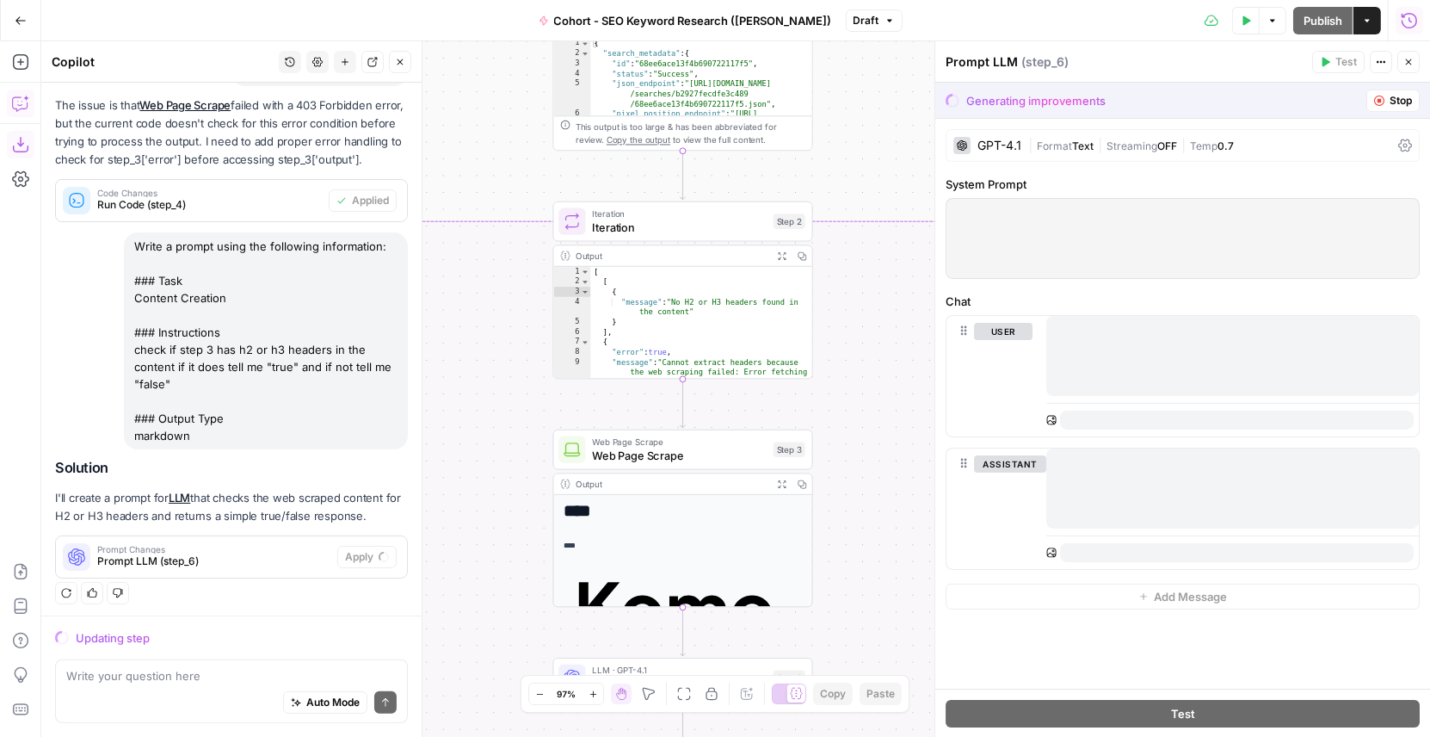
drag, startPoint x: 867, startPoint y: 306, endPoint x: 867, endPoint y: 324, distance: 17.2
click at [867, 324] on div "true false Workflow Input Settings Inputs Google Search Google Search Step 1 Ou…" at bounding box center [735, 388] width 1389 height 695
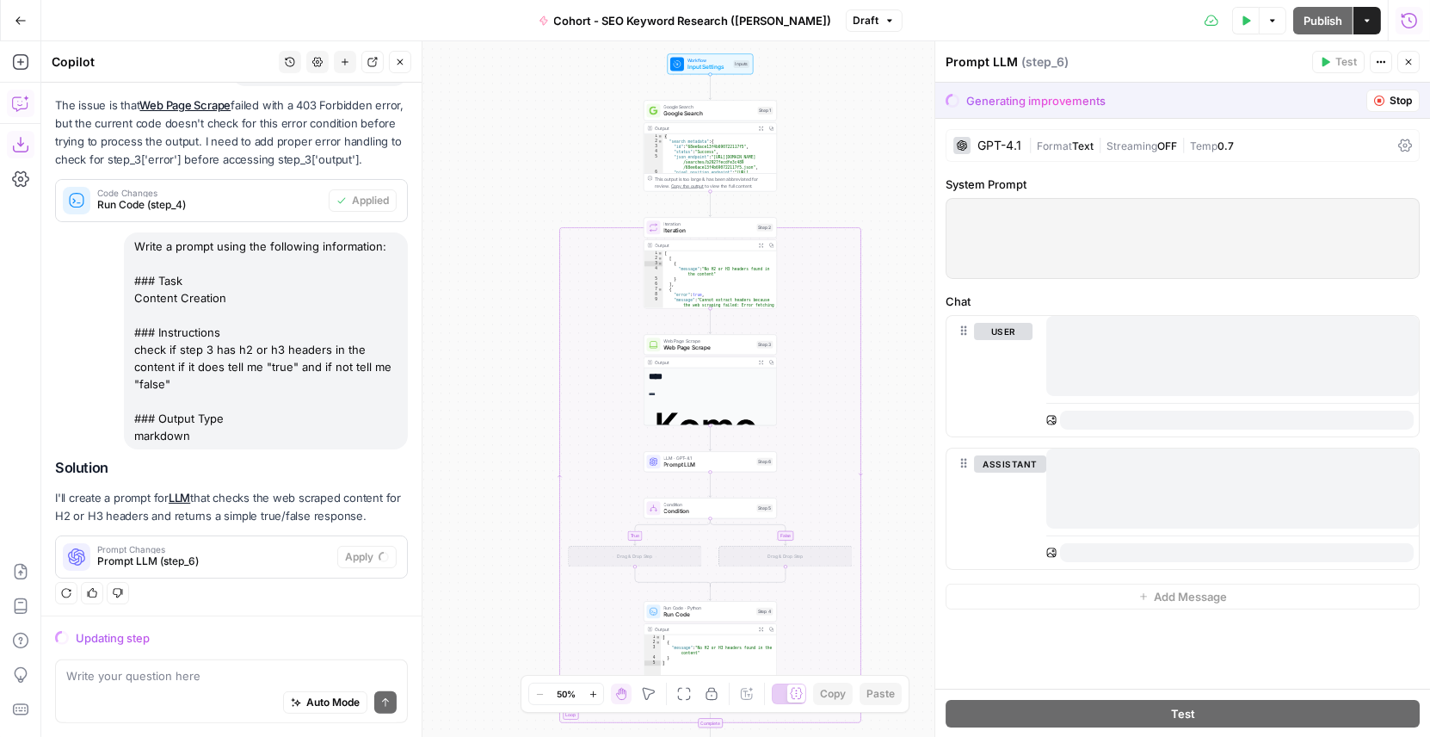
drag, startPoint x: 899, startPoint y: 225, endPoint x: 841, endPoint y: 171, distance: 79.8
click at [841, 169] on div "true false Workflow Input Settings Inputs Google Search Google Search Step 1 Ou…" at bounding box center [735, 388] width 1389 height 695
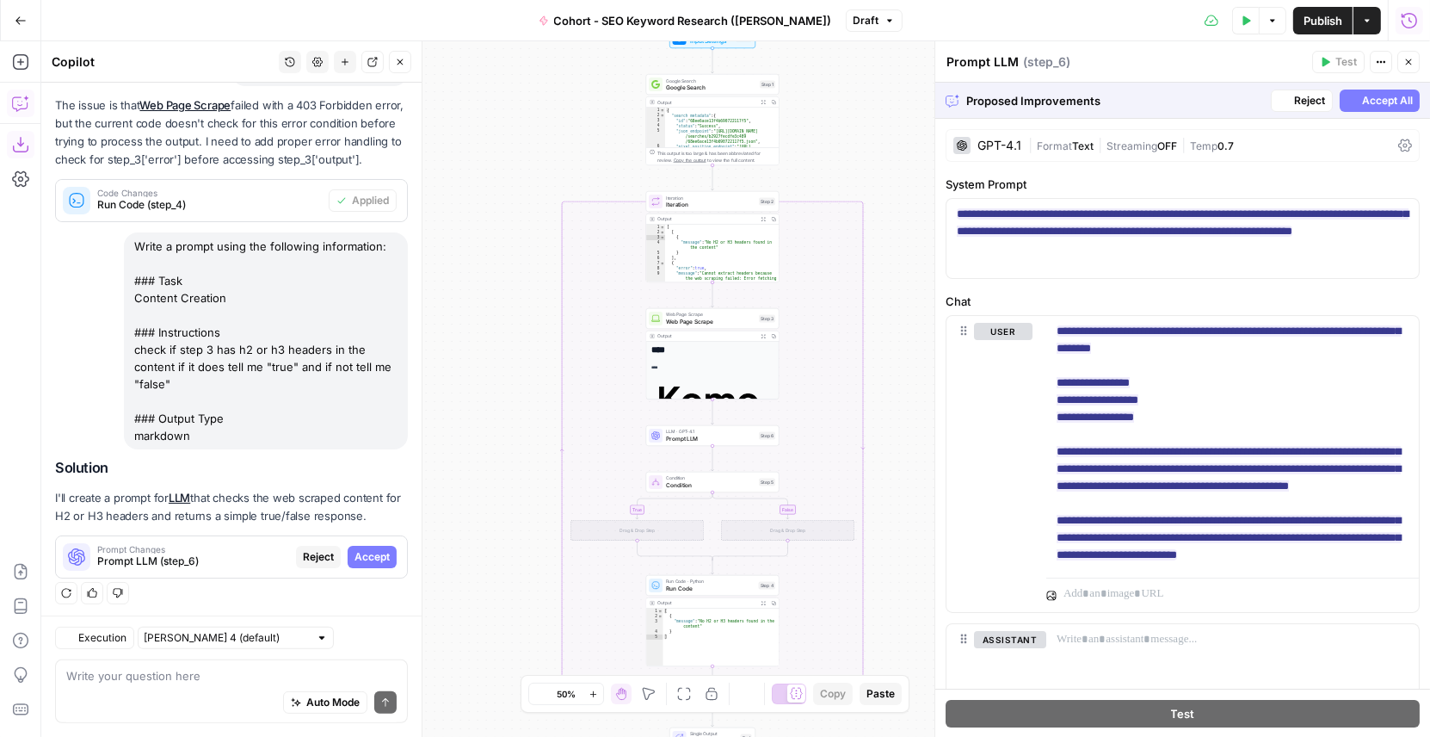
scroll to position [315, 0]
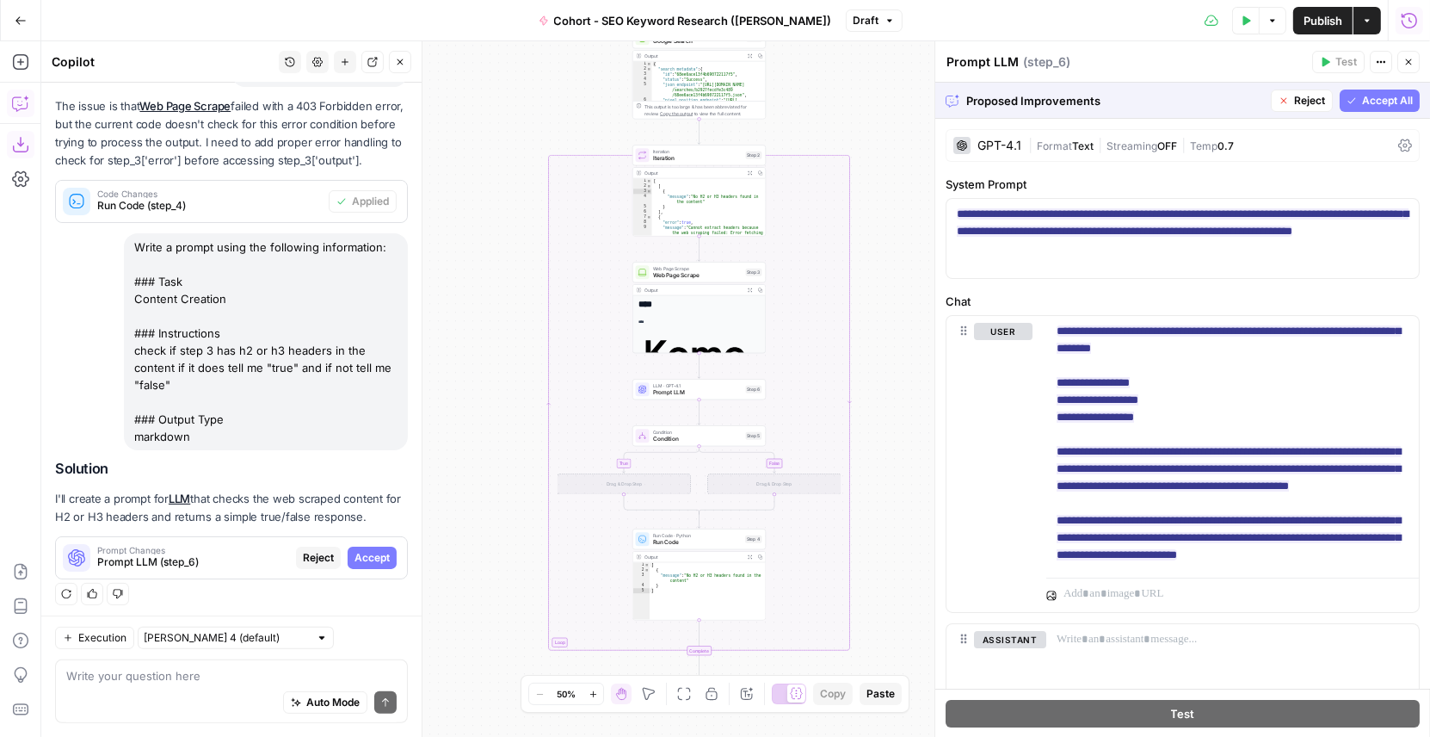
click at [1384, 99] on span "Accept All" at bounding box center [1387, 100] width 51 height 15
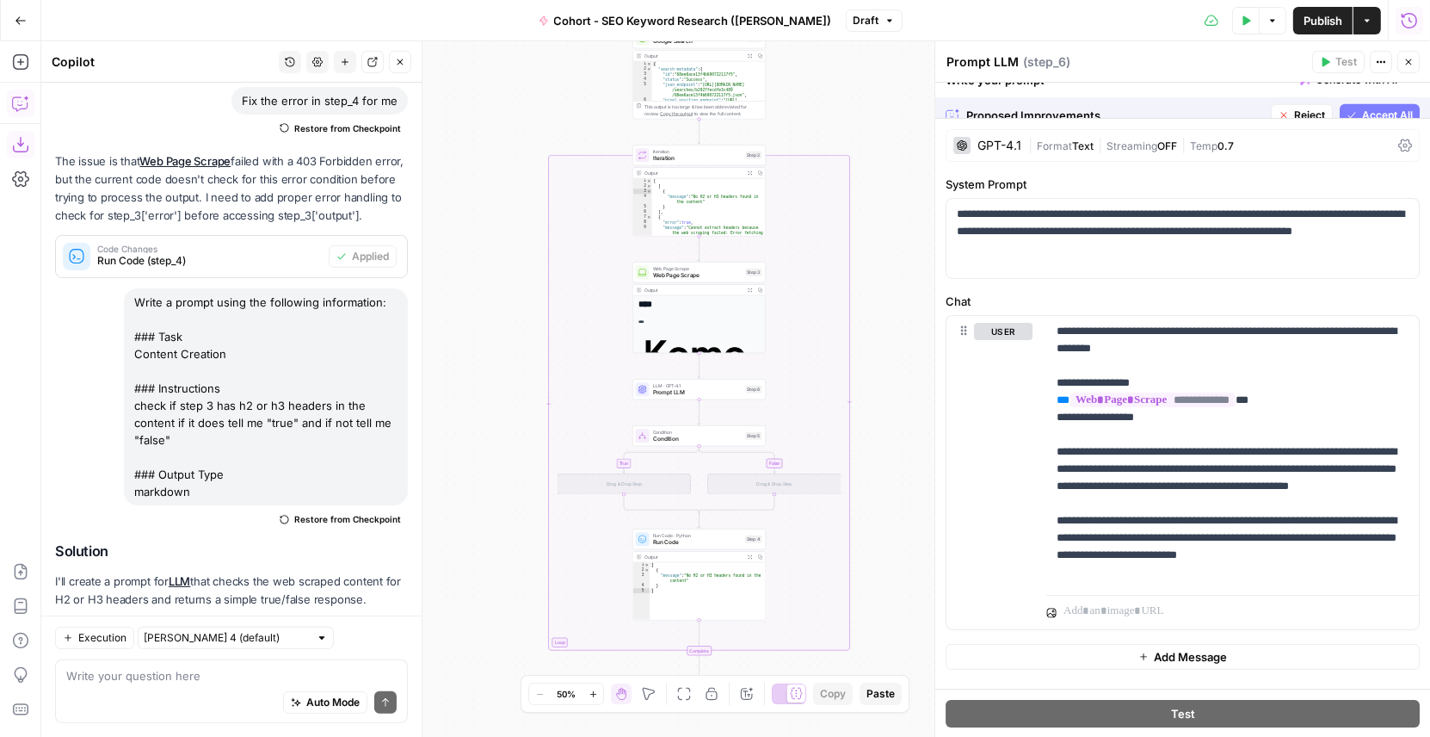
scroll to position [398, 0]
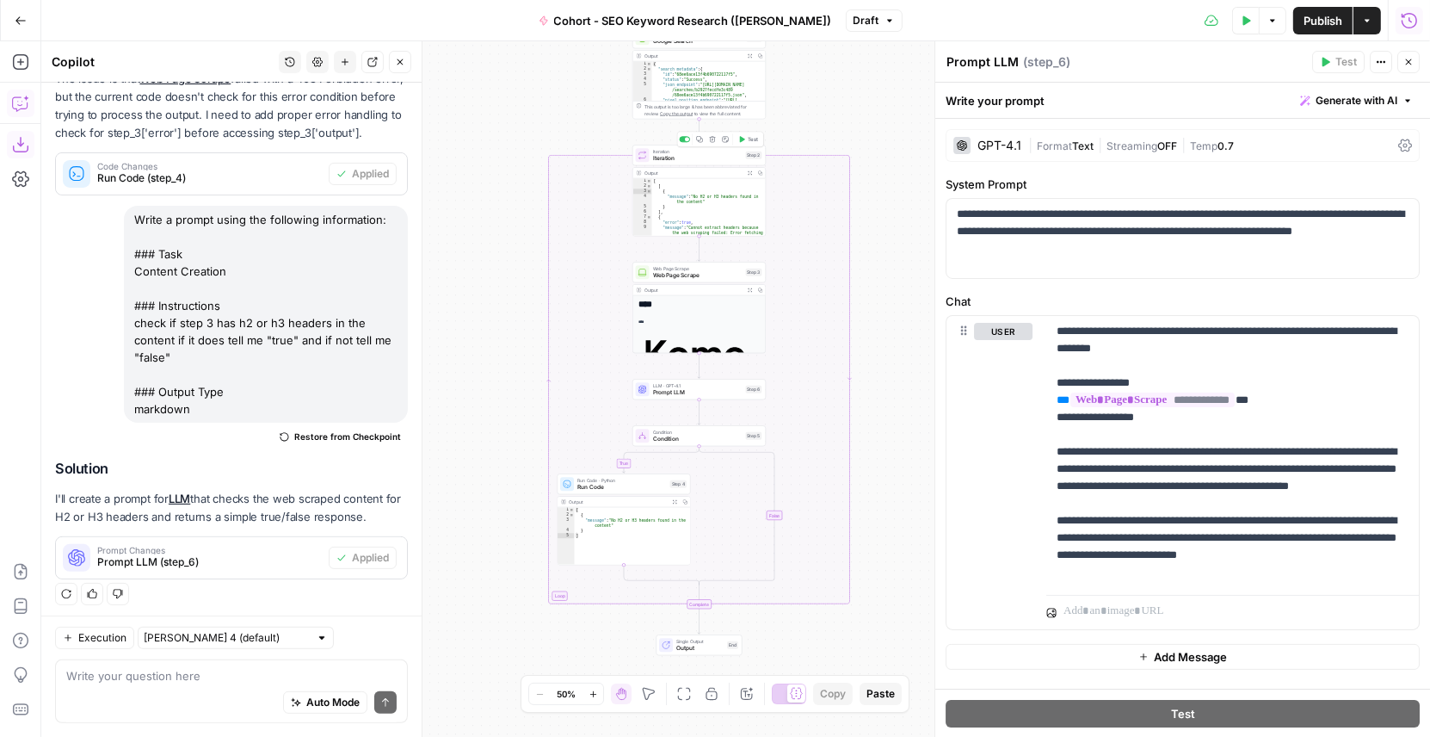
click at [748, 144] on button "Test" at bounding box center [748, 138] width 27 height 11
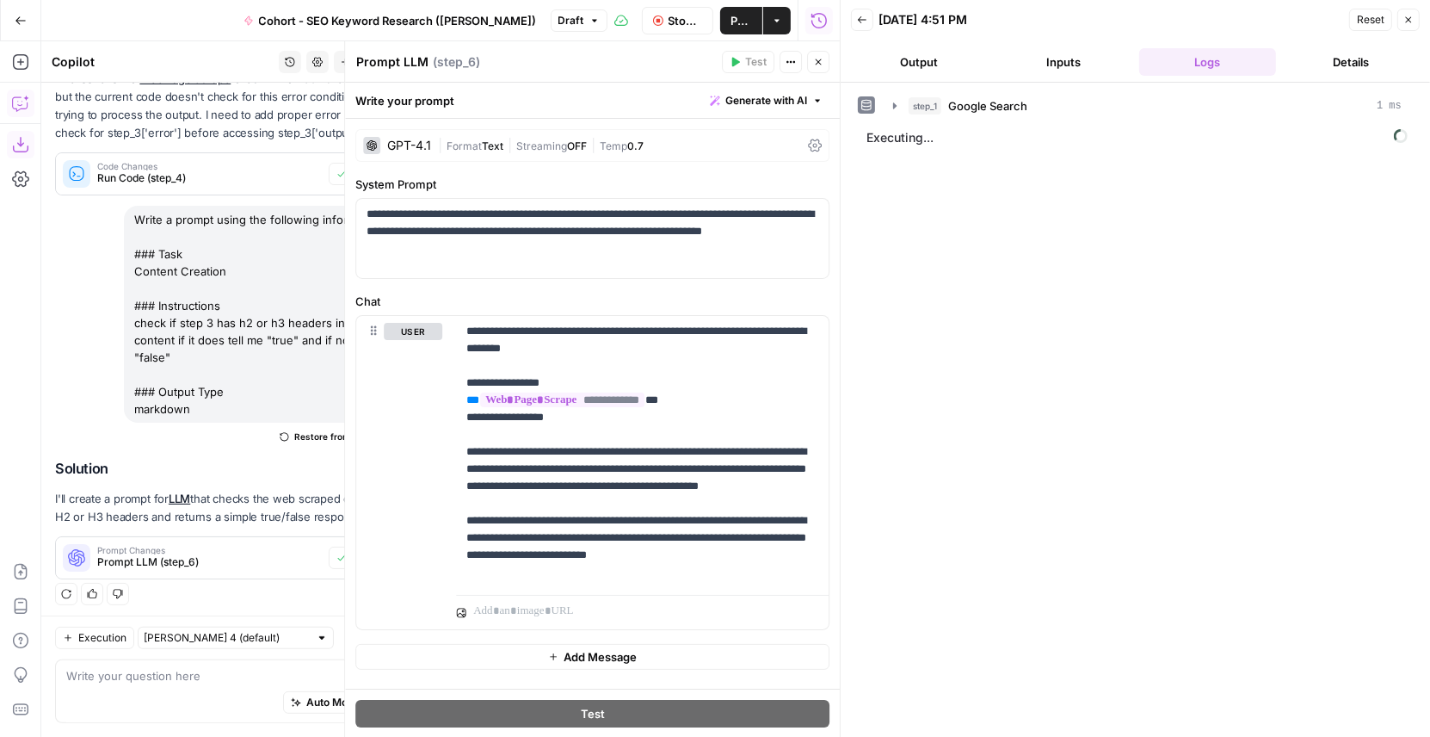
click at [818, 61] on icon "button" at bounding box center [819, 62] width 6 height 6
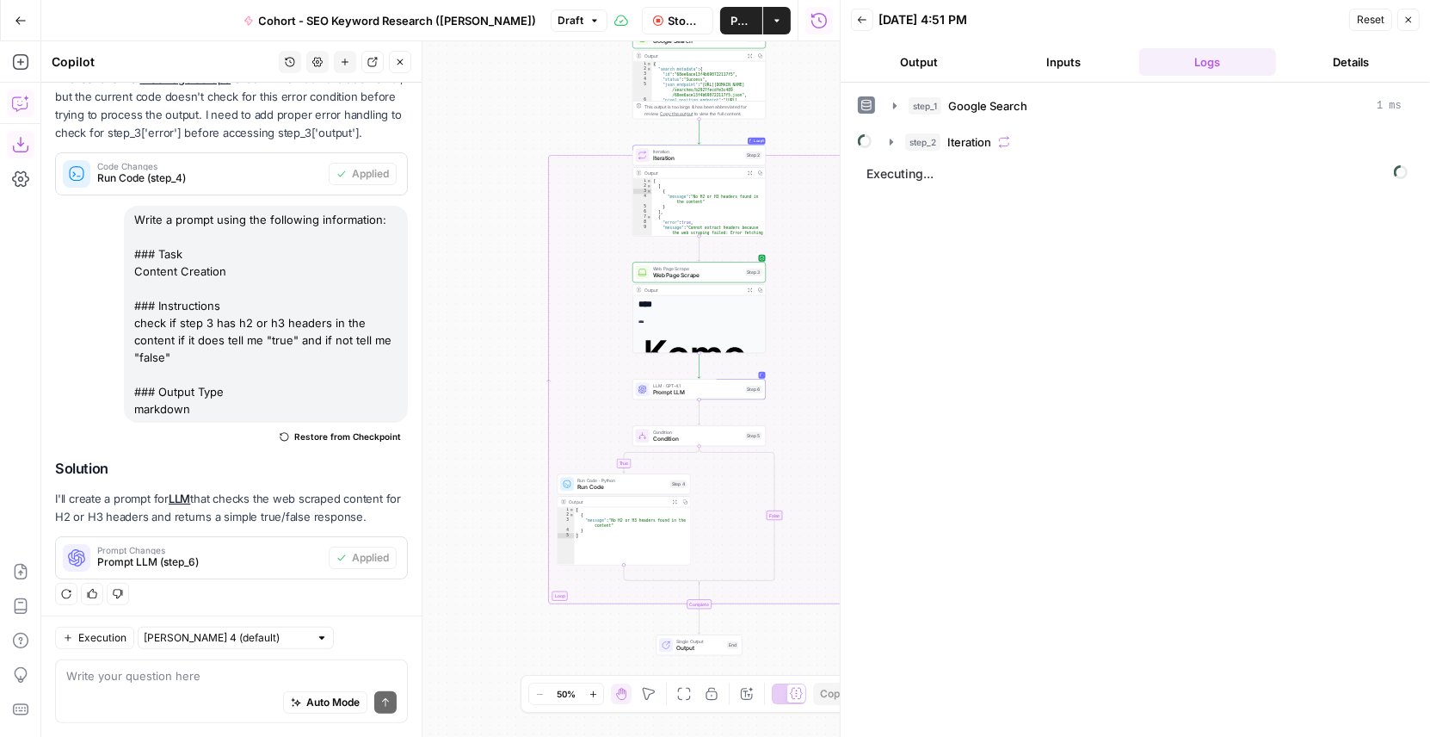
click at [699, 390] on span "Prompt LLM" at bounding box center [698, 392] width 90 height 9
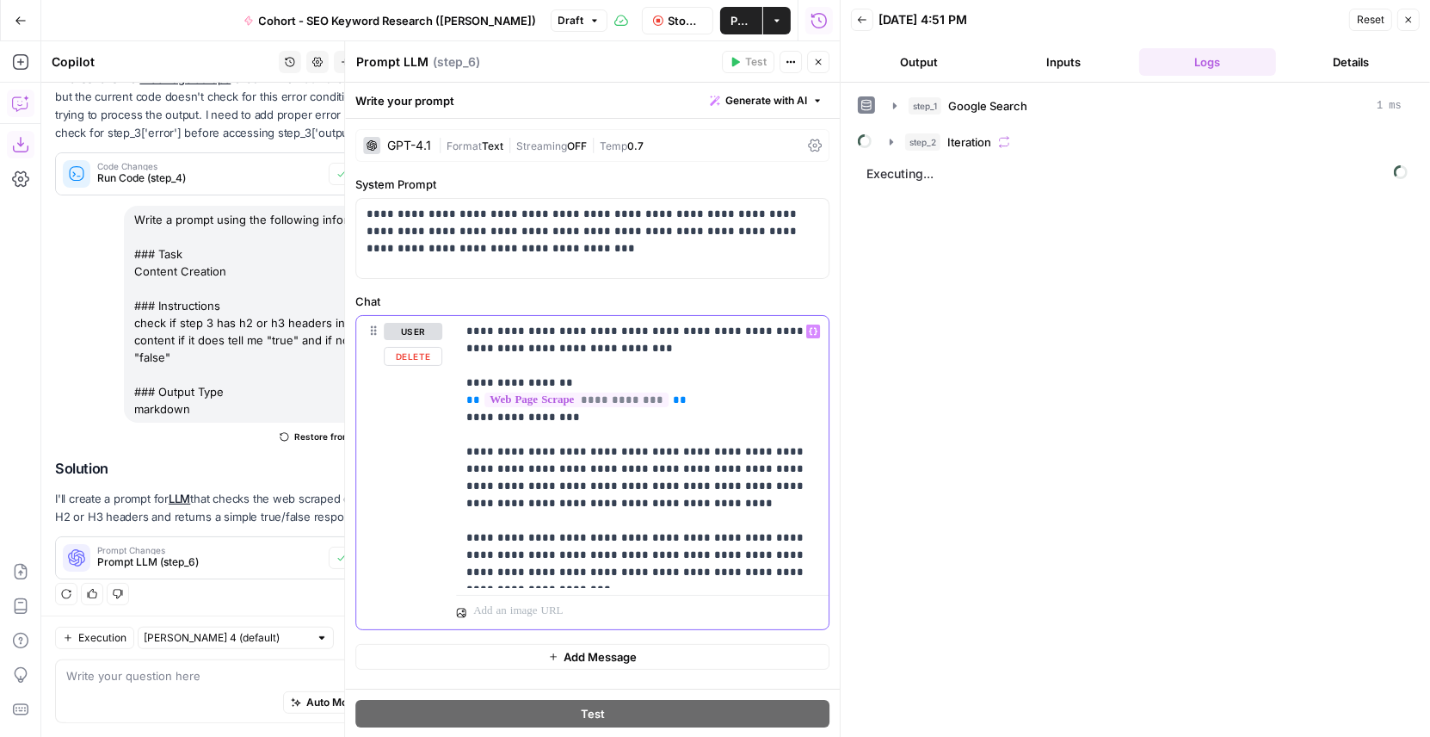
click at [599, 540] on p "**********" at bounding box center [642, 452] width 353 height 258
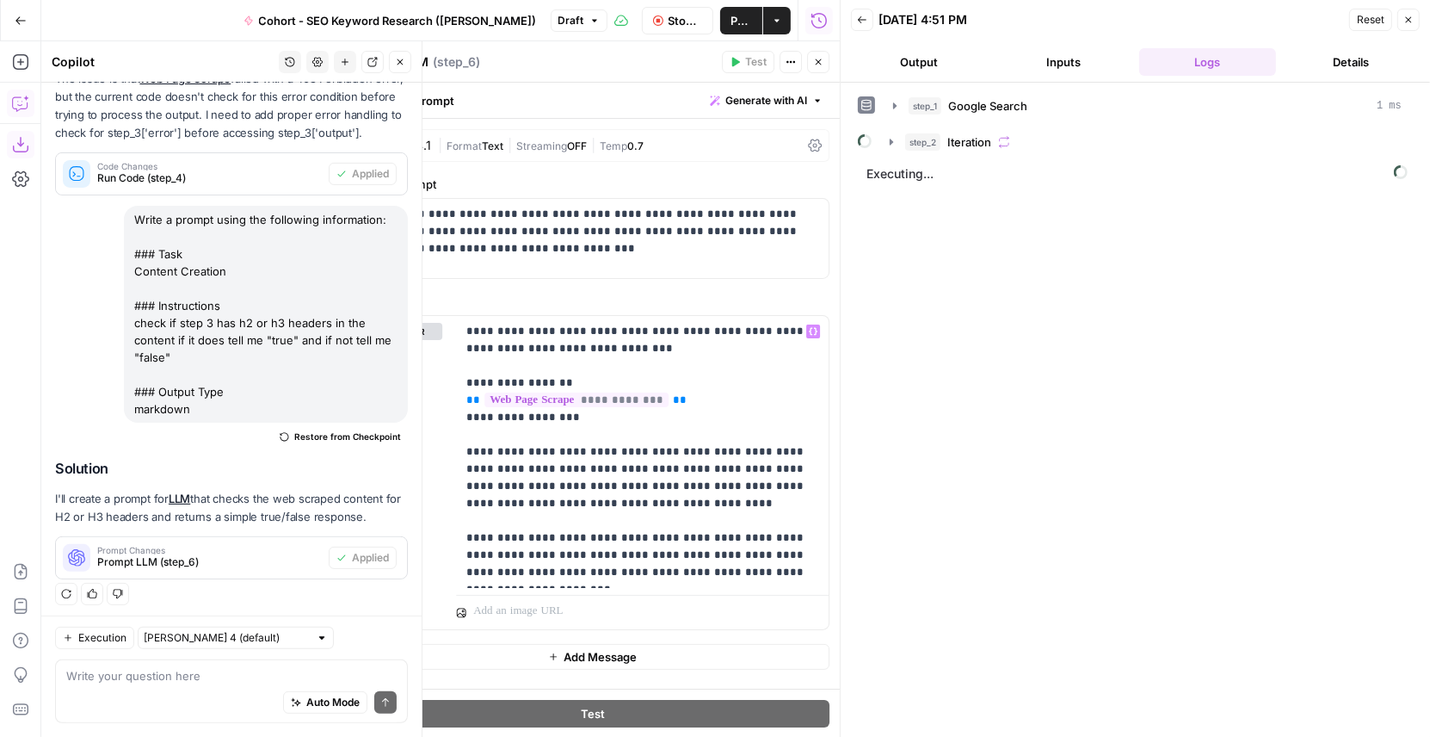
click at [400, 63] on icon "button" at bounding box center [400, 62] width 10 height 10
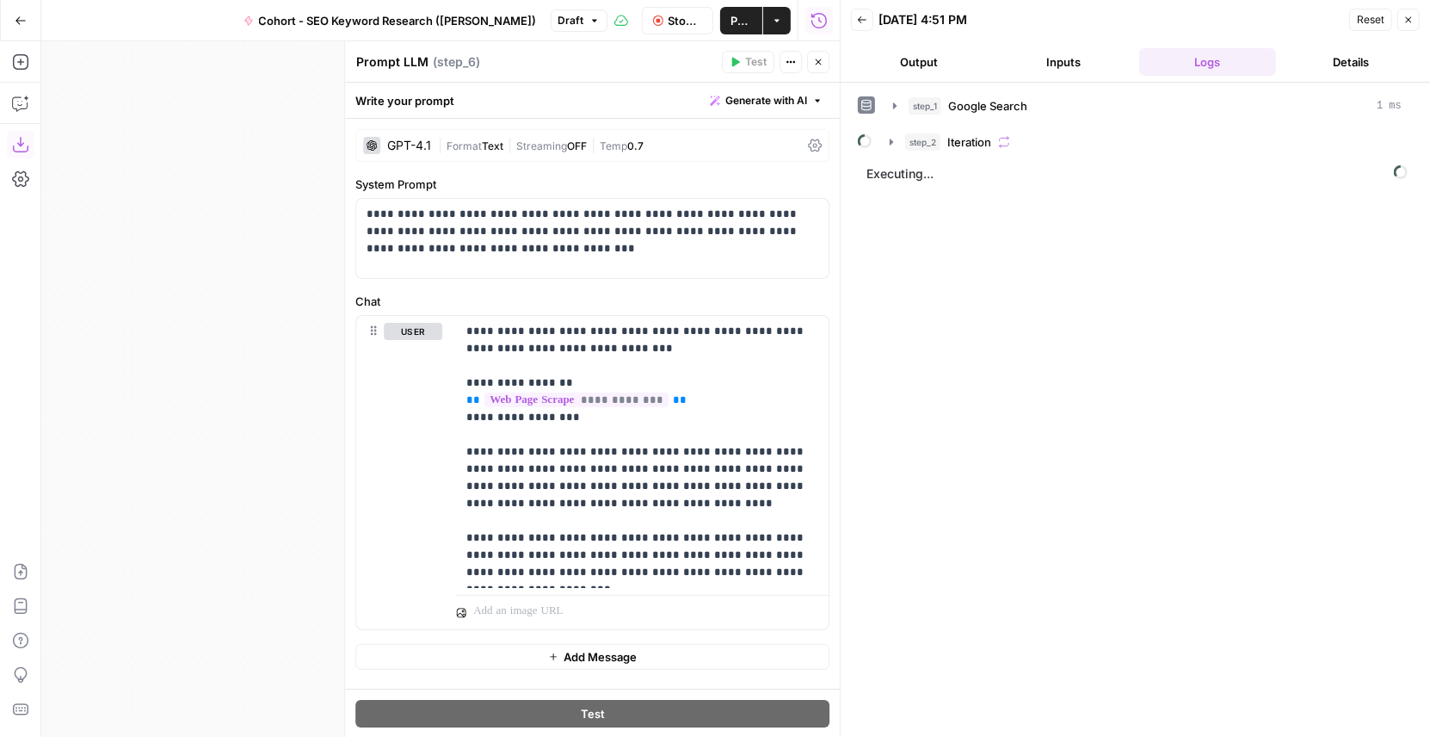
drag, startPoint x: 250, startPoint y: 317, endPoint x: 46, endPoint y: 315, distance: 204.8
click at [48, 317] on div "true false Workflow Input Settings Inputs Google Search Google Search Step 1 Ou…" at bounding box center [440, 388] width 799 height 695
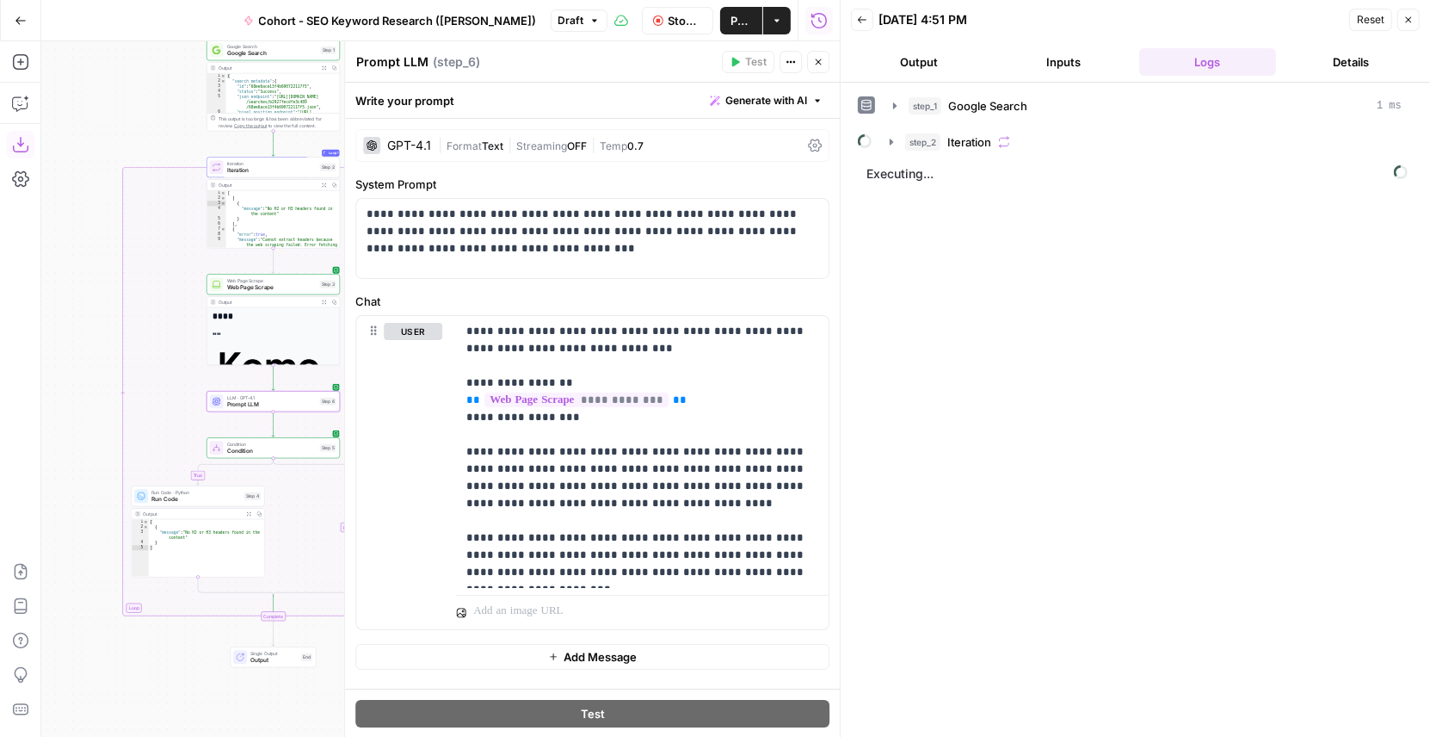
drag, startPoint x: 206, startPoint y: 363, endPoint x: -8, endPoint y: 375, distance: 213.8
click at [0, 375] on html "Klaviyo New Home Browse Insights Opportunities Your Data Flightpath Recent Grid…" at bounding box center [715, 368] width 1430 height 737
click at [898, 136] on button "step_2 Iteration" at bounding box center [1146, 142] width 533 height 28
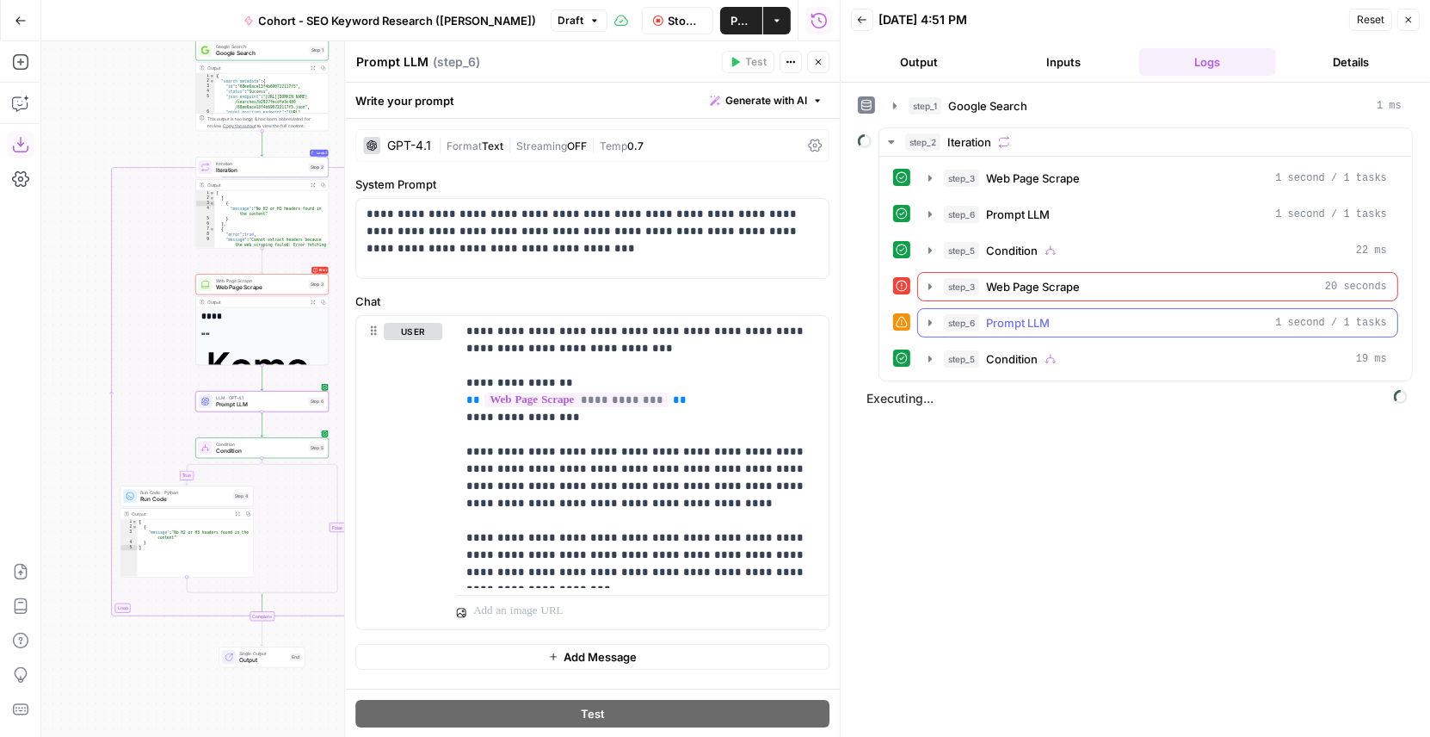
click at [941, 321] on button "step_6 Prompt LLM 1 second / 1 tasks" at bounding box center [1157, 323] width 479 height 28
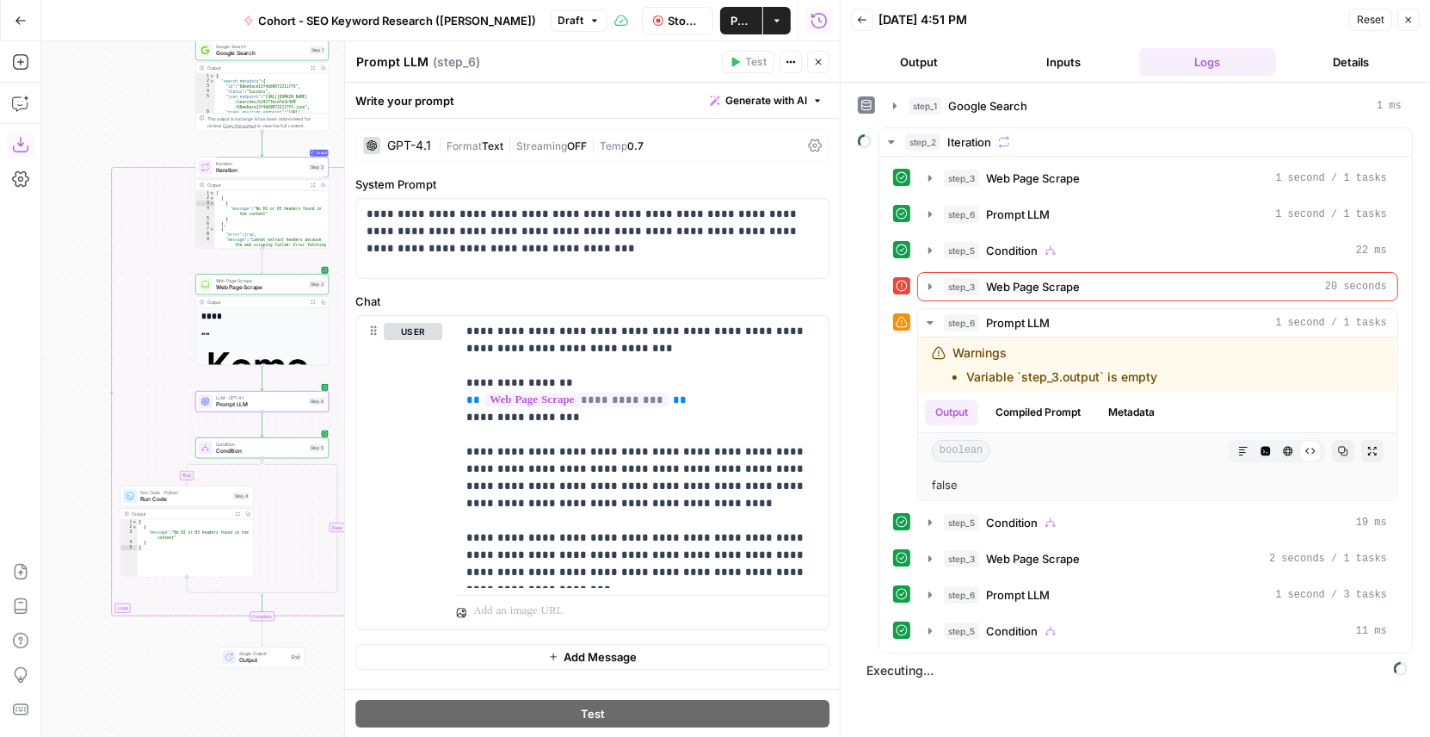
click at [819, 66] on icon "button" at bounding box center [818, 62] width 10 height 10
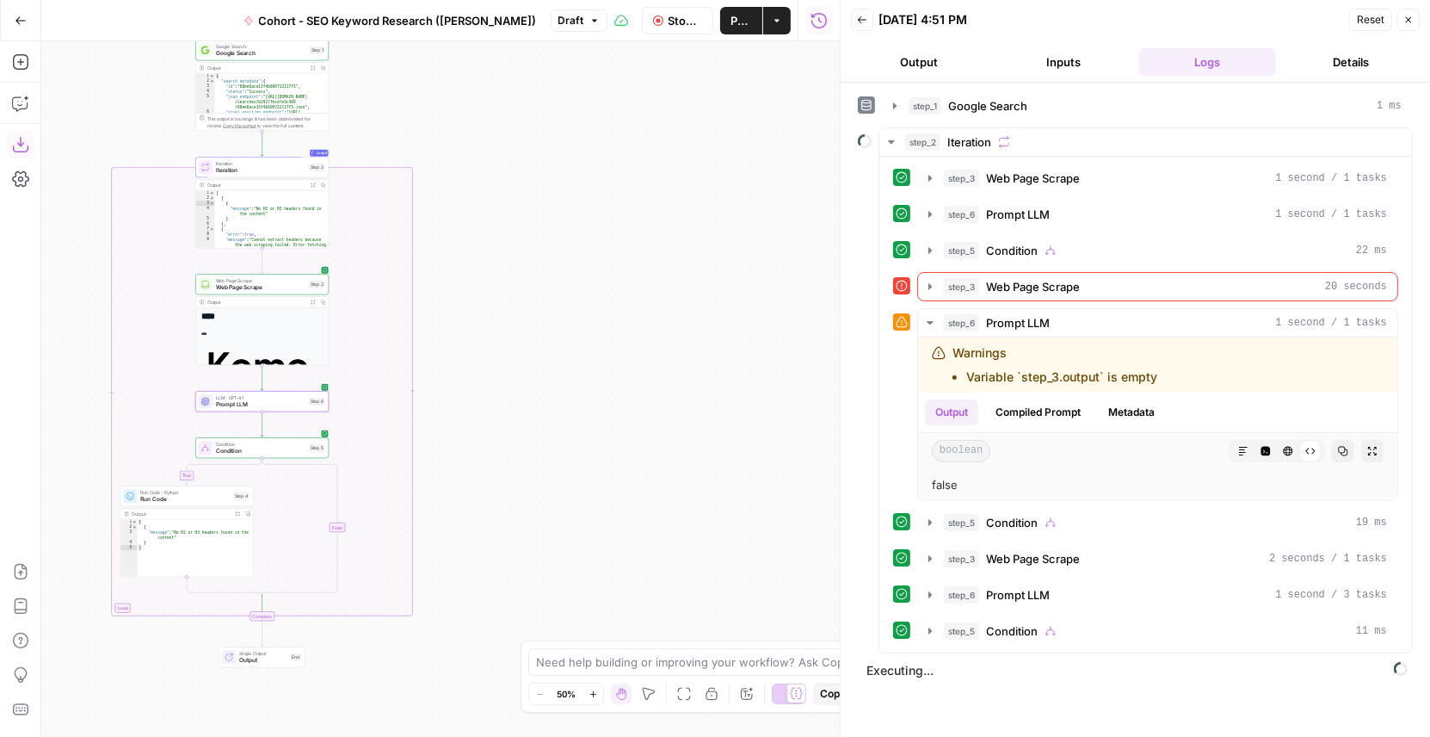
click at [674, 24] on span "Stop Run" at bounding box center [686, 20] width 34 height 17
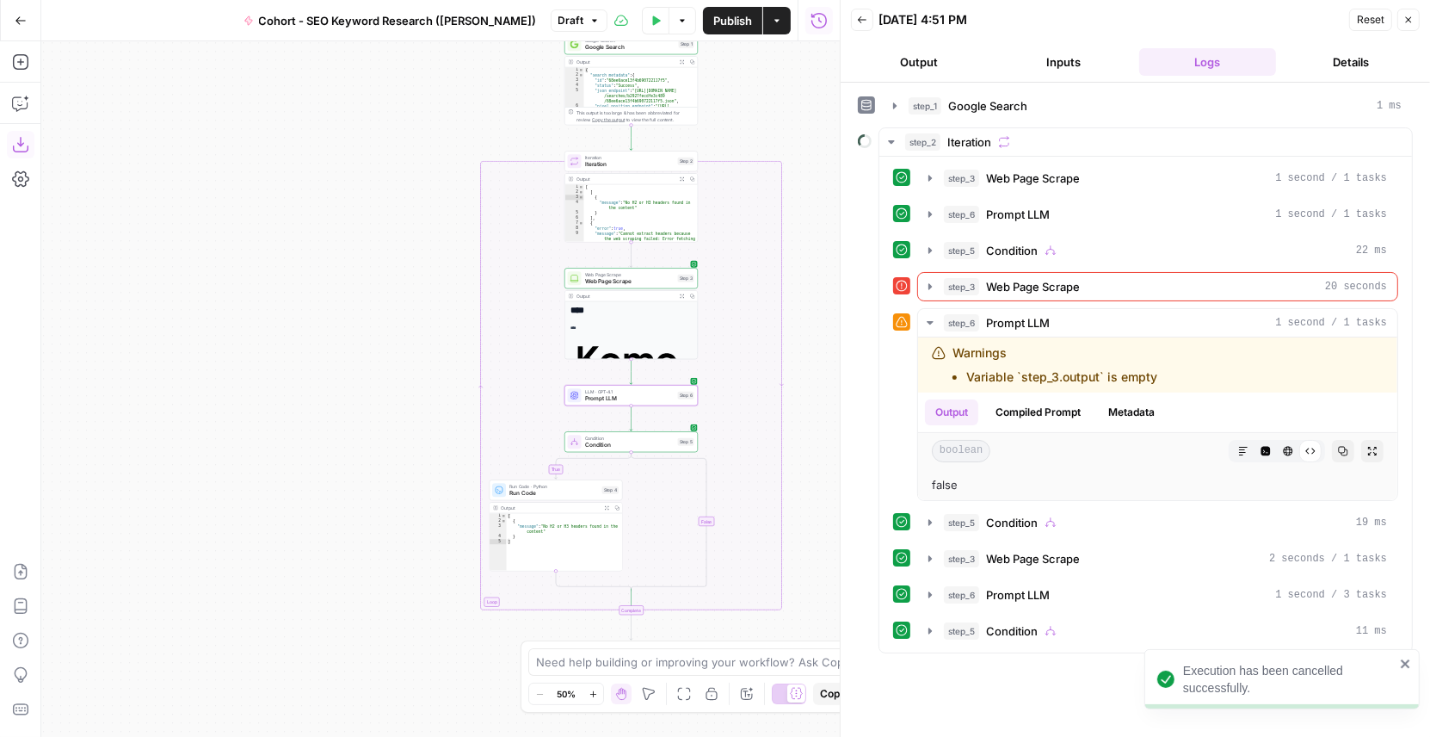
drag, startPoint x: 491, startPoint y: 302, endPoint x: 785, endPoint y: 283, distance: 294.1
click at [785, 284] on div "true false Workflow Input Settings Inputs Google Search Google Search Step 1 Ou…" at bounding box center [440, 388] width 799 height 695
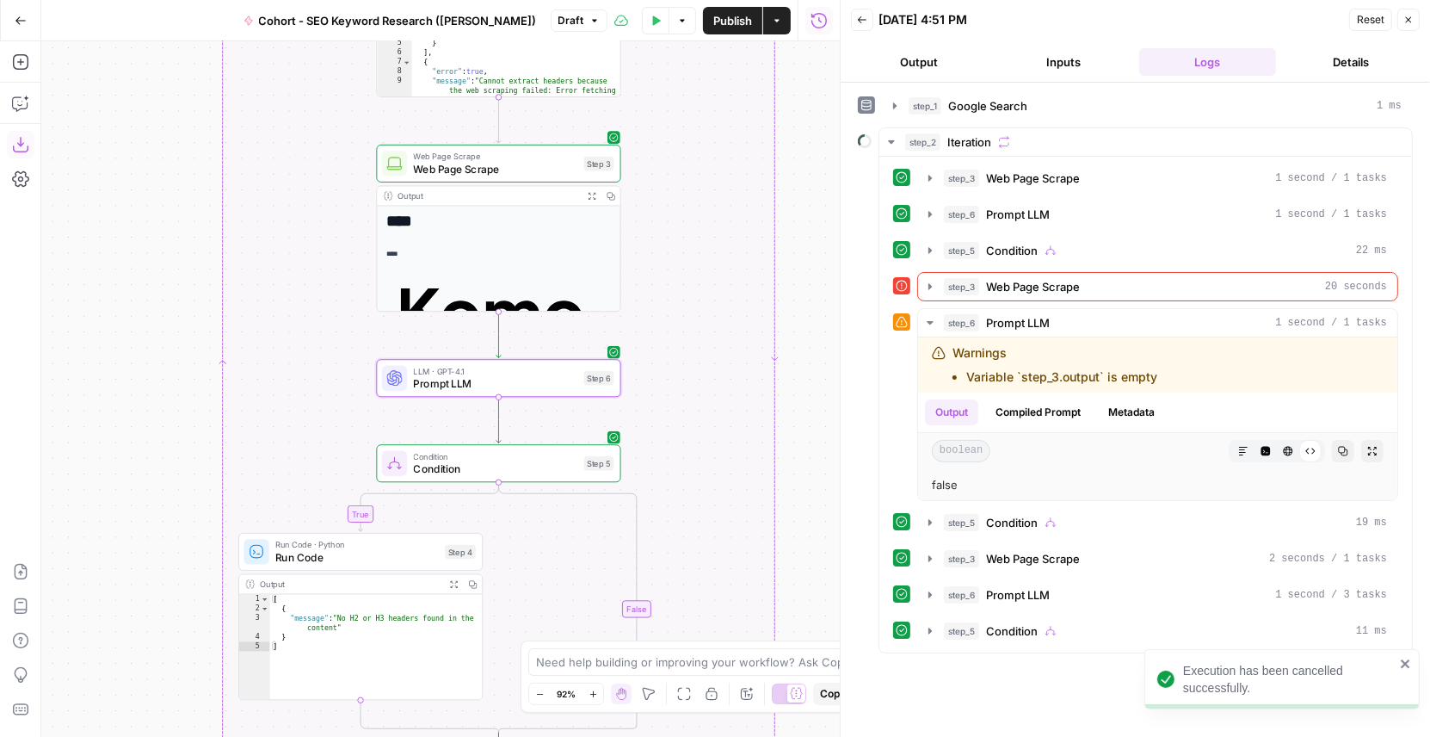
drag, startPoint x: 721, startPoint y: 314, endPoint x: 849, endPoint y: 213, distance: 162.4
click at [849, 213] on body "Execution has been cancelled successfully. Klaviyo New Home Browse Insights Opp…" at bounding box center [715, 368] width 1430 height 737
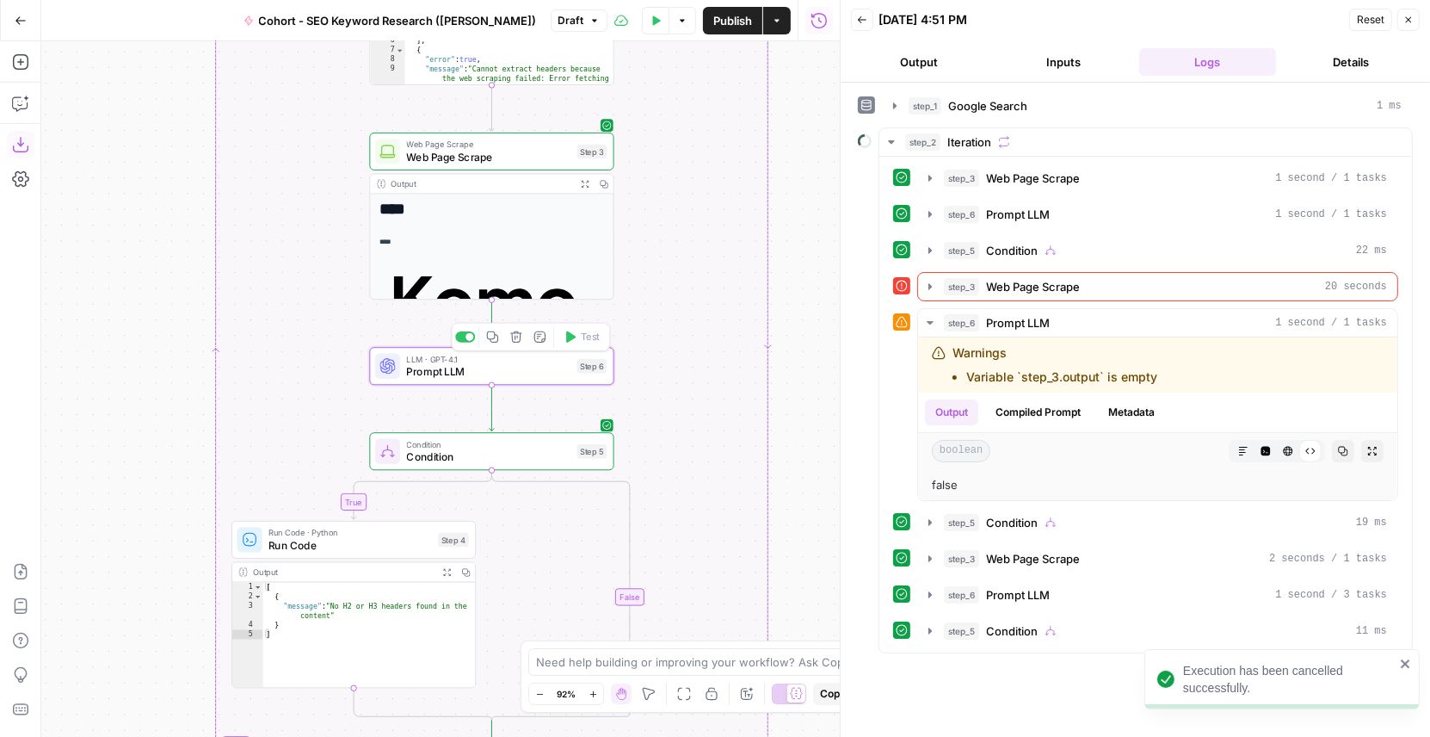
click at [517, 339] on icon "button" at bounding box center [516, 336] width 13 height 13
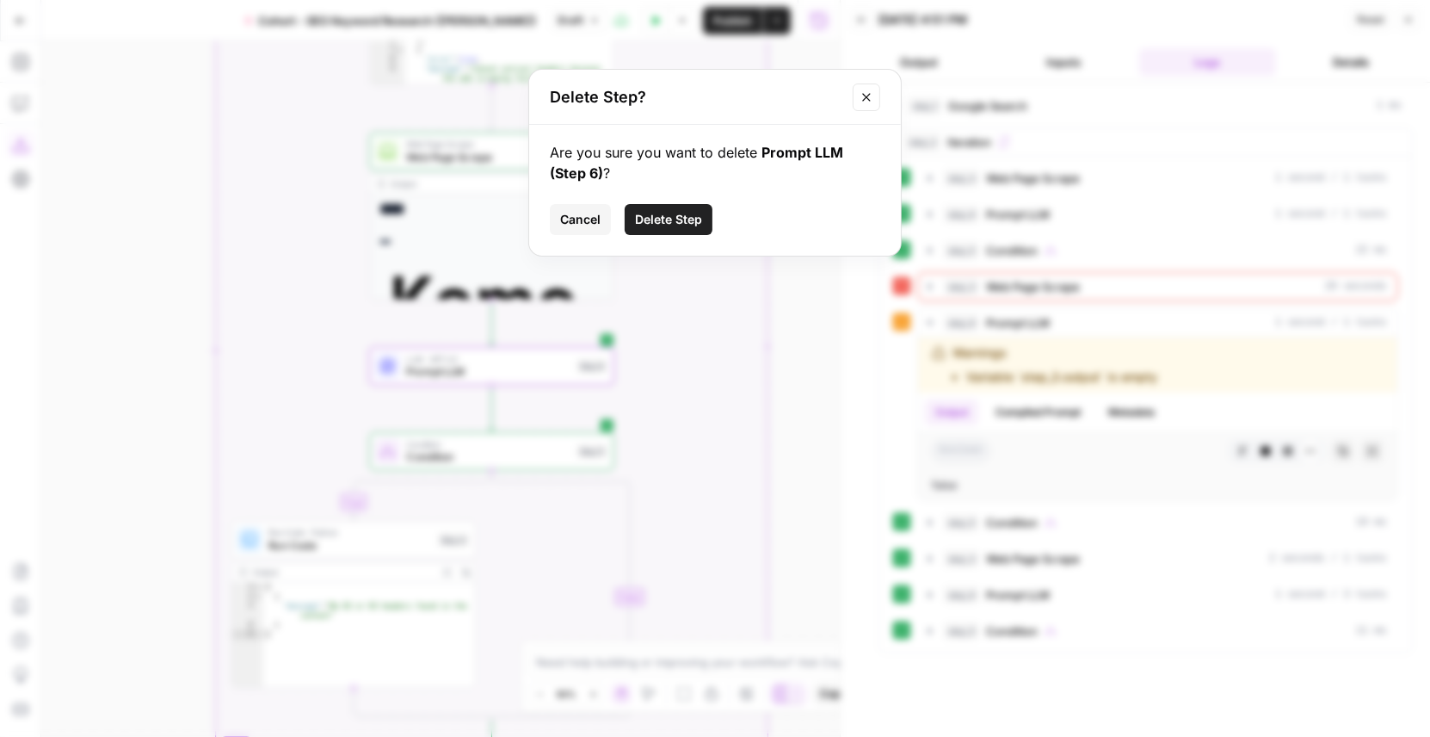
click at [663, 214] on span "Delete Step" at bounding box center [668, 219] width 67 height 17
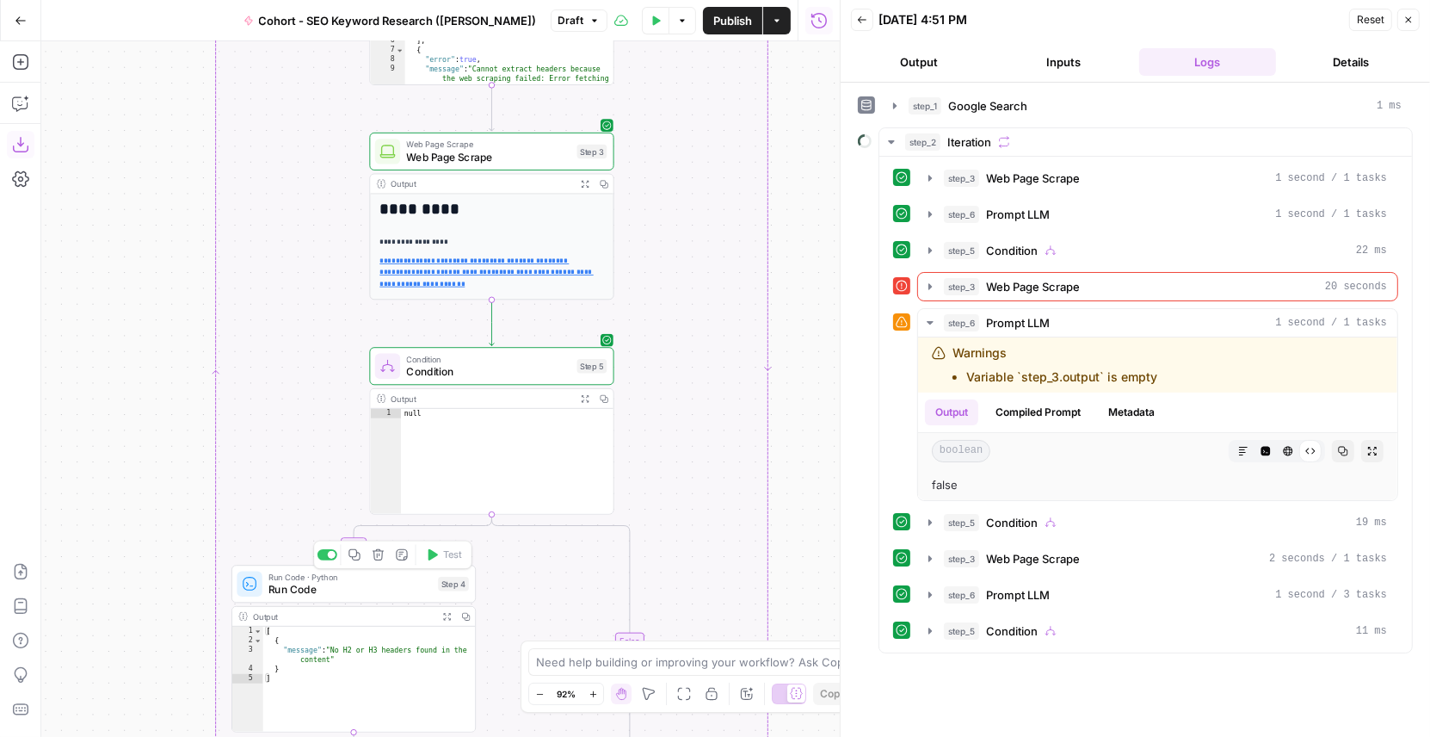
drag, startPoint x: 378, startPoint y: 460, endPoint x: 458, endPoint y: 454, distance: 80.3
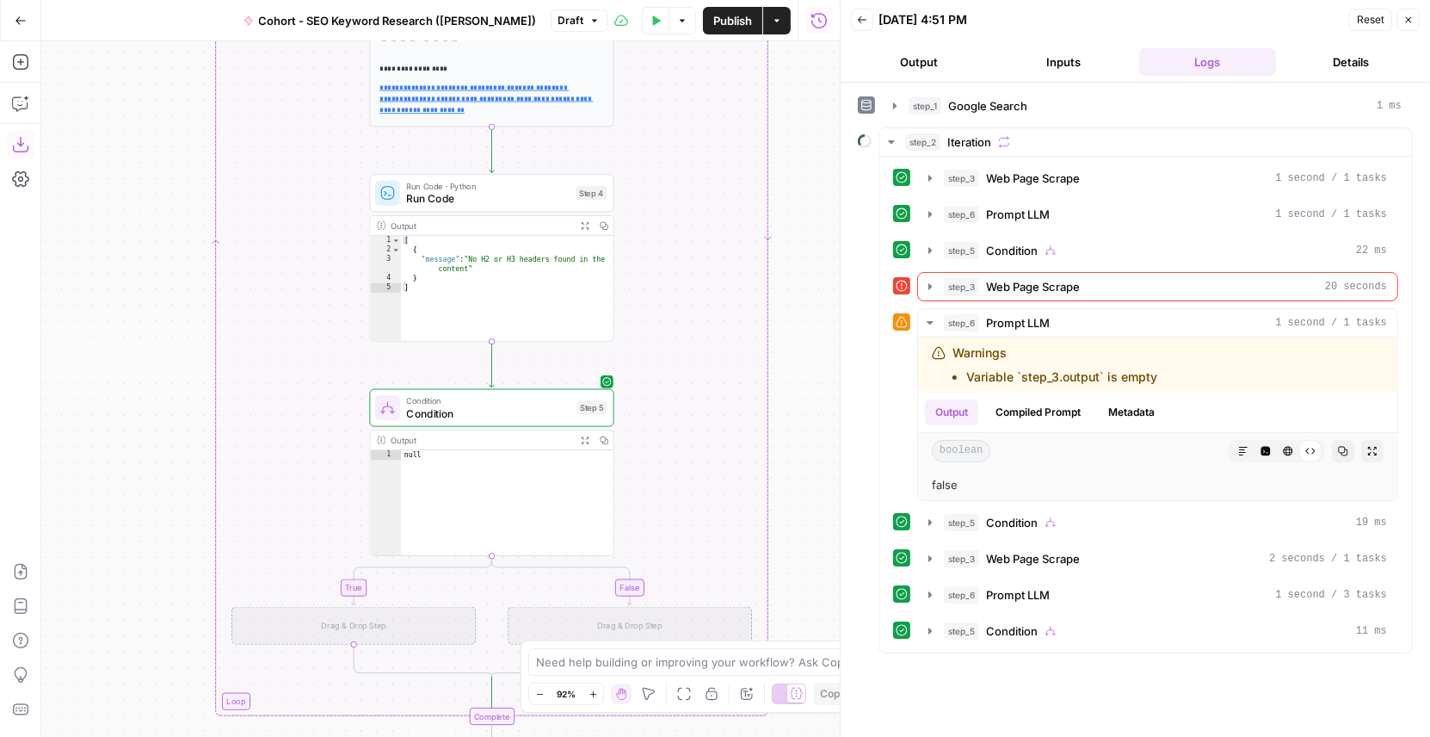
drag, startPoint x: 806, startPoint y: 507, endPoint x: 806, endPoint y: 334, distance: 173.0
click at [806, 334] on div "true false Workflow Input Settings Inputs Google Search Google Search Step 1 Ou…" at bounding box center [440, 388] width 799 height 695
click at [522, 383] on icon "button" at bounding box center [516, 378] width 13 height 13
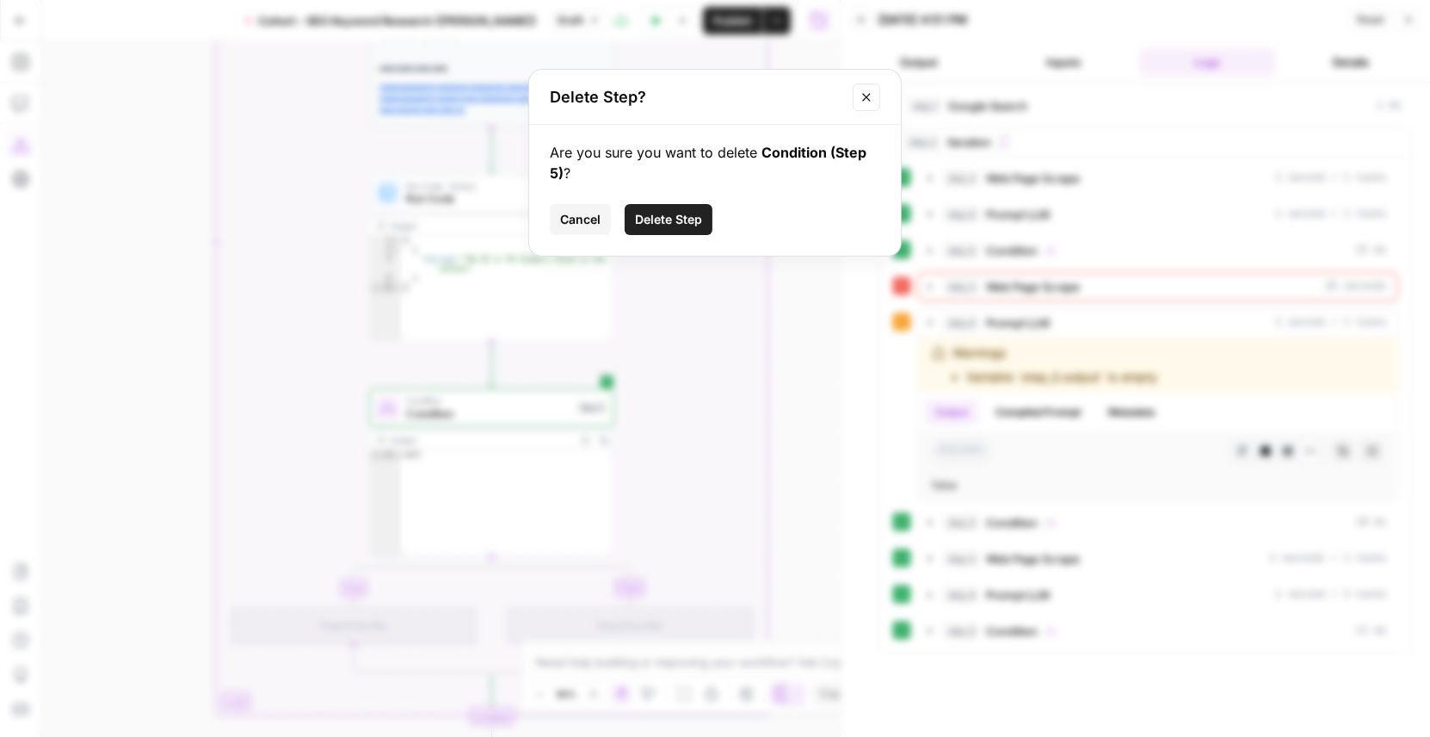
click at [670, 213] on span "Delete Step" at bounding box center [668, 219] width 67 height 17
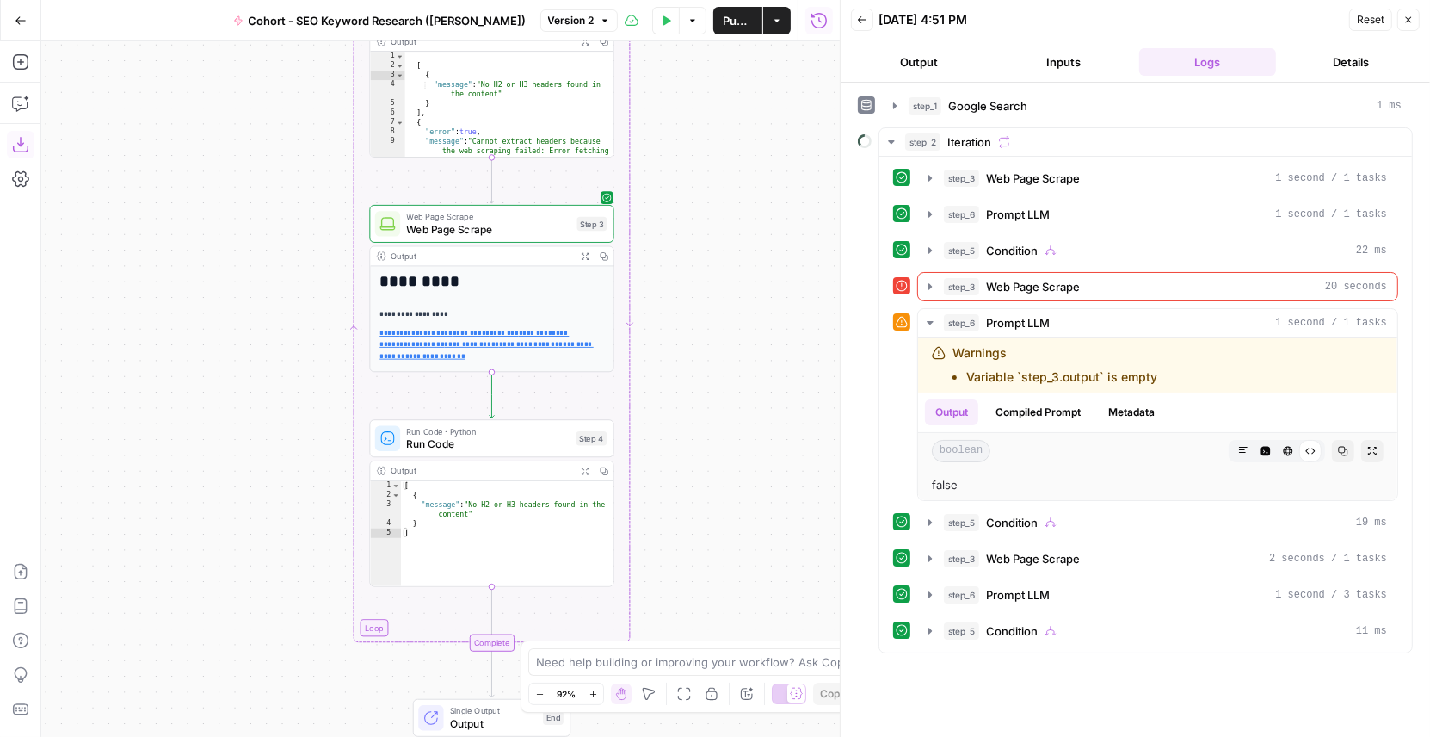
drag, startPoint x: 716, startPoint y: 151, endPoint x: 716, endPoint y: 433, distance: 281.4
click at [716, 433] on div "Workflow Input Settings Inputs Google Search Google Search Step 1 Output Expand…" at bounding box center [440, 388] width 799 height 695
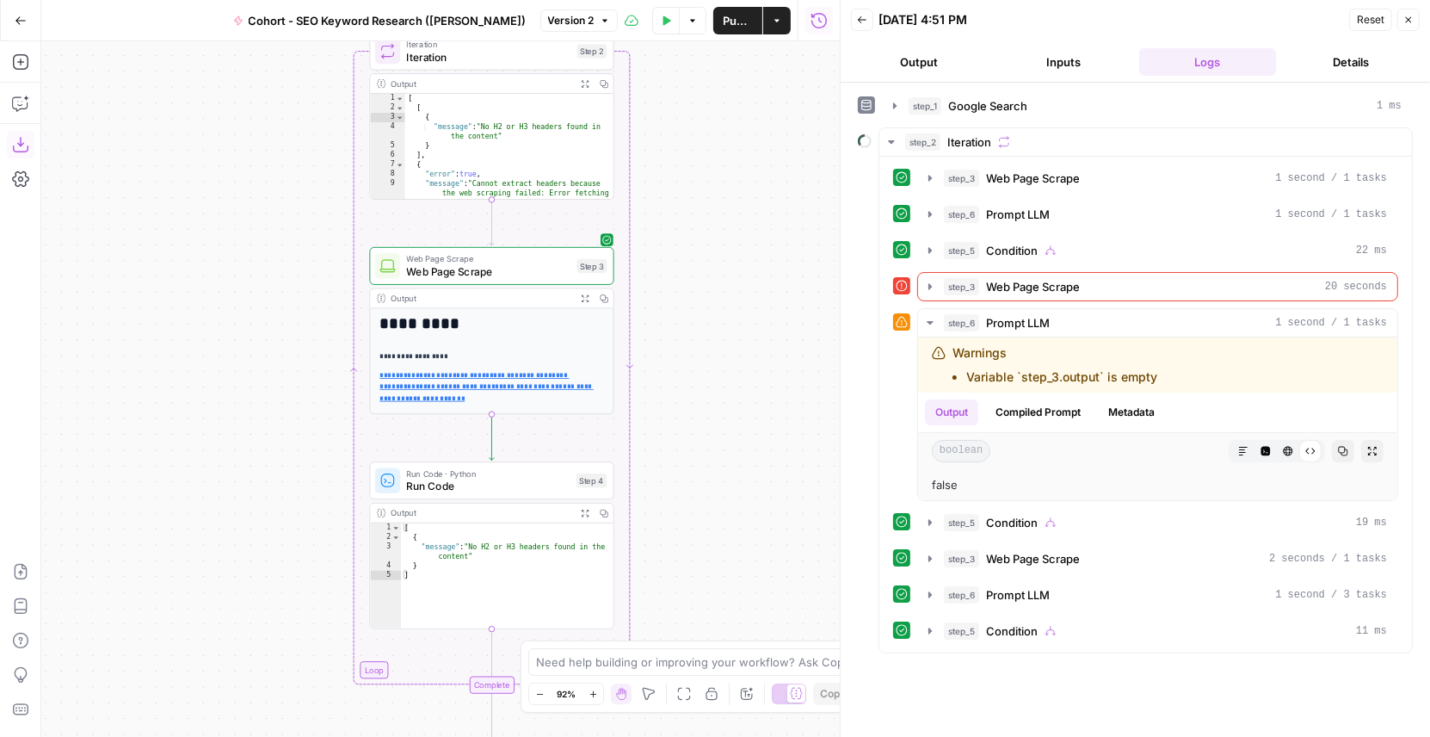
drag, startPoint x: 693, startPoint y: 163, endPoint x: 693, endPoint y: 395, distance: 232.4
click at [693, 395] on div "Workflow Input Settings Inputs Google Search Google Search Step 1 Output Expand…" at bounding box center [440, 388] width 799 height 695
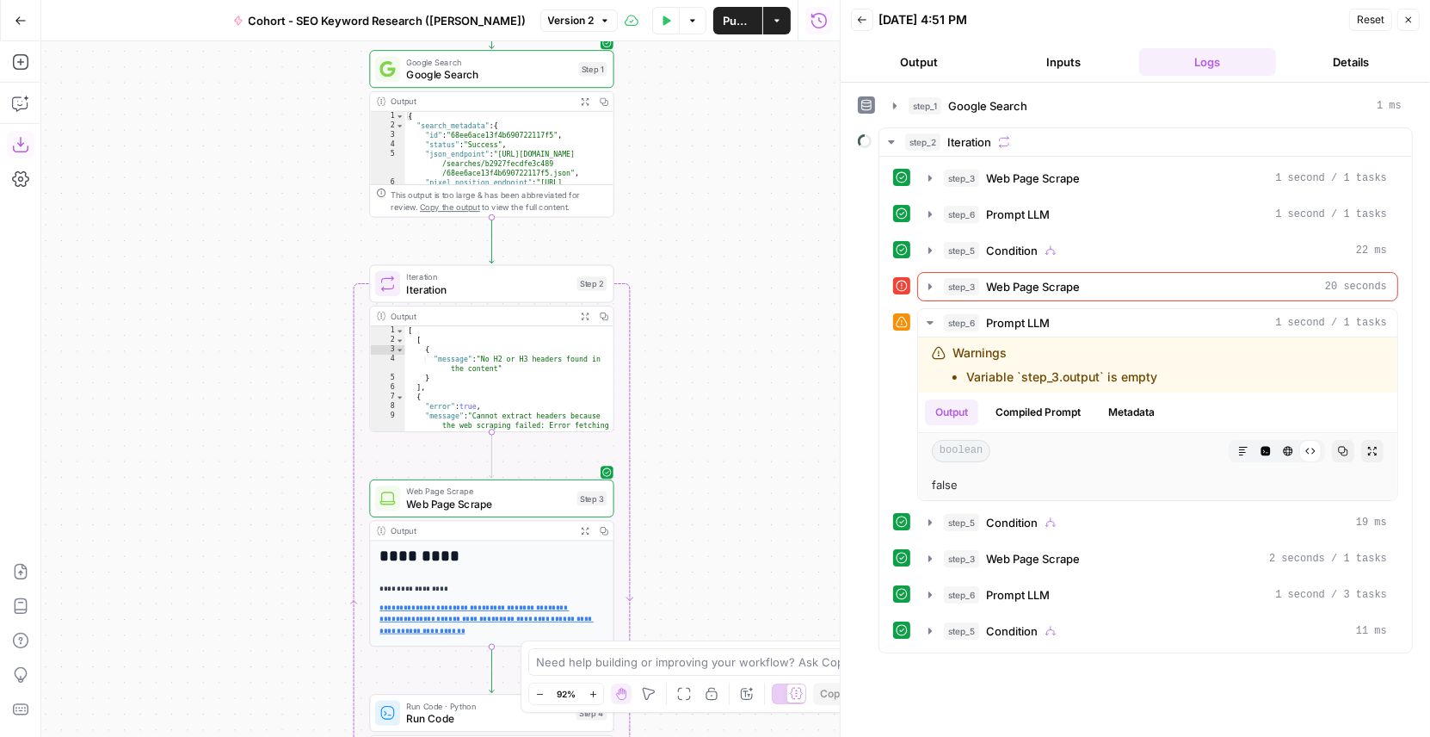
click at [1408, 15] on icon "button" at bounding box center [1409, 20] width 10 height 10
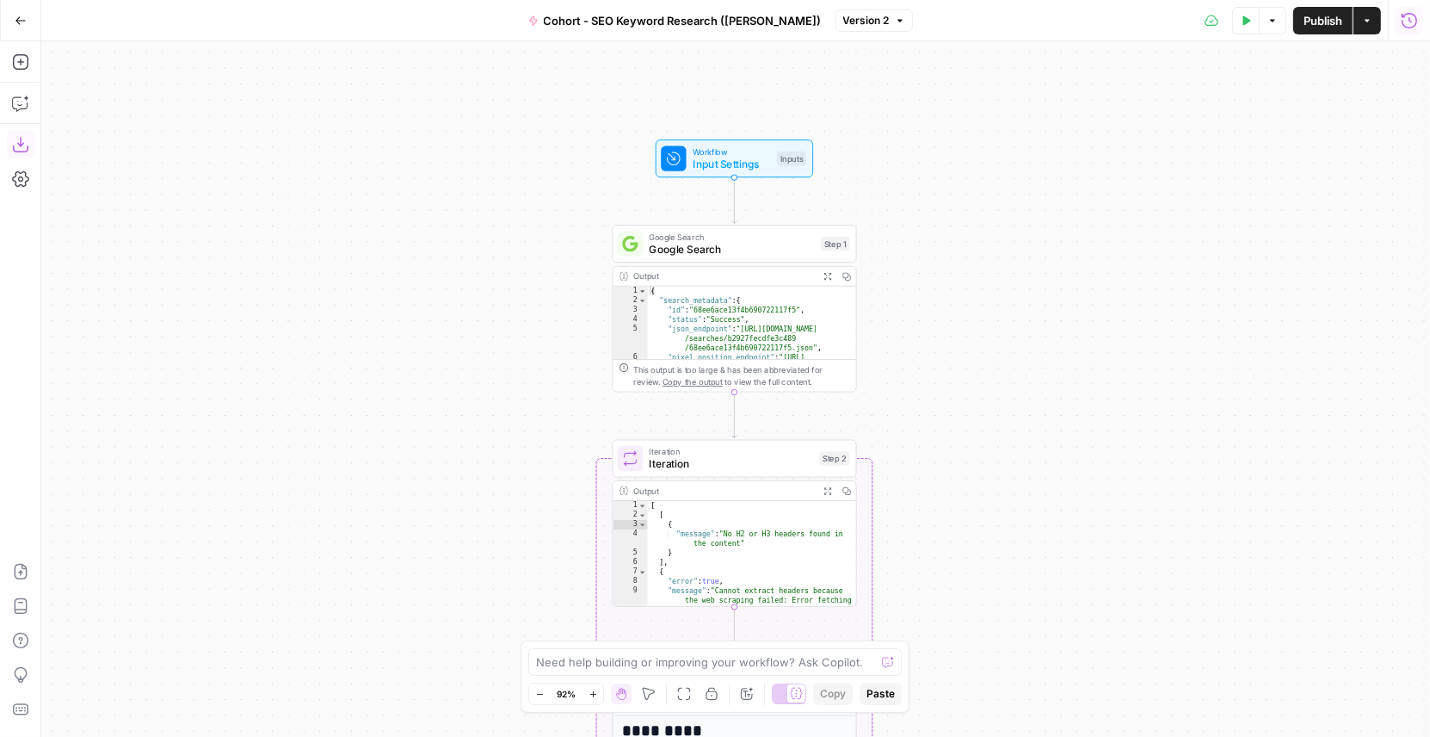
drag, startPoint x: 697, startPoint y: 204, endPoint x: 941, endPoint y: 379, distance: 299.7
click at [941, 379] on div "Workflow Input Settings Inputs Google Search Google Search Step 1 Output Expand…" at bounding box center [735, 388] width 1389 height 695
click at [1246, 29] on button "Test Data" at bounding box center [1246, 21] width 28 height 28
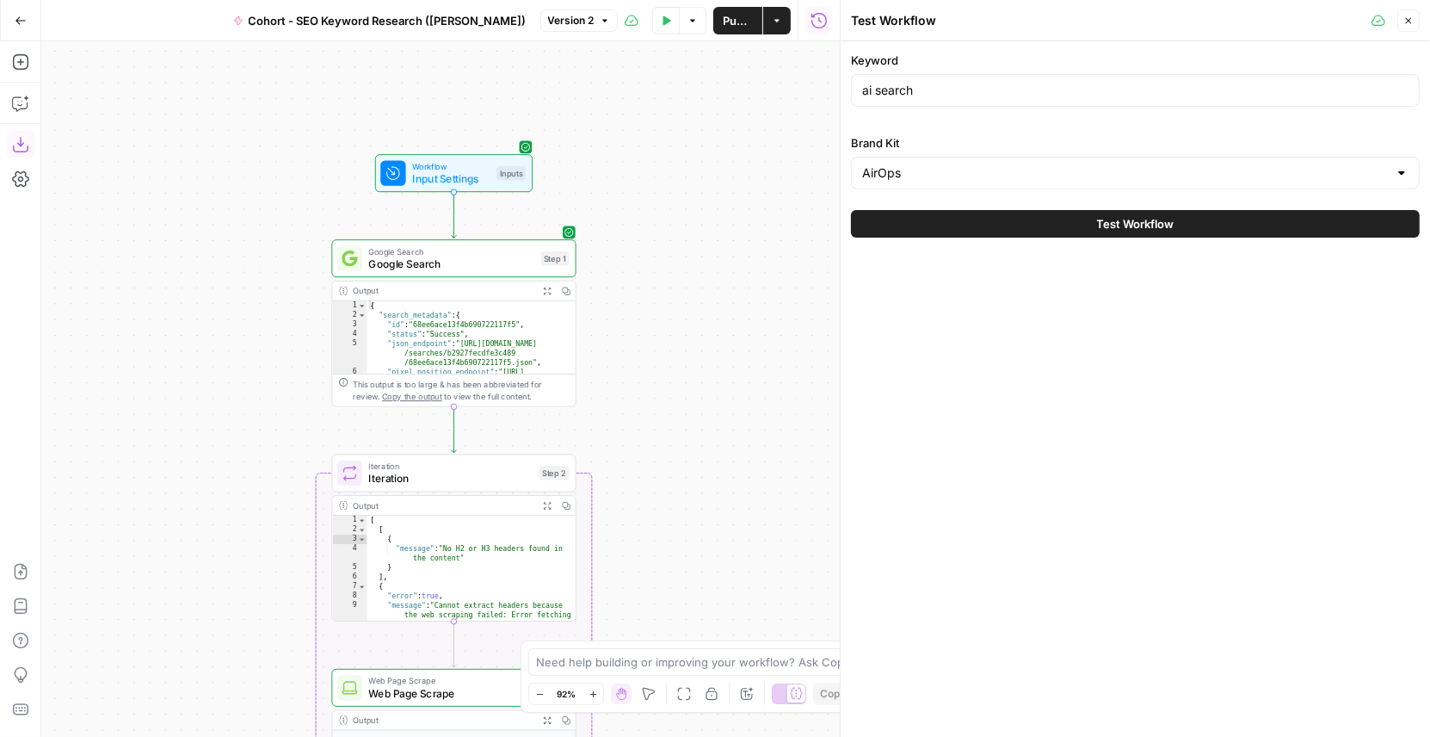
drag, startPoint x: 539, startPoint y: 232, endPoint x: 243, endPoint y: 245, distance: 296.4
click at [243, 246] on div "Workflow Input Settings Inputs Google Search Google Search Step 1 Output Expand…" at bounding box center [440, 388] width 799 height 695
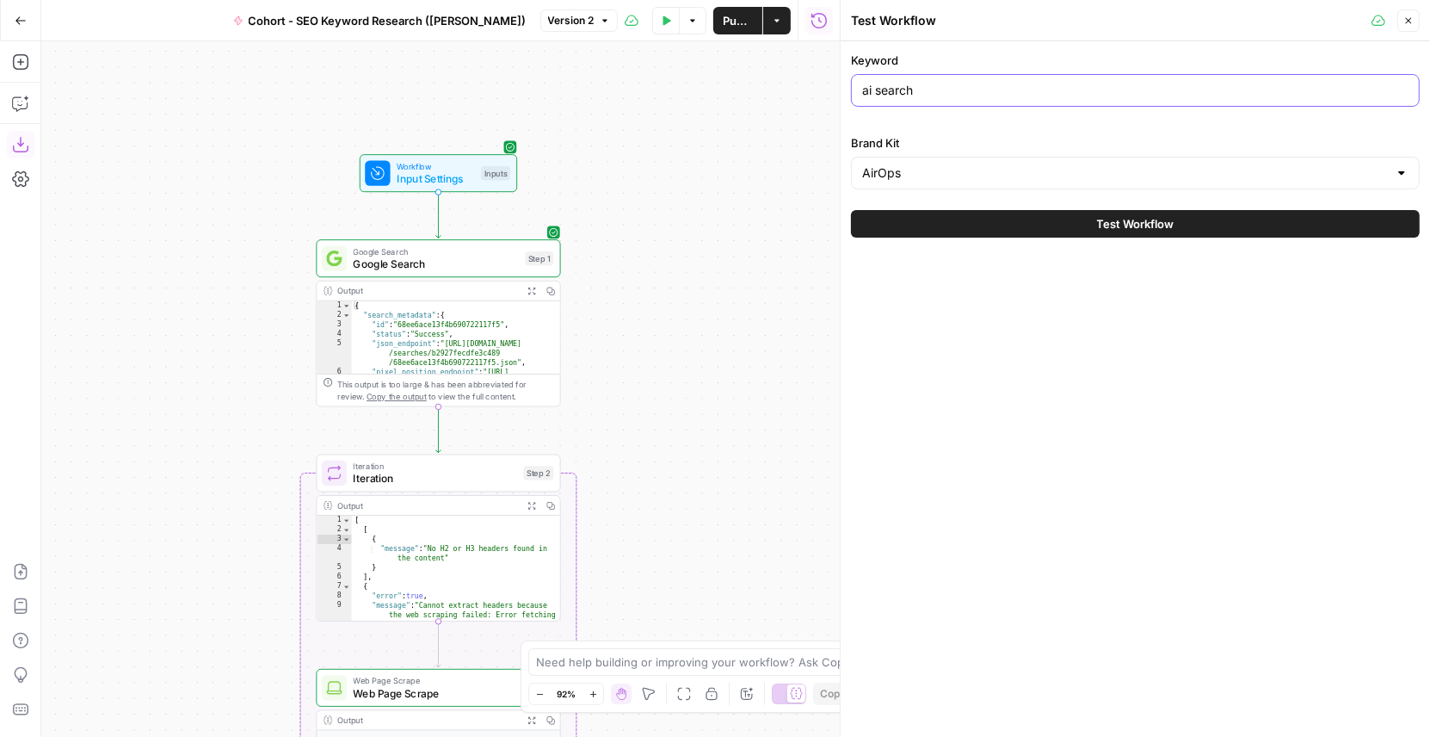
drag, startPoint x: 934, startPoint y: 89, endPoint x: 843, endPoint y: 90, distance: 91.2
click at [843, 90] on div "Test Workflow Close Keyword ai search Brand Kit AirOps Test Workflow" at bounding box center [1135, 368] width 590 height 737
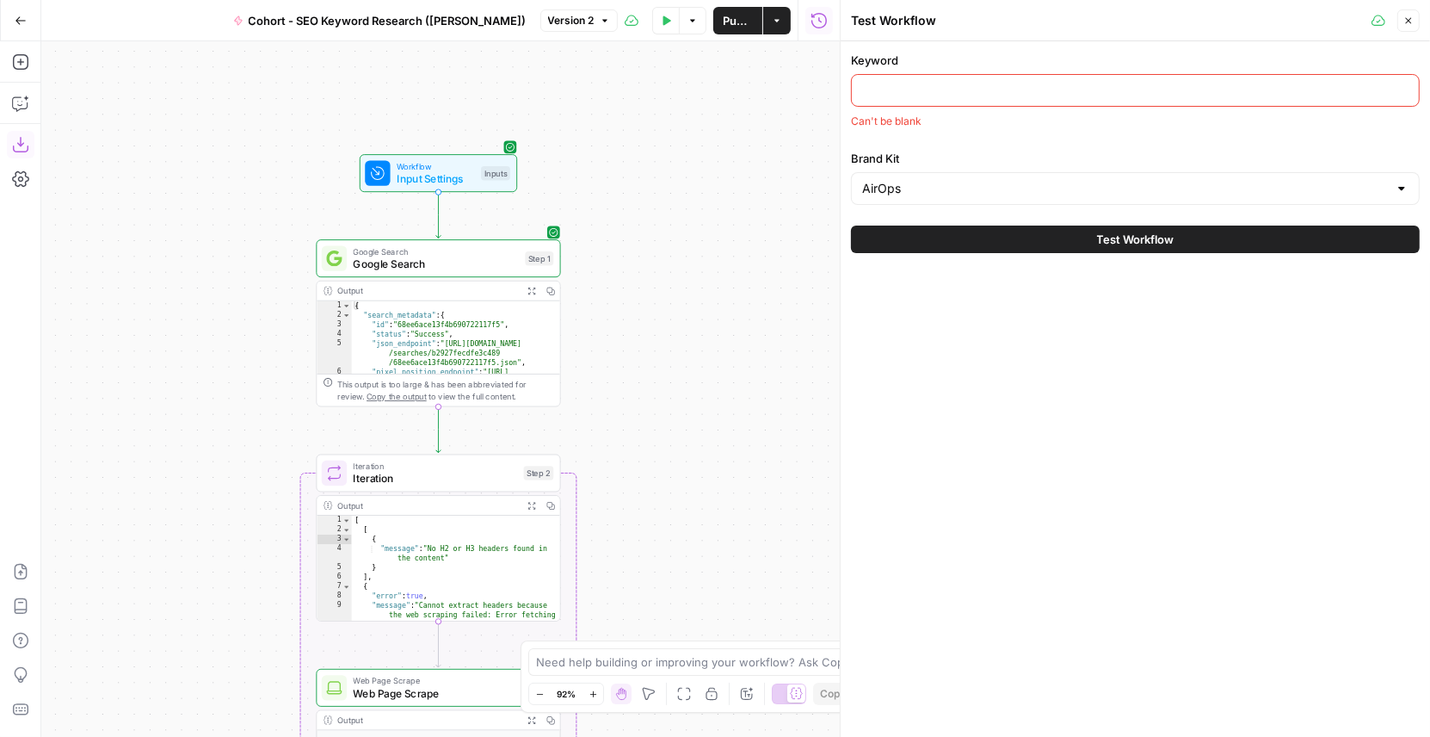
click at [911, 177] on div "AirOps" at bounding box center [1135, 188] width 569 height 33
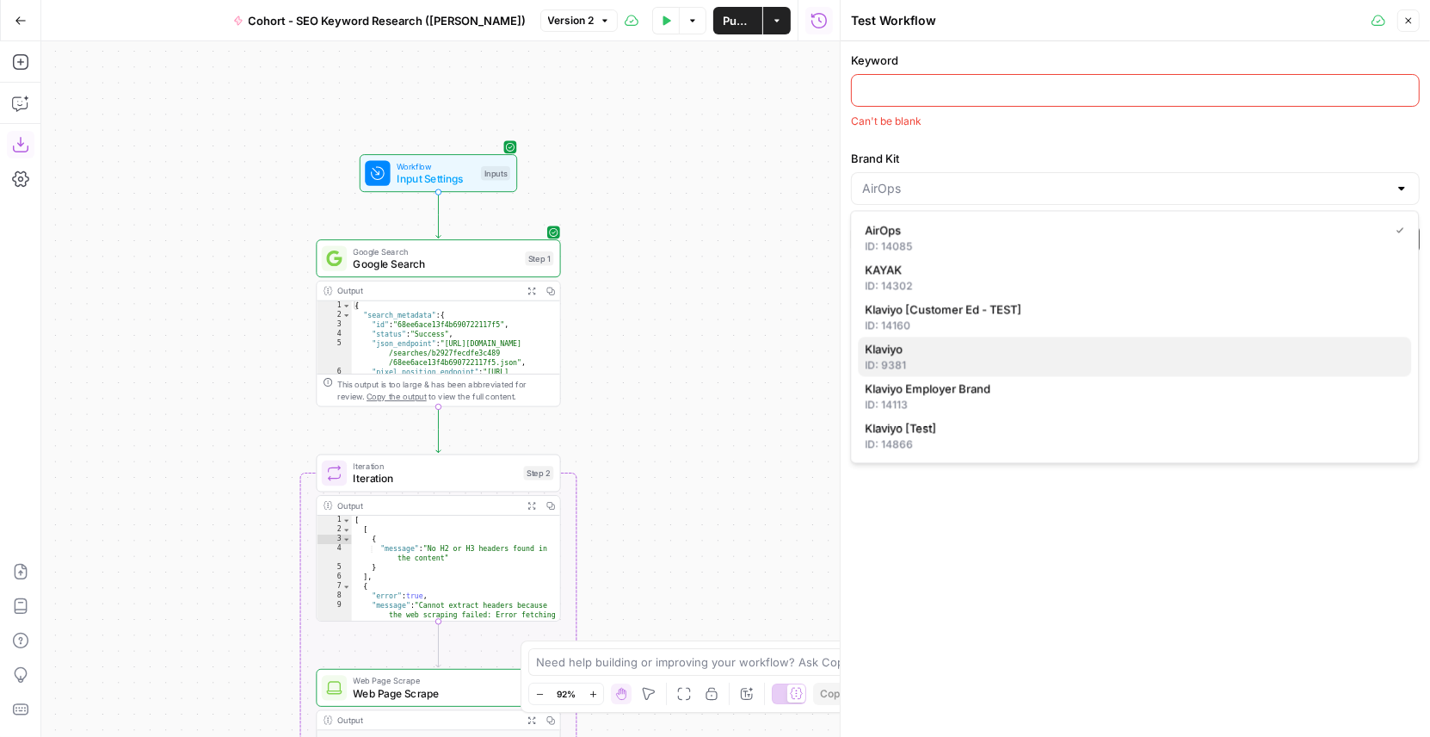
click at [915, 352] on span "Klaviyo" at bounding box center [1131, 348] width 533 height 17
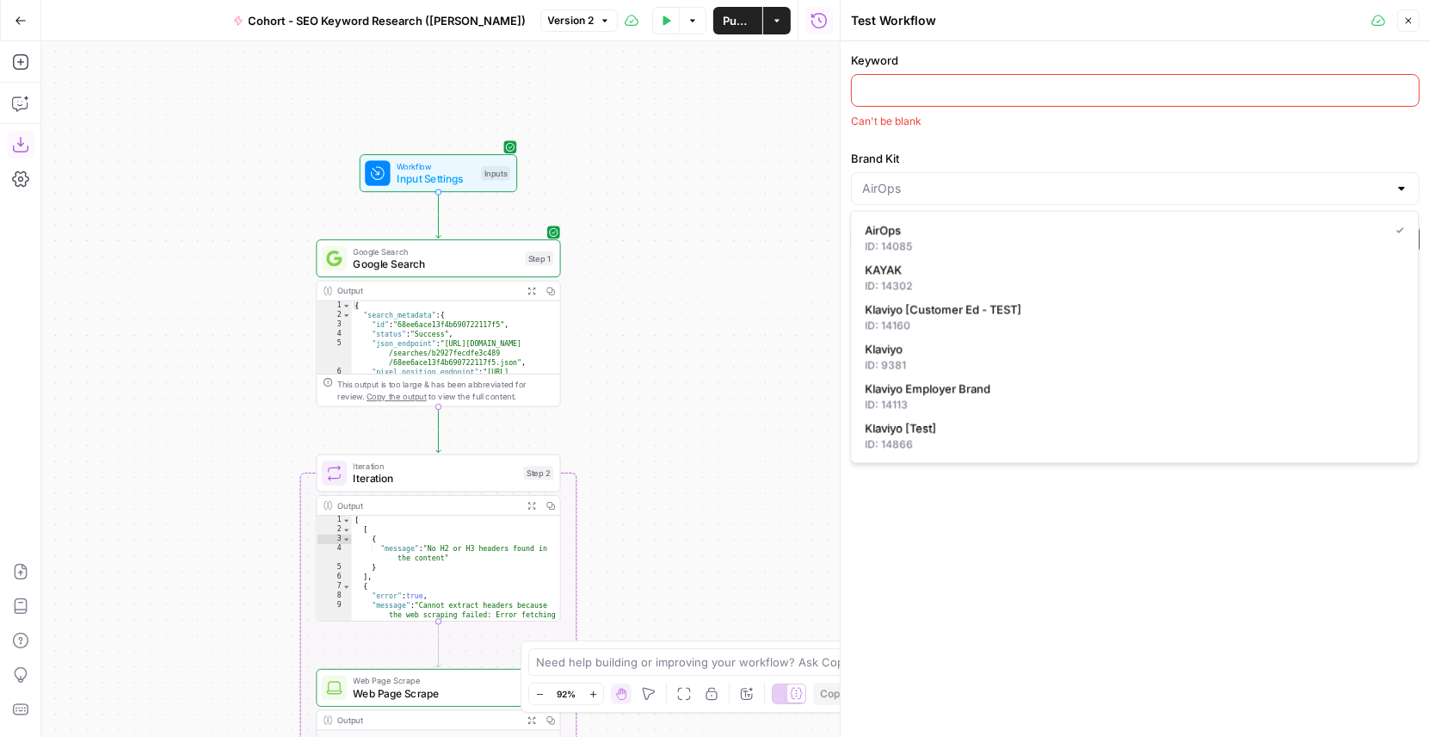
type input "Klaviyo"
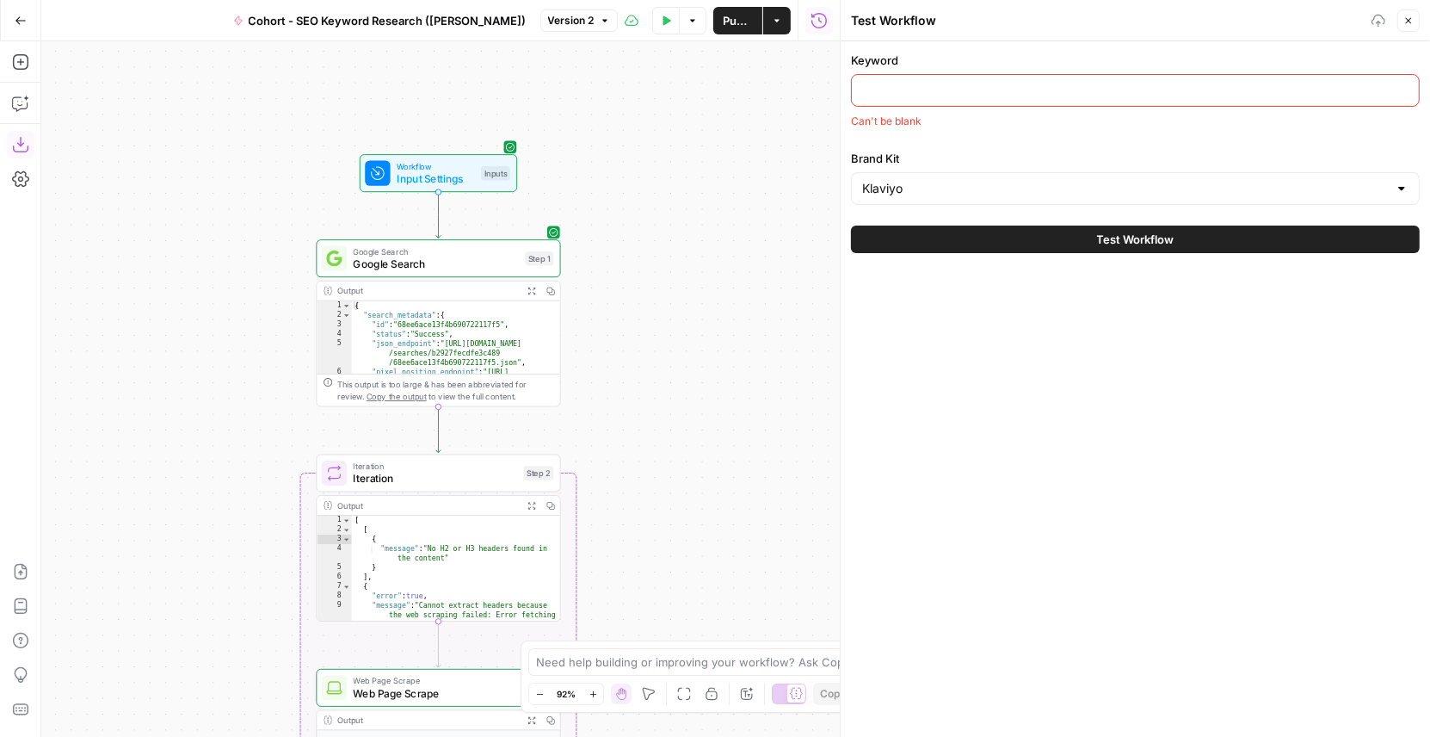
click at [928, 383] on div "Keyword Can't be blank Brand Kit Klaviyo Test Workflow" at bounding box center [1136, 388] width 590 height 695
click at [923, 92] on input "Keyword" at bounding box center [1135, 90] width 547 height 17
click at [930, 92] on input "Keyword" at bounding box center [1135, 90] width 547 height 17
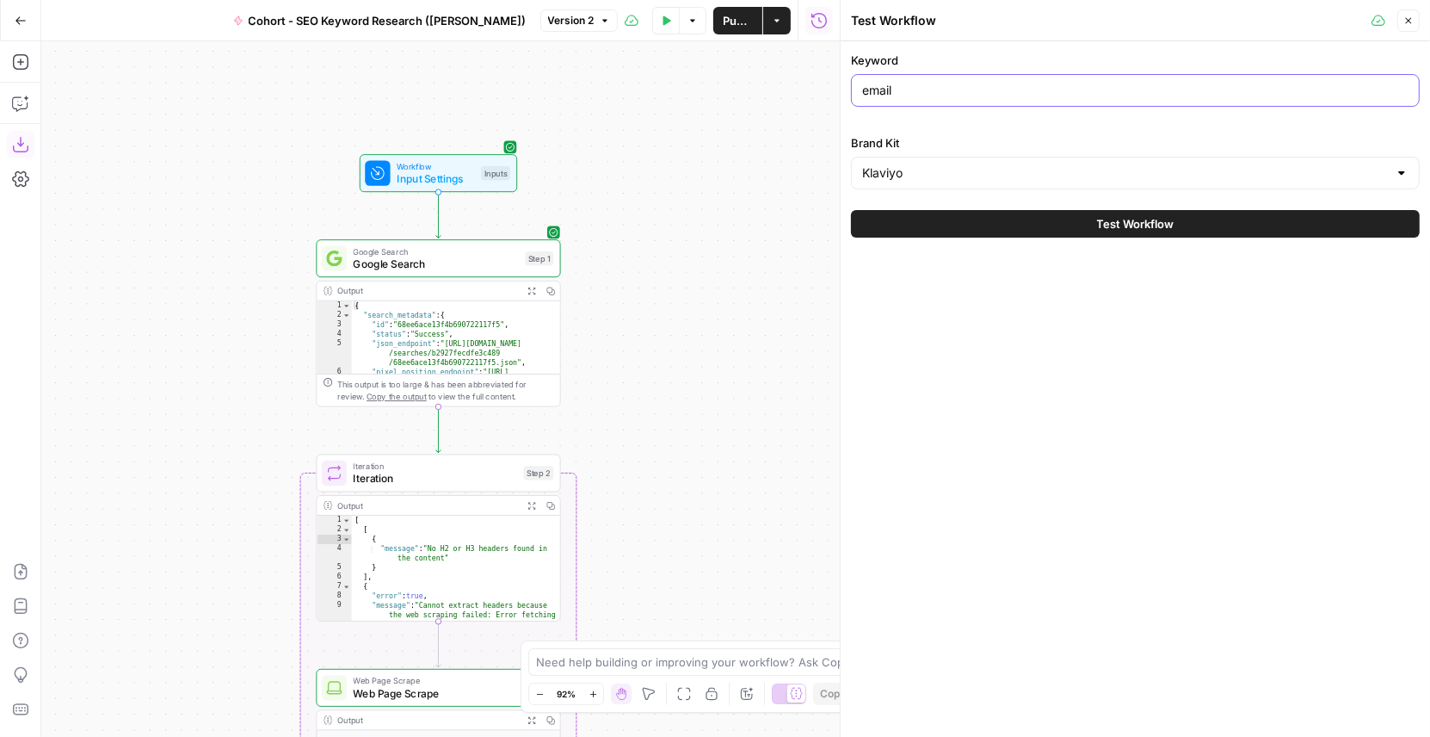
click at [936, 83] on input "email" at bounding box center [1135, 90] width 547 height 17
type input "email marketing"
click at [963, 502] on div "Keyword email marketing Brand Kit Klaviyo Test Workflow" at bounding box center [1136, 388] width 590 height 695
click at [1408, 28] on button "Close" at bounding box center [1409, 20] width 22 height 22
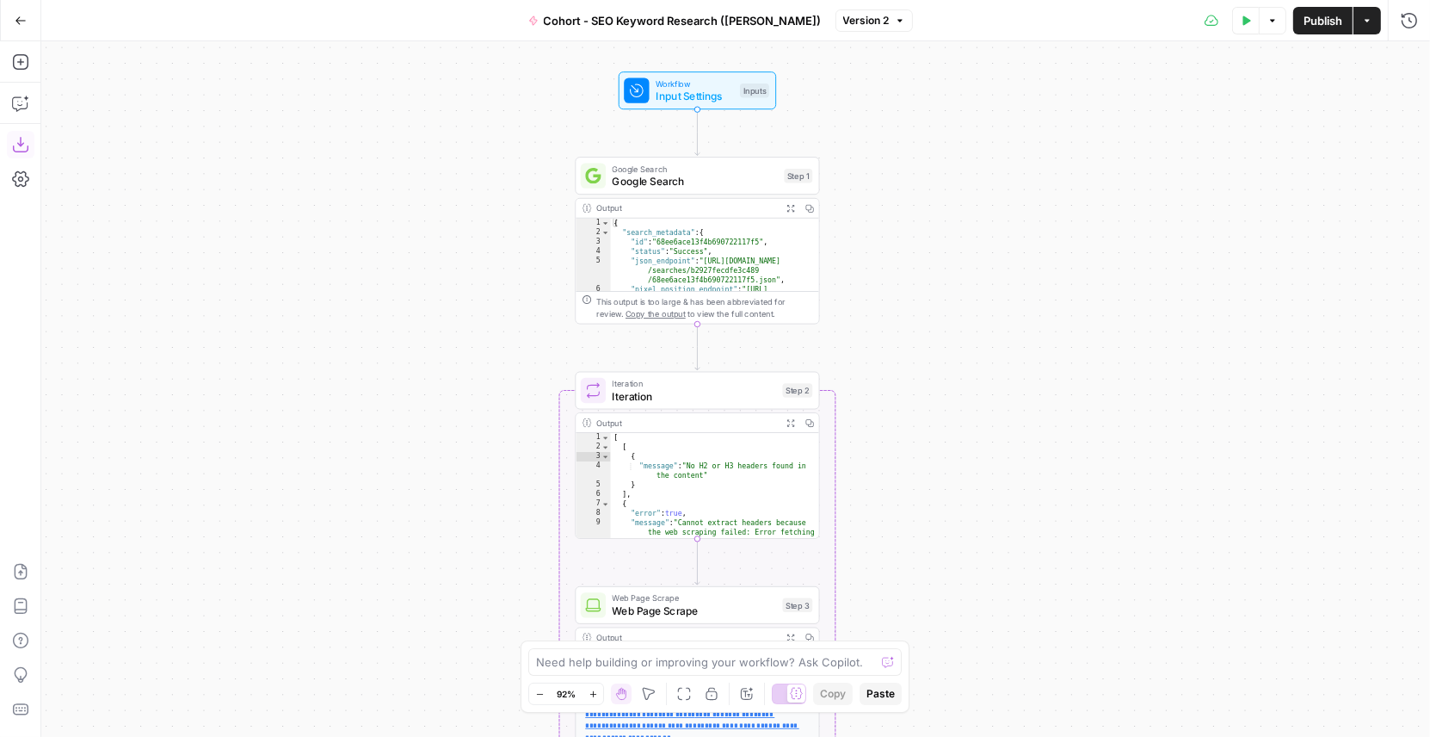
drag, startPoint x: 690, startPoint y: 299, endPoint x: 950, endPoint y: 215, distance: 273.0
click at [950, 215] on div "Workflow Input Settings Inputs Google Search Google Search Step 1 Output Expand…" at bounding box center [735, 388] width 1389 height 695
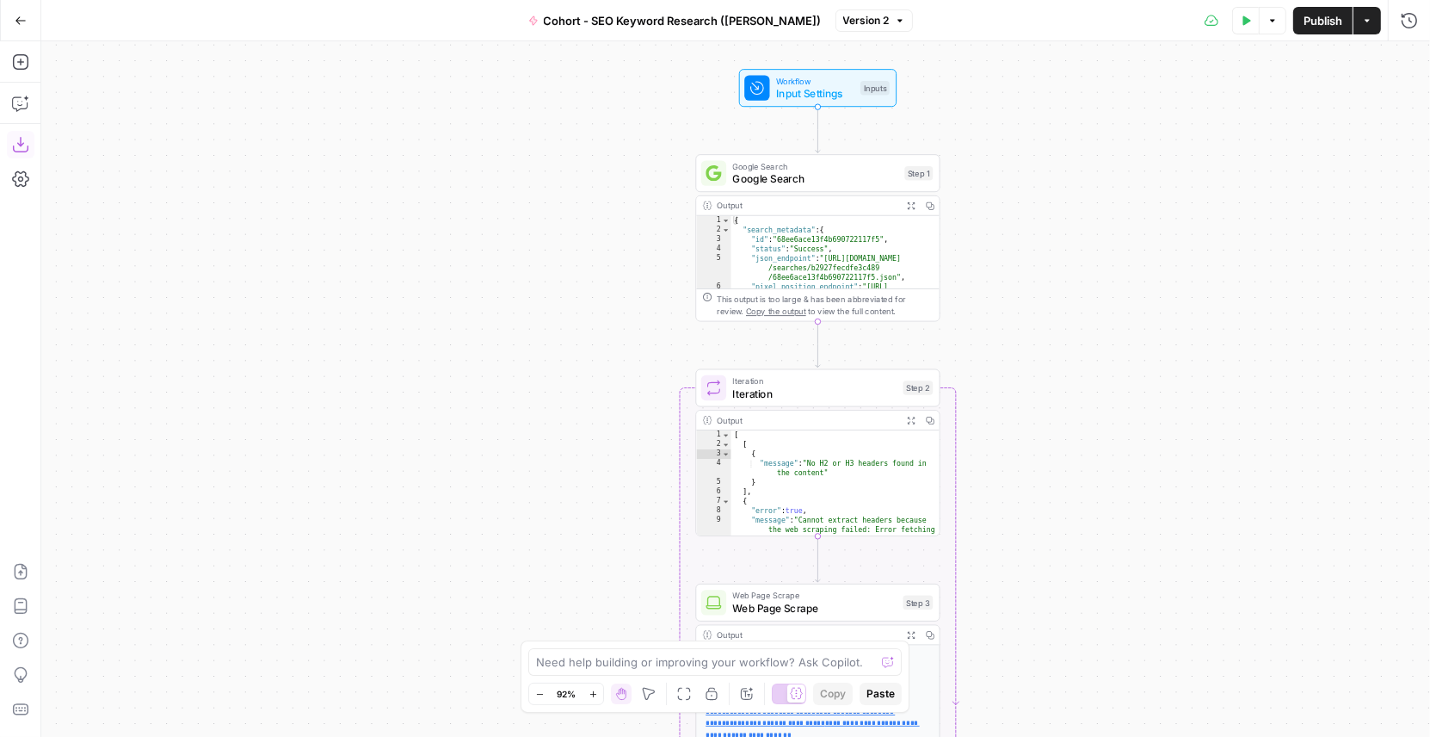
drag, startPoint x: 278, startPoint y: 281, endPoint x: 413, endPoint y: 278, distance: 135.1
click at [413, 278] on div "Workflow Input Settings Inputs Google Search Google Search Step 1 Output Expand…" at bounding box center [735, 388] width 1389 height 695
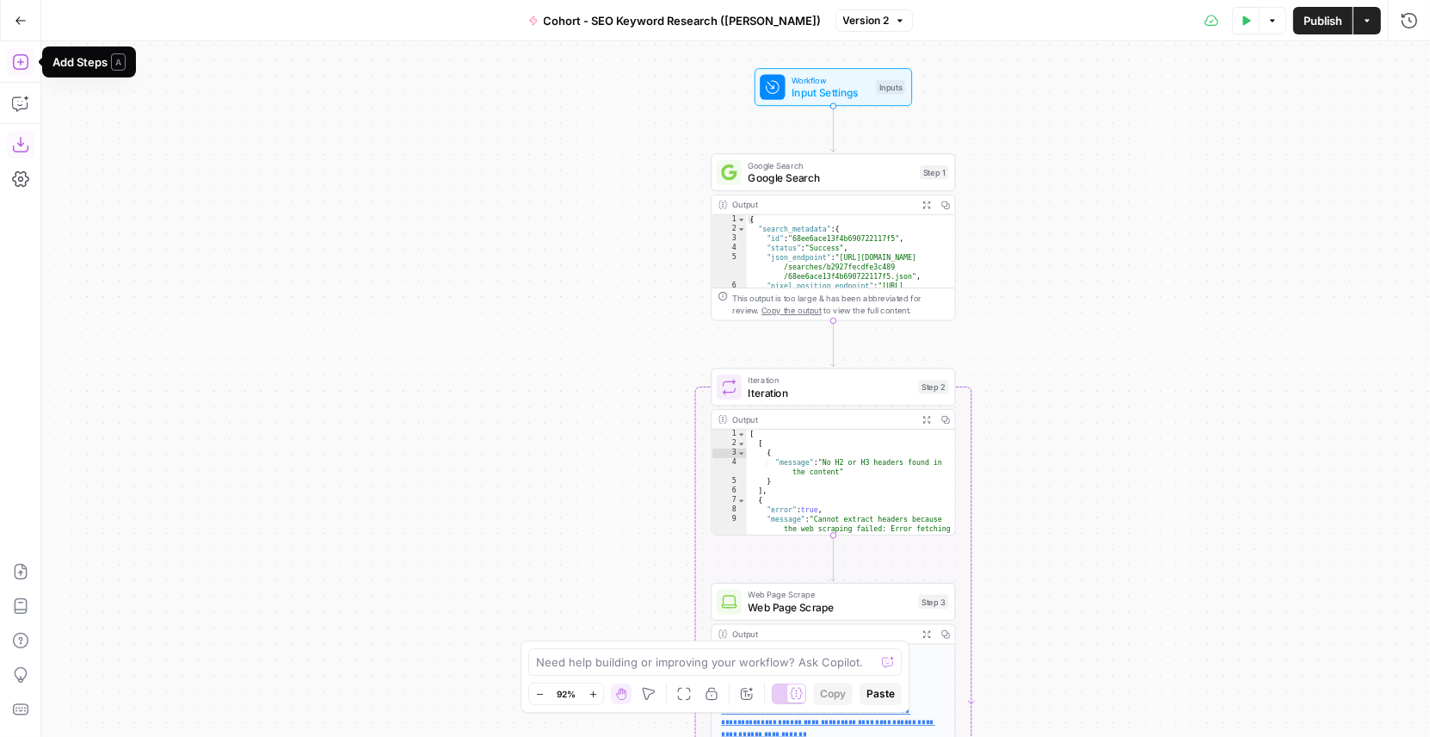
click at [19, 59] on icon "button" at bounding box center [20, 61] width 17 height 17
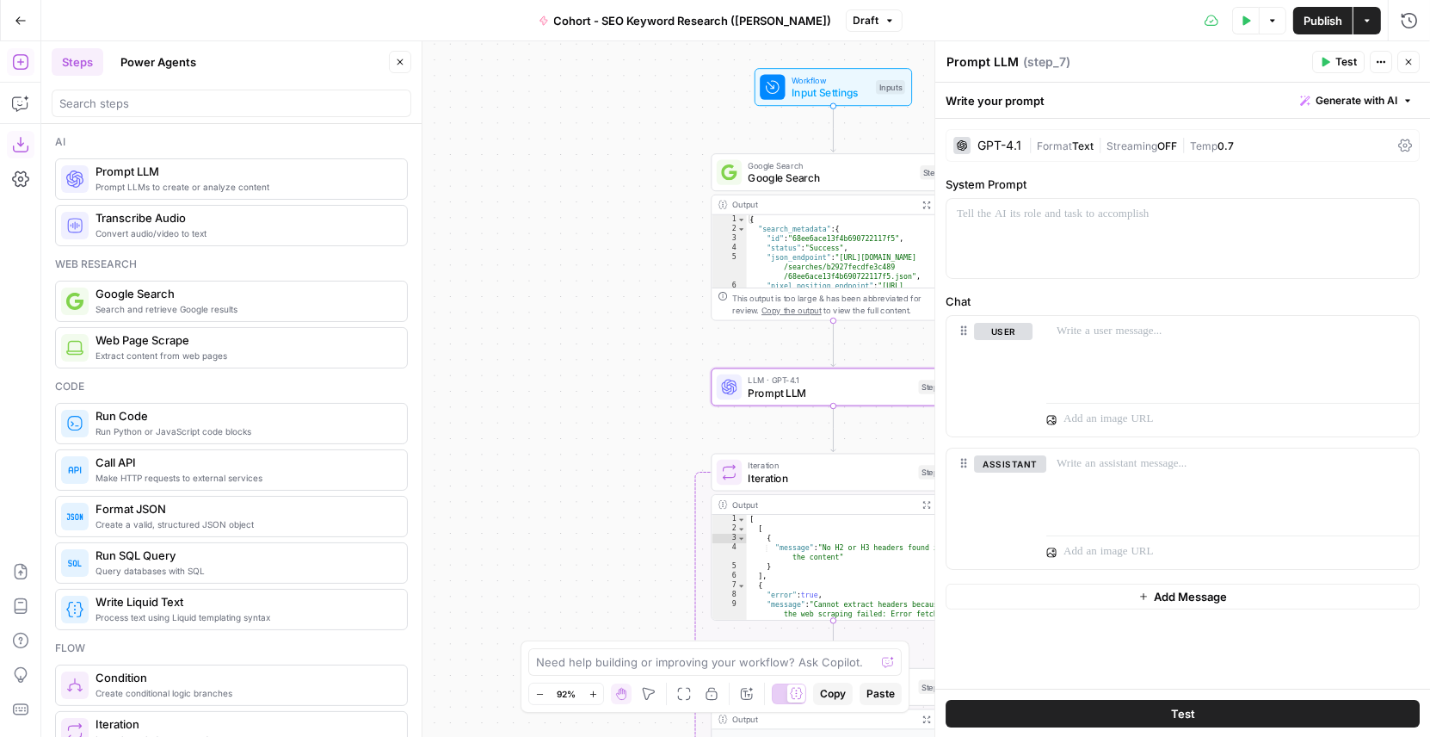
click at [398, 53] on button "Close" at bounding box center [400, 62] width 22 height 22
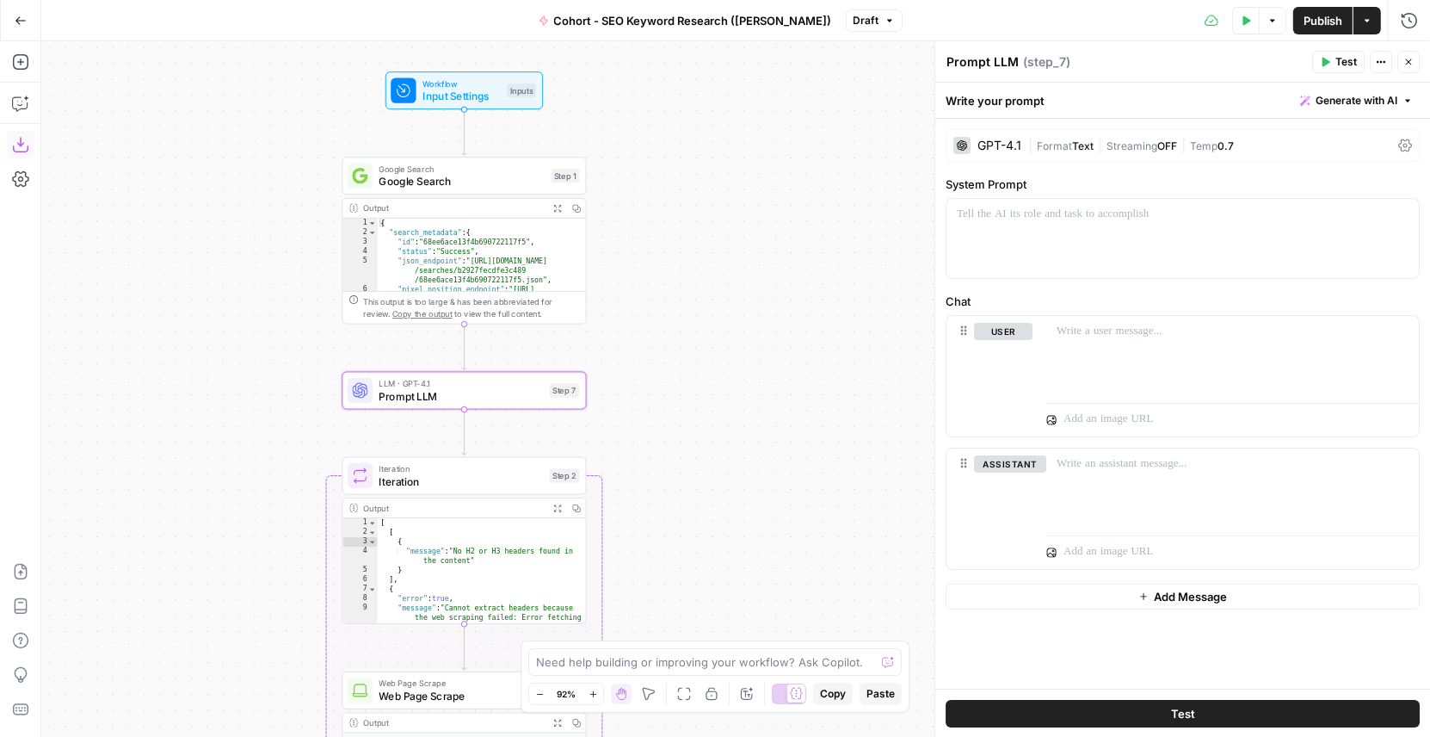
drag, startPoint x: 584, startPoint y: 332, endPoint x: 207, endPoint y: 337, distance: 377.9
click at [207, 337] on div "Workflow Input Settings Inputs Google Search Google Search Step 1 Output Expand…" at bounding box center [735, 388] width 1389 height 695
click at [983, 62] on textarea "Prompt LLM" at bounding box center [983, 61] width 72 height 17
type textarea "Check if Blog Post"
click at [1154, 66] on div "Check if Blog Post Check if Blog Post ( step_7 )" at bounding box center [1126, 61] width 361 height 19
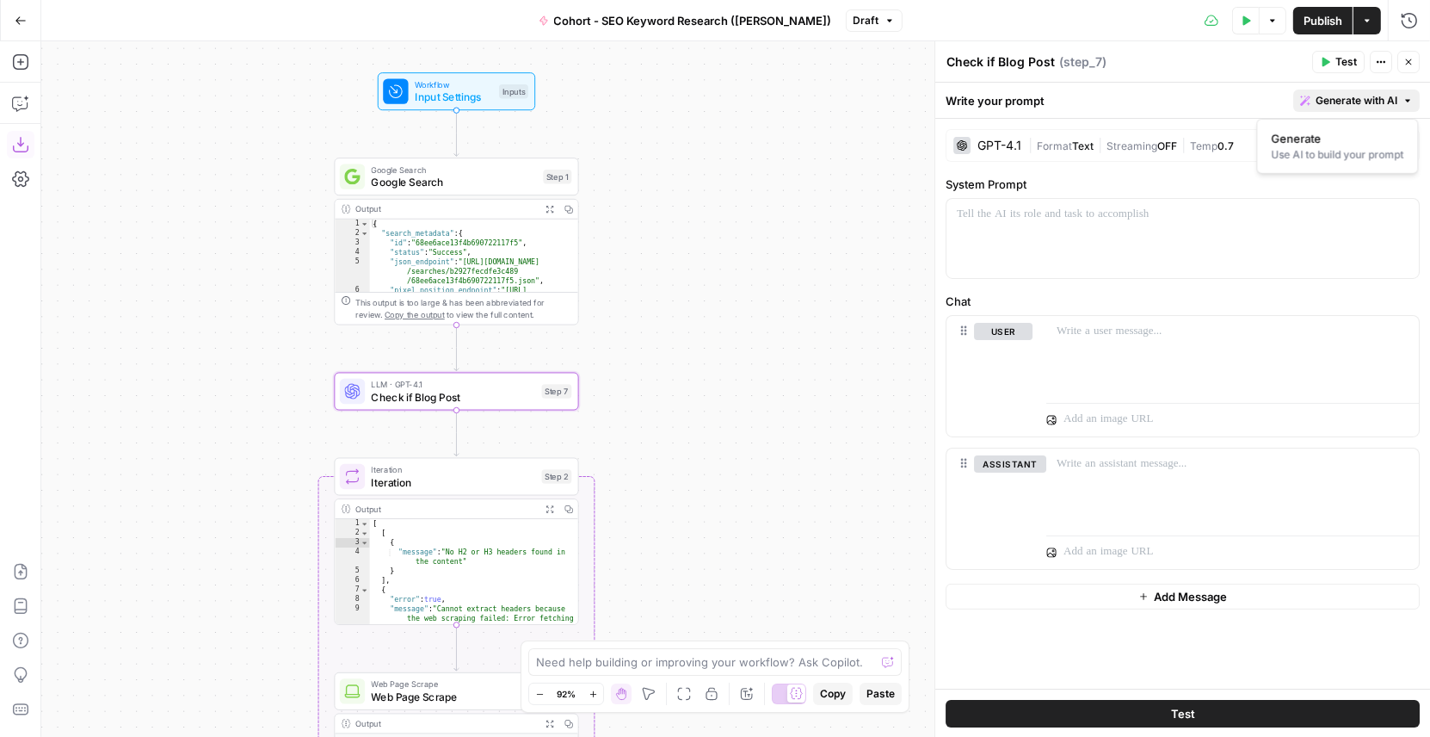
click at [1350, 94] on span "Generate with AI" at bounding box center [1357, 100] width 82 height 15
click at [1308, 147] on div "Use AI to build your prompt" at bounding box center [1338, 154] width 133 height 15
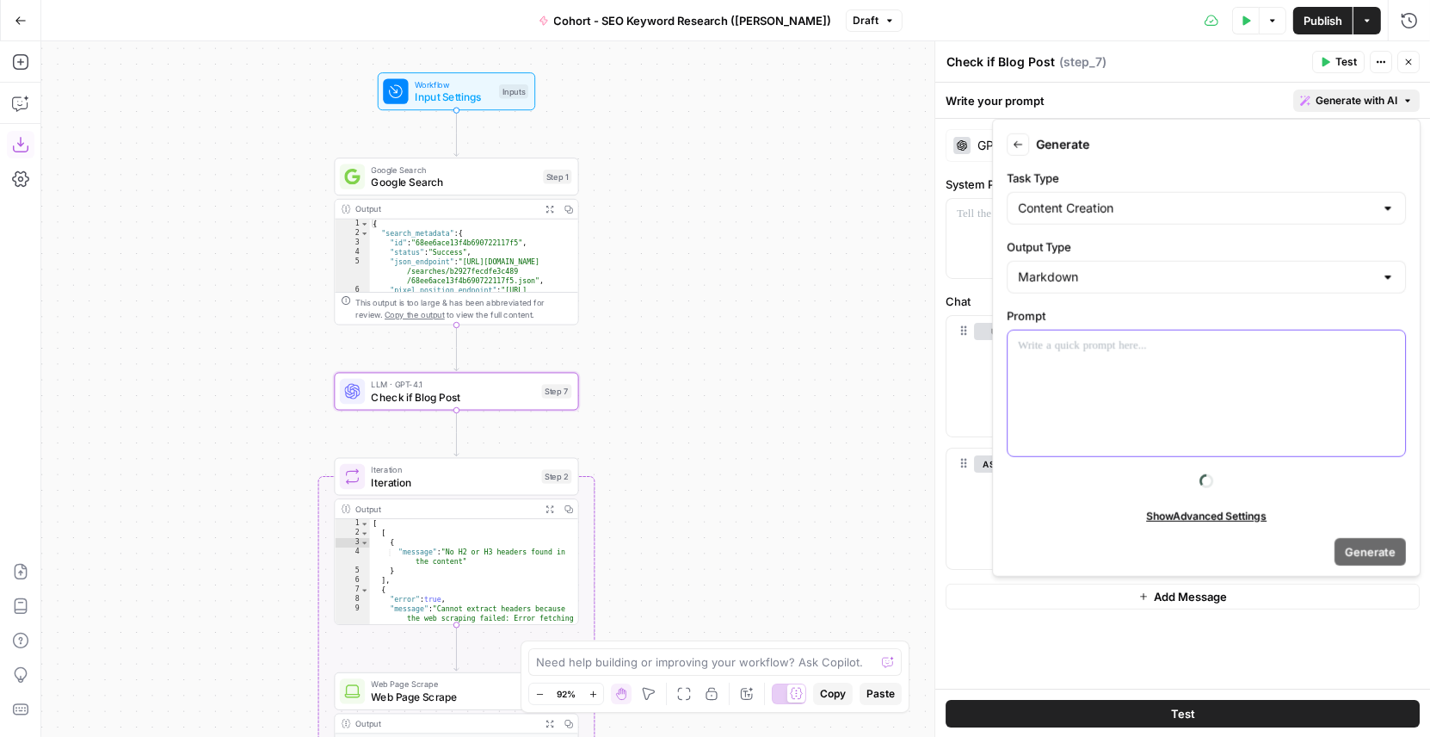
click at [1063, 375] on div at bounding box center [1207, 393] width 398 height 126
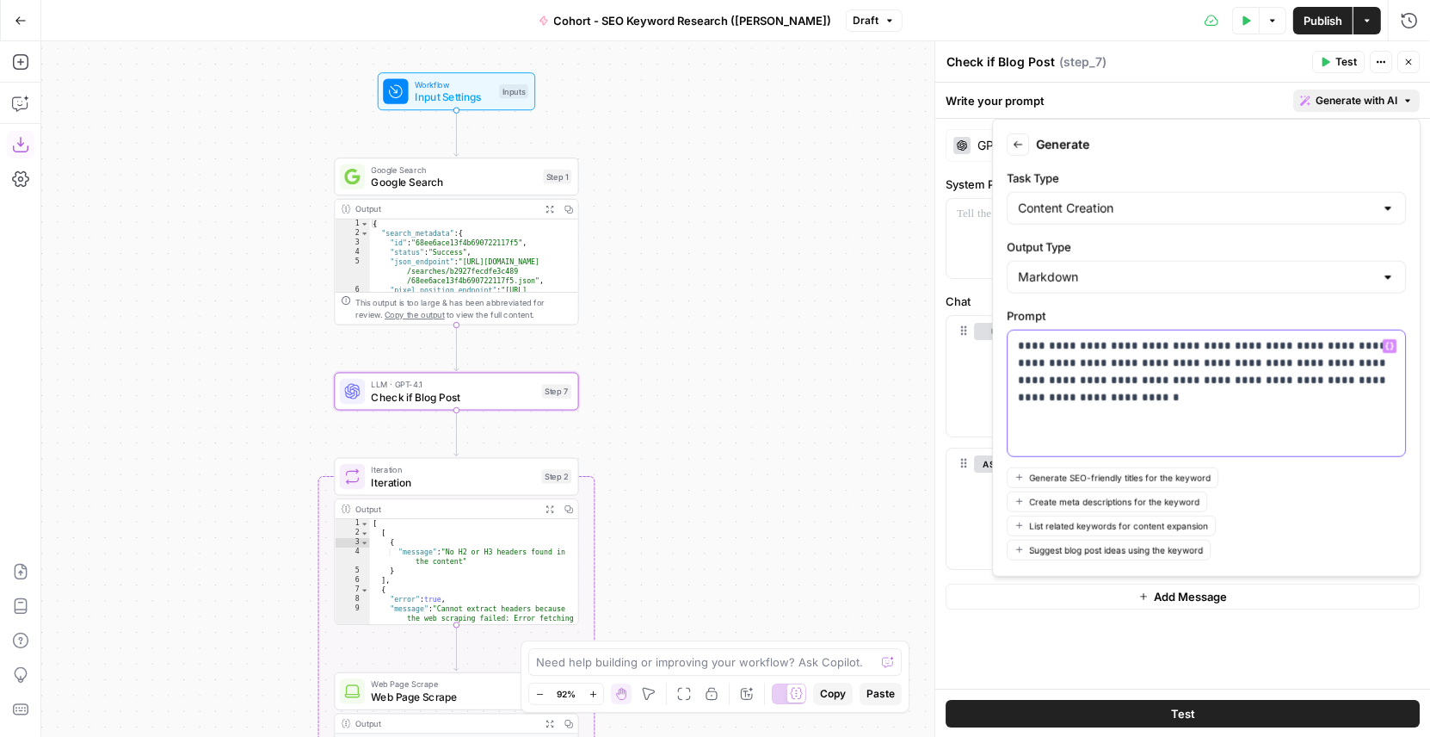
click at [1186, 386] on div "**********" at bounding box center [1207, 393] width 398 height 126
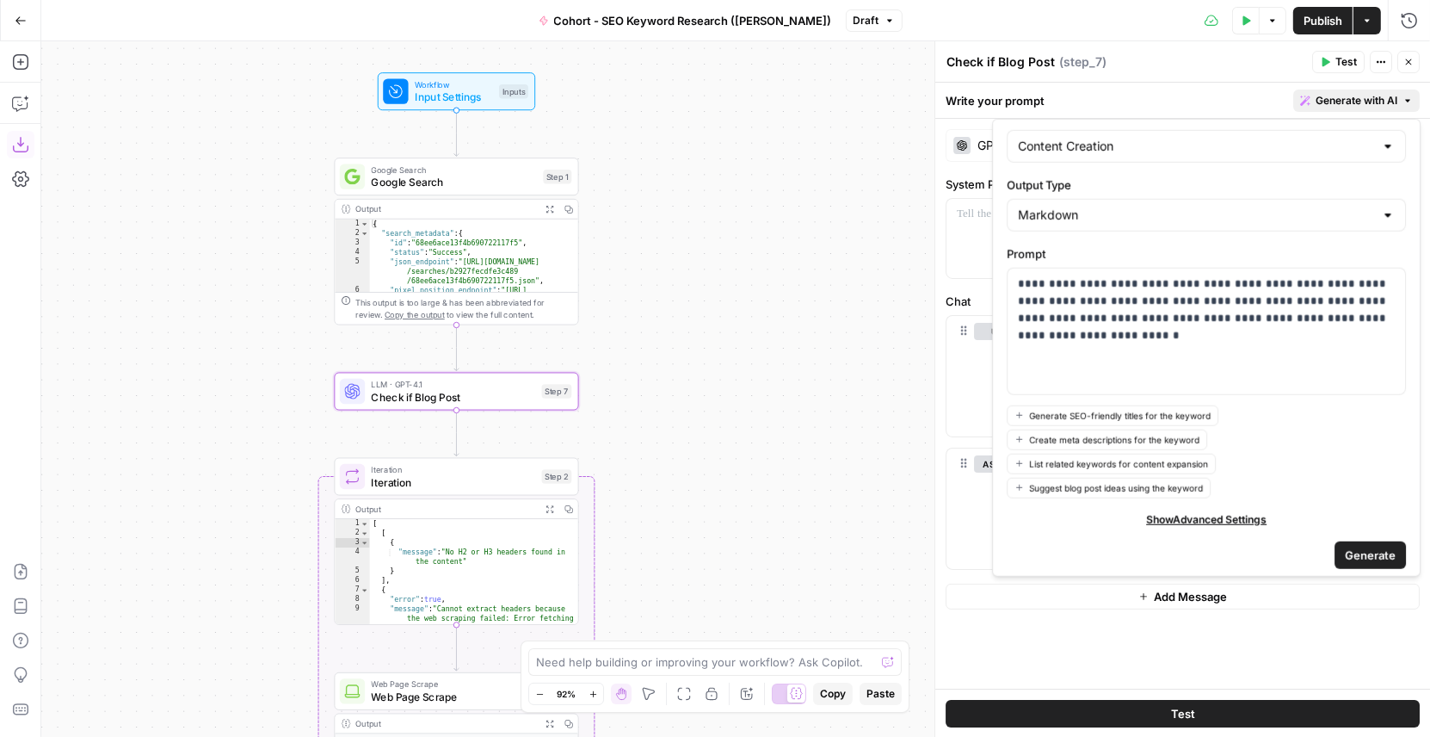
click at [1370, 548] on span "Generate" at bounding box center [1370, 555] width 51 height 17
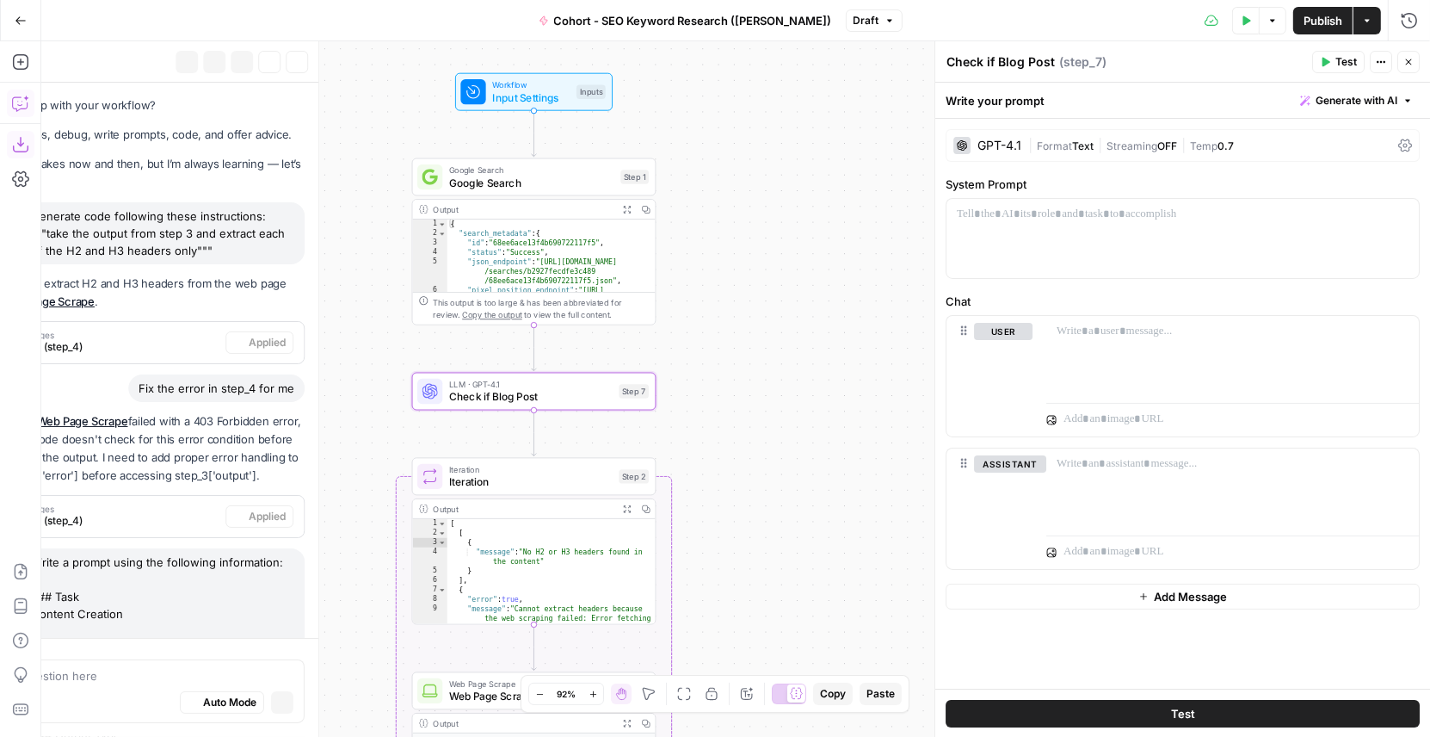
scroll to position [545, 0]
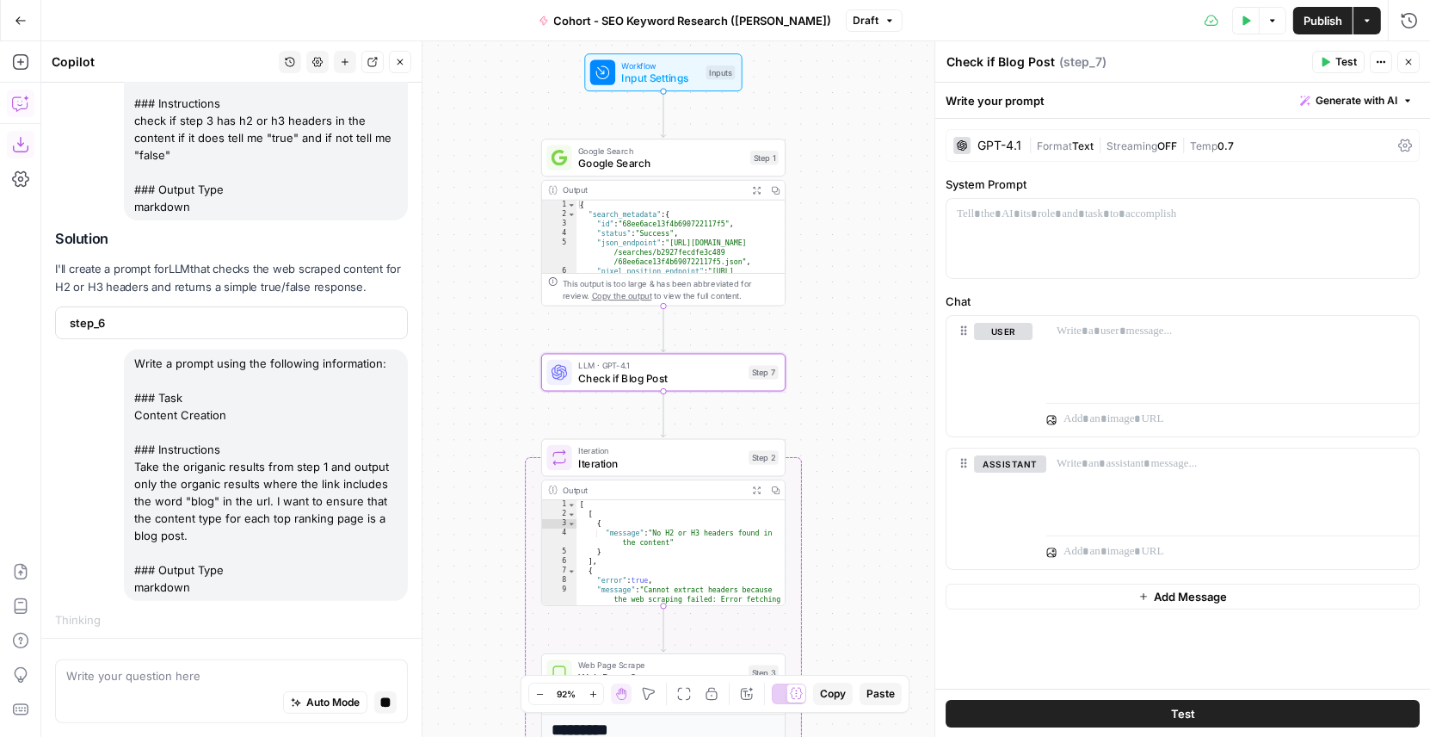
drag, startPoint x: 782, startPoint y: 414, endPoint x: 868, endPoint y: 395, distance: 88.1
click at [868, 395] on div "Workflow Input Settings Inputs Google Search Google Search Step 1 Output Expand…" at bounding box center [735, 388] width 1389 height 695
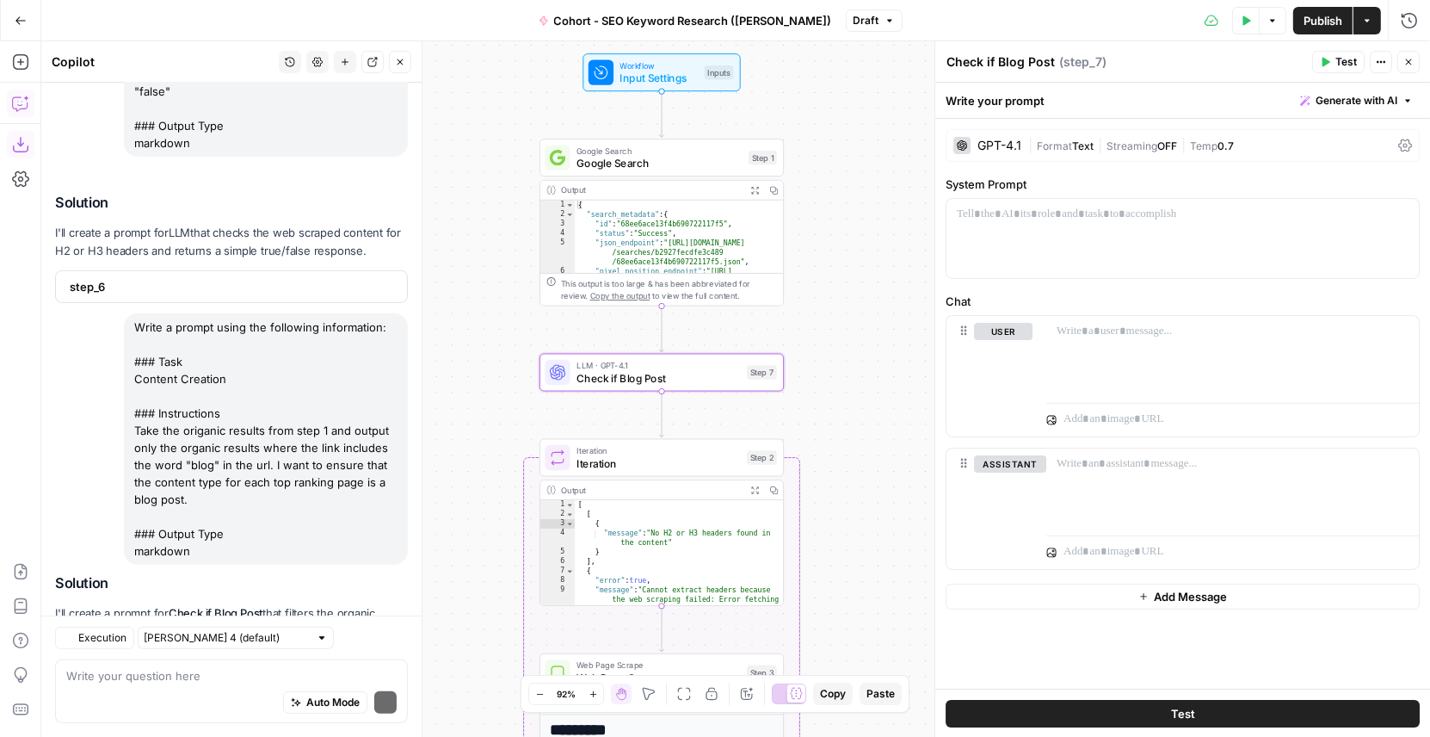
scroll to position [796, 0]
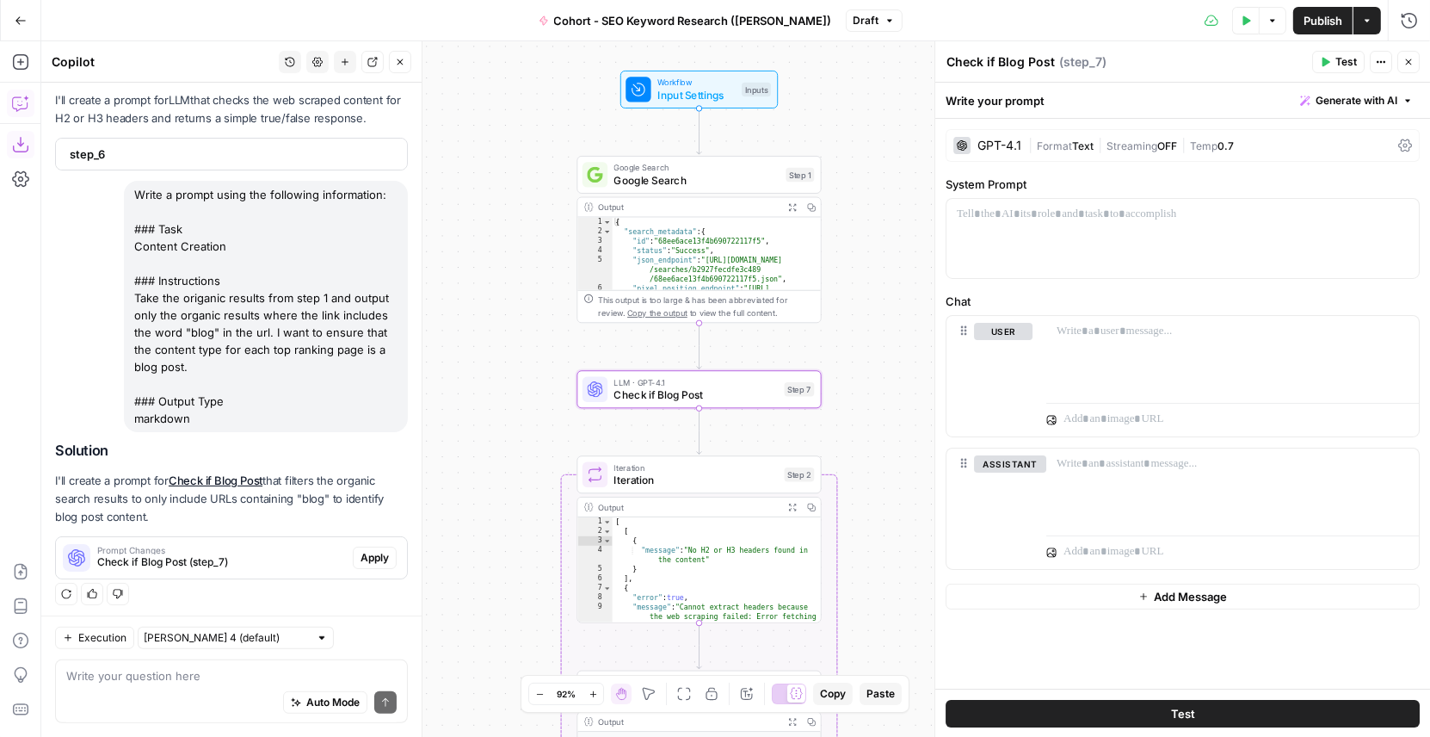
click at [375, 556] on span "Apply" at bounding box center [375, 557] width 28 height 15
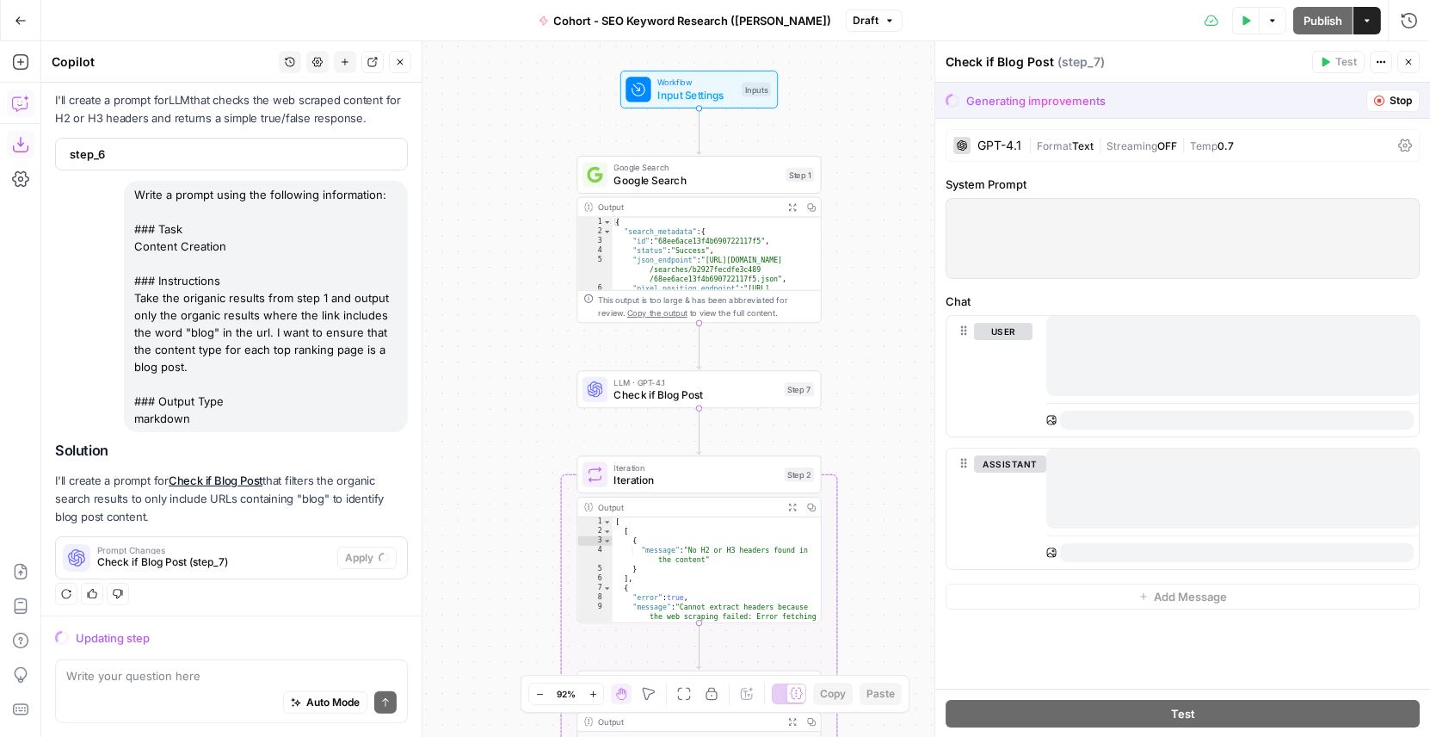
scroll to position [714, 0]
drag, startPoint x: 198, startPoint y: 364, endPoint x: 132, endPoint y: 299, distance: 93.1
click at [132, 299] on div "Write a prompt using the following information: ### Task Content Creation ### I…" at bounding box center [266, 305] width 284 height 251
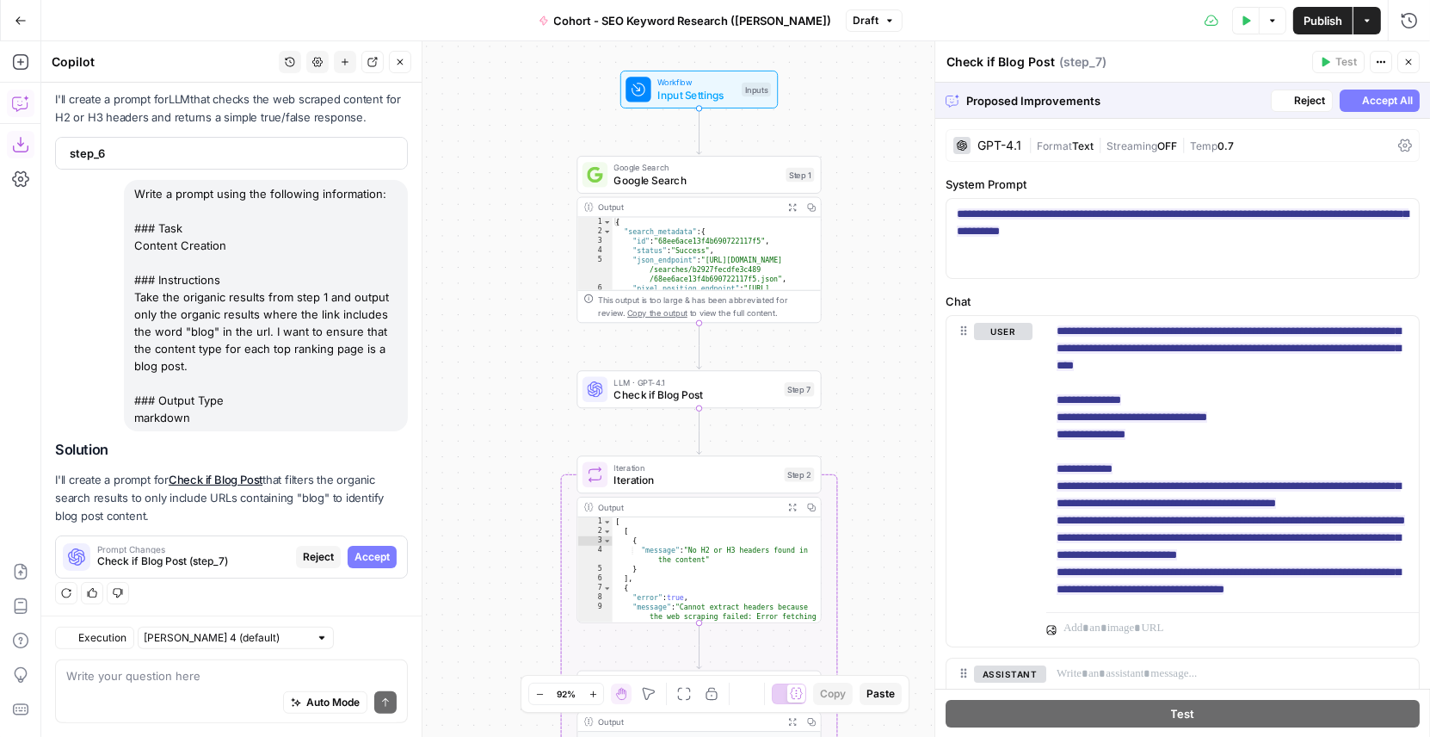
scroll to position [713, 0]
click at [226, 369] on div "Write a prompt using the following information: ### Task Content Creation ### I…" at bounding box center [266, 307] width 284 height 251
drag, startPoint x: 189, startPoint y: 366, endPoint x: 133, endPoint y: 297, distance: 89.3
click at [133, 297] on div "Write a prompt using the following information: ### Task Content Creation ### I…" at bounding box center [266, 307] width 284 height 251
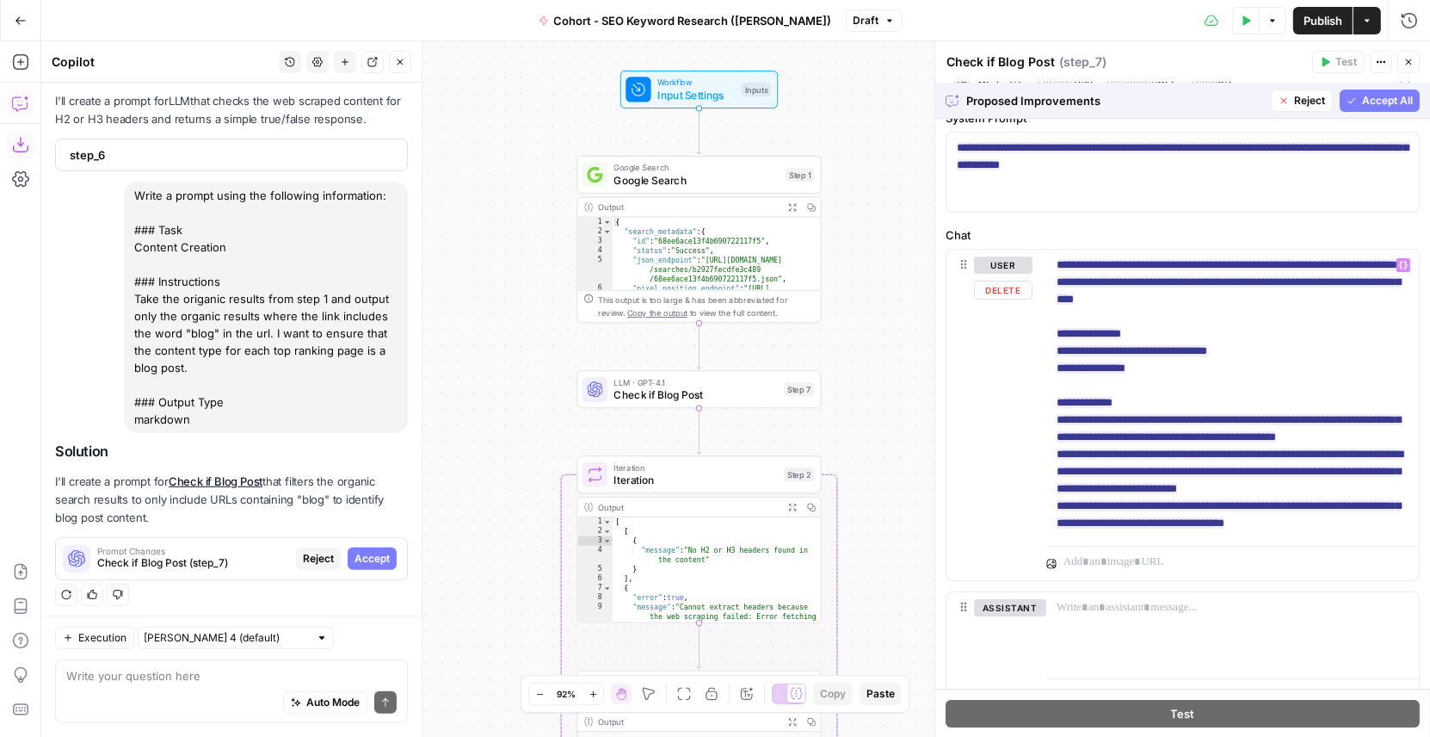
scroll to position [0, 0]
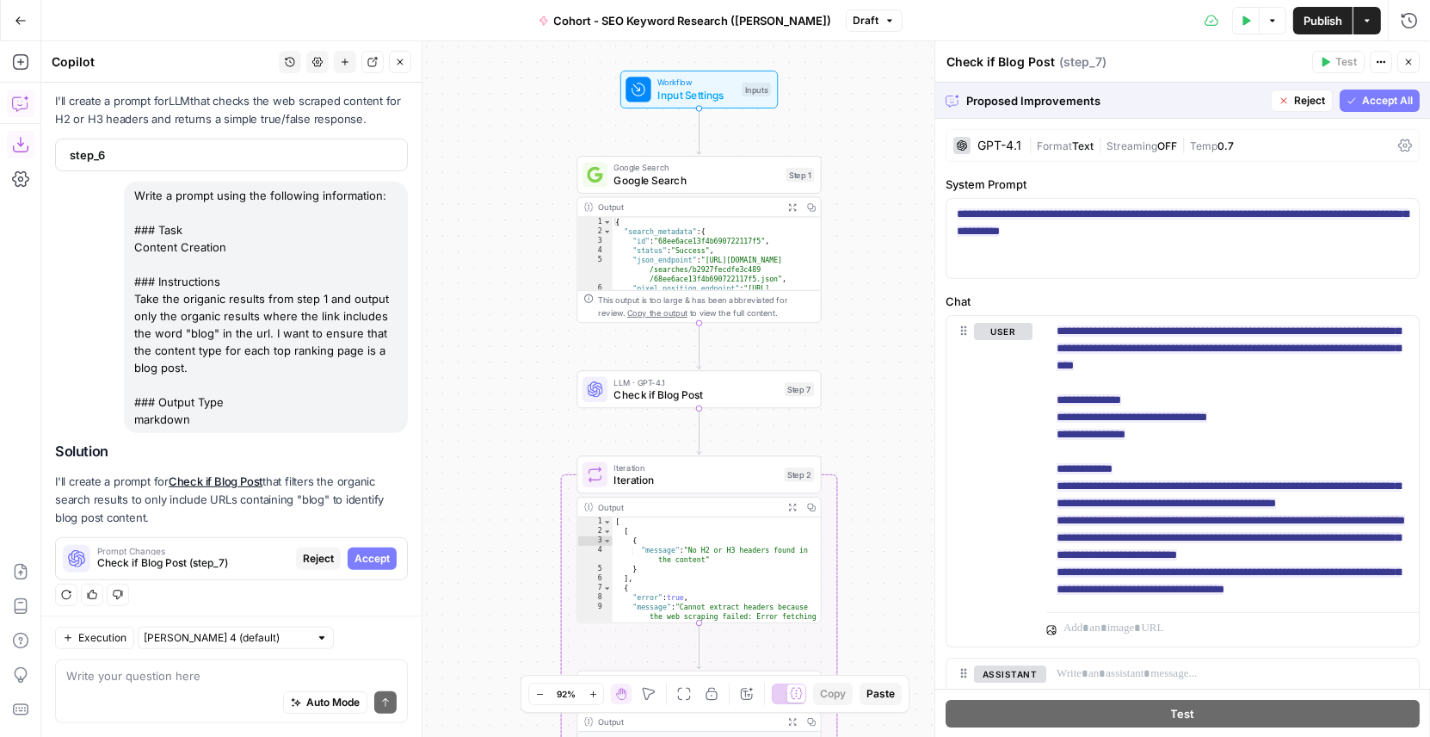
click at [1380, 101] on span "Accept All" at bounding box center [1387, 100] width 51 height 15
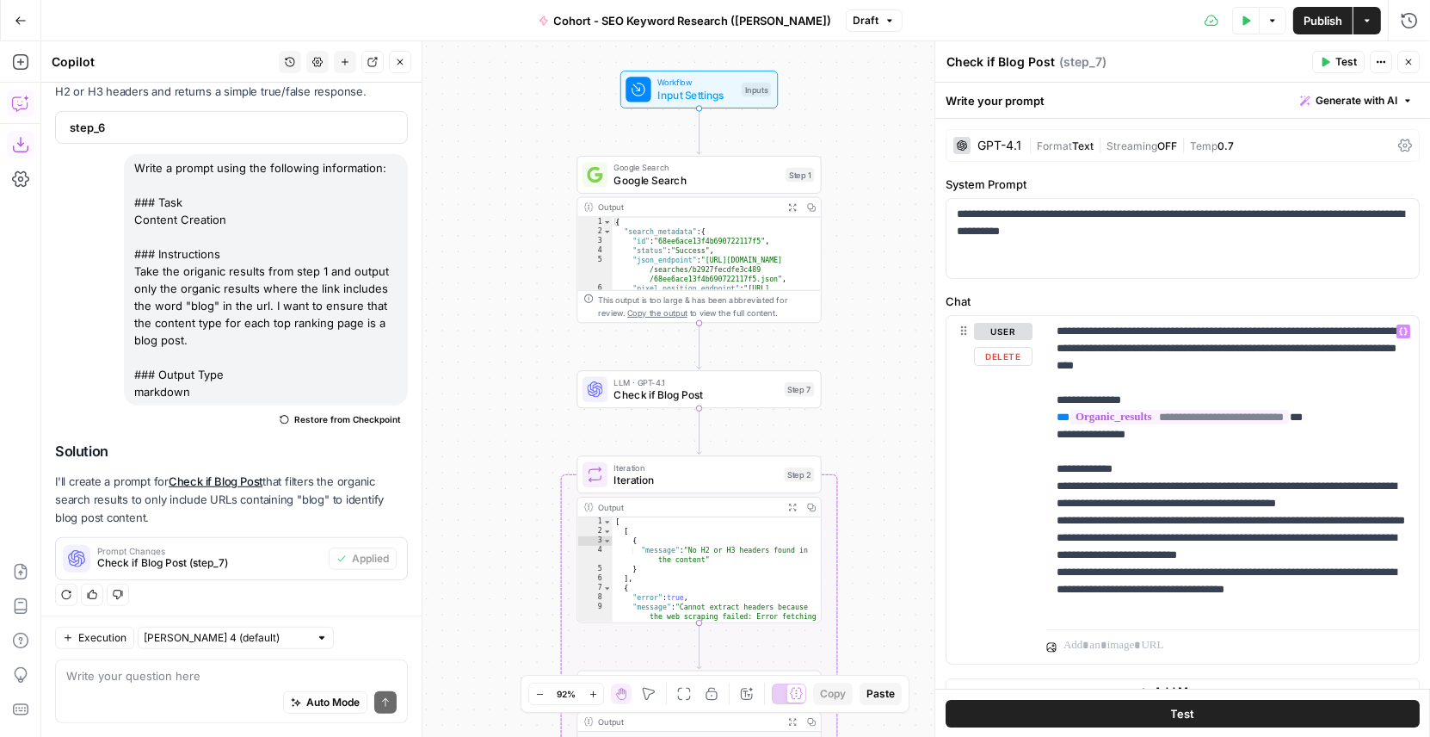
scroll to position [22, 0]
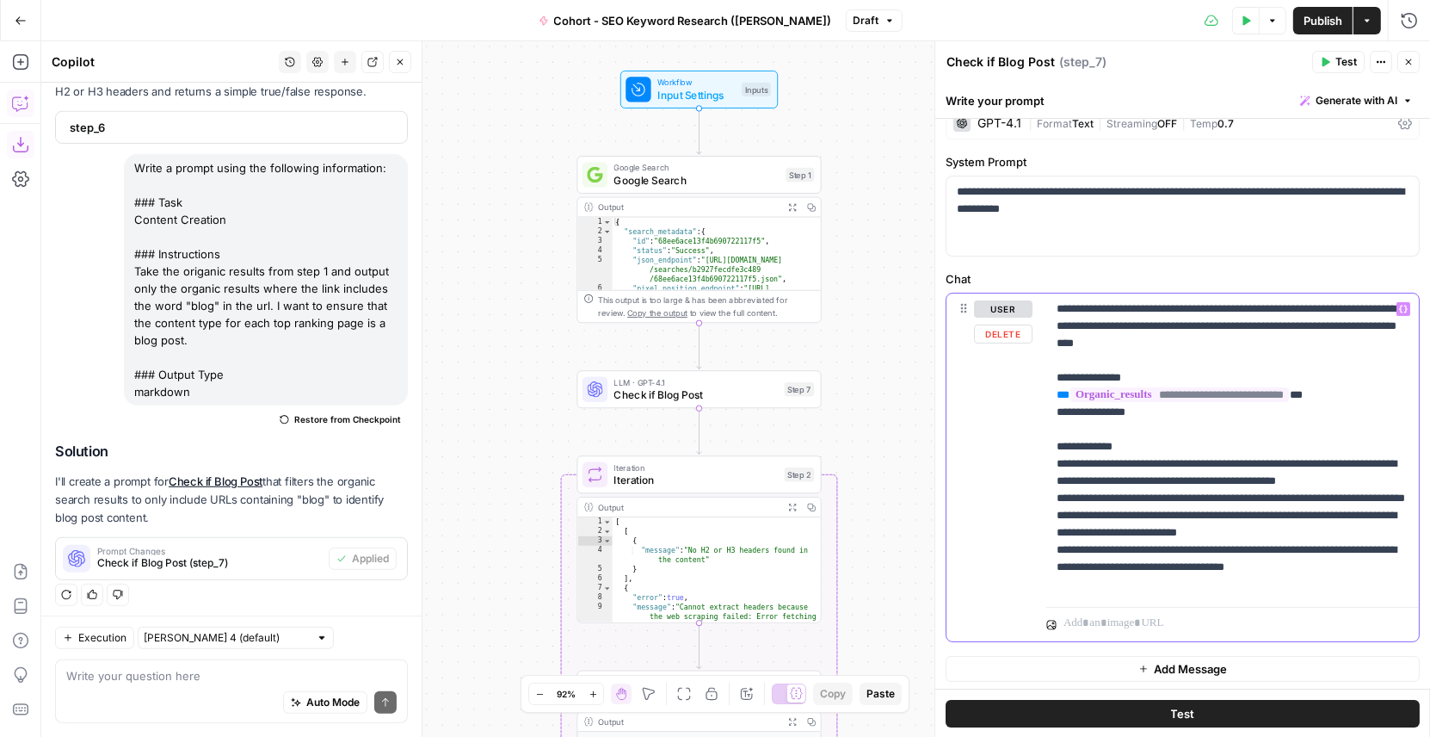
click at [1177, 559] on p "**********" at bounding box center [1233, 446] width 353 height 293
click at [1340, 66] on span "Test" at bounding box center [1347, 61] width 22 height 15
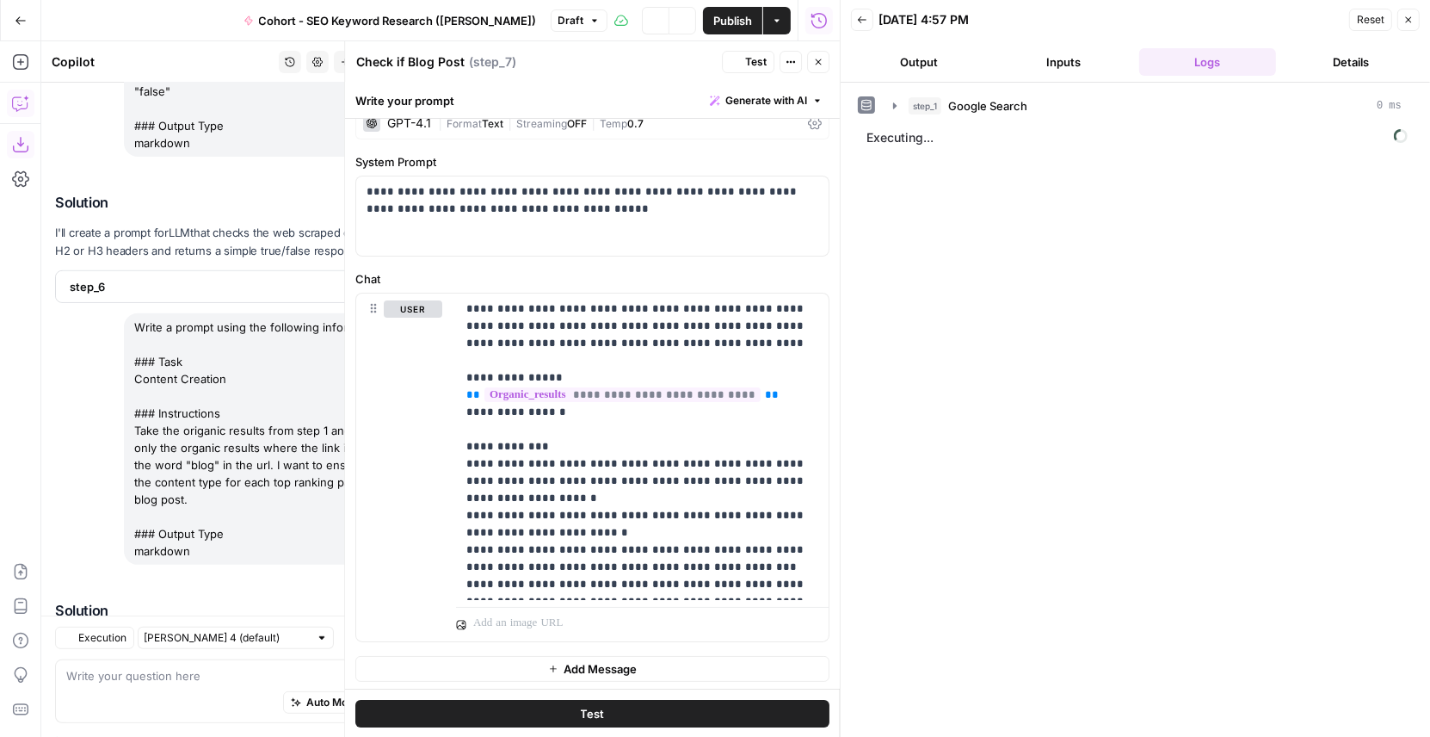
scroll to position [823, 0]
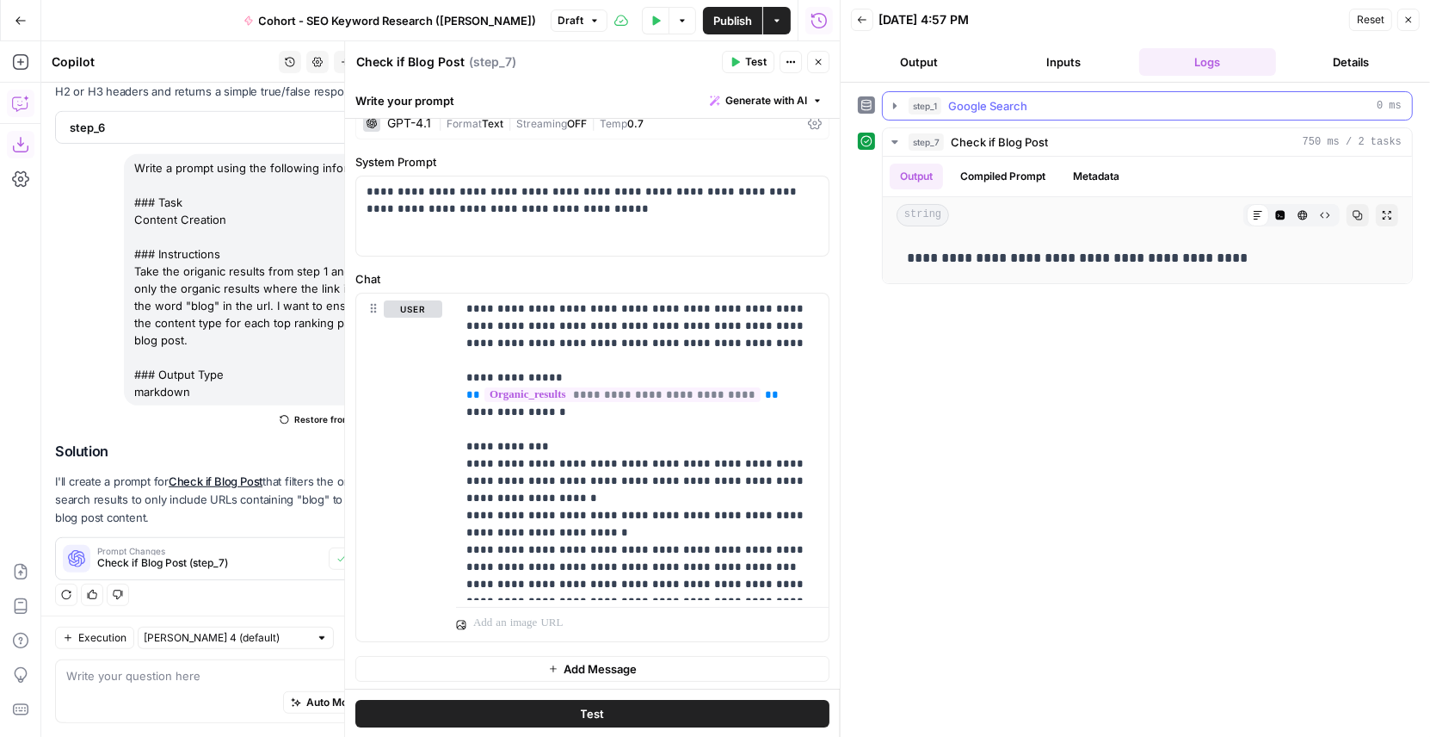
click at [936, 108] on span "step_1" at bounding box center [925, 105] width 33 height 17
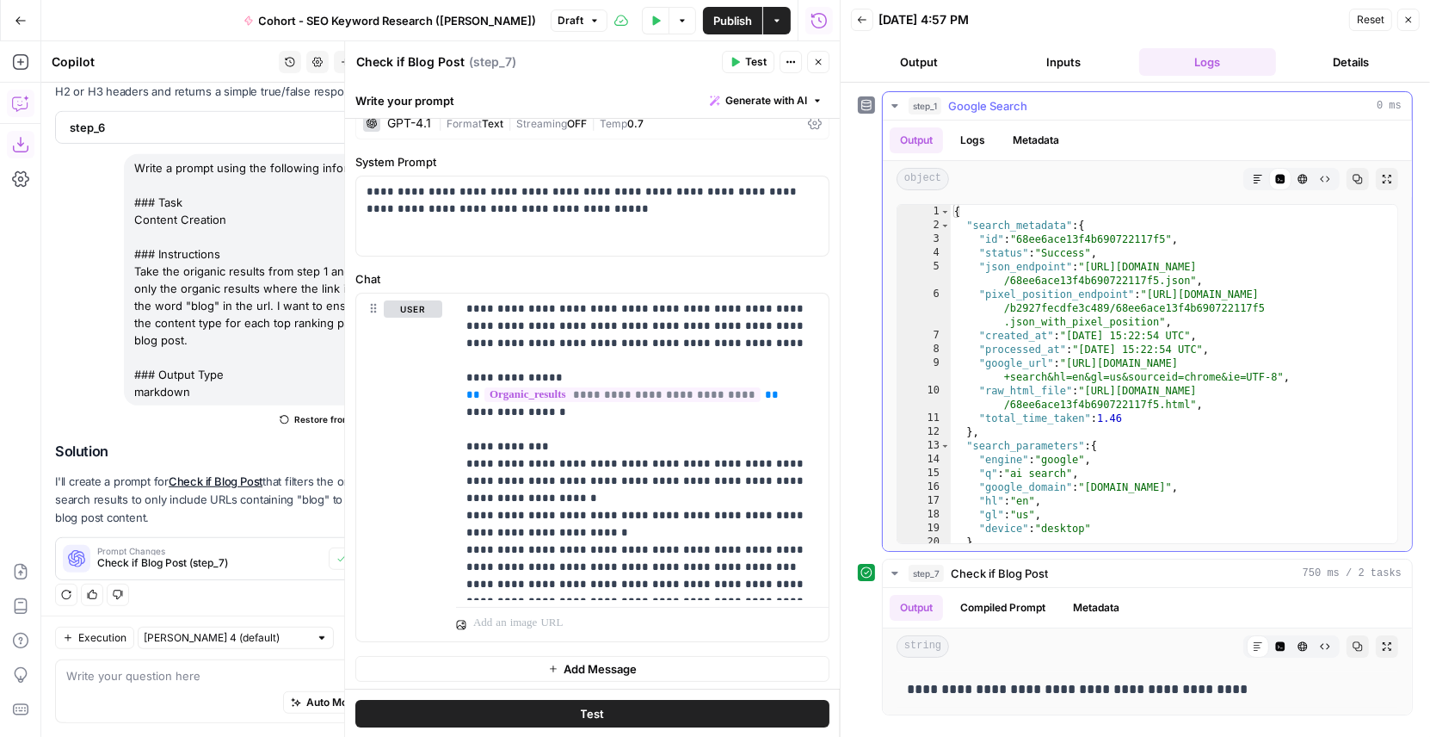
type textarea "**********"
click at [1114, 460] on div "{ "search_metadata" : { "id" : "68ee6ace13f4b690722117f5" , "status" : "Success…" at bounding box center [1175, 388] width 448 height 367
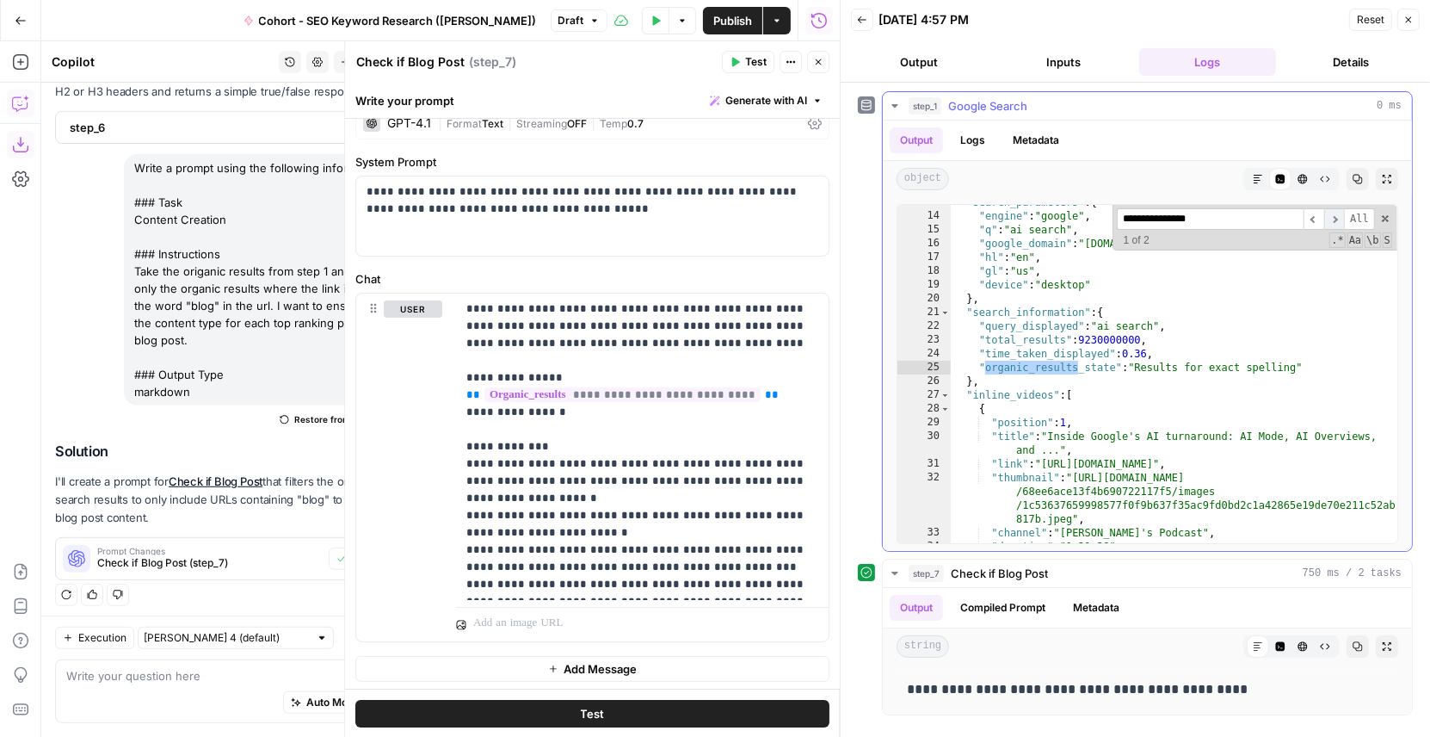
type input "**********"
click at [1336, 214] on span "​" at bounding box center [1335, 219] width 21 height 22
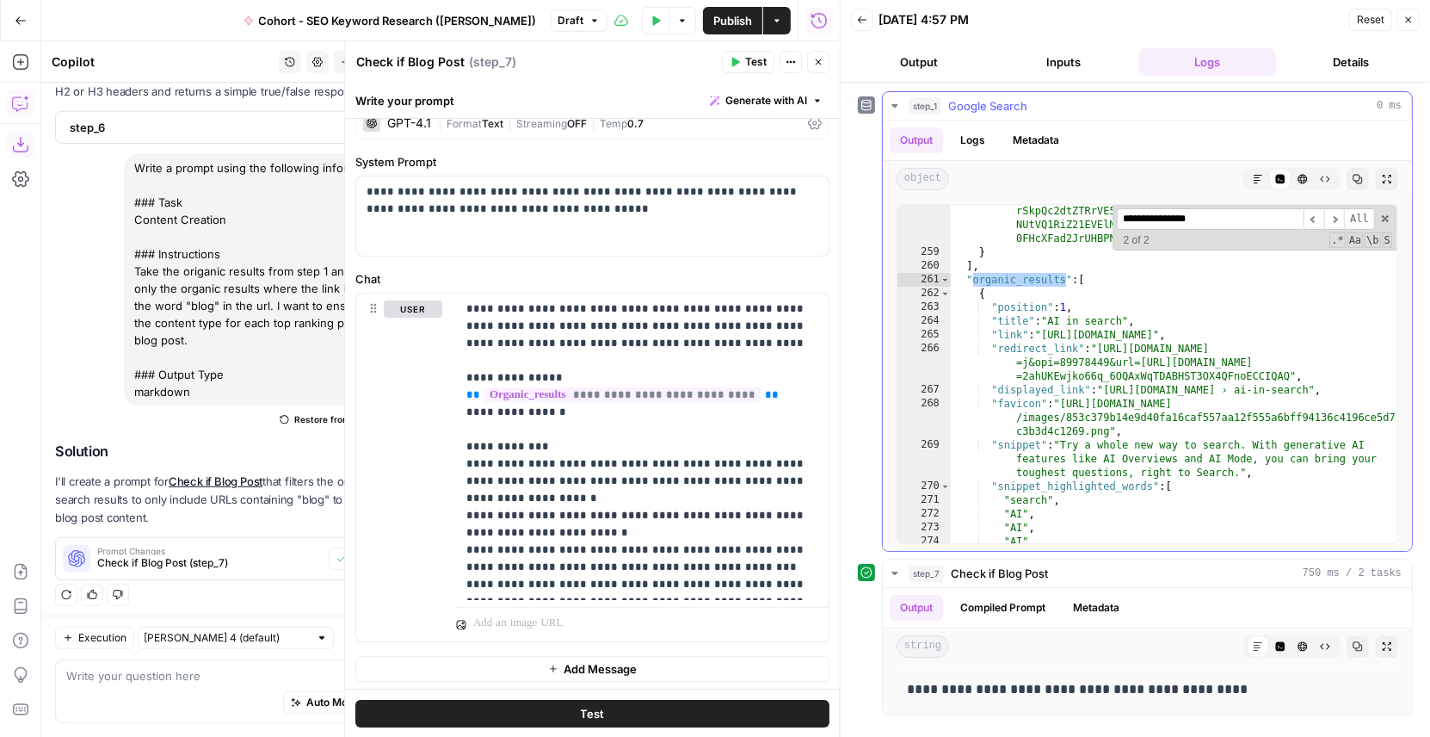
scroll to position [6441, 0]
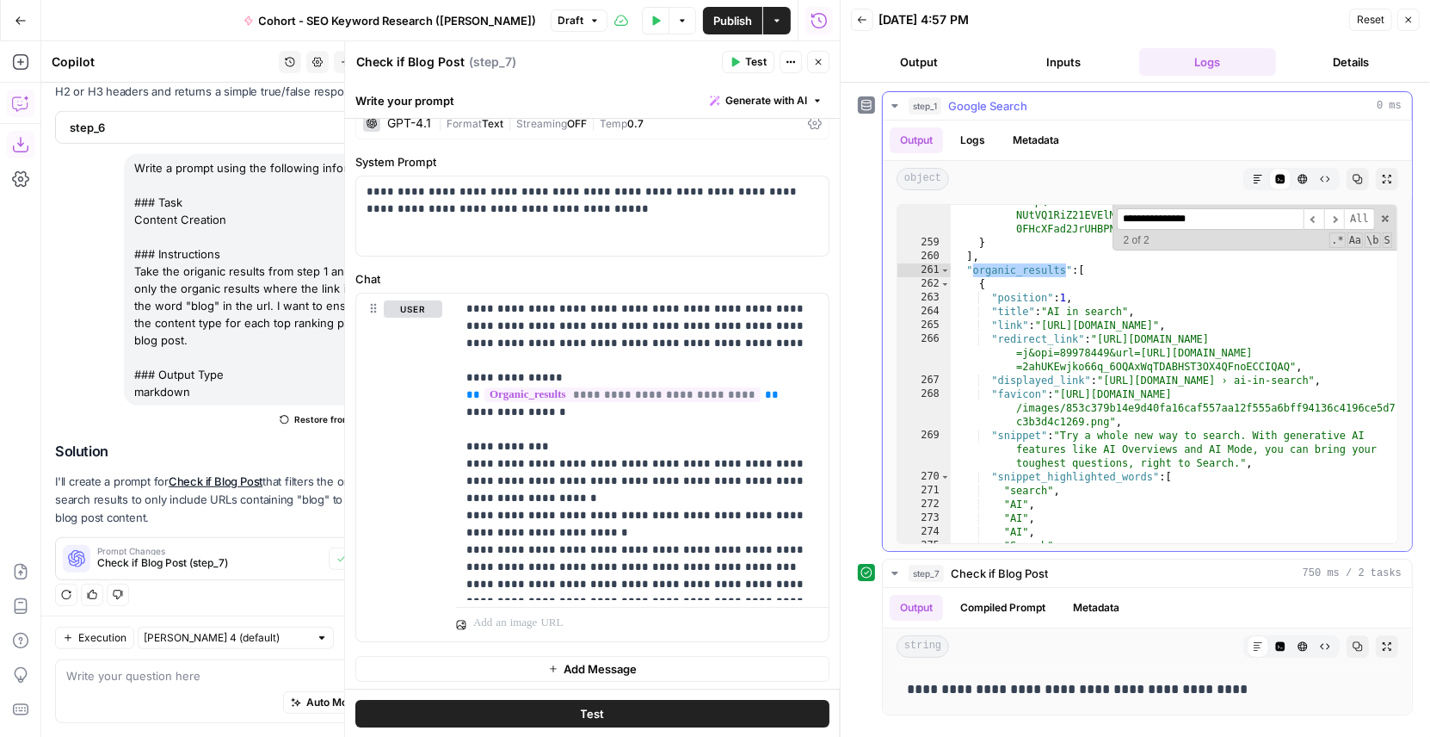
click at [1072, 358] on div ""serpapi_link" : "[URL][DOMAIN_NAME] =desktop&engine=google_related_questions&g…" at bounding box center [1175, 288] width 448 height 601
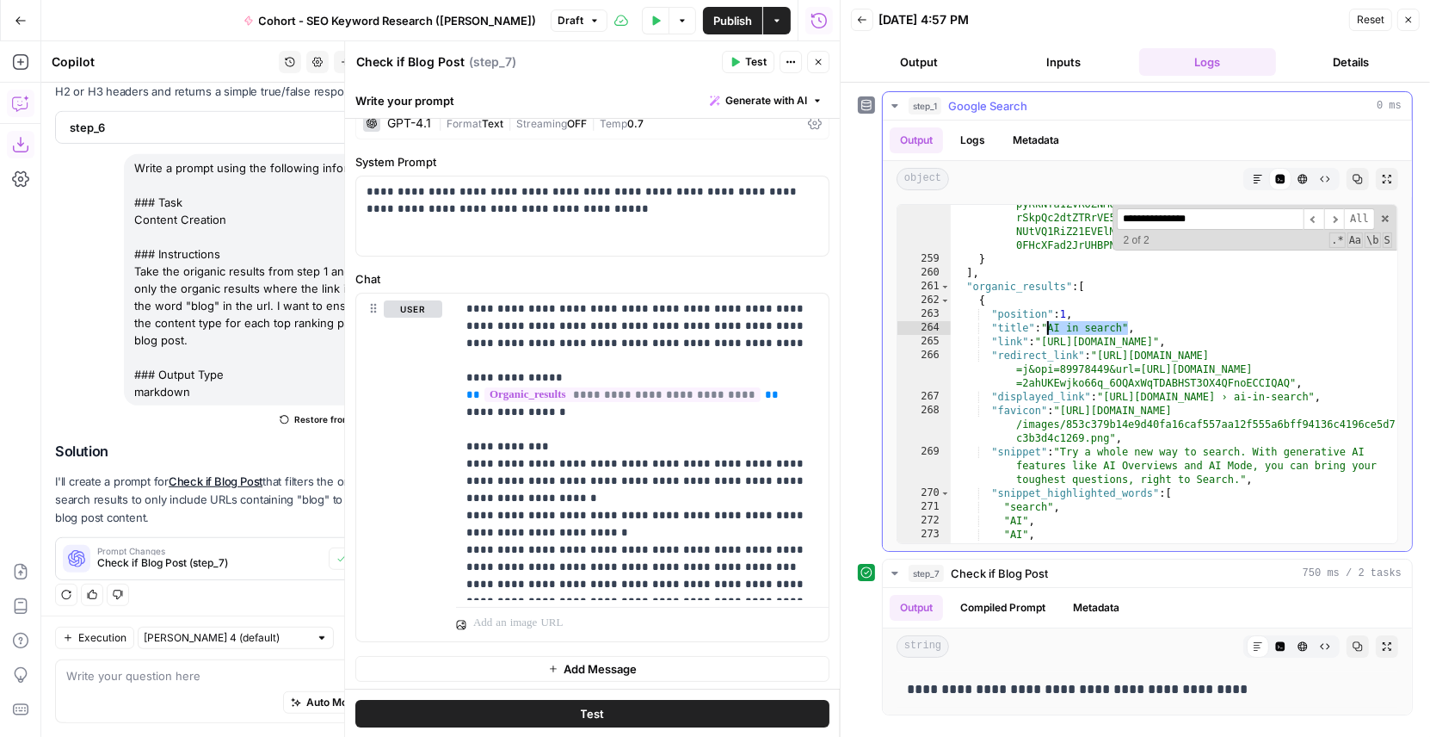
drag, startPoint x: 1127, startPoint y: 324, endPoint x: 1047, endPoint y: 330, distance: 81.1
click at [1047, 330] on div ""serpapi_link" : "[URL][DOMAIN_NAME] =desktop&engine=google_related_questions&g…" at bounding box center [1175, 304] width 448 height 601
type textarea "**********"
click at [755, 543] on p "**********" at bounding box center [642, 446] width 353 height 293
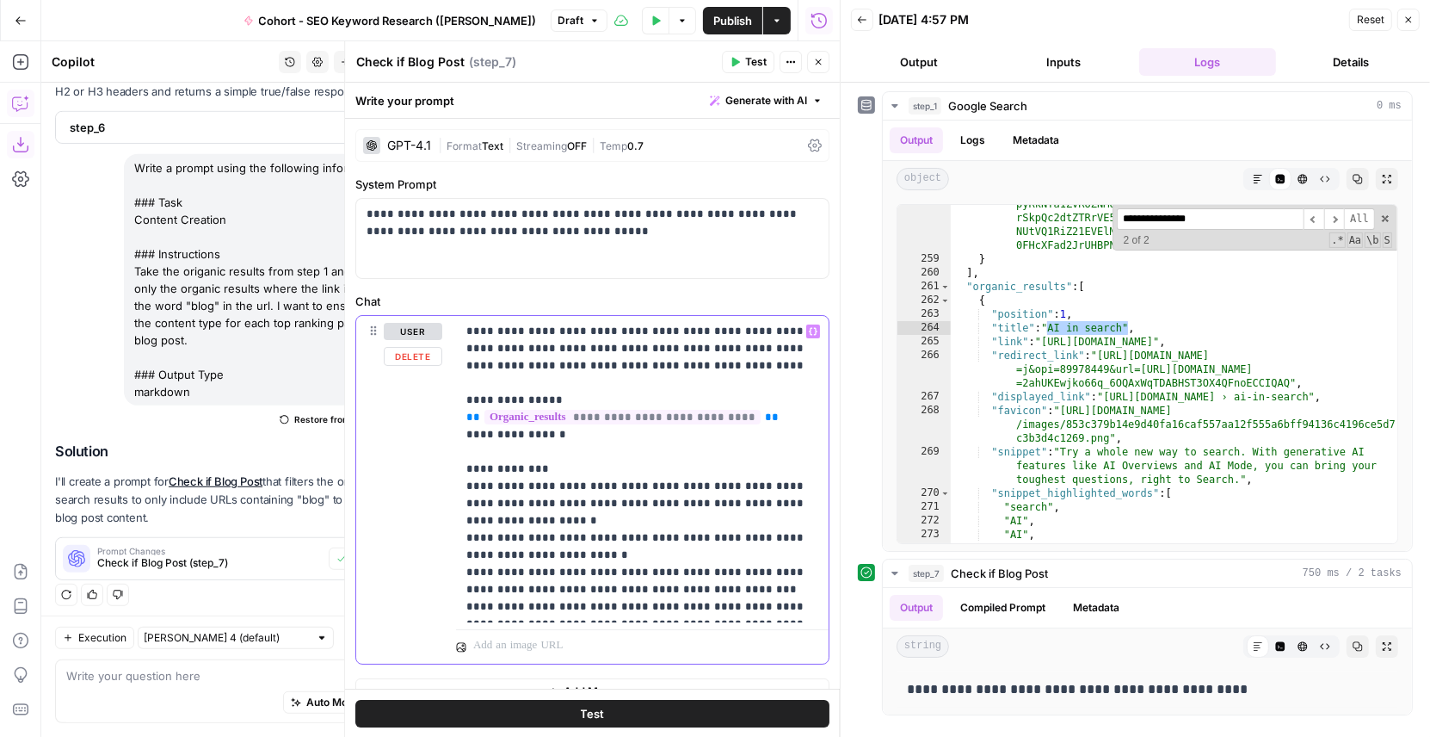
click at [779, 607] on p "**********" at bounding box center [642, 469] width 353 height 293
click at [471, 147] on span "Format" at bounding box center [464, 145] width 35 height 13
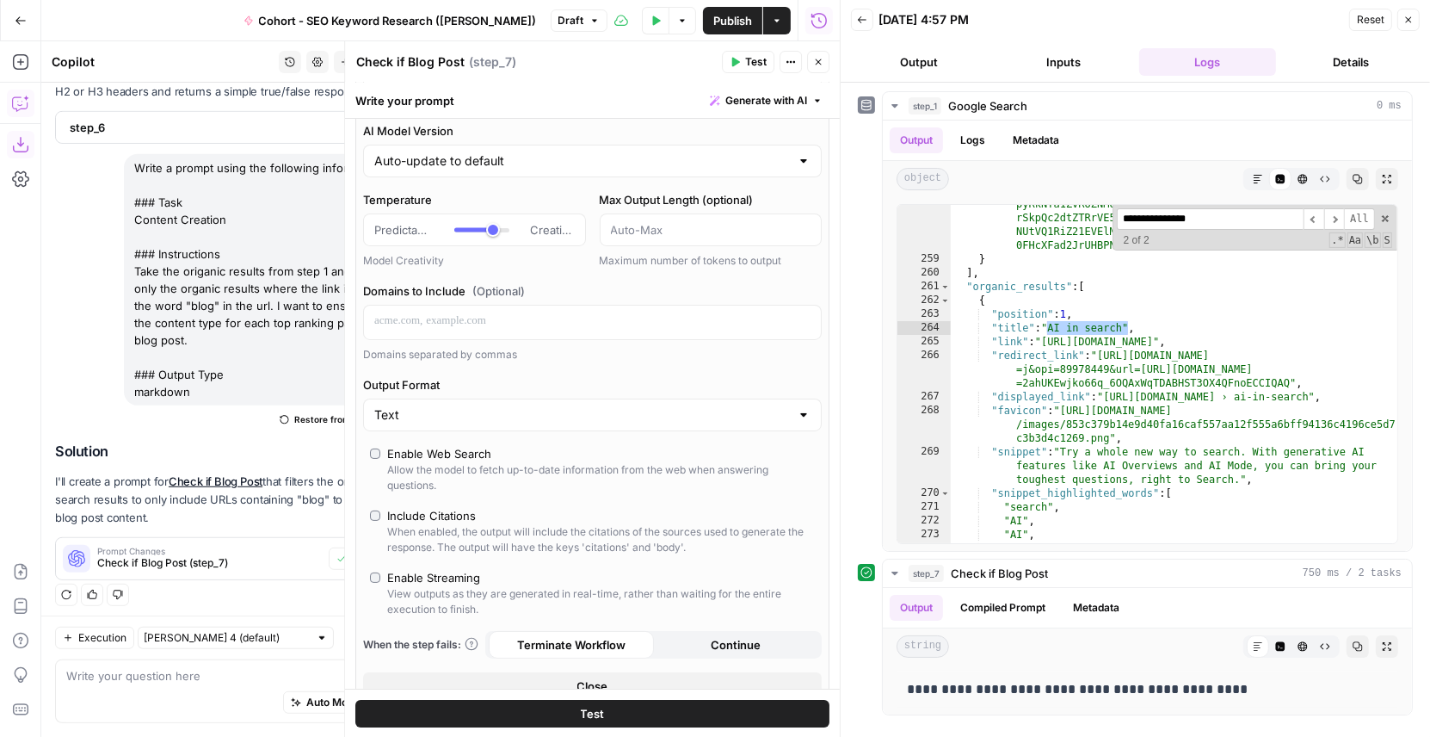
scroll to position [96, 0]
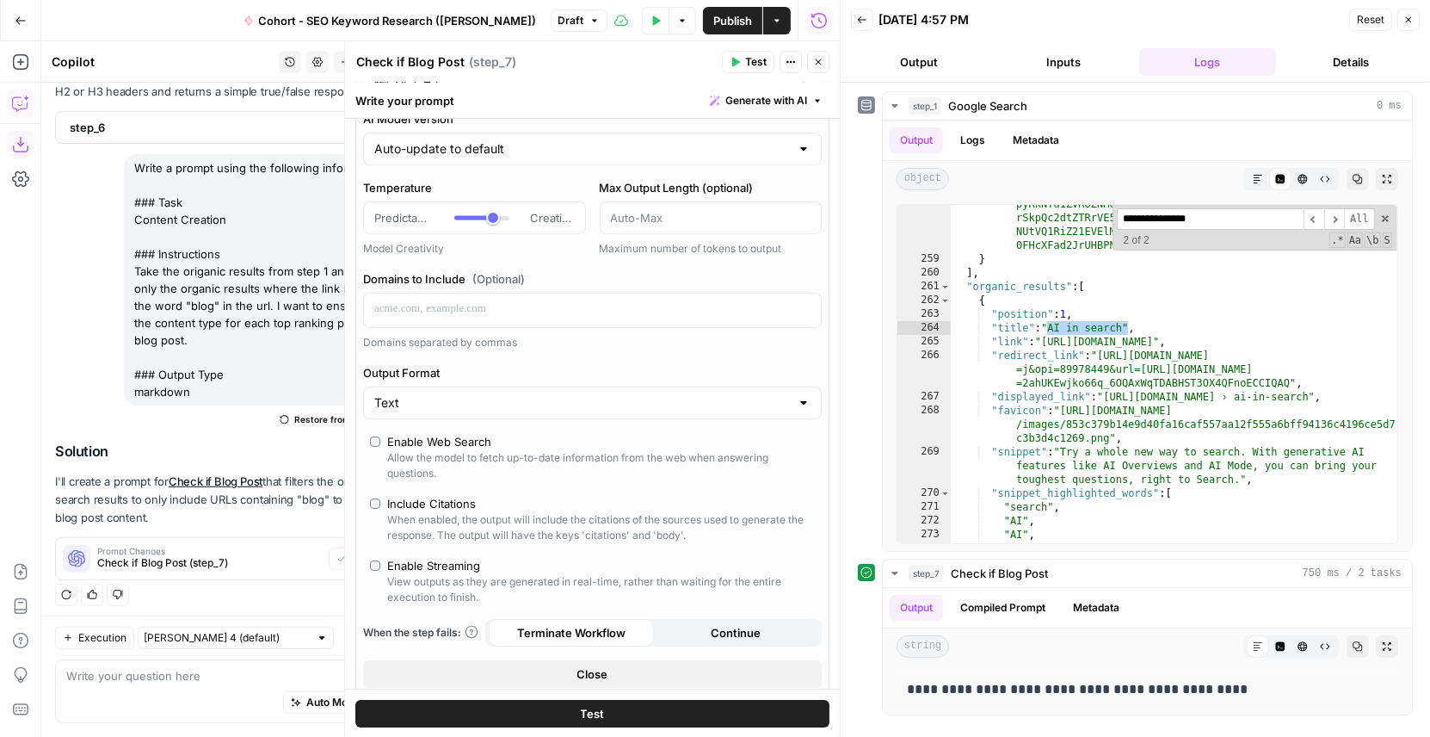
click at [494, 661] on button "Close" at bounding box center [592, 674] width 459 height 28
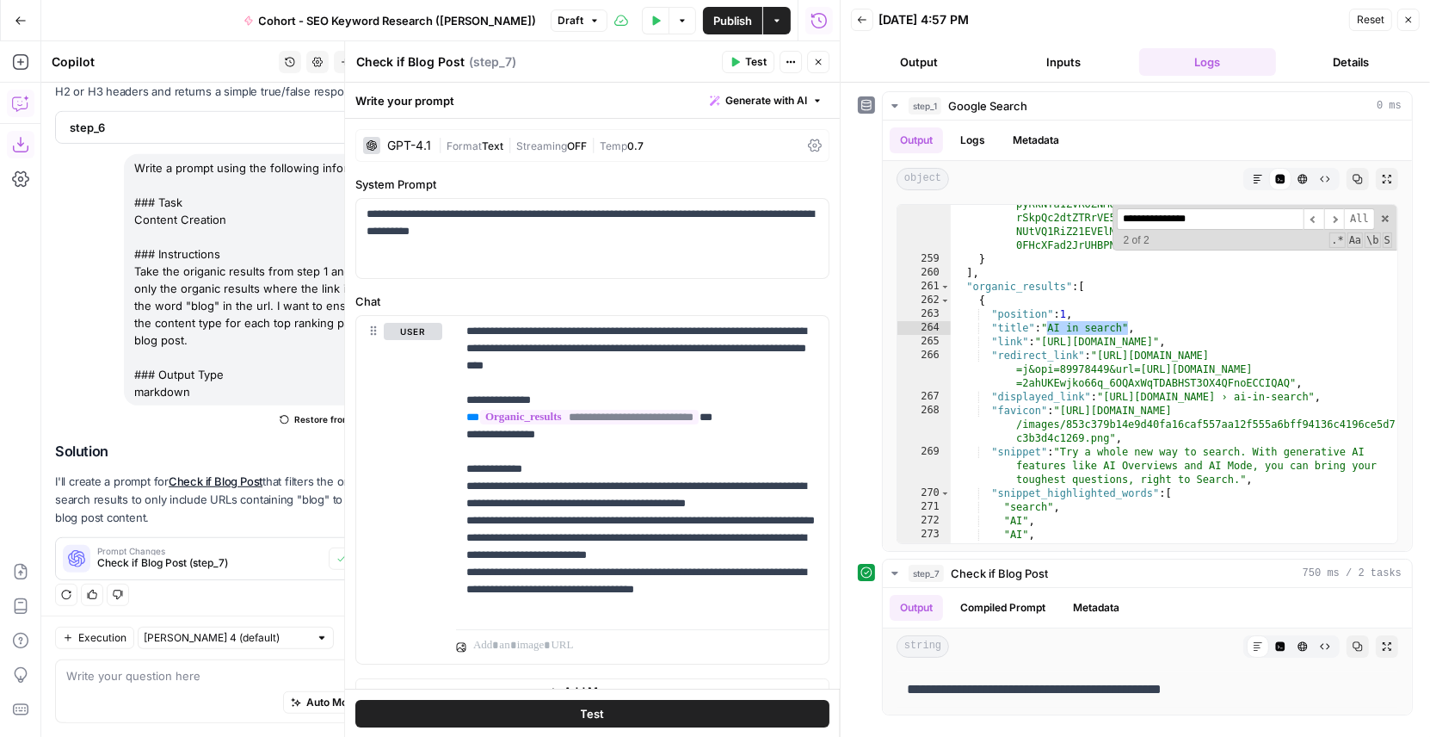
scroll to position [22, 0]
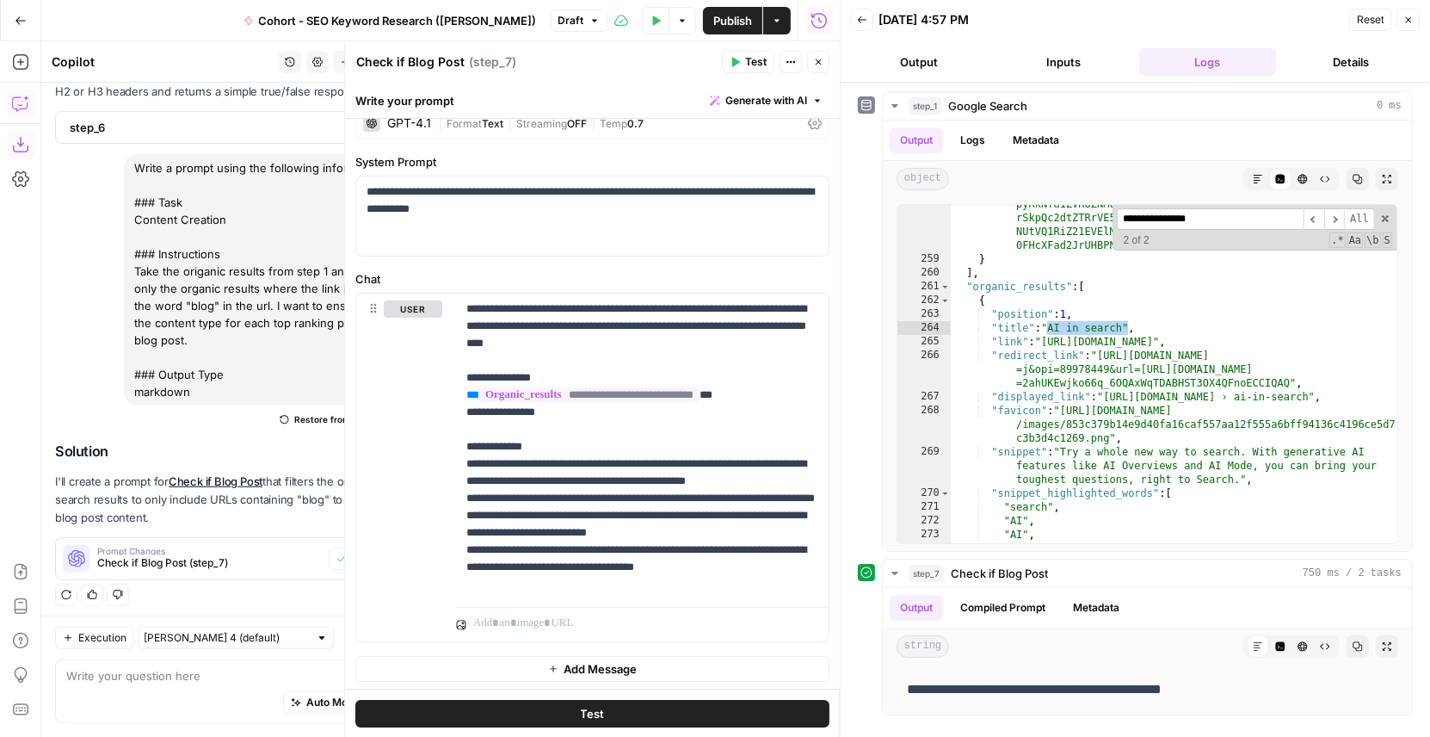
click at [619, 277] on label "Chat" at bounding box center [592, 278] width 474 height 17
click at [818, 57] on icon "button" at bounding box center [818, 62] width 10 height 10
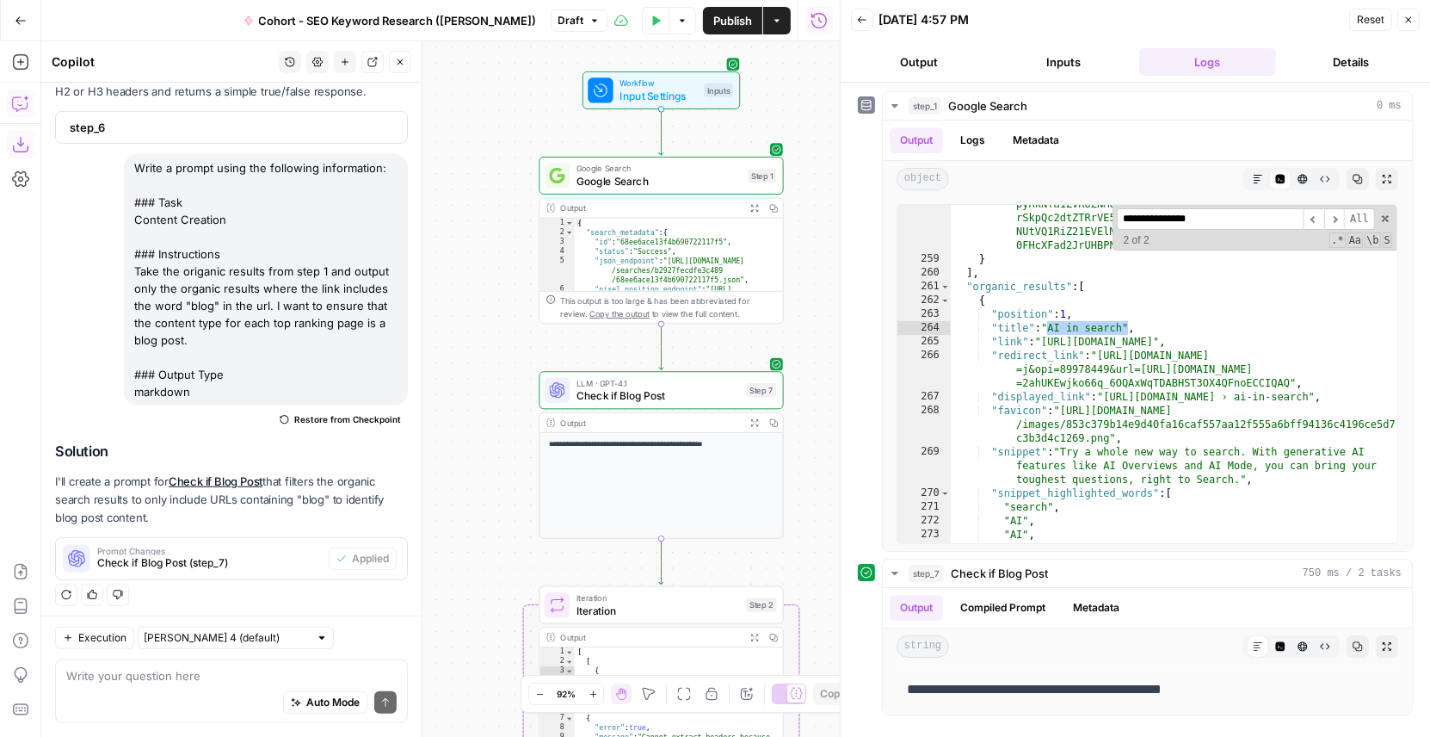
drag, startPoint x: 515, startPoint y: 218, endPoint x: 426, endPoint y: 220, distance: 88.7
click at [426, 220] on body "Klaviyo New Home Browse Insights Opportunities Your Data Flightpath Recent Grid…" at bounding box center [715, 368] width 1430 height 737
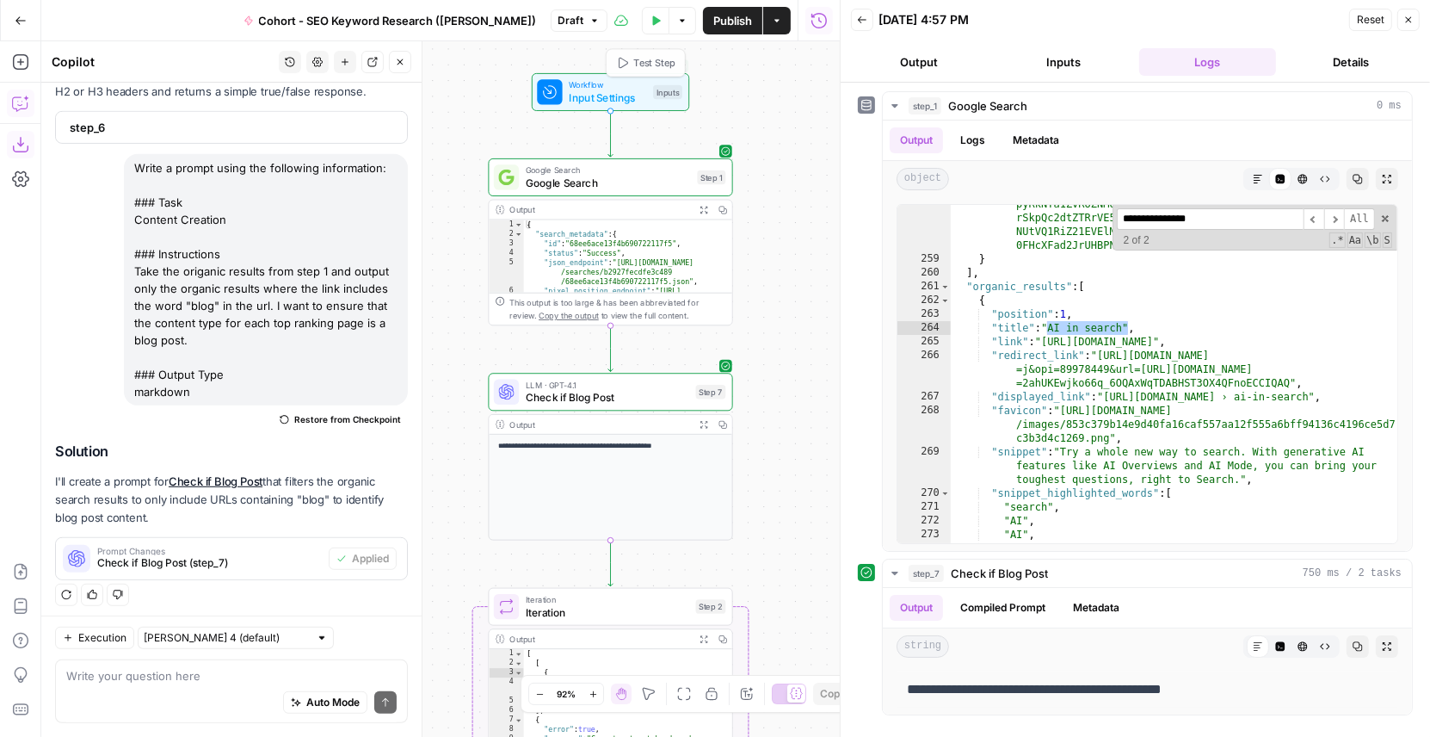
click at [651, 19] on icon "button" at bounding box center [656, 20] width 10 height 10
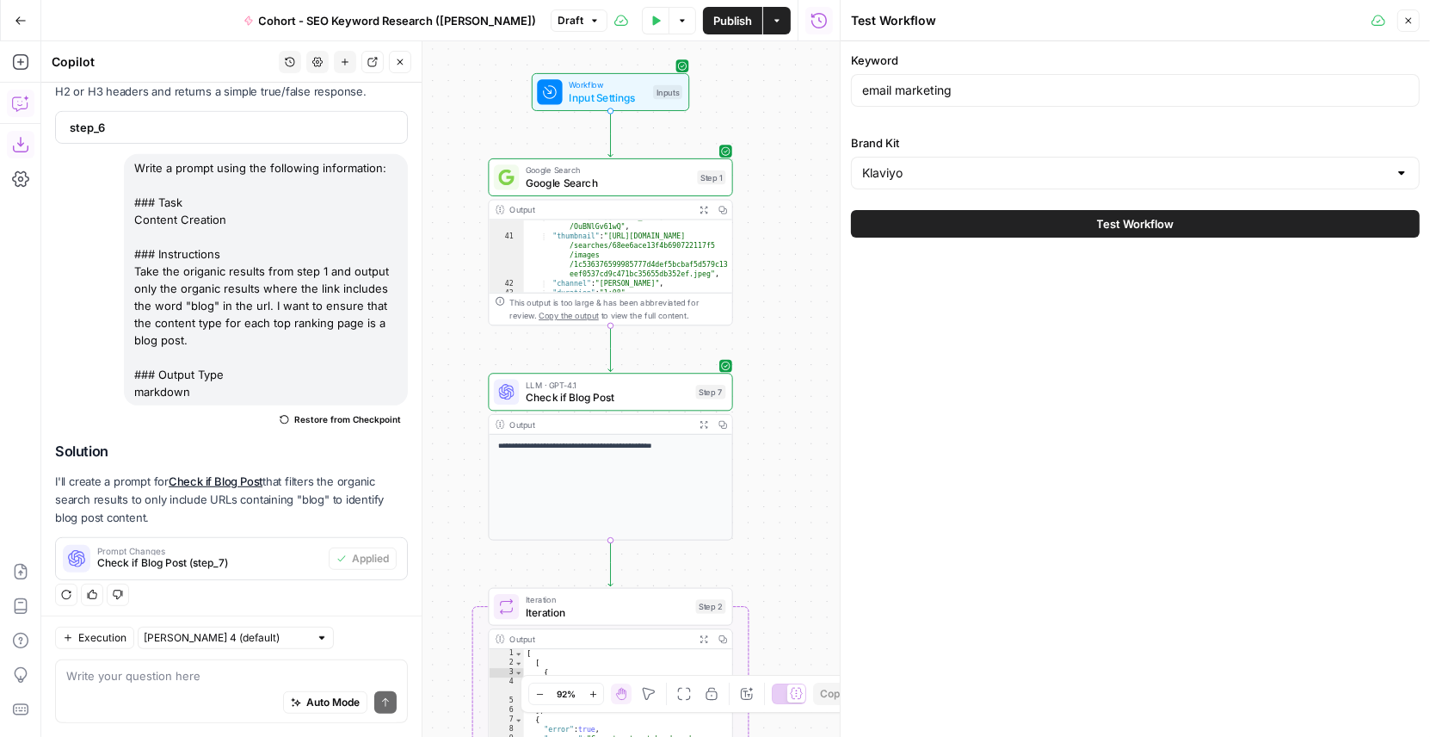
scroll to position [605, 0]
click at [1410, 18] on icon "button" at bounding box center [1409, 20] width 10 height 10
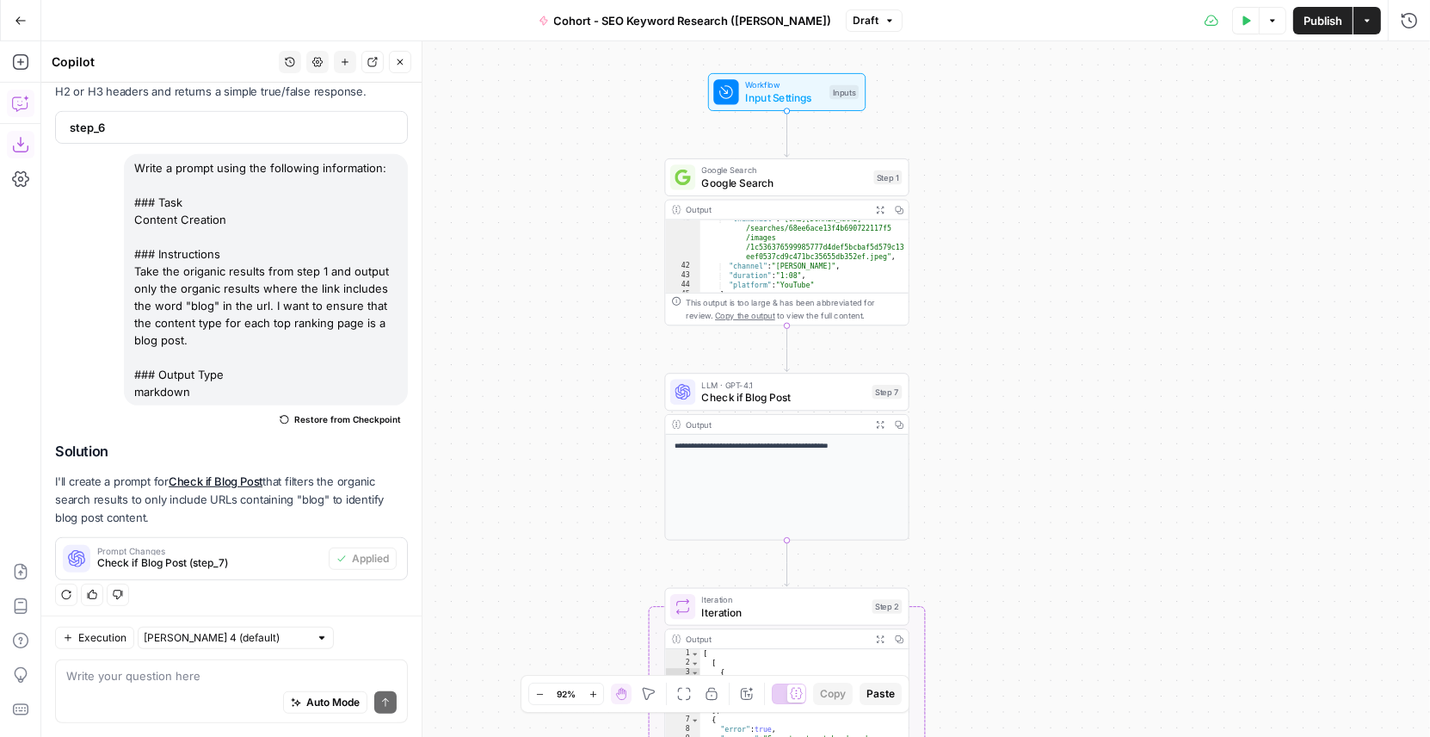
drag, startPoint x: 827, startPoint y: 121, endPoint x: 946, endPoint y: 122, distance: 118.8
click at [946, 122] on div "Workflow Input Settings Inputs Google Search Google Search Step 1 Output Expand…" at bounding box center [735, 388] width 1389 height 695
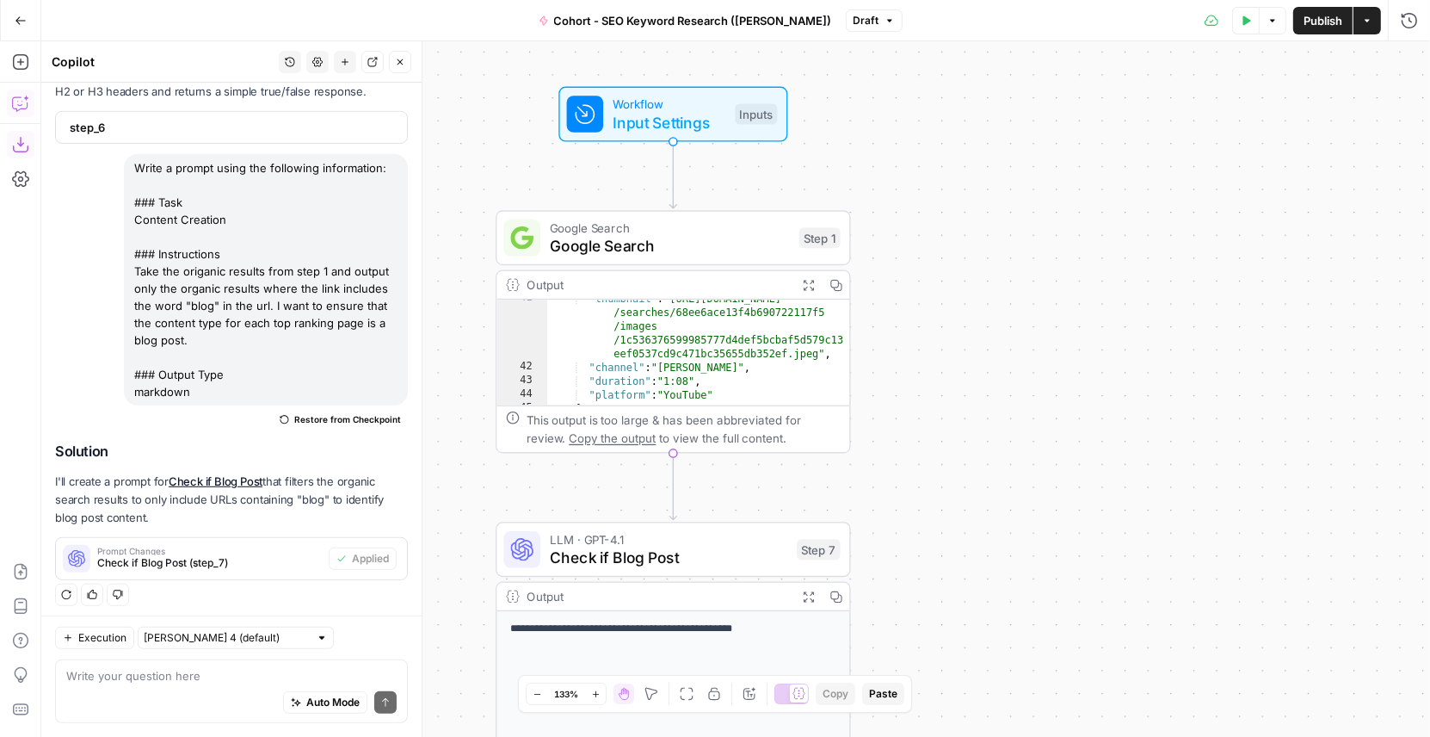
drag, startPoint x: 899, startPoint y: 140, endPoint x: 899, endPoint y: 198, distance: 57.7
click at [899, 198] on div "Workflow Input Settings Inputs Google Search Google Search Step 1 Output Expand…" at bounding box center [735, 388] width 1389 height 695
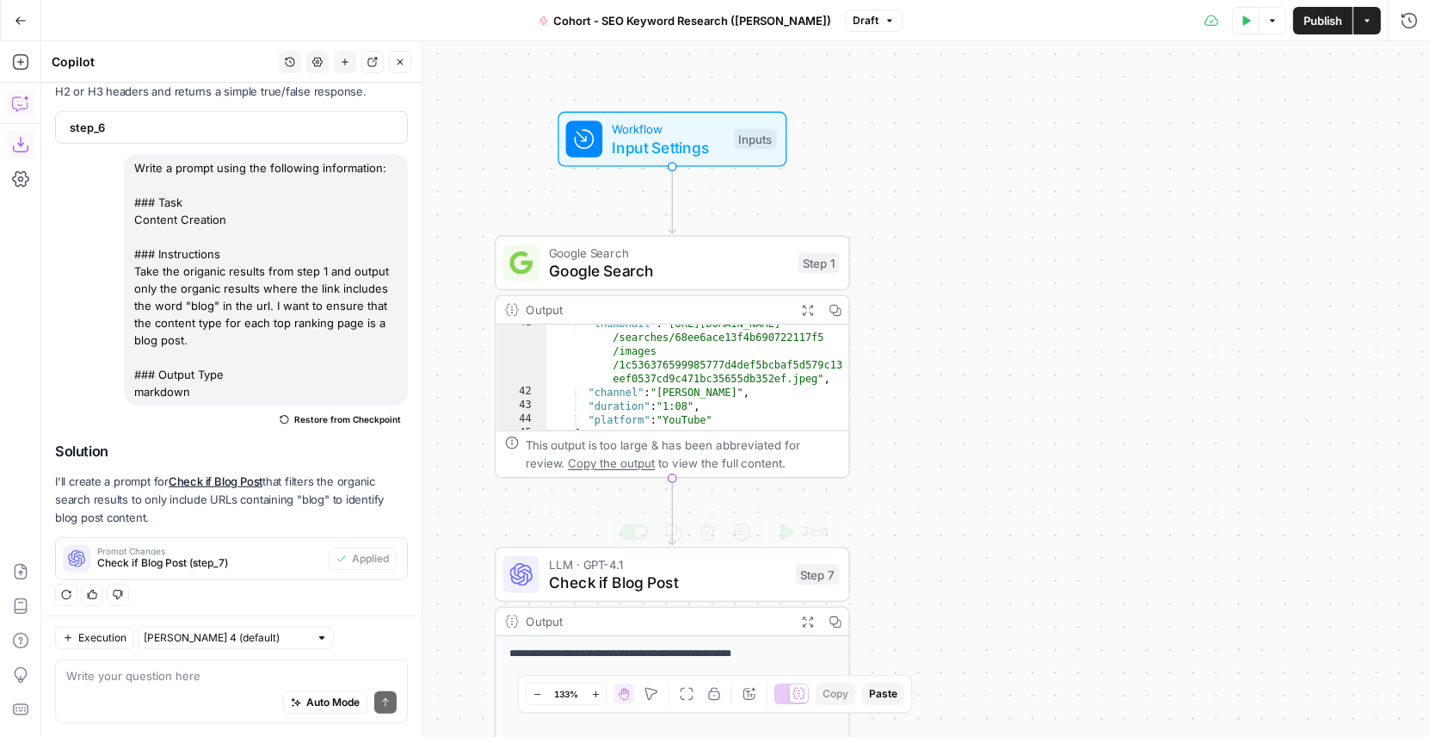
click at [687, 581] on span "Check if Blog Post" at bounding box center [668, 582] width 238 height 23
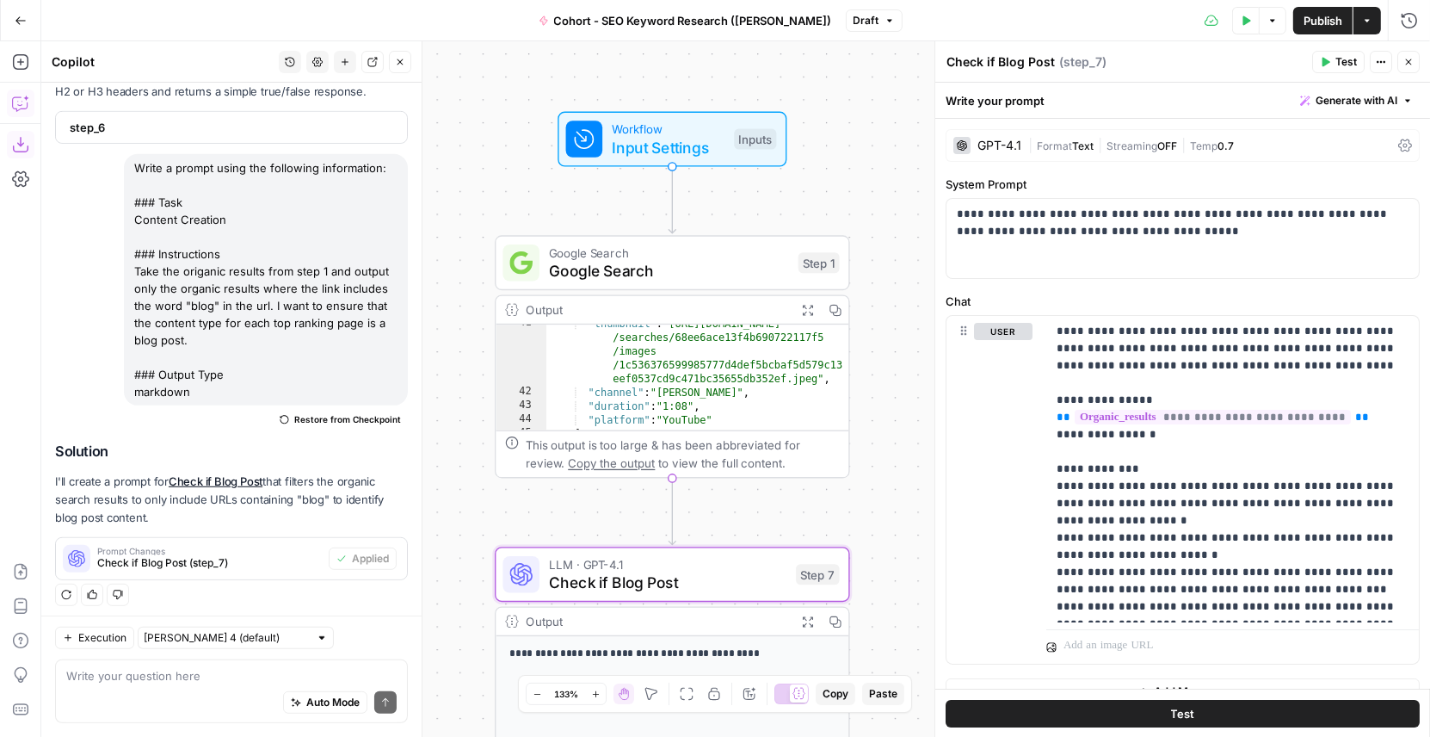
click at [1411, 53] on button "Close" at bounding box center [1409, 62] width 22 height 22
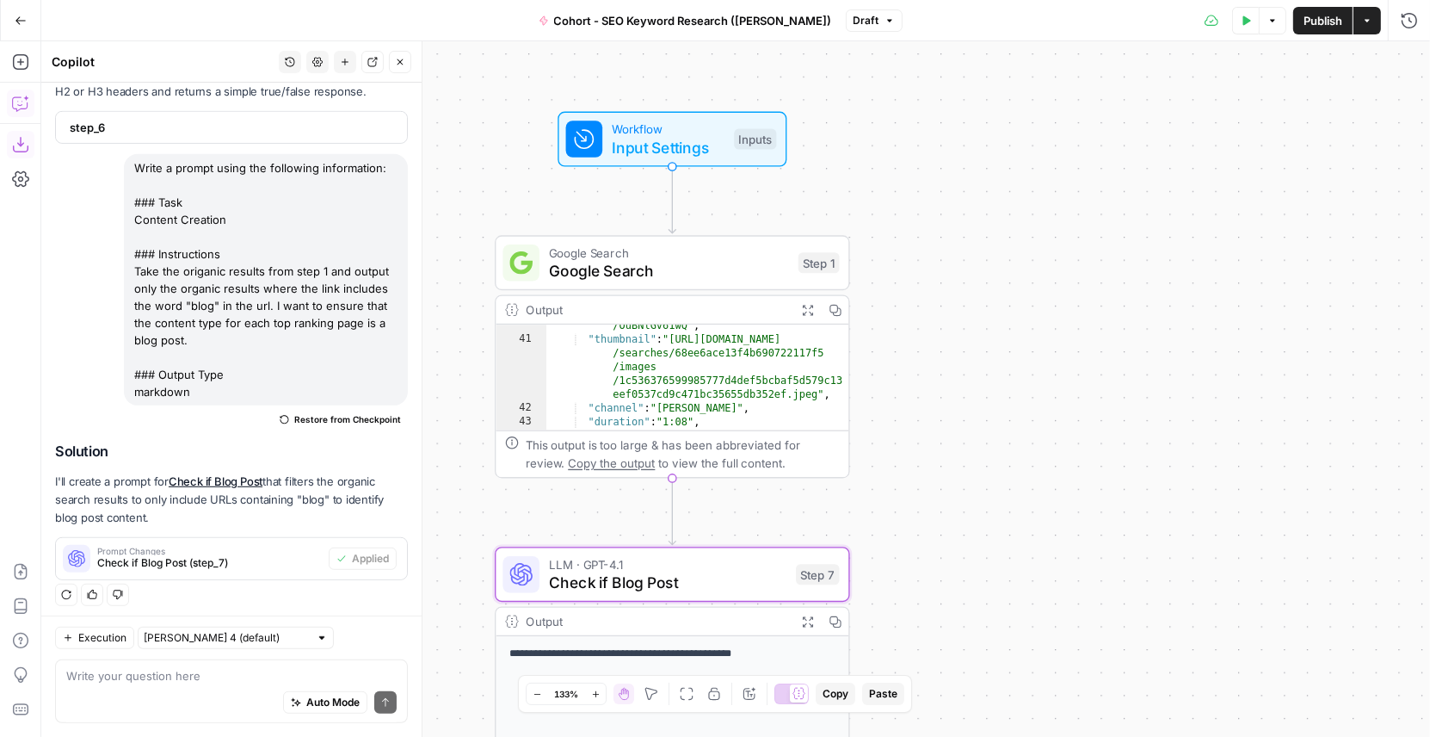
scroll to position [591, 0]
click at [813, 231] on button "Test" at bounding box center [803, 221] width 71 height 30
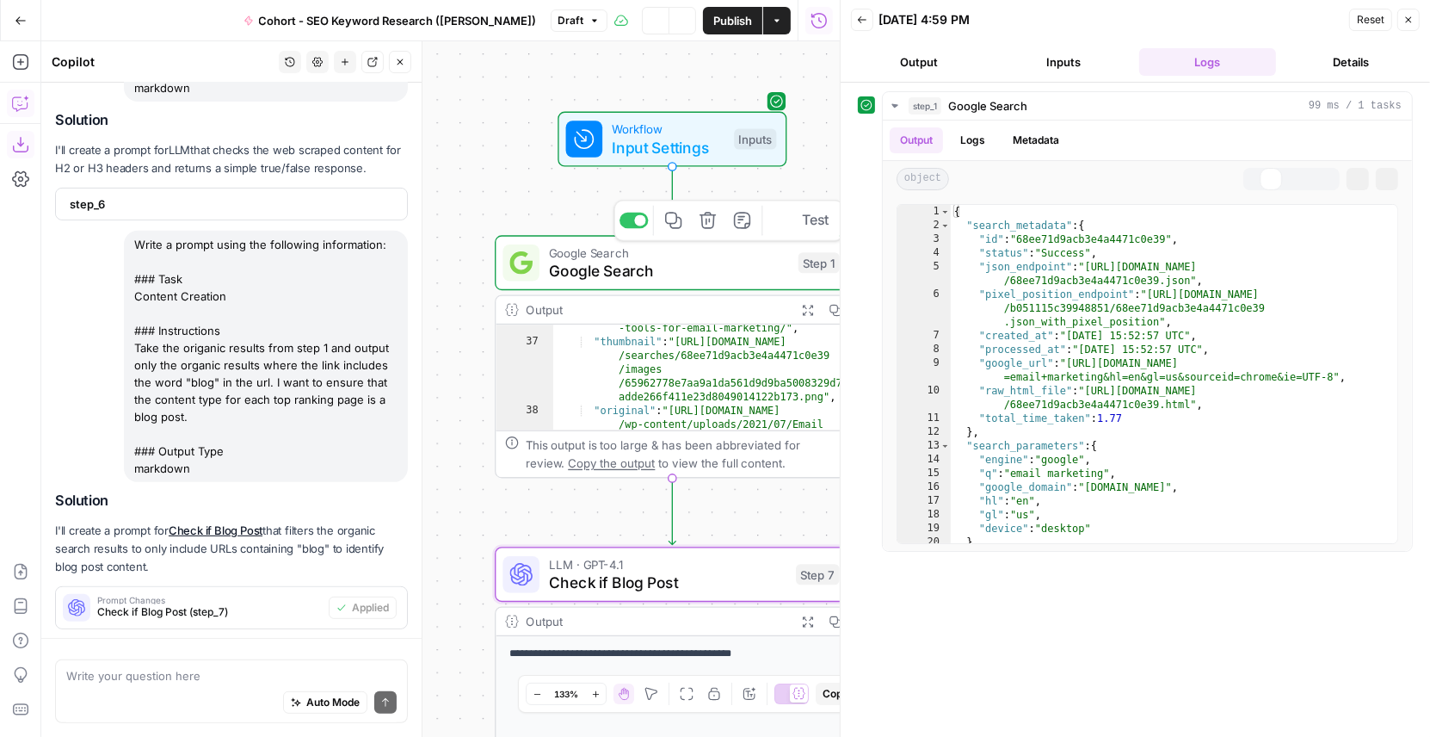
scroll to position [823, 0]
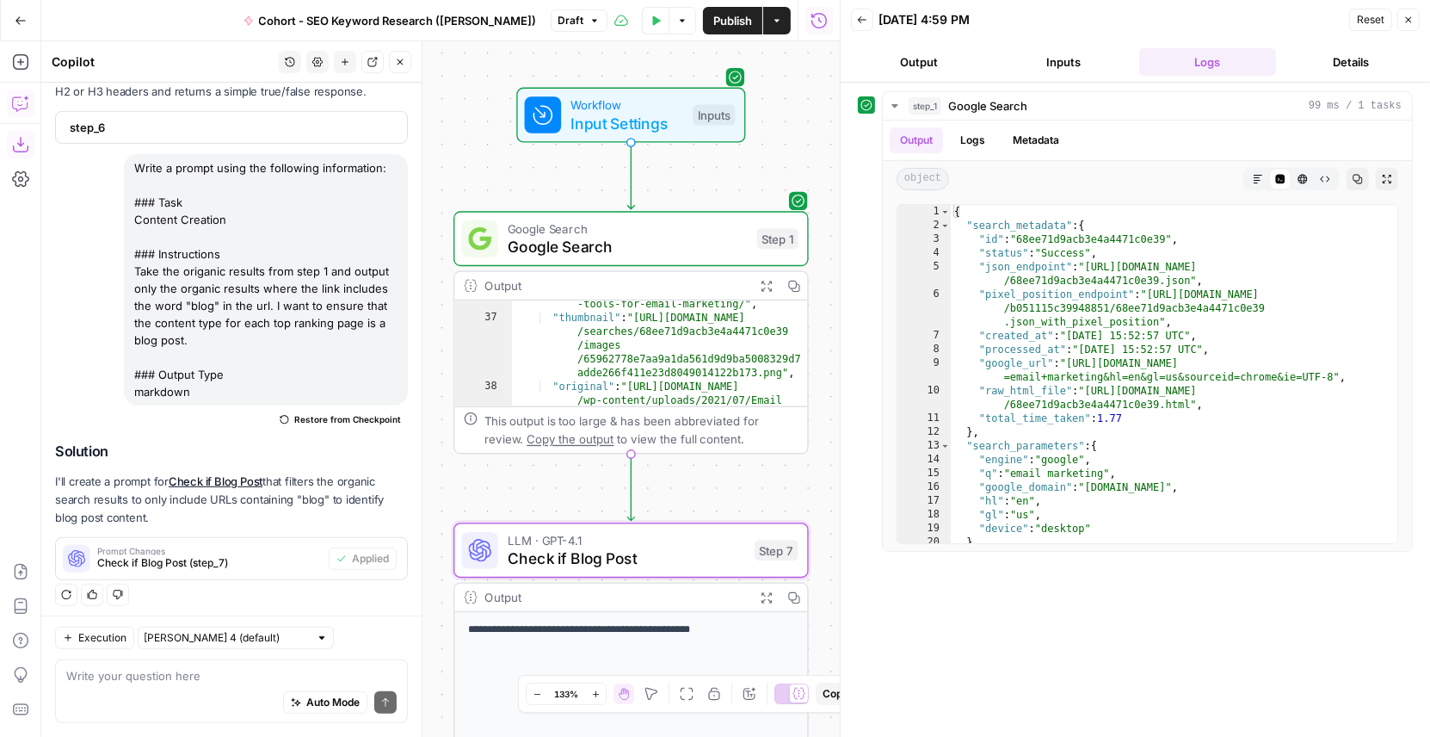
drag, startPoint x: 787, startPoint y: 157, endPoint x: 772, endPoint y: 127, distance: 33.5
click at [771, 127] on div "Workflow Input Settings Inputs" at bounding box center [631, 115] width 355 height 55
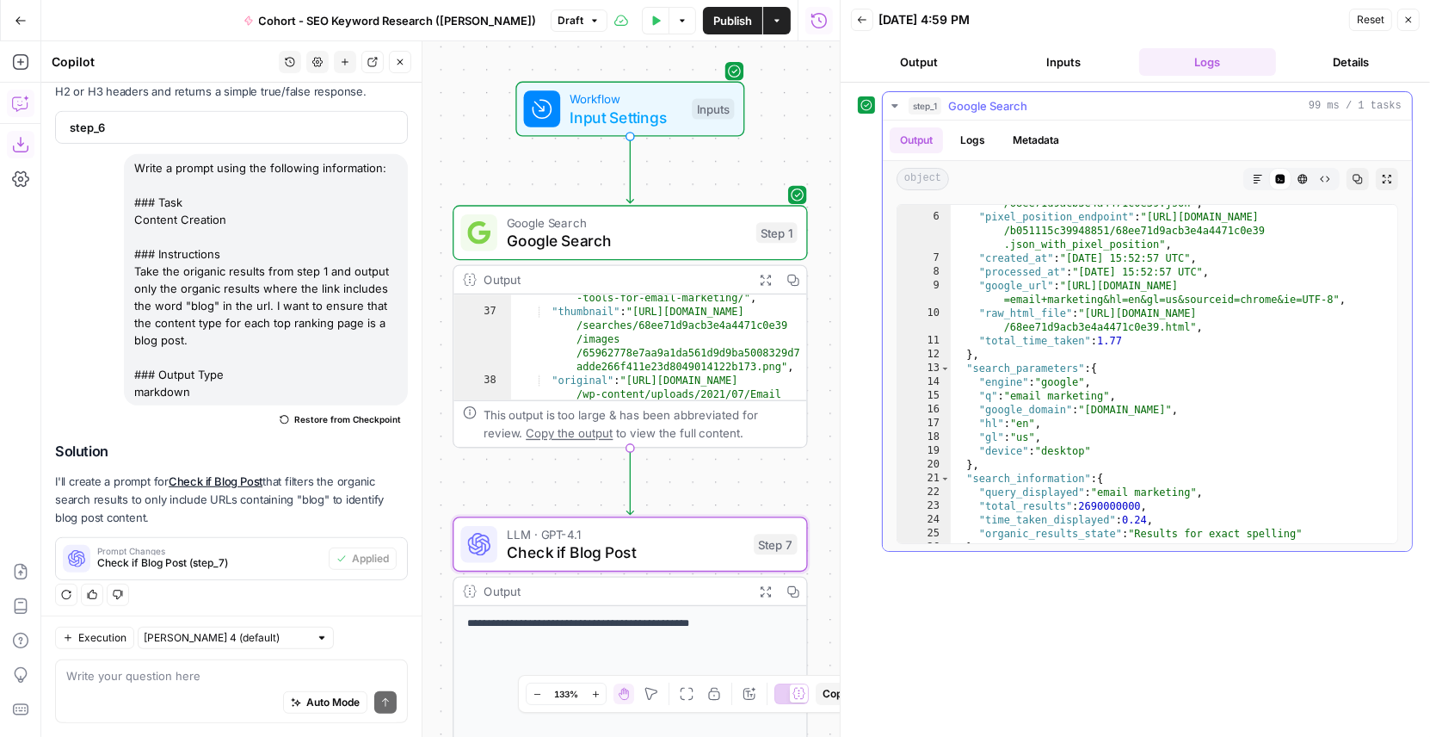
scroll to position [82, 0]
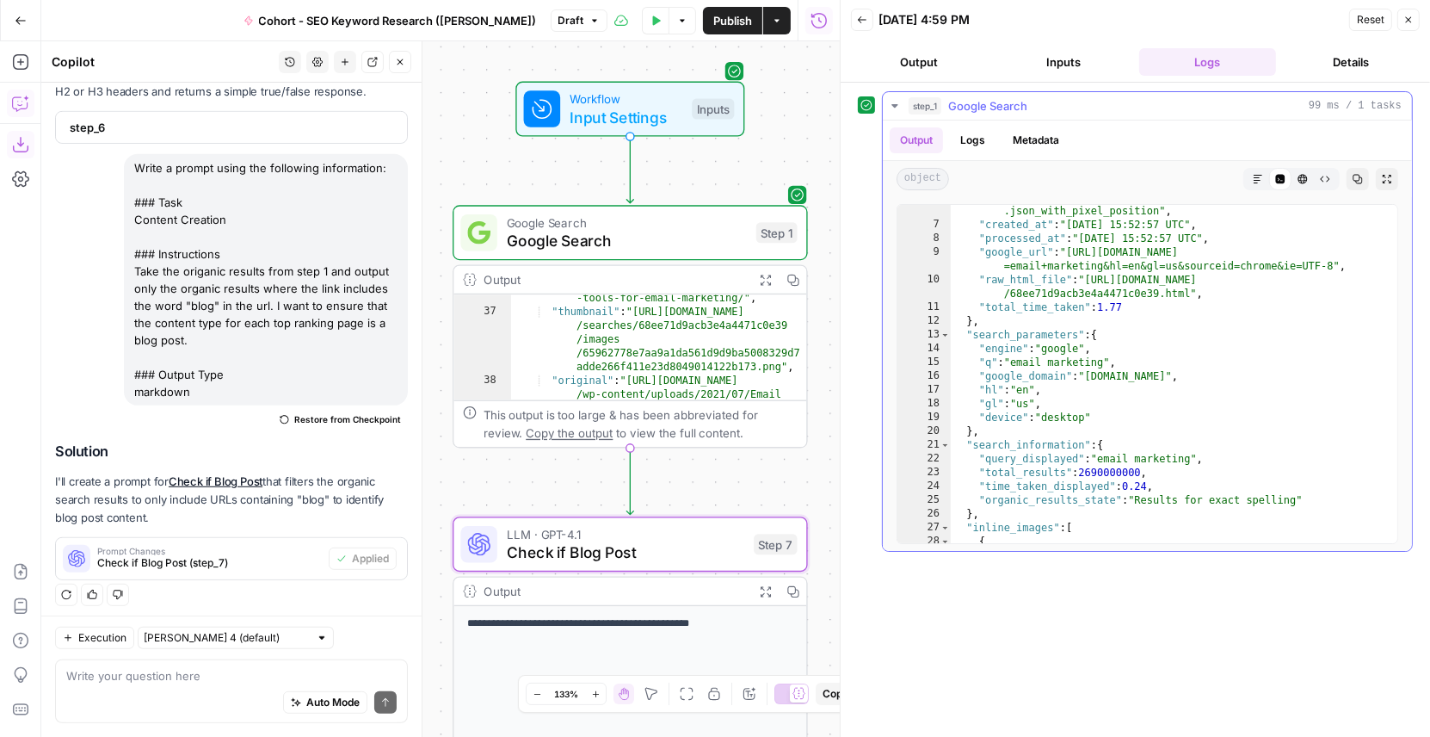
type textarea "**********"
click at [1133, 367] on div ""pixel_position_endpoint" : "[URL][DOMAIN_NAME] /b051115c39948851/68ee71d9acb3e…" at bounding box center [1175, 380] width 448 height 408
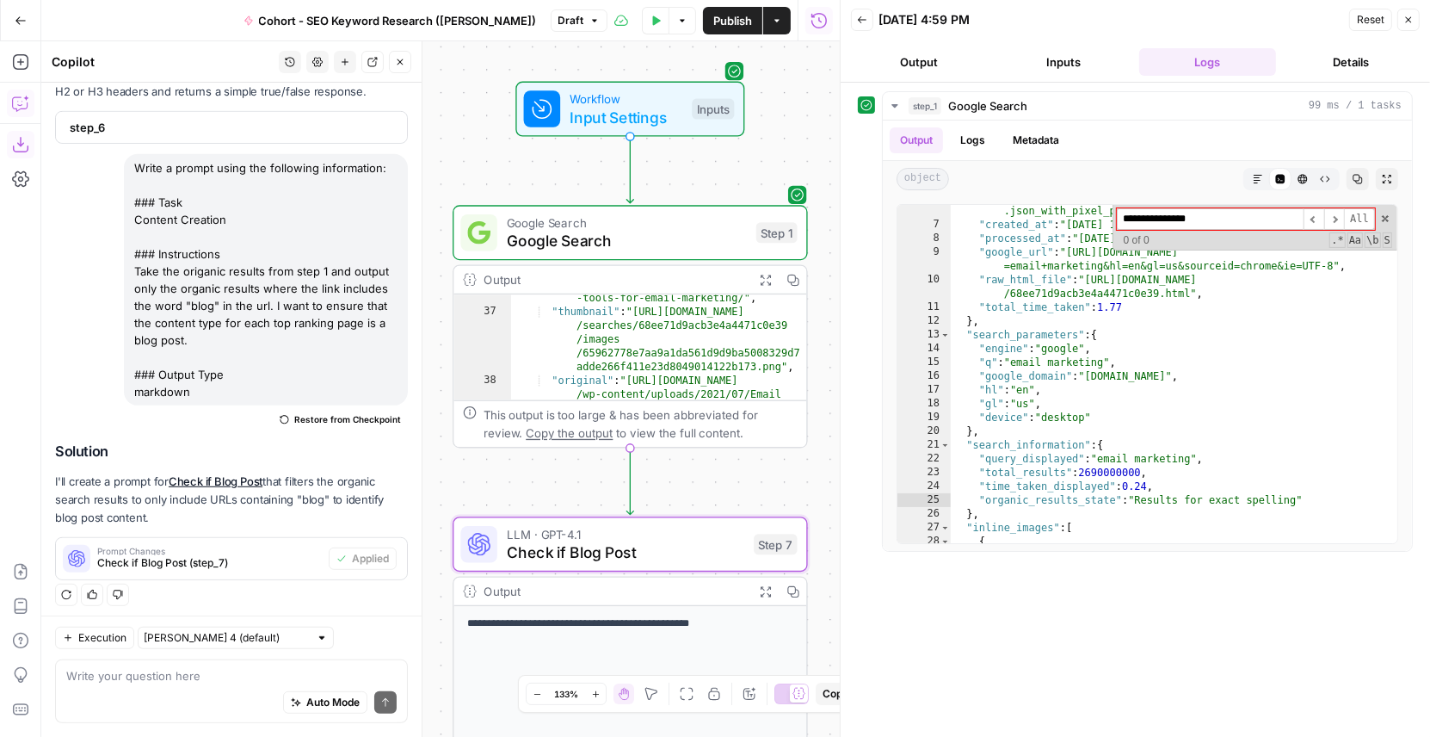
type input "**********"
click at [1410, 21] on icon "button" at bounding box center [1409, 20] width 10 height 10
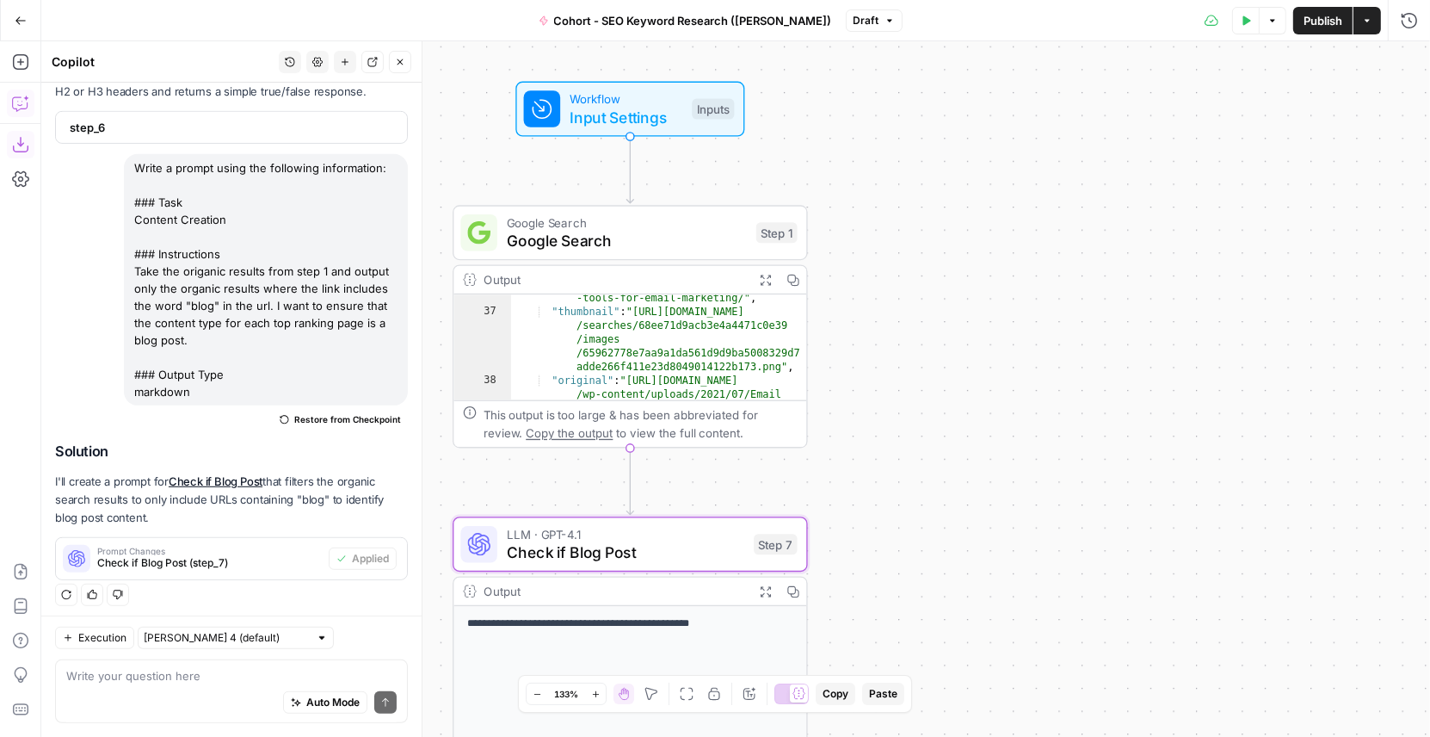
click at [1249, 27] on button "Test Data" at bounding box center [1246, 21] width 28 height 28
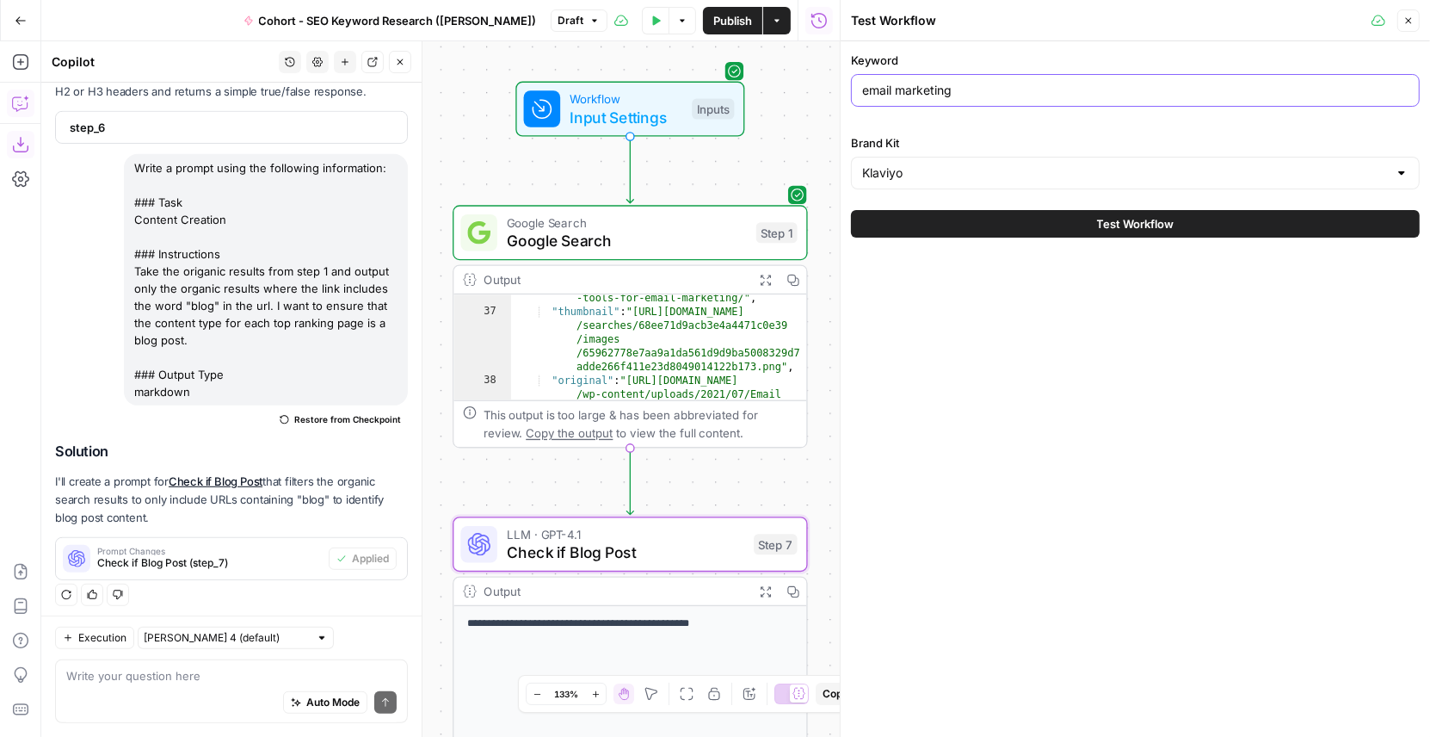
drag, startPoint x: 959, startPoint y: 95, endPoint x: 841, endPoint y: 95, distance: 117.9
click at [841, 95] on div "Test Workflow Close Keyword email marketing Brand Kit Klaviyo Test Workflow" at bounding box center [1135, 368] width 590 height 737
click at [955, 120] on div "Keyword email marketing Brand Kit Klaviyo" at bounding box center [1135, 121] width 569 height 138
click at [1414, 21] on span "Close" at bounding box center [1413, 21] width 1 height 1
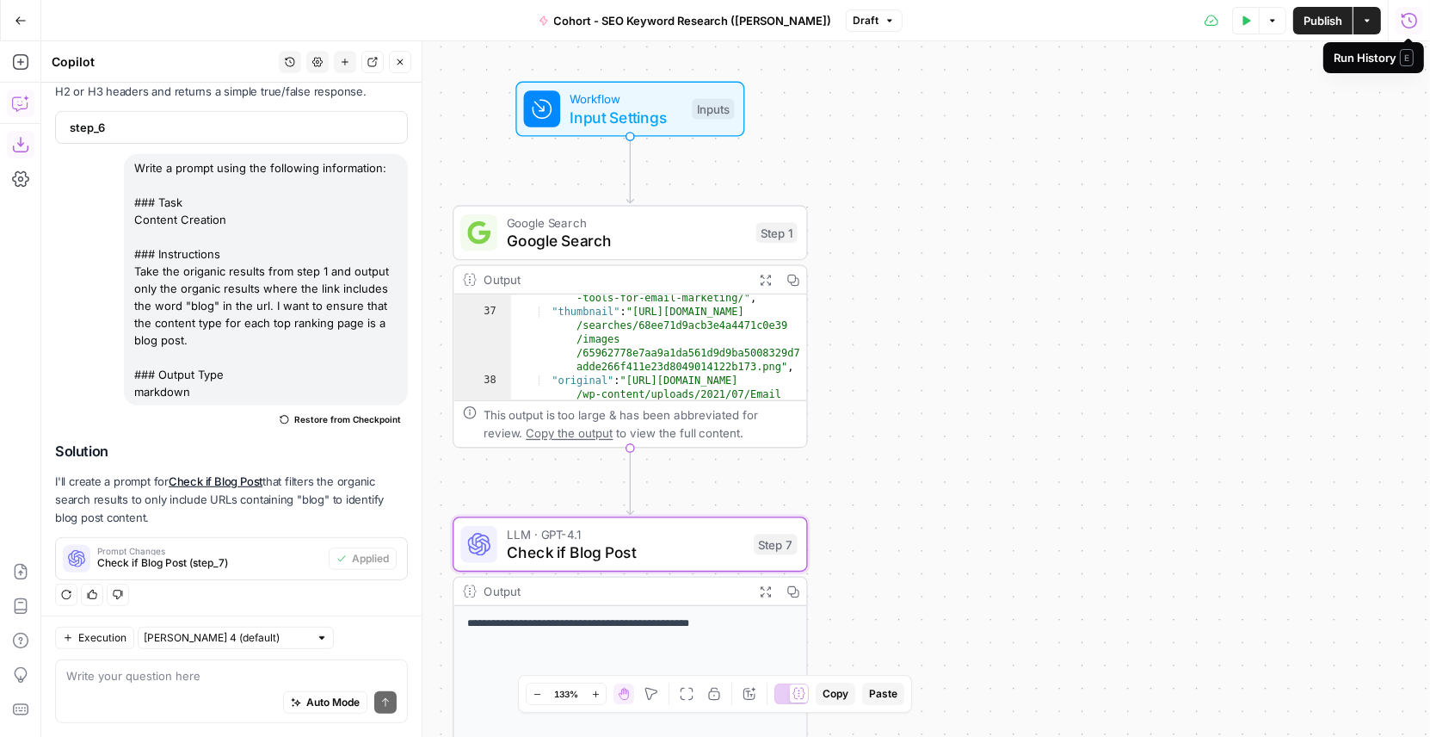
click at [1411, 22] on icon "button" at bounding box center [1409, 19] width 15 height 15
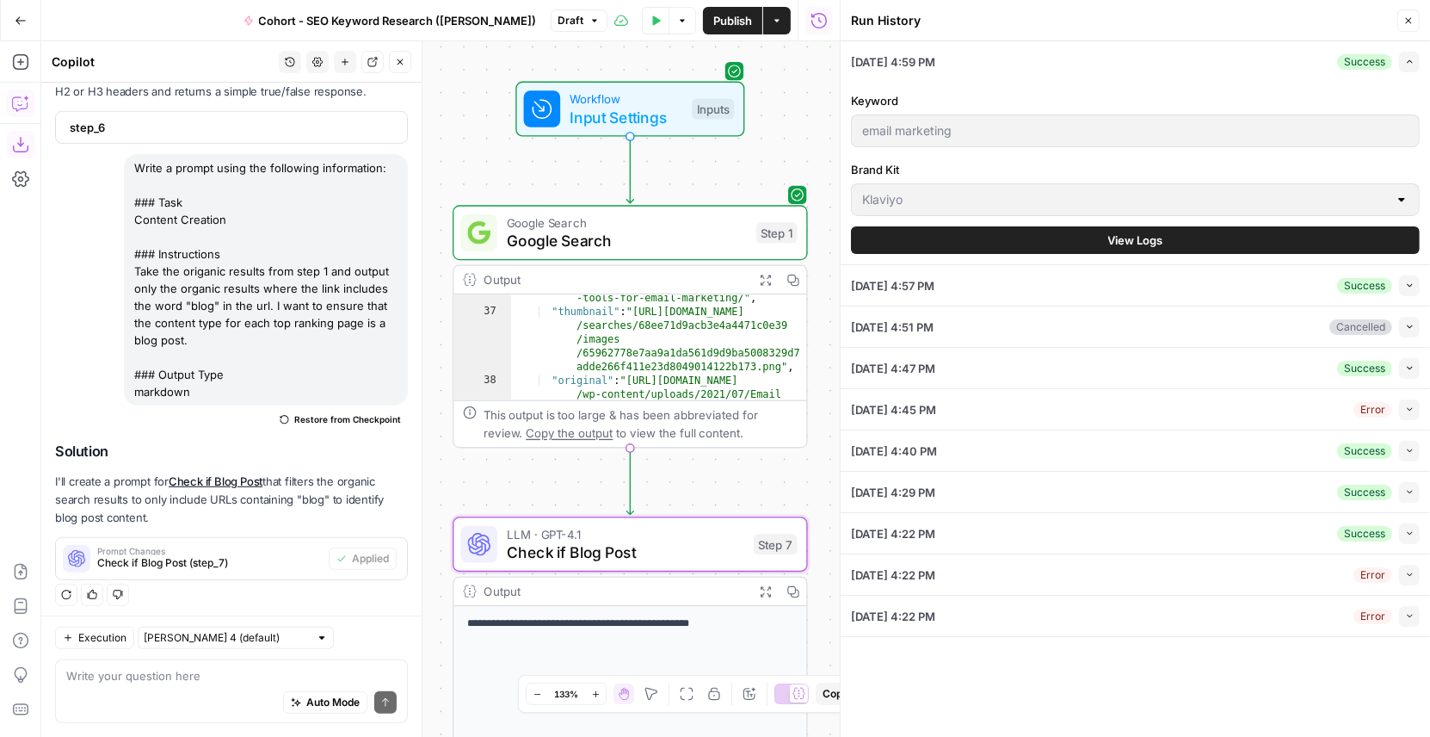
click at [1091, 238] on button "View Logs" at bounding box center [1135, 240] width 569 height 28
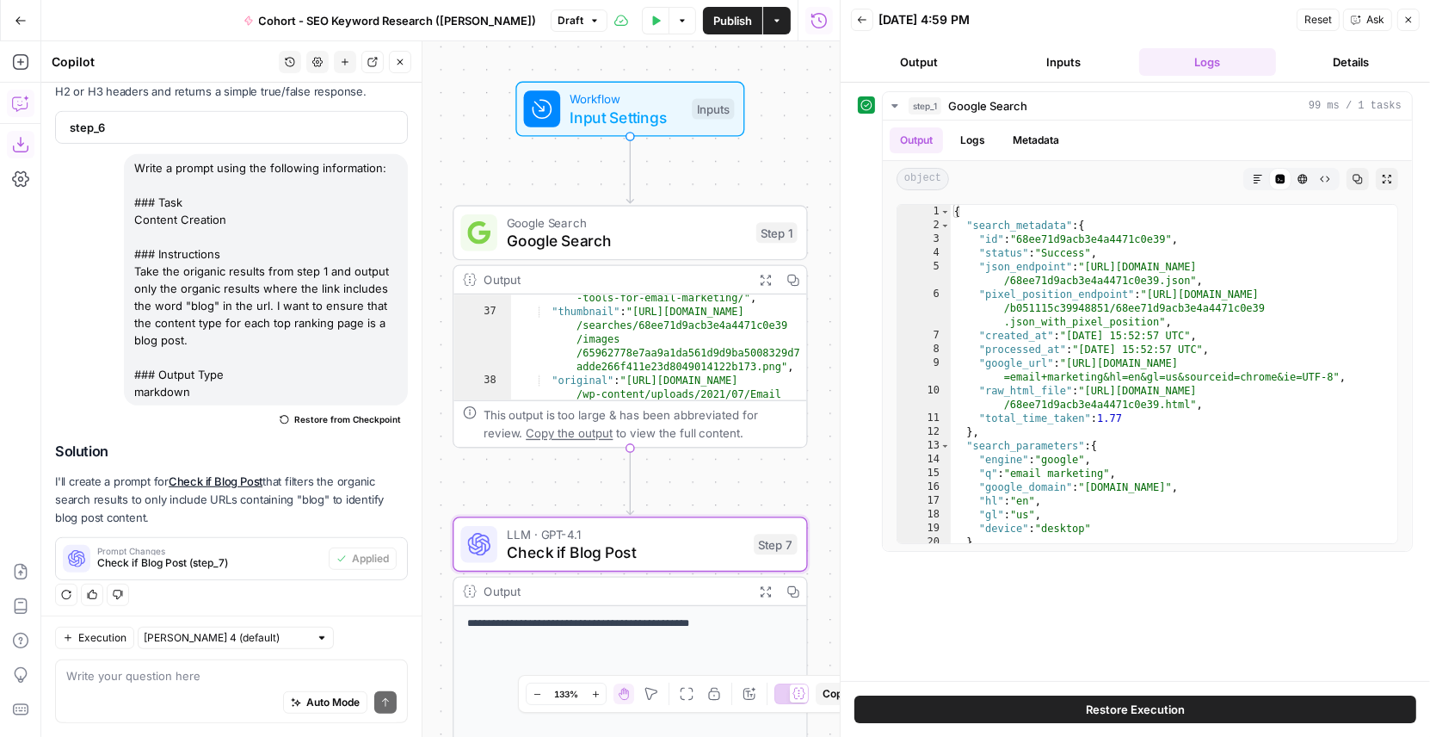
click at [1085, 710] on button "Restore Execution" at bounding box center [1136, 709] width 562 height 28
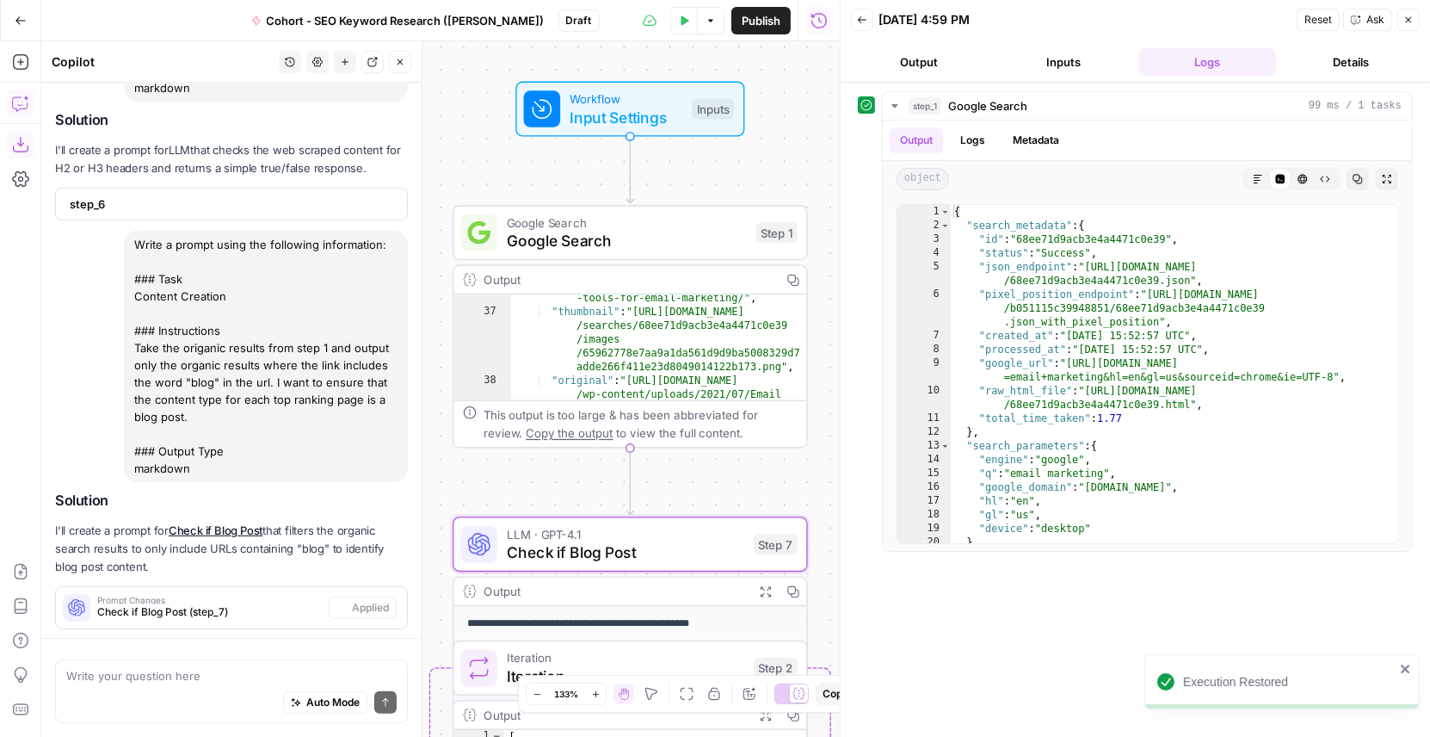
scroll to position [823, 0]
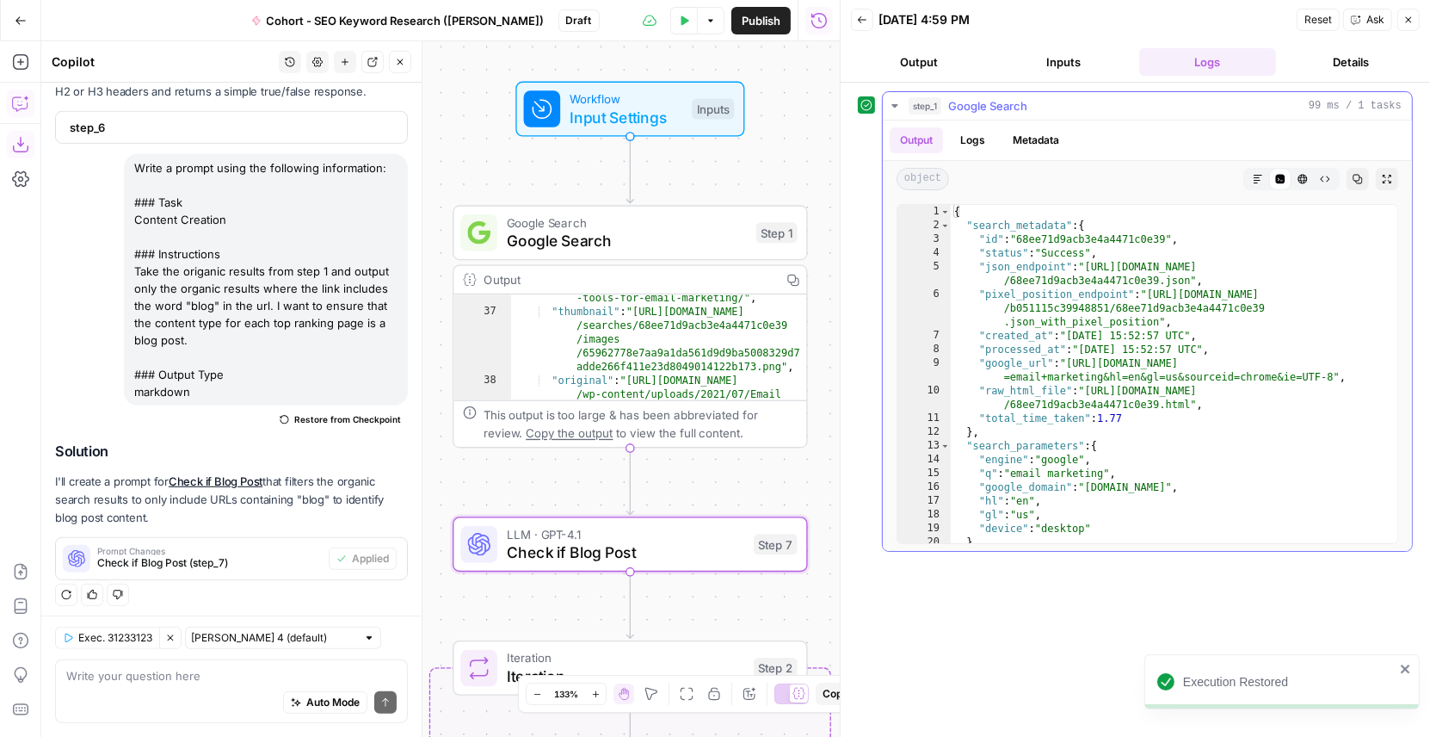
type textarea "**********"
click at [1010, 404] on div "{ "search_metadata" : { "id" : "68ee71d9acb3e4a4471c0e39" , "status" : "Success…" at bounding box center [1175, 388] width 448 height 367
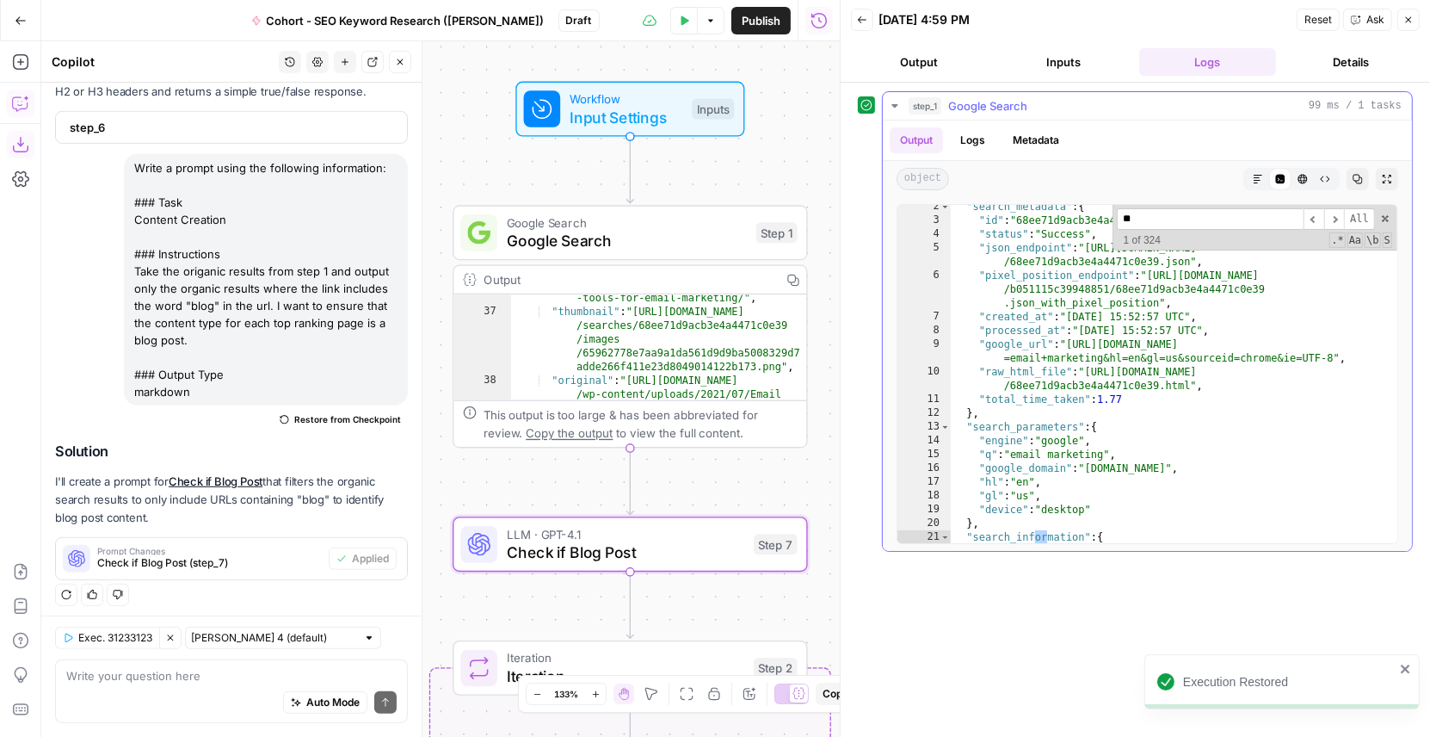
scroll to position [181, 0]
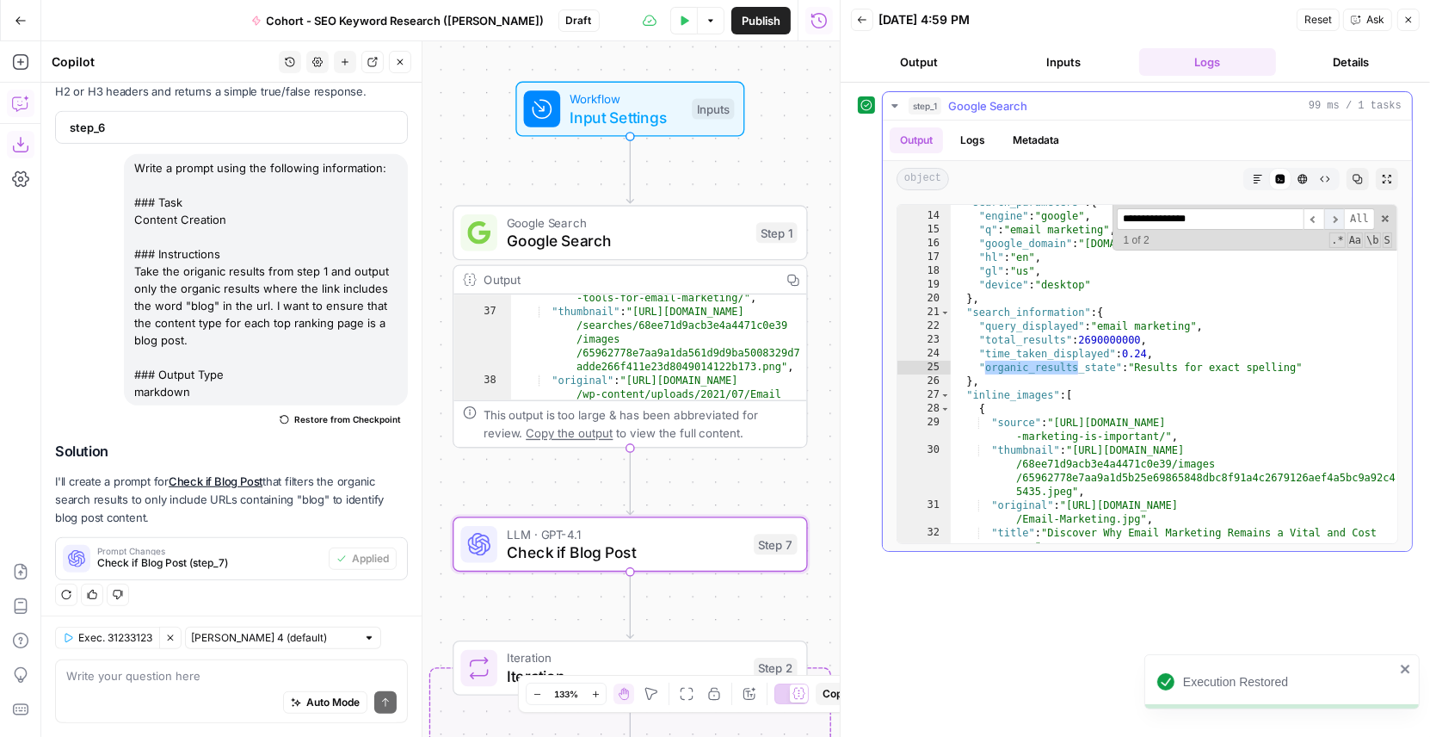
type input "**********"
click at [1336, 217] on span "​" at bounding box center [1335, 219] width 21 height 22
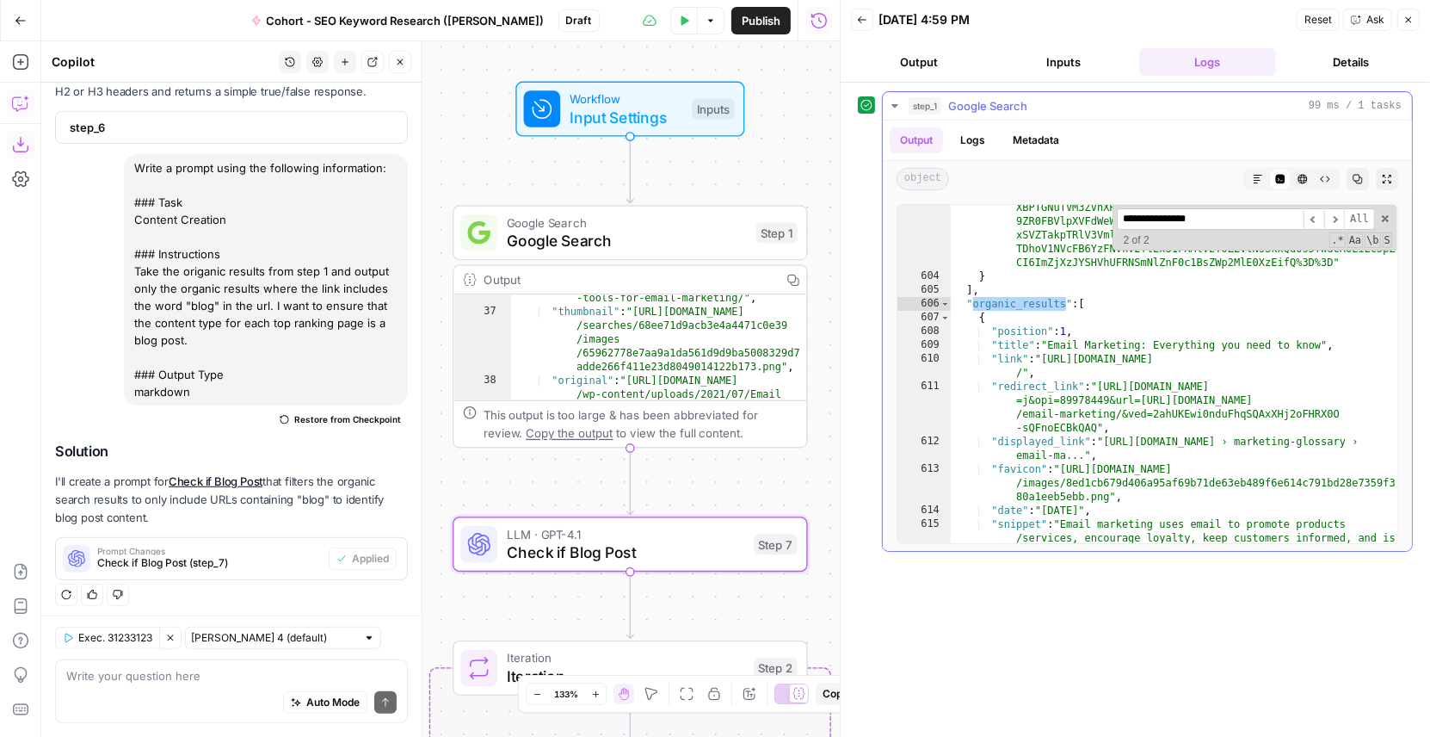
scroll to position [10392, 0]
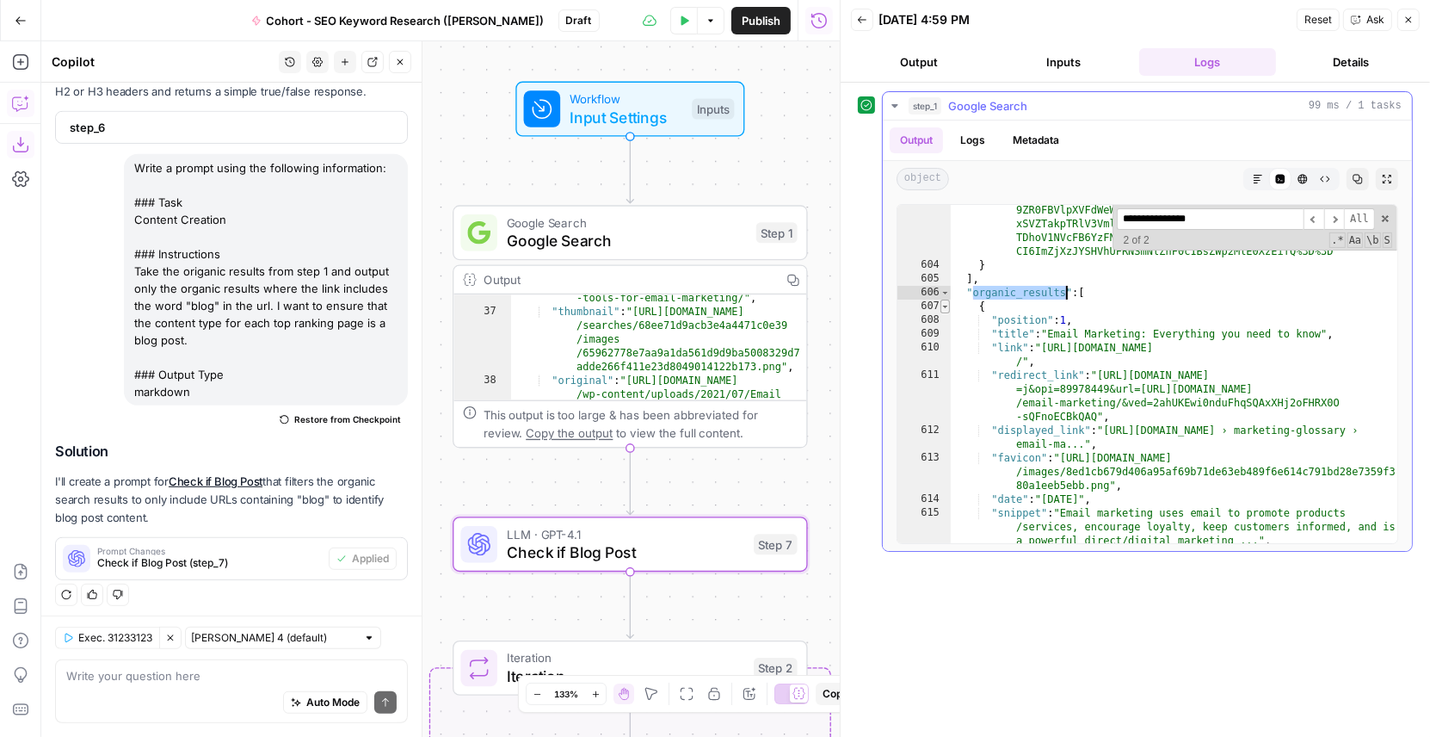
click at [945, 304] on span "Toggle code folding, rows 607 through 620" at bounding box center [945, 307] width 9 height 14
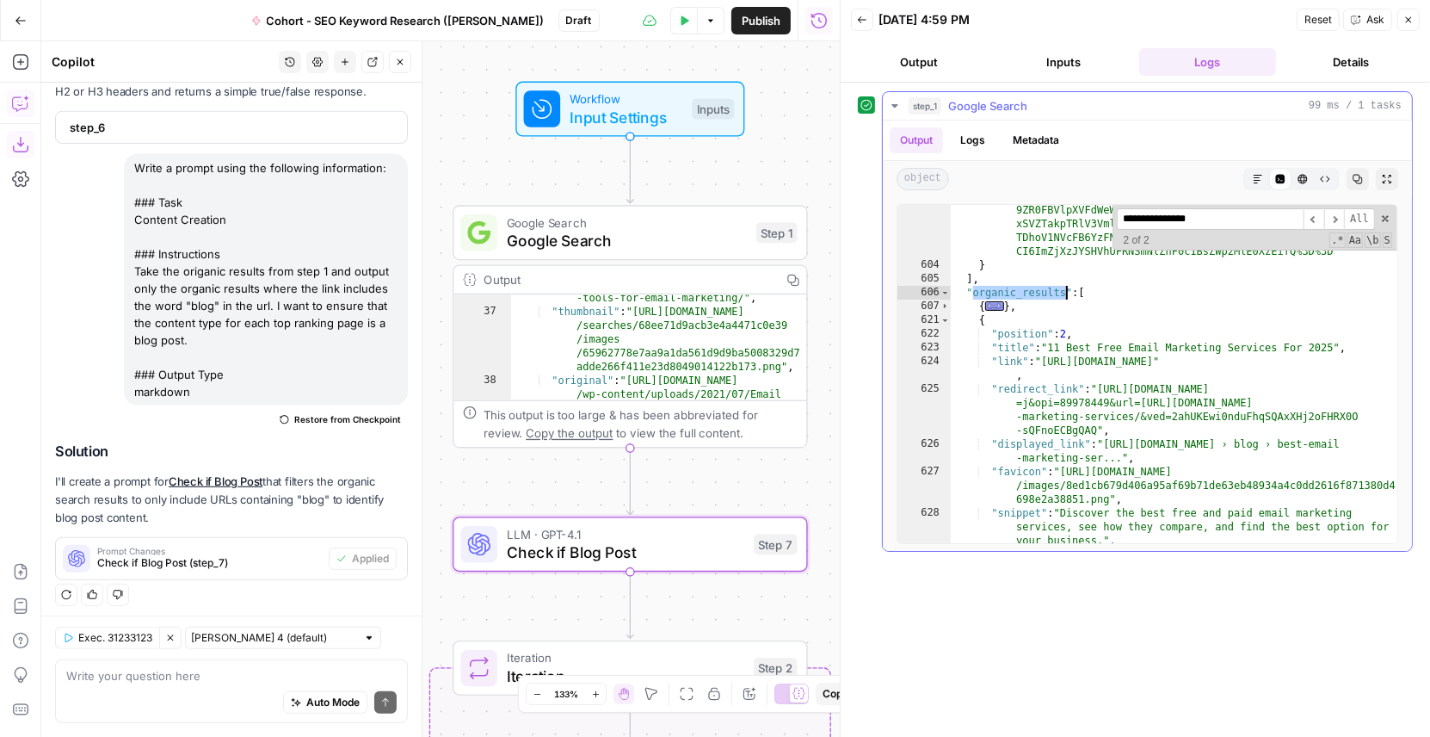
click at [1182, 359] on div ""serpapi_link" : "[URL][DOMAIN_NAME] =desktop&engine=google_related_questions&g…" at bounding box center [1175, 310] width 448 height 601
click at [941, 316] on span "Toggle code folding, rows 621 through 633" at bounding box center [945, 320] width 9 height 14
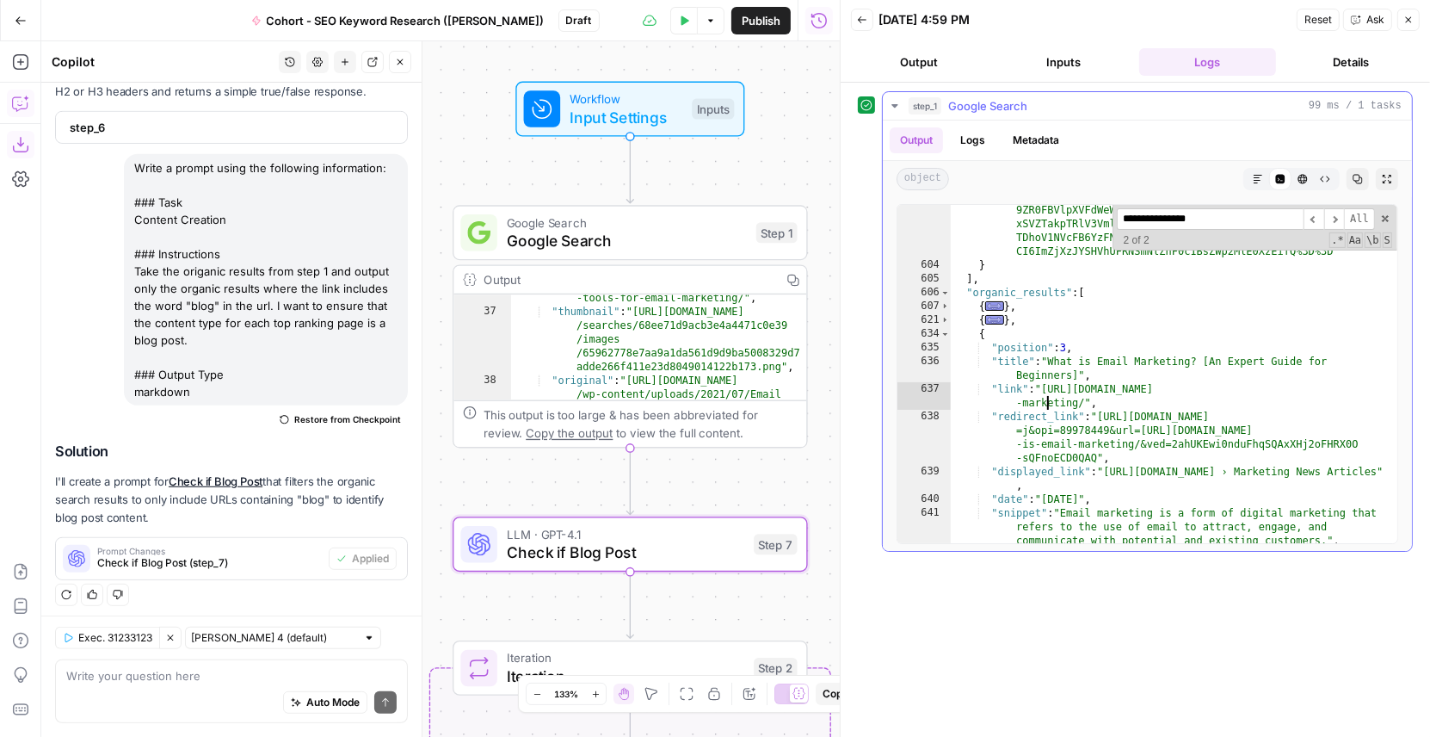
click at [1046, 406] on div ""serpapi_link" : "[URL][DOMAIN_NAME] =desktop&engine=google_related_questions&g…" at bounding box center [1175, 310] width 448 height 601
click at [942, 330] on span "Toggle code folding, rows 634 through 646" at bounding box center [945, 334] width 9 height 14
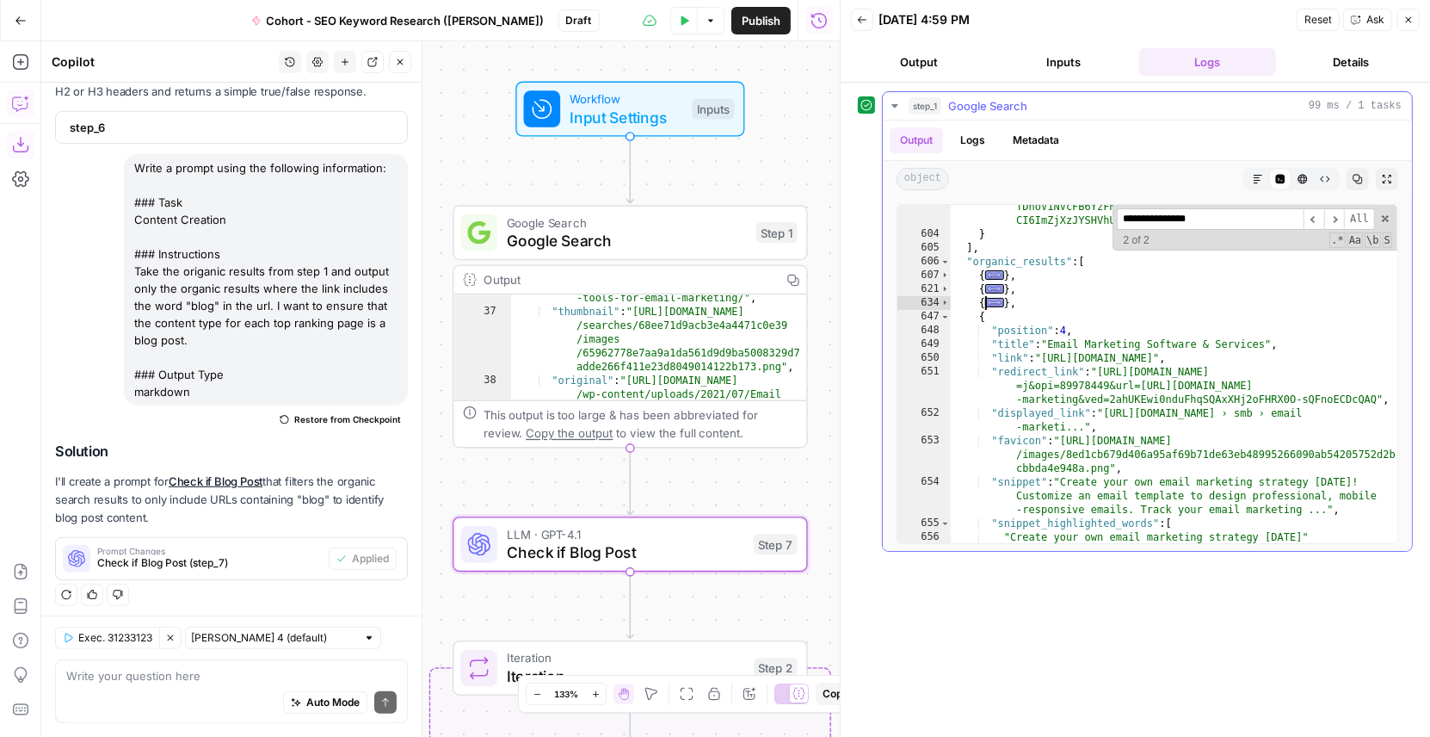
scroll to position [10665, 0]
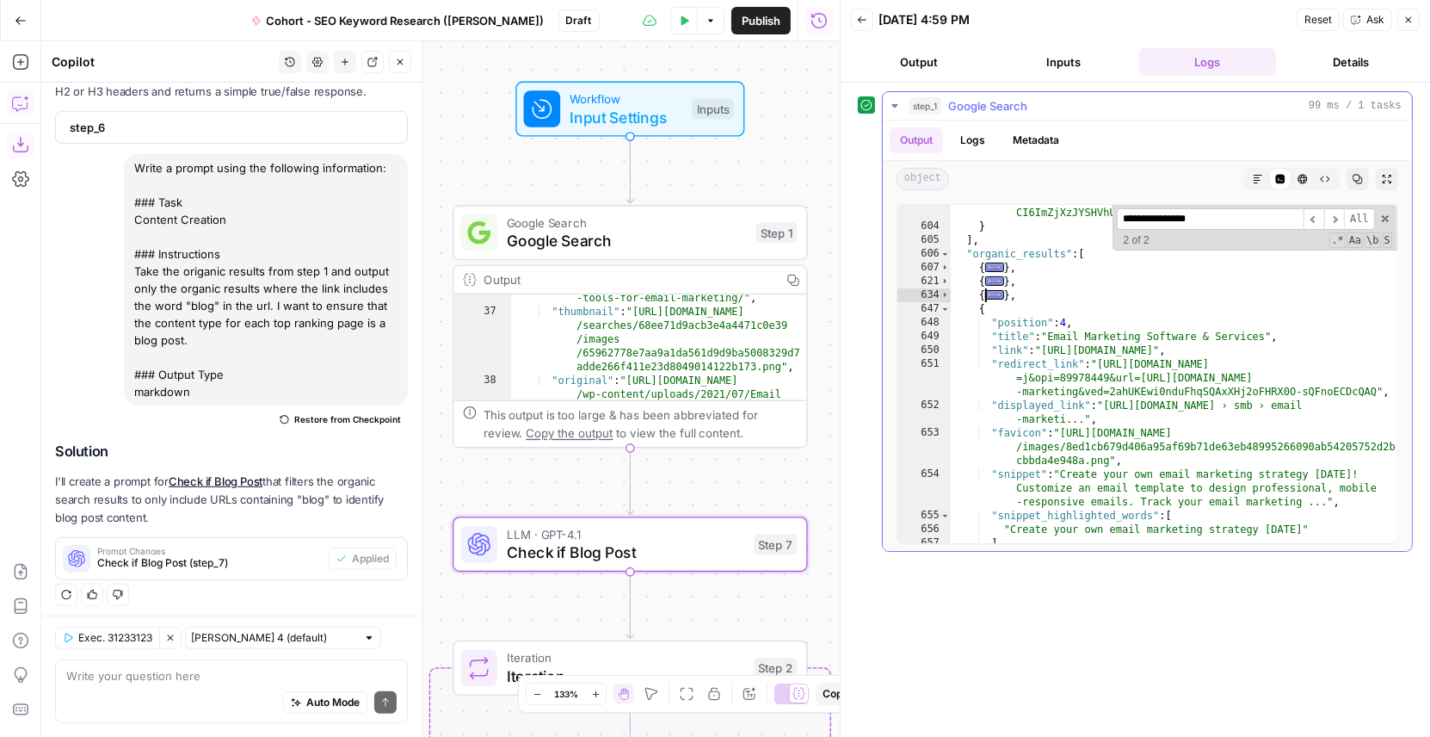
click at [1346, 352] on div ""serpapi_link" : "[URL][DOMAIN_NAME] =desktop&engine=google_related_questions&g…" at bounding box center [1175, 272] width 448 height 601
click at [942, 308] on span "Toggle code folding, rows 647 through 659" at bounding box center [945, 309] width 9 height 14
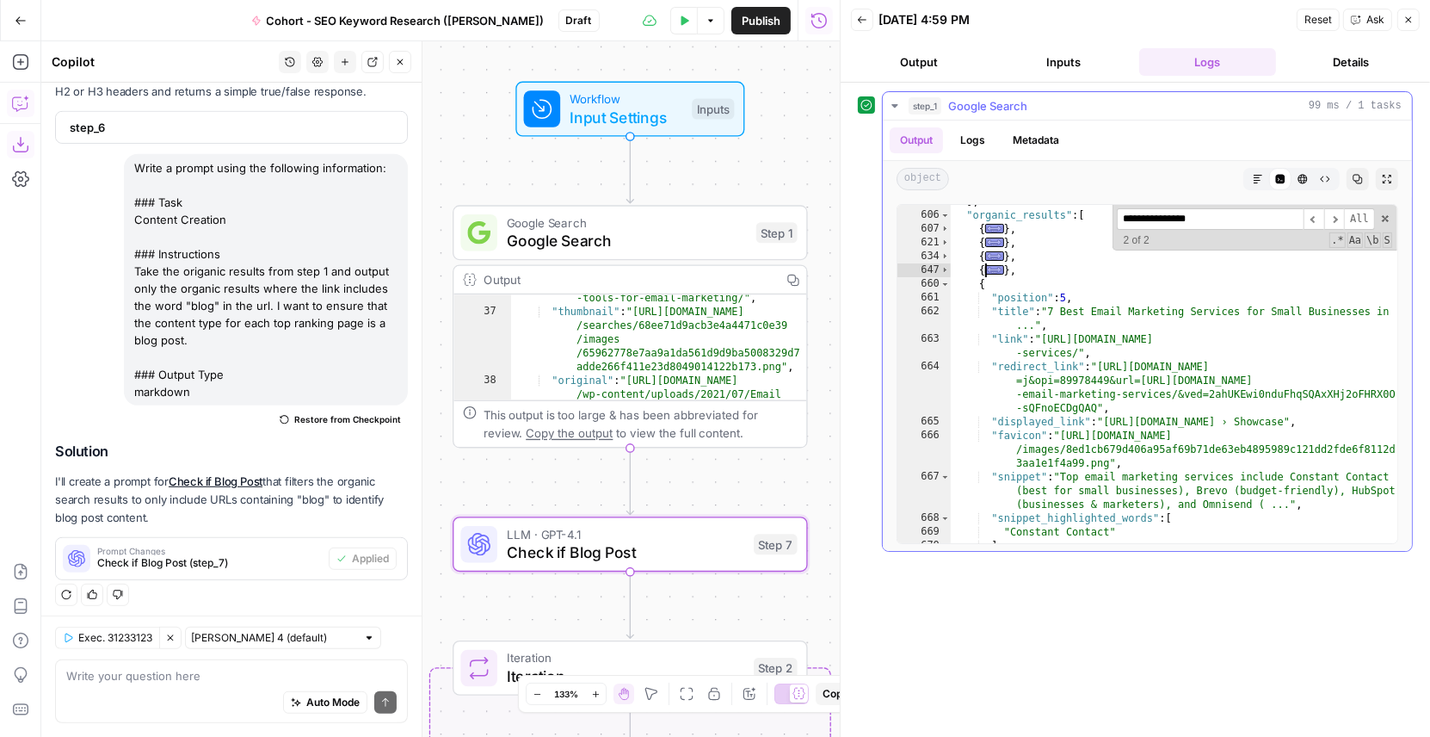
scroll to position [10771, 0]
click at [942, 280] on span "Toggle code folding, rows 660 through 672" at bounding box center [945, 284] width 9 height 14
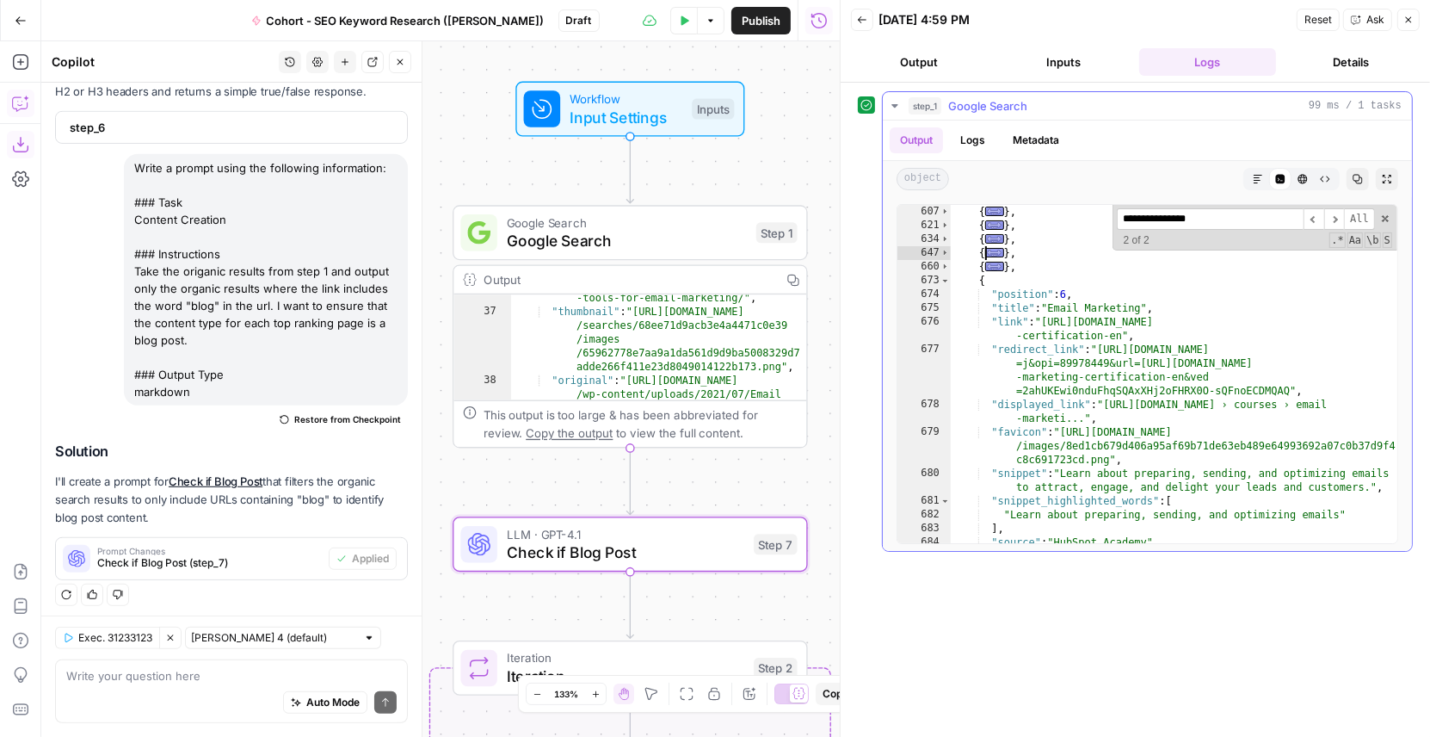
scroll to position [10873, 0]
click at [944, 274] on span "Toggle code folding, rows 673 through 685" at bounding box center [945, 277] width 9 height 14
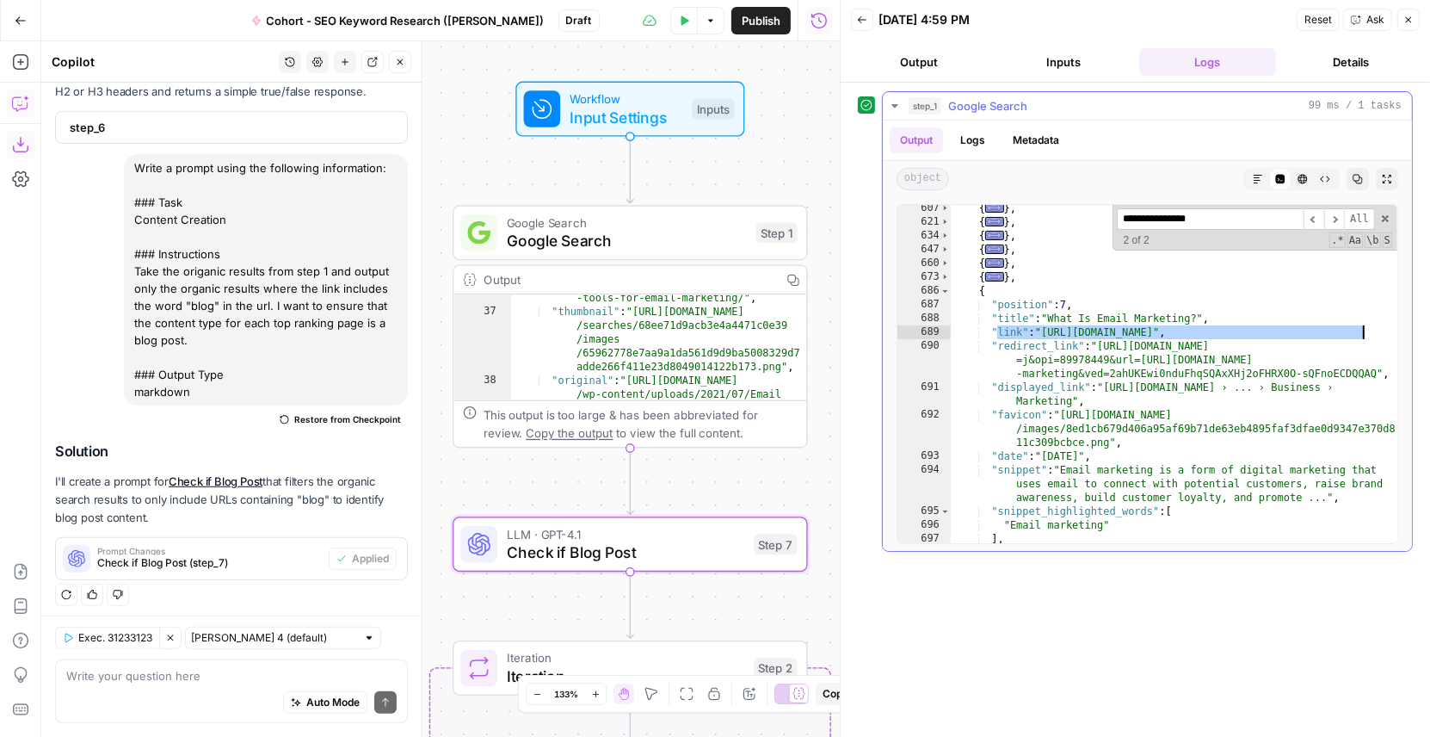
drag, startPoint x: 997, startPoint y: 328, endPoint x: 1374, endPoint y: 335, distance: 376.2
click at [1374, 335] on div "{ ... } , { ... } , { ... } , { ... } , { ... } , { ... } , { "position" : 7 , …" at bounding box center [1175, 384] width 448 height 367
click at [1115, 371] on div "{ ... } , { ... } , { ... } , { ... } , { ... } , { ... } , { "position" : 7 , …" at bounding box center [1175, 384] width 448 height 367
type textarea "**********"
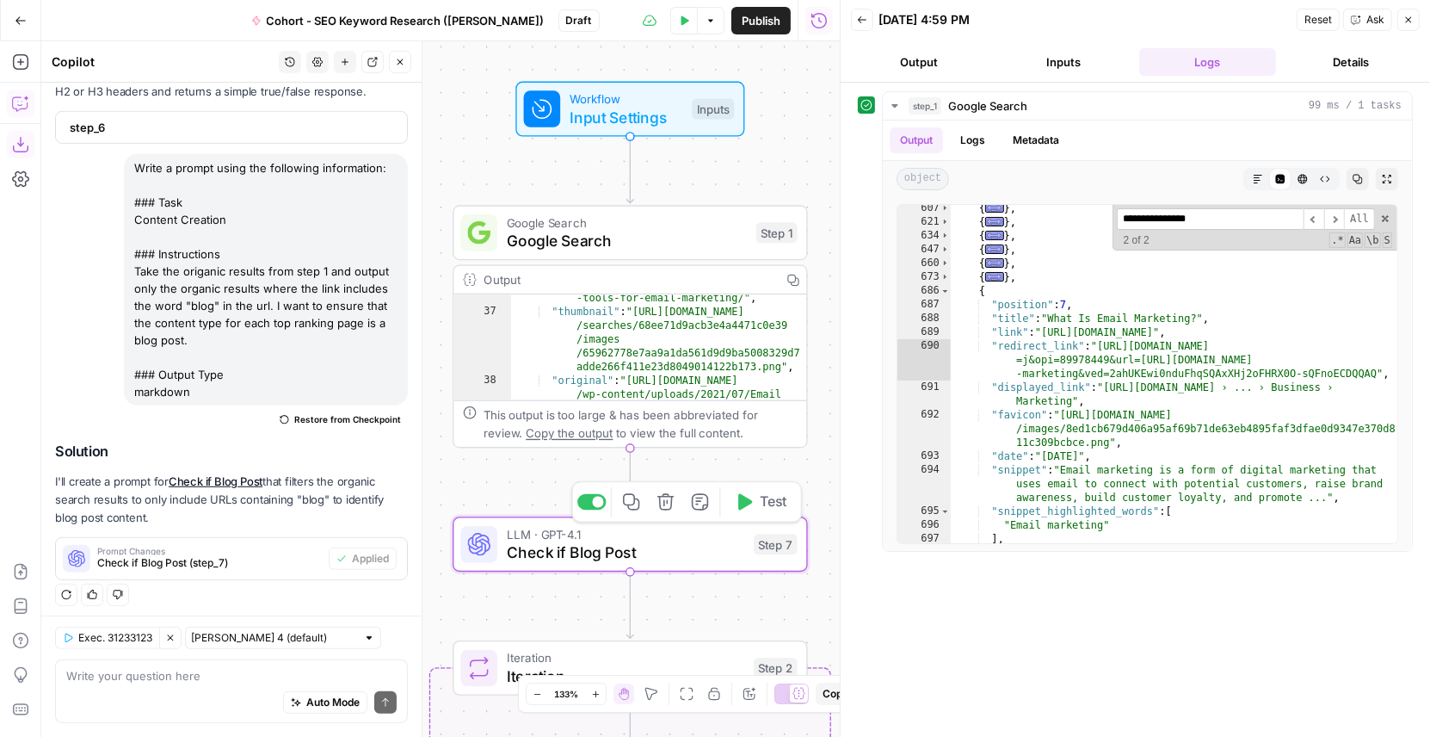
click at [718, 552] on span "Check if Blog Post" at bounding box center [626, 551] width 238 height 23
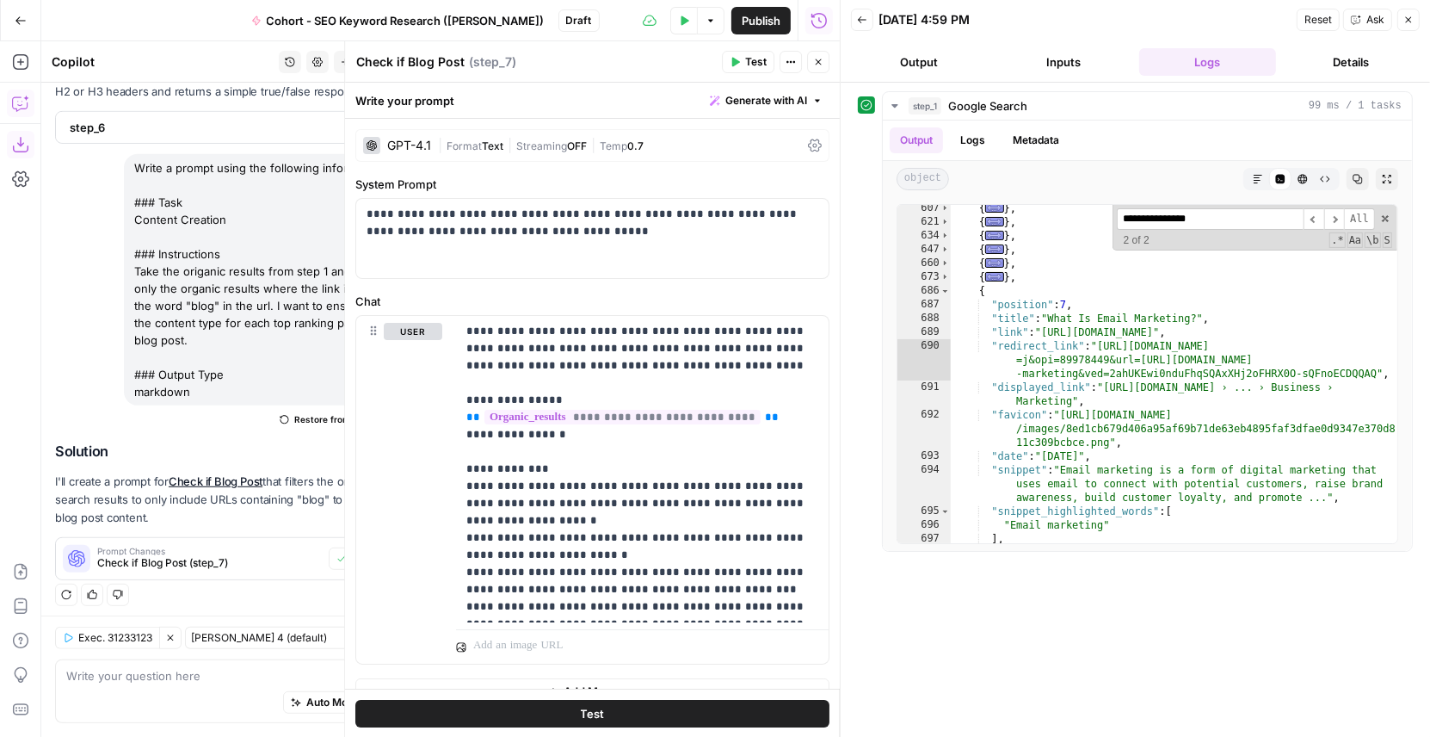
click at [762, 60] on span "Test" at bounding box center [756, 61] width 22 height 15
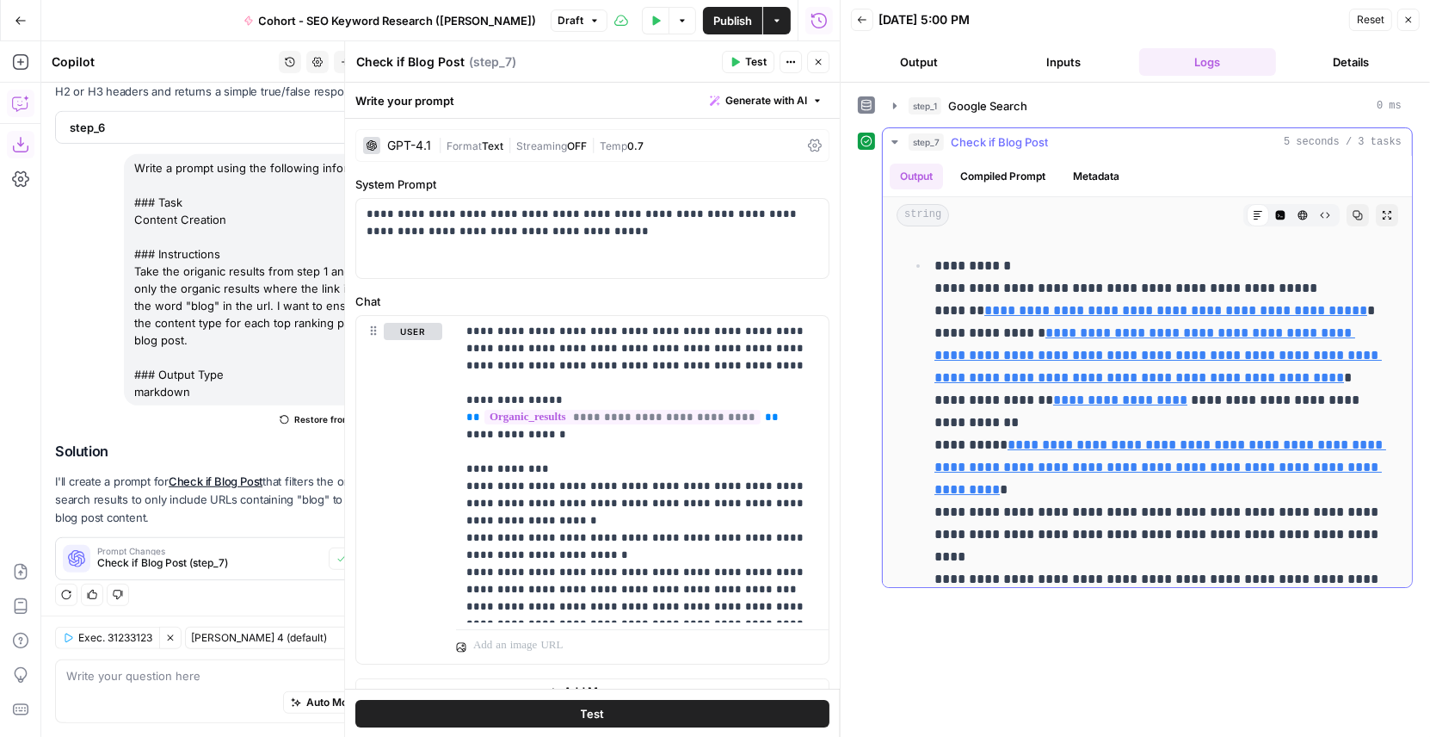
scroll to position [0, 0]
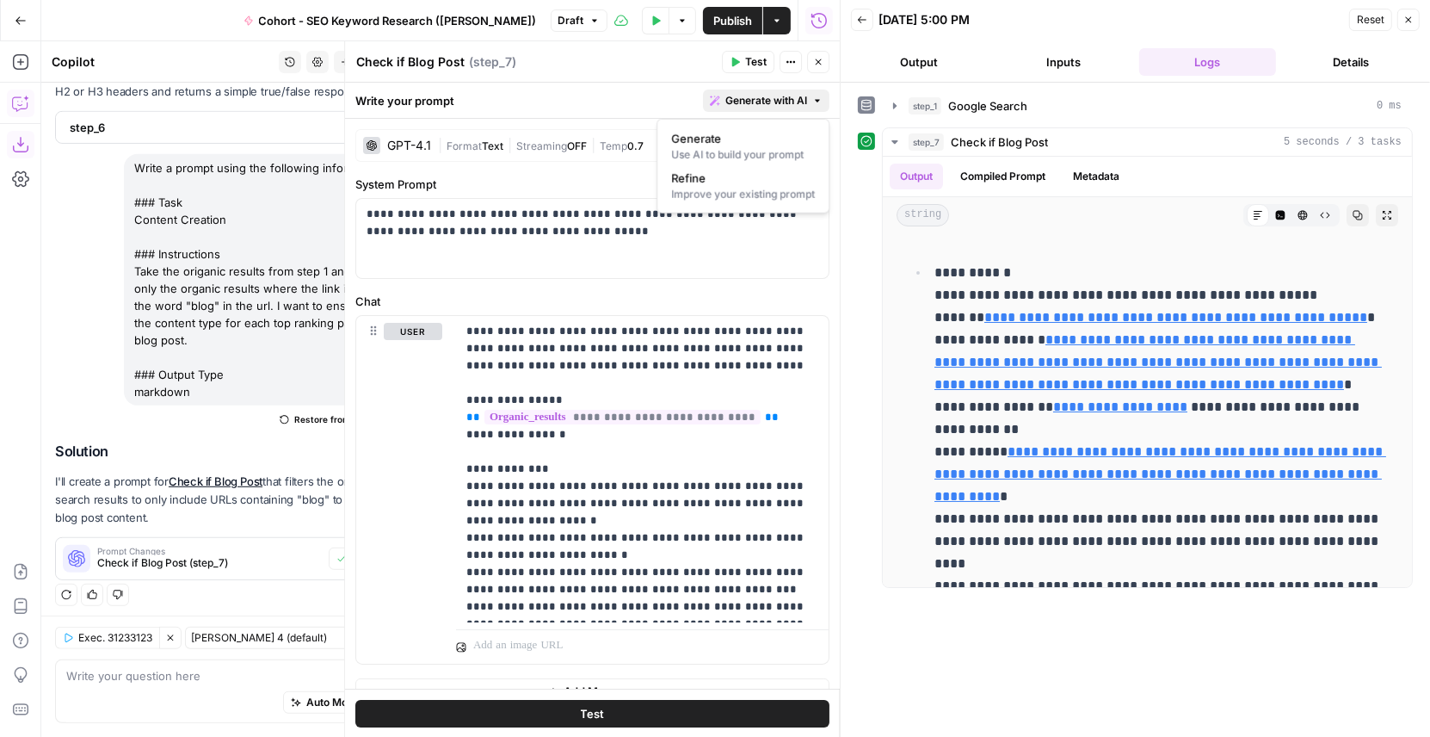
click at [781, 102] on span "Generate with AI" at bounding box center [767, 100] width 82 height 15
click at [715, 189] on div "Improve your existing prompt" at bounding box center [743, 194] width 144 height 15
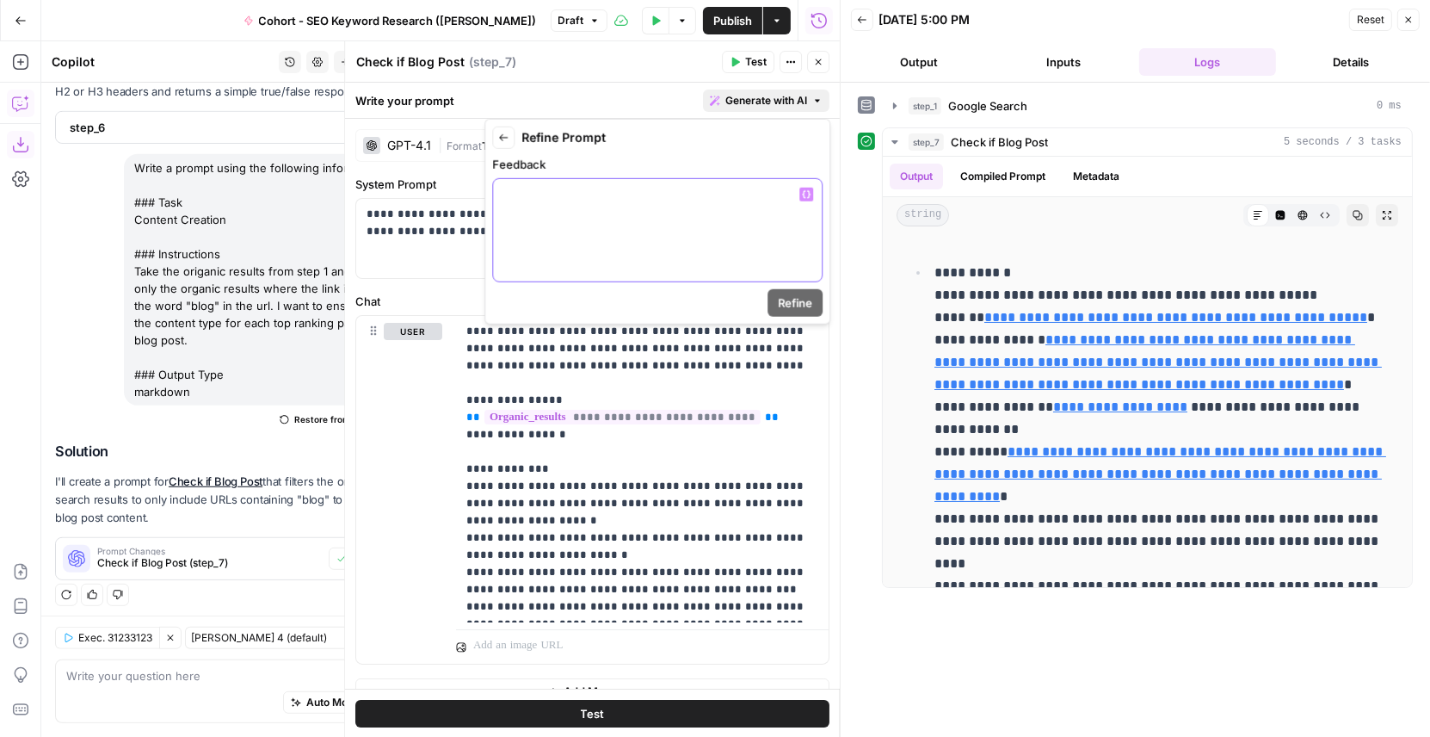
click at [629, 238] on div at bounding box center [657, 230] width 329 height 102
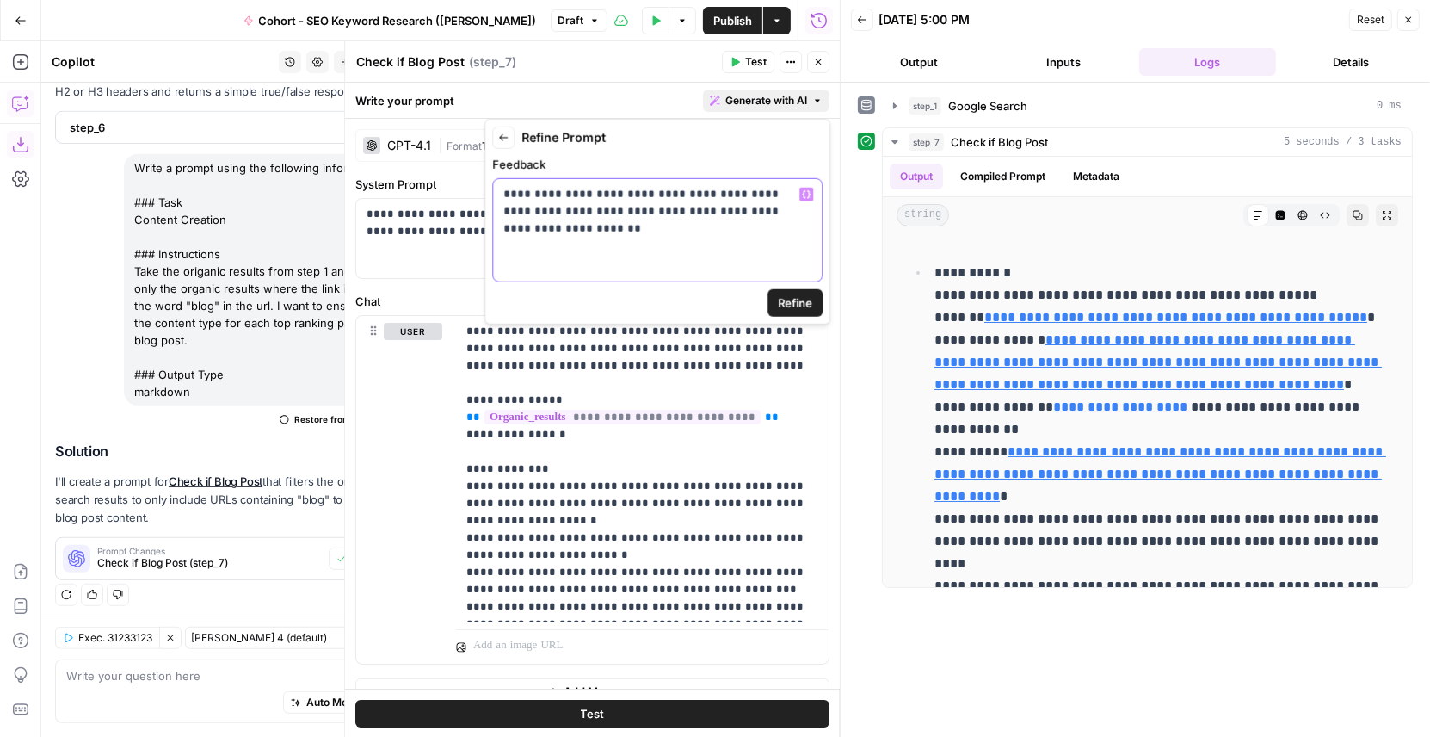
click at [716, 210] on p "**********" at bounding box center [657, 203] width 309 height 34
click at [631, 191] on p "**********" at bounding box center [657, 203] width 309 height 34
click at [581, 194] on p "**********" at bounding box center [657, 203] width 309 height 34
click at [584, 194] on p "**********" at bounding box center [657, 203] width 309 height 34
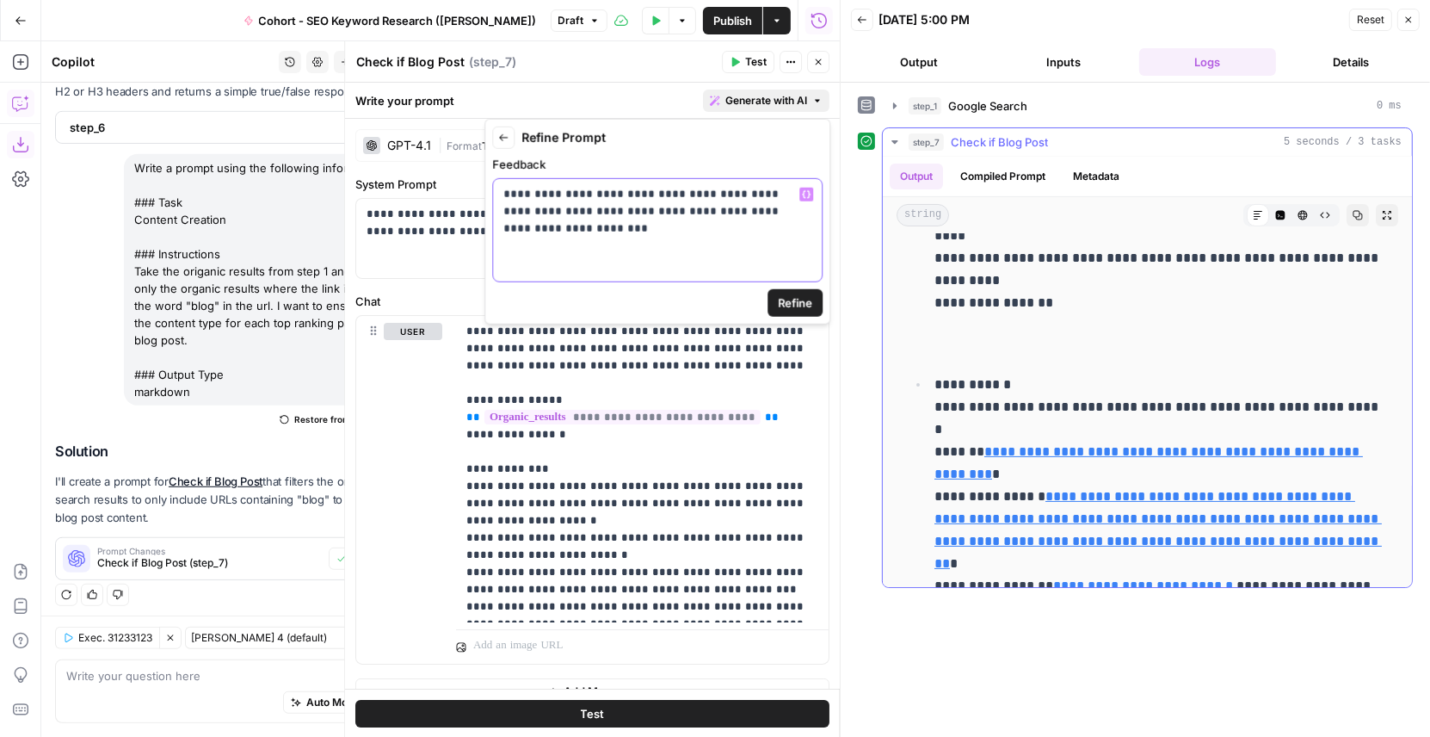
scroll to position [364, 0]
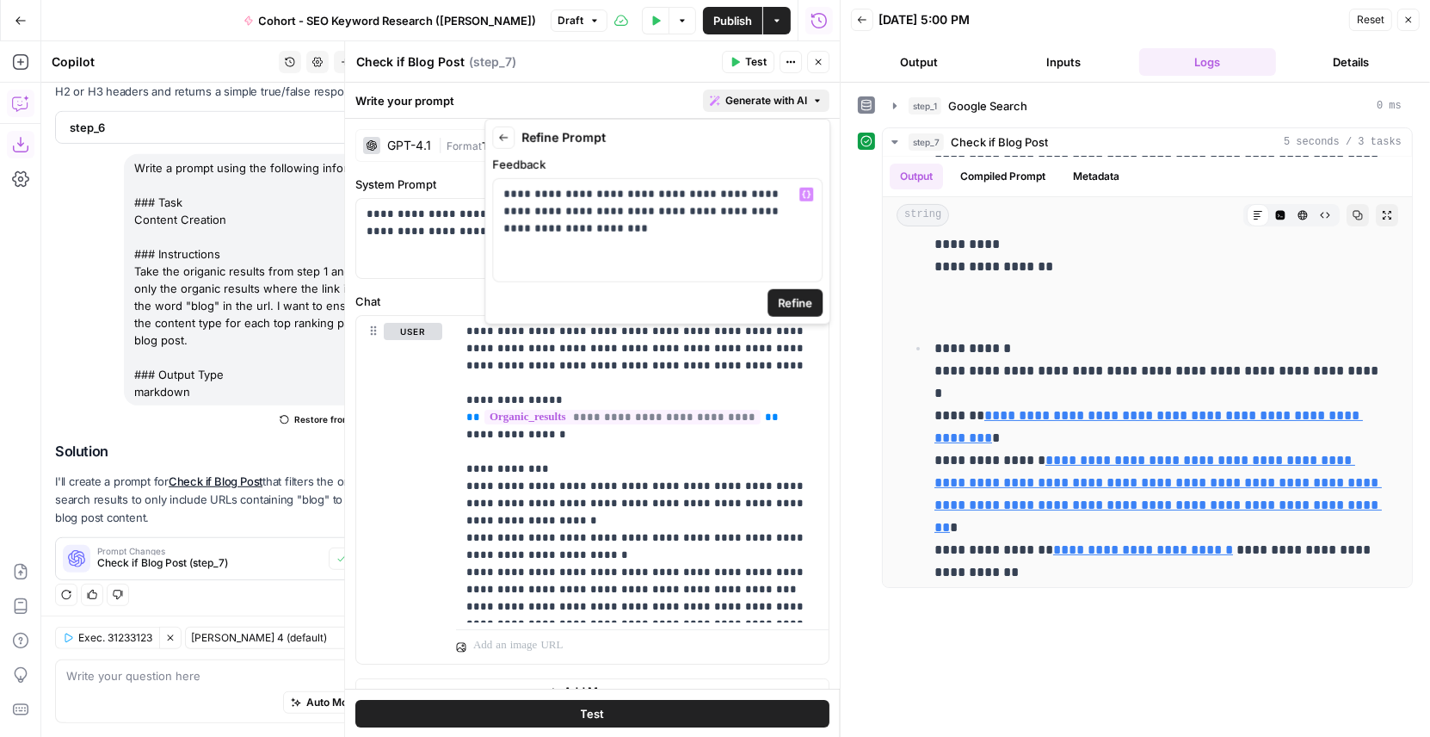
click at [797, 305] on span "Refine" at bounding box center [795, 302] width 34 height 17
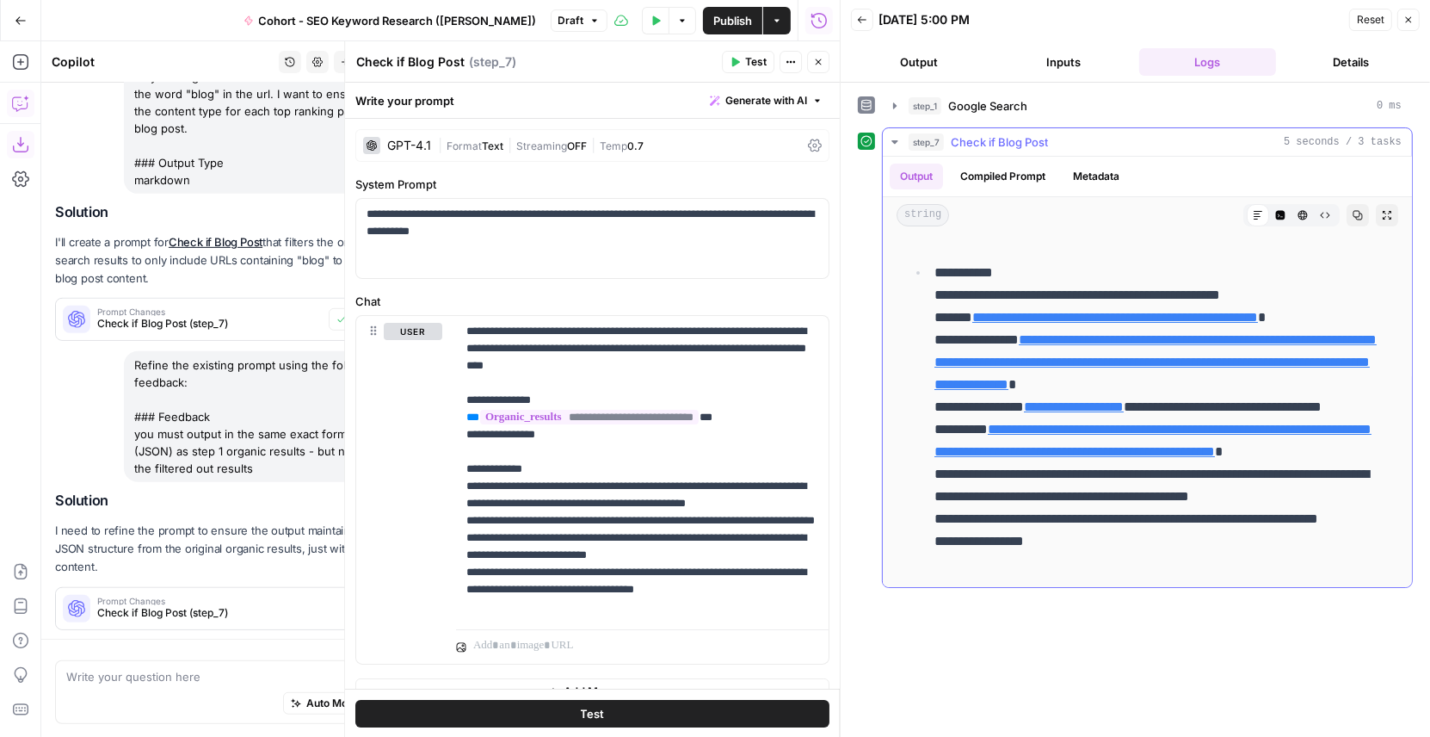
scroll to position [1111, 0]
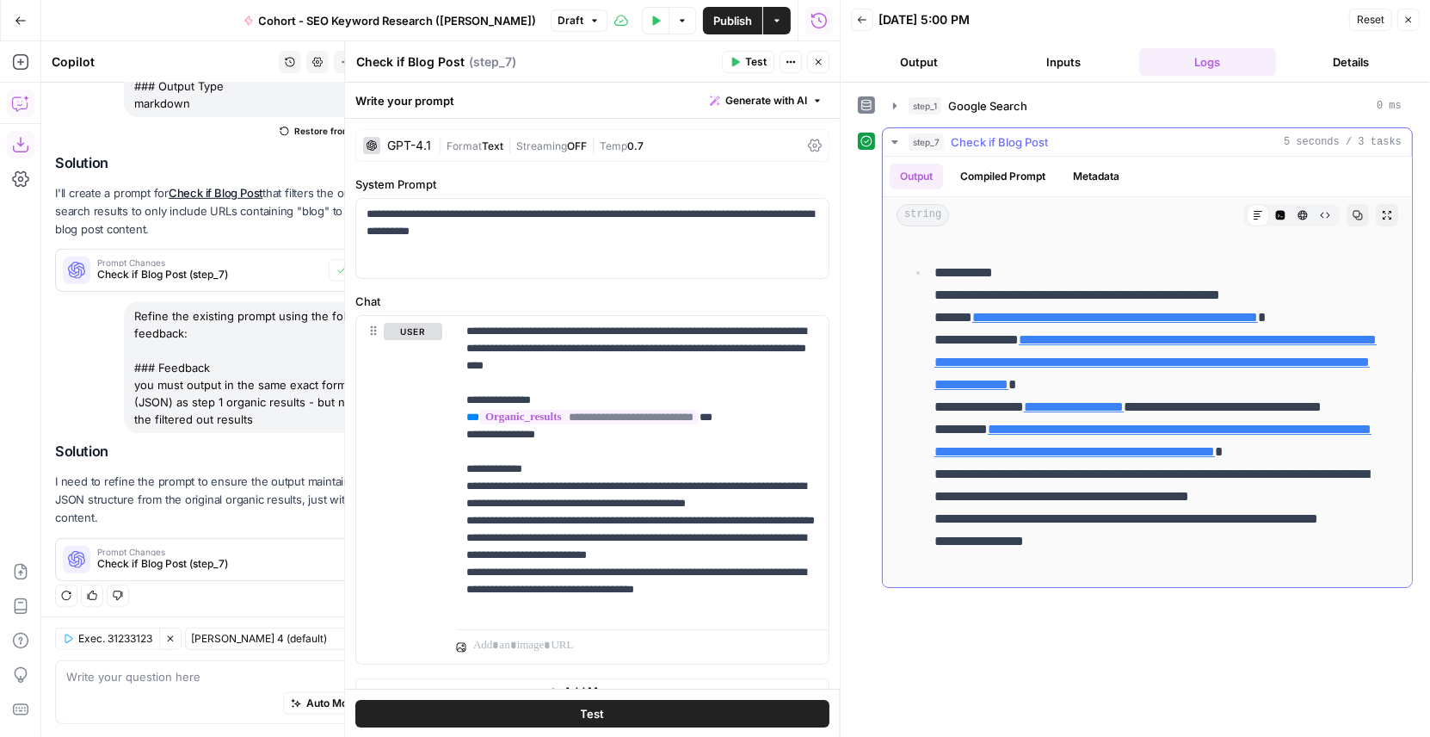
drag, startPoint x: 941, startPoint y: 213, endPoint x: 904, endPoint y: 213, distance: 37.0
click at [904, 213] on span "string" at bounding box center [923, 215] width 52 height 22
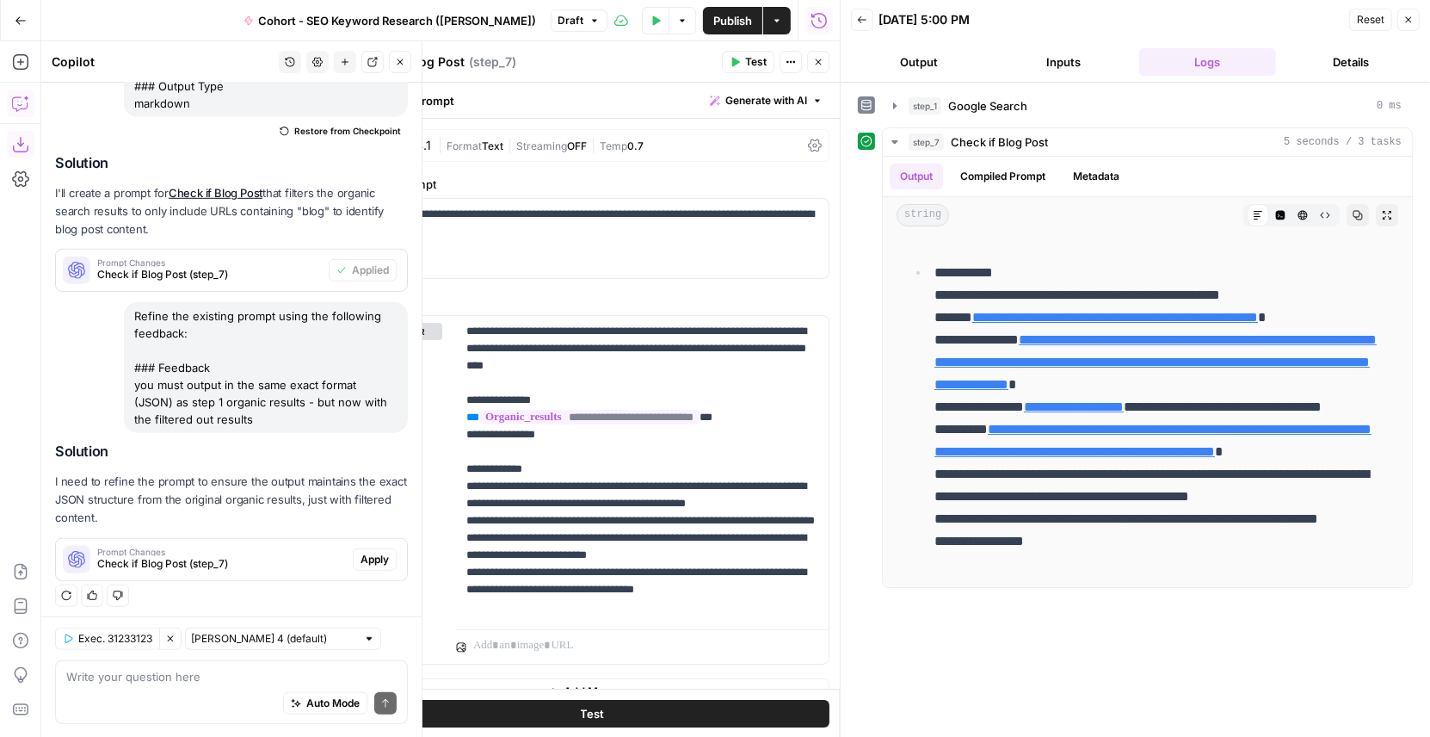
click at [375, 555] on span "Apply" at bounding box center [375, 559] width 28 height 15
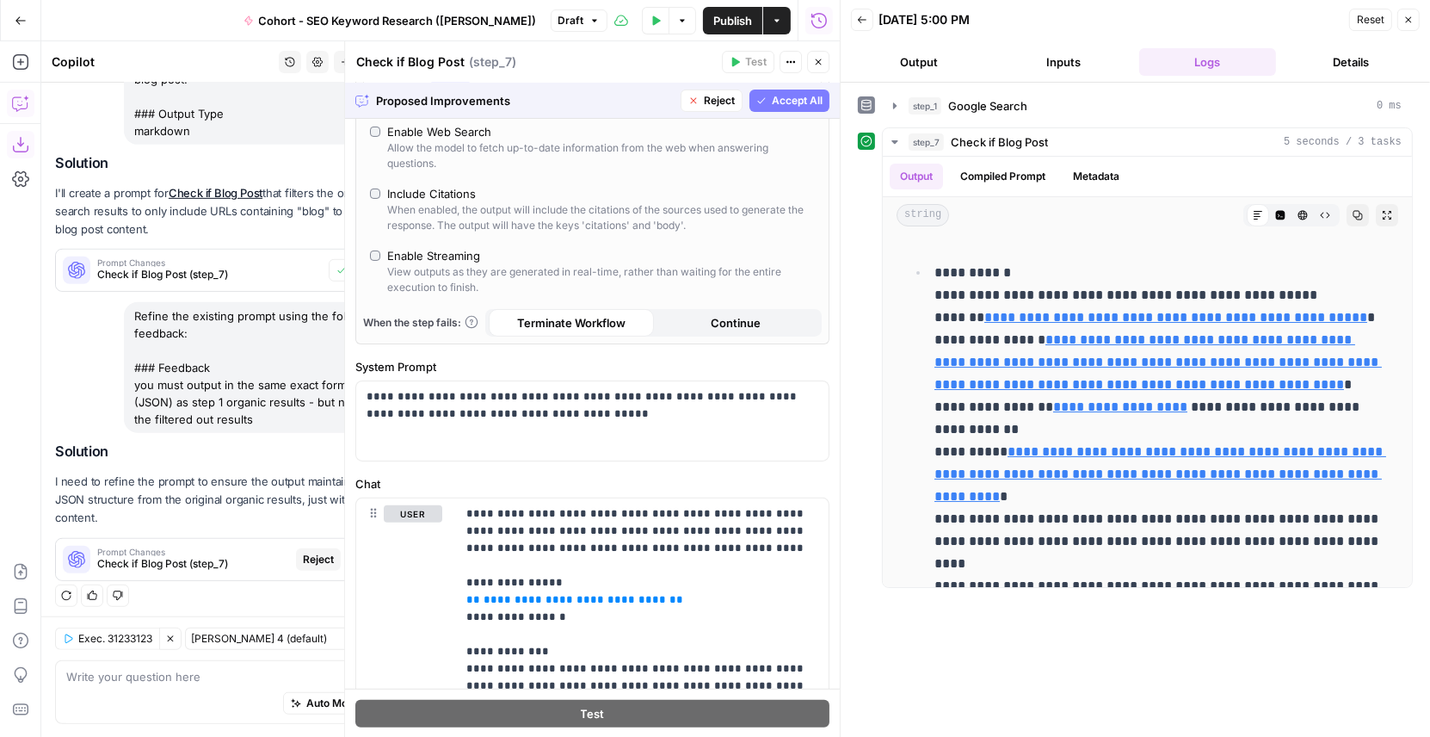
scroll to position [730, 0]
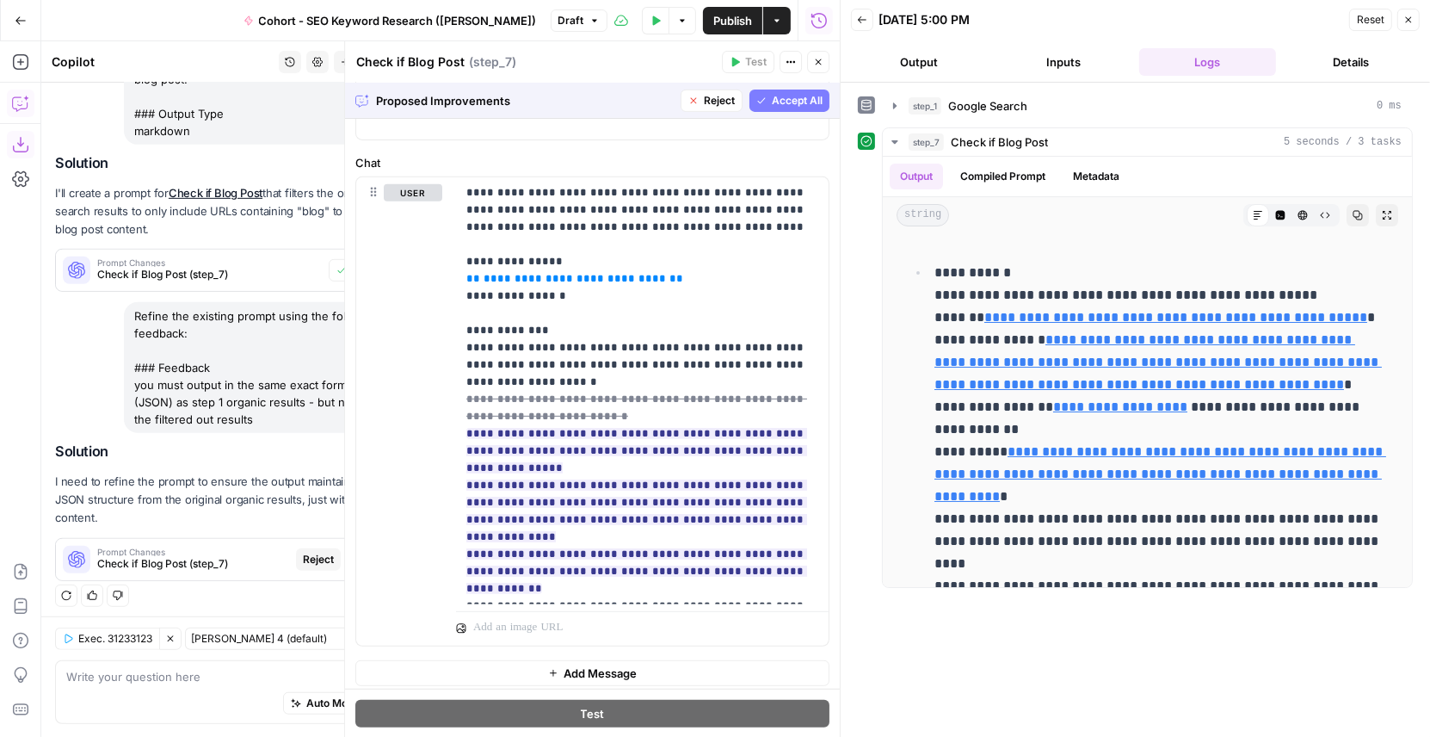
click at [807, 107] on span "Accept All" at bounding box center [797, 100] width 51 height 15
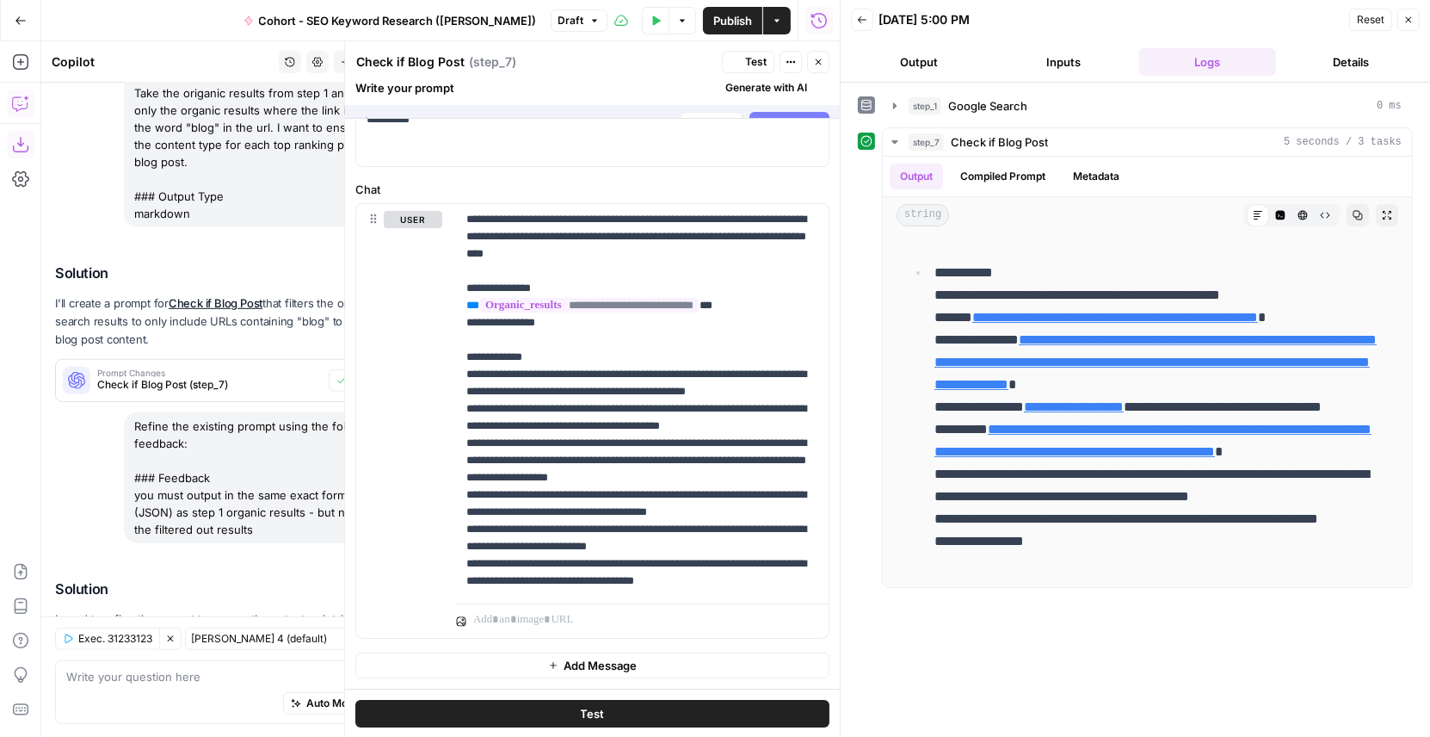
scroll to position [0, 0]
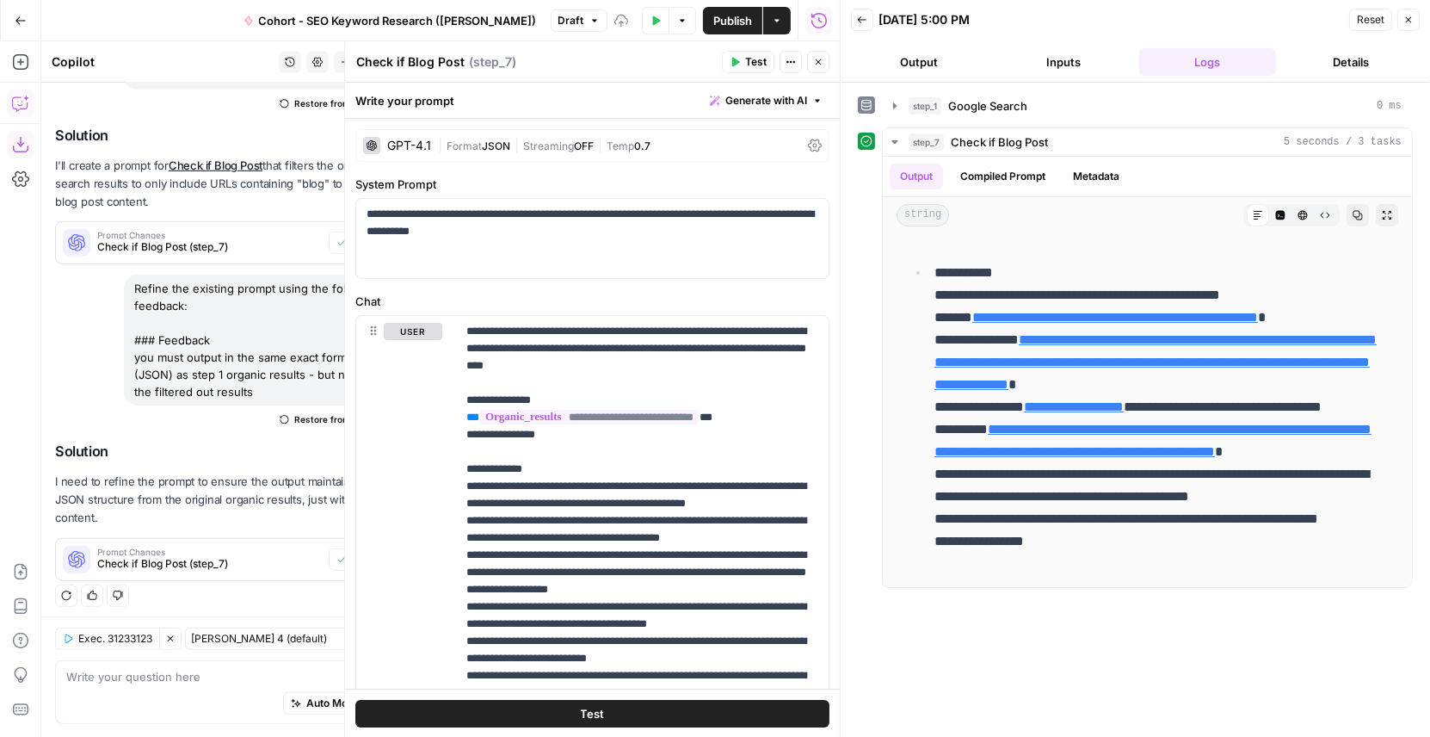
click at [740, 61] on icon "button" at bounding box center [735, 62] width 10 height 10
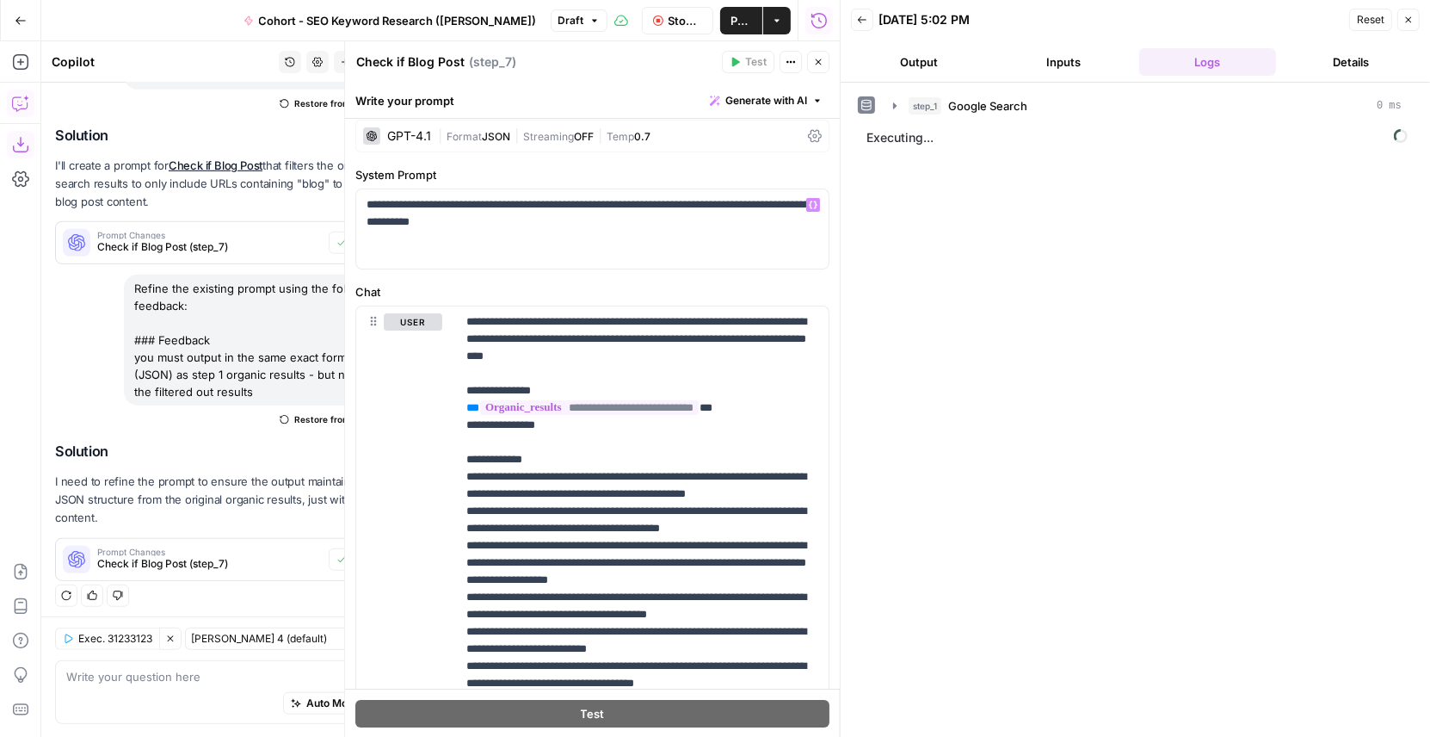
scroll to position [108, 0]
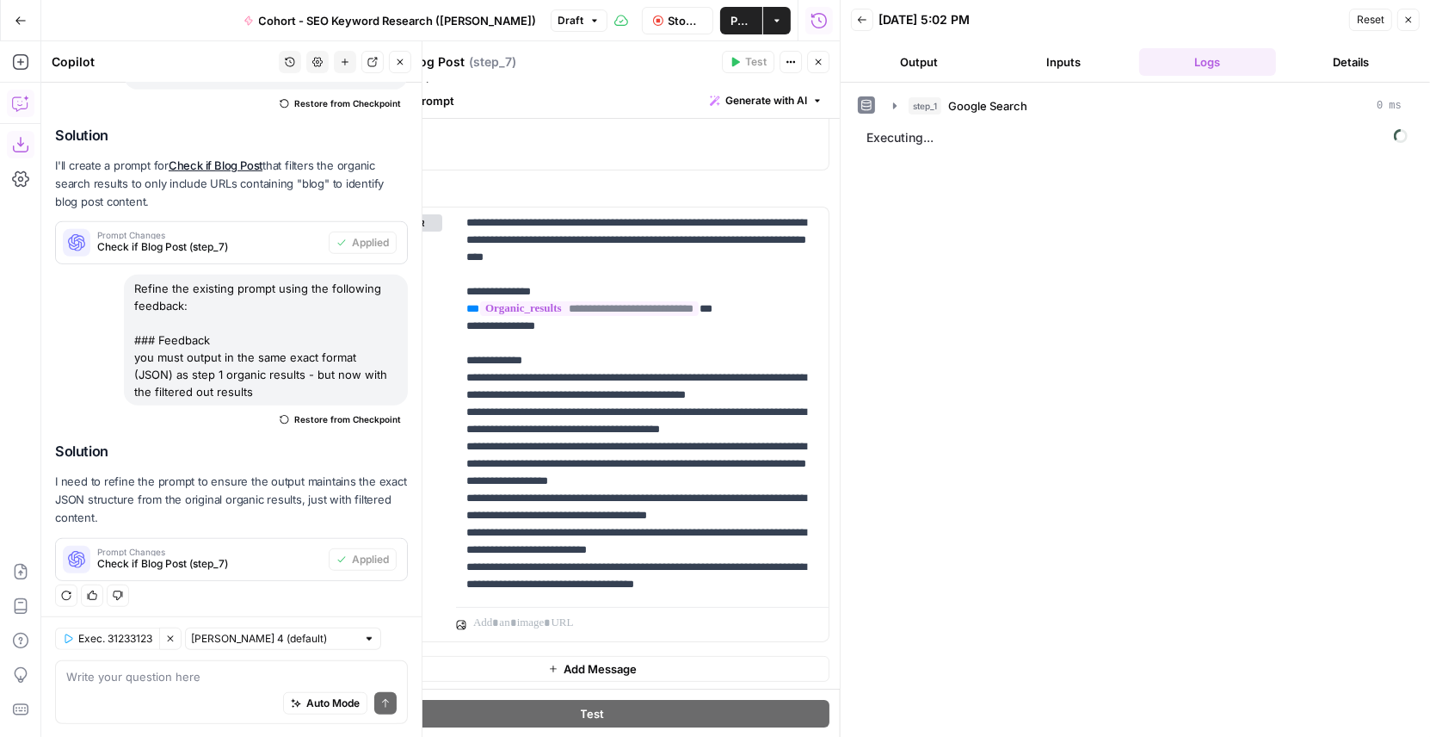
click at [400, 60] on icon "button" at bounding box center [400, 62] width 10 height 10
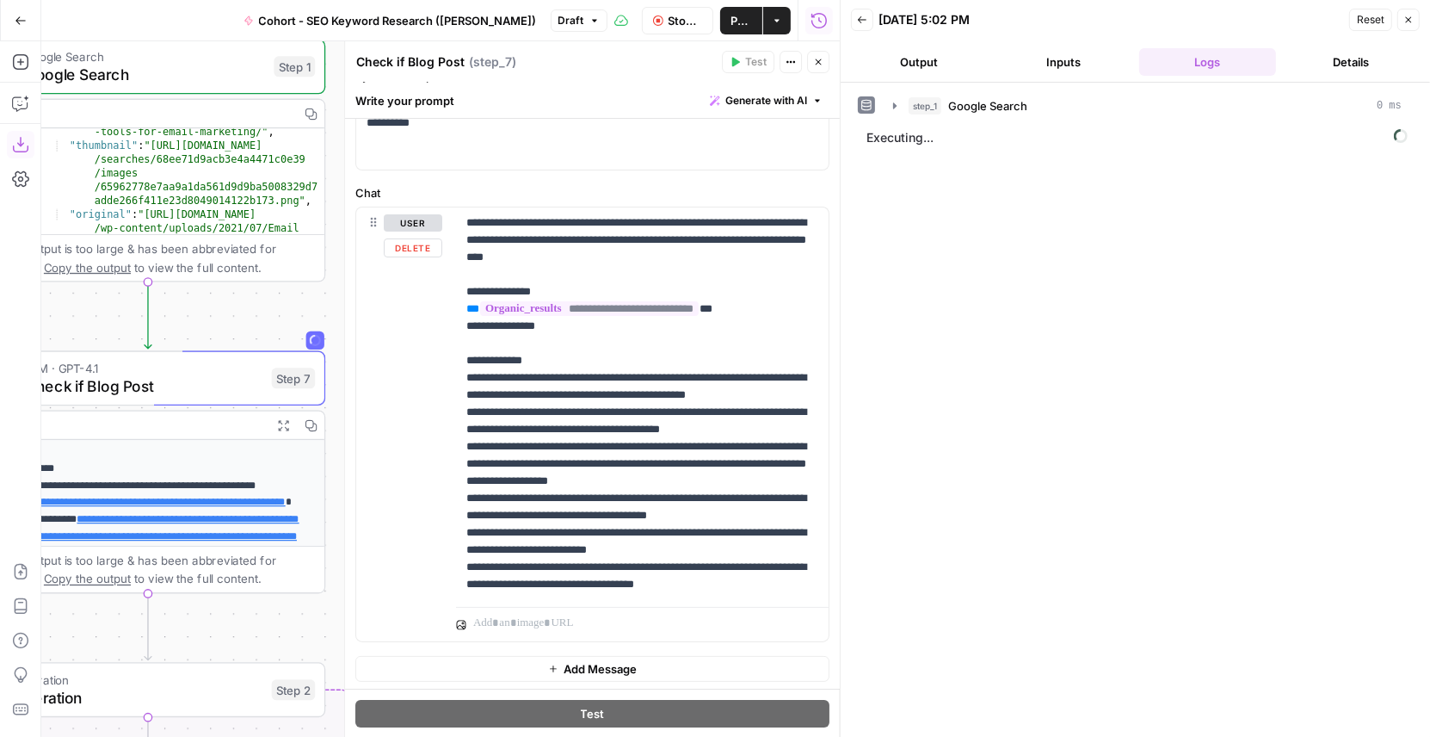
drag, startPoint x: 295, startPoint y: 283, endPoint x: 384, endPoint y: 272, distance: 89.4
click at [384, 272] on body "Klaviyo New Home Browse Insights Opportunities Your Data Flightpath Recent Grid…" at bounding box center [715, 368] width 1430 height 737
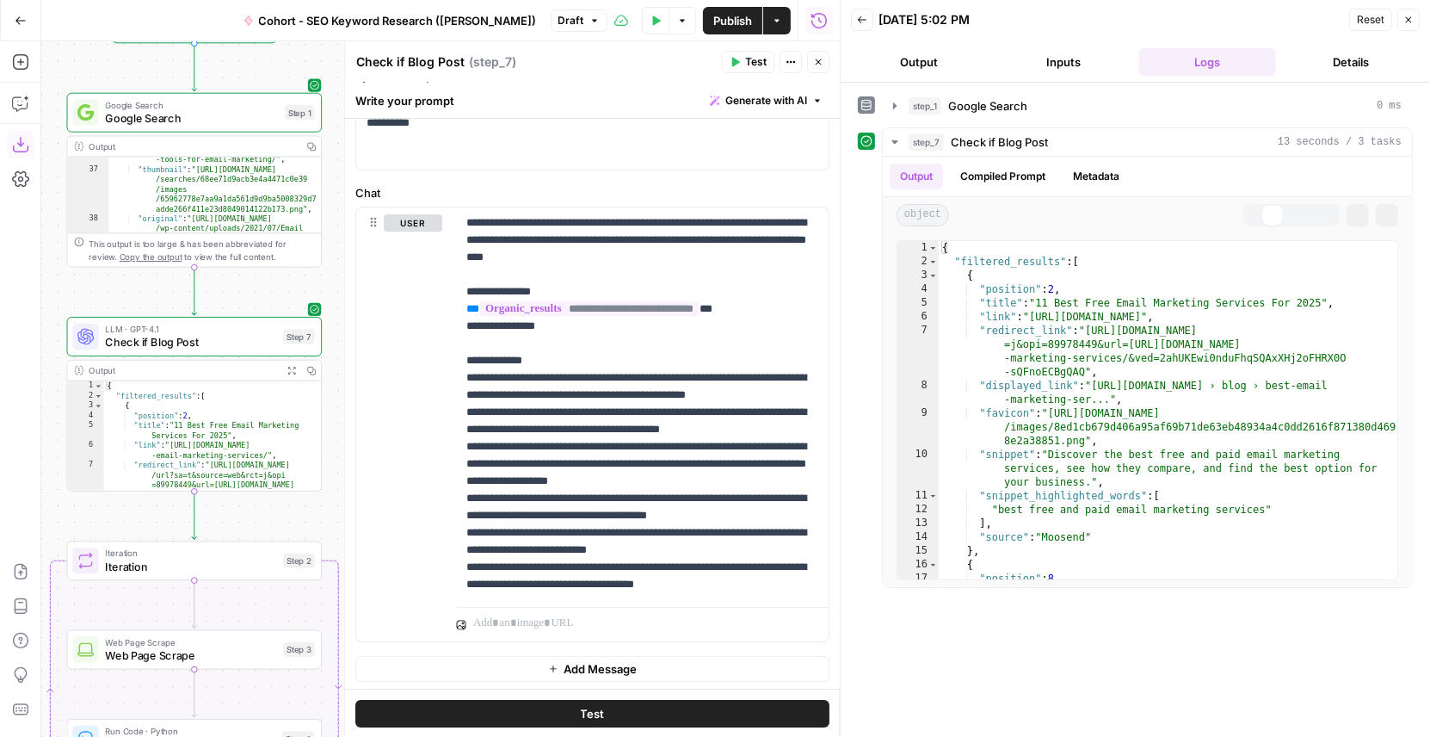
drag, startPoint x: 244, startPoint y: 309, endPoint x: 256, endPoint y: 285, distance: 26.6
click at [256, 285] on div "Workflow Input Settings Inputs Google Search Google Search Step 1 Output Copy 3…" at bounding box center [440, 388] width 799 height 695
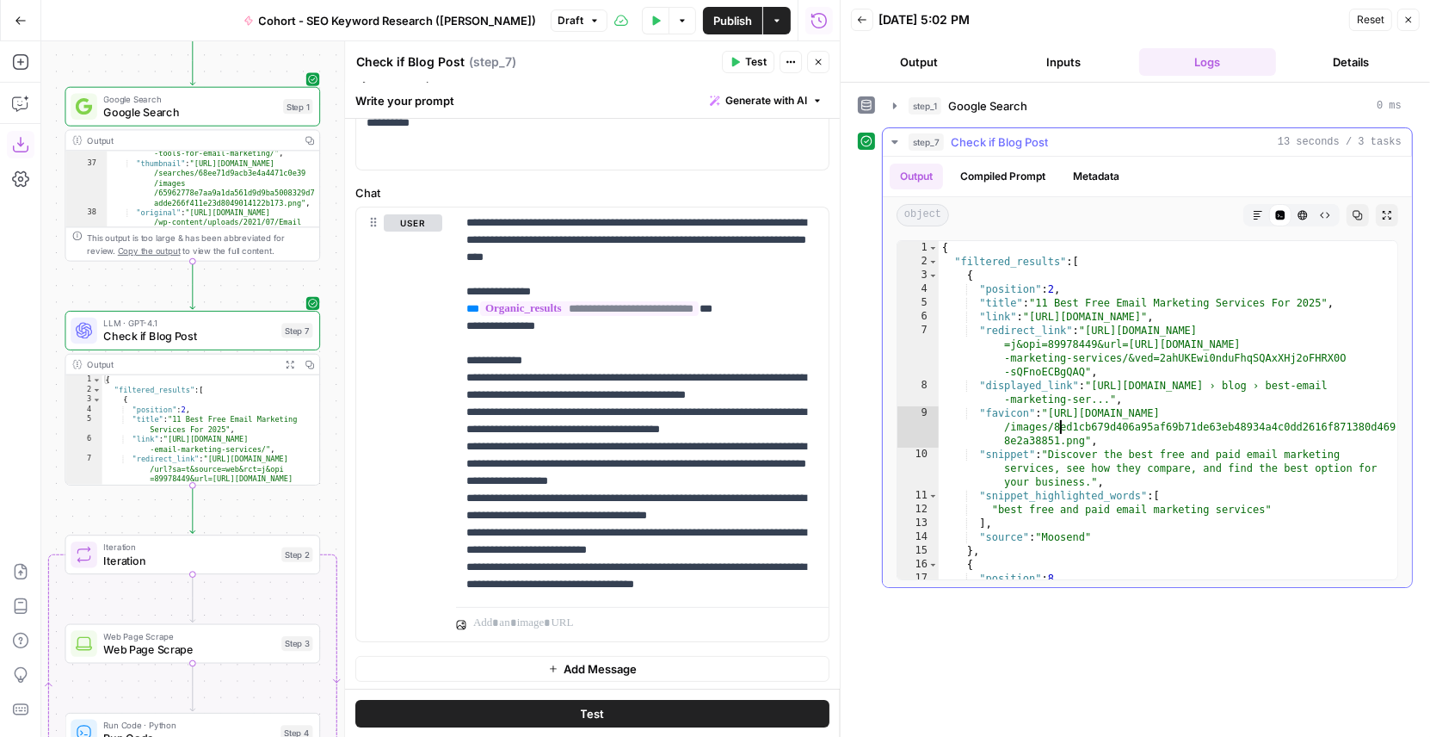
click at [1057, 417] on div "{ "filtered_results" : [ { "position" : 2 , "title" : "11 Best Free Email Marke…" at bounding box center [1169, 431] width 460 height 380
click at [1031, 262] on div "{ "filtered_results" : [ { "position" : 2 , "title" : "11 Best Free Email Marke…" at bounding box center [1169, 431] width 460 height 380
click at [1056, 293] on div "{ "filtered_results" : [ { "position" : 2 , "title" : "11 Best Free Email Marke…" at bounding box center [1169, 431] width 460 height 380
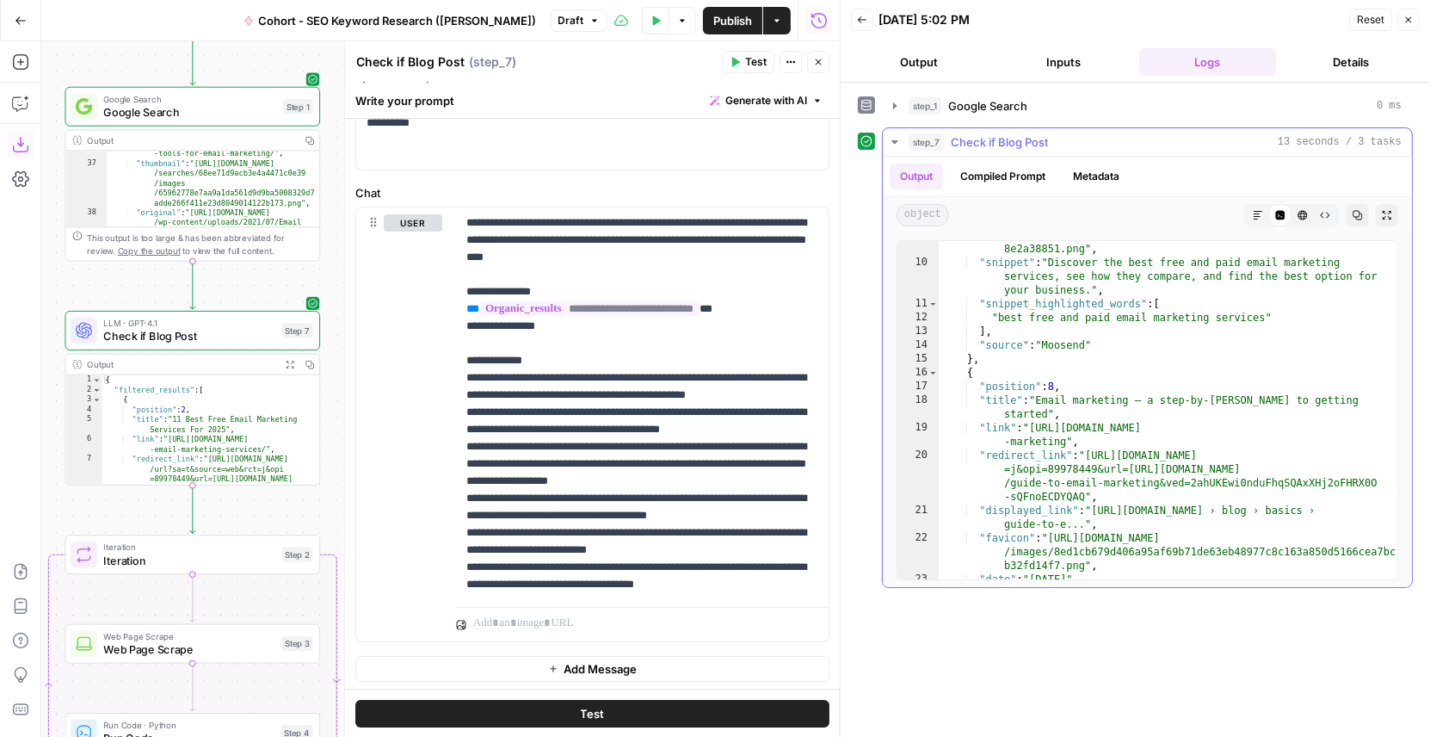
scroll to position [215, 0]
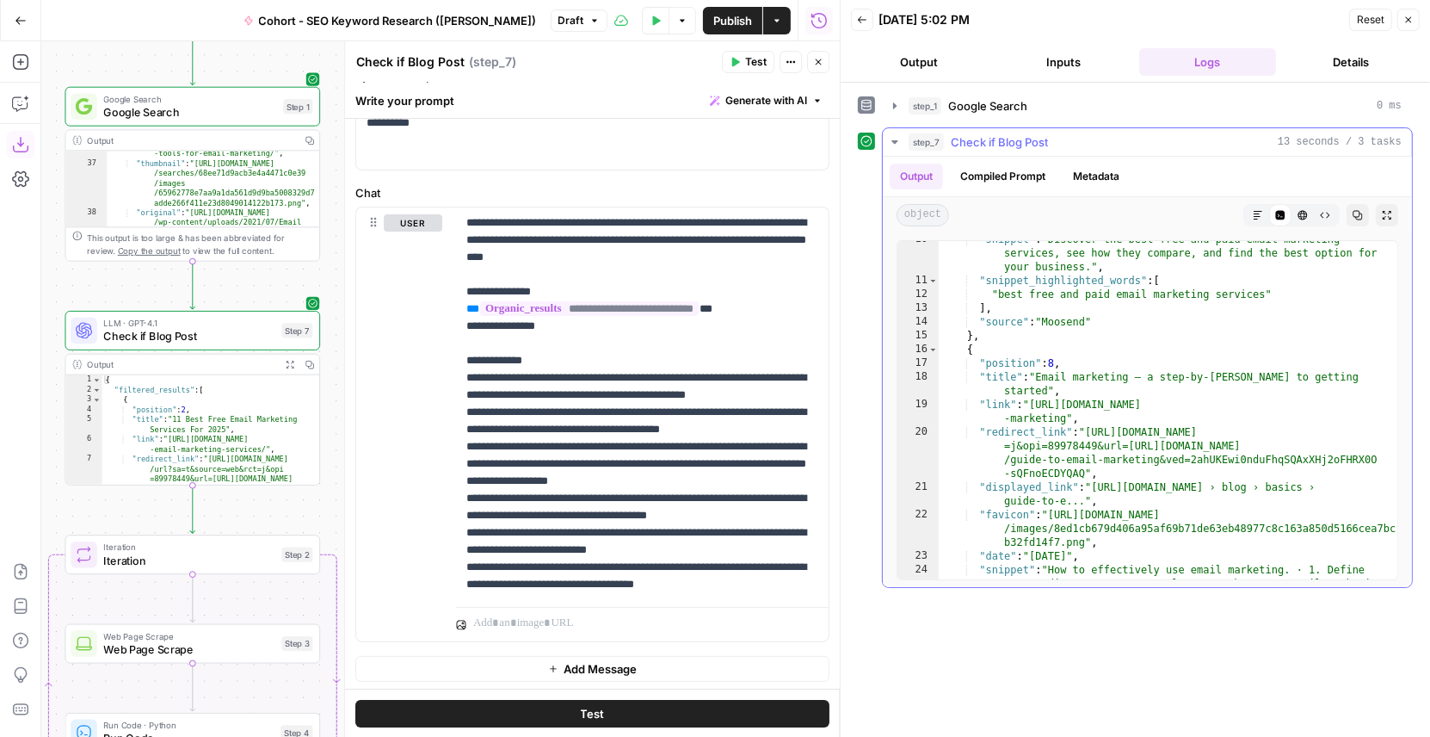
click at [995, 398] on div ""snippet" : "Discover the best free and paid email marketing services, see how …" at bounding box center [1169, 443] width 460 height 422
type textarea "**********"
click at [1213, 400] on div ""snippet" : "Discover the best free and paid email marketing services, see how …" at bounding box center [1169, 443] width 460 height 422
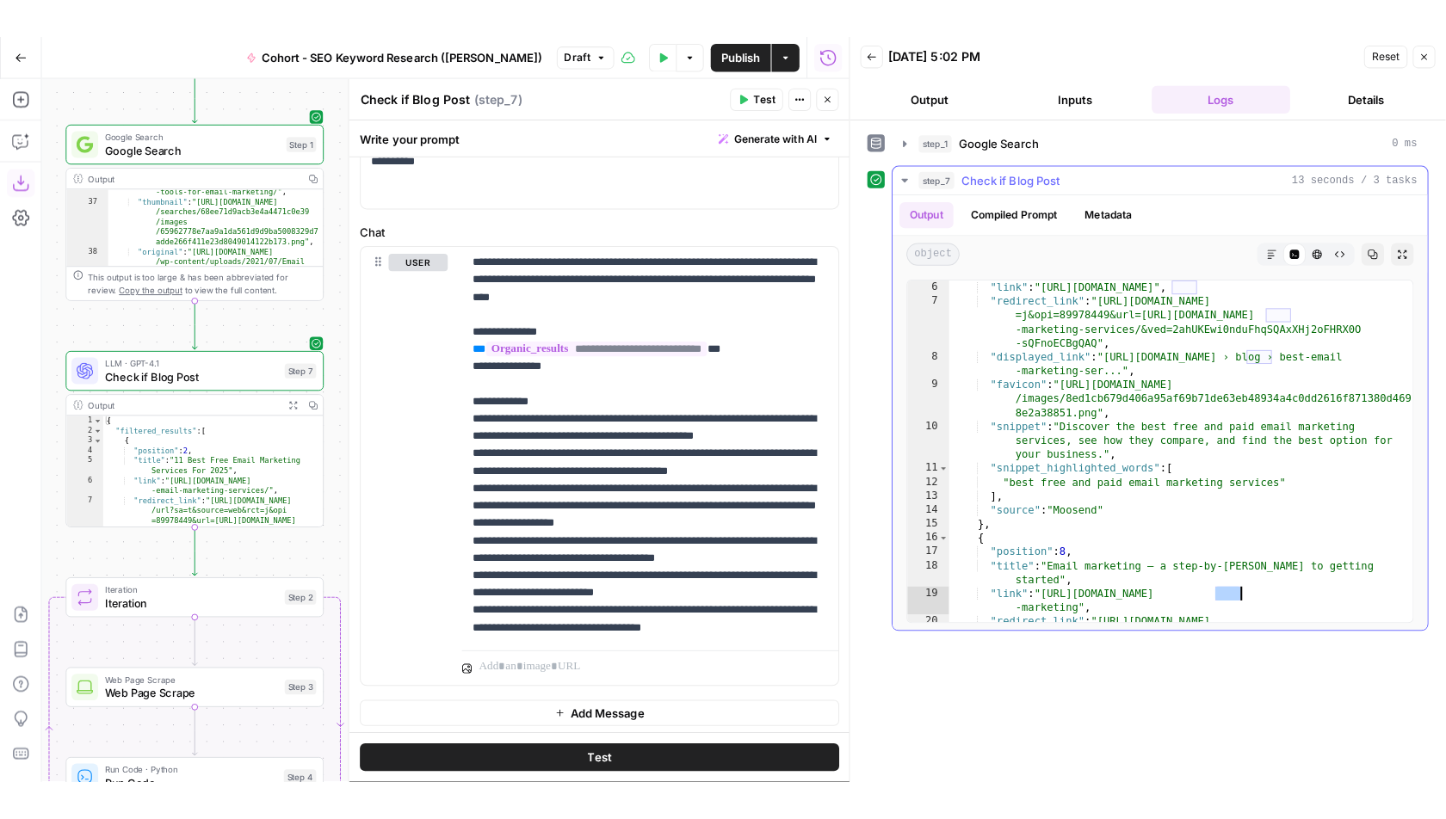
scroll to position [0, 0]
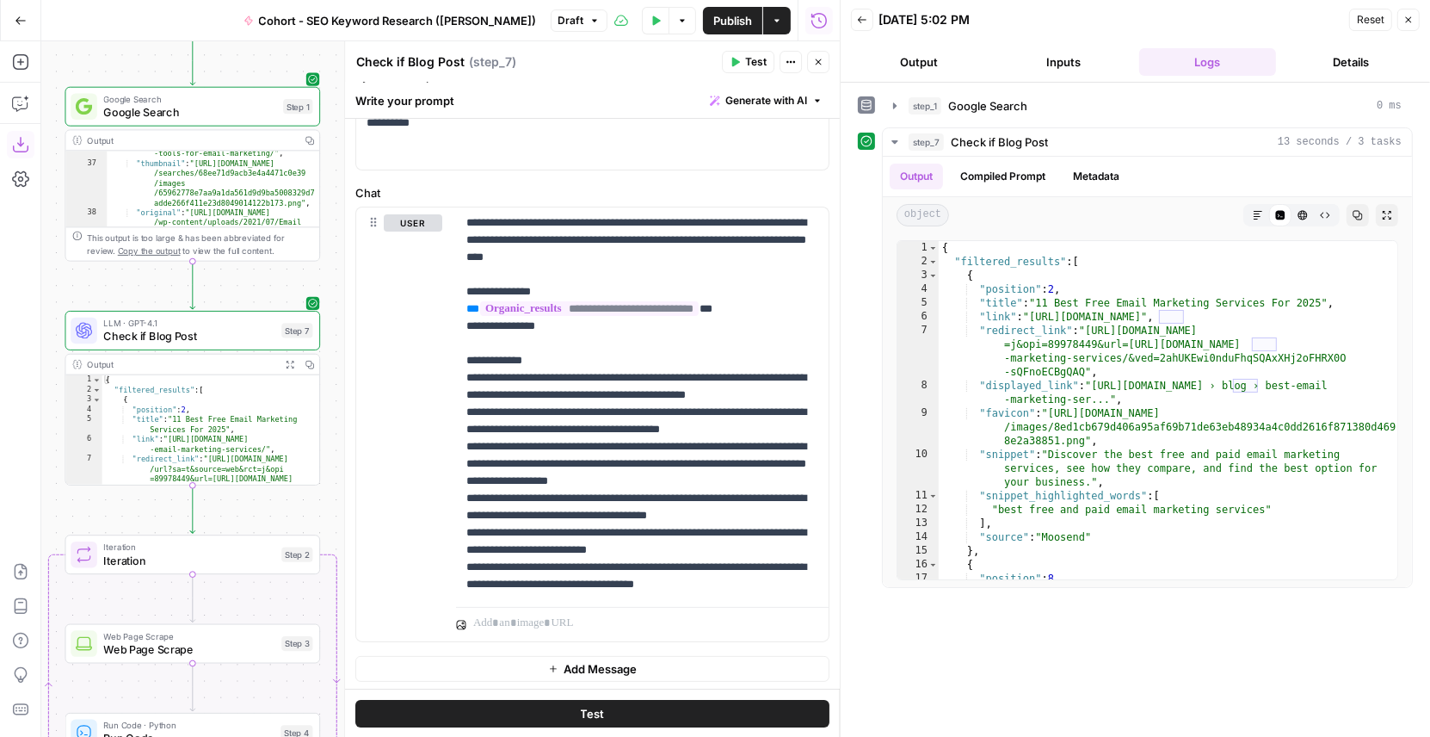
click at [813, 65] on icon "button" at bounding box center [818, 62] width 10 height 10
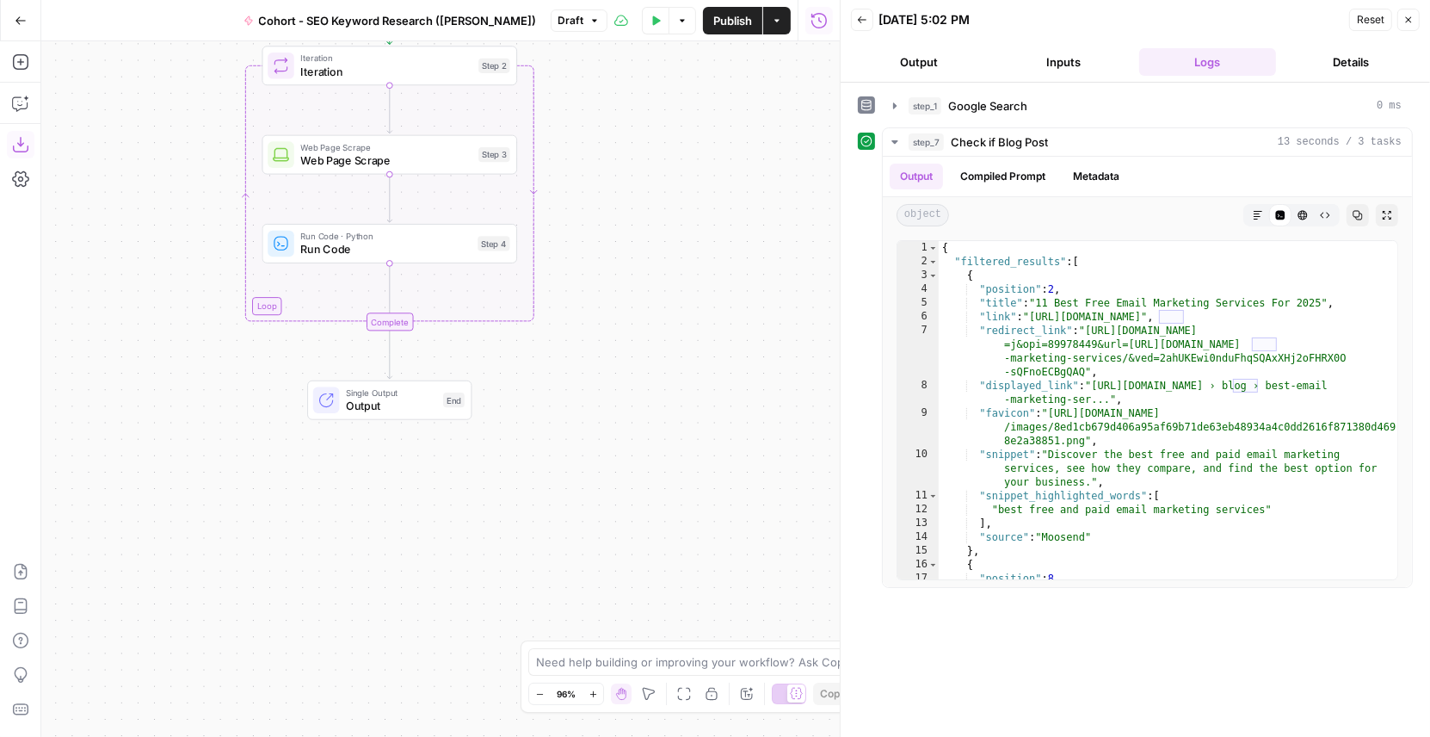
drag, startPoint x: 442, startPoint y: 528, endPoint x: 624, endPoint y: 67, distance: 496.1
click at [639, 40] on div "Go Back Cohort - SEO Keyword Research ([PERSON_NAME]) Draft Test Data Options P…" at bounding box center [420, 368] width 840 height 737
click at [402, 256] on span "Run Code" at bounding box center [385, 249] width 170 height 16
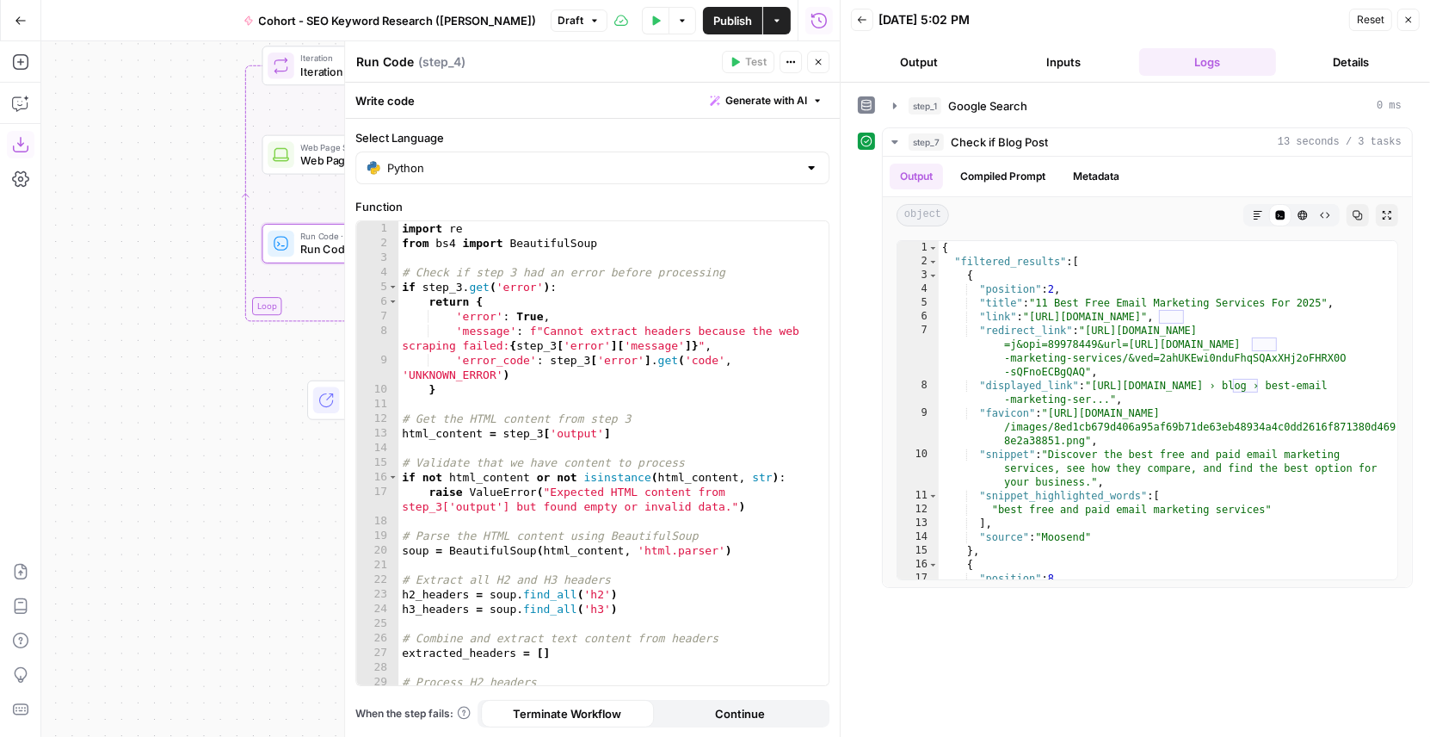
click at [392, 57] on textarea "Run Code" at bounding box center [385, 61] width 58 height 17
type textarea "Extracting H2 / H3 Headers"
click at [820, 61] on icon "button" at bounding box center [818, 62] width 10 height 10
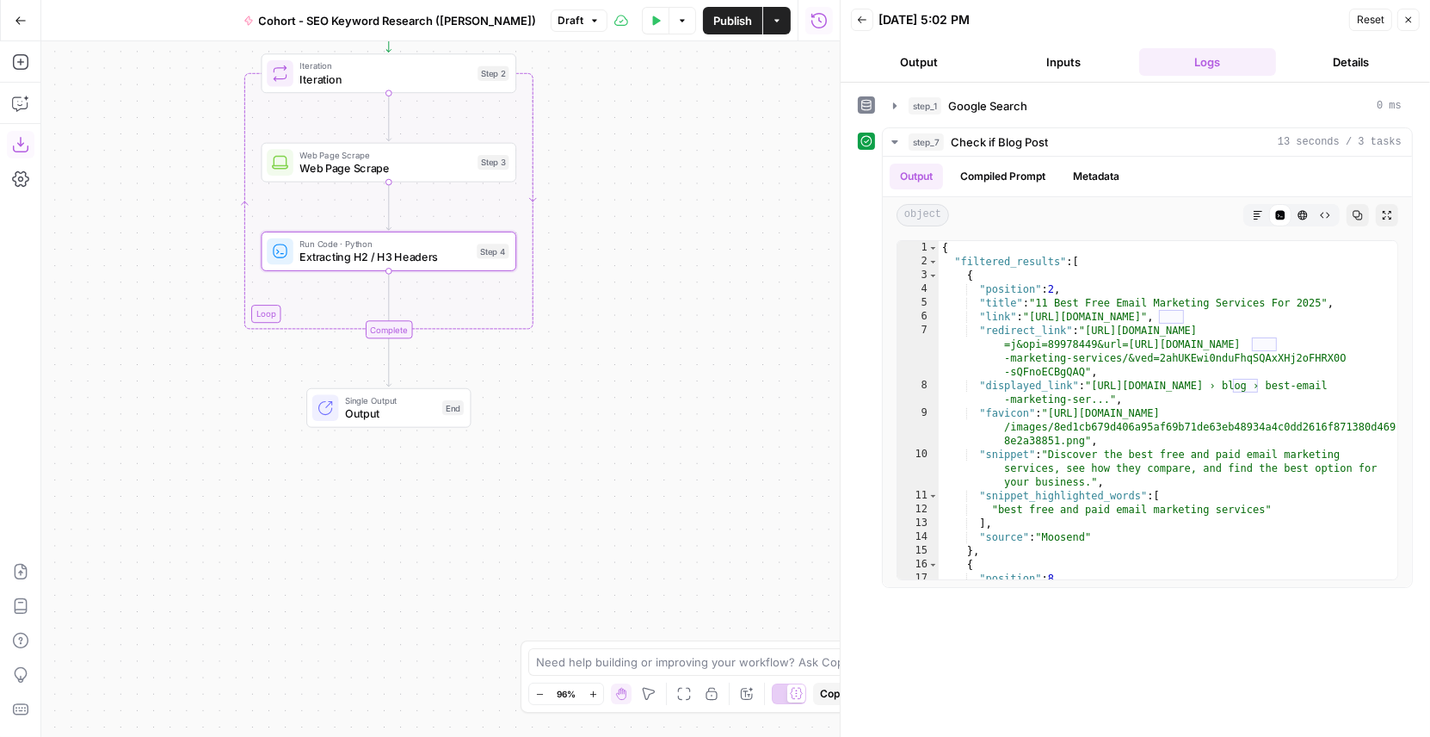
drag, startPoint x: 631, startPoint y: 166, endPoint x: 631, endPoint y: 419, distance: 253.0
click at [631, 419] on div "Workflow Input Settings Inputs Google Search Google Search Step 1 Output Copy 3…" at bounding box center [440, 388] width 799 height 695
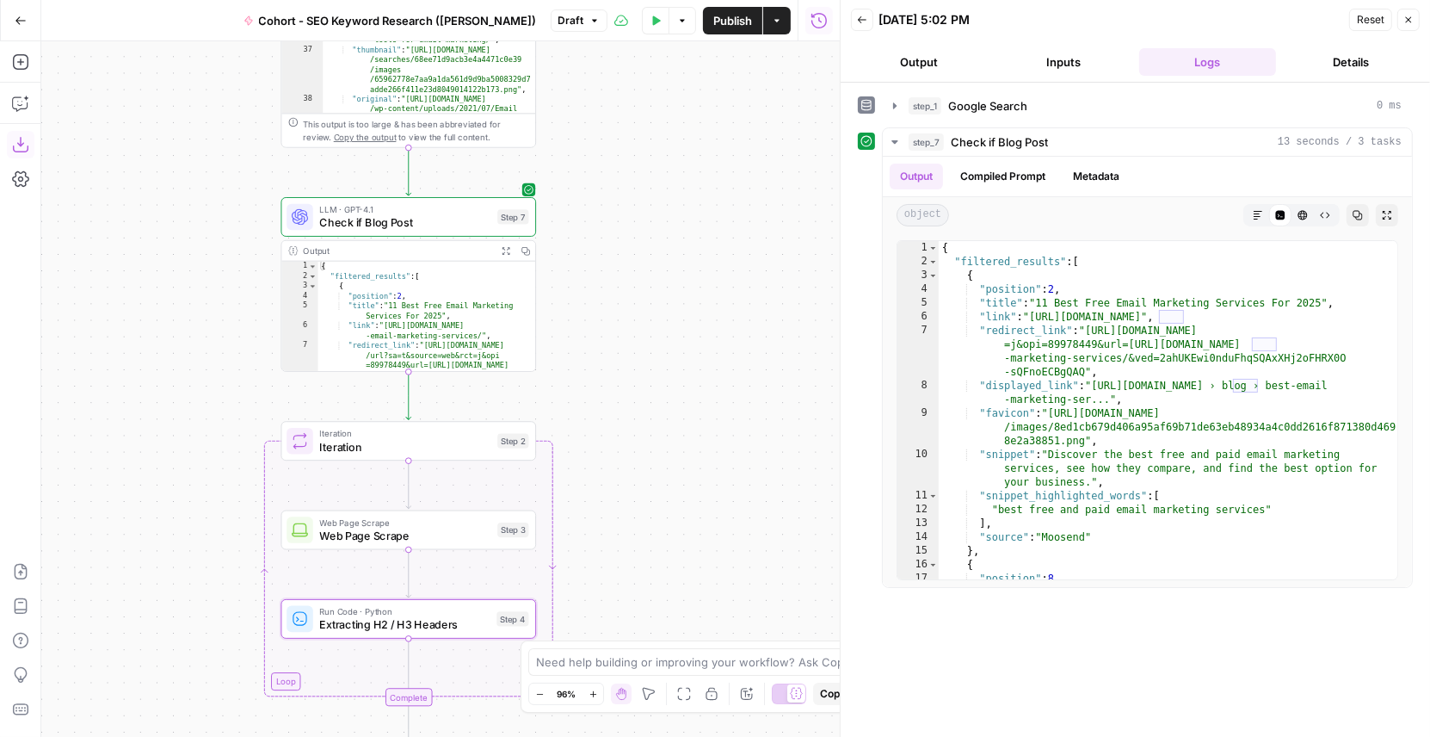
drag, startPoint x: 605, startPoint y: 252, endPoint x: 621, endPoint y: 367, distance: 115.6
click at [623, 367] on div "Workflow Input Settings Inputs Google Search Google Search Step 1 Output Copy 3…" at bounding box center [440, 388] width 799 height 695
click at [734, 17] on span "Publish" at bounding box center [732, 20] width 39 height 17
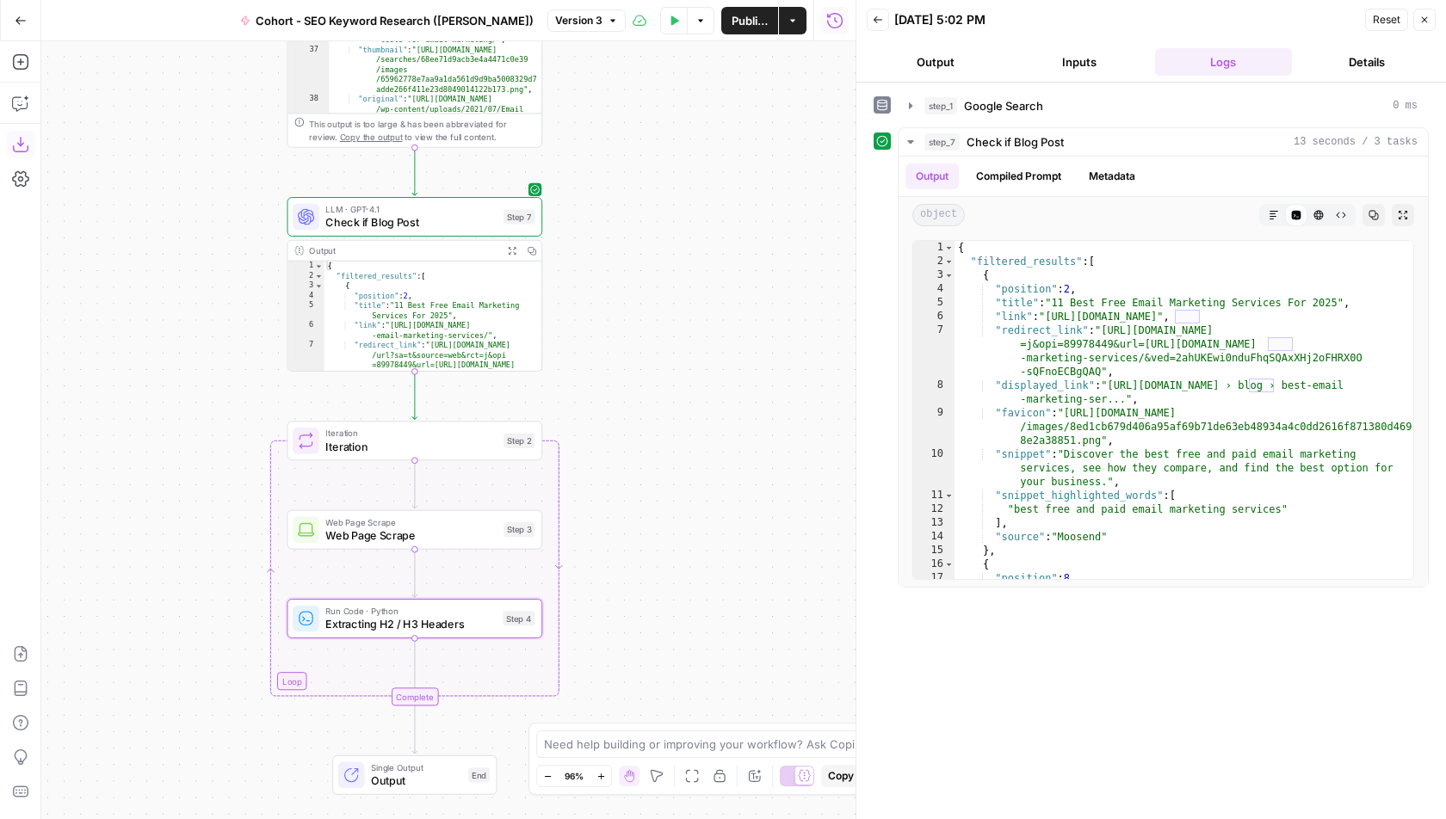
drag, startPoint x: 615, startPoint y: 423, endPoint x: 677, endPoint y: 426, distance: 62.9
click at [680, 426] on div "Workflow Input Settings Inputs Google Search Google Search Step 1 Output Copy 3…" at bounding box center [448, 430] width 814 height 778
